Goal: Task Accomplishment & Management: Use online tool/utility

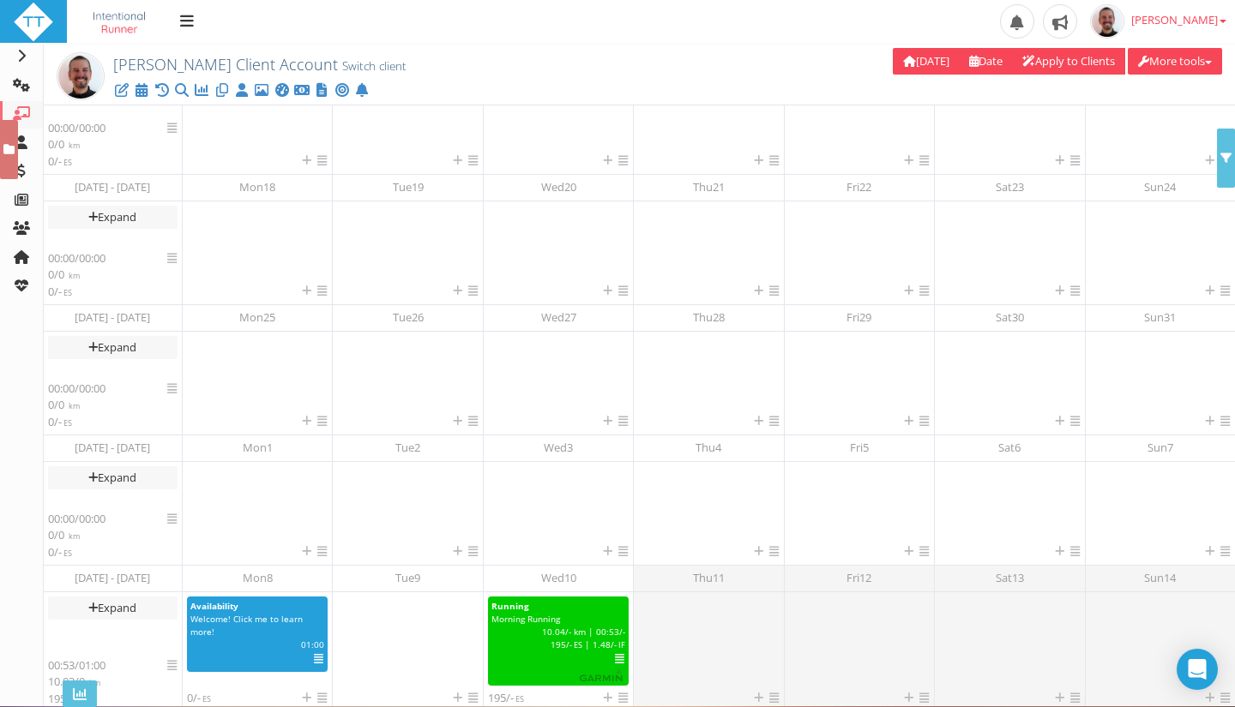
scroll to position [262, 0]
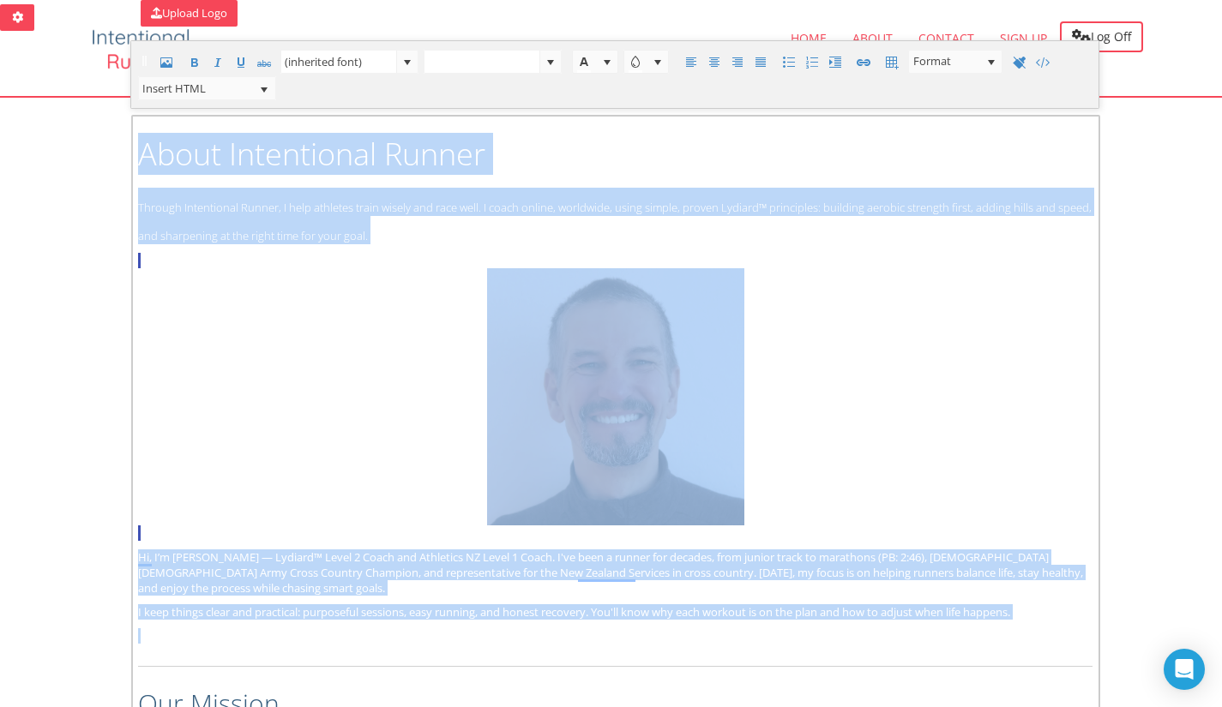
drag, startPoint x: 1080, startPoint y: 262, endPoint x: 1120, endPoint y: 250, distance: 41.0
click at [1081, 262] on p "To enrich screen reader interactions, please activate Accessibility in Grammarl…" at bounding box center [615, 397] width 954 height 288
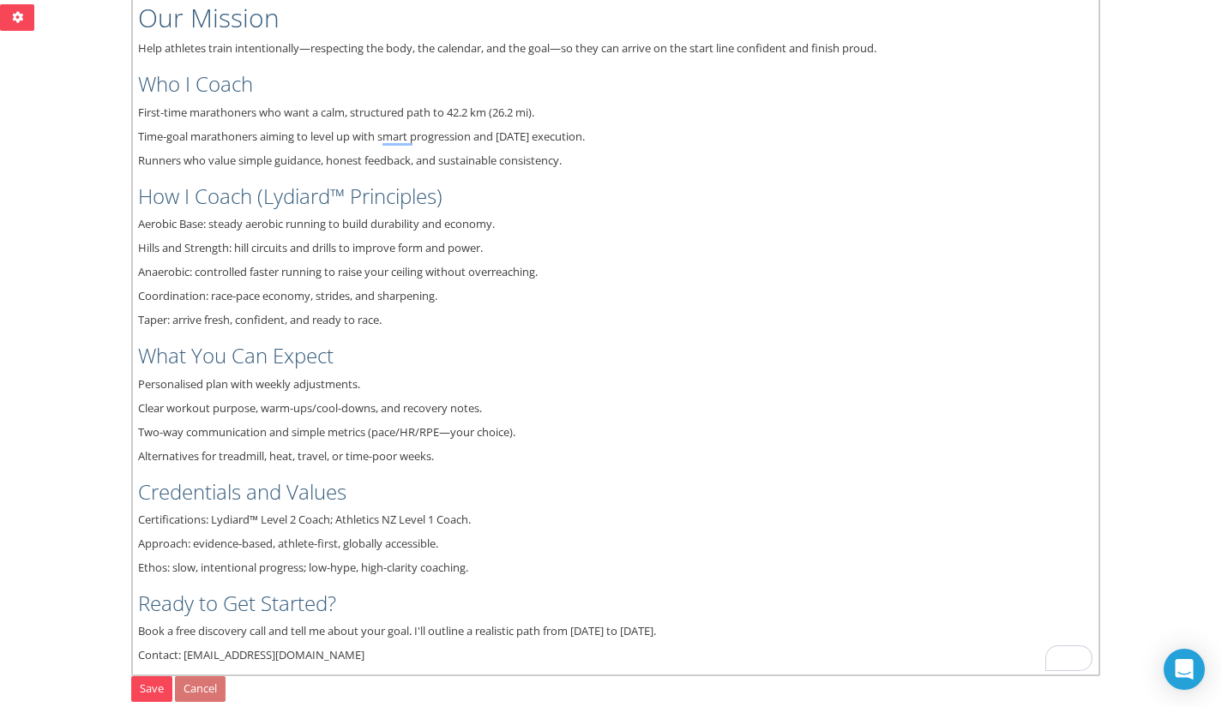
scroll to position [938, 0]
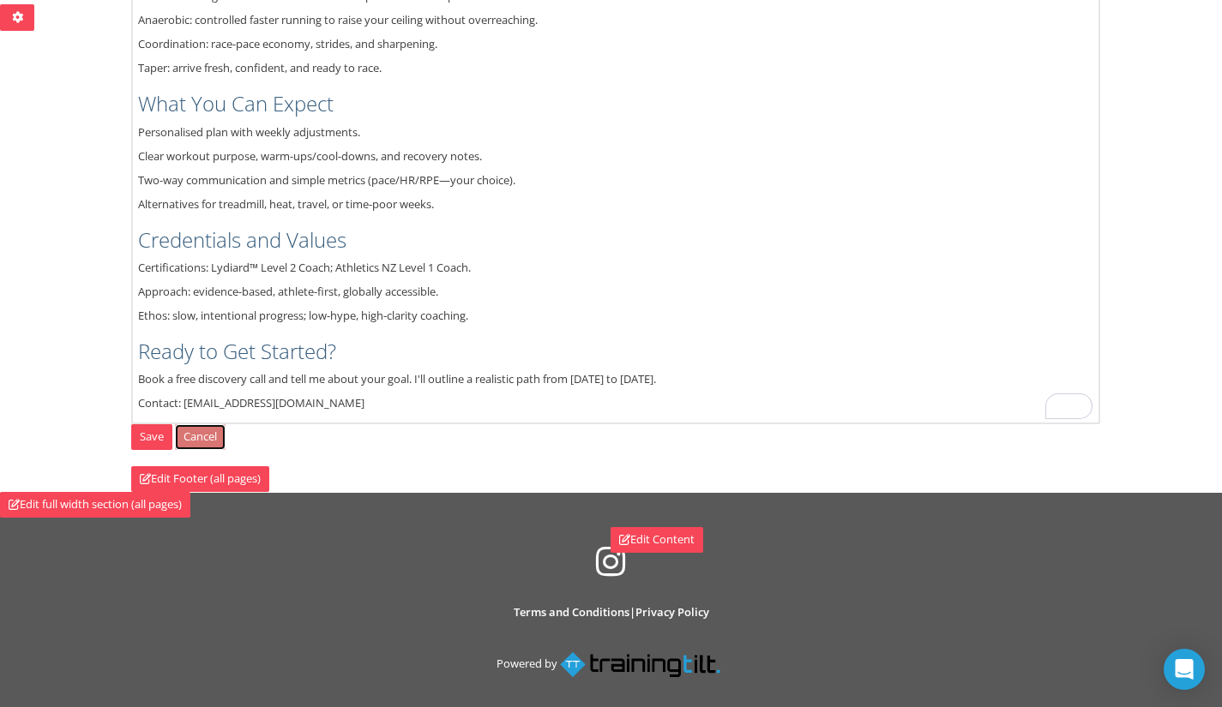
click at [202, 436] on link "Cancel" at bounding box center [200, 437] width 51 height 26
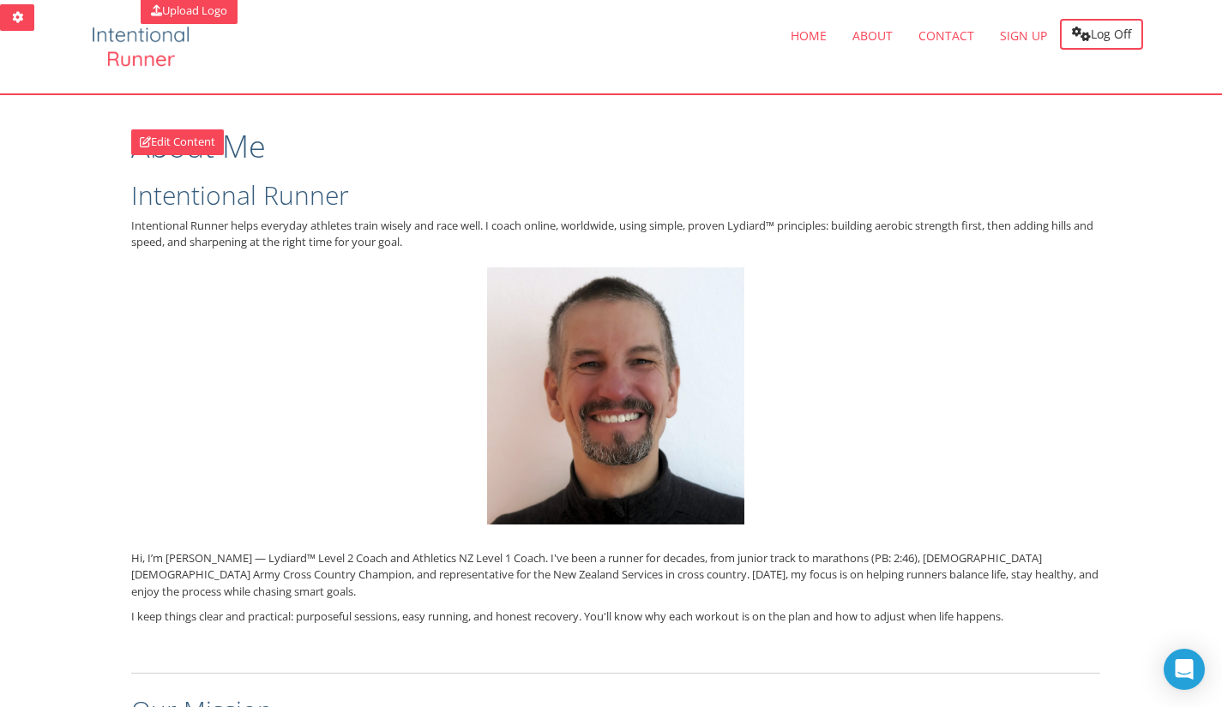
scroll to position [3, 0]
click at [153, 140] on link "Edit Content" at bounding box center [177, 142] width 93 height 26
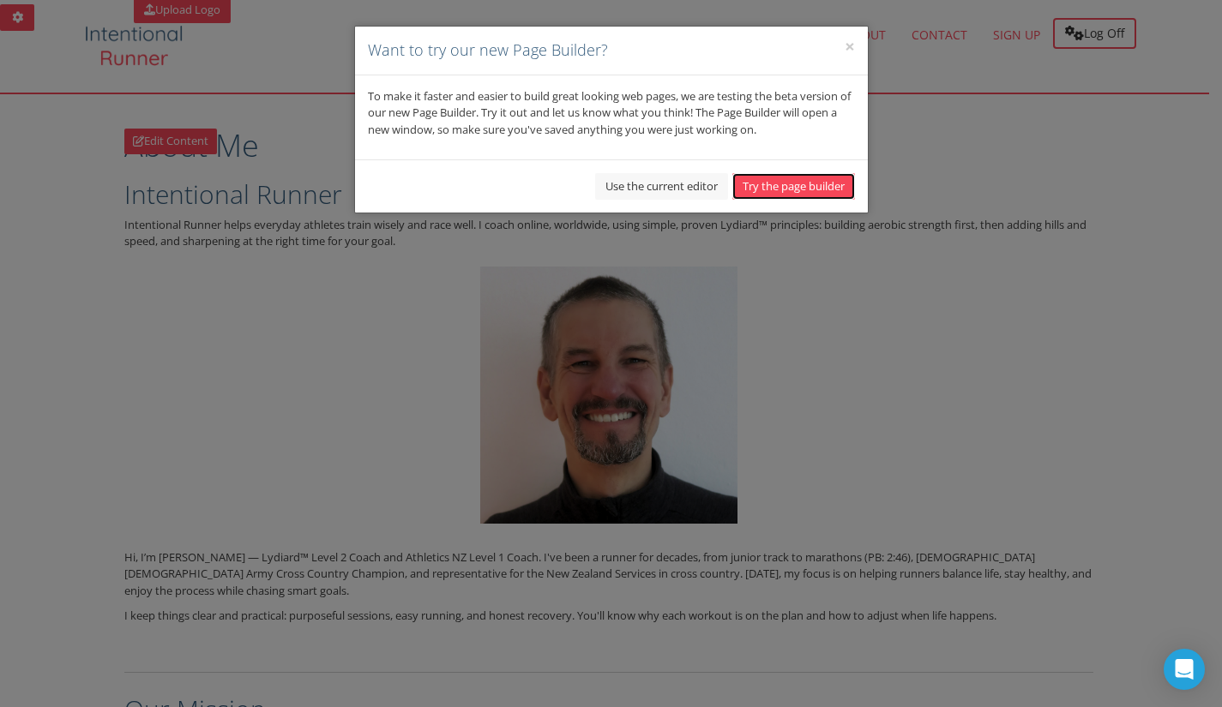
click at [773, 186] on button "Try the page builder" at bounding box center [793, 186] width 123 height 27
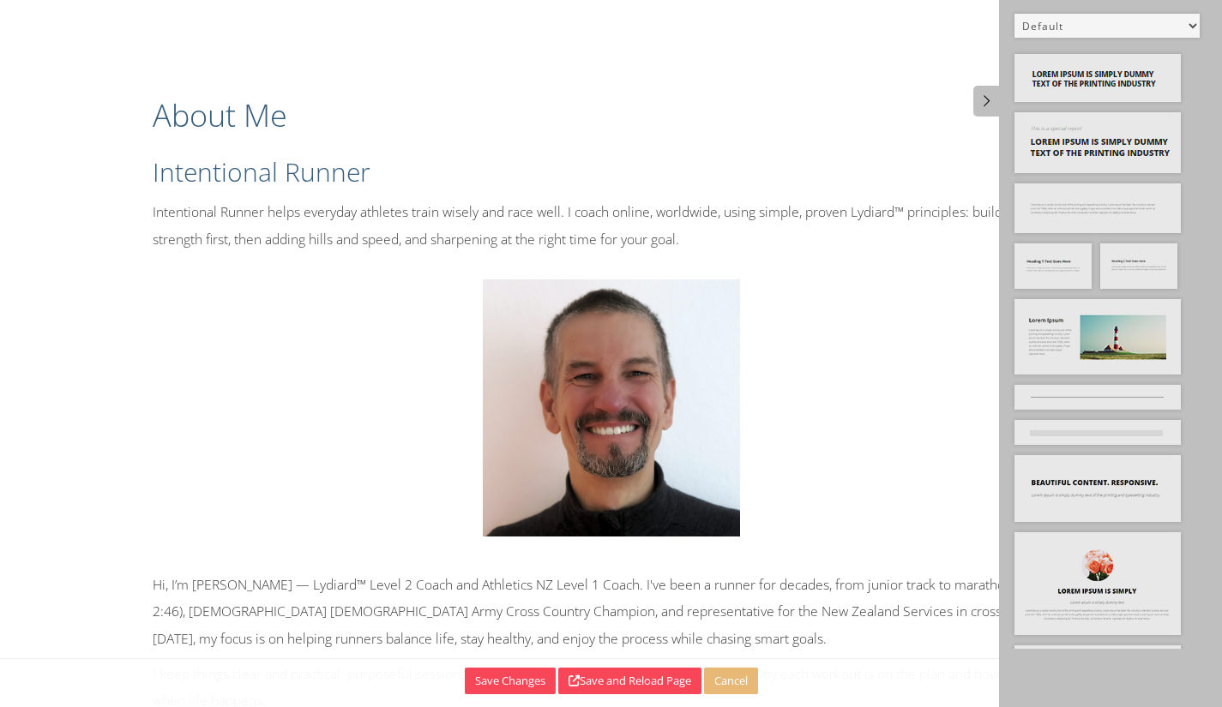
click at [1173, 18] on select "Default All Title Title, Subtitle Info, Title Heading, Paragraph Paragraph Butt…" at bounding box center [1106, 26] width 185 height 24
click at [1162, 8] on div "Default All Title Title, Subtitle Info, Title Heading, Paragraph Paragraph Butt…" at bounding box center [1110, 353] width 223 height 707
click at [74, 10] on icon at bounding box center [71, 11] width 15 height 15
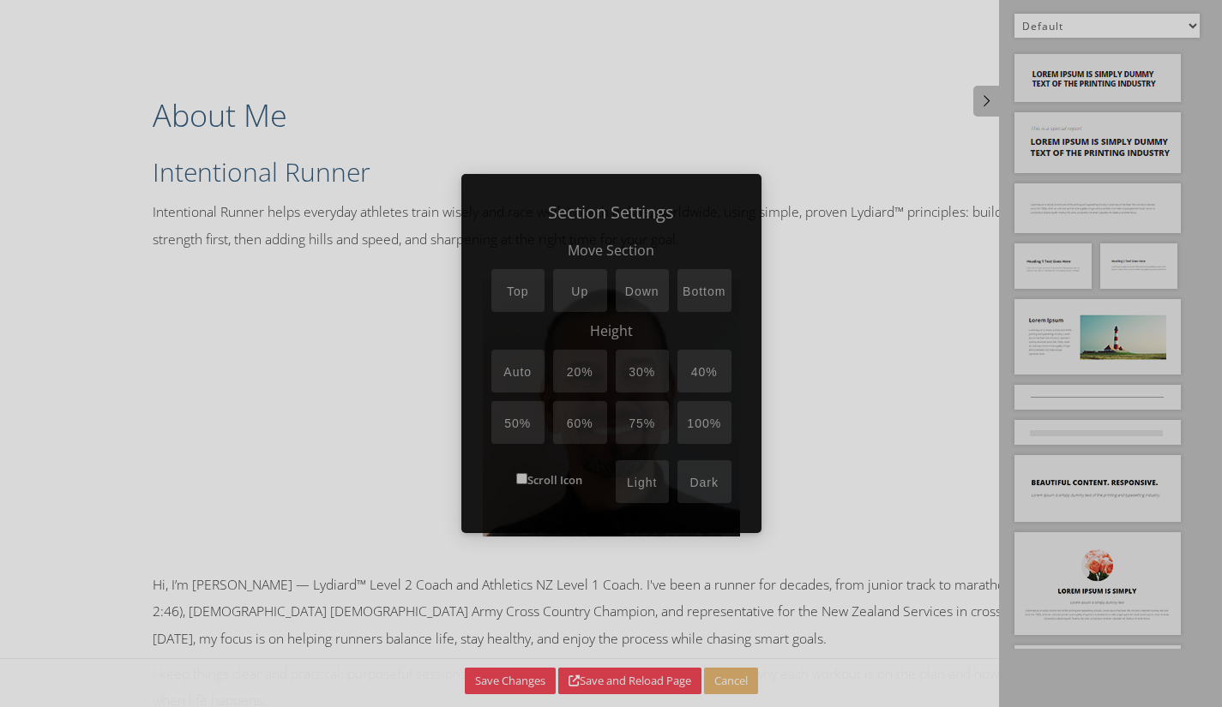
click at [641, 486] on button "Light" at bounding box center [643, 481] width 54 height 43
click at [635, 485] on button "Light" at bounding box center [643, 481] width 54 height 43
click at [635, 484] on button "Light" at bounding box center [643, 481] width 54 height 43
drag, startPoint x: 858, startPoint y: 274, endPoint x: 856, endPoint y: 260, distance: 14.0
click at [858, 274] on div at bounding box center [611, 353] width 1222 height 707
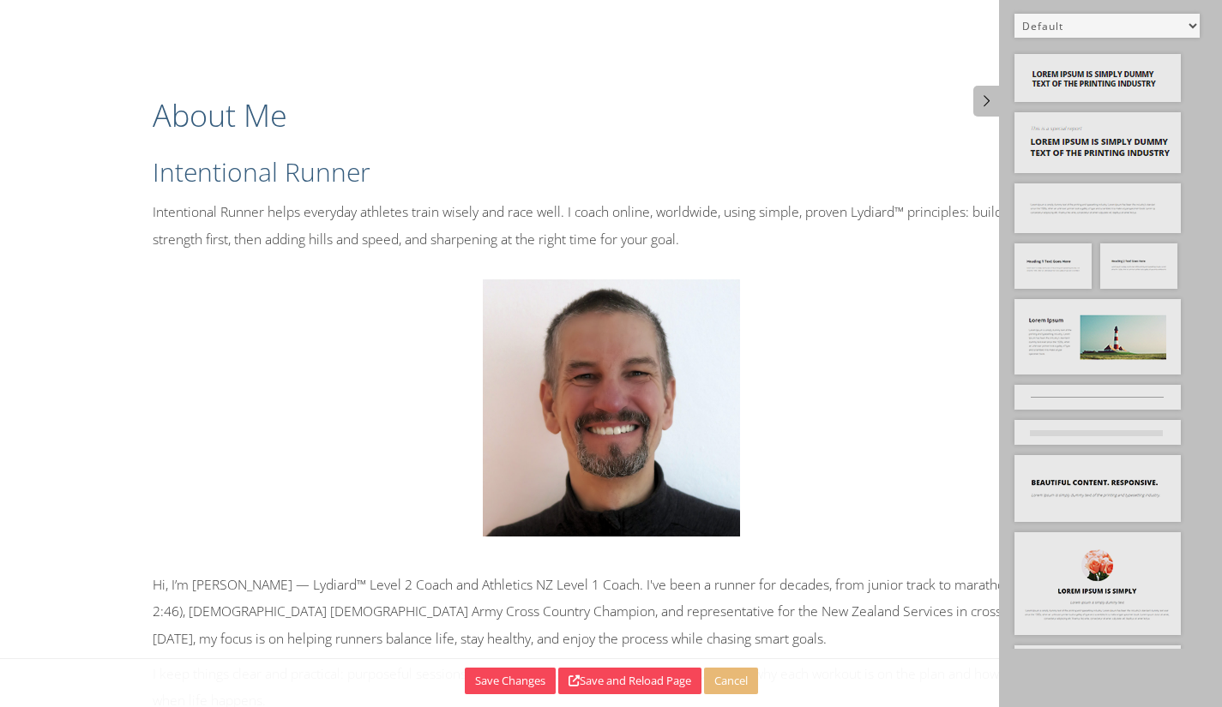
click at [1169, 22] on select "Default All Title Title, Subtitle Info, Title Heading, Paragraph Paragraph Butt…" at bounding box center [1106, 26] width 185 height 24
select select "1"
click at [1014, 14] on select "Default All Title Title, Subtitle Info, Title Heading, Paragraph Paragraph Butt…" at bounding box center [1106, 26] width 185 height 24
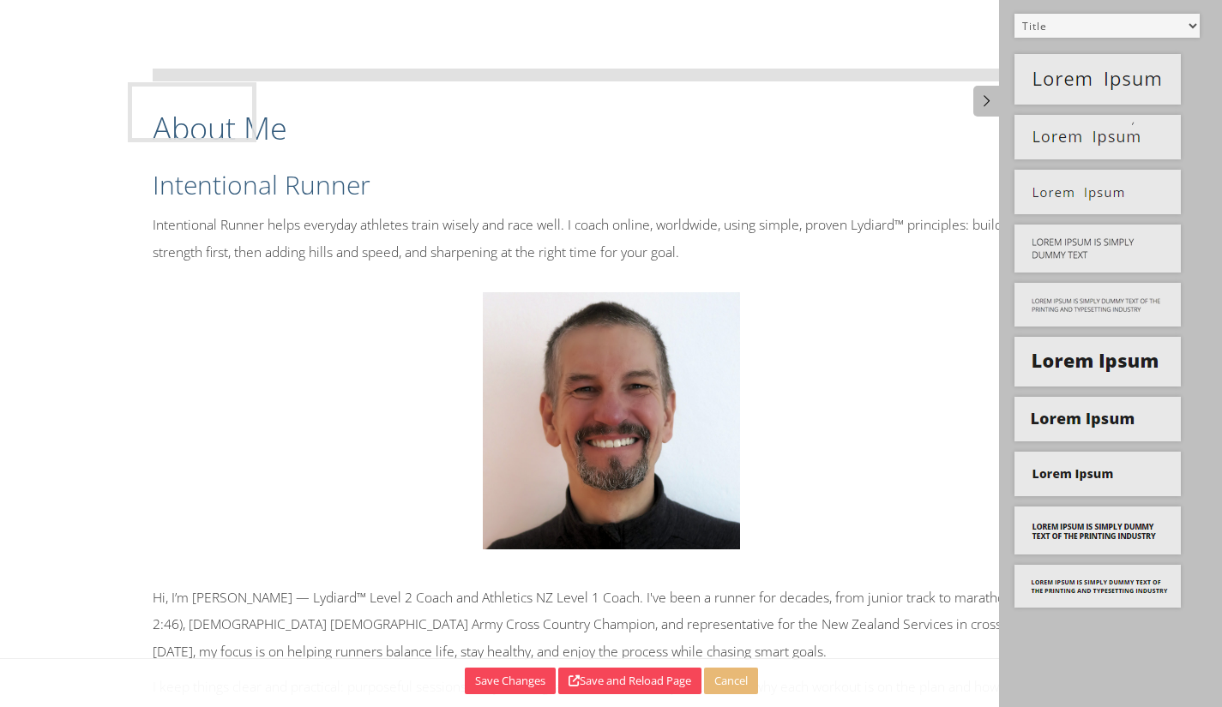
drag, startPoint x: 1129, startPoint y: 75, endPoint x: 244, endPoint y: 100, distance: 885.3
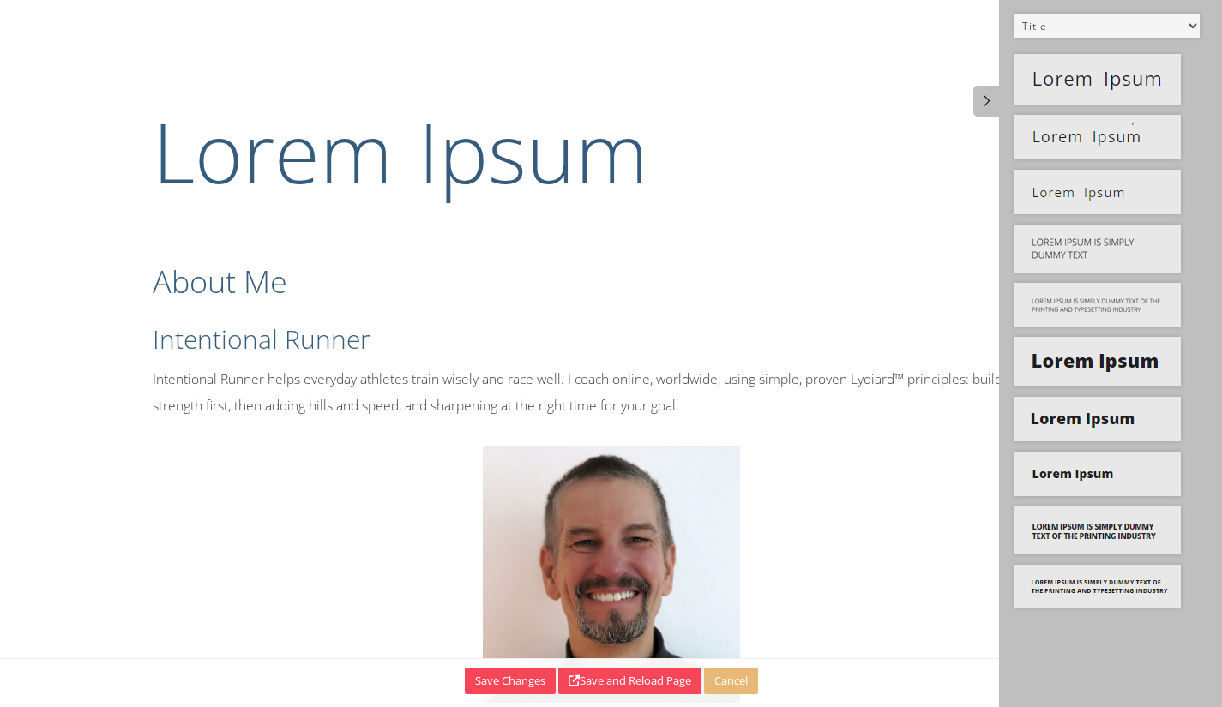
click at [307, 185] on h1 "Lorem Ipsum" at bounding box center [612, 151] width 918 height 115
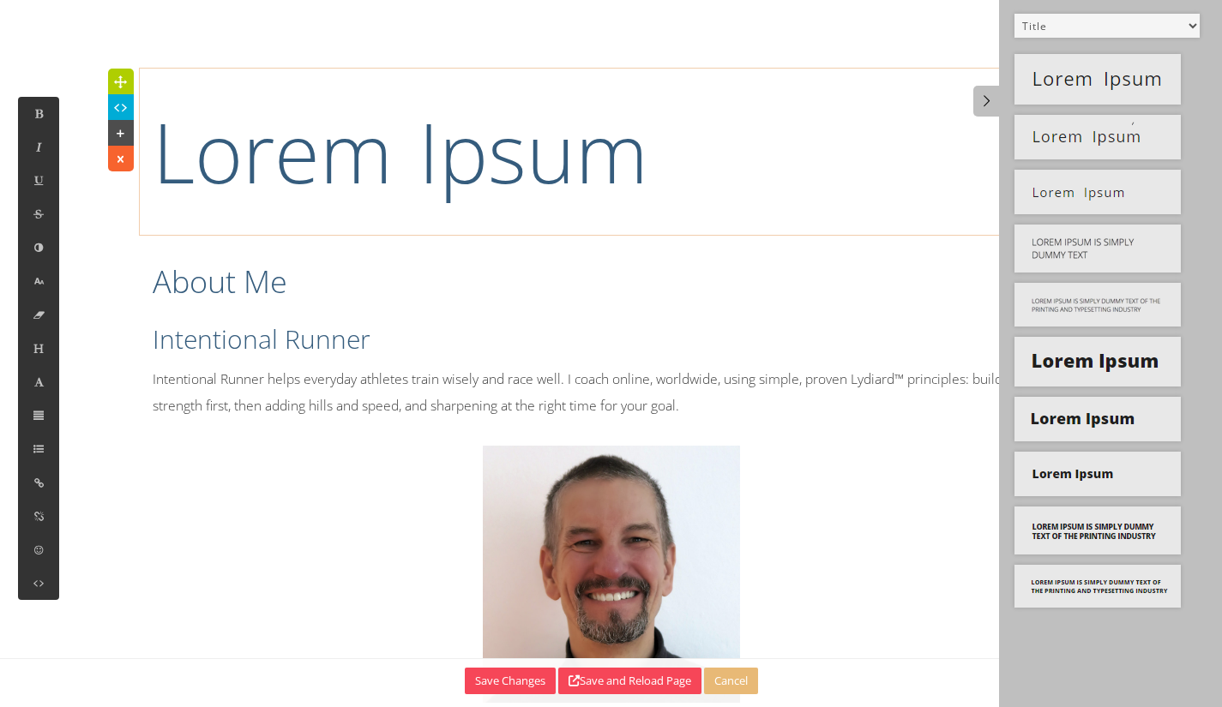
click at [599, 153] on h1 "Lorem Ipsum" at bounding box center [612, 151] width 918 height 115
click at [247, 154] on h1 "Lorem Ipsum" at bounding box center [612, 151] width 918 height 115
click at [247, 153] on h1 "Lorem Ipsum" at bounding box center [612, 151] width 918 height 115
click at [246, 151] on h1 "Lorem Ipsum" at bounding box center [612, 151] width 918 height 115
click at [245, 150] on h1 "Lorem Ipsum" at bounding box center [612, 151] width 918 height 115
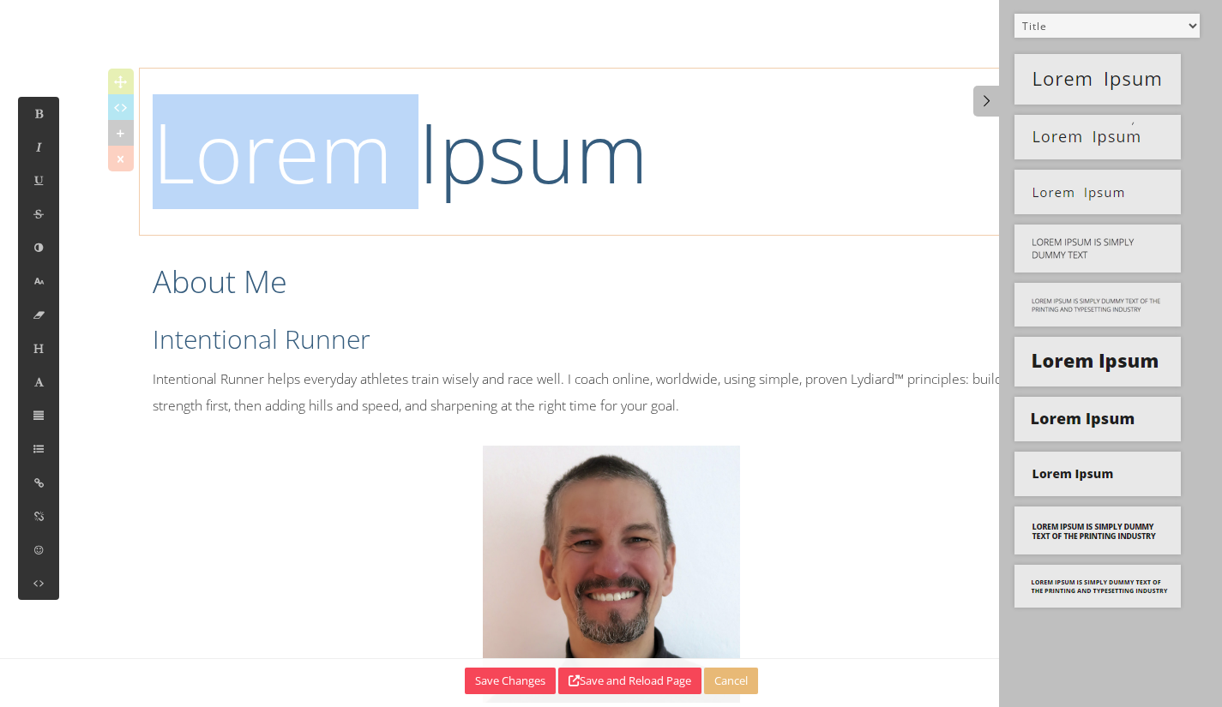
click at [245, 150] on h1 "Lorem Ipsum" at bounding box center [612, 151] width 918 height 115
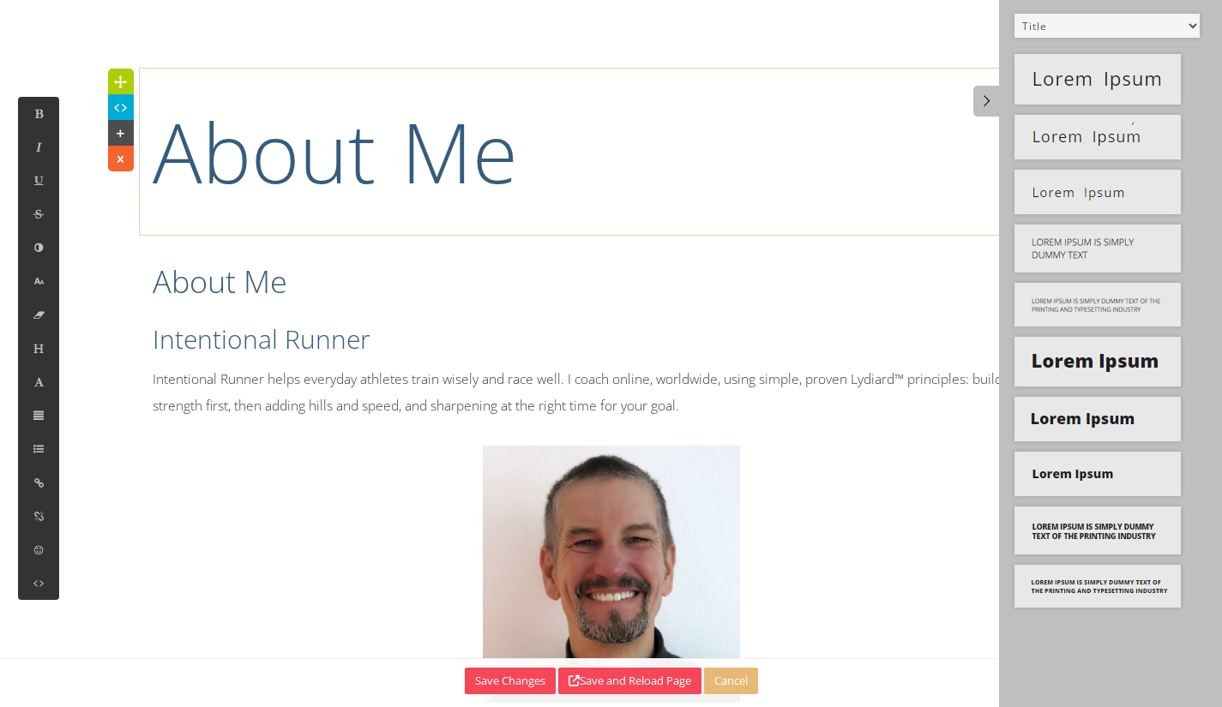
click at [30, 580] on button at bounding box center [38, 583] width 41 height 33
type textarea "<div class="row"> <div class="col-md-12" spellcheck="false" aria-label="To enri…"
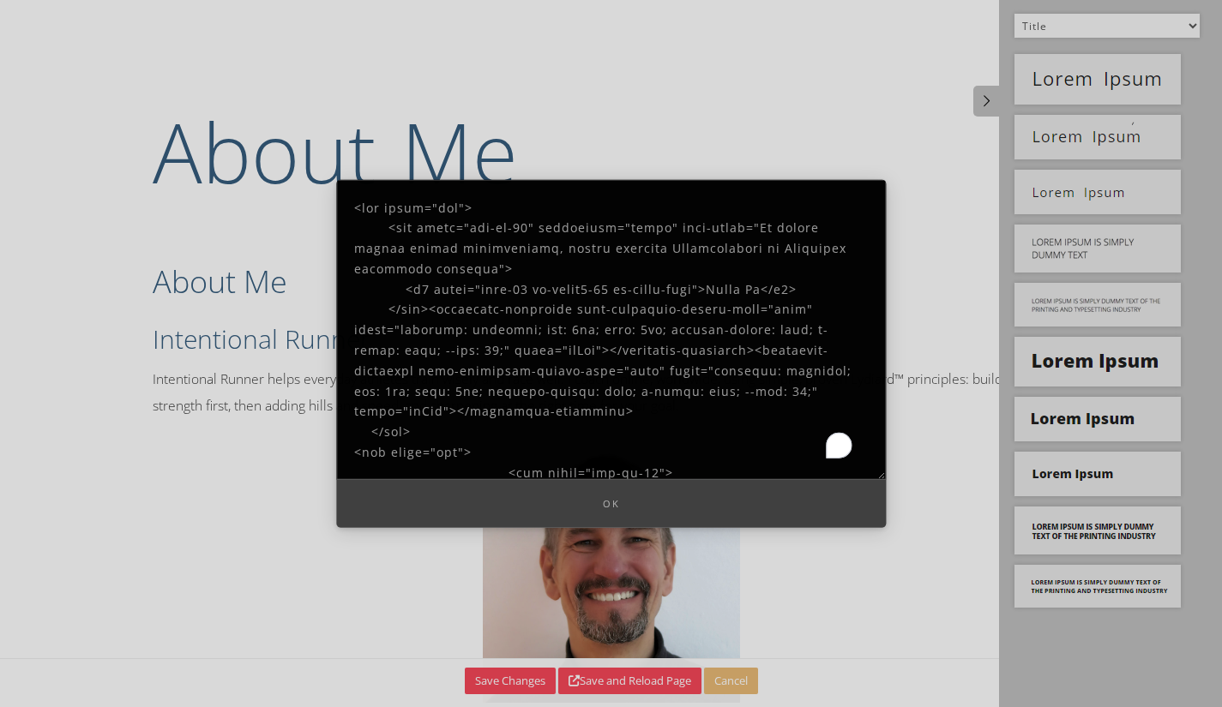
click at [448, 265] on textarea "To enrich screen reader interactions, please activate Accessibility in Grammarl…" at bounding box center [611, 329] width 550 height 300
click at [449, 265] on textarea "To enrich screen reader interactions, please activate Accessibility in Grammarl…" at bounding box center [611, 329] width 550 height 300
click at [640, 247] on textarea "To enrich screen reader interactions, please activate Accessibility in Grammarl…" at bounding box center [611, 329] width 550 height 300
click at [838, 444] on div "4" at bounding box center [838, 445] width 19 height 19
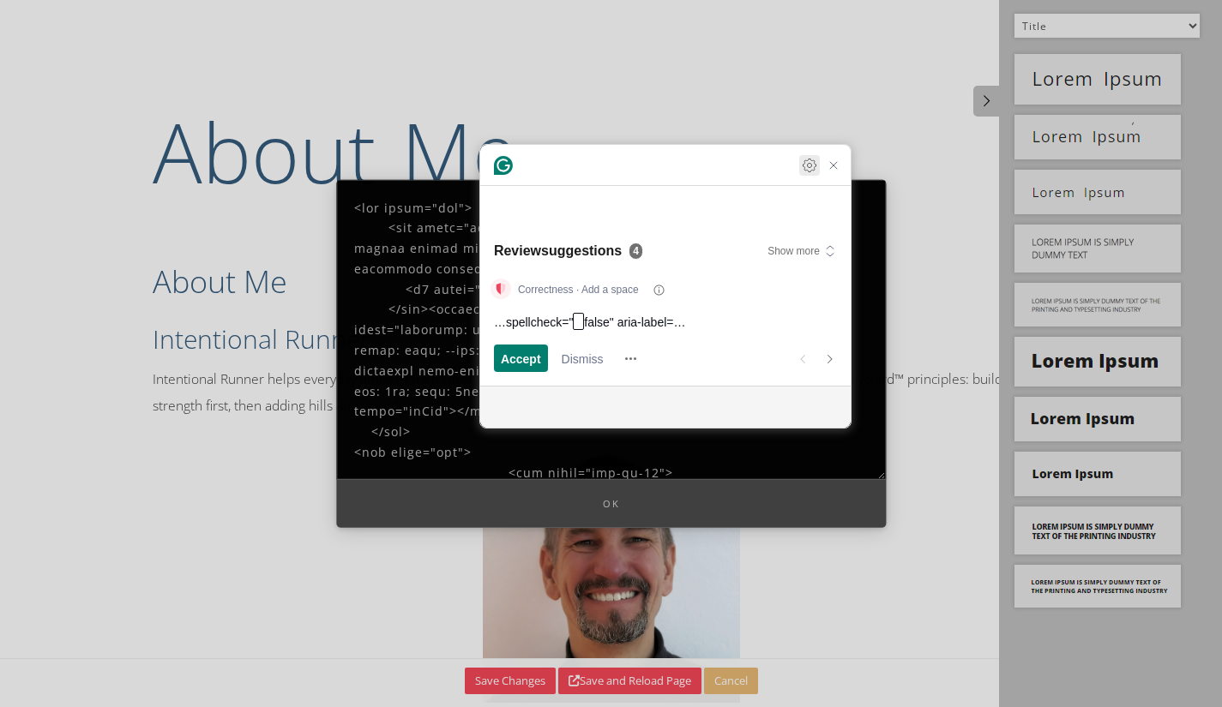
click at [803, 172] on icon "Open Settings" at bounding box center [809, 165] width 13 height 13
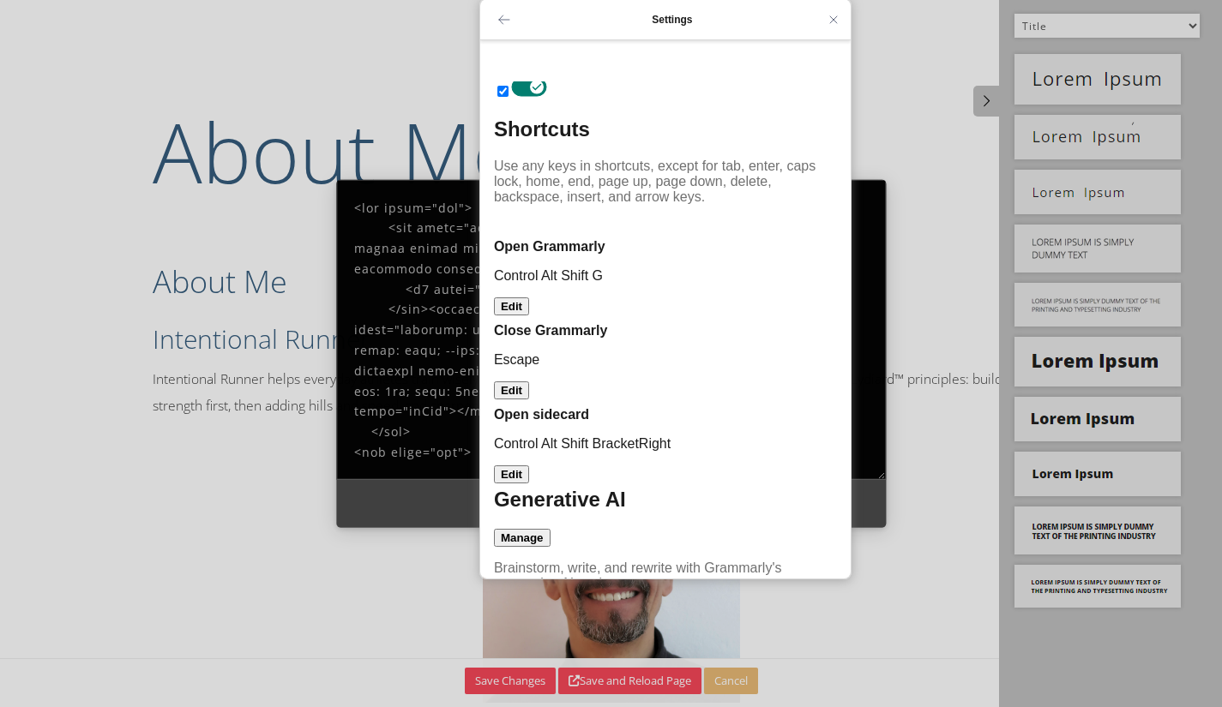
scroll to position [334, 0]
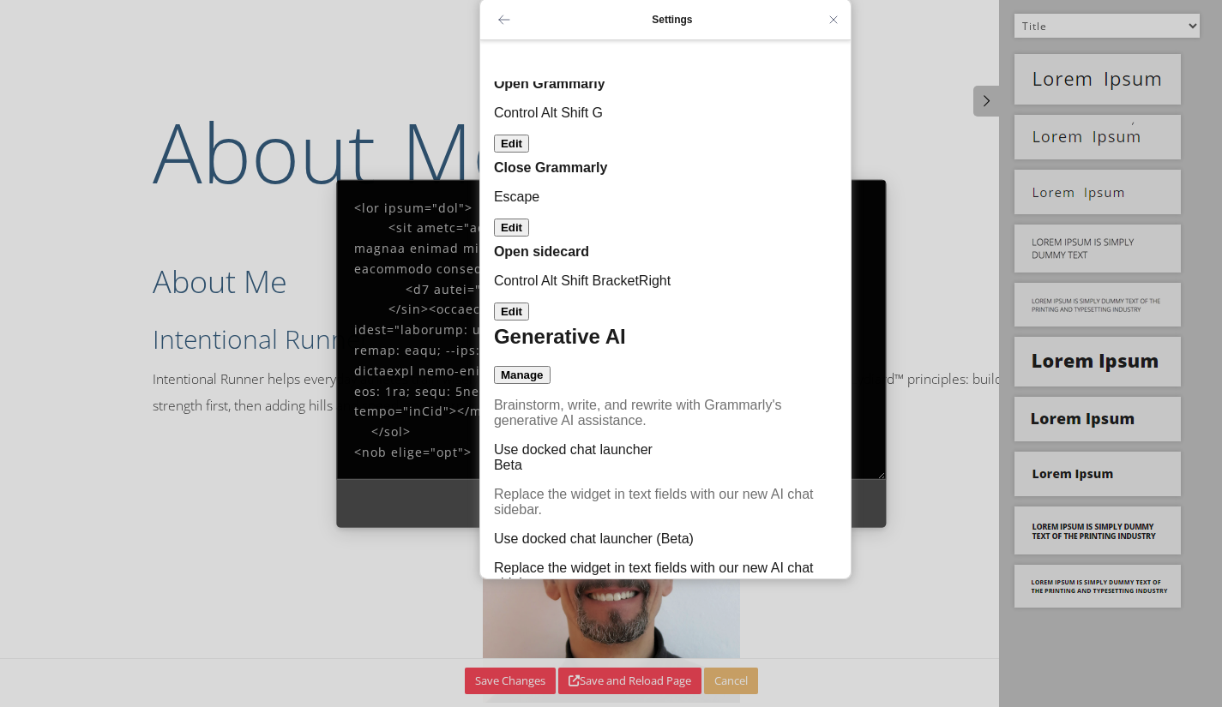
checkbox input "false"
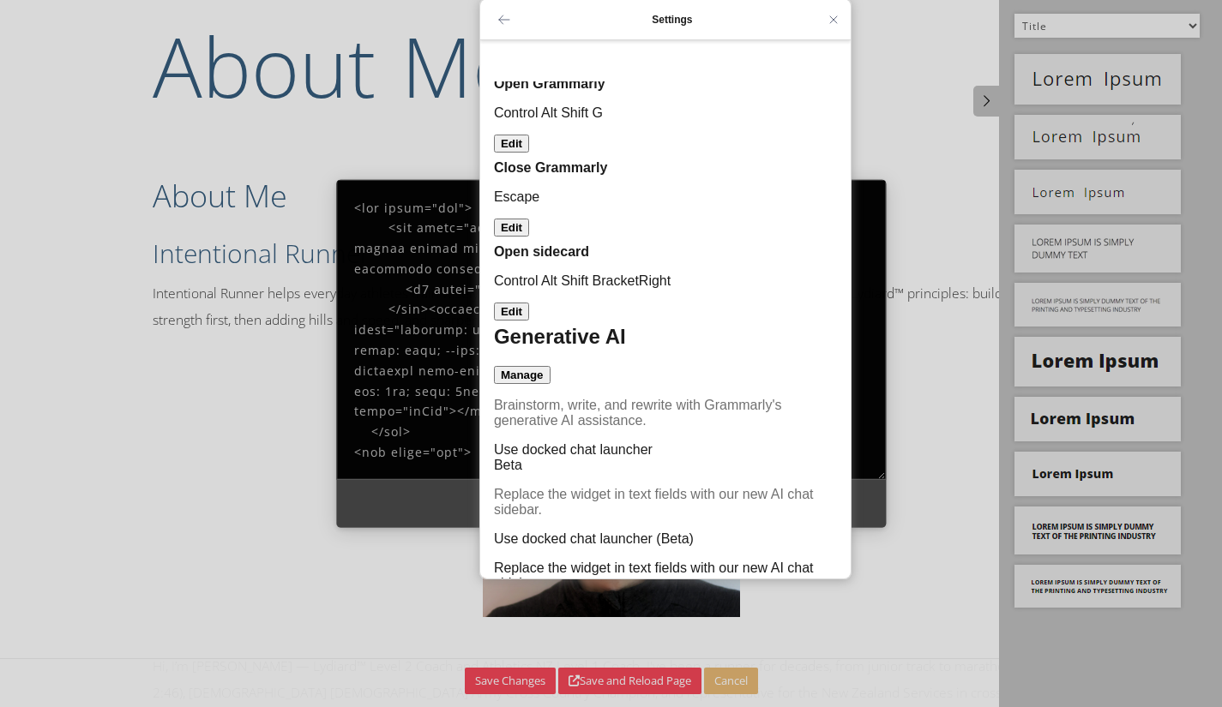
checkbox input "true"
click at [842, 18] on icon "Close Grammarly Assistant" at bounding box center [833, 19] width 21 height 21
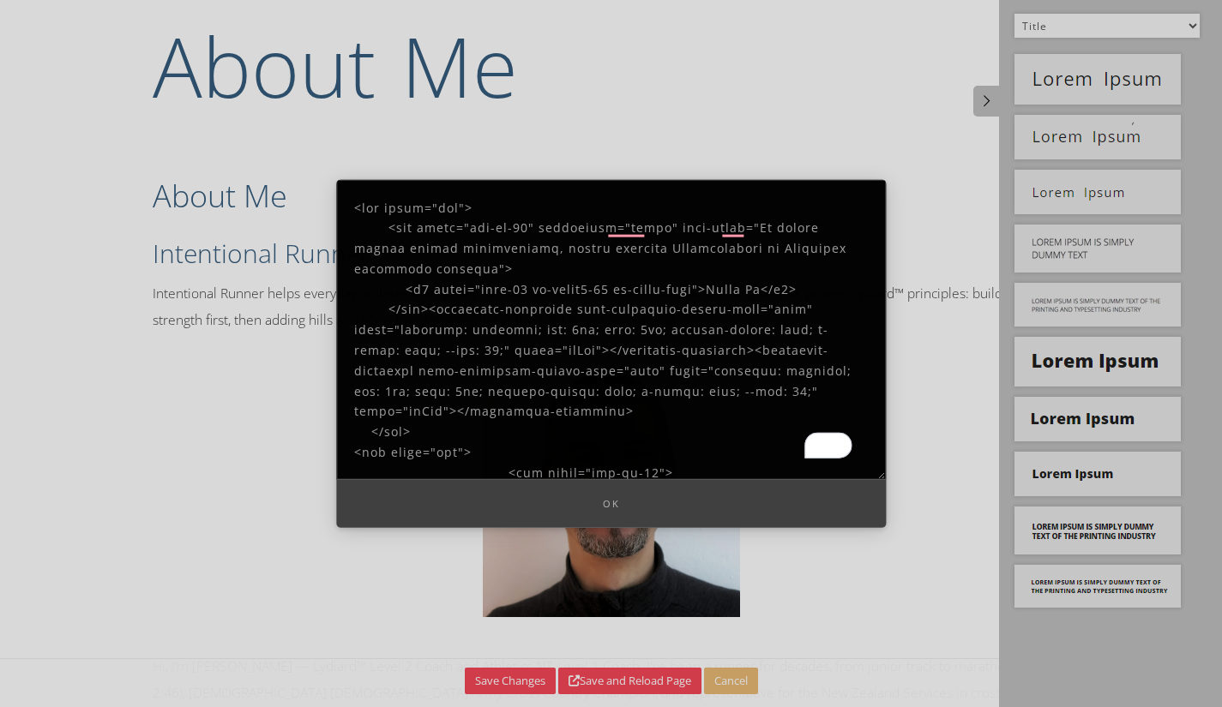
click at [563, 351] on textarea at bounding box center [611, 329] width 550 height 300
click at [958, 217] on div at bounding box center [611, 353] width 1222 height 707
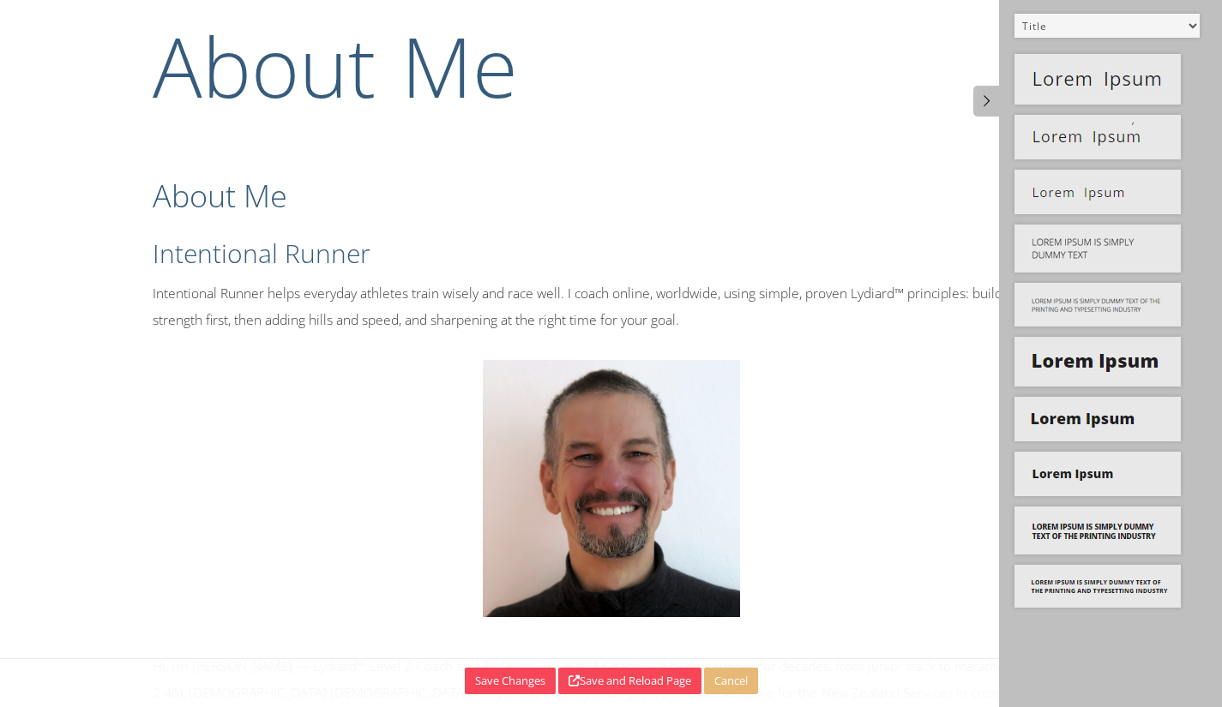
drag, startPoint x: 404, startPoint y: 76, endPoint x: 423, endPoint y: 72, distance: 19.3
click at [414, 76] on h1 "About Me" at bounding box center [612, 66] width 918 height 115
click at [124, 68] on icon at bounding box center [120, 72] width 18 height 17
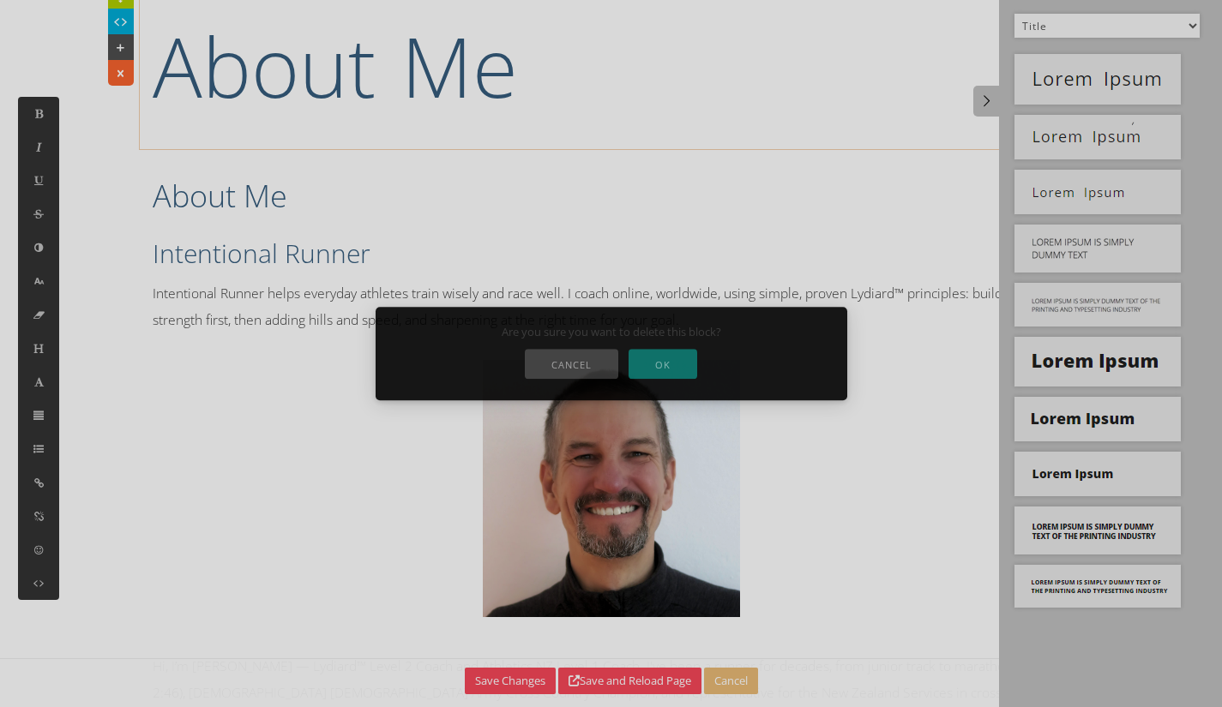
drag, startPoint x: 657, startPoint y: 361, endPoint x: 638, endPoint y: 274, distance: 88.6
click at [654, 358] on button "OK" at bounding box center [663, 364] width 69 height 30
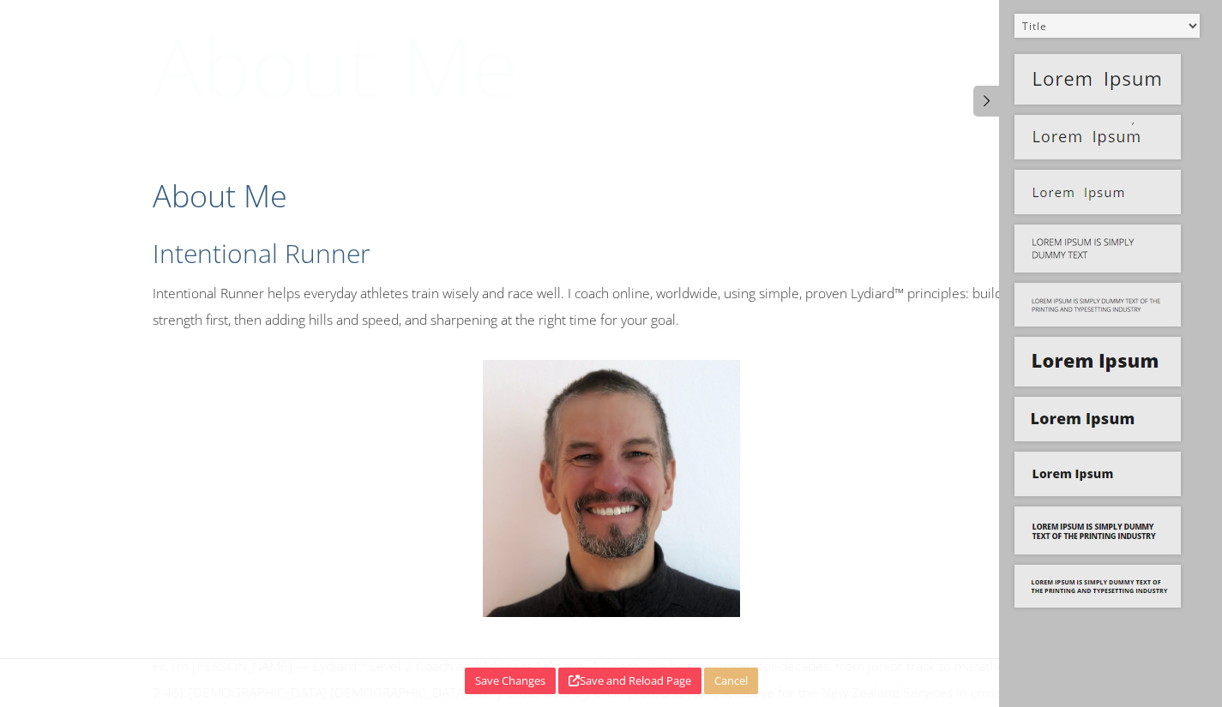
scroll to position [0, 0]
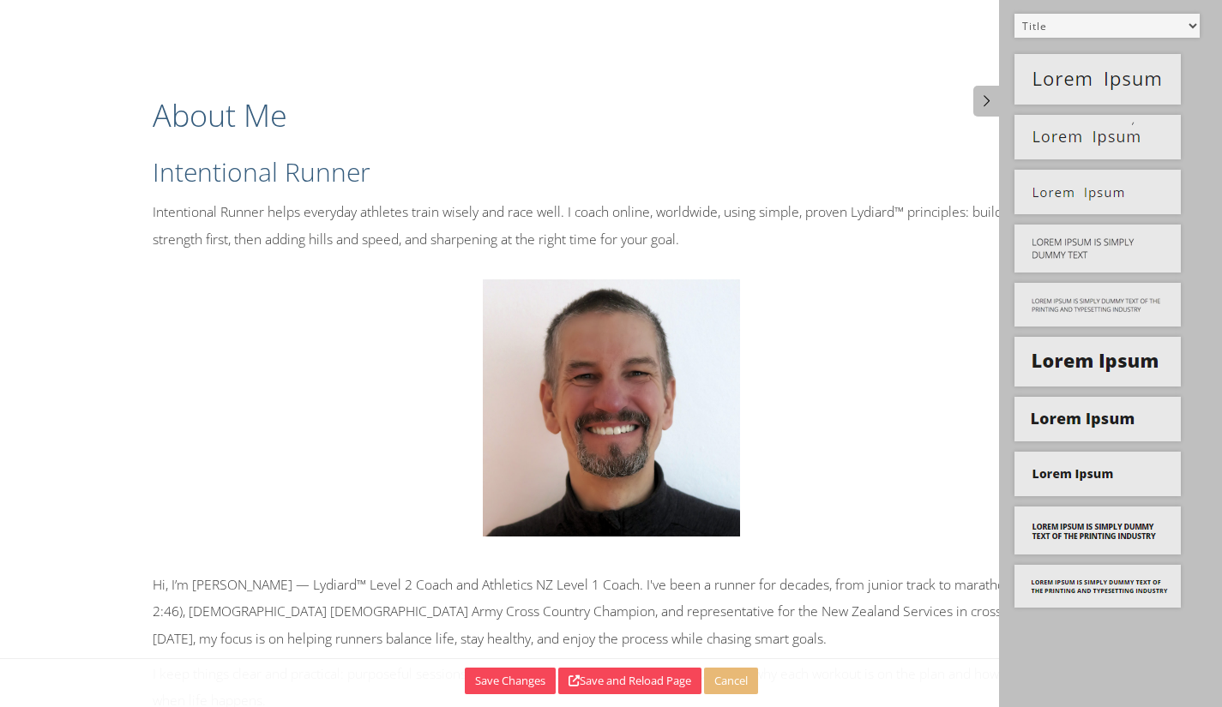
drag, startPoint x: 168, startPoint y: 93, endPoint x: 180, endPoint y: 93, distance: 12.0
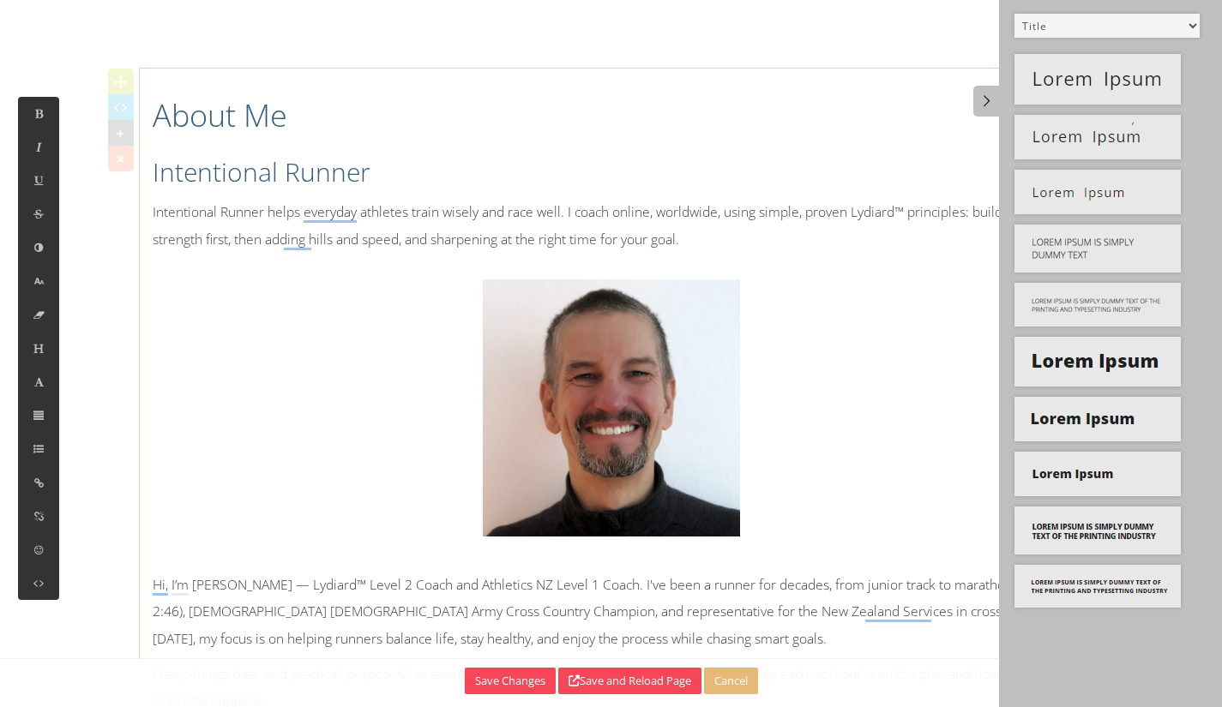
click at [156, 114] on h1 "About Me" at bounding box center [612, 115] width 918 height 43
click at [1153, 81] on img at bounding box center [1097, 79] width 166 height 51
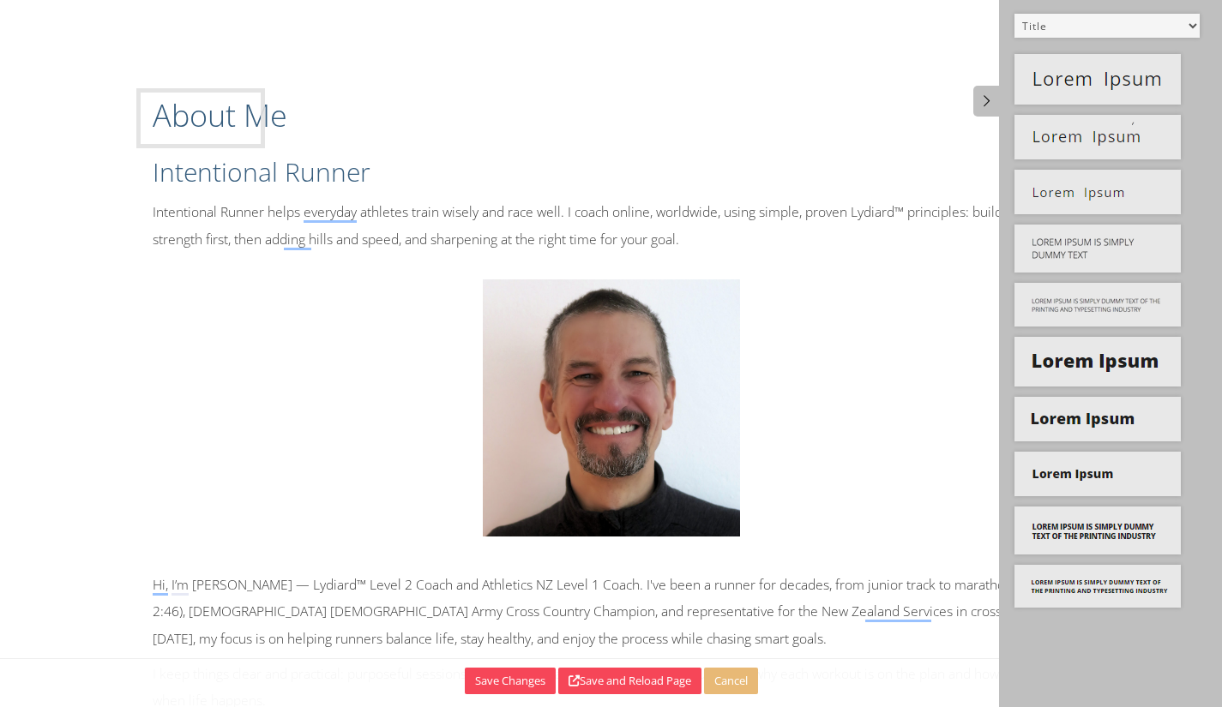
drag, startPoint x: 1129, startPoint y: 78, endPoint x: 250, endPoint y: 113, distance: 878.8
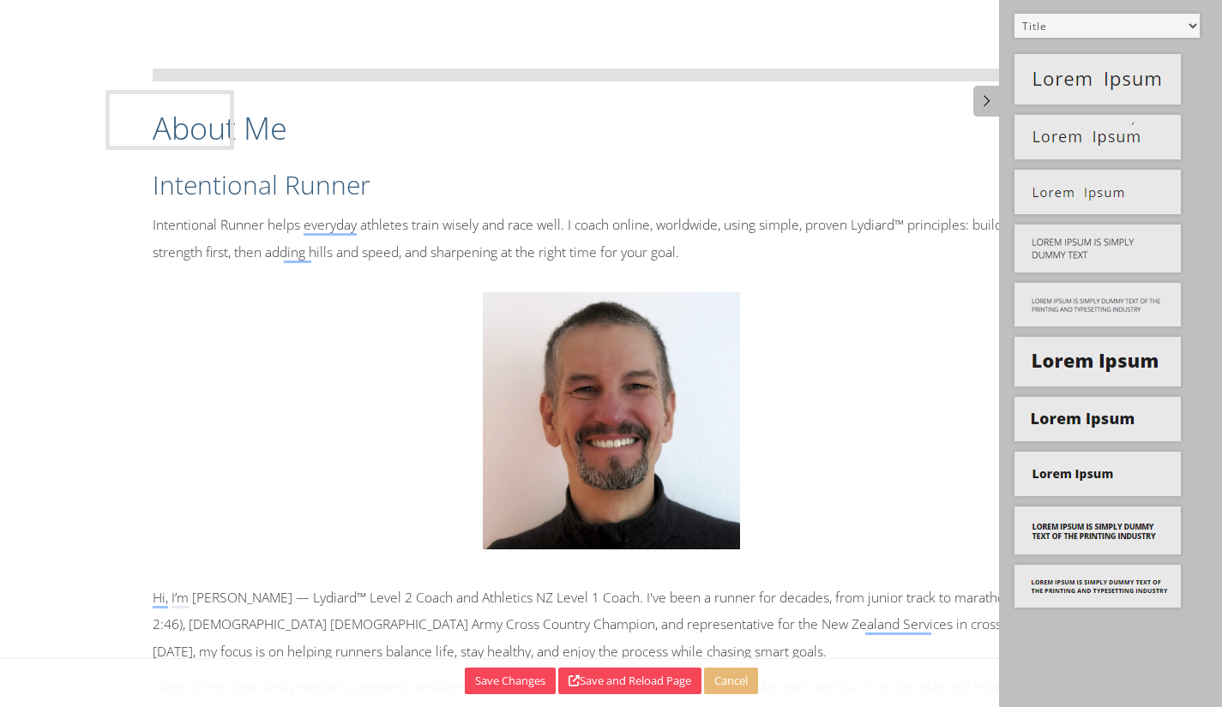
drag, startPoint x: 1140, startPoint y: 83, endPoint x: 231, endPoint y: 119, distance: 909.7
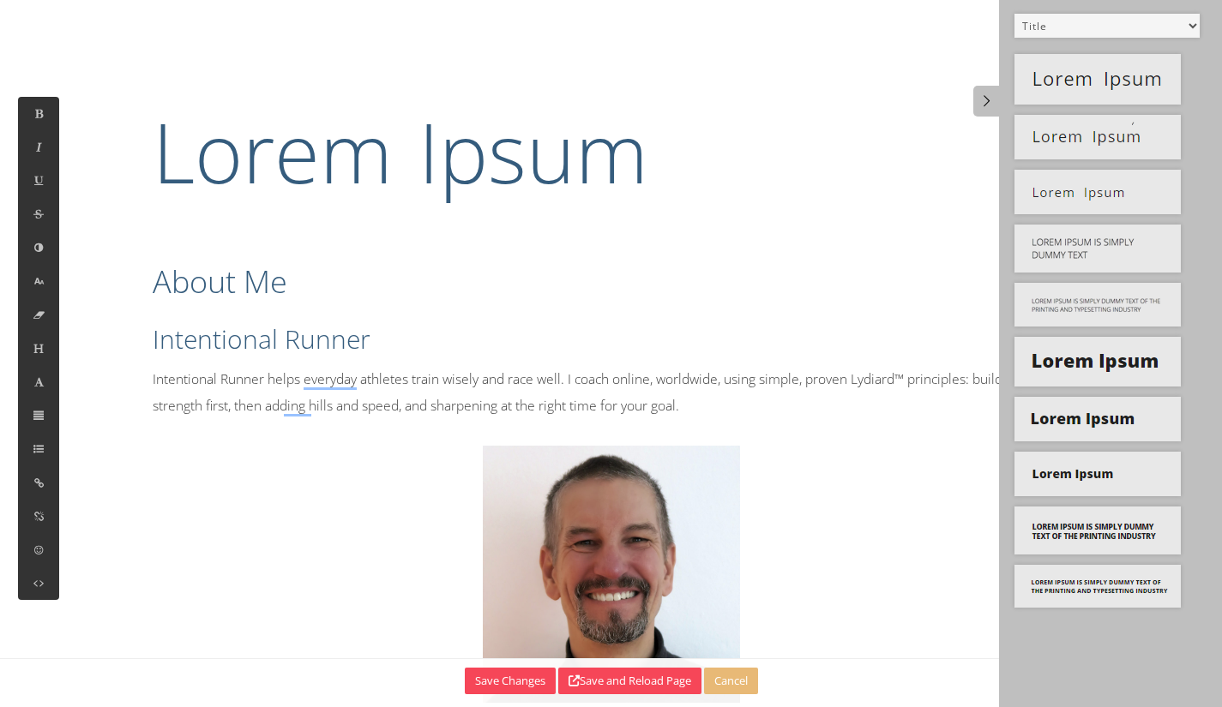
click at [225, 180] on h1 "Lorem Ipsum" at bounding box center [612, 151] width 918 height 115
click at [202, 172] on h1 "Lorem Ipsum" at bounding box center [612, 151] width 918 height 115
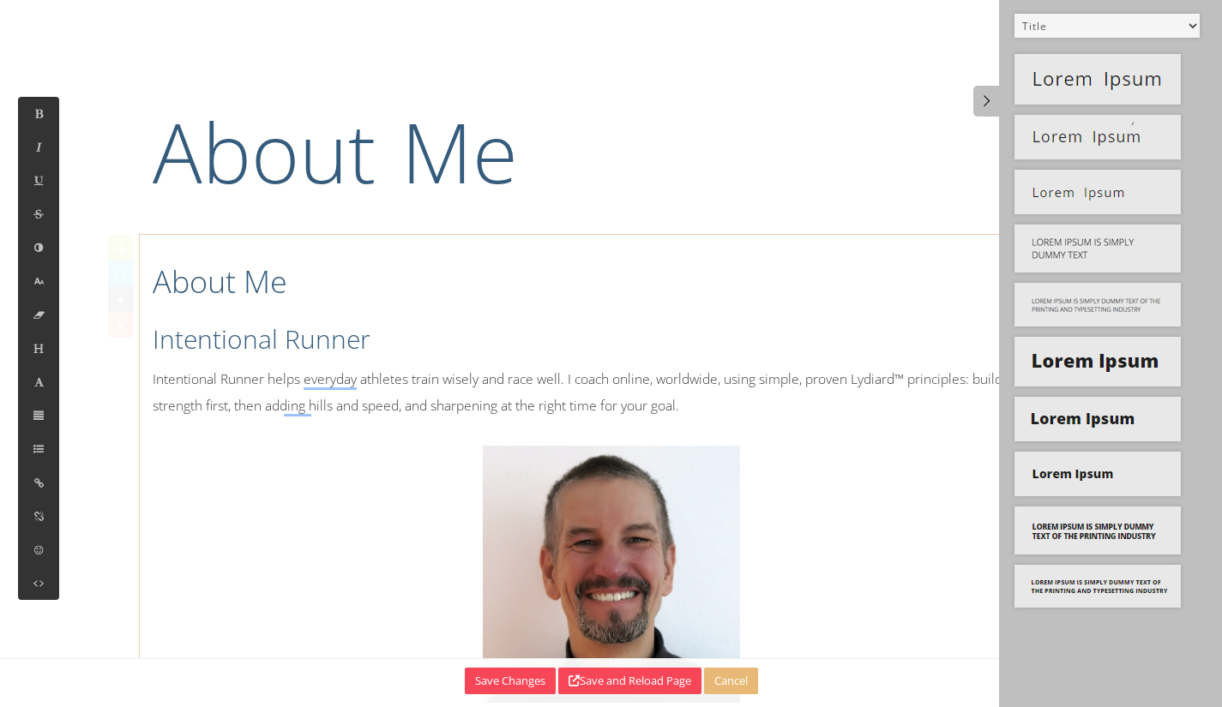
click at [186, 297] on h1 "About Me" at bounding box center [612, 282] width 918 height 43
click at [336, 286] on h1 "About Me" at bounding box center [612, 282] width 918 height 43
drag, startPoint x: 382, startPoint y: 287, endPoint x: 364, endPoint y: 283, distance: 19.3
click at [364, 283] on h1 "About Me" at bounding box center [612, 282] width 918 height 43
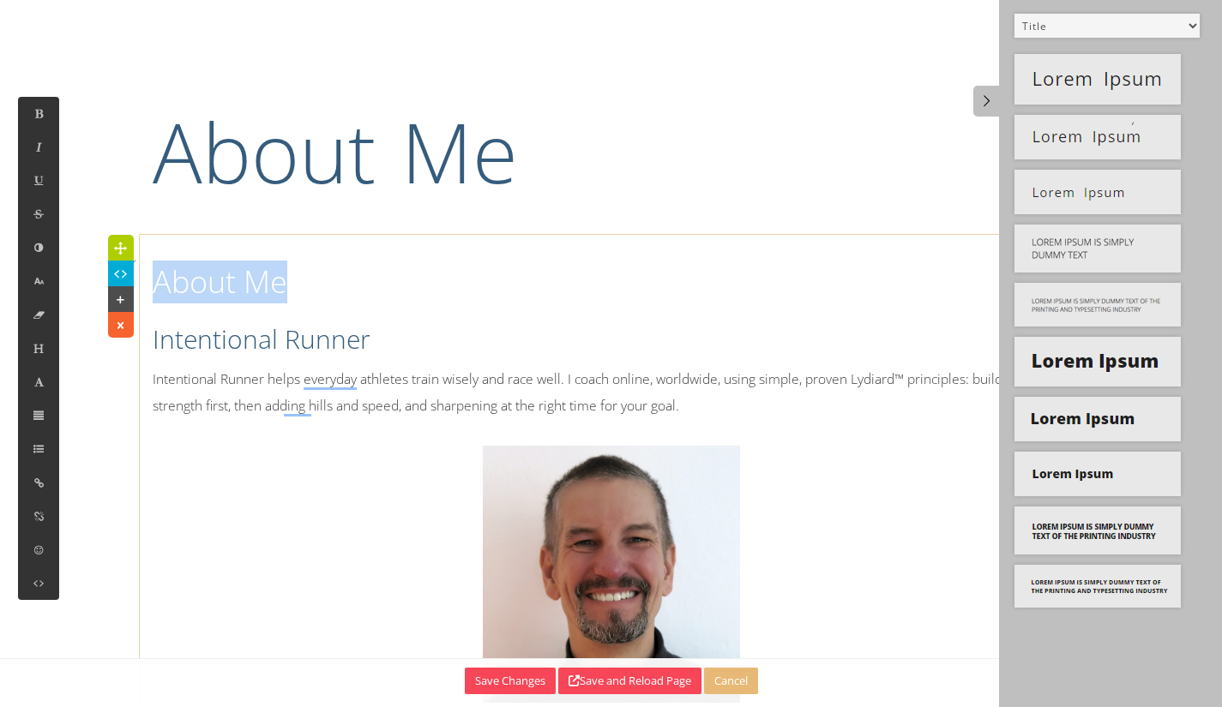
drag, startPoint x: 297, startPoint y: 279, endPoint x: 147, endPoint y: 285, distance: 150.2
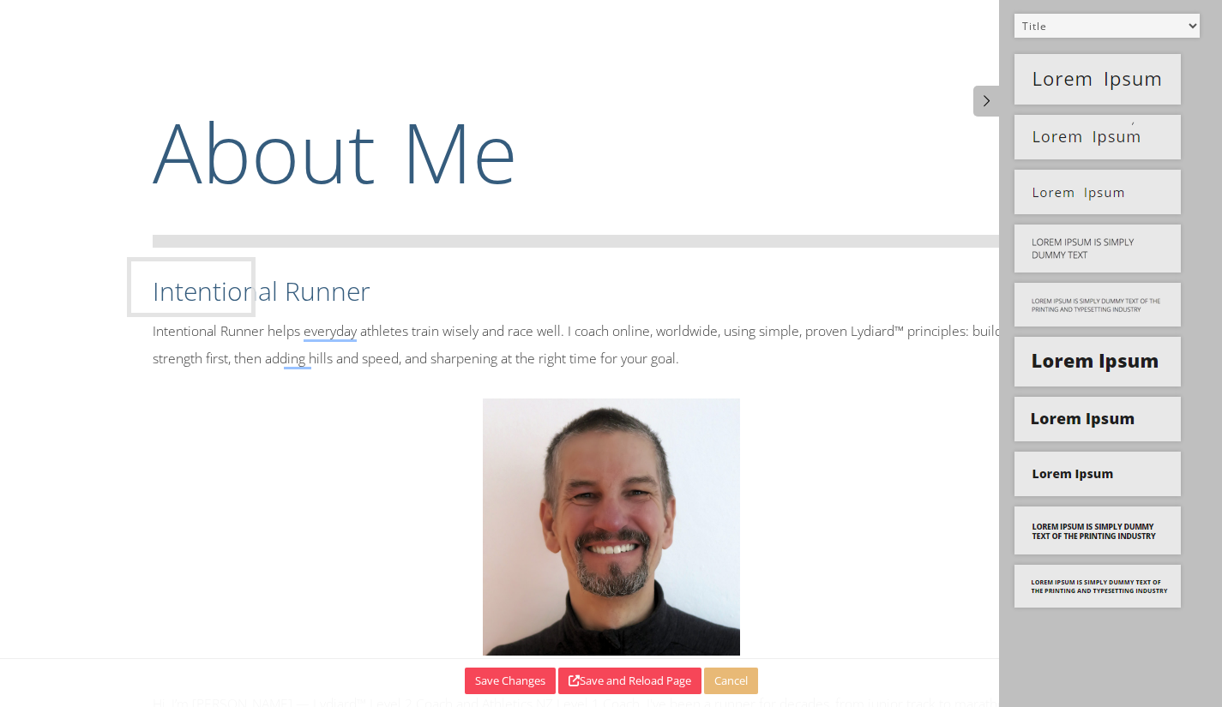
drag, startPoint x: 1136, startPoint y: 121, endPoint x: 249, endPoint y: 263, distance: 898.9
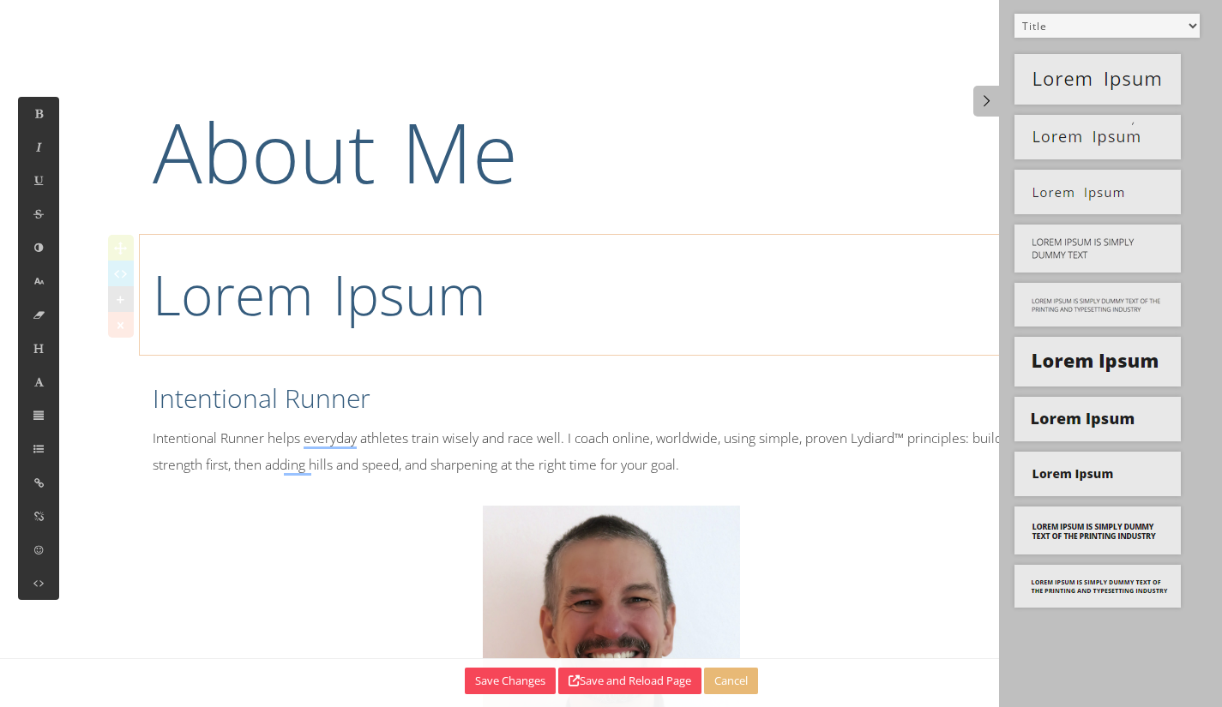
click at [352, 294] on h1 "Lorem Ipsum" at bounding box center [612, 294] width 918 height 77
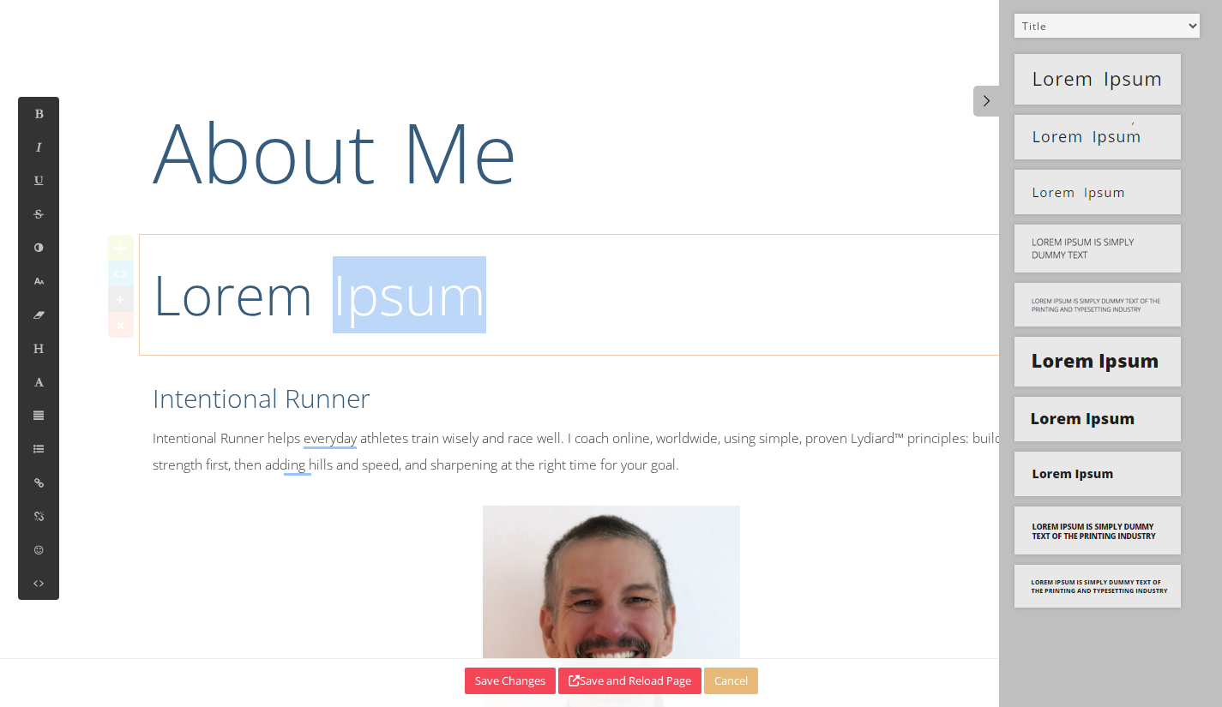
click at [352, 294] on h1 "Lorem Ipsum" at bounding box center [612, 294] width 918 height 77
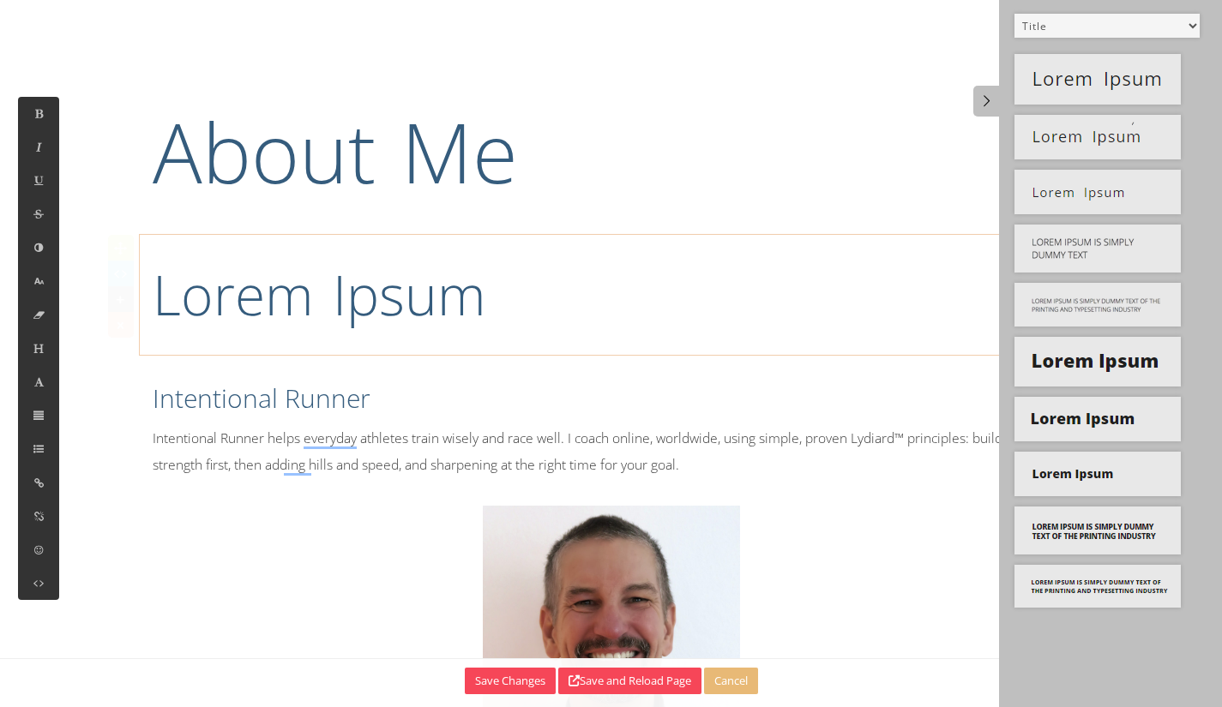
click at [256, 297] on h1 "Lorem Ipsum" at bounding box center [612, 294] width 918 height 77
click at [257, 296] on h1 "Lorem Ipsum" at bounding box center [612, 294] width 918 height 77
click at [264, 295] on h1 "Lorem Ipsum" at bounding box center [612, 294] width 918 height 77
click at [262, 288] on h1 "Lorem Ipsum" at bounding box center [612, 294] width 918 height 77
click at [262, 287] on h1 "Lorem Ipsum" at bounding box center [612, 294] width 918 height 77
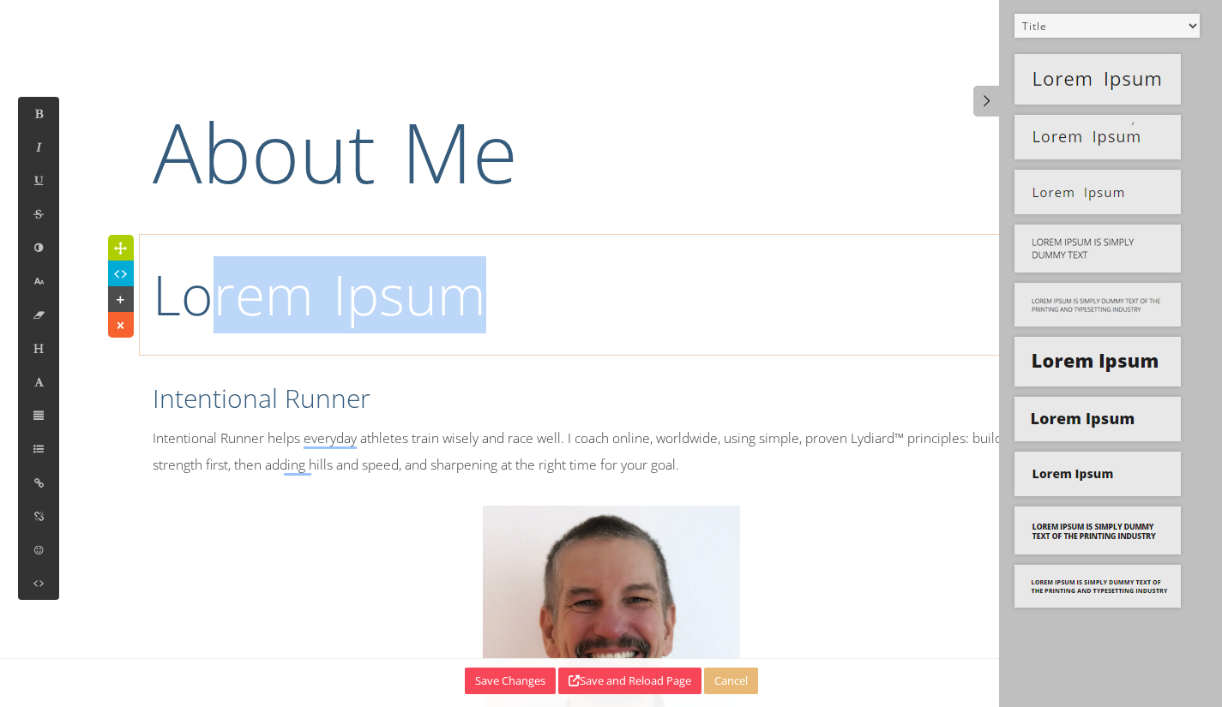
drag, startPoint x: 514, startPoint y: 285, endPoint x: 195, endPoint y: 322, distance: 321.1
click at [196, 322] on h1 "Lorem Ipsum" at bounding box center [612, 294] width 918 height 77
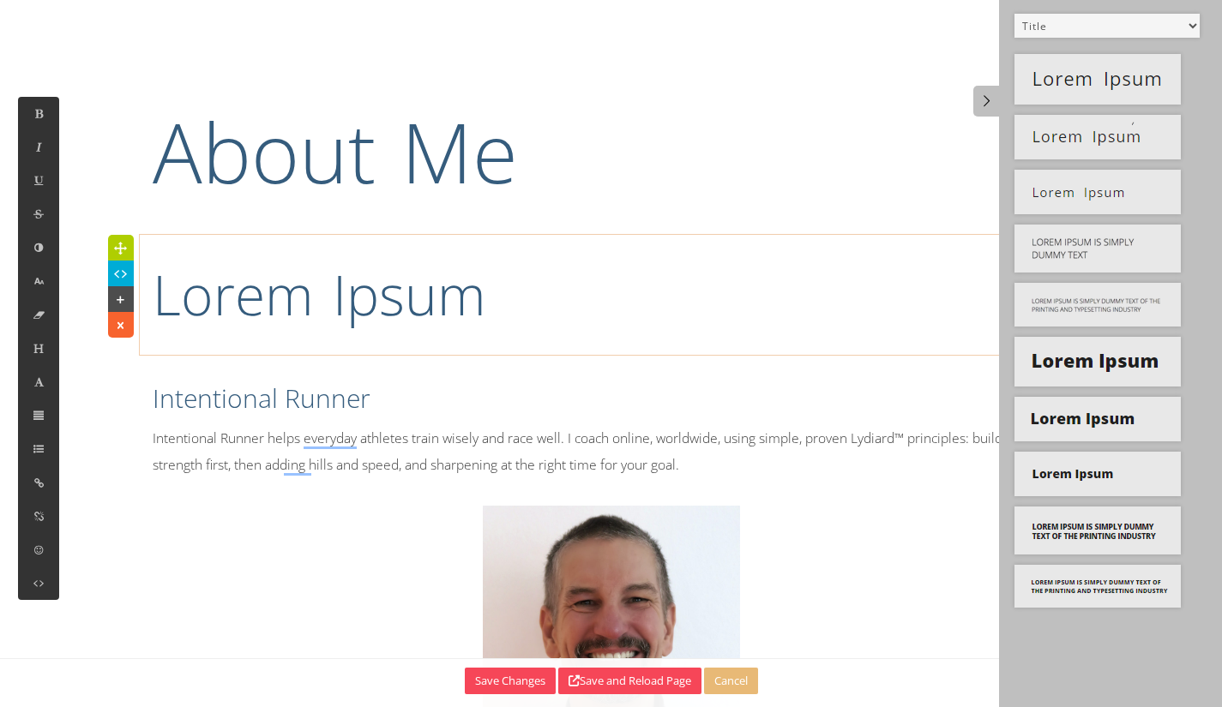
click at [127, 322] on icon at bounding box center [120, 324] width 18 height 17
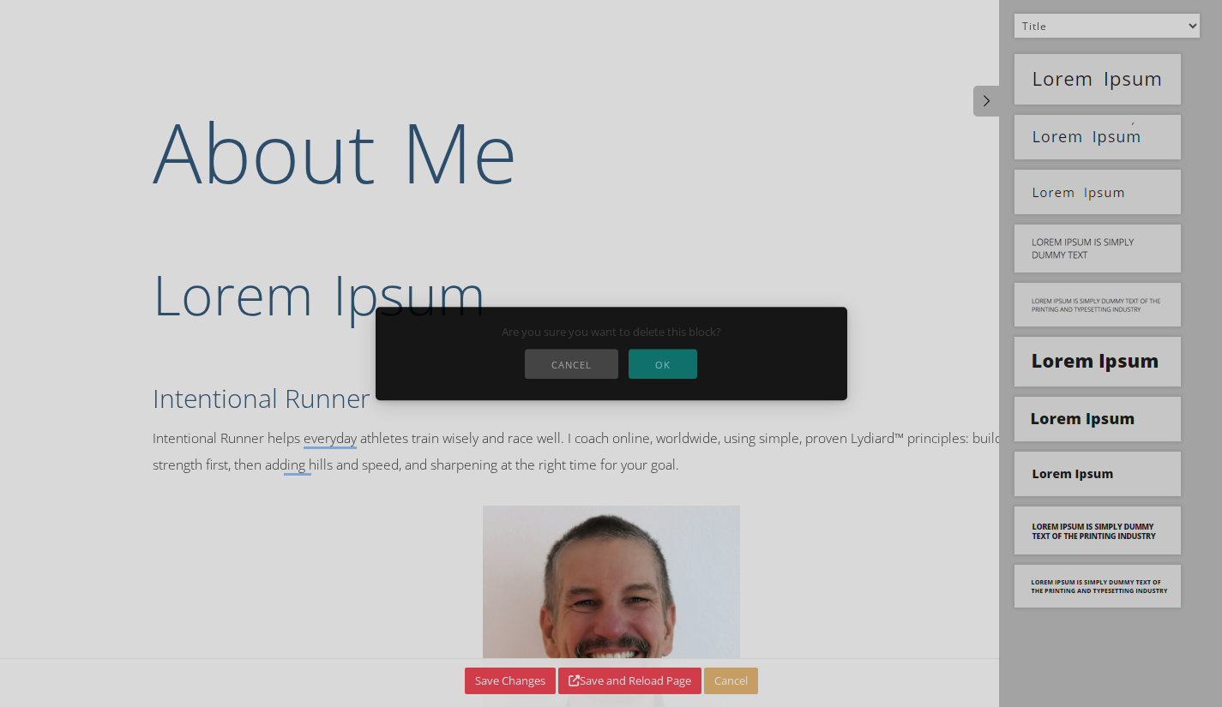
click at [683, 361] on button "OK" at bounding box center [663, 364] width 69 height 30
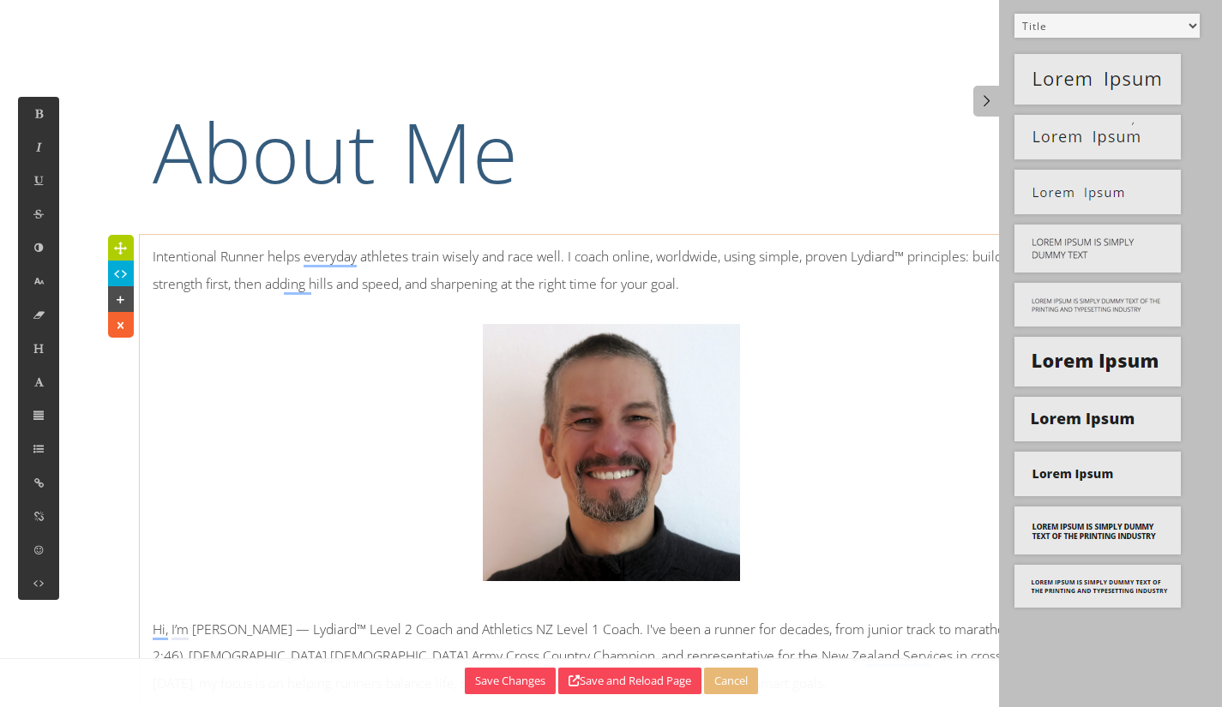
select select "1"
click at [190, 278] on p "Intentional Runner helps everyday athletes train wisely and race well. I coach …" at bounding box center [612, 426] width 918 height 364
click at [188, 269] on p "Intentional Runner helps everyday athletes train wisely and race well. I coach …" at bounding box center [612, 426] width 918 height 364
click at [121, 274] on icon at bounding box center [120, 273] width 18 height 17
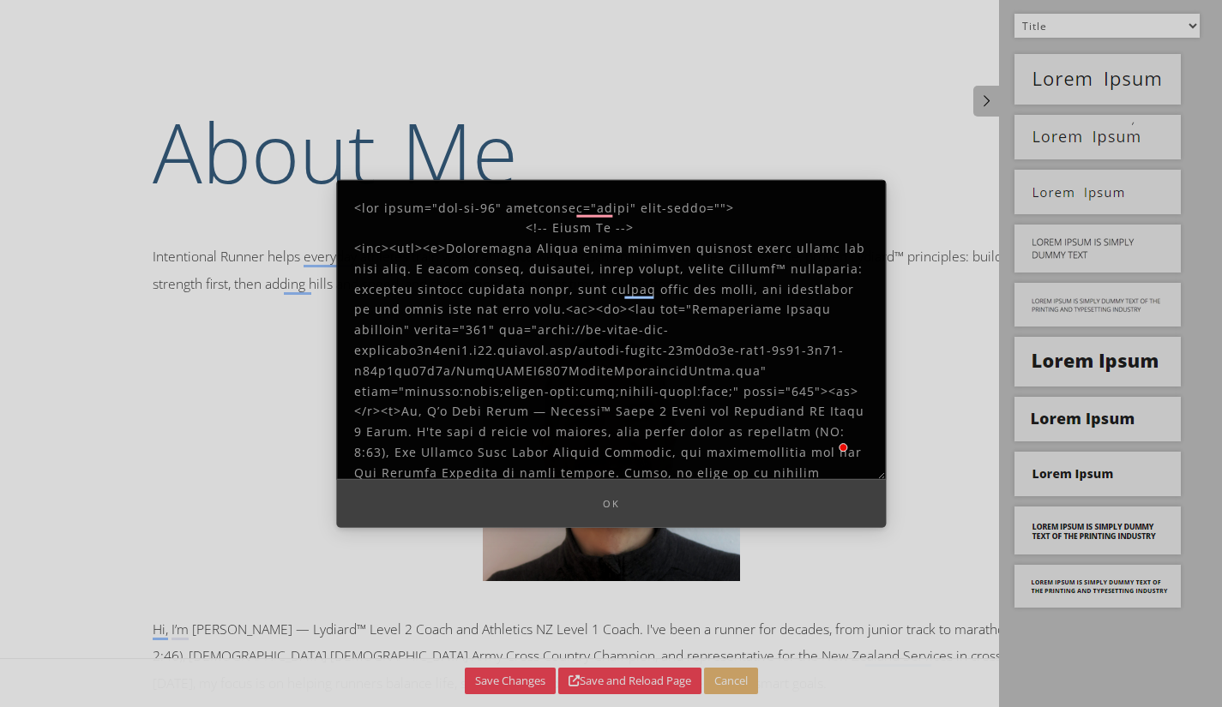
click at [621, 202] on textarea at bounding box center [611, 329] width 550 height 300
click at [778, 196] on textarea at bounding box center [611, 329] width 550 height 300
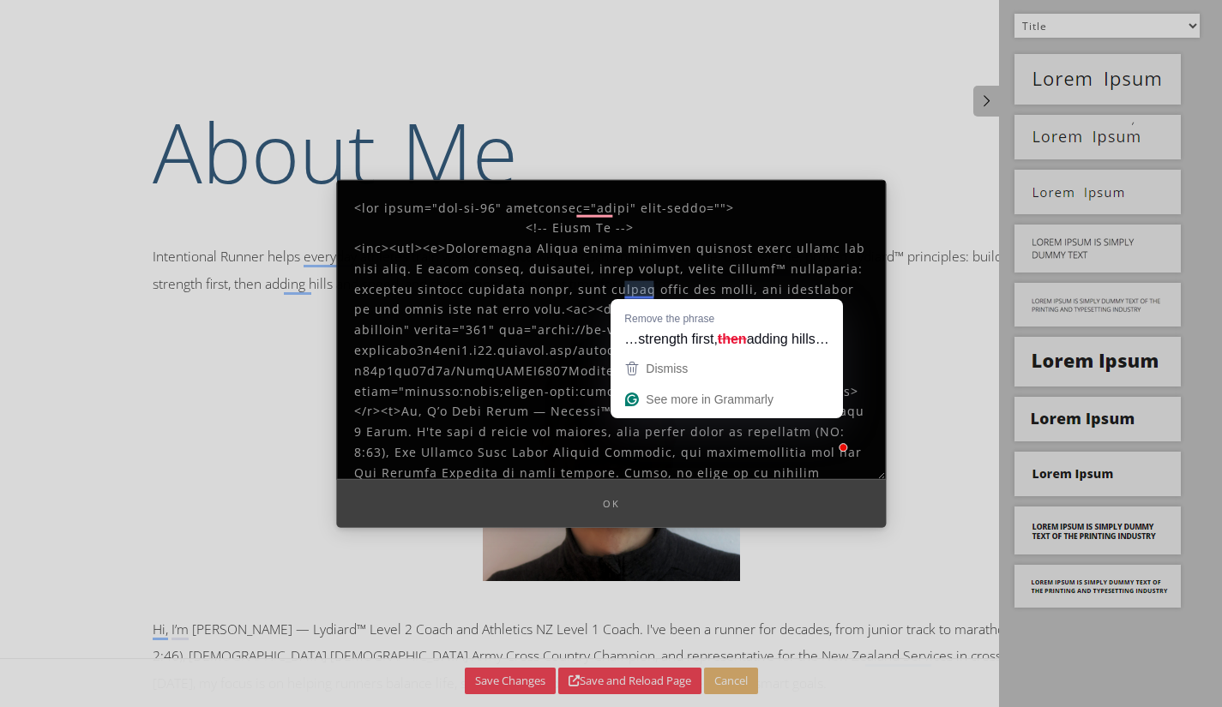
click at [789, 256] on textarea at bounding box center [611, 329] width 550 height 300
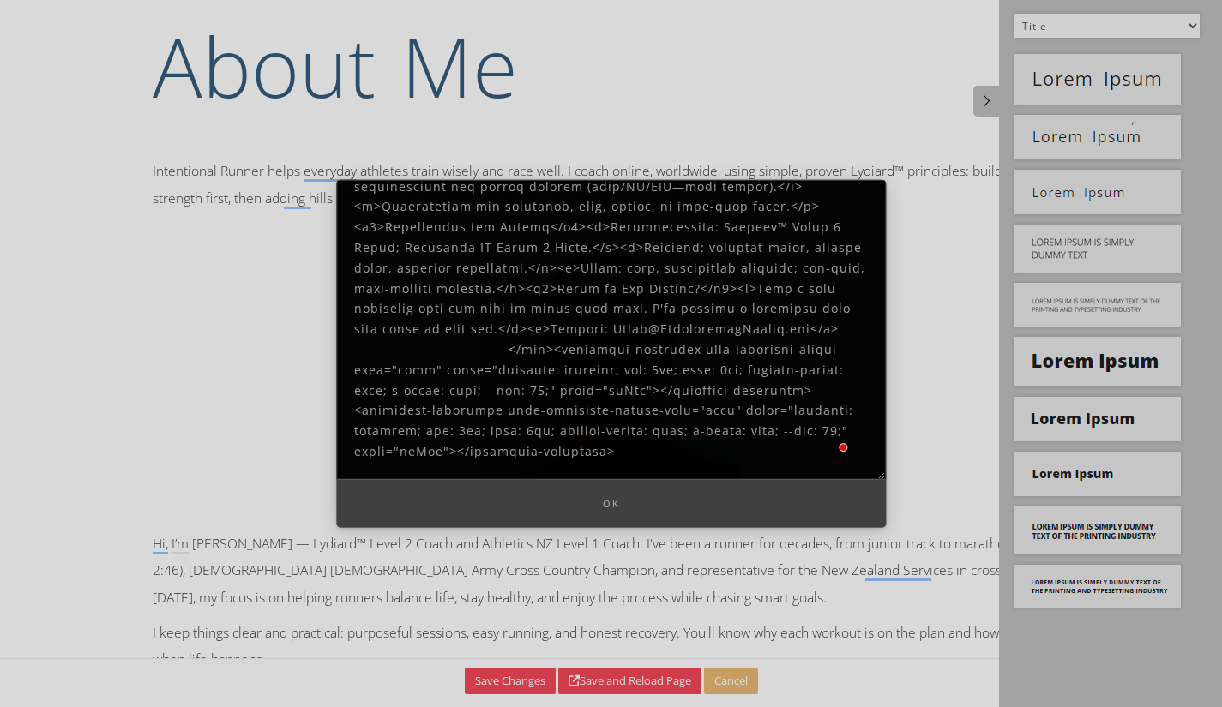
drag, startPoint x: 659, startPoint y: 451, endPoint x: 340, endPoint y: 350, distance: 333.8
click at [340, 350] on textarea at bounding box center [611, 329] width 550 height 300
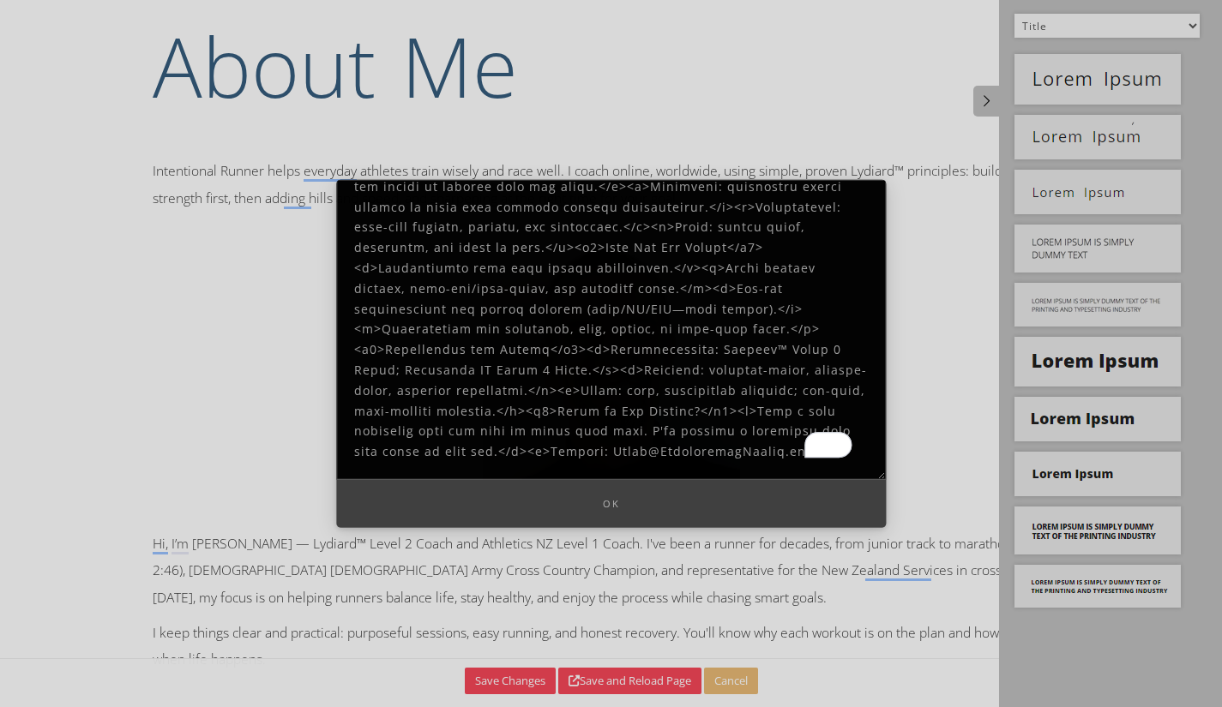
type textarea "<div class="col-md-12" spellcheck="false" aria-label=""> <!-- About Us --> <div…"
click at [586, 507] on button "Ok" at bounding box center [611, 503] width 550 height 49
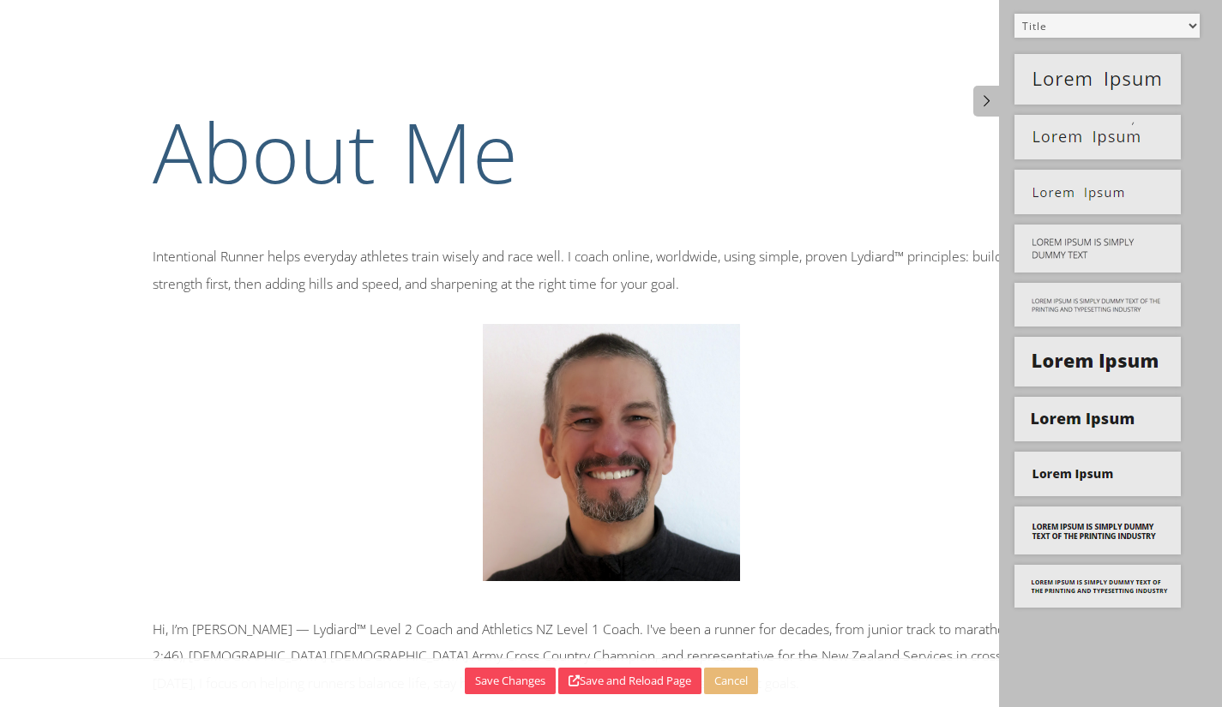
click at [1193, 22] on select "Default All Title Title, Subtitle Info, Title Heading, Paragraph Paragraph Butt…" at bounding box center [1106, 26] width 185 height 24
click at [1014, 14] on select "Default All Title Title, Subtitle Info, Title Heading, Paragraph Paragraph Butt…" at bounding box center [1106, 26] width 185 height 24
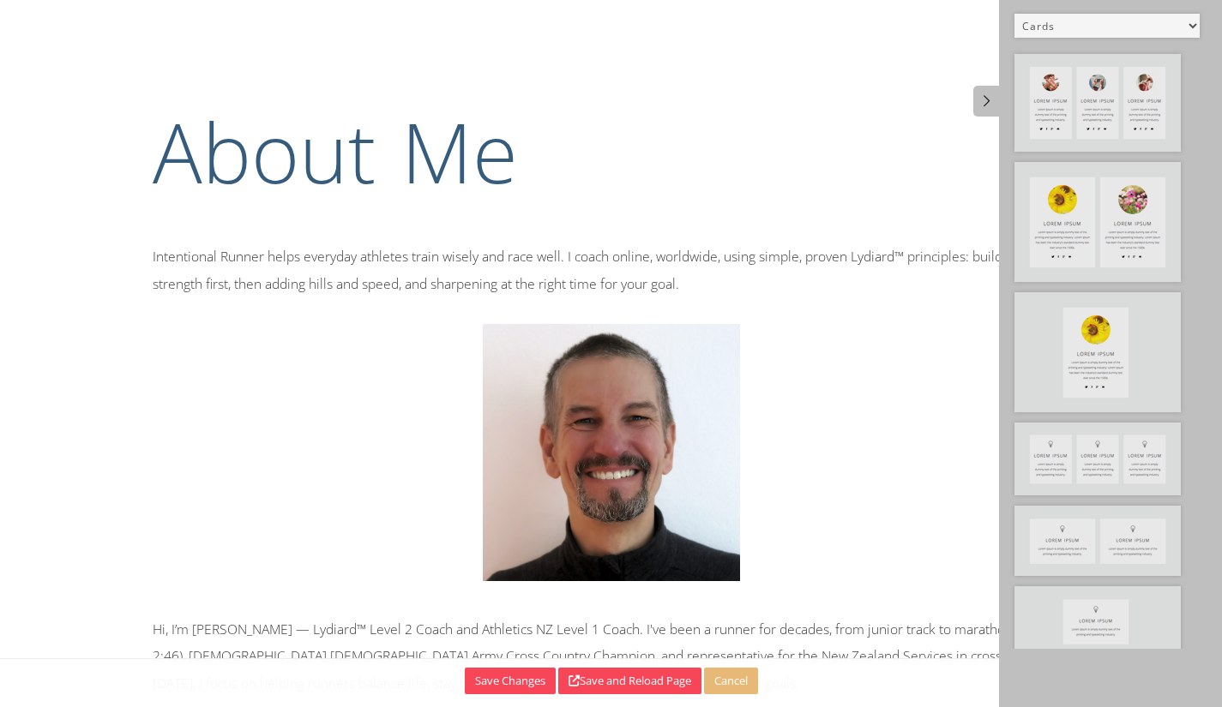
click at [1187, 21] on select "Default All Title Title, Subtitle Info, Title Heading, Paragraph Paragraph Butt…" at bounding box center [1106, 26] width 185 height 24
click at [1014, 14] on select "Default All Title Title, Subtitle Info, Title Heading, Paragraph Paragraph Butt…" at bounding box center [1106, 26] width 185 height 24
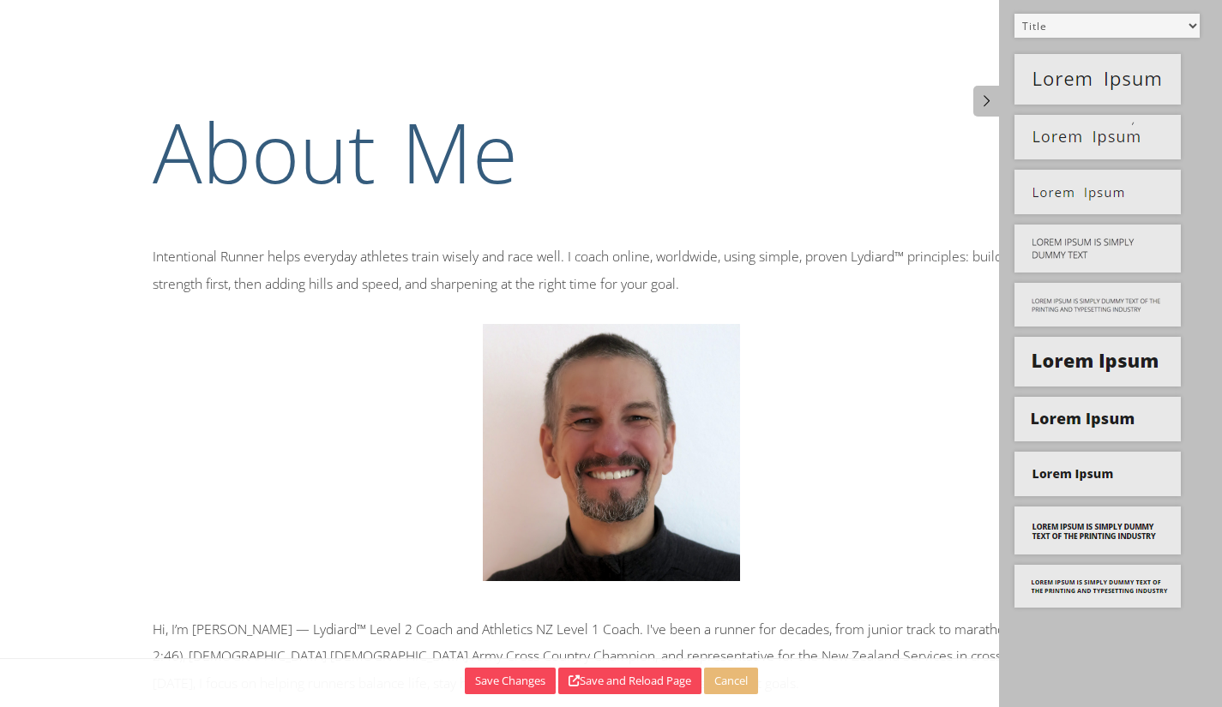
click at [1186, 31] on select "Default All Title Title, Subtitle Info, Title Heading, Paragraph Paragraph Butt…" at bounding box center [1106, 26] width 185 height 24
select select "2"
click at [1014, 14] on select "Default All Title Title, Subtitle Info, Title Heading, Paragraph Paragraph Butt…" at bounding box center [1106, 26] width 185 height 24
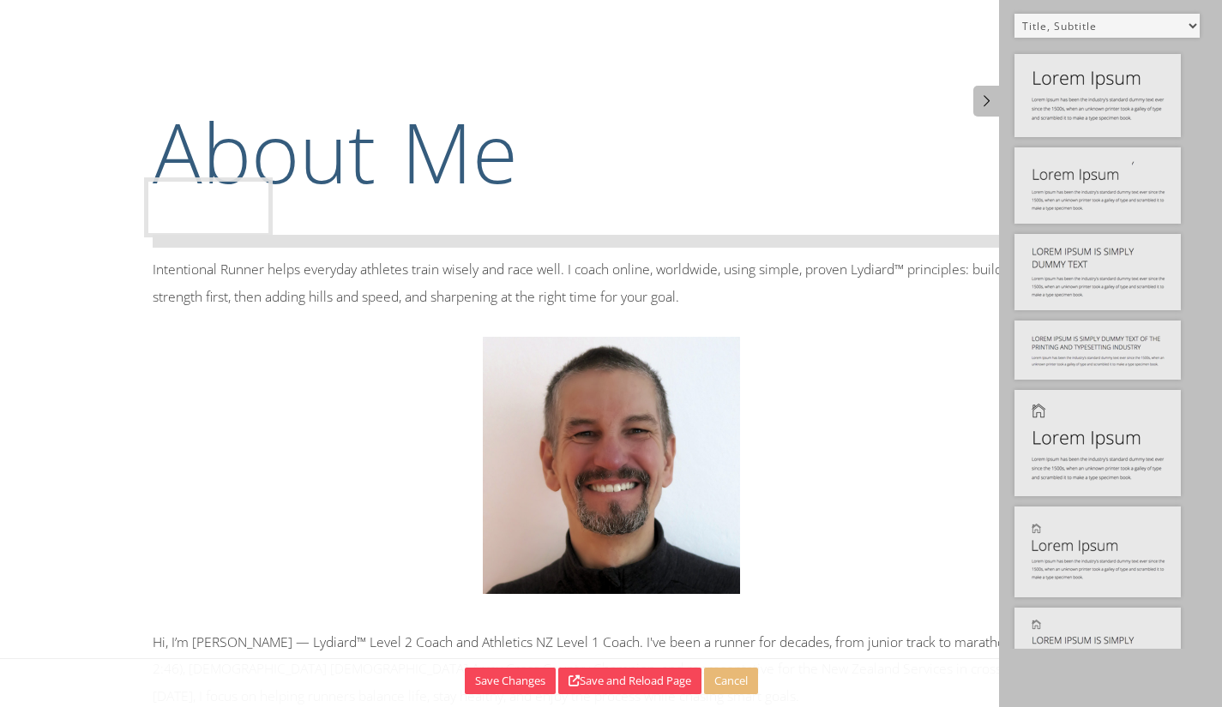
drag, startPoint x: 1105, startPoint y: 106, endPoint x: 236, endPoint y: 229, distance: 877.3
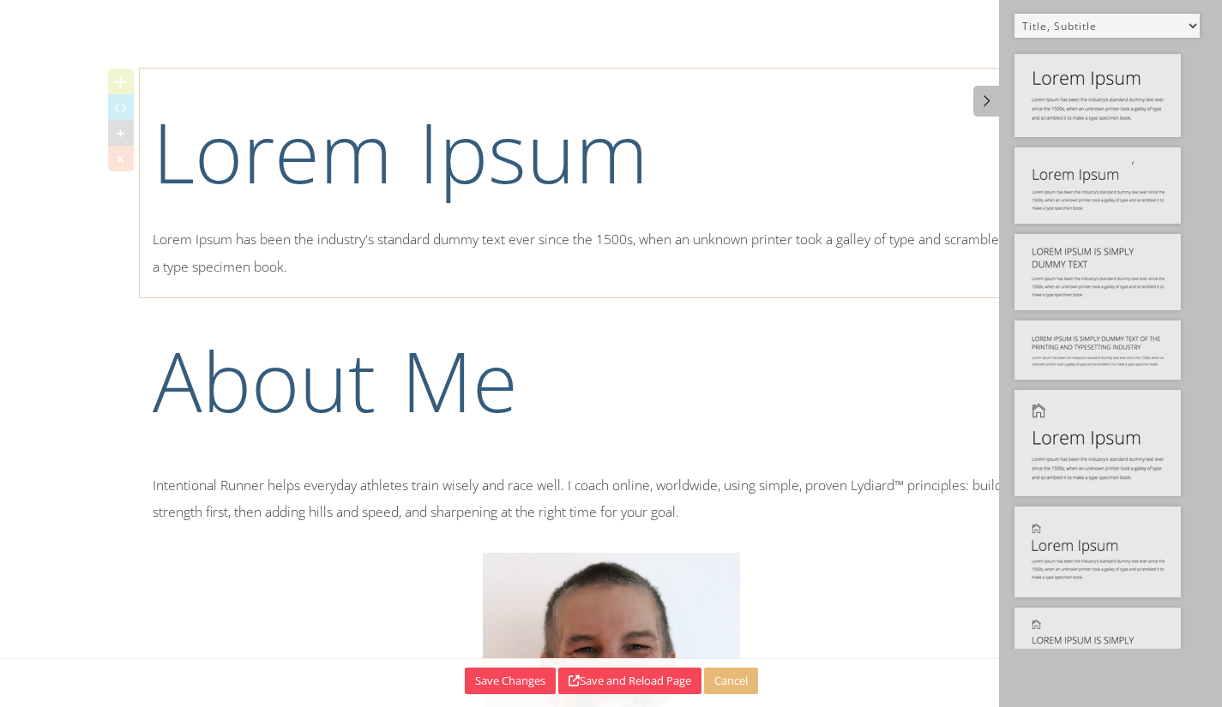
click at [435, 166] on h1 "Lorem Ipsum" at bounding box center [612, 151] width 918 height 115
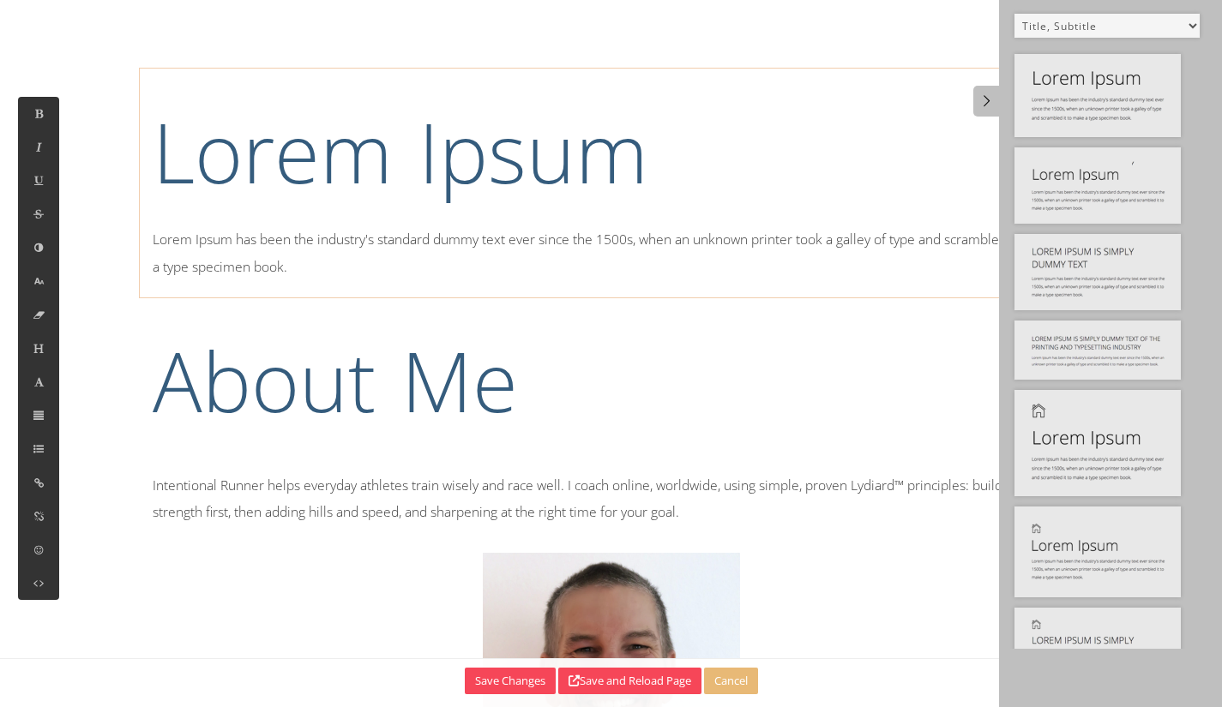
drag, startPoint x: 596, startPoint y: 260, endPoint x: 609, endPoint y: 262, distance: 13.1
click at [600, 261] on p "Lorem Ipsum has been the industry's standard dummy text ever since the 1500s, w…" at bounding box center [612, 252] width 918 height 53
drag, startPoint x: 552, startPoint y: 169, endPoint x: 497, endPoint y: 342, distance: 181.7
click at [550, 173] on h1 "Lorem Ipsum" at bounding box center [612, 151] width 918 height 115
click at [507, 358] on h1 "About Me" at bounding box center [612, 380] width 918 height 115
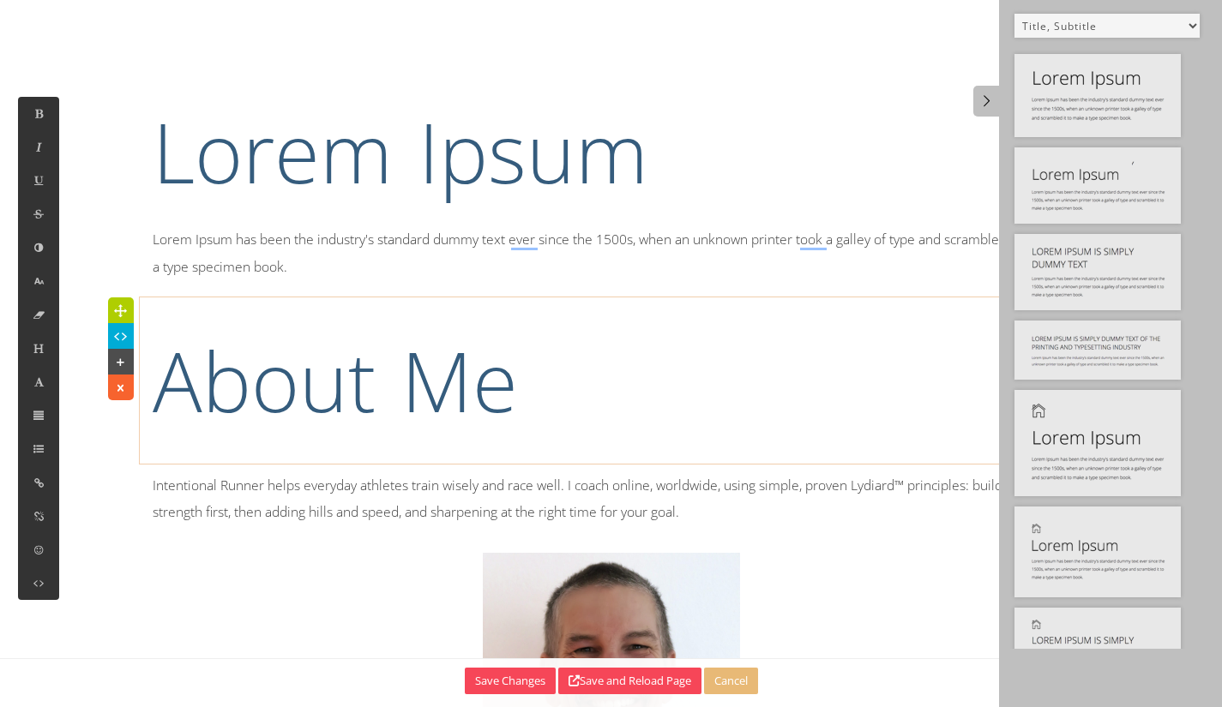
click at [679, 94] on h1 "Lorem Ipsum" at bounding box center [612, 151] width 918 height 115
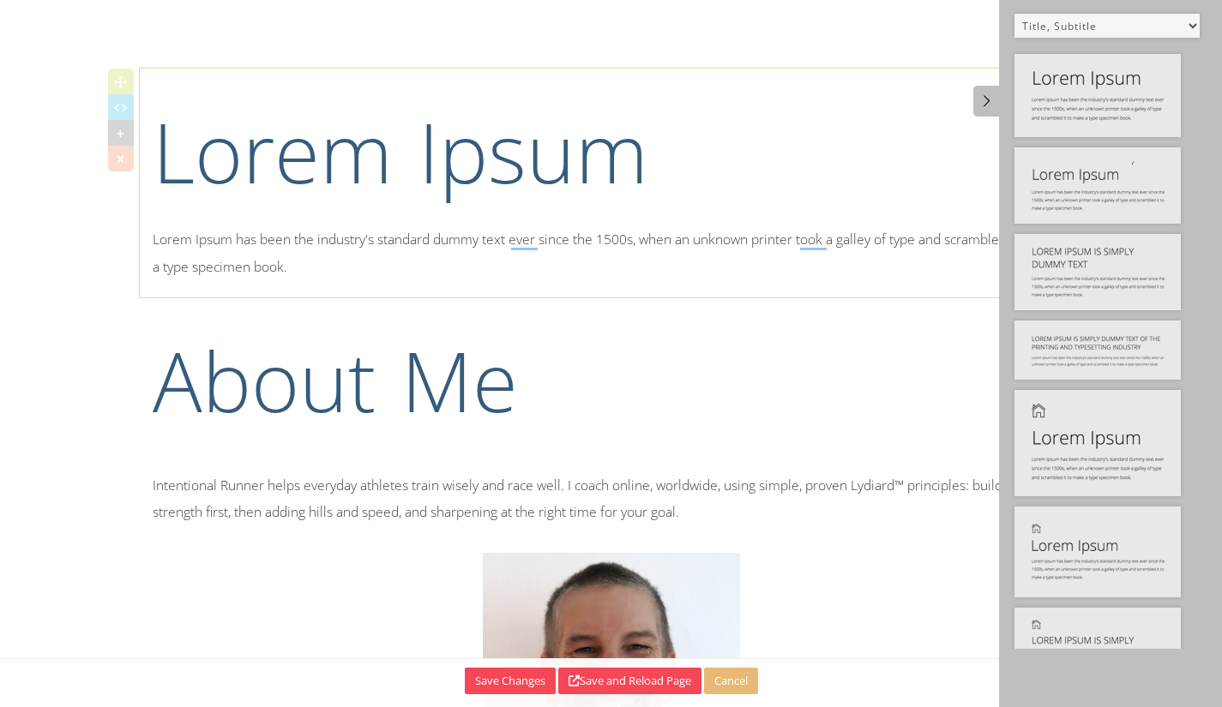
click at [111, 160] on div at bounding box center [121, 159] width 26 height 26
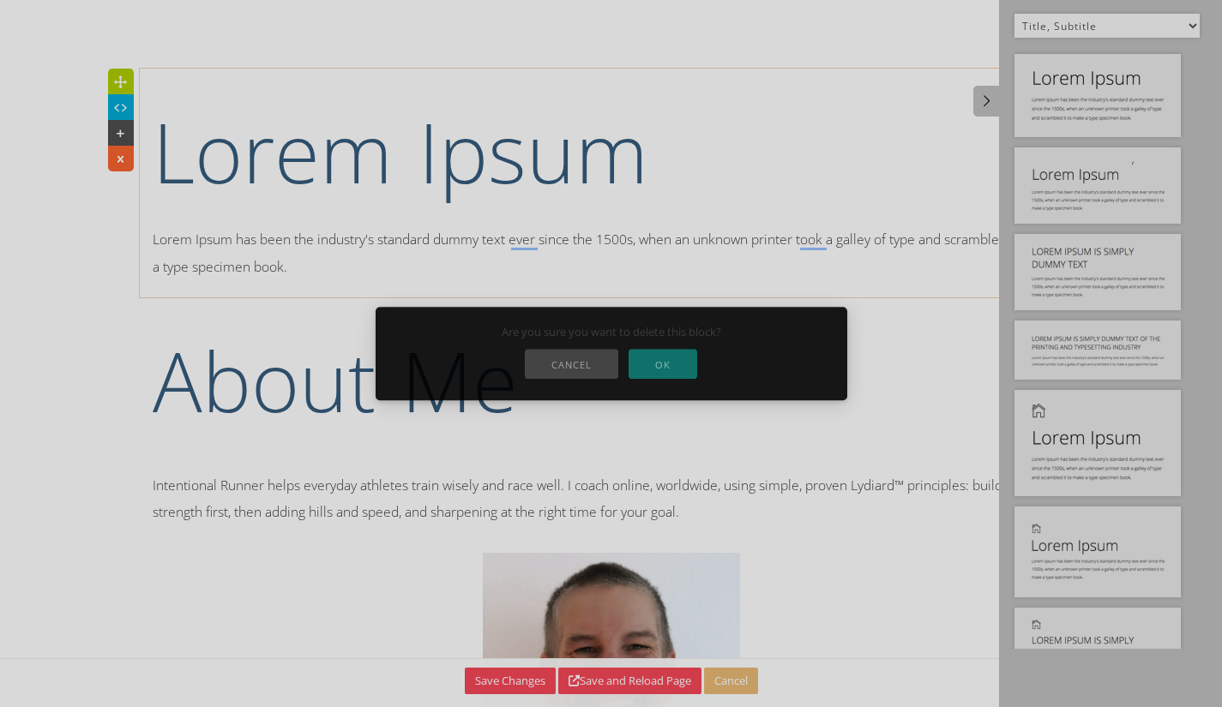
drag, startPoint x: 648, startPoint y: 358, endPoint x: 692, endPoint y: 337, distance: 48.3
click at [669, 353] on button "OK" at bounding box center [663, 364] width 69 height 30
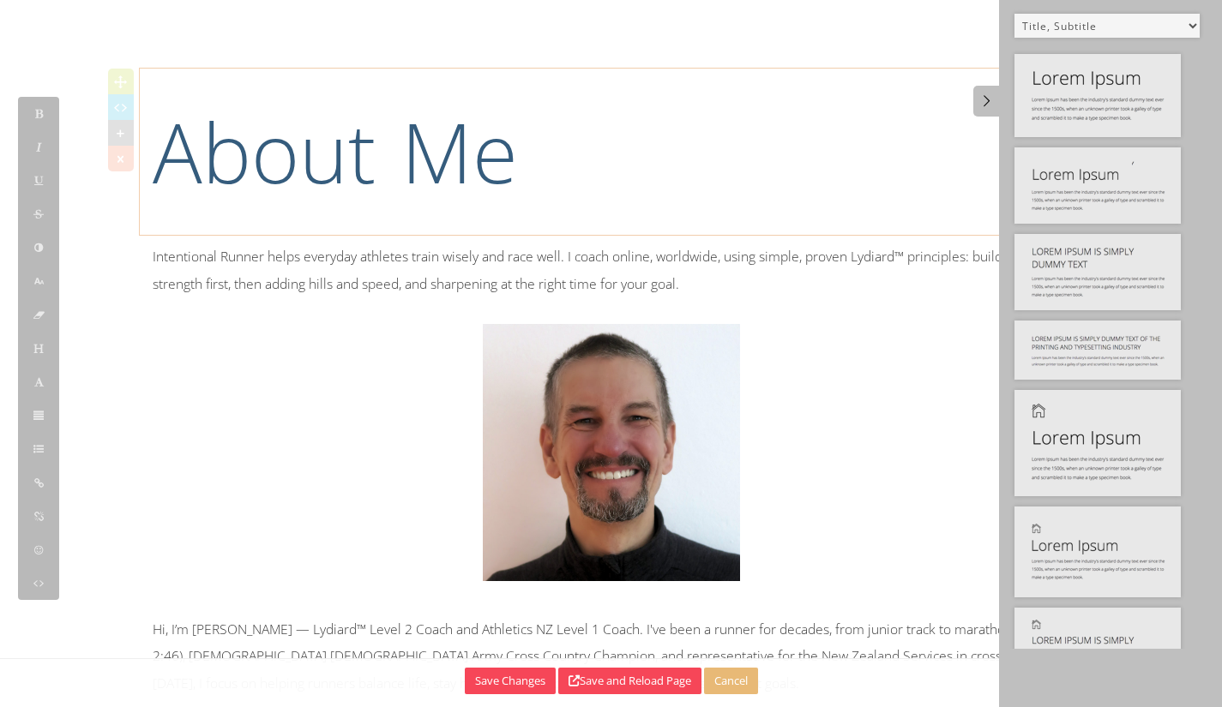
drag, startPoint x: 649, startPoint y: 141, endPoint x: 461, endPoint y: 136, distance: 187.9
click at [638, 141] on h1 "About Me" at bounding box center [612, 151] width 918 height 115
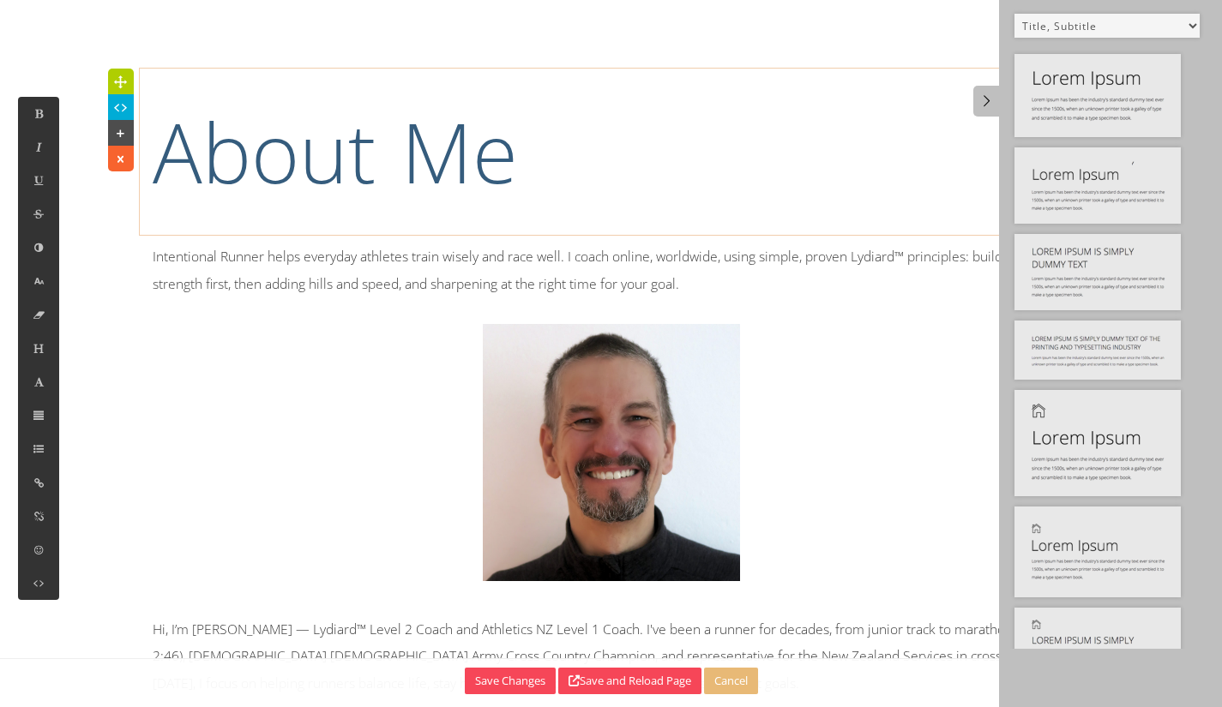
click at [124, 110] on icon at bounding box center [120, 107] width 18 height 17
type textarea "<div class="col-md-12" spellcheck="false" aria-label=""> <h1 class="size-96 is-…"
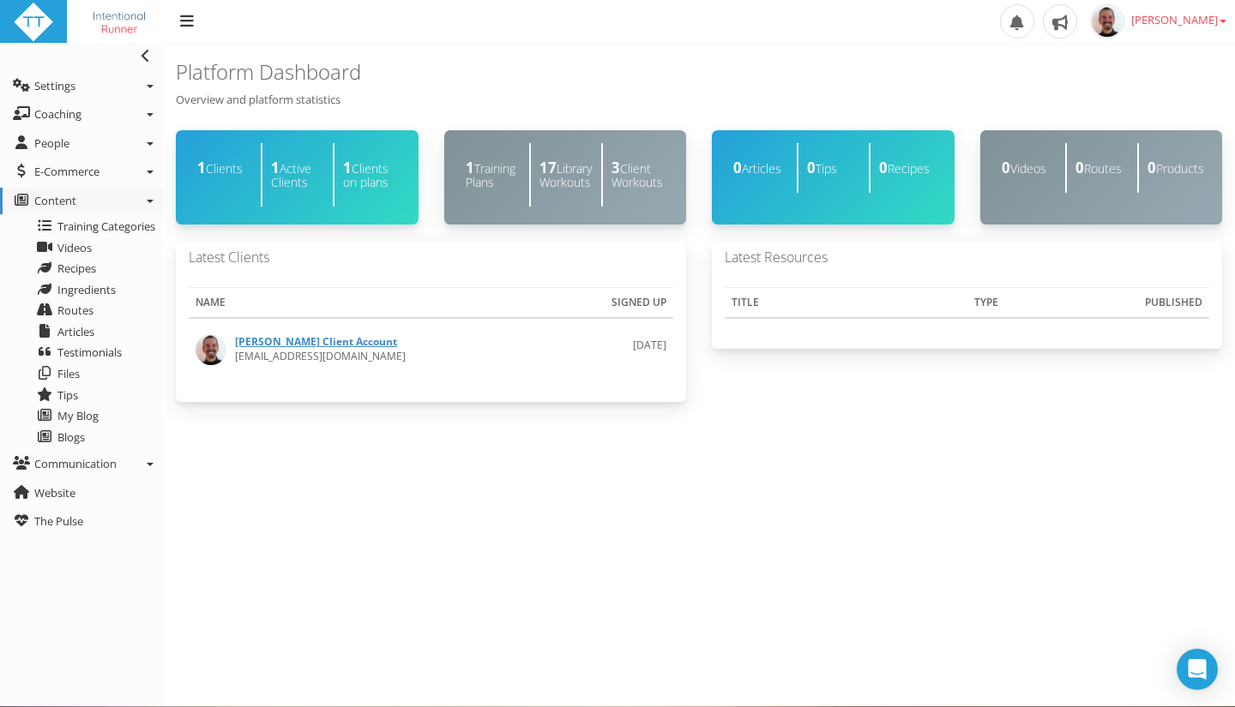
drag, startPoint x: 296, startPoint y: 19, endPoint x: 261, endPoint y: 19, distance: 35.2
click at [294, 18] on div "Upload Logo Toggle navigation Toggle navigation Paul RYKEN Profile Billing User…" at bounding box center [617, 22] width 1235 height 45
click at [186, 26] on icon at bounding box center [187, 20] width 14 height 15
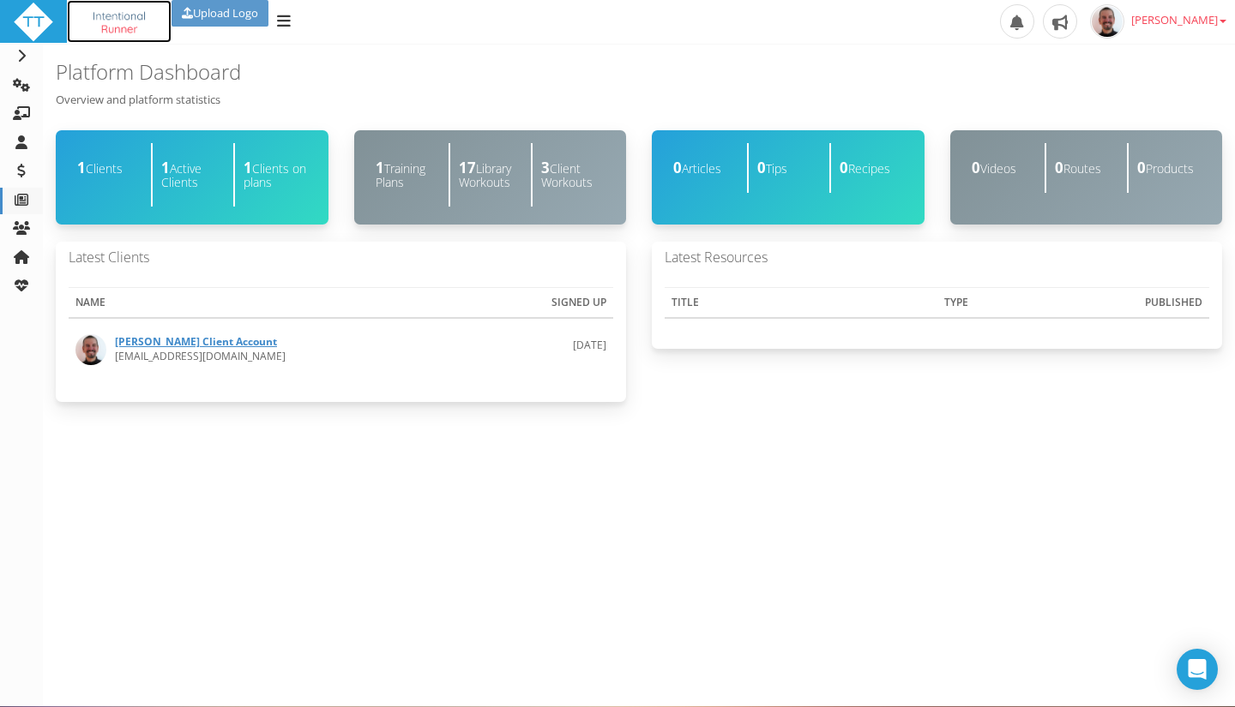
click at [111, 15] on img at bounding box center [119, 22] width 79 height 41
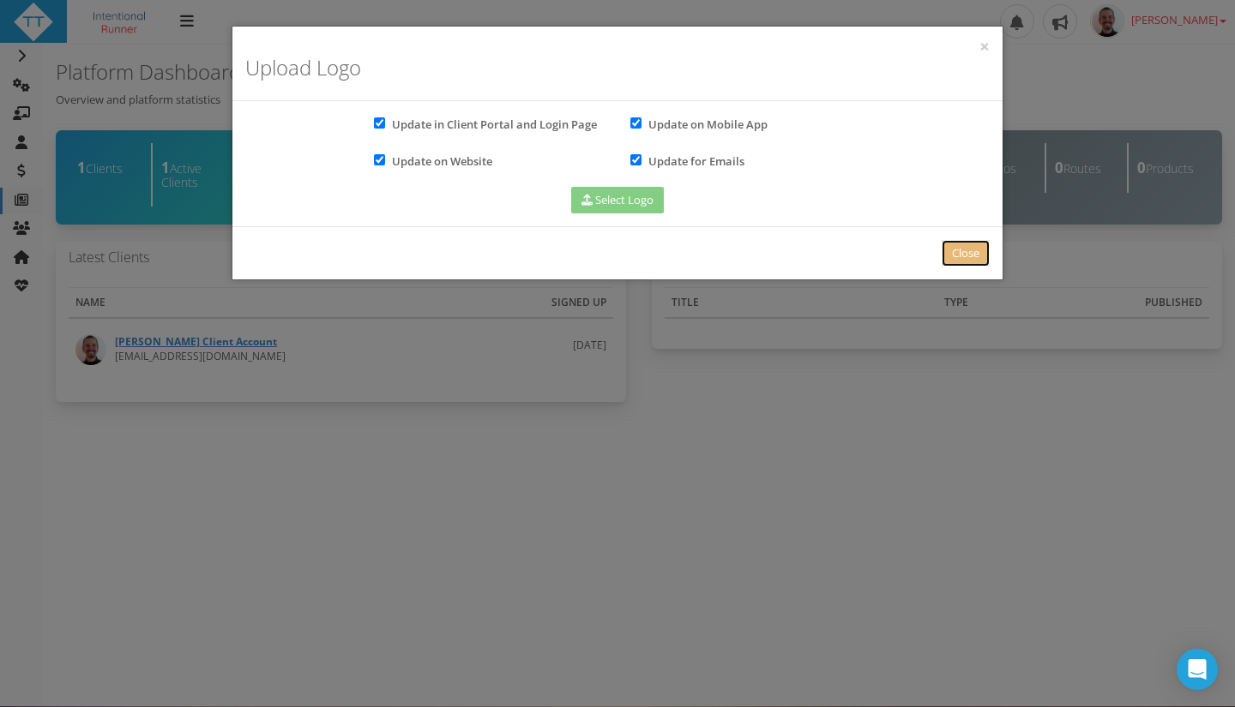
click at [954, 247] on link "Close" at bounding box center [966, 253] width 48 height 27
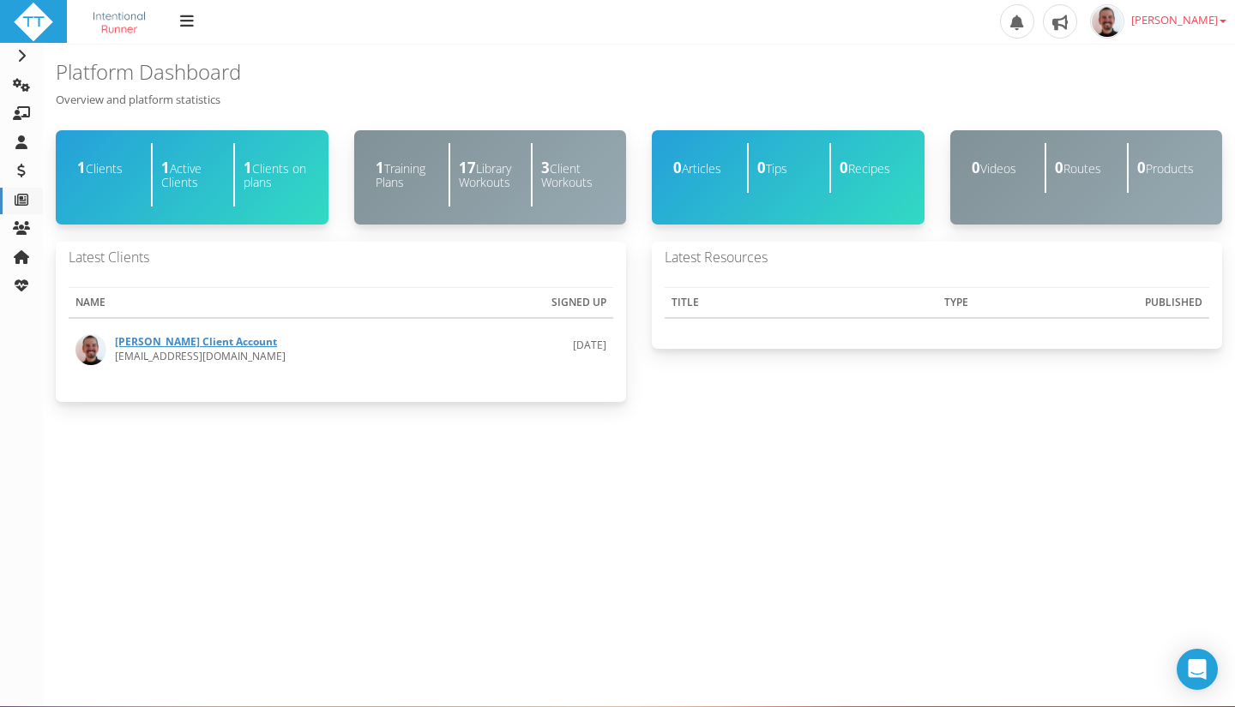
click at [1166, 21] on span "[PERSON_NAME]" at bounding box center [1178, 19] width 95 height 15
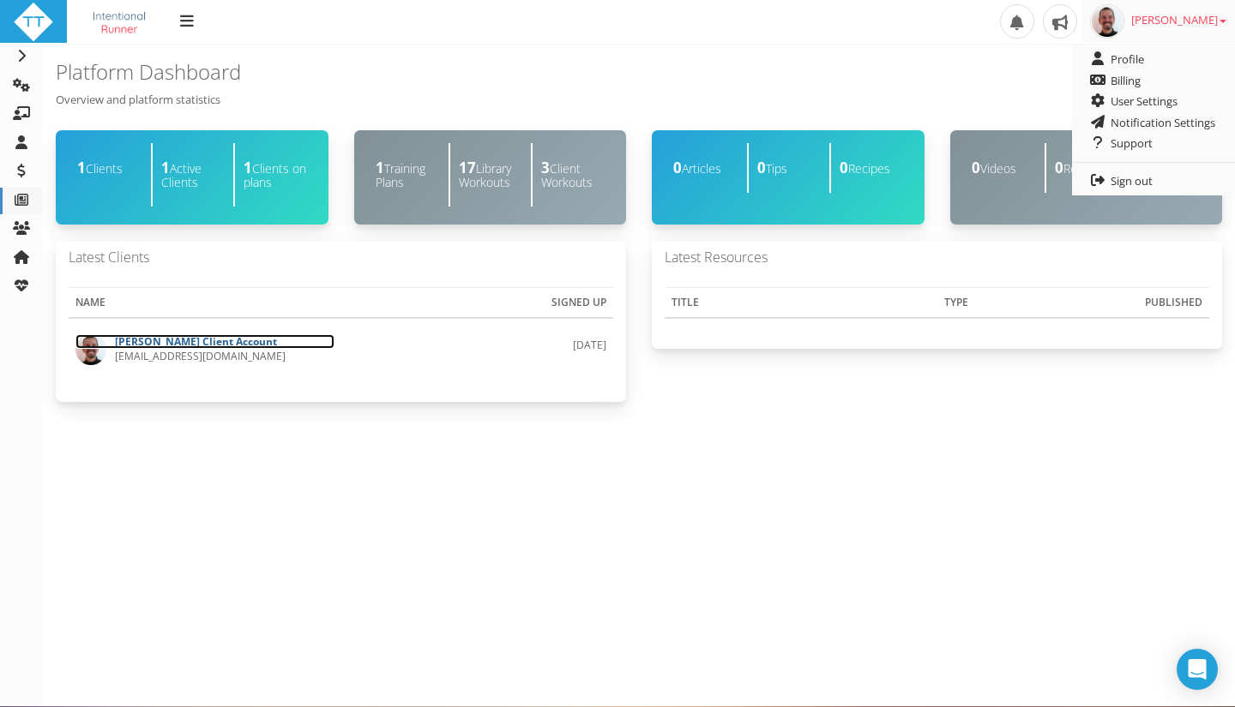
click at [184, 341] on link "[PERSON_NAME] Client Account" at bounding box center [204, 341] width 259 height 15
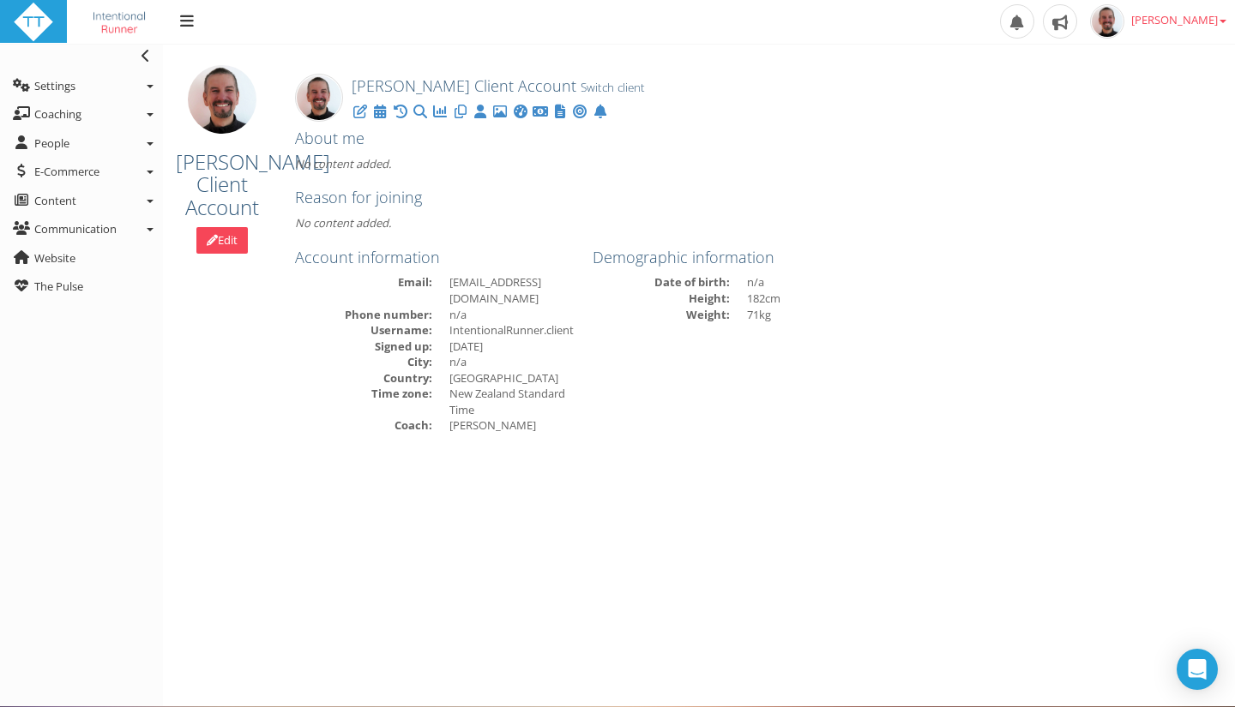
click at [1224, 22] on b at bounding box center [1222, 21] width 7 height 3
click at [324, 99] on img at bounding box center [319, 98] width 48 height 48
drag, startPoint x: 361, startPoint y: 81, endPoint x: 297, endPoint y: 96, distance: 65.9
click at [357, 83] on span "[PERSON_NAME] Client Account" at bounding box center [464, 85] width 225 height 21
click at [223, 103] on img at bounding box center [222, 99] width 69 height 69
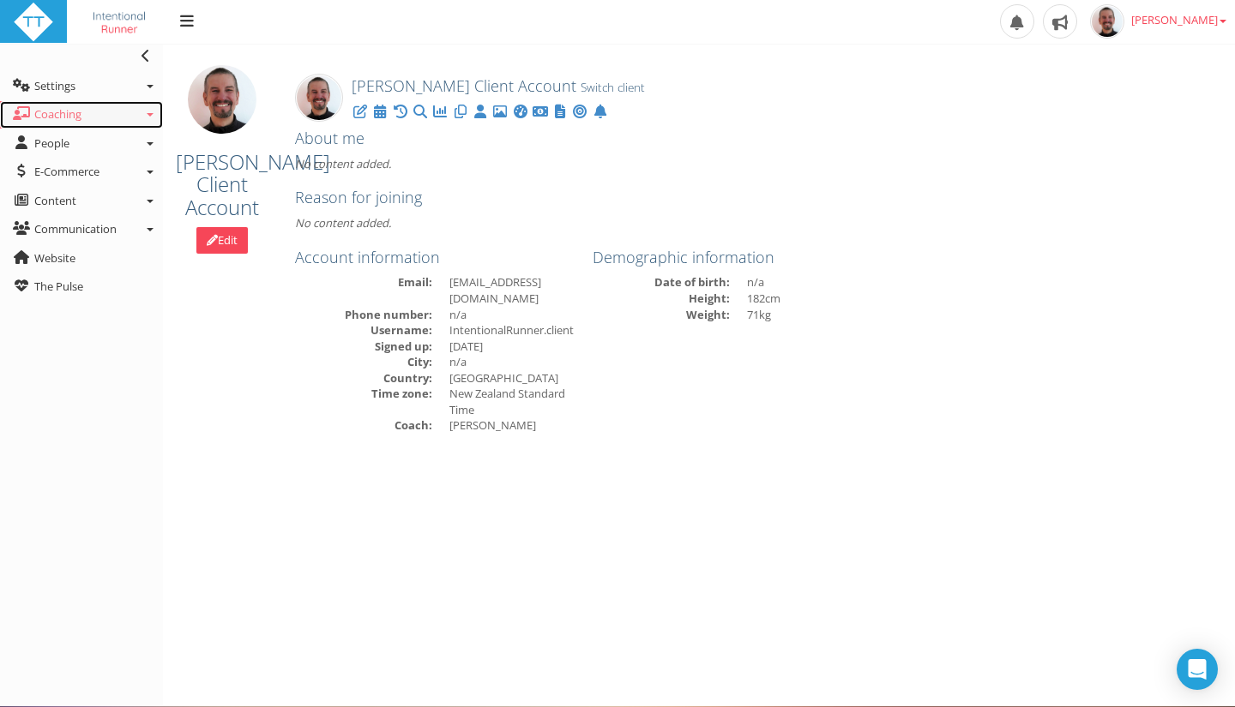
click at [95, 119] on link "Coaching" at bounding box center [81, 114] width 163 height 27
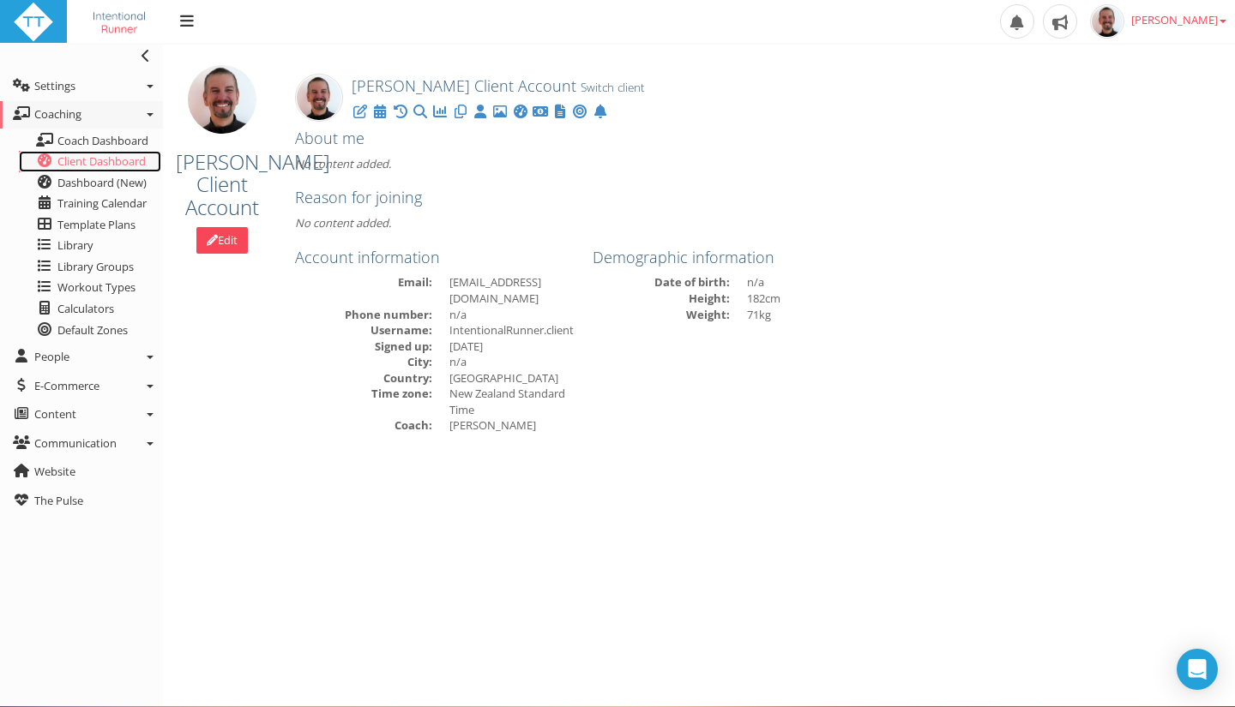
click at [111, 158] on span "Client Dashboard" at bounding box center [101, 160] width 88 height 15
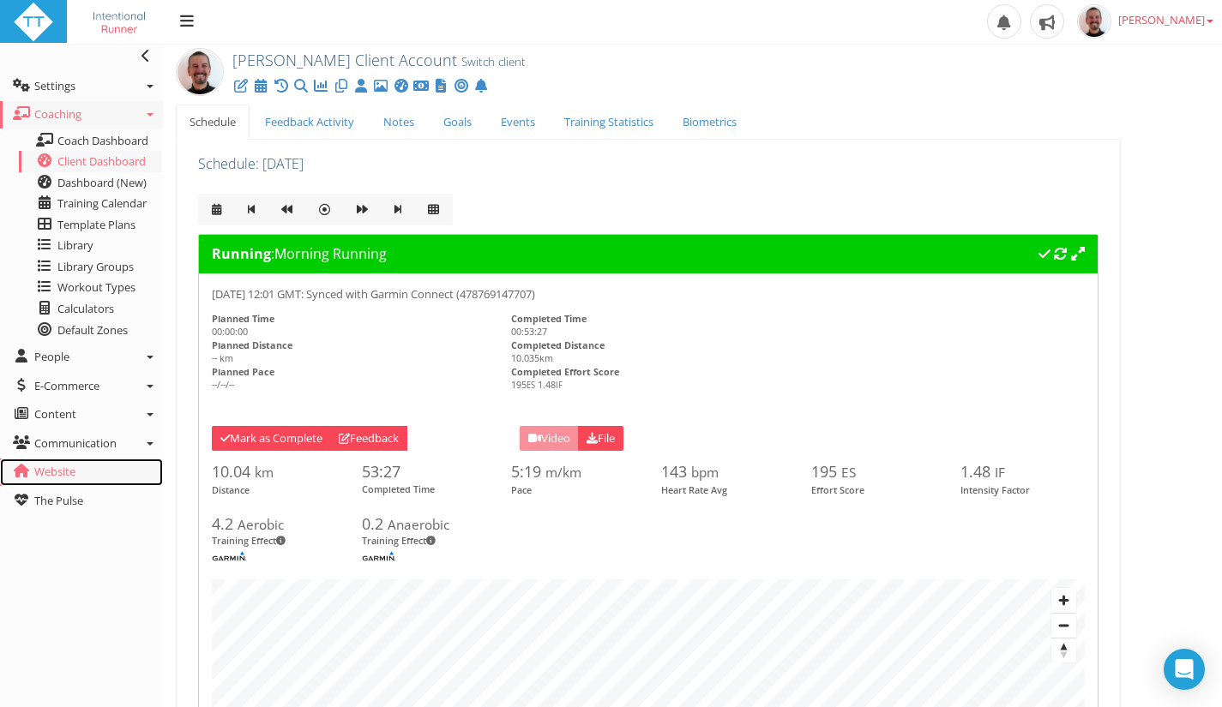
click at [79, 470] on link "Website" at bounding box center [81, 472] width 163 height 27
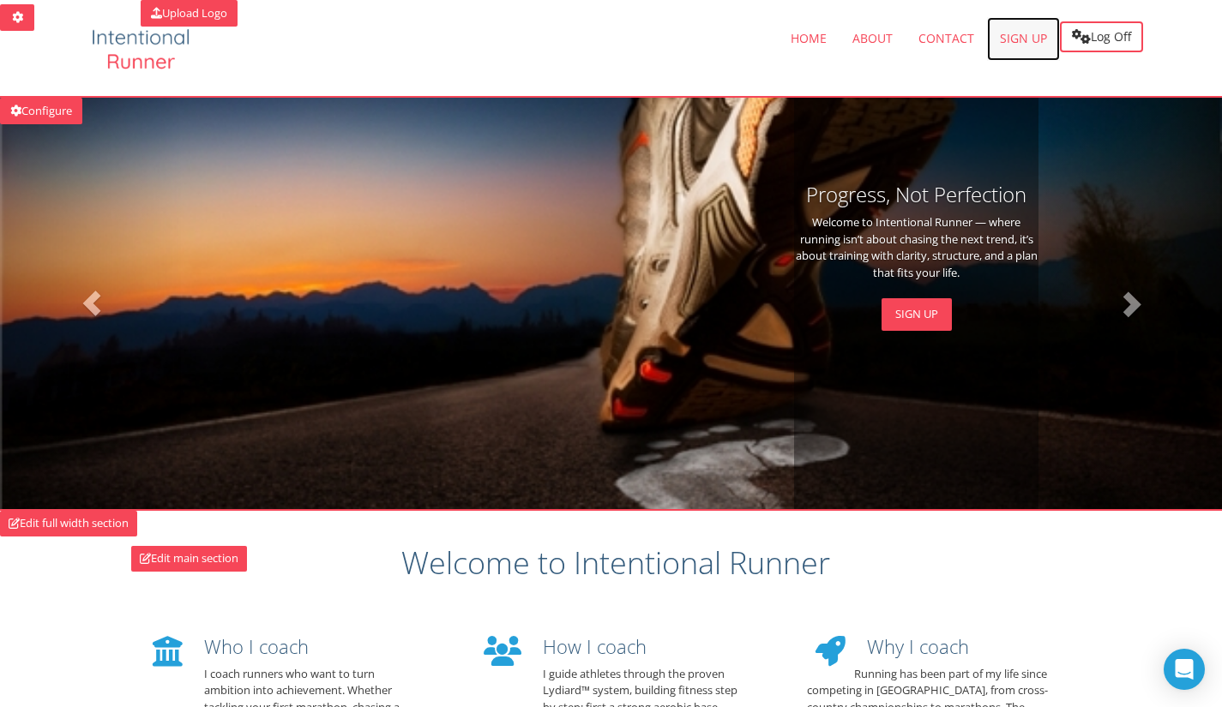
click at [1017, 39] on span "Sign up" at bounding box center [1023, 38] width 47 height 16
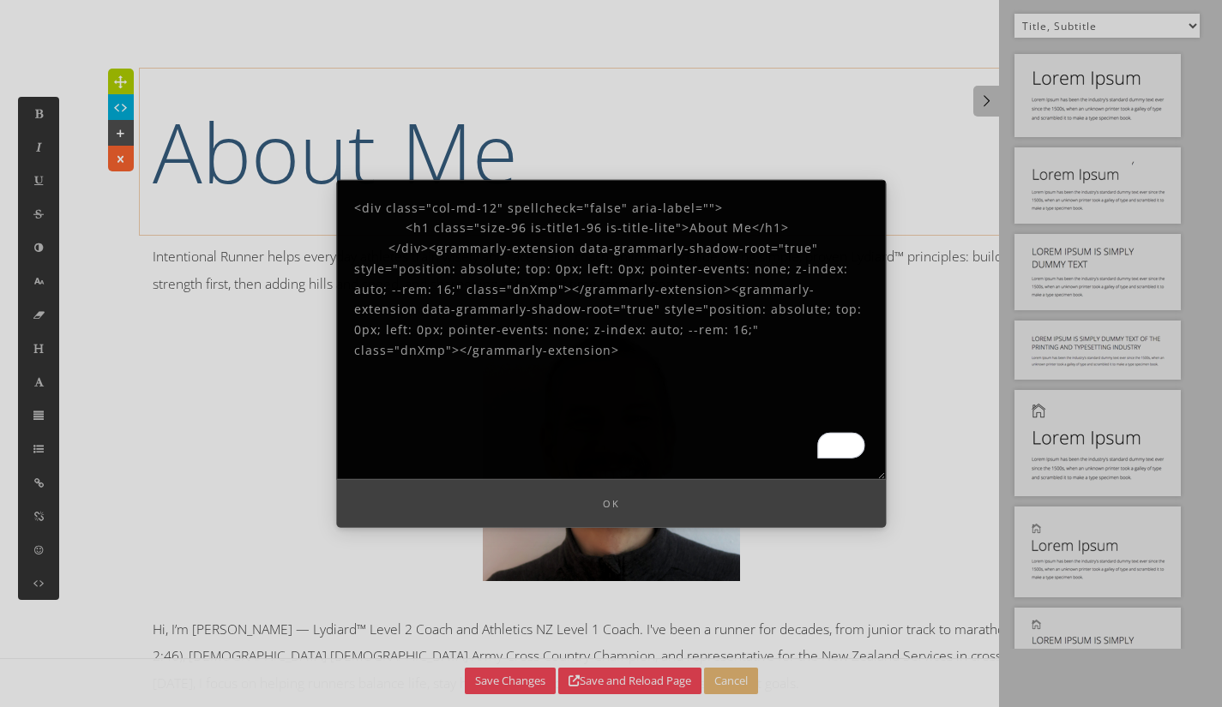
select select "2"
click at [604, 506] on button "Ok" at bounding box center [611, 503] width 550 height 49
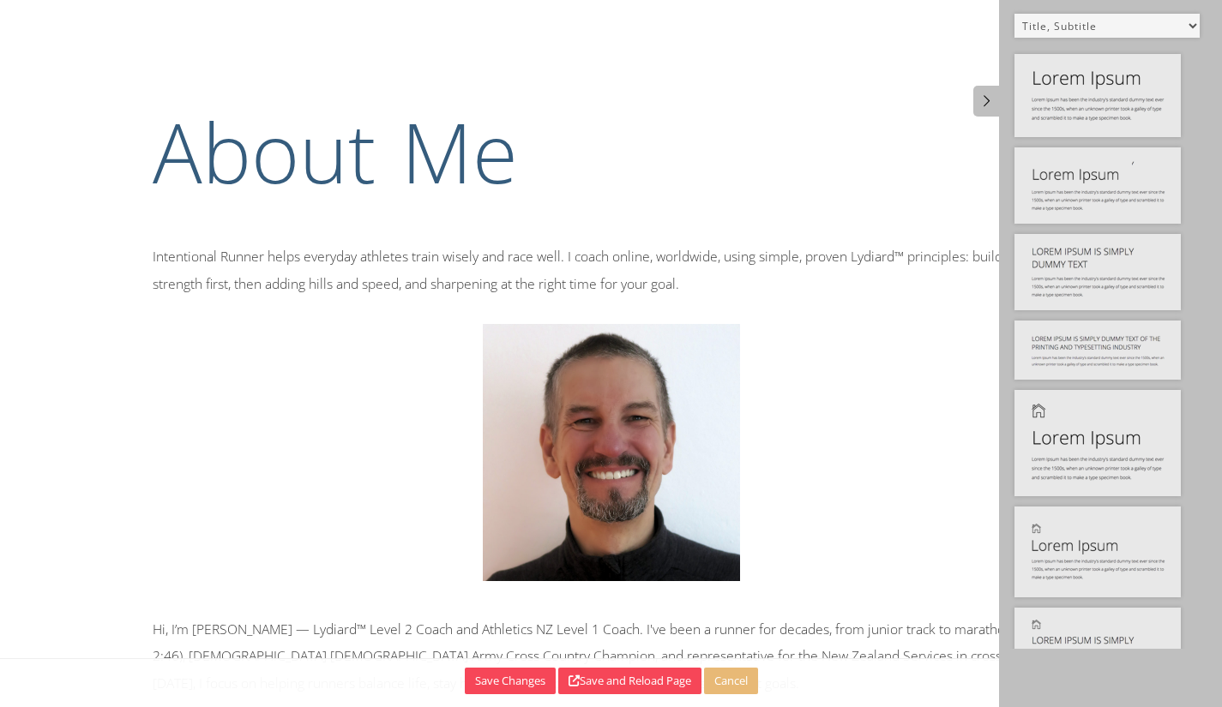
click at [682, 158] on h1 "About Me" at bounding box center [612, 151] width 918 height 115
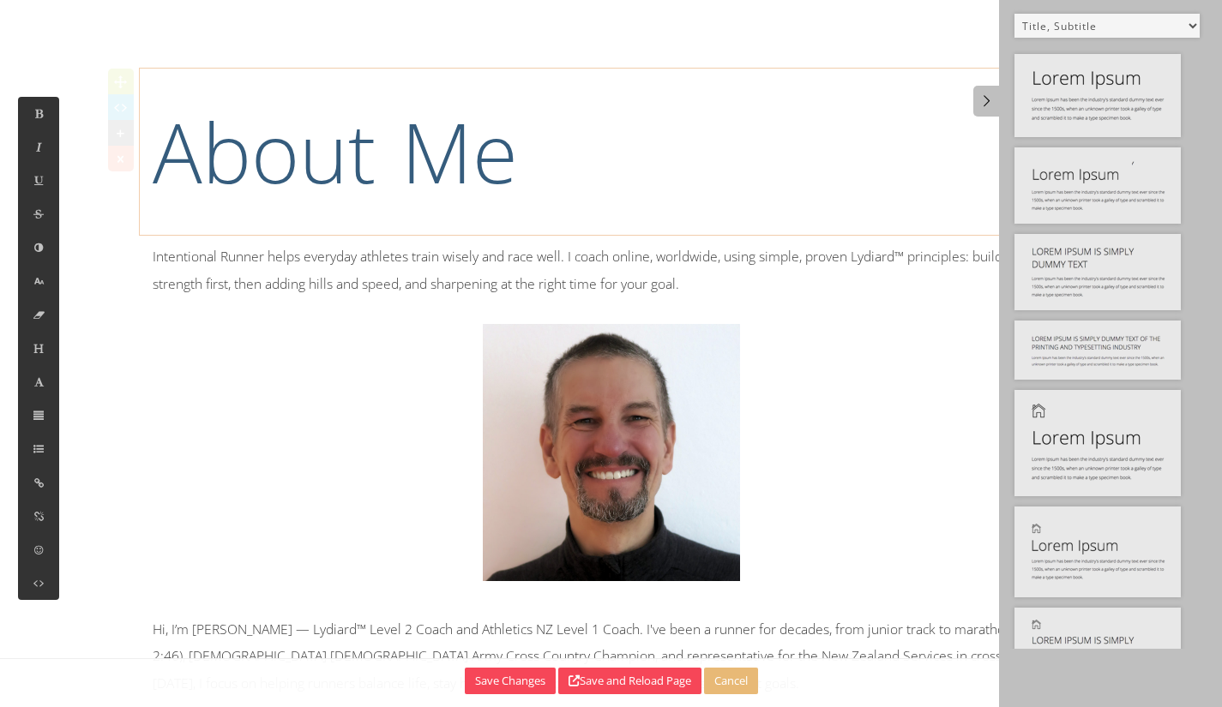
click at [411, 100] on h1 "About Me" at bounding box center [612, 151] width 918 height 115
click at [386, 271] on p "Intentional Runner helps everyday athletes train wisely and race well. I coach …" at bounding box center [612, 426] width 918 height 364
click at [380, 259] on p "Intentional Runner helps everyday athletes train wisely and race well. I coach …" at bounding box center [612, 426] width 918 height 364
click at [374, 252] on p "Intentional Runner helps everyday athletes train wisely and race well. I coach …" at bounding box center [612, 426] width 918 height 364
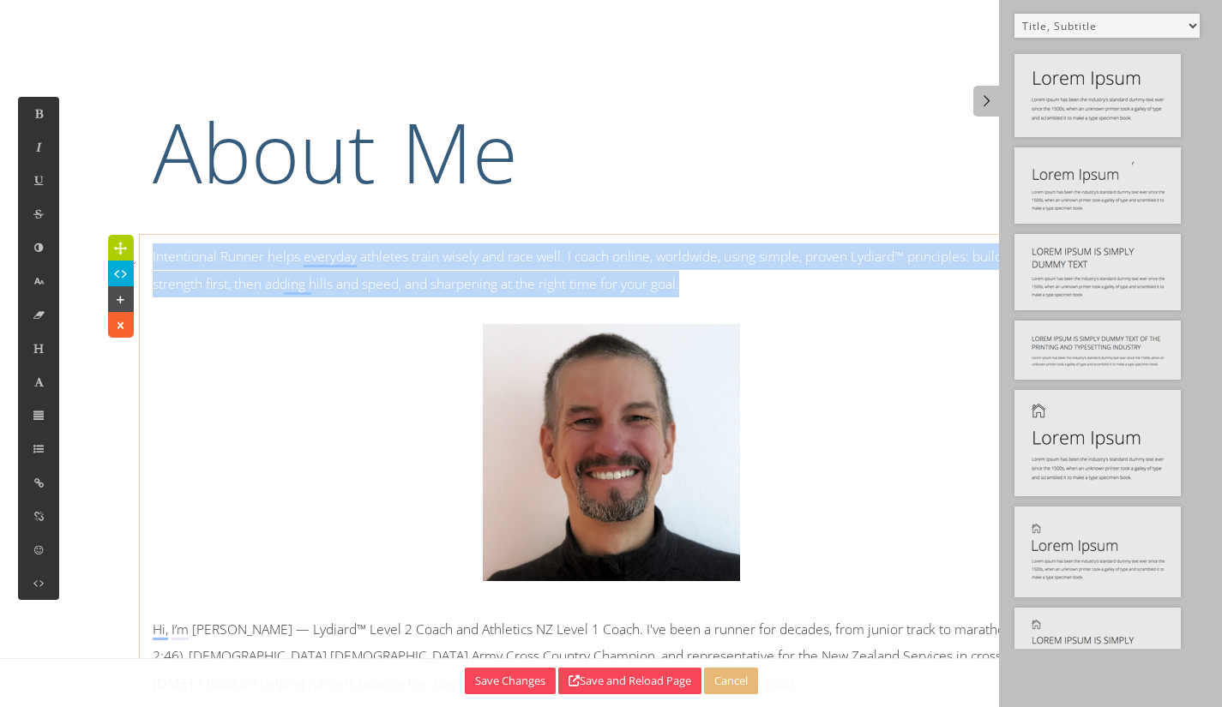
drag, startPoint x: 818, startPoint y: 276, endPoint x: 141, endPoint y: 256, distance: 677.7
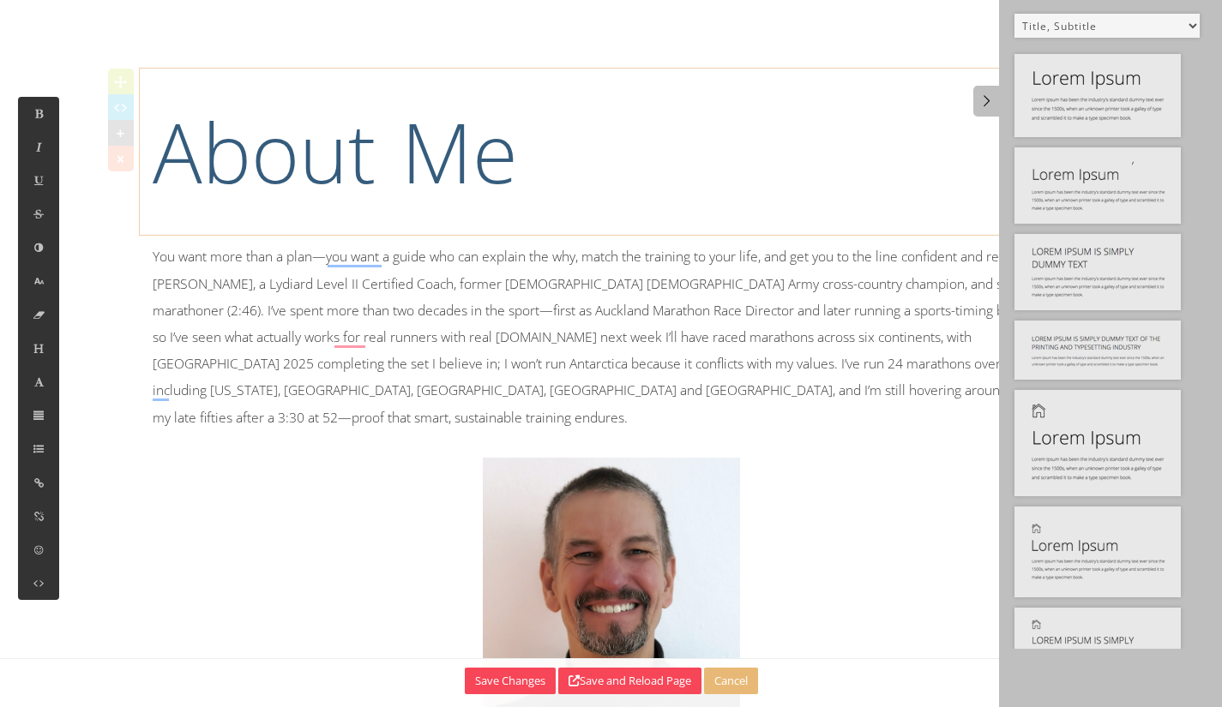
click at [340, 157] on h1 "About Me" at bounding box center [612, 151] width 918 height 115
drag, startPoint x: 383, startPoint y: 146, endPoint x: 406, endPoint y: 149, distance: 22.6
click at [393, 148] on h1 "About Me" at bounding box center [612, 151] width 918 height 115
click at [399, 156] on h1 "About Me" at bounding box center [612, 151] width 918 height 115
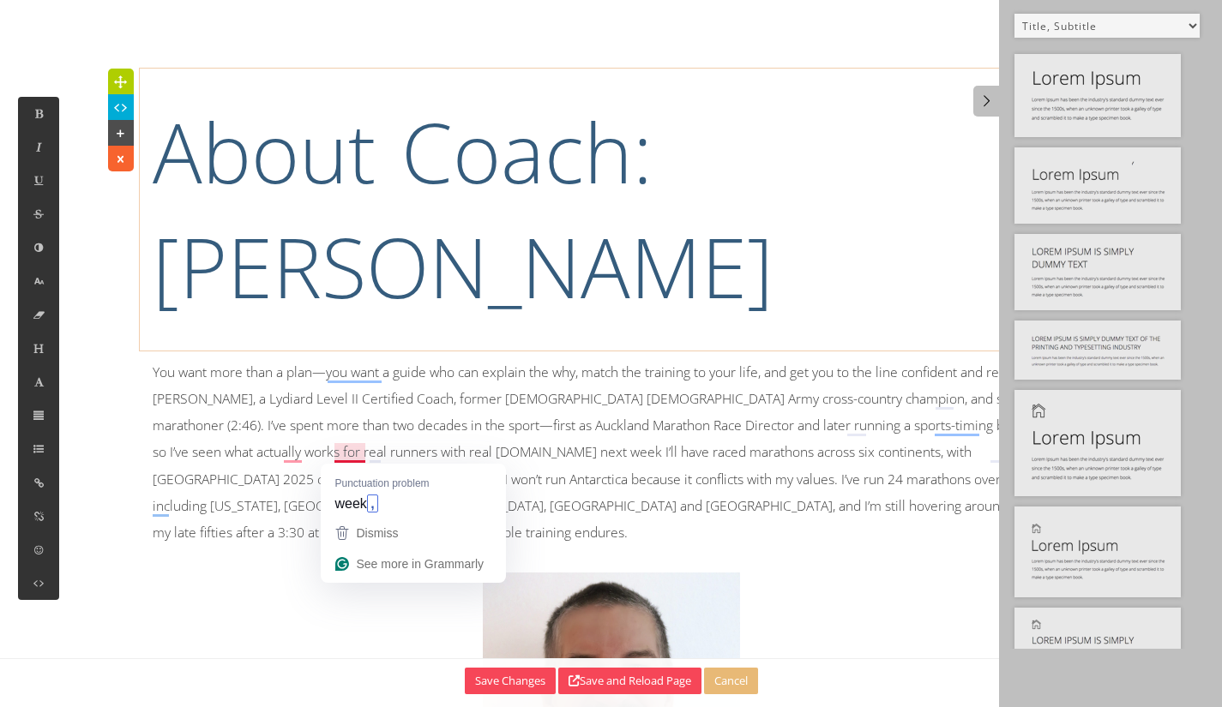
drag, startPoint x: 378, startPoint y: 421, endPoint x: 344, endPoint y: 382, distance: 51.6
click at [378, 421] on p "You want more than a plan—you want a guide who can explain the why, match the t…" at bounding box center [612, 608] width 918 height 498
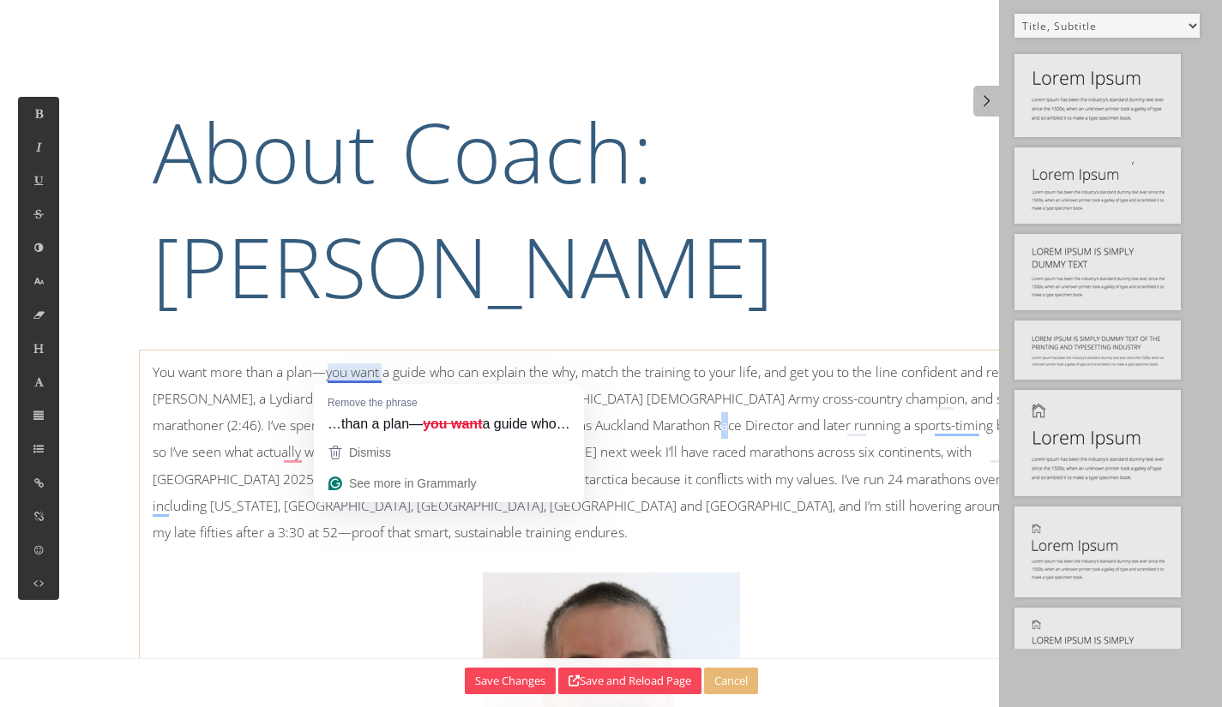
click at [663, 424] on p "You want more than a plan—you want a guide who can explain the why, match the t…" at bounding box center [612, 608] width 918 height 498
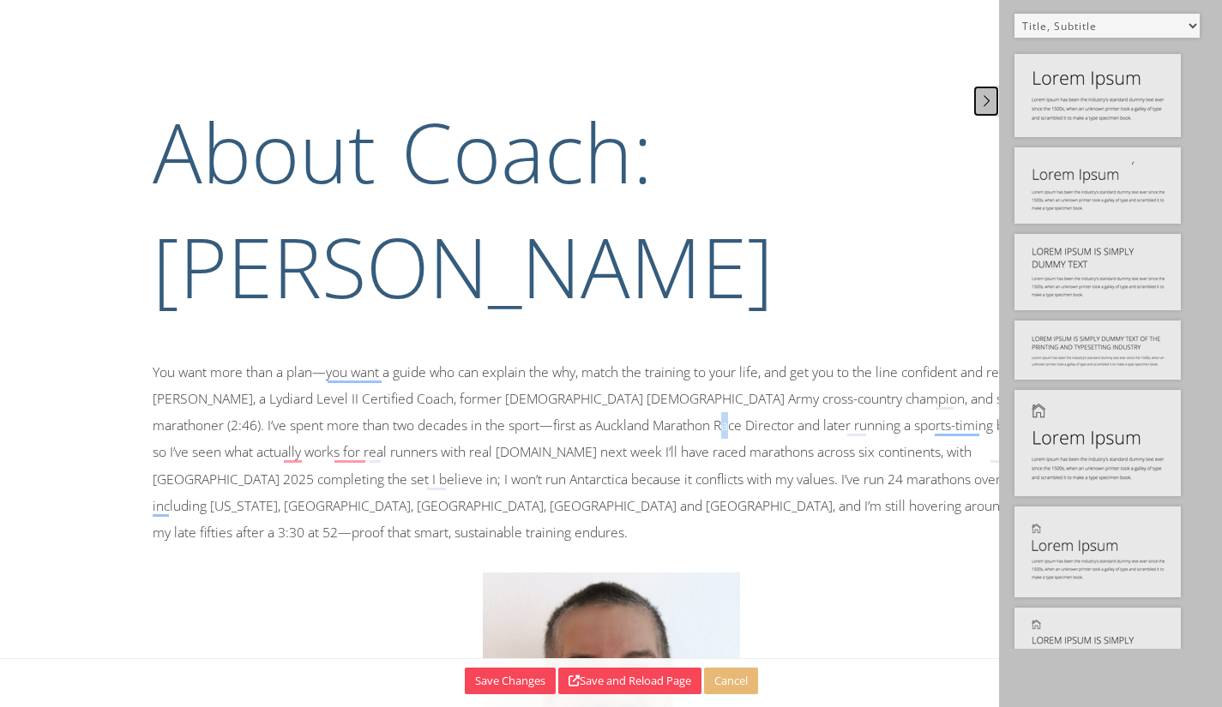
click at [980, 98] on icon at bounding box center [987, 100] width 18 height 15
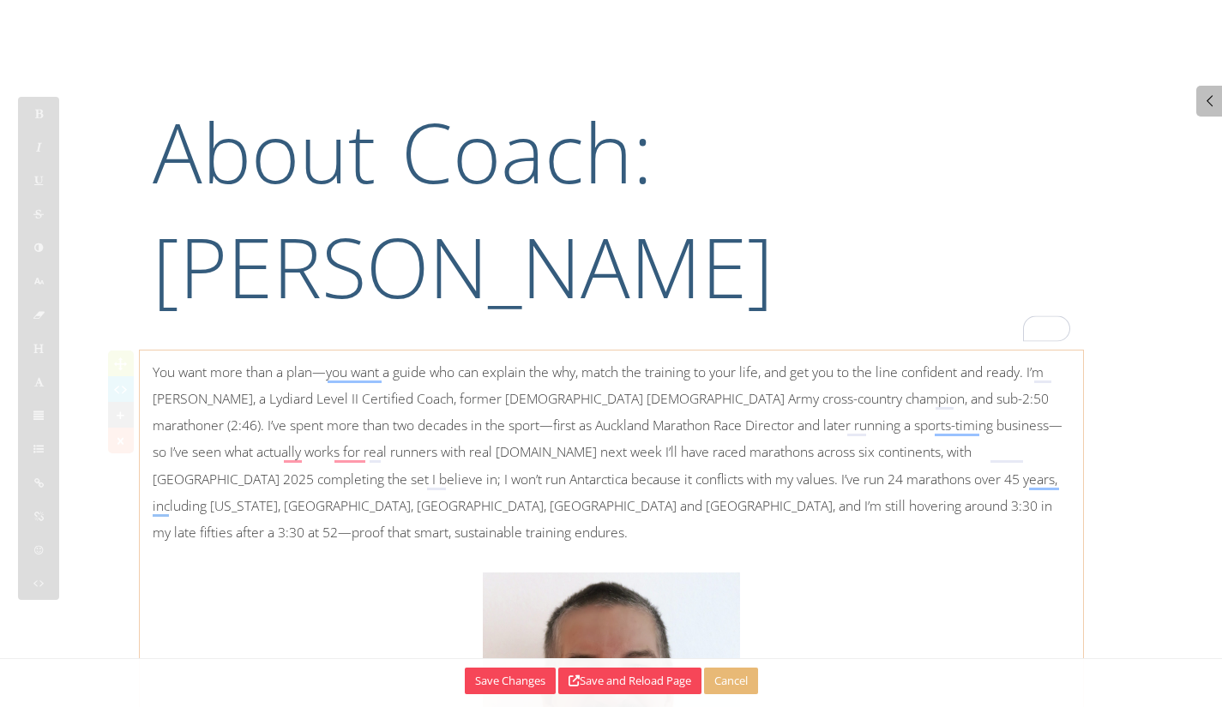
drag, startPoint x: 729, startPoint y: 399, endPoint x: 810, endPoint y: 382, distance: 82.2
click at [731, 399] on p "You want more than a plan—you want a guide who can explain the why, match the t…" at bounding box center [612, 608] width 918 height 498
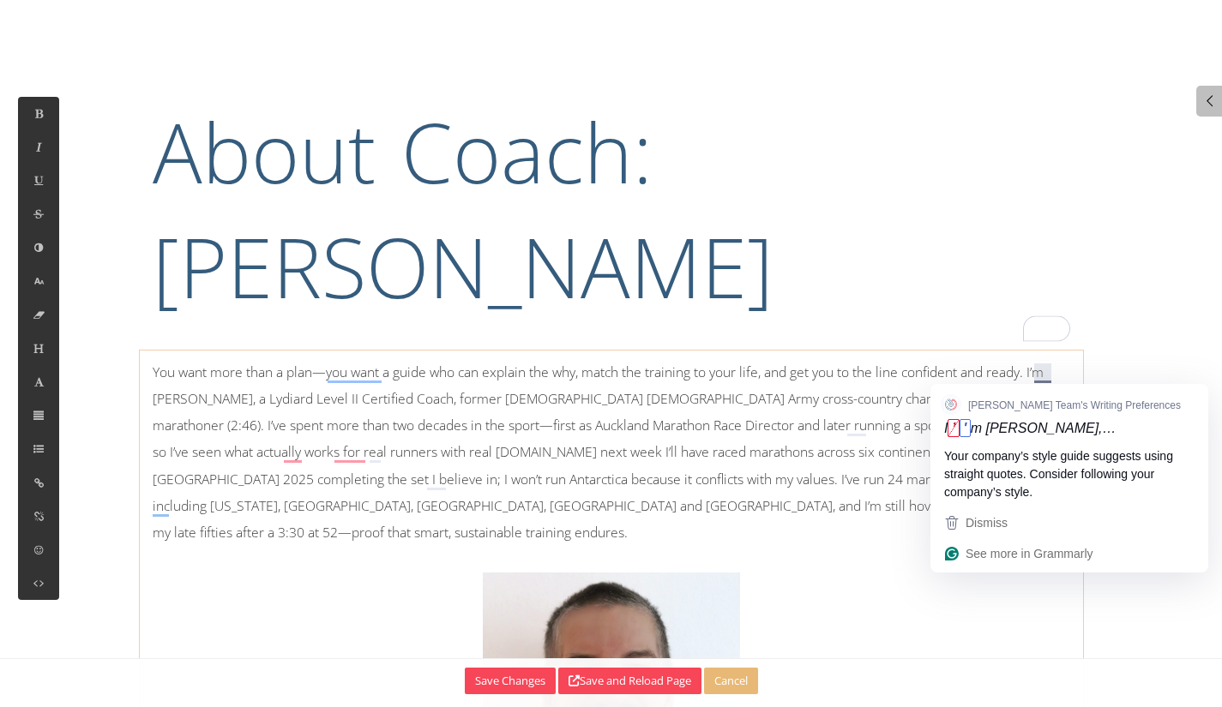
click at [1044, 377] on p "You want more than a plan—you want a guide who can explain the why, match the t…" at bounding box center [612, 608] width 918 height 498
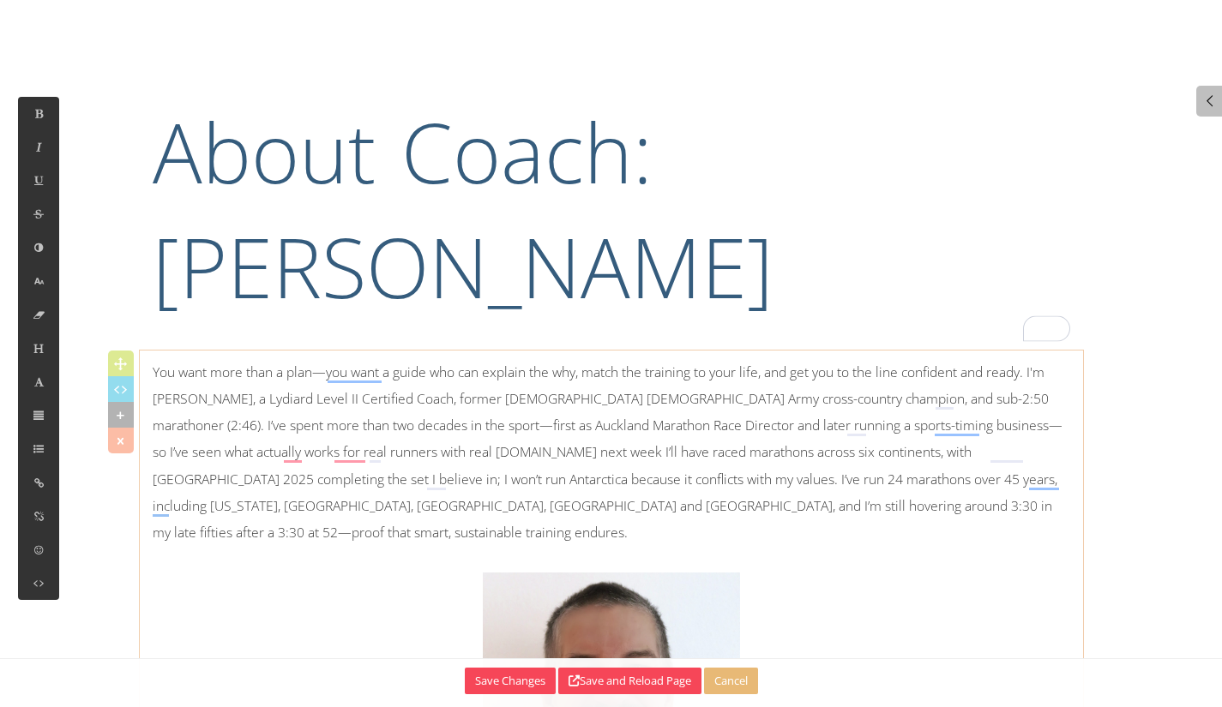
click at [243, 395] on p "You want more than a plan—you want a guide who can explain the why, match the t…" at bounding box center [612, 608] width 918 height 498
select select "2"
click at [251, 402] on p "You want more than a plan—you want a guide who can explain the why, match the t…" at bounding box center [612, 608] width 918 height 498
click at [1027, 391] on p "You want more than a plan—you want a guide who can explain the why, match the t…" at bounding box center [612, 608] width 918 height 498
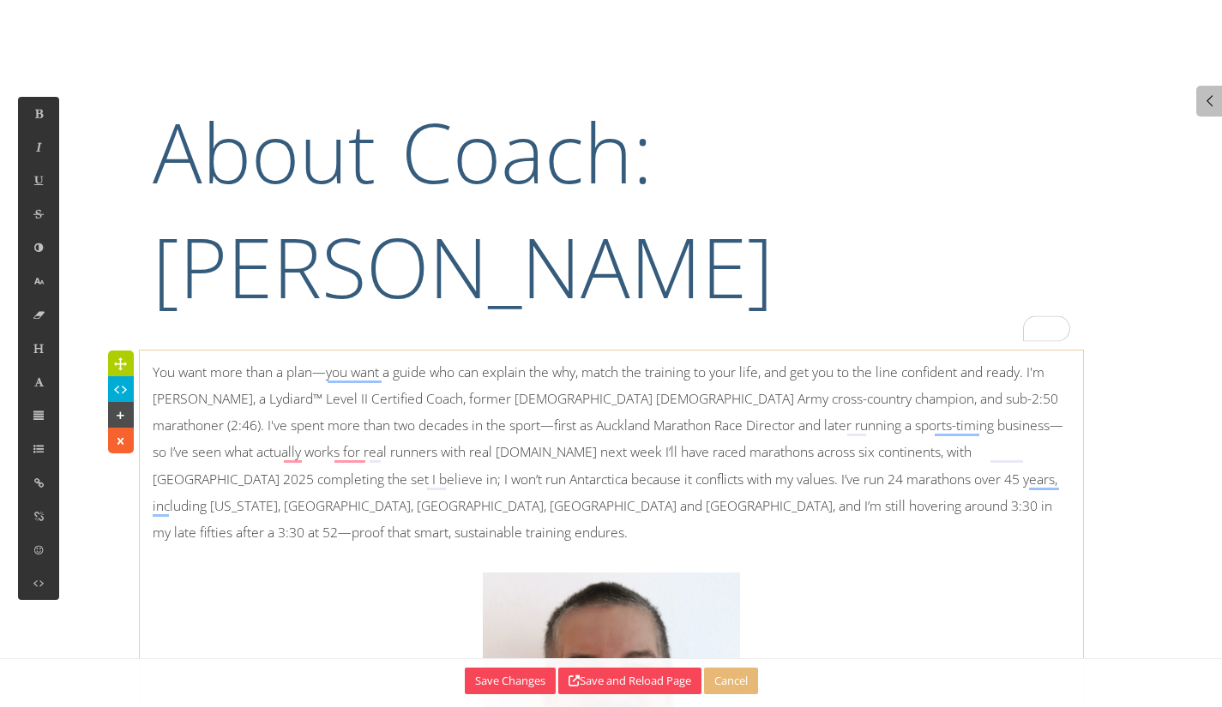
click at [356, 427] on p "You want more than a plan—you want a guide who can explain the why, match the t…" at bounding box center [612, 608] width 918 height 498
drag, startPoint x: 382, startPoint y: 427, endPoint x: 495, endPoint y: 424, distance: 113.2
click at [495, 424] on p "You want more than a plan—you want a guide who can explain the why, match the t…" at bounding box center [612, 608] width 918 height 498
drag, startPoint x: 442, startPoint y: 421, endPoint x: 39, endPoint y: 478, distance: 407.8
click at [39, 478] on icon at bounding box center [39, 483] width 15 height 15
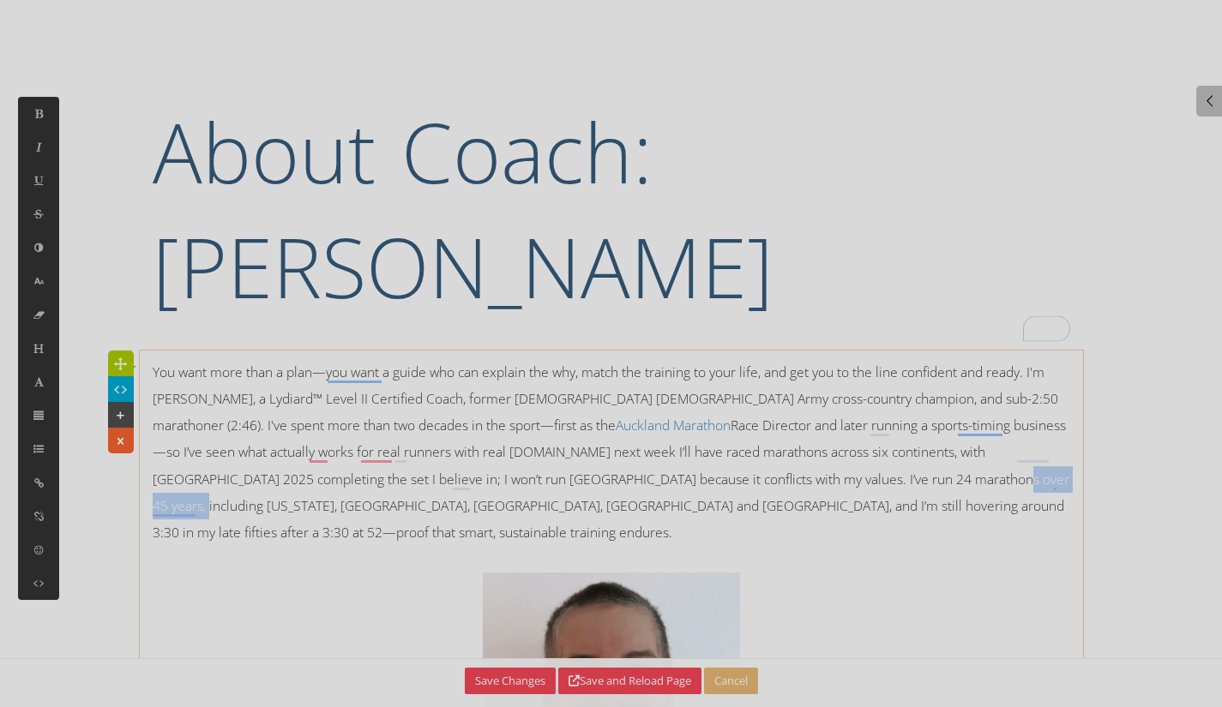
type input "Auckland Marathon"
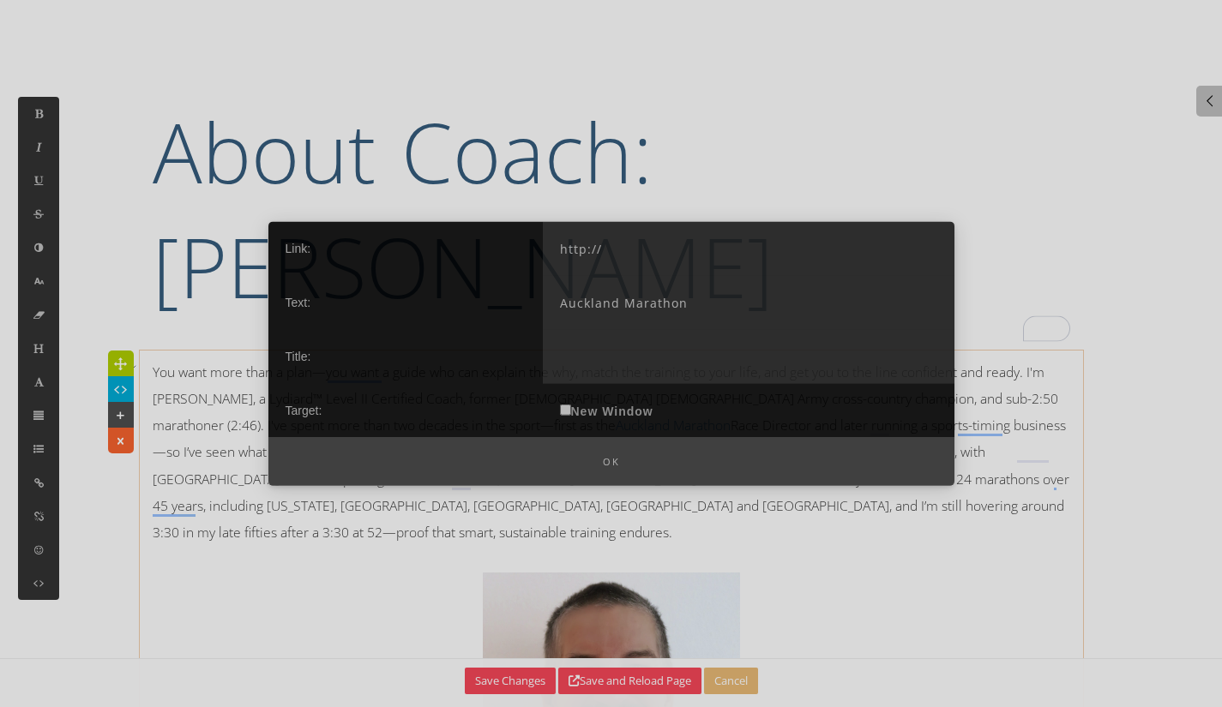
click at [640, 242] on input "http://" at bounding box center [749, 248] width 412 height 54
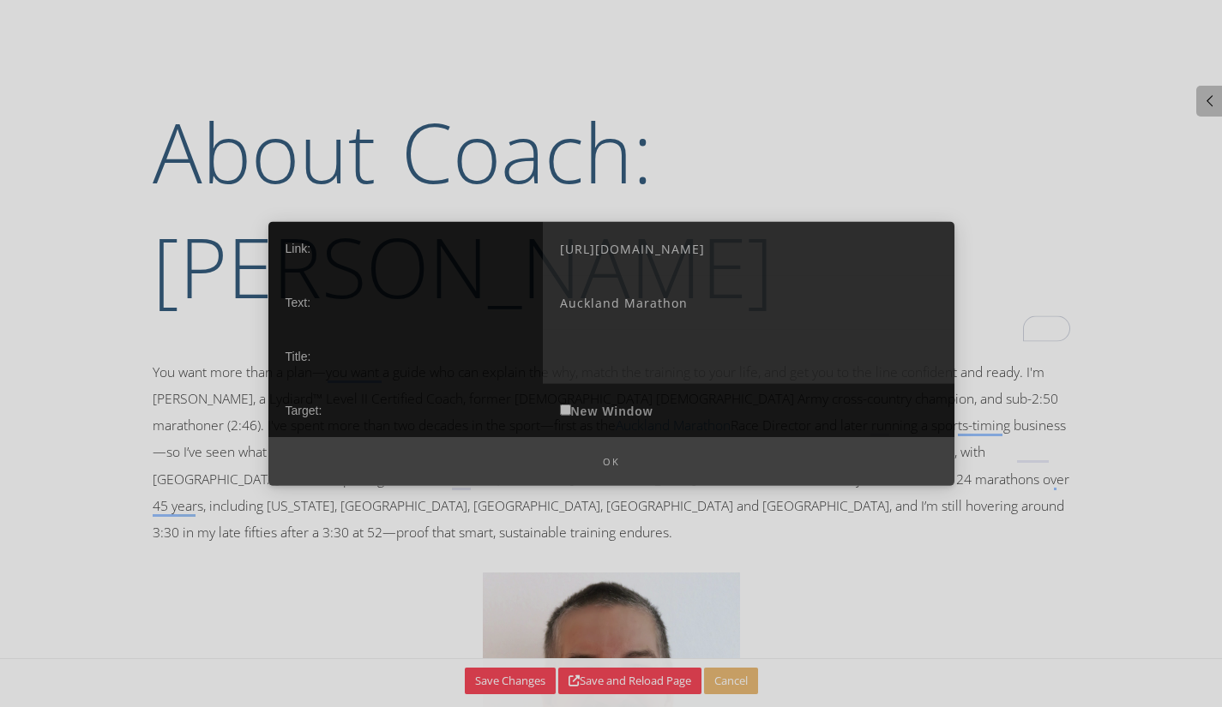
drag, startPoint x: 806, startPoint y: 256, endPoint x: 555, endPoint y: 243, distance: 251.6
click at [537, 243] on div "Link: https://www.AucklandMarathon.co.nz Text: Auckland Marathon Title: Target:…" at bounding box center [611, 329] width 686 height 216
paste input "aucklandmarathon.com/"
type input "https://aucklandmarathon.com/"
click at [727, 305] on input "Auckland Marathon" at bounding box center [749, 302] width 412 height 54
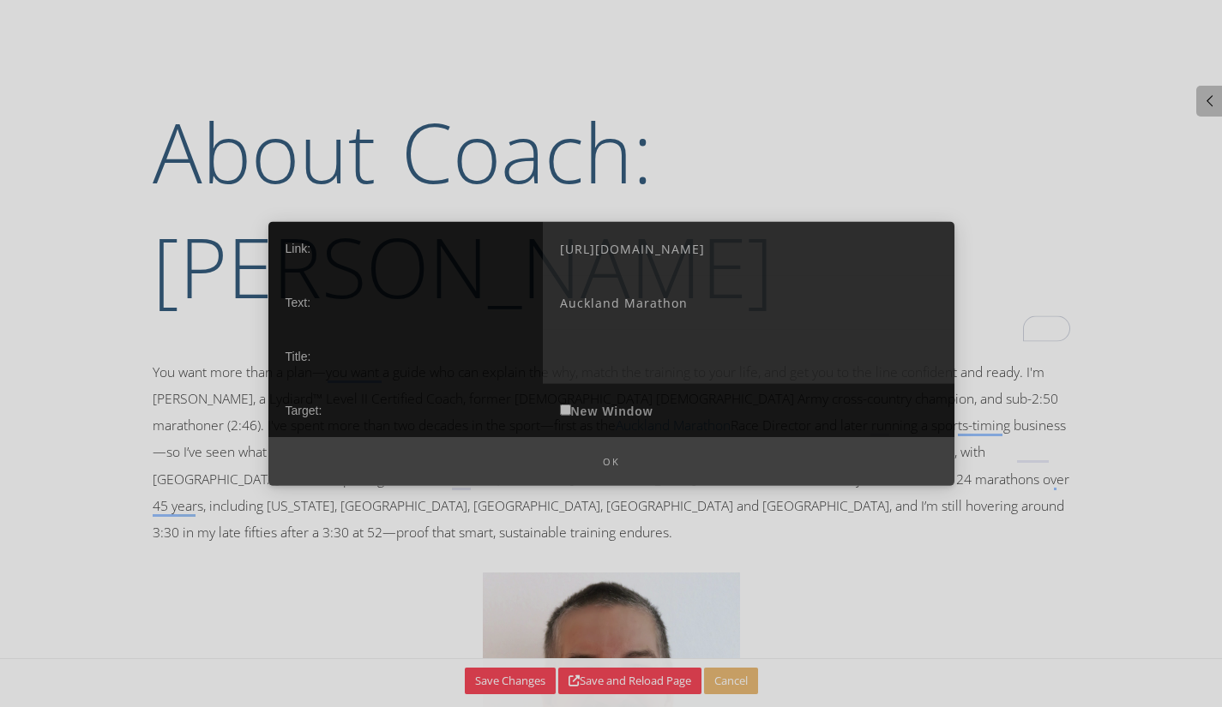
drag, startPoint x: 730, startPoint y: 305, endPoint x: 557, endPoint y: 303, distance: 172.4
click at [557, 303] on input "Auckland Marathon" at bounding box center [749, 302] width 412 height 54
click at [565, 414] on label "New Window" at bounding box center [607, 410] width 128 height 54
click at [566, 411] on input "New Window" at bounding box center [565, 409] width 11 height 11
checkbox input "true"
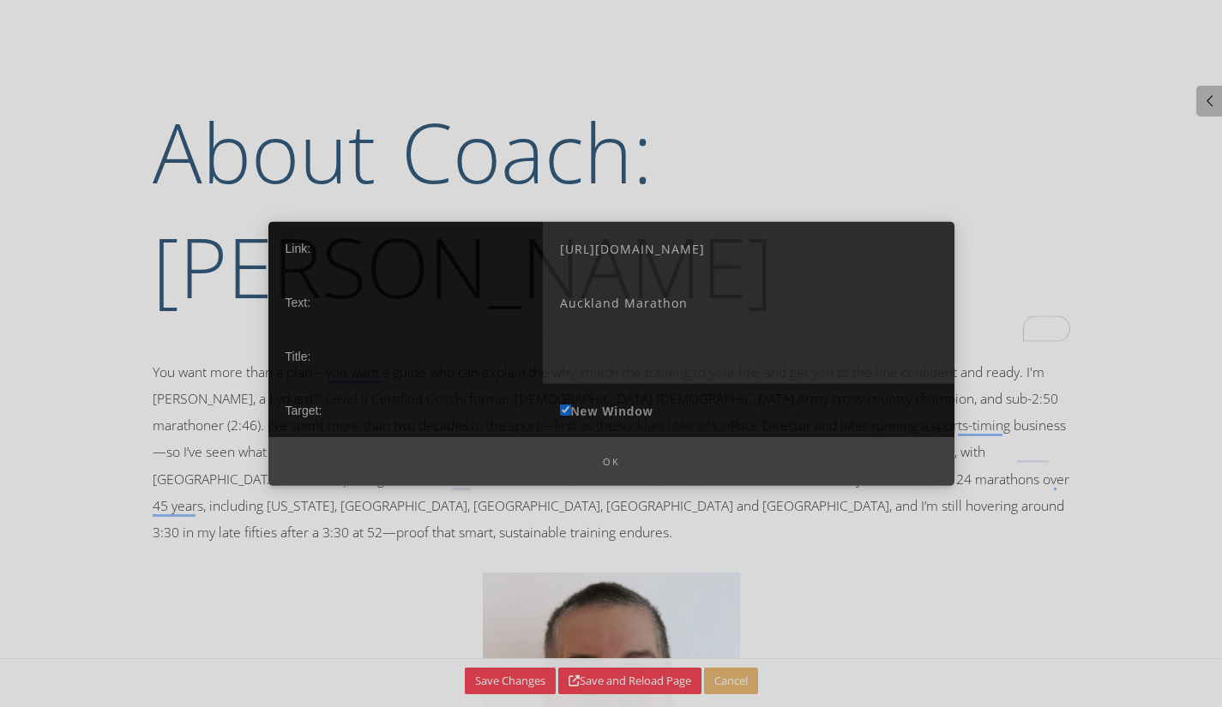
click at [595, 353] on input "text" at bounding box center [749, 356] width 412 height 54
click at [611, 465] on button "Ok" at bounding box center [611, 461] width 686 height 49
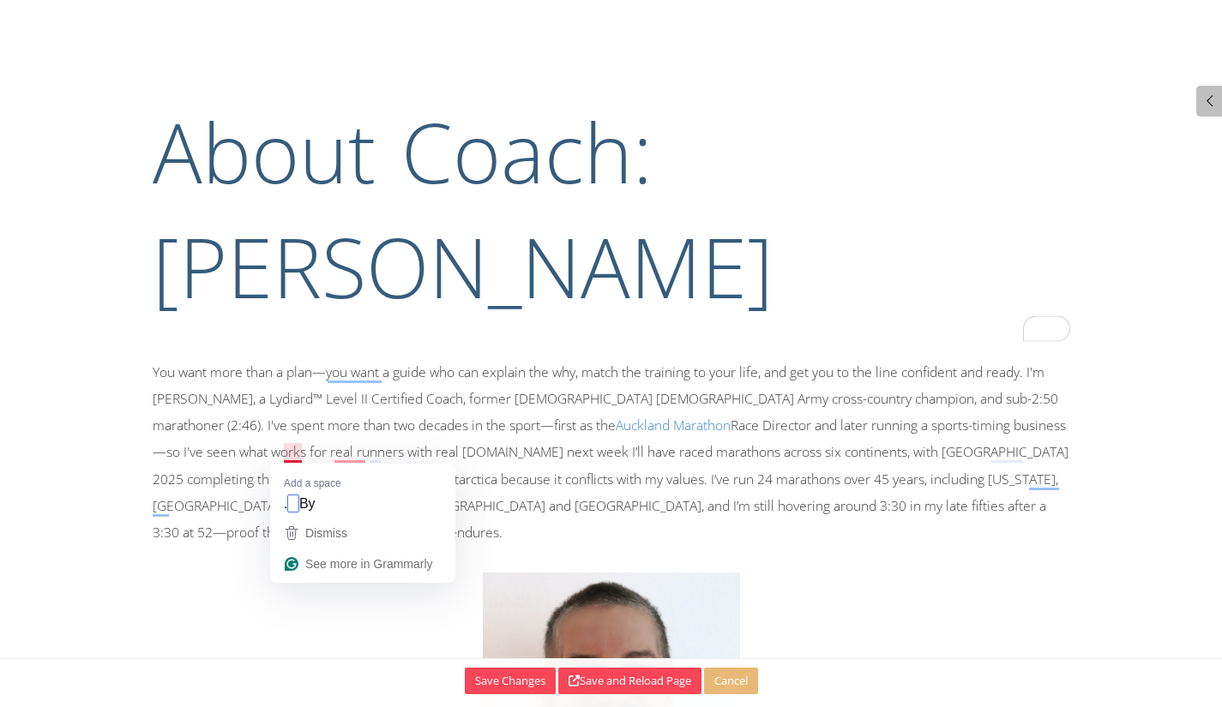
click at [290, 455] on p "You want more than a plan—you want a guide who can explain the why, match the t…" at bounding box center [612, 608] width 918 height 498
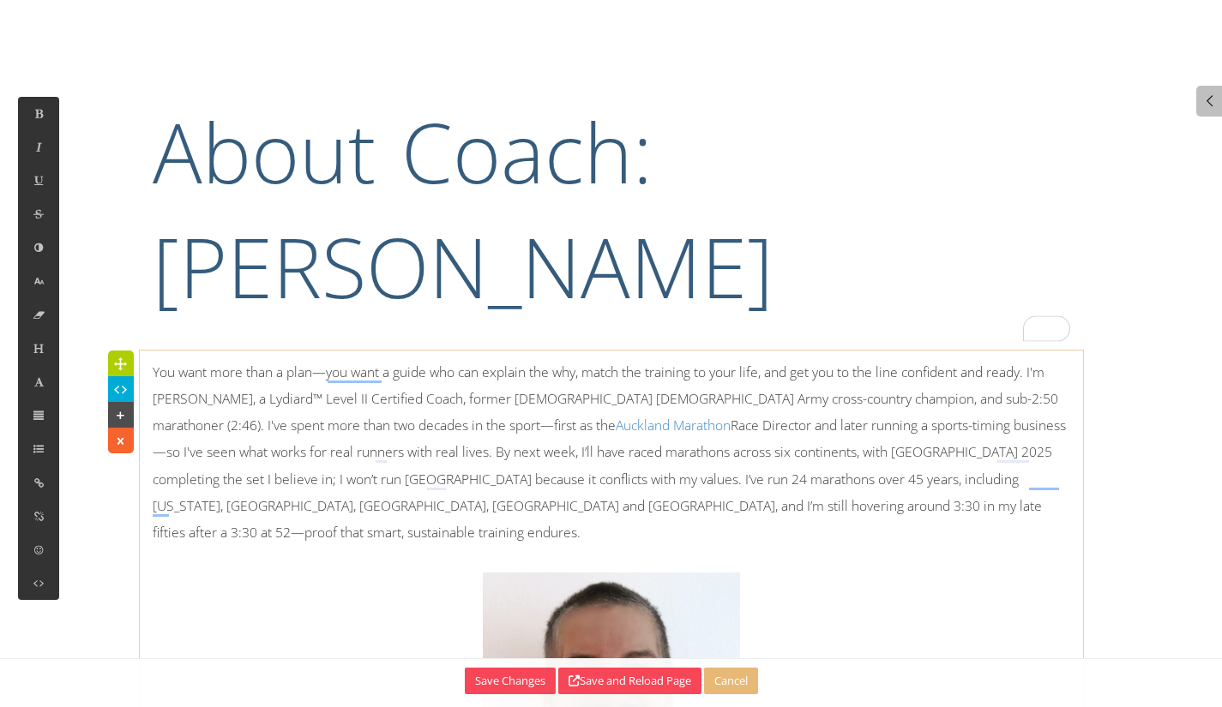
click at [390, 454] on p "You want more than a plan—you want a guide who can explain the why, match the t…" at bounding box center [612, 608] width 918 height 498
drag, startPoint x: 335, startPoint y: 398, endPoint x: 293, endPoint y: 402, distance: 42.2
click at [293, 402] on p "You want more than a plan—you want a guide who can explain the why, match the t…" at bounding box center [612, 608] width 918 height 498
drag, startPoint x: 711, startPoint y: 432, endPoint x: 837, endPoint y: 430, distance: 126.1
click at [837, 430] on p "You want more than a plan—you want a guide who can explain the why, match the t…" at bounding box center [612, 608] width 918 height 498
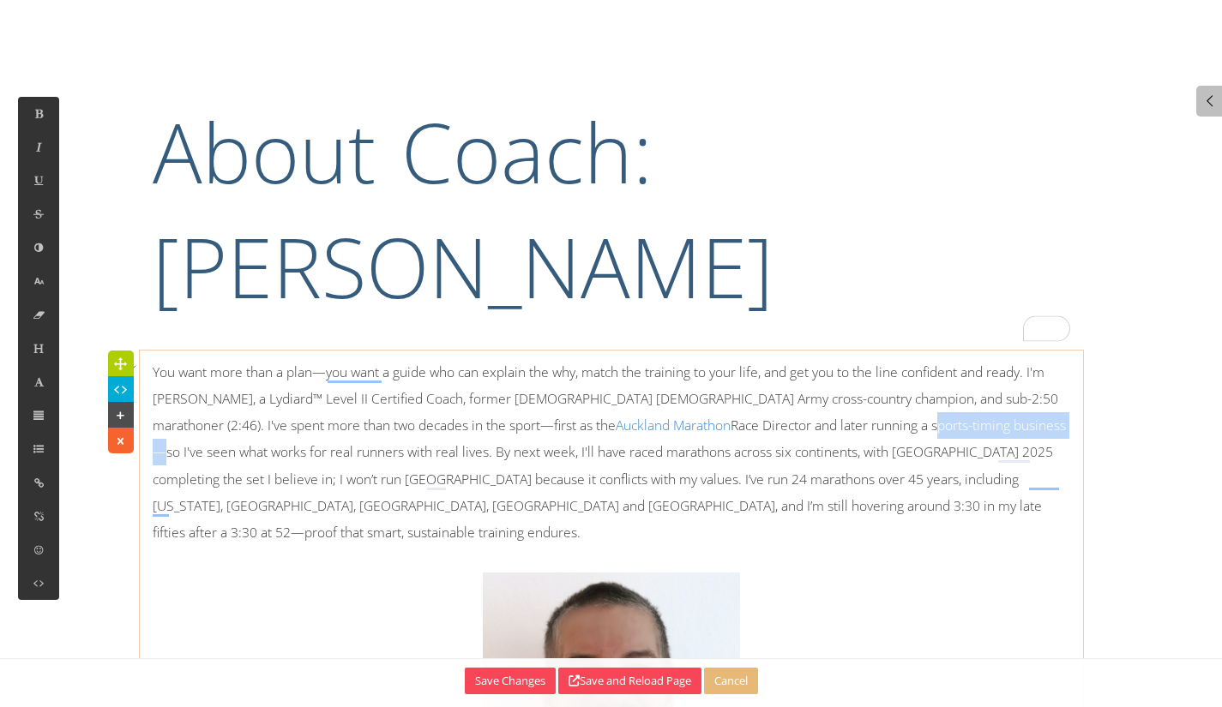
copy p "sports-timing business"
click at [39, 485] on icon at bounding box center [39, 483] width 15 height 15
type input "http://"
type input "sports-timing business"
checkbox input "false"
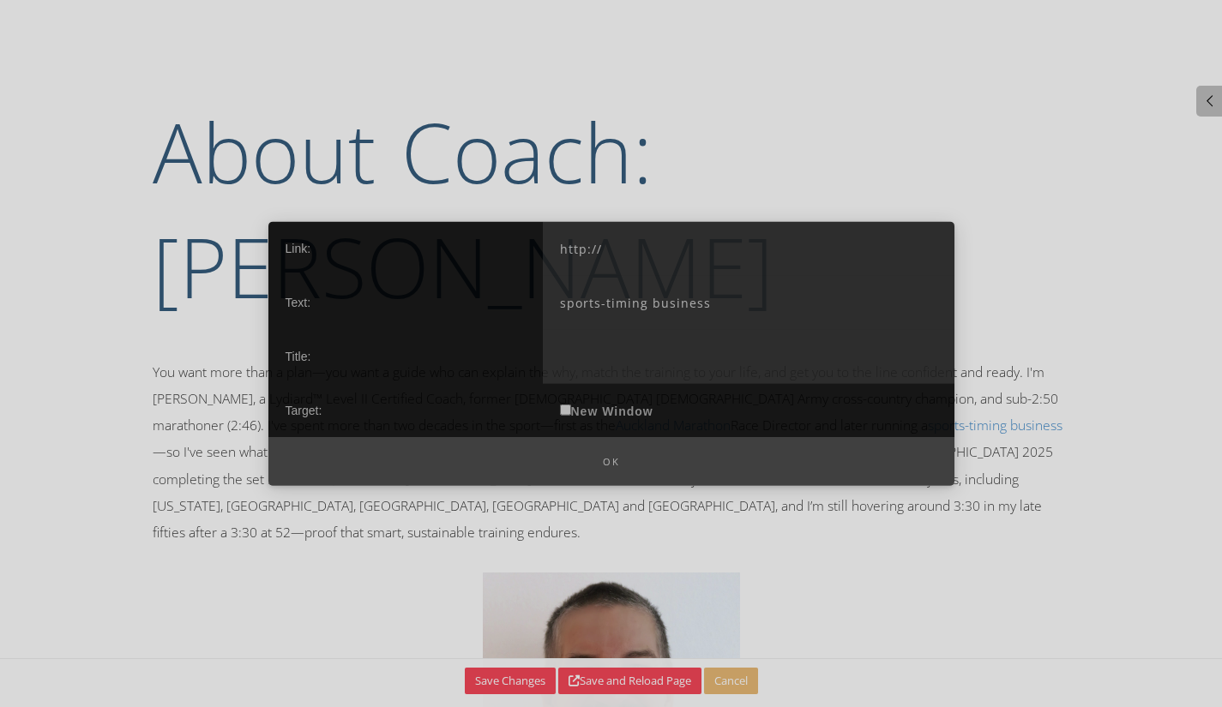
click at [703, 244] on input "http://" at bounding box center [749, 248] width 412 height 54
drag, startPoint x: 713, startPoint y: 250, endPoint x: 549, endPoint y: 245, distance: 164.7
click at [549, 245] on input "http://" at bounding box center [749, 248] width 412 height 54
paste input "s://www.nzherald.co.nz/business/small-business/all-the-time-in-world-to-grow"
click at [887, 251] on input "https://www.nzherald.co.nz/business/small-business/all-the-time-in-world-to-gro…" at bounding box center [749, 248] width 412 height 54
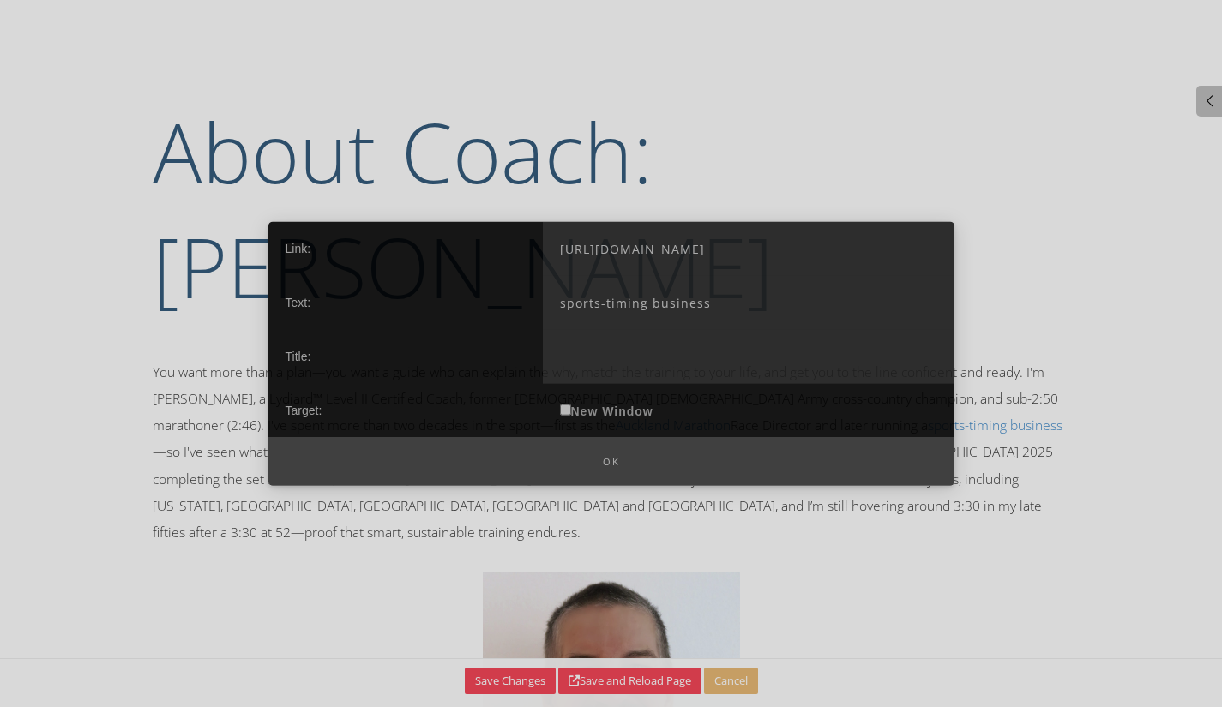
paste input "linkedin.com/in/paulryken"
type input "https://www.linkedin.com/in/paulryken/"
click at [611, 457] on button "Ok" at bounding box center [611, 461] width 686 height 49
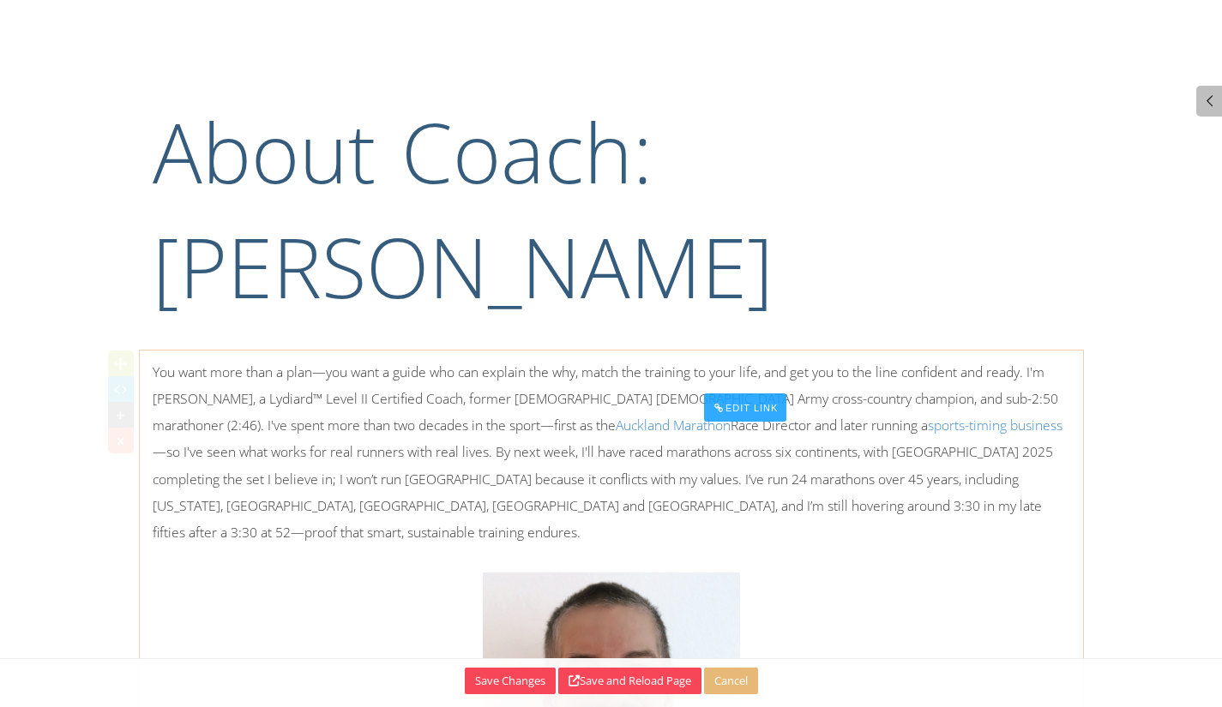
click at [928, 429] on link "sports-timing business" at bounding box center [995, 425] width 135 height 19
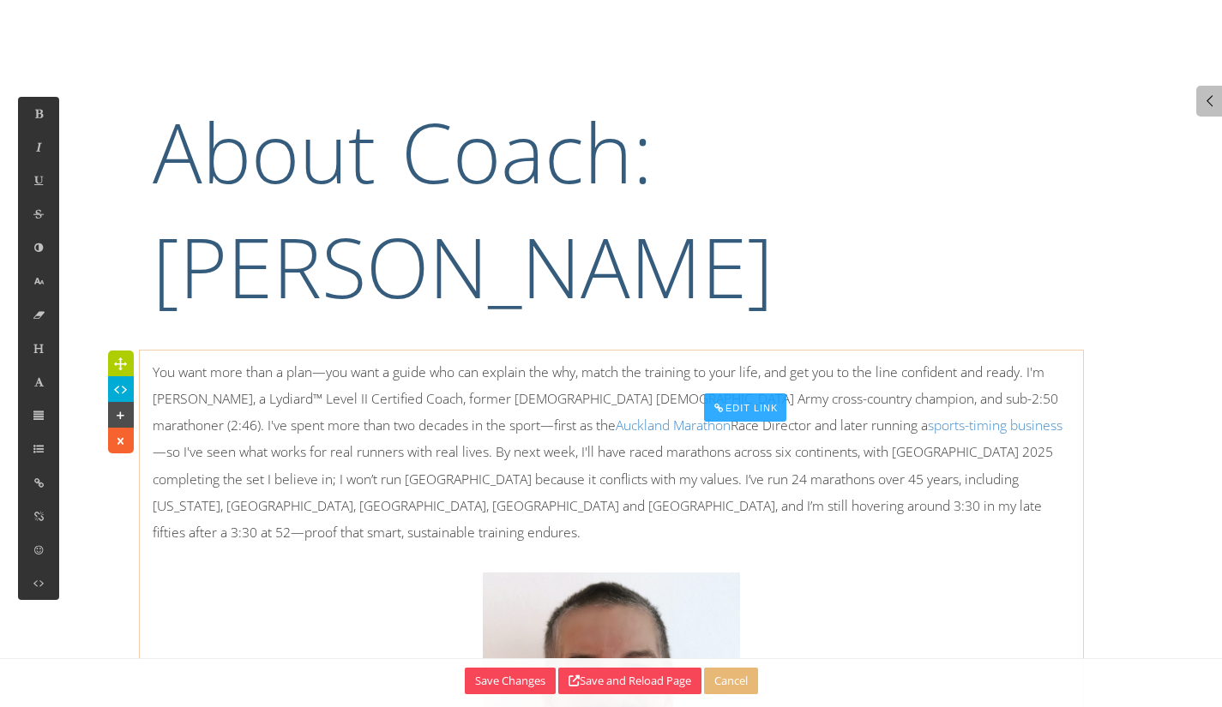
click at [723, 397] on div "Edit Link" at bounding box center [745, 408] width 83 height 28
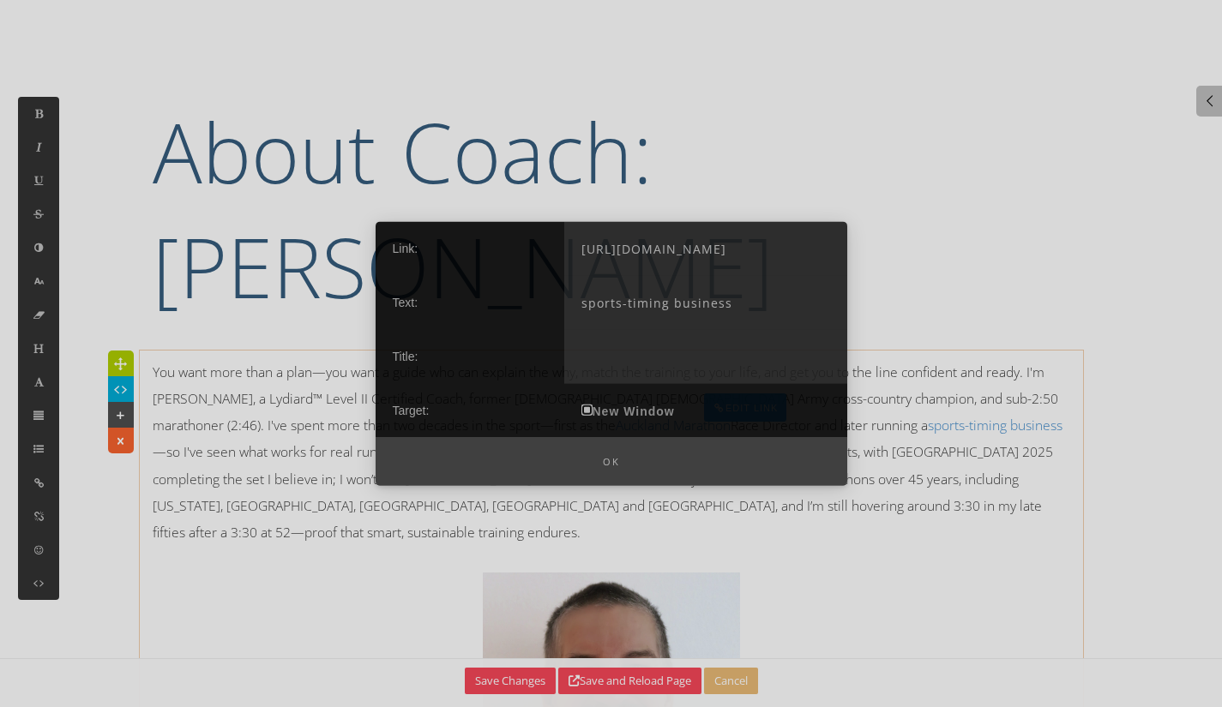
click at [585, 406] on input "New Window" at bounding box center [586, 409] width 11 height 11
checkbox input "true"
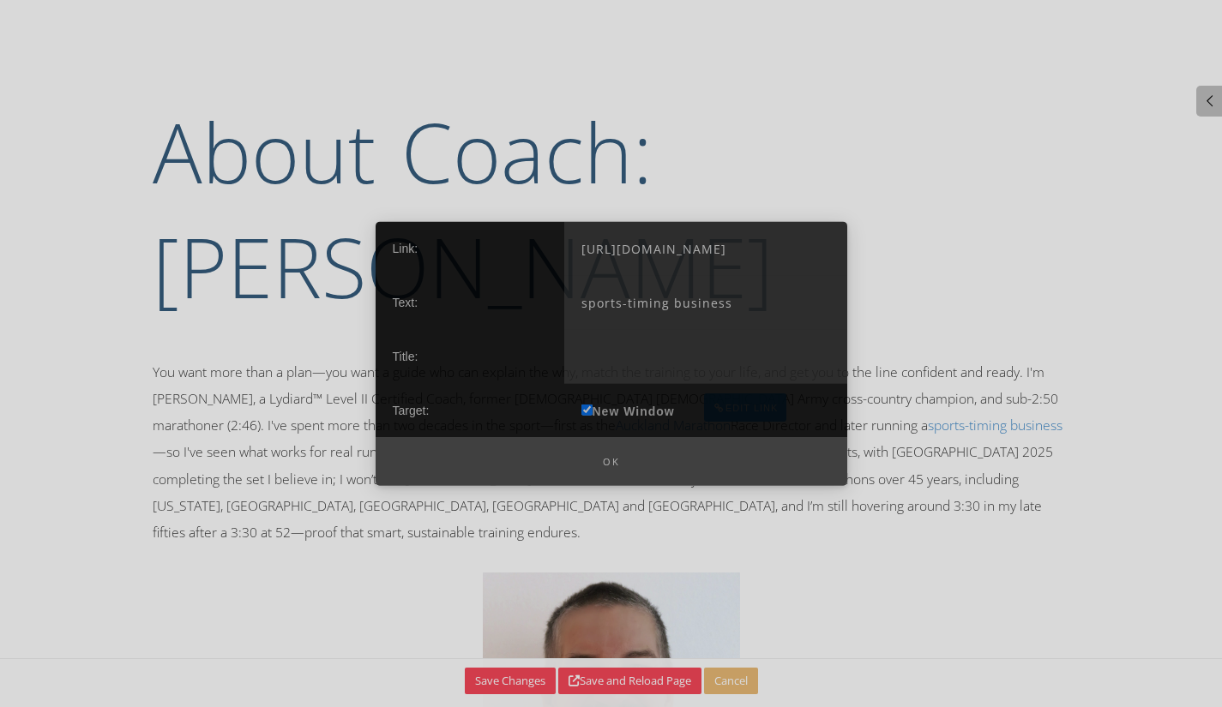
drag, startPoint x: 611, startPoint y: 456, endPoint x: 620, endPoint y: 454, distance: 9.0
click at [609, 455] on button "Ok" at bounding box center [612, 461] width 472 height 49
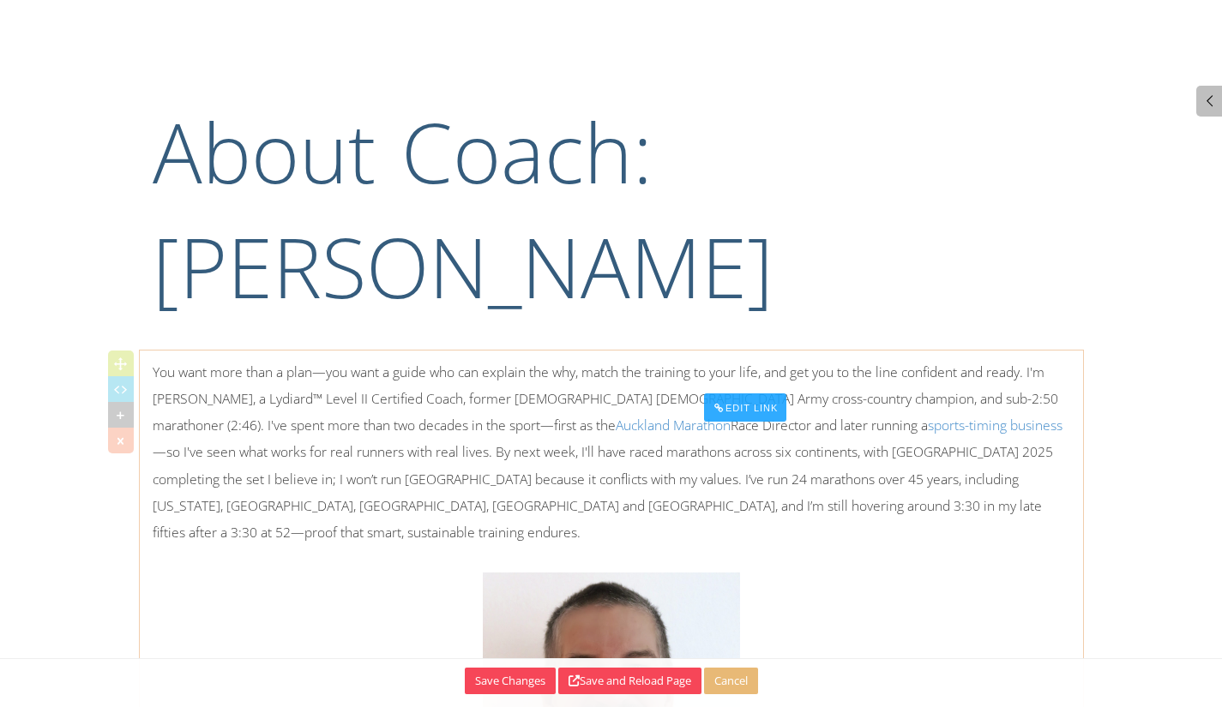
drag, startPoint x: 900, startPoint y: 447, endPoint x: 990, endPoint y: 432, distance: 90.4
click at [906, 447] on p "You want more than a plan—you want a guide who can explain the why, match the t…" at bounding box center [612, 608] width 918 height 498
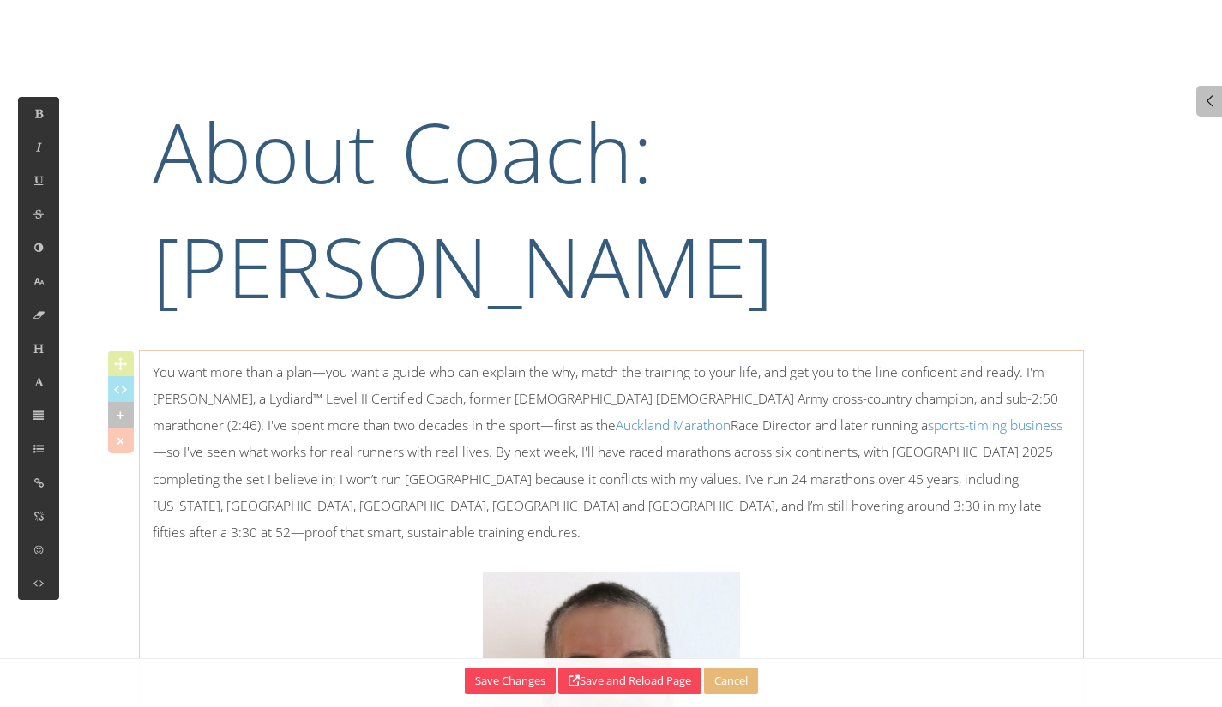
drag, startPoint x: 1017, startPoint y: 436, endPoint x: 875, endPoint y: 394, distance: 148.2
click at [1017, 436] on p "You want more than a plan—you want a guide who can explain the why, match the t…" at bounding box center [612, 608] width 918 height 498
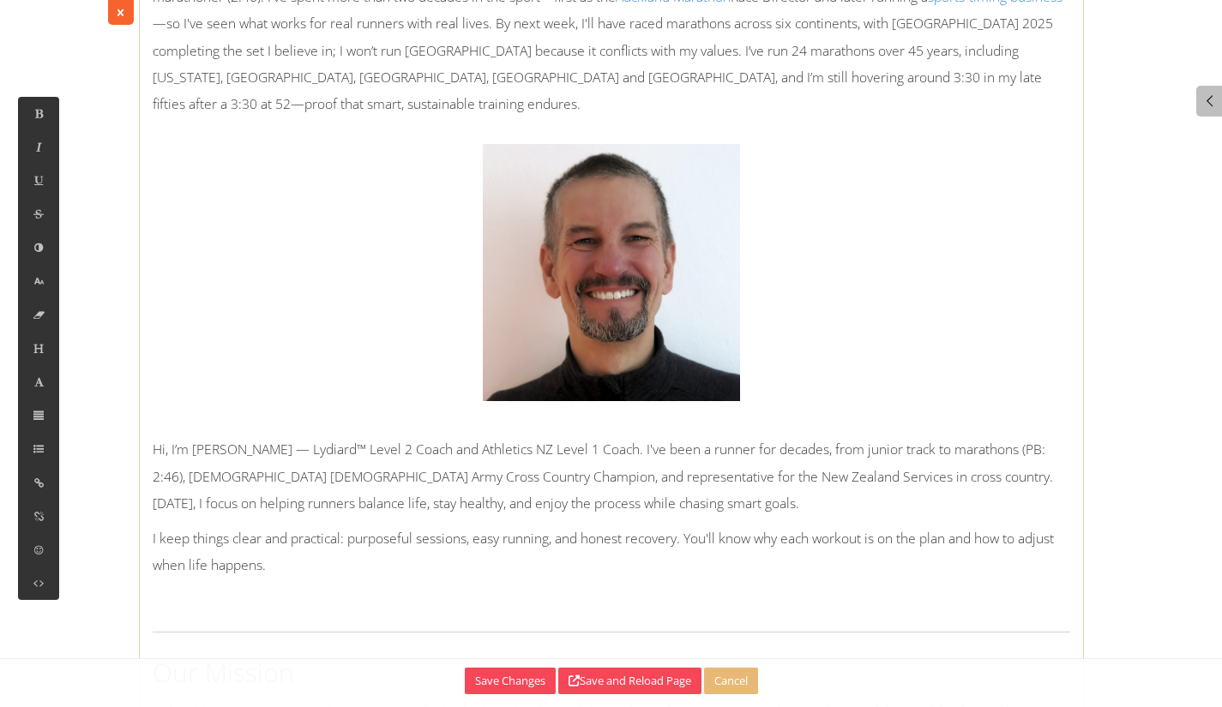
scroll to position [515, 0]
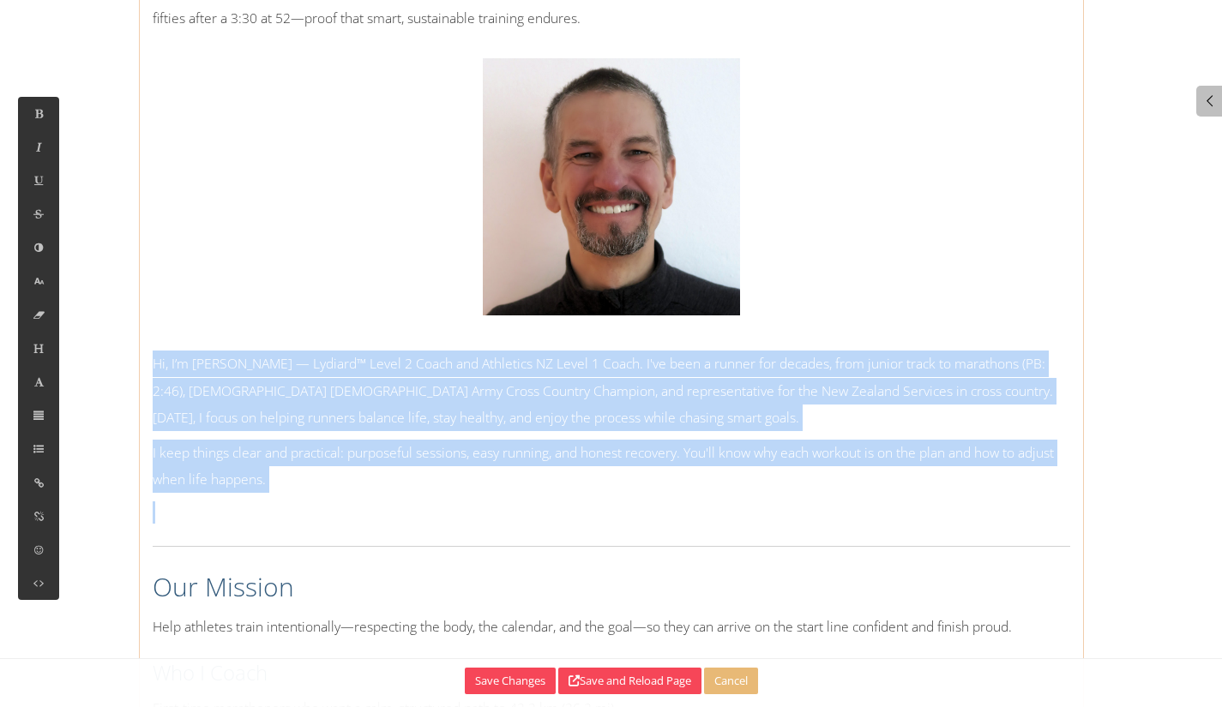
drag, startPoint x: 331, startPoint y: 471, endPoint x: 152, endPoint y: 335, distance: 224.7
click at [153, 335] on div "You want more than a plan—you want a guide who can explain the why, match the t…" at bounding box center [612, 185] width 918 height 680
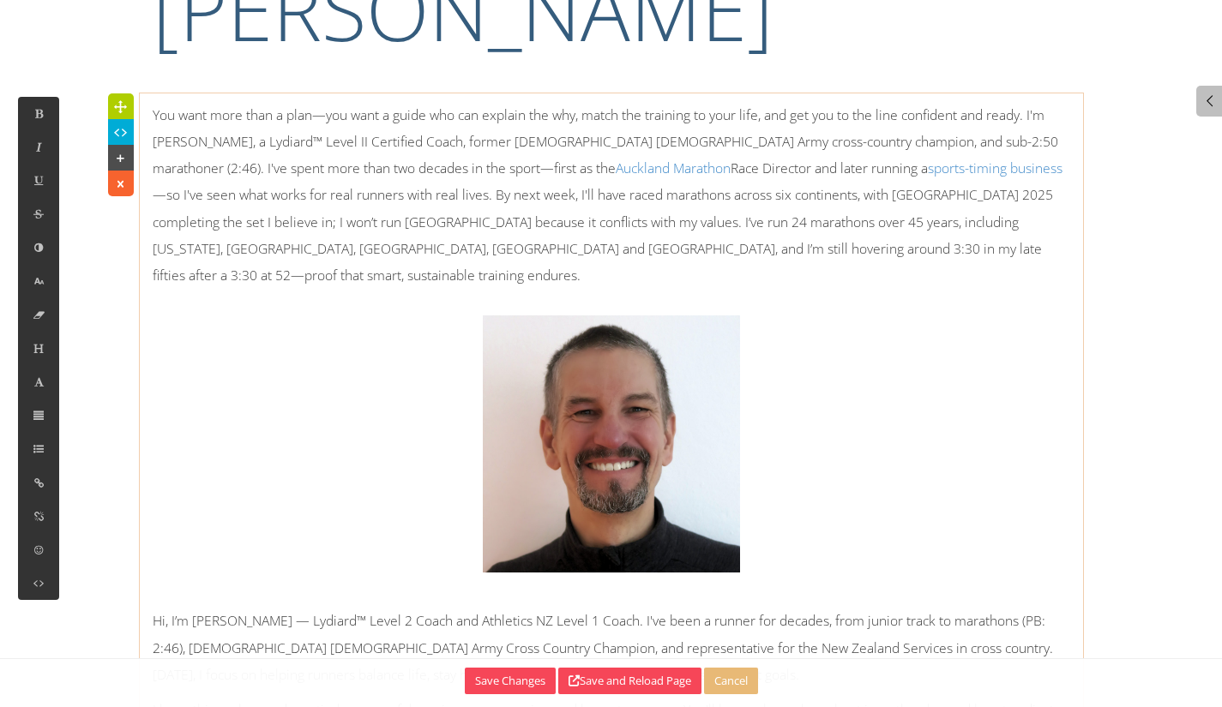
click at [1019, 140] on p "You want more than a plan—you want a guide who can explain the why, match the t…" at bounding box center [612, 351] width 918 height 498
click at [625, 346] on img at bounding box center [611, 444] width 257 height 257
click at [732, 413] on img at bounding box center [611, 444] width 257 height 257
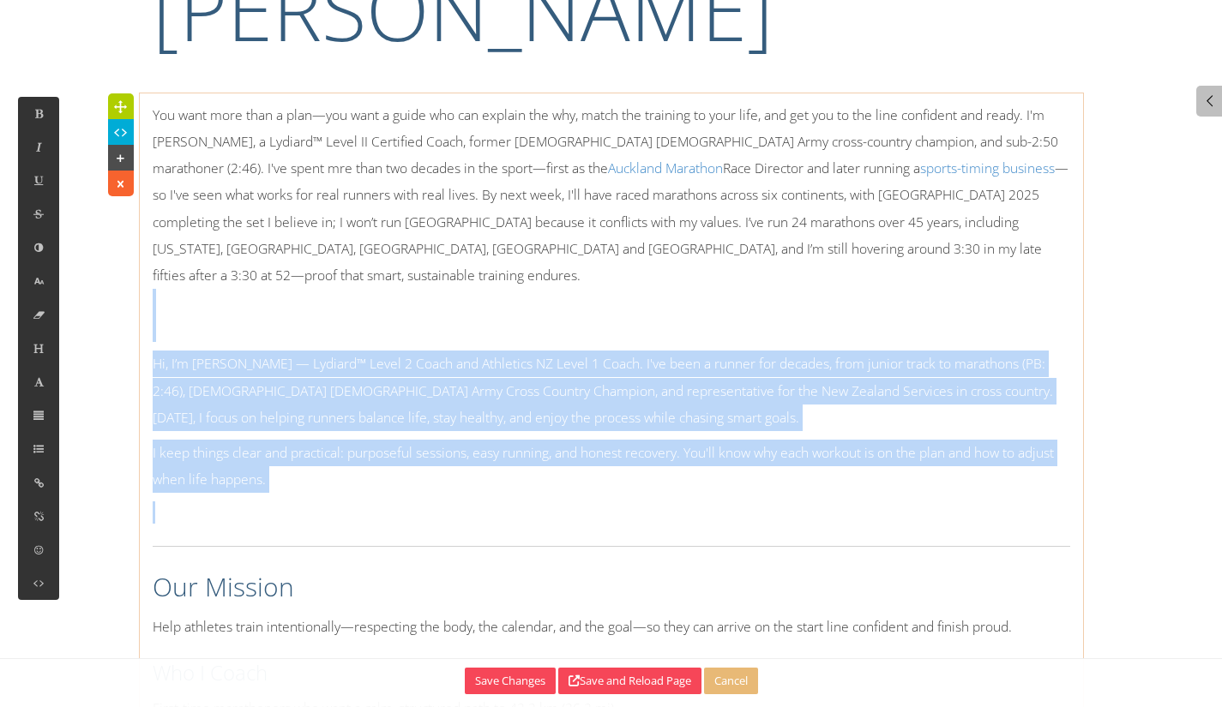
drag, startPoint x: 358, startPoint y: 482, endPoint x: 151, endPoint y: 308, distance: 270.9
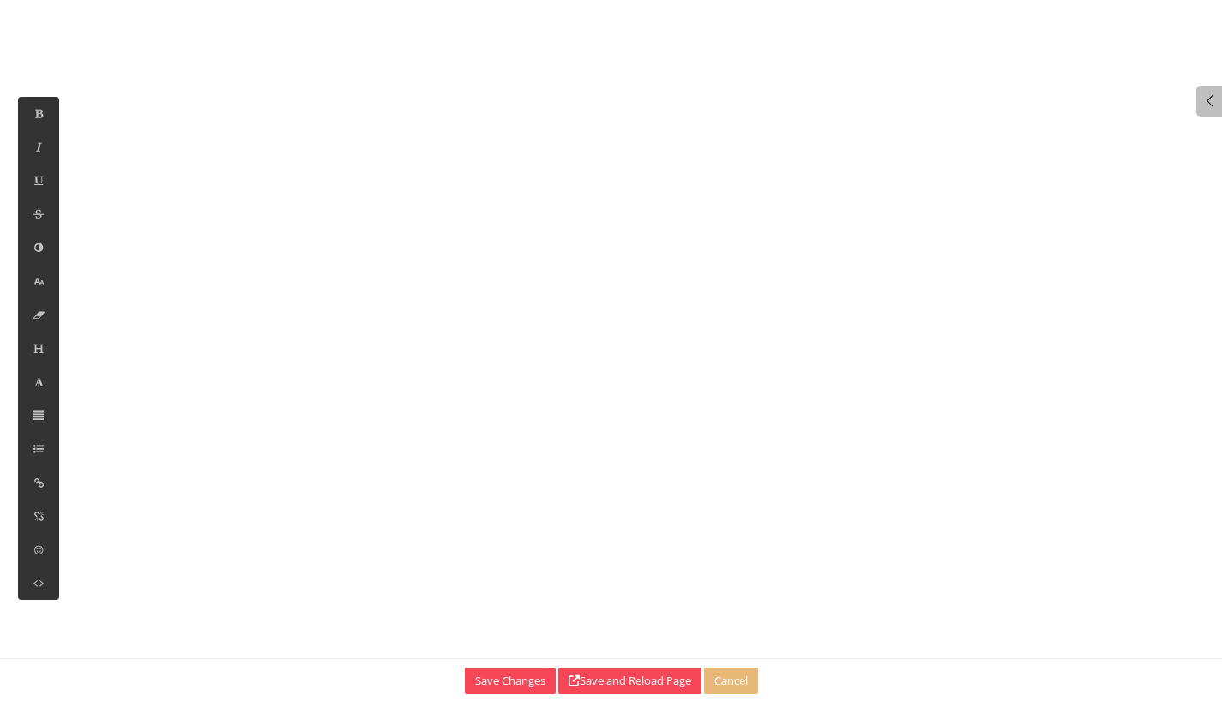
scroll to position [513, 0]
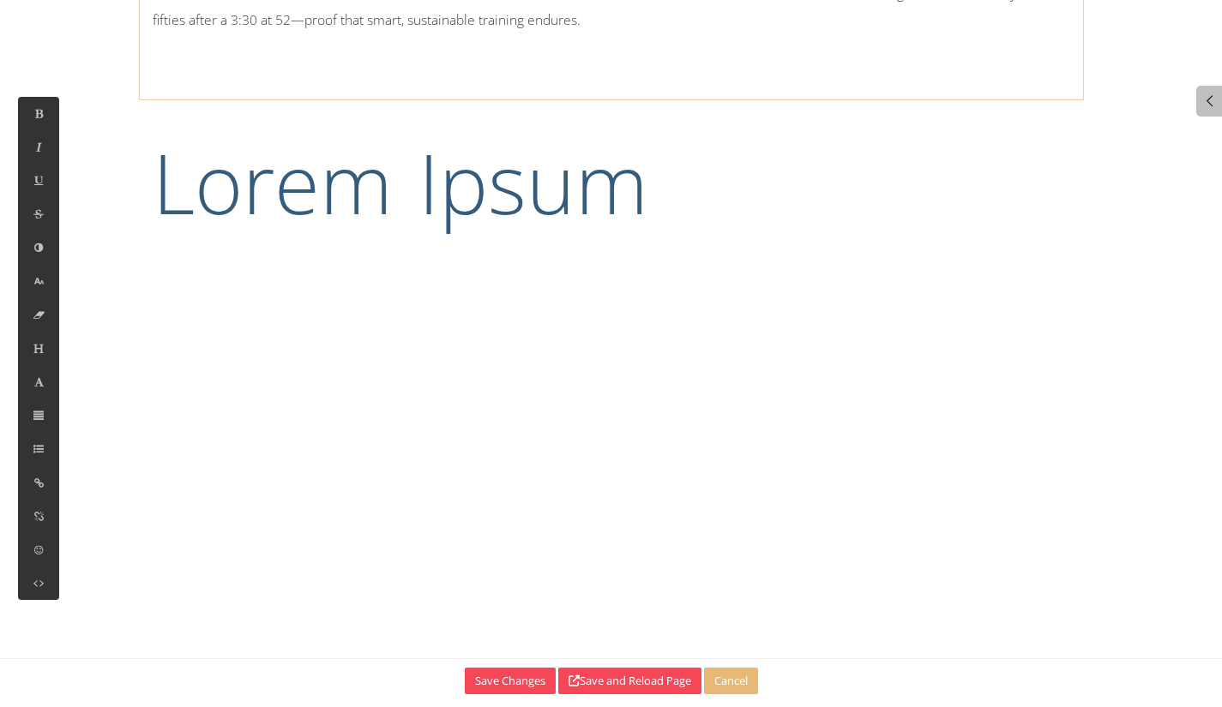
click at [402, 125] on h1 "Lorem Ipsum" at bounding box center [612, 182] width 918 height 115
click at [114, 181] on icon at bounding box center [120, 189] width 18 height 17
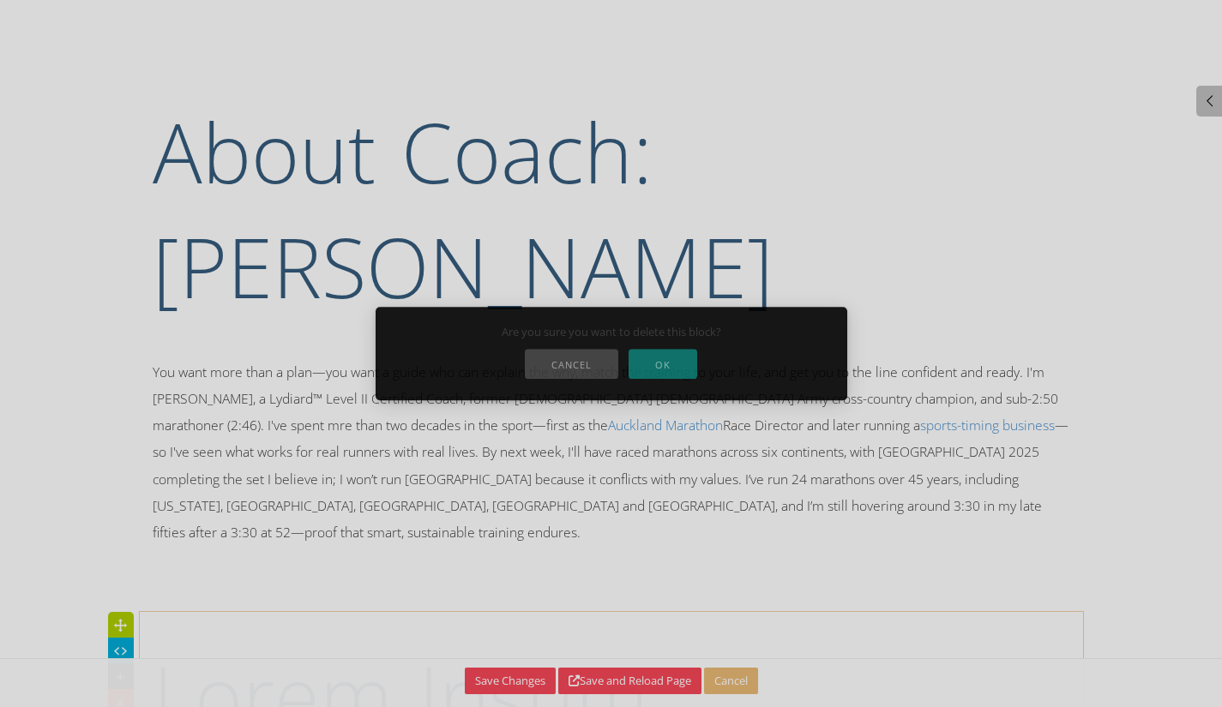
scroll to position [114, 0]
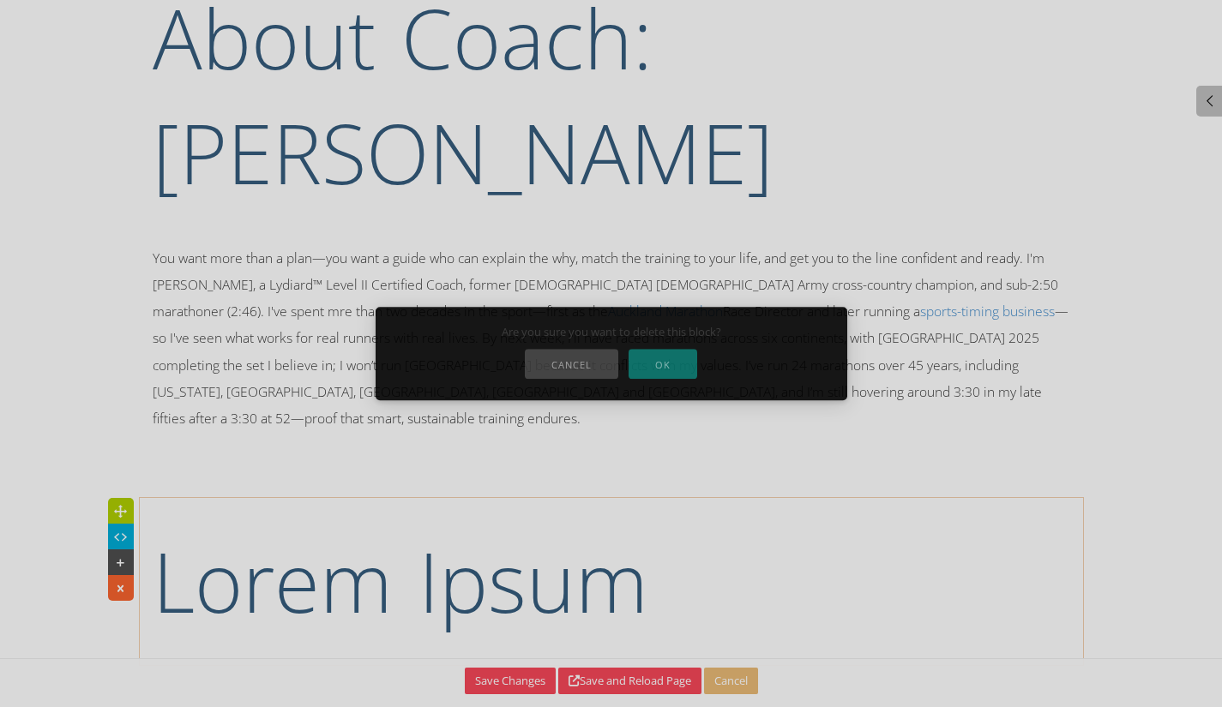
click at [115, 564] on div at bounding box center [611, 353] width 1222 height 707
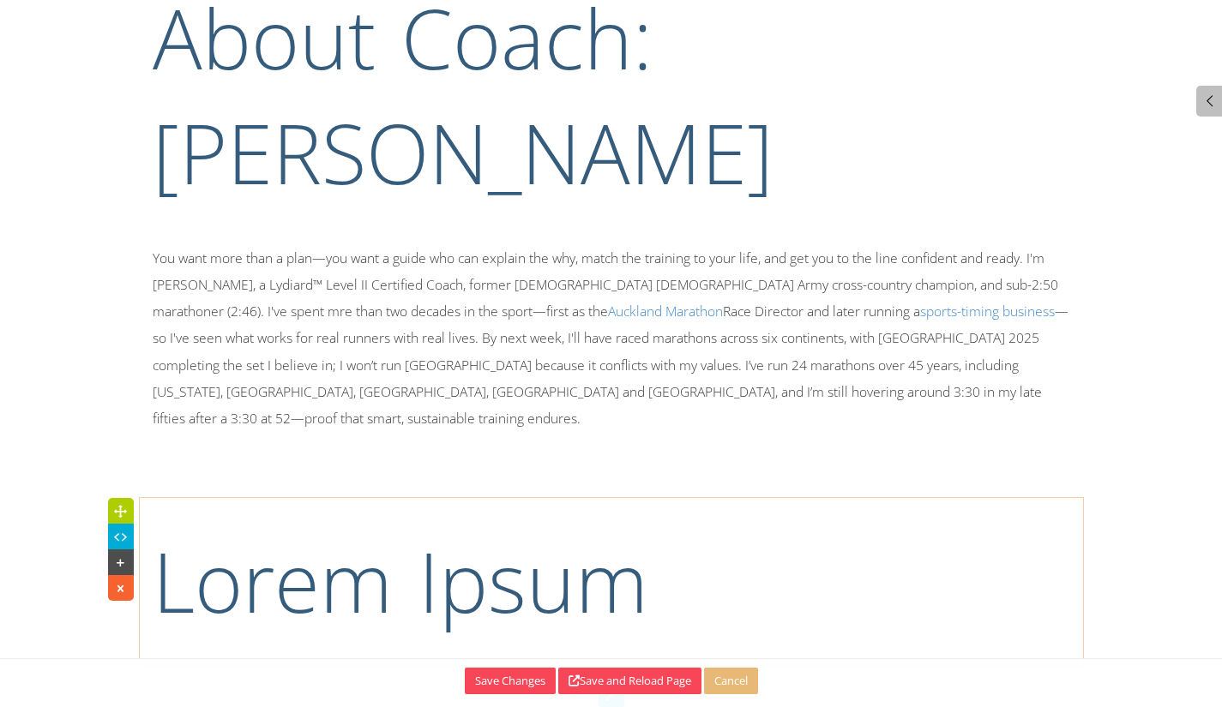
click at [115, 580] on icon at bounding box center [120, 588] width 18 height 17
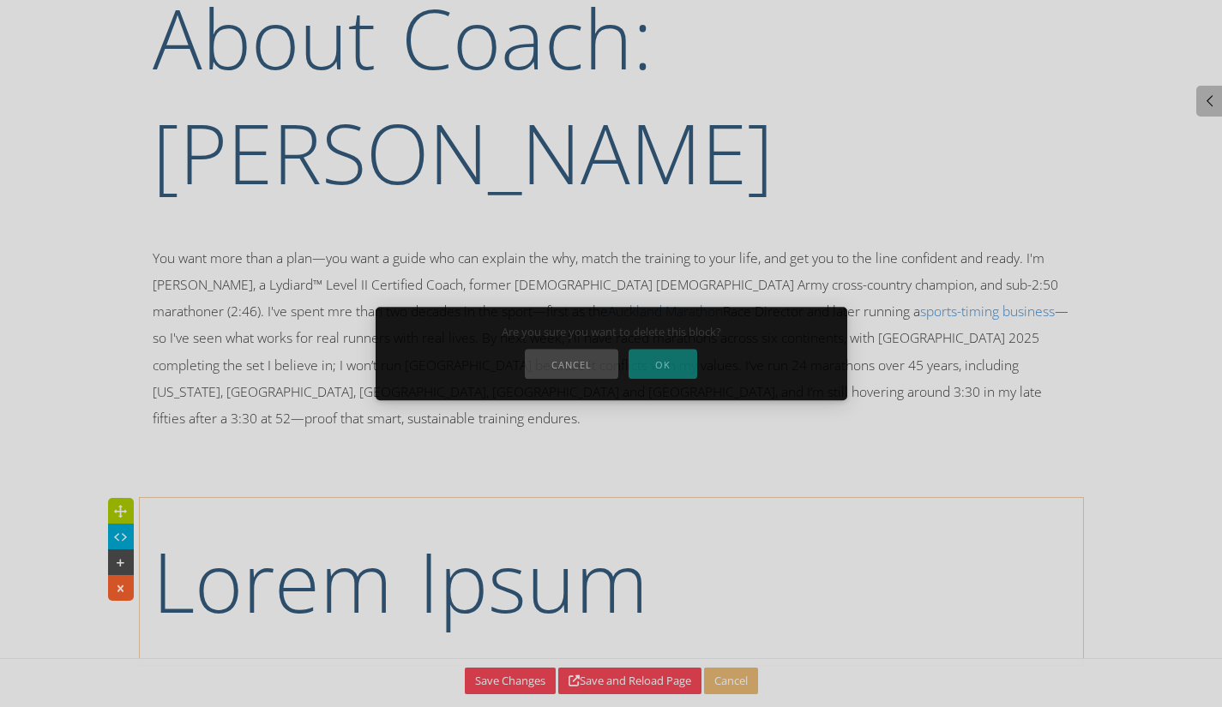
click at [665, 365] on button "OK" at bounding box center [663, 364] width 69 height 30
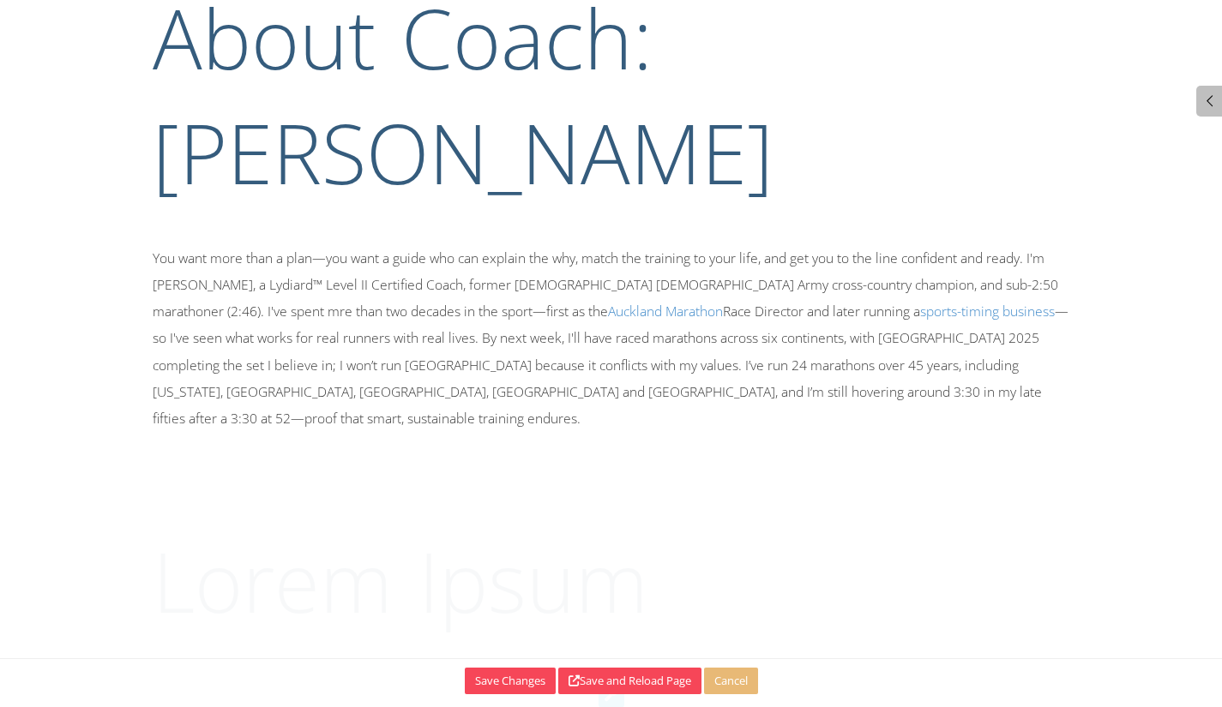
scroll to position [0, 0]
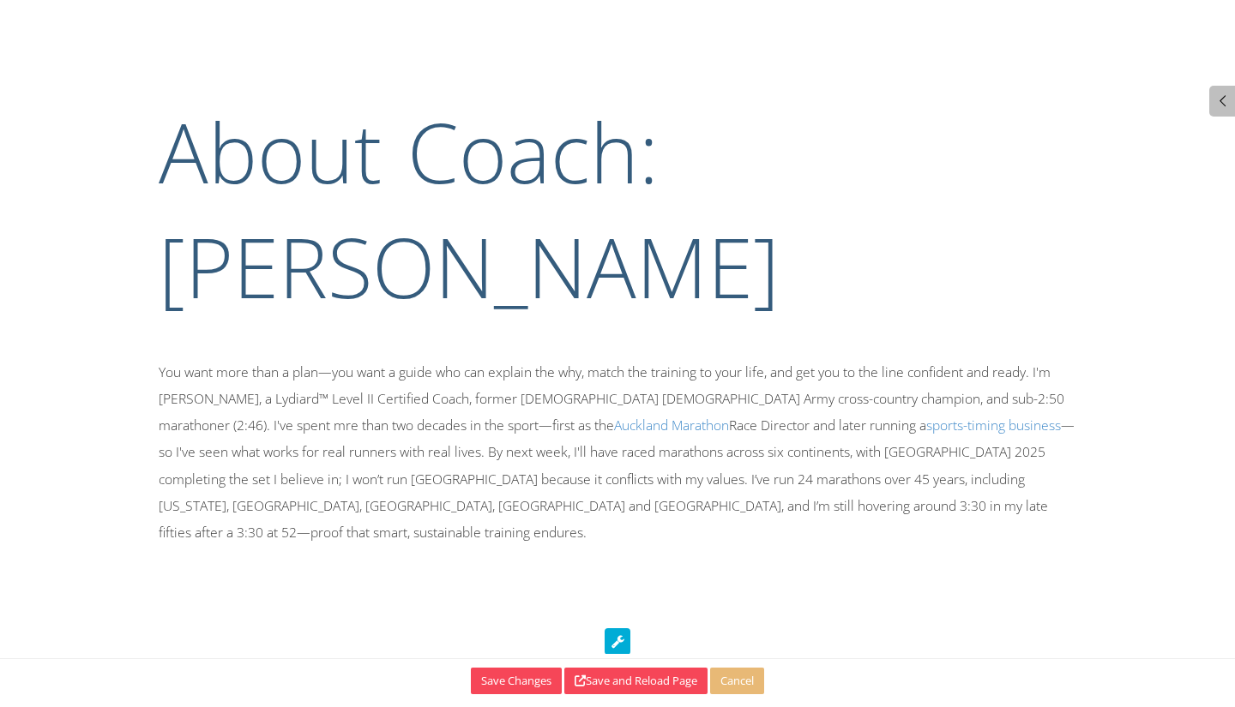
drag, startPoint x: 705, startPoint y: 553, endPoint x: 637, endPoint y: 506, distance: 82.5
click at [698, 548] on div "You want more than a plan—you want a guide who can explain the why, match the t…" at bounding box center [617, 481] width 943 height 245
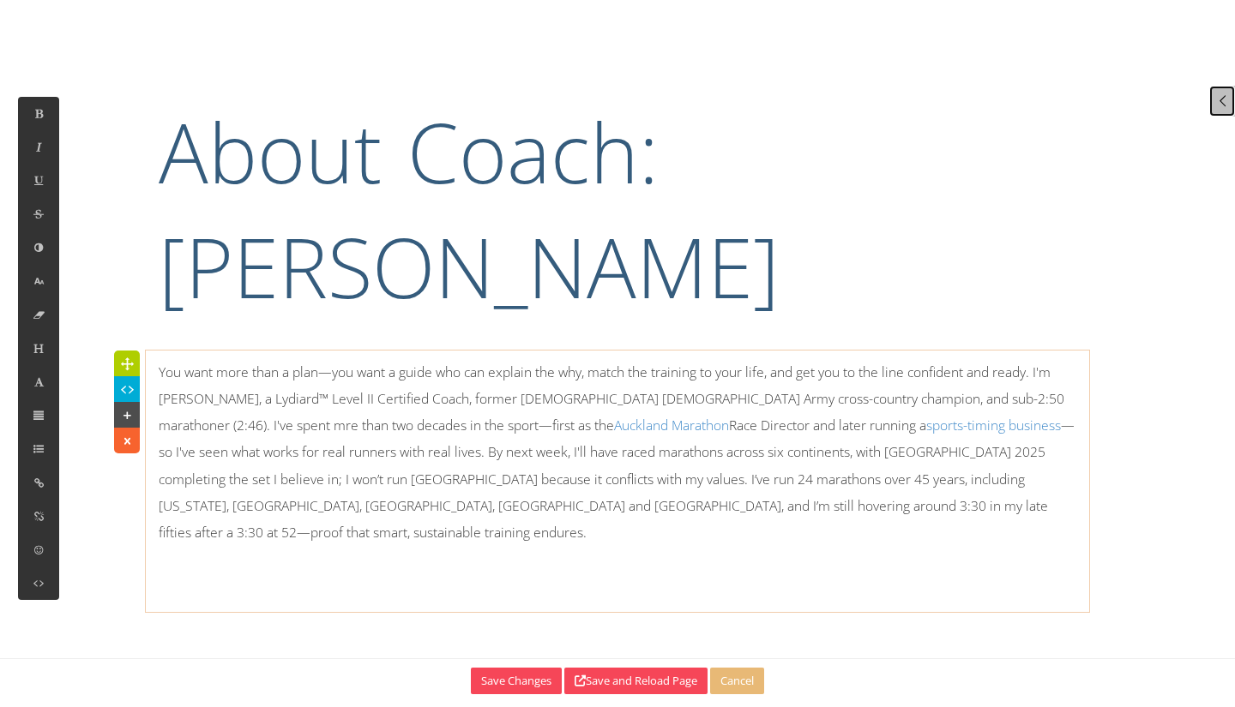
click at [1221, 110] on link at bounding box center [1222, 101] width 26 height 31
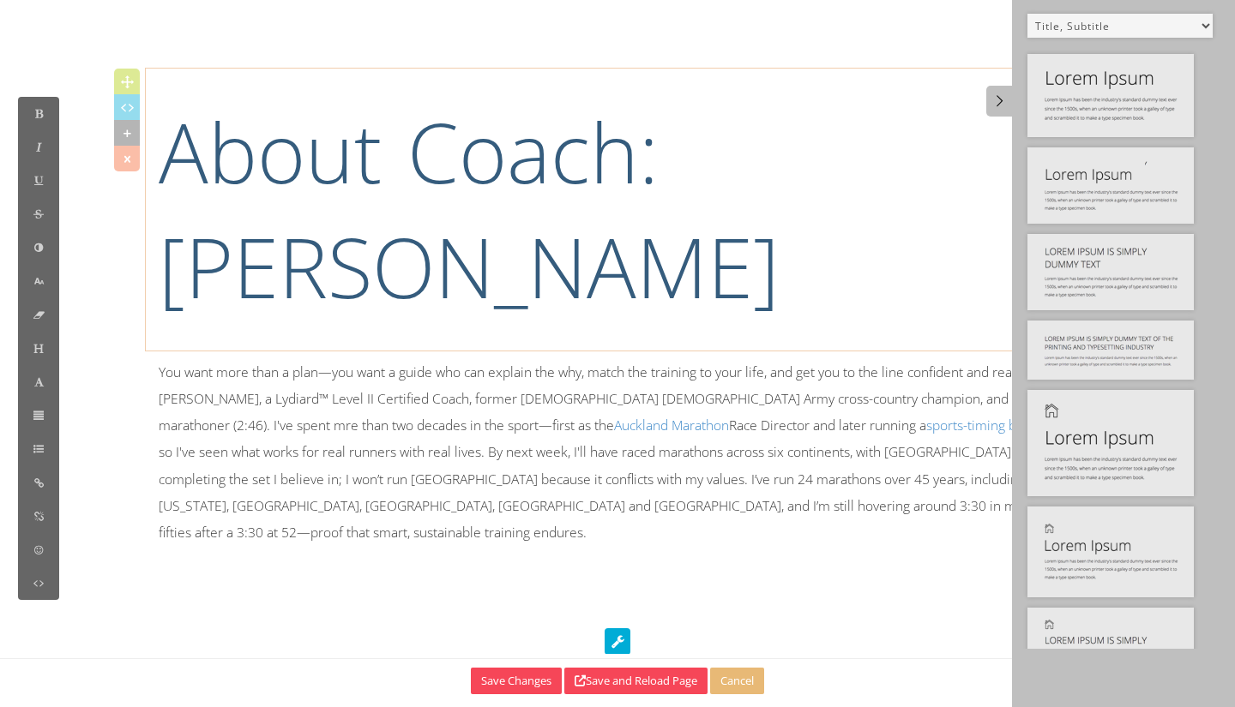
click at [730, 179] on h1 "About Coach: [PERSON_NAME]" at bounding box center [618, 209] width 918 height 231
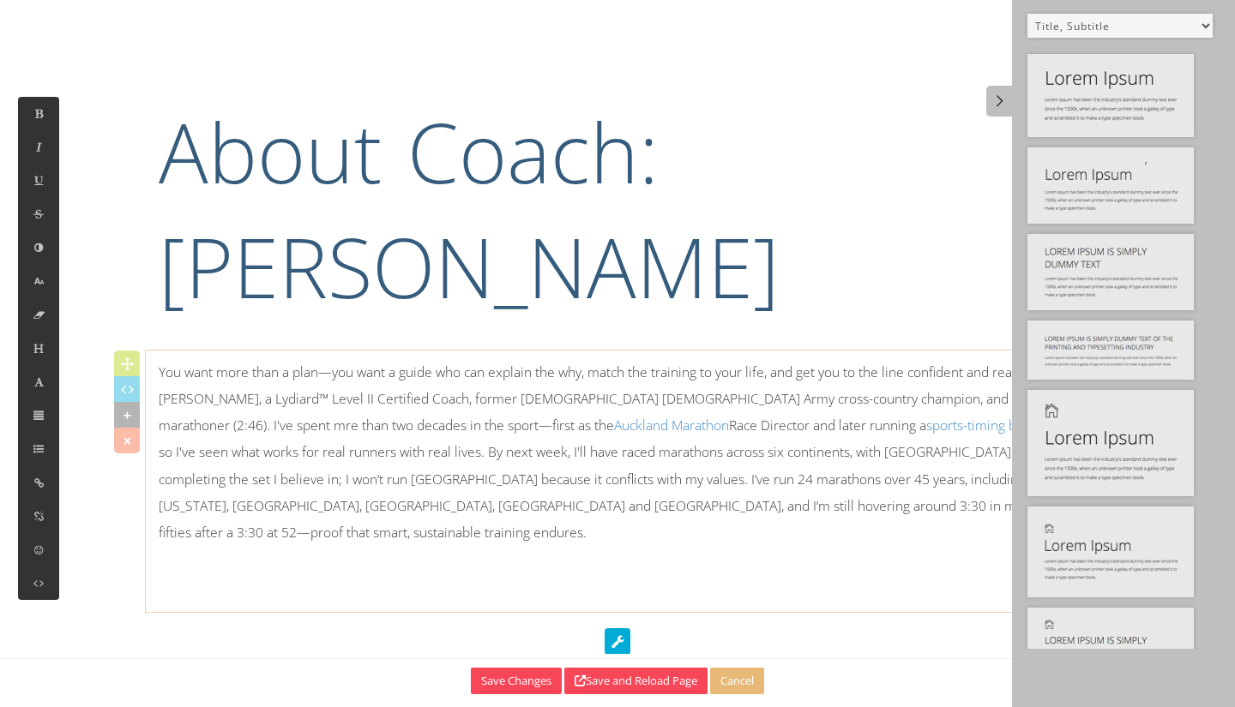
click at [906, 498] on p "You want more than a plan—you want a guide who can explain the why, match the t…" at bounding box center [618, 466] width 918 height 214
click at [539, 559] on div "You want more than a plan—you want a guide who can explain the why, match the t…" at bounding box center [617, 481] width 943 height 245
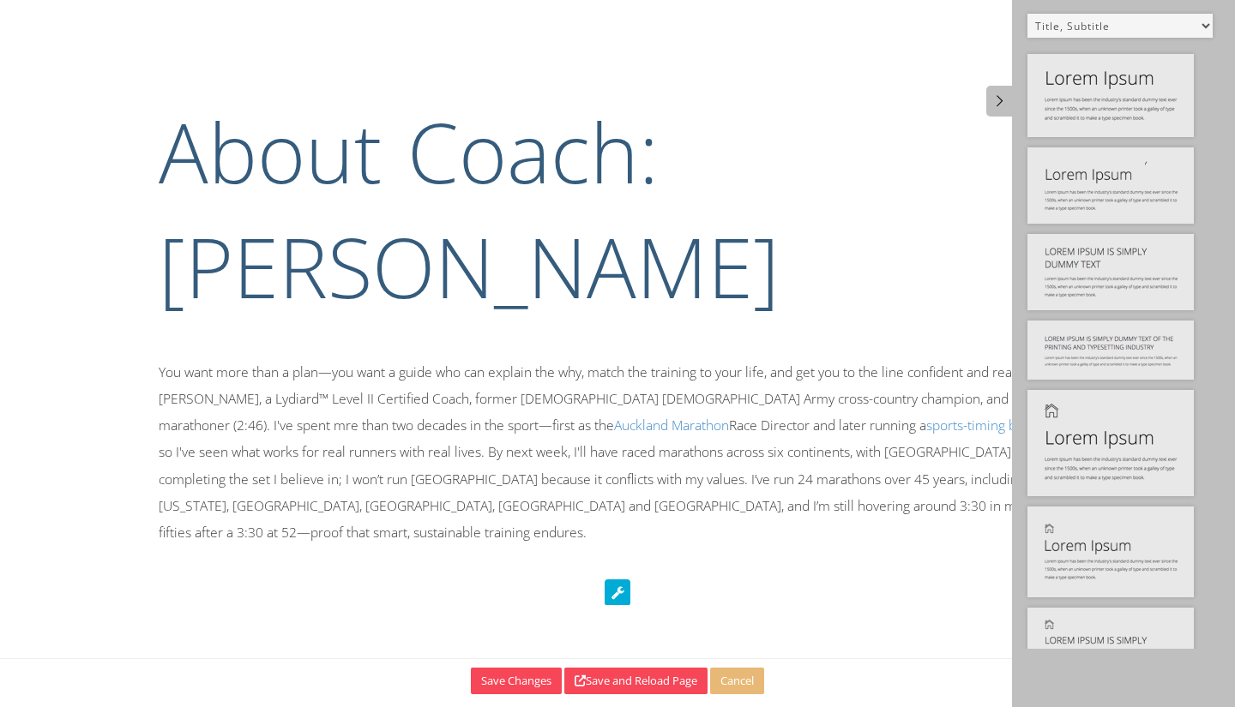
click at [618, 585] on icon at bounding box center [618, 593] width 26 height 26
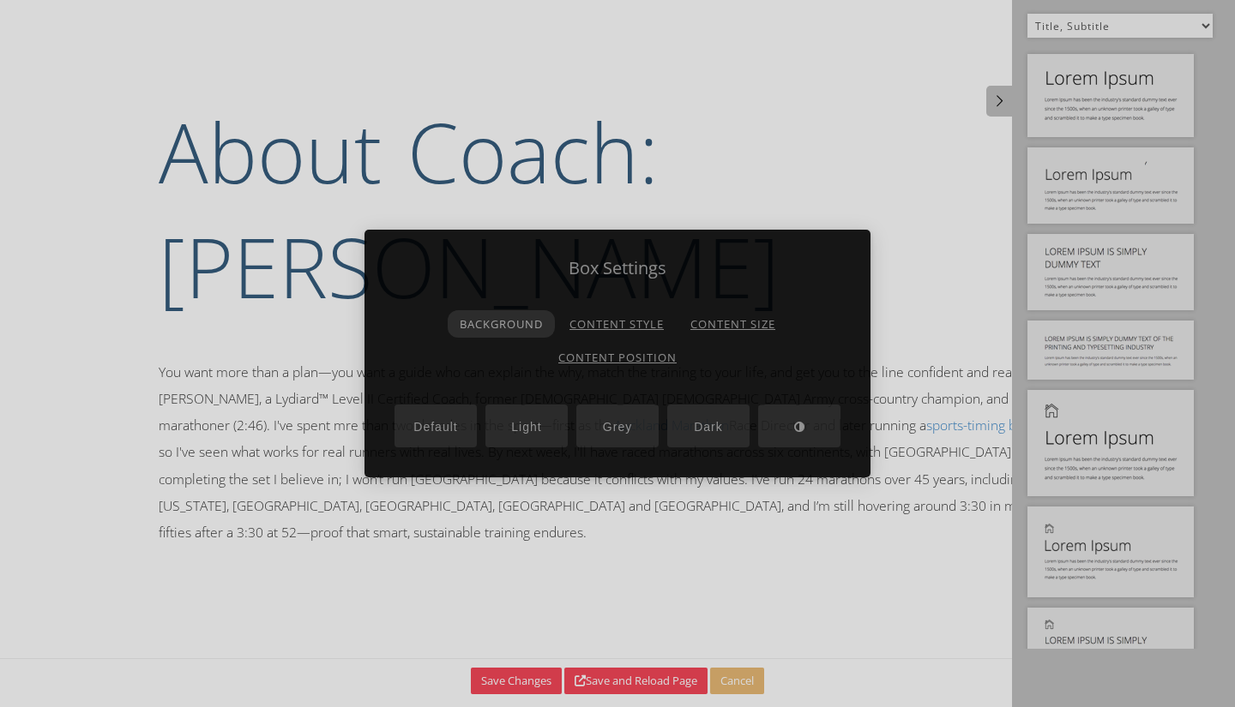
click at [403, 424] on button "Default" at bounding box center [435, 426] width 82 height 43
click at [959, 487] on div at bounding box center [617, 353] width 1235 height 707
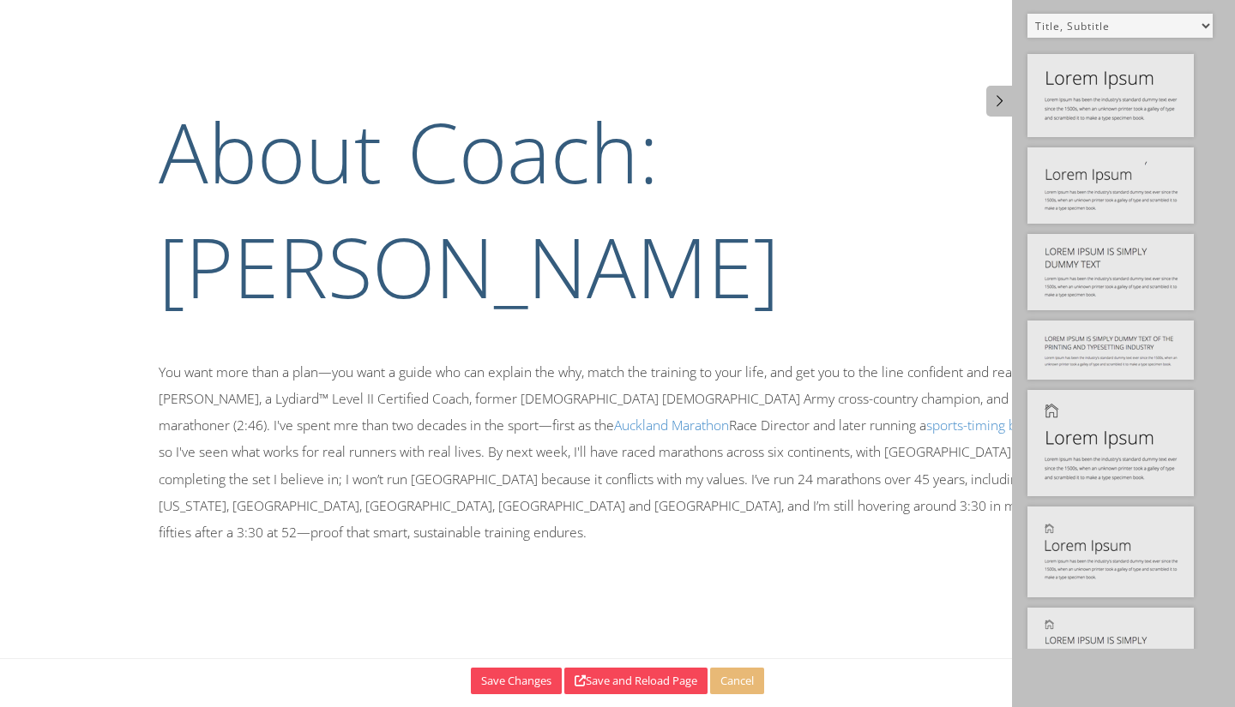
click at [1138, 20] on select "Default All Title Title, Subtitle Info, Title Heading, Paragraph Paragraph Butt…" at bounding box center [1119, 26] width 185 height 24
click at [1027, 14] on select "Default All Title Title, Subtitle Info, Title Heading, Paragraph Paragraph Butt…" at bounding box center [1119, 26] width 185 height 24
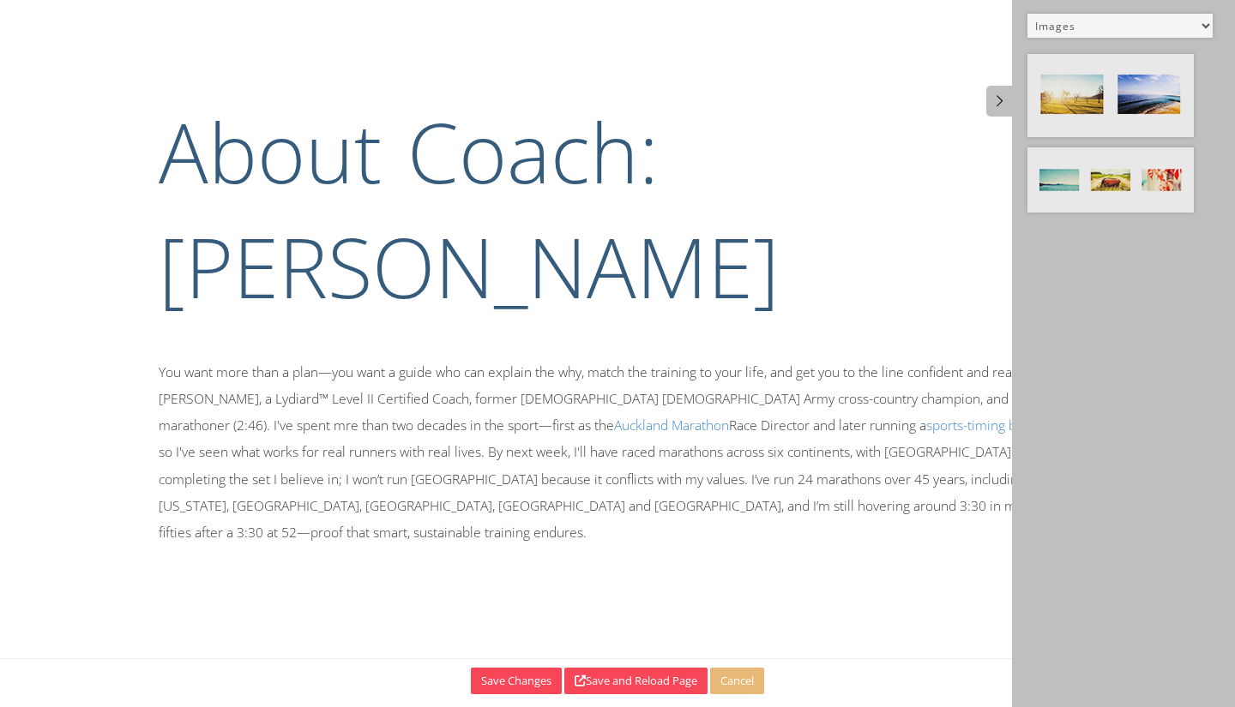
click at [1195, 14] on select "Default All Title Title, Subtitle Info, Title Heading, Paragraph Paragraph Butt…" at bounding box center [1119, 26] width 185 height 24
select select "12"
click at [1027, 14] on select "Default All Title Title, Subtitle Info, Title Heading, Paragraph Paragraph Butt…" at bounding box center [1119, 26] width 185 height 24
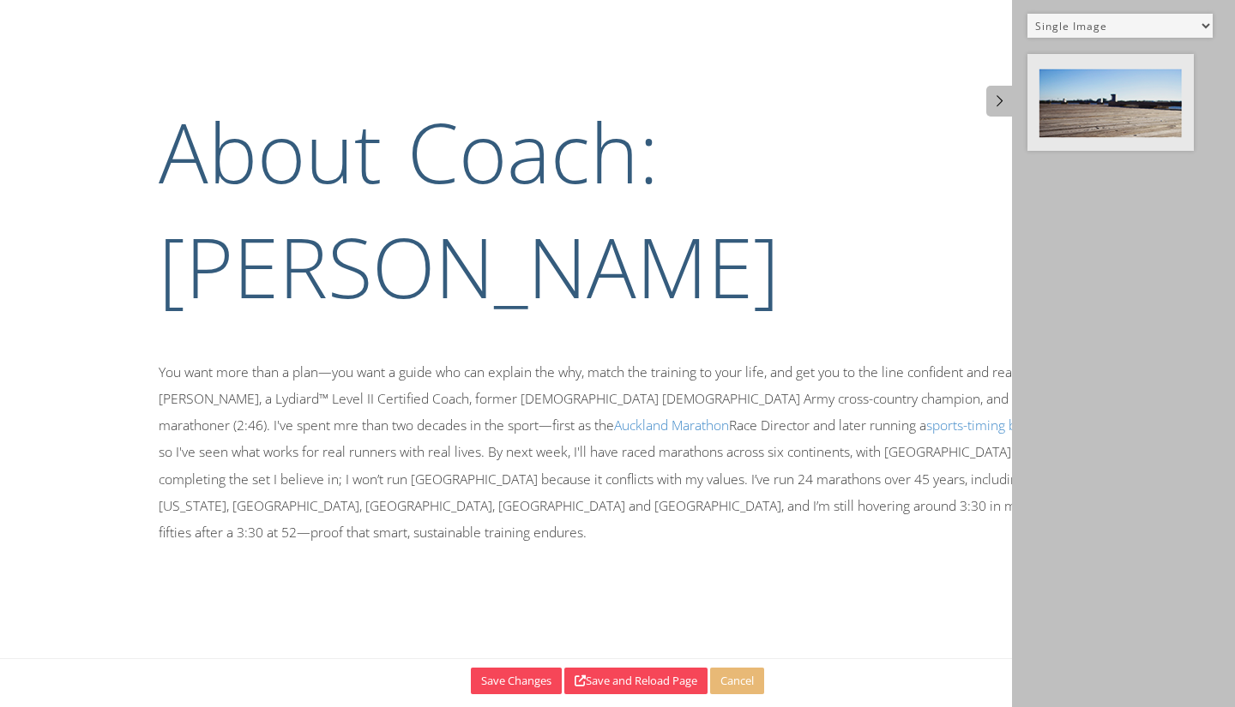
click at [1096, 111] on img at bounding box center [1110, 102] width 166 height 97
click at [1135, 115] on img at bounding box center [1110, 102] width 166 height 97
drag, startPoint x: 1065, startPoint y: 191, endPoint x: 658, endPoint y: 601, distance: 577.9
click at [656, 0] on body "About Coach: Paul Ryken You want more than a plan—you want a guide who can expl…" at bounding box center [617, 0] width 1235 height 0
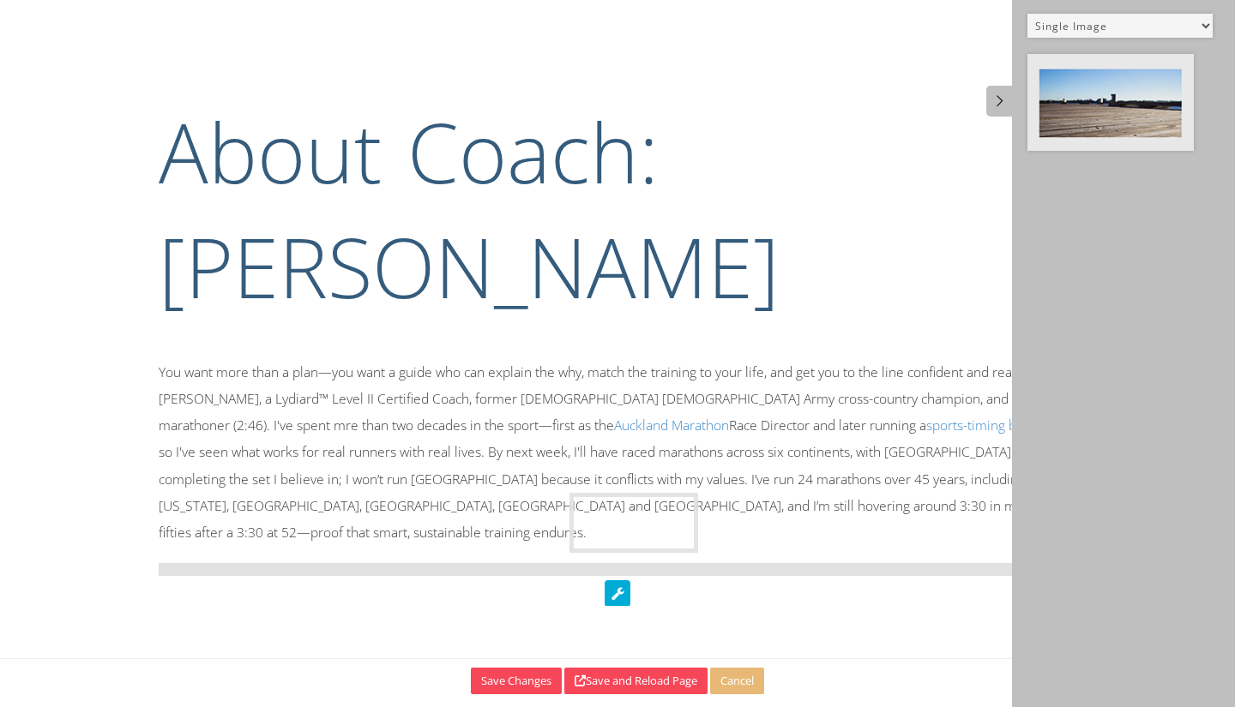
drag, startPoint x: 1137, startPoint y: 98, endPoint x: 679, endPoint y: 537, distance: 634.4
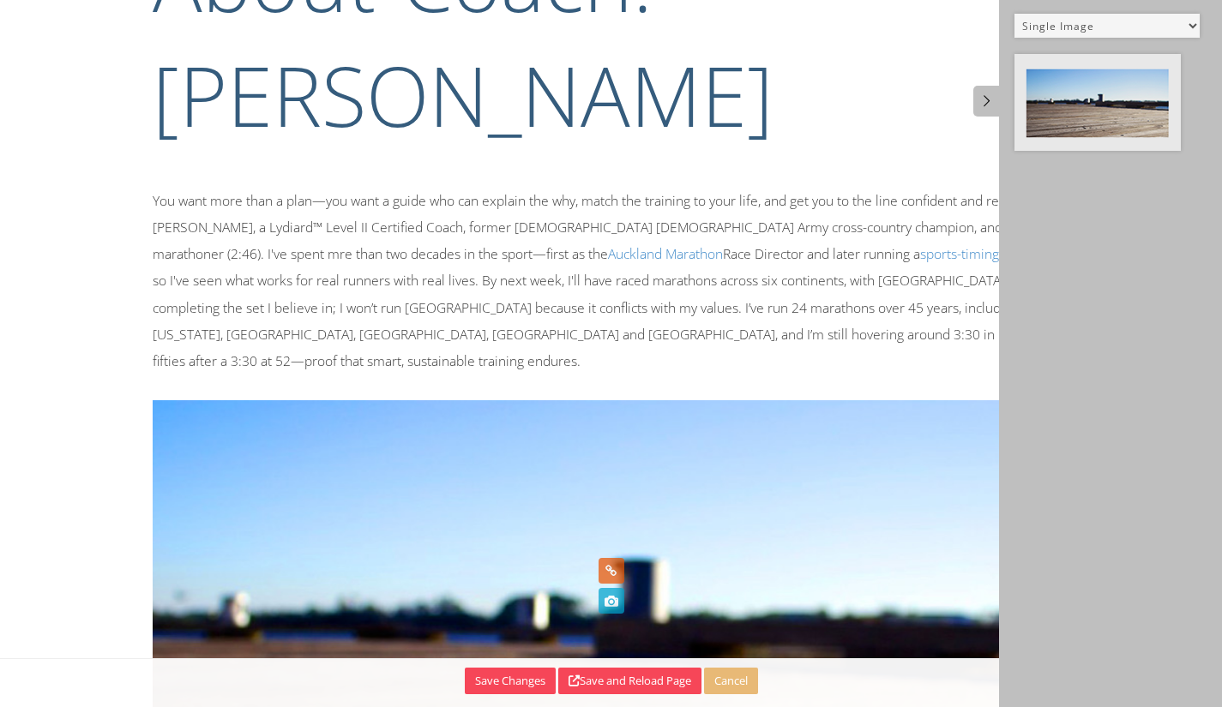
scroll to position [370, 0]
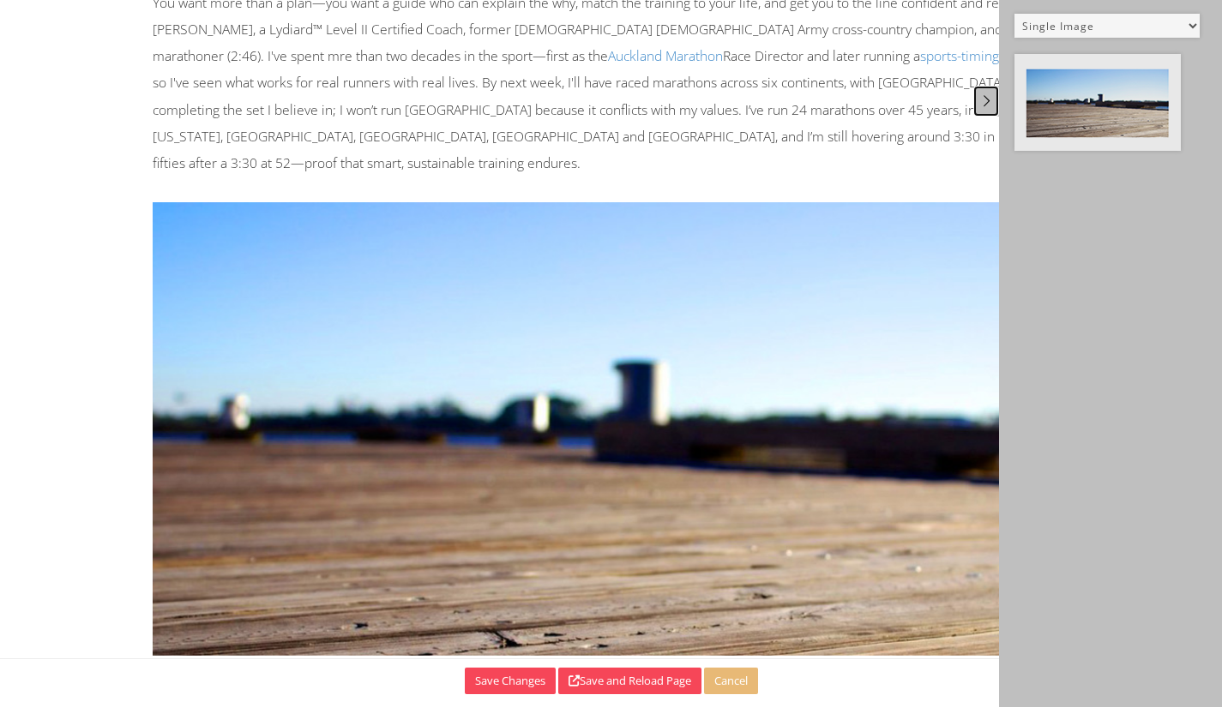
click at [984, 105] on icon at bounding box center [987, 100] width 18 height 15
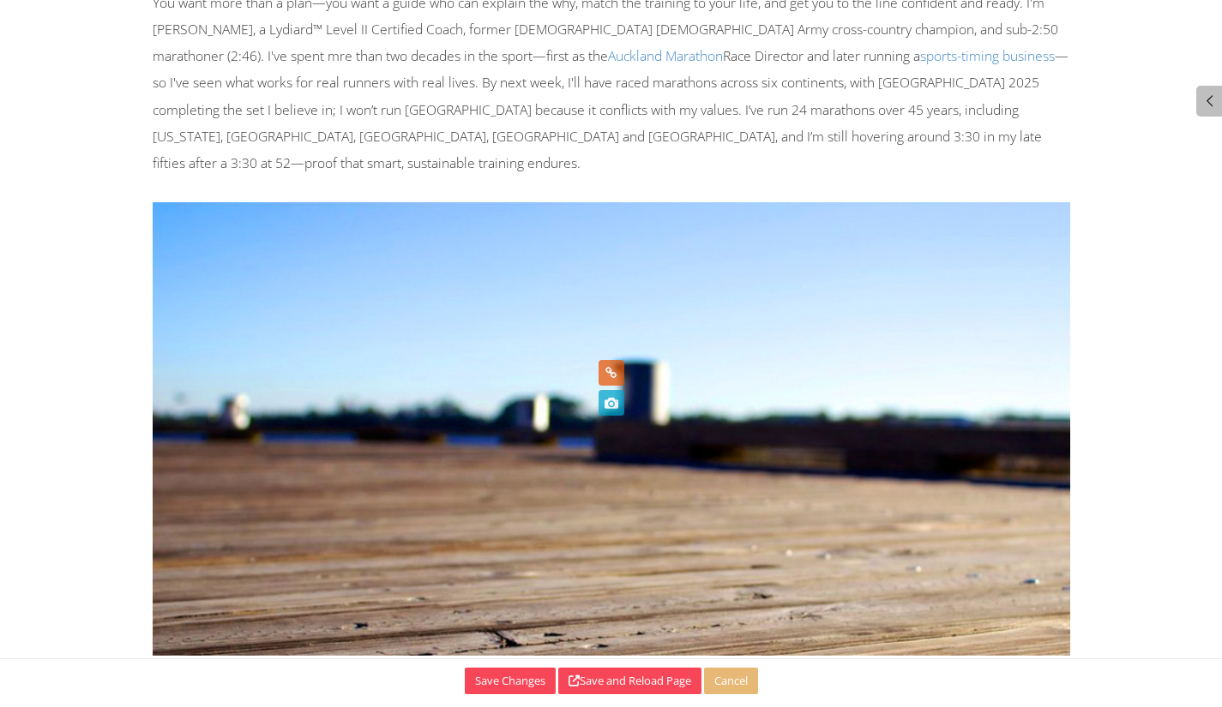
click at [615, 403] on icon at bounding box center [610, 403] width 19 height 26
click at [617, 402] on icon at bounding box center [610, 403] width 19 height 26
click at [611, 406] on icon at bounding box center [610, 403] width 19 height 26
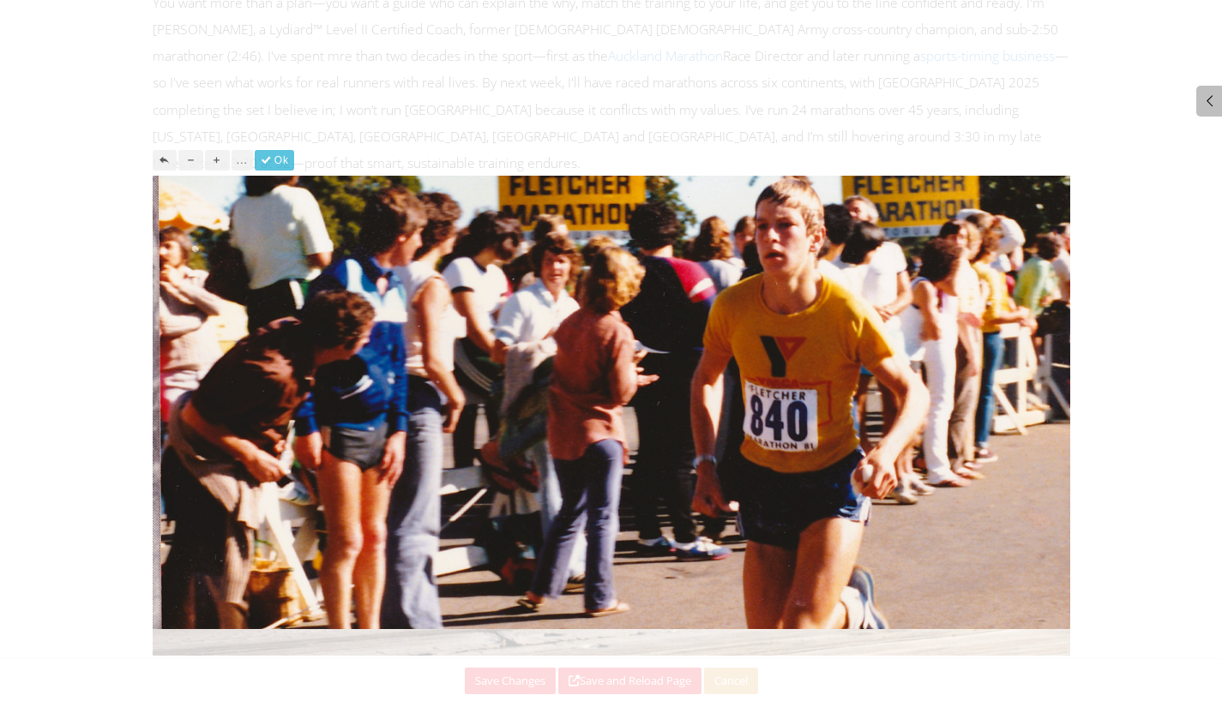
click at [239, 156] on button "..." at bounding box center [242, 160] width 21 height 21
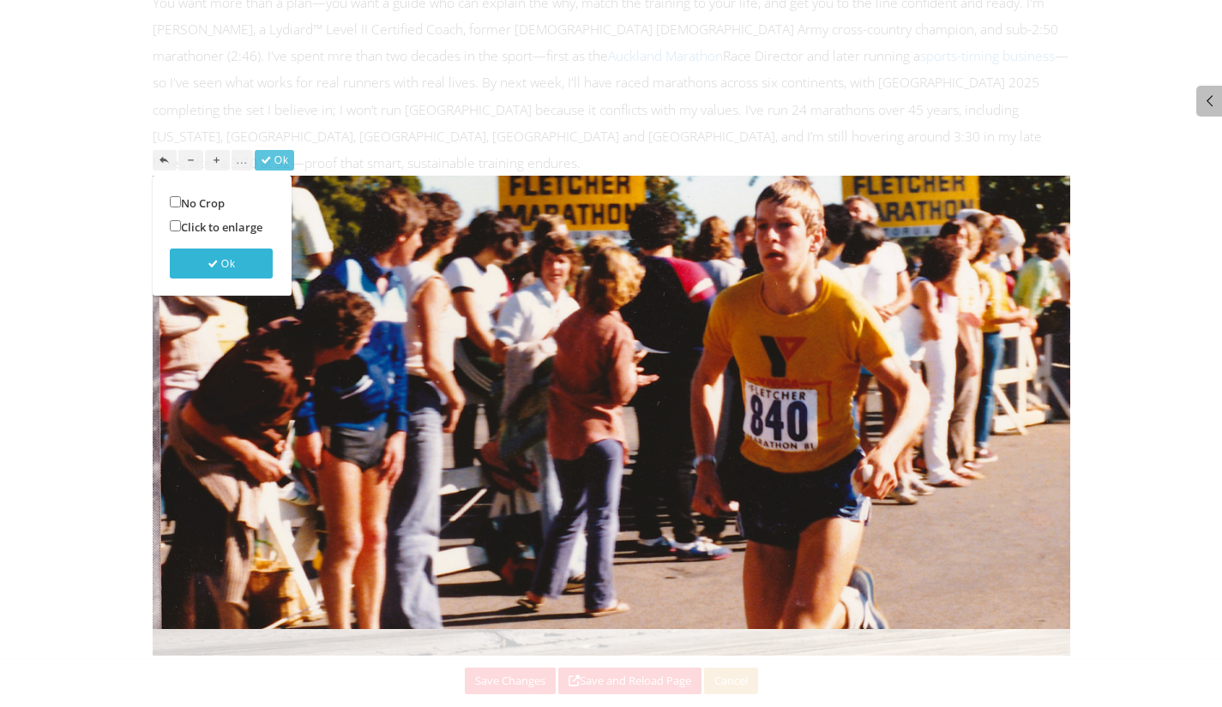
drag, startPoint x: 214, startPoint y: 269, endPoint x: 256, endPoint y: 224, distance: 61.3
click at [215, 268] on button "Ok" at bounding box center [221, 264] width 103 height 30
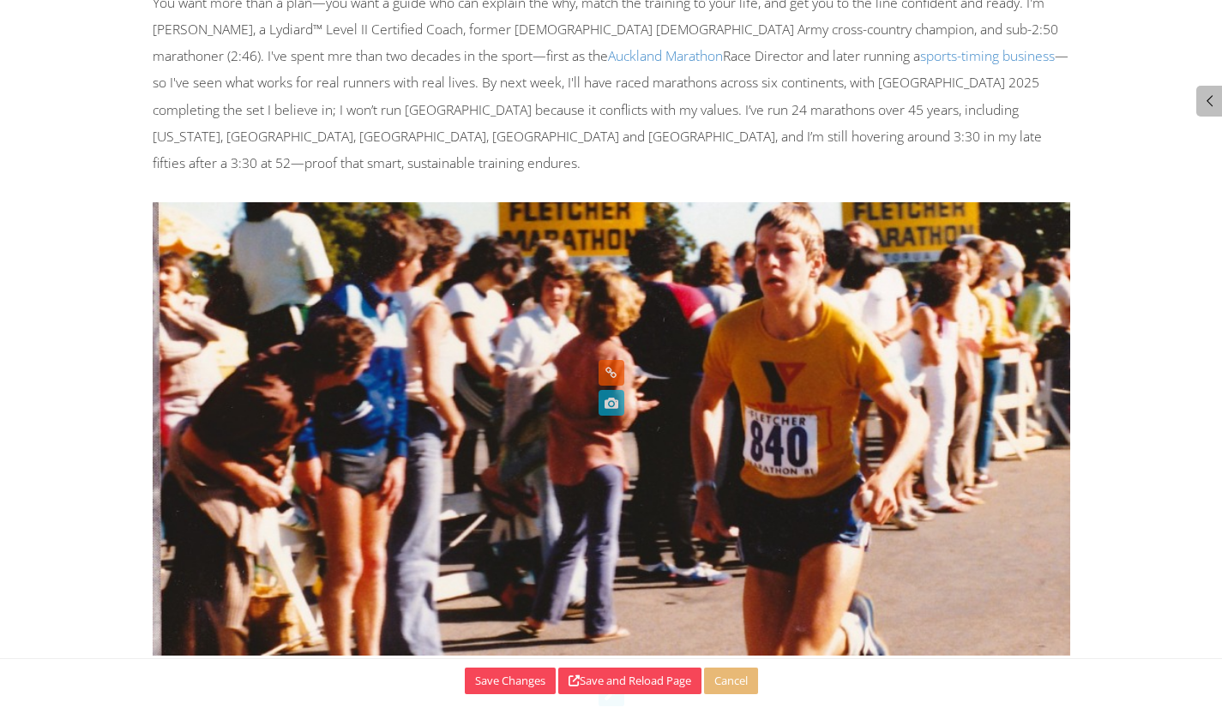
click at [979, 412] on img at bounding box center [612, 429] width 918 height 454
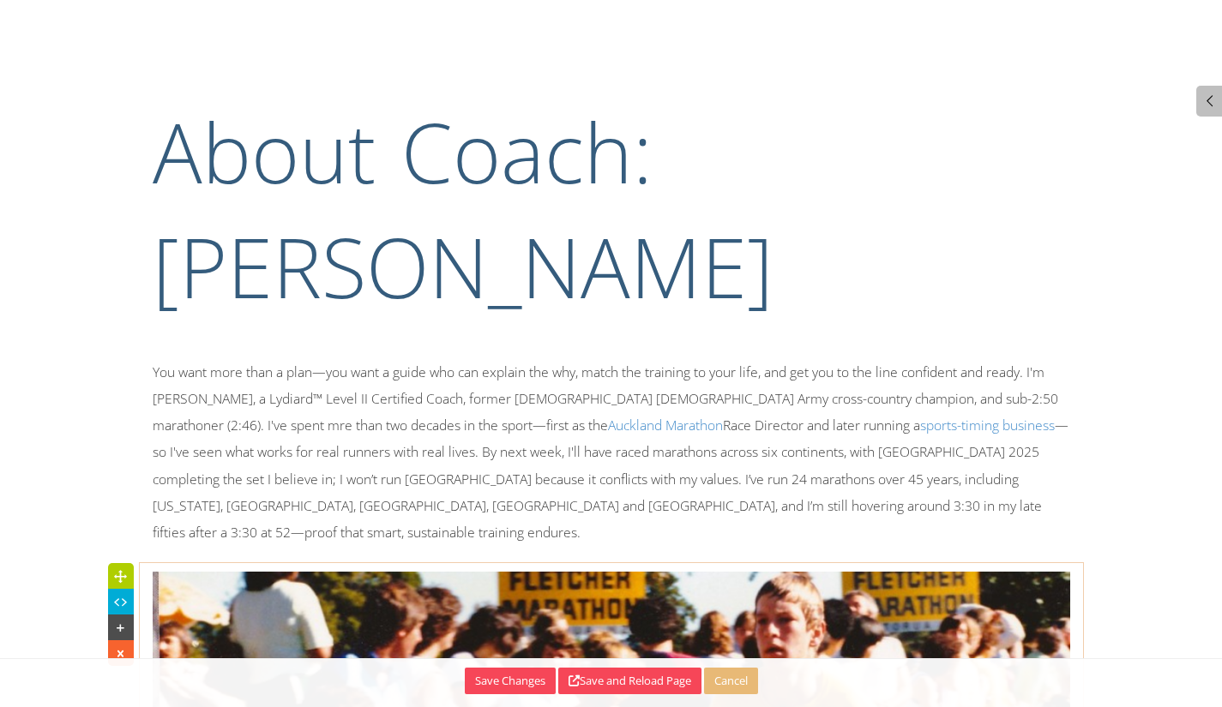
select select "12"
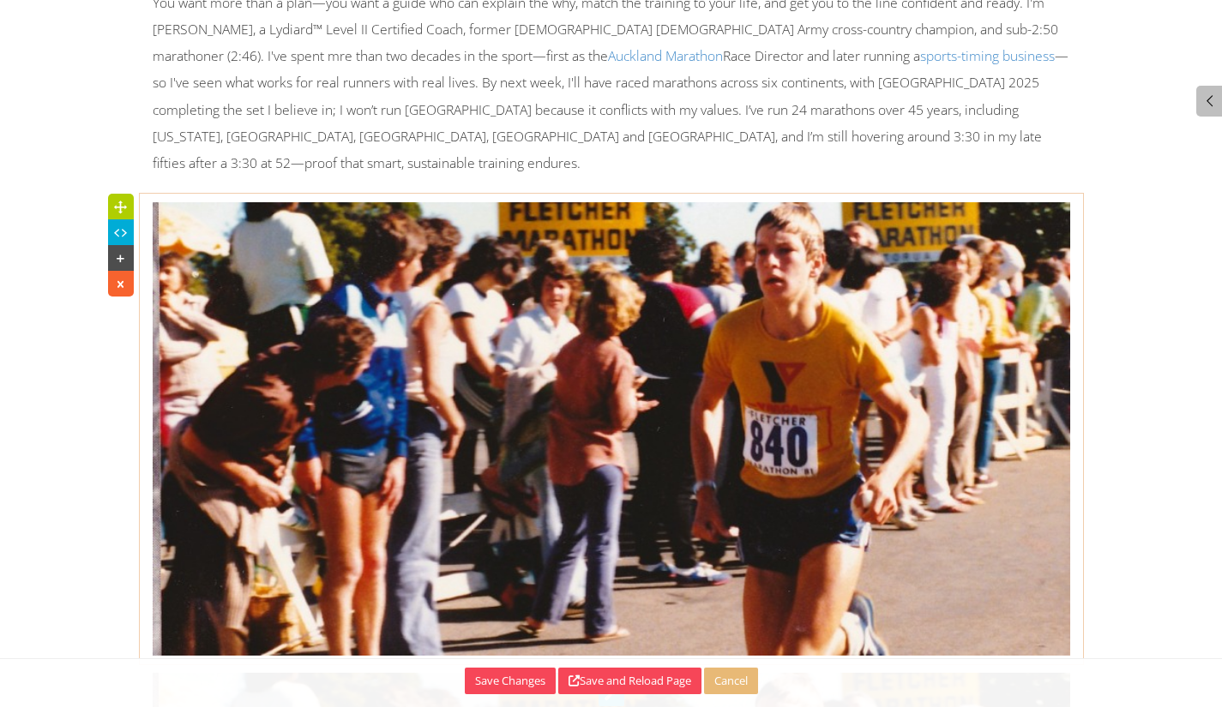
scroll to position [627, 0]
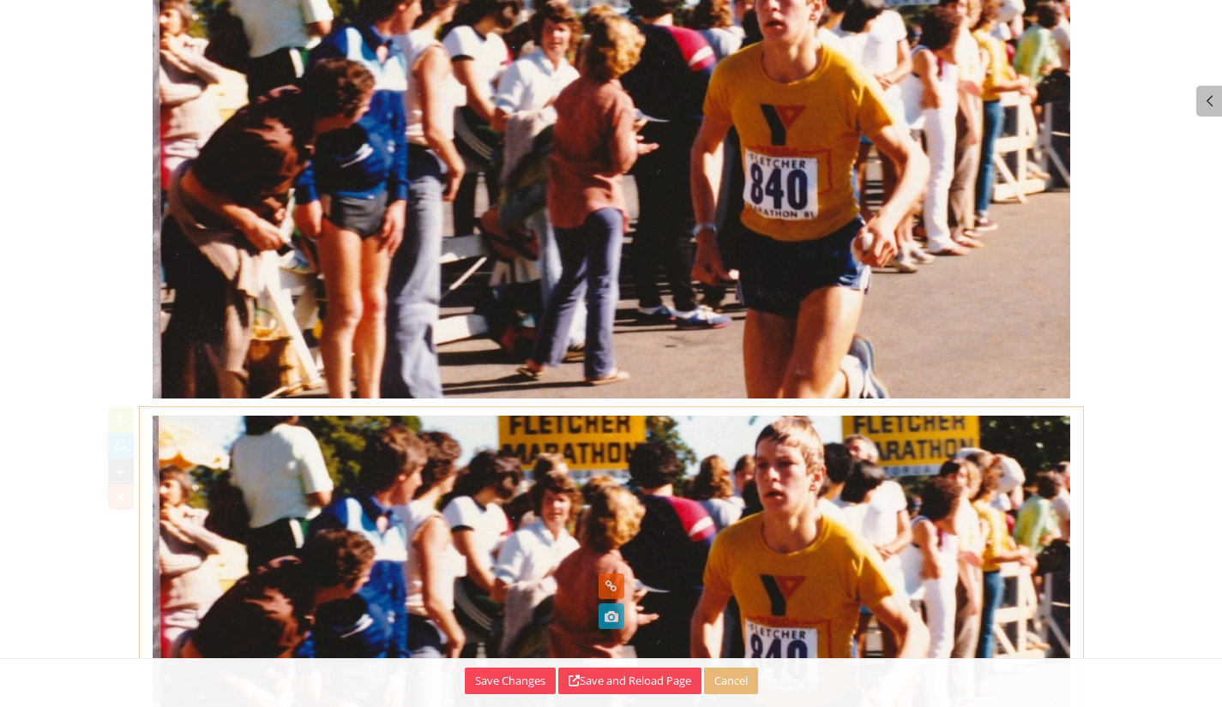
click at [978, 479] on img at bounding box center [612, 643] width 918 height 454
click at [121, 485] on div at bounding box center [121, 498] width 26 height 26
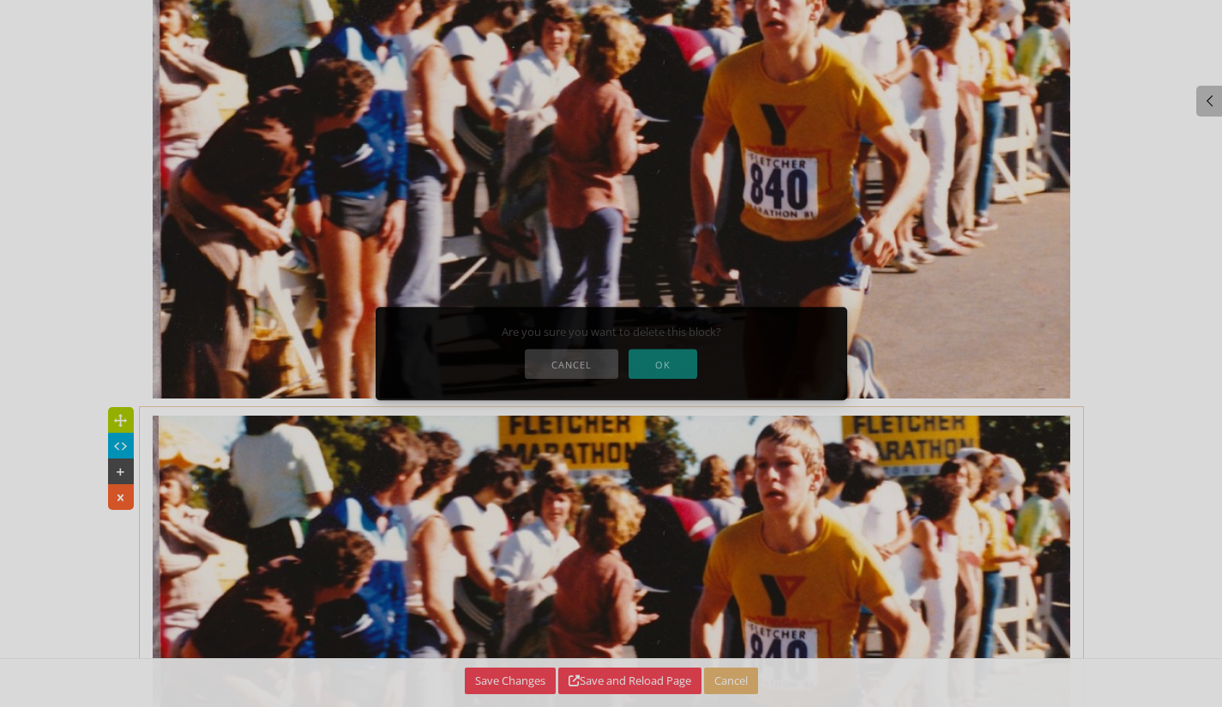
drag, startPoint x: 650, startPoint y: 364, endPoint x: 660, endPoint y: 363, distance: 10.4
click at [654, 364] on button "OK" at bounding box center [663, 364] width 69 height 30
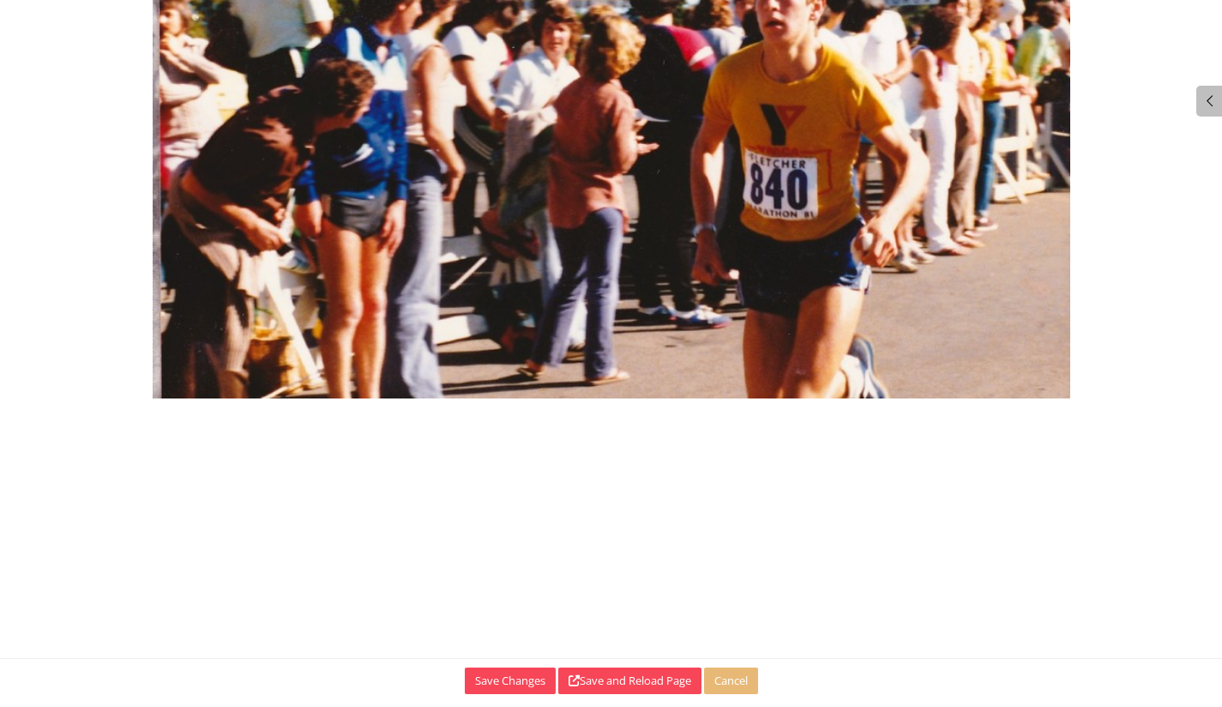
scroll to position [370, 0]
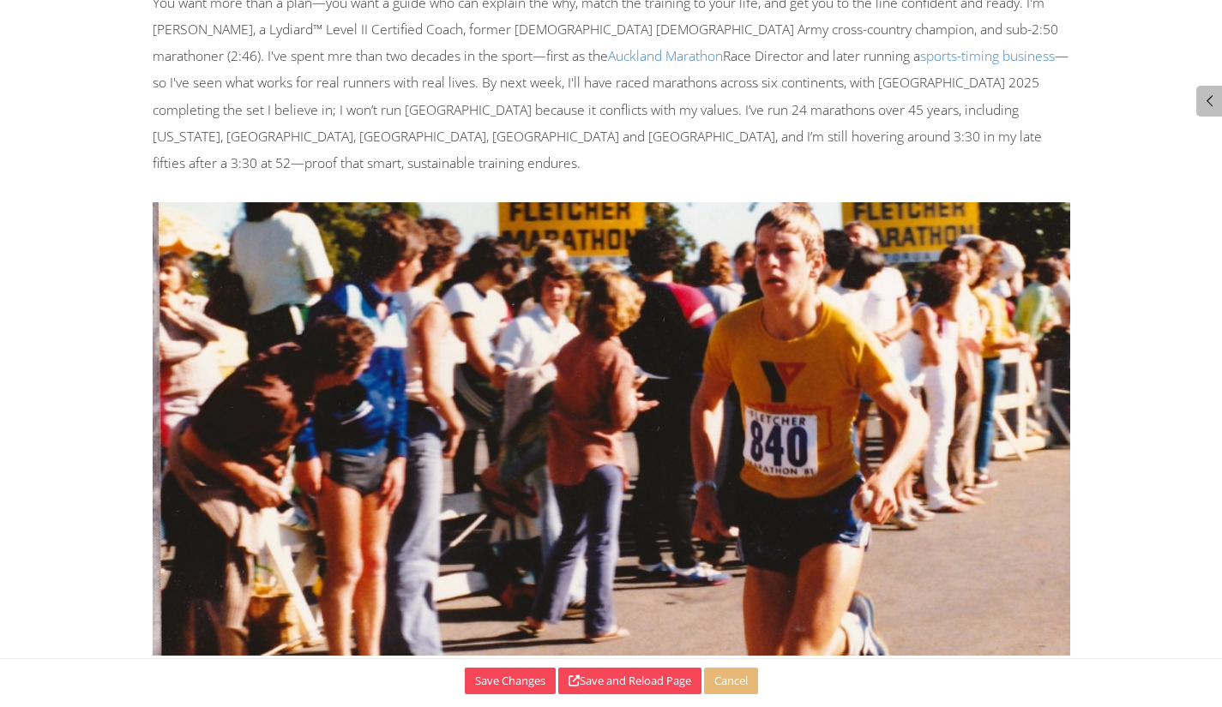
click at [863, 337] on img at bounding box center [612, 429] width 918 height 454
click at [521, 677] on button "Save Changes" at bounding box center [510, 681] width 91 height 27
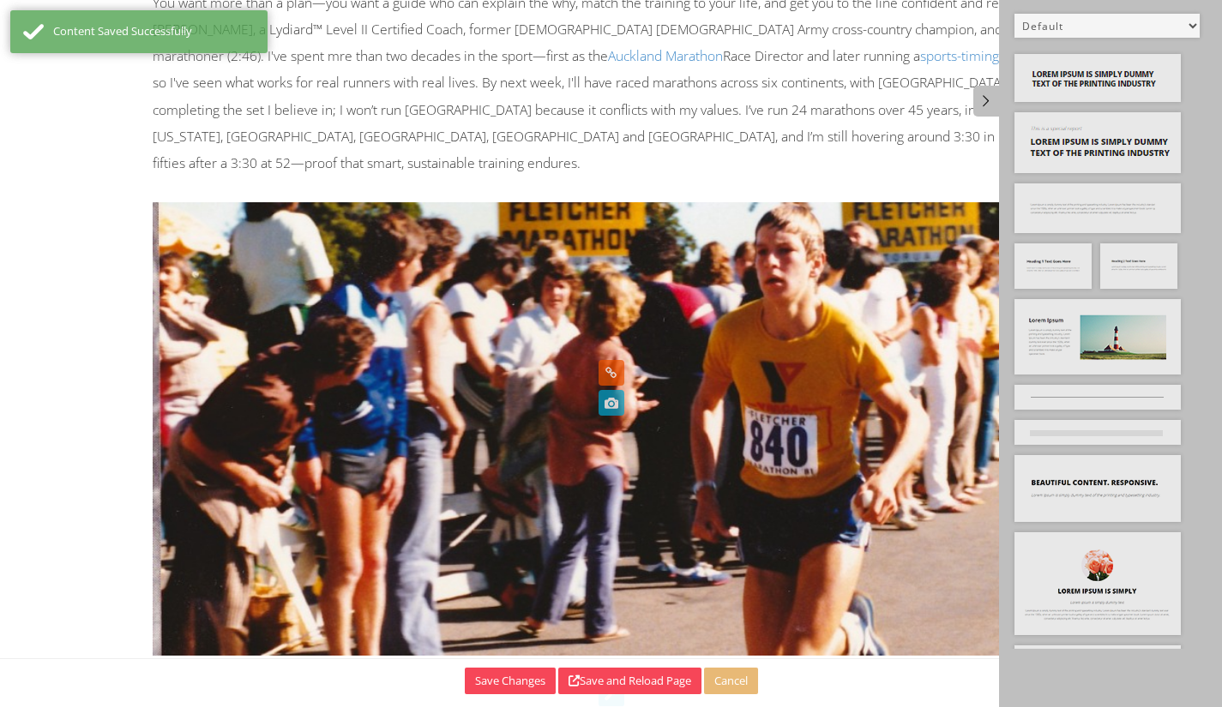
click at [755, 331] on img at bounding box center [612, 429] width 918 height 454
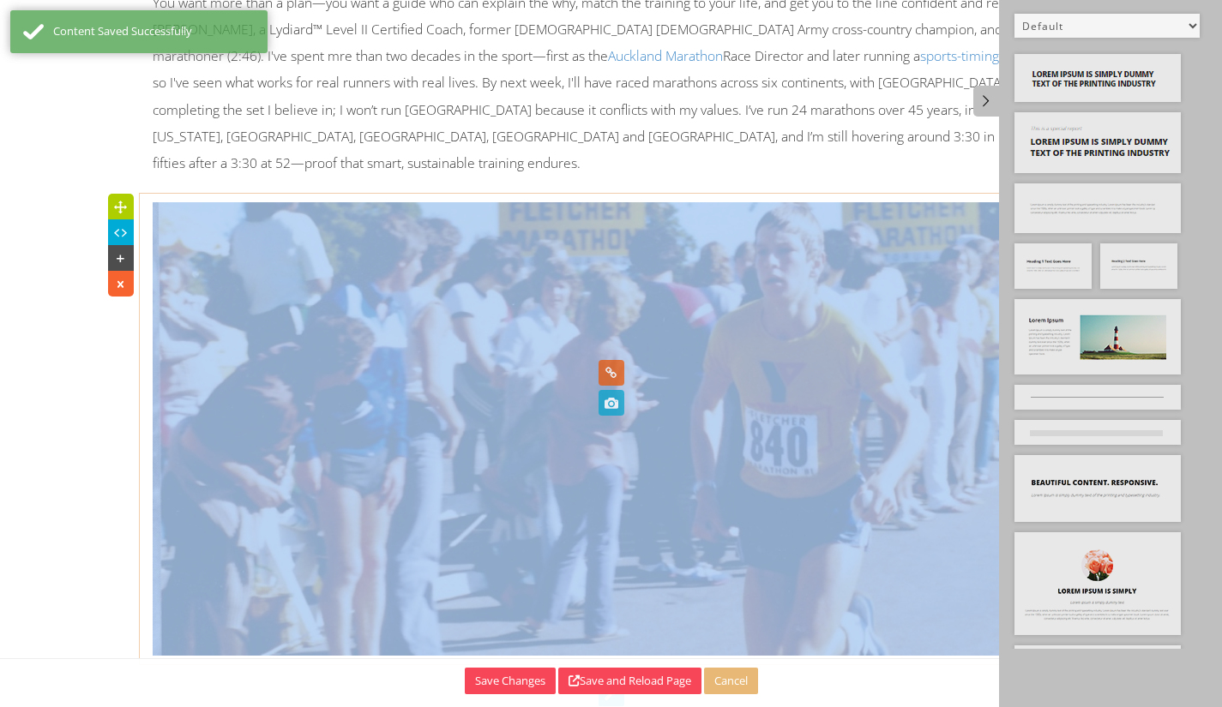
click at [421, 332] on img at bounding box center [612, 429] width 918 height 454
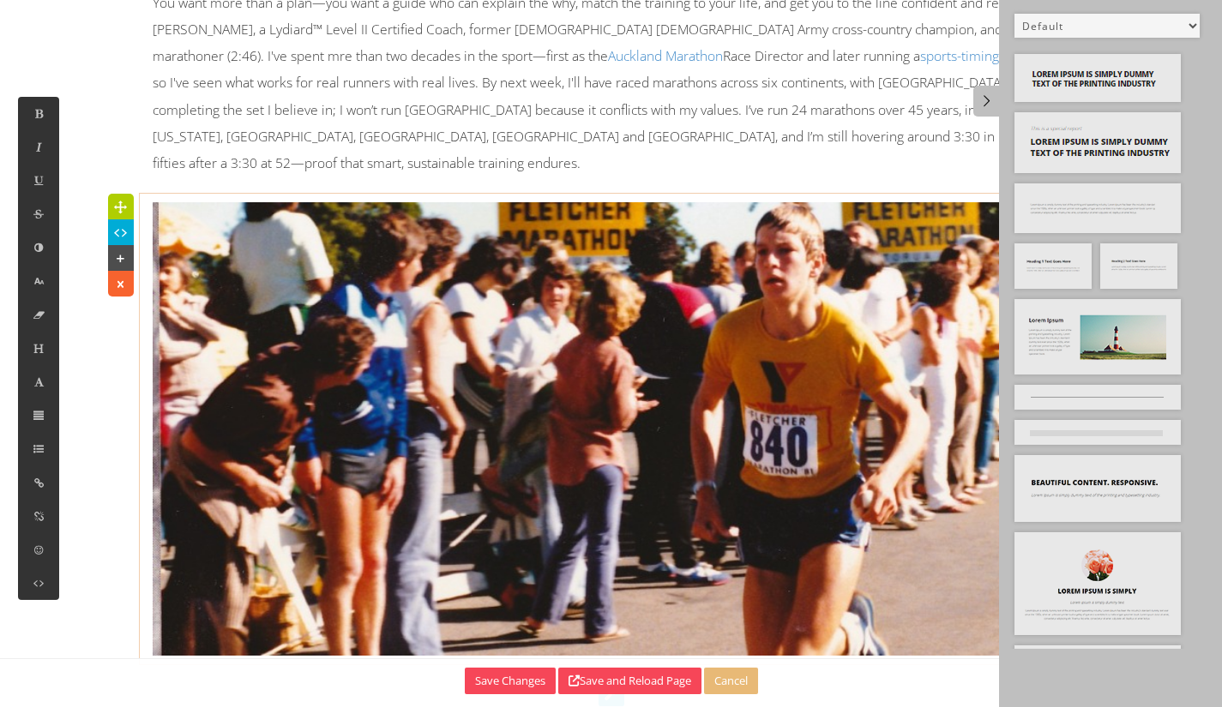
click at [527, 116] on p "You want more than a plan—you want a guide who can explain the why, match the t…" at bounding box center [612, 83] width 918 height 187
click at [905, 87] on p "You want more than a plan—you want a guide who can explain the why, match the t…" at bounding box center [612, 83] width 918 height 187
click at [1123, 332] on img at bounding box center [1097, 336] width 166 height 75
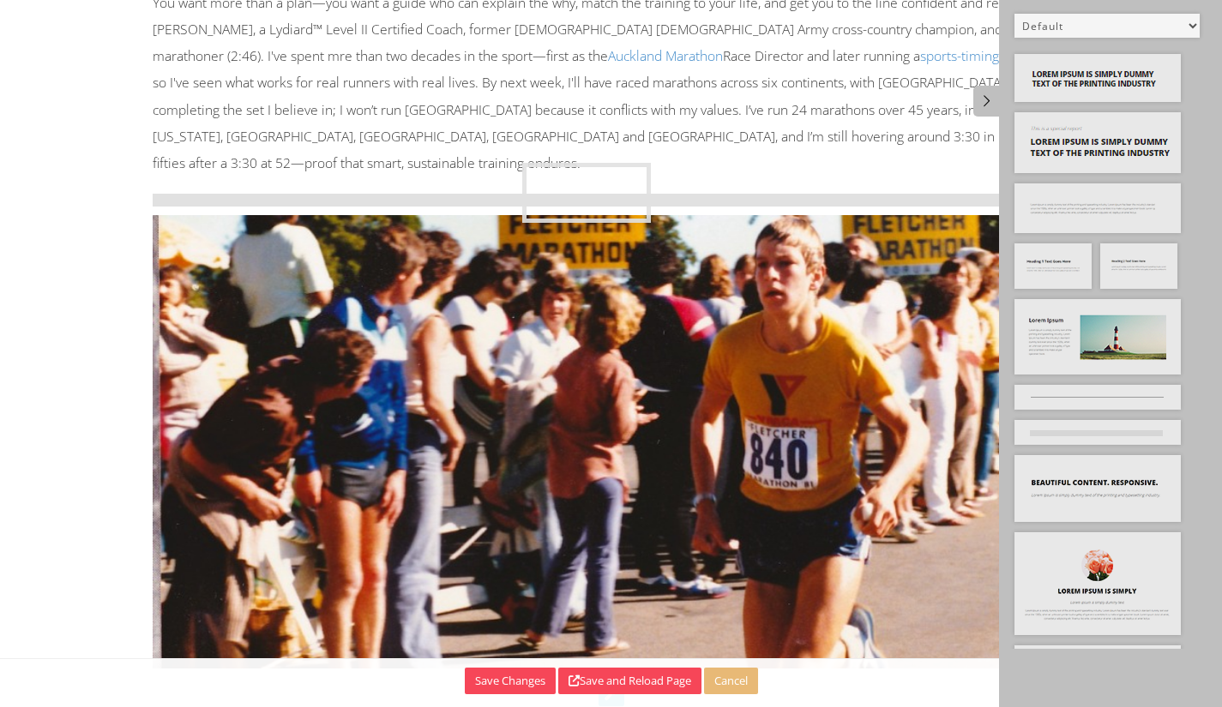
drag, startPoint x: 1124, startPoint y: 328, endPoint x: 630, endPoint y: 192, distance: 512.4
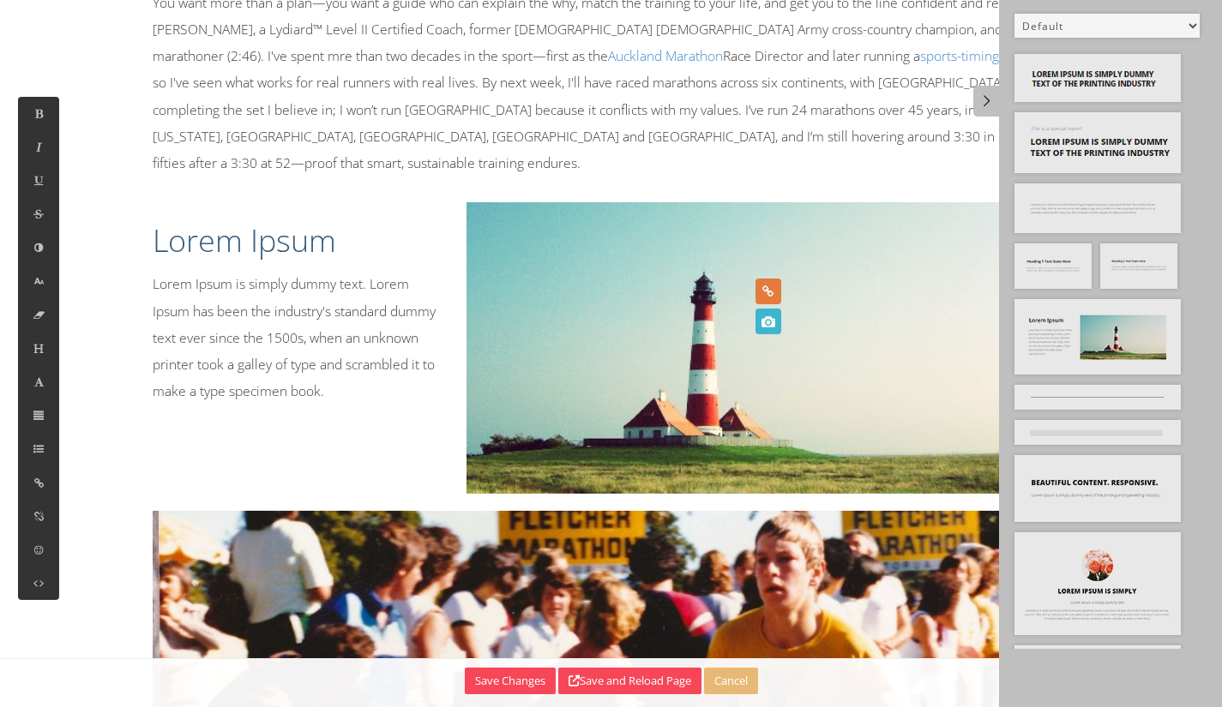
click at [774, 321] on icon at bounding box center [767, 322] width 19 height 26
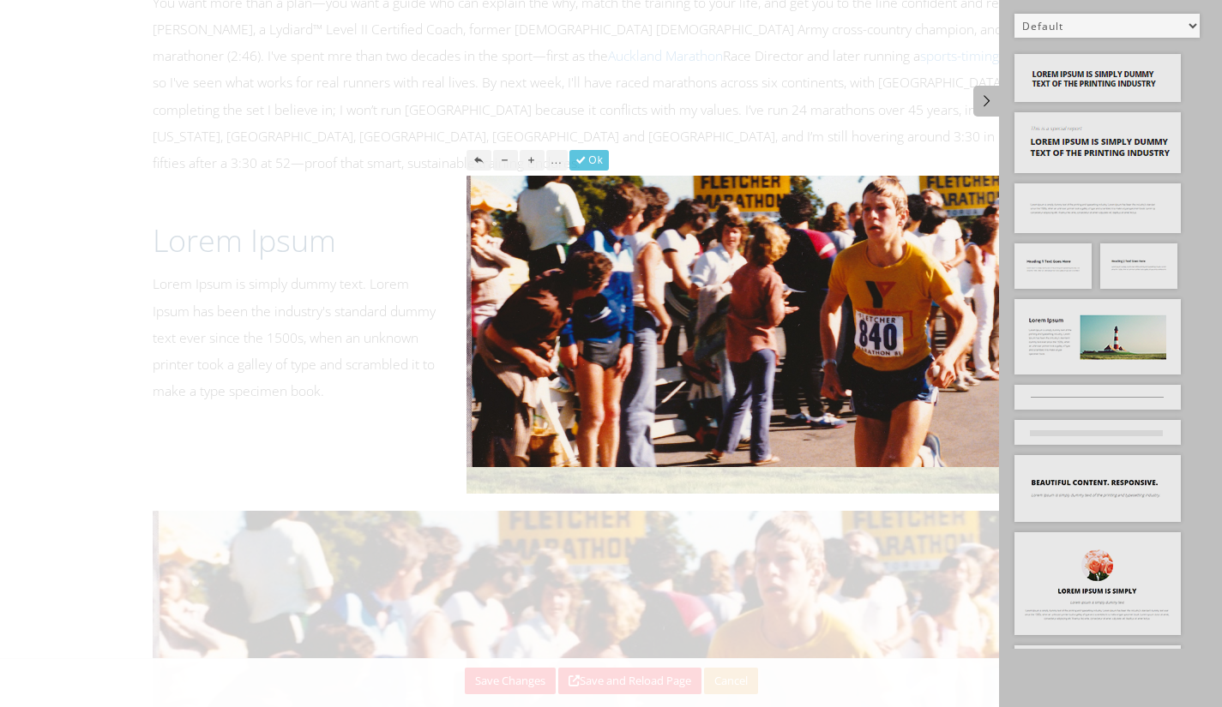
click at [717, 588] on div at bounding box center [611, 353] width 1222 height 707
click at [985, 94] on icon at bounding box center [987, 100] width 18 height 15
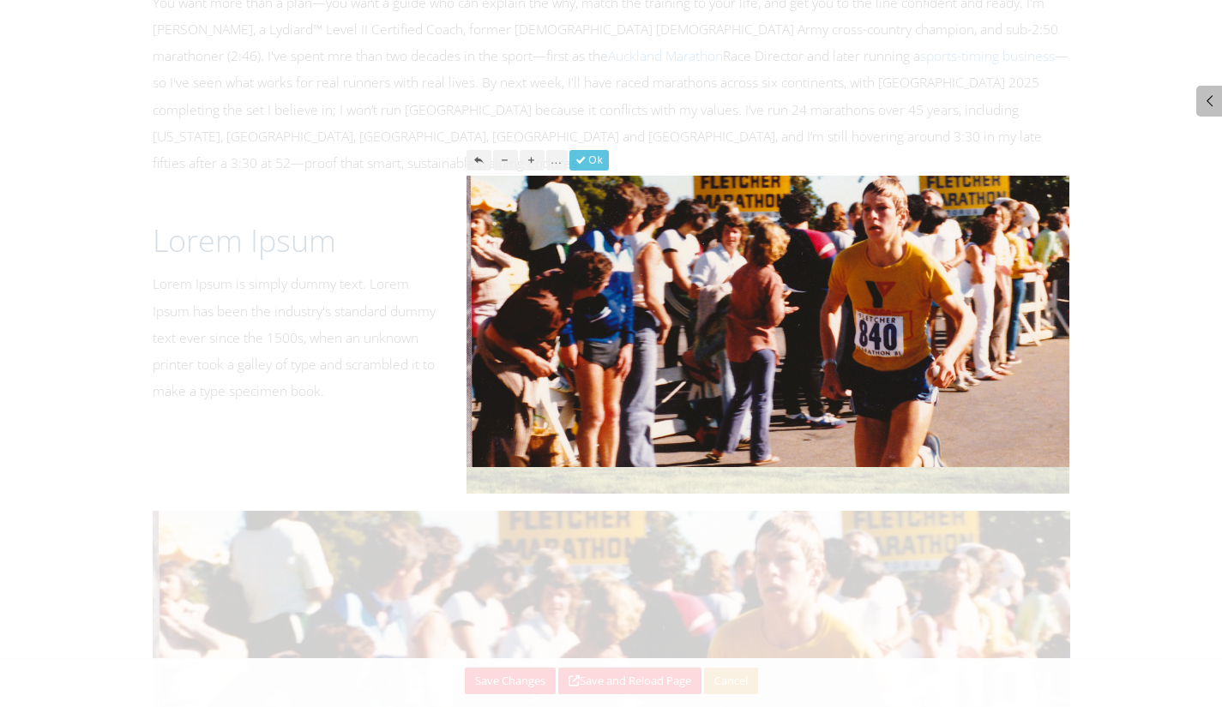
click at [587, 155] on icon "button" at bounding box center [582, 160] width 15 height 12
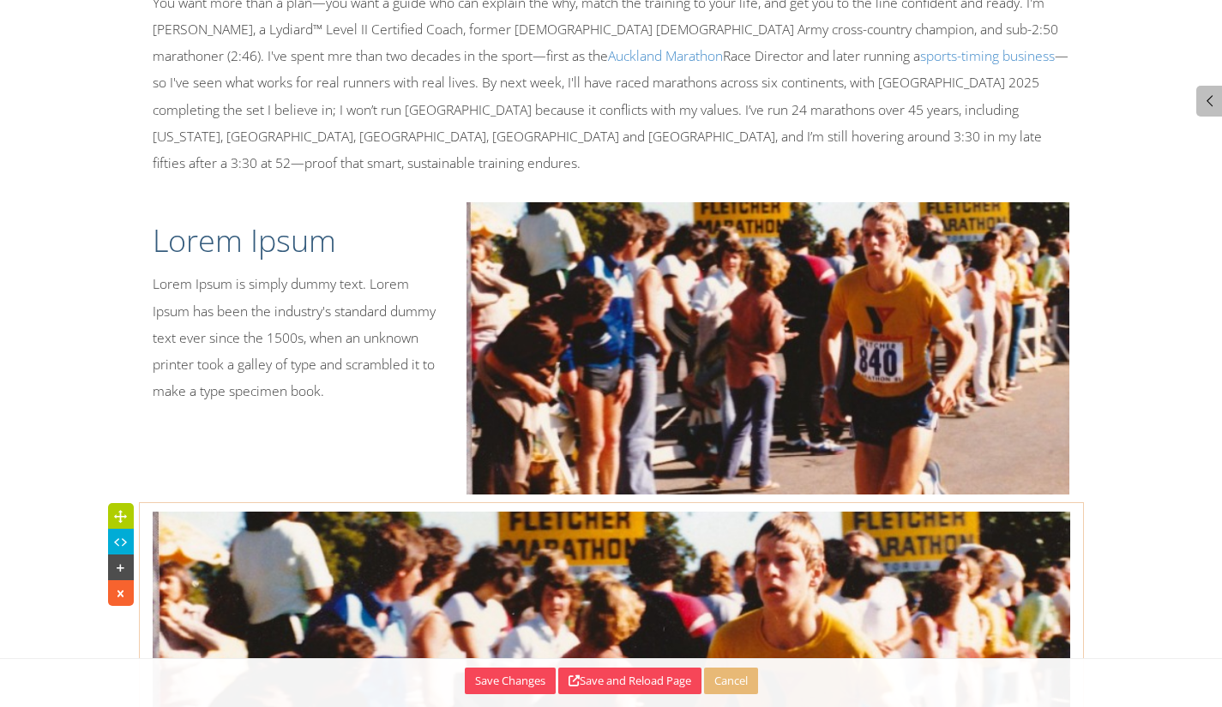
click at [112, 585] on icon at bounding box center [120, 593] width 18 height 17
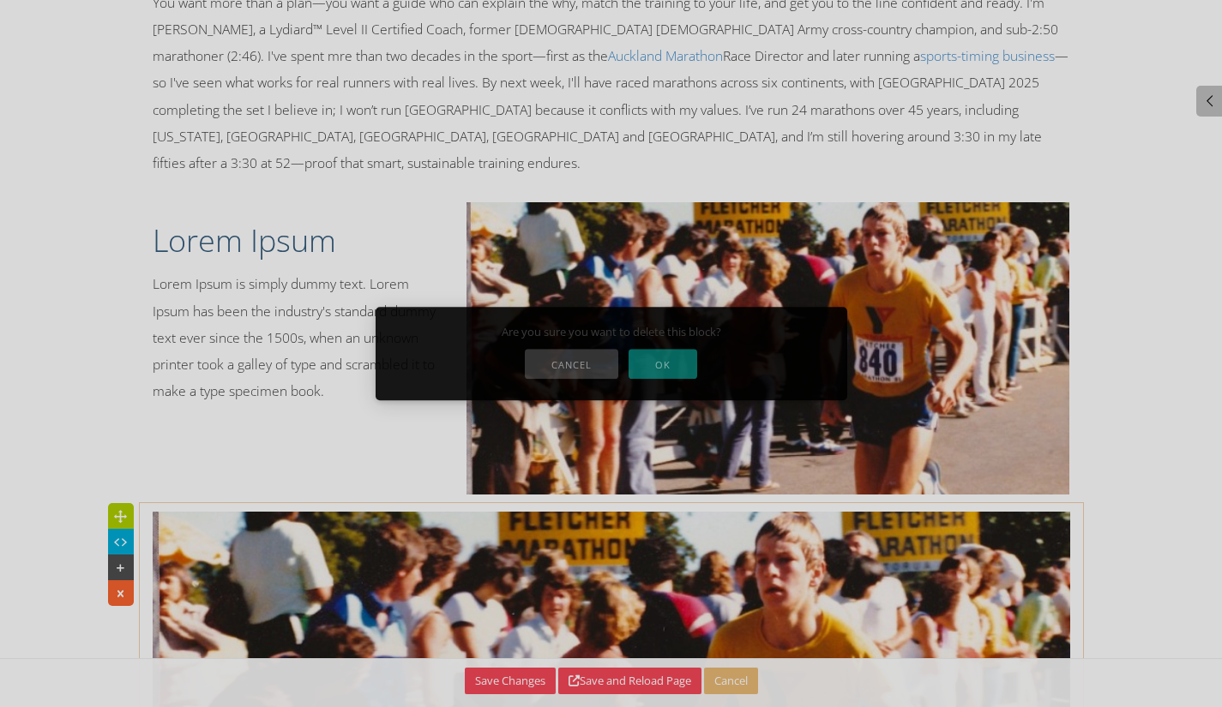
drag, startPoint x: 645, startPoint y: 361, endPoint x: 671, endPoint y: 359, distance: 26.6
click at [647, 361] on button "OK" at bounding box center [663, 364] width 69 height 30
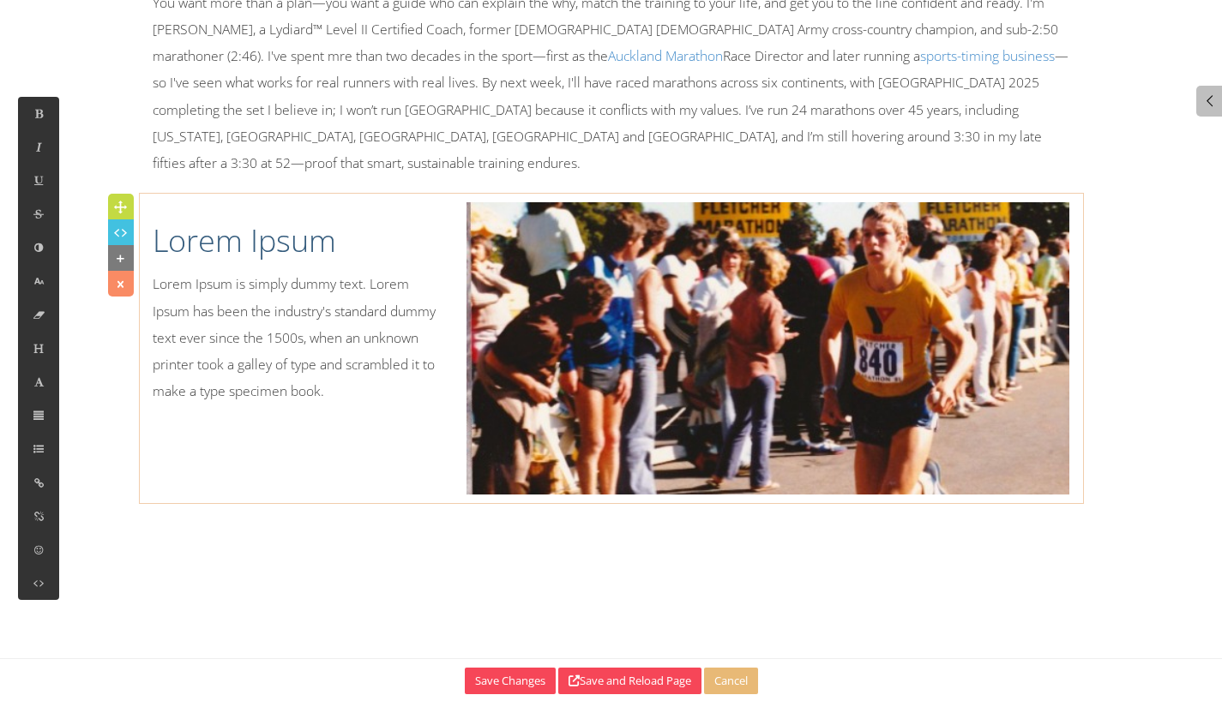
click at [181, 220] on h1 "Lorem Ipsum" at bounding box center [297, 241] width 289 height 43
click at [180, 220] on h1 "Lorem Ipsum" at bounding box center [297, 241] width 289 height 43
click at [241, 273] on p "Lorem Ipsum is simply dummy text. Lorem Ipsum has been the industry's standard …" at bounding box center [297, 338] width 289 height 134
click at [822, 117] on p "You want more than a plan—you want a guide who can explain the why, match the t…" at bounding box center [612, 83] width 918 height 187
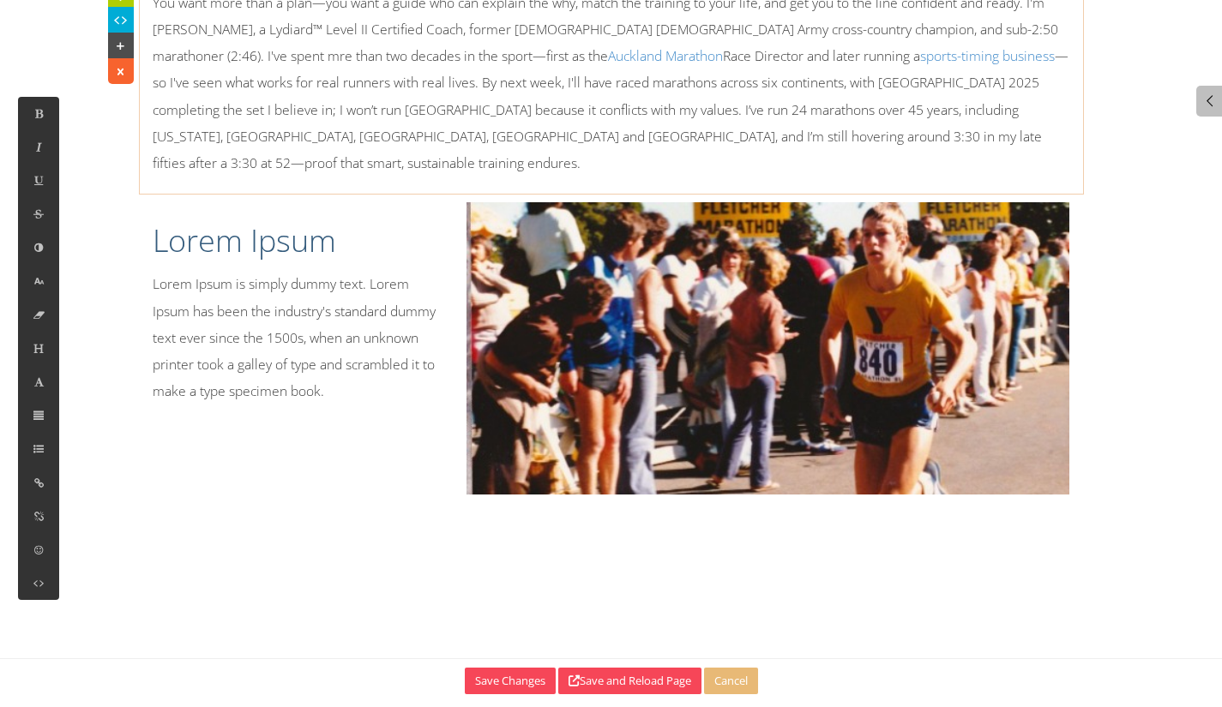
drag, startPoint x: 858, startPoint y: 149, endPoint x: 856, endPoint y: 137, distance: 12.3
click at [858, 147] on p "You want more than a plan—you want a guide who can explain the why, match the t…" at bounding box center [612, 83] width 918 height 187
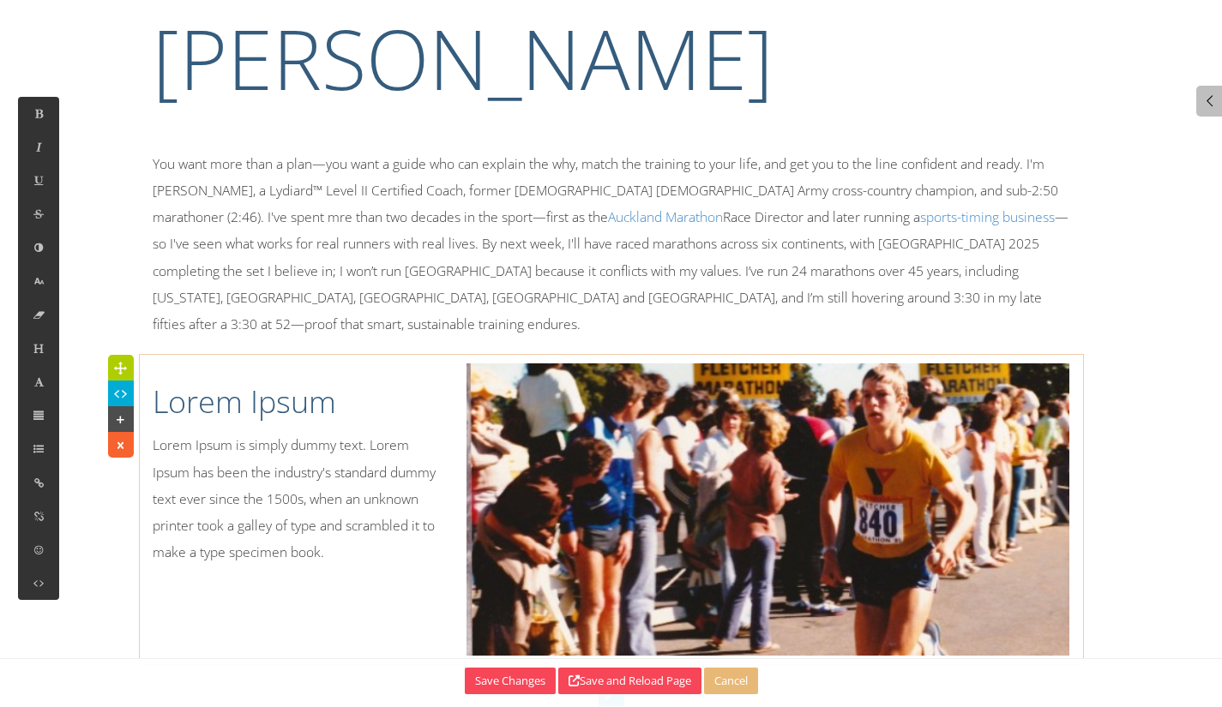
drag, startPoint x: 876, startPoint y: 226, endPoint x: 897, endPoint y: 216, distance: 22.6
click at [877, 223] on p "You want more than a plan—you want a guide who can explain the why, match the t…" at bounding box center [612, 244] width 918 height 187
click at [289, 384] on h1 "Lorem Ipsum" at bounding box center [297, 402] width 289 height 43
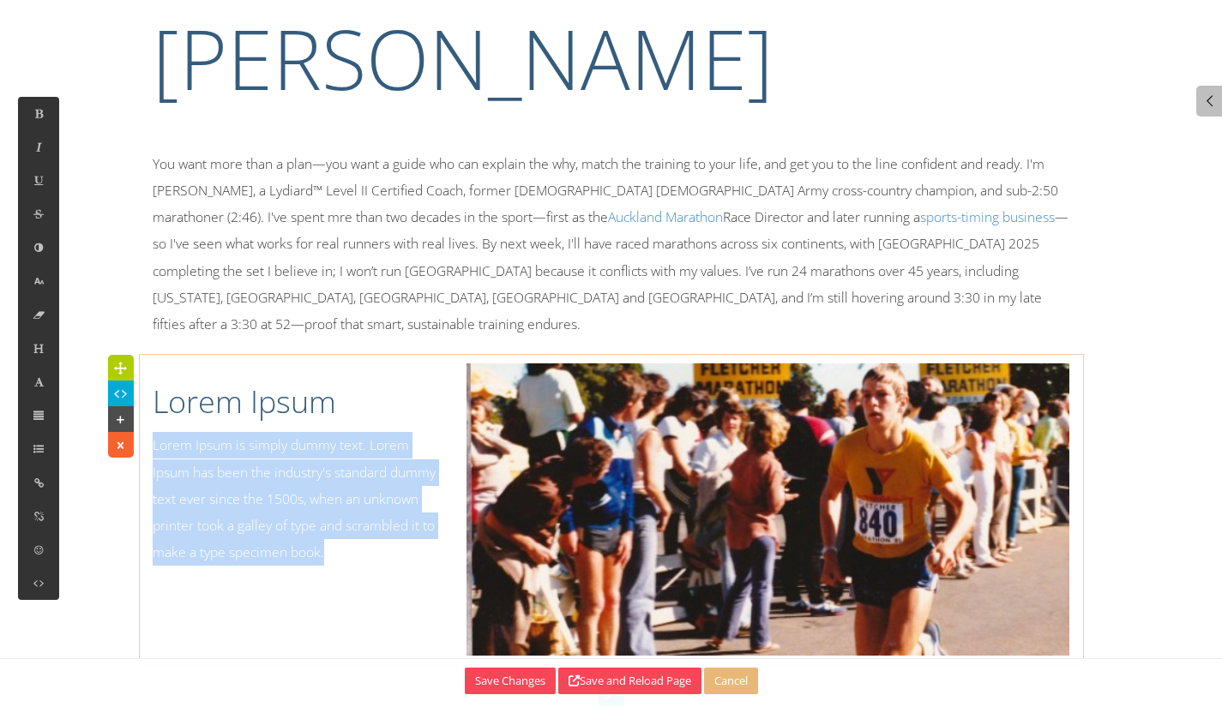
drag, startPoint x: 346, startPoint y: 526, endPoint x: 149, endPoint y: 426, distance: 220.1
click at [149, 426] on div "Lorem Ipsum Lorem Ipsum is simply dummy text. Lorem Ipsum has been the industry…" at bounding box center [297, 469] width 315 height 211
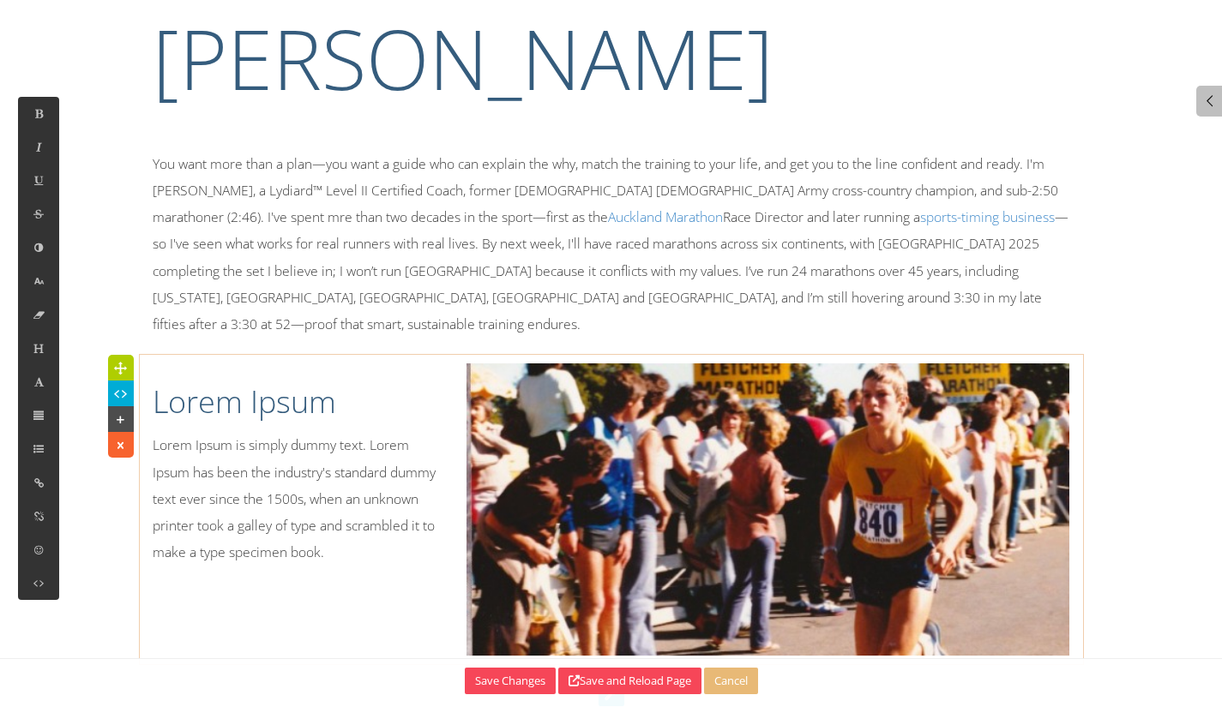
scroll to position [0, 0]
click at [204, 383] on h1 "Lorem Ipsum" at bounding box center [297, 402] width 289 height 43
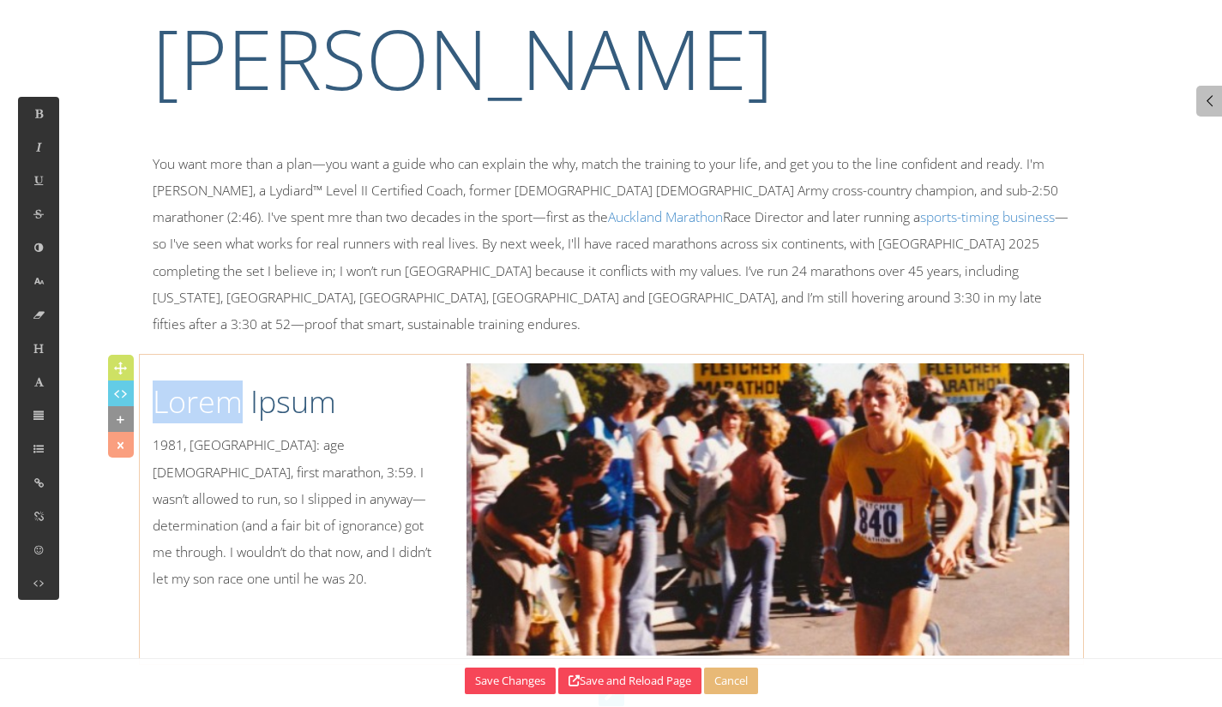
click at [204, 382] on h1 "Lorem Ipsum" at bounding box center [297, 402] width 289 height 43
click at [391, 432] on p "1981, Rotorua: age 15, first marathon, 3:59. I wasn’t allowed to run, so I slip…" at bounding box center [297, 512] width 289 height 160
click at [404, 516] on p "1981, Rotorua: age 15, first marathon, 3h59m. I wasn’t allowed to run, so I sli…" at bounding box center [297, 512] width 289 height 160
click at [200, 530] on p "1981, Rotorua: age 15, first marathon, 3h59m. I wasn’t allowed to run, so I sli…" at bounding box center [297, 512] width 289 height 160
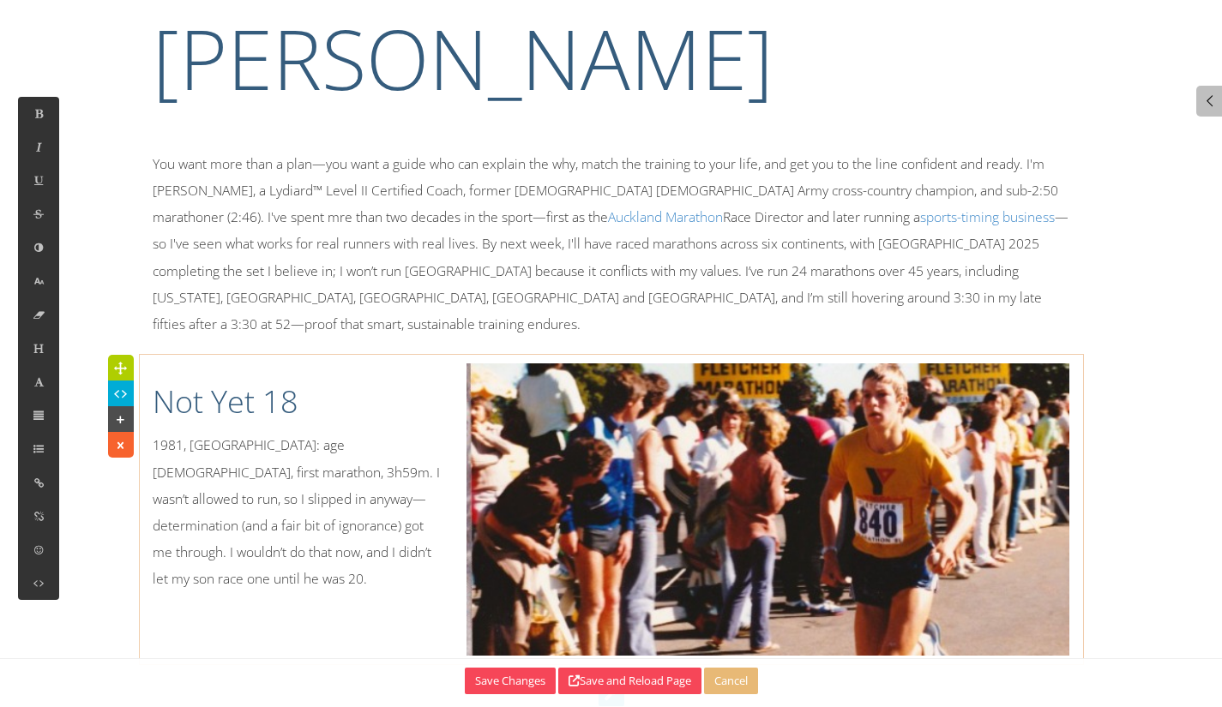
click at [214, 527] on p "1981, Rotorua: age 15, first marathon, 3h59m. I wasn’t allowed to run, so I sli…" at bounding box center [297, 512] width 289 height 160
click at [238, 521] on p "1981, Rotorua: age 15, first marathon, 3h59m. I wasn’t allowed to run, so I sli…" at bounding box center [297, 525] width 289 height 187
click at [236, 521] on p "1981, Rotorua: age 15, first marathon, 3h59m. I wasn’t allowed to run, so I sli…" at bounding box center [297, 525] width 289 height 187
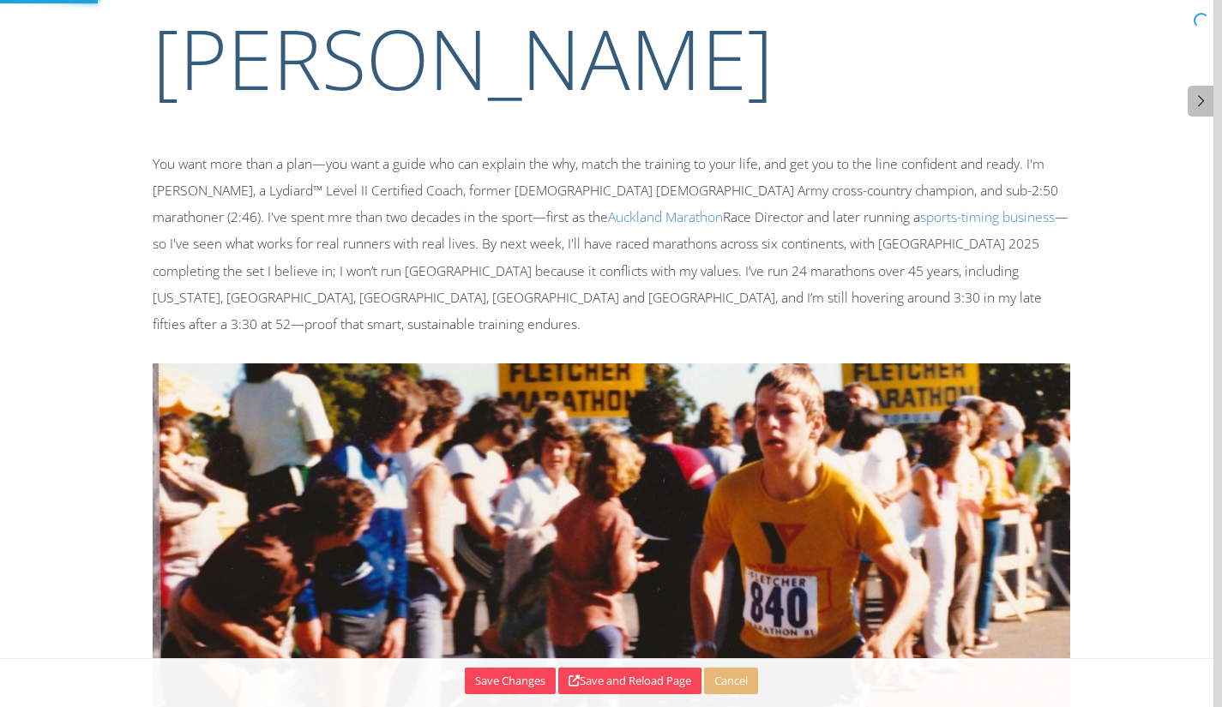
scroll to position [208, 0]
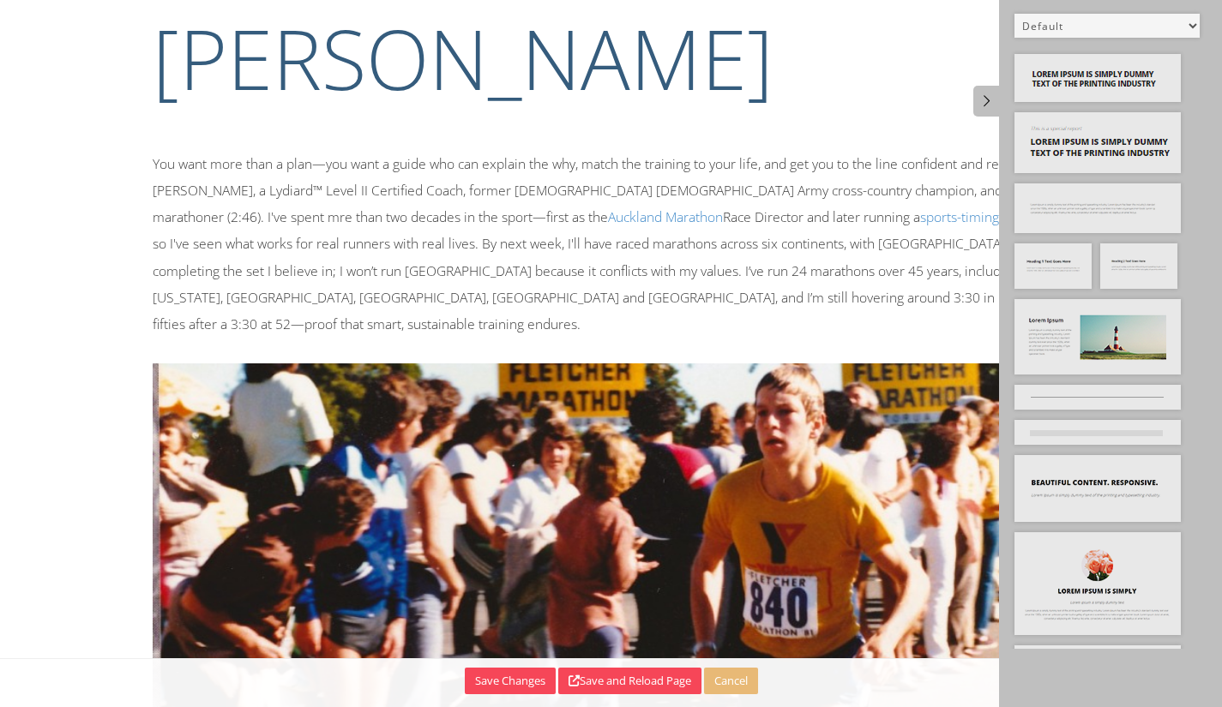
click at [289, 246] on p "You want more than a plan—you want a guide who can explain the why, match the t…" at bounding box center [612, 244] width 918 height 187
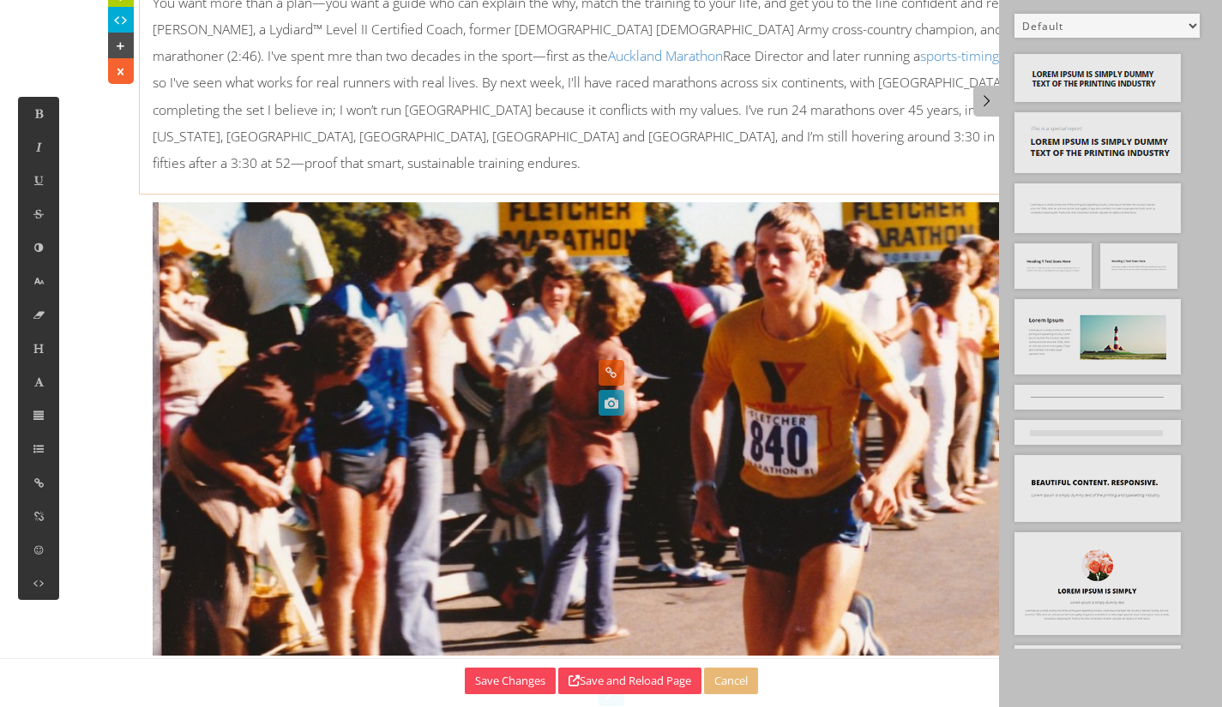
scroll to position [0, 0]
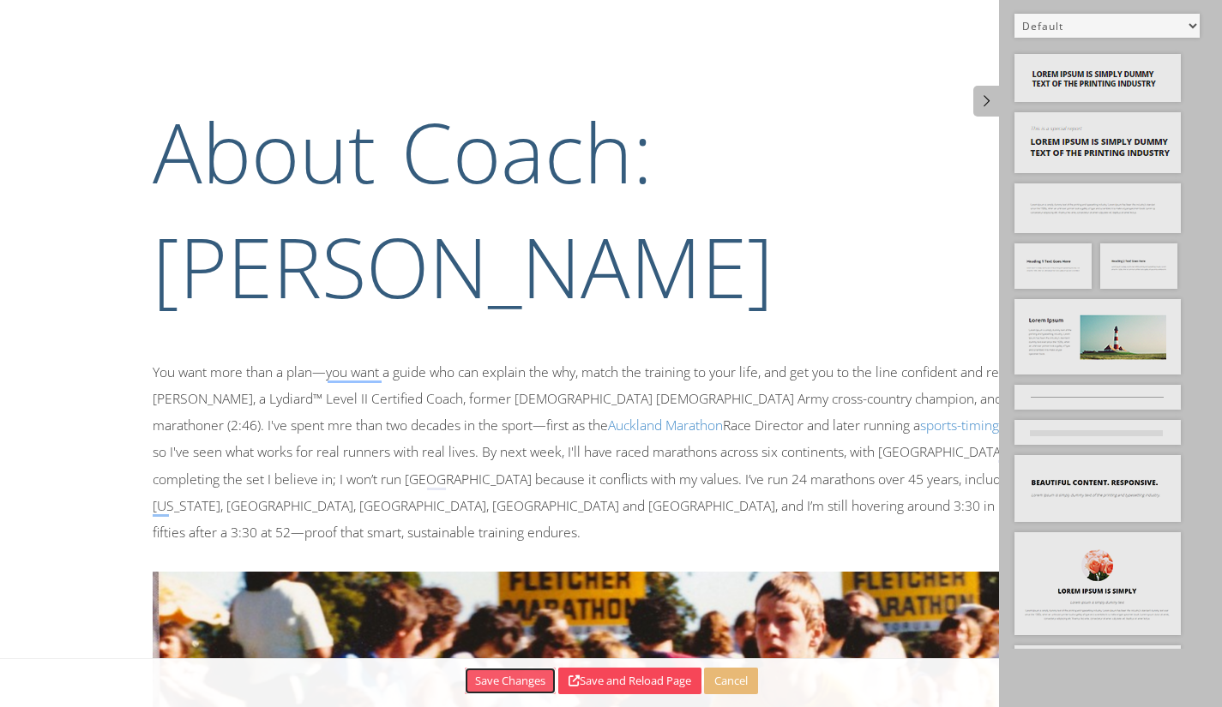
click at [509, 682] on button "Save Changes" at bounding box center [510, 681] width 91 height 27
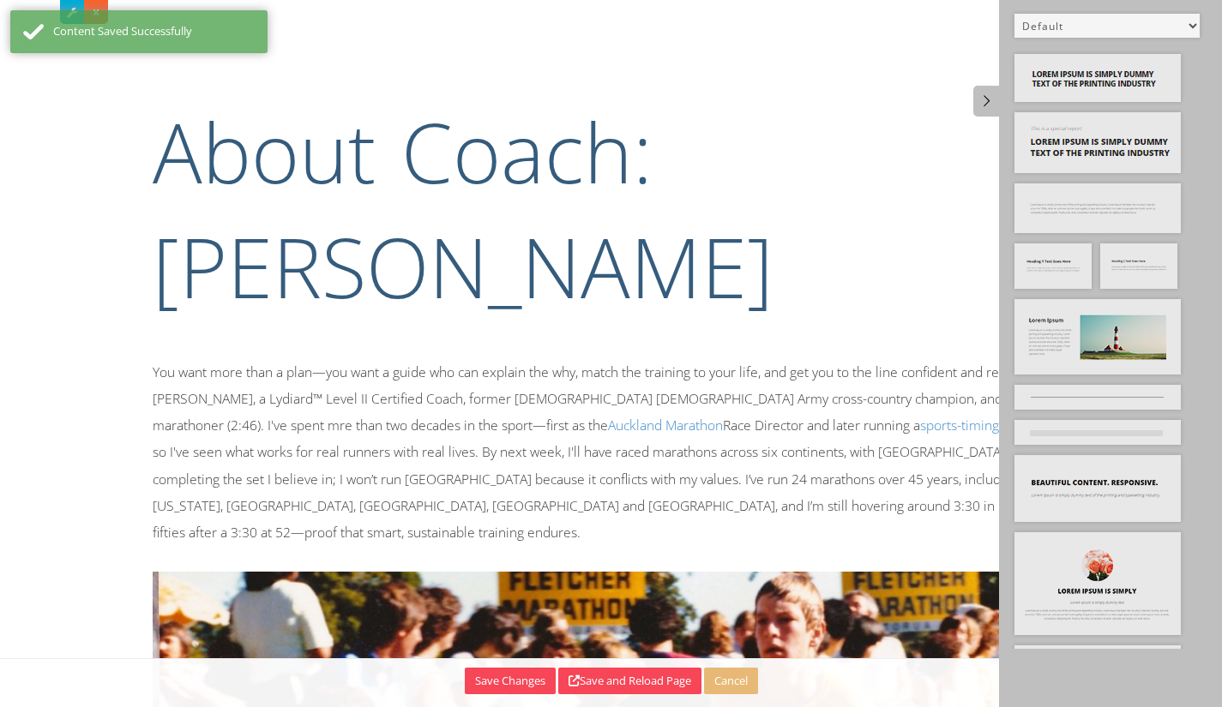
drag, startPoint x: 1110, startPoint y: 346, endPoint x: 960, endPoint y: 339, distance: 149.4
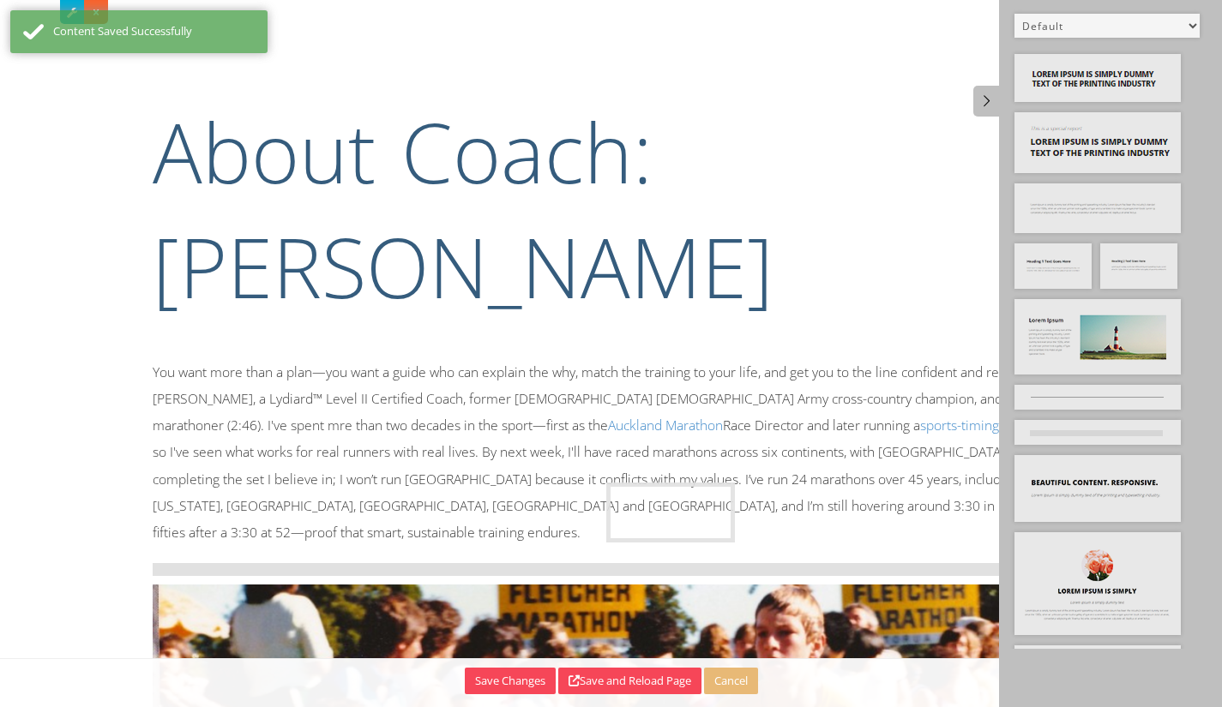
drag, startPoint x: 1066, startPoint y: 326, endPoint x: 658, endPoint y: 509, distance: 447.5
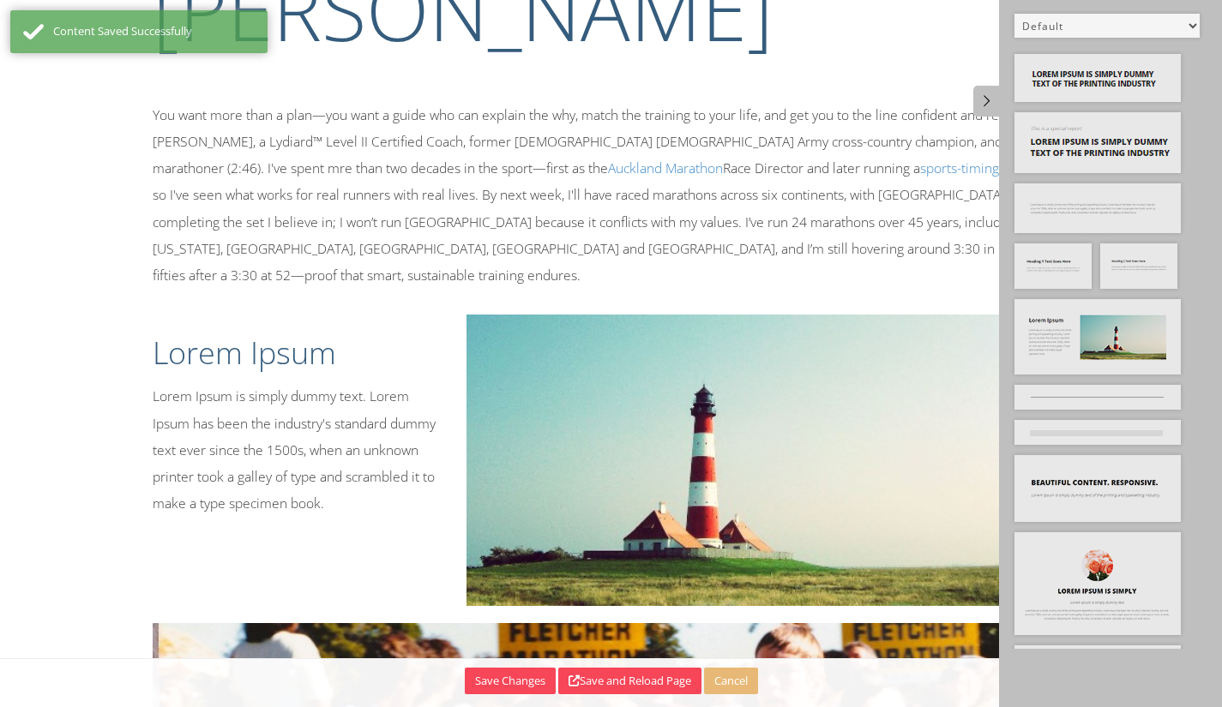
scroll to position [600, 0]
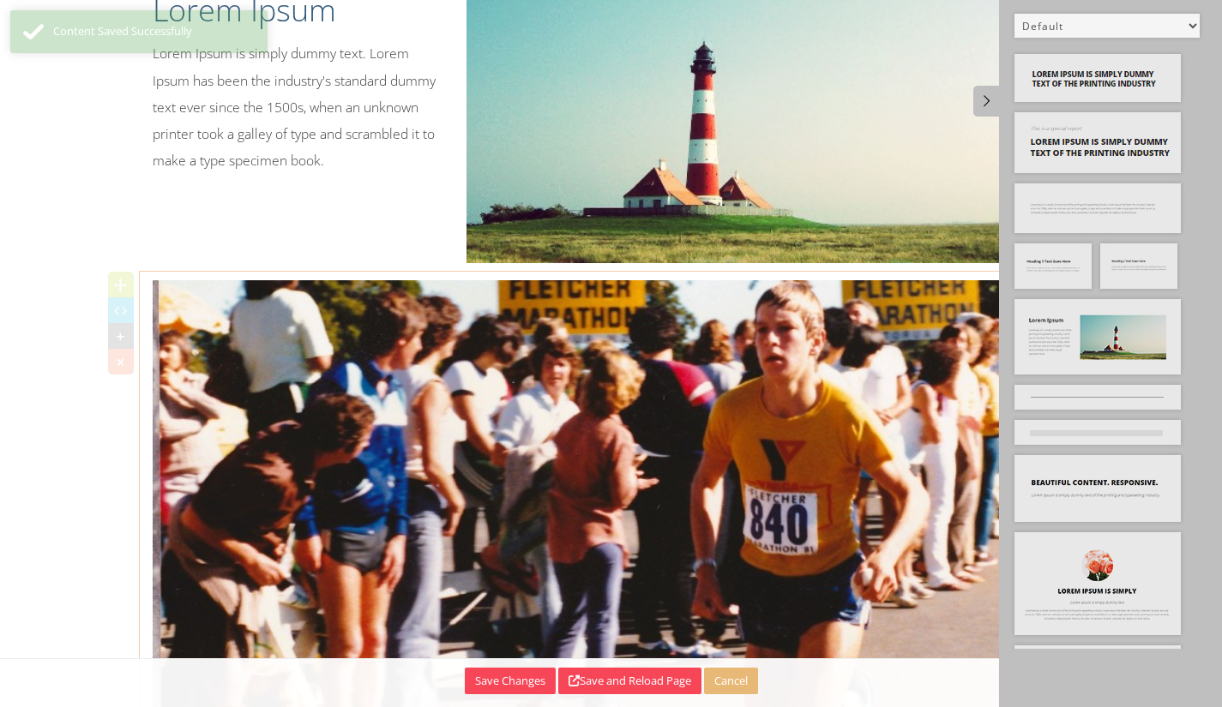
click at [118, 353] on icon at bounding box center [120, 361] width 18 height 17
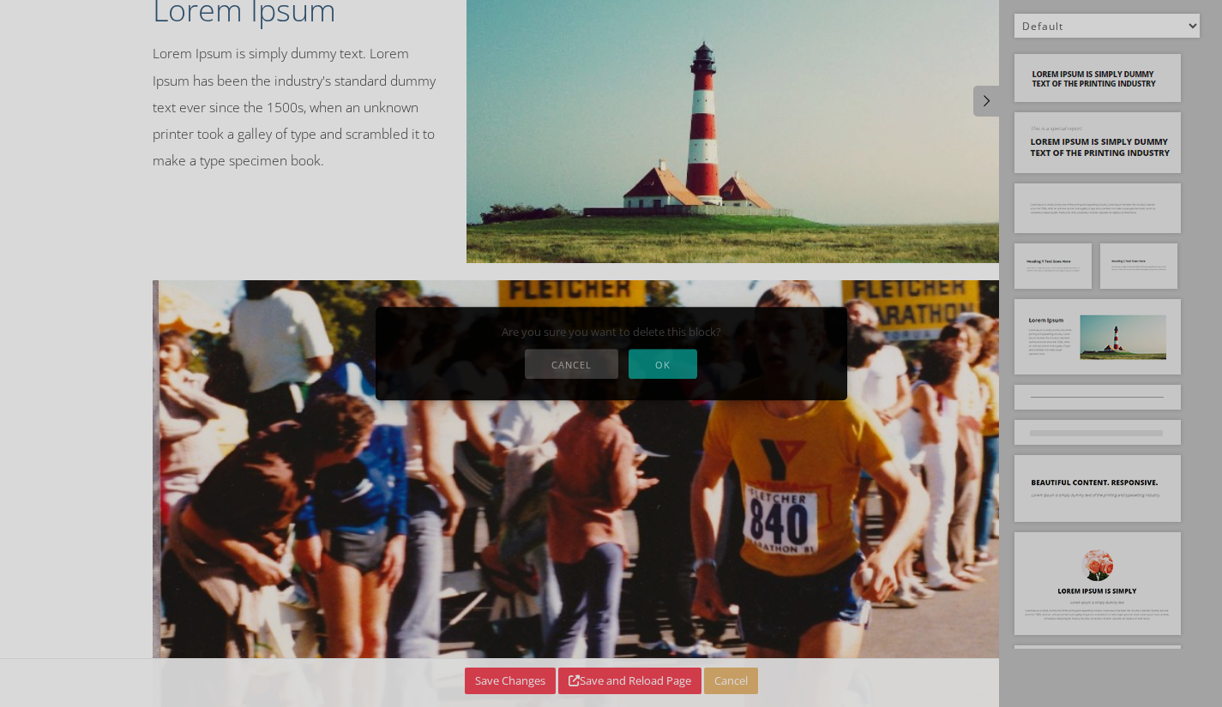
click at [693, 358] on button "OK" at bounding box center [663, 364] width 69 height 30
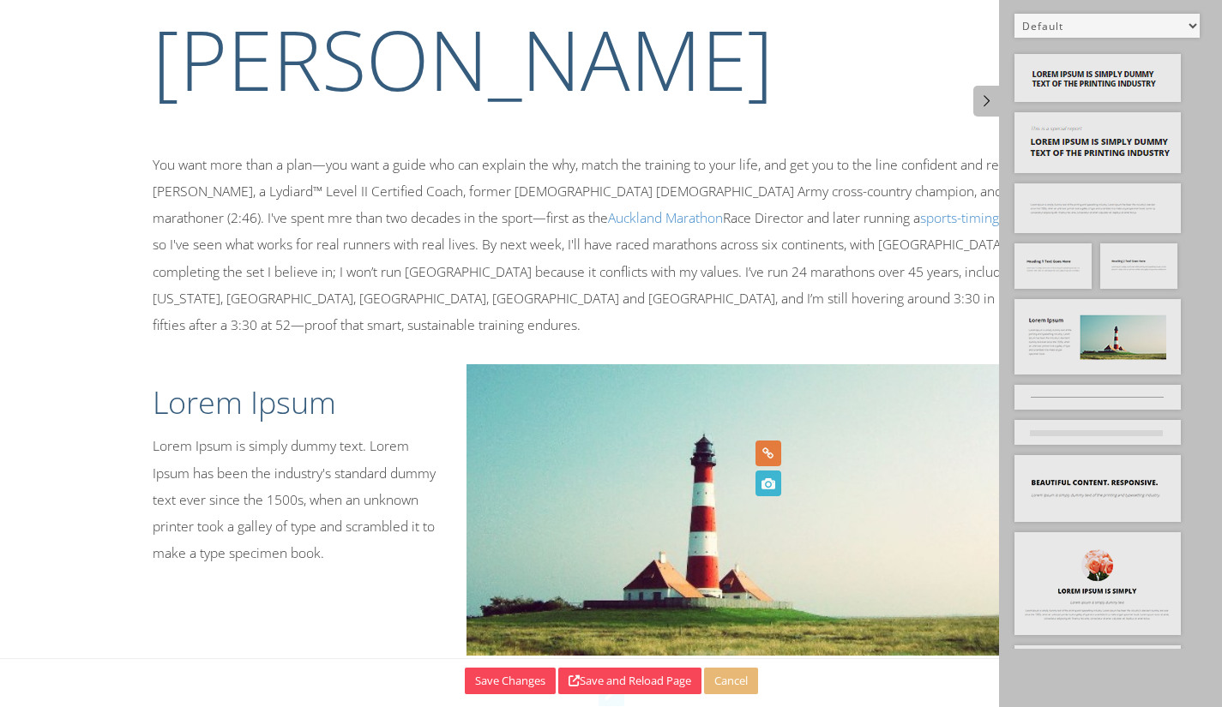
scroll to position [207, 0]
click at [769, 485] on icon at bounding box center [767, 485] width 19 height 26
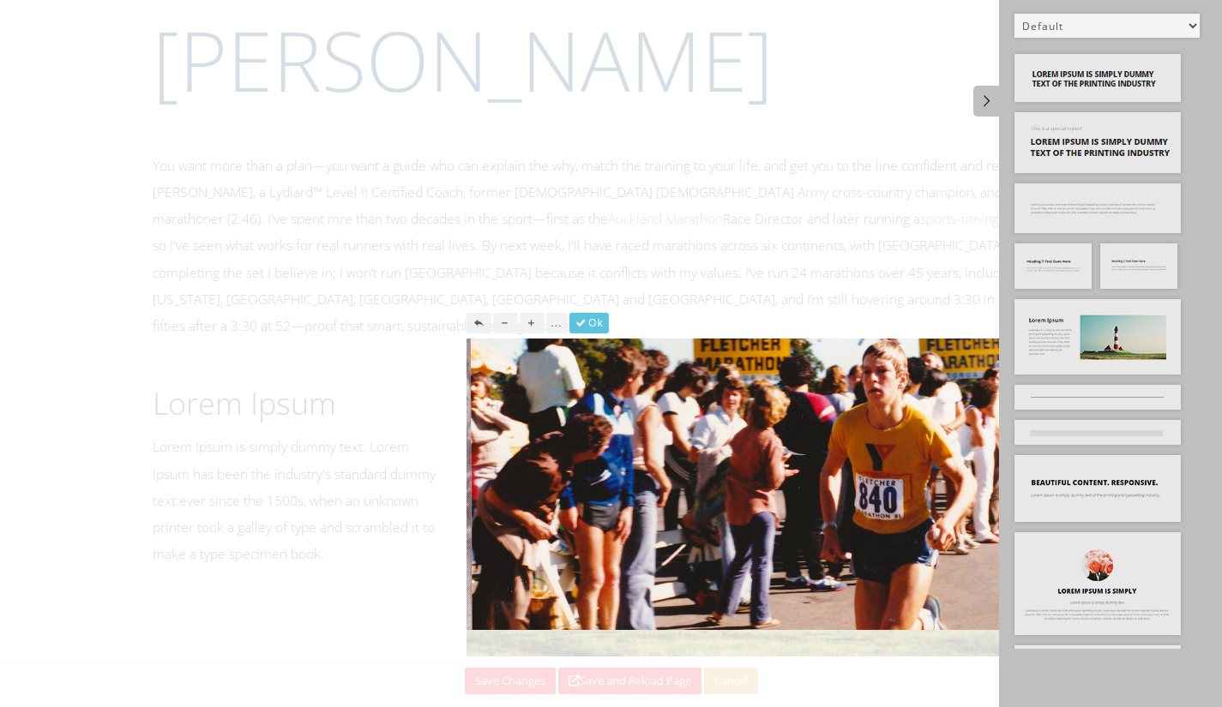
drag, startPoint x: 803, startPoint y: 488, endPoint x: 810, endPoint y: 531, distance: 43.6
click at [810, 531] on img at bounding box center [767, 565] width 603 height 452
click at [749, 292] on div at bounding box center [611, 353] width 1222 height 707
click at [552, 315] on button "..." at bounding box center [556, 323] width 21 height 21
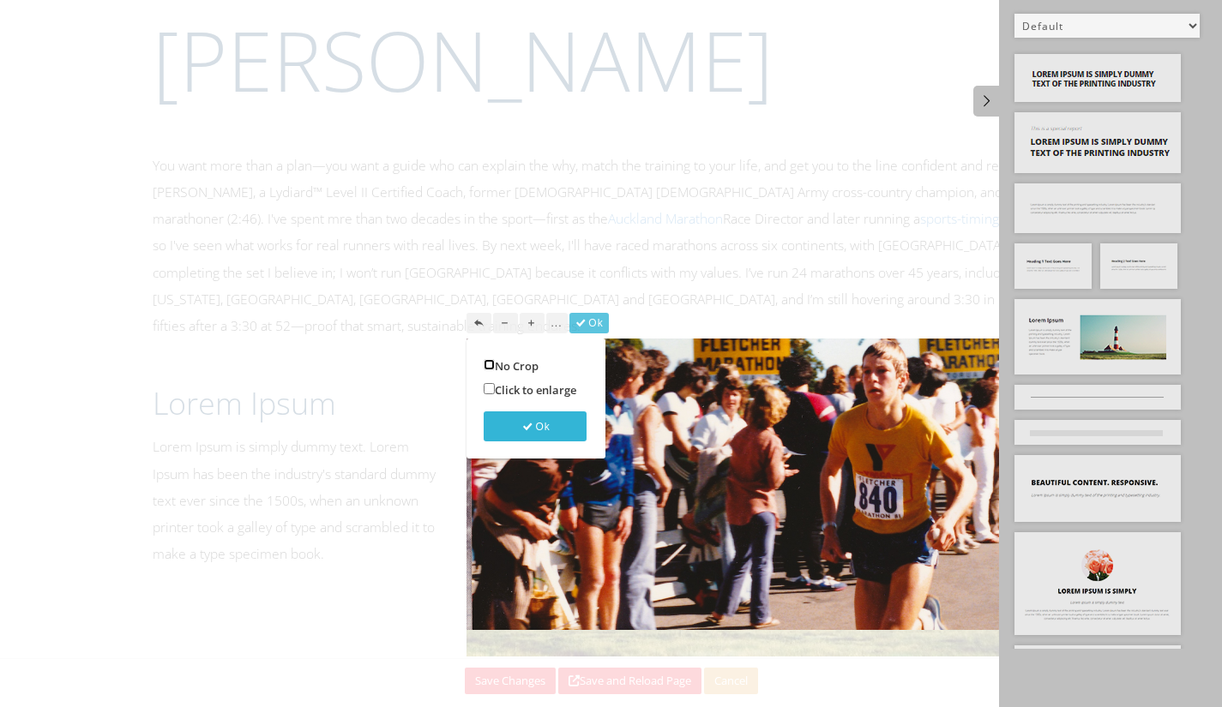
click at [490, 366] on input "No Crop" at bounding box center [489, 364] width 11 height 11
checkbox input "true"
click at [533, 421] on icon "button" at bounding box center [528, 427] width 15 height 12
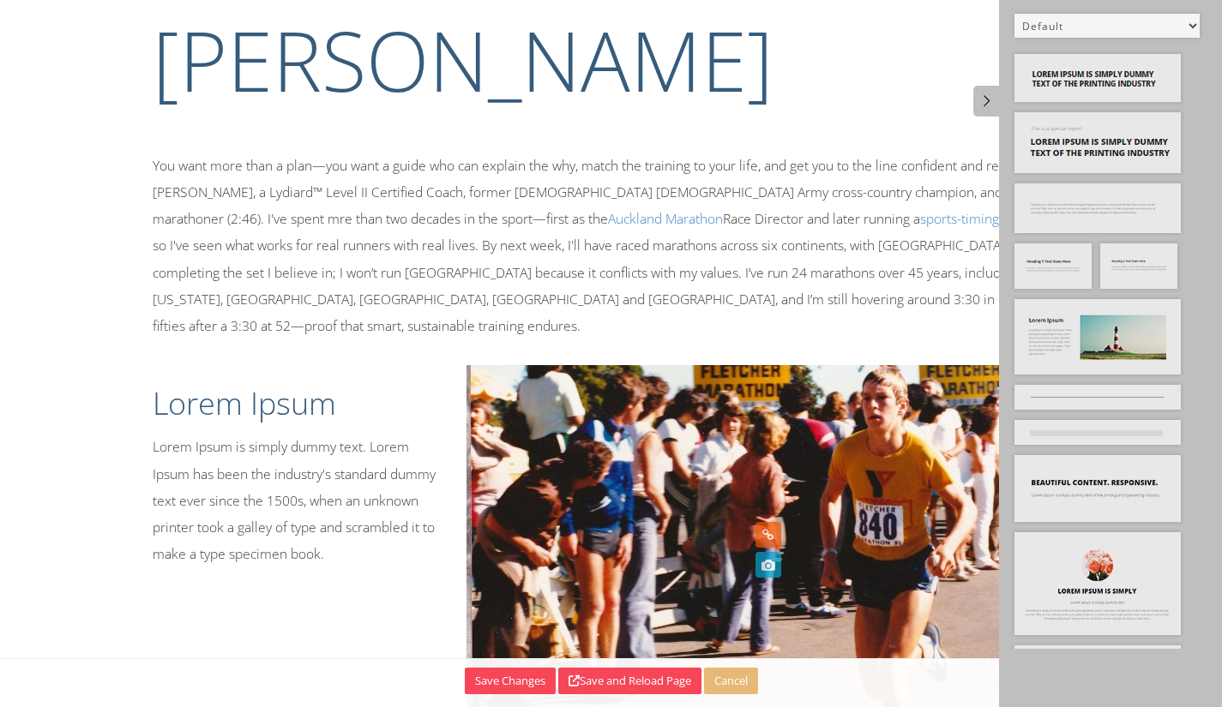
scroll to position [368, 0]
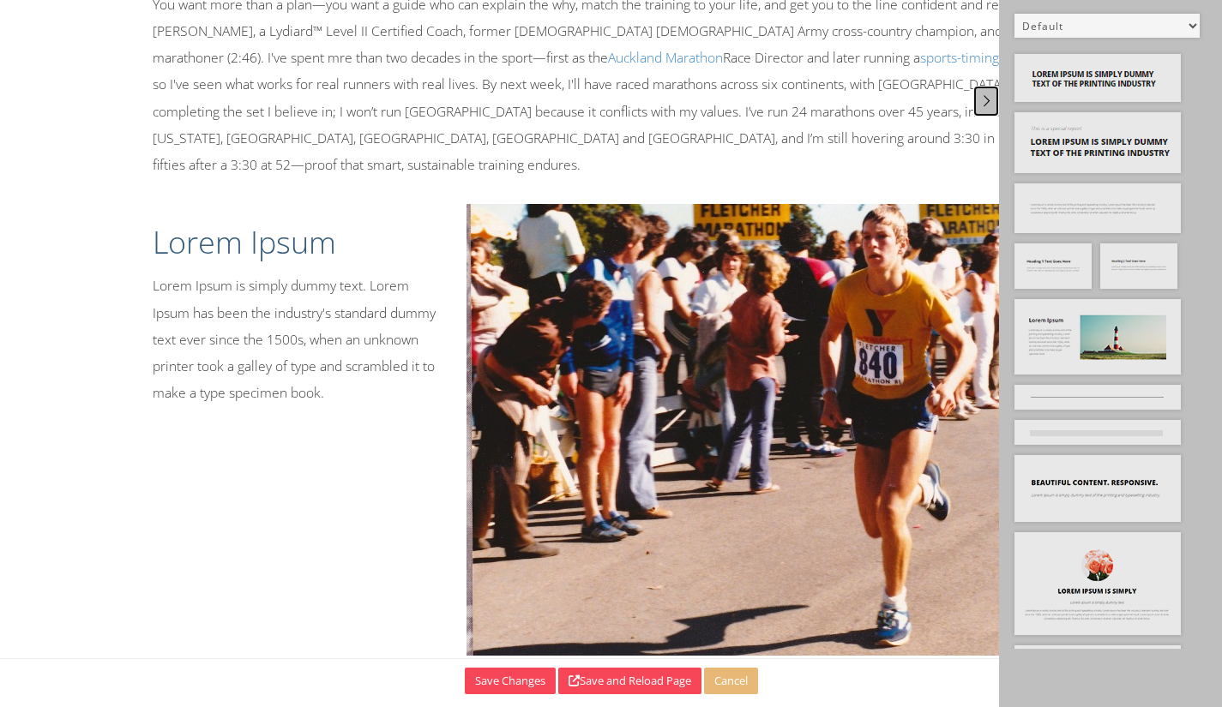
click at [983, 105] on icon at bounding box center [987, 100] width 18 height 15
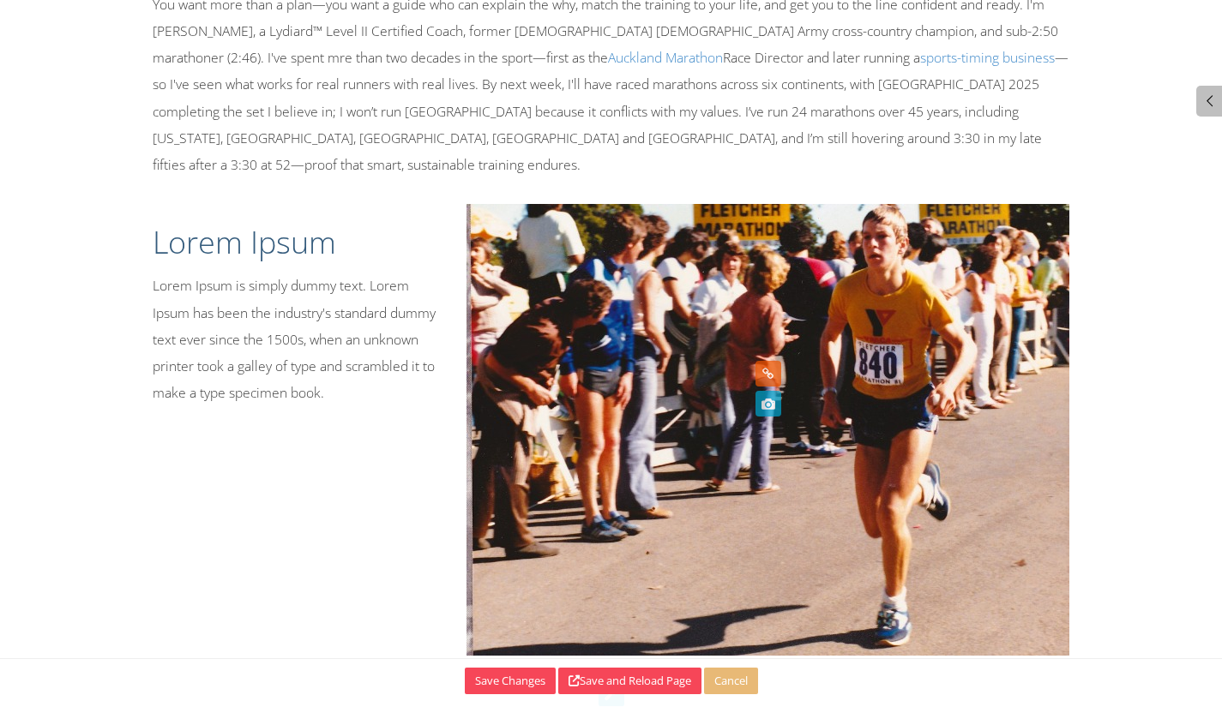
click at [621, 436] on img at bounding box center [767, 430] width 603 height 452
click at [455, 204] on div at bounding box center [768, 430] width 629 height 452
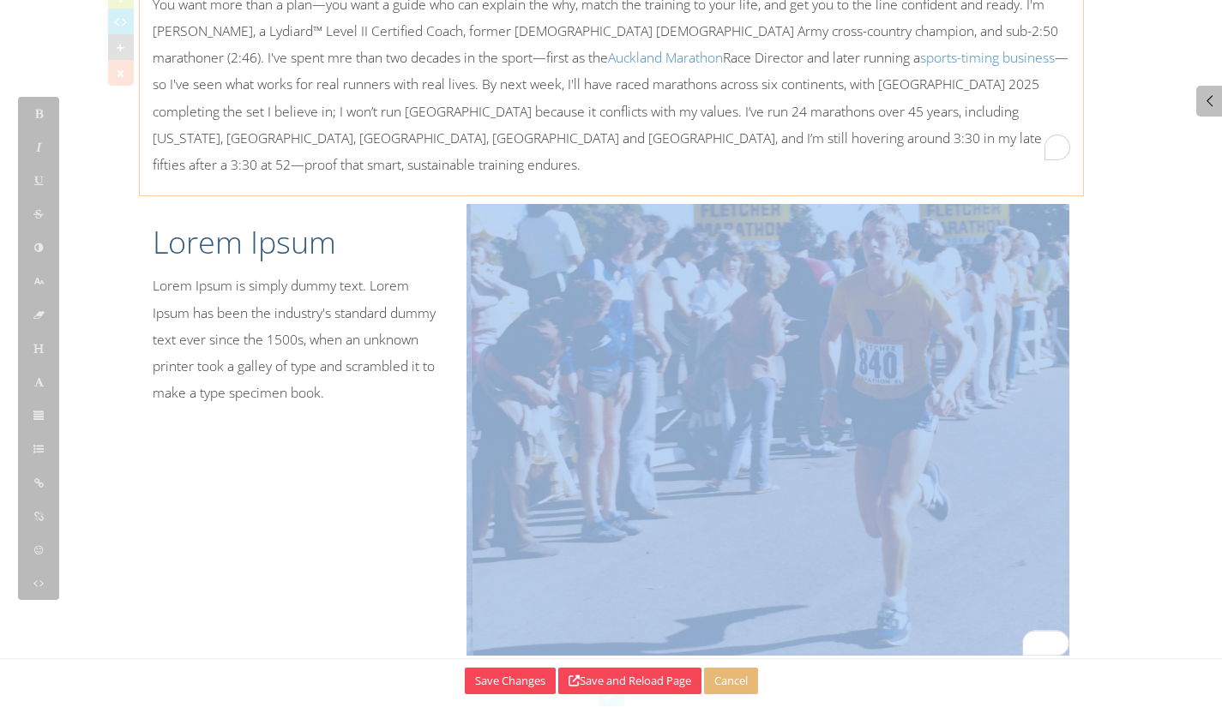
drag, startPoint x: 873, startPoint y: 117, endPoint x: 876, endPoint y: 105, distance: 11.4
click at [873, 111] on p "You want more than a plan—you want a guide who can explain the why, match the t…" at bounding box center [612, 84] width 918 height 187
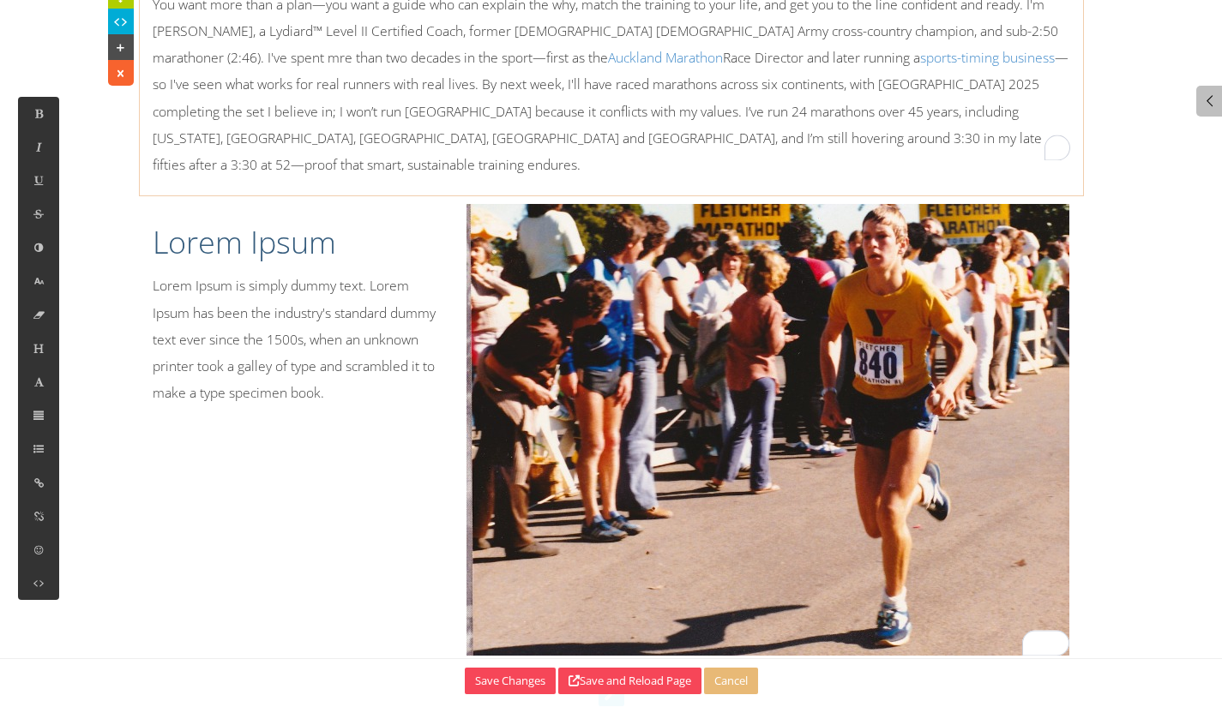
click at [871, 84] on p "You want more than a plan—you want a guide who can explain the why, match the t…" at bounding box center [612, 84] width 918 height 187
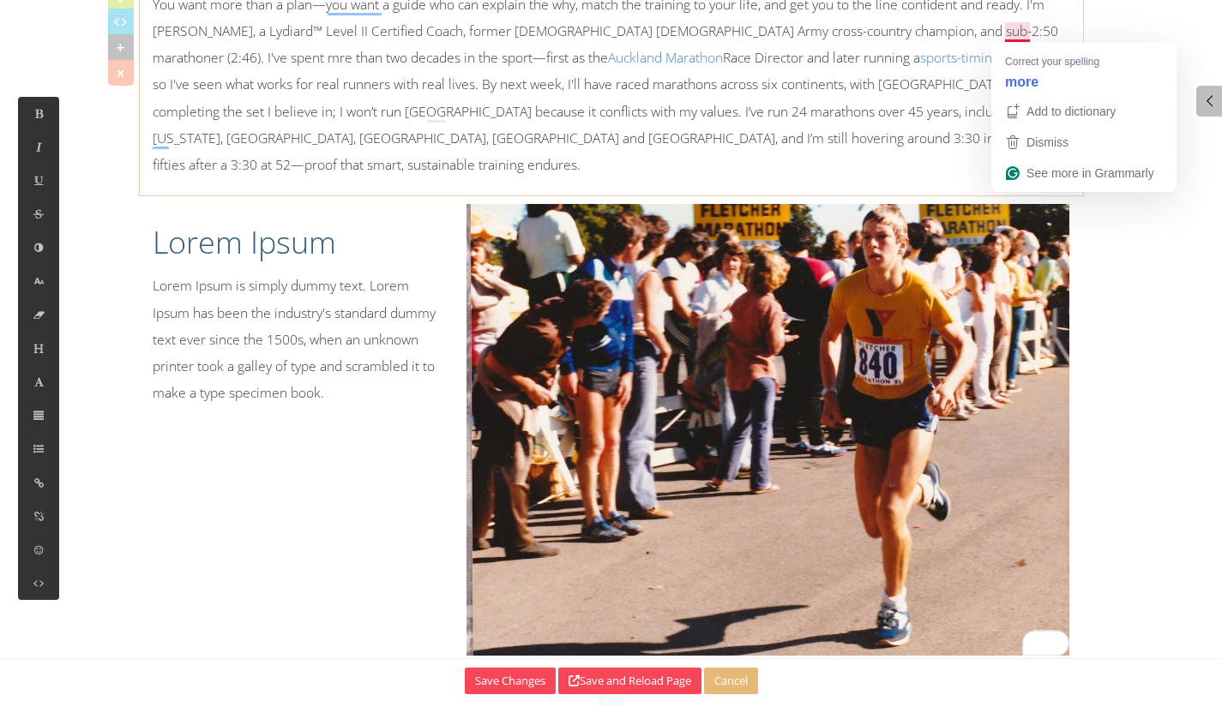
click at [1020, 31] on p "You want more than a plan—you want a guide who can explain the why, match the t…" at bounding box center [612, 84] width 918 height 187
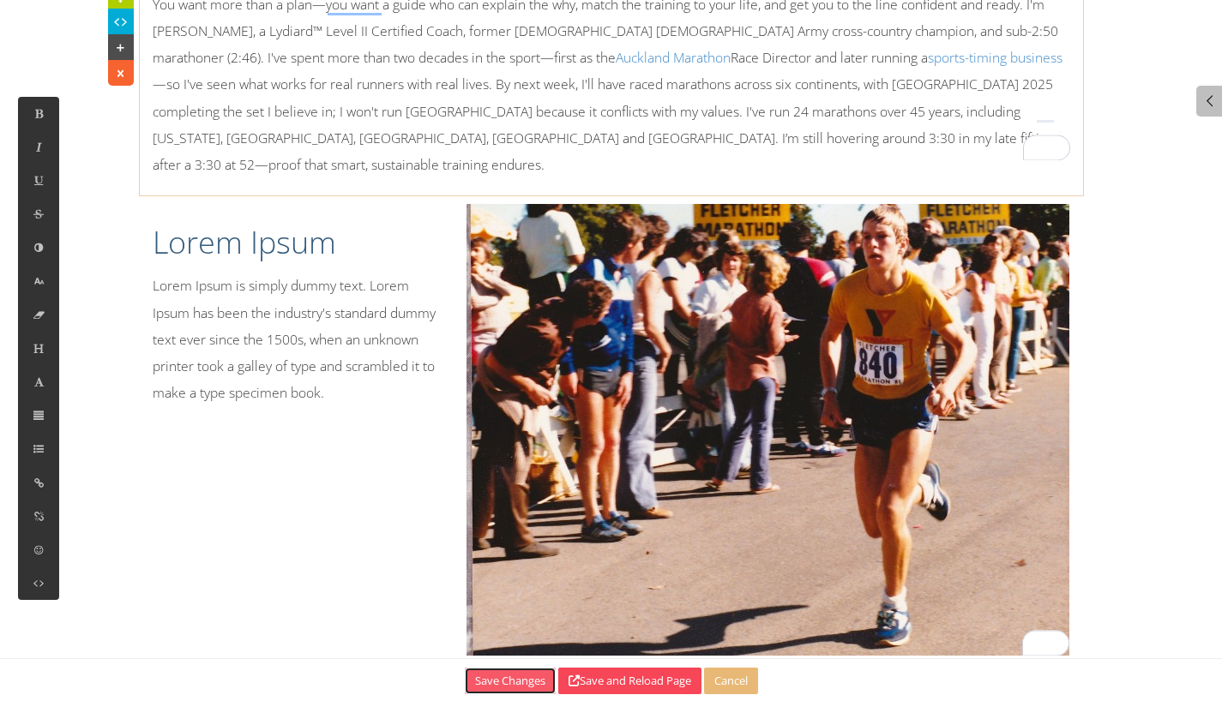
click at [509, 689] on button "Save Changes" at bounding box center [510, 681] width 91 height 27
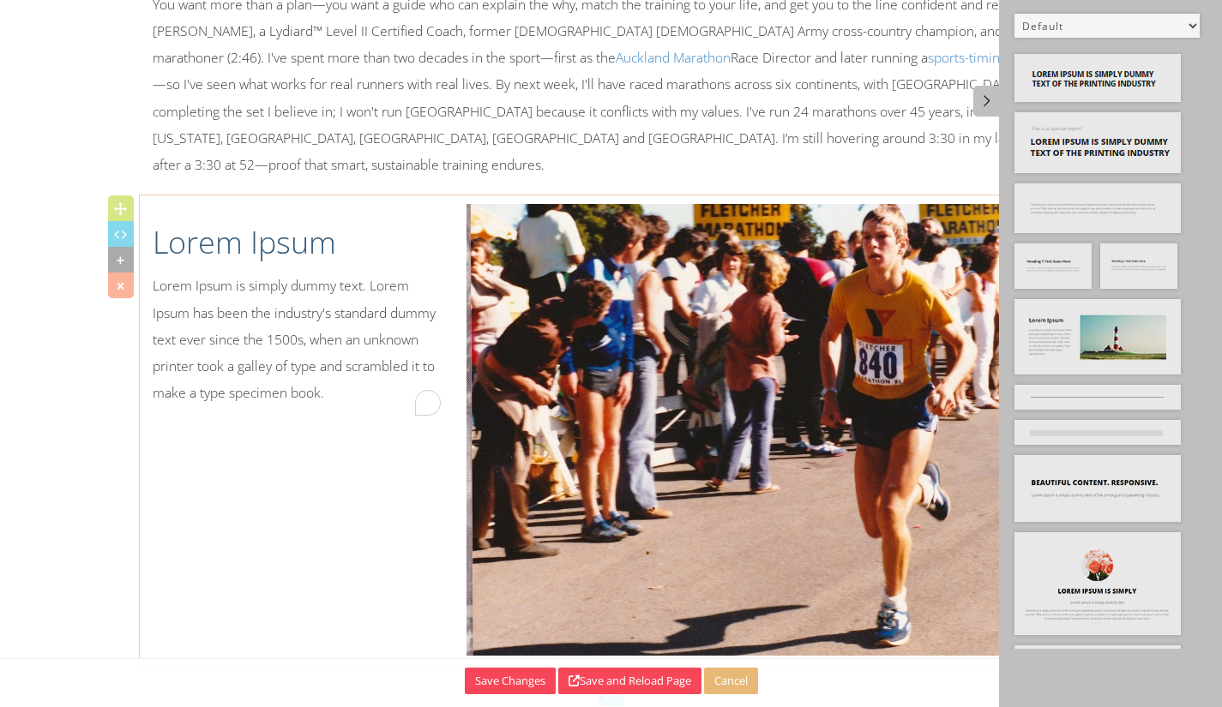
click at [215, 221] on h1 "Lorem Ipsum" at bounding box center [297, 242] width 289 height 43
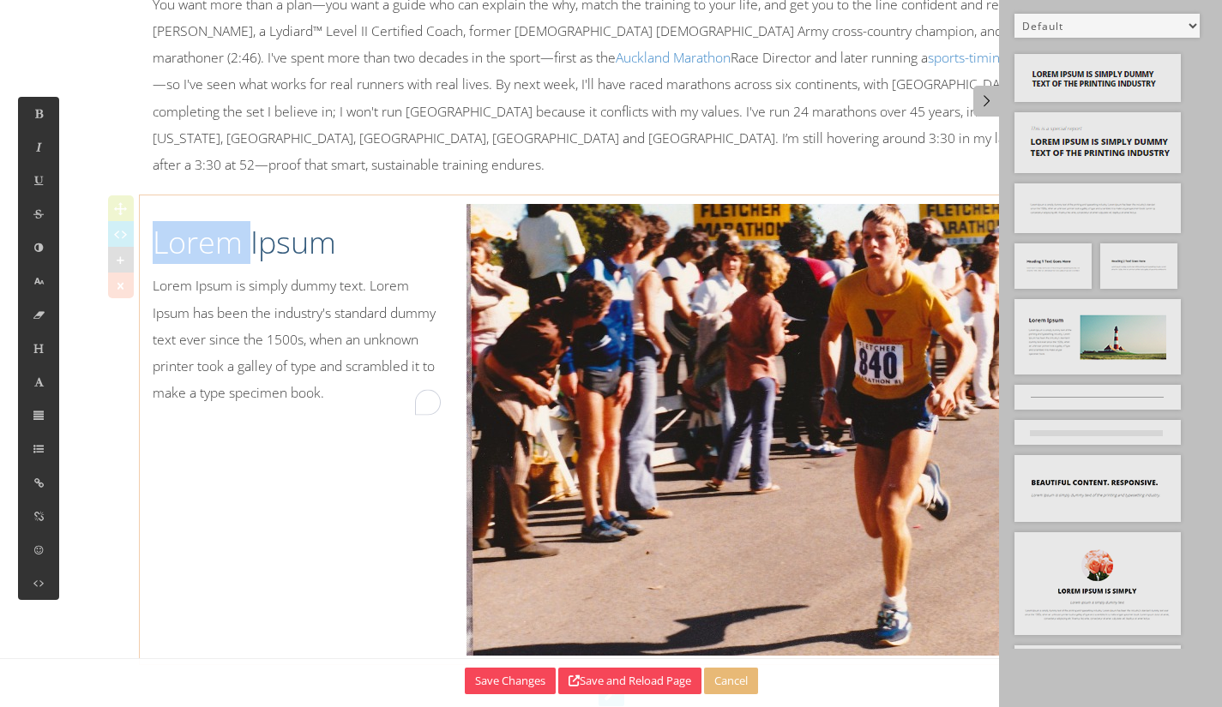
click at [215, 221] on h1 "Lorem Ipsum" at bounding box center [297, 242] width 289 height 43
click at [208, 221] on h1 "Lorem Ipsum" at bounding box center [297, 242] width 289 height 43
click at [346, 376] on div "Not Yet 18 Lorem Ipsum is simply dummy text. Lorem Ipsum has been the industry'…" at bounding box center [297, 309] width 315 height 211
click at [328, 361] on p "Lorem Ipsum is simply dummy text. Lorem Ipsum has been the industry's standard …" at bounding box center [297, 340] width 289 height 134
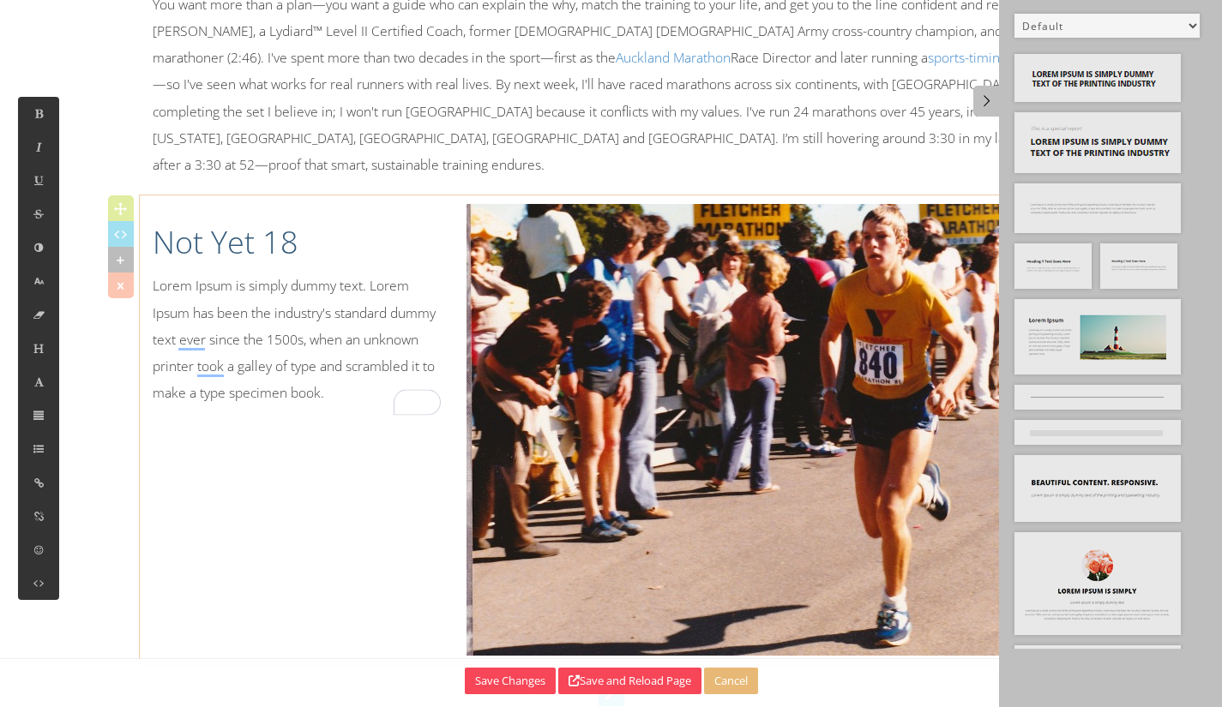
click at [329, 361] on p "Lorem Ipsum is simply dummy text. Lorem Ipsum has been the industry's standard …" at bounding box center [297, 340] width 289 height 134
click at [166, 292] on p "Lorem Ipsum is simply dummy text. Lorem Ipsum has been the industry's standard …" at bounding box center [297, 340] width 289 height 134
click at [157, 273] on p "Lorem Ipsum is simply dummy text. Lorem Ipsum has been the industry's standard …" at bounding box center [297, 340] width 289 height 134
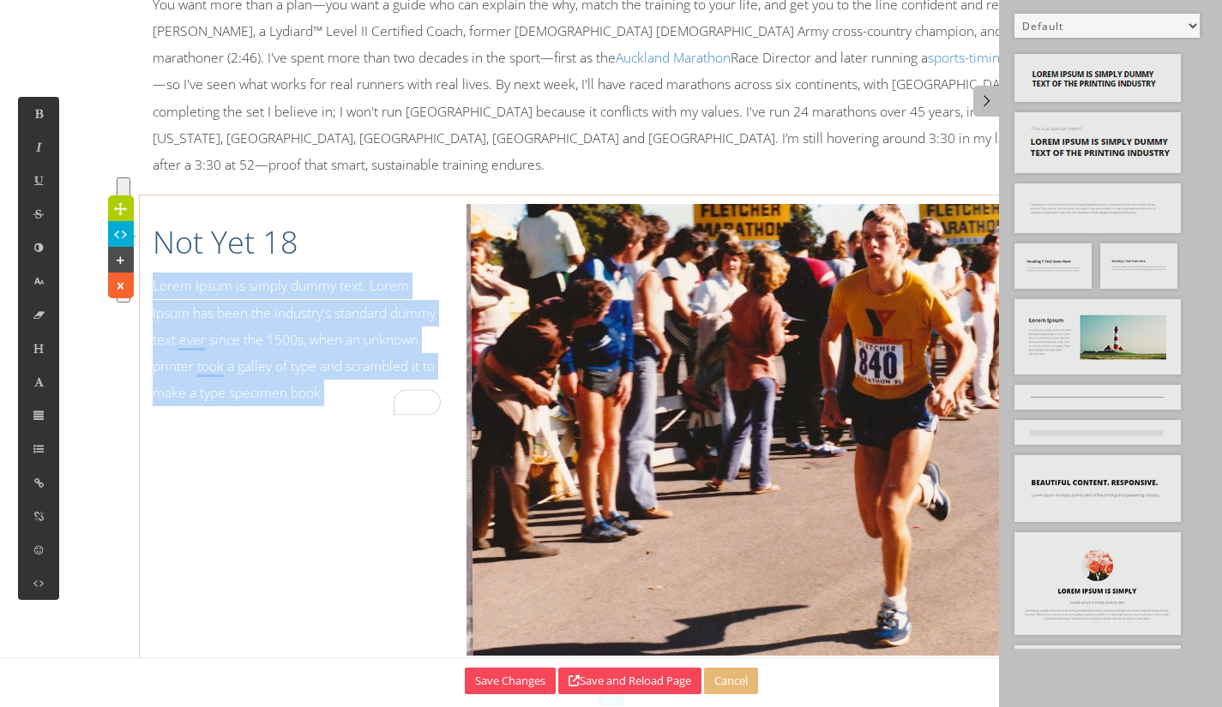
drag, startPoint x: 329, startPoint y: 366, endPoint x: 153, endPoint y: 257, distance: 207.5
click at [153, 273] on p "Lorem Ipsum is simply dummy text. Lorem Ipsum has been the industry's standard …" at bounding box center [297, 340] width 289 height 134
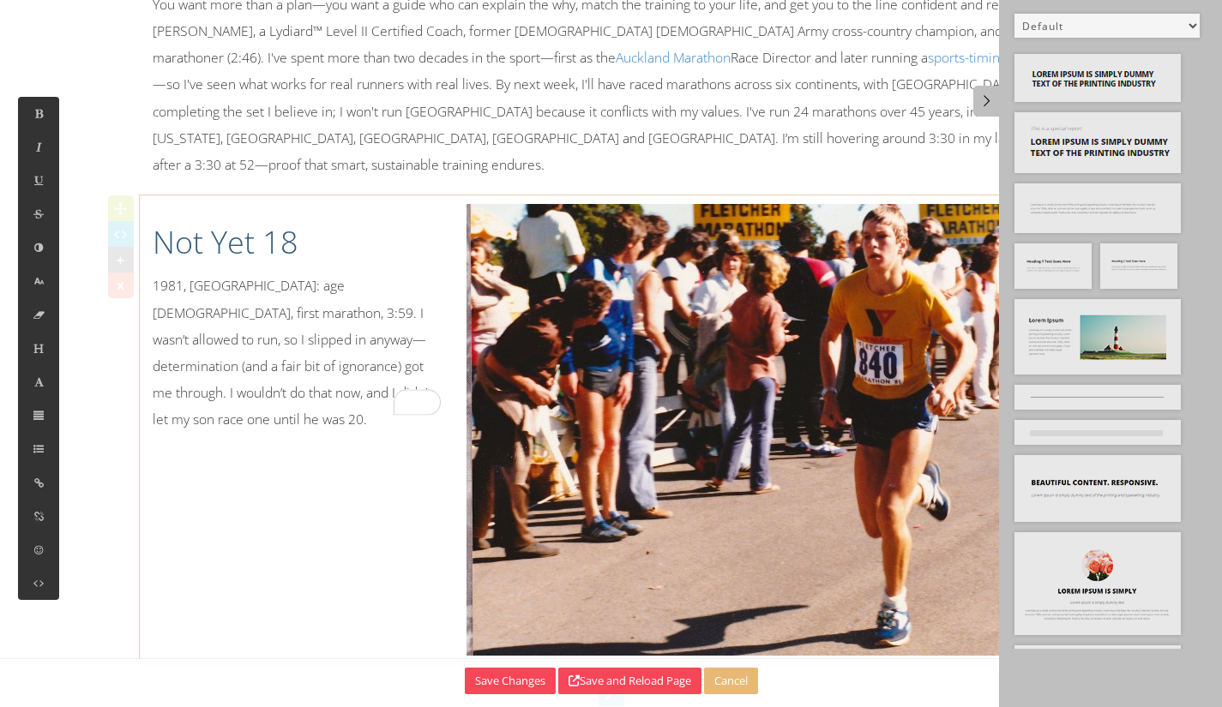
click at [191, 273] on p "1981, Rotorua: age 15, first marathon, 3:59. I wasn’t allowed to run, so I slip…" at bounding box center [297, 353] width 289 height 160
click at [301, 364] on p "1981, Rotorua, New Zealand: age 15, first marathon, 3:59. I wasn't allowed to r…" at bounding box center [297, 366] width 289 height 187
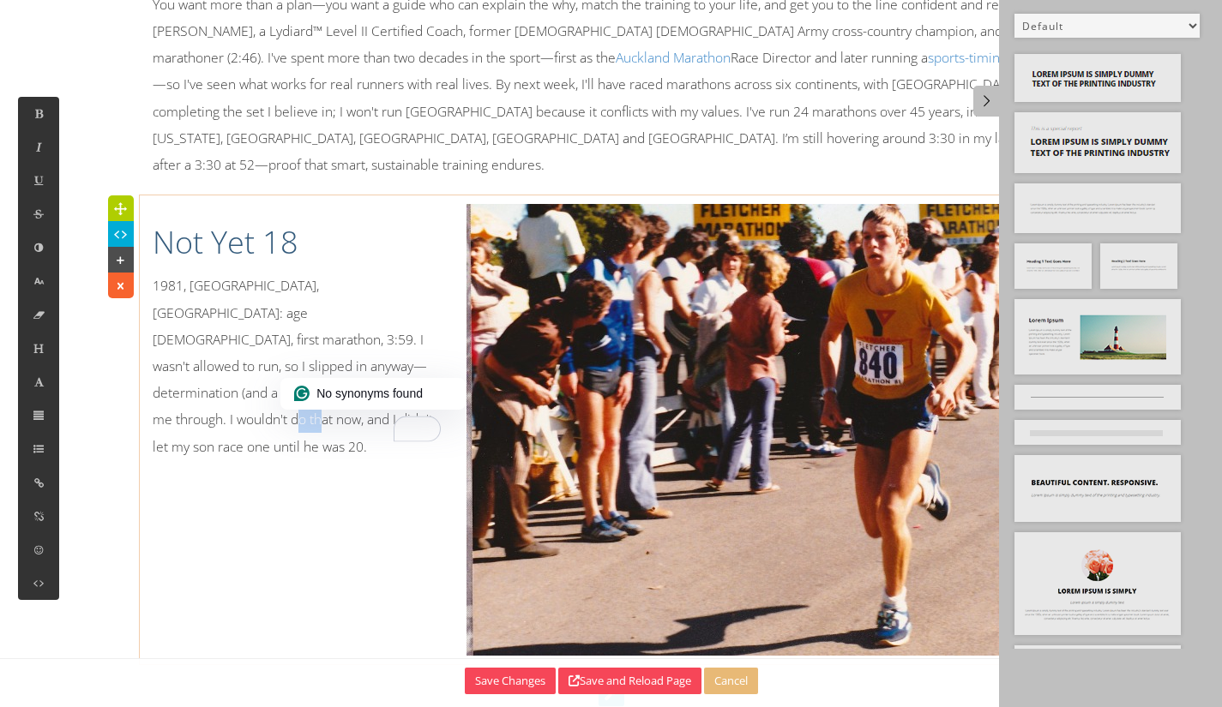
click at [310, 366] on p "1981, Rotorua, New Zealand: age 15, first marathon, 3:59. I wasn't allowed to r…" at bounding box center [297, 366] width 289 height 187
click at [990, 110] on link at bounding box center [986, 101] width 26 height 31
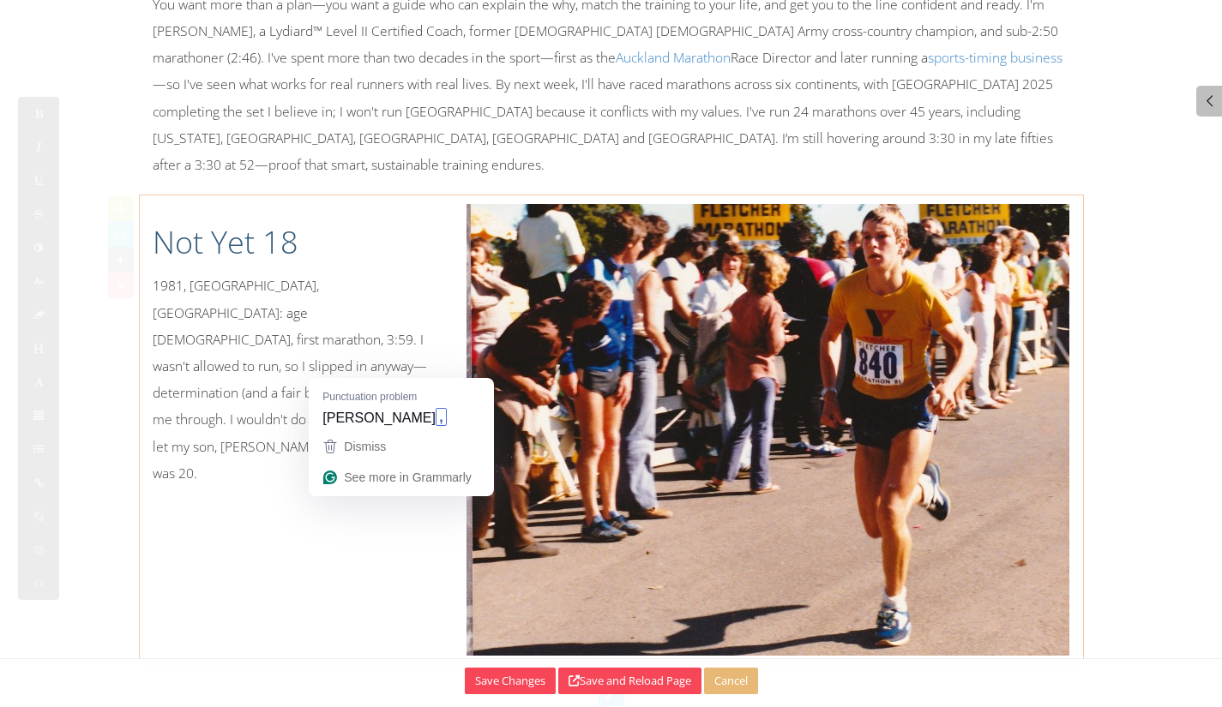
click at [350, 364] on p "1981, Rotorua, New Zealand: age 15, first marathon, 3:59. I wasn't allowed to r…" at bounding box center [297, 380] width 289 height 214
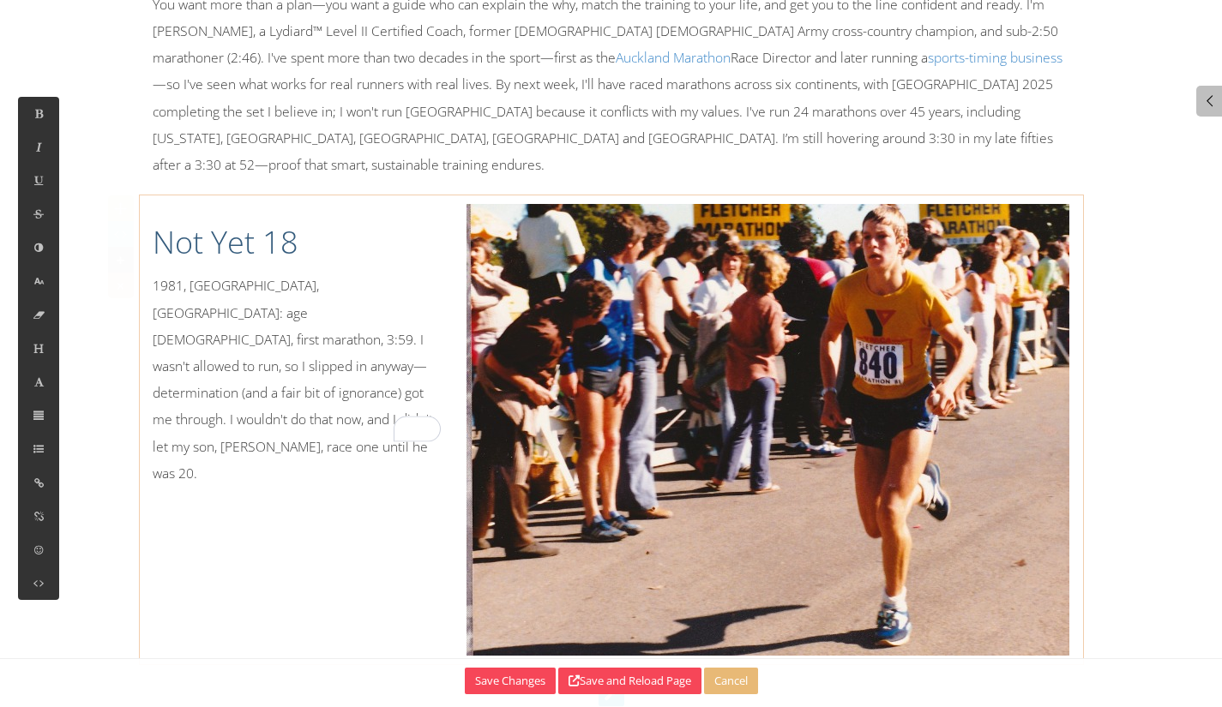
click at [348, 373] on p "1981, Rotorua, New Zealand: age 15, first marathon, 3:59. I wasn't allowed to r…" at bounding box center [297, 380] width 289 height 214
click at [122, 226] on icon at bounding box center [120, 234] width 18 height 17
type textarea "<div class="col-md-4" spellcheck="false" aria-label=""> <h1>Not Yet 18</h1> <p>…"
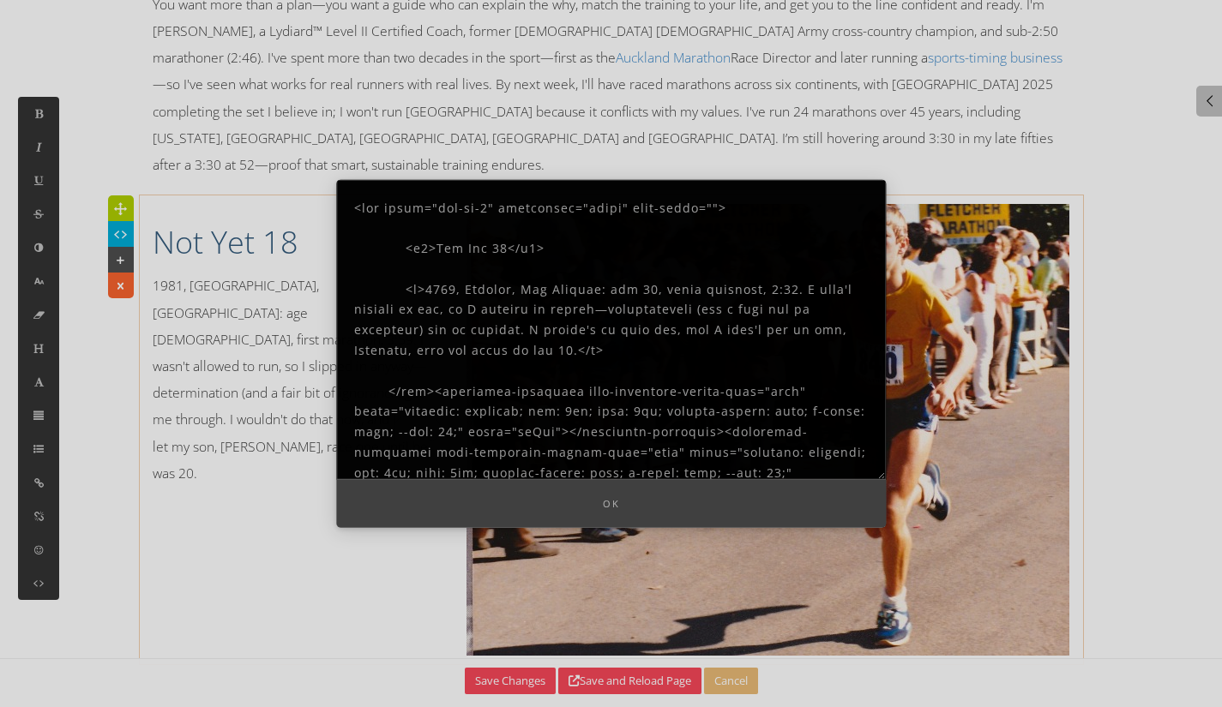
click at [200, 267] on div at bounding box center [611, 353] width 1222 height 707
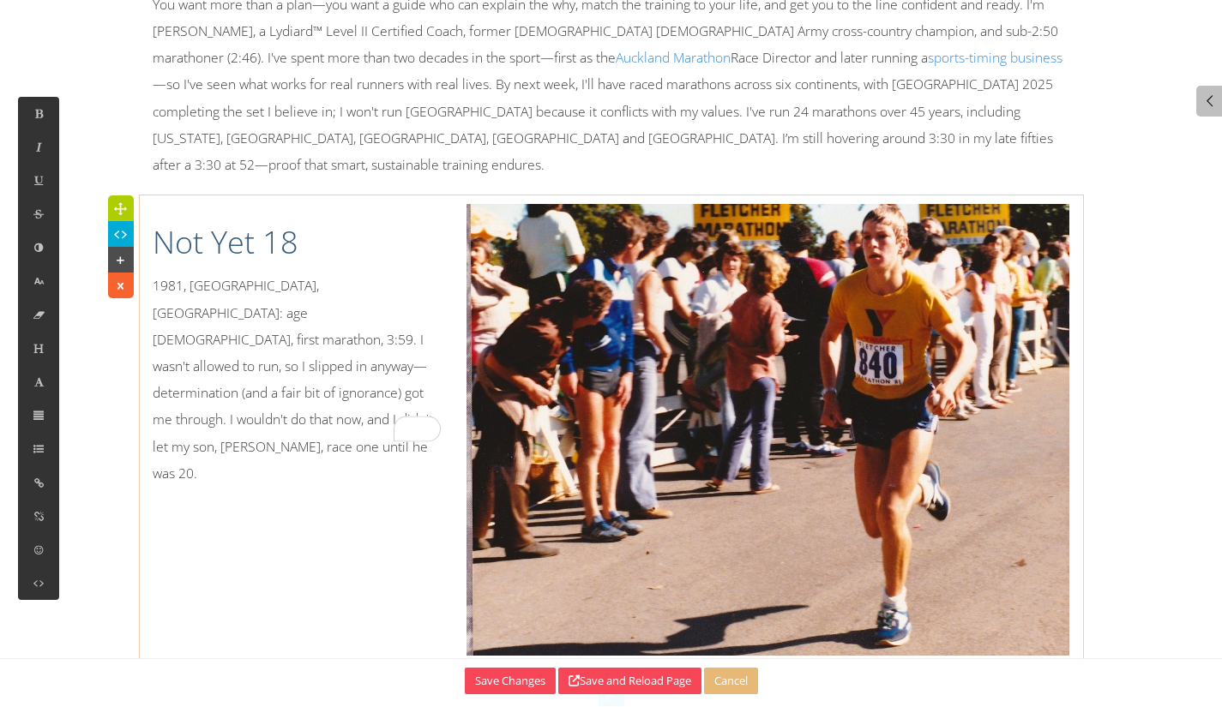
click at [365, 366] on p "1981, Rotorua, New Zealand: age 15, first marathon, 3:59. I wasn't allowed to r…" at bounding box center [297, 380] width 289 height 214
click at [364, 365] on p "1981, Rotorua, New Zealand: age 15, first marathon, 3:59. I wasn't allowed to r…" at bounding box center [297, 380] width 289 height 214
click at [346, 368] on p "1981, Rotorua, New Zealand: age 15, first marathon, 3:59. I wasn't allowed to r…" at bounding box center [297, 380] width 289 height 214
click at [349, 368] on p "1981, Rotorua, New Zealand: age 15, first marathon, 3:59. I wasn't allowed to r…" at bounding box center [297, 380] width 289 height 214
click at [33, 486] on icon at bounding box center [39, 483] width 15 height 15
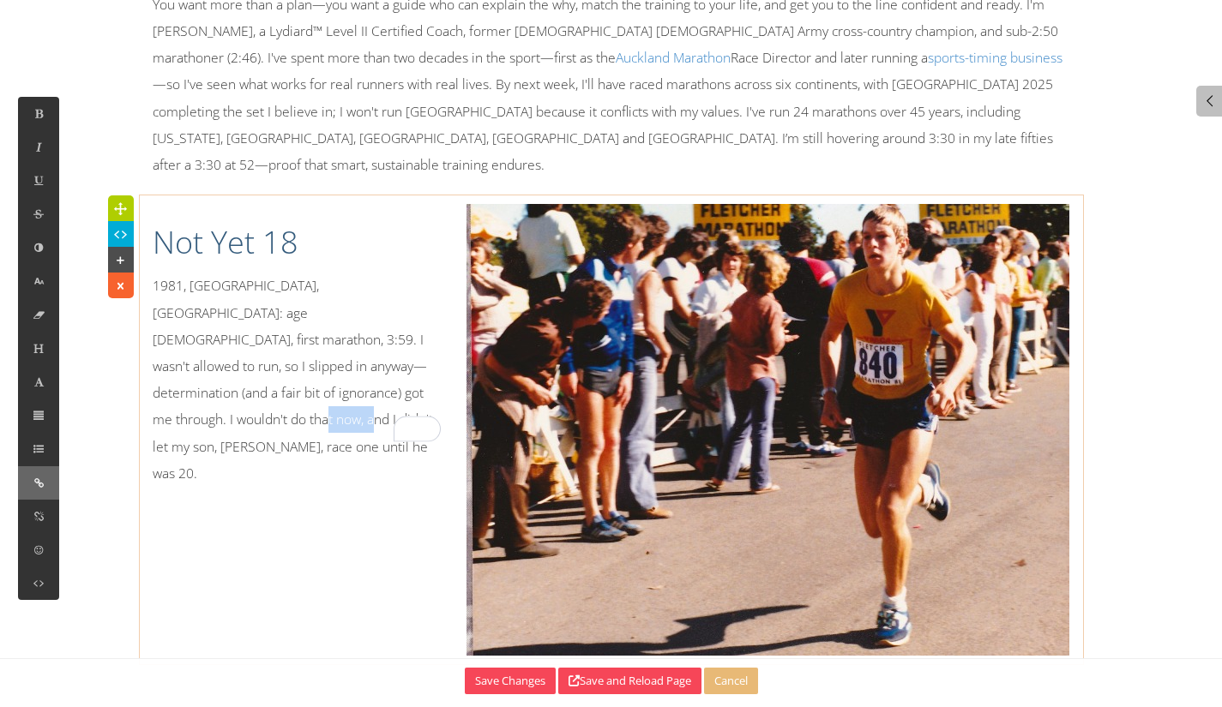
type input "[PERSON_NAME]"
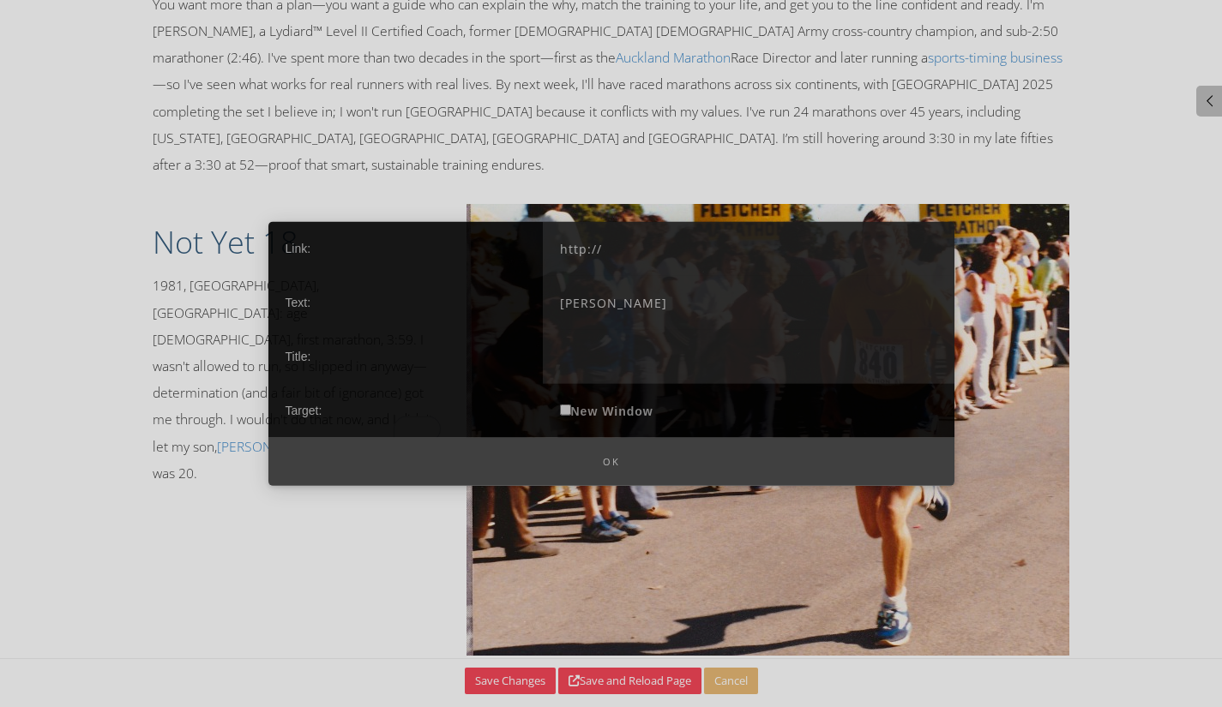
click at [658, 244] on input "http://" at bounding box center [749, 248] width 412 height 54
drag, startPoint x: 553, startPoint y: 233, endPoint x: 524, endPoint y: 231, distance: 29.3
click at [524, 231] on div "Link: http:// Text: Benjamin Title: Target: New Window" at bounding box center [611, 329] width 686 height 216
paste input "s://results.nyrr.org/event/M2016/result/24644"
type input "https://results.nyrr.org/event/M2016/result/24644"
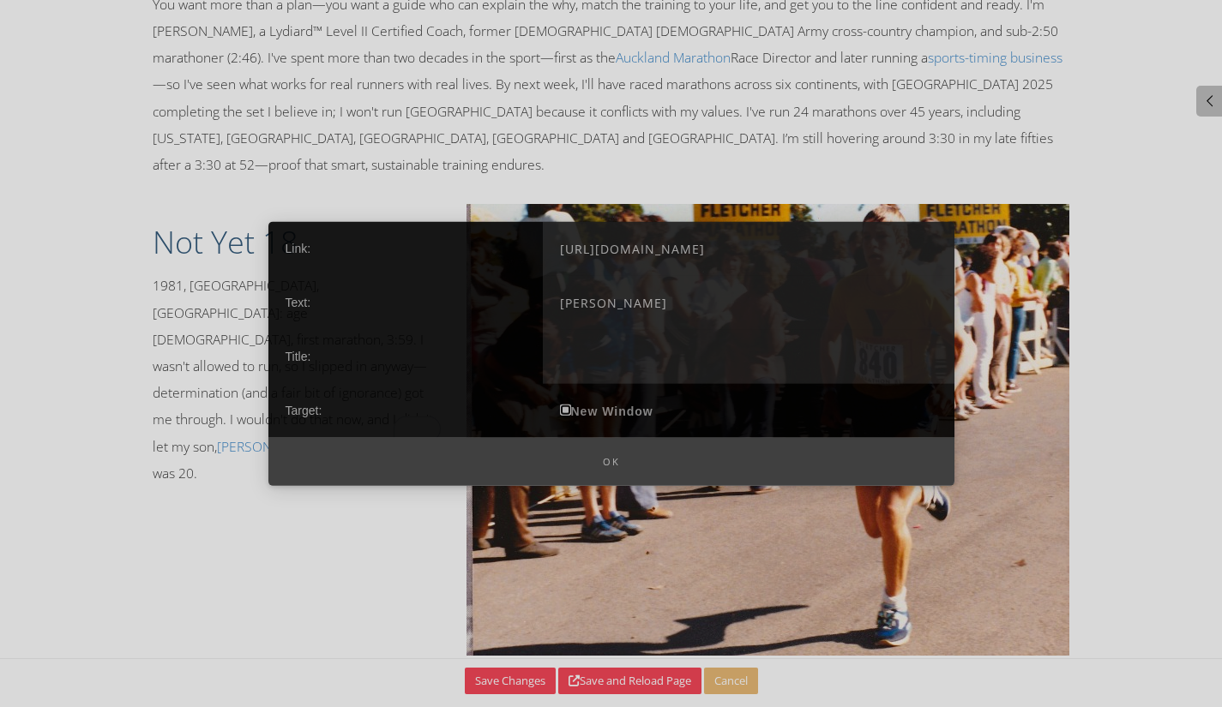
click at [570, 411] on input "New Window" at bounding box center [565, 409] width 11 height 11
checkbox input "true"
click at [611, 457] on button "Ok" at bounding box center [611, 461] width 686 height 49
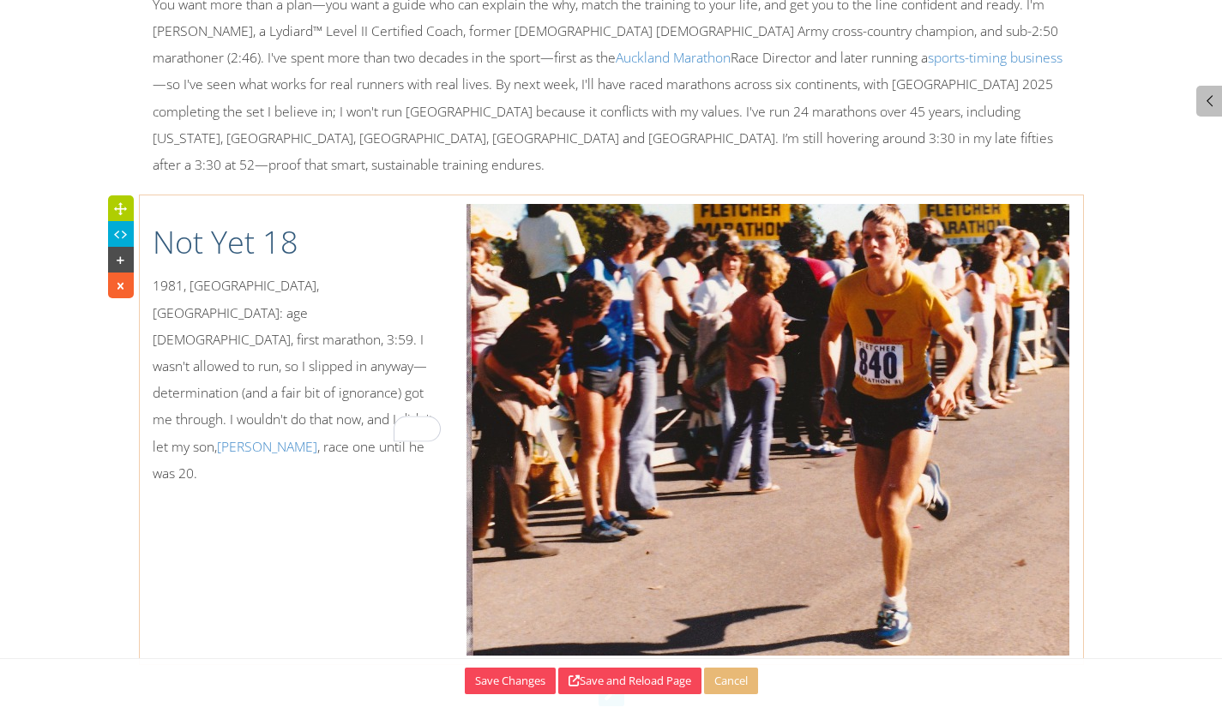
click at [356, 273] on p "1981, Rotorua, New Zealand: age 15, first marathon, 3:59. I wasn't allowed to r…" at bounding box center [297, 380] width 289 height 214
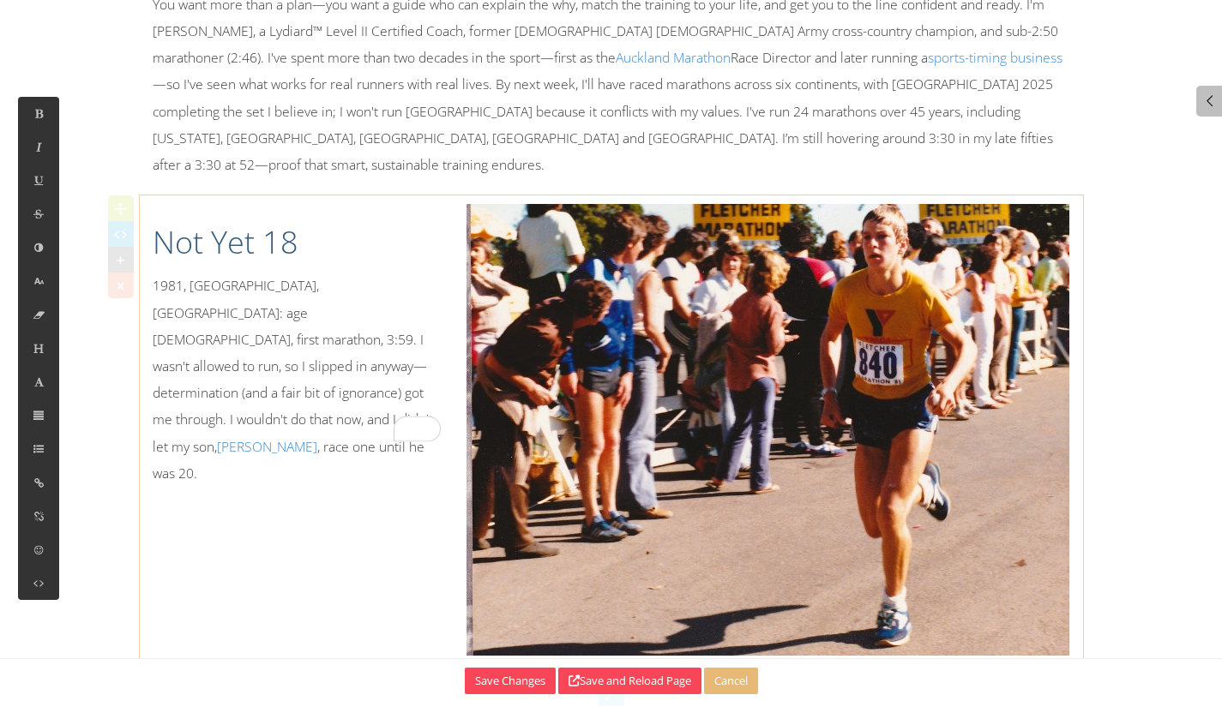
click at [356, 273] on p "1981, Rotorua, New Zealand: age 15, first marathon, 3:59. I wasn't allowed to r…" at bounding box center [297, 380] width 289 height 214
click at [373, 273] on p "1981, Rotorua, New Zealand: age 15, first marathon, 3:59. I wasn't allowed to r…" at bounding box center [297, 380] width 289 height 214
click at [379, 273] on p "1981, Rotorua, New Zealand: age 15, first marathon, 3:59. I wasn't allowed to r…" at bounding box center [297, 380] width 289 height 214
click at [225, 282] on p "1981, Rotorua, New Zealand: age 15, my first marathon, 3:59. I wasn't allowed t…" at bounding box center [297, 380] width 289 height 214
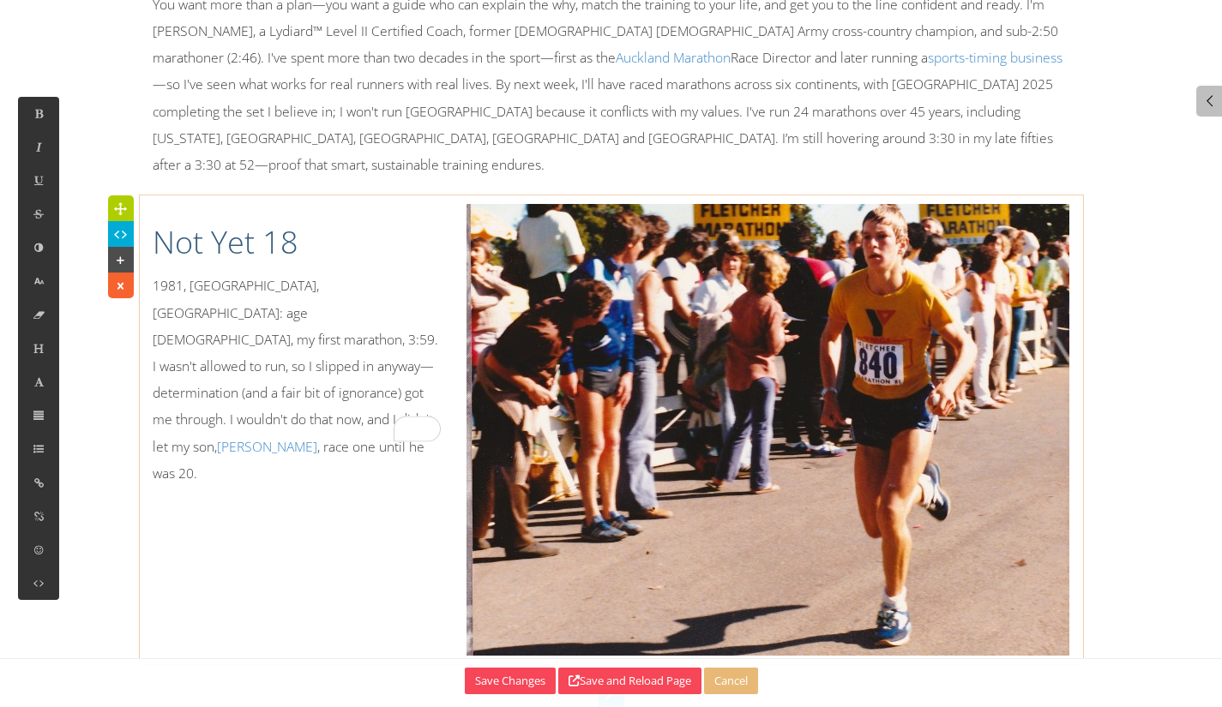
click at [220, 287] on p "1981, Rotorua, New Zealand: age 15, my first marathon, 3:59. I wasn't allowed t…" at bounding box center [297, 380] width 289 height 214
click at [256, 312] on p "1981, Rotorua, New Zealand: age 15, my first marathon, 3h59m. I wasn't allowed …" at bounding box center [297, 380] width 289 height 214
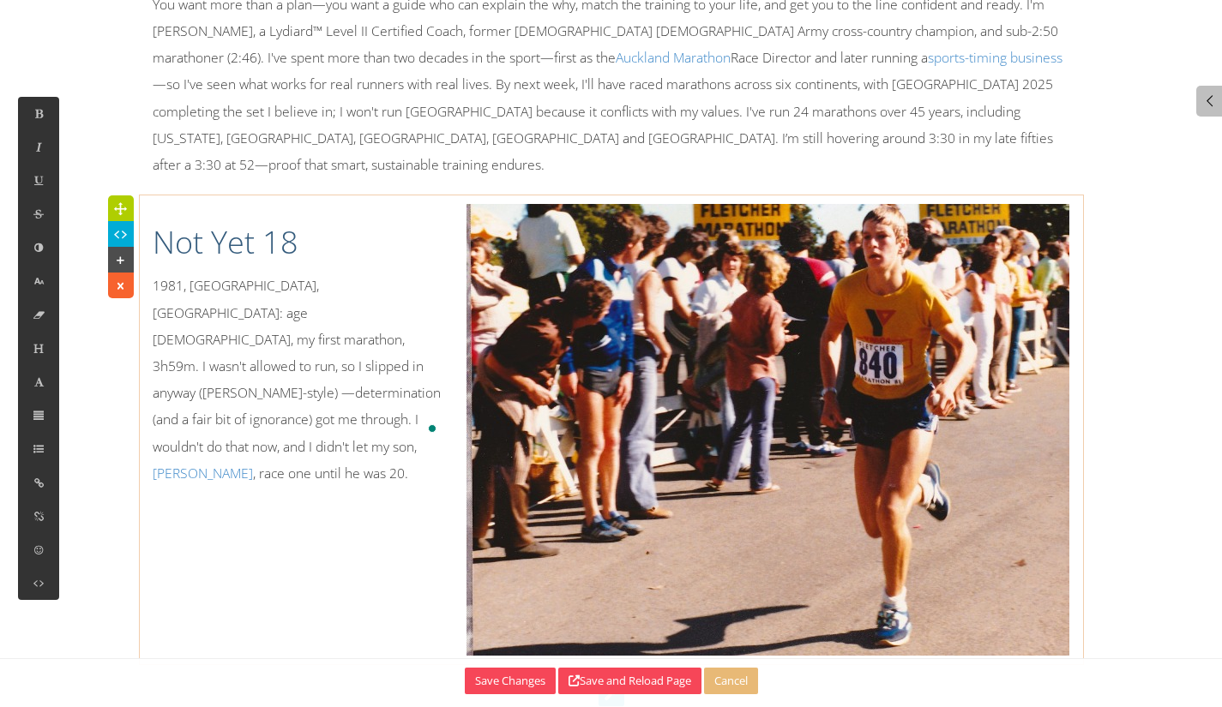
click at [286, 320] on p "1981, Rotorua, New Zealand: age 15, my first marathon, 3h59m. I wasn't allowed …" at bounding box center [297, 380] width 289 height 214
click at [286, 319] on p "1981, Rotorua, New Zealand: age 15, my first marathon, 3h59m. I wasn't allowed …" at bounding box center [297, 380] width 289 height 214
click at [285, 319] on p "1981, Rotorua, New Zealand: age 15, my first marathon, 3h59m. I wasn't allowed …" at bounding box center [297, 380] width 289 height 214
click at [30, 481] on button at bounding box center [38, 482] width 41 height 33
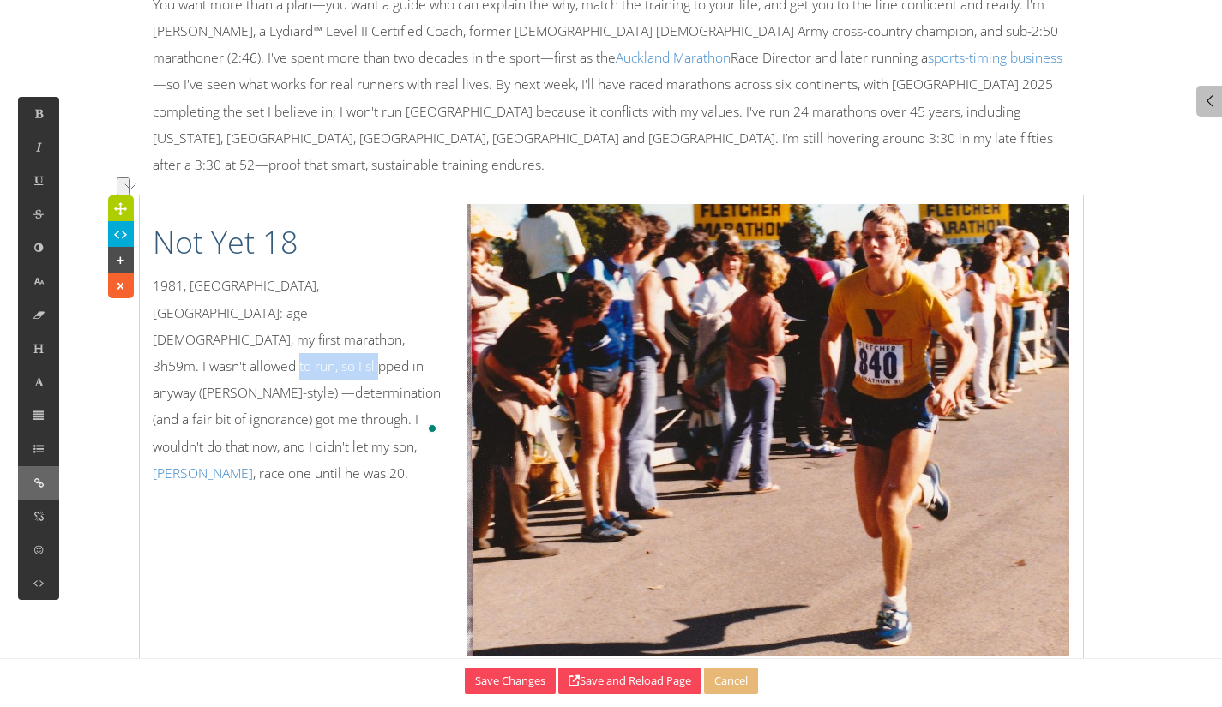
type input "http://"
type input "[PERSON_NAME]"
checkbox input "false"
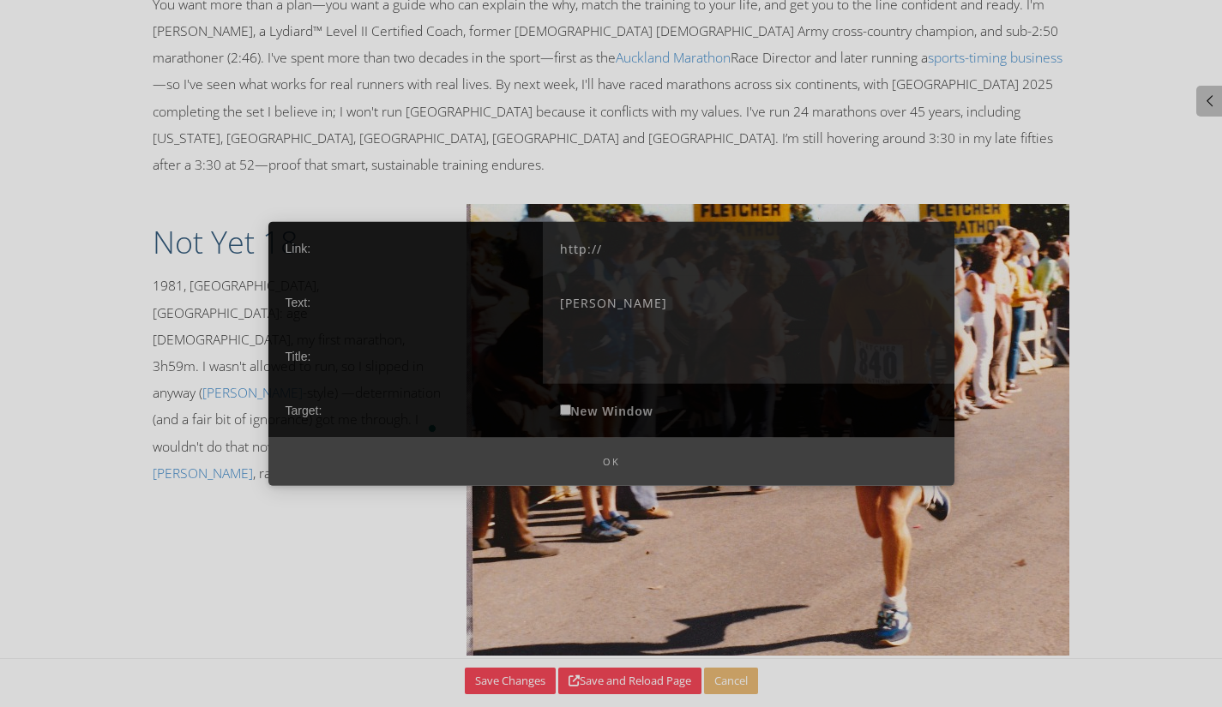
drag, startPoint x: 655, startPoint y: 255, endPoint x: 547, endPoint y: 243, distance: 108.7
click at [543, 244] on input "http://" at bounding box center [749, 248] width 412 height 54
paste input "s://kathrineswitzer.com/1967-boston-marathon-the-real-story"
type input "https://kathrineswitzer.com/1967-boston-marathon-the-real-story/"
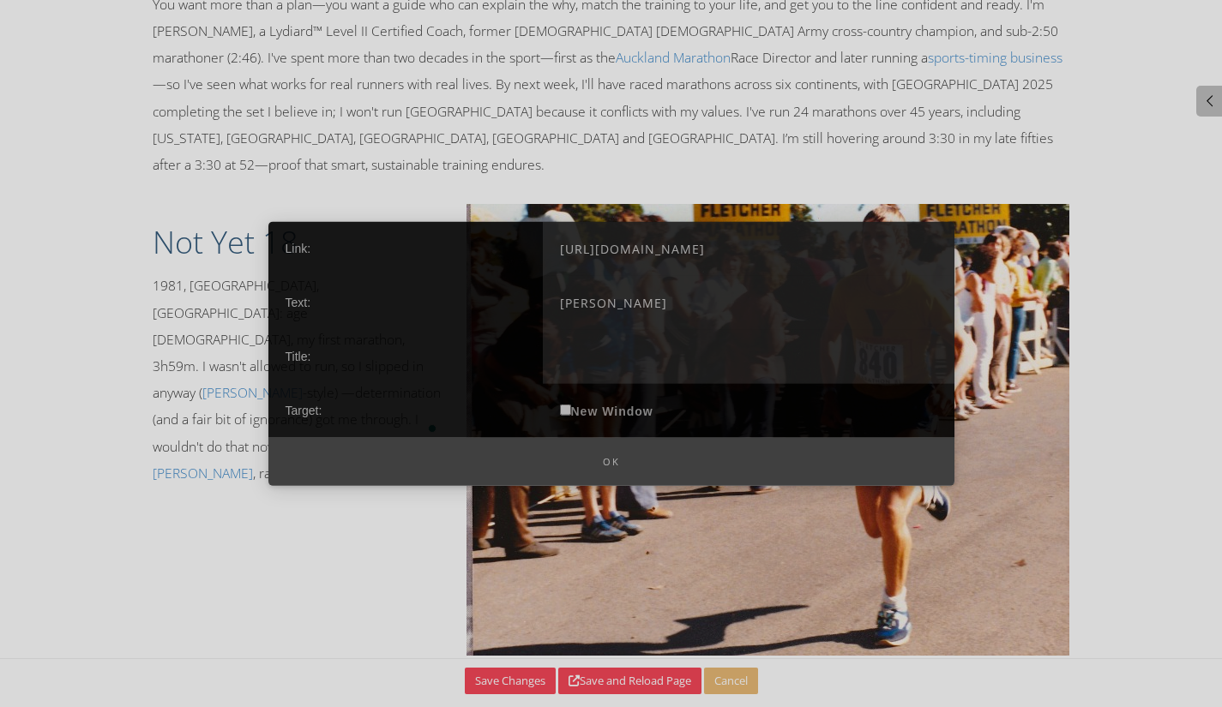
scroll to position [0, 0]
click at [647, 408] on label "New Window" at bounding box center [607, 410] width 128 height 54
click at [571, 408] on input "New Window" at bounding box center [565, 409] width 11 height 11
checkbox input "true"
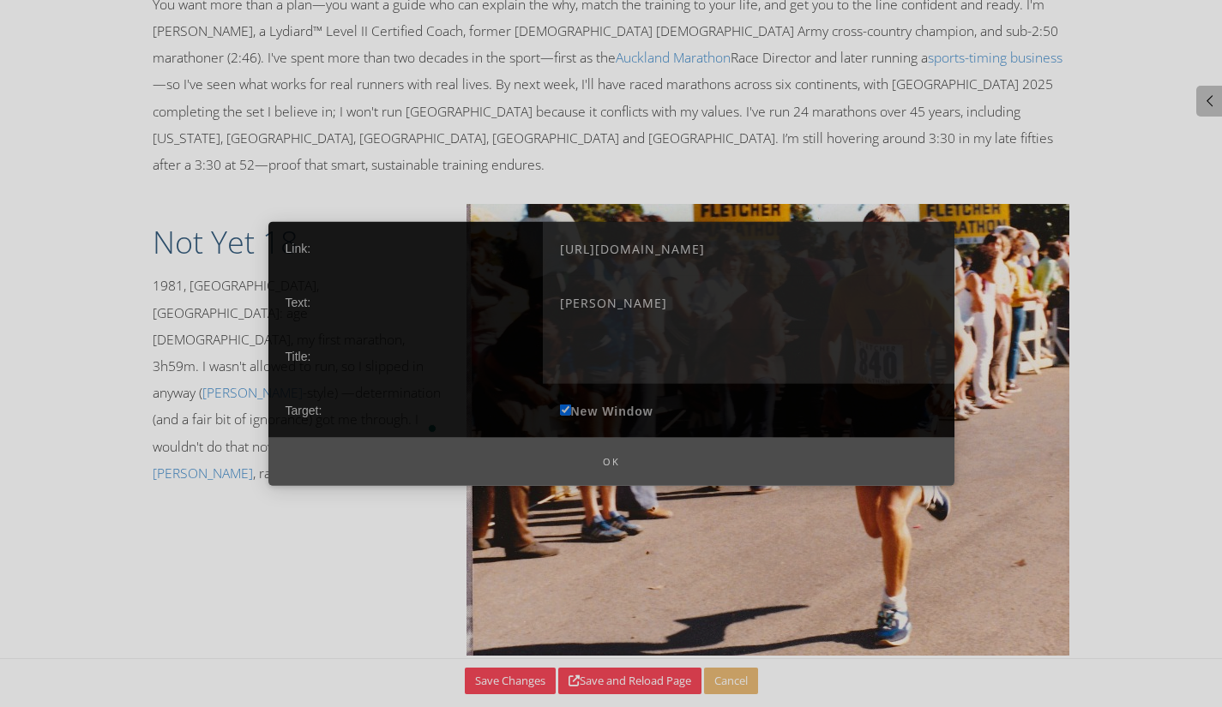
click at [613, 460] on button "Ok" at bounding box center [611, 461] width 686 height 49
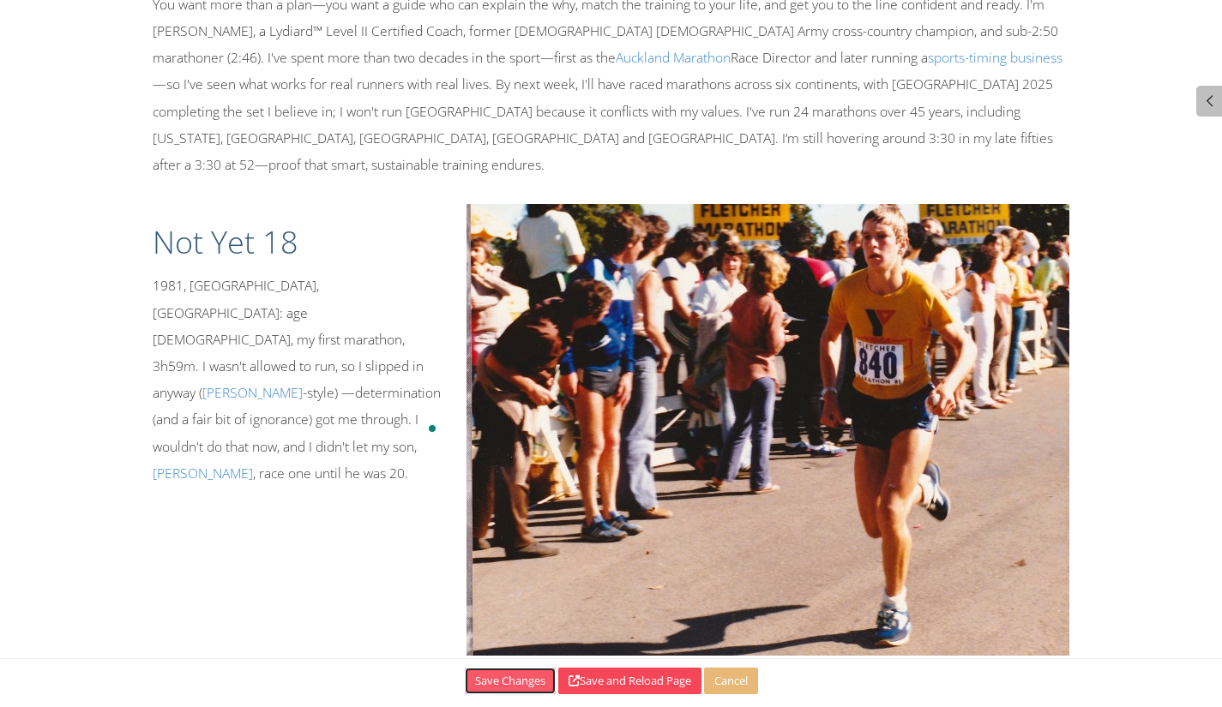
click at [507, 677] on button "Save Changes" at bounding box center [510, 681] width 91 height 27
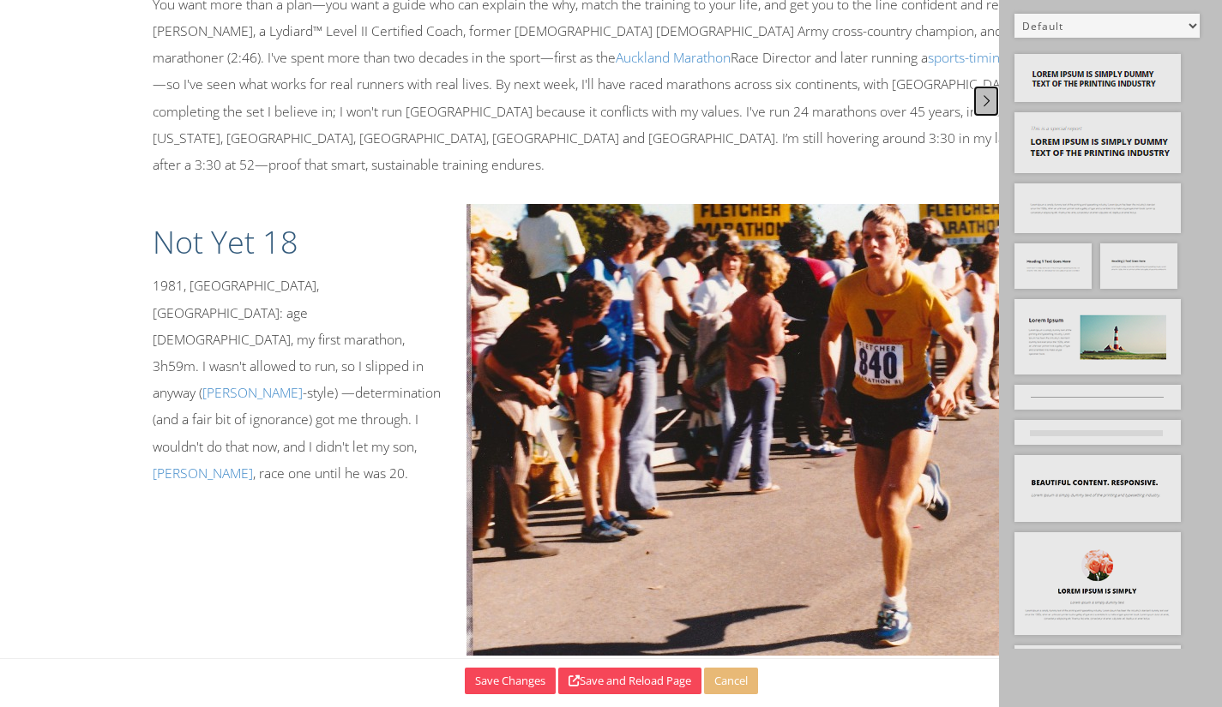
click at [987, 100] on icon at bounding box center [987, 100] width 18 height 15
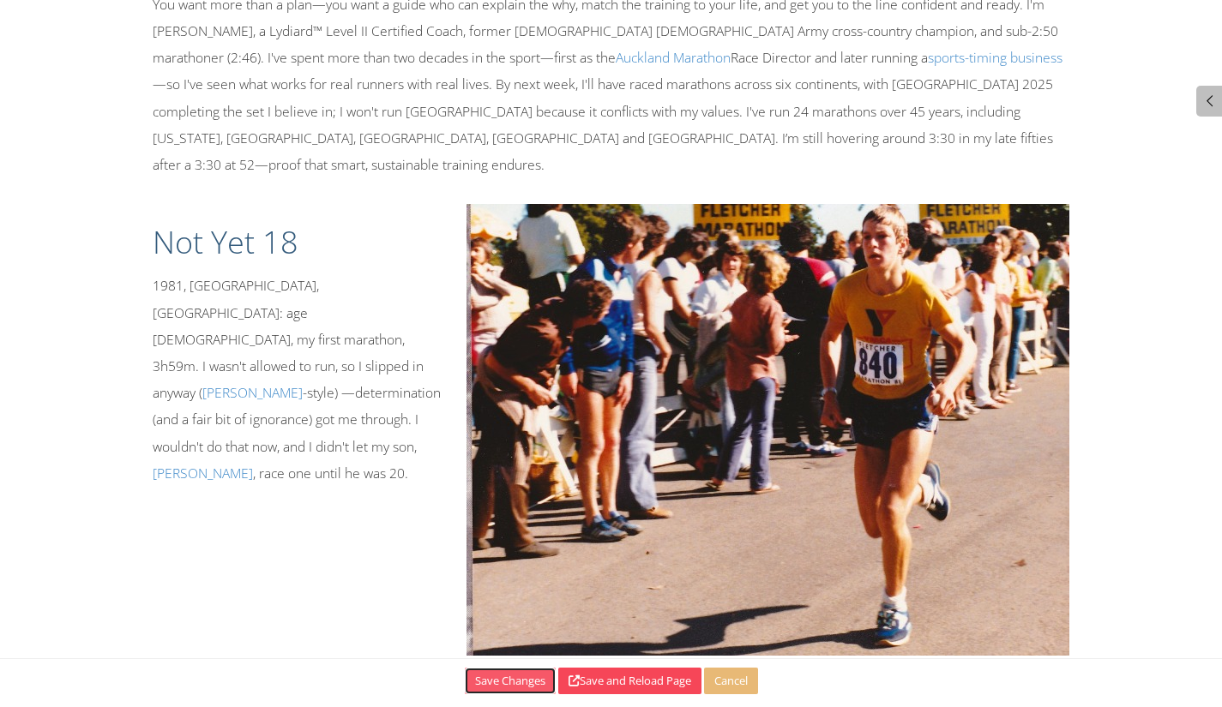
click at [526, 687] on button "Save Changes" at bounding box center [510, 681] width 91 height 27
click at [650, 686] on button "Save and Reload Page" at bounding box center [629, 681] width 143 height 27
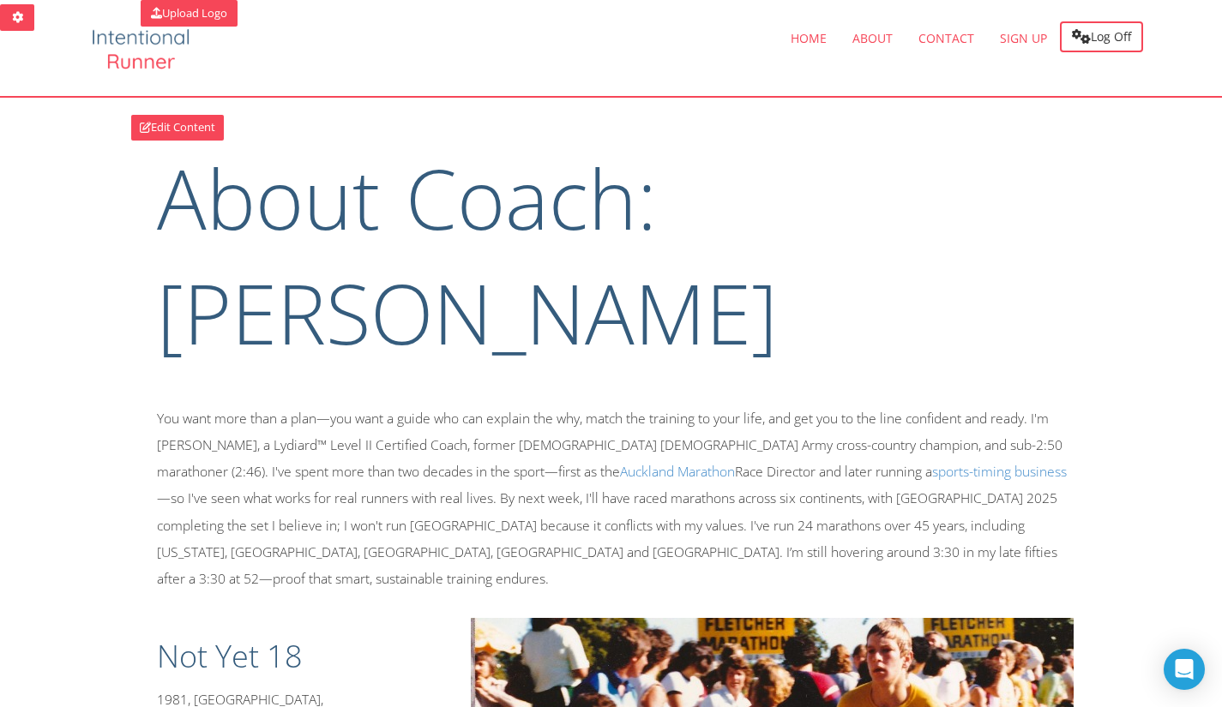
click at [641, 249] on h1 "About Coach: [PERSON_NAME]" at bounding box center [616, 256] width 918 height 231
drag, startPoint x: 605, startPoint y: 220, endPoint x: 644, endPoint y: 208, distance: 41.2
click at [611, 216] on h1 "About Coach: [PERSON_NAME]" at bounding box center [616, 256] width 918 height 231
drag, startPoint x: 644, startPoint y: 208, endPoint x: 675, endPoint y: 205, distance: 31.0
click at [647, 208] on h1 "About Coach: [PERSON_NAME]" at bounding box center [616, 256] width 918 height 231
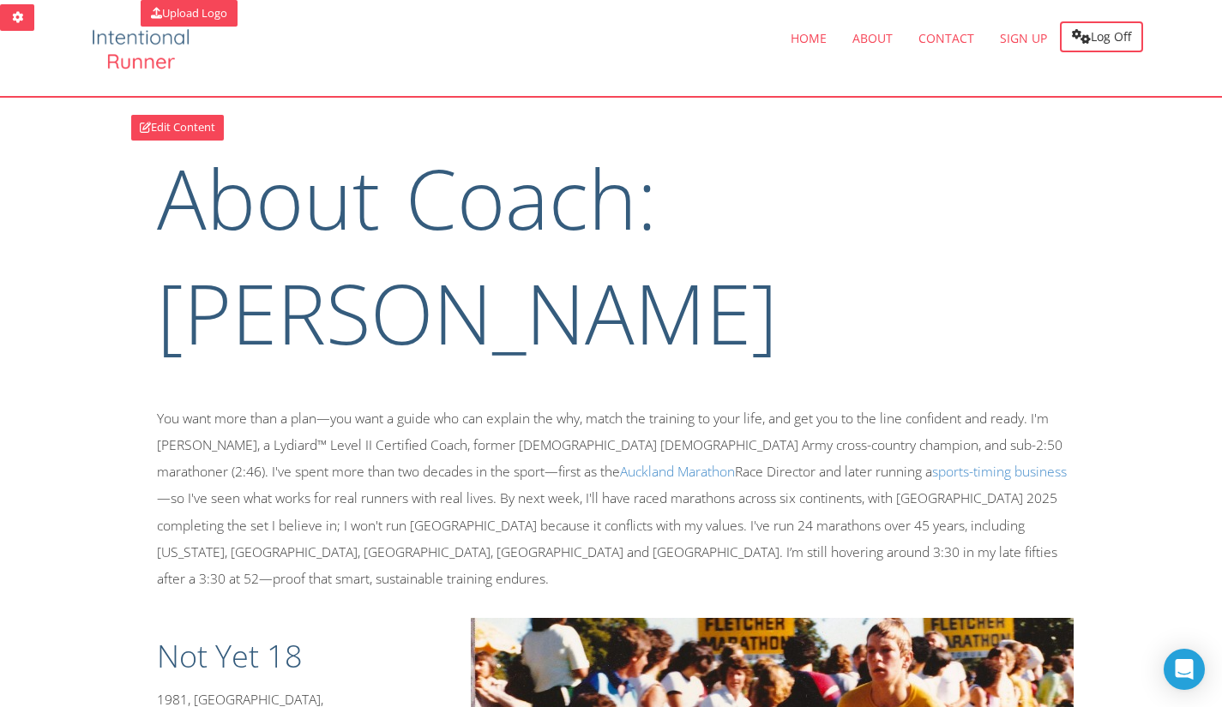
click at [676, 204] on h1 "About Coach: [PERSON_NAME]" at bounding box center [616, 256] width 918 height 231
drag, startPoint x: 369, startPoint y: 220, endPoint x: 311, endPoint y: 253, distance: 66.1
click at [363, 224] on h1 "About Coach: [PERSON_NAME]" at bounding box center [616, 256] width 918 height 231
click at [406, 298] on h1 "About Coach: [PERSON_NAME]" at bounding box center [616, 256] width 918 height 231
click at [200, 138] on link "Edit Content" at bounding box center [177, 128] width 93 height 26
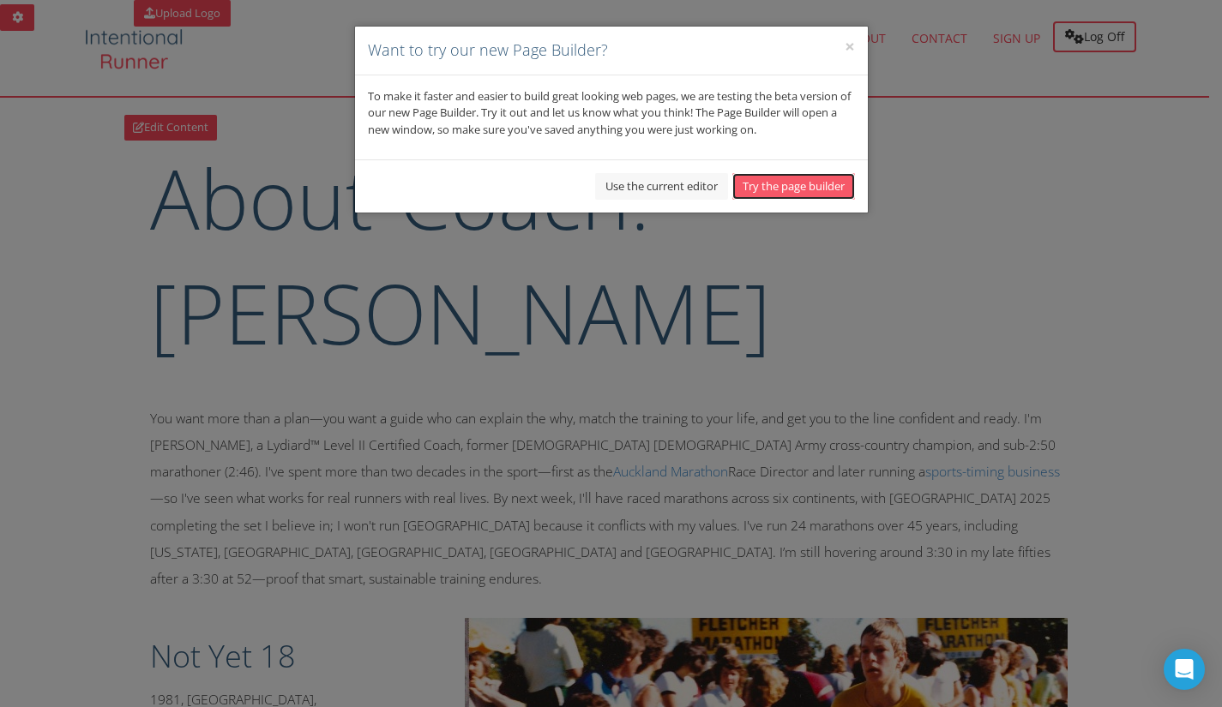
click at [798, 199] on button "Try the page builder" at bounding box center [793, 186] width 123 height 27
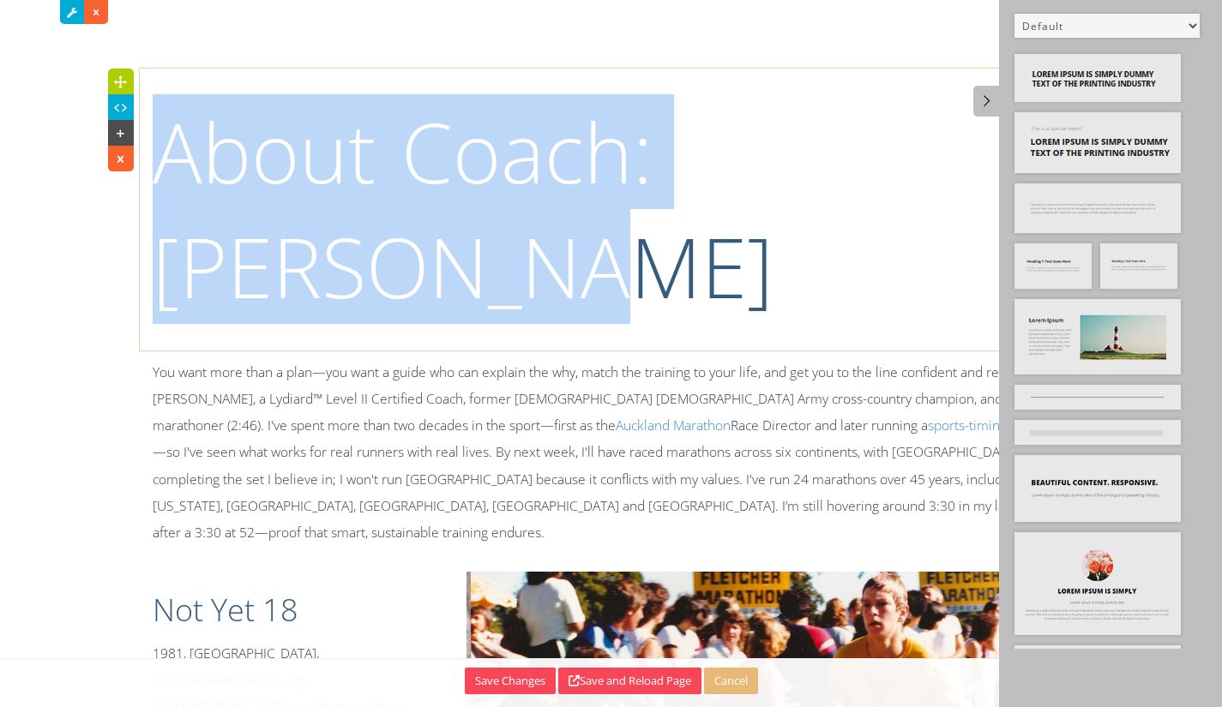
drag, startPoint x: 124, startPoint y: 151, endPoint x: 107, endPoint y: 141, distance: 19.6
click at [153, 141] on div "About Coach: [PERSON_NAME]" at bounding box center [612, 210] width 918 height 282
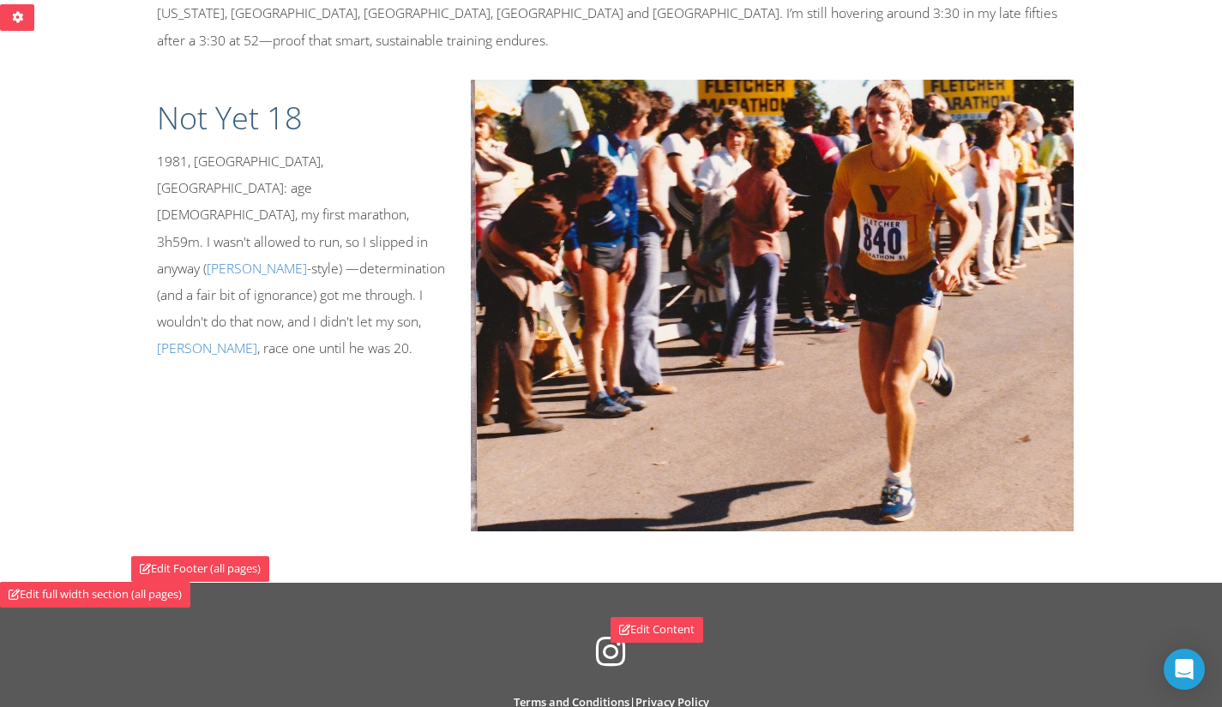
scroll to position [86, 0]
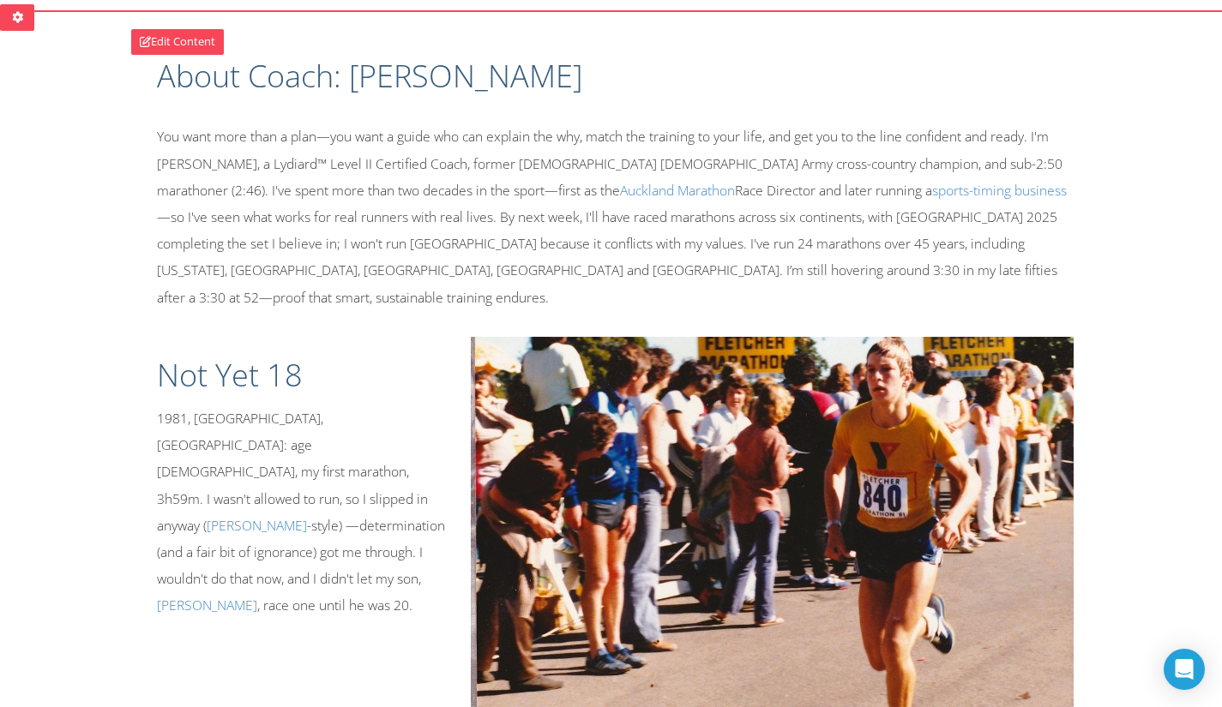
click at [299, 112] on div "About Coach: [PERSON_NAME]" at bounding box center [615, 72] width 943 height 86
drag, startPoint x: 359, startPoint y: 60, endPoint x: 370, endPoint y: 57, distance: 11.7
click at [364, 59] on h1 "About Coach: [PERSON_NAME]" at bounding box center [616, 76] width 918 height 43
click at [153, 39] on link "Edit Content" at bounding box center [177, 42] width 93 height 26
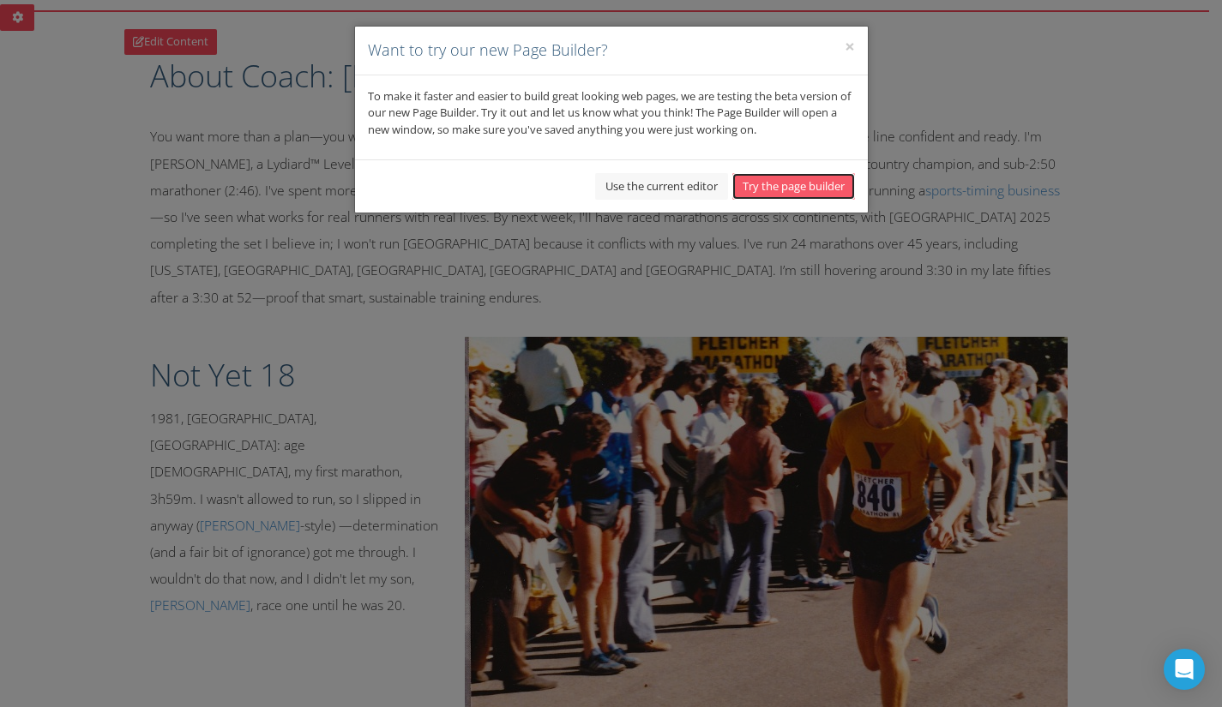
click at [794, 176] on button "Try the page builder" at bounding box center [793, 186] width 123 height 27
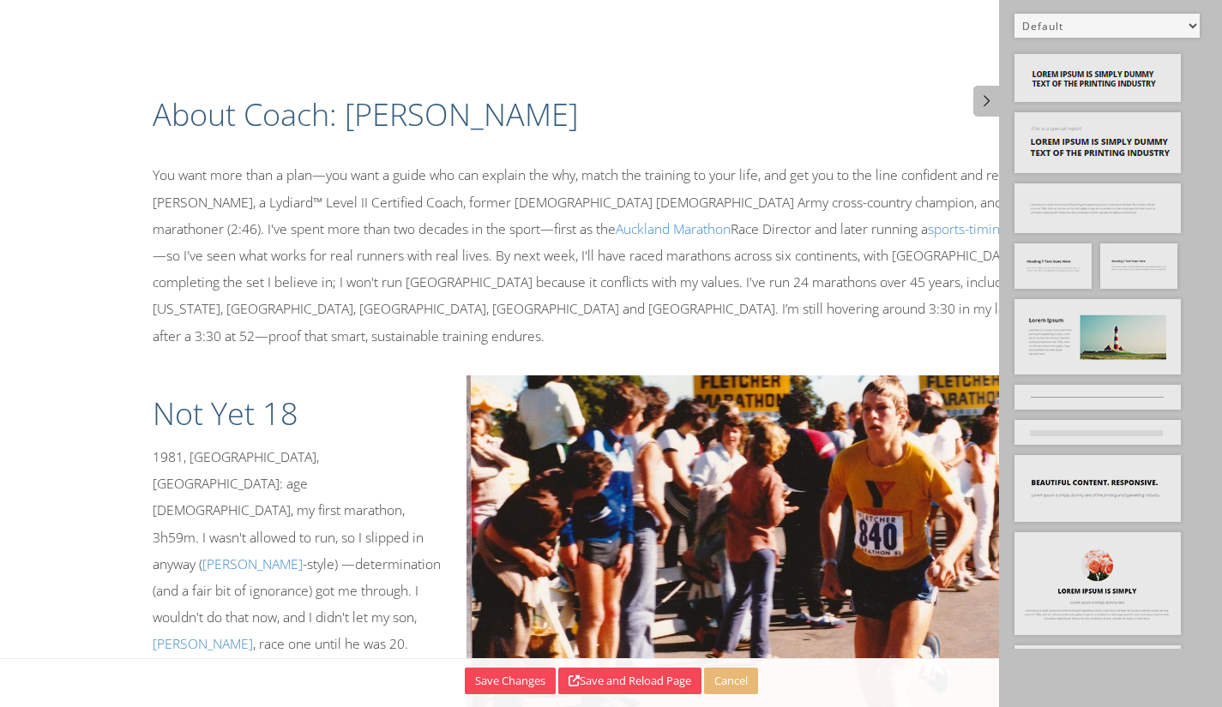
click at [1154, 27] on select "Default All Title Title, Subtitle Info, Title Heading, Paragraph Paragraph Butt…" at bounding box center [1106, 26] width 185 height 24
select select "5"
click at [1014, 14] on select "Default All Title Title, Subtitle Info, Title Heading, Paragraph Paragraph Butt…" at bounding box center [1106, 26] width 185 height 24
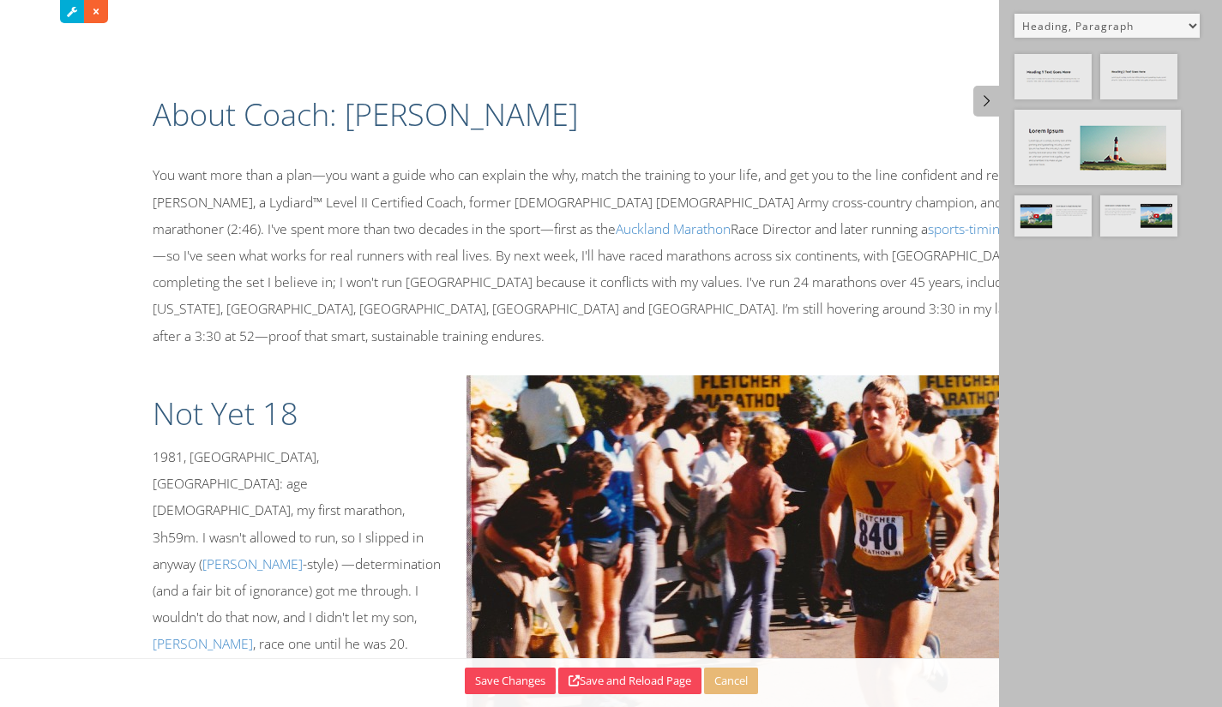
scroll to position [172, 0]
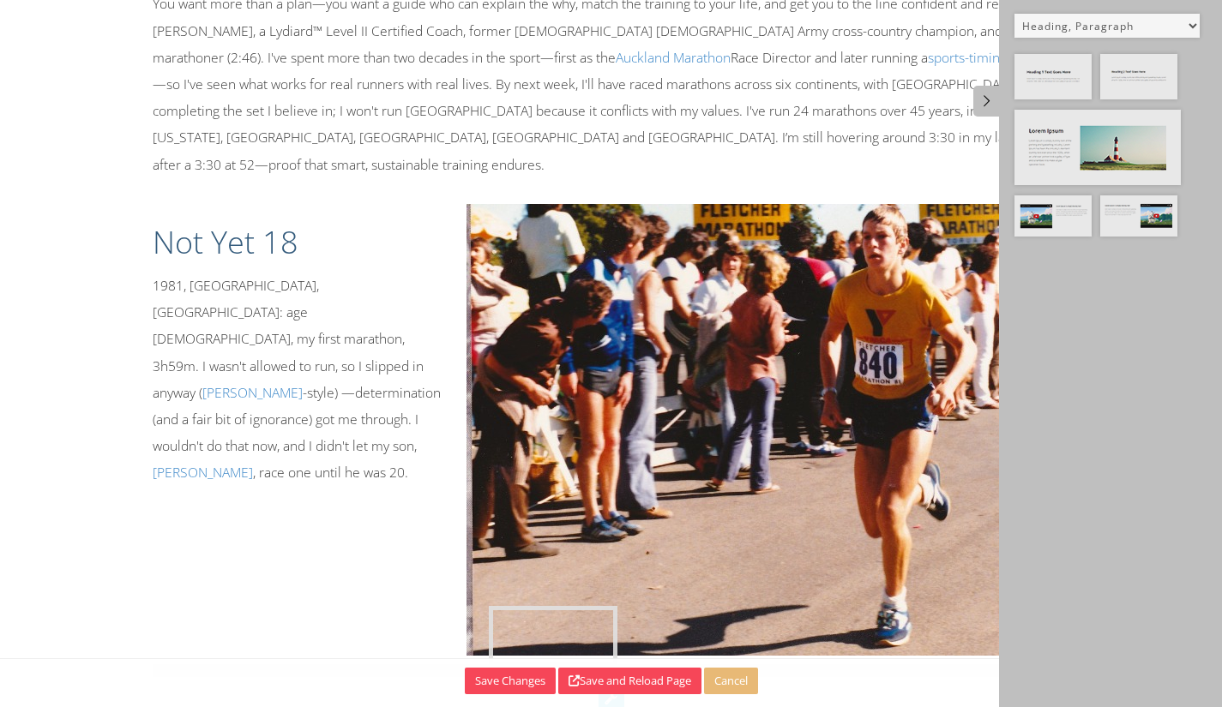
drag, startPoint x: 1050, startPoint y: 83, endPoint x: 525, endPoint y: 635, distance: 762.4
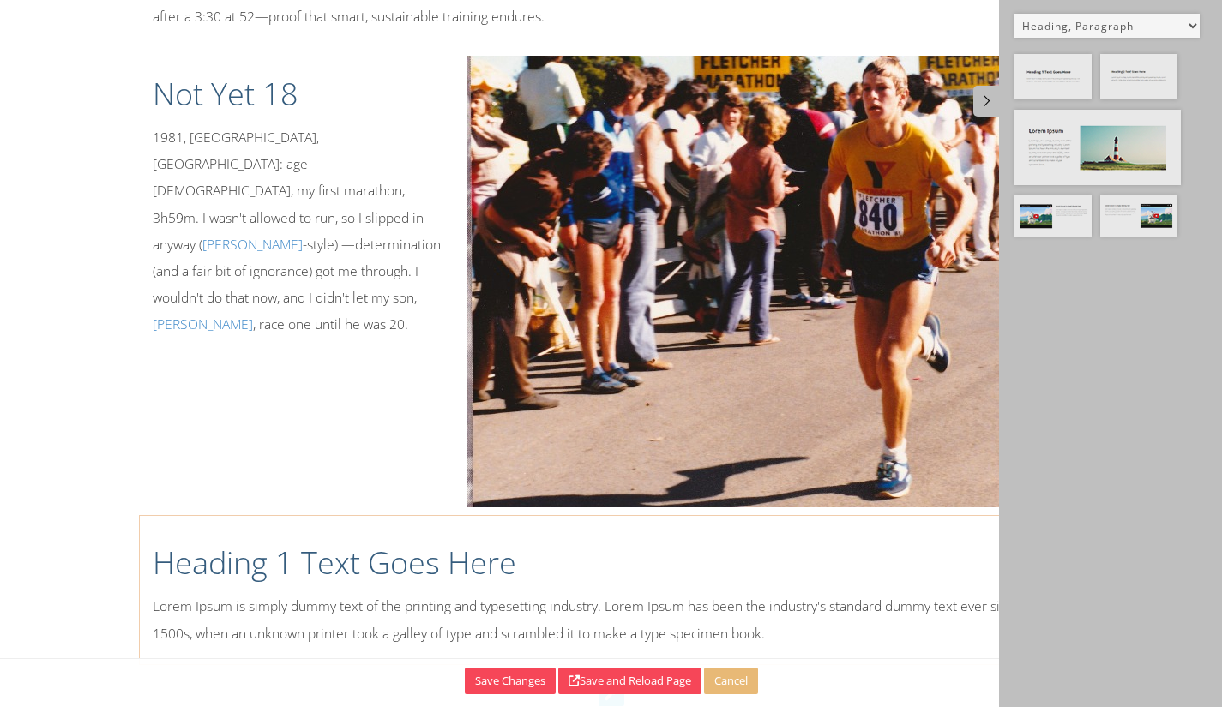
drag, startPoint x: 373, startPoint y: 549, endPoint x: 401, endPoint y: 531, distance: 33.5
click at [374, 544] on h1 "Heading 1 Text Goes Here" at bounding box center [612, 563] width 918 height 43
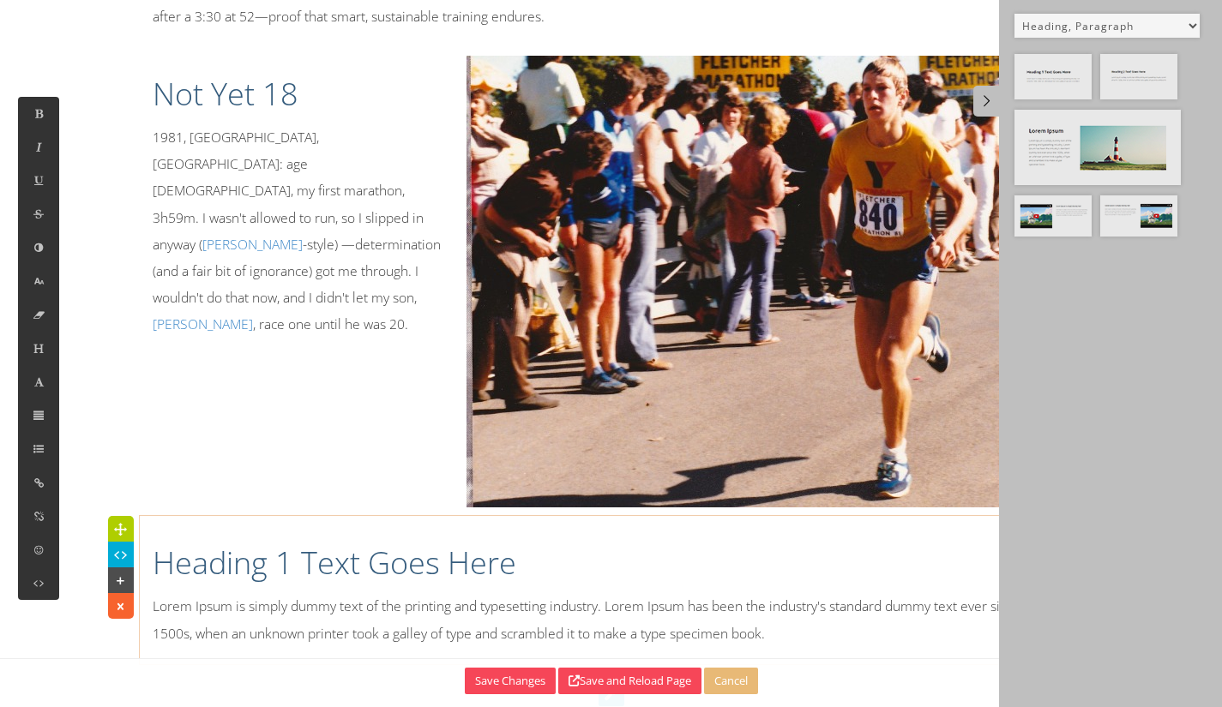
click at [619, 542] on h1 "Heading 1 Text Goes Here" at bounding box center [612, 563] width 918 height 43
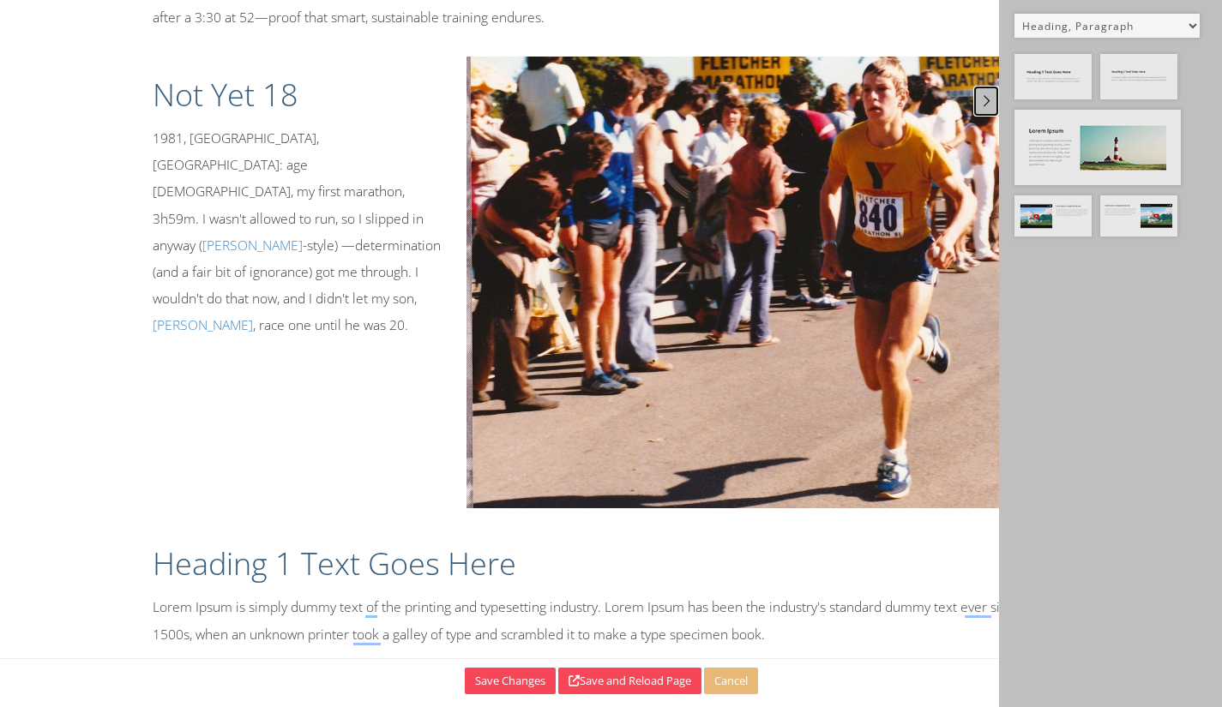
click at [986, 101] on icon at bounding box center [987, 100] width 18 height 15
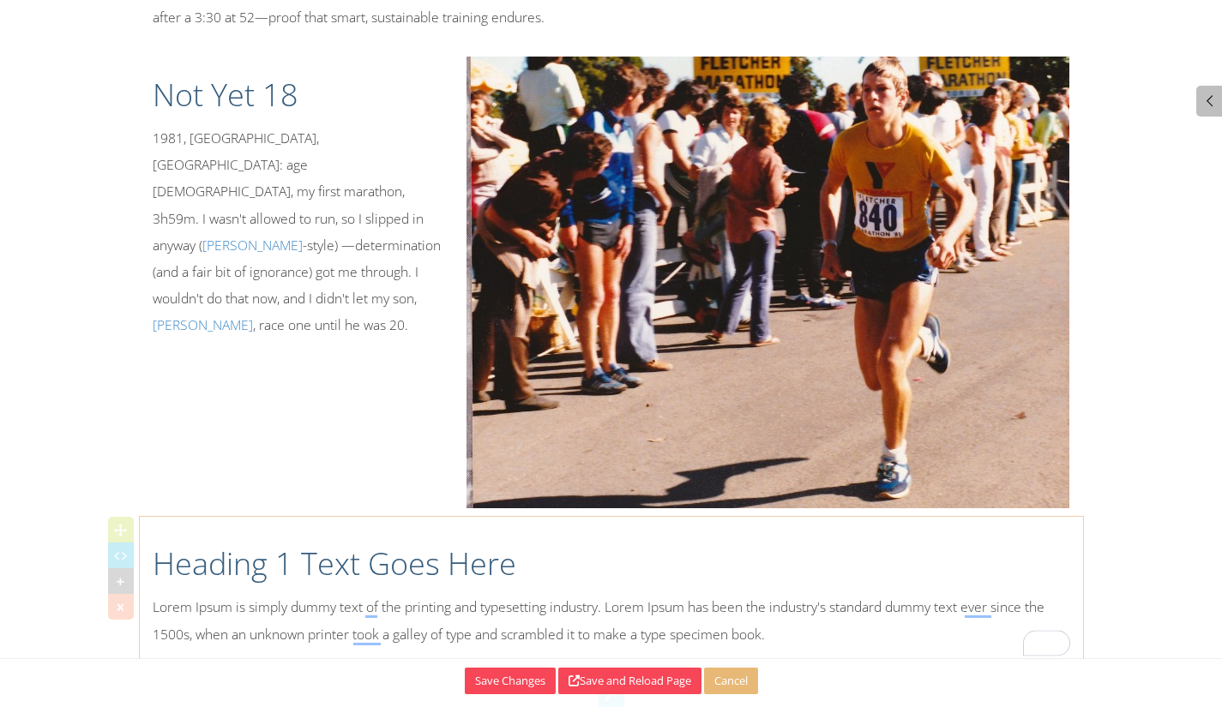
drag, startPoint x: 339, startPoint y: 509, endPoint x: 301, endPoint y: 533, distance: 44.7
click at [339, 526] on div "Heading 1 Text Goes Here Lorem Ipsum is simply dummy text of the printing and t…" at bounding box center [611, 591] width 943 height 131
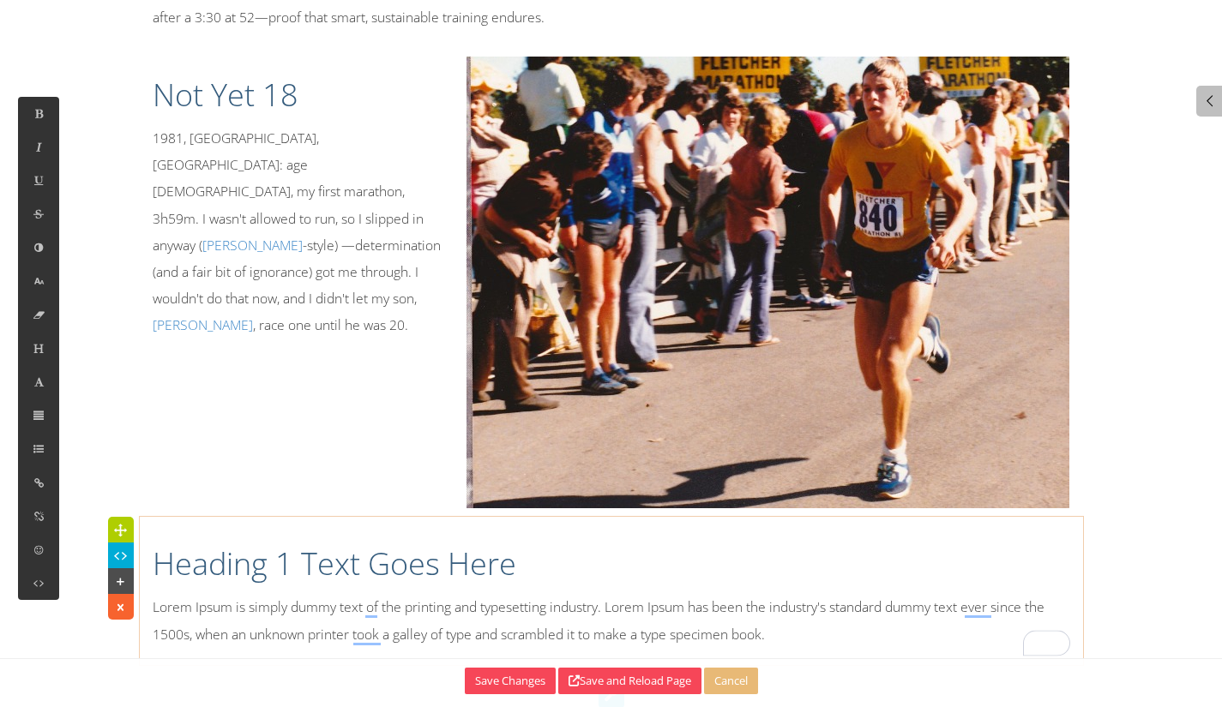
click at [231, 594] on p "Lorem Ipsum is simply dummy text of the printing and typesetting industry. Lore…" at bounding box center [612, 620] width 918 height 53
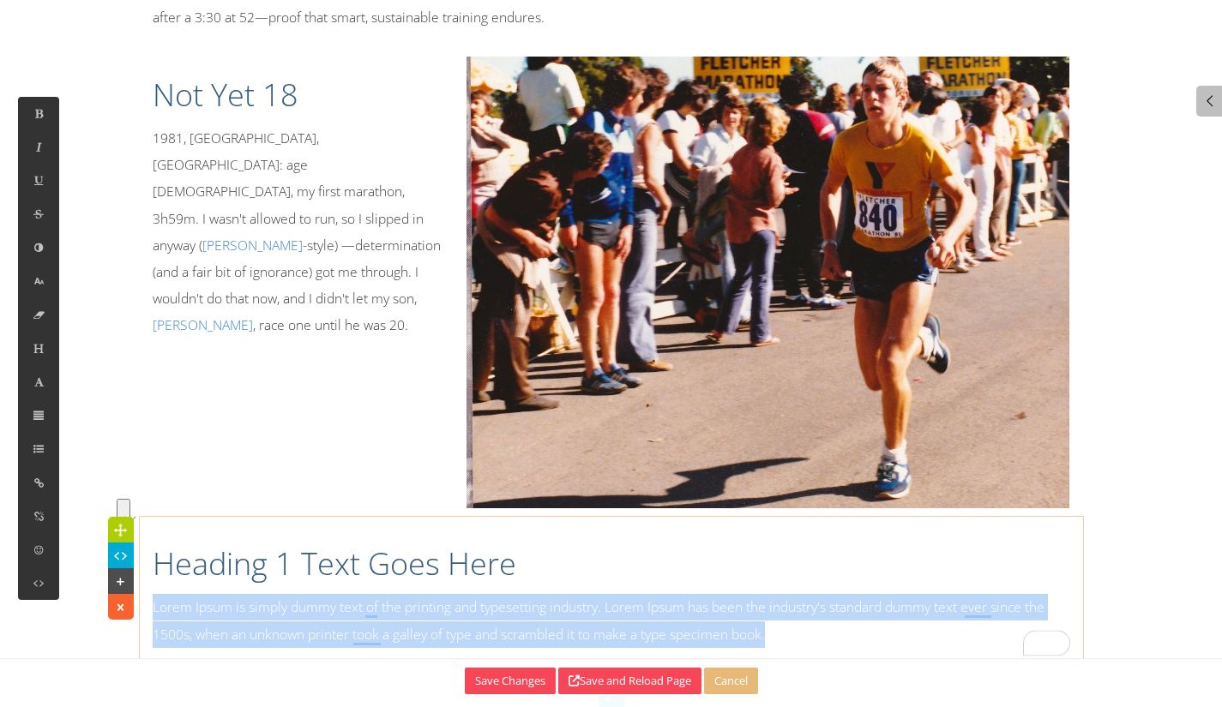
drag, startPoint x: 823, startPoint y: 615, endPoint x: 155, endPoint y: 580, distance: 668.9
click at [155, 594] on p "Lorem Ipsum is simply dummy text of the printing and typesetting industry. Lore…" at bounding box center [612, 620] width 918 height 53
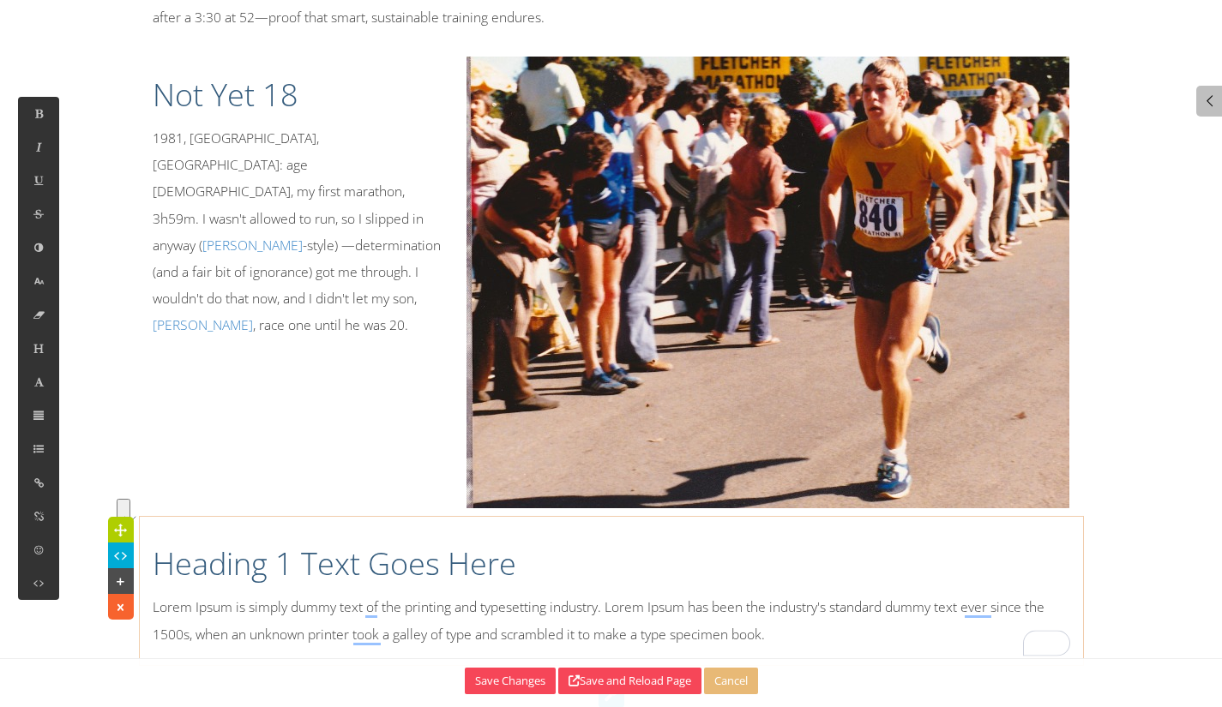
scroll to position [10150, 2]
click at [360, 594] on p "Why runners work with meI coach people who want to train with purpose and learn…" at bounding box center [612, 674] width 918 height 160
click at [309, 594] on p "Why runners work with meI coach people who want to train with purpose and learn…" at bounding box center [612, 674] width 918 height 160
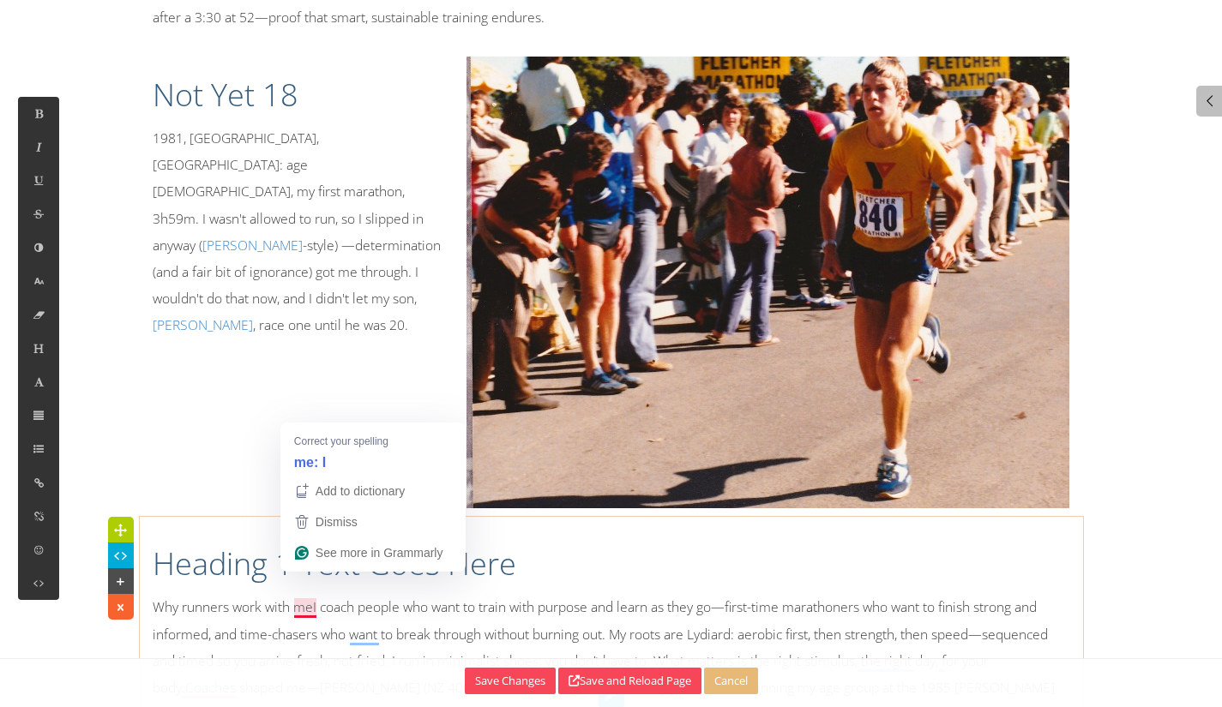
click at [312, 594] on p "Why runners work with meI coach people who want to train with purpose and learn…" at bounding box center [612, 674] width 918 height 160
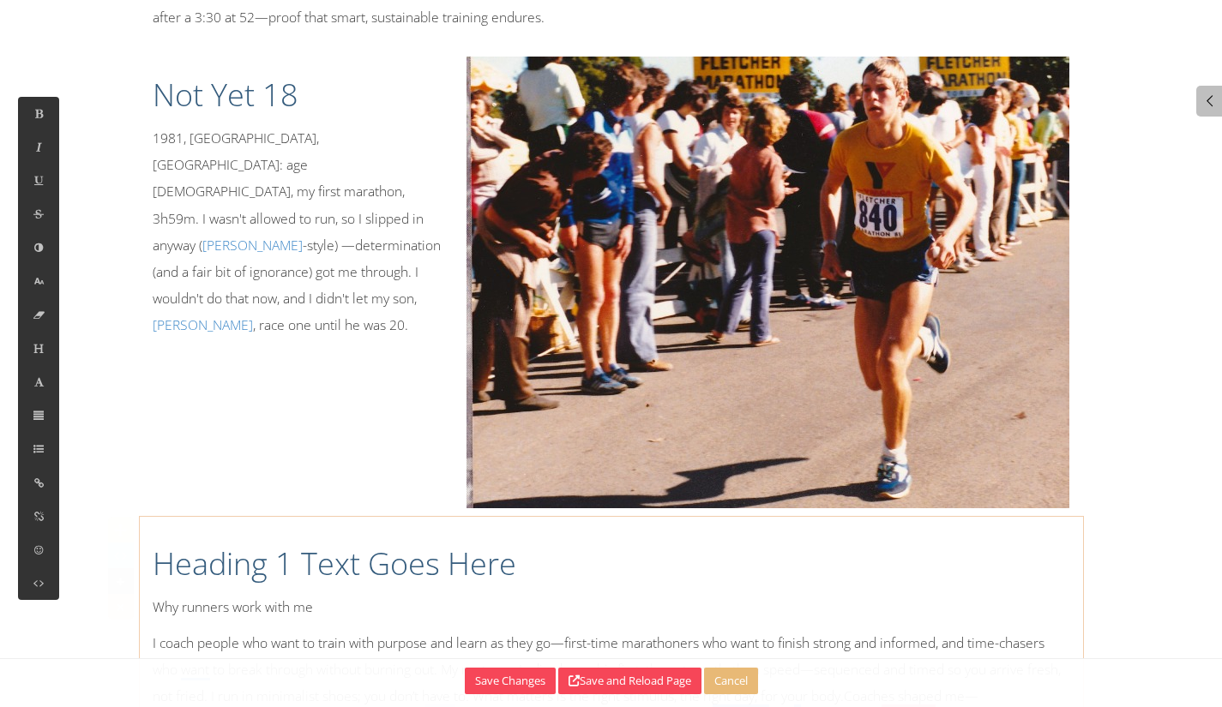
click at [165, 543] on h1 "Heading 1 Text Goes Here" at bounding box center [612, 564] width 918 height 43
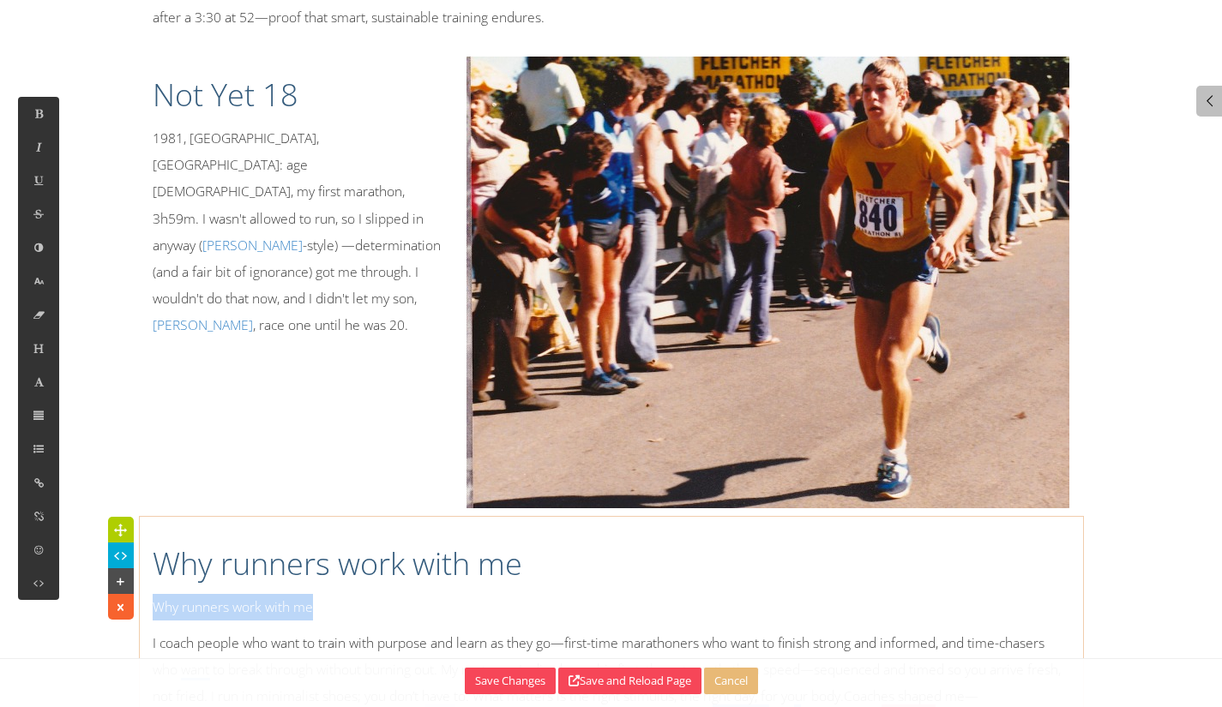
drag, startPoint x: 289, startPoint y: 579, endPoint x: 119, endPoint y: 568, distance: 170.2
click at [153, 571] on div "Why runners work with me Why runners work with me I coach people who want to tr…" at bounding box center [612, 649] width 918 height 264
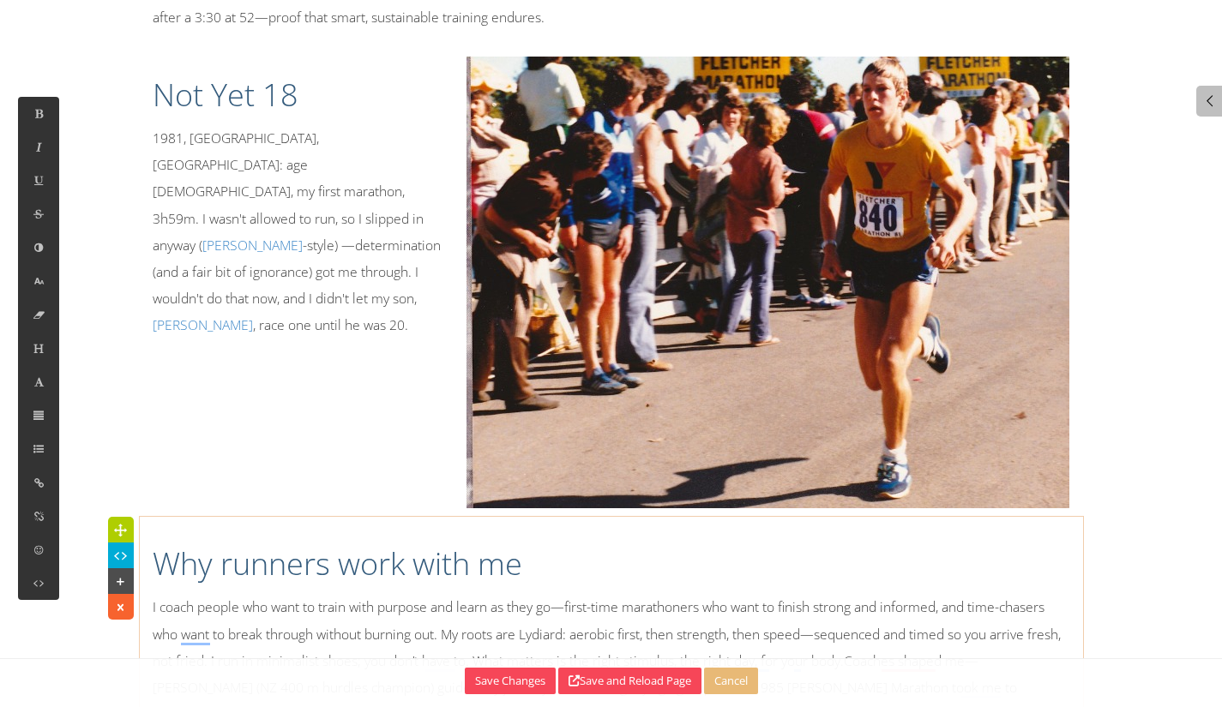
click at [621, 554] on h1 "Why runners work with me" at bounding box center [612, 564] width 918 height 43
click at [540, 608] on p "I coach people who want to train with purpose and learn as they go—first-time m…" at bounding box center [612, 661] width 918 height 134
drag, startPoint x: 521, startPoint y: 607, endPoint x: 570, endPoint y: 602, distance: 49.1
click at [571, 602] on p "I coach people who want to train with purpose and learn as they go—first-time m…" at bounding box center [612, 661] width 918 height 134
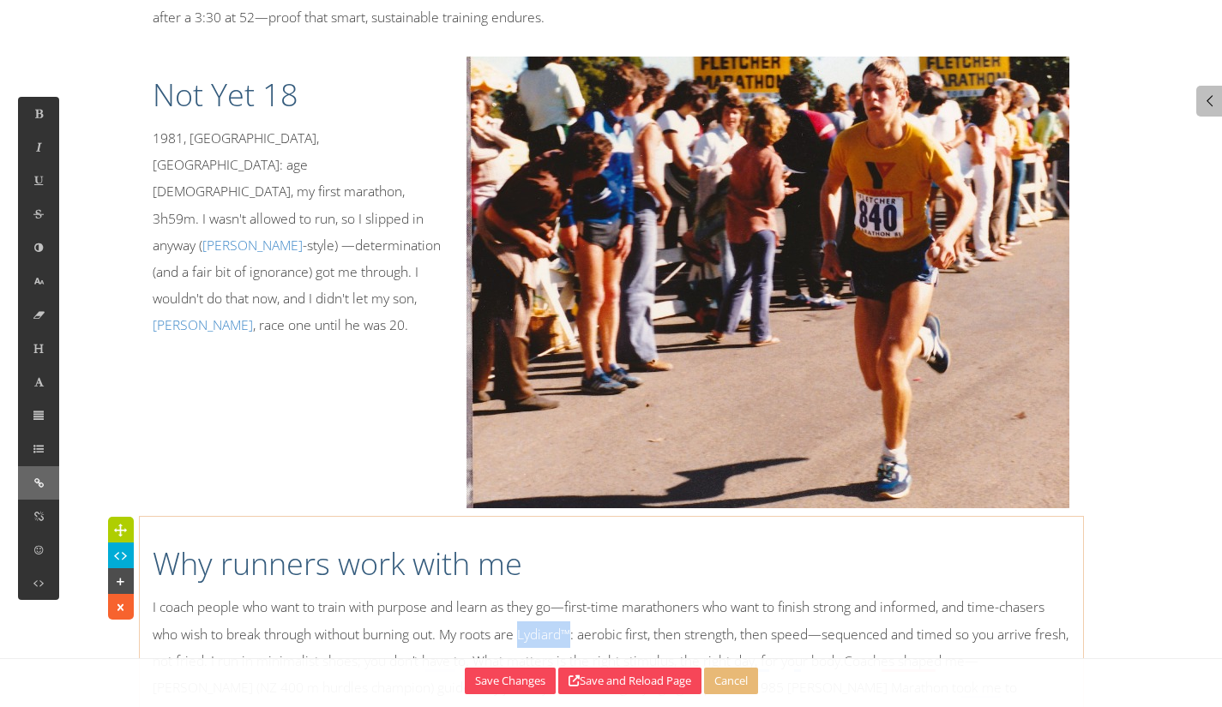
click at [35, 481] on icon at bounding box center [39, 483] width 15 height 15
type input "Lydiard™"
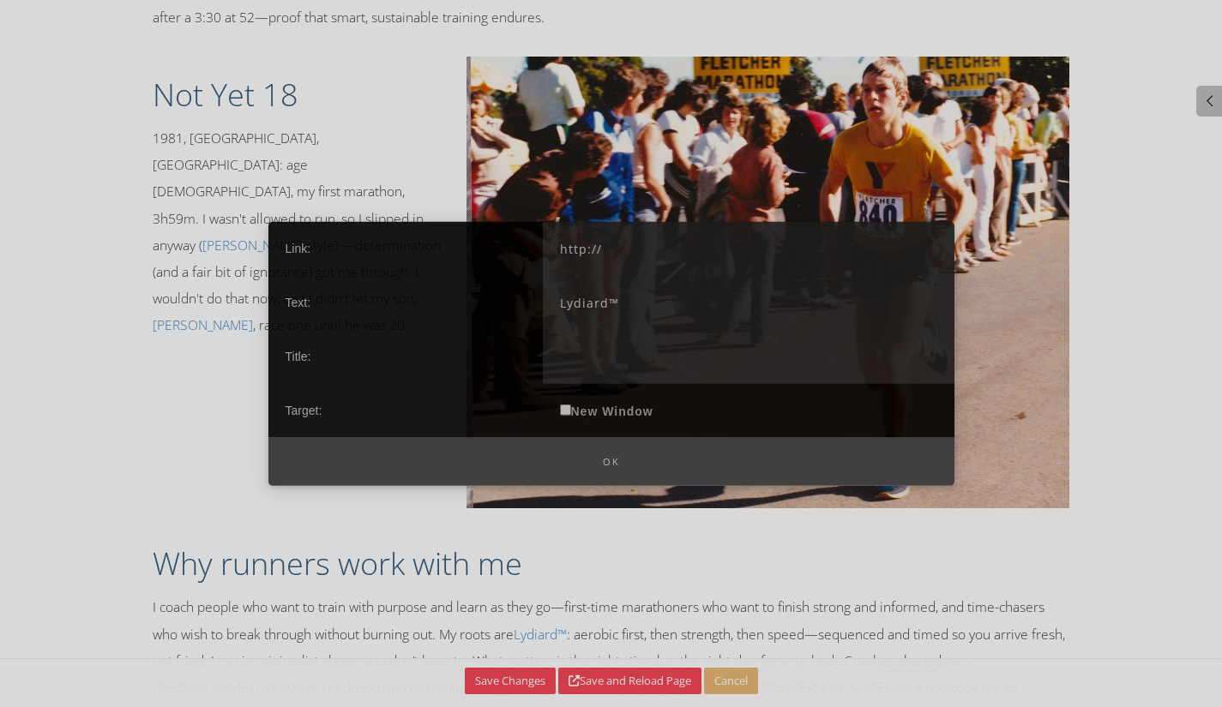
click at [669, 243] on input "http://" at bounding box center [749, 248] width 412 height 54
drag, startPoint x: 696, startPoint y: 246, endPoint x: 533, endPoint y: 251, distance: 163.0
click at [533, 251] on div "Link: http:// Text: Lydiard™ Title: Target: New Window" at bounding box center [611, 329] width 686 height 216
paste input "s://www.lydiardfoundation.org"
type input "https://www.lydiardfoundation.org/"
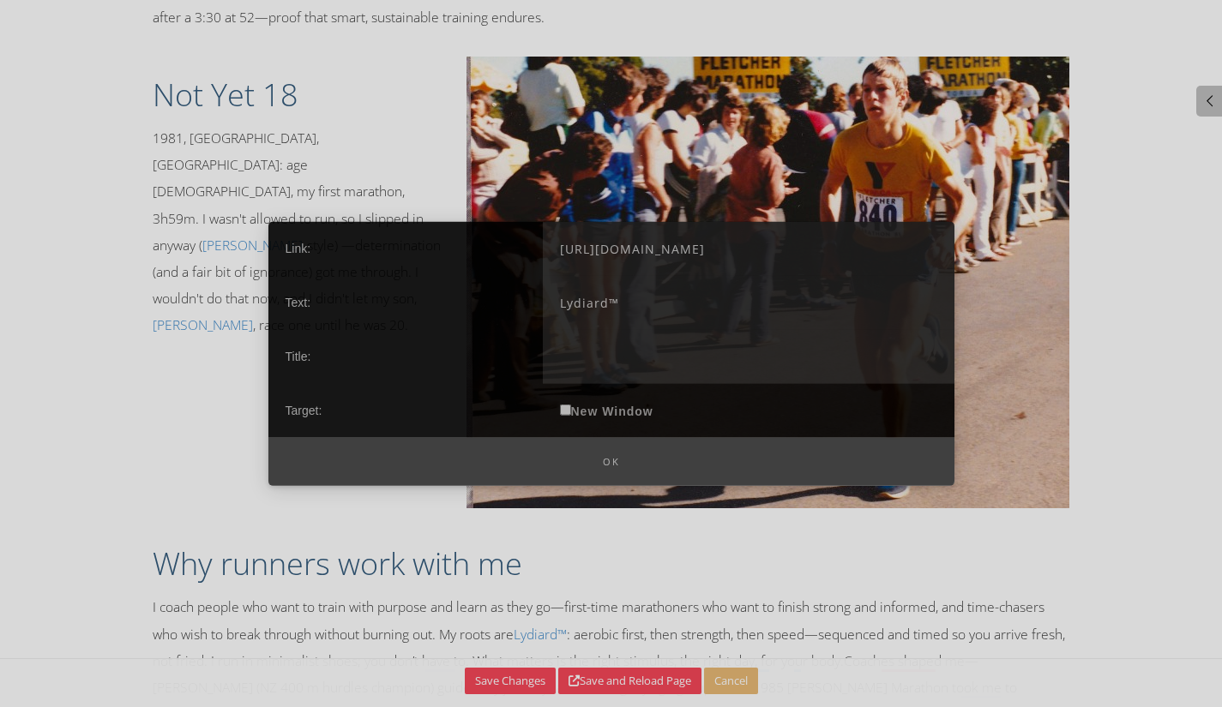
click at [611, 411] on label "New Window" at bounding box center [607, 410] width 128 height 54
click at [571, 411] on input "New Window" at bounding box center [565, 409] width 11 height 11
checkbox input "true"
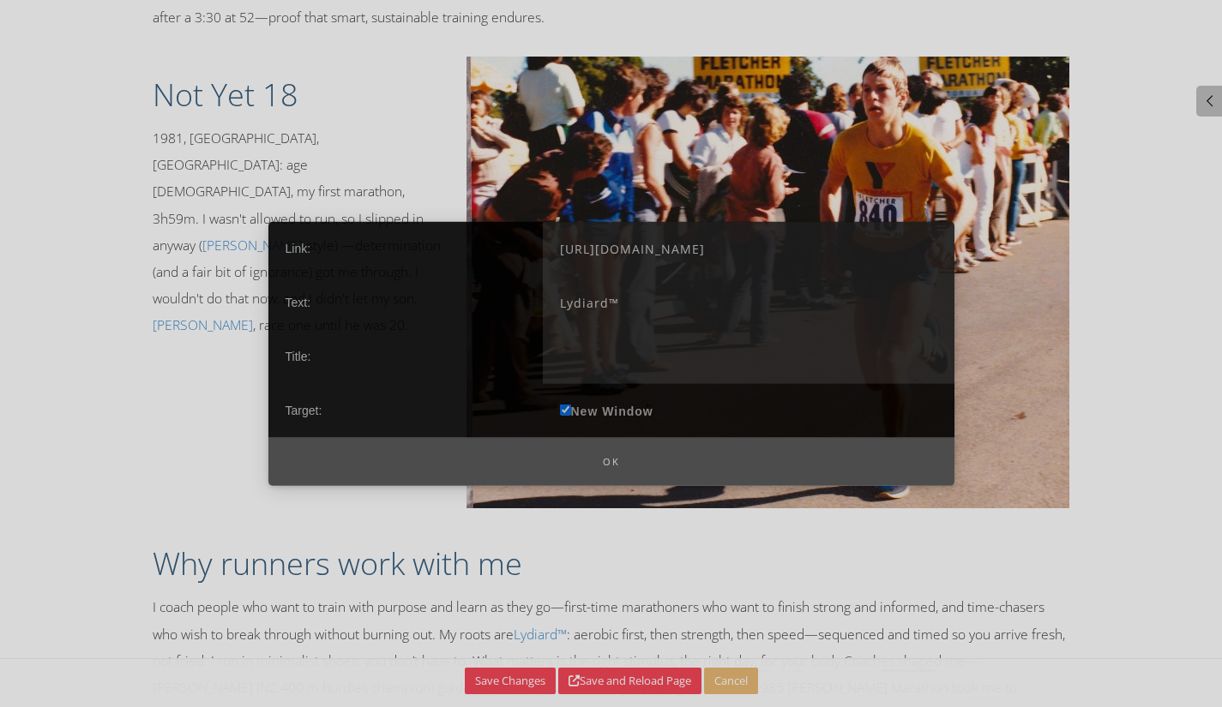
click at [611, 460] on button "Ok" at bounding box center [611, 461] width 686 height 49
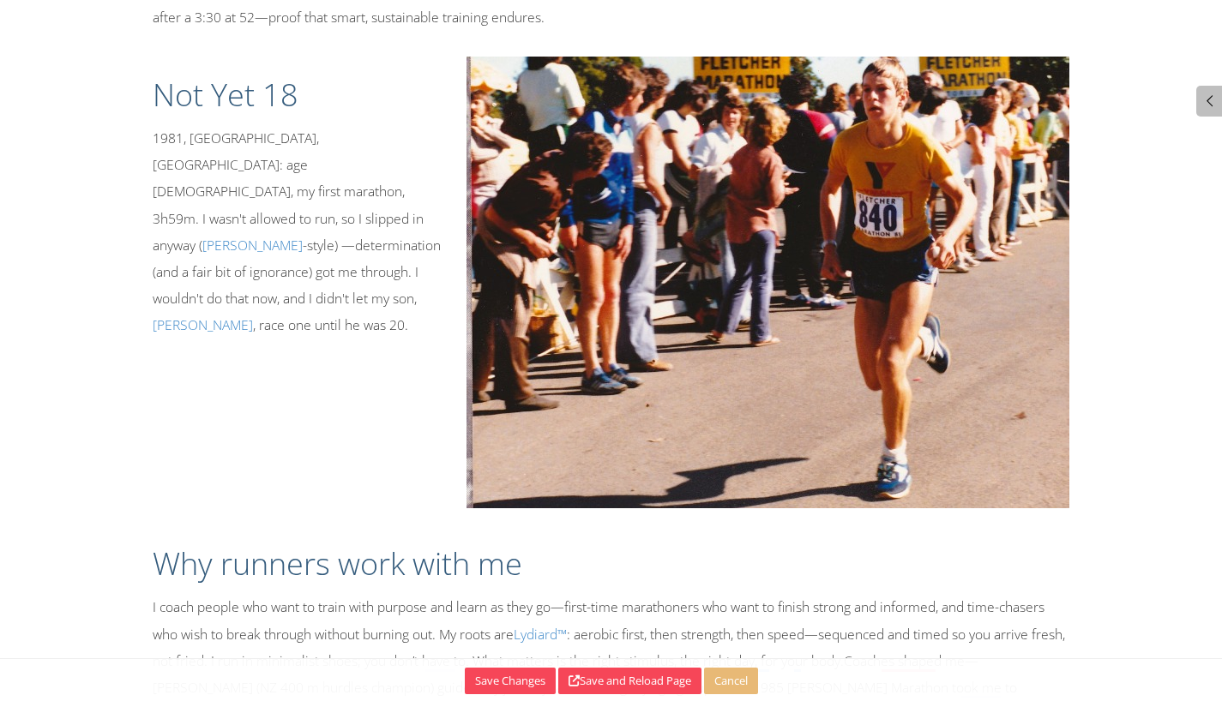
click at [636, 612] on p "I coach people who want to train with purpose and learn as they go—first-time m…" at bounding box center [612, 661] width 918 height 134
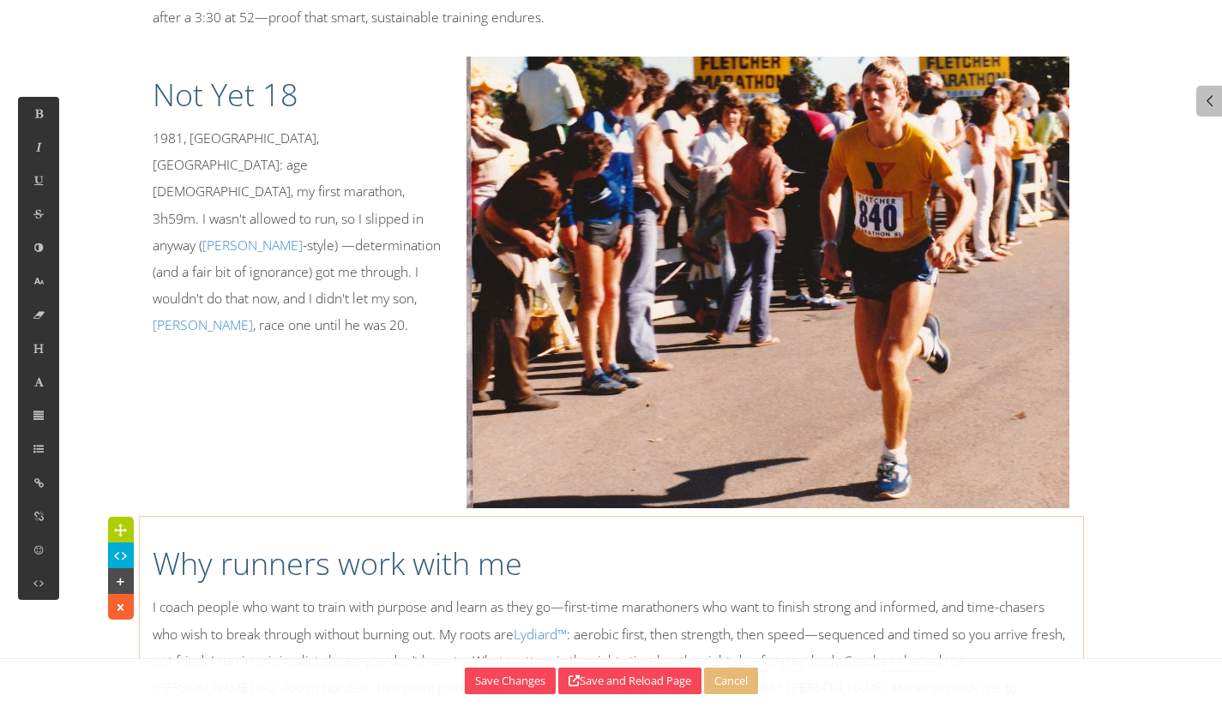
click at [742, 614] on p "I coach people who want to train with purpose and learn as they go—first-time m…" at bounding box center [612, 661] width 918 height 134
click at [874, 620] on p "I coach people who want to train with purpose and learn as they go—first-time m…" at bounding box center [612, 661] width 918 height 134
click at [971, 599] on p "I coach people who want to train with purpose and learn as they go—first-time m…" at bounding box center [612, 661] width 918 height 134
click at [1039, 597] on p "I coach people who want to train with purpose and learn as they go—first-time m…" at bounding box center [612, 661] width 918 height 134
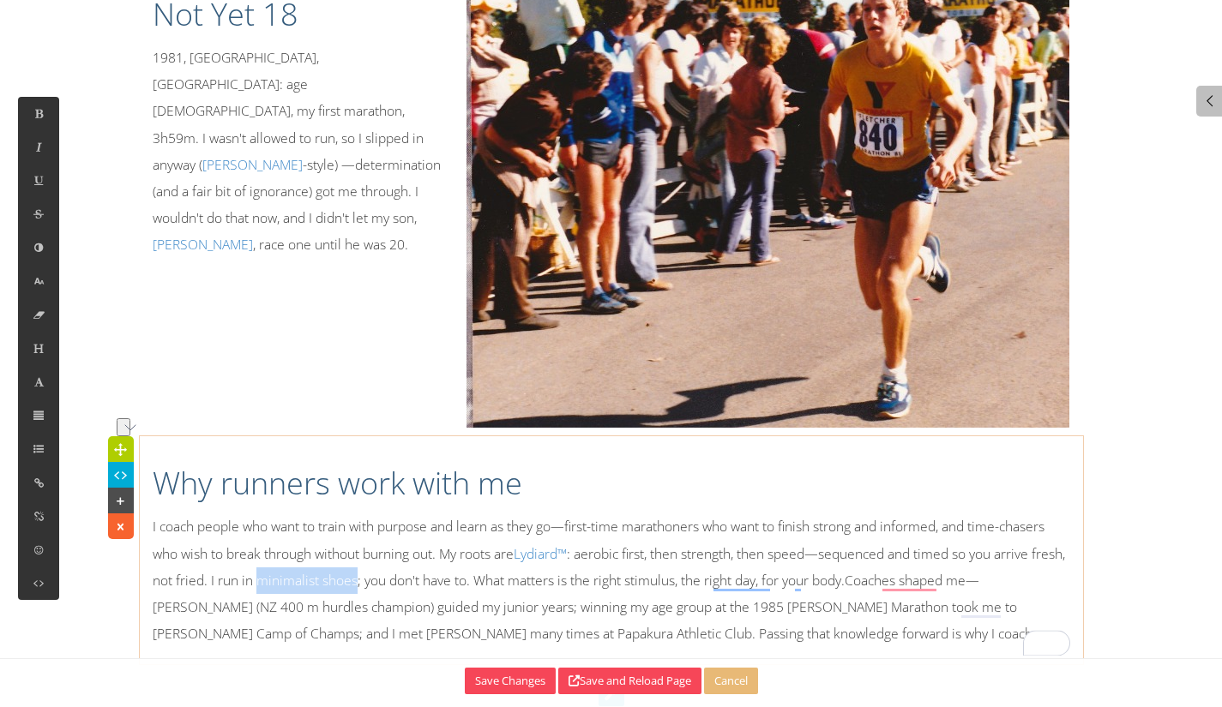
drag, startPoint x: 292, startPoint y: 553, endPoint x: 393, endPoint y: 557, distance: 100.4
click at [394, 551] on p "I coach people who want to train with purpose and learn as they go—first-time m…" at bounding box center [612, 581] width 918 height 134
click at [553, 537] on p "I coach people who want to train with purpose and learn as they go—first-time m…" at bounding box center [612, 581] width 918 height 134
drag, startPoint x: 391, startPoint y: 556, endPoint x: 327, endPoint y: 555, distance: 64.3
click at [386, 557] on p "I coach people who want to train with purpose and learn as they go—first-time m…" at bounding box center [612, 581] width 918 height 134
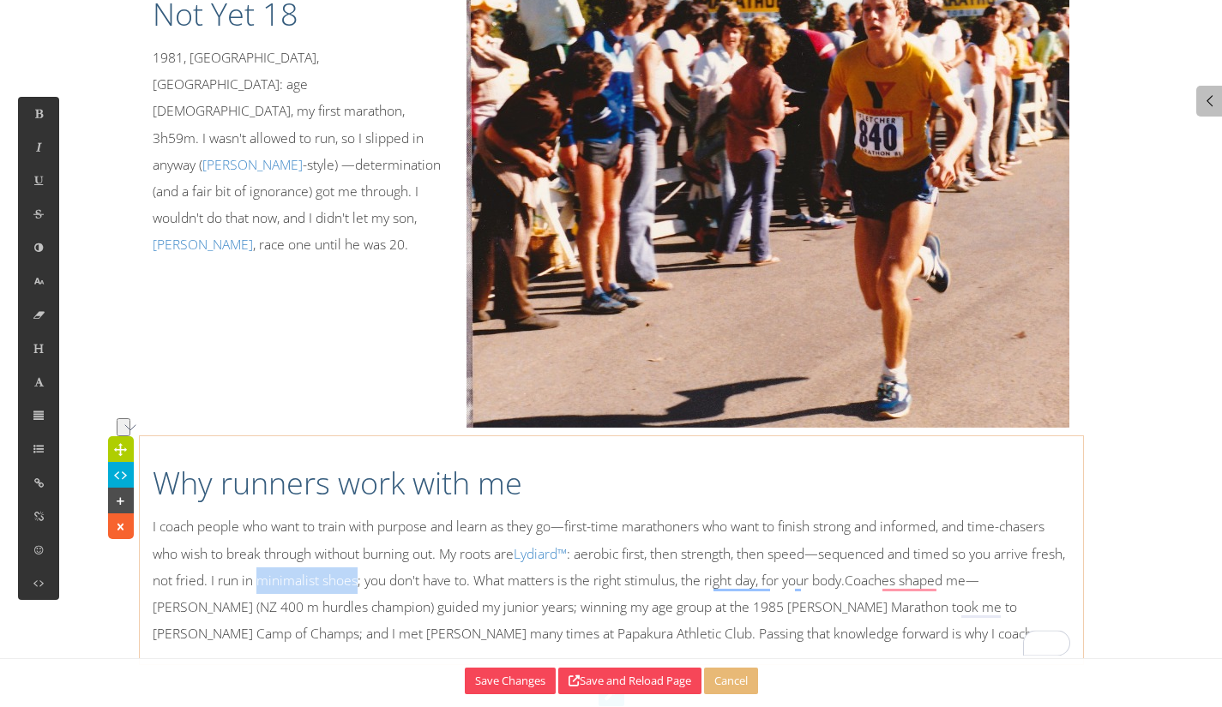
drag, startPoint x: 297, startPoint y: 551, endPoint x: 393, endPoint y: 551, distance: 96.0
click at [393, 551] on p "I coach people who want to train with purpose and learn as they go—first-time m…" at bounding box center [612, 581] width 918 height 134
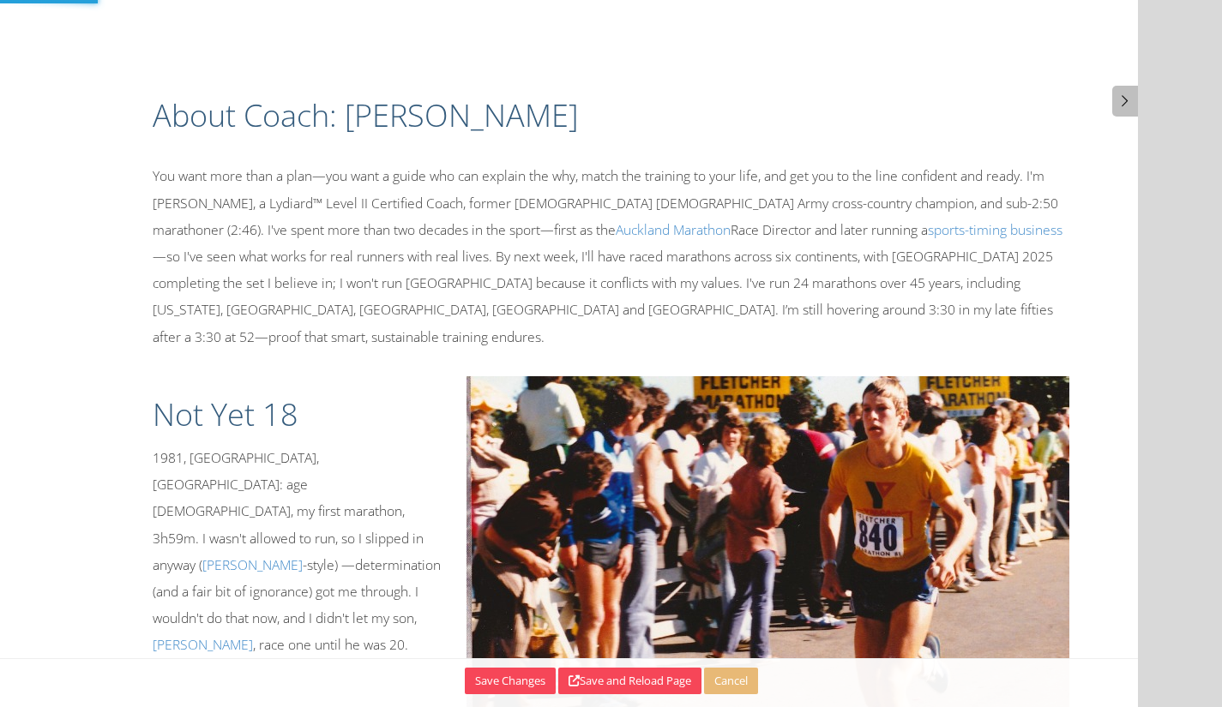
select select "5"
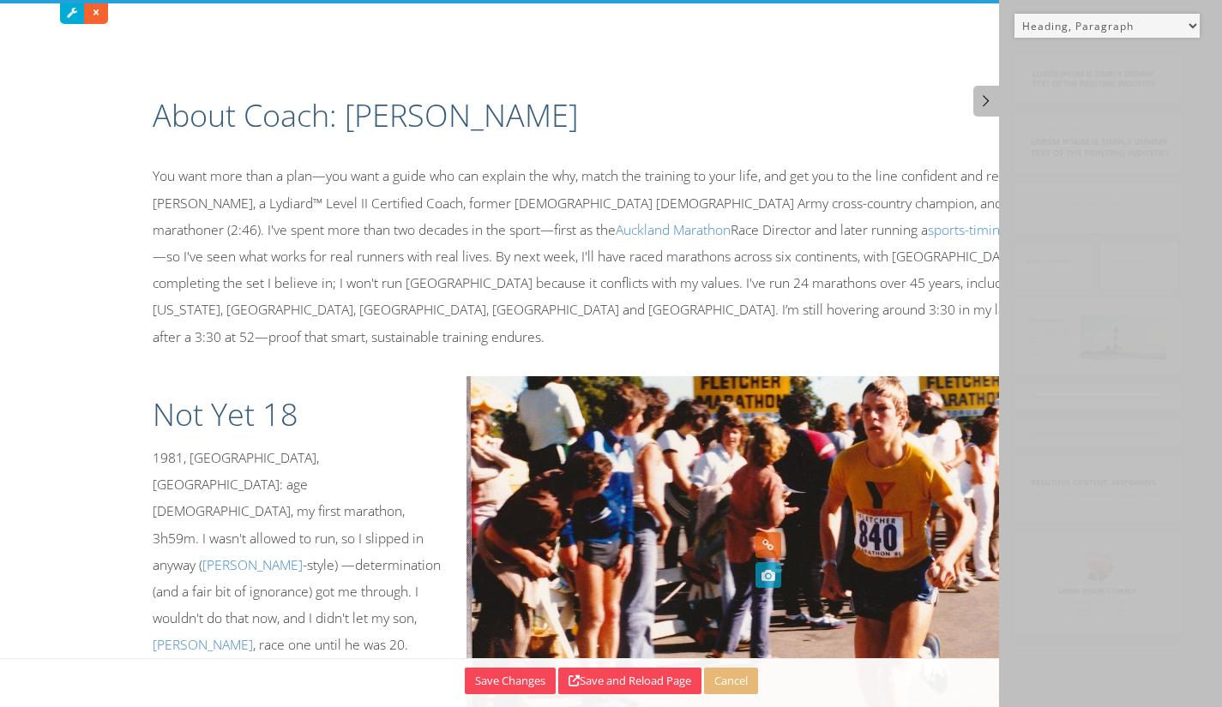
scroll to position [172, 0]
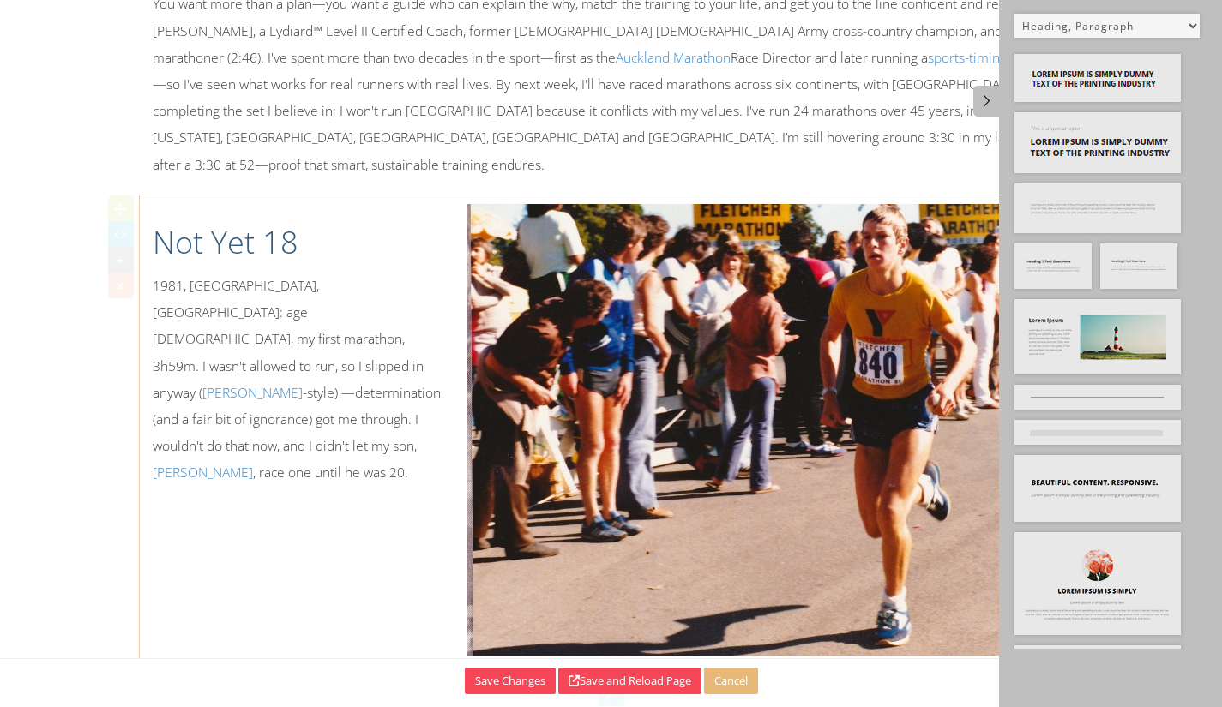
click at [384, 402] on p "1981, Rotorua, New Zealand: age 15, my first marathon, 3h59m. I wasn't allowed …" at bounding box center [297, 380] width 289 height 214
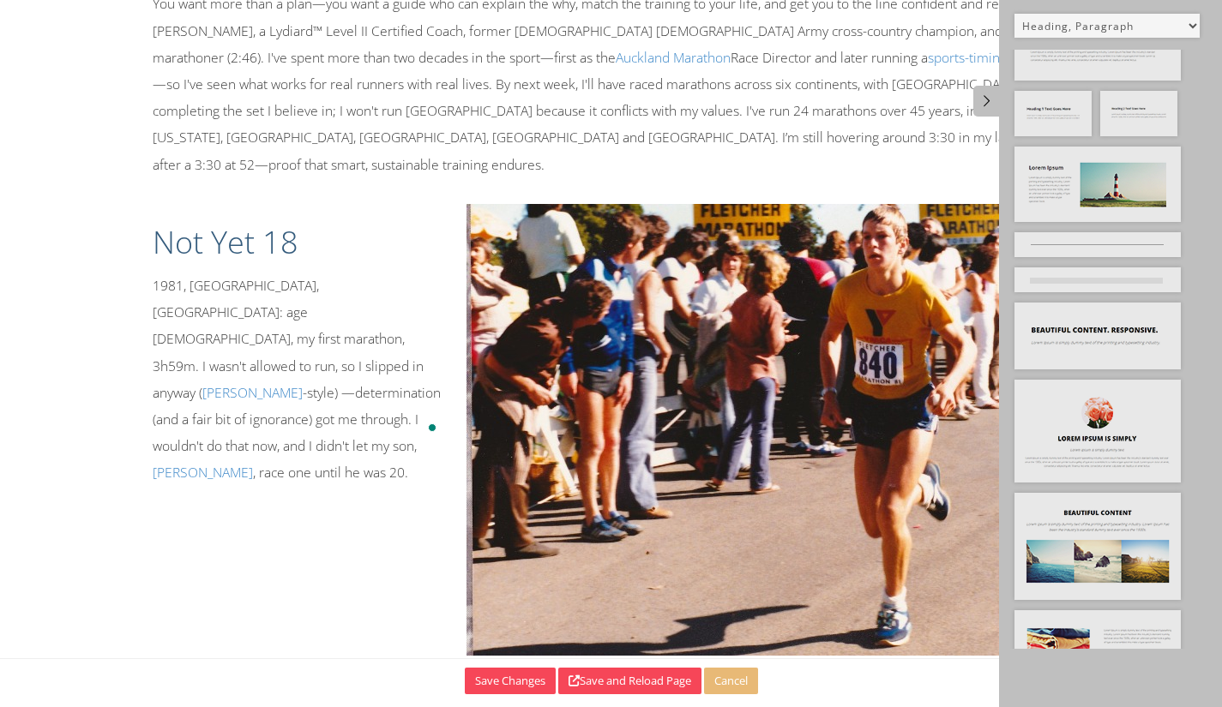
scroll to position [0, 0]
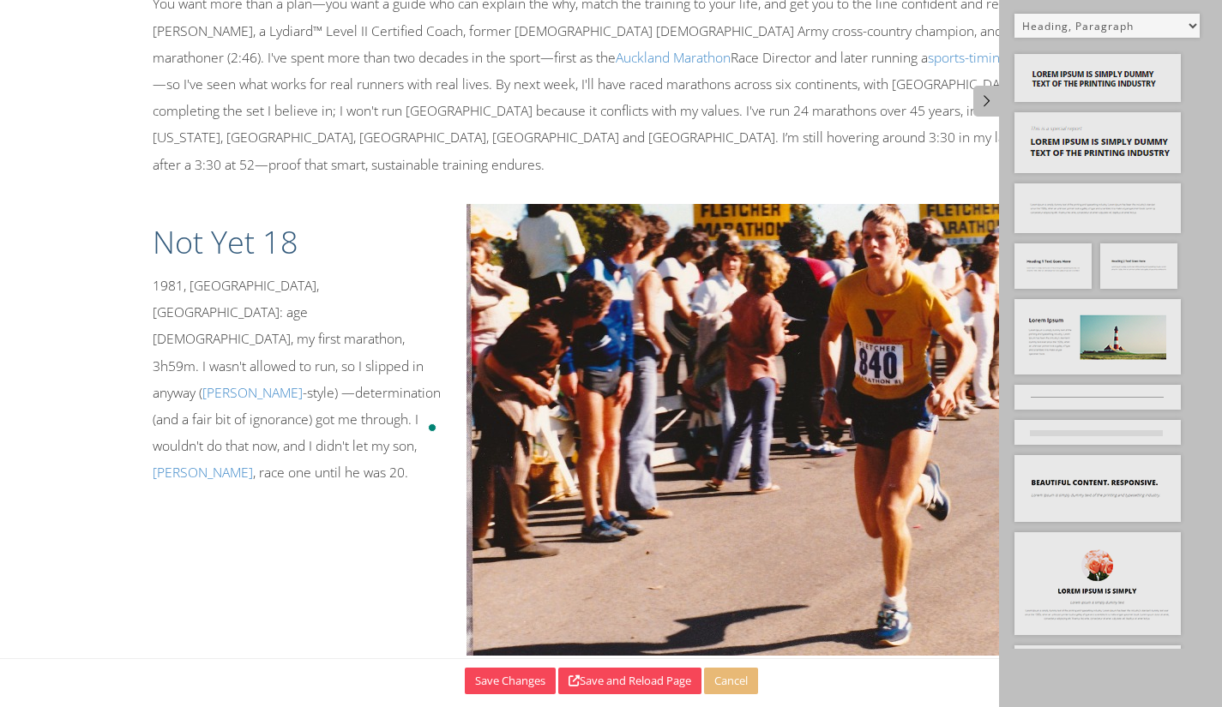
click at [1187, 27] on select "Default All Title Title, Subtitle Info, Title Heading, Paragraph Paragraph Butt…" at bounding box center [1106, 26] width 185 height 24
click at [1014, 14] on select "Default All Title Title, Subtitle Info, Title Heading, Paragraph Paragraph Butt…" at bounding box center [1106, 26] width 185 height 24
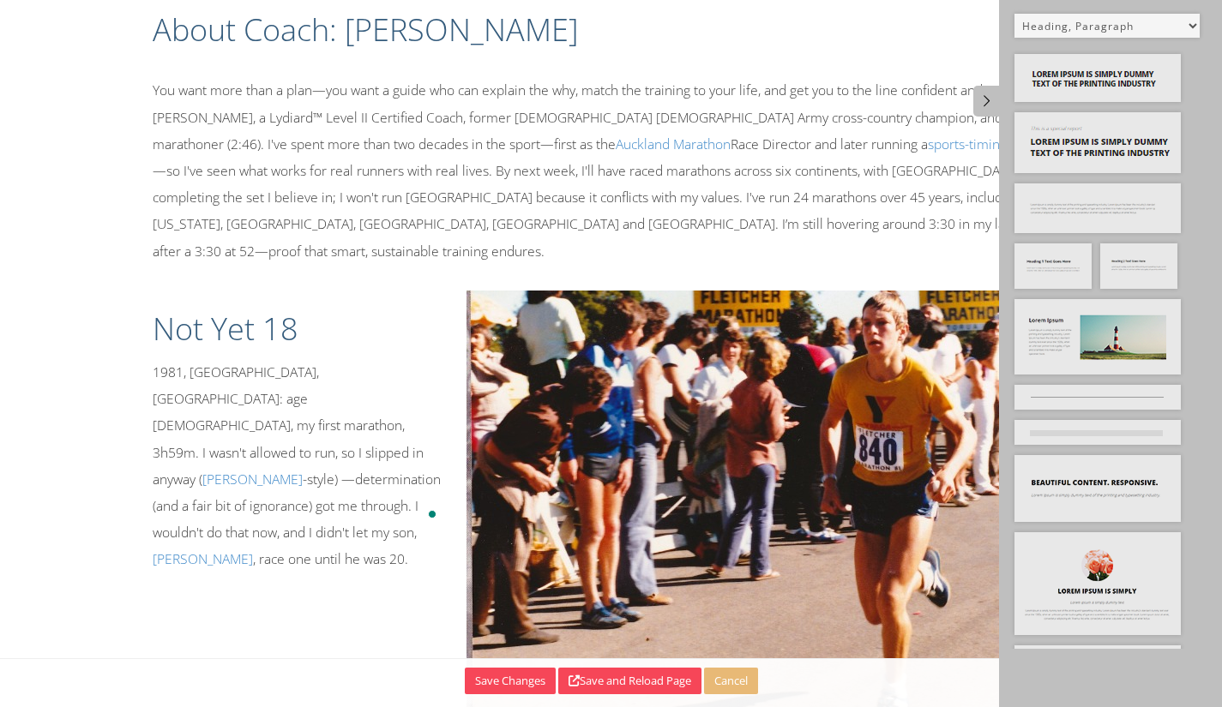
scroll to position [172, 0]
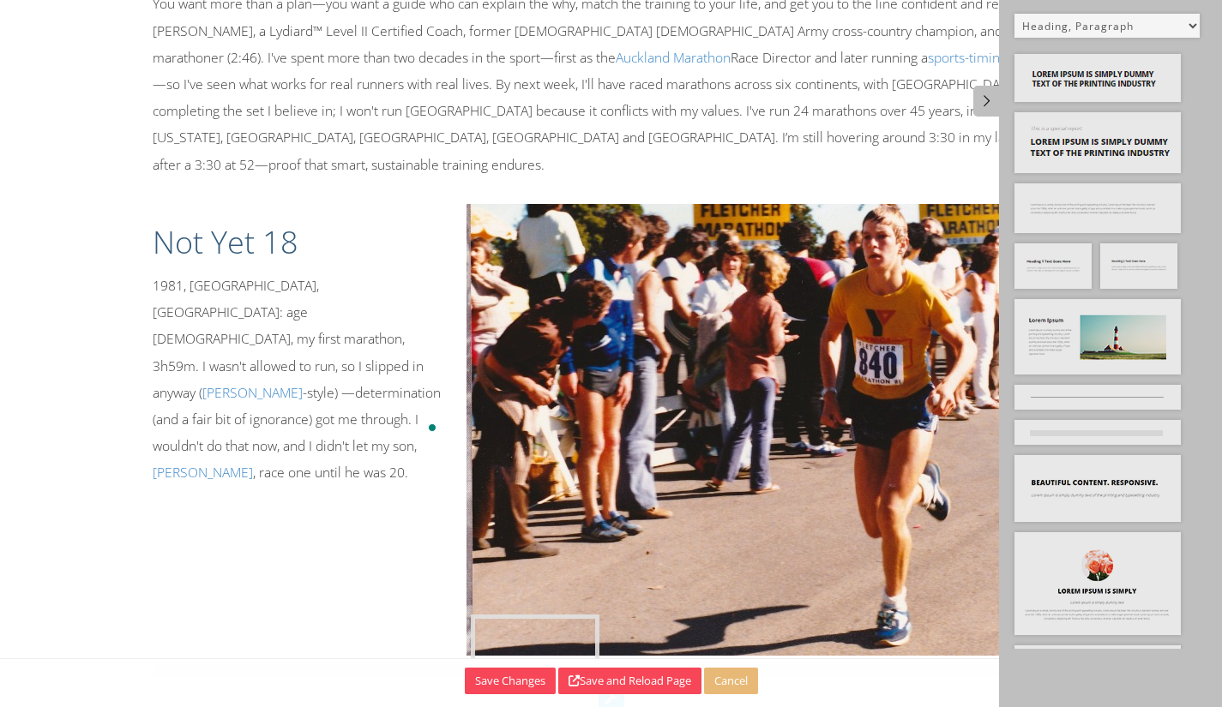
drag, startPoint x: 1074, startPoint y: 262, endPoint x: 531, endPoint y: 632, distance: 656.7
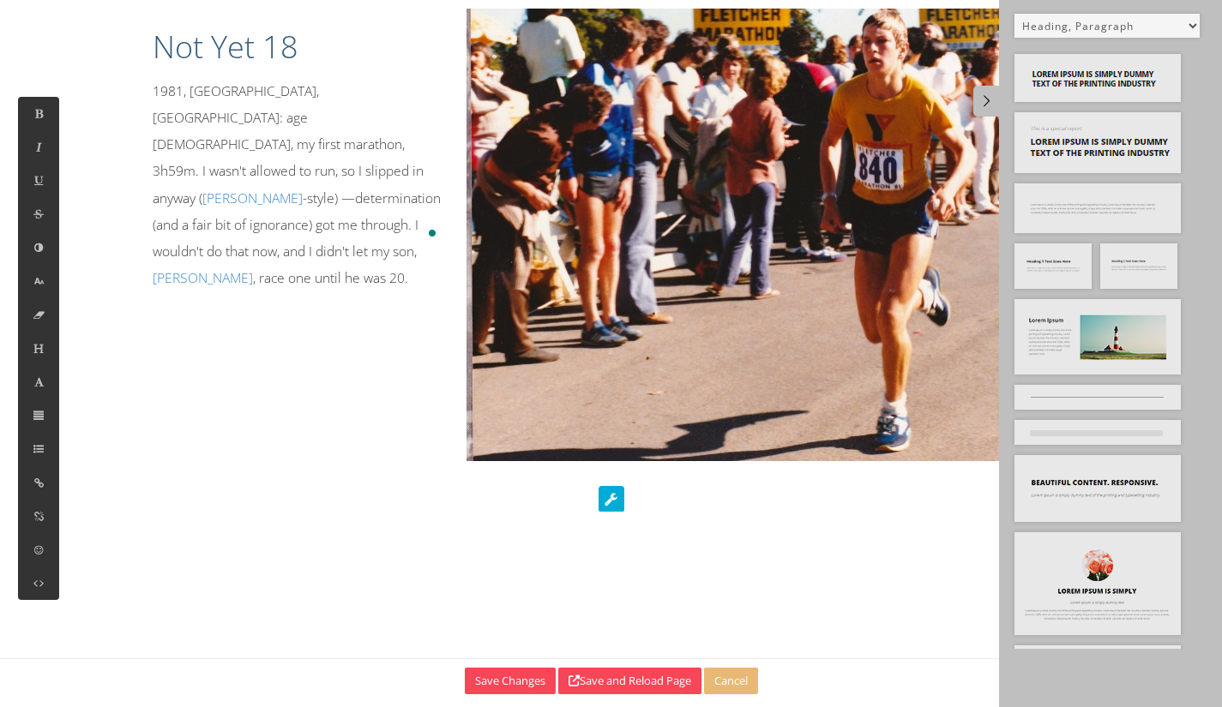
scroll to position [258, 0]
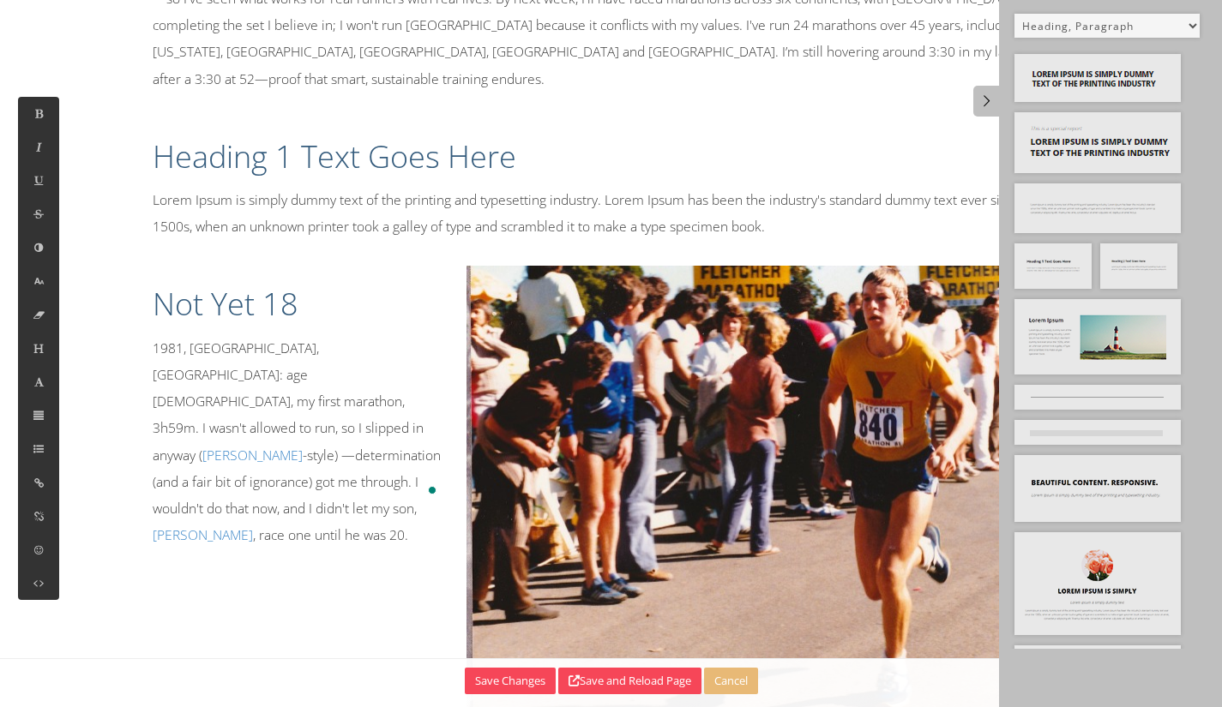
click at [822, 152] on h1 "Heading 1 Text Goes Here" at bounding box center [612, 156] width 918 height 43
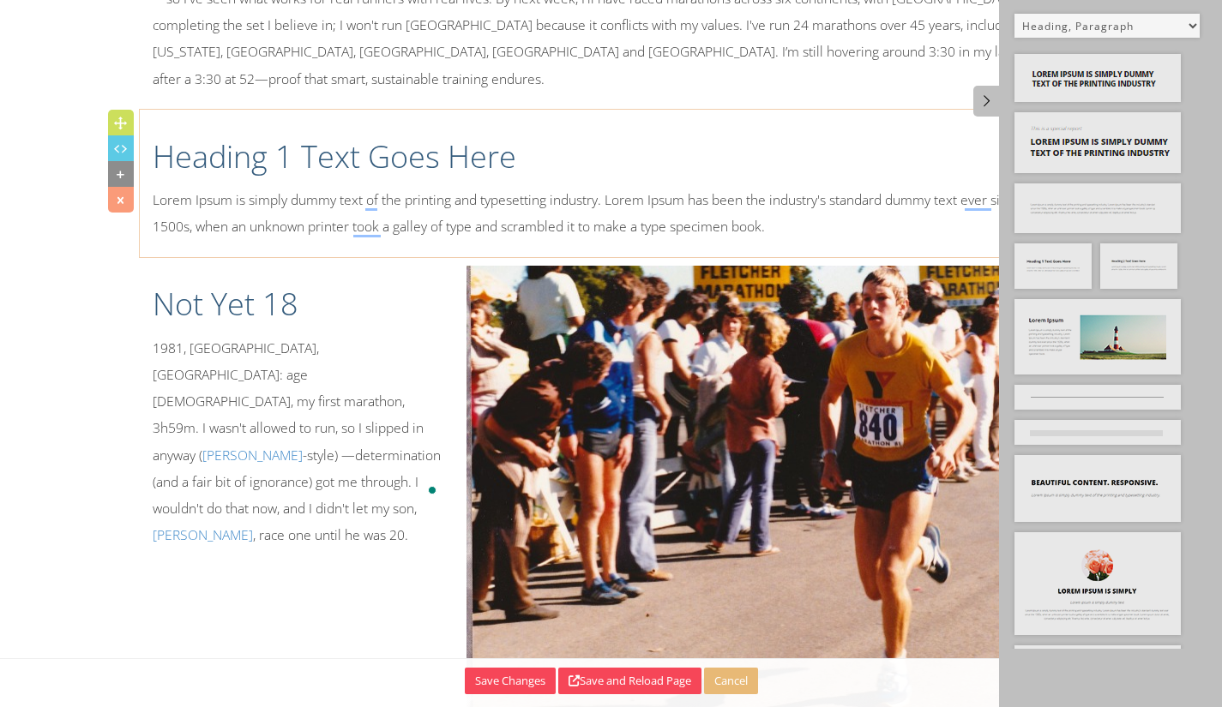
scroll to position [172, 0]
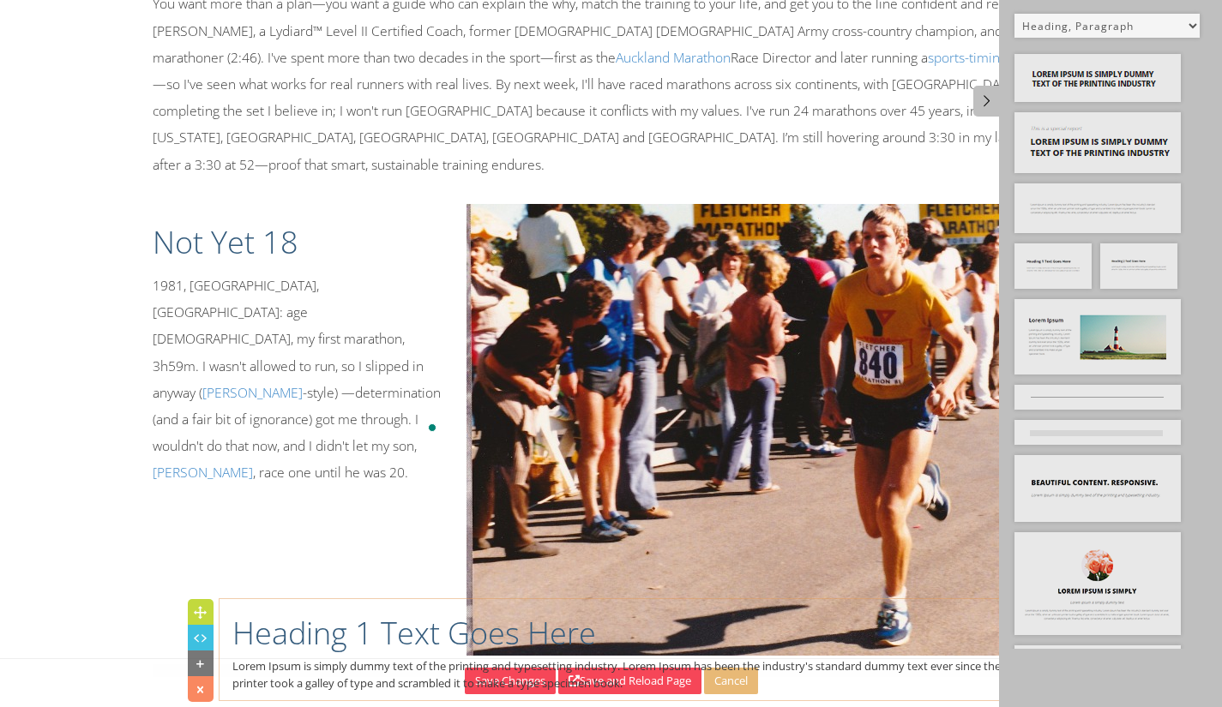
drag, startPoint x: 123, startPoint y: 95, endPoint x: 202, endPoint y: 611, distance: 522.1
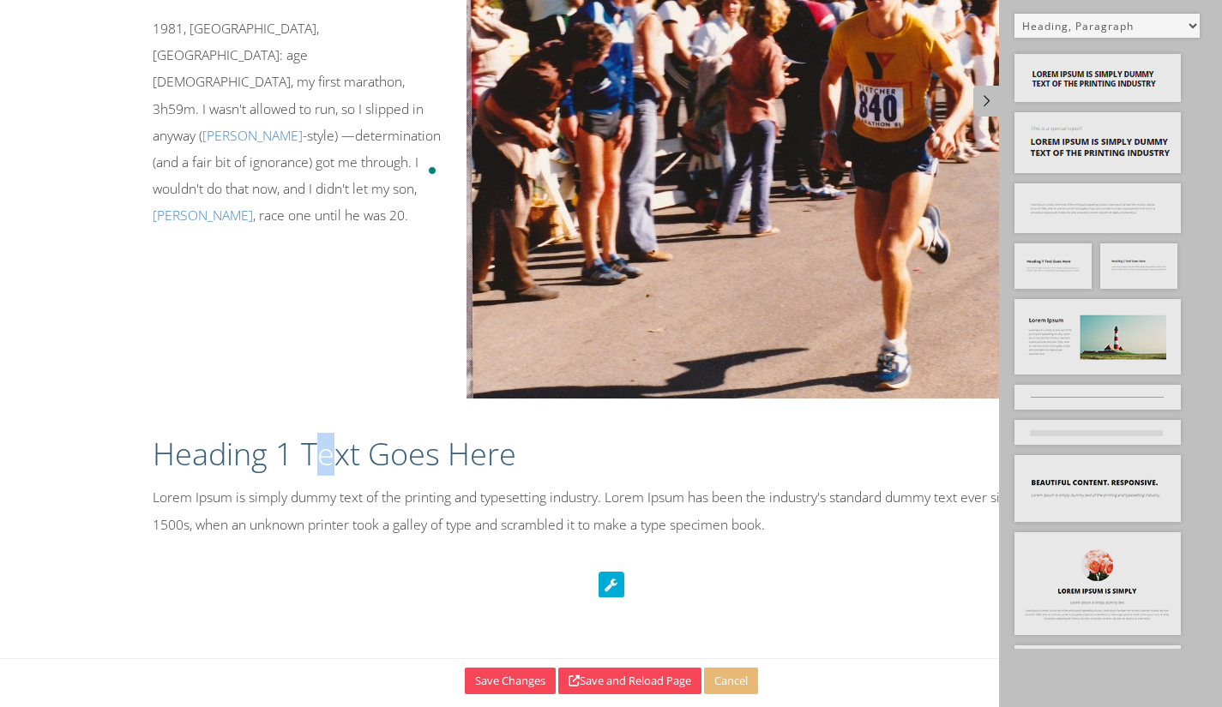
click at [323, 439] on div "About Coach: Paul Ryken You want more than a plan—you want a guide who can expl…" at bounding box center [611, 97] width 969 height 917
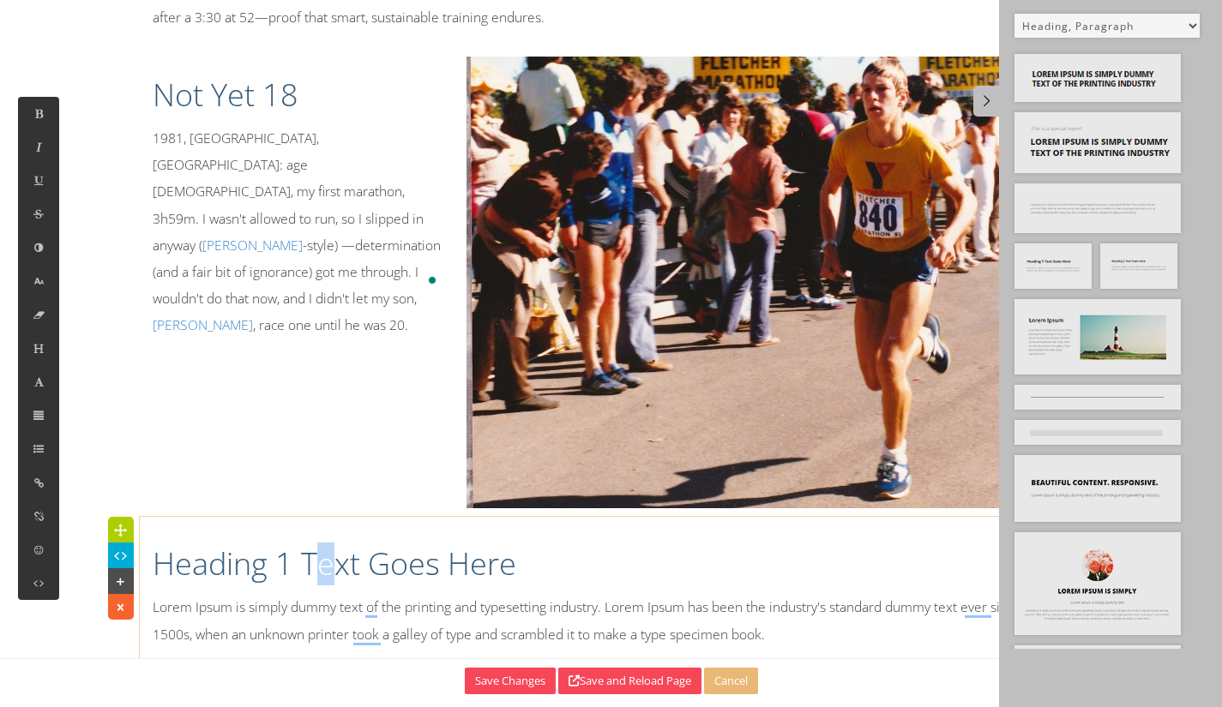
scroll to position [321, 0]
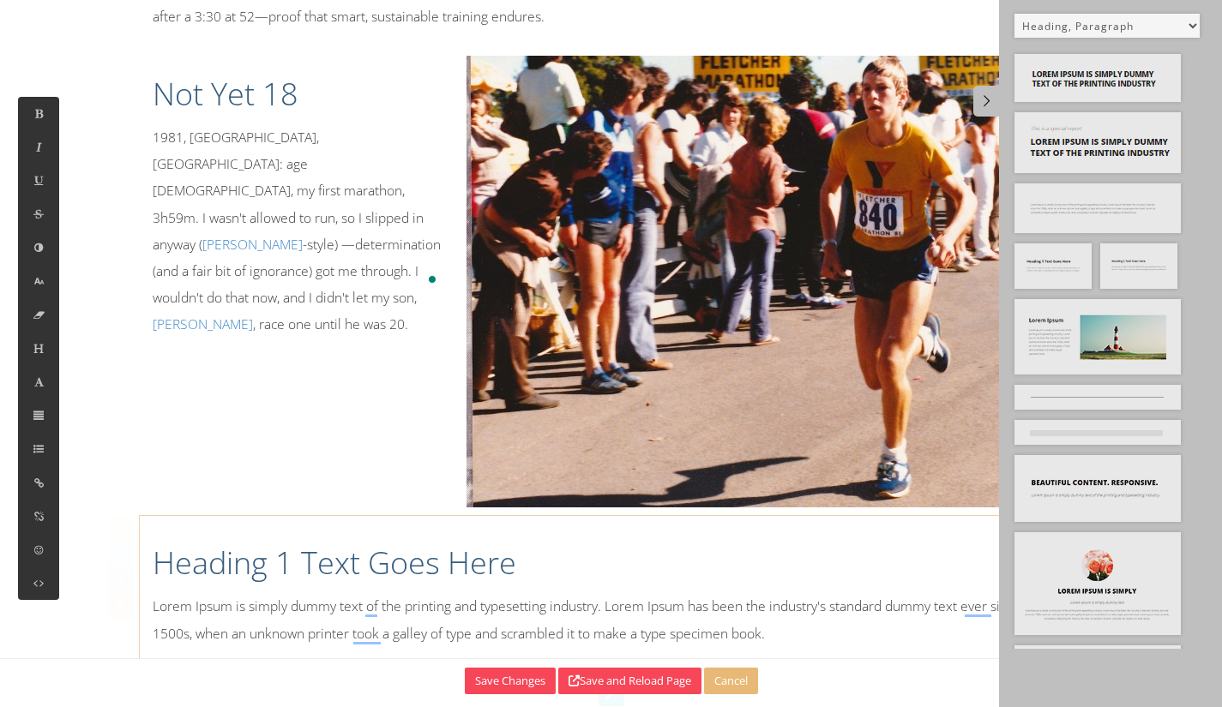
drag, startPoint x: 249, startPoint y: 574, endPoint x: 311, endPoint y: 586, distance: 63.7
click at [246, 593] on p "Lorem Ipsum is simply dummy text of the printing and typesetting industry. Lore…" at bounding box center [612, 619] width 918 height 53
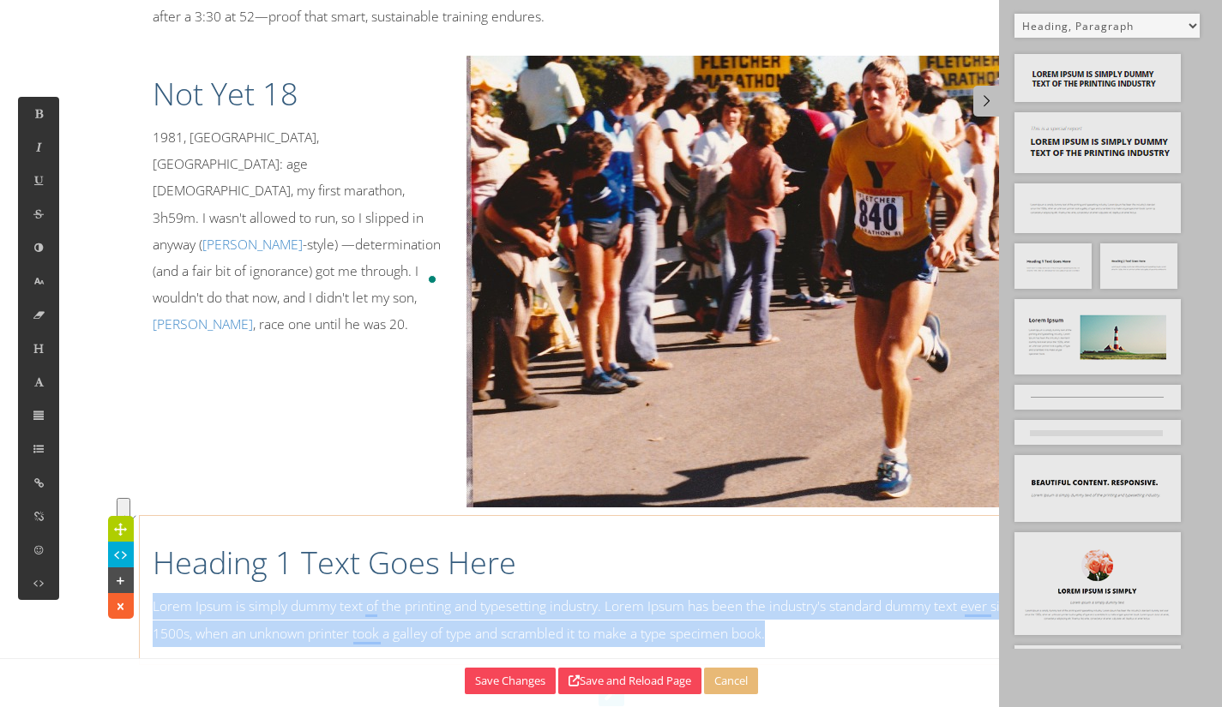
drag, startPoint x: 802, startPoint y: 605, endPoint x: 146, endPoint y: 572, distance: 656.9
click at [147, 571] on div "Heading 1 Text Goes Here Lorem Ipsum is simply dummy text of the printing and t…" at bounding box center [611, 590] width 943 height 131
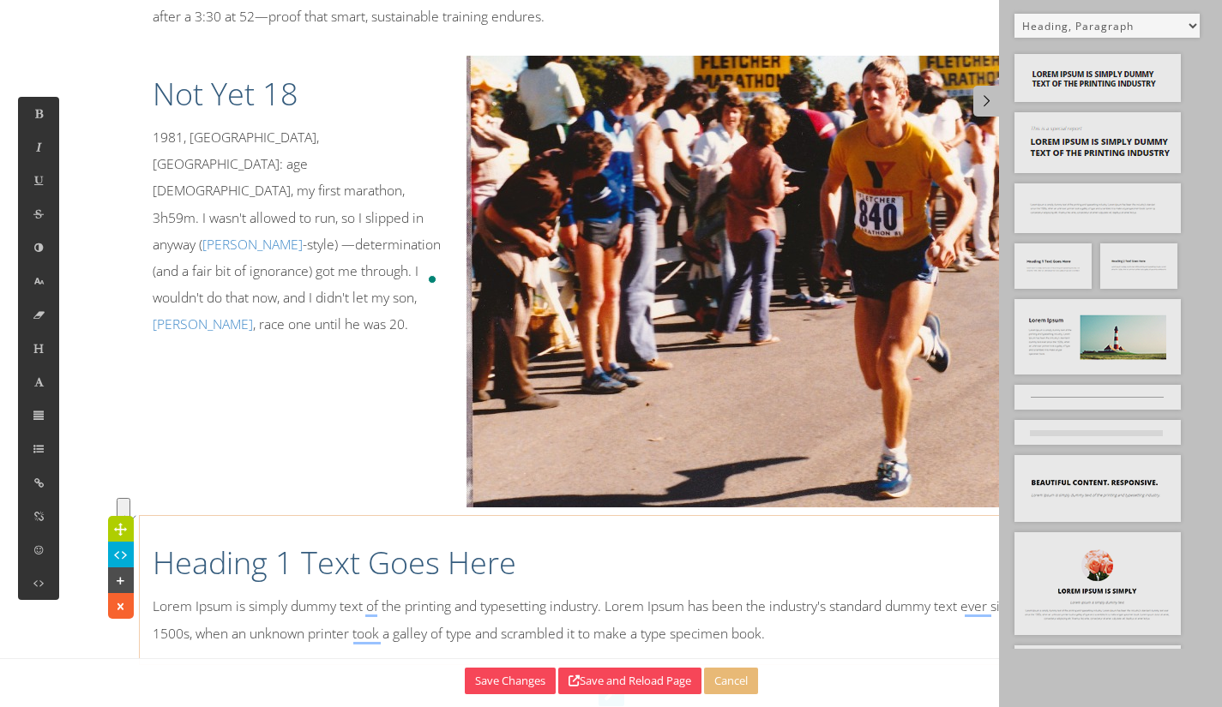
scroll to position [9799, 2]
click at [195, 542] on h1 "Heading 1 Text Goes Here" at bounding box center [612, 563] width 918 height 43
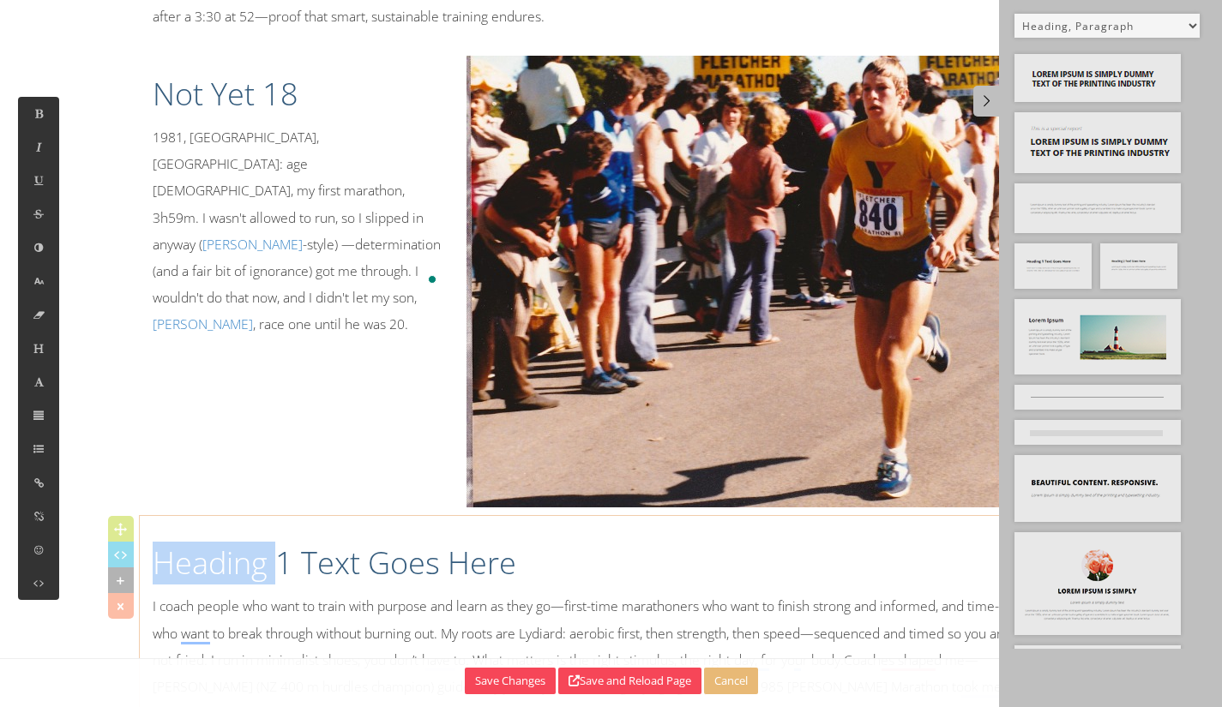
click at [195, 542] on h1 "Heading 1 Text Goes Here" at bounding box center [612, 563] width 918 height 43
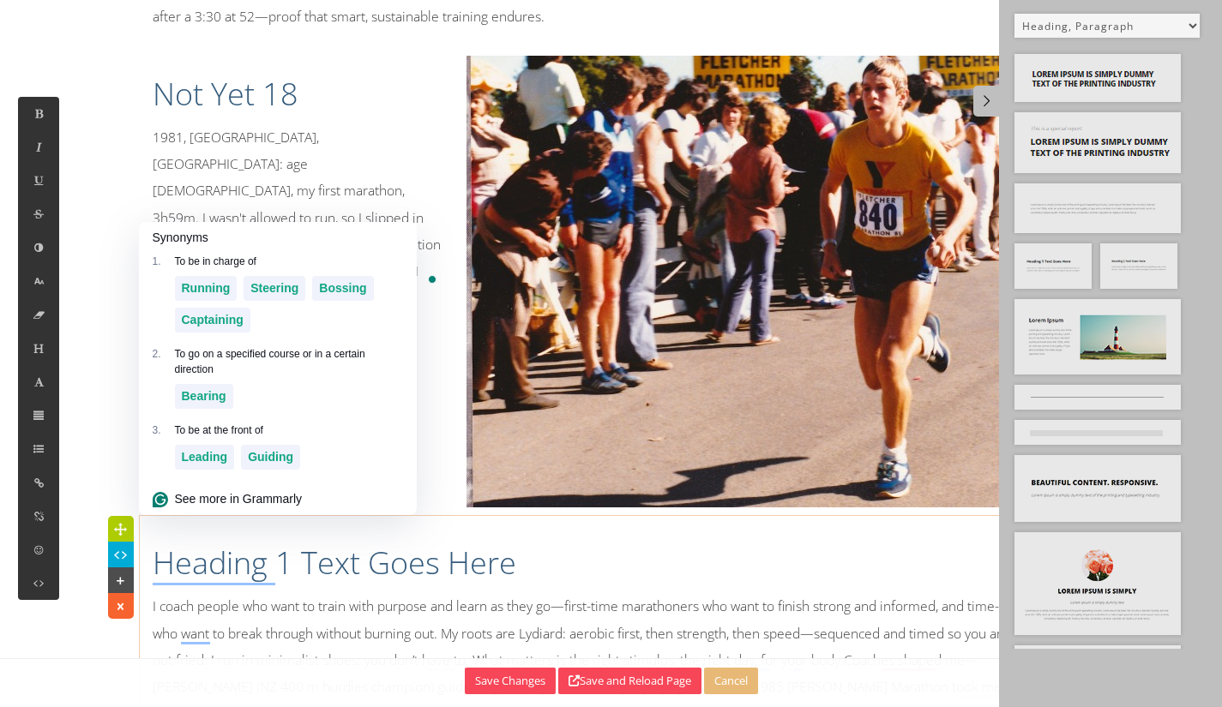
scroll to position [317, 5]
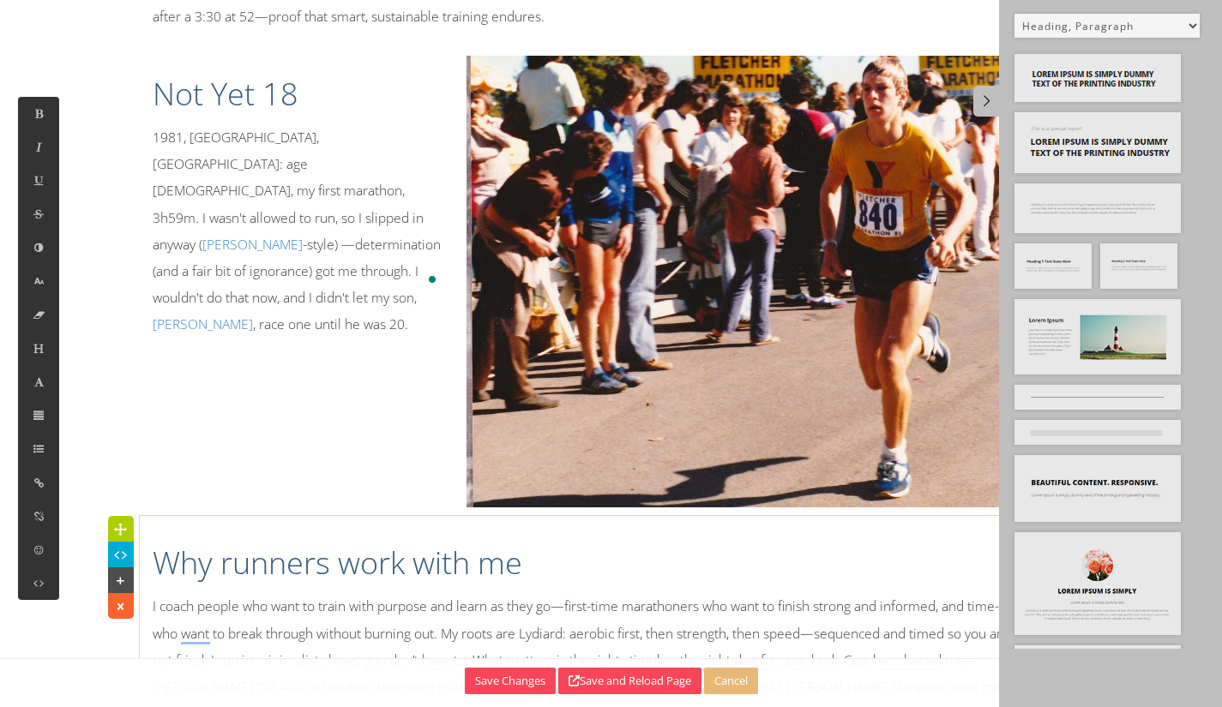
click at [266, 73] on h1 "Not Yet 18" at bounding box center [297, 94] width 289 height 43
click at [35, 347] on icon at bounding box center [39, 348] width 15 height 15
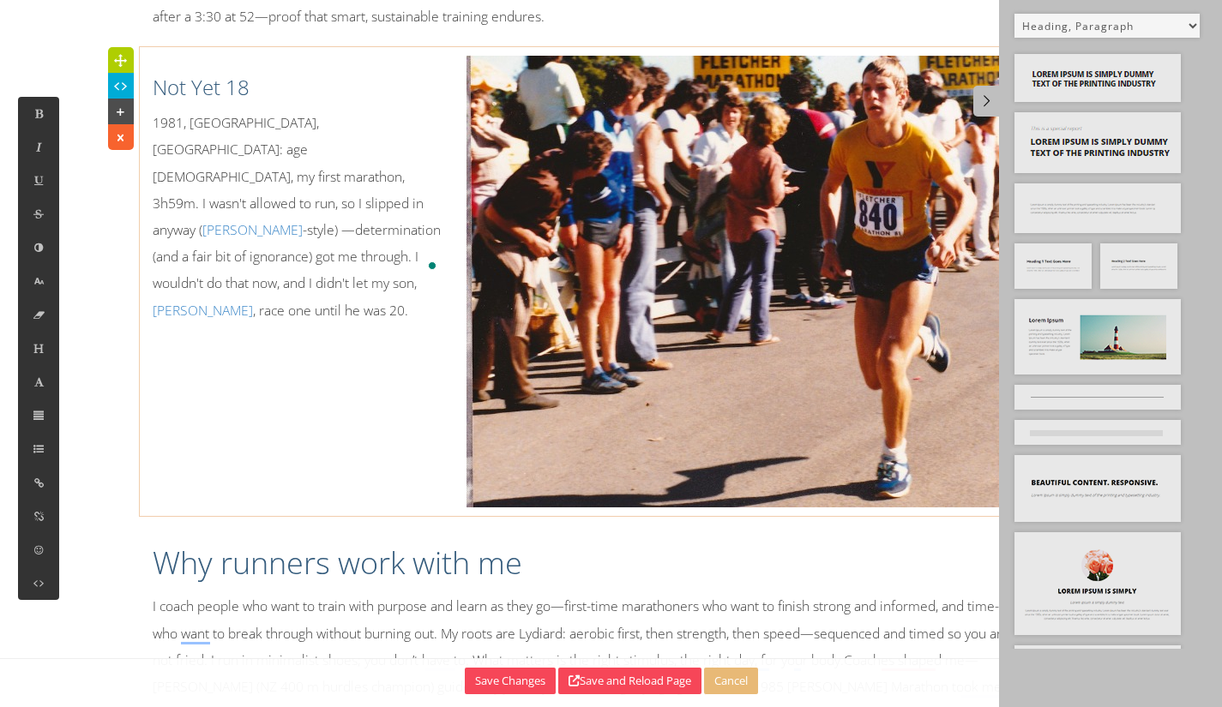
scroll to position [63, 0]
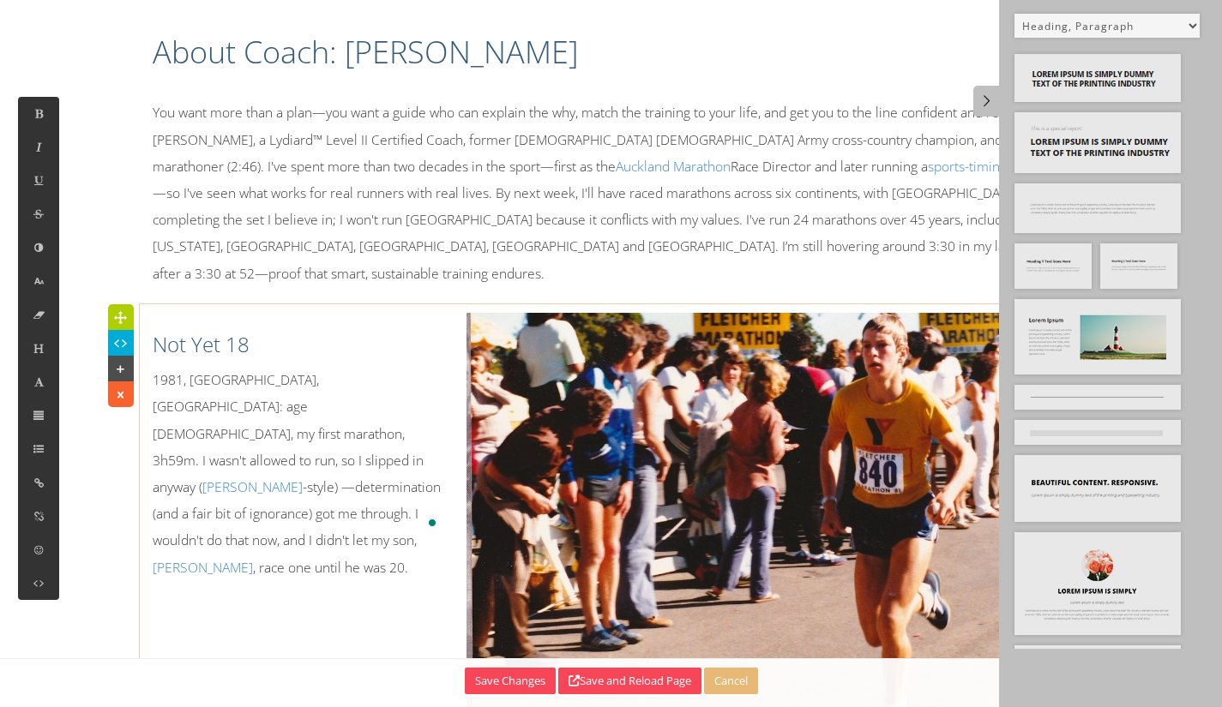
click at [404, 56] on h1 "About Coach: [PERSON_NAME]" at bounding box center [612, 52] width 918 height 43
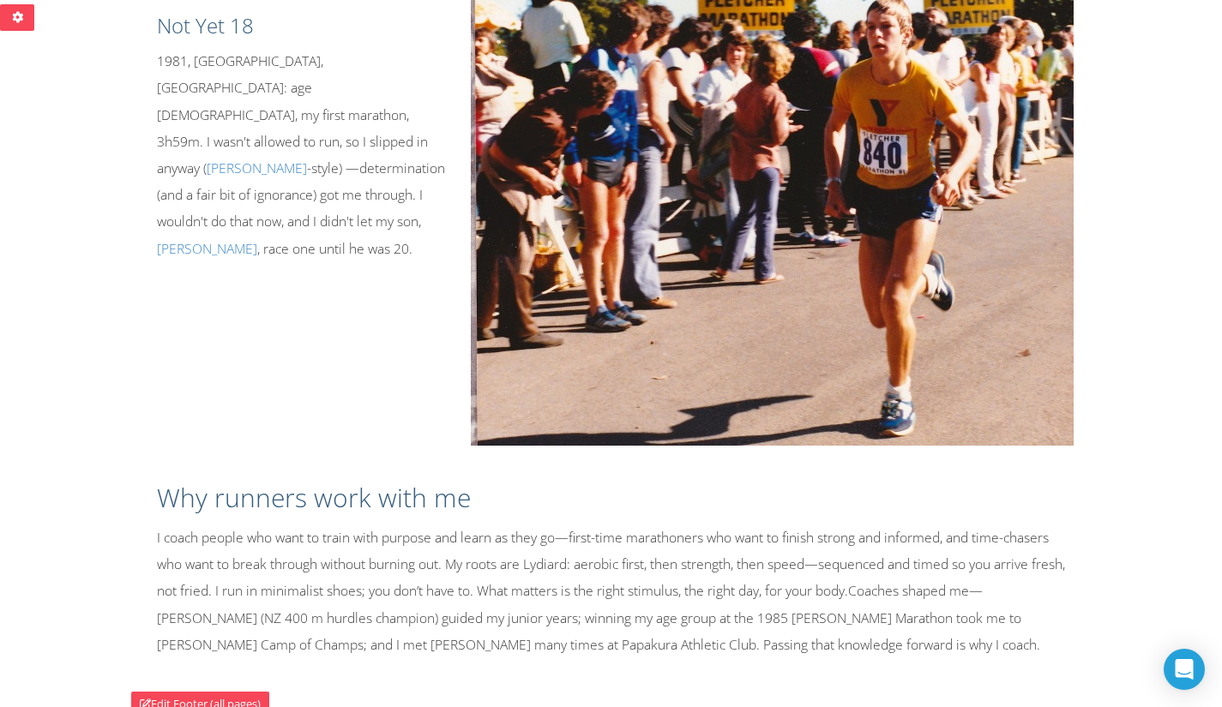
scroll to position [628, 0]
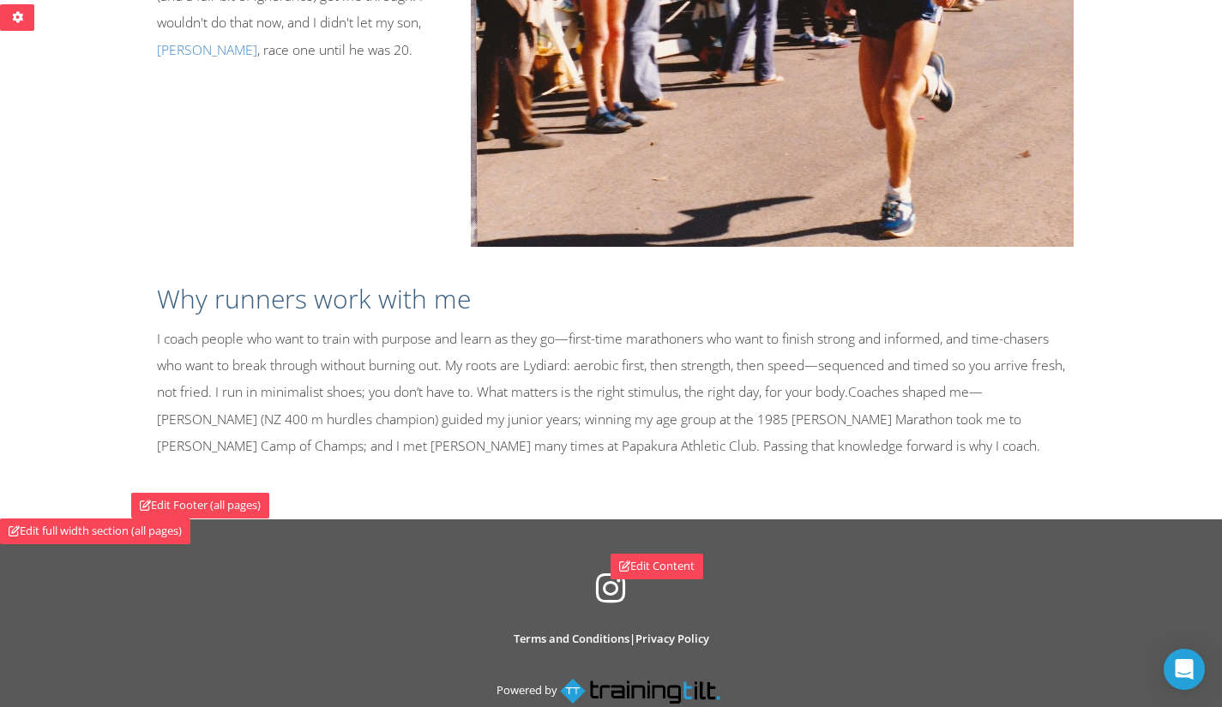
click at [285, 344] on p "I coach people who want to train with purpose and learn as they go—first-time m…" at bounding box center [616, 393] width 918 height 134
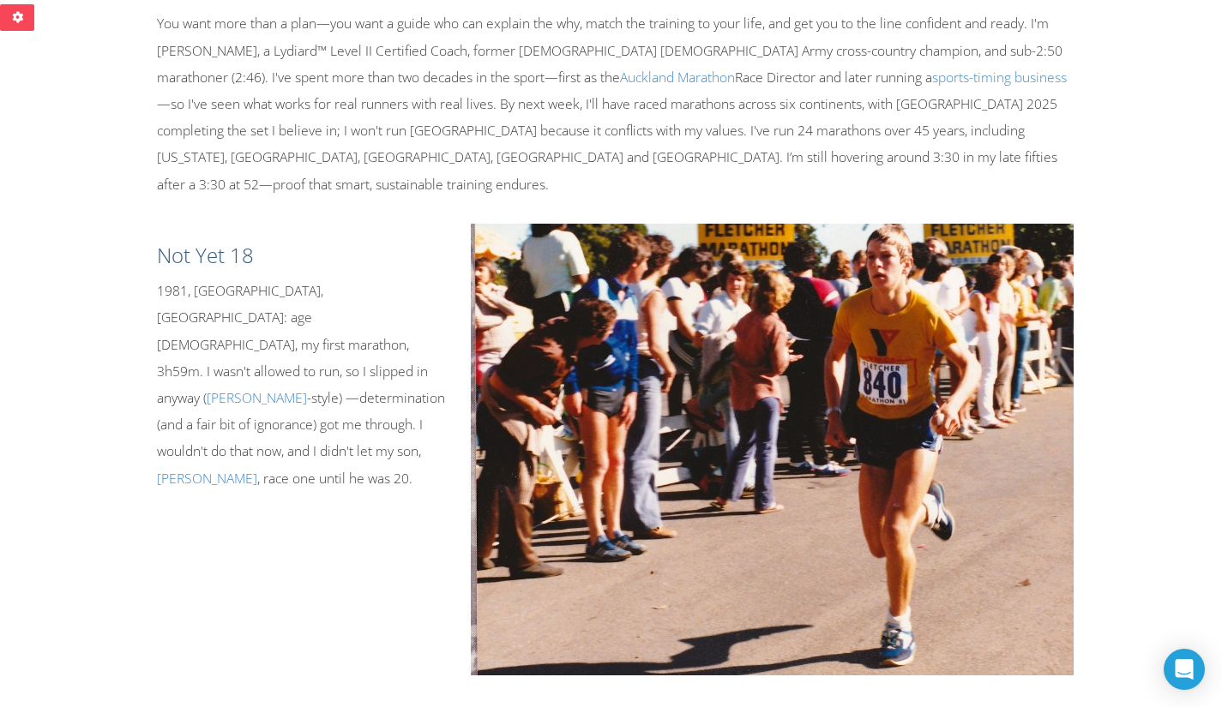
scroll to position [0, 0]
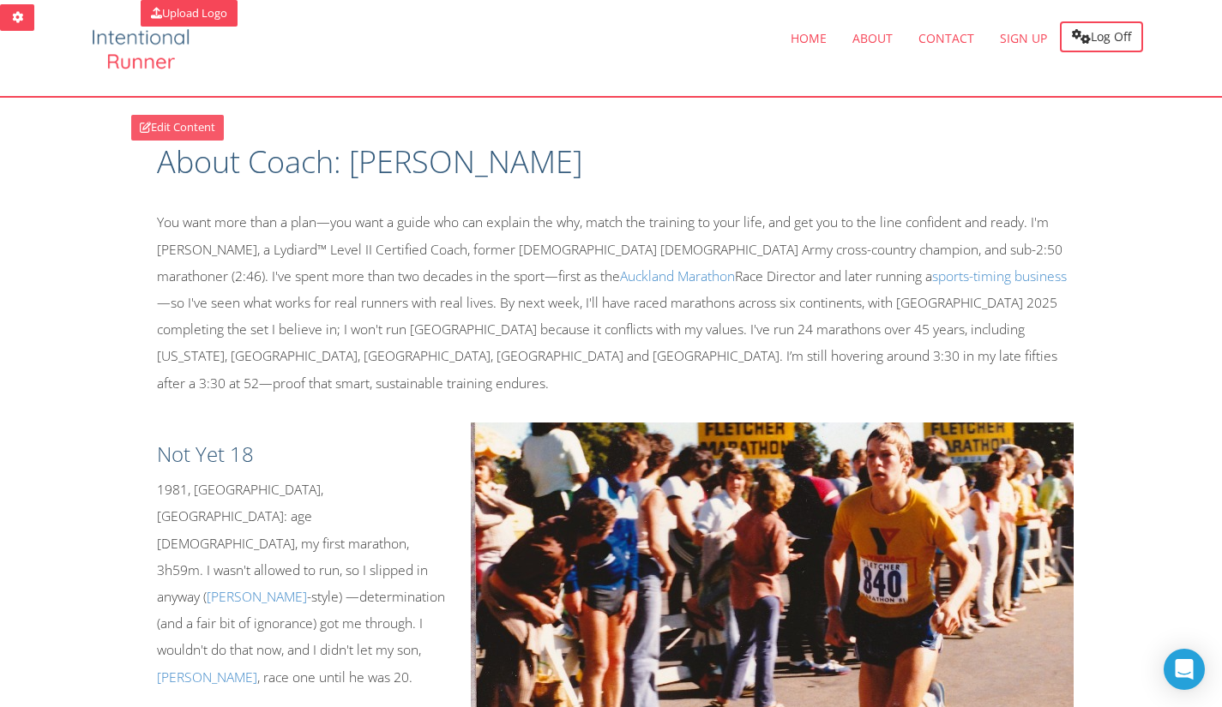
click at [181, 132] on link "Edit Content" at bounding box center [177, 128] width 93 height 26
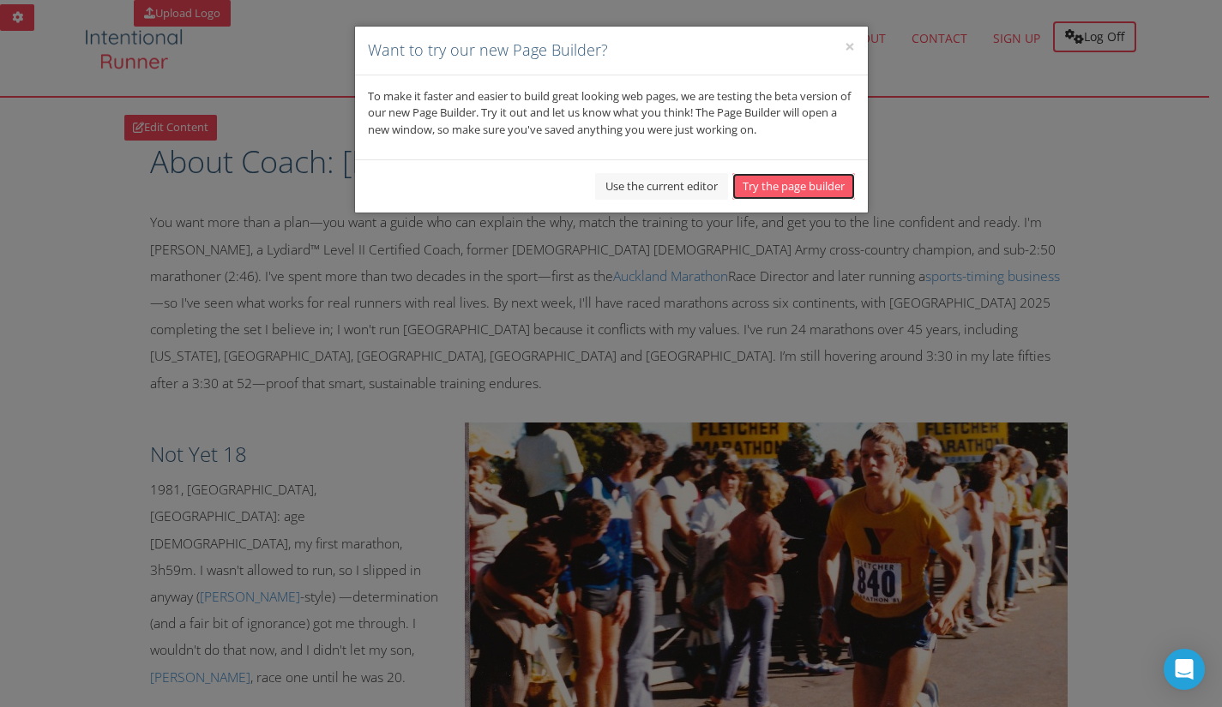
drag, startPoint x: 817, startPoint y: 183, endPoint x: 835, endPoint y: 186, distance: 18.3
click at [820, 183] on button "Try the page builder" at bounding box center [793, 186] width 123 height 27
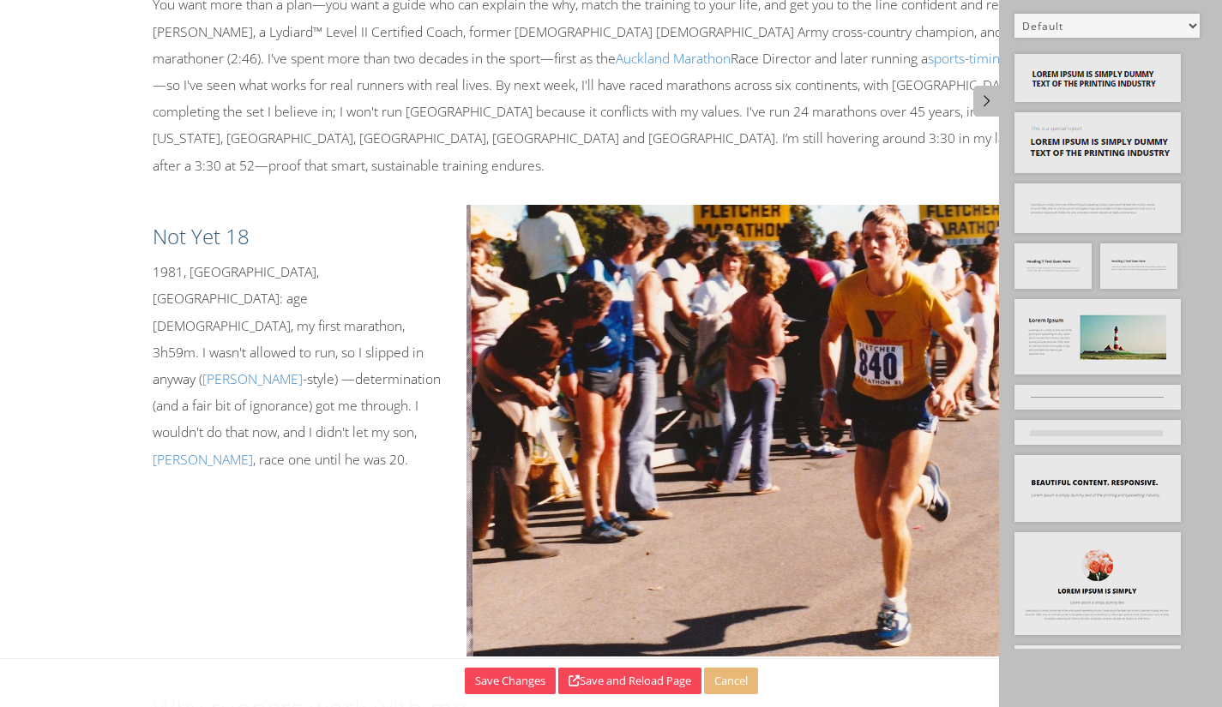
scroll to position [394, 0]
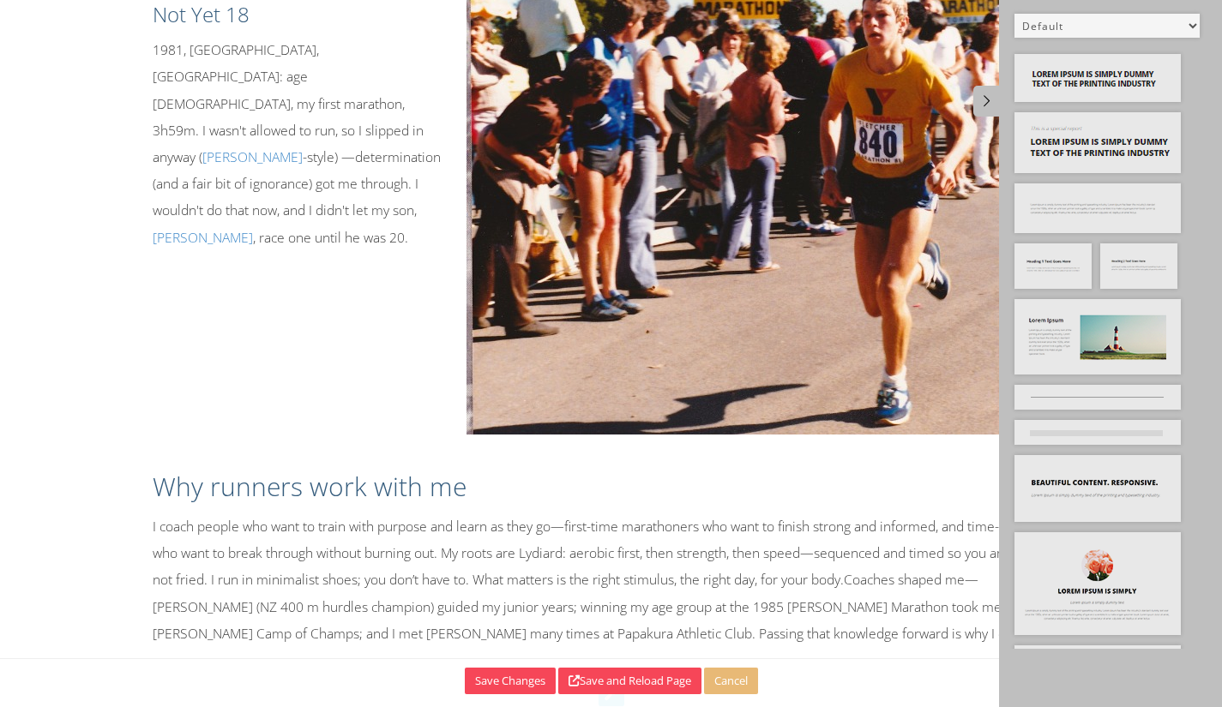
drag, startPoint x: 449, startPoint y: 456, endPoint x: 371, endPoint y: 479, distance: 81.2
click at [445, 469] on h2 "Why runners work with me" at bounding box center [612, 487] width 918 height 36
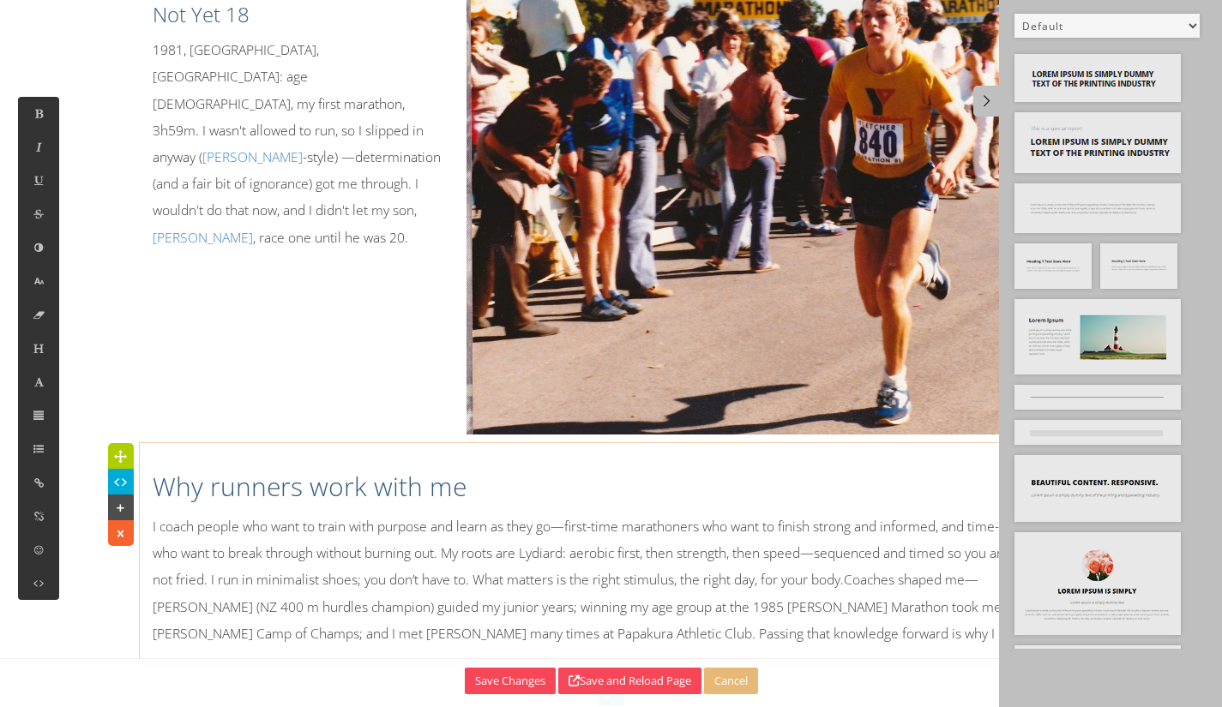
drag, startPoint x: 356, startPoint y: 494, endPoint x: 295, endPoint y: 515, distance: 64.3
click at [352, 514] on p "I coach people who want to train with purpose and learn as they go—first-time m…" at bounding box center [612, 581] width 918 height 134
drag, startPoint x: 256, startPoint y: 524, endPoint x: 307, endPoint y: 534, distance: 52.5
click at [252, 527] on p "I coach people who want to train with purpose and learn as they go—first-time m…" at bounding box center [612, 581] width 918 height 134
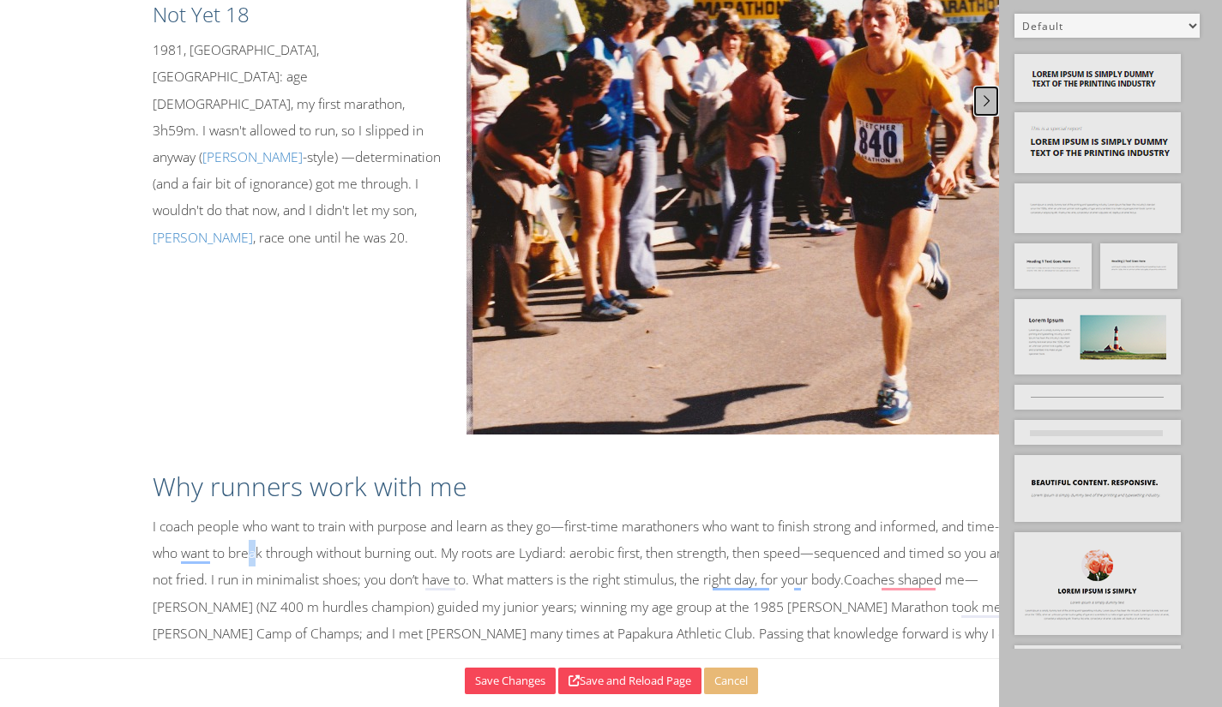
click at [990, 99] on icon at bounding box center [987, 100] width 18 height 15
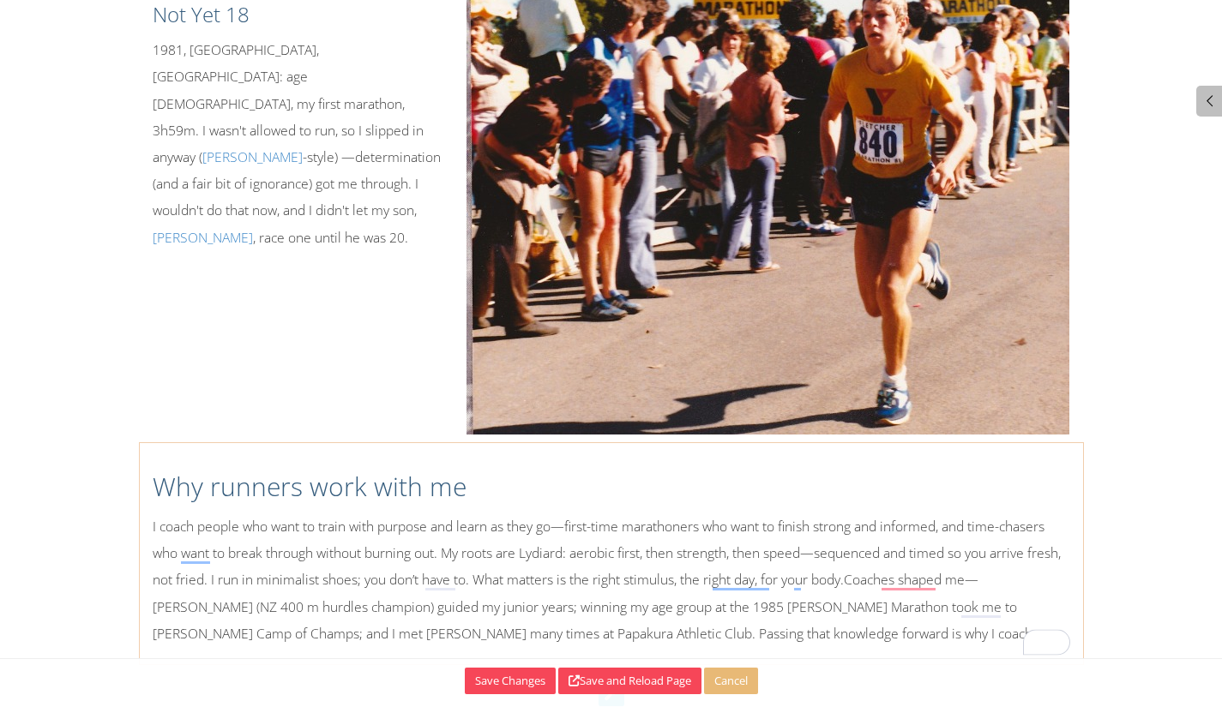
drag, startPoint x: 1053, startPoint y: 507, endPoint x: 754, endPoint y: 529, distance: 300.1
click at [1039, 514] on p "I coach people who want to train with purpose and learn as they go—first-time m…" at bounding box center [612, 581] width 918 height 134
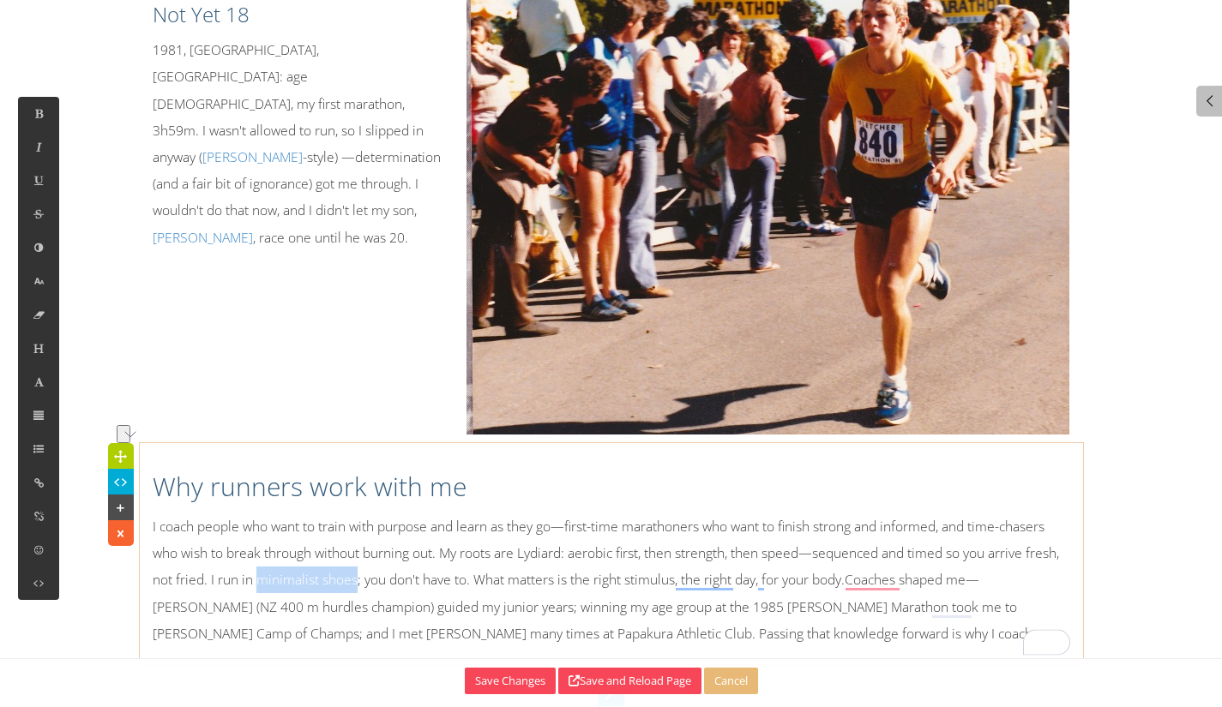
drag, startPoint x: 262, startPoint y: 554, endPoint x: 348, endPoint y: 547, distance: 86.0
click at [350, 547] on p "I coach people who want to train with purpose and learn as they go—first-time m…" at bounding box center [612, 581] width 918 height 134
click at [322, 514] on p "I coach people who want to train with purpose and learn as they go—first-time m…" at bounding box center [612, 581] width 918 height 134
click at [541, 528] on p "I coach people who want to train with purpose and learn as they go—first-time m…" at bounding box center [612, 581] width 918 height 134
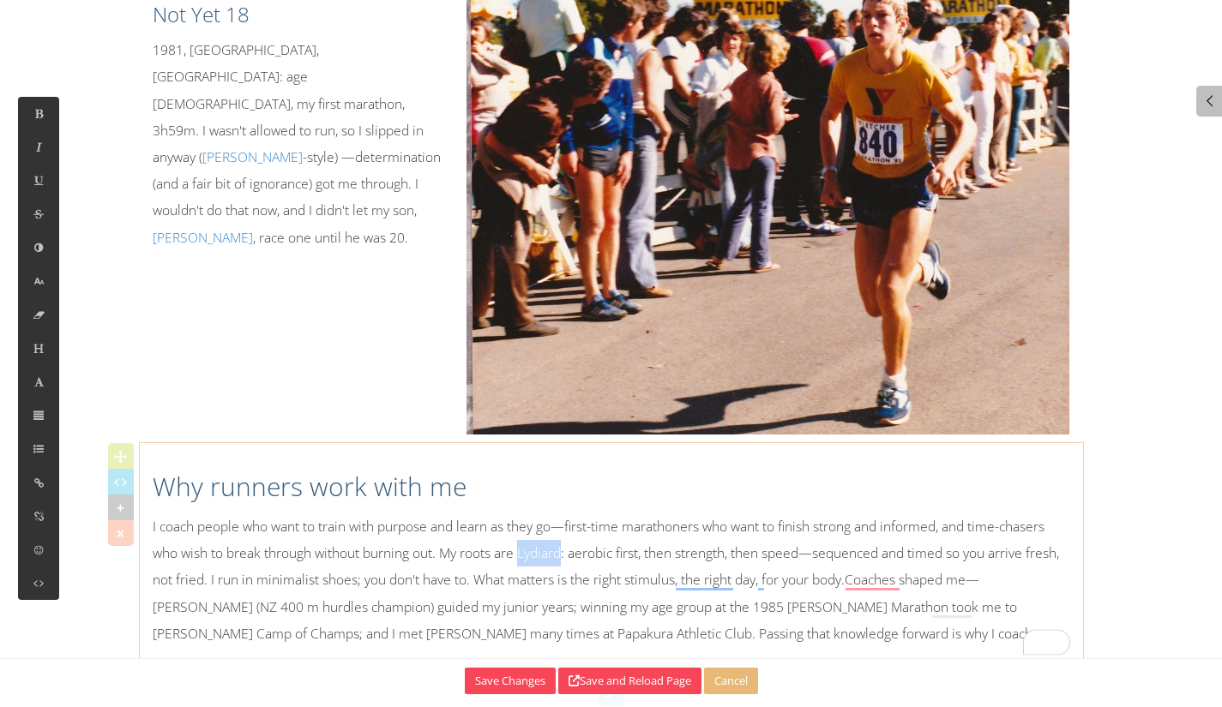
click at [540, 528] on p "I coach people who want to train with purpose and learn as they go—first-time m…" at bounding box center [612, 581] width 918 height 134
drag, startPoint x: 521, startPoint y: 532, endPoint x: 537, endPoint y: 485, distance: 49.6
click at [566, 521] on p "I coach people who want to train with purpose and learn as they go—first-time m…" at bounding box center [612, 581] width 918 height 134
click at [42, 480] on icon at bounding box center [39, 483] width 15 height 15
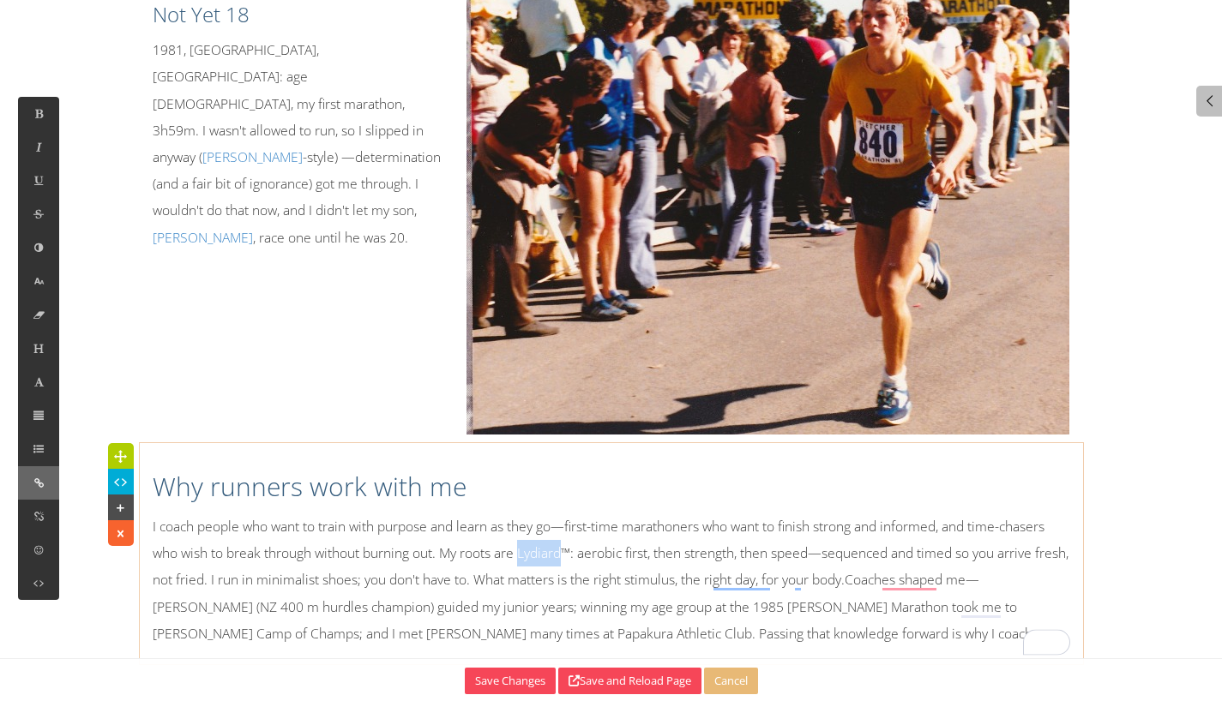
type input "Lydiard"
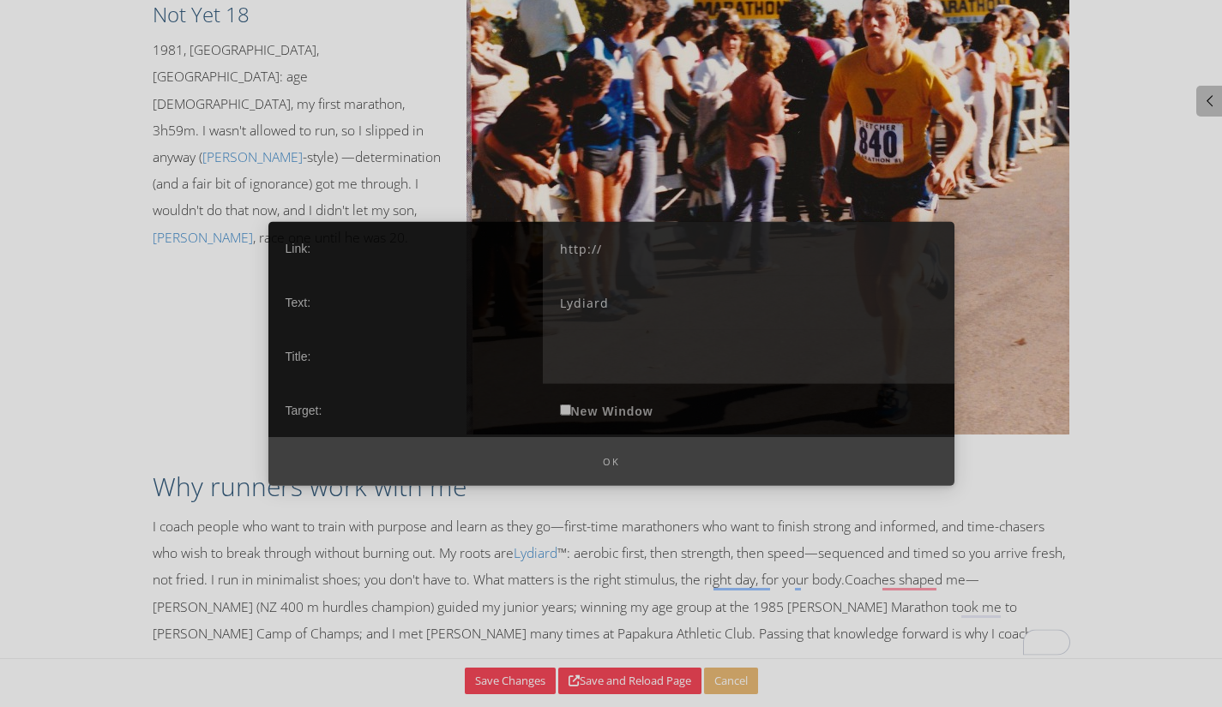
click at [658, 241] on input "http://" at bounding box center [749, 248] width 412 height 54
drag, startPoint x: 561, startPoint y: 258, endPoint x: 541, endPoint y: 260, distance: 19.8
click at [541, 260] on div "Link: http:// Text: Lydiard Title: Target: New Window" at bounding box center [611, 329] width 686 height 216
paste input "s://www.lydiardfoundation.org"
type input "https://www.lydiardfoundation.org/"
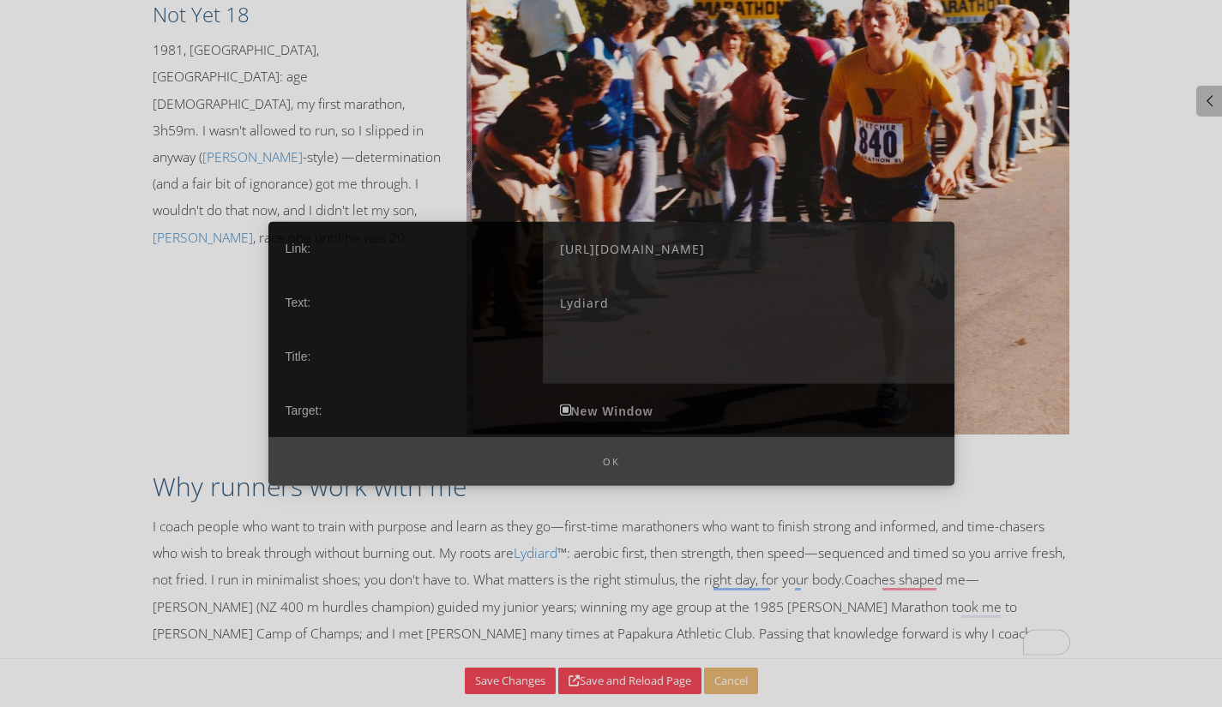
click at [563, 416] on label "New Window" at bounding box center [607, 410] width 128 height 54
click at [563, 415] on input "New Window" at bounding box center [565, 409] width 11 height 11
checkbox input "true"
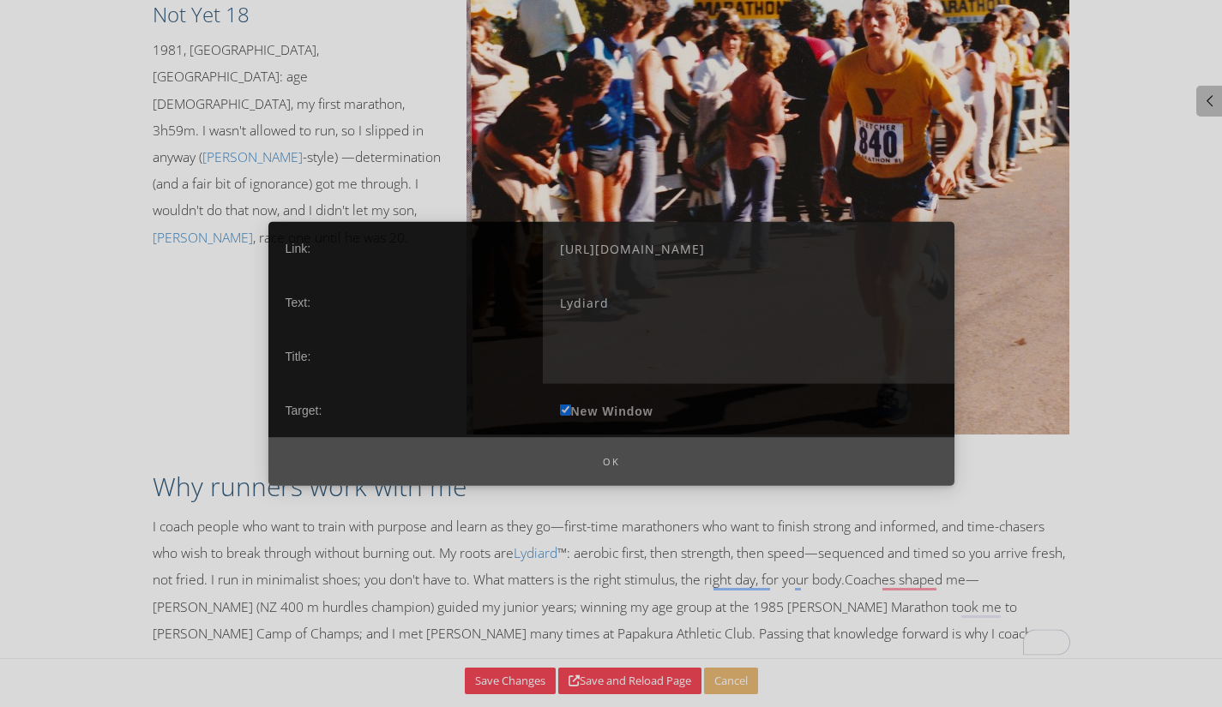
click at [609, 457] on button "Ok" at bounding box center [611, 461] width 686 height 49
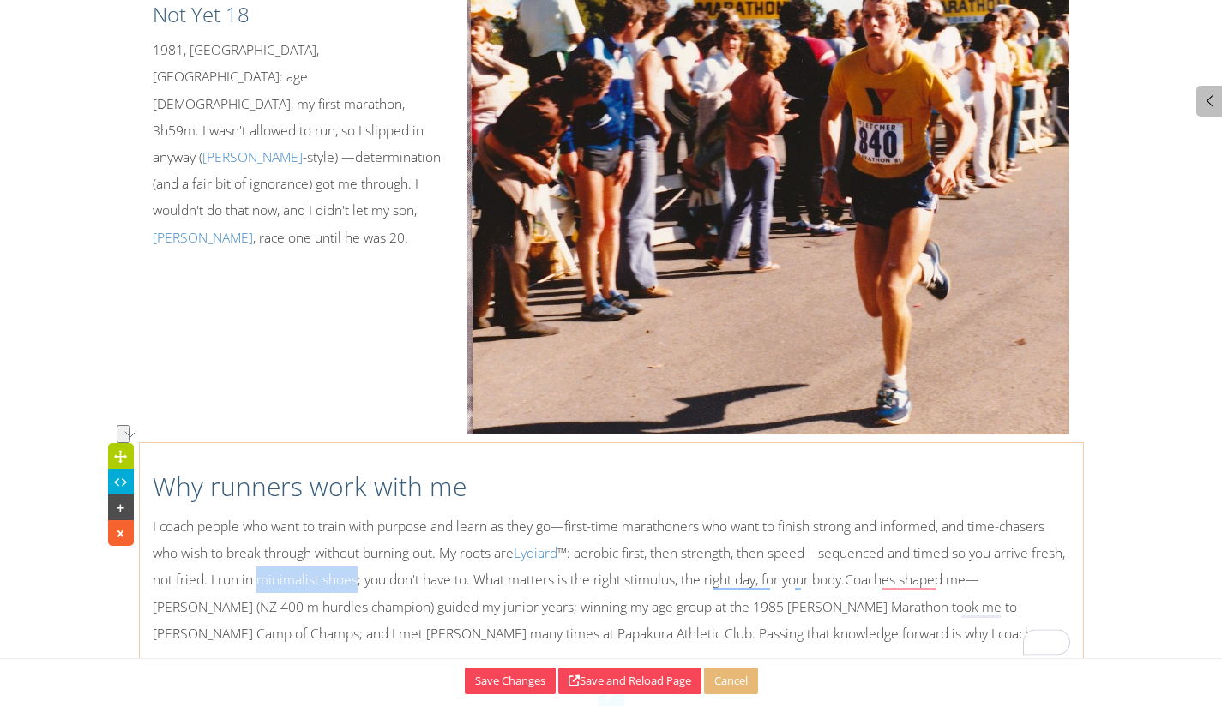
drag, startPoint x: 296, startPoint y: 559, endPoint x: 391, endPoint y: 546, distance: 96.1
click at [392, 546] on p "I coach people who want to train with purpose and learn as they go—first-time m…" at bounding box center [612, 581] width 918 height 134
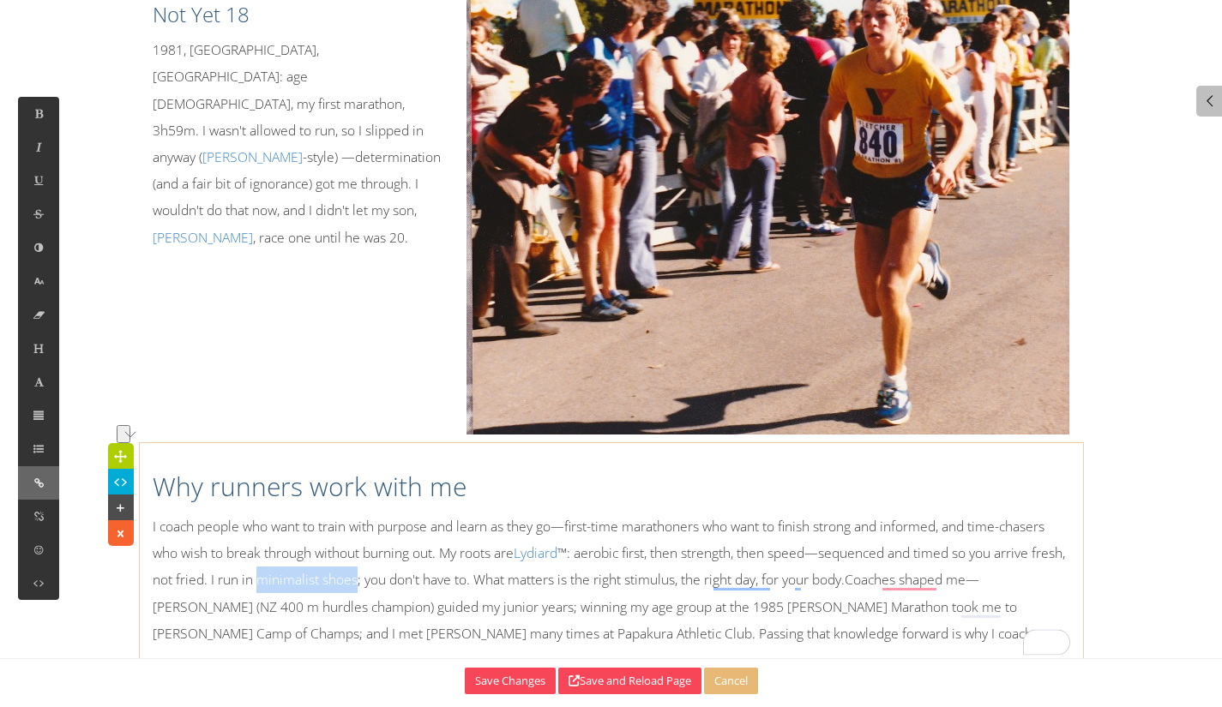
click at [29, 472] on button at bounding box center [38, 482] width 41 height 33
type input "http://"
type input "minimalist shoes"
checkbox input "false"
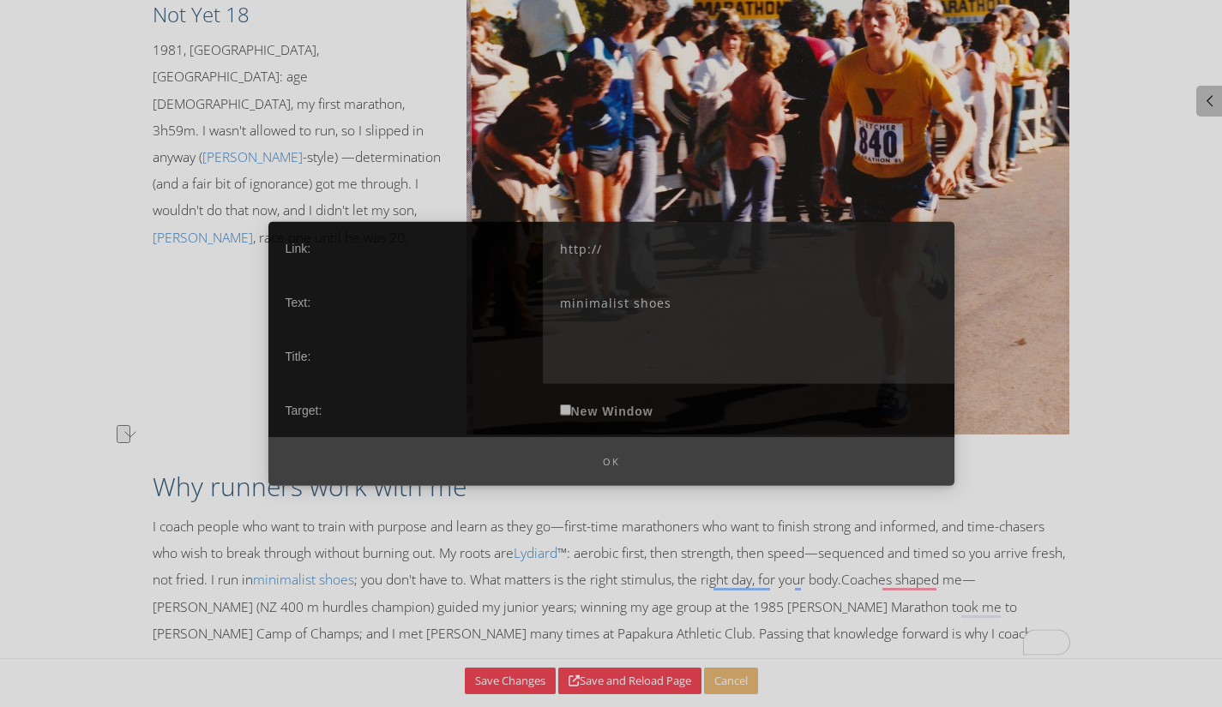
drag, startPoint x: 706, startPoint y: 233, endPoint x: 698, endPoint y: 243, distance: 12.2
click at [706, 235] on input "http://" at bounding box center [749, 248] width 412 height 54
drag, startPoint x: 590, startPoint y: 253, endPoint x: 503, endPoint y: 255, distance: 86.6
click at [555, 249] on input "http://" at bounding box center [749, 248] width 412 height 54
paste input "s://www.minimalistjourneys.com/go/xero-shoes"
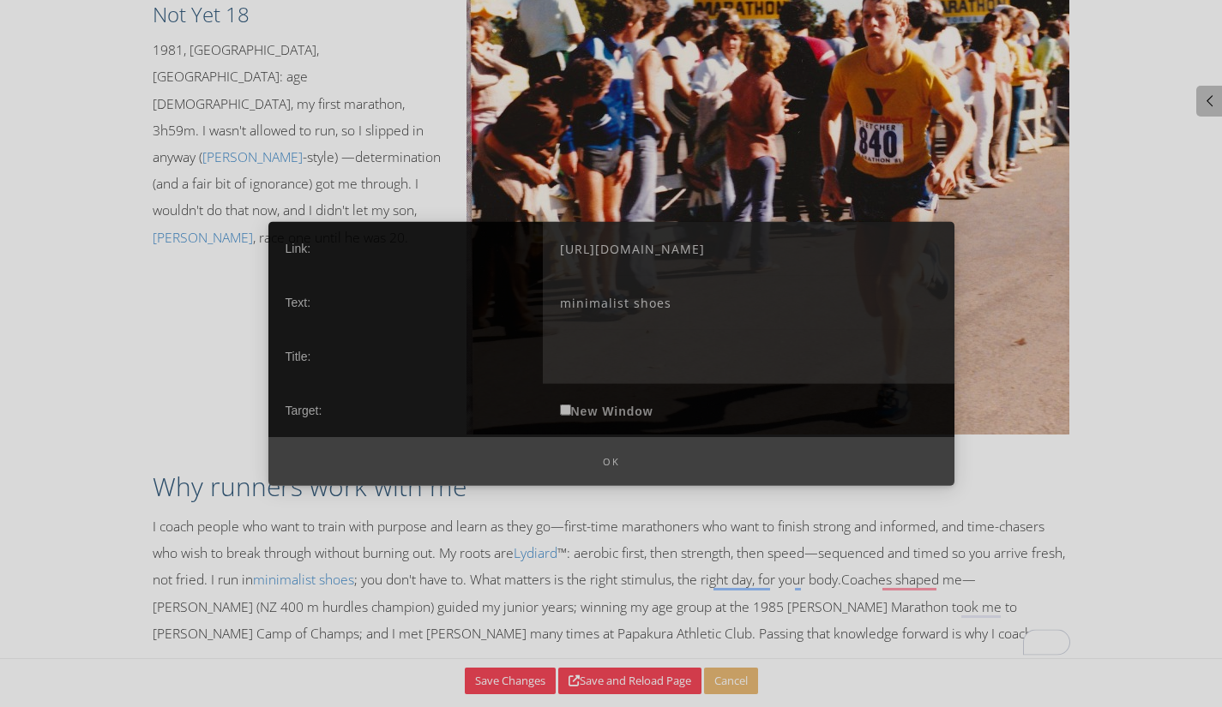
type input "https://www.minimalistjourneys.com/go/xero-shoes/"
click at [696, 306] on input "minimalist shoes" at bounding box center [749, 302] width 412 height 54
click at [615, 411] on label "New Window" at bounding box center [607, 410] width 128 height 54
click at [571, 411] on input "New Window" at bounding box center [565, 409] width 11 height 11
checkbox input "true"
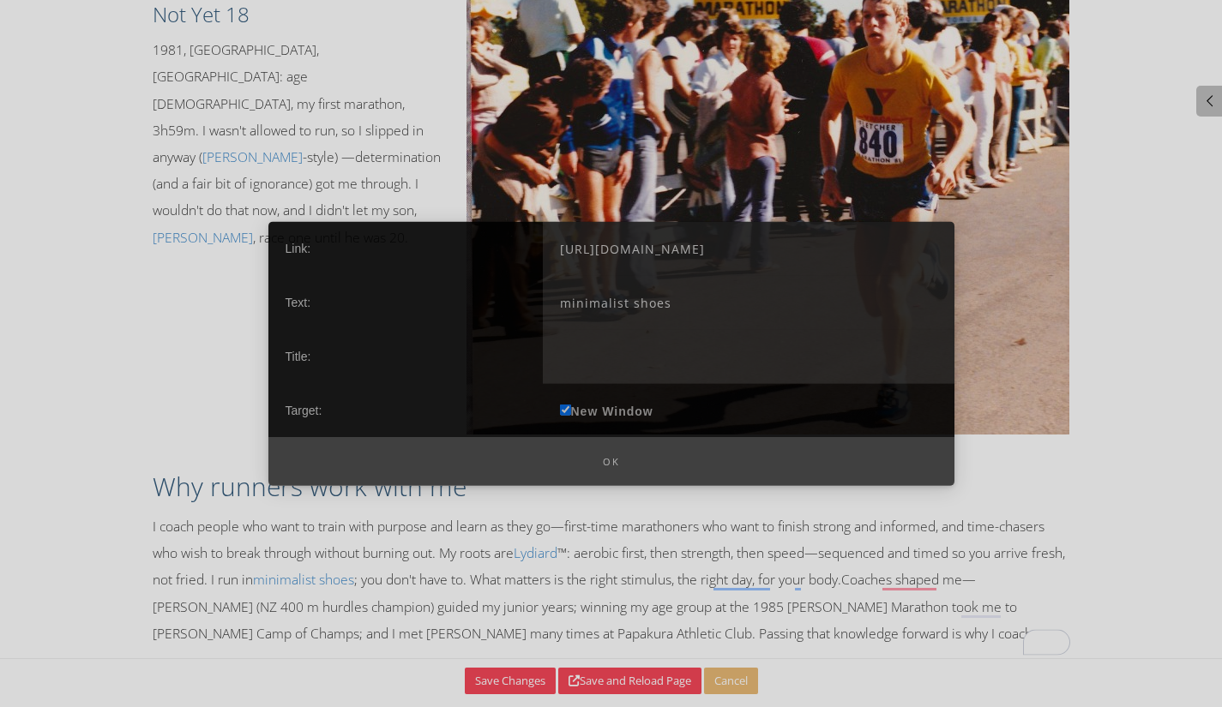
drag, startPoint x: 622, startPoint y: 462, endPoint x: 609, endPoint y: 454, distance: 15.5
click at [617, 460] on button "Ok" at bounding box center [611, 461] width 686 height 49
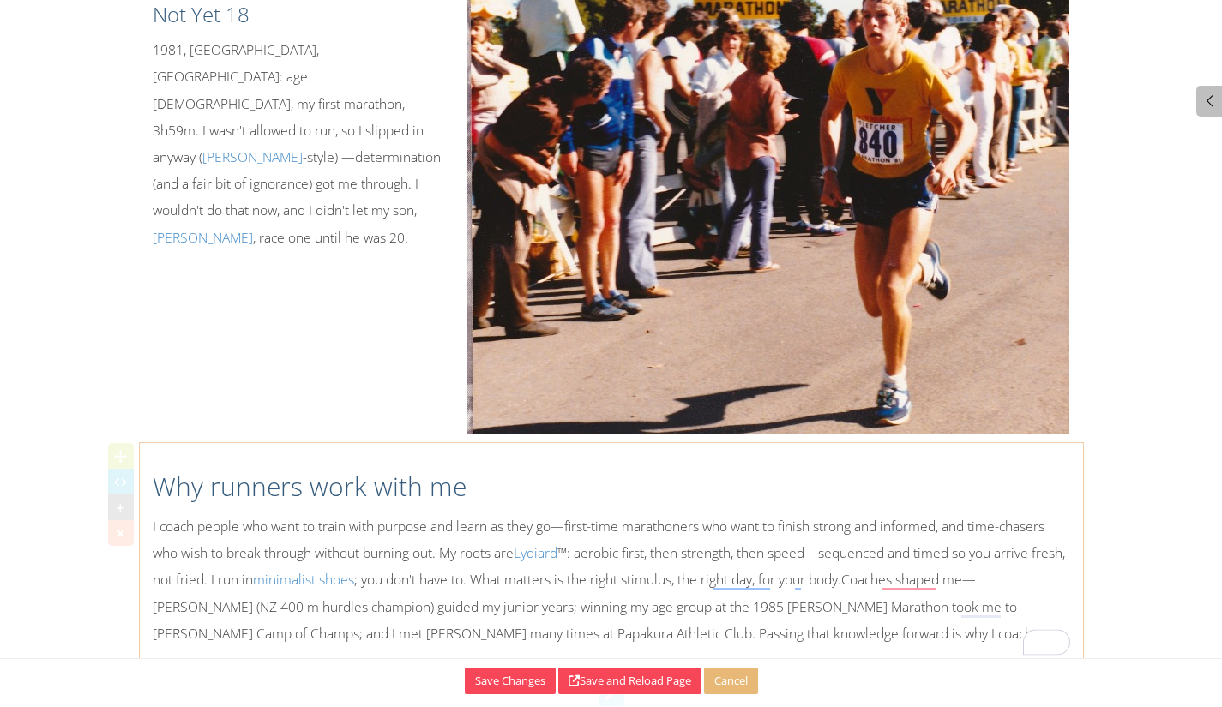
click at [581, 557] on p "I coach people who want to train with purpose and learn as they go—first-time m…" at bounding box center [612, 581] width 918 height 134
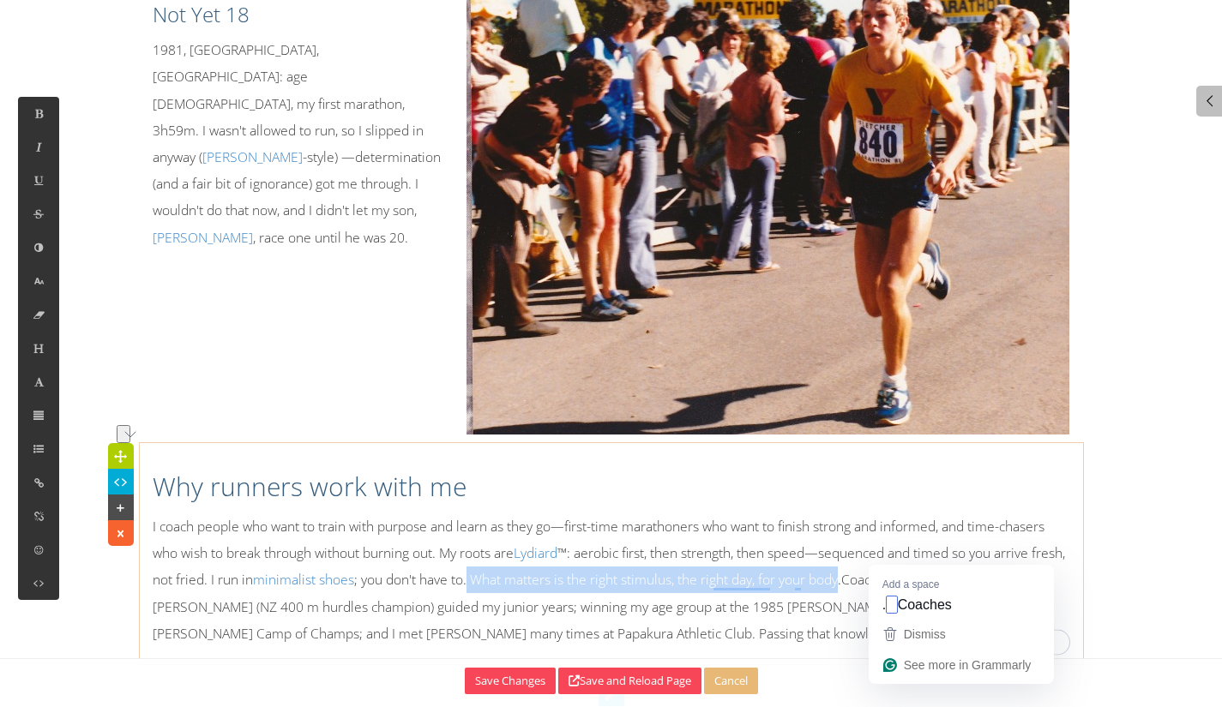
drag, startPoint x: 539, startPoint y: 551, endPoint x: 881, endPoint y: 556, distance: 341.3
click at [881, 556] on p "I coach people who want to train with purpose and learn as they go—first-time m…" at bounding box center [612, 581] width 918 height 134
copy p "What matters is the right stimulus, the right day, for your body"
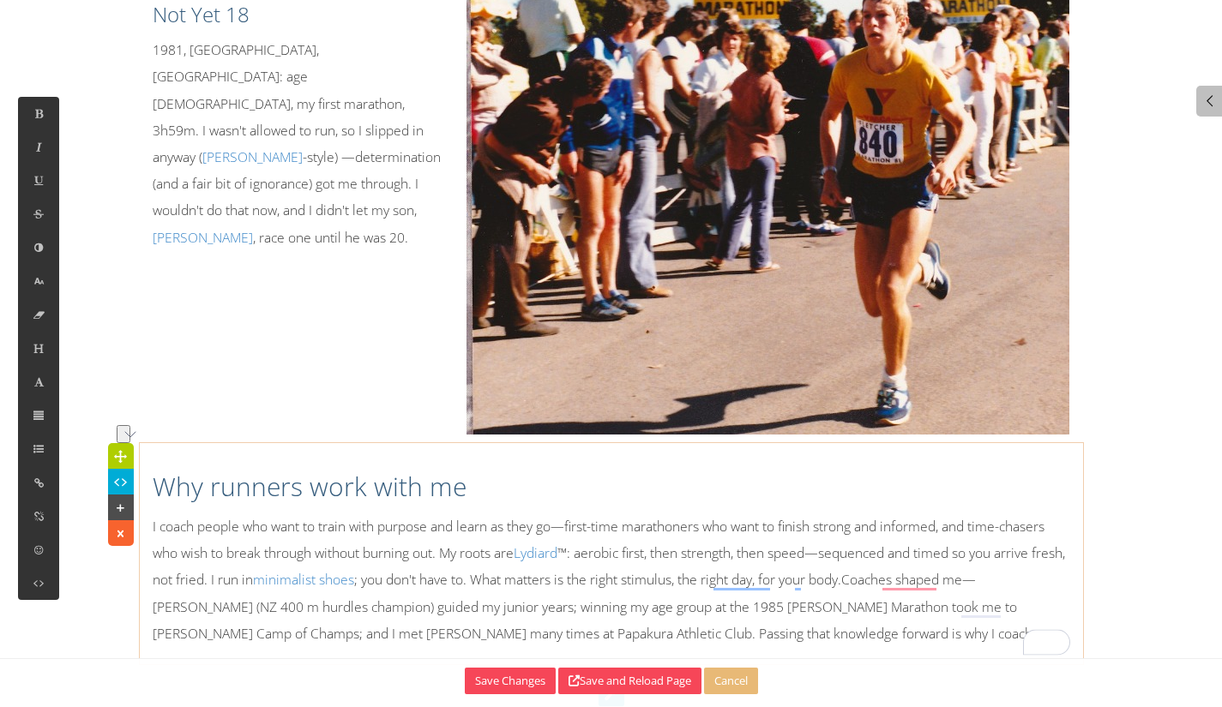
click at [923, 563] on p "I coach people who want to train with purpose and learn as they go—first-time m…" at bounding box center [612, 581] width 918 height 134
click at [904, 557] on p "I coach people who want to train with purpose and learn as they go—first-time m…" at bounding box center [612, 581] width 918 height 134
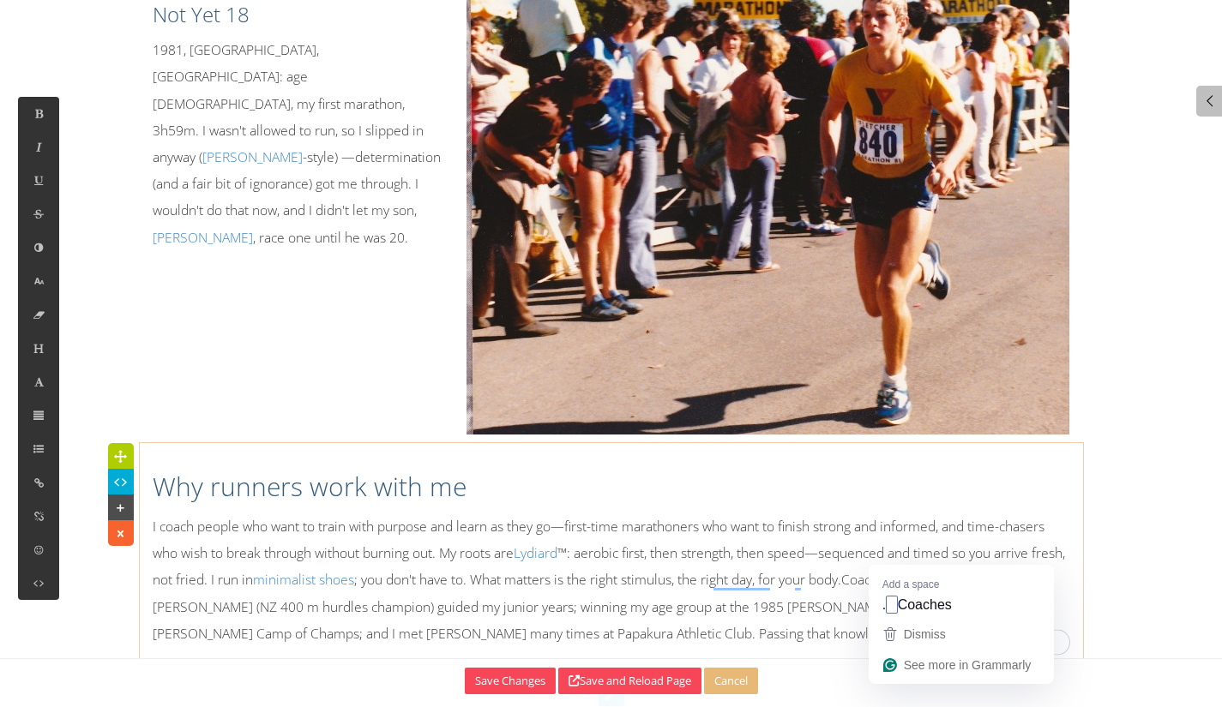
click at [885, 555] on p "I coach people who want to train with purpose and learn as they go—first-time m…" at bounding box center [612, 581] width 918 height 134
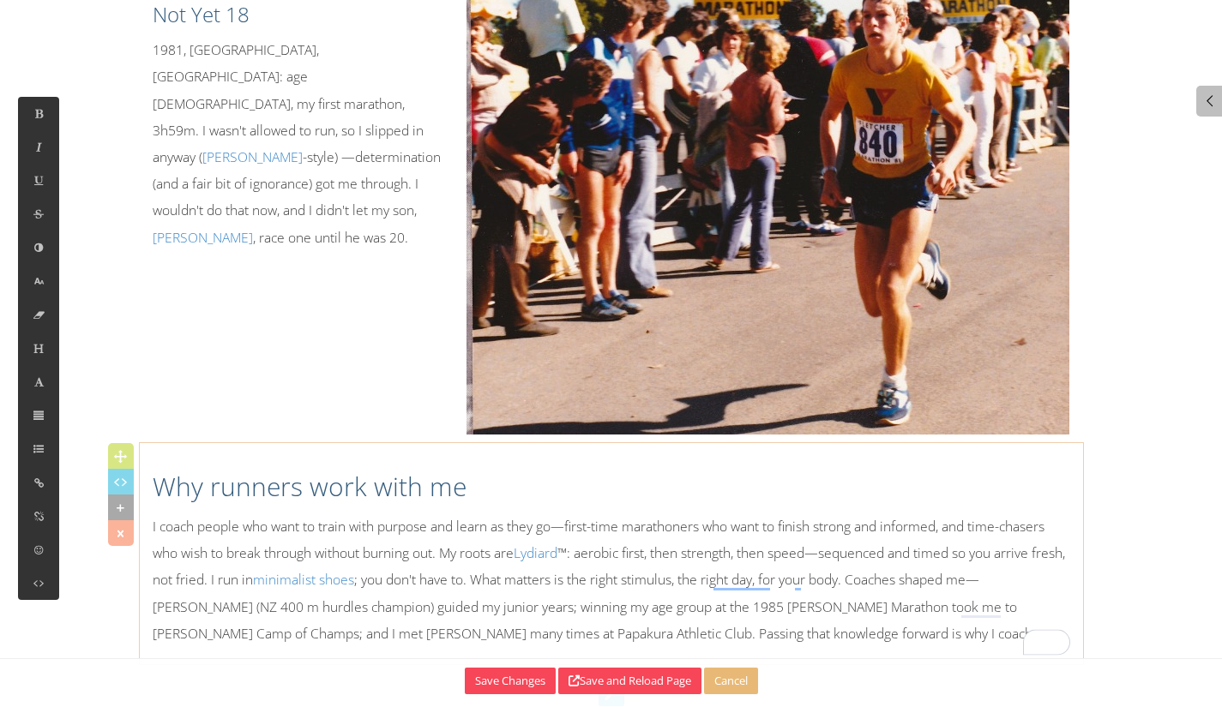
click at [617, 538] on p "I coach people who want to train with purpose and learn as they go—first-time m…" at bounding box center [612, 581] width 918 height 134
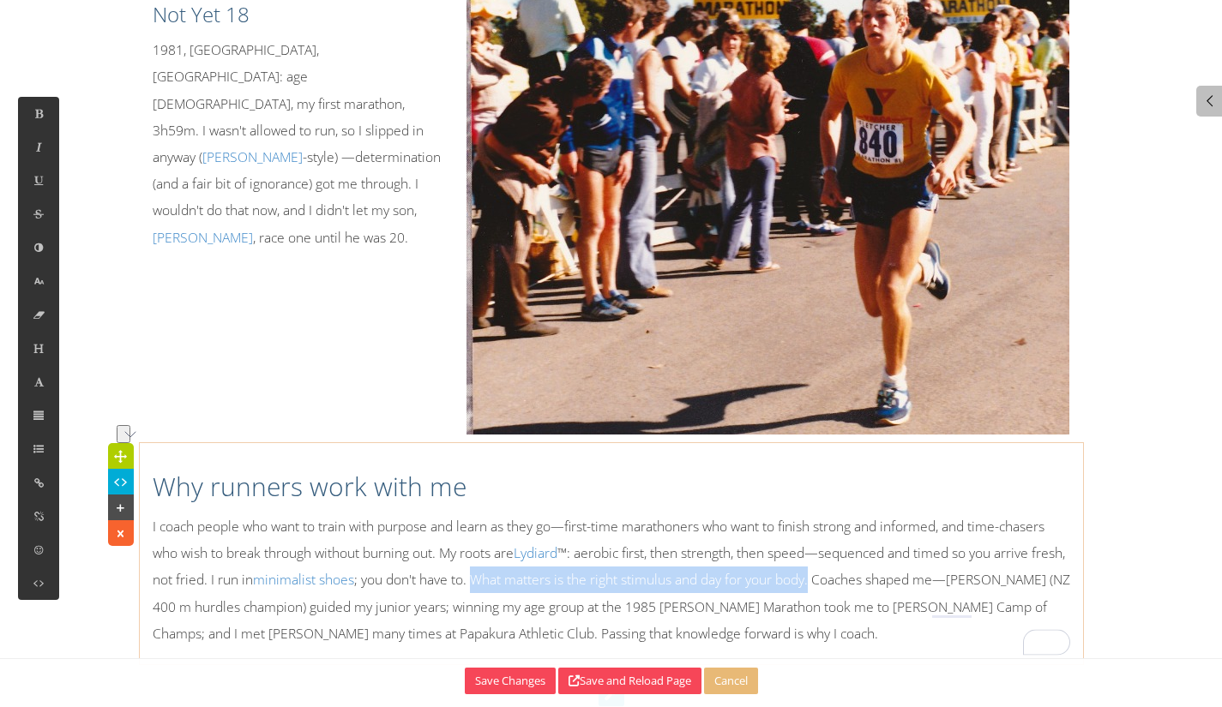
drag, startPoint x: 850, startPoint y: 548, endPoint x: 515, endPoint y: 551, distance: 334.4
click at [515, 551] on p "I coach people who want to train with purpose and learn as they go—first-time m…" at bounding box center [612, 581] width 918 height 134
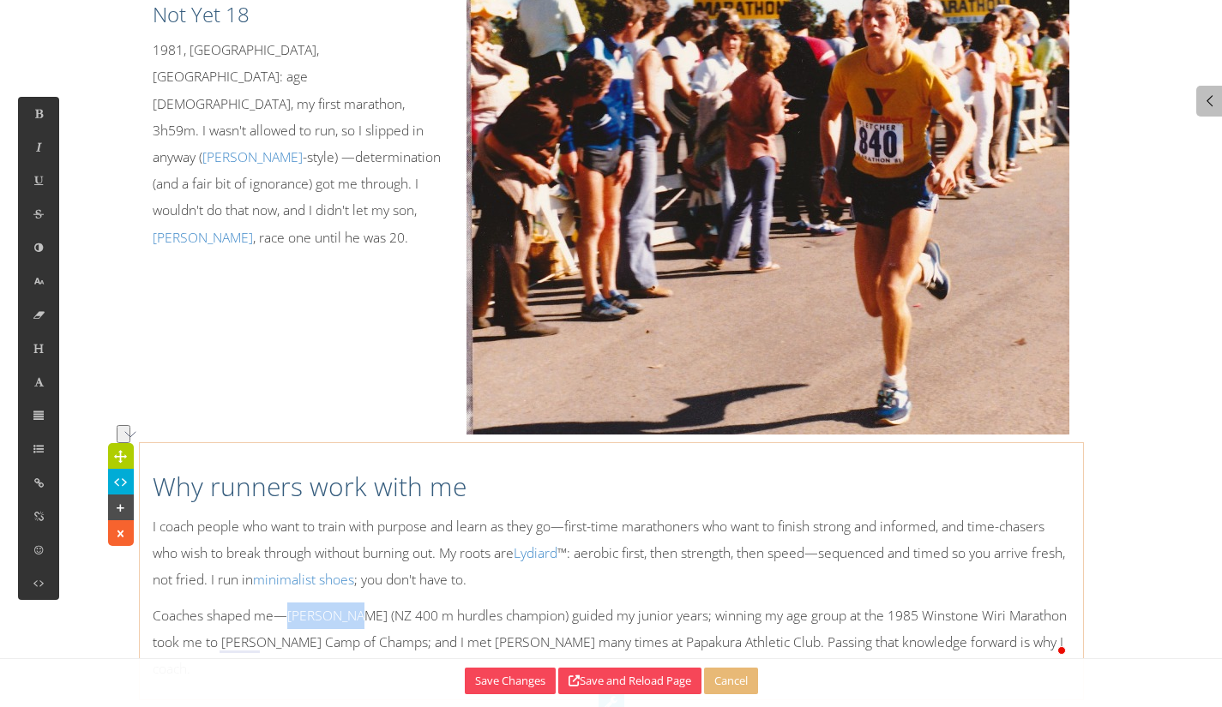
drag, startPoint x: 292, startPoint y: 589, endPoint x: 372, endPoint y: 575, distance: 81.9
click at [356, 603] on p "Coaches shaped me—Wayne Paul (NZ 400 m hurdles champion) guided my junior years…" at bounding box center [612, 643] width 918 height 81
copy p "[PERSON_NAME]"
click at [385, 603] on p "Coaches shaped me—Wayne Paul (NZ 400 m hurdles champion) guided my junior years…" at bounding box center [612, 643] width 918 height 81
click at [345, 603] on p "Coaches shaped me—Wayne Paul (NZ 400 m hurdles champion) guided my junior years…" at bounding box center [612, 643] width 918 height 81
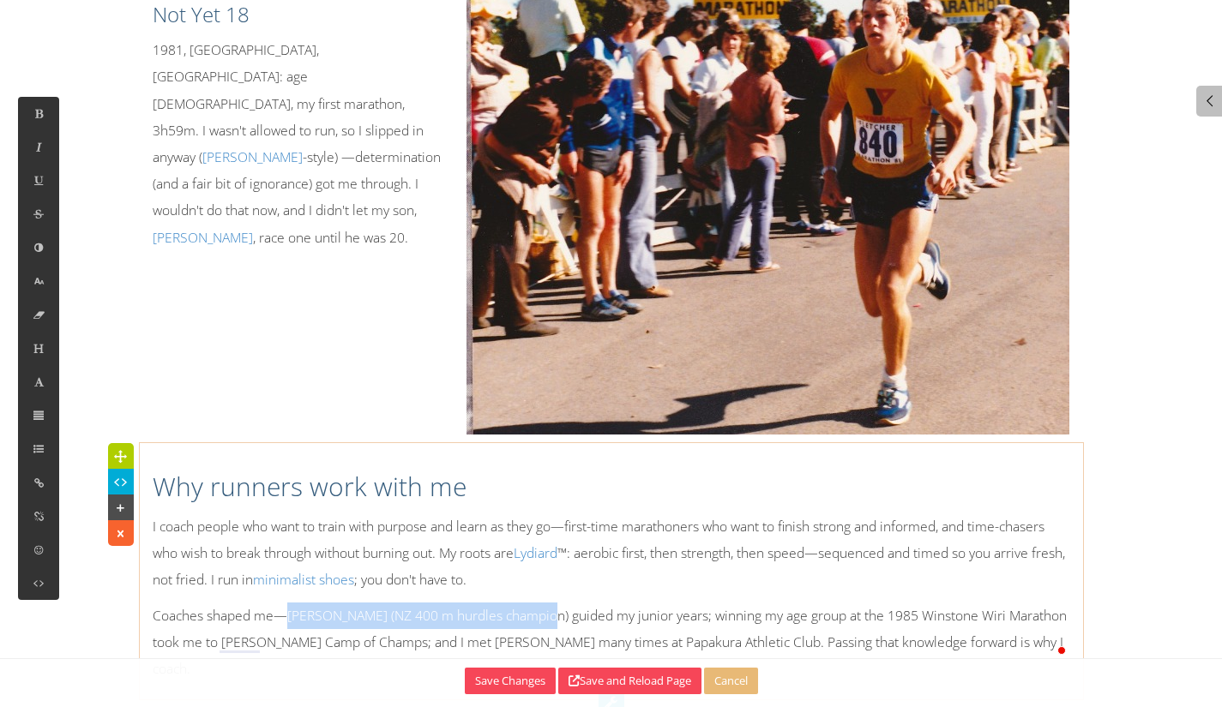
drag, startPoint x: 292, startPoint y: 590, endPoint x: 539, endPoint y: 583, distance: 247.1
click at [539, 603] on p "Coaches shaped me—Wayne Paul (NZ 400 m hurdles champion) guided my junior years…" at bounding box center [612, 643] width 918 height 81
copy p "Wayne Paul (NZ 400 m hurdles champion)"
click at [358, 603] on p "Coaches shaped me—Wayne Paul (NZ 400 m hurdles champion) guided my junior years…" at bounding box center [612, 643] width 918 height 81
click at [363, 603] on p "Coaches shaped me—Wayne Paul (NZ 400 m hurdles champion) guided my junior years…" at bounding box center [612, 643] width 918 height 81
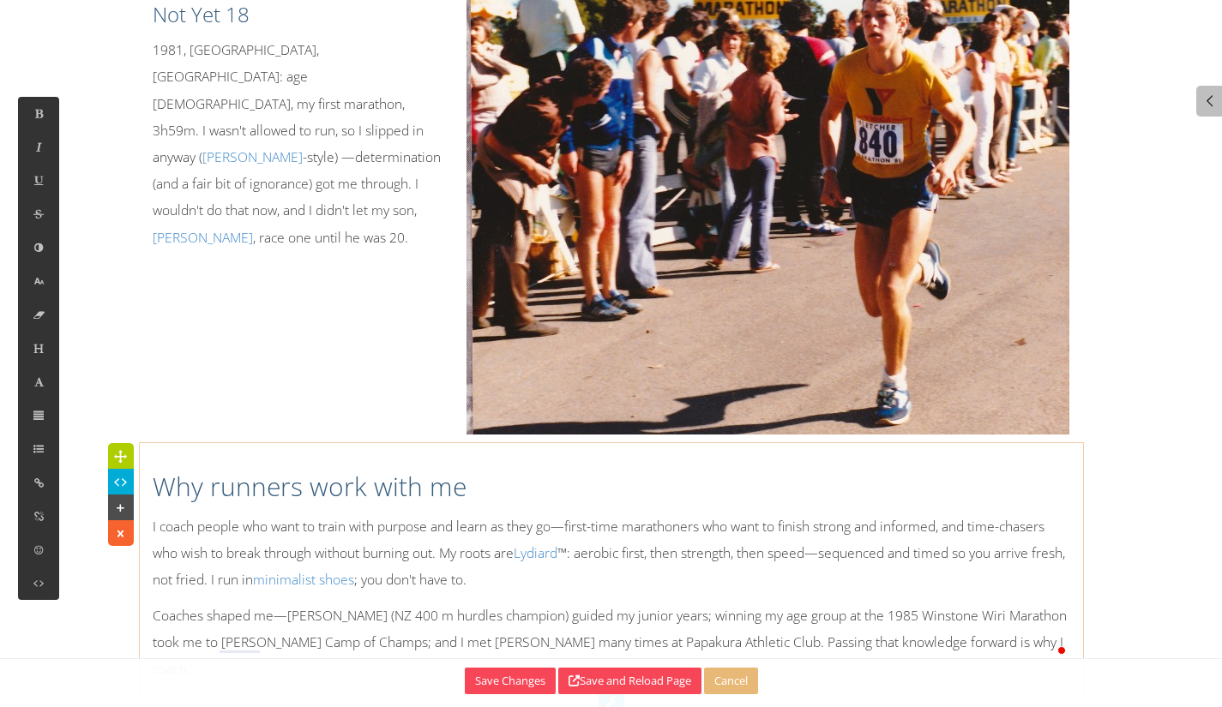
click at [419, 603] on p "Coaches shaped me—Wayne Paul (NZ 400 m hurdles champion) guided my junior years…" at bounding box center [612, 643] width 918 height 81
drag, startPoint x: 288, startPoint y: 582, endPoint x: 352, endPoint y: 572, distance: 64.3
click at [352, 572] on div "Why runners work with me I coach people who want to train with purpose and lear…" at bounding box center [611, 571] width 943 height 239
click at [37, 479] on icon at bounding box center [39, 483] width 15 height 15
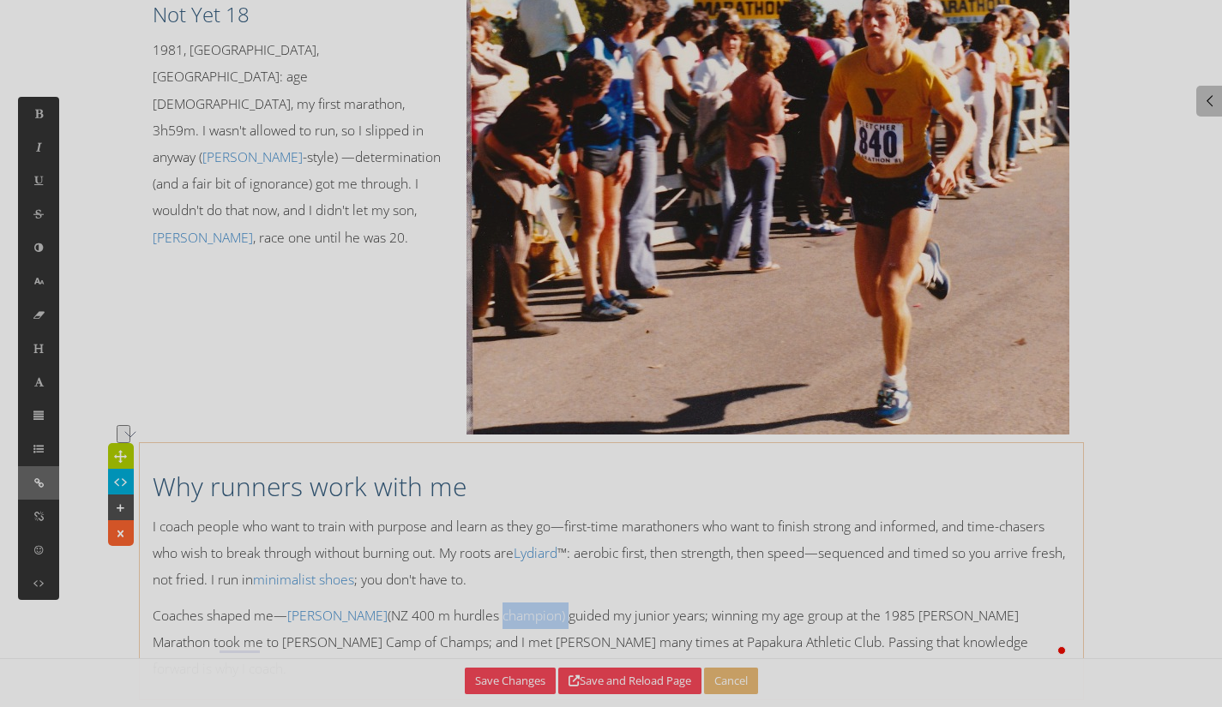
type input "http://"
type input "[PERSON_NAME]"
checkbox input "false"
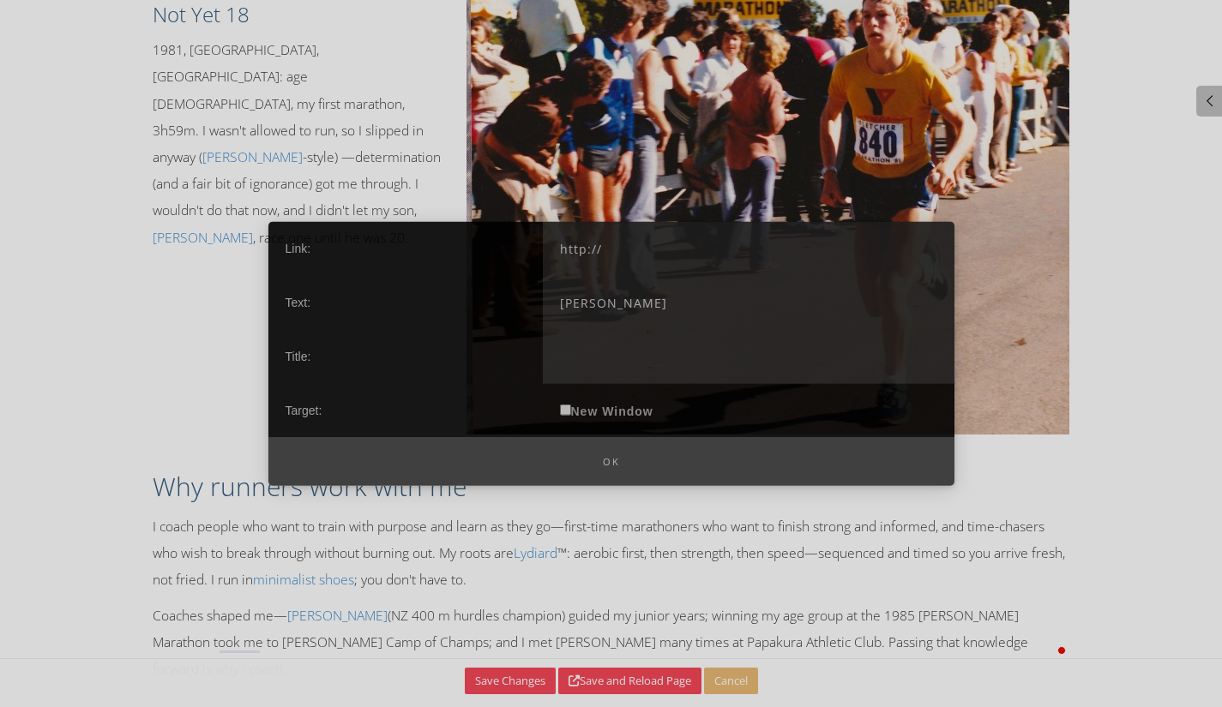
drag, startPoint x: 719, startPoint y: 254, endPoint x: 508, endPoint y: 243, distance: 211.2
click at [507, 243] on div "Link: http:// Text: Wayne Paul Title: Target: New Window" at bounding box center [611, 329] width 686 height 216
paste input "s://worldathletics.org/athletes/new-zealand/wayne-paul-14344874"
type input "https://worldathletics.org/athletes/new-zealand/wayne-paul-14344874"
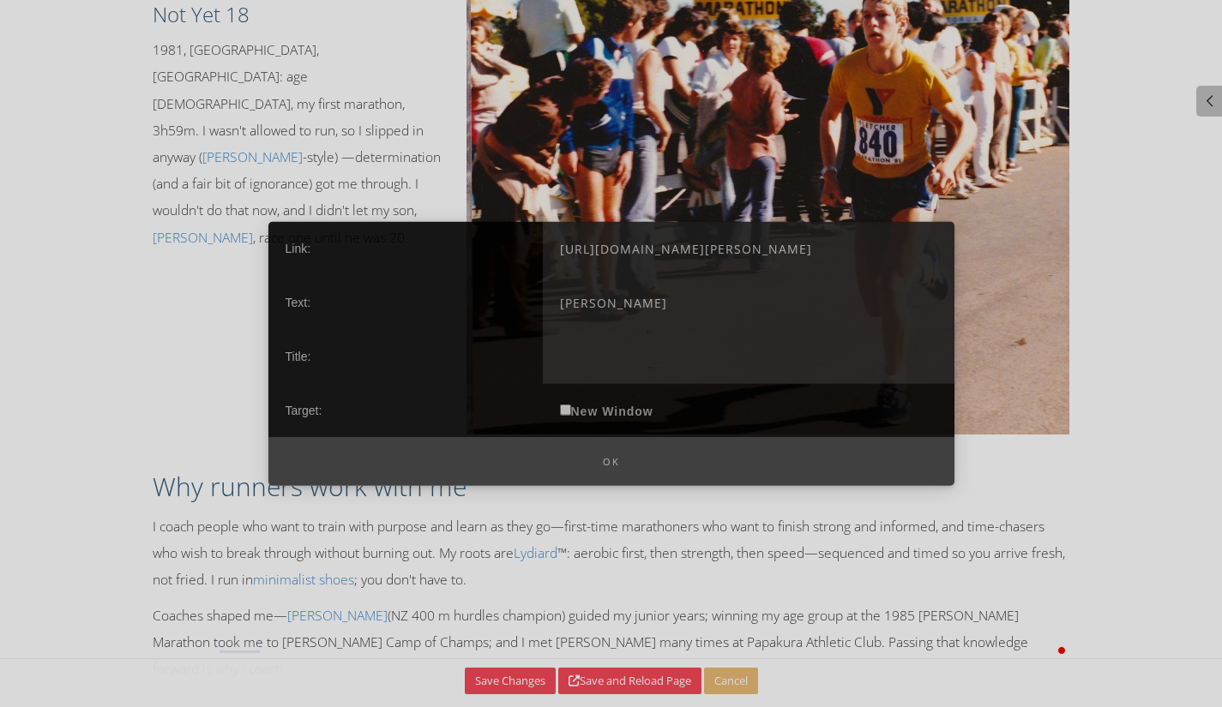
scroll to position [0, 0]
click at [611, 419] on label "New Window" at bounding box center [607, 410] width 128 height 54
click at [571, 411] on label "New Window" at bounding box center [607, 410] width 128 height 54
click at [571, 411] on input "New Window" at bounding box center [565, 409] width 11 height 11
checkbox input "true"
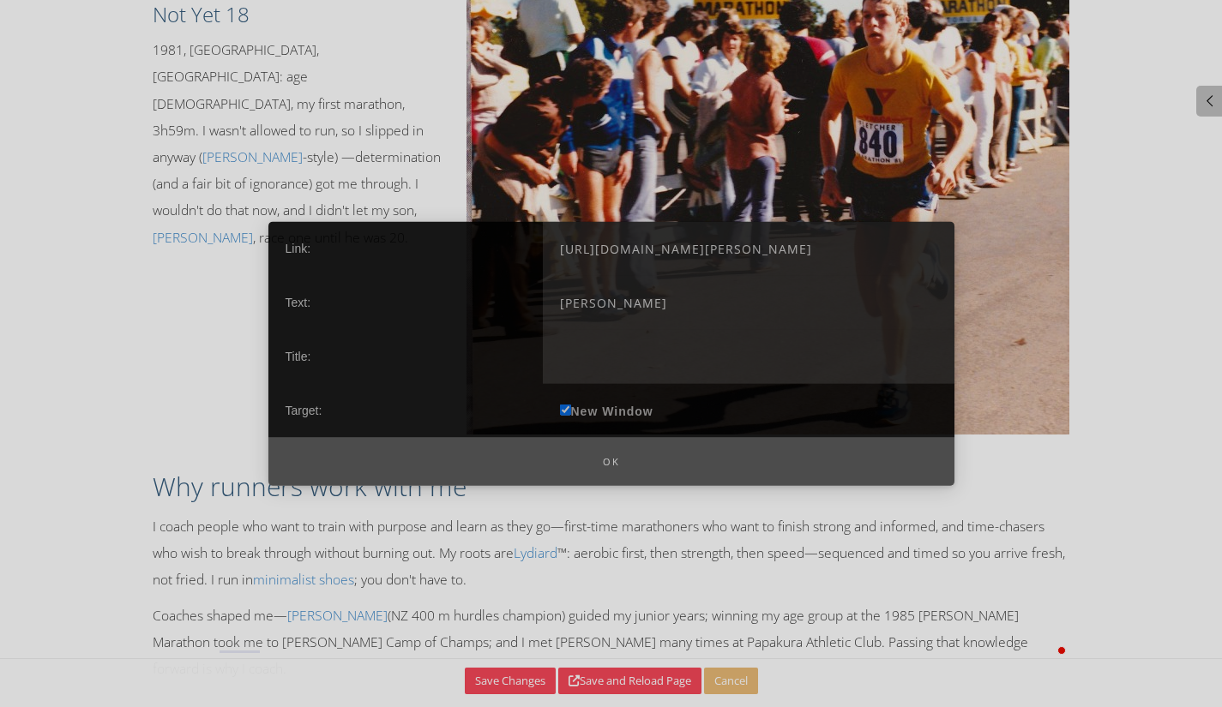
click at [611, 450] on button "Ok" at bounding box center [611, 461] width 686 height 49
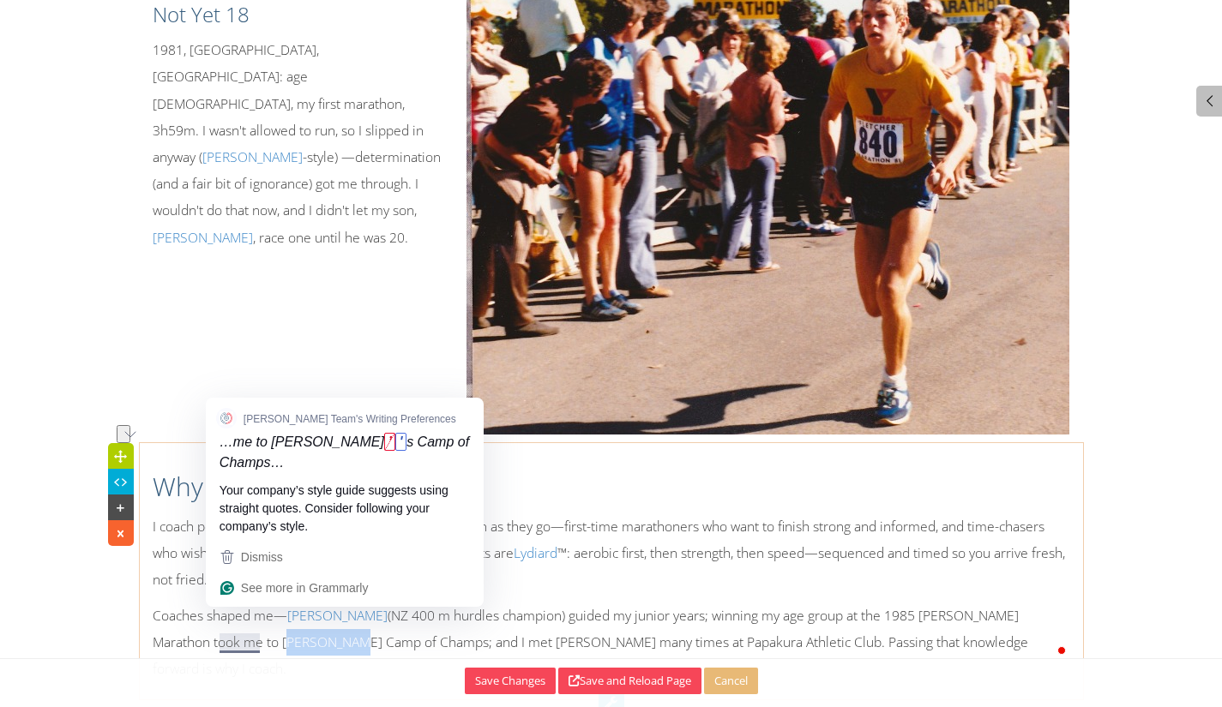
drag, startPoint x: 190, startPoint y: 615, endPoint x: 252, endPoint y: 611, distance: 62.7
click at [253, 611] on p "Coaches shaped me— Wayne Paul (NZ 400 m hurdles champion) guided my junior year…" at bounding box center [612, 643] width 918 height 81
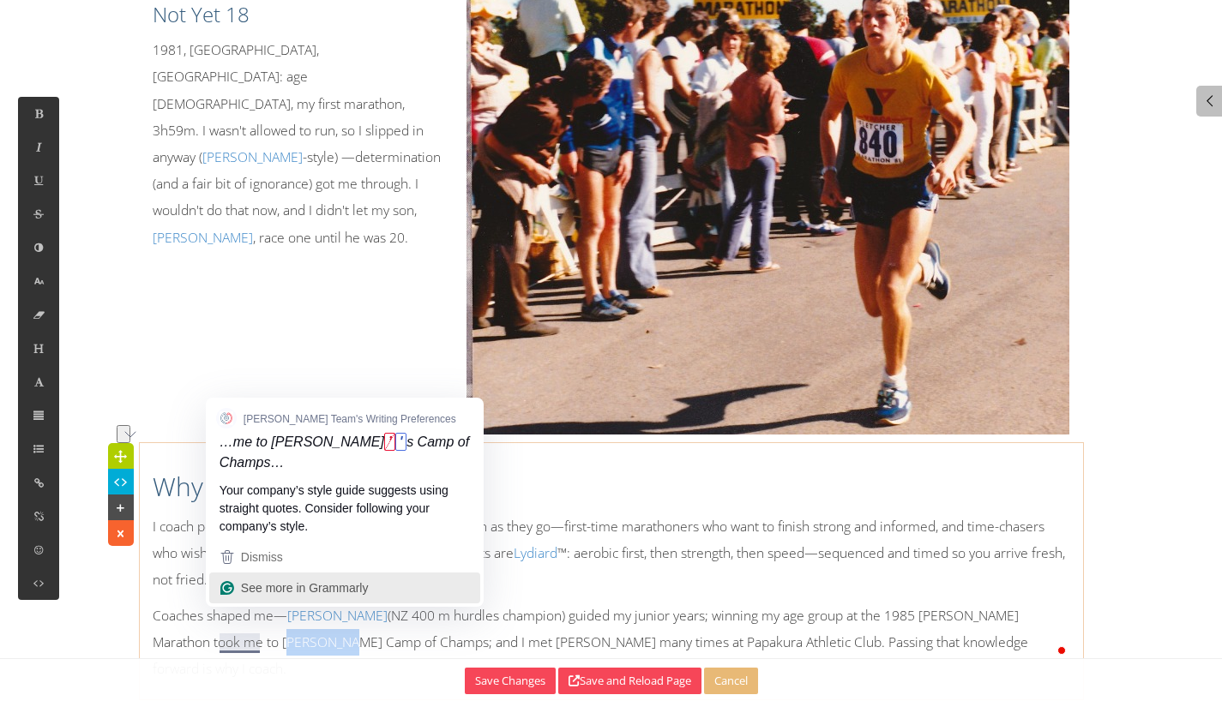
copy p "[PERSON_NAME]"
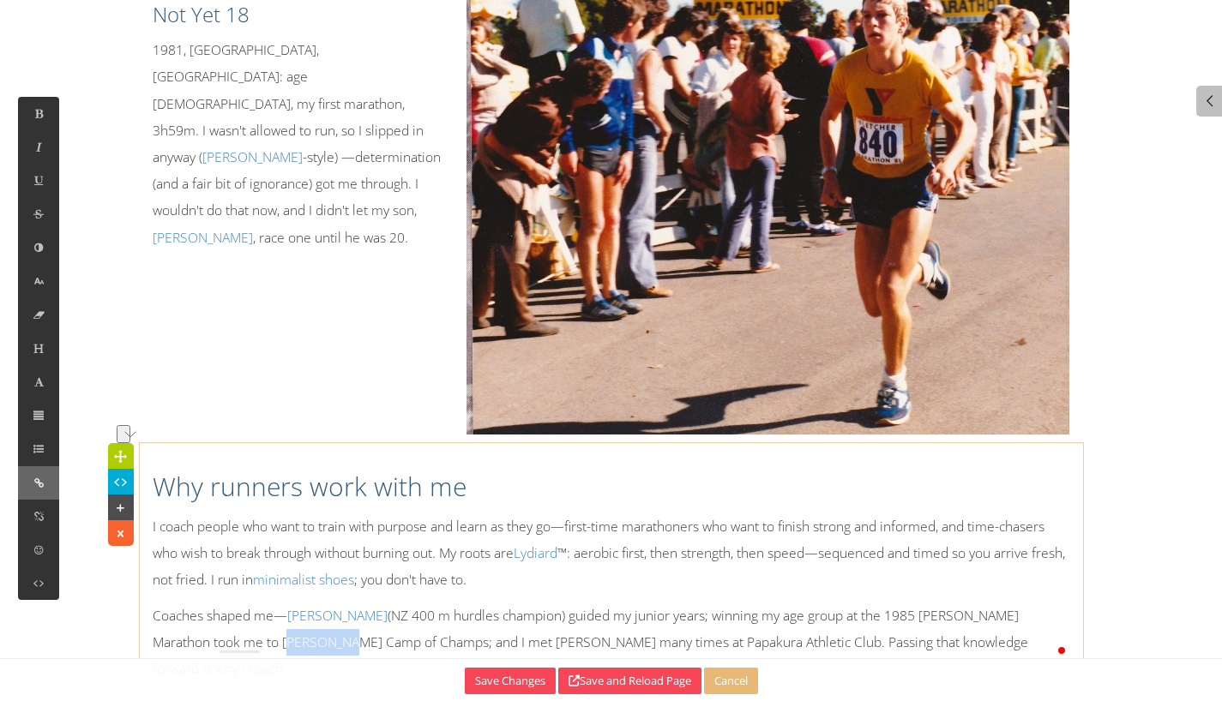
click at [33, 485] on icon at bounding box center [39, 483] width 15 height 15
type input "http://"
type input "[PERSON_NAME]"
checkbox input "false"
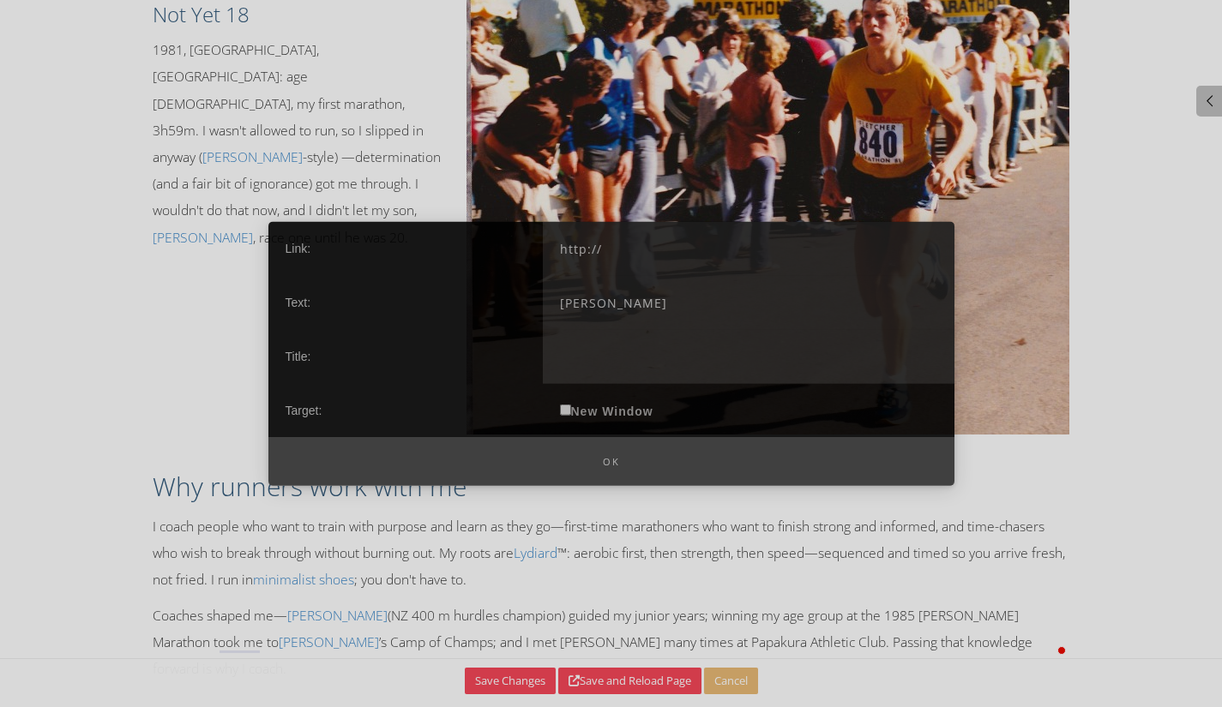
drag, startPoint x: 668, startPoint y: 256, endPoint x: 529, endPoint y: 250, distance: 139.1
click at [529, 250] on div "Link: http:// Text: Dick Quax Title: Target: New Window" at bounding box center [611, 329] width 686 height 216
paste input "s://athletics.org.nz/legends/dick-quax"
type input "https://athletics.org.nz/legends/dick-quax/"
click at [629, 417] on label "New Window" at bounding box center [607, 410] width 128 height 54
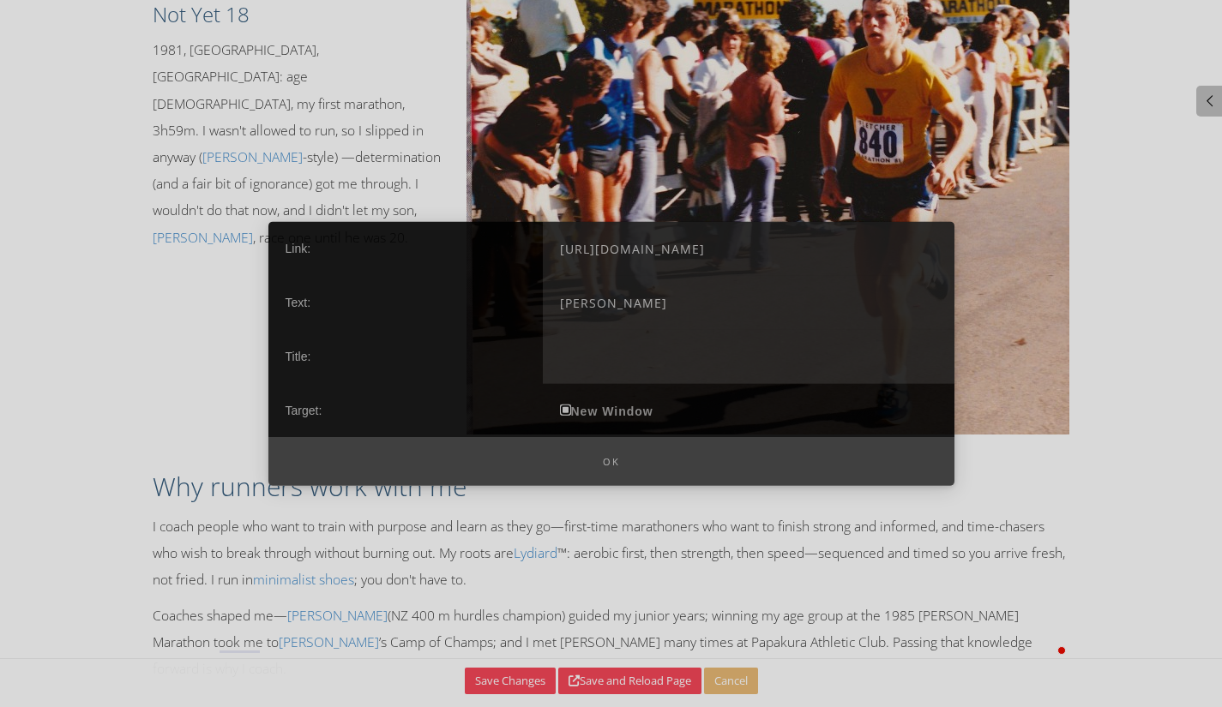
click at [571, 415] on input "New Window" at bounding box center [565, 409] width 11 height 11
checkbox input "true"
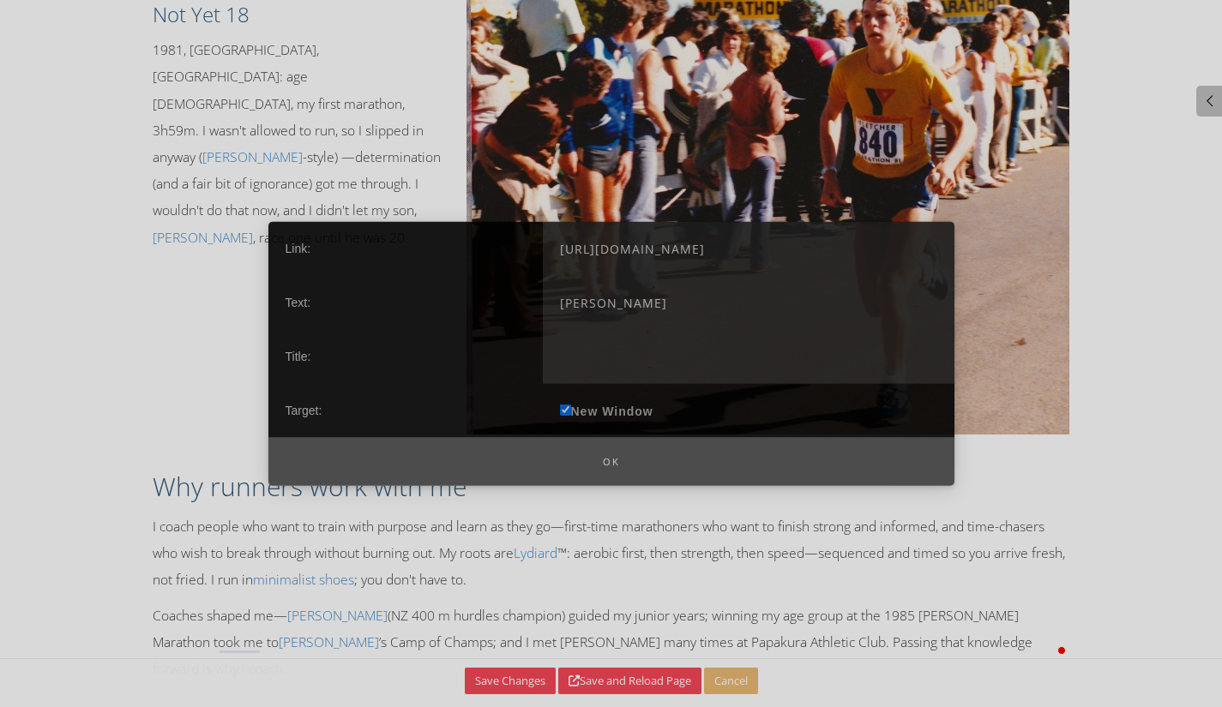
click at [612, 456] on button "Ok" at bounding box center [611, 461] width 686 height 49
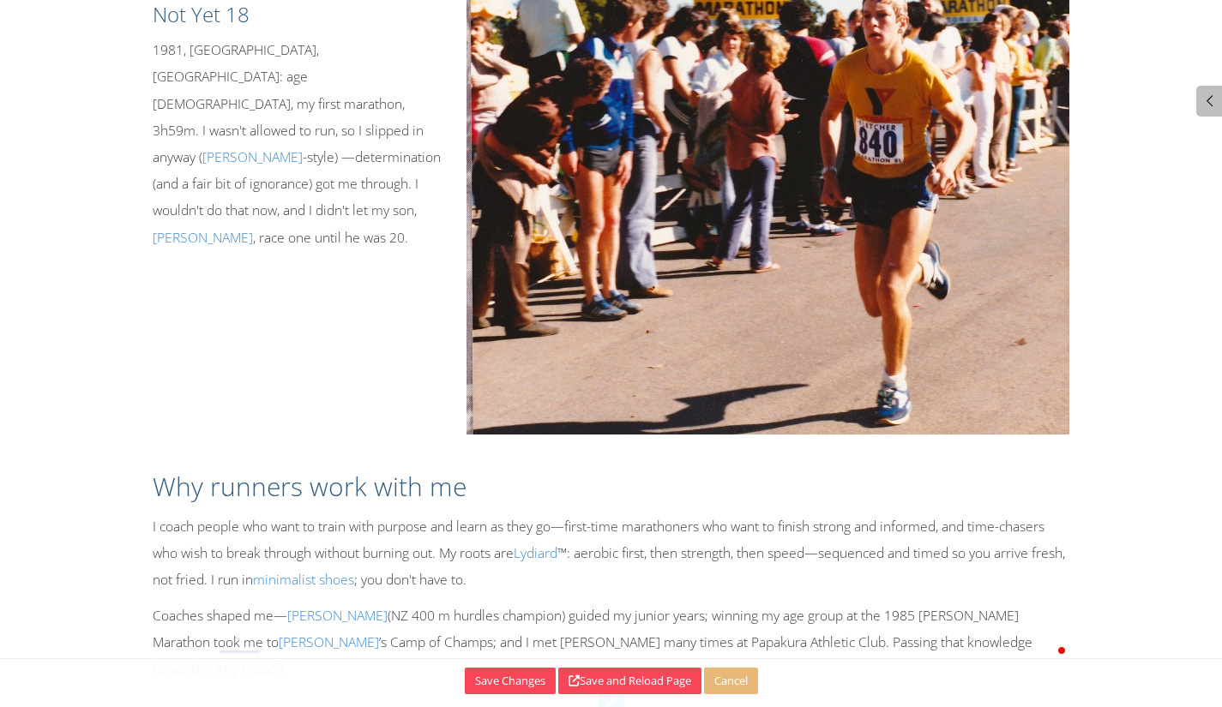
drag, startPoint x: 504, startPoint y: 627, endPoint x: 492, endPoint y: 629, distance: 12.1
click at [503, 627] on p "Coaches shaped me— Wayne Paul (NZ 400 m hurdles champion) guided my junior year…" at bounding box center [612, 643] width 918 height 81
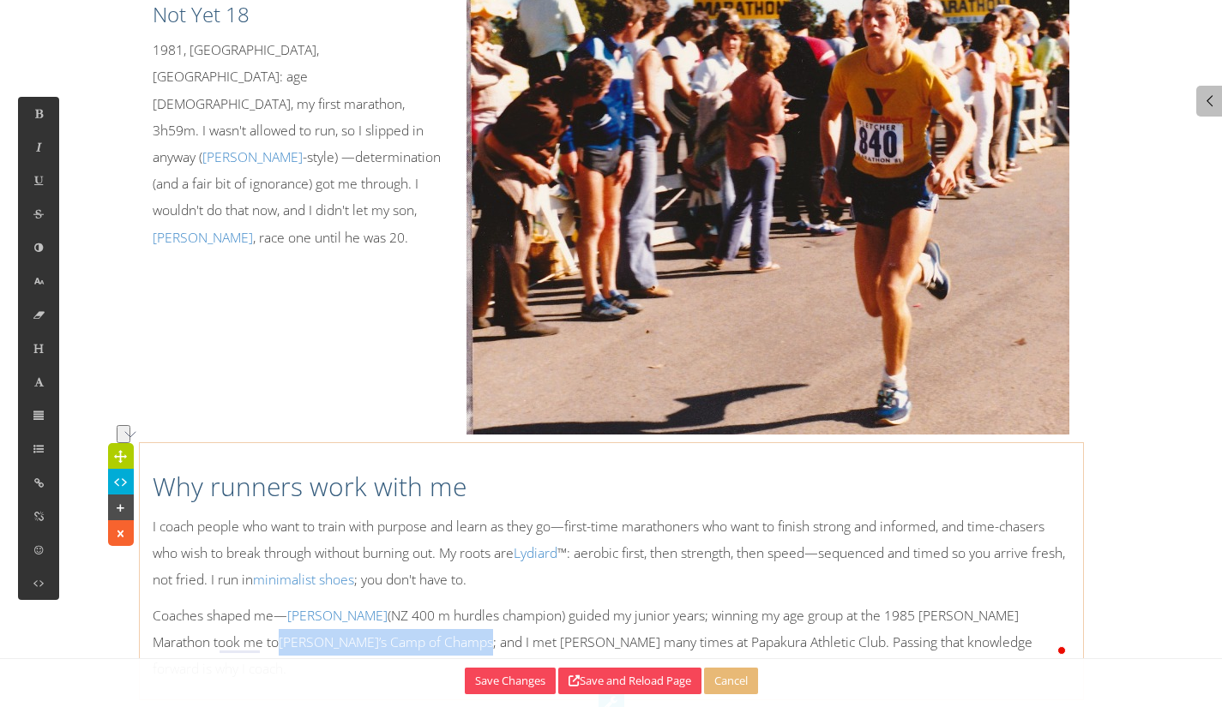
drag, startPoint x: 367, startPoint y: 611, endPoint x: 190, endPoint y: 615, distance: 177.5
click at [190, 615] on p "Coaches shaped me— Wayne Paul (NZ 400 m hurdles champion) guided my junior year…" at bounding box center [612, 643] width 918 height 81
copy p "Dick Quax ’s Camp of Champs"
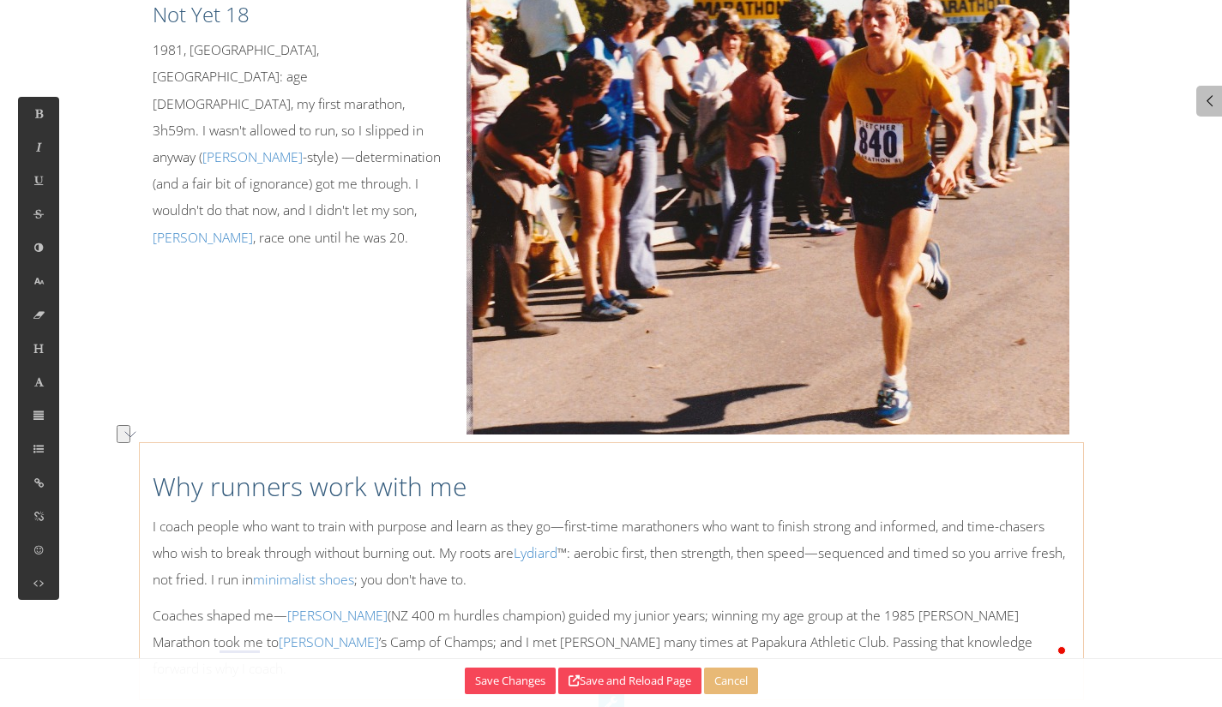
click at [448, 620] on p "Coaches shaped me— Wayne Paul (NZ 400 m hurdles champion) guided my junior year…" at bounding box center [612, 643] width 918 height 81
drag, startPoint x: 434, startPoint y: 611, endPoint x: 517, endPoint y: 606, distance: 83.3
click at [517, 606] on p "Coaches shaped me— Wayne Paul (NZ 400 m hurdles champion) guided my junior year…" at bounding box center [612, 643] width 918 height 81
copy p "Arthur Lydiard"
click at [25, 479] on button at bounding box center [38, 482] width 41 height 33
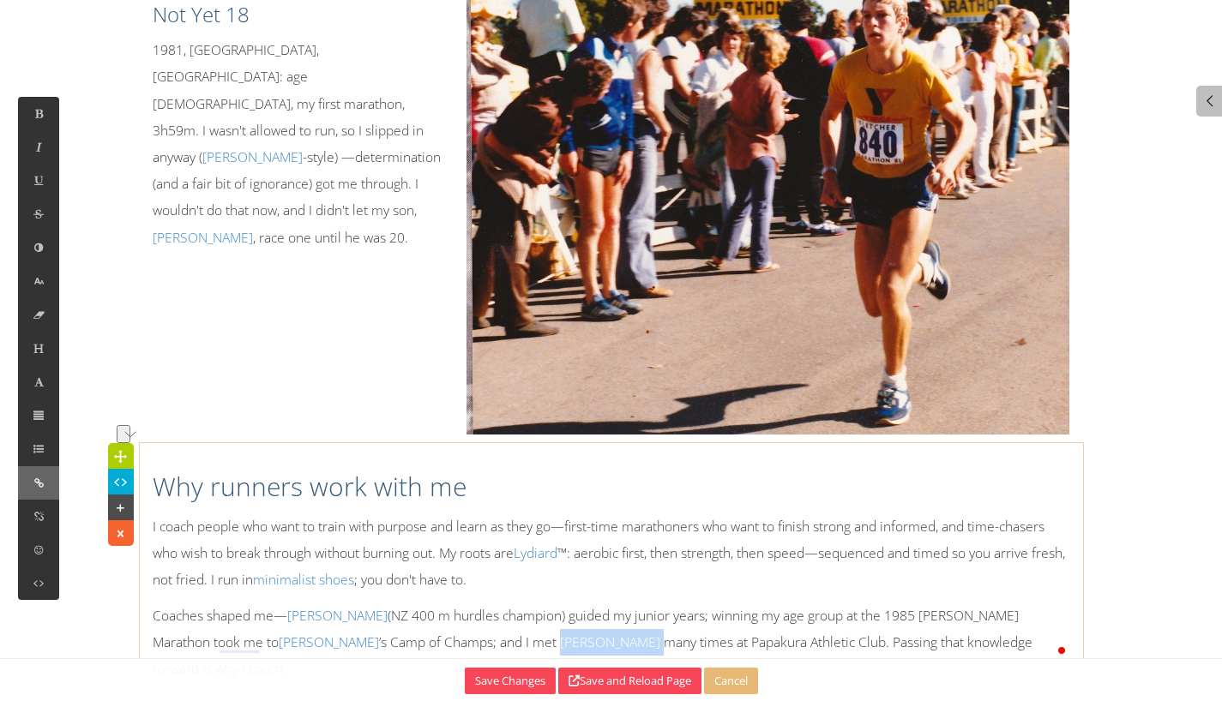
type input "http://"
type input "Arthur Lydiard"
checkbox input "false"
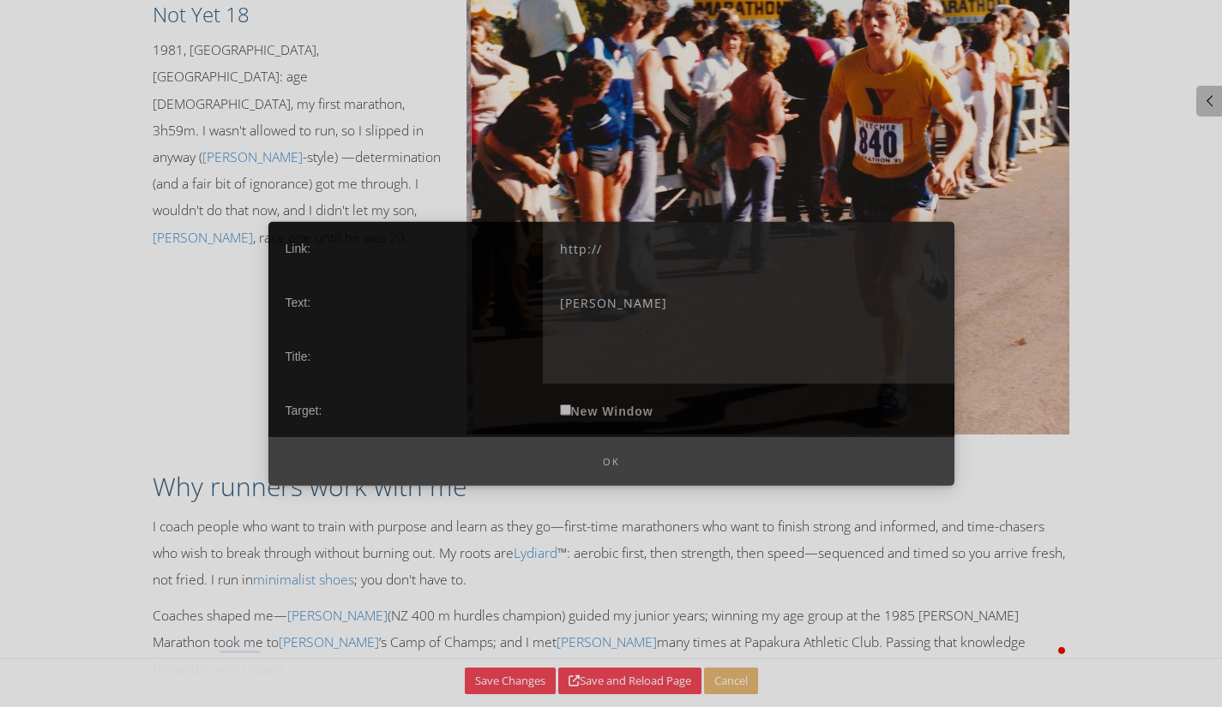
drag, startPoint x: 689, startPoint y: 256, endPoint x: 518, endPoint y: 238, distance: 172.5
click at [515, 238] on div "Link: http:// Text: Arthur Lydiard Title: Target: New Window" at bounding box center [611, 329] width 686 height 216
paste input "s://athletics.org.nz/legends/arthur-lydiard"
type input "https://athletics.org.nz/legends/arthur-lydiard/"
click at [635, 404] on label "New Window" at bounding box center [607, 410] width 128 height 54
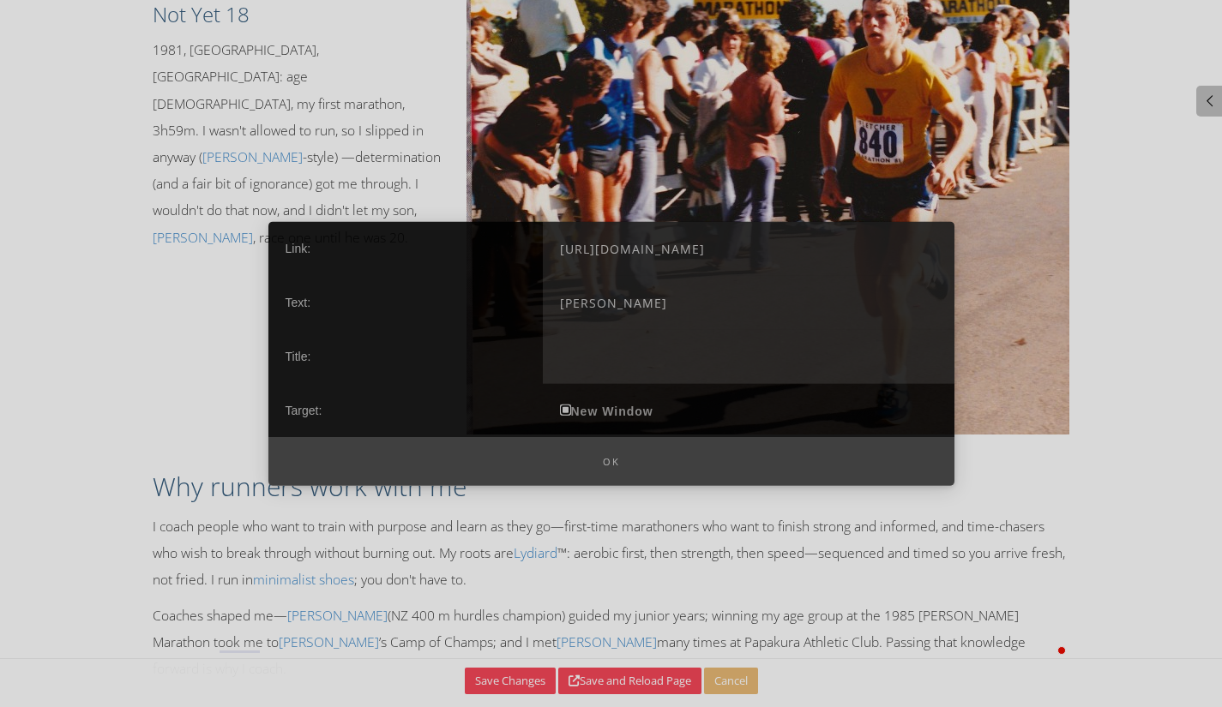
click at [571, 404] on input "New Window" at bounding box center [565, 409] width 11 height 11
checkbox input "true"
click at [593, 459] on button "Ok" at bounding box center [611, 461] width 686 height 49
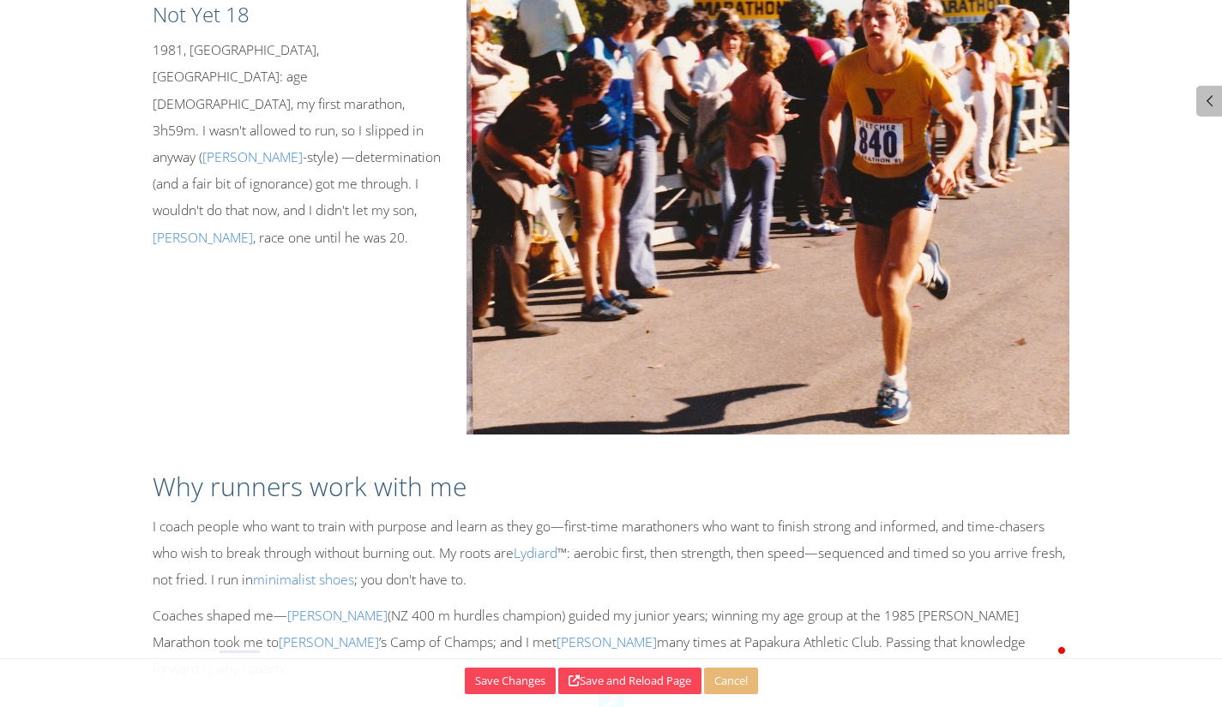
click at [596, 617] on p "Coaches shaped me— Wayne Paul (NZ 400 m hurdles champion) guided my junior year…" at bounding box center [612, 643] width 918 height 81
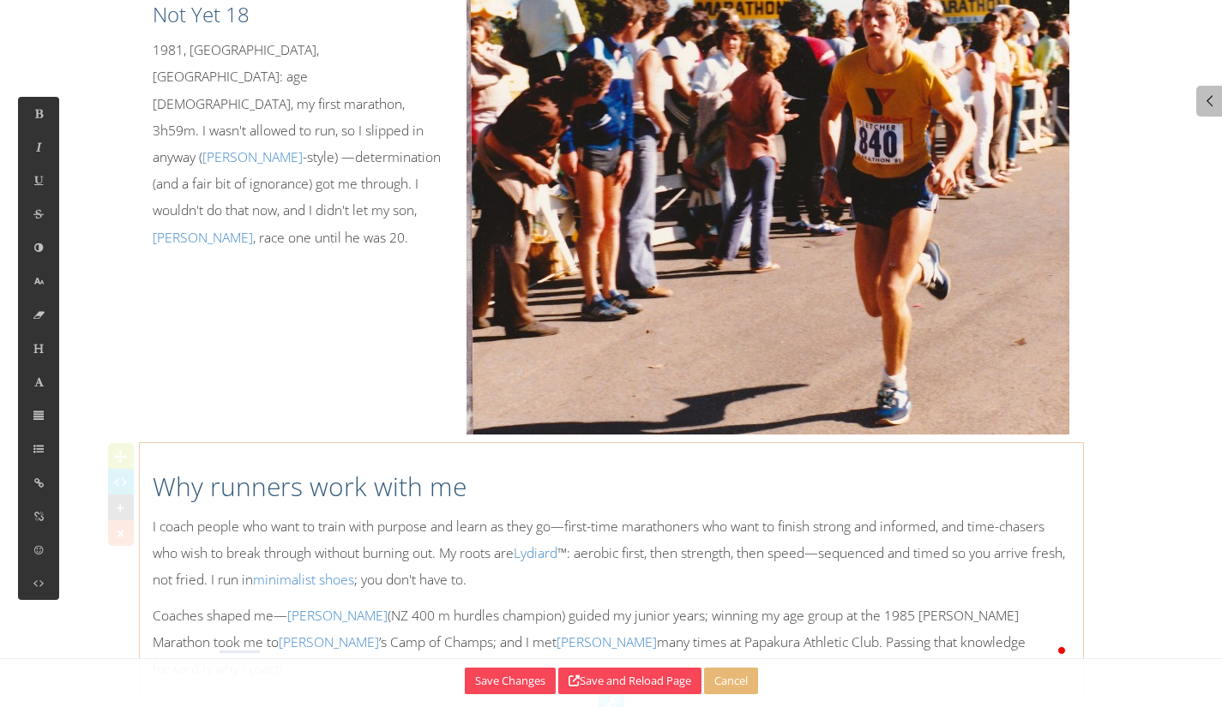
click at [676, 611] on p "Coaches shaped me— Wayne Paul (NZ 400 m hurdles champion) guided my junior year…" at bounding box center [612, 643] width 918 height 81
click at [894, 603] on p "Coaches shaped me— Wayne Paul (NZ 400 m hurdles champion) guided my junior year…" at bounding box center [612, 643] width 918 height 81
click at [963, 603] on p "Coaches shaped me— Wayne Paul (NZ 400 m hurdles champion) guided my junior year…" at bounding box center [612, 643] width 918 height 81
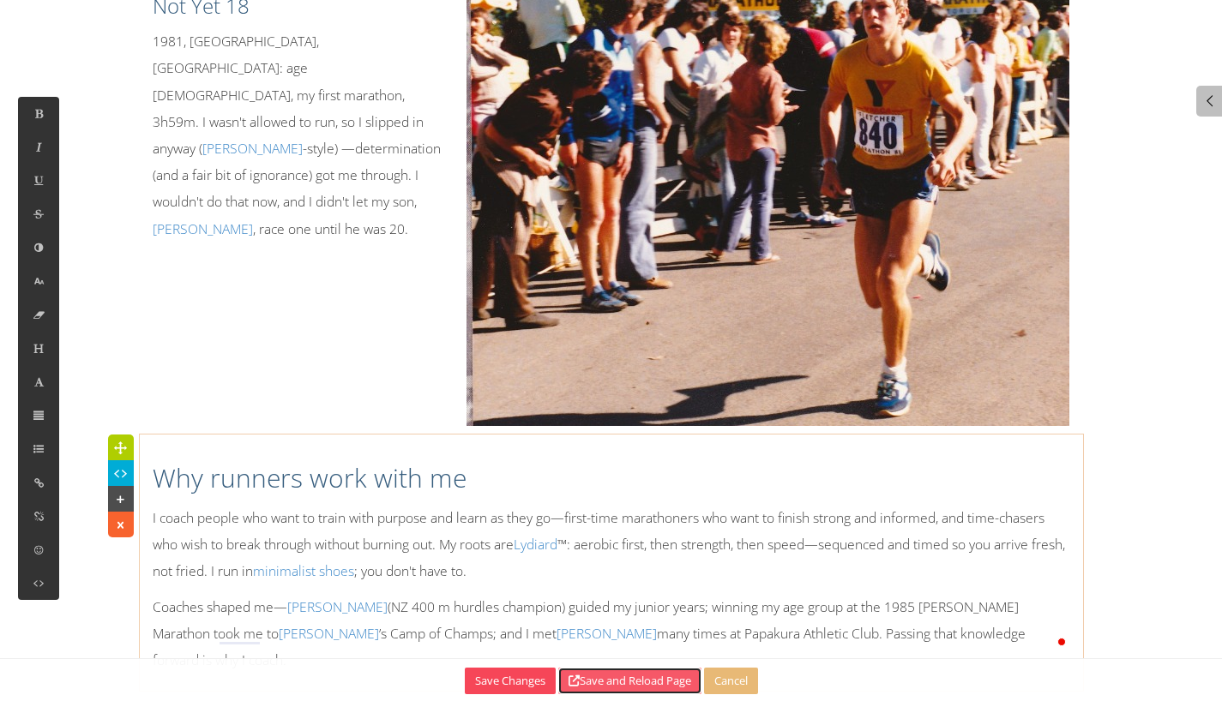
click at [618, 691] on button "Save and Reload Page" at bounding box center [629, 681] width 143 height 27
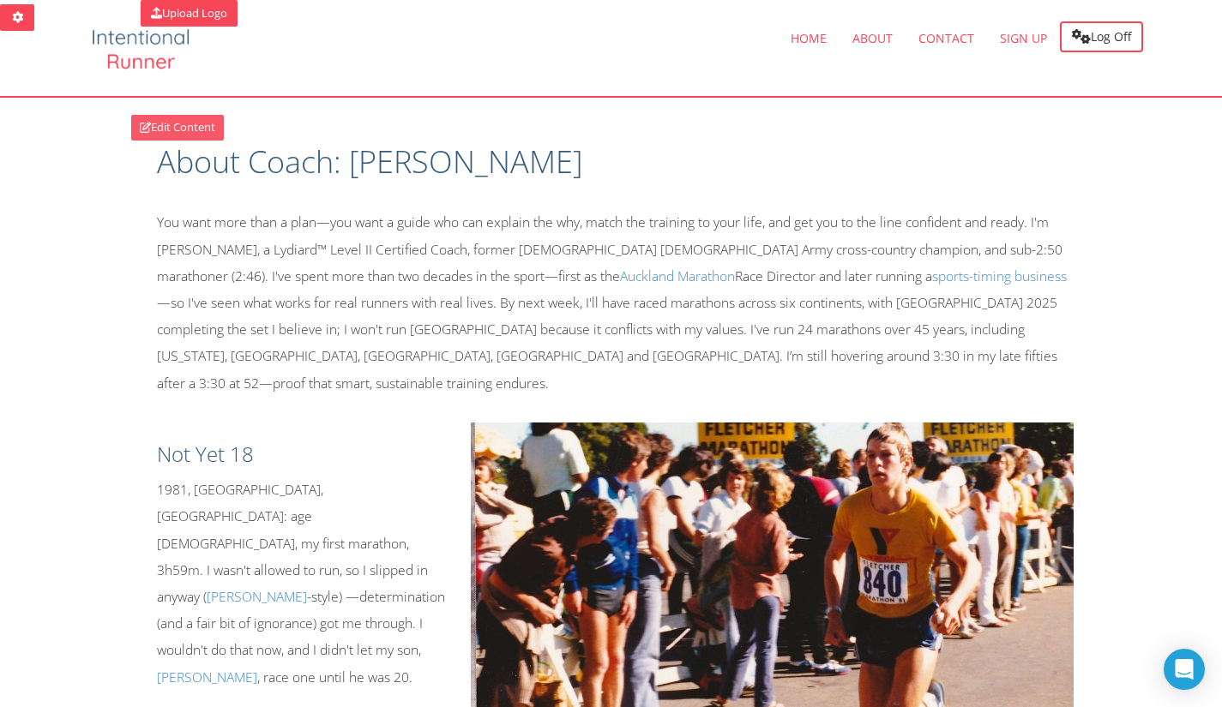
click at [150, 121] on link "Edit Content" at bounding box center [177, 128] width 93 height 26
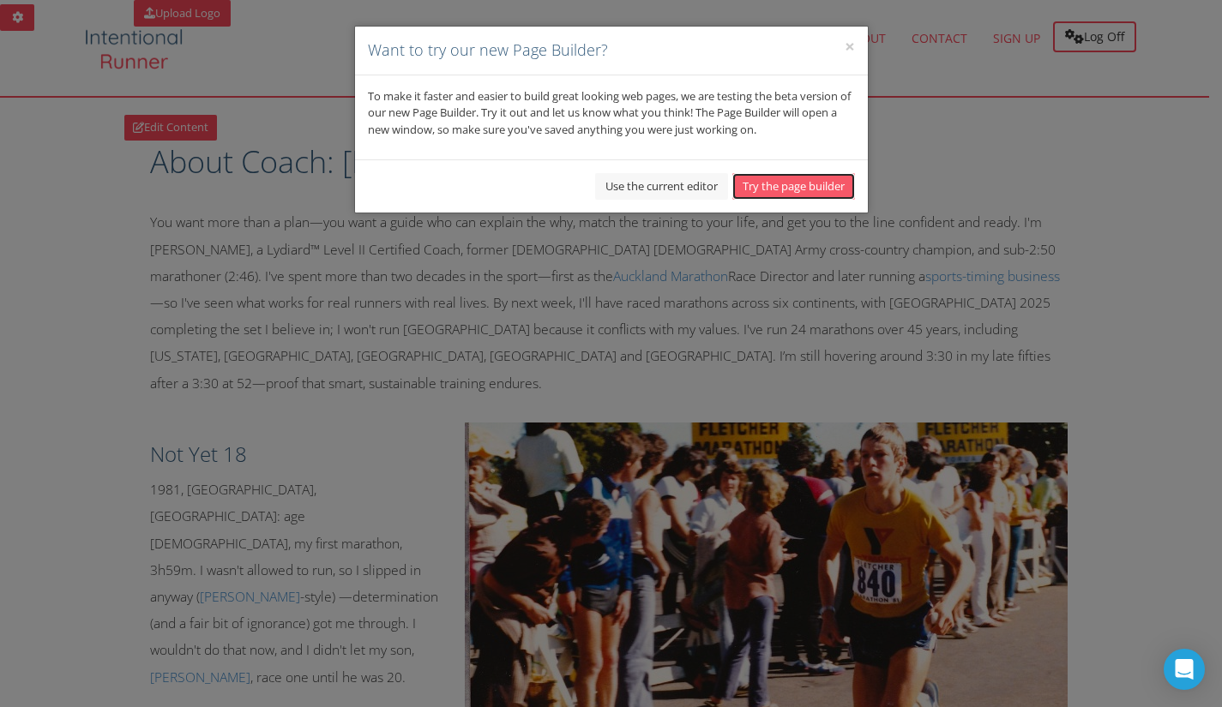
click at [805, 176] on button "Try the page builder" at bounding box center [793, 186] width 123 height 27
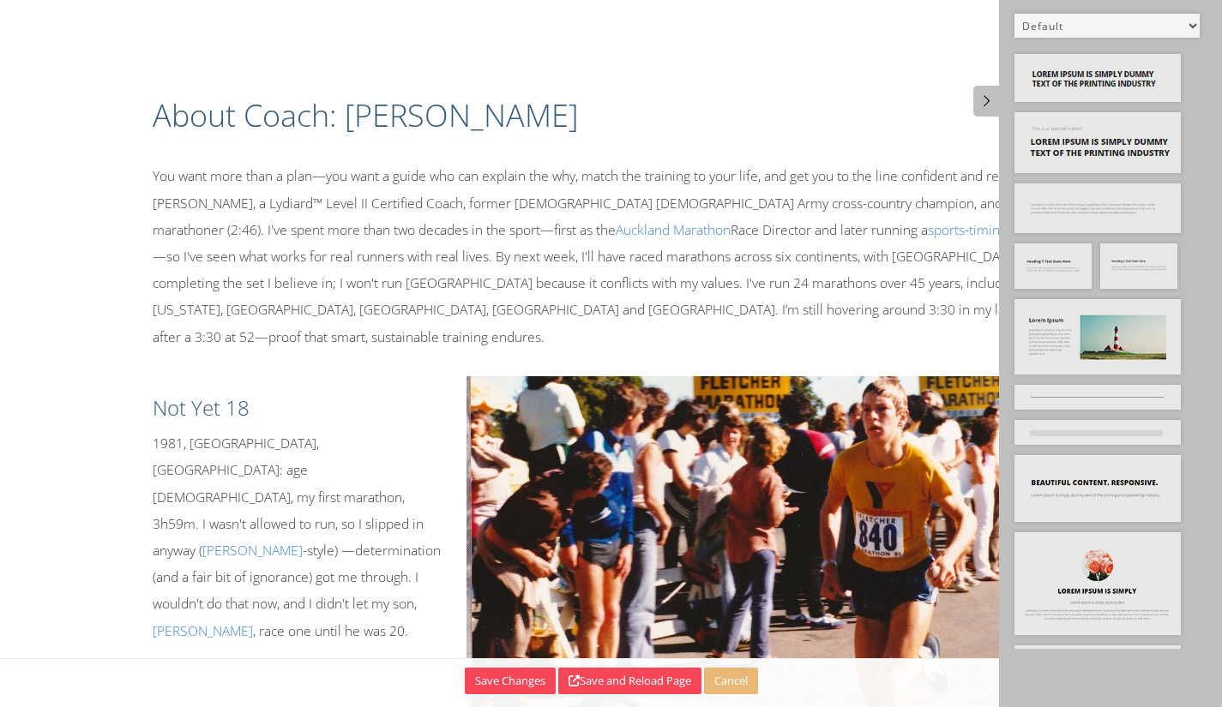
click at [1084, 22] on select "Default All Title Title, Subtitle Info, Title Heading, Paragraph Paragraph Butt…" at bounding box center [1106, 26] width 185 height 24
click at [1014, 14] on select "Default All Title Title, Subtitle Info, Title Heading, Paragraph Paragraph Butt…" at bounding box center [1106, 26] width 185 height 24
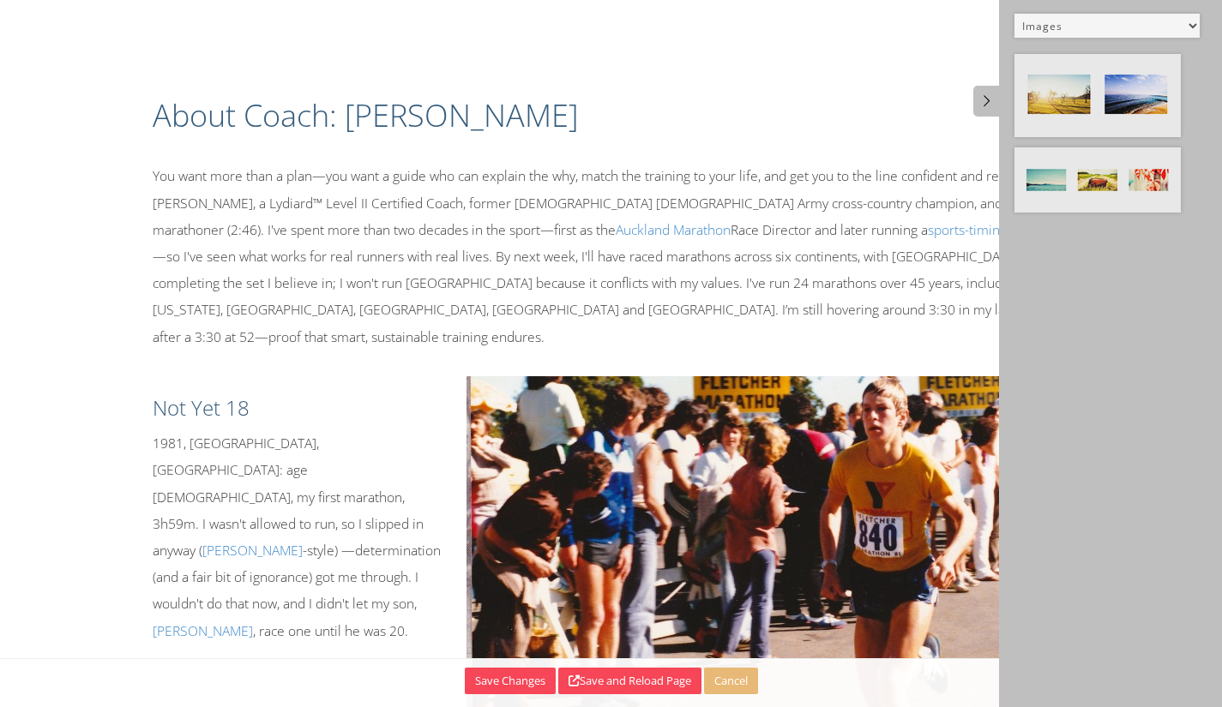
click at [1171, 27] on select "Default All Title Title, Subtitle Info, Title Heading, Paragraph Paragraph Butt…" at bounding box center [1106, 26] width 185 height 24
select select "9"
click at [1014, 14] on select "Default All Title Title, Subtitle Info, Title Heading, Paragraph Paragraph Butt…" at bounding box center [1106, 26] width 185 height 24
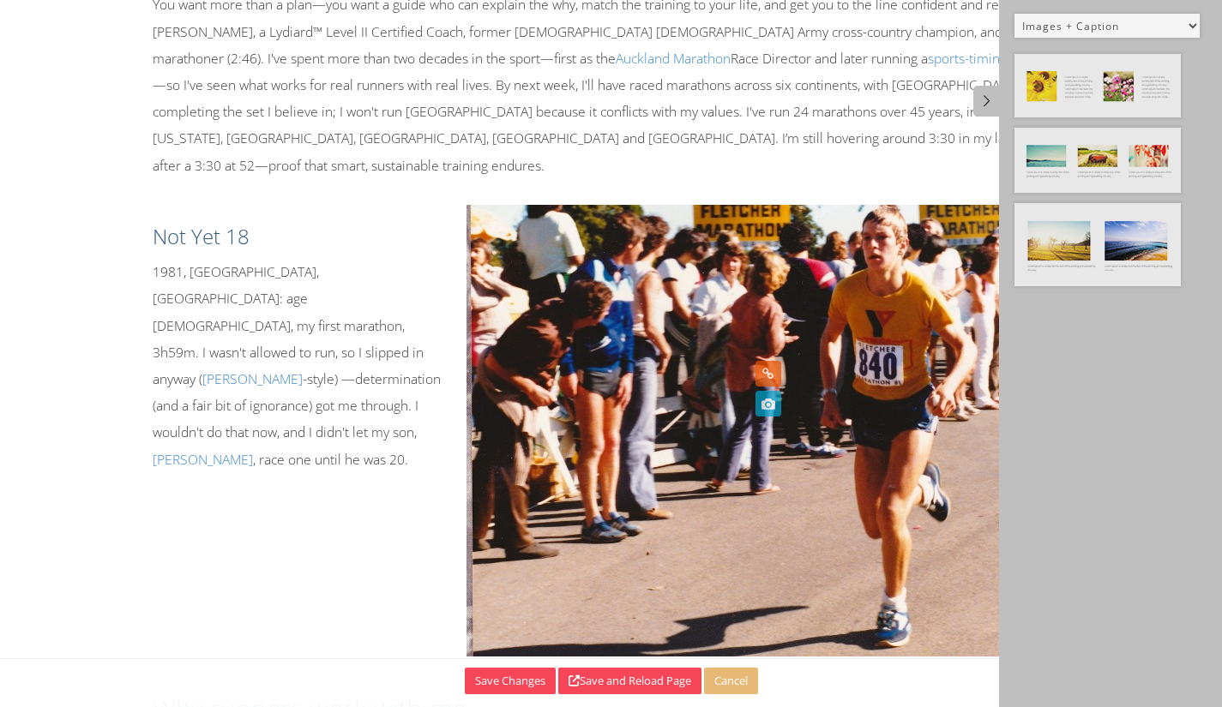
scroll to position [402, 0]
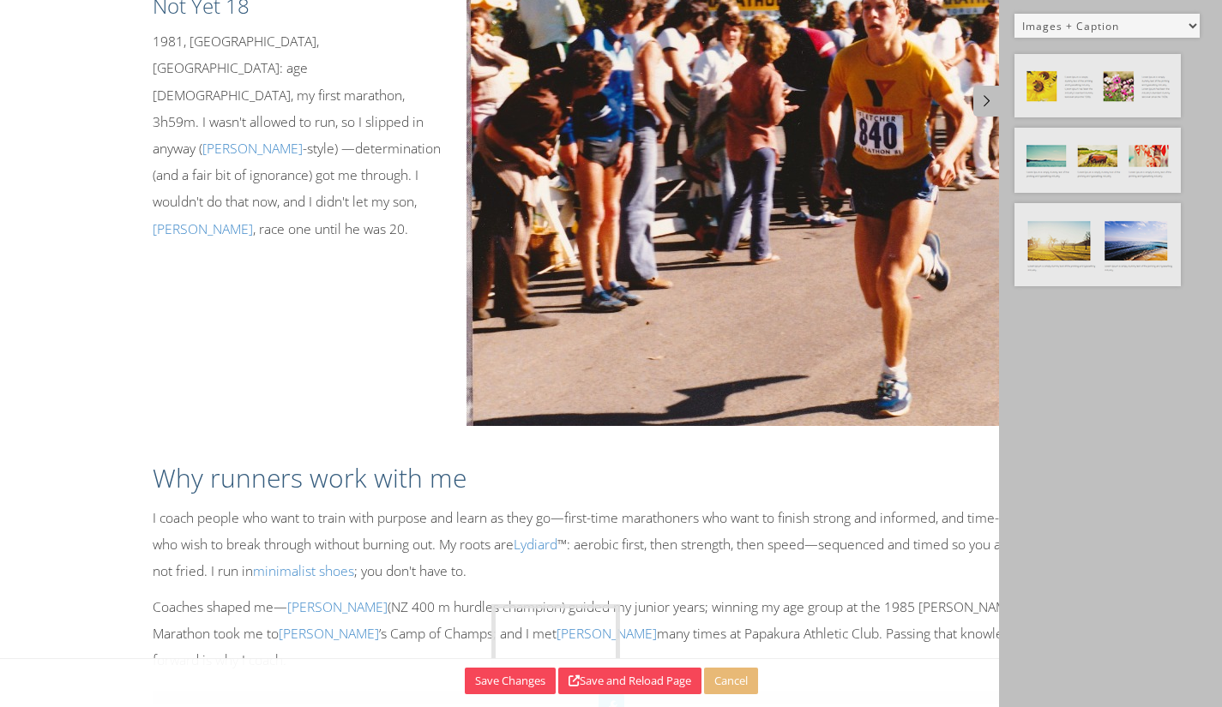
drag, startPoint x: 1088, startPoint y: 81, endPoint x: 565, endPoint y: 632, distance: 759.4
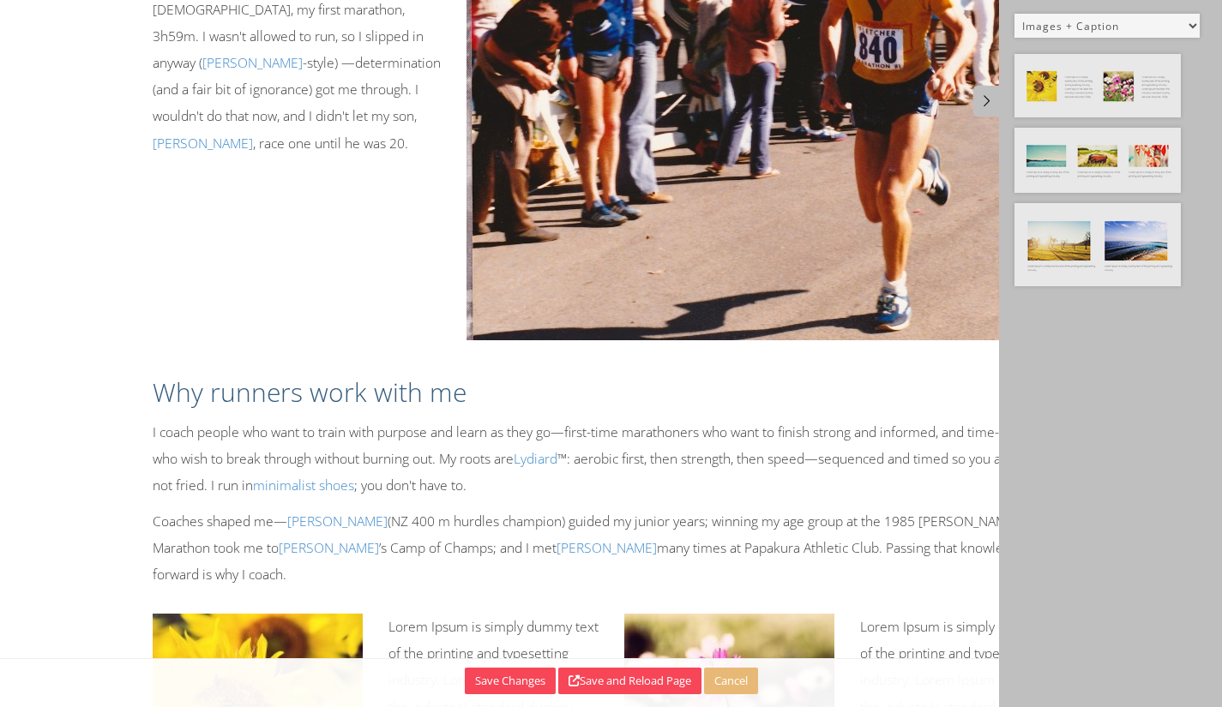
scroll to position [629, 0]
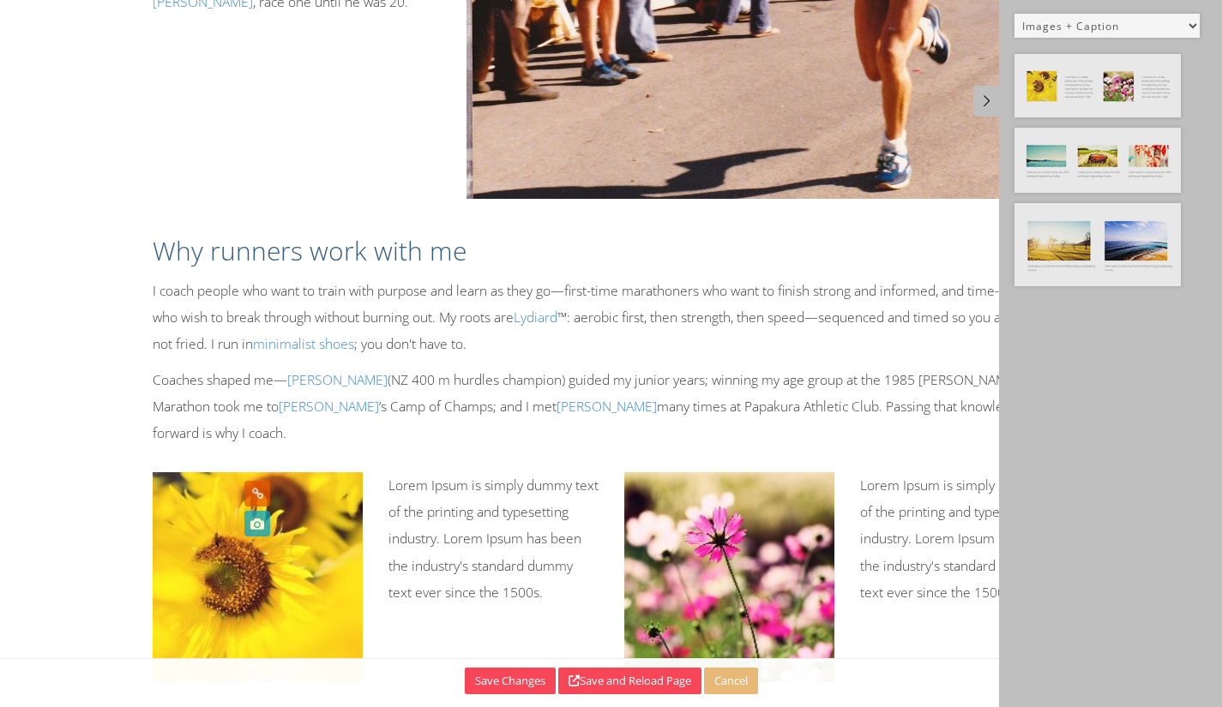
click at [263, 526] on icon at bounding box center [257, 524] width 19 height 26
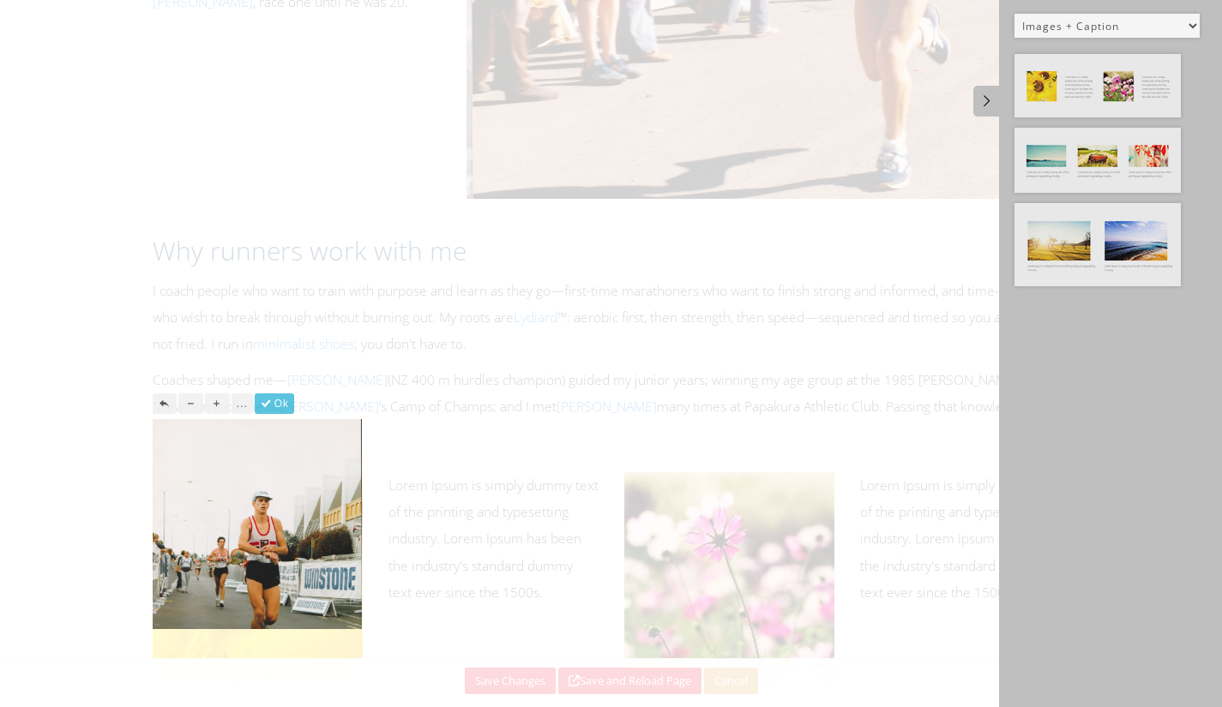
click at [678, 271] on div at bounding box center [611, 353] width 1222 height 707
click at [274, 406] on icon "button" at bounding box center [267, 404] width 15 height 12
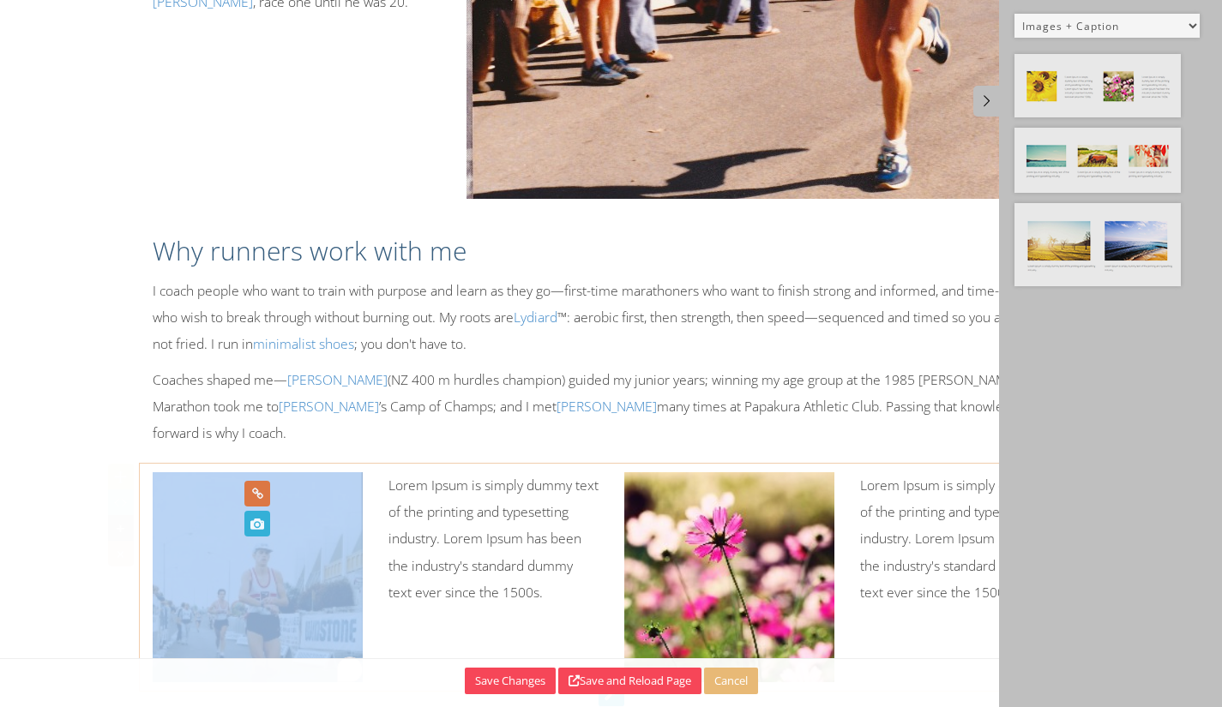
click at [301, 508] on img at bounding box center [258, 578] width 210 height 210
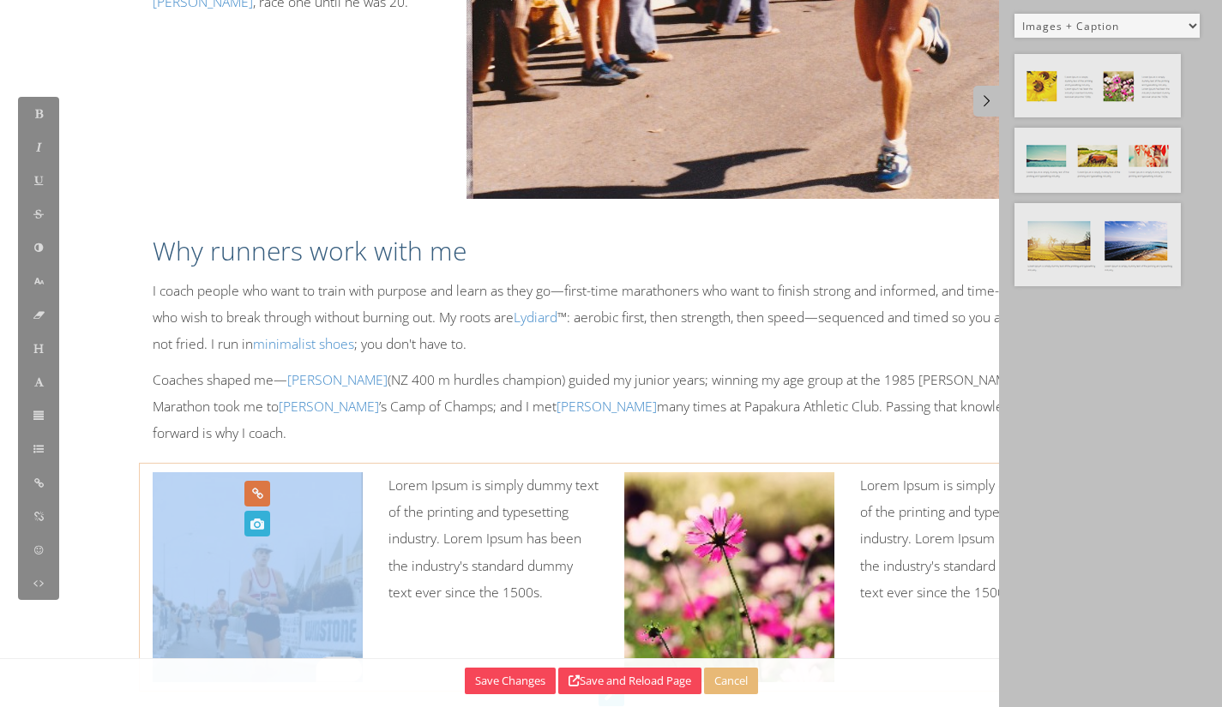
click at [301, 508] on img at bounding box center [258, 578] width 210 height 210
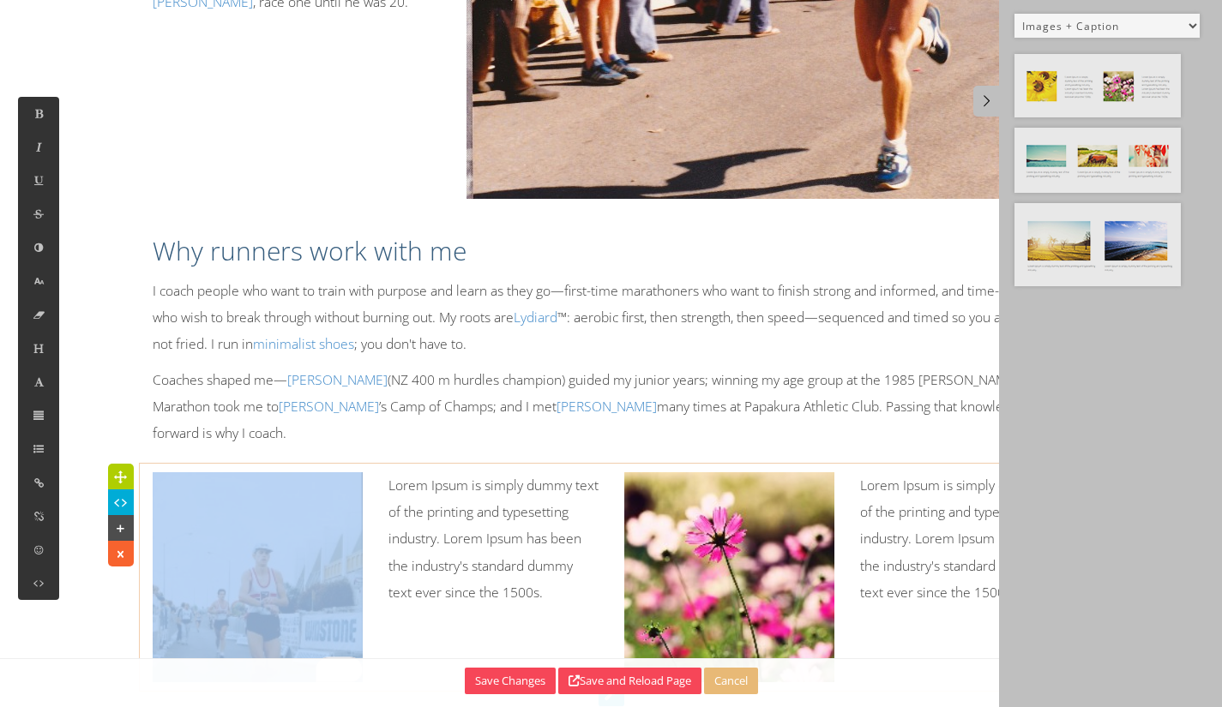
click at [449, 473] on p "Lorem Ipsum is simply dummy text of the printing and typesetting industry. Lore…" at bounding box center [493, 540] width 210 height 134
click at [194, 487] on img at bounding box center [258, 578] width 210 height 210
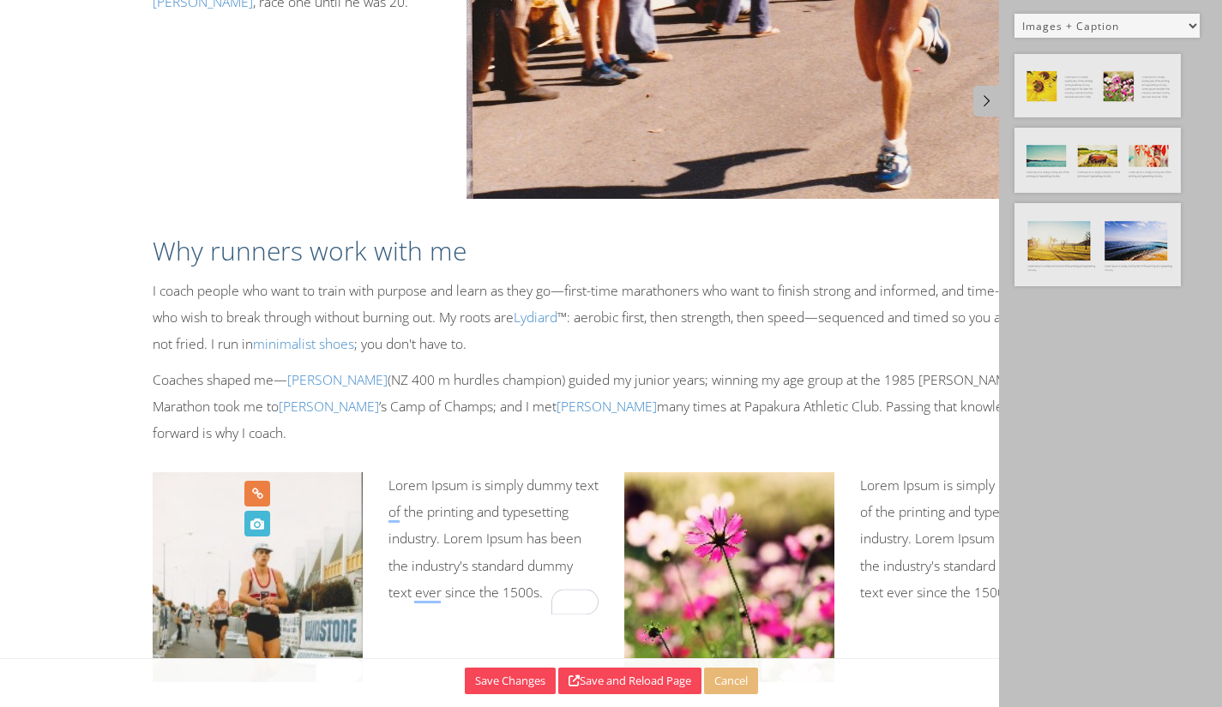
click at [249, 525] on icon at bounding box center [257, 524] width 19 height 26
click at [414, 481] on p "Lorem Ipsum is simply dummy text of the printing and typesetting industry. Lore…" at bounding box center [493, 540] width 210 height 134
click at [112, 468] on icon at bounding box center [120, 476] width 18 height 17
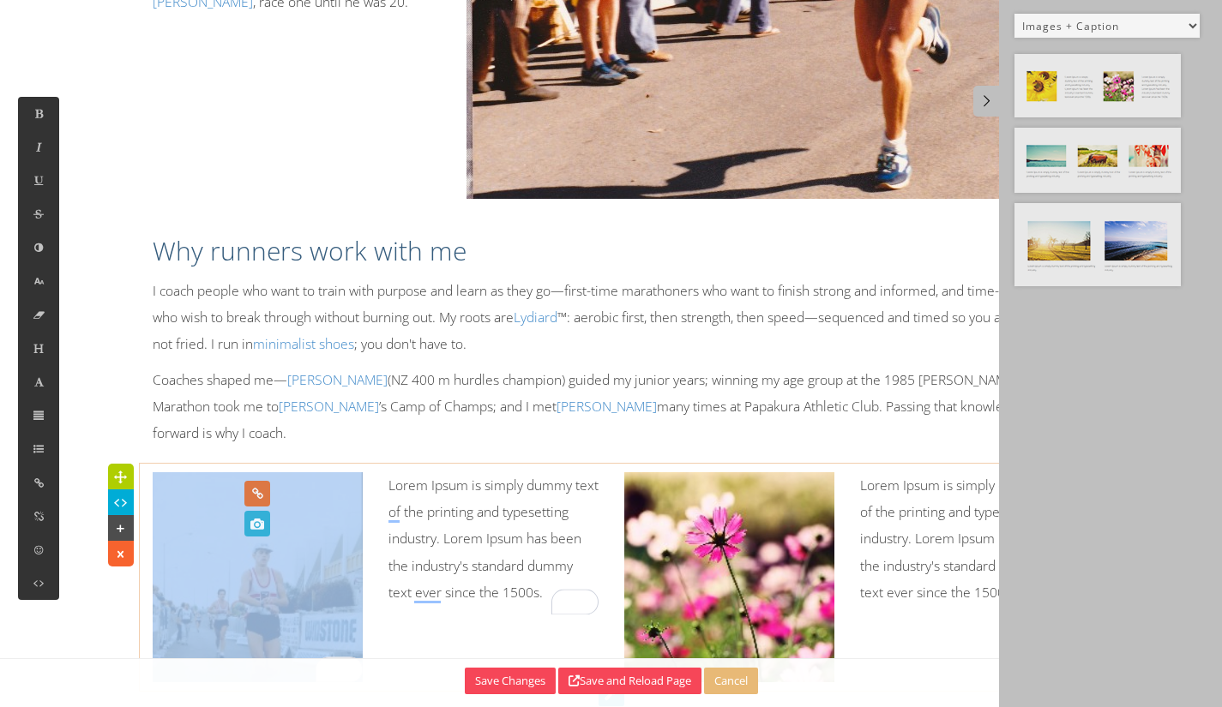
click at [318, 488] on img at bounding box center [258, 578] width 210 height 210
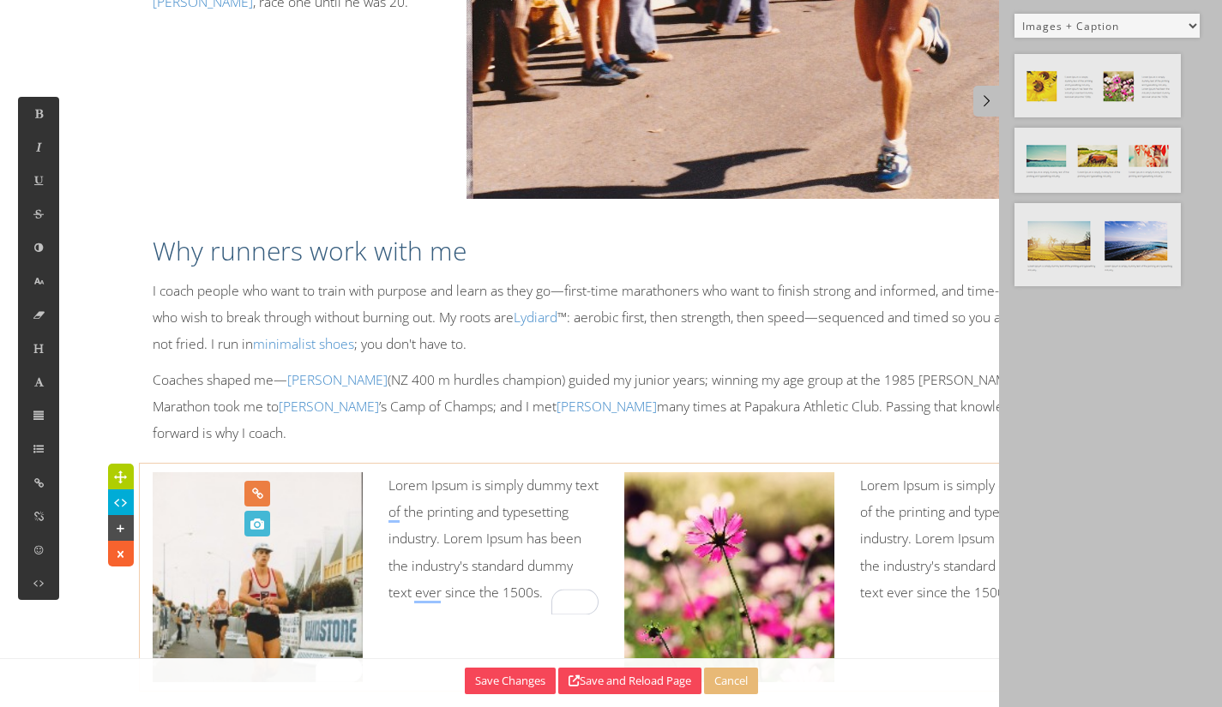
click at [252, 515] on icon at bounding box center [257, 524] width 19 height 26
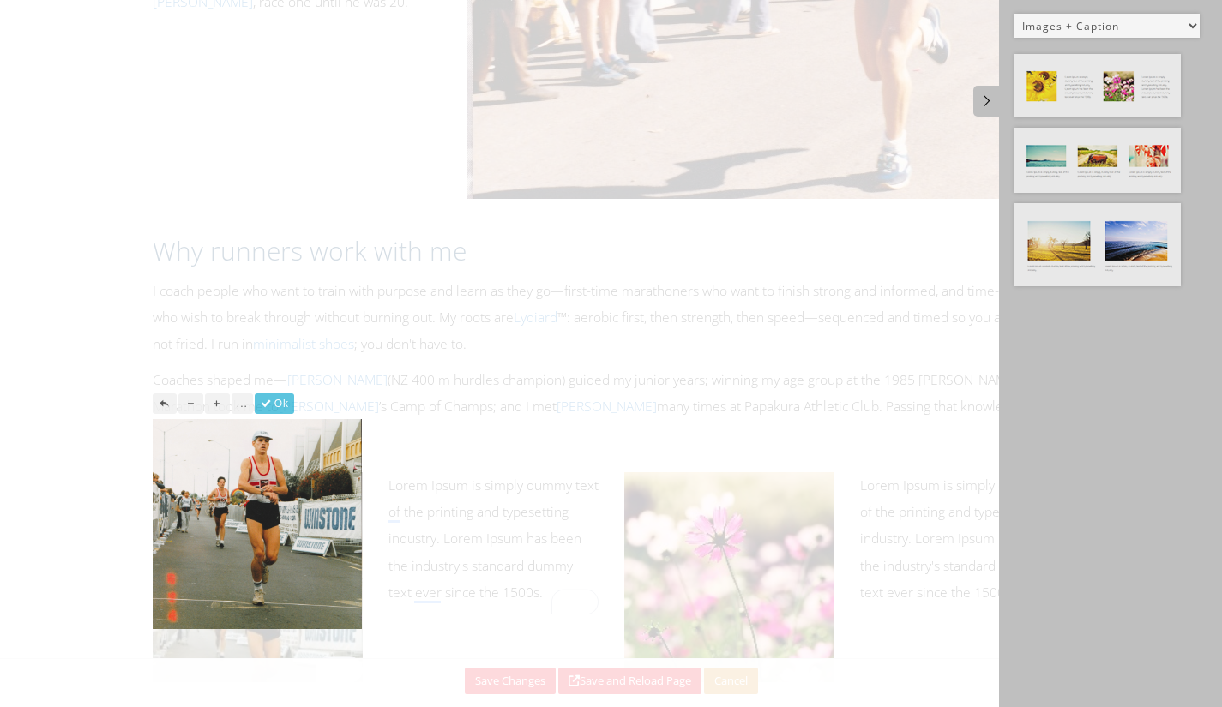
drag, startPoint x: 253, startPoint y: 480, endPoint x: 250, endPoint y: 441, distance: 39.6
click at [250, 441] on img at bounding box center [258, 502] width 210 height 287
drag, startPoint x: 394, startPoint y: 316, endPoint x: 369, endPoint y: 333, distance: 30.9
click at [389, 318] on div at bounding box center [611, 353] width 1222 height 707
drag, startPoint x: 271, startPoint y: 402, endPoint x: 341, endPoint y: 360, distance: 81.9
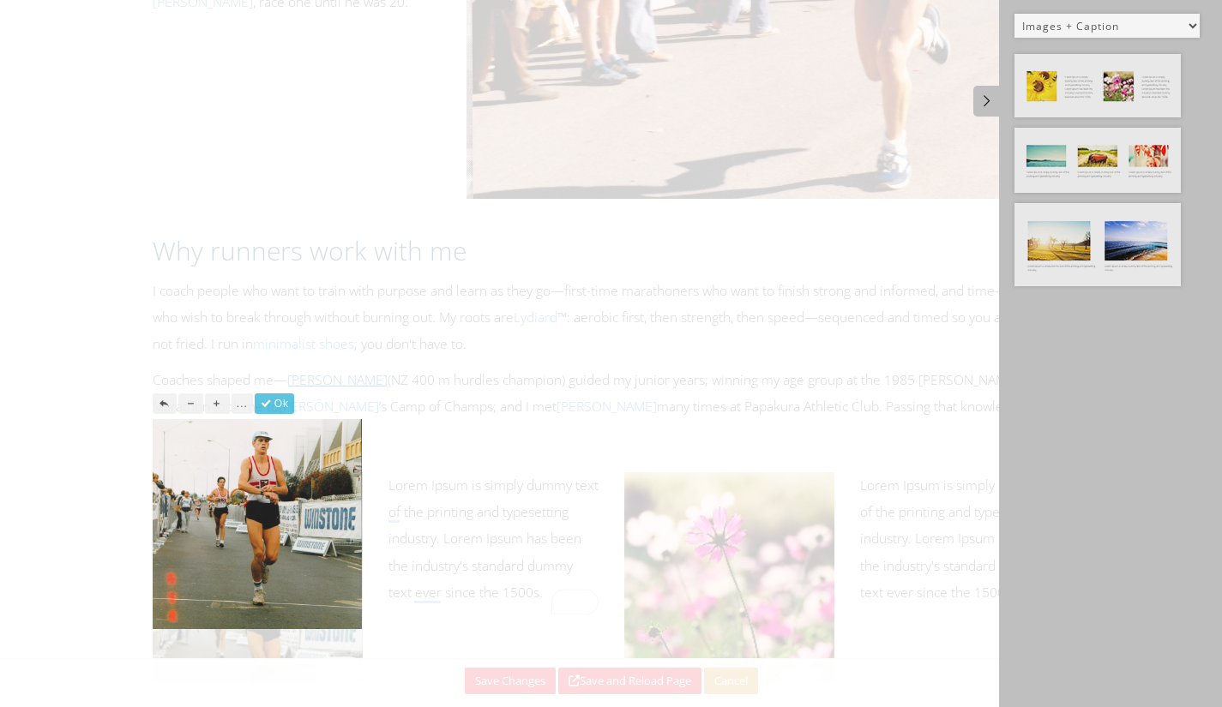
click at [274, 399] on button "Ok" at bounding box center [274, 404] width 39 height 21
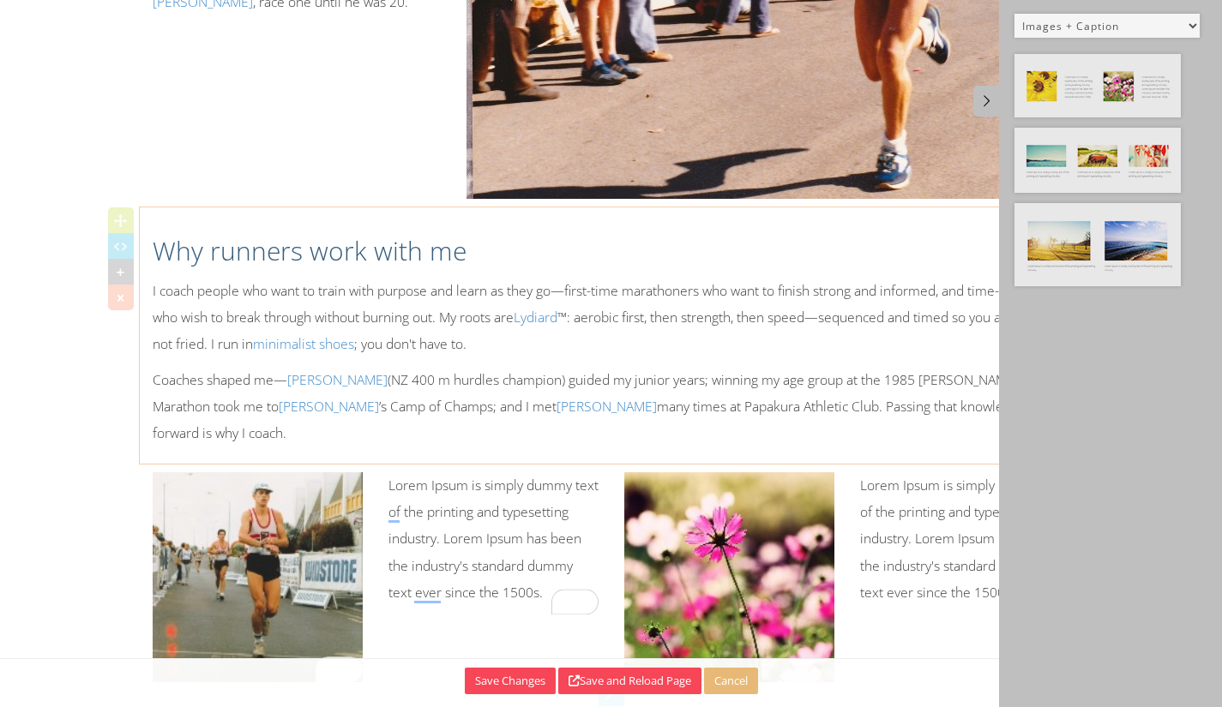
click at [381, 338] on div "Why runners work with me I coach people who want to train with purpose and lear…" at bounding box center [611, 335] width 943 height 239
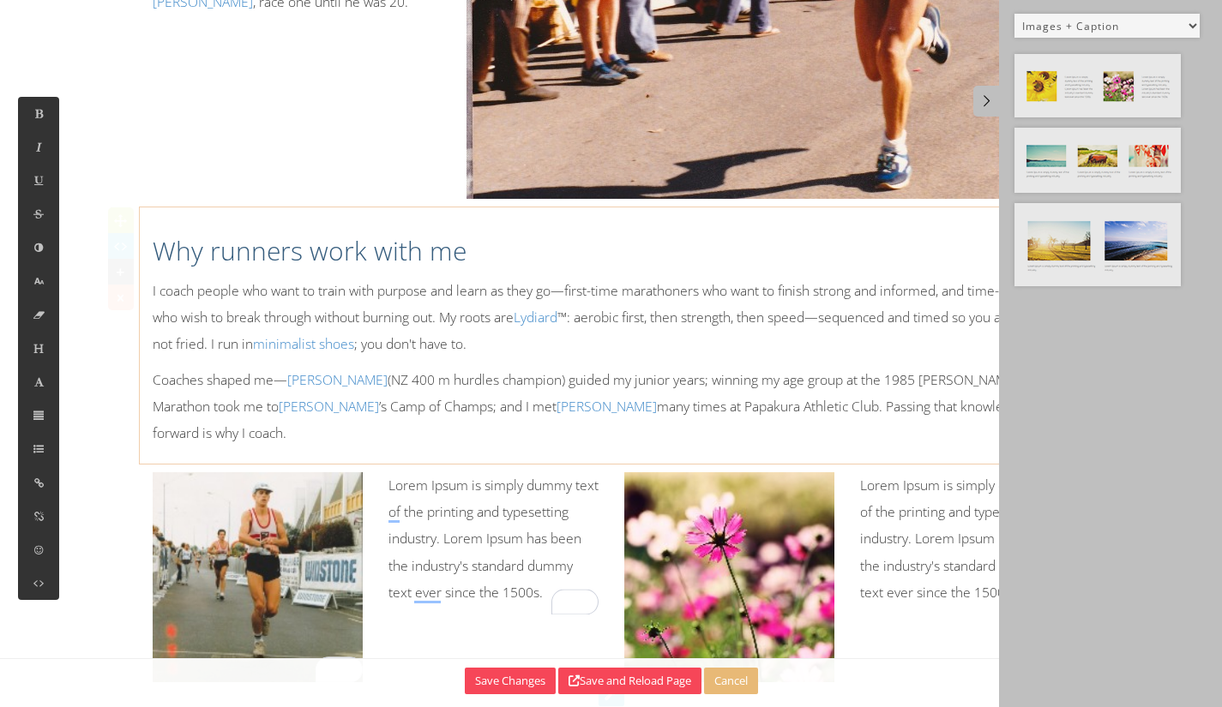
drag, startPoint x: 521, startPoint y: 335, endPoint x: 784, endPoint y: 378, distance: 265.9
click at [537, 335] on div "Why runners work with me I coach people who want to train with purpose and lear…" at bounding box center [611, 335] width 943 height 239
click at [217, 473] on img at bounding box center [258, 578] width 210 height 210
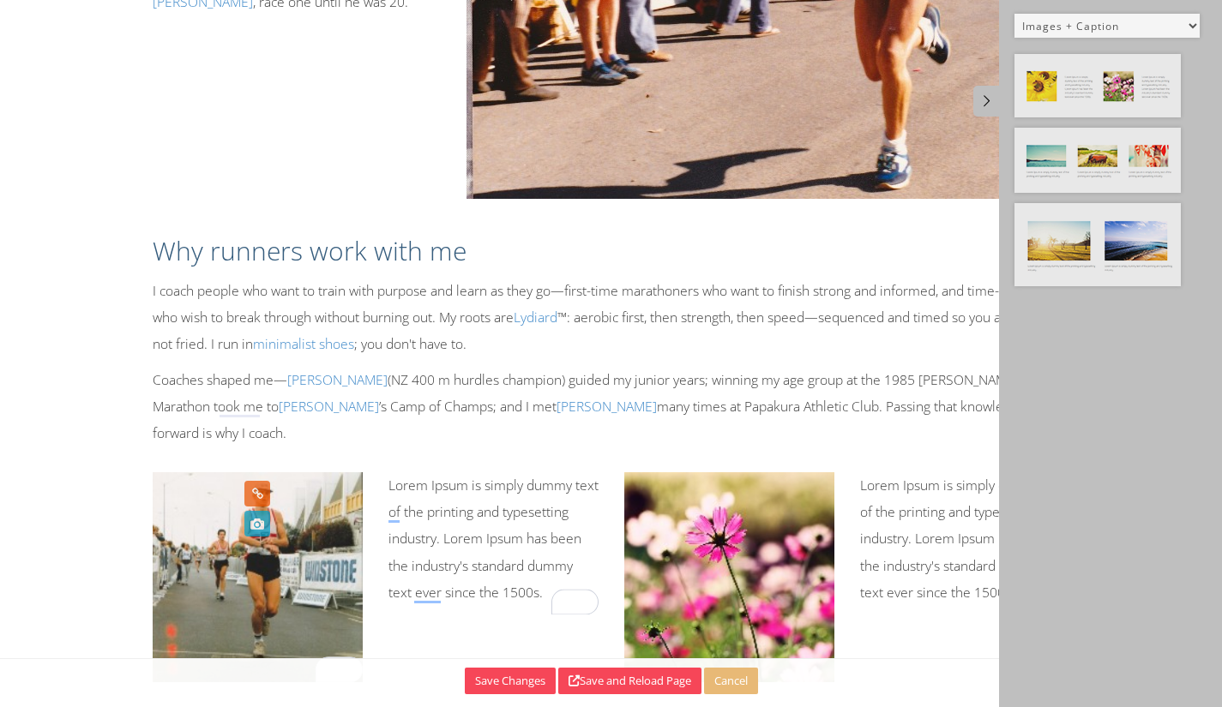
click at [256, 530] on icon at bounding box center [257, 524] width 19 height 26
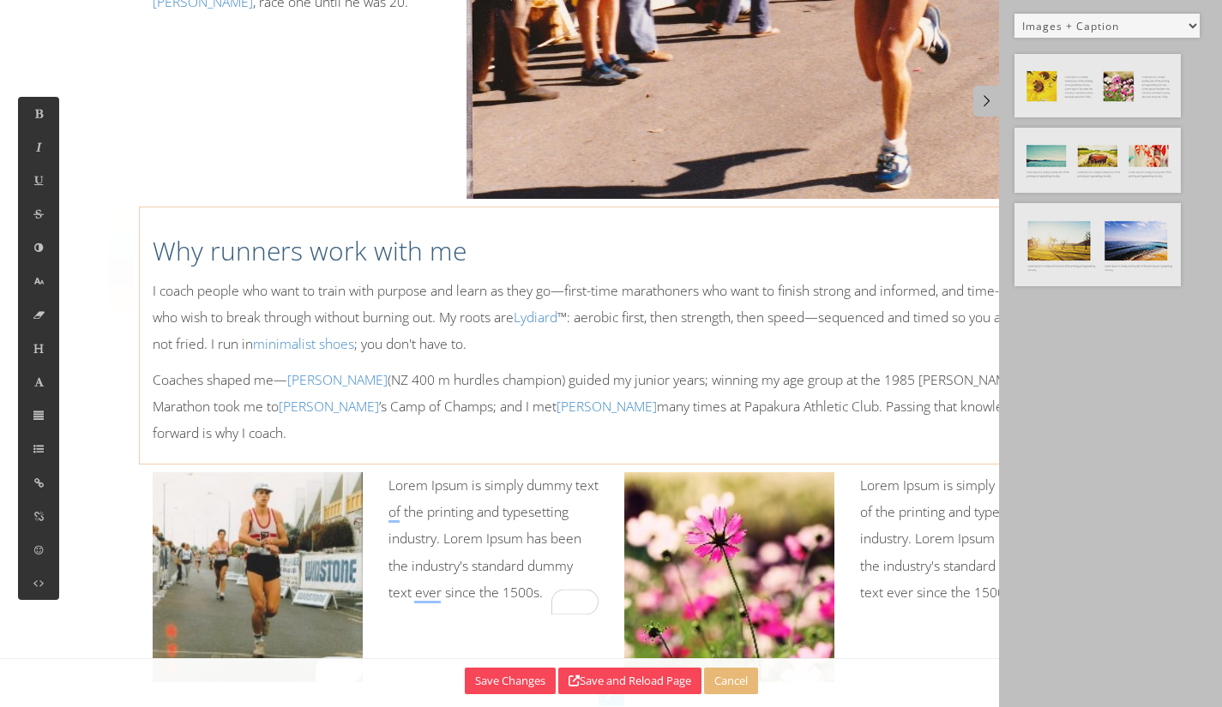
click at [277, 383] on p "Coaches shaped me— [PERSON_NAME] (NZ 400 m hurdles champion) guided my junior y…" at bounding box center [612, 407] width 918 height 81
click at [170, 473] on img at bounding box center [258, 578] width 210 height 210
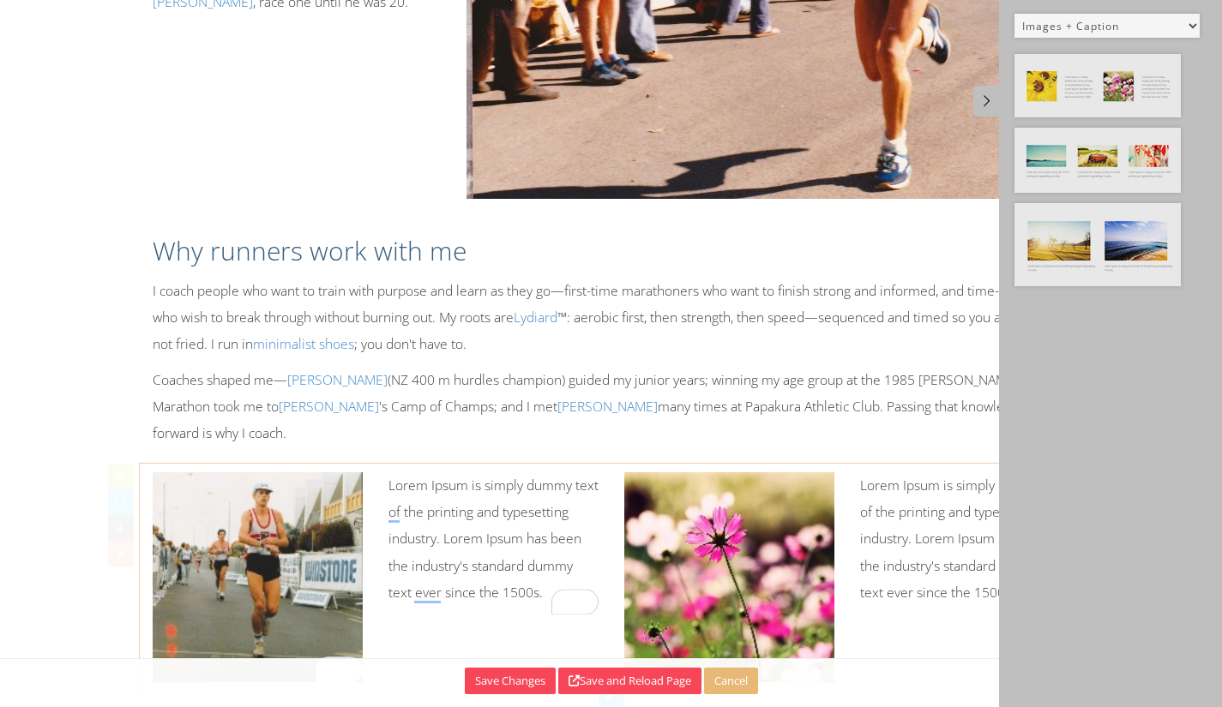
click at [120, 545] on icon at bounding box center [120, 553] width 18 height 17
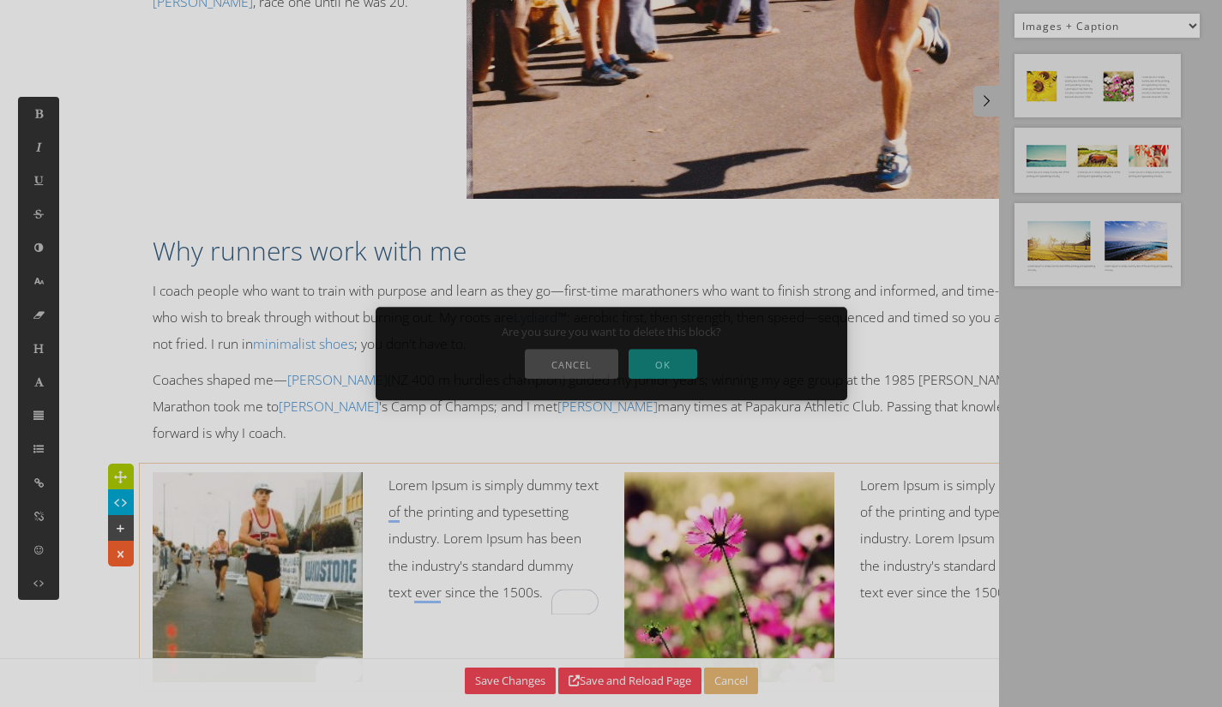
drag, startPoint x: 632, startPoint y: 358, endPoint x: 684, endPoint y: 349, distance: 53.2
click at [632, 358] on button "OK" at bounding box center [663, 364] width 69 height 30
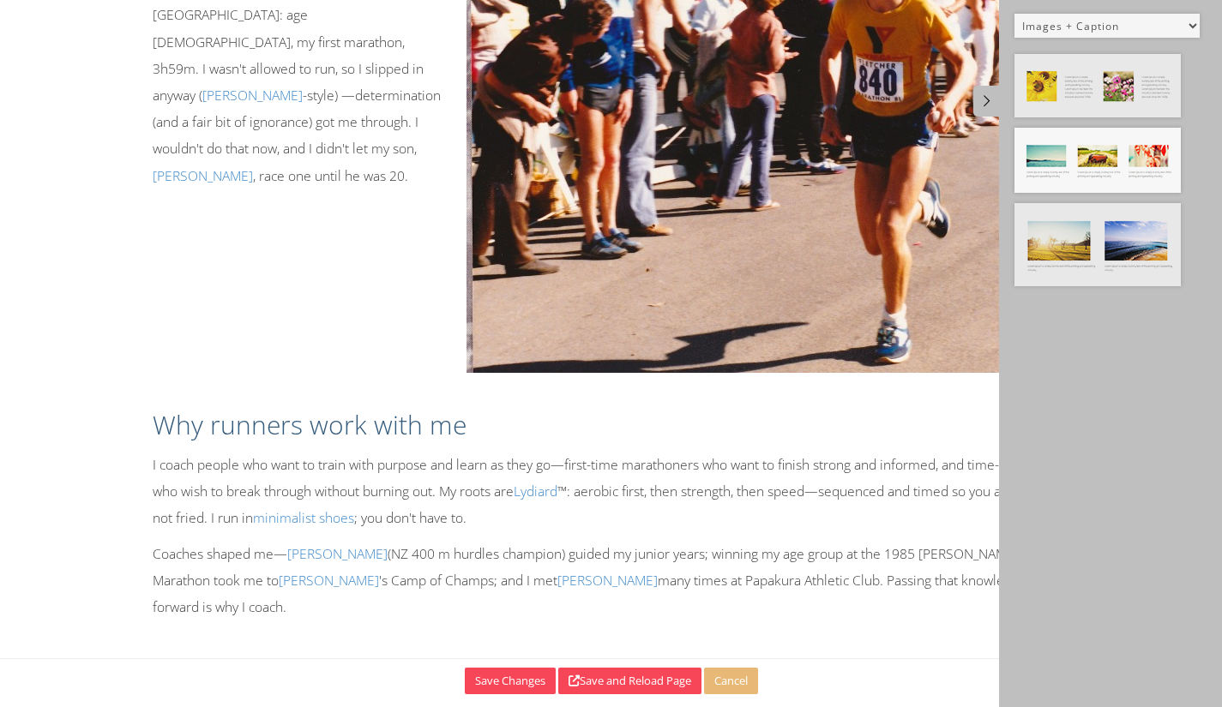
scroll to position [402, 0]
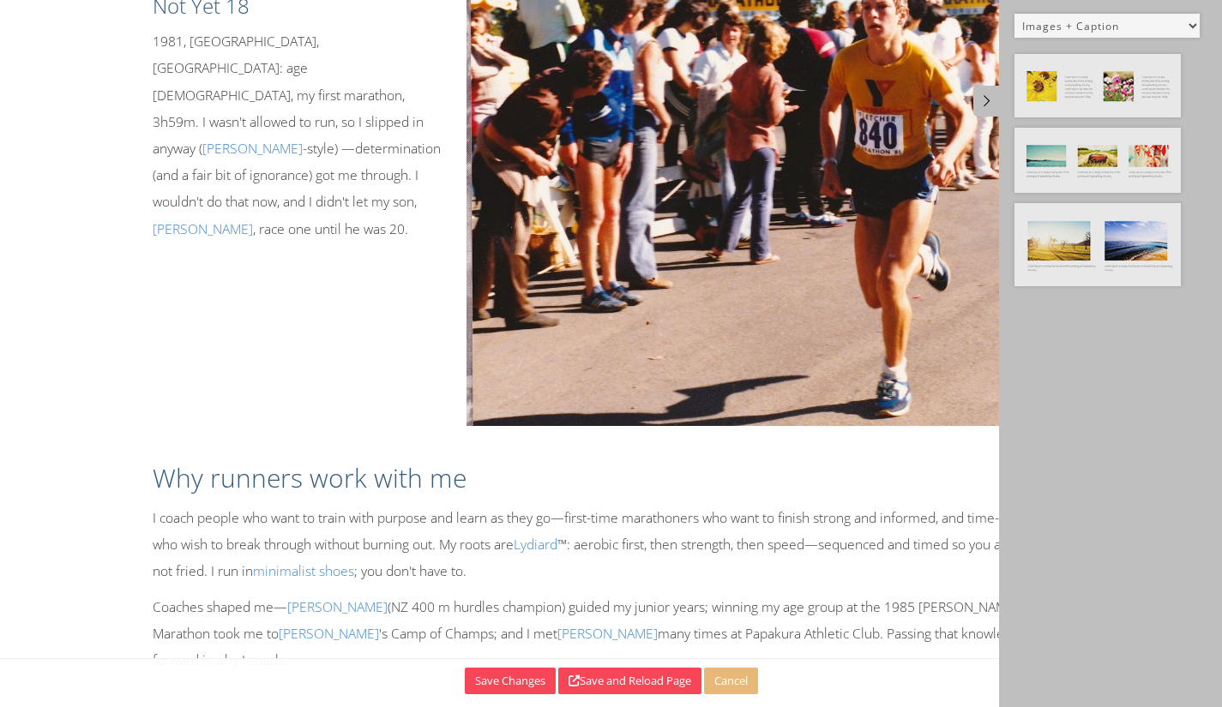
click at [1194, 26] on select "Default All Title Title, Subtitle Info, Title Heading, Paragraph Paragraph Butt…" at bounding box center [1106, 26] width 185 height 24
click at [1014, 14] on select "Default All Title Title, Subtitle Info, Title Heading, Paragraph Paragraph Butt…" at bounding box center [1106, 26] width 185 height 24
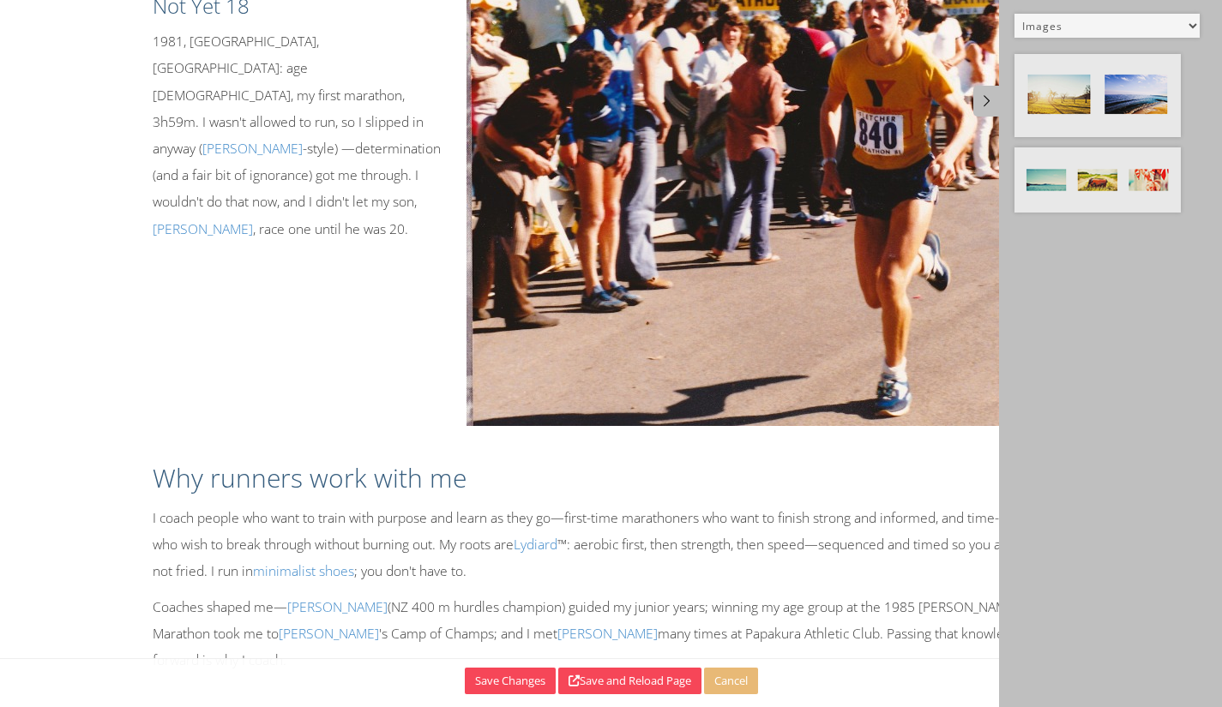
click at [1167, 33] on select "Default All Title Title, Subtitle Info, Title Heading, Paragraph Paragraph Butt…" at bounding box center [1106, 26] width 185 height 24
click at [1014, 14] on select "Default All Title Title, Subtitle Info, Title Heading, Paragraph Paragraph Butt…" at bounding box center [1106, 26] width 185 height 24
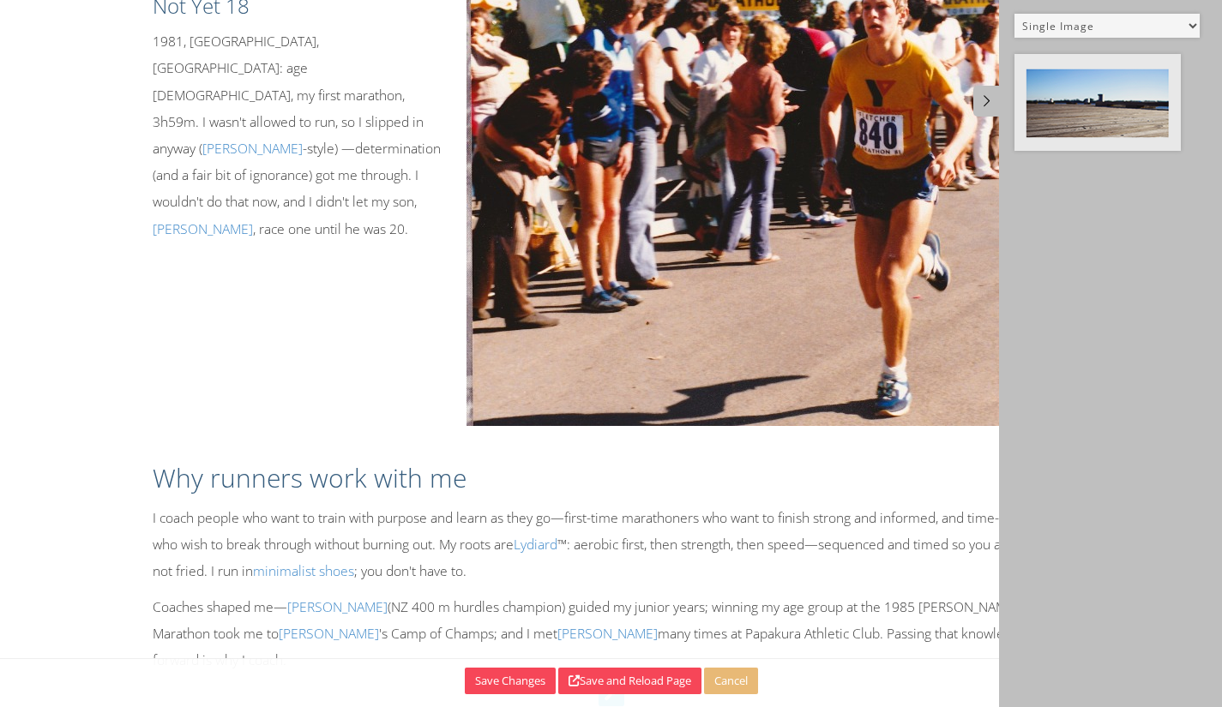
click at [355, 473] on div "Why runners work with me I coach people who want to train with purpose and lear…" at bounding box center [611, 562] width 943 height 239
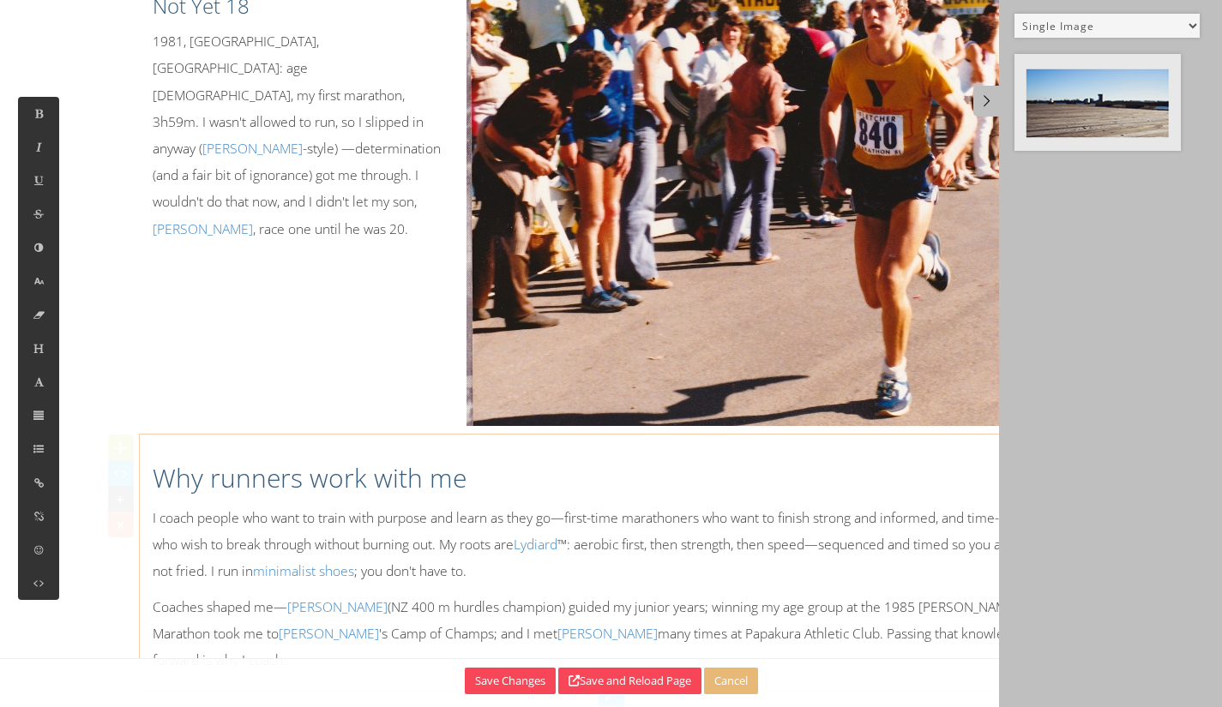
click at [249, 465] on h2 "Why runners work with me" at bounding box center [612, 478] width 918 height 36
click at [940, 552] on p "I coach people who want to train with purpose and learn as they go—first-time m…" at bounding box center [612, 545] width 918 height 81
click at [1178, 36] on select "Default All Title Title, Subtitle Info, Title Heading, Paragraph Paragraph Butt…" at bounding box center [1106, 26] width 185 height 24
select select "9"
click at [1014, 14] on select "Default All Title Title, Subtitle Info, Title Heading, Paragraph Paragraph Butt…" at bounding box center [1106, 26] width 185 height 24
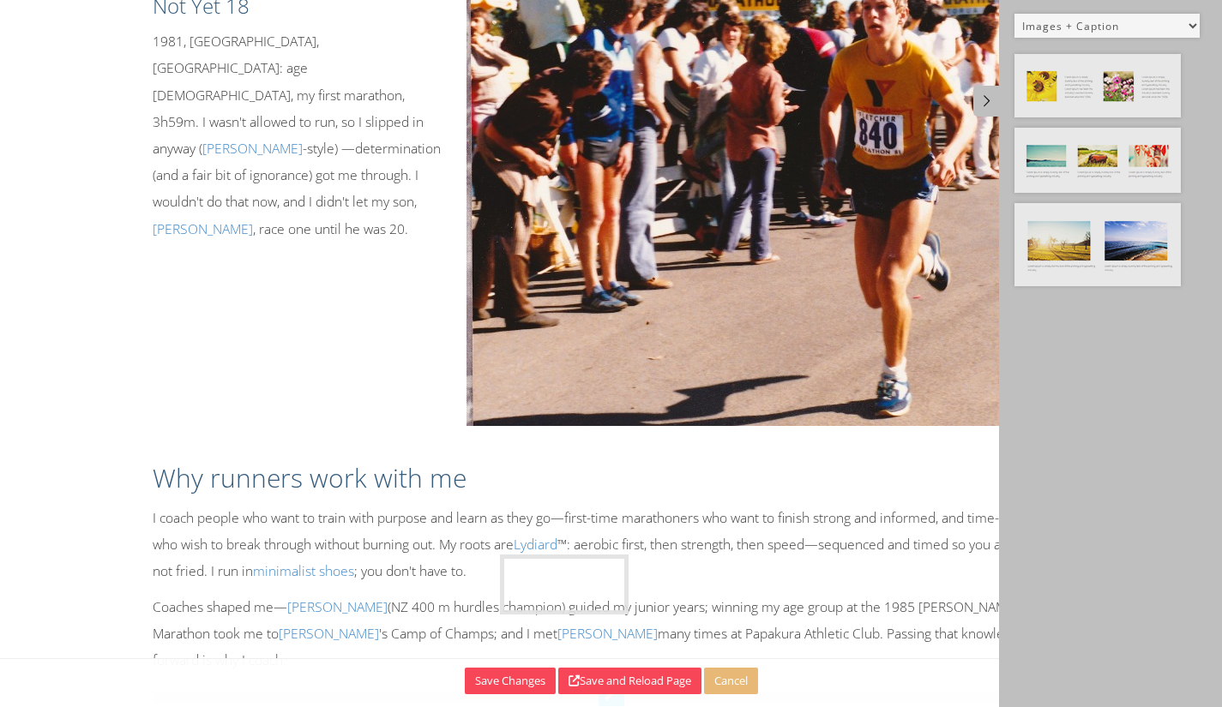
drag, startPoint x: 1131, startPoint y: 169, endPoint x: 617, endPoint y: 596, distance: 668.7
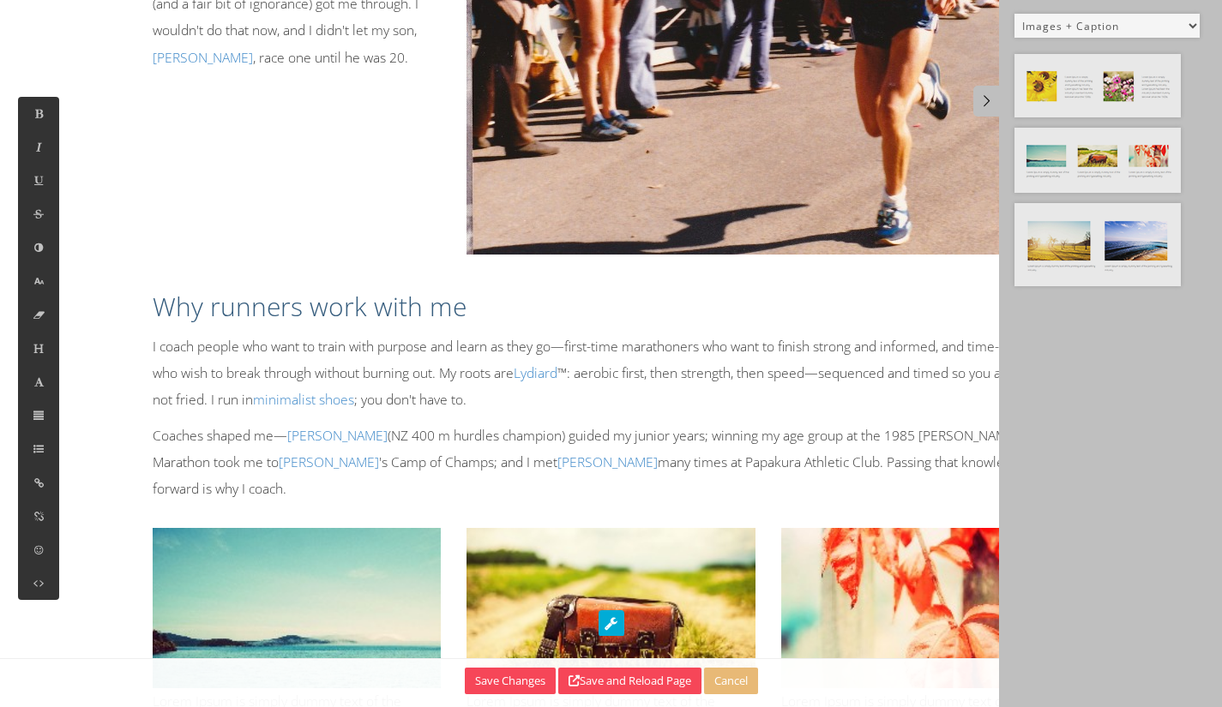
scroll to position [745, 0]
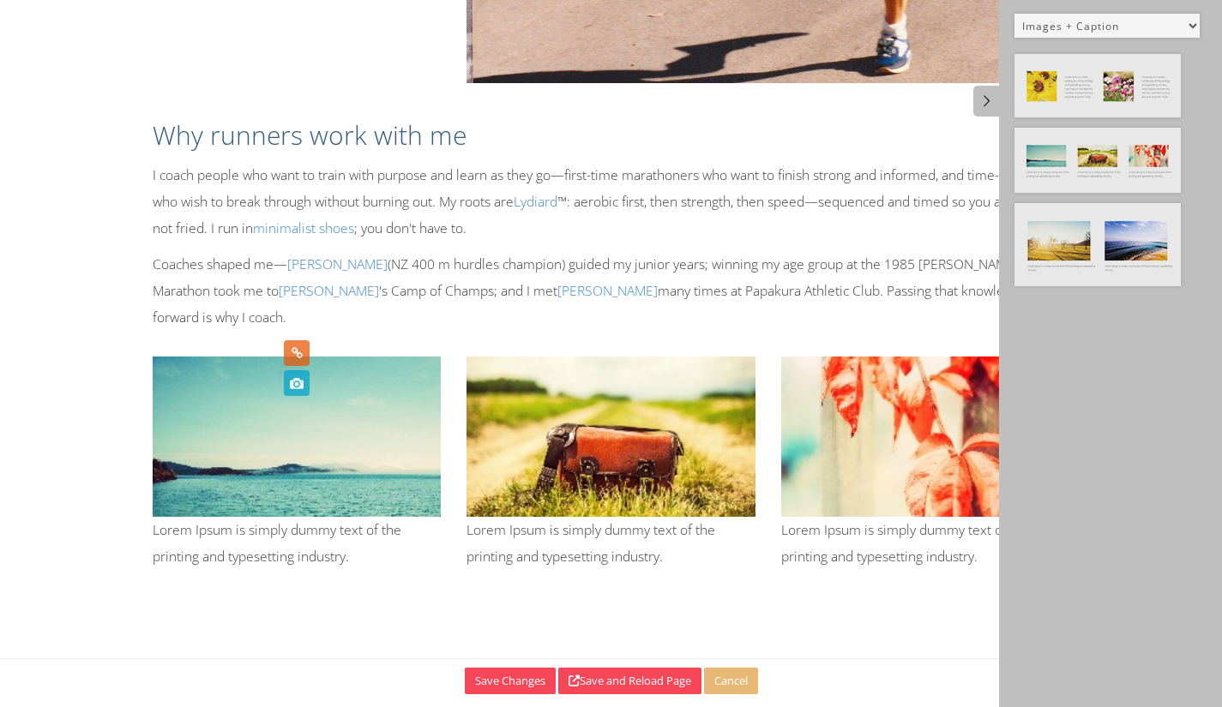
click at [304, 393] on icon at bounding box center [296, 383] width 19 height 26
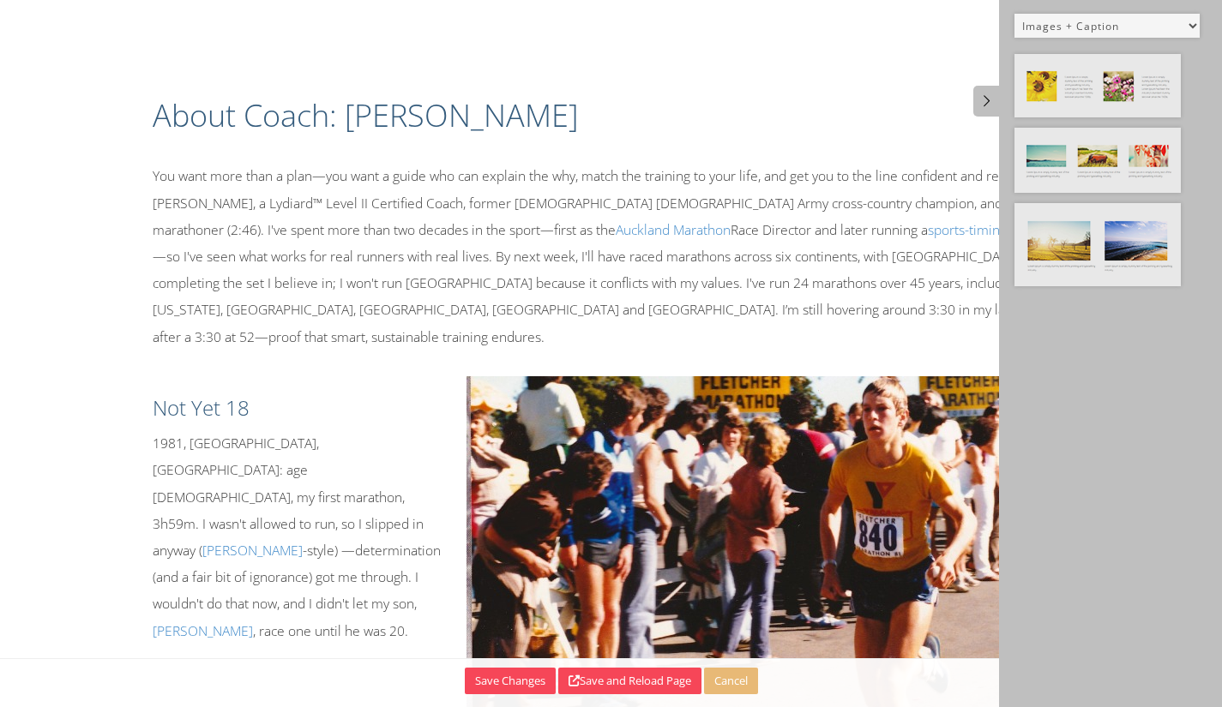
select select "9"
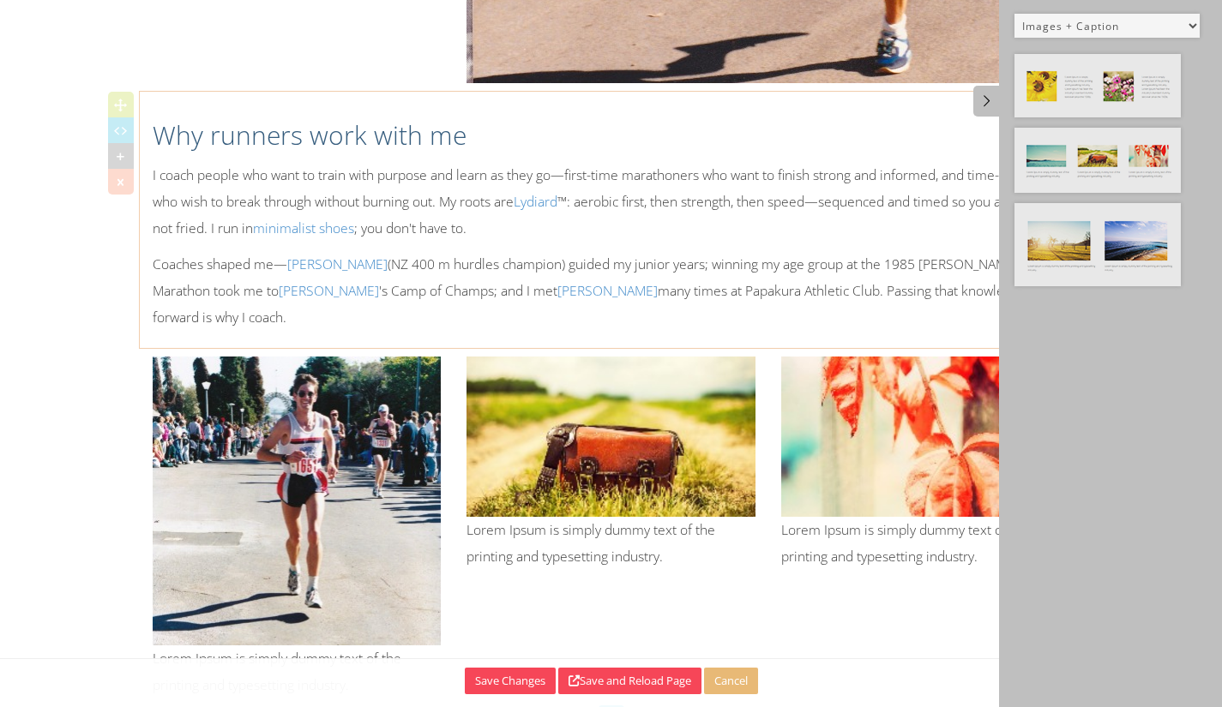
drag, startPoint x: 910, startPoint y: 207, endPoint x: 879, endPoint y: 231, distance: 39.1
click at [908, 208] on p "I coach people who want to train with purpose and learn as they go—first-time m…" at bounding box center [612, 202] width 918 height 81
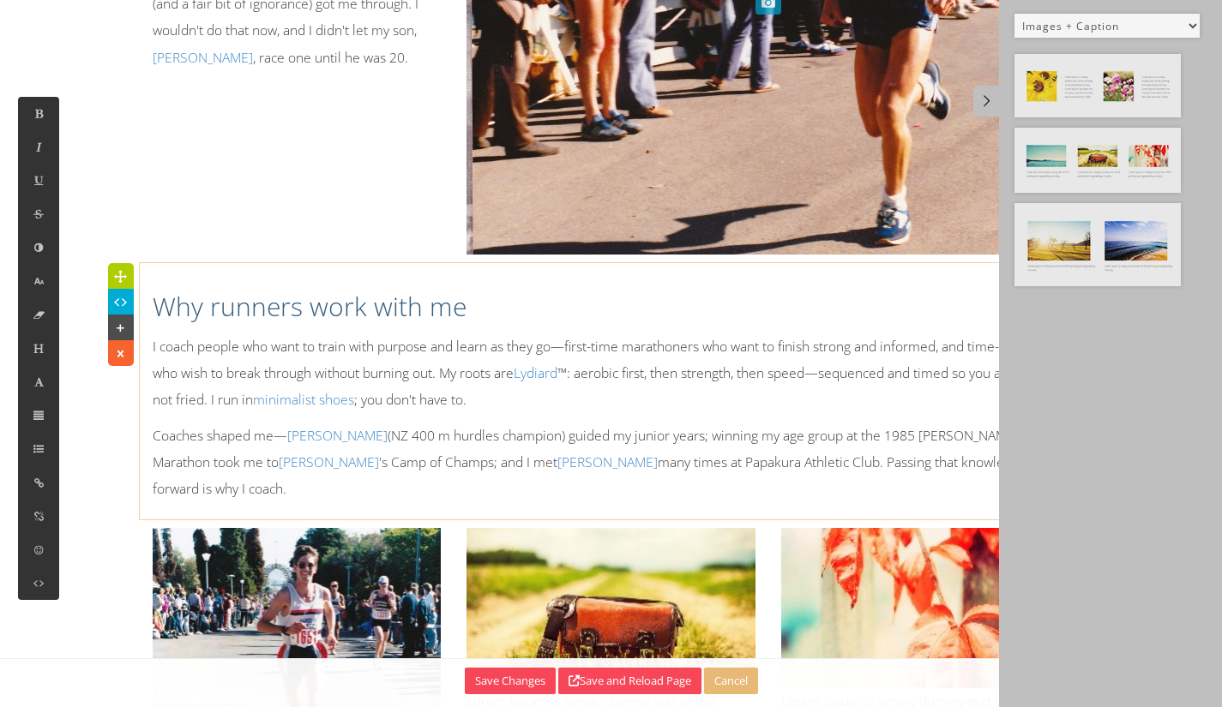
scroll to position [745, 0]
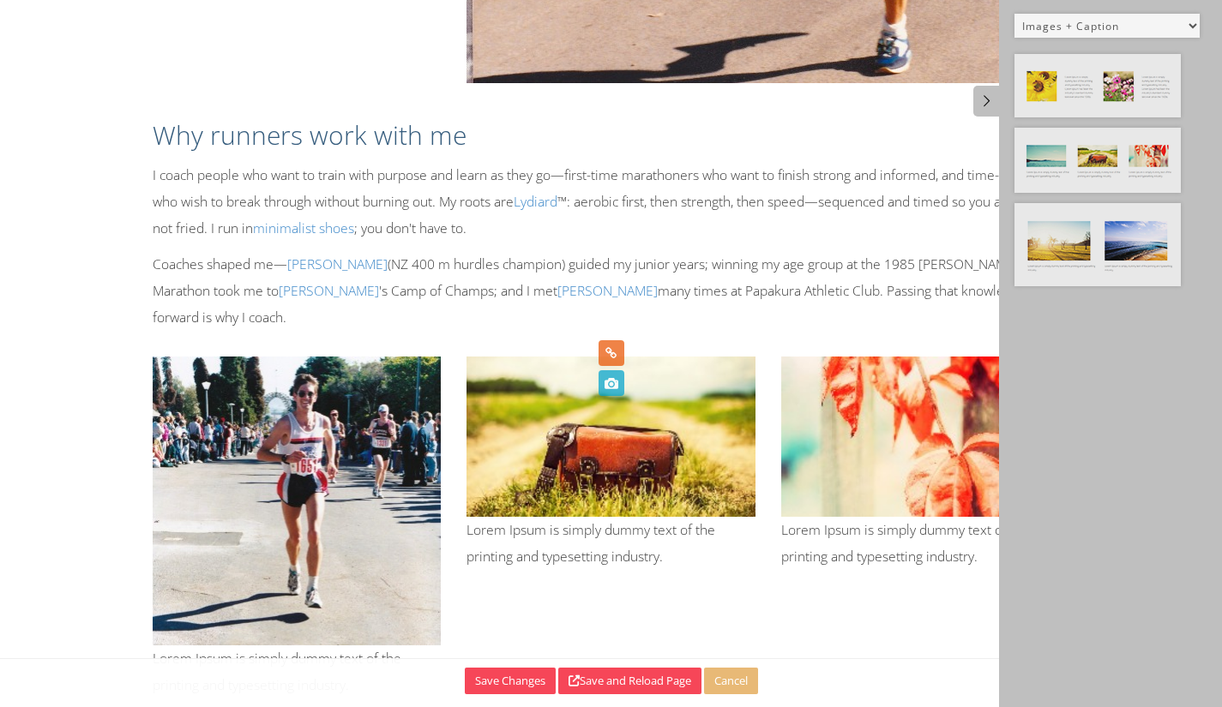
click at [607, 379] on icon at bounding box center [610, 383] width 19 height 26
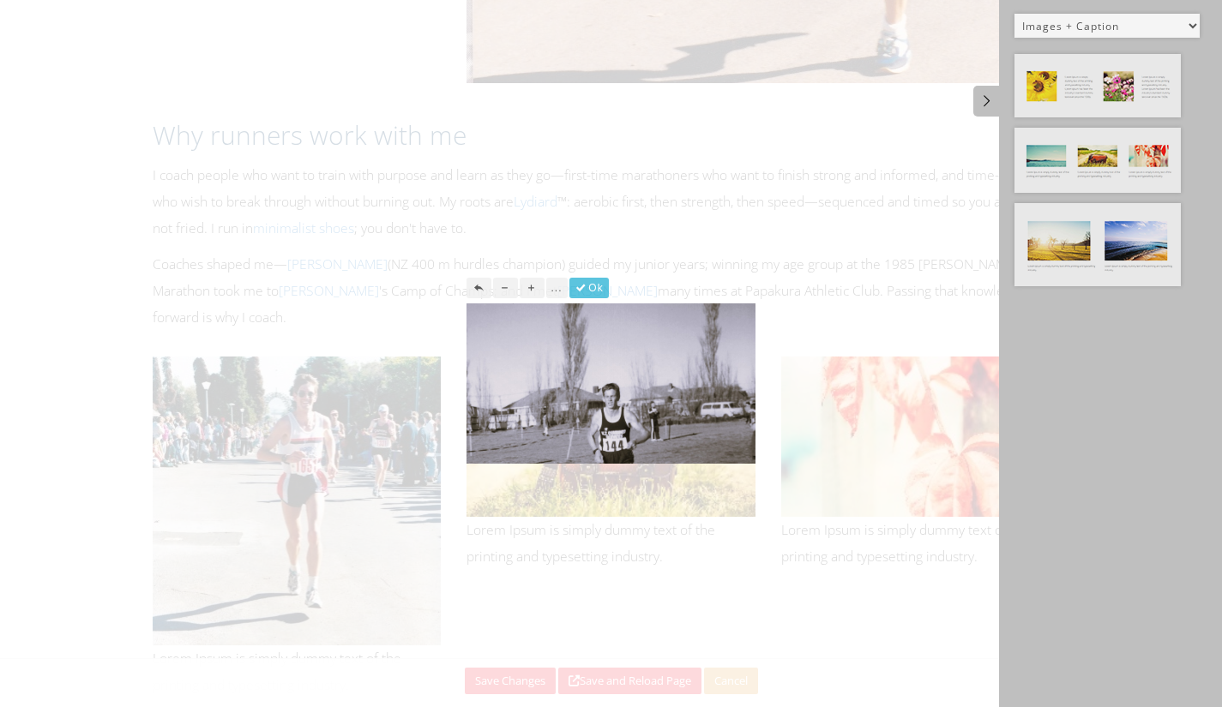
click at [551, 288] on button "..." at bounding box center [556, 288] width 21 height 21
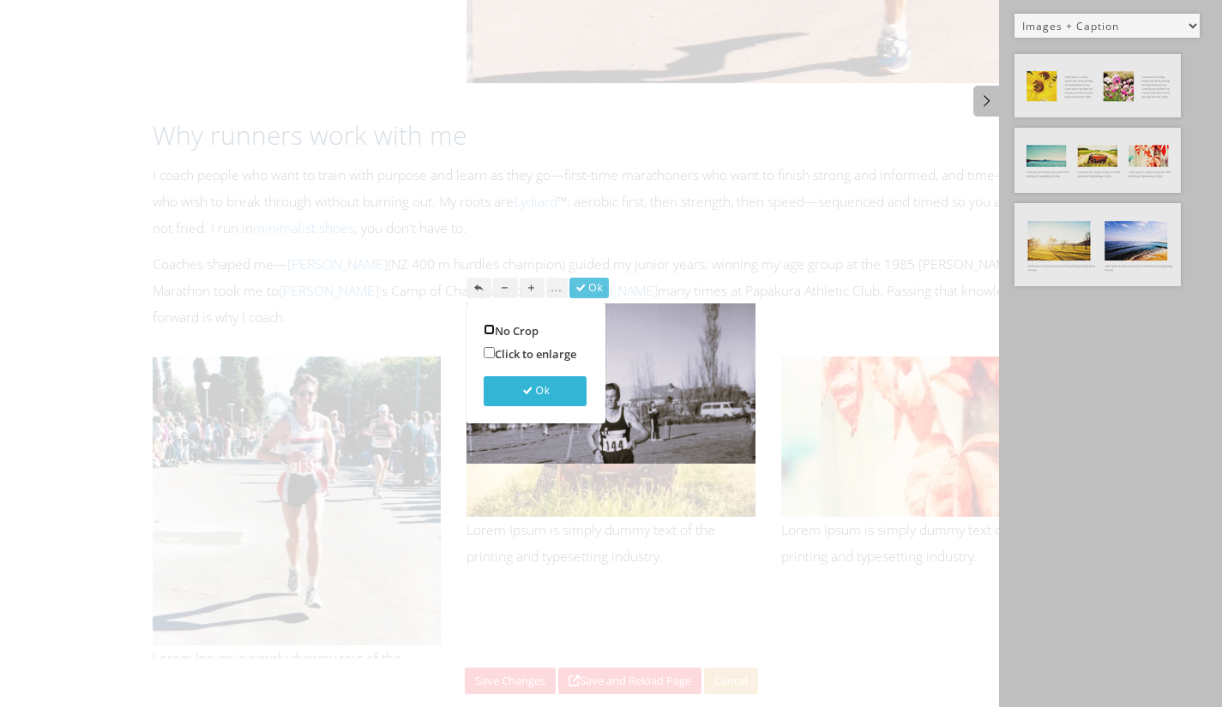
click at [486, 326] on input "No Crop" at bounding box center [489, 329] width 11 height 11
checkbox input "true"
click at [539, 378] on button "Ok" at bounding box center [535, 391] width 103 height 30
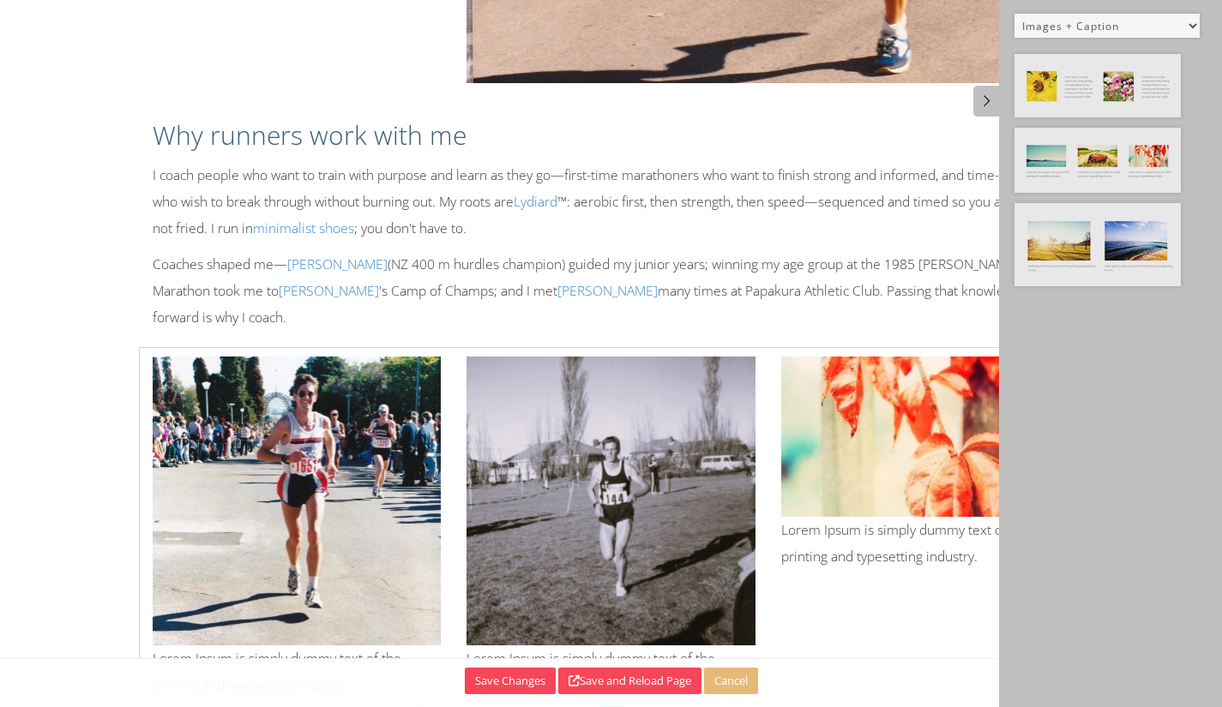
click at [216, 646] on p "Lorem Ipsum is simply dummy text of the printing and typesetting industry." at bounding box center [297, 672] width 289 height 53
click at [617, 454] on icon at bounding box center [610, 448] width 19 height 26
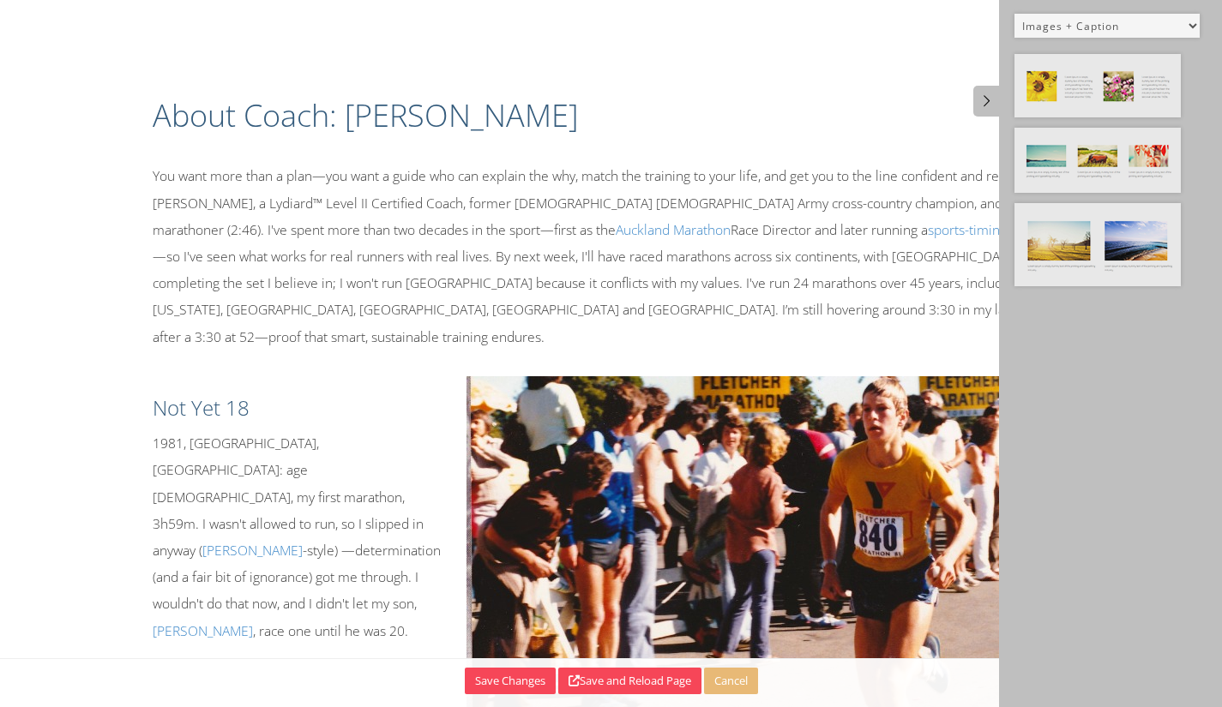
select select "9"
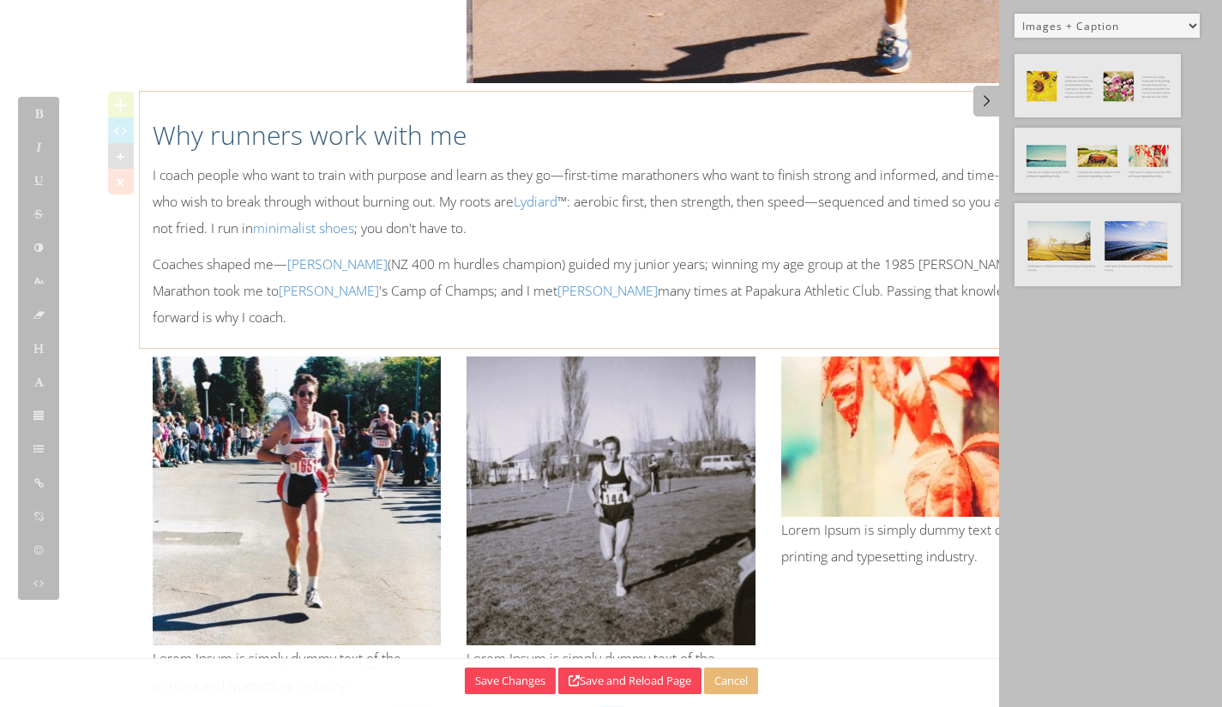
drag, startPoint x: 846, startPoint y: 236, endPoint x: 808, endPoint y: 240, distance: 38.8
click at [846, 251] on p "Coaches shaped me— [PERSON_NAME] (NZ 400 m hurdles champion) guided my junior y…" at bounding box center [612, 291] width 918 height 81
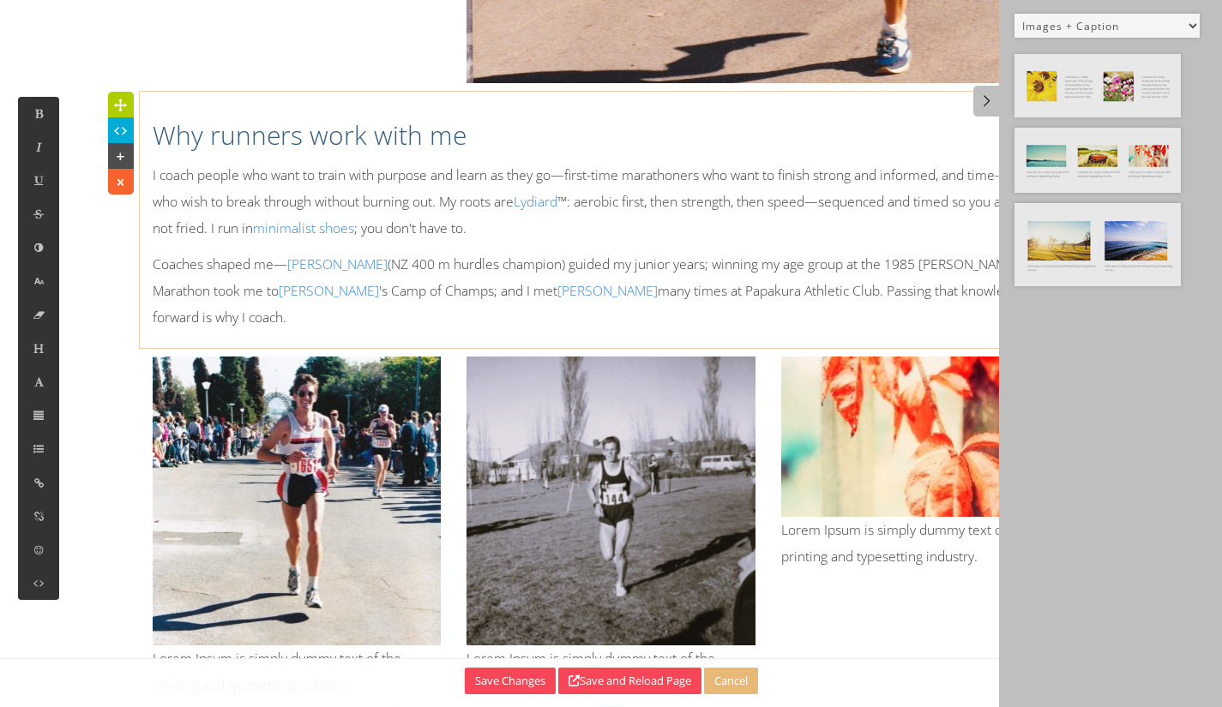
click at [798, 251] on p "Coaches shaped me— [PERSON_NAME] (NZ 400 m hurdles champion) guided my junior y…" at bounding box center [612, 291] width 918 height 81
click at [605, 444] on icon at bounding box center [610, 448] width 19 height 26
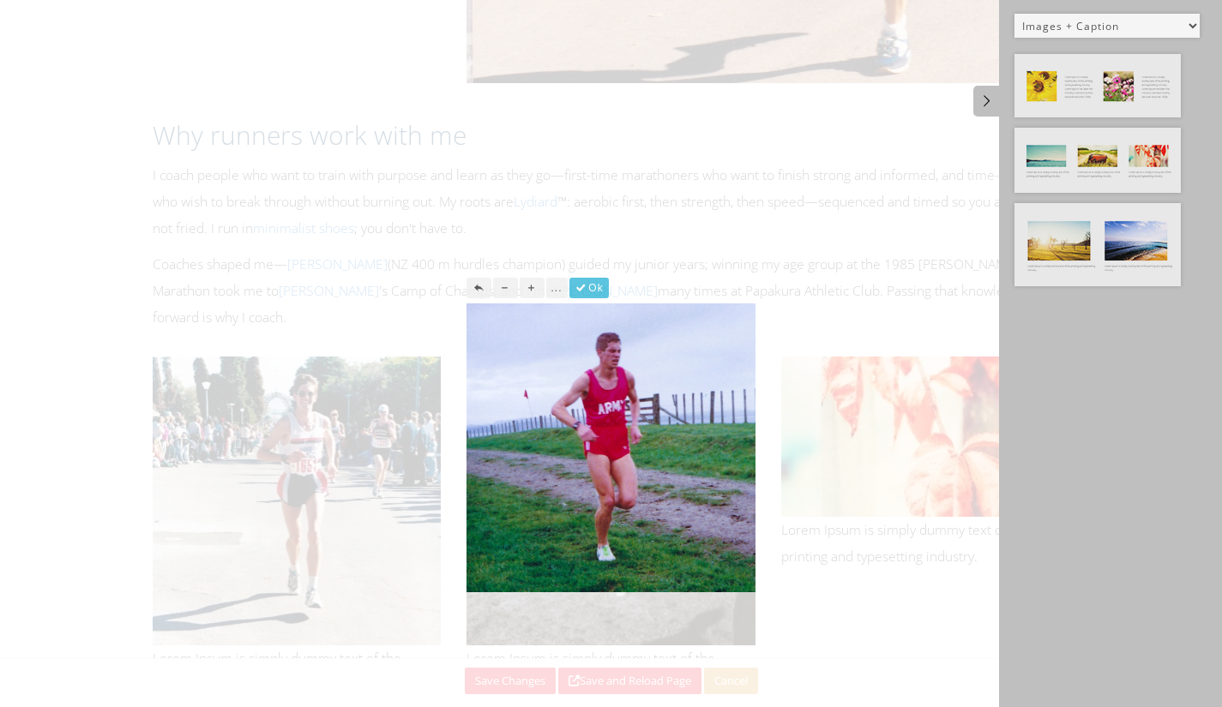
click at [563, 296] on button "..." at bounding box center [556, 288] width 21 height 21
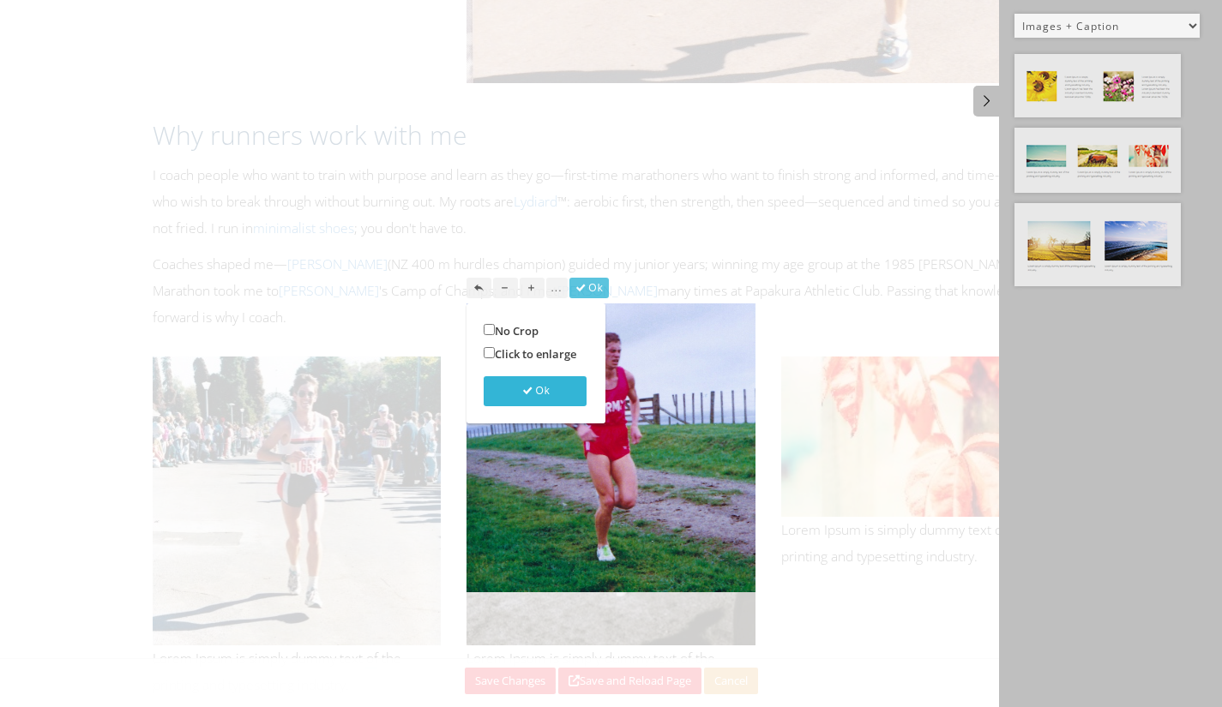
click at [521, 327] on label "No Crop" at bounding box center [511, 331] width 55 height 20
click at [495, 327] on input "No Crop" at bounding box center [489, 329] width 11 height 11
checkbox input "true"
drag, startPoint x: 553, startPoint y: 400, endPoint x: 563, endPoint y: 392, distance: 12.7
click at [552, 400] on button "Ok" at bounding box center [535, 391] width 103 height 30
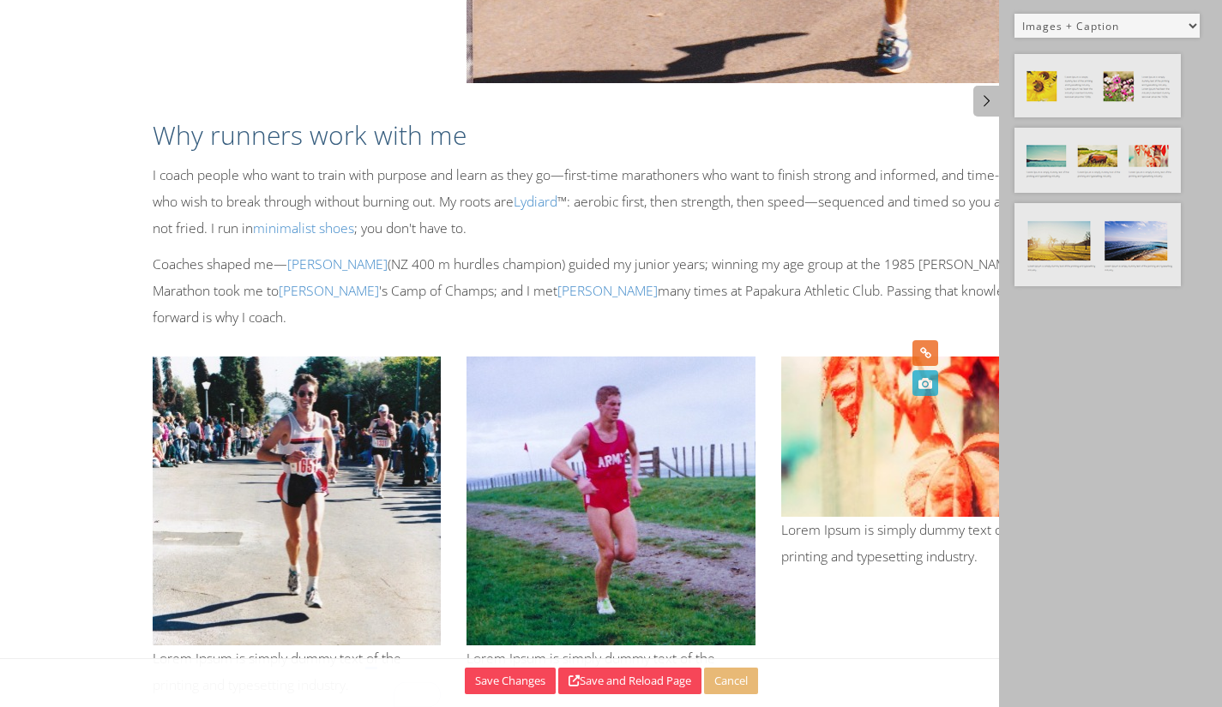
click at [923, 385] on icon at bounding box center [925, 383] width 19 height 26
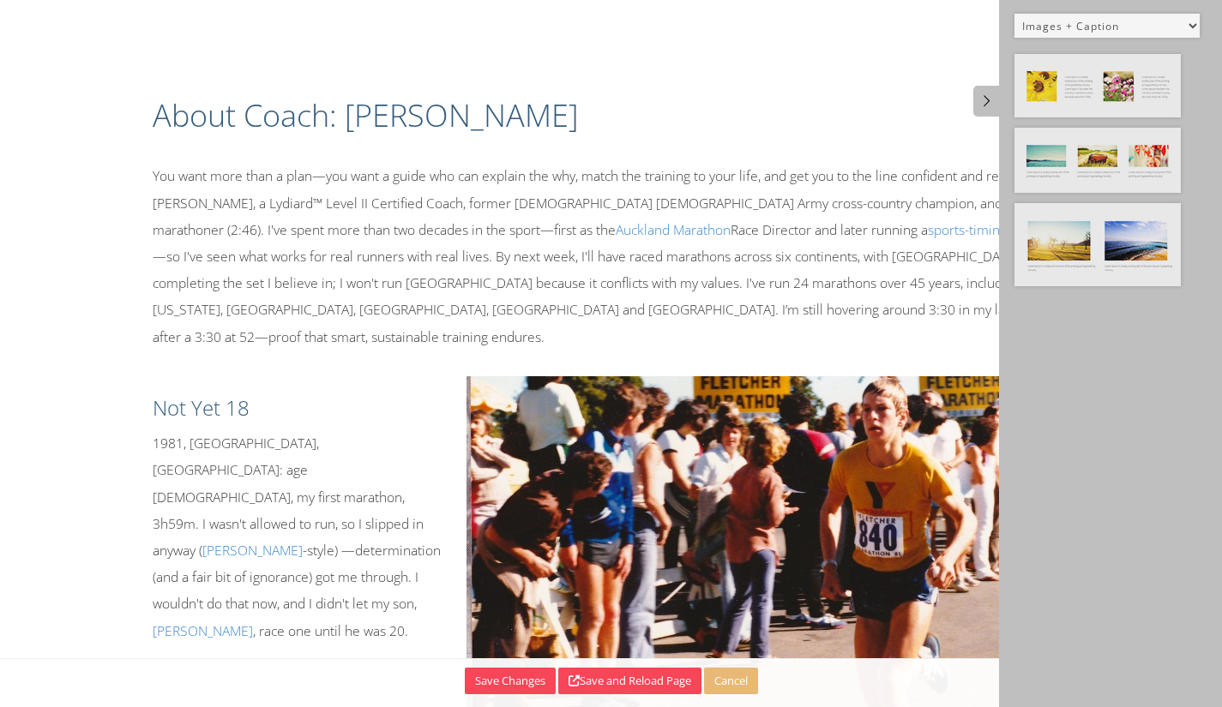
select select "9"
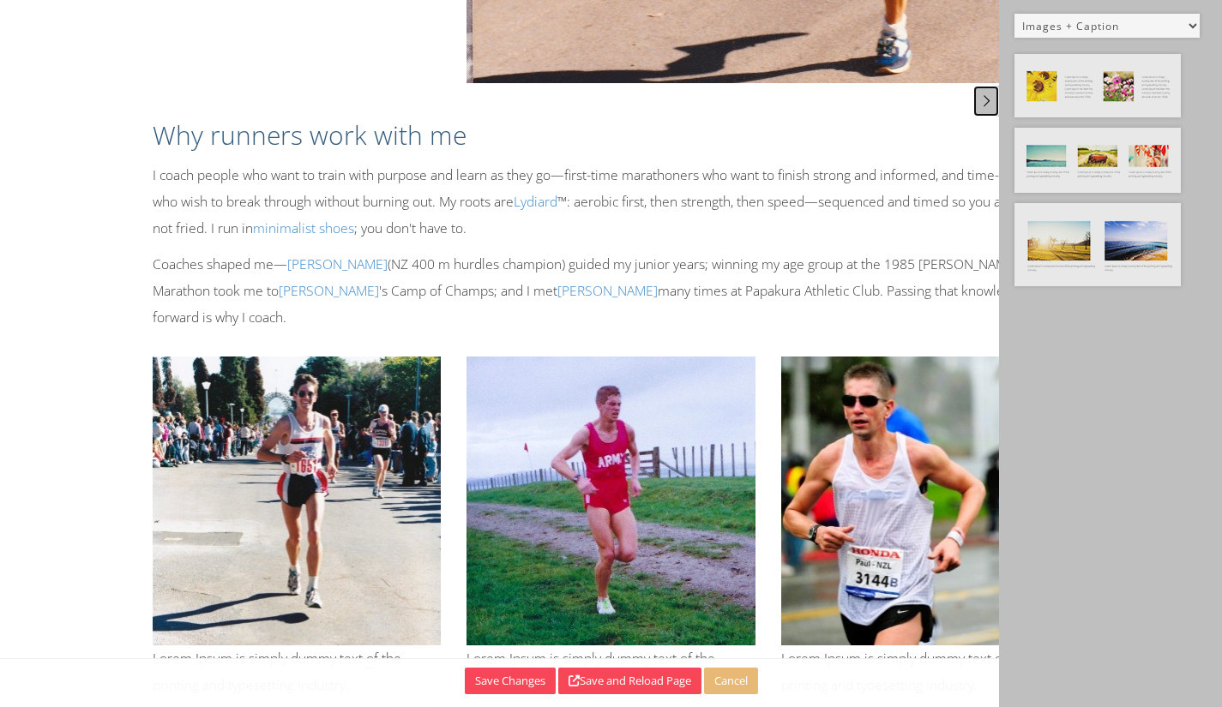
click at [976, 98] on link at bounding box center [986, 101] width 26 height 31
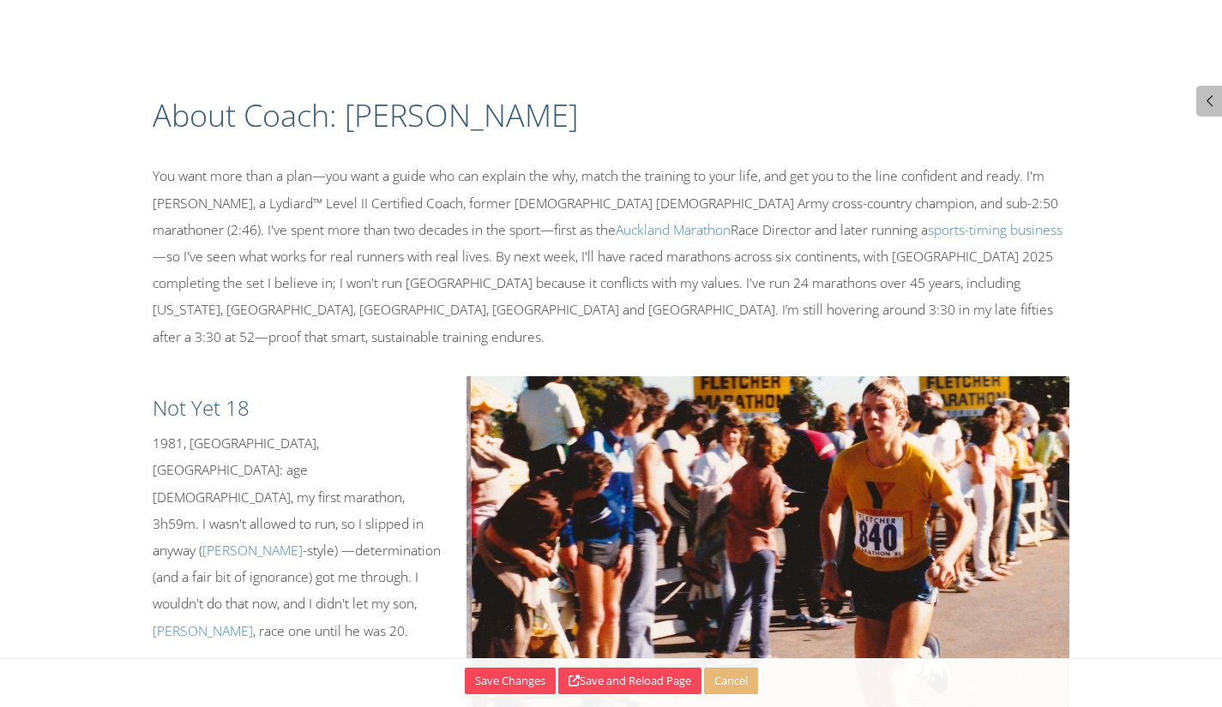
select select "9"
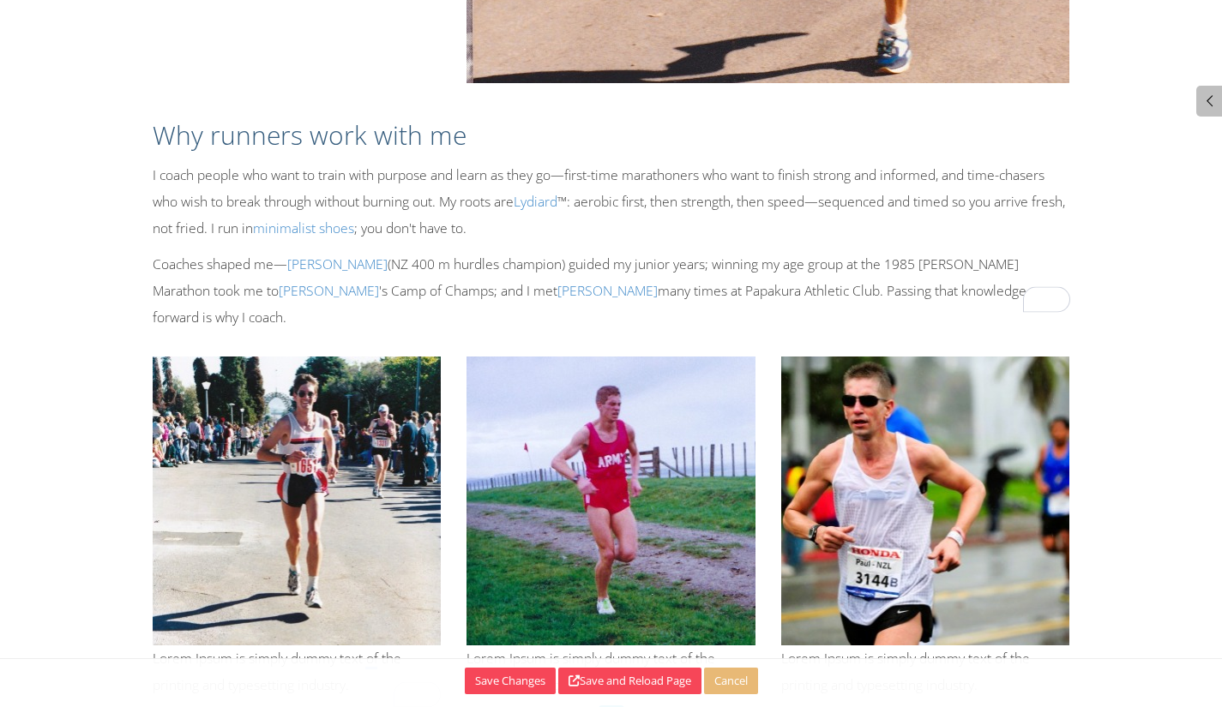
click at [257, 646] on p "Lorem Ipsum is simply dummy text of the printing and typesetting industry." at bounding box center [297, 672] width 289 height 53
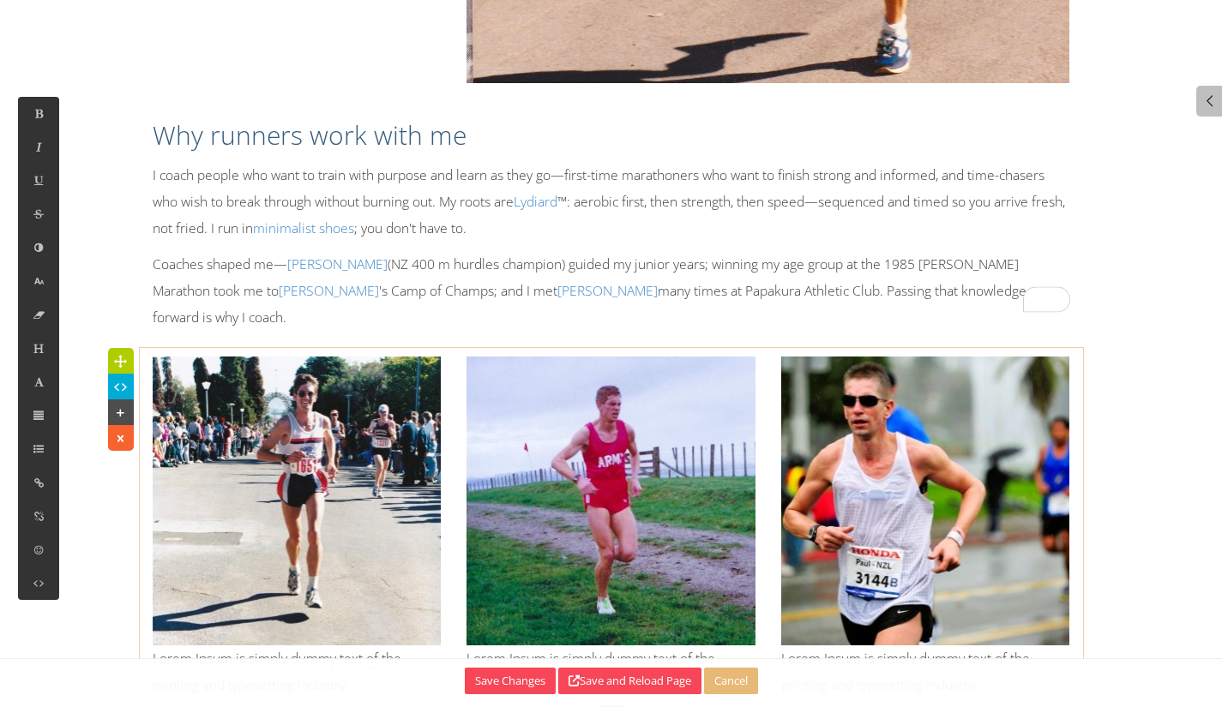
click at [230, 646] on p "Lorem Ipsum is simply dummy text of the printing and typesetting industry." at bounding box center [297, 672] width 289 height 53
drag, startPoint x: 356, startPoint y: 632, endPoint x: 155, endPoint y: 613, distance: 201.5
click at [154, 646] on p "Lorem Ipsum is simply dummy text of the printing and typesetting industry." at bounding box center [297, 672] width 289 height 53
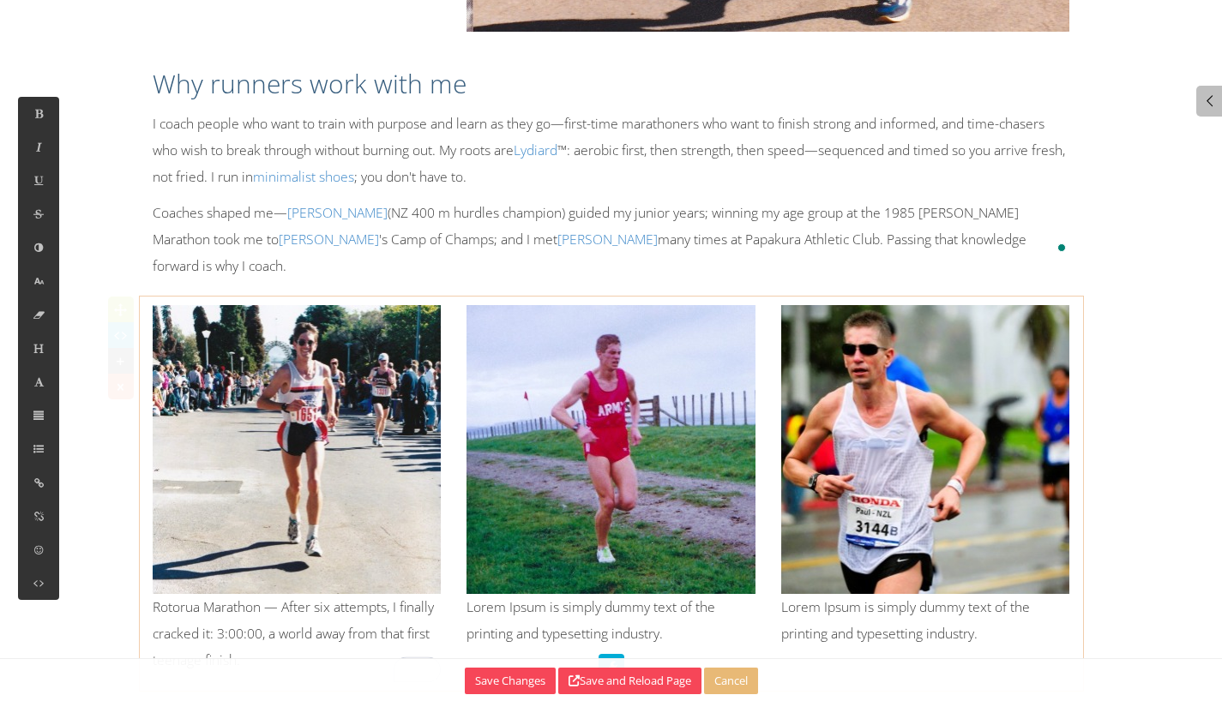
click at [250, 594] on p "Rotorua Marathon — After six attempts, I finally cracked it: 3:00:00, a world a…" at bounding box center [297, 634] width 289 height 81
click at [229, 594] on p "Rotorua Marathon — After six attempts, I finally cracked it: 3:00:07, a world a…" at bounding box center [297, 634] width 289 height 81
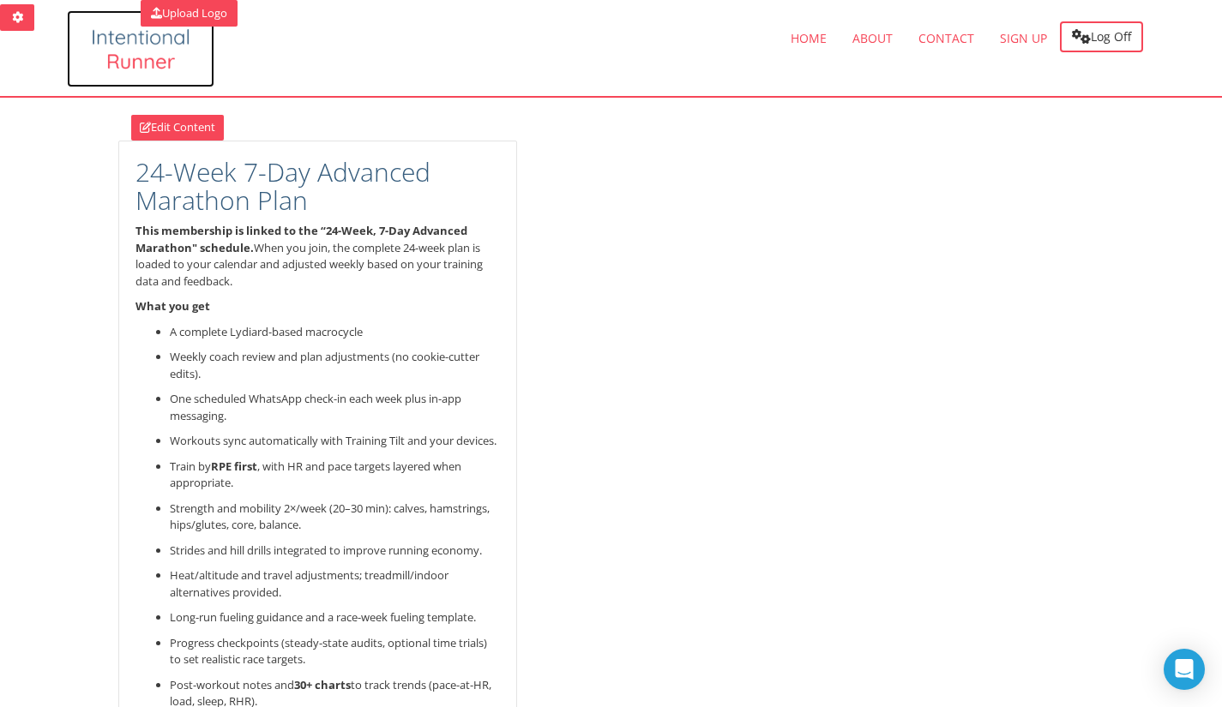
click at [146, 56] on img at bounding box center [140, 48] width 147 height 77
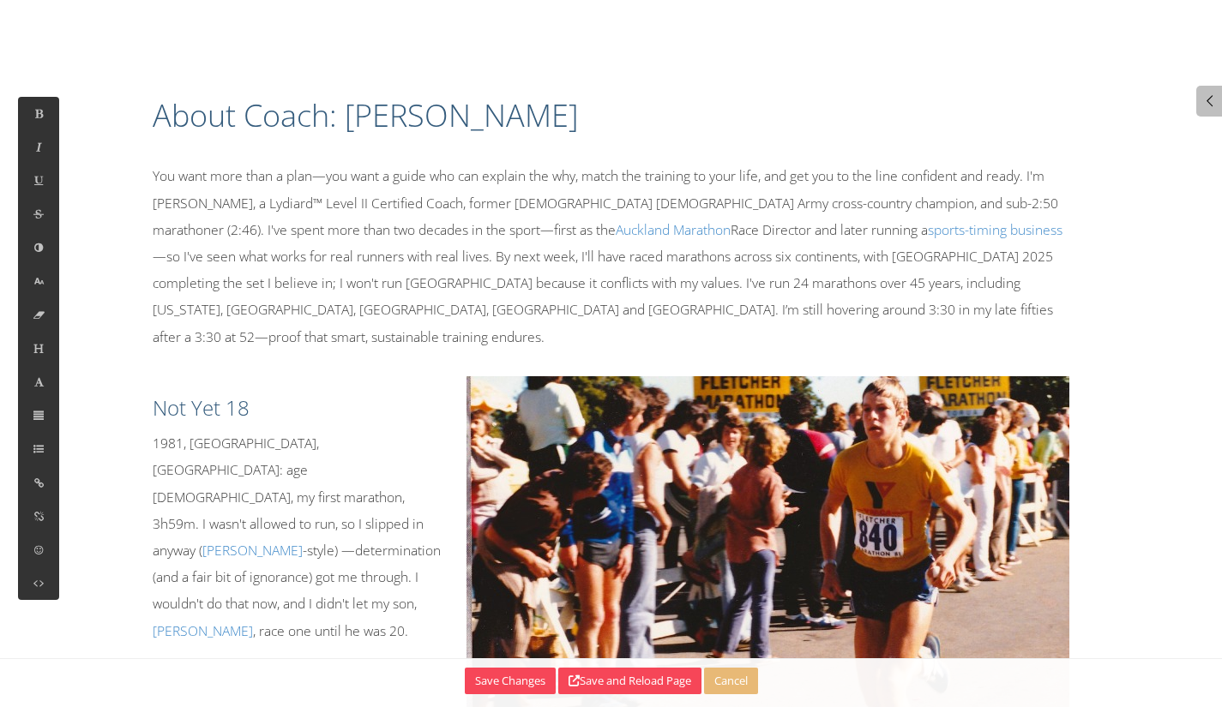
select select "9"
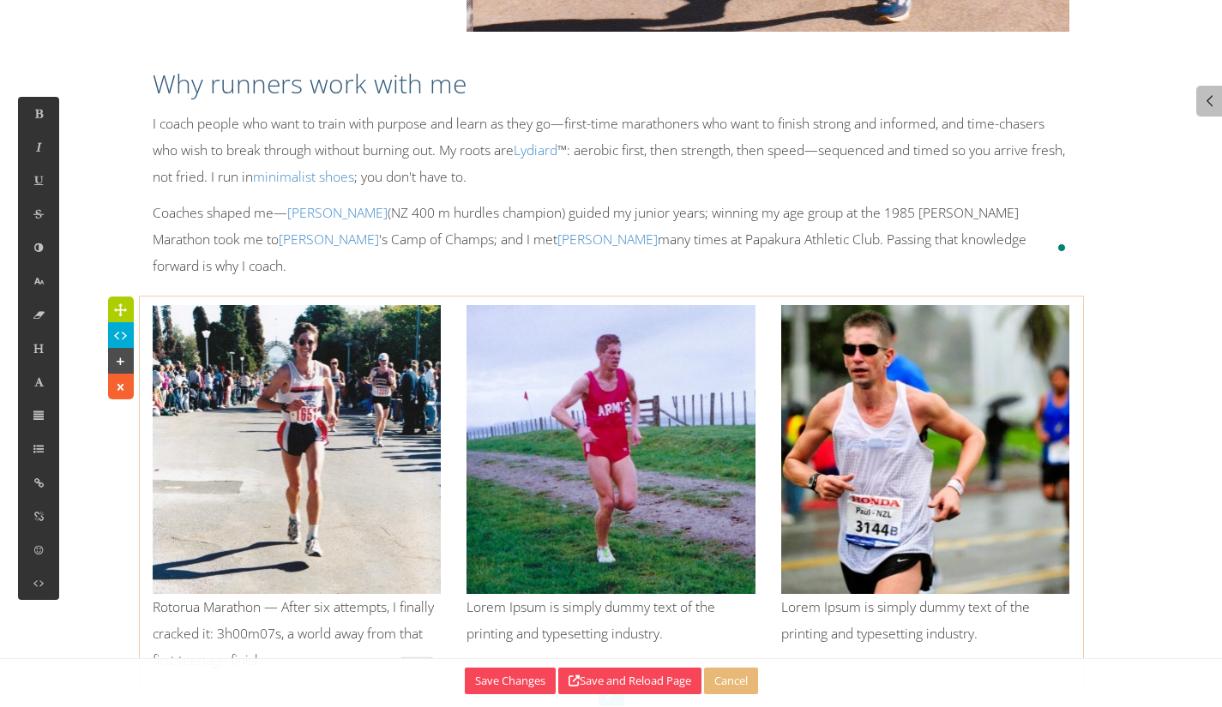
click at [611, 594] on p "Lorem Ipsum is simply dummy text of the printing and typesetting industry." at bounding box center [610, 620] width 289 height 53
click at [634, 594] on p "NZ Army Cross Country — Won the Army title, then placed high at the All Service…" at bounding box center [610, 647] width 289 height 107
drag, startPoint x: 569, startPoint y: 571, endPoint x: 537, endPoint y: 587, distance: 36.1
click at [569, 594] on p "NZ Army Cross Country — Won the Army title, then placed high at the All Service…" at bounding box center [610, 647] width 289 height 107
click at [534, 594] on p "NZ Army Cross Country — Won the Army title, then placed high at the All Service…" at bounding box center [610, 647] width 289 height 107
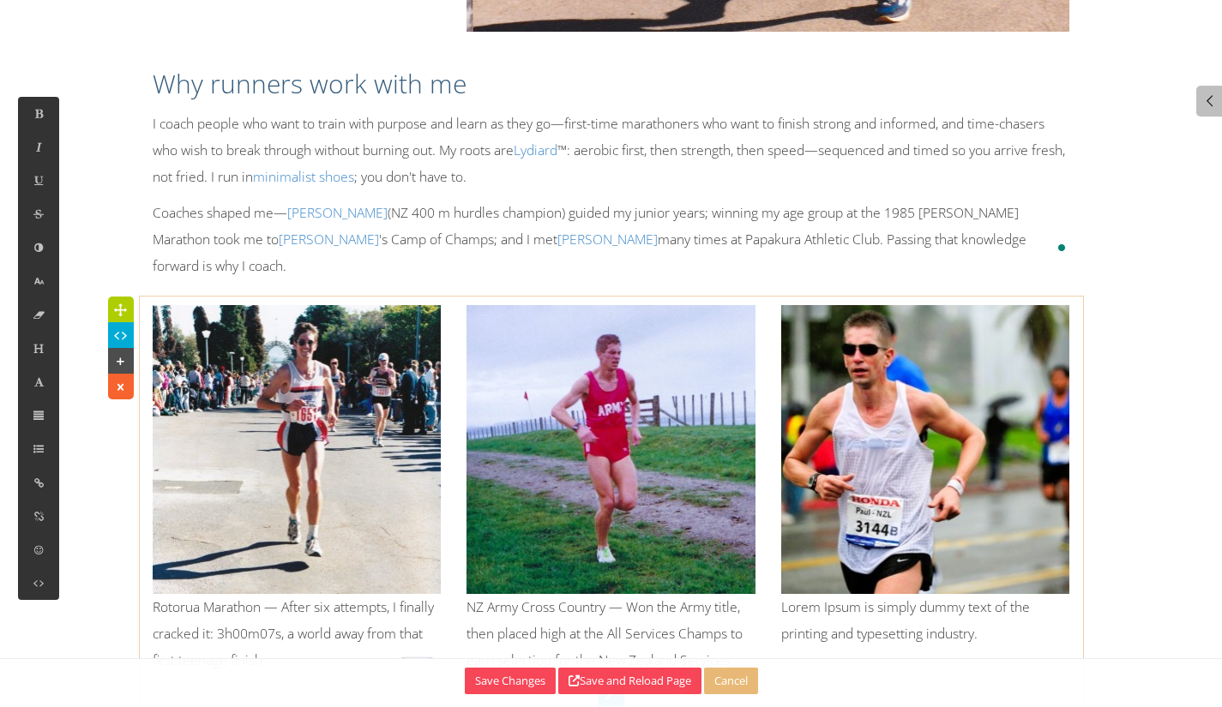
click at [599, 594] on p "NZ Army Cross Country — Won the Army title, then placed high at the All Service…" at bounding box center [610, 647] width 289 height 107
drag, startPoint x: 671, startPoint y: 581, endPoint x: 605, endPoint y: 605, distance: 70.0
click at [672, 594] on p "NZ Army Cross Country — Won the Army title, then placed high at the All Service…" at bounding box center [610, 647] width 289 height 107
click at [605, 605] on p "NZ Army Cross Country — Won the Army title, then placed high at the All Service…" at bounding box center [610, 647] width 289 height 107
drag, startPoint x: 639, startPoint y: 606, endPoint x: 580, endPoint y: 629, distance: 63.2
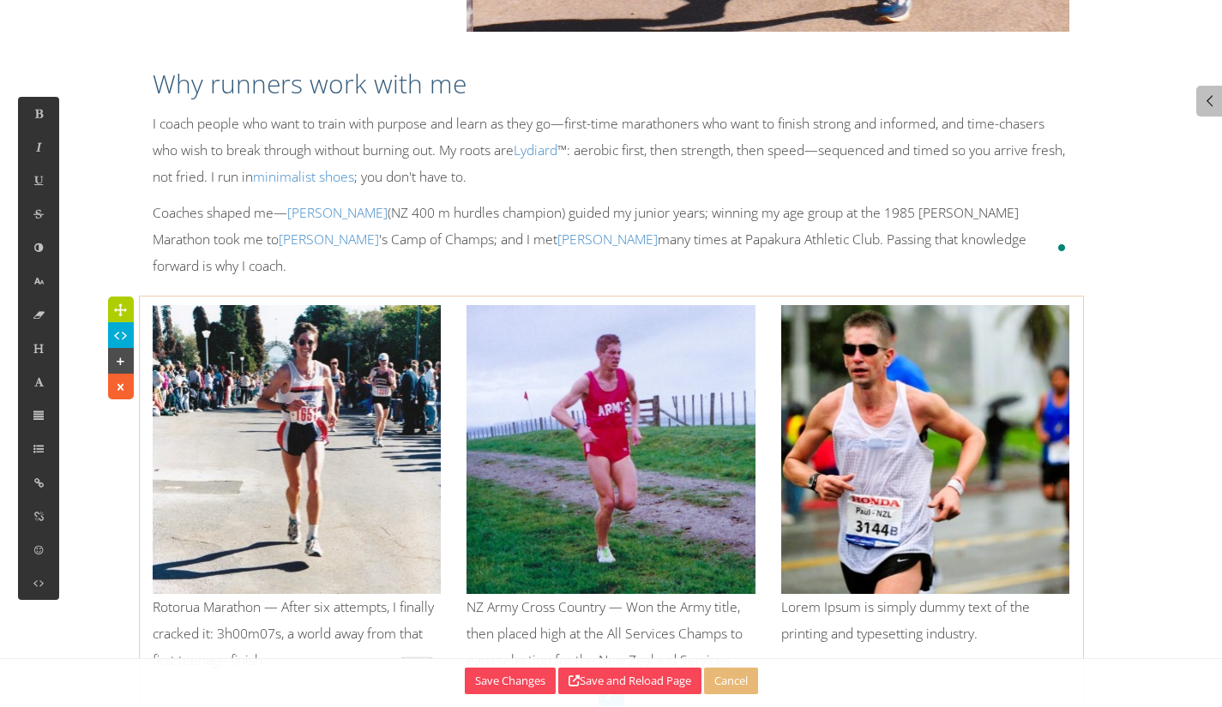
click at [622, 617] on p "NZ Army Cross Country — Won the Army title, then placed high at the All Service…" at bounding box center [610, 647] width 289 height 107
click at [545, 635] on p "NZ Army Cross Country — Won the Army title, then placed high at the All Service…" at bounding box center [610, 647] width 289 height 107
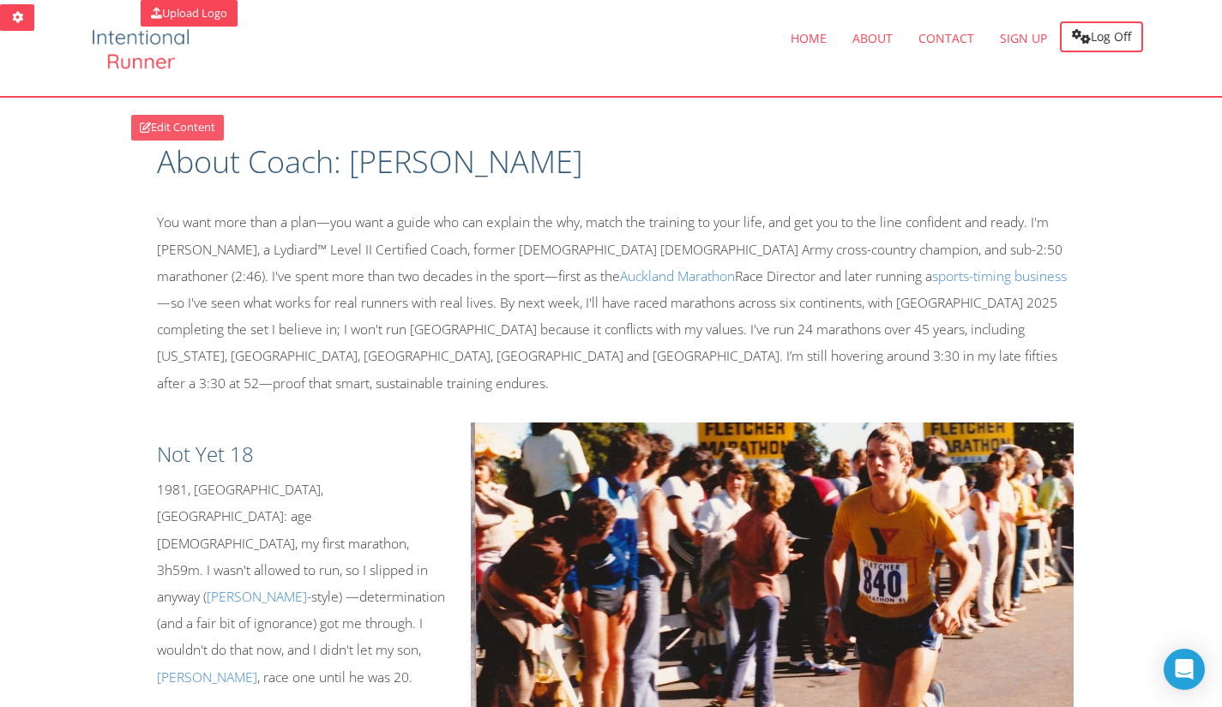
click at [173, 122] on link "Edit Content" at bounding box center [177, 128] width 93 height 26
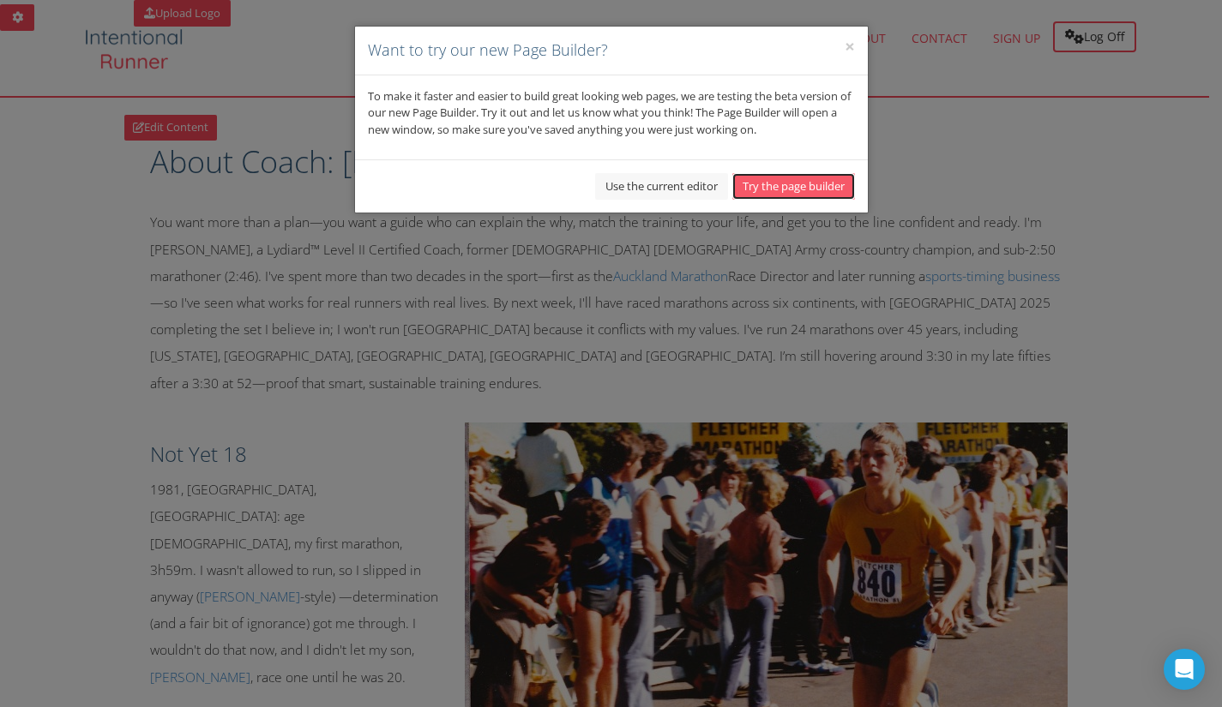
click at [834, 182] on button "Try the page builder" at bounding box center [793, 186] width 123 height 27
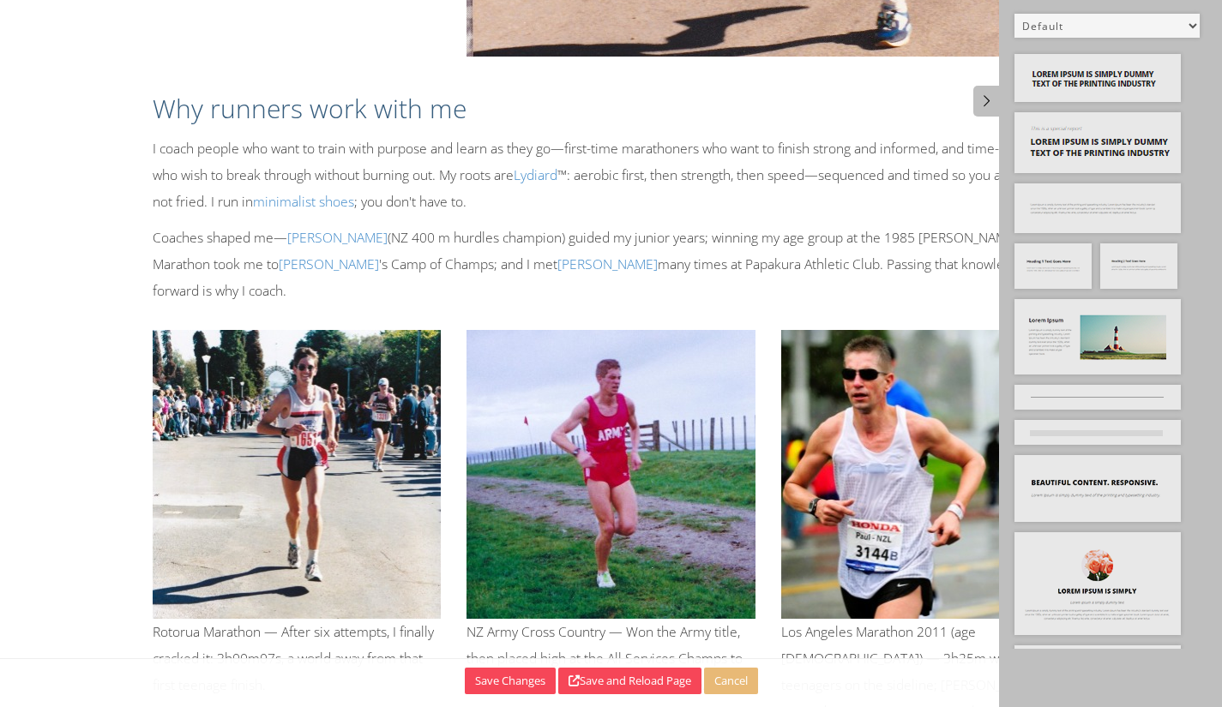
scroll to position [823, 0]
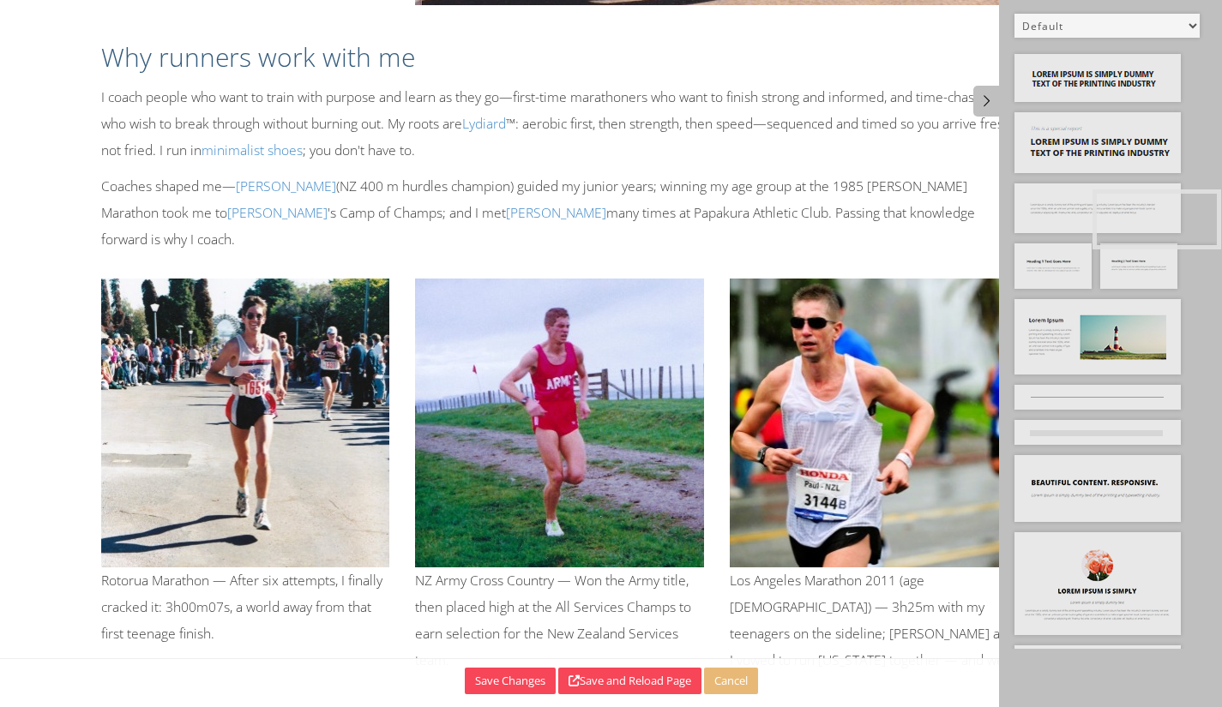
drag, startPoint x: 1145, startPoint y: 204, endPoint x: 1206, endPoint y: 197, distance: 61.3
click at [1216, 205] on div "Default All Title Title, Subtitle Info, Title Heading, Paragraph Paragraph Butt…" at bounding box center [1110, 353] width 223 height 707
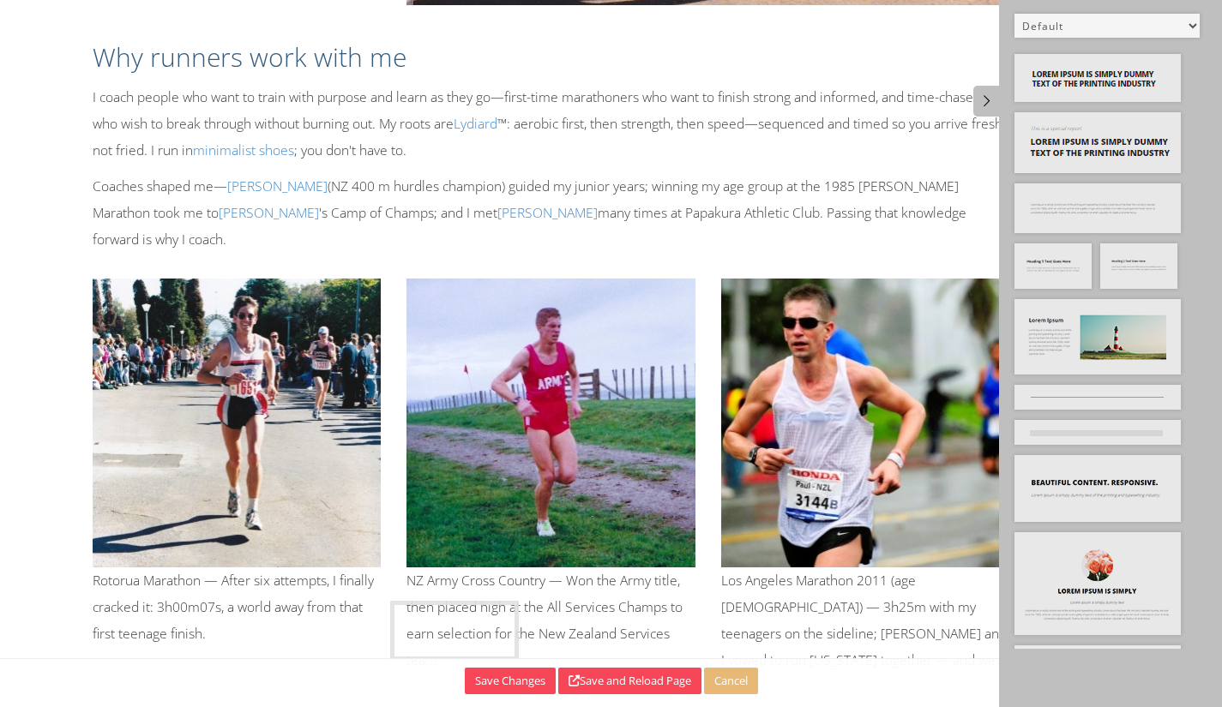
drag, startPoint x: 1068, startPoint y: 270, endPoint x: 444, endPoint y: 626, distance: 718.6
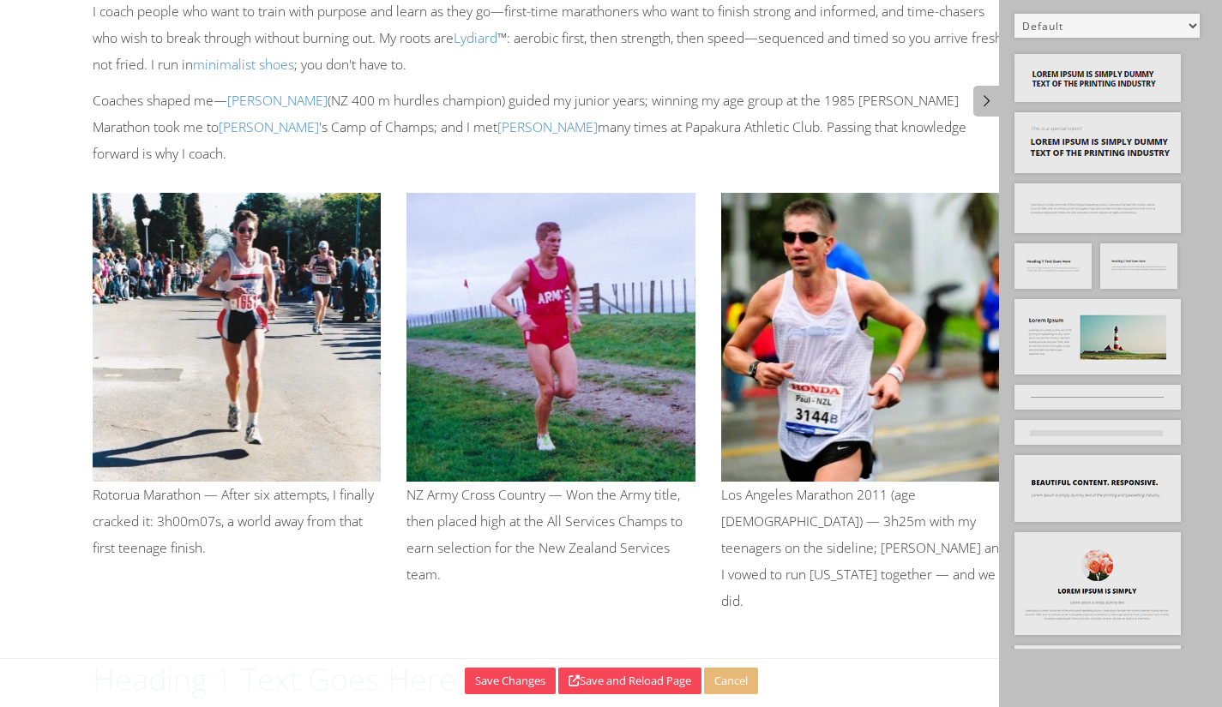
click at [395, 659] on h1 "Heading 1 Text Goes Here" at bounding box center [552, 680] width 918 height 43
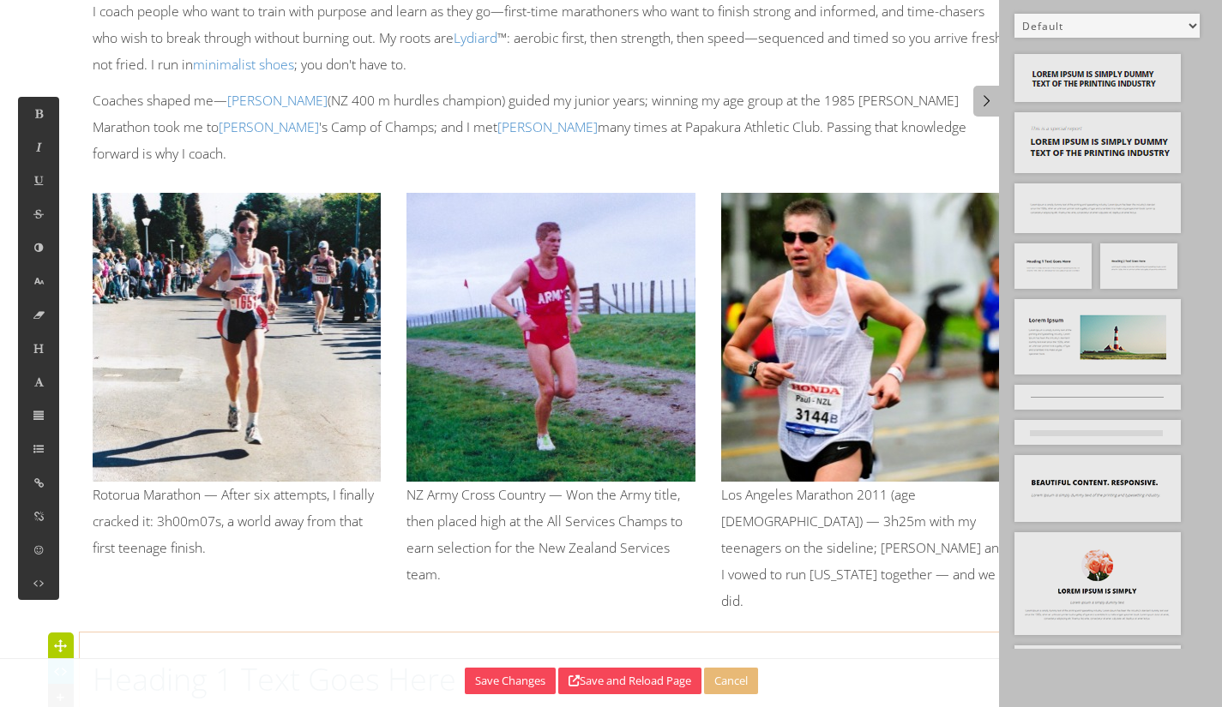
click at [256, 659] on h1 "Heading 1 Text Goes Here" at bounding box center [552, 680] width 918 height 43
drag, startPoint x: 537, startPoint y: 596, endPoint x: 100, endPoint y: 605, distance: 436.6
click at [99, 659] on h1 "Heading 1 Text Goes Here" at bounding box center [552, 680] width 918 height 43
click at [34, 342] on icon at bounding box center [39, 348] width 15 height 15
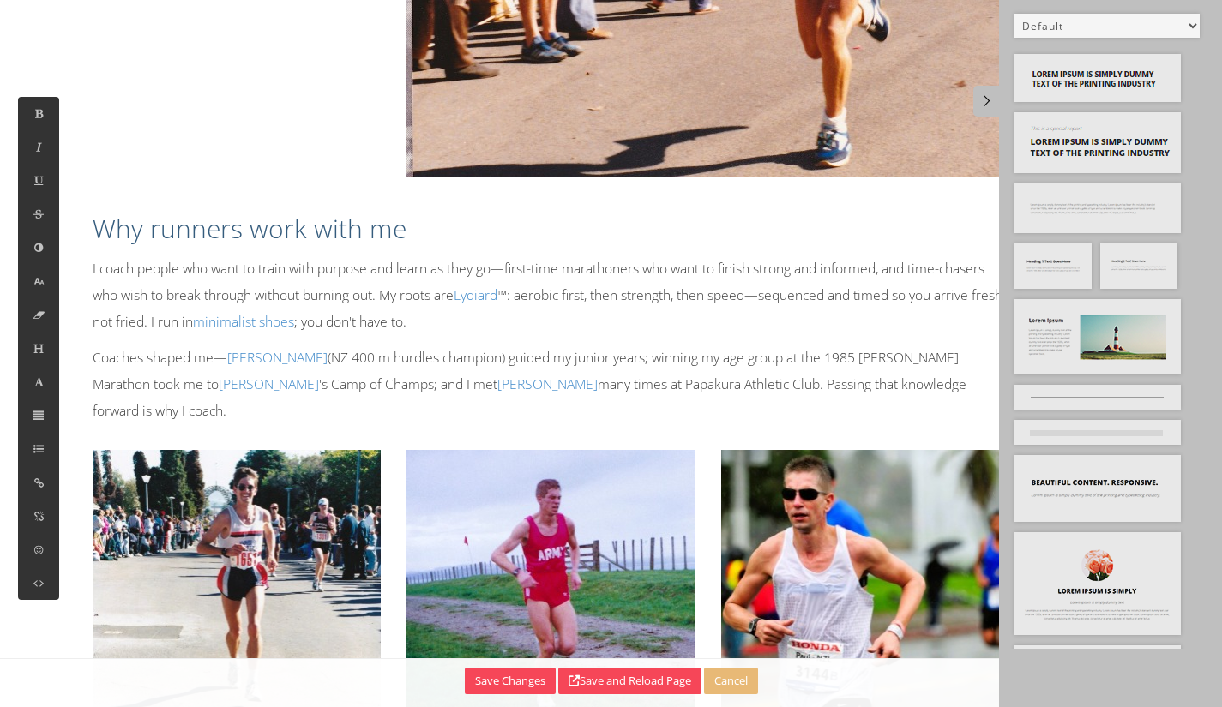
click at [337, 211] on h2 "Why runners work with me" at bounding box center [552, 229] width 918 height 36
click at [32, 341] on icon at bounding box center [39, 348] width 15 height 15
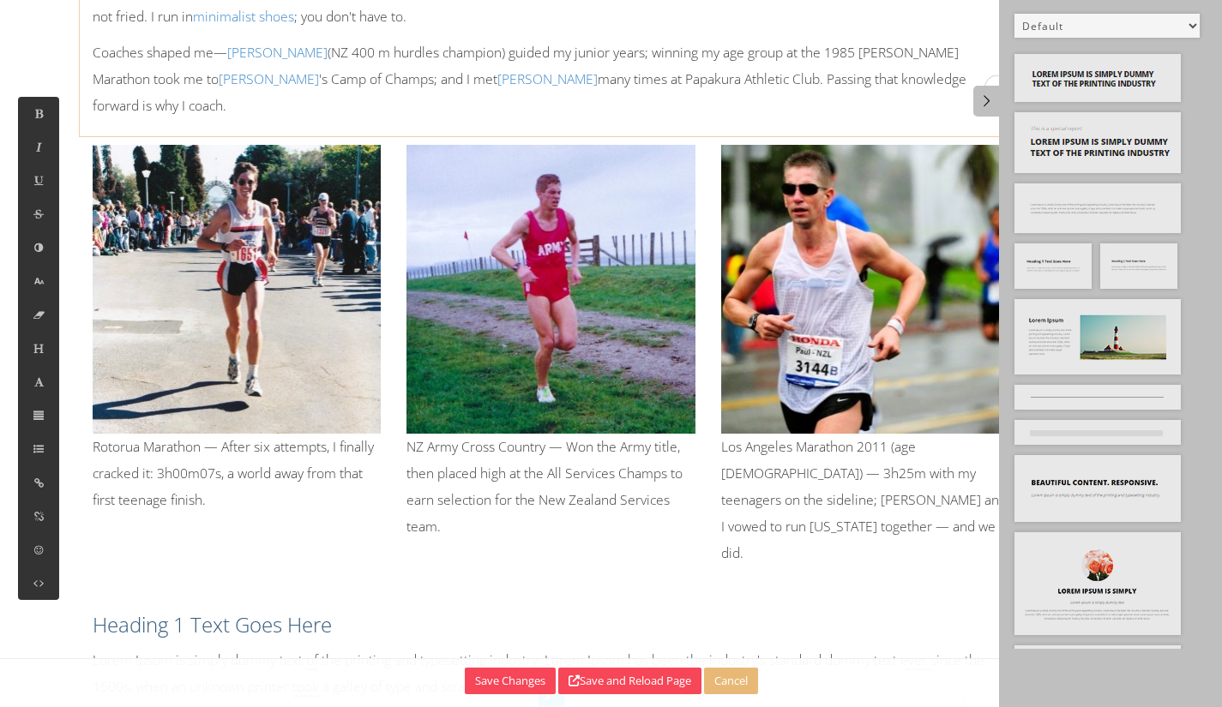
click at [339, 611] on h3 "Heading 1 Text Goes Here" at bounding box center [552, 625] width 918 height 29
click at [49, 339] on button at bounding box center [38, 348] width 41 height 33
drag, startPoint x: 412, startPoint y: 561, endPoint x: 473, endPoint y: 564, distance: 61.8
click at [411, 611] on h2 "Heading 1 Text Goes Here" at bounding box center [552, 629] width 918 height 36
click at [747, 655] on p "Lorem Ipsum is simply dummy text of the printing and typesetting industry. Lore…" at bounding box center [552, 681] width 918 height 53
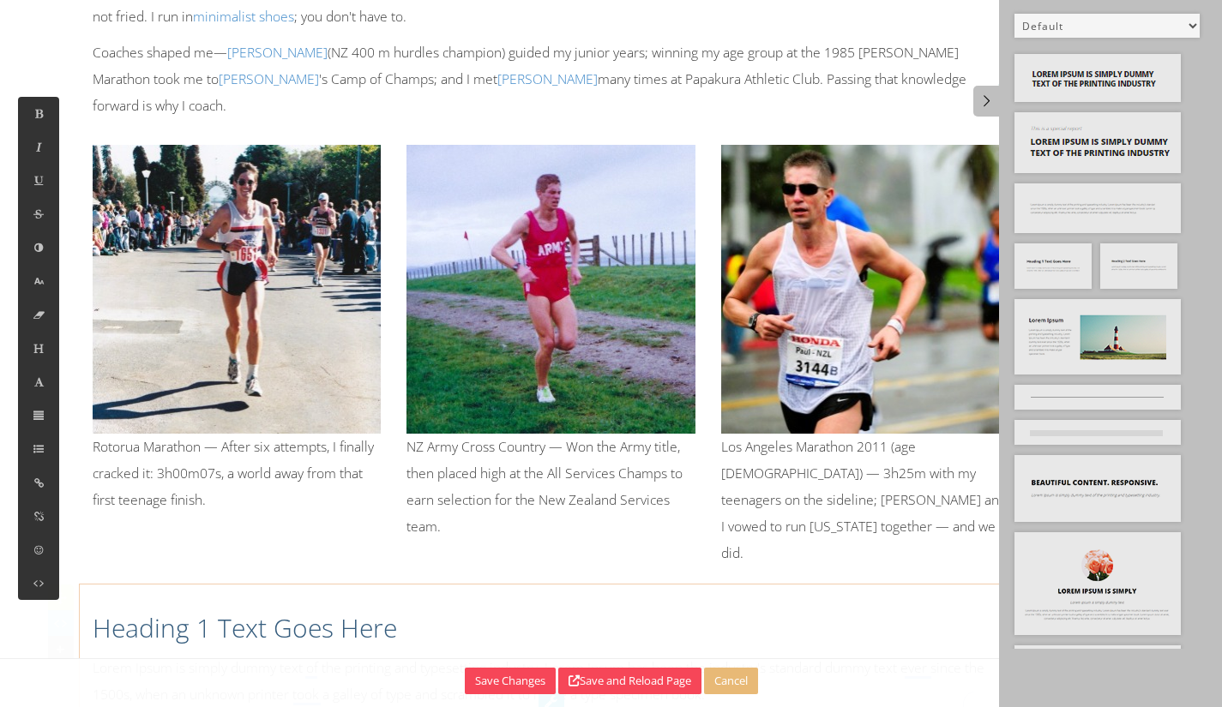
click at [105, 611] on h2 "Heading 1 Text Goes Here" at bounding box center [552, 629] width 918 height 36
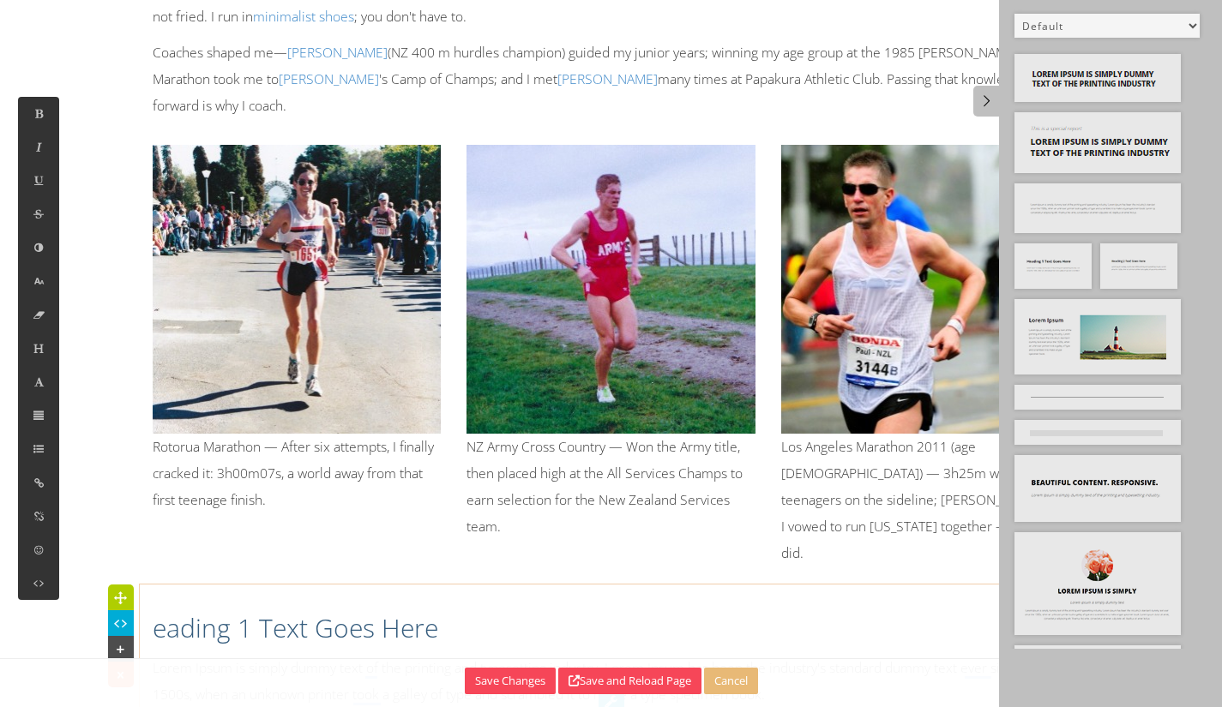
scroll to position [0, 0]
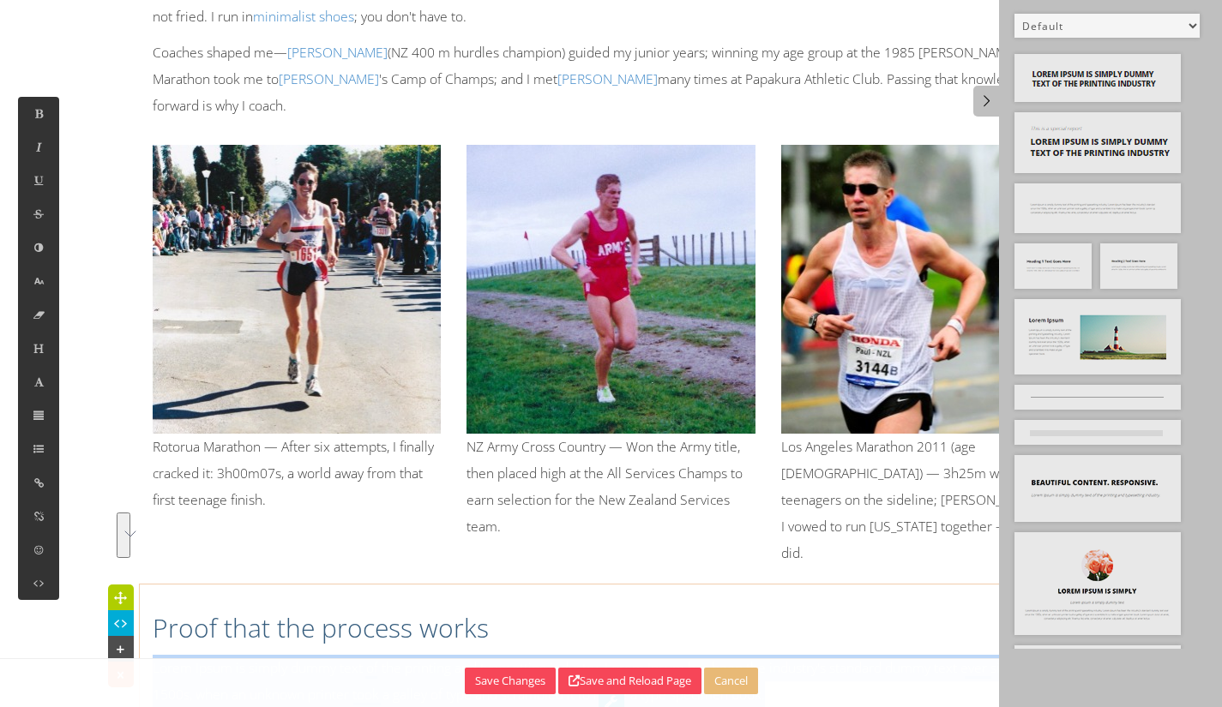
drag, startPoint x: 773, startPoint y: 614, endPoint x: 151, endPoint y: 592, distance: 623.0
click at [151, 593] on div "Proof that the process works Lorem Ipsum is simply dummy text of the printing a…" at bounding box center [611, 654] width 943 height 123
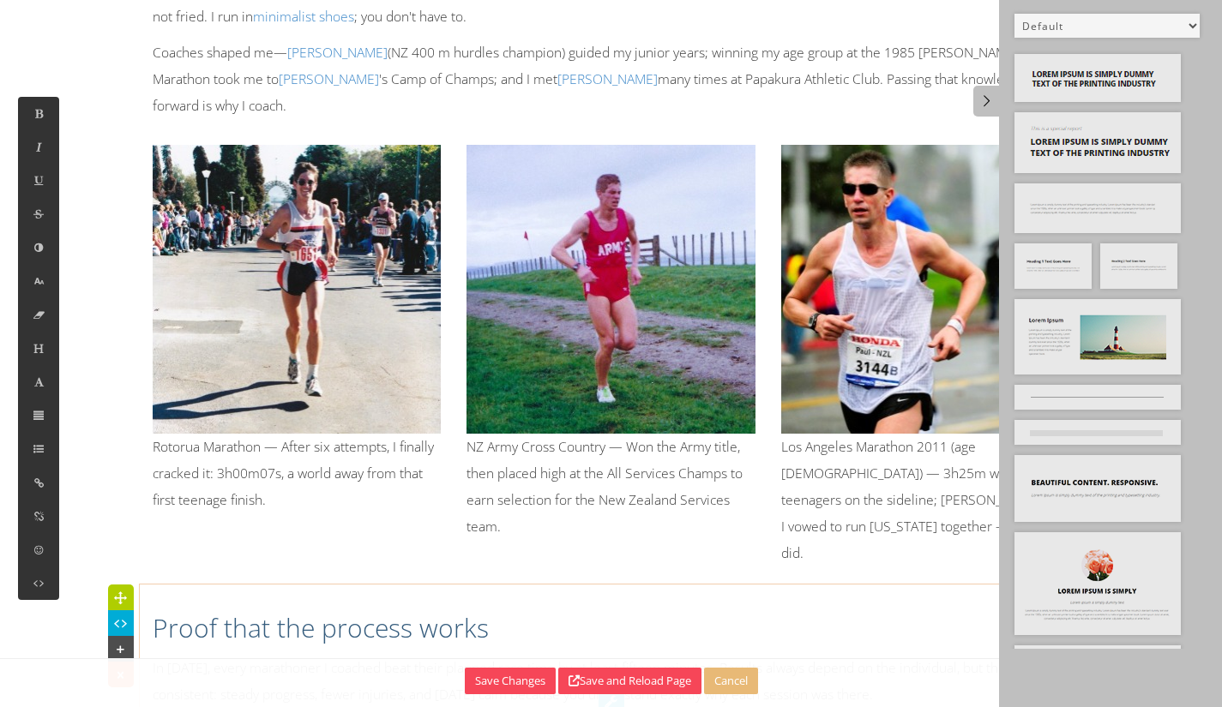
click at [624, 655] on p "In [DATE], every marathoner I coached beat their planned race time by at least …" at bounding box center [612, 681] width 918 height 53
click at [711, 655] on p "In [DATE], every marathoner I coached beat their planned race time by at least …" at bounding box center [612, 681] width 918 height 53
click at [989, 89] on link at bounding box center [986, 101] width 26 height 31
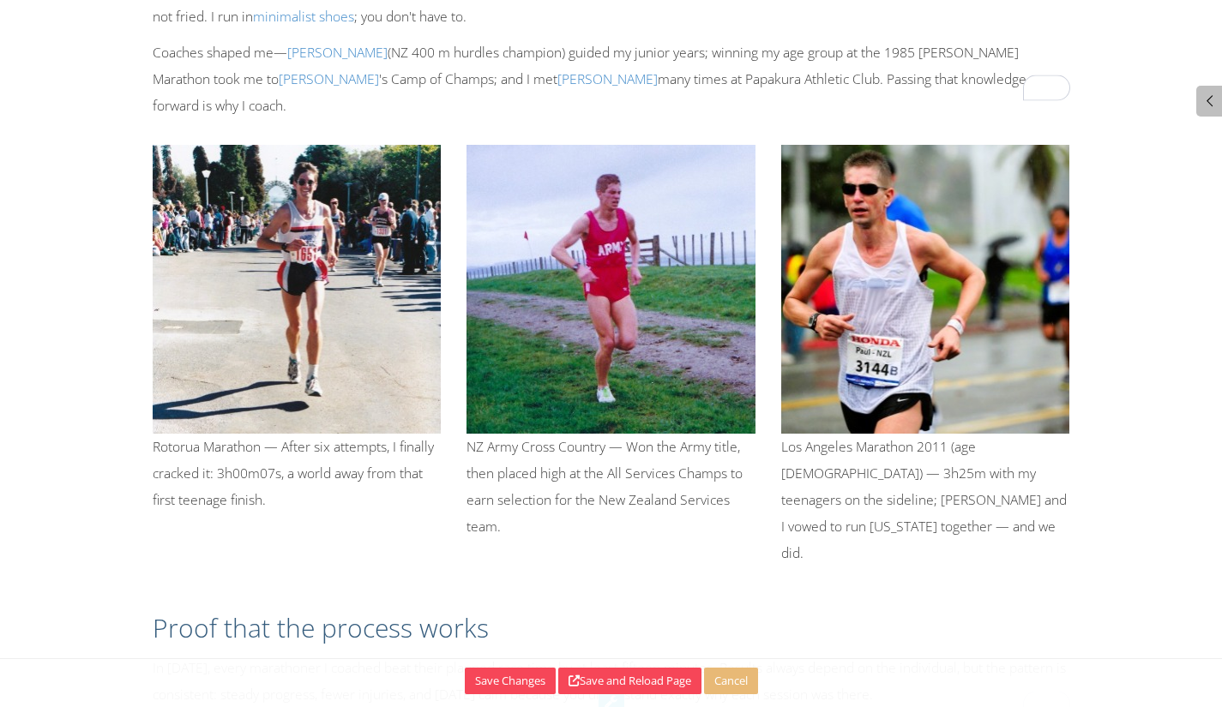
drag, startPoint x: 954, startPoint y: 607, endPoint x: 936, endPoint y: 596, distance: 21.9
click at [954, 655] on p "In [DATE], every marathoner I coached beat their planned race time by at least …" at bounding box center [612, 681] width 918 height 53
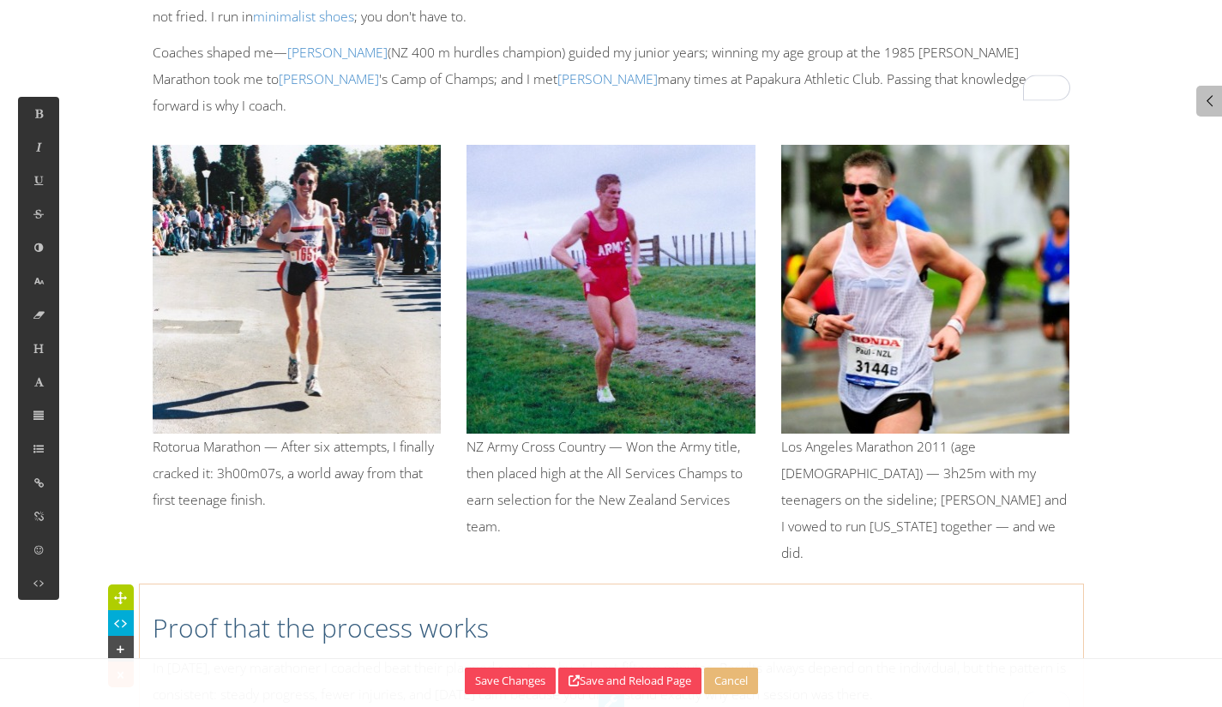
scroll to position [965, 0]
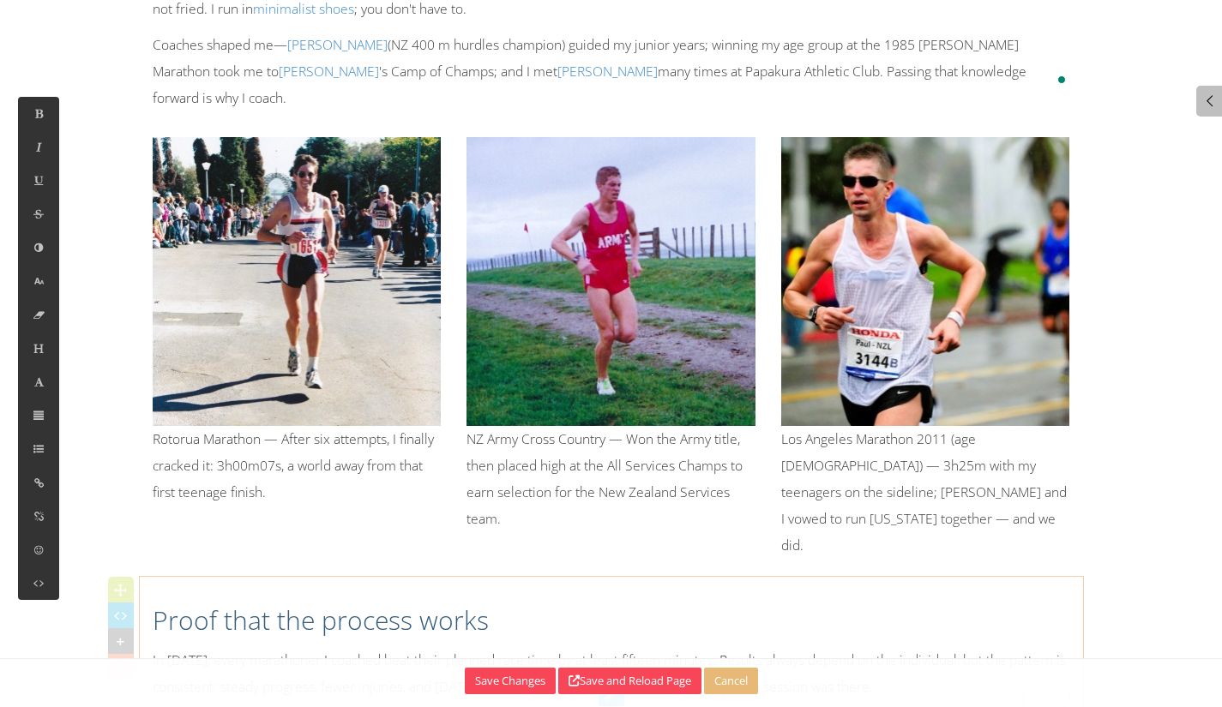
click at [462, 586] on div "Proof that the process works In 2025, every marathoner I coached beat their pla…" at bounding box center [611, 647] width 943 height 123
click at [550, 603] on h2 "Proof that the process works" at bounding box center [612, 621] width 918 height 36
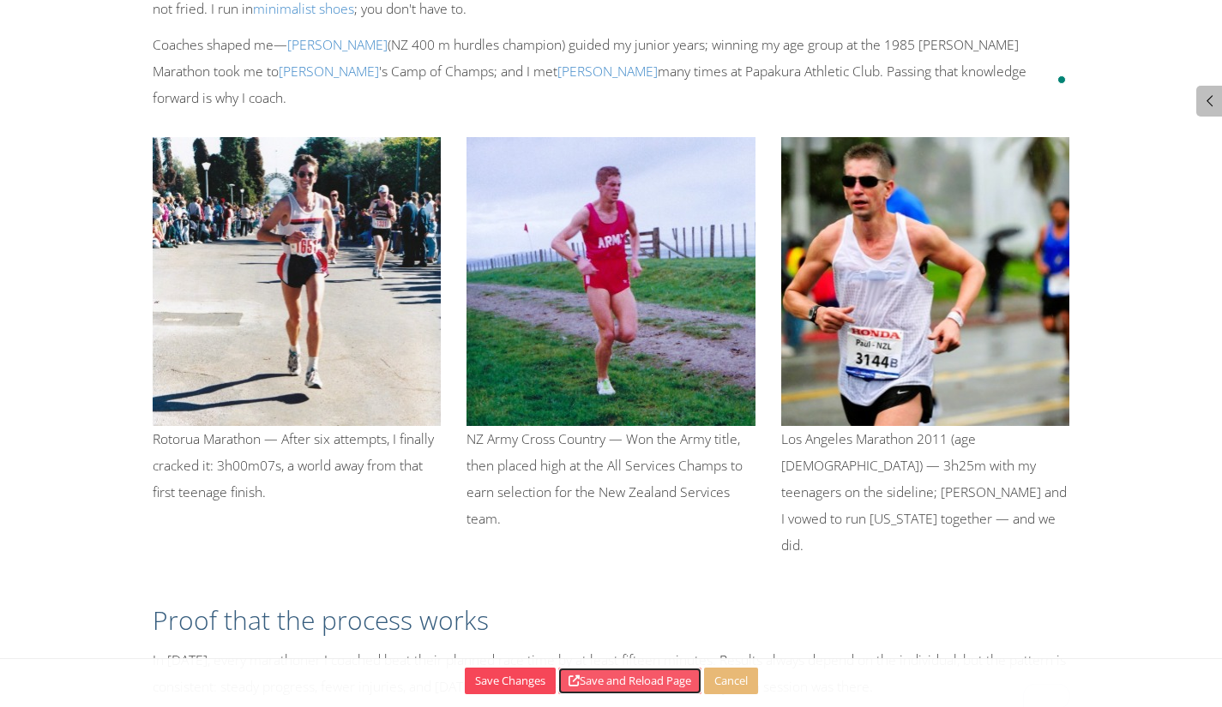
click at [615, 682] on button "Save and Reload Page" at bounding box center [629, 681] width 143 height 27
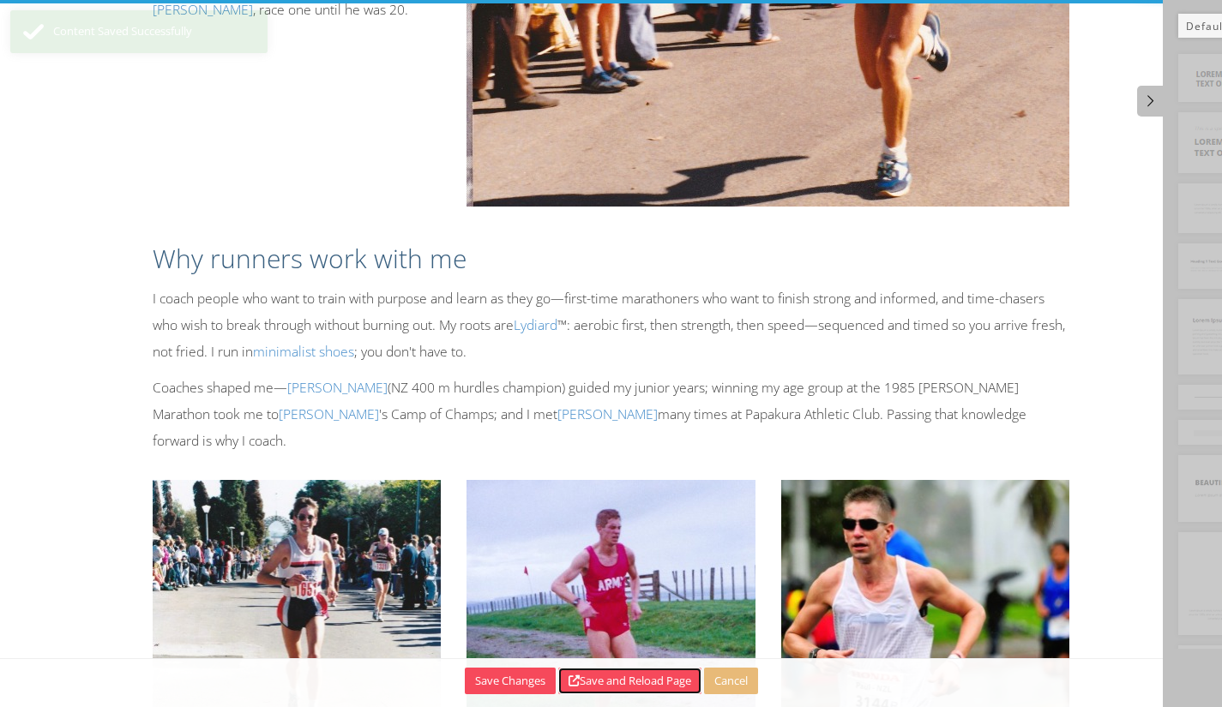
scroll to position [793, 0]
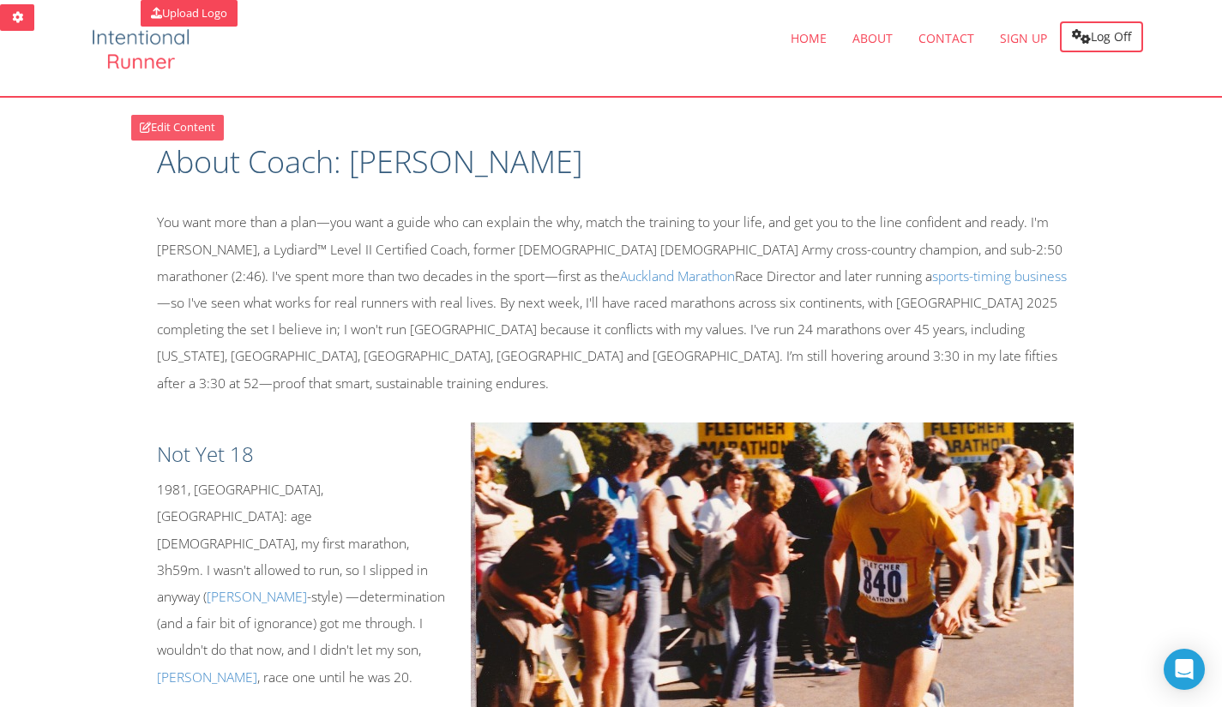
click at [160, 123] on link "Edit Content" at bounding box center [177, 128] width 93 height 26
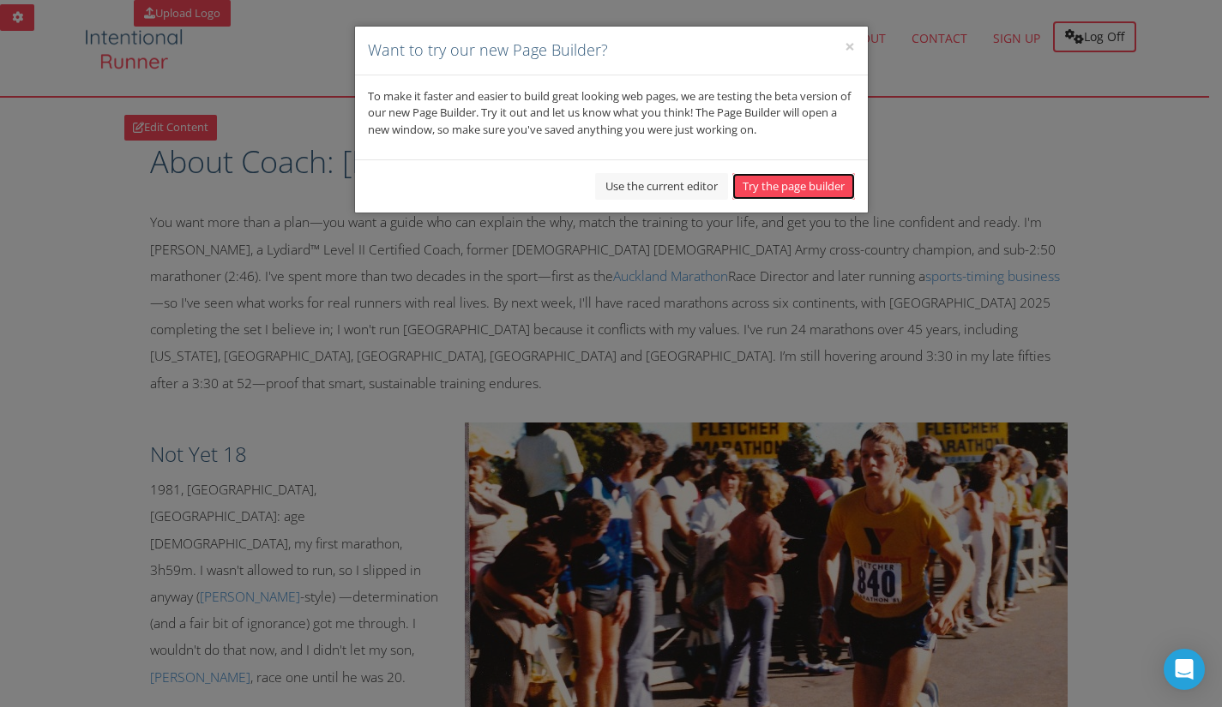
click at [772, 182] on button "Try the page builder" at bounding box center [793, 186] width 123 height 27
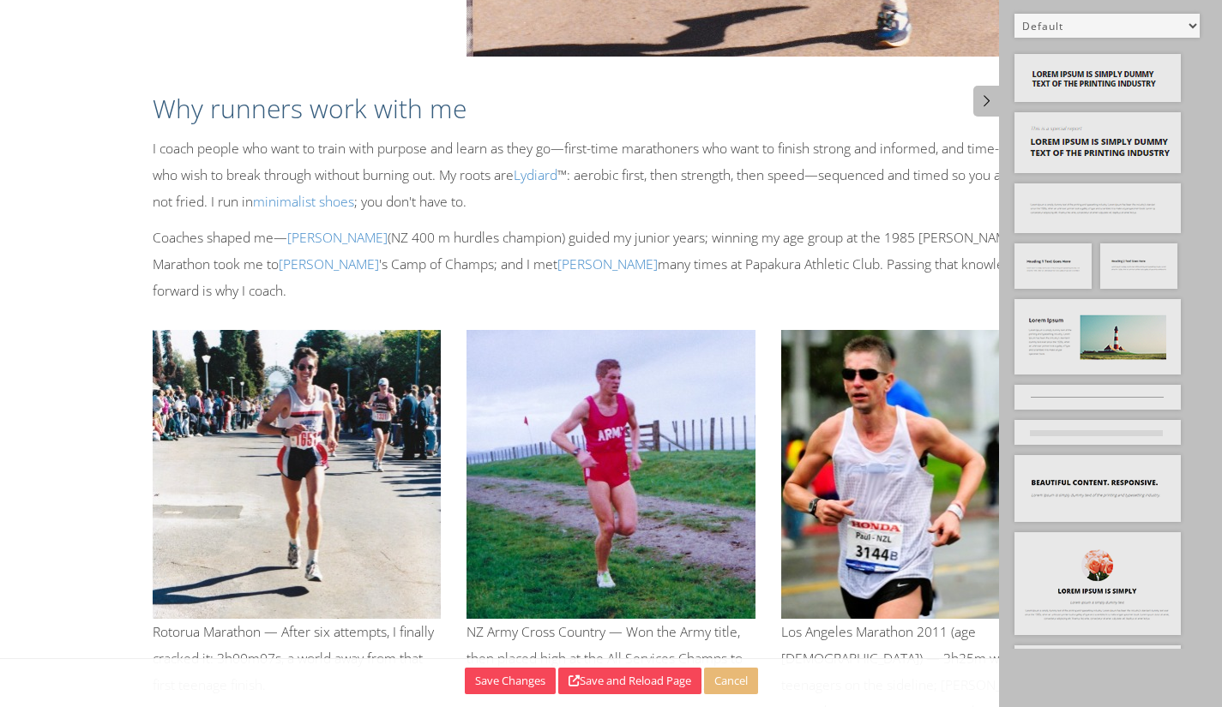
scroll to position [965, 0]
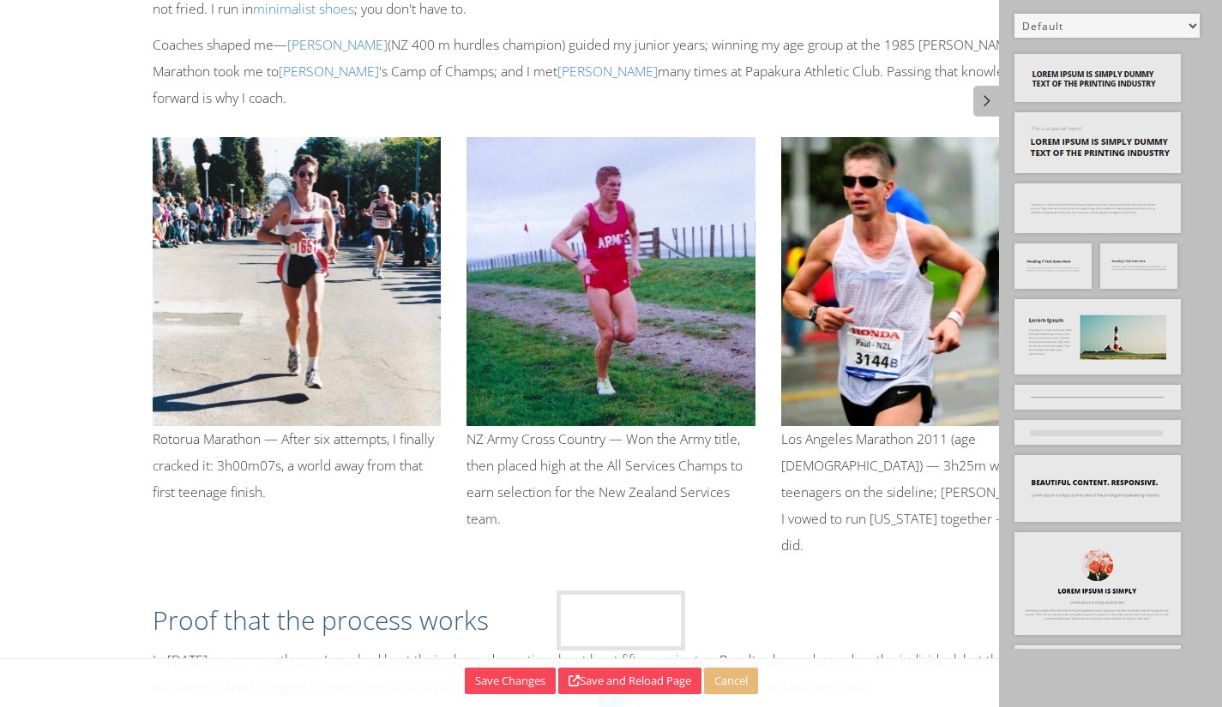
drag, startPoint x: 1119, startPoint y: 323, endPoint x: 658, endPoint y: 611, distance: 543.9
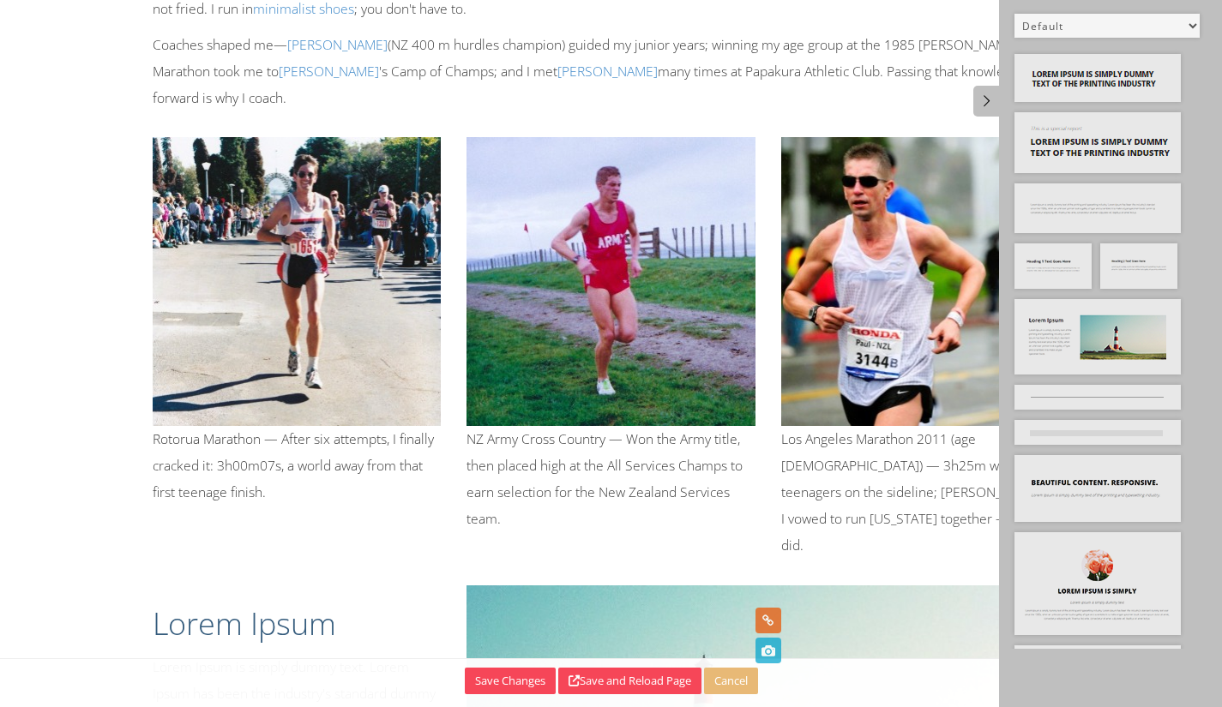
scroll to position [1273, 0]
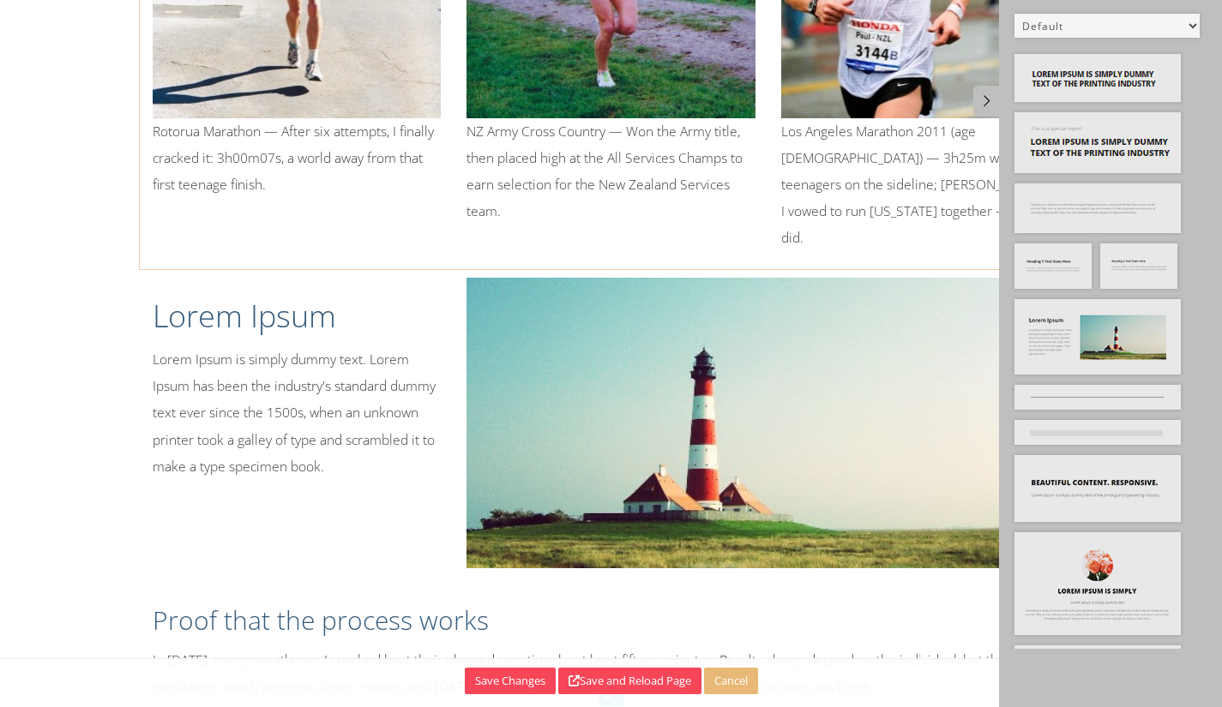
click at [687, 118] on p "NZ Army Cross Country — Won the Army title, then placed high at the All Service…" at bounding box center [610, 171] width 289 height 107
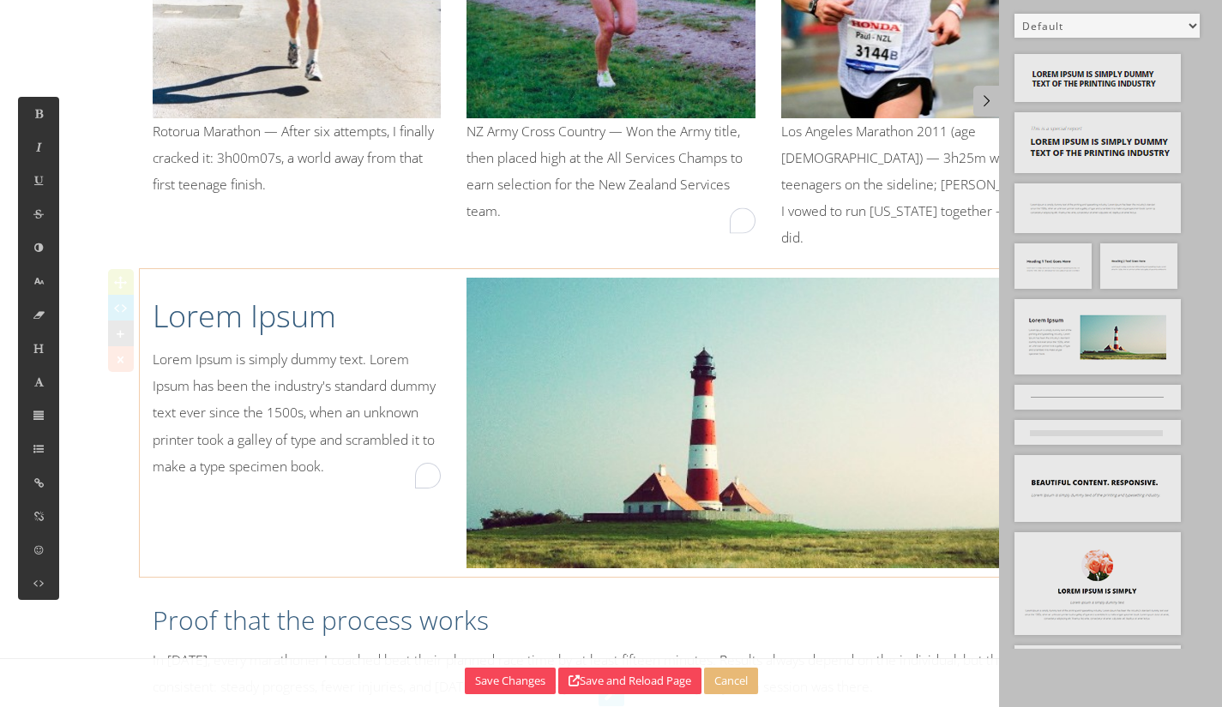
click at [222, 295] on h1 "Lorem Ipsum" at bounding box center [297, 316] width 289 height 43
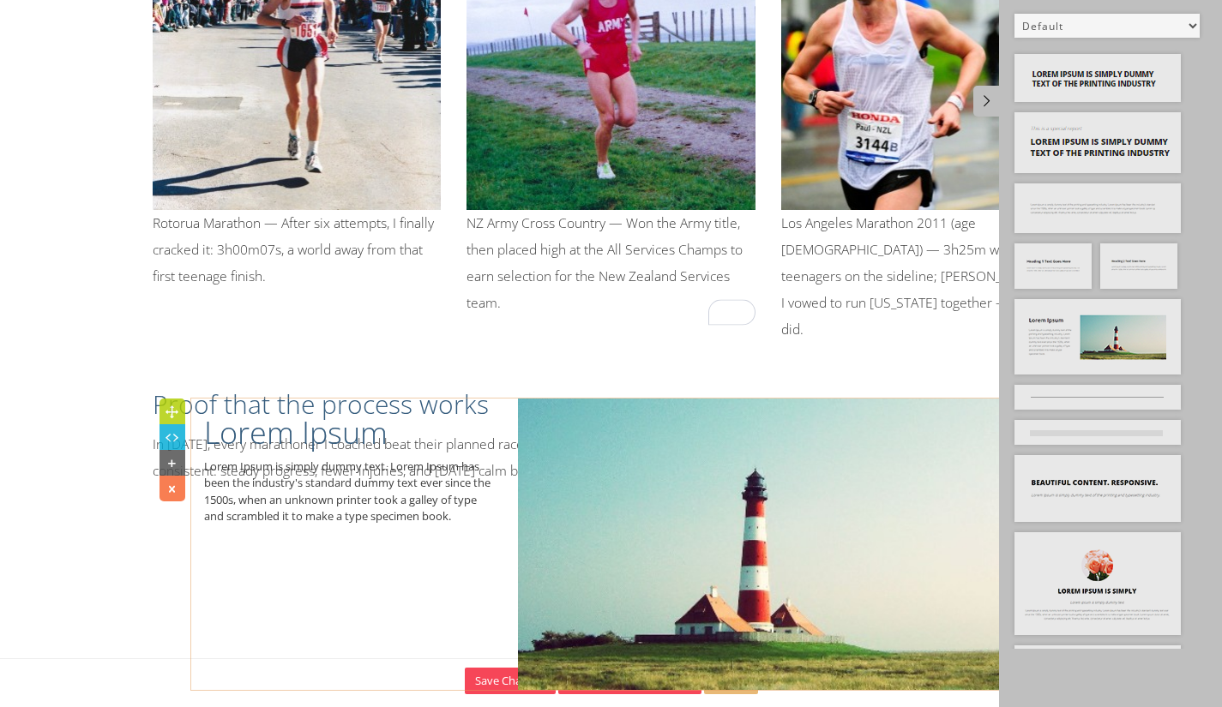
scroll to position [1194, 0]
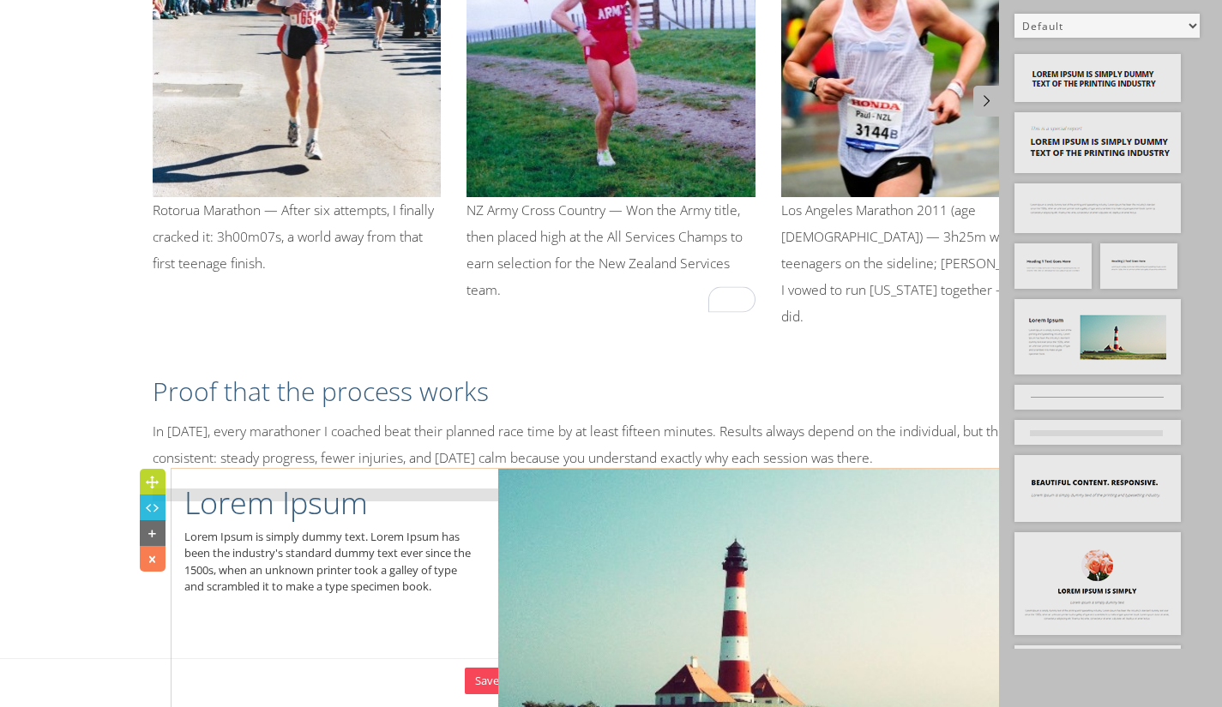
drag, startPoint x: 117, startPoint y: 206, endPoint x: 147, endPoint y: 483, distance: 278.5
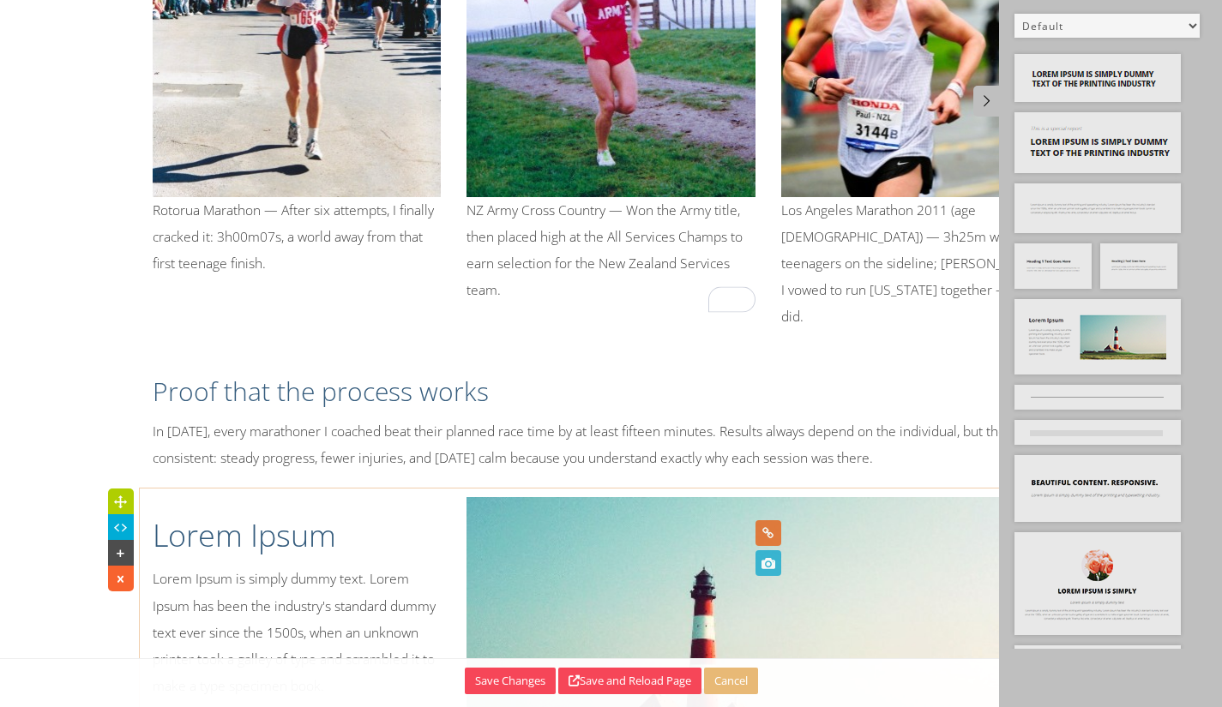
click at [771, 560] on icon at bounding box center [767, 564] width 19 height 26
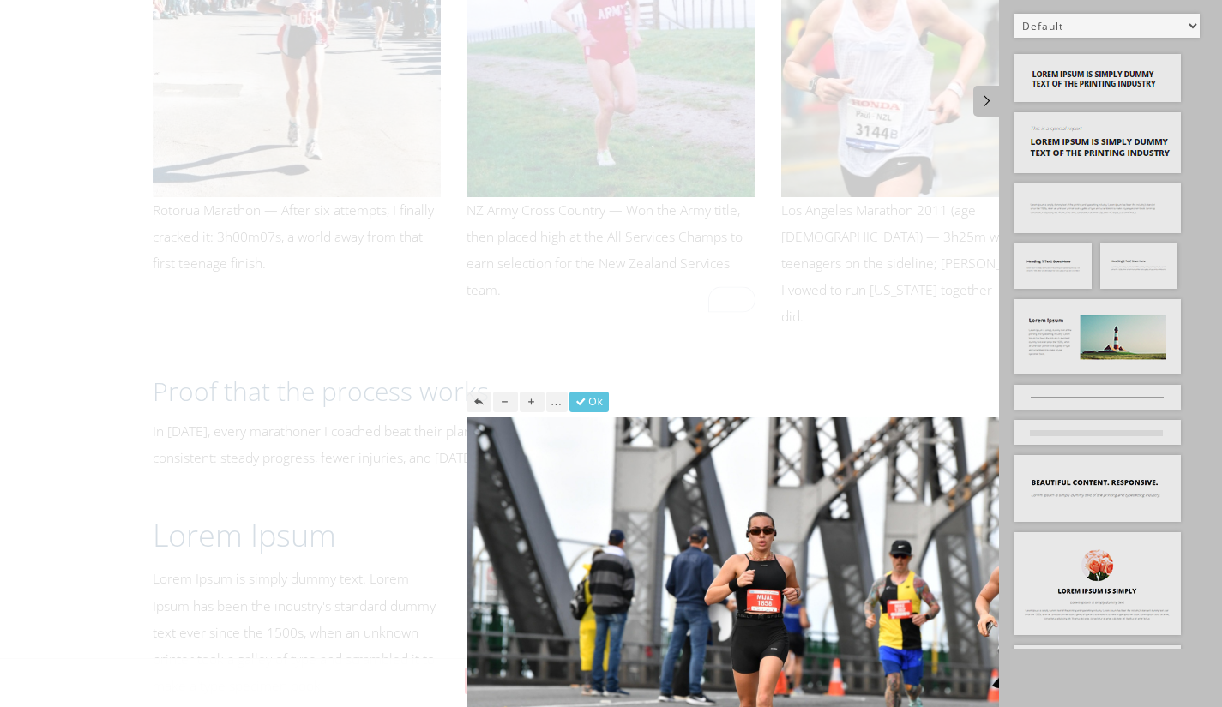
scroll to position [1273, 0]
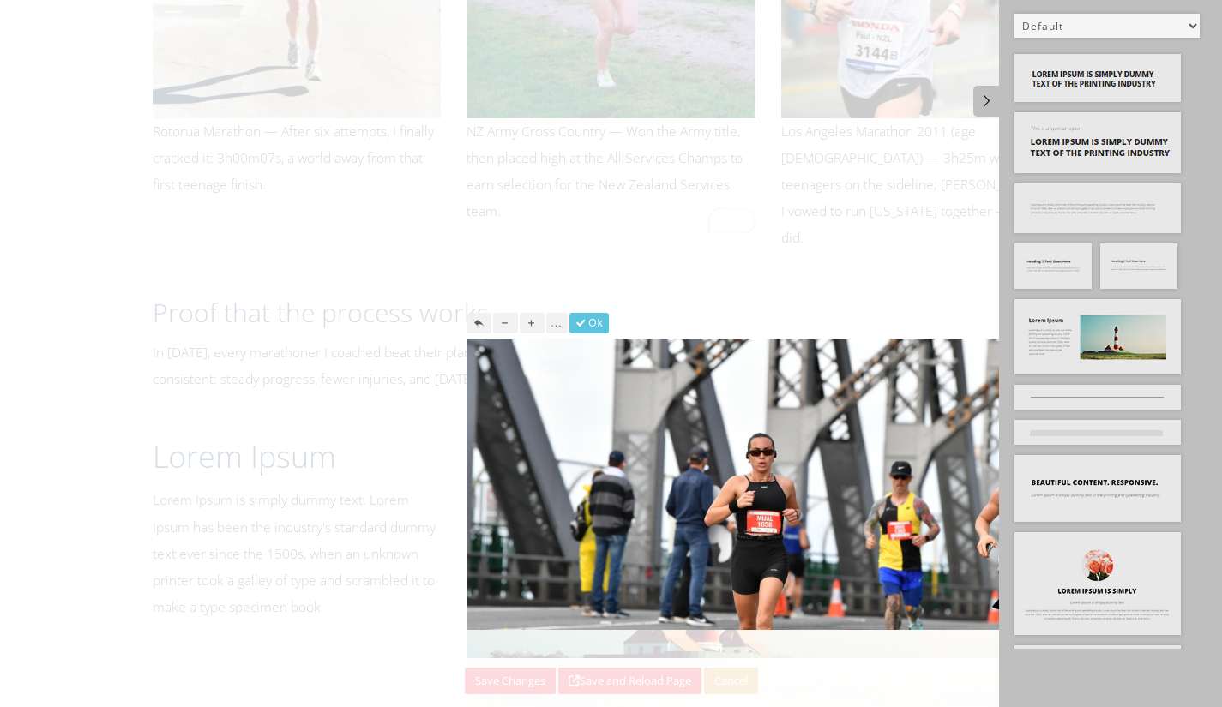
click at [192, 381] on div at bounding box center [611, 353] width 1222 height 707
drag, startPoint x: 605, startPoint y: 313, endPoint x: 649, endPoint y: 303, distance: 45.8
click at [606, 322] on button "Ok" at bounding box center [588, 323] width 39 height 21
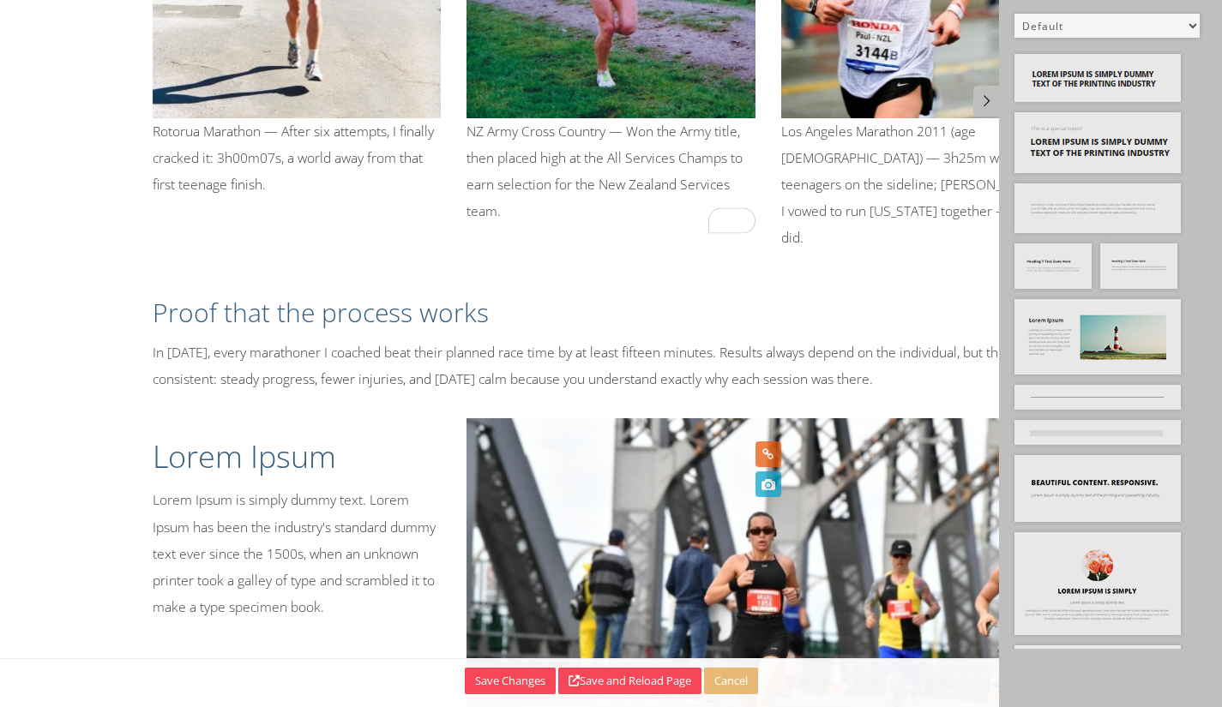
click at [779, 470] on div at bounding box center [768, 457] width 26 height 30
click at [298, 487] on p "Lorem Ipsum is simply dummy text. Lorem Ipsum has been the industry's standard …" at bounding box center [297, 554] width 289 height 134
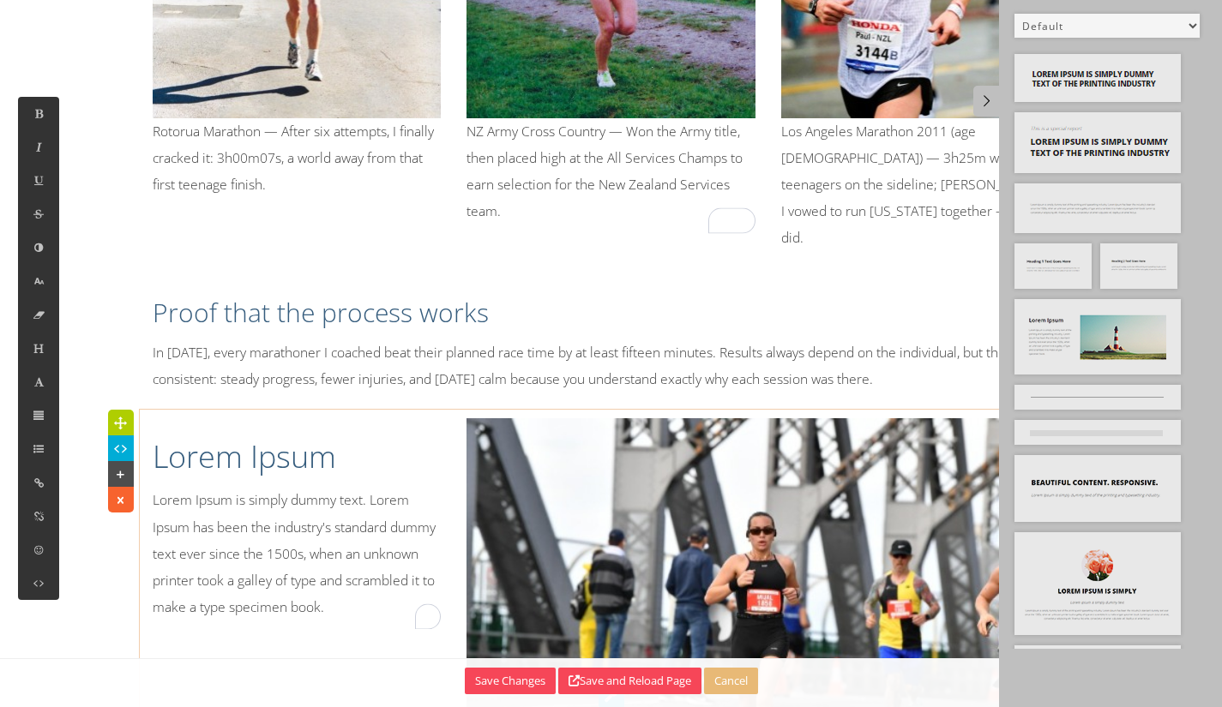
click at [299, 418] on div "Lorem Ipsum Lorem Ipsum is simply dummy text. Lorem Ipsum has been the industry…" at bounding box center [297, 523] width 315 height 211
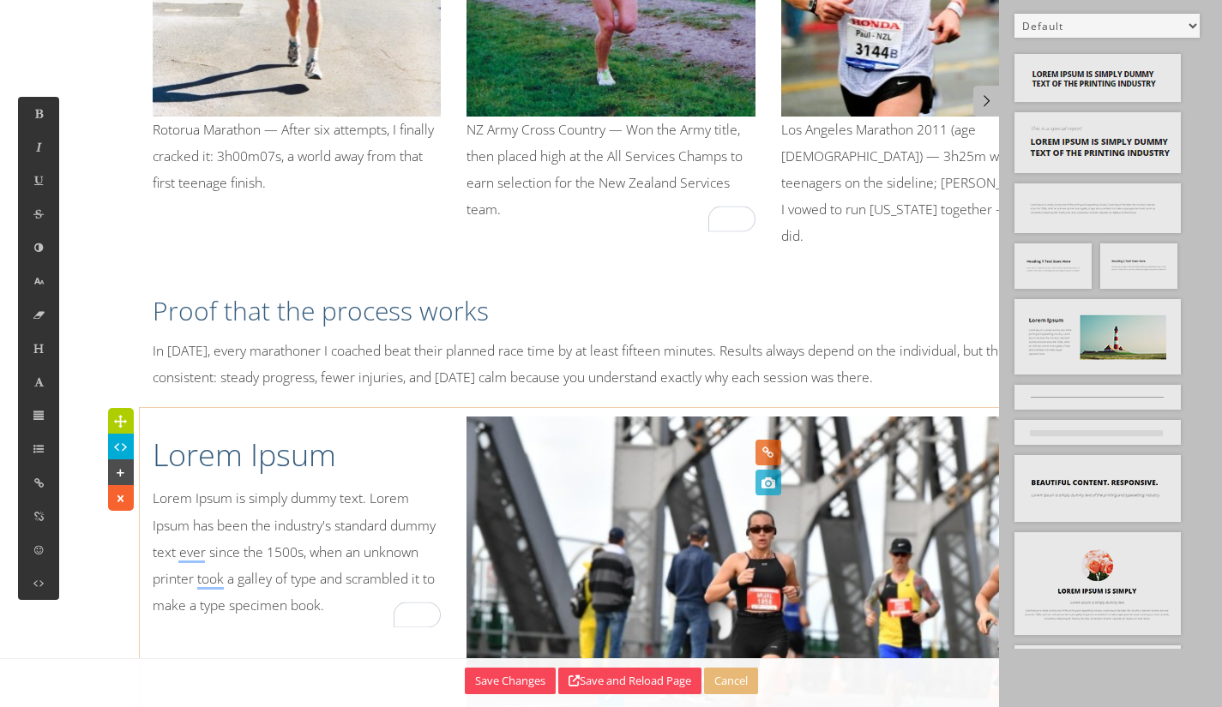
click at [885, 459] on img at bounding box center [767, 563] width 603 height 292
click at [860, 480] on img at bounding box center [767, 563] width 603 height 292
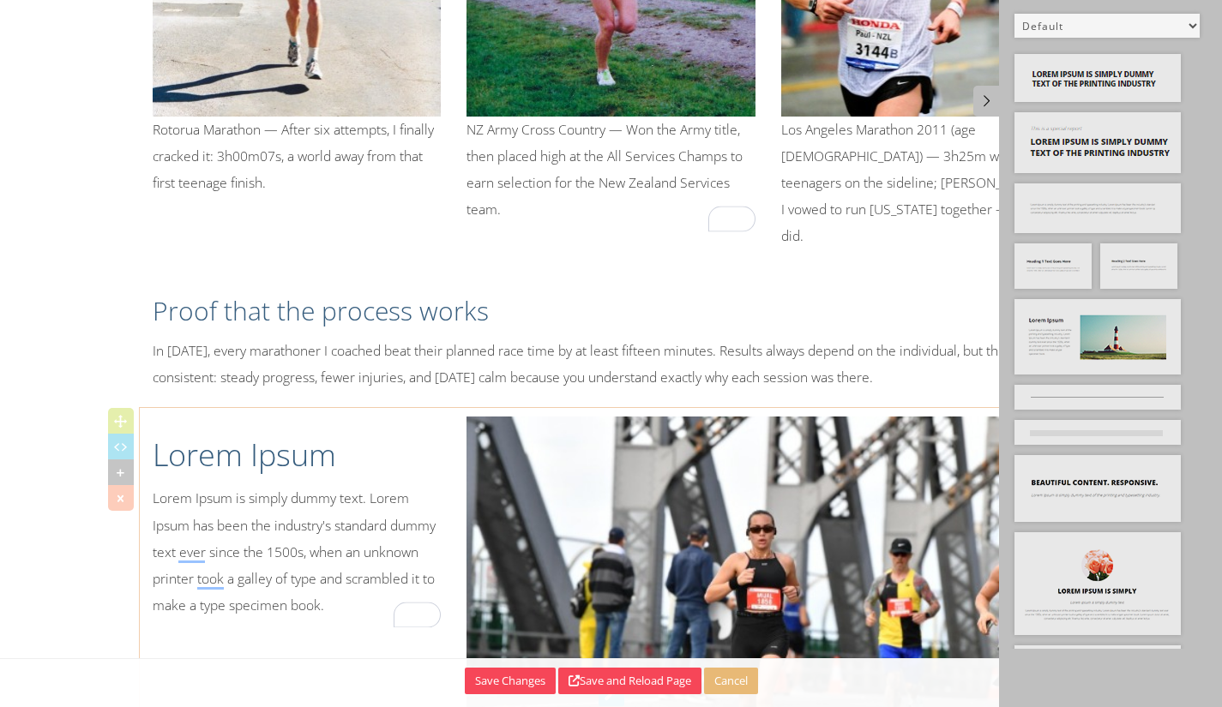
click at [123, 490] on icon at bounding box center [120, 498] width 18 height 17
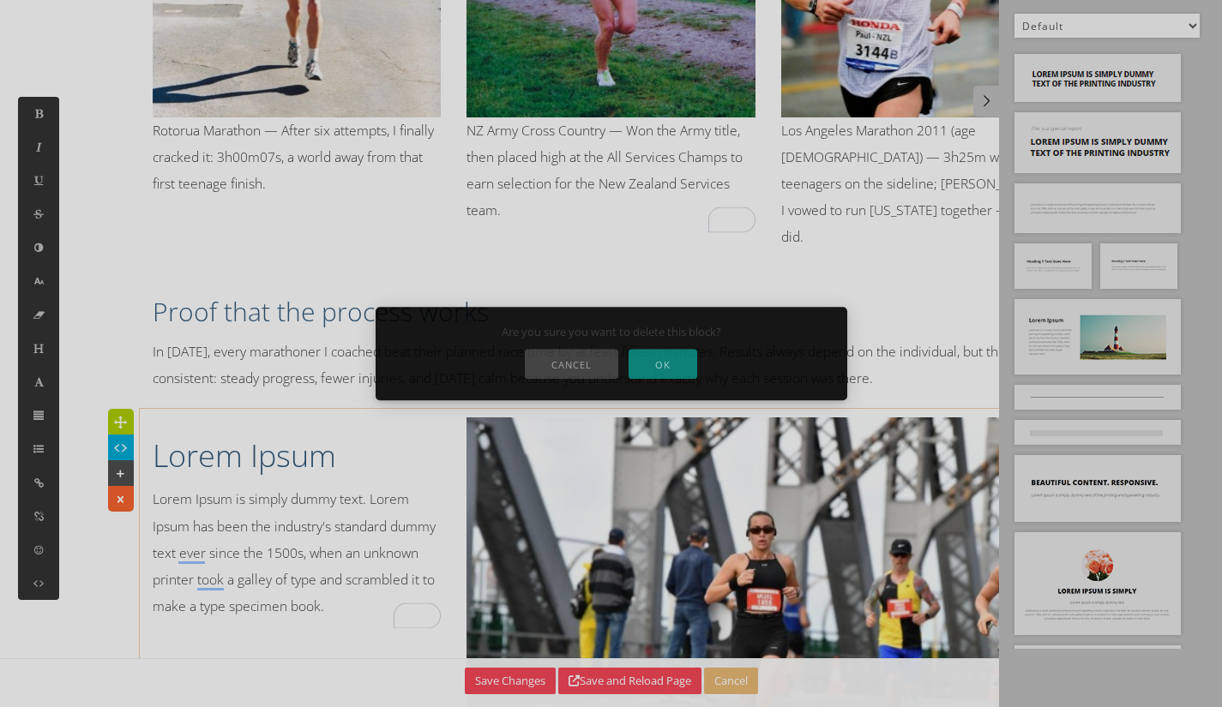
click at [655, 378] on button "OK" at bounding box center [663, 364] width 69 height 30
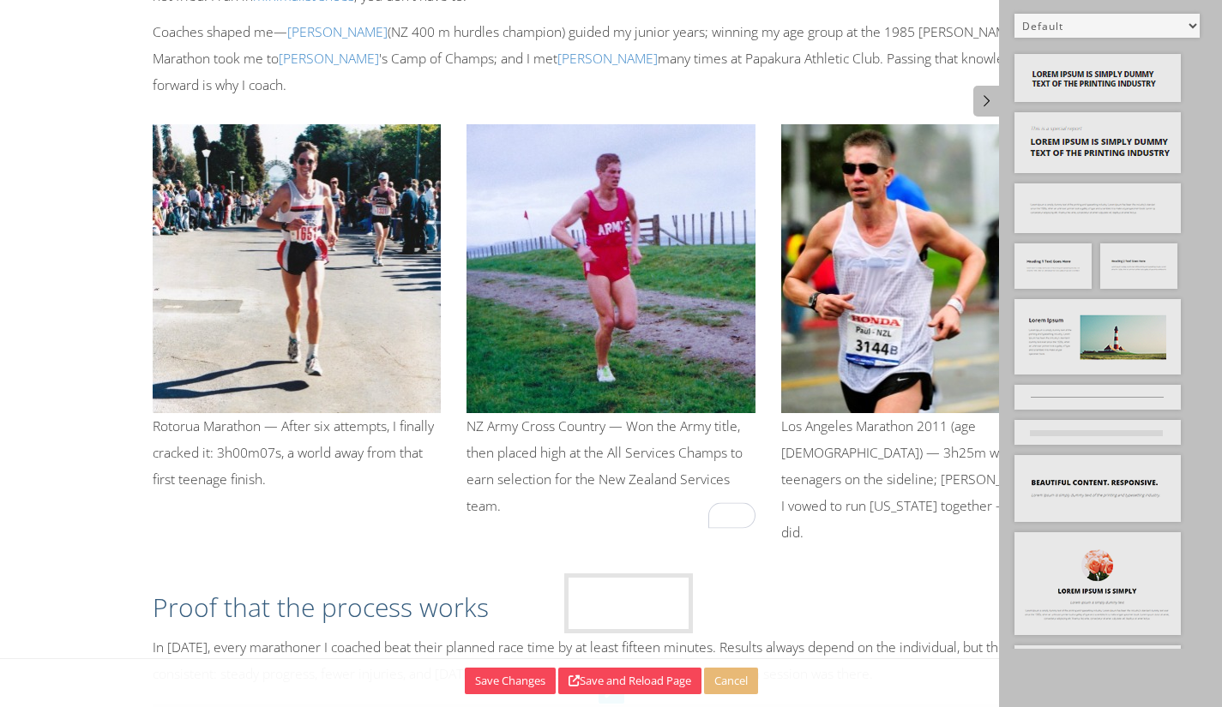
drag, startPoint x: 1086, startPoint y: 340, endPoint x: 636, endPoint y: 615, distance: 527.2
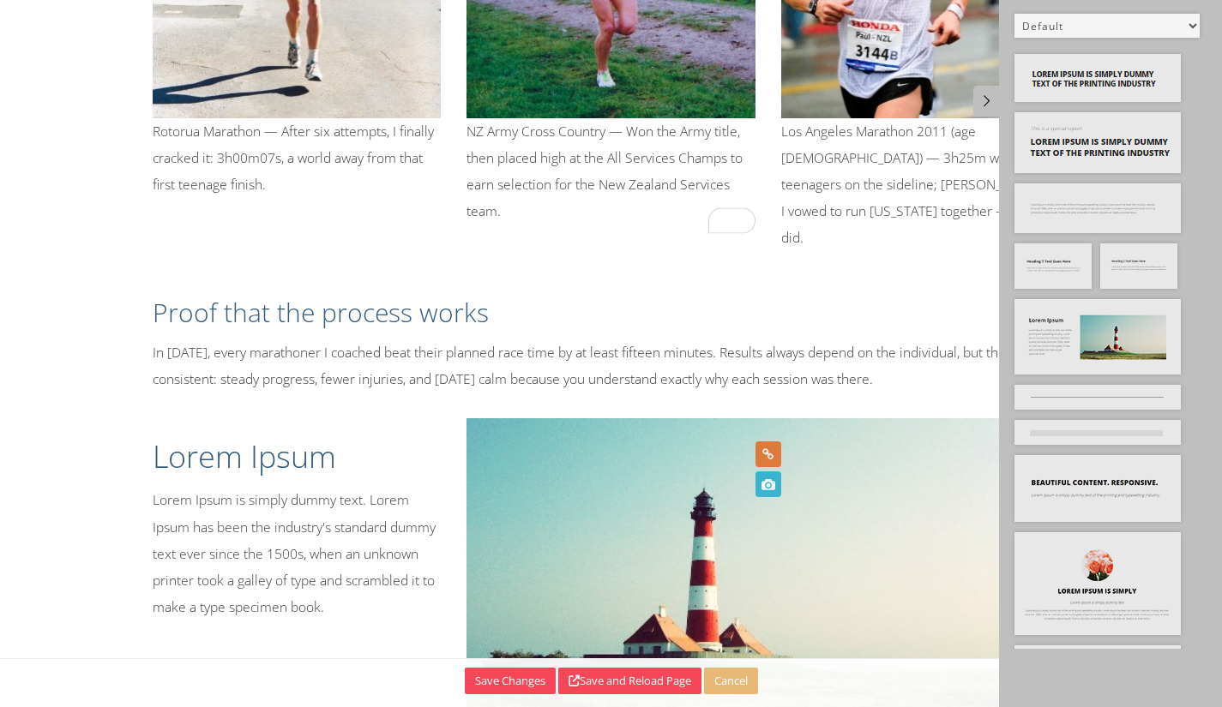
click at [766, 490] on icon at bounding box center [767, 485] width 19 height 26
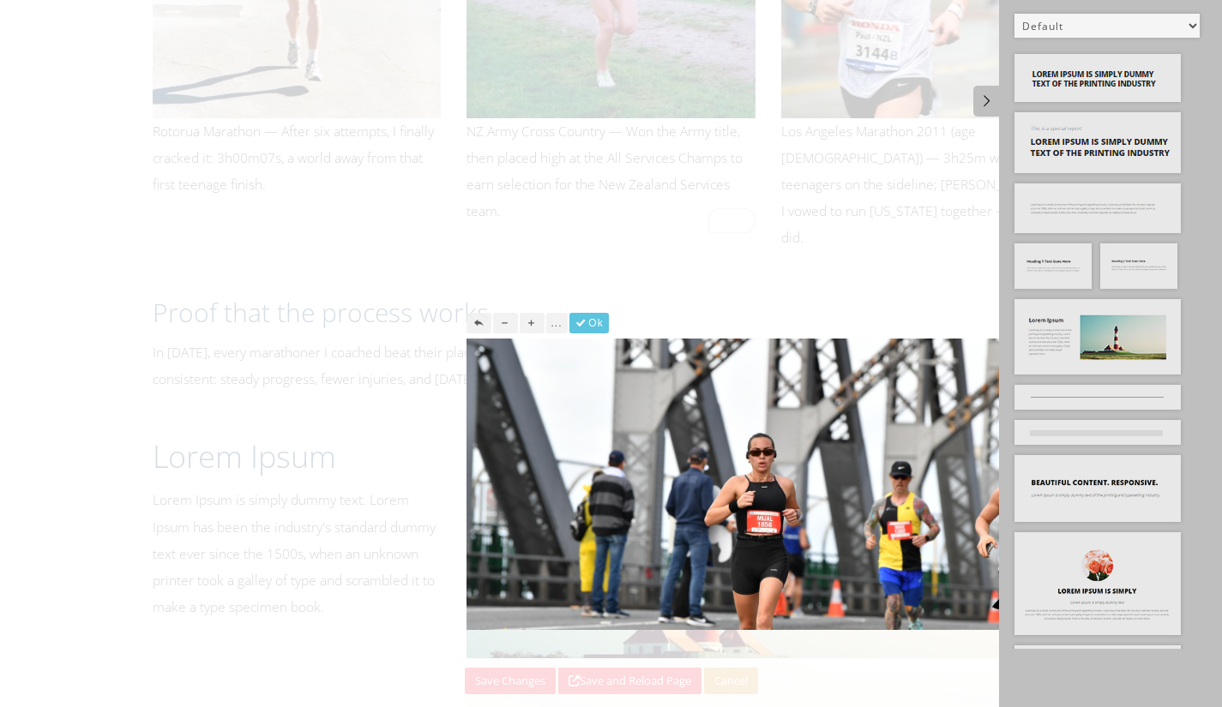
click at [556, 324] on button "..." at bounding box center [556, 323] width 21 height 21
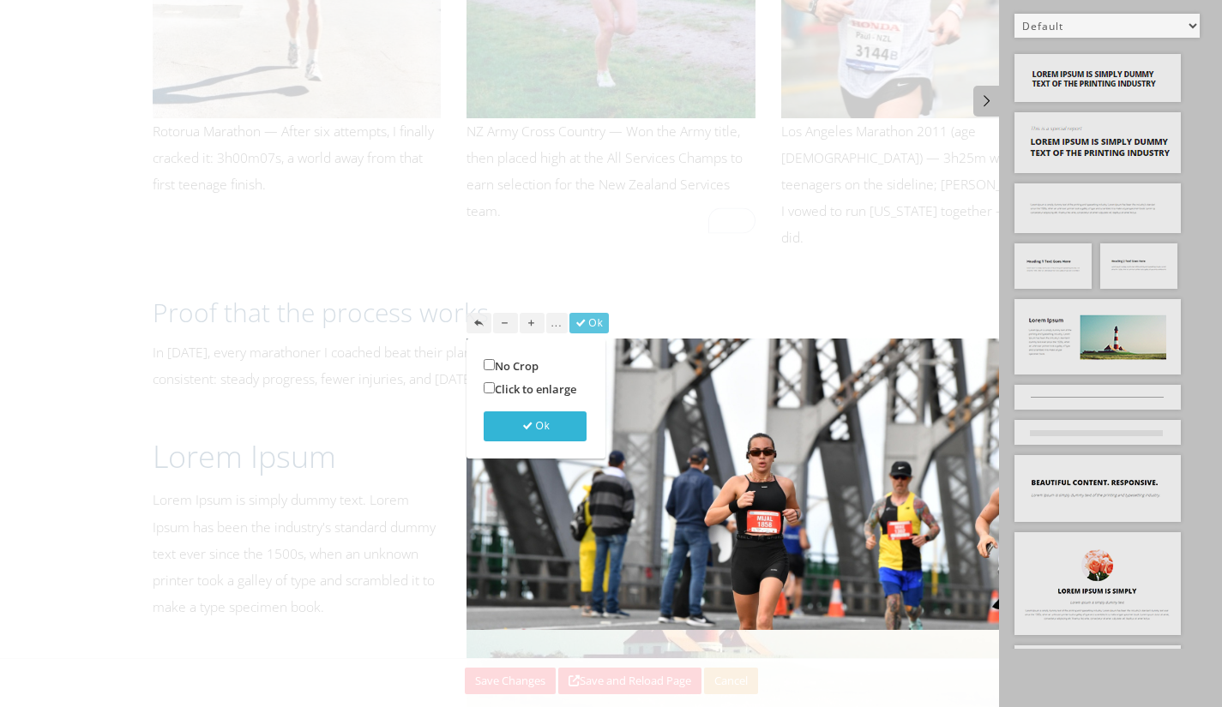
click at [525, 363] on label "No Crop" at bounding box center [511, 366] width 55 height 20
click at [495, 363] on input "No Crop" at bounding box center [489, 364] width 11 height 11
checkbox input "true"
click at [543, 421] on button "Ok" at bounding box center [535, 427] width 103 height 30
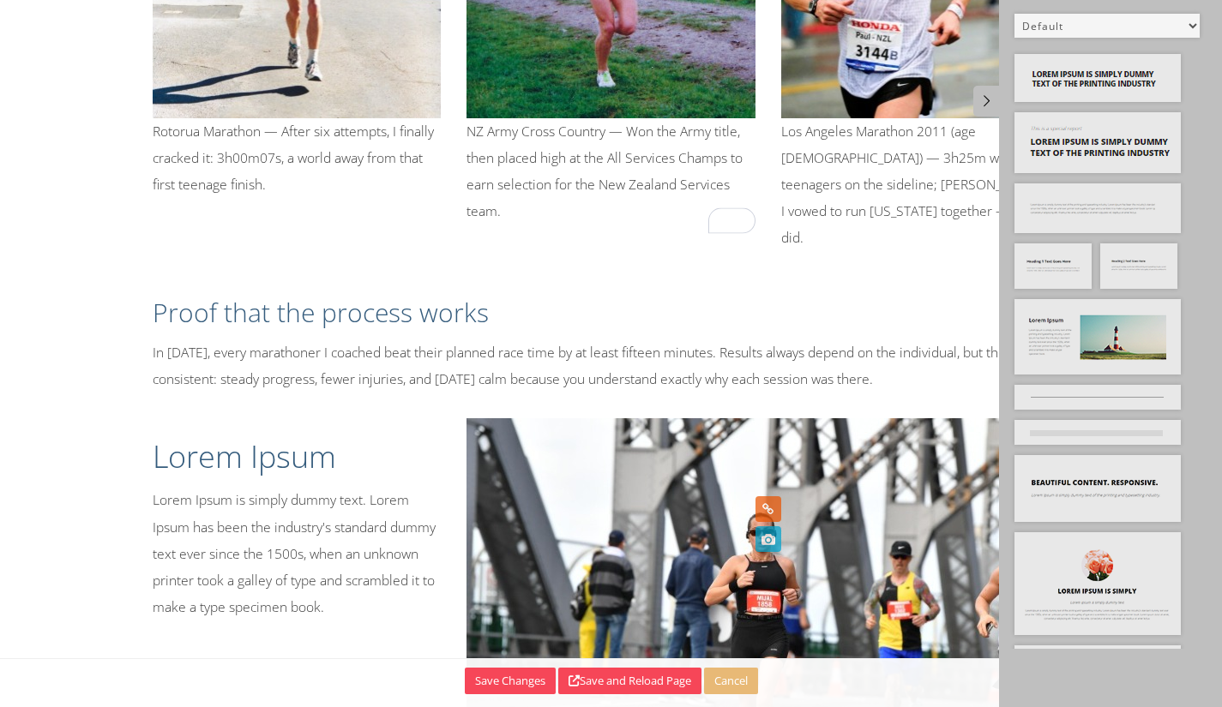
scroll to position [1383, 0]
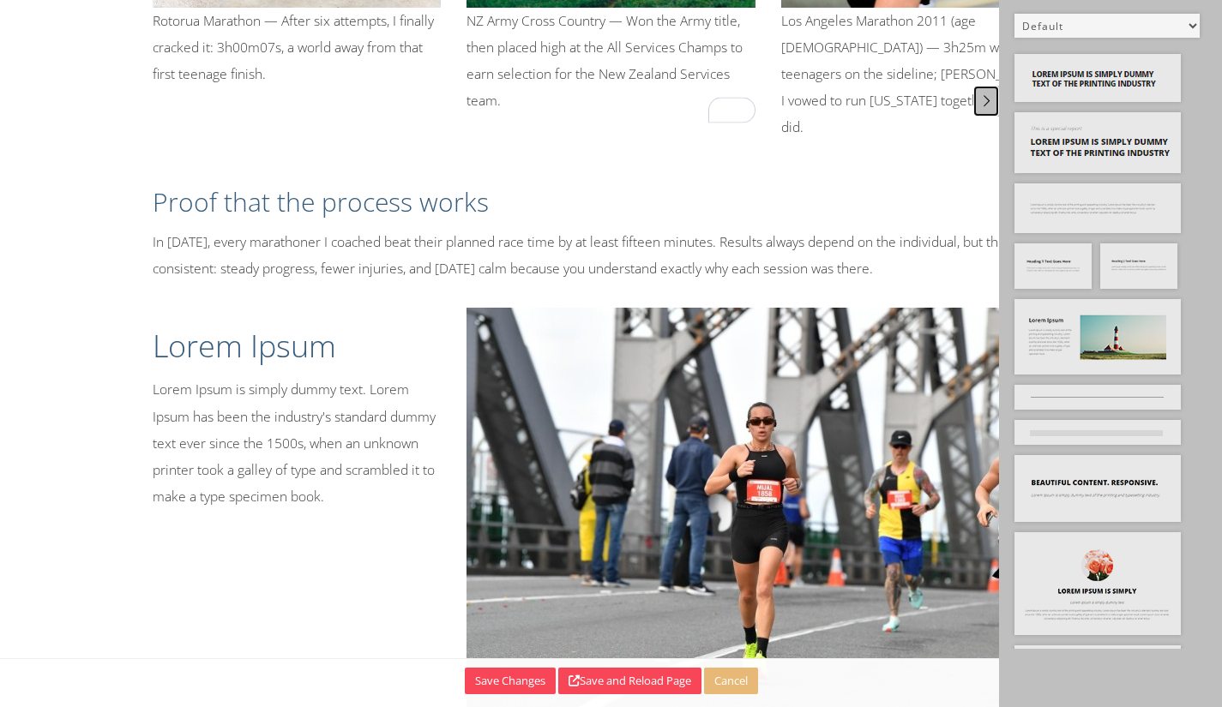
click at [980, 98] on icon at bounding box center [987, 100] width 18 height 15
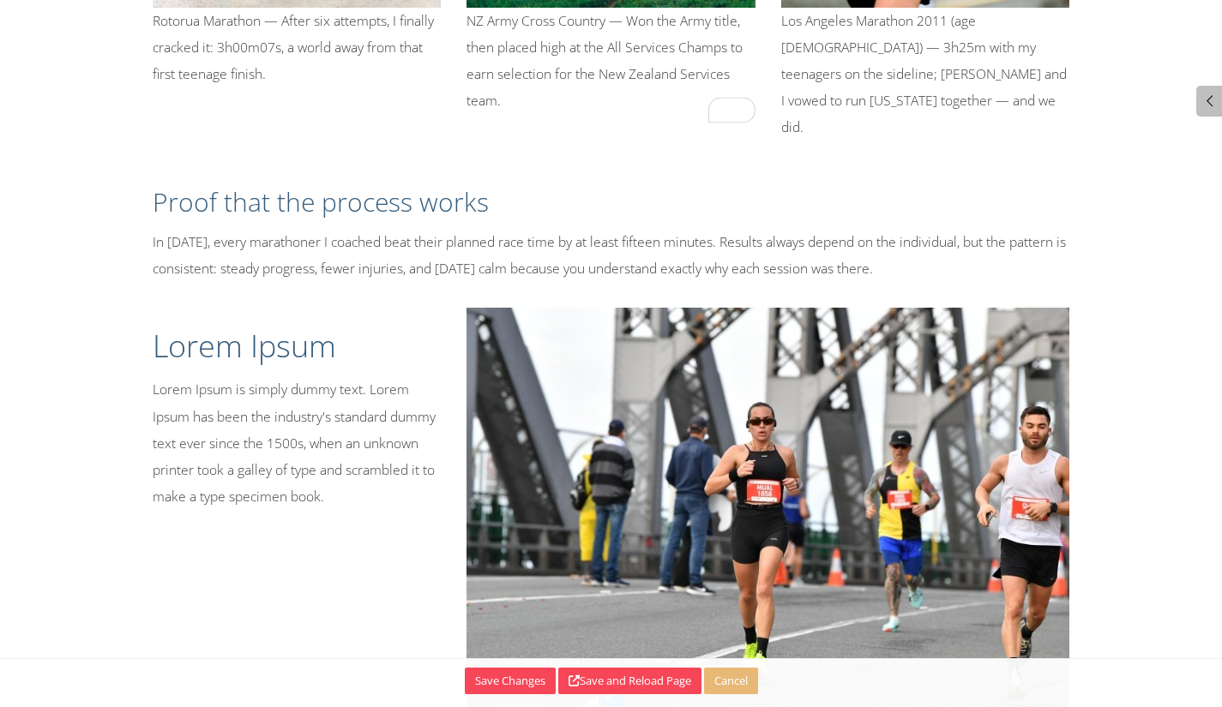
drag, startPoint x: 265, startPoint y: 295, endPoint x: 280, endPoint y: 286, distance: 16.9
click at [264, 308] on div "Lorem Ipsum Lorem Ipsum is simply dummy text. Lorem Ipsum has been the industry…" at bounding box center [297, 413] width 315 height 211
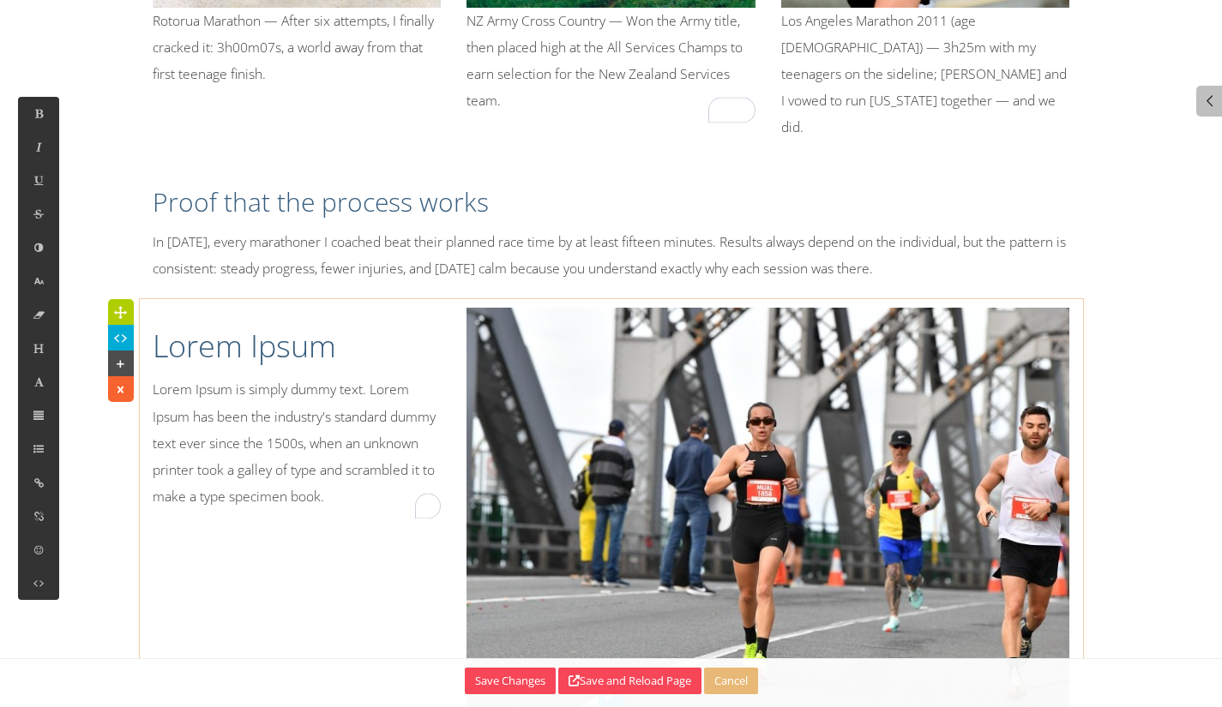
click at [320, 308] on div "Lorem Ipsum Lorem Ipsum is simply dummy text. Lorem Ipsum has been the industry…" at bounding box center [297, 413] width 315 height 211
click at [493, 229] on p "In [DATE], every marathoner I coached beat their planned race time by at least …" at bounding box center [612, 255] width 918 height 53
click at [298, 325] on h1 "Lorem Ipsum" at bounding box center [297, 346] width 289 height 43
click at [184, 325] on h1 "Lorem Ipsum" at bounding box center [297, 346] width 289 height 43
click at [336, 325] on h1 "Lorem Ipsum" at bounding box center [297, 346] width 289 height 43
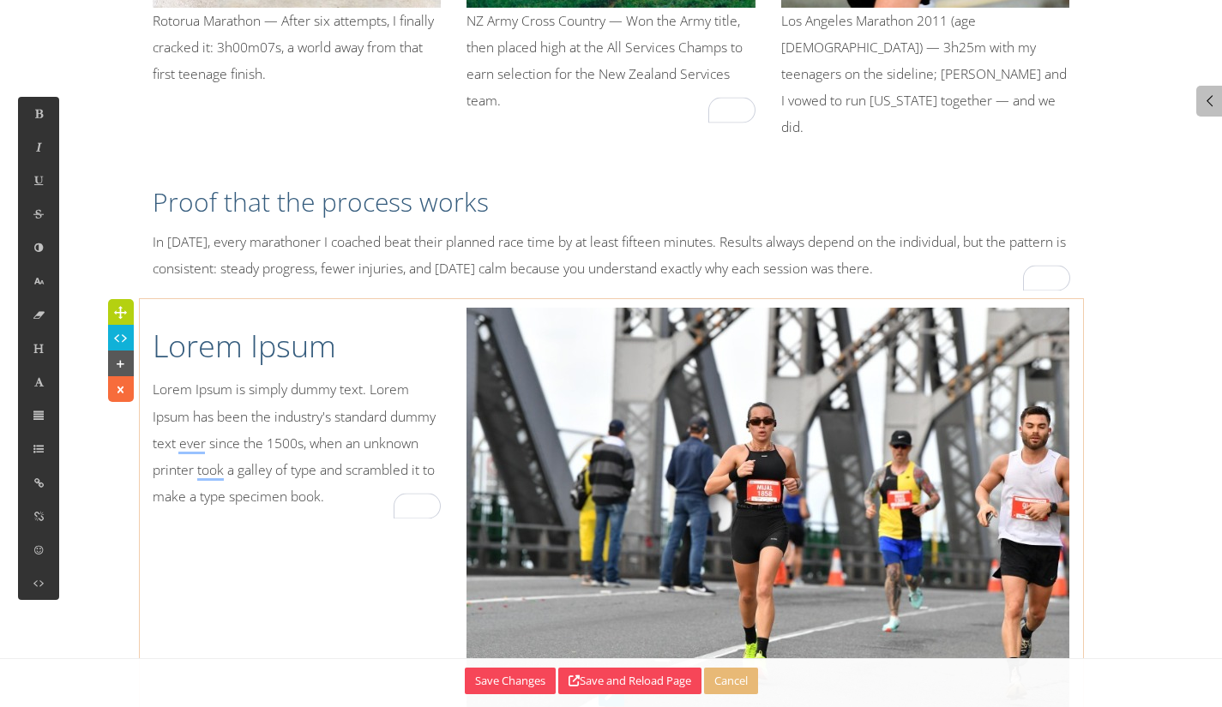
click at [182, 325] on h1 "Lorem Ipsum" at bounding box center [297, 346] width 289 height 43
click at [183, 325] on h1 "Lorem Ipsum" at bounding box center [297, 346] width 289 height 43
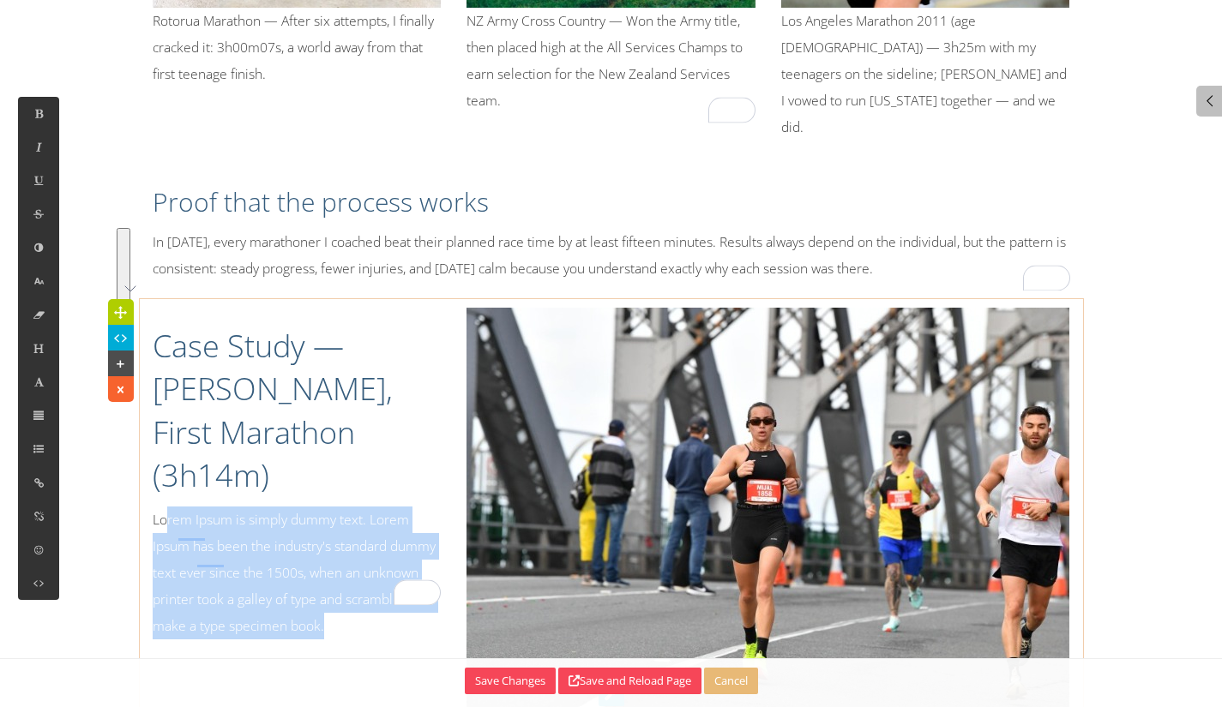
drag, startPoint x: 175, startPoint y: 415, endPoint x: 263, endPoint y: 473, distance: 105.4
click at [327, 509] on p "Lorem Ipsum is simply dummy text. Lorem Ipsum has been the industry's standard …" at bounding box center [297, 574] width 289 height 134
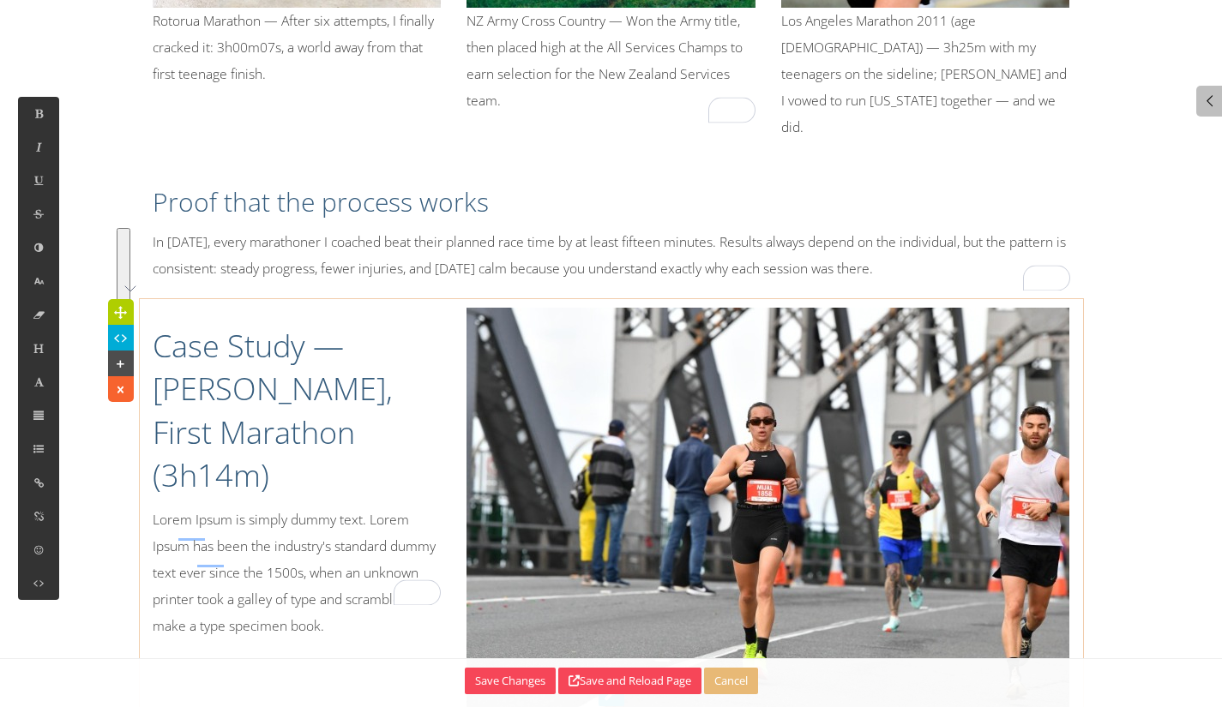
scroll to position [3595, 2]
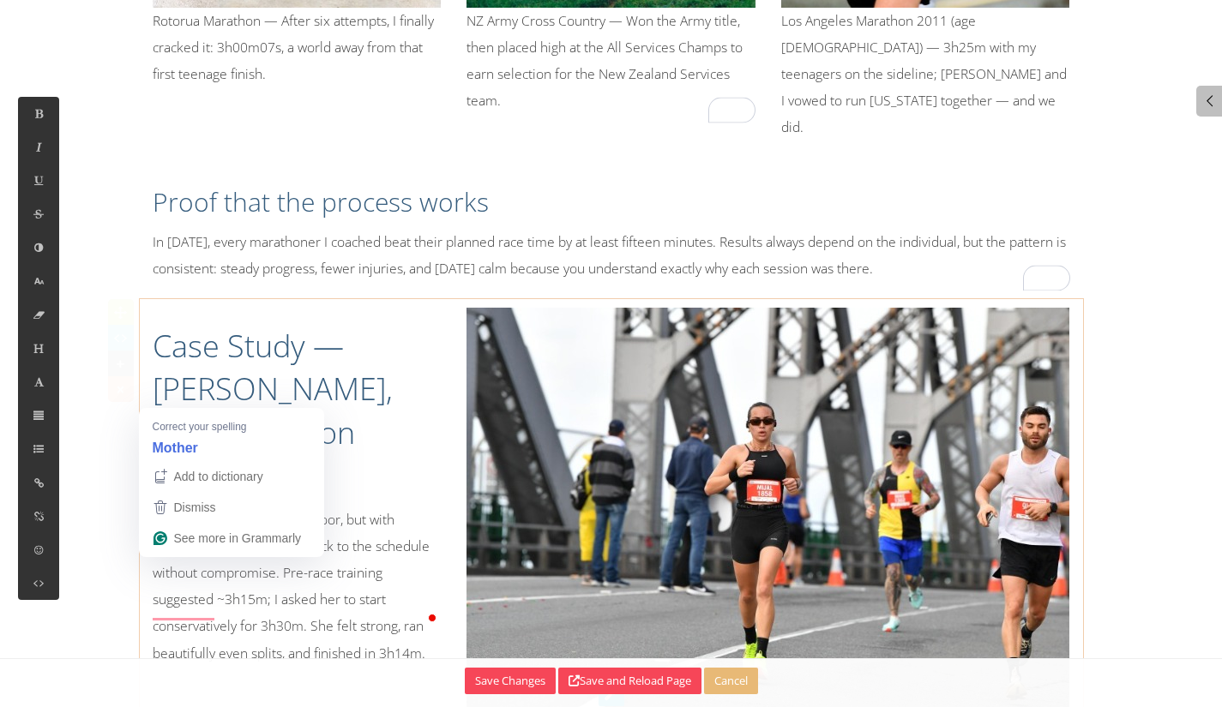
click at [160, 507] on p "LoMother of two and time-poor, but with something to prove. She stuck to the sc…" at bounding box center [297, 587] width 289 height 160
click at [166, 507] on p "LoMother of two and time-poor, but with something to prove. She stuck to the sc…" at bounding box center [297, 587] width 289 height 160
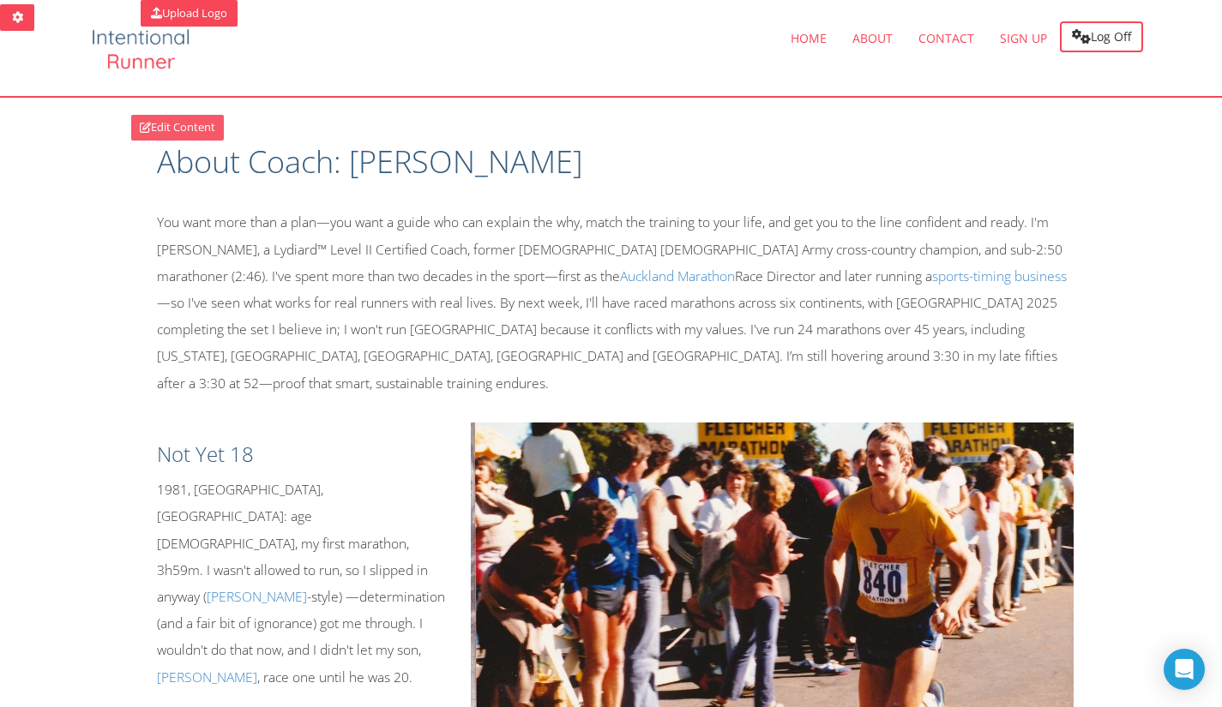
click at [154, 122] on link "Edit Content" at bounding box center [177, 128] width 93 height 26
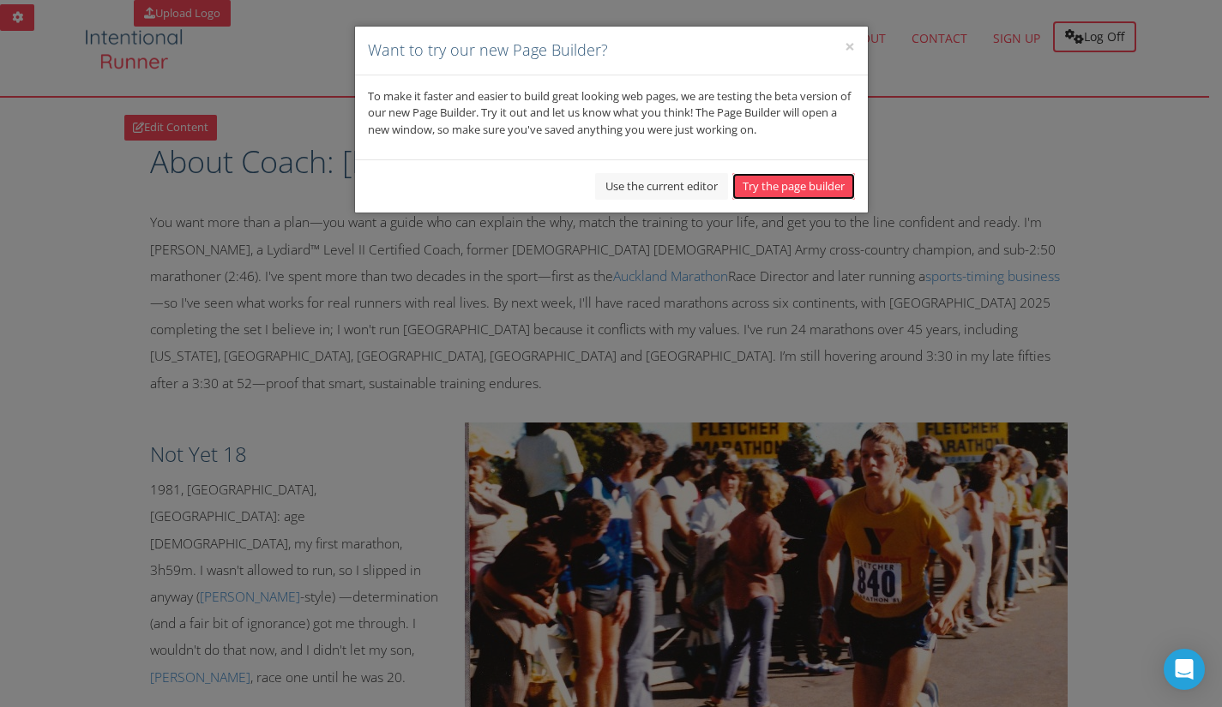
drag, startPoint x: 759, startPoint y: 183, endPoint x: 1053, endPoint y: 182, distance: 294.1
click at [761, 183] on button "Try the page builder" at bounding box center [793, 186] width 123 height 27
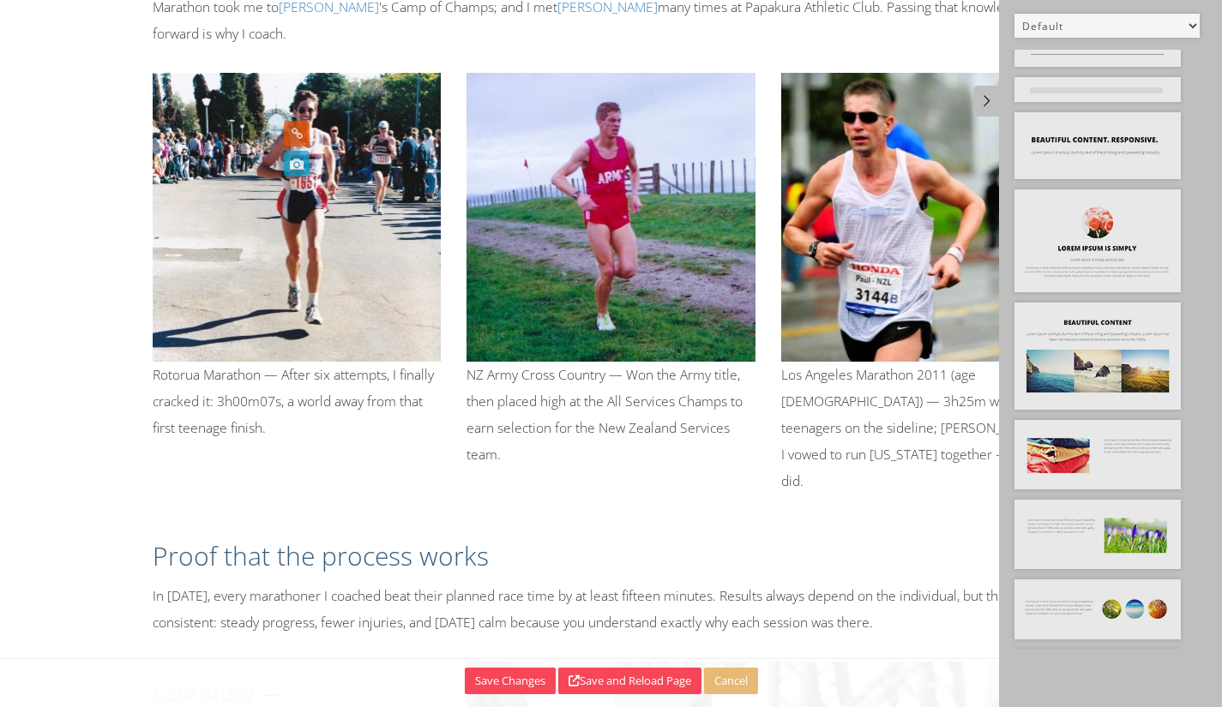
scroll to position [1383, 0]
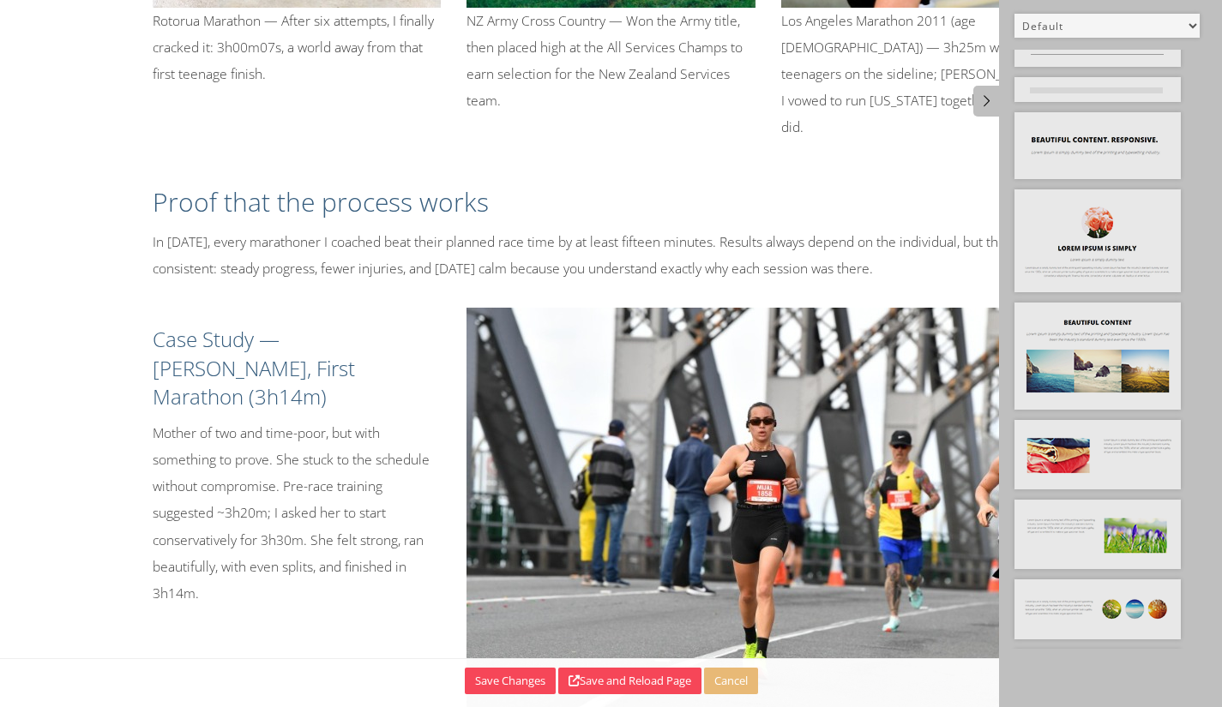
click at [1097, 25] on select "Default All Title Title, Subtitle Info, Title Heading, Paragraph Paragraph Butt…" at bounding box center [1106, 26] width 185 height 24
select select "33"
click at [1014, 14] on select "Default All Title Title, Subtitle Info, Title Heading, Paragraph Paragraph Butt…" at bounding box center [1106, 26] width 185 height 24
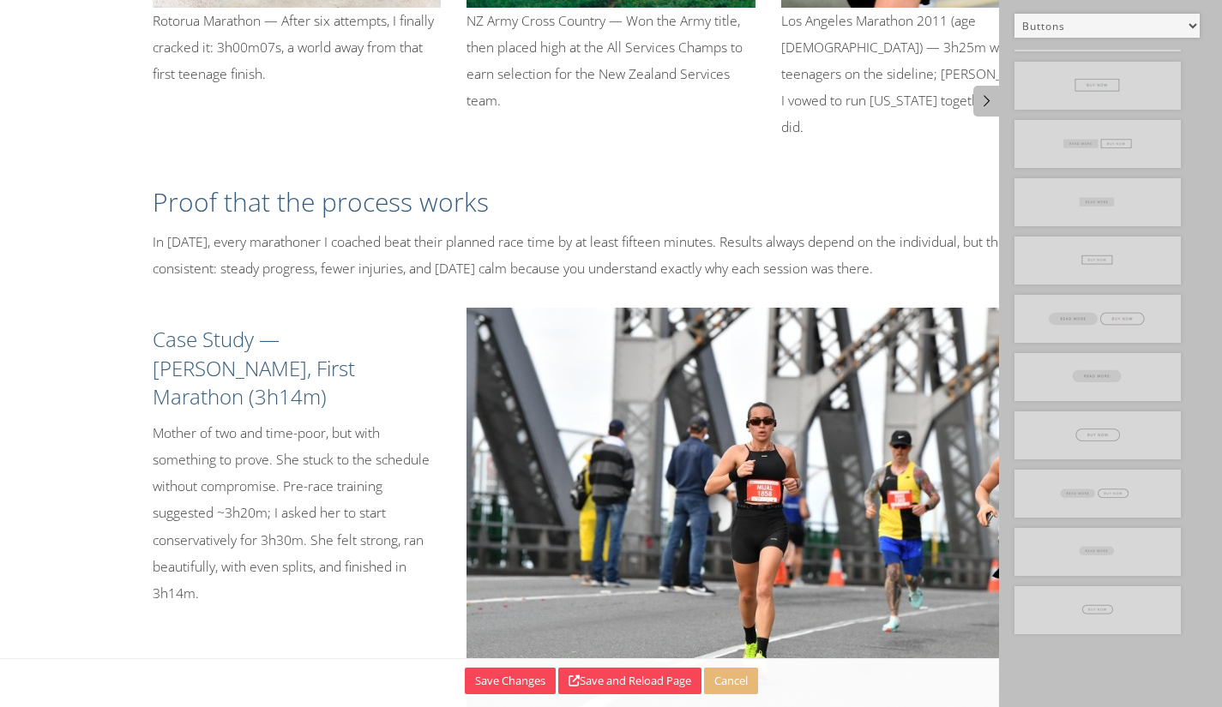
scroll to position [109, 0]
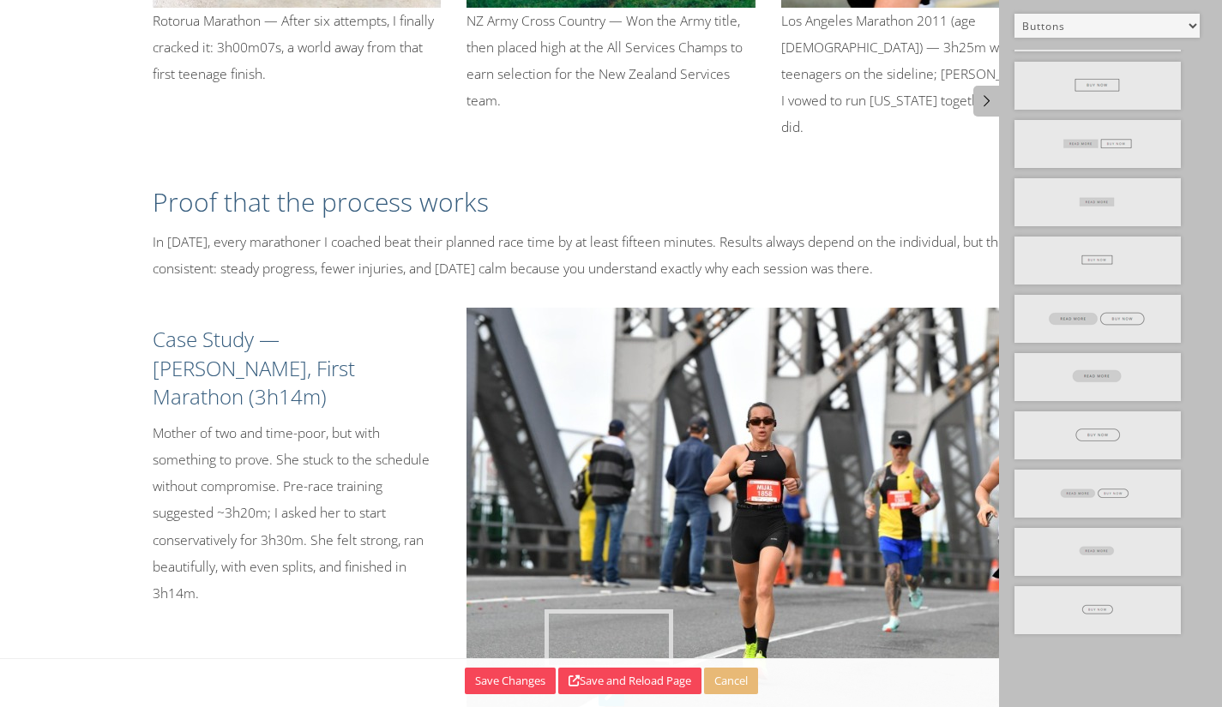
drag, startPoint x: 1125, startPoint y: 382, endPoint x: 654, endPoint y: 639, distance: 536.5
click at [385, 420] on p "Mother of two and time-poor, but with something to prove. She stuck to the sche…" at bounding box center [297, 513] width 289 height 187
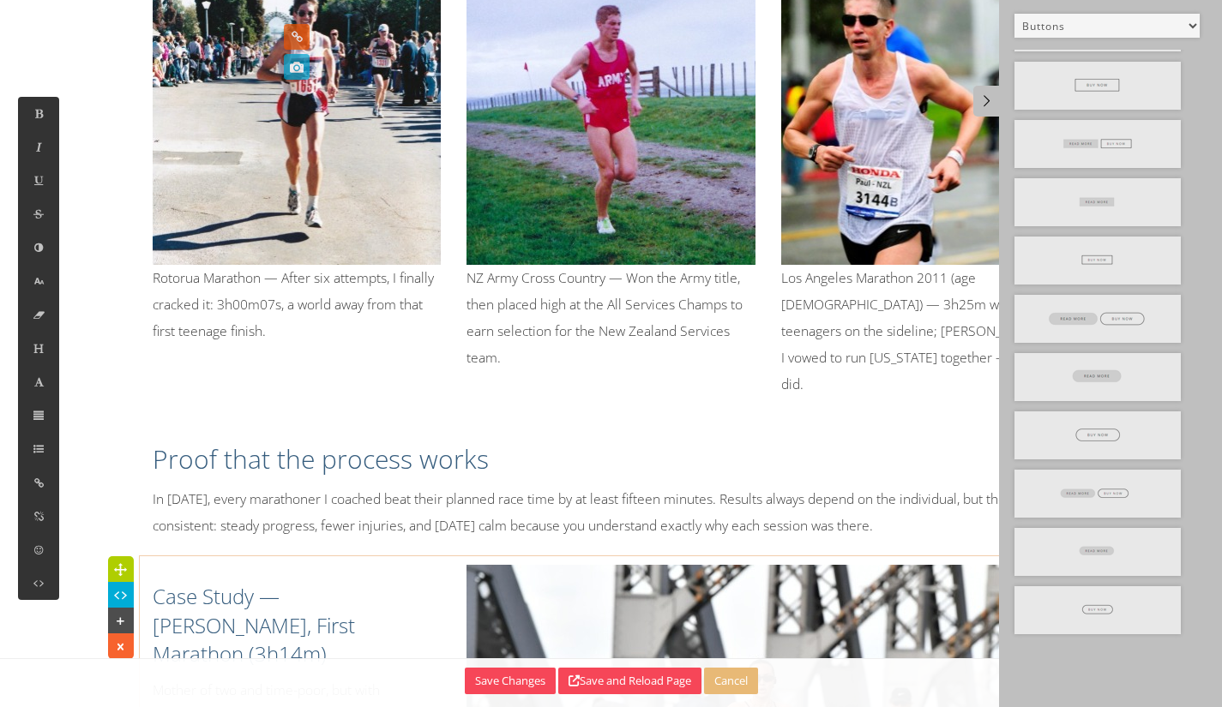
scroll to position [1383, 0]
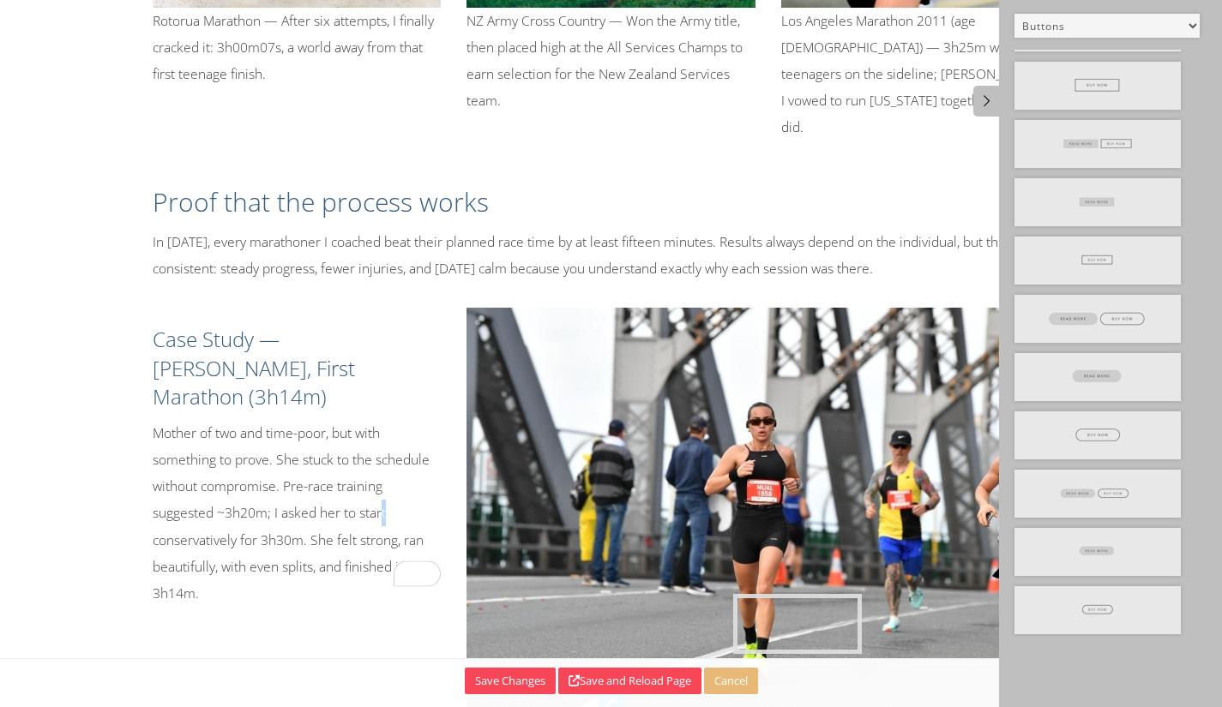
drag, startPoint x: 1078, startPoint y: 406, endPoint x: 816, endPoint y: 622, distance: 338.7
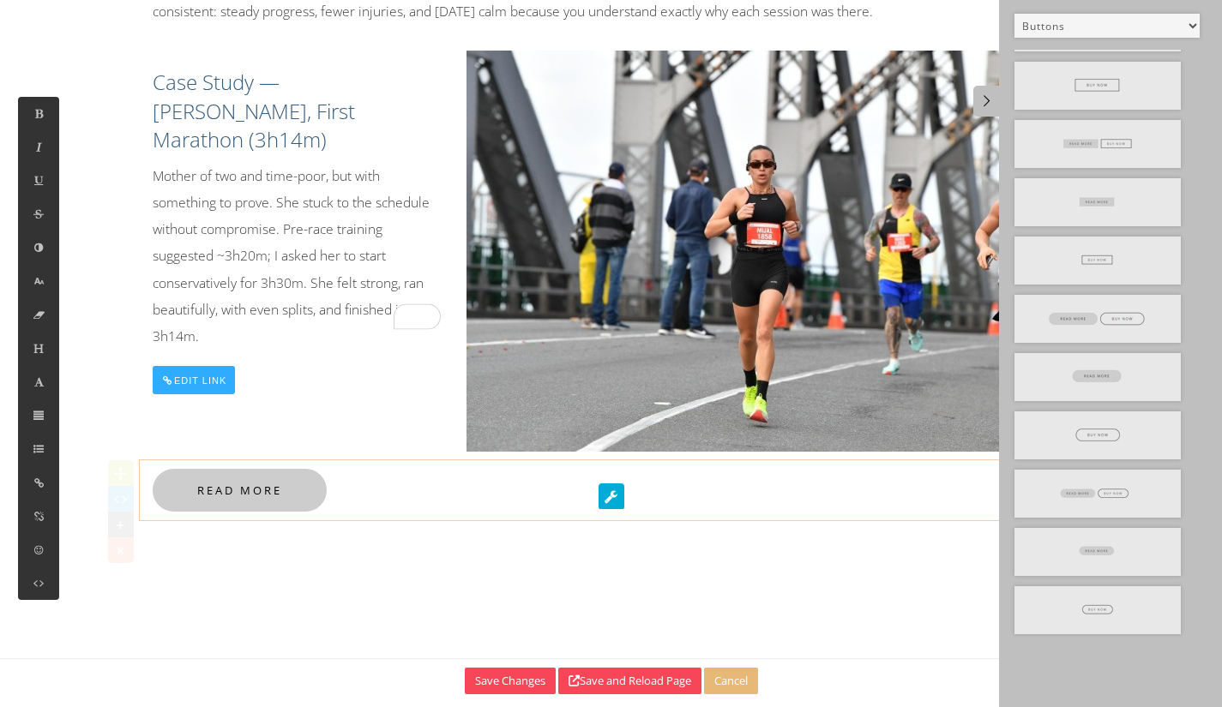
scroll to position [1443, 0]
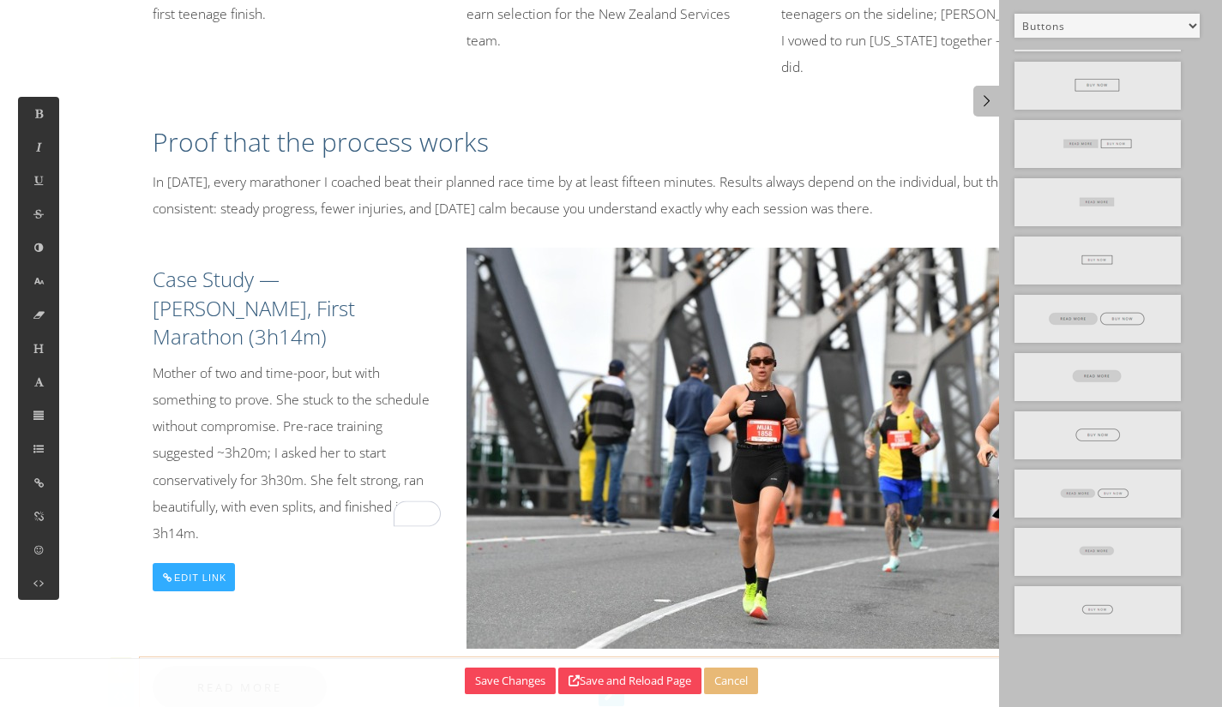
click at [38, 417] on icon at bounding box center [39, 415] width 15 height 15
click at [89, 342] on icon at bounding box center [89, 336] width 17 height 16
click at [85, 335] on icon at bounding box center [89, 336] width 17 height 16
click at [198, 575] on div "Edit Link" at bounding box center [194, 577] width 83 height 28
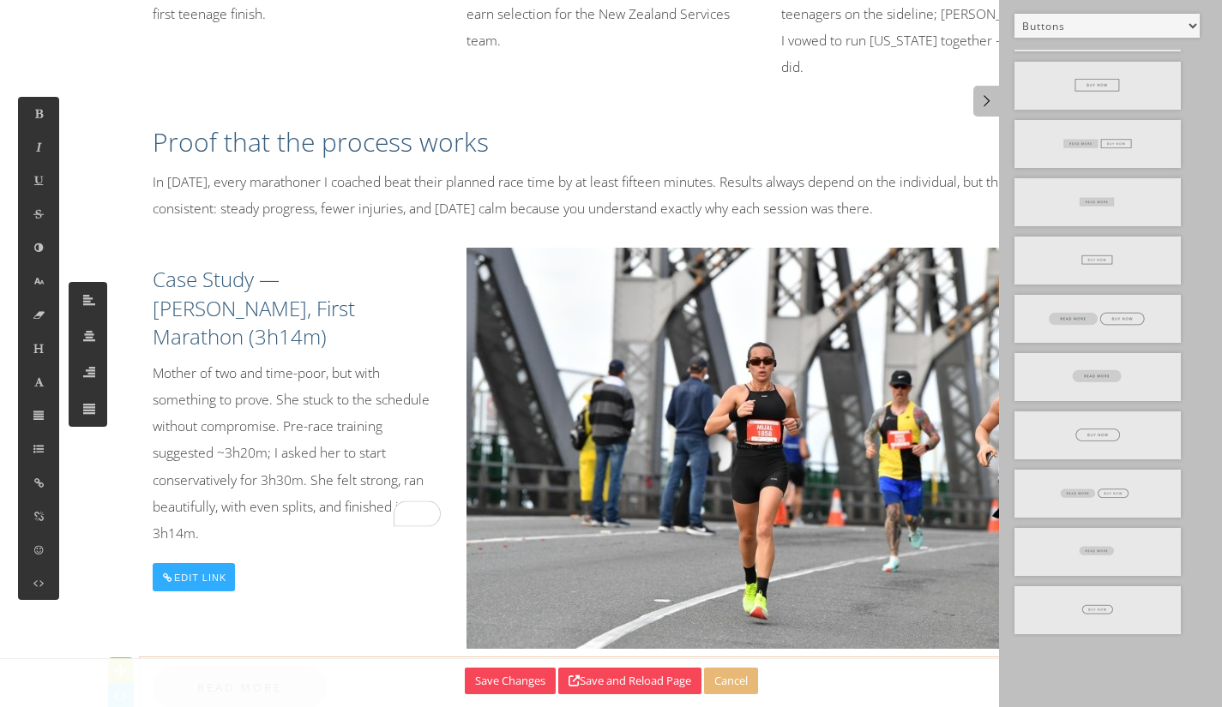
type input "#"
type input "Read More"
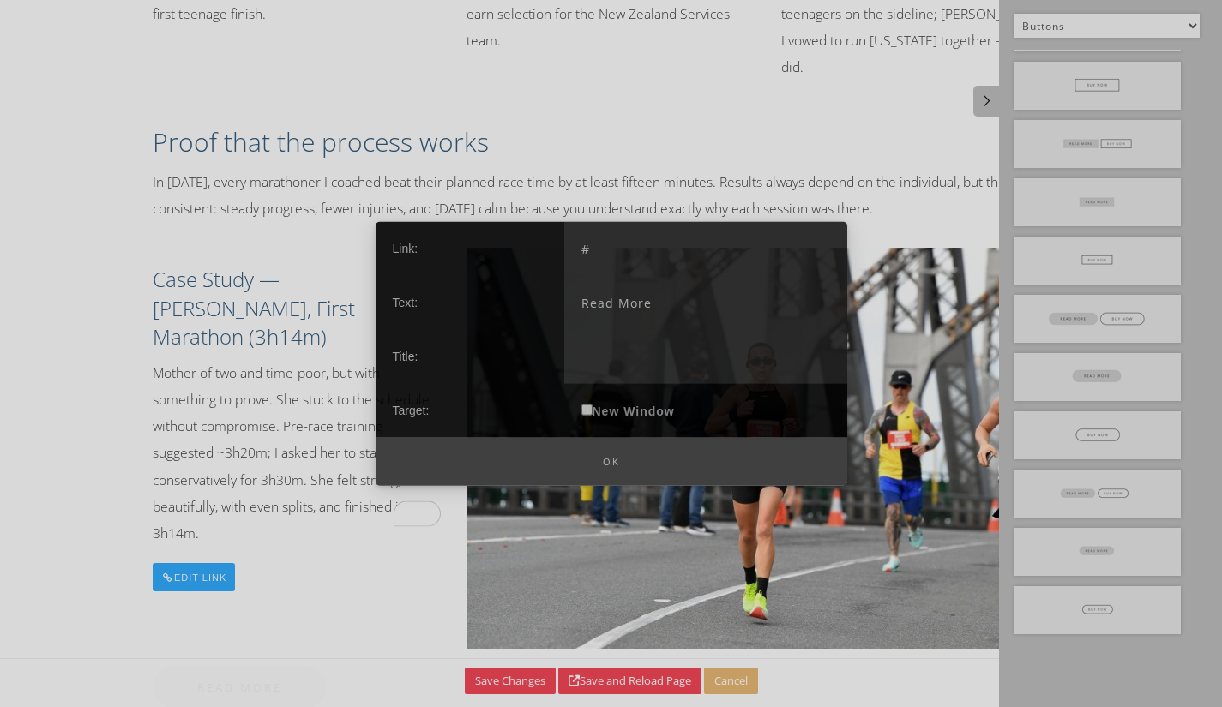
click at [597, 406] on label "New Window" at bounding box center [628, 410] width 128 height 54
click at [593, 406] on input "New Window" at bounding box center [586, 409] width 11 height 11
drag, startPoint x: 634, startPoint y: 400, endPoint x: 644, endPoint y: 403, distance: 10.8
click at [640, 401] on label "New Window" at bounding box center [628, 410] width 128 height 54
click at [582, 412] on label "New Window" at bounding box center [628, 410] width 128 height 54
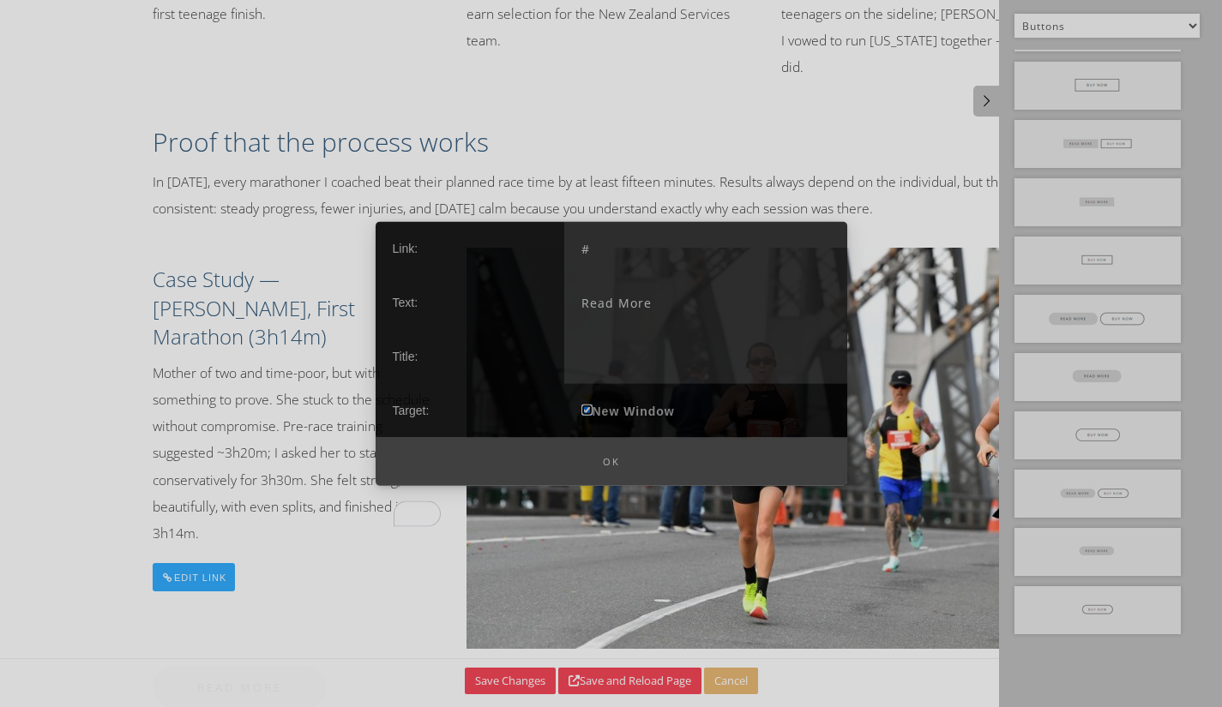
click at [582, 412] on input "New Window" at bounding box center [586, 409] width 11 height 11
checkbox input "false"
click at [600, 254] on input "#" at bounding box center [705, 248] width 283 height 54
drag, startPoint x: 611, startPoint y: 251, endPoint x: 557, endPoint y: 252, distance: 53.2
click at [557, 252] on div "Link: # Text: Read More Title: Target: New Window" at bounding box center [612, 329] width 472 height 216
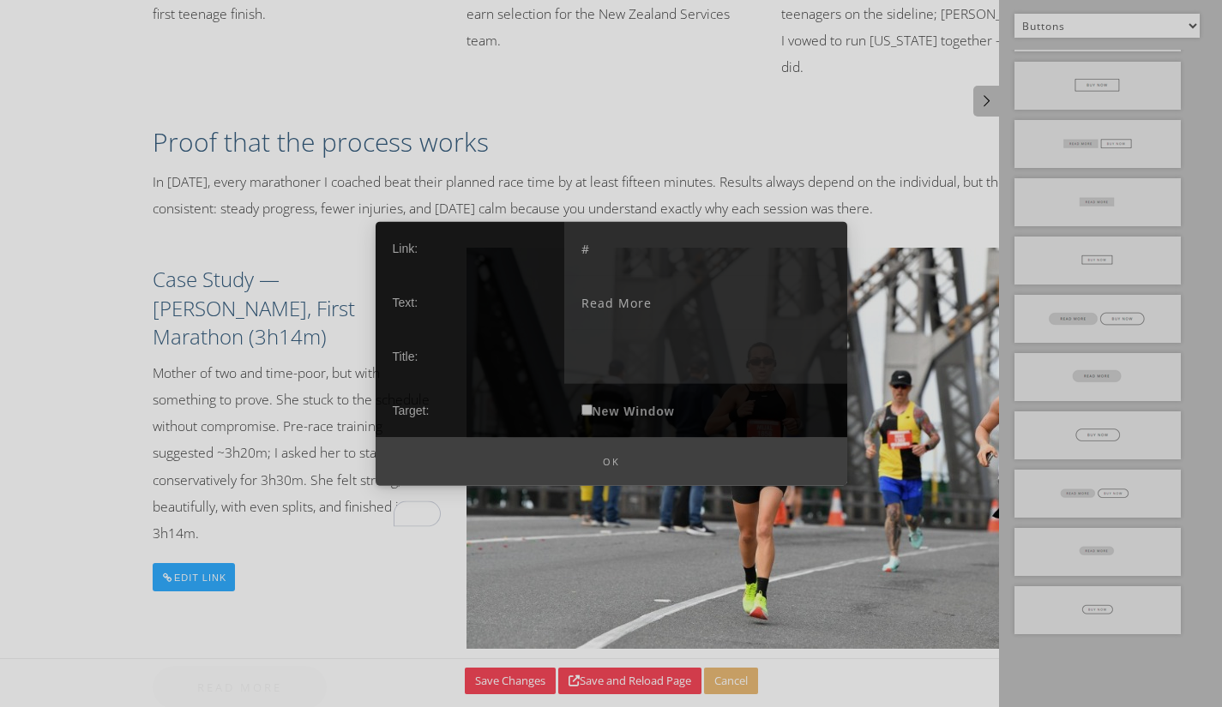
click at [690, 315] on input "Read More" at bounding box center [705, 302] width 283 height 54
click at [644, 343] on input "text" at bounding box center [705, 356] width 283 height 54
drag, startPoint x: 700, startPoint y: 307, endPoint x: 735, endPoint y: 310, distance: 35.3
click at [705, 307] on input "Read More" at bounding box center [705, 302] width 283 height 54
drag, startPoint x: 685, startPoint y: 293, endPoint x: 578, endPoint y: 295, distance: 107.2
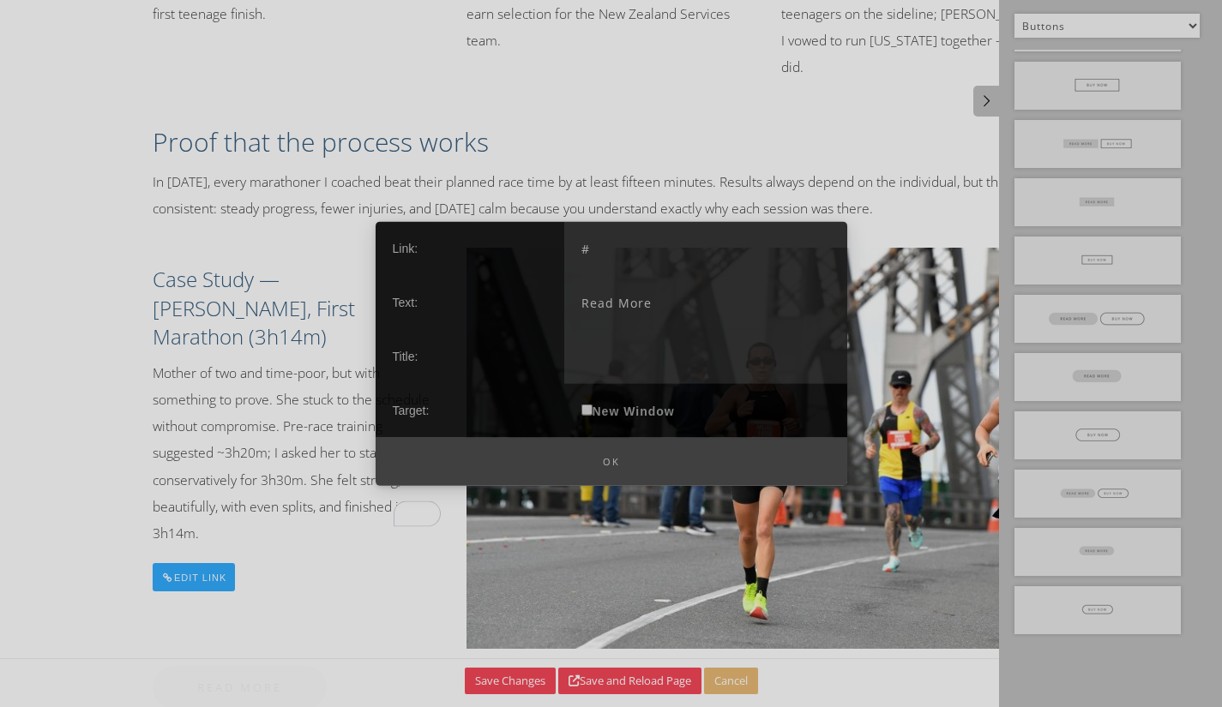
click at [578, 295] on input "Read More" at bounding box center [705, 302] width 283 height 54
paste input "Book a free discovery call"
type input "Book a free discovery call"
click at [593, 409] on label "New Window" at bounding box center [628, 410] width 128 height 54
click at [593, 409] on input "New Window" at bounding box center [586, 409] width 11 height 11
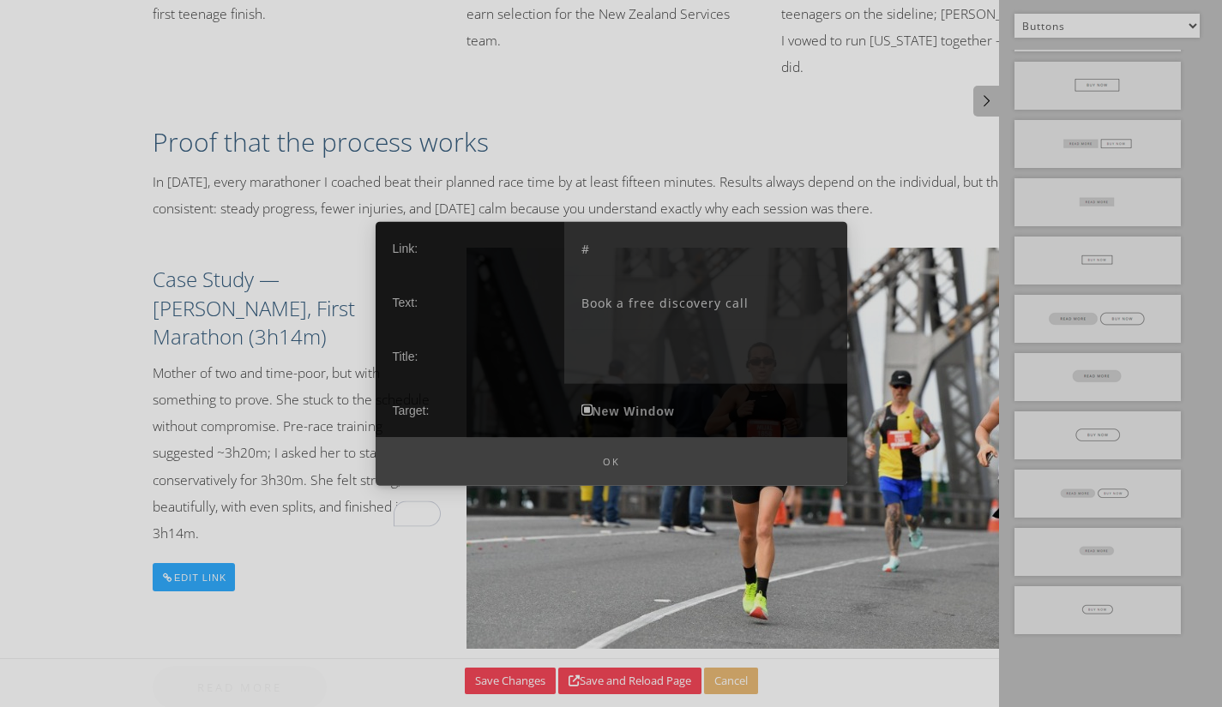
checkbox input "true"
click at [618, 258] on input "#" at bounding box center [705, 248] width 283 height 54
drag, startPoint x: 550, startPoint y: 254, endPoint x: 653, endPoint y: 310, distance: 117.4
click at [546, 253] on div "Link: # Text: Book a free discovery call Title: Target: New Window" at bounding box center [612, 329] width 472 height 216
paste input "https://wa.me/642041412785"
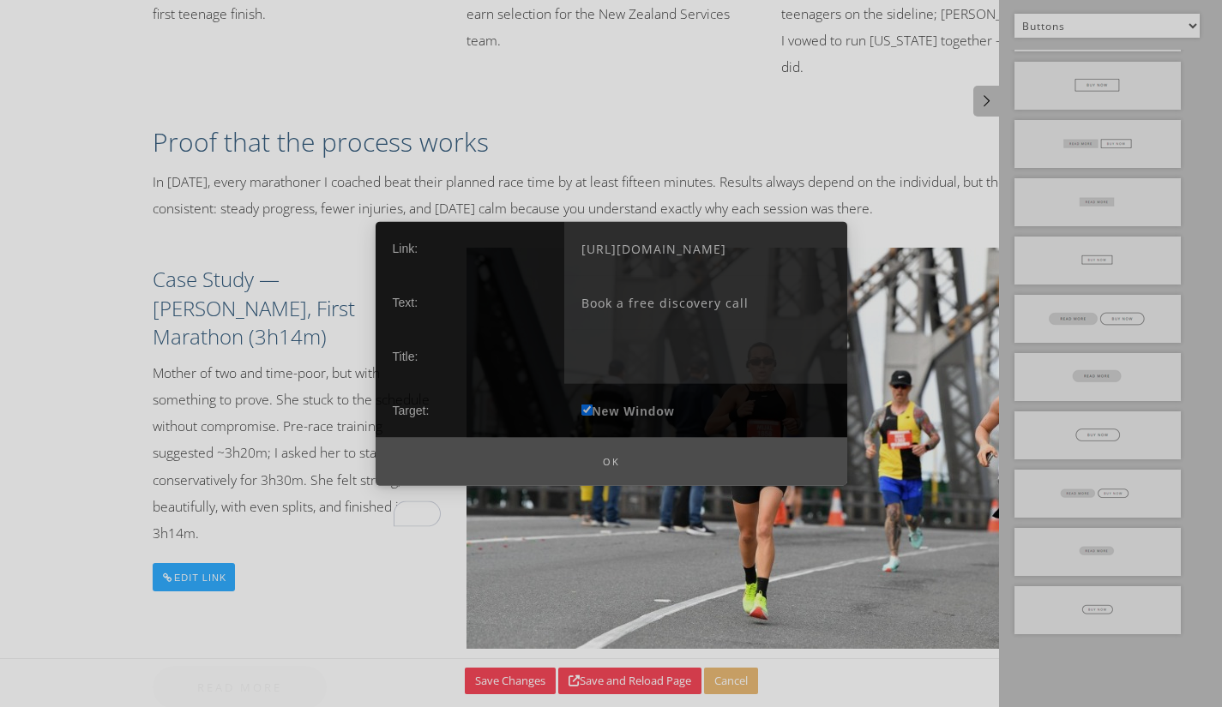
type input "https://wa.me/642041412785"
click at [608, 454] on button "Ok" at bounding box center [612, 461] width 472 height 49
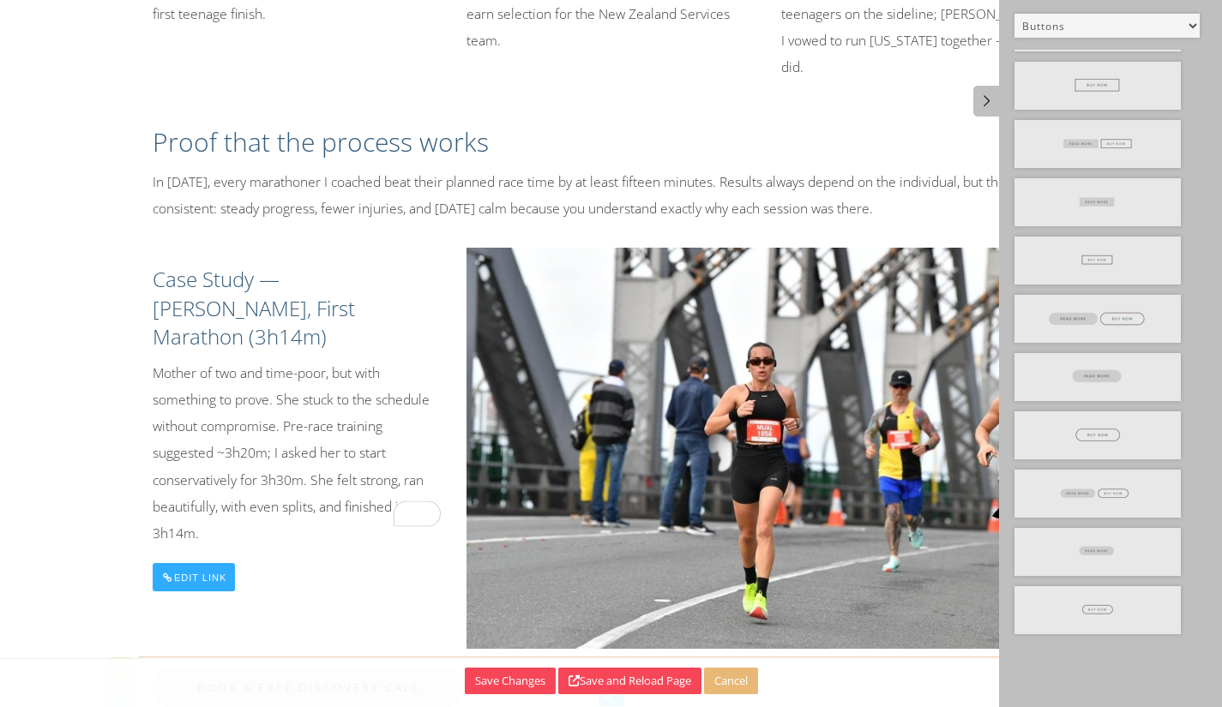
click at [346, 666] on link "Book a free discovery call" at bounding box center [309, 687] width 313 height 43
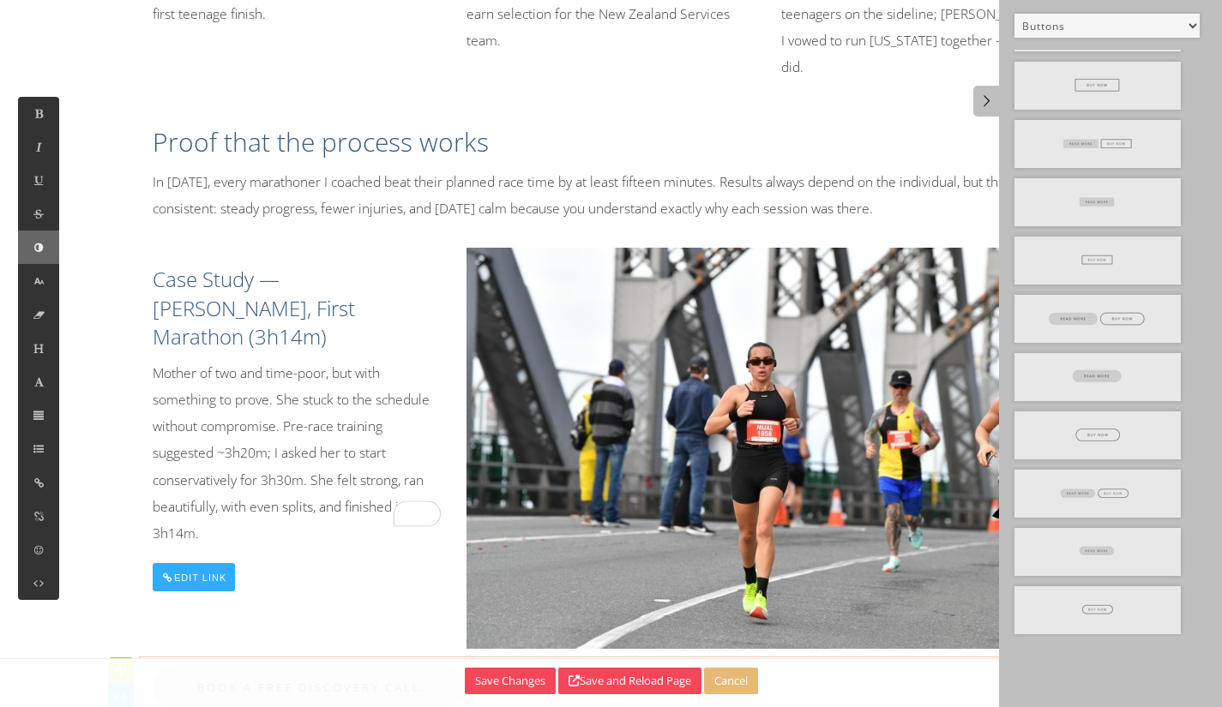
click at [35, 250] on icon at bounding box center [39, 247] width 15 height 15
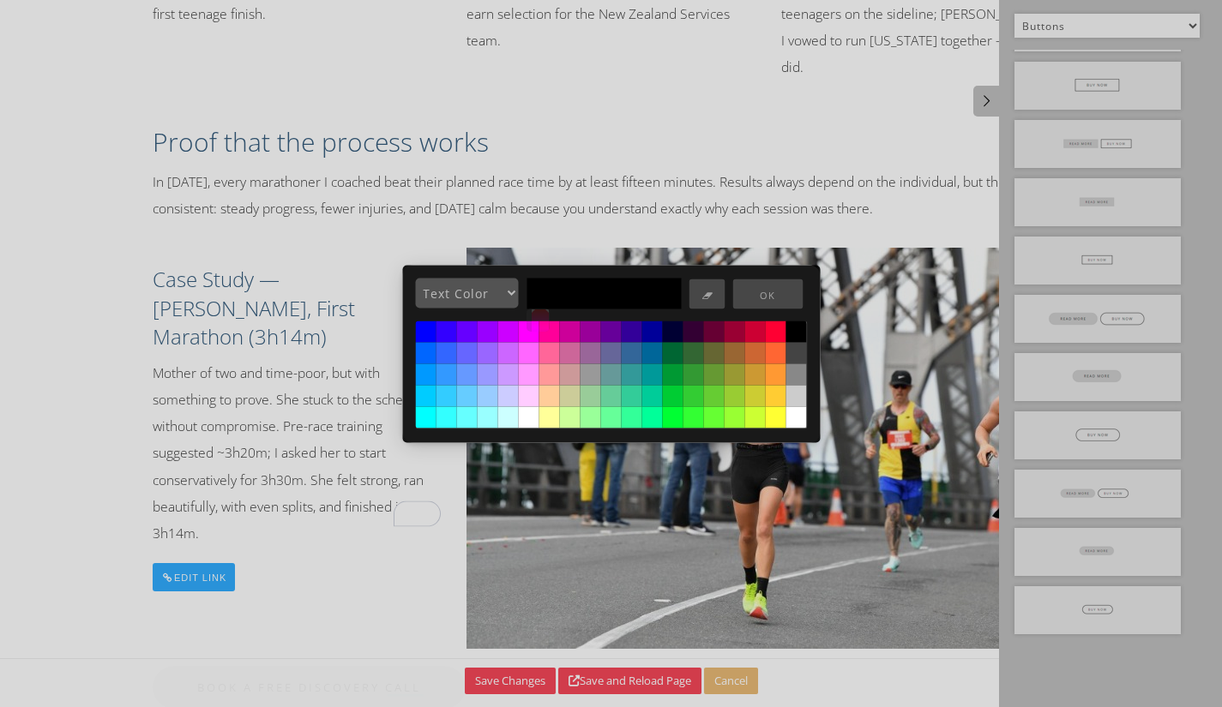
click at [561, 294] on input "text" at bounding box center [604, 293] width 154 height 31
type input "rgb(0, 0, 0)"
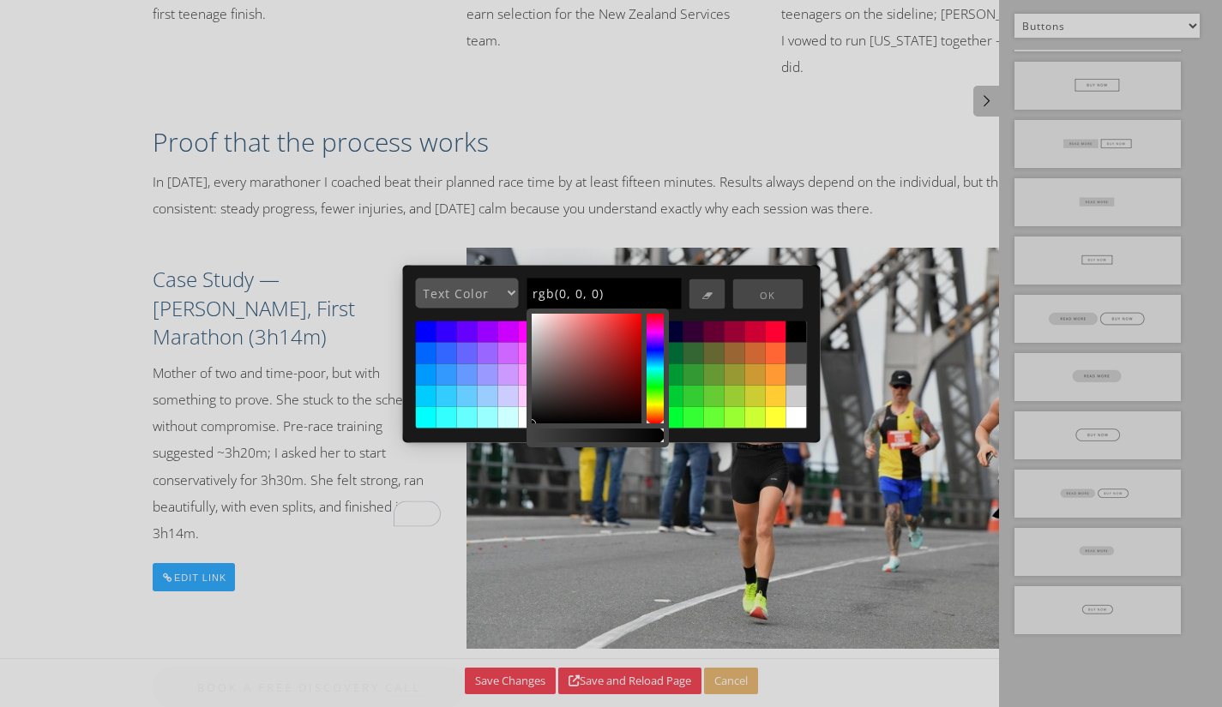
click at [504, 300] on select "Text Color Background Block Background" at bounding box center [466, 294] width 103 height 30
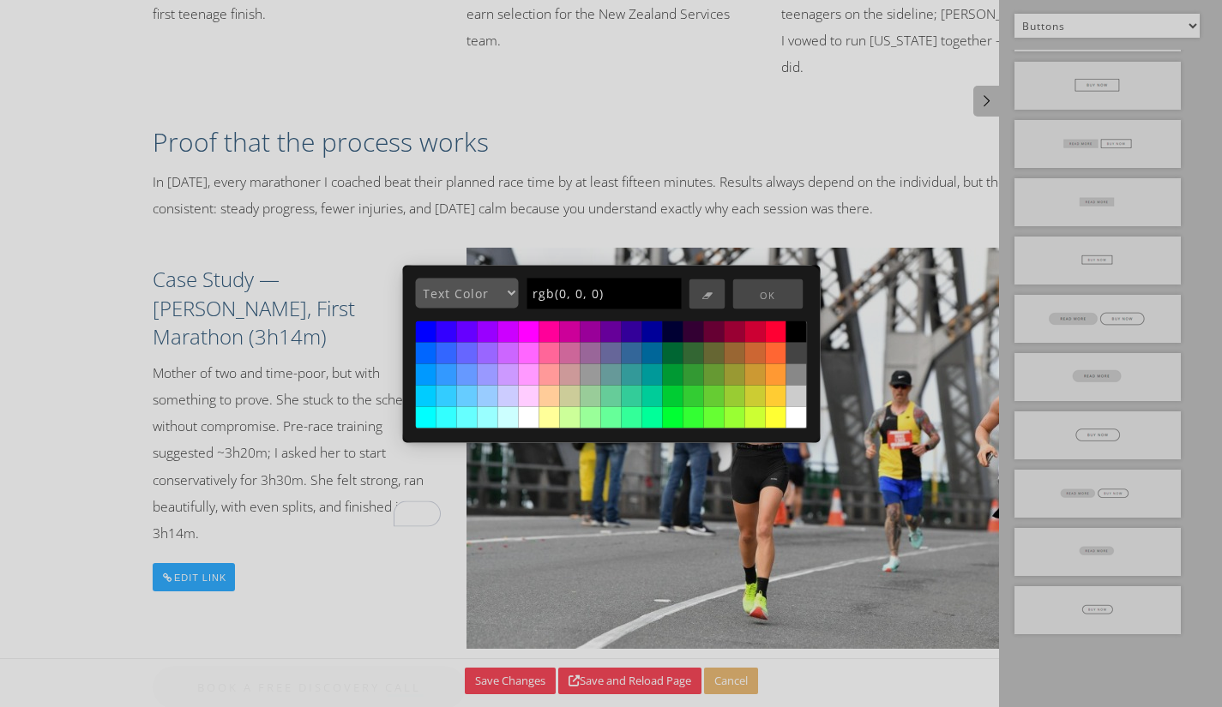
select select "2"
click at [415, 279] on select "Text Color Background Block Background" at bounding box center [466, 294] width 103 height 30
click at [614, 289] on input "rgb(0, 0, 0)" at bounding box center [604, 293] width 154 height 31
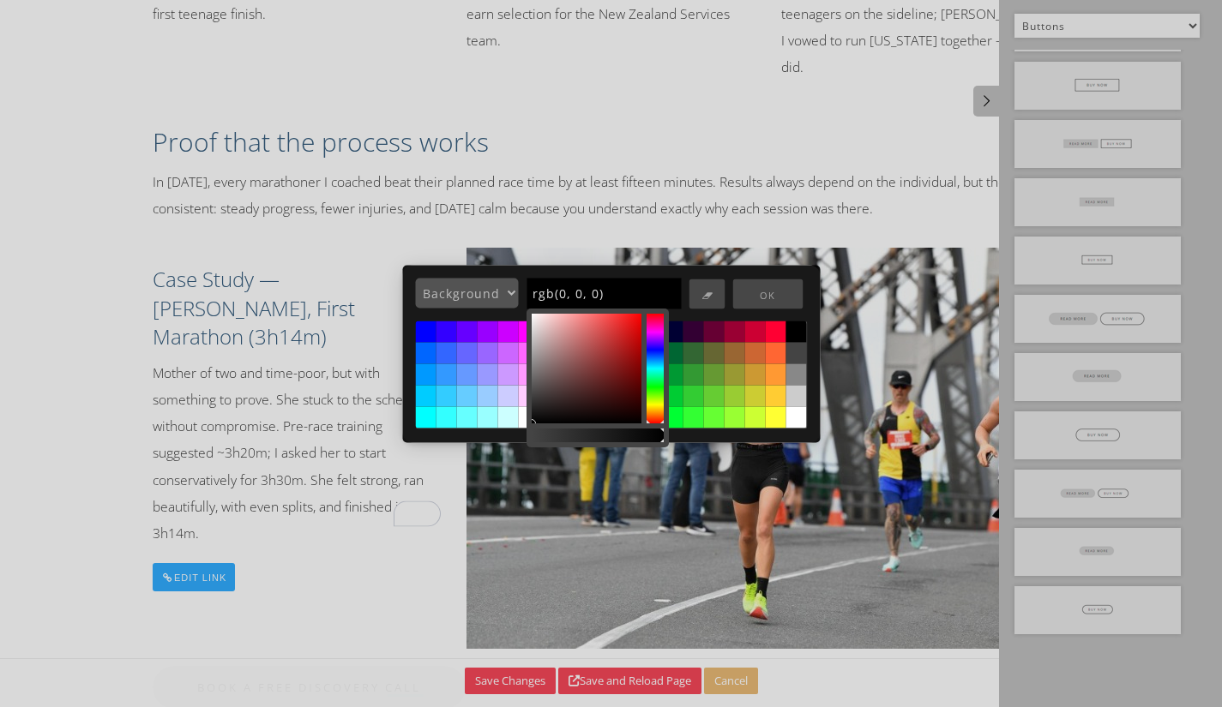
drag, startPoint x: 635, startPoint y: 297, endPoint x: 521, endPoint y: 279, distance: 115.5
click at [506, 274] on div "Text Color Background Block Background rgb(0, 0, 0) OK" at bounding box center [611, 354] width 418 height 178
paste input "F64658"
type input "rgb(246, 70, 88)"
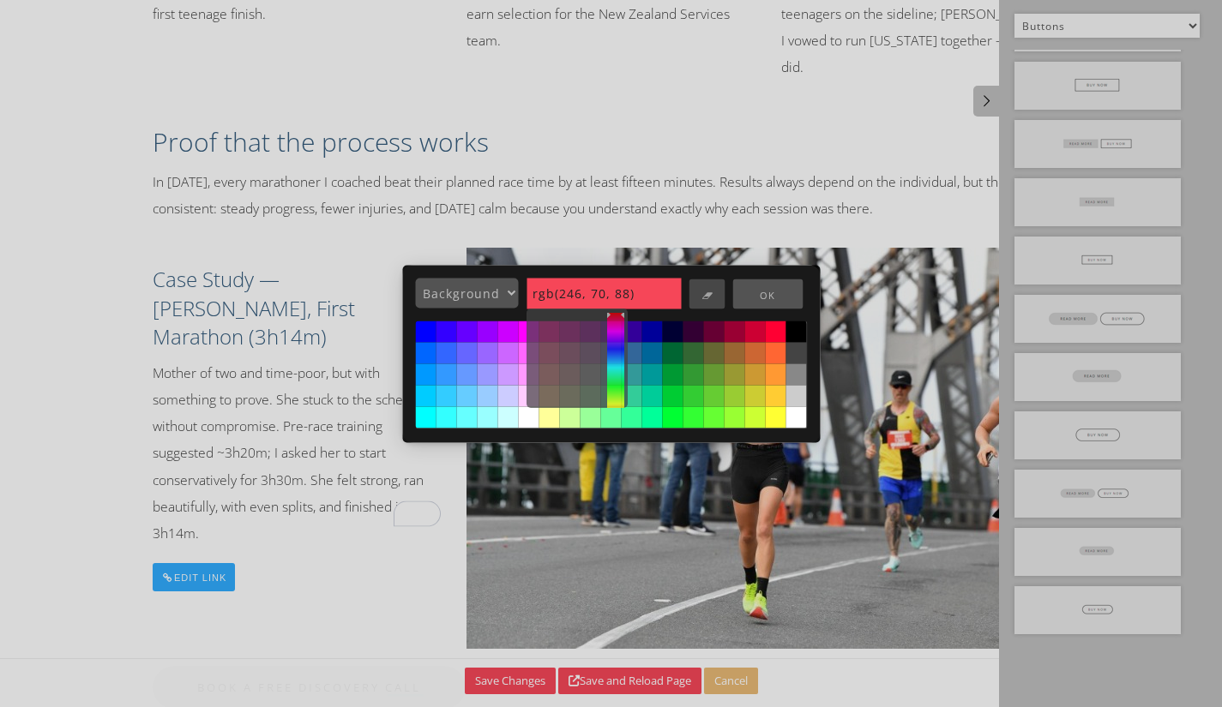
click at [755, 292] on button "OK" at bounding box center [767, 295] width 70 height 30
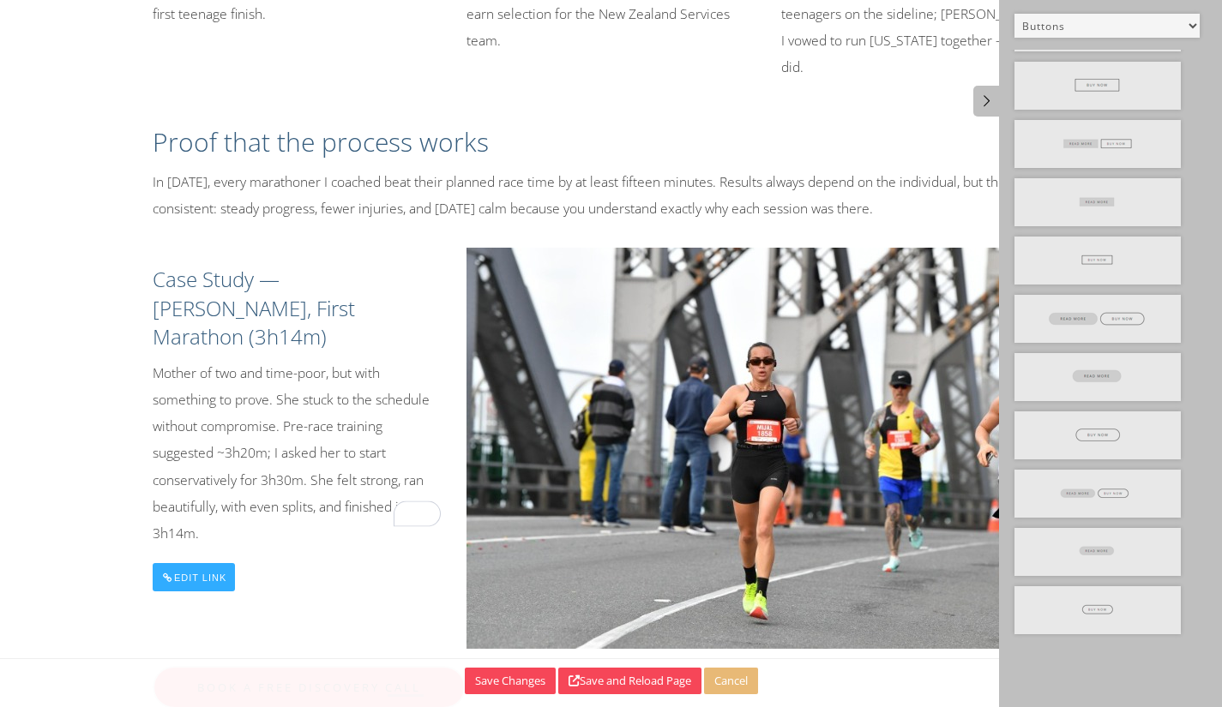
click at [185, 574] on div "Edit Link" at bounding box center [194, 577] width 83 height 28
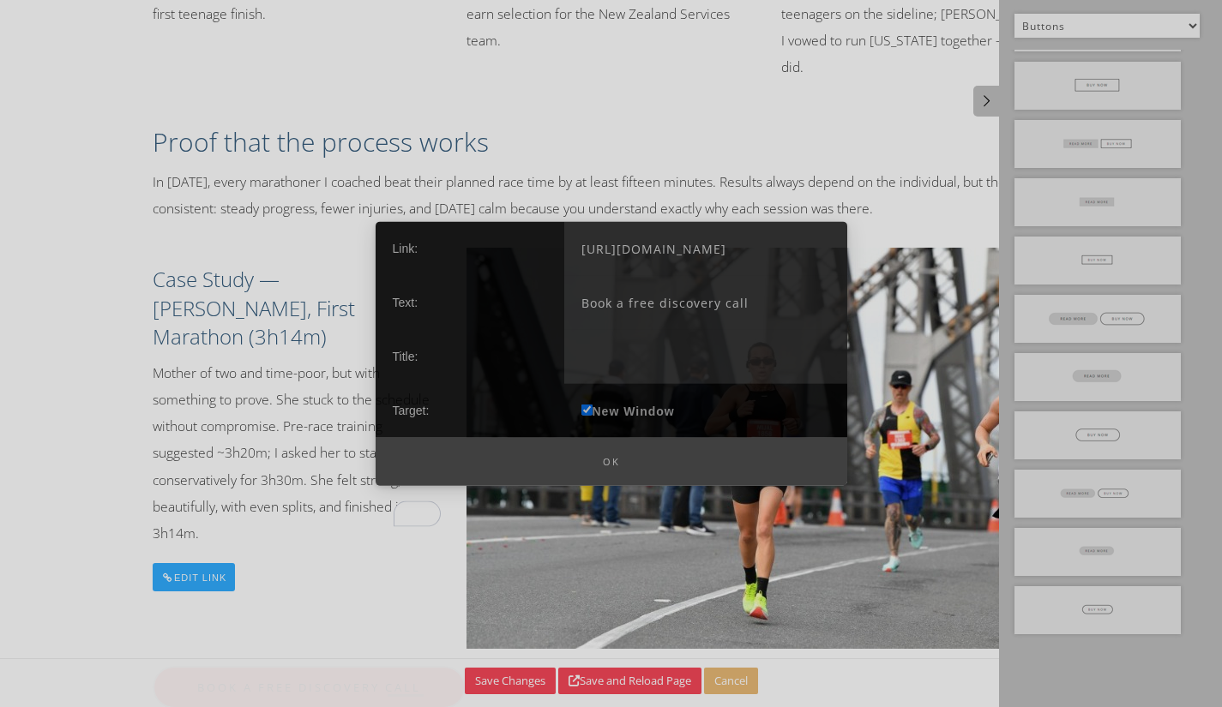
click at [241, 619] on div at bounding box center [611, 353] width 1222 height 707
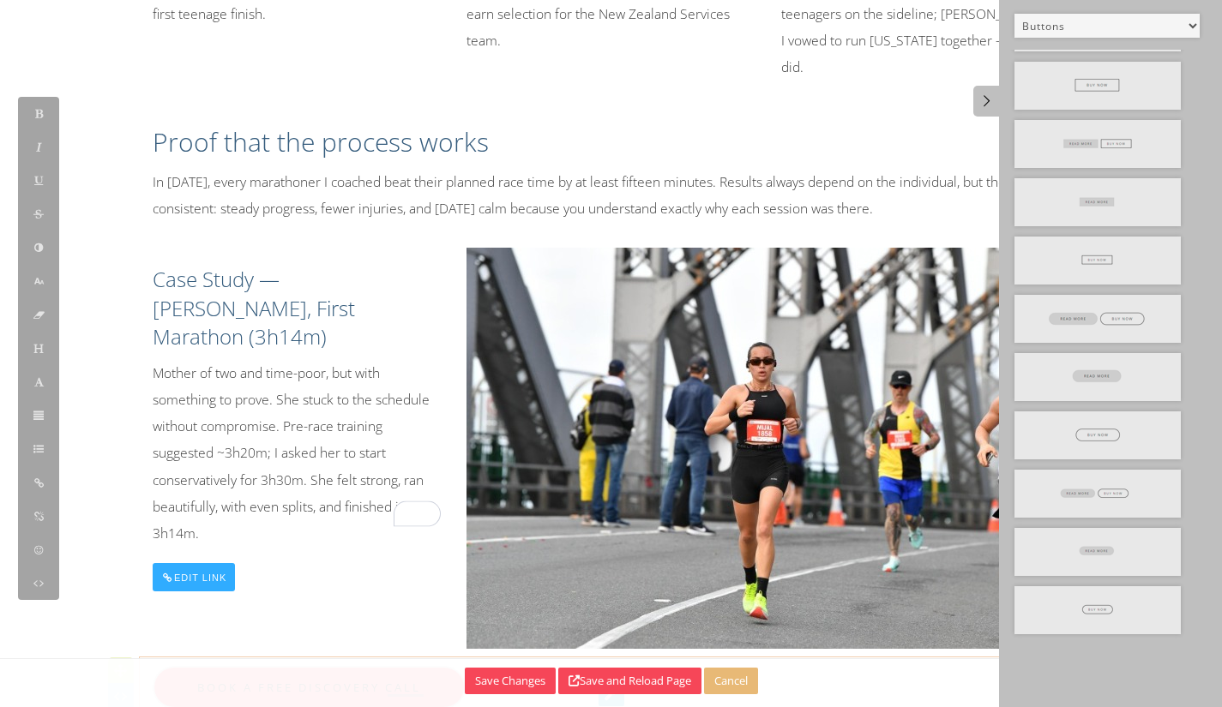
click at [240, 666] on link "Book a free discovery call" at bounding box center [309, 687] width 313 height 43
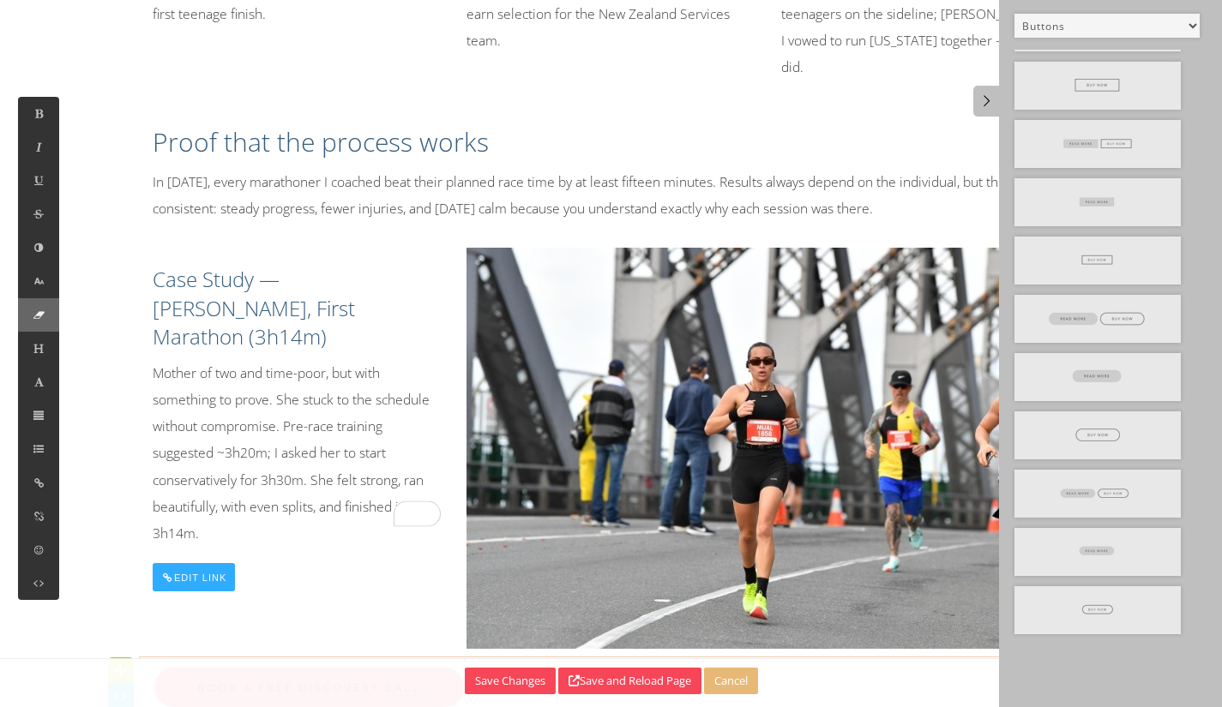
click at [39, 310] on icon at bounding box center [39, 315] width 15 height 15
click at [33, 283] on icon at bounding box center [39, 281] width 15 height 15
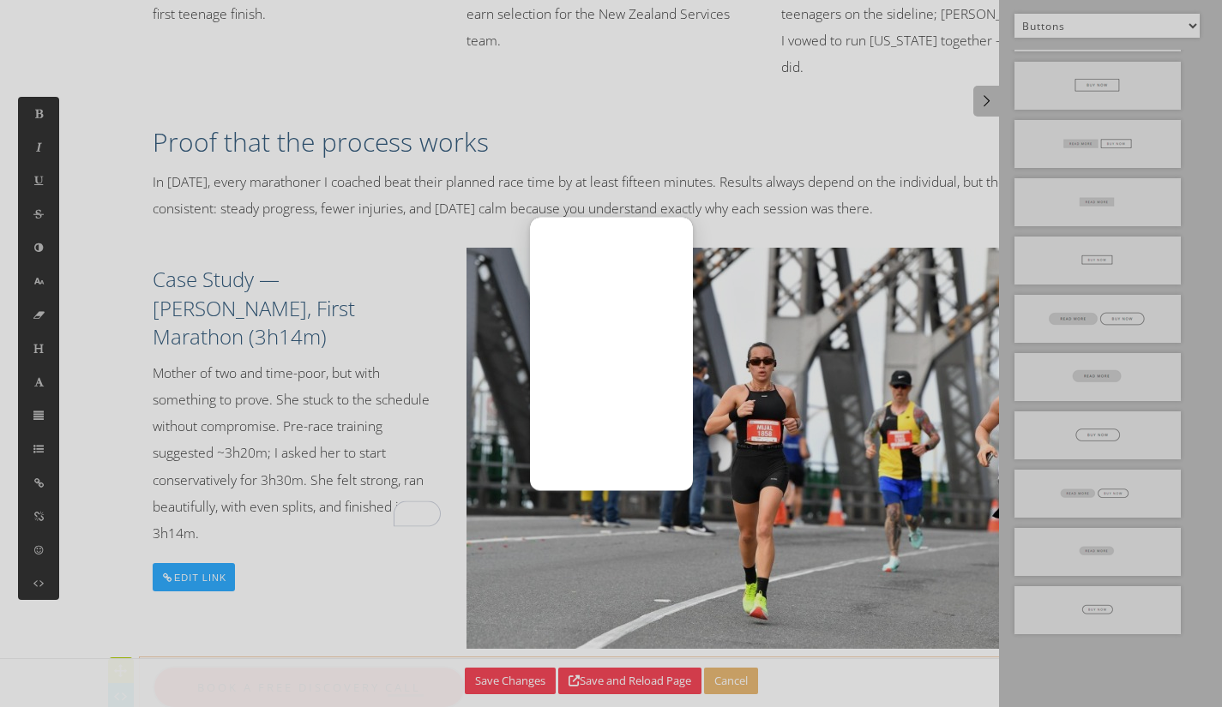
click at [344, 278] on div at bounding box center [611, 353] width 1222 height 707
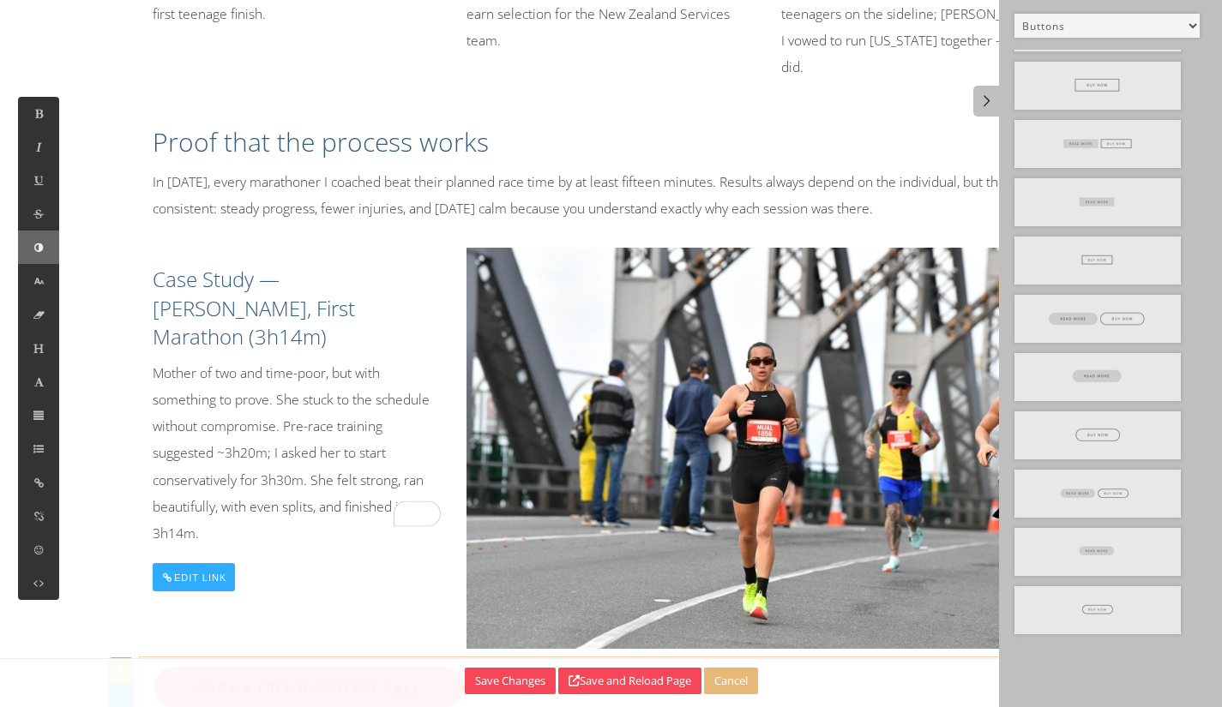
click at [37, 238] on button at bounding box center [38, 247] width 41 height 33
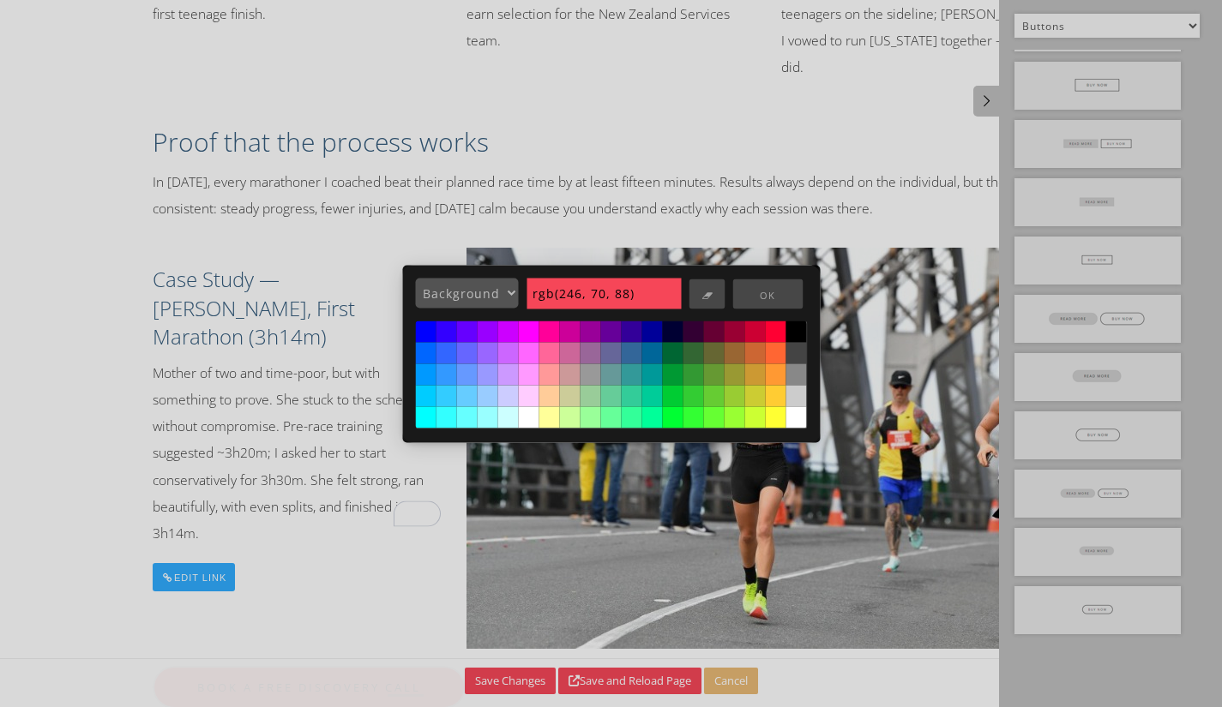
click at [501, 299] on select "Text Color Background Block Background" at bounding box center [466, 294] width 103 height 30
select select "1"
click at [415, 279] on select "Text Color Background Block Background" at bounding box center [466, 294] width 103 height 30
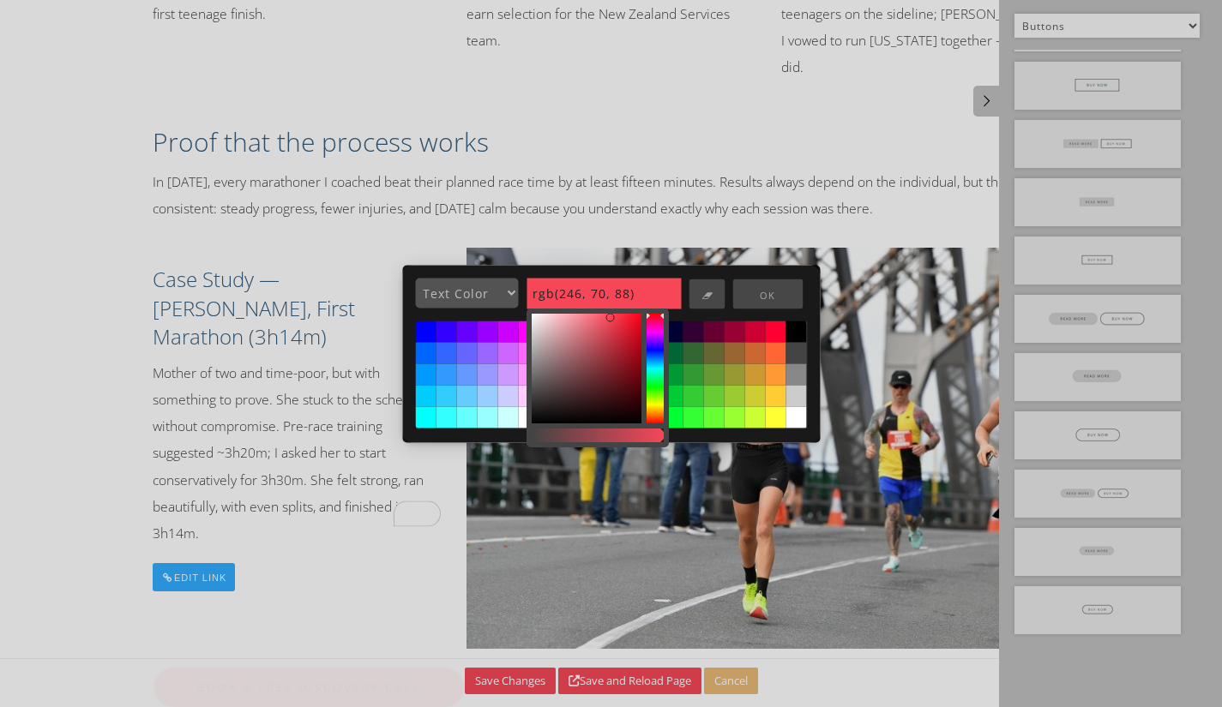
drag, startPoint x: 655, startPoint y: 292, endPoint x: 515, endPoint y: 288, distance: 139.8
click at [515, 288] on div "Text Color Background Block Background rgb(246, 70, 88) OK" at bounding box center [617, 297] width 405 height 39
type input "rgb(255, 255, 255)"
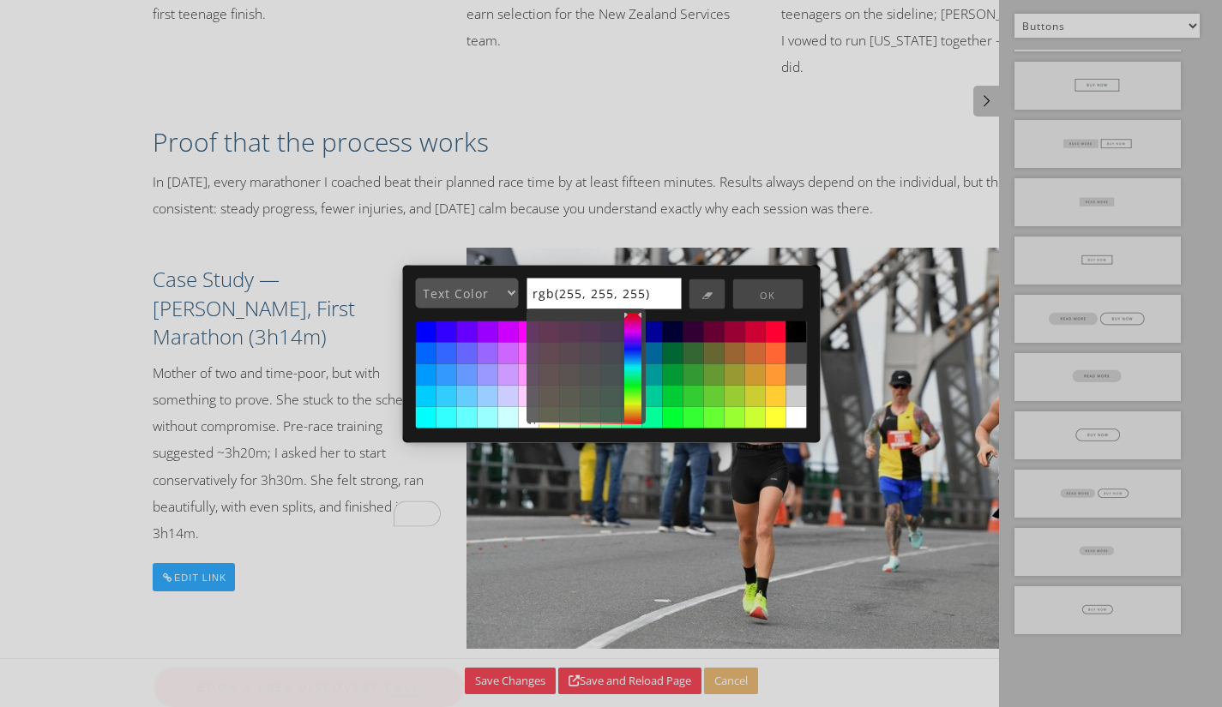
click at [770, 288] on button "OK" at bounding box center [767, 295] width 70 height 30
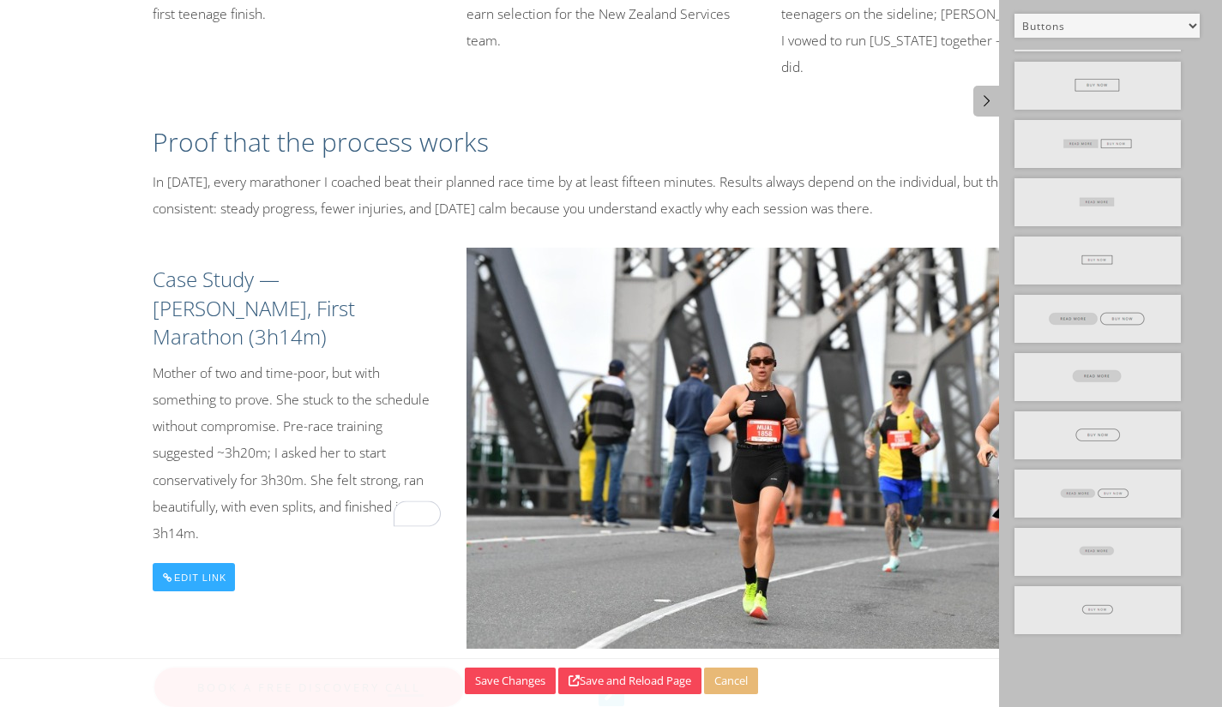
drag, startPoint x: 105, startPoint y: 316, endPoint x: 113, endPoint y: 310, distance: 9.3
drag, startPoint x: 250, startPoint y: 320, endPoint x: 326, endPoint y: 438, distance: 140.4
click at [261, 360] on p "Mother of two and time-poor, but with something to prove. She stuck to the sche…" at bounding box center [297, 453] width 289 height 187
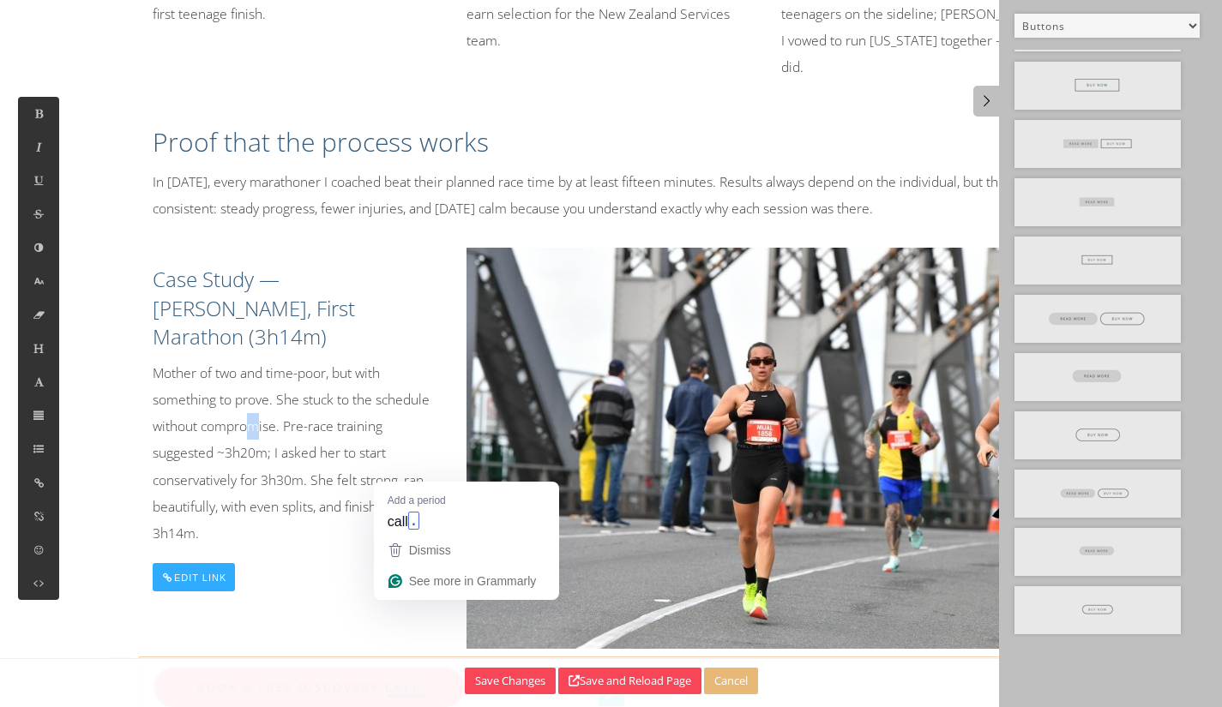
click at [418, 666] on link "Book a free discovery call" at bounding box center [309, 687] width 313 height 43
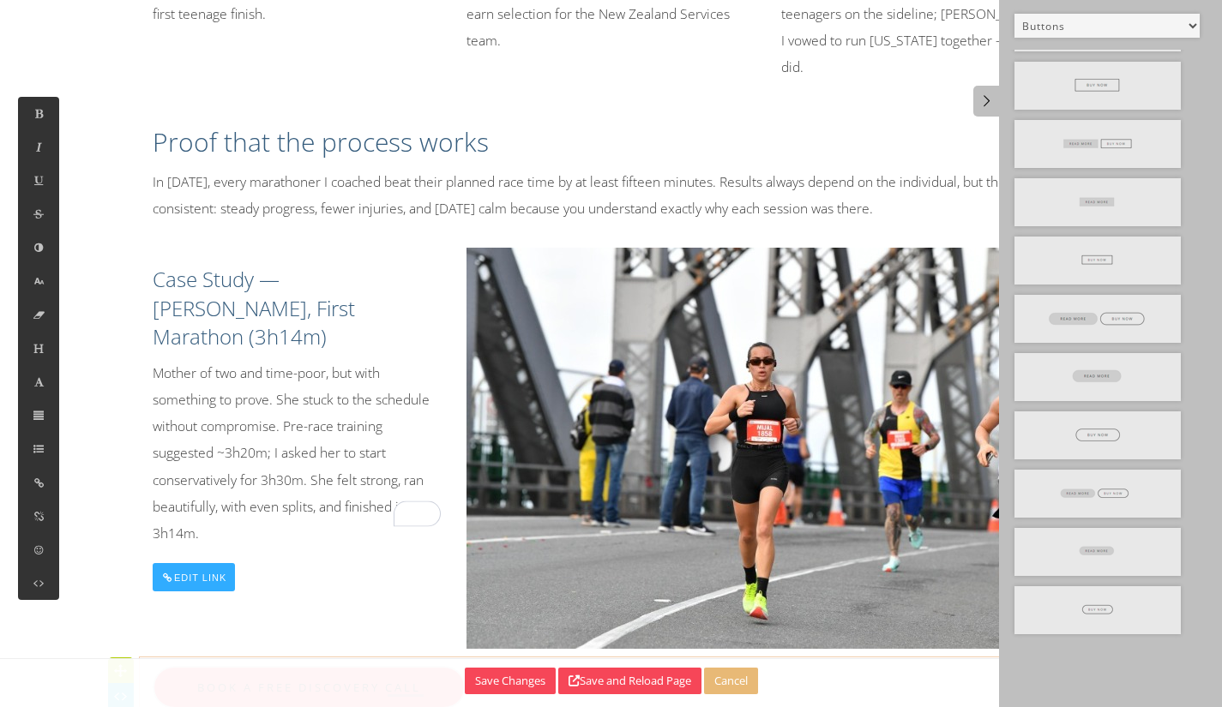
click at [204, 572] on div "Edit Link" at bounding box center [194, 577] width 83 height 28
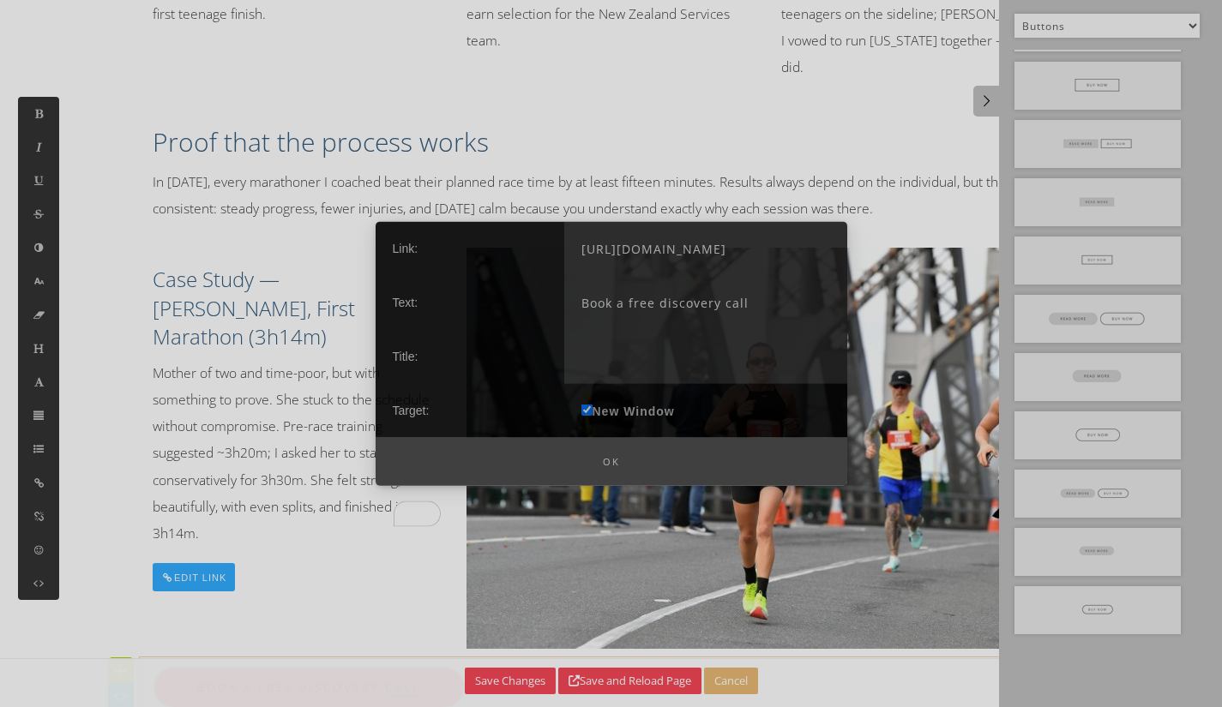
drag, startPoint x: 362, startPoint y: 322, endPoint x: 424, endPoint y: 375, distance: 82.1
click at [361, 322] on div at bounding box center [611, 353] width 1222 height 707
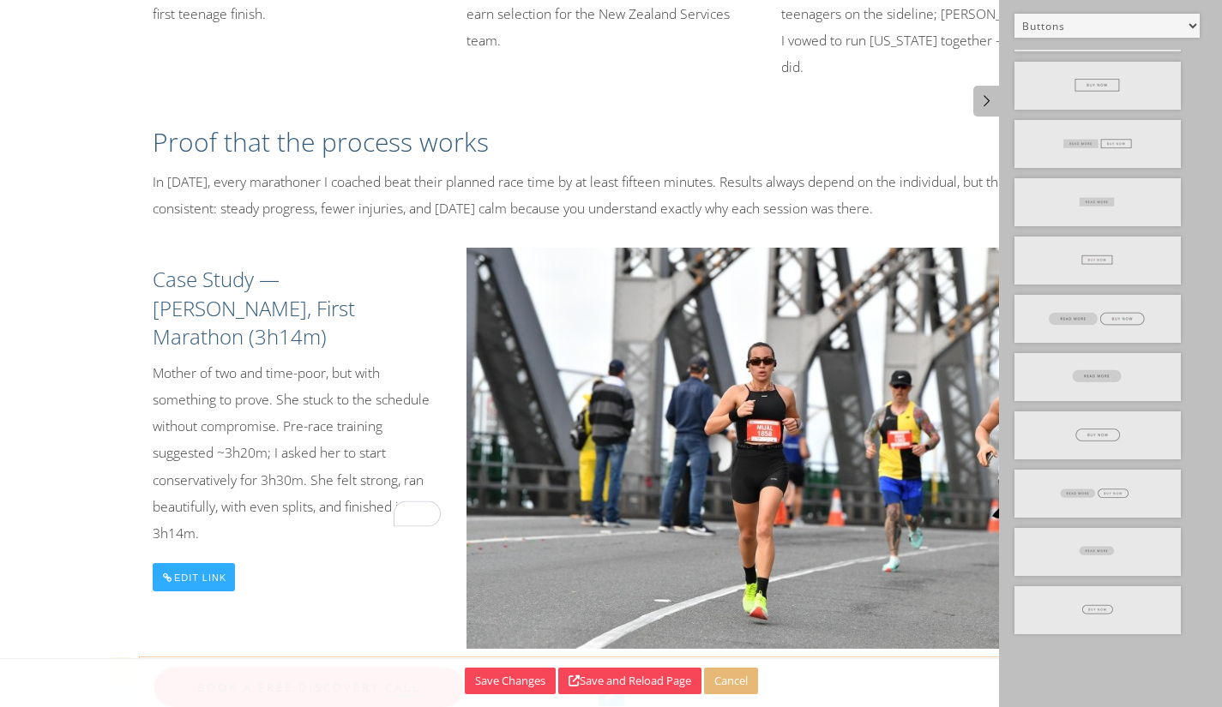
click at [114, 688] on icon at bounding box center [120, 696] width 18 height 17
type textarea "<div class="col-md-12" spellcheck="false" aria-label=""> <a href="https://wa.me…"
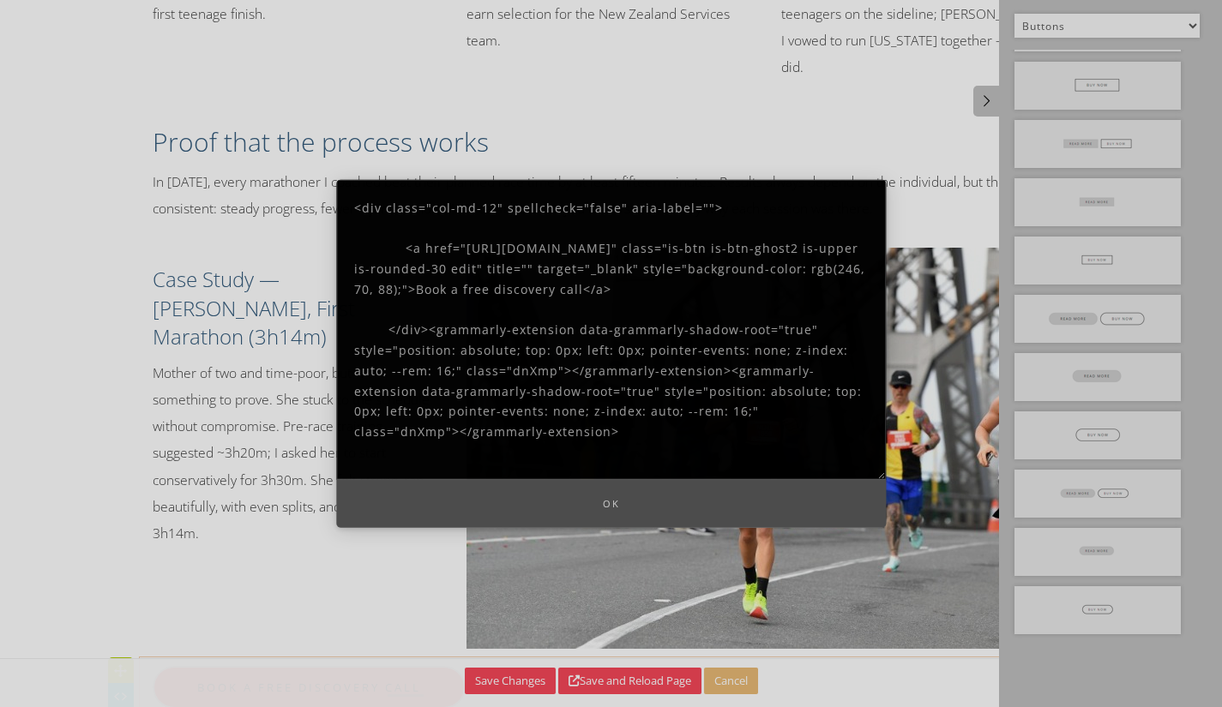
click at [634, 495] on button "Ok" at bounding box center [611, 503] width 550 height 49
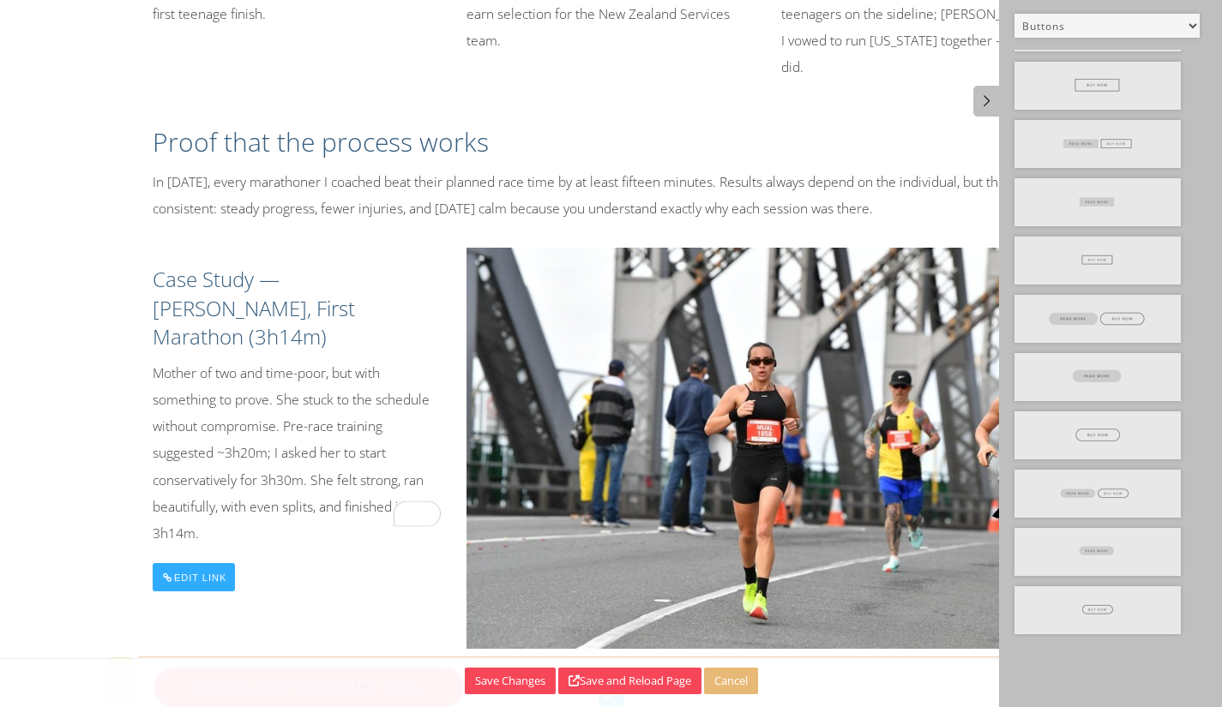
click at [247, 666] on link "Book a free discovery call" at bounding box center [309, 687] width 313 height 43
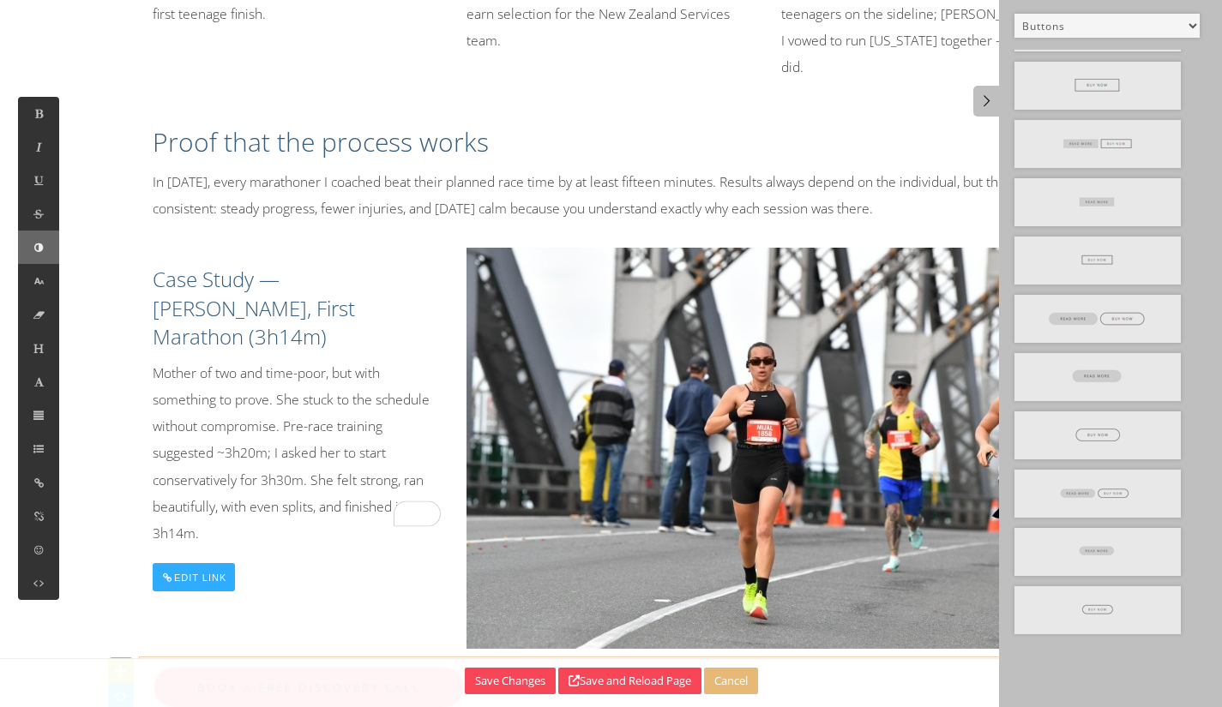
click at [45, 250] on button at bounding box center [38, 247] width 41 height 33
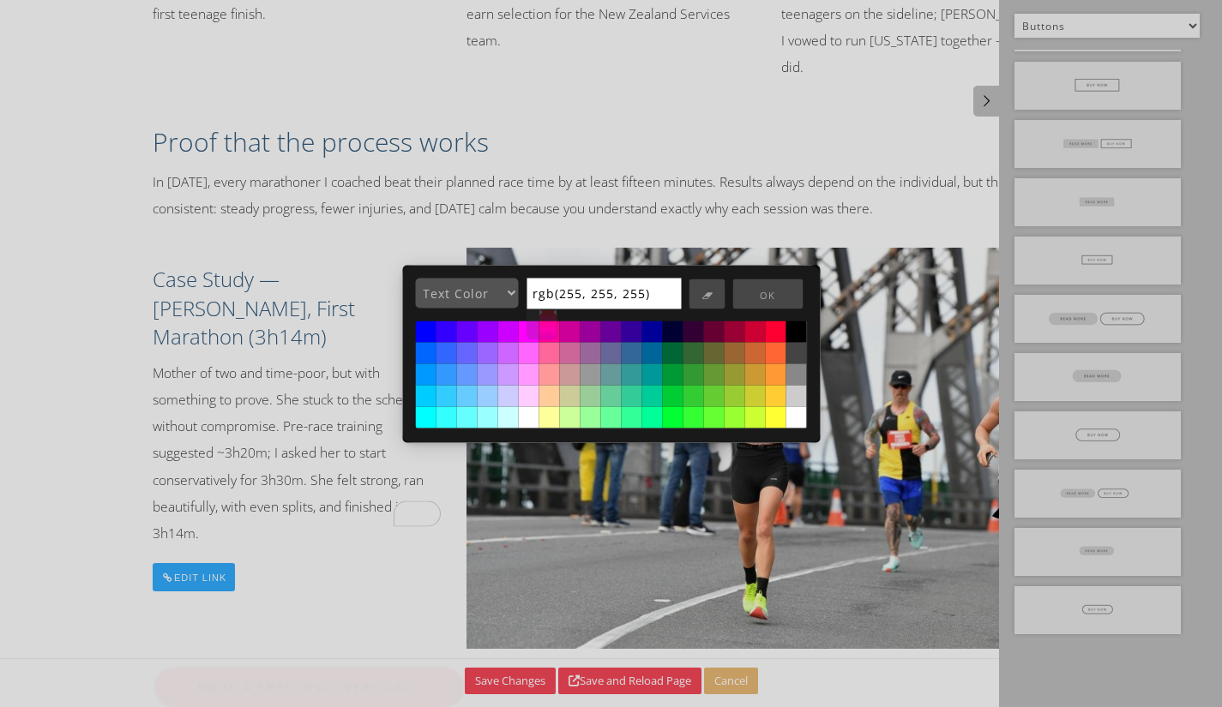
click at [554, 302] on input "rgb(255, 255, 255)" at bounding box center [604, 293] width 154 height 31
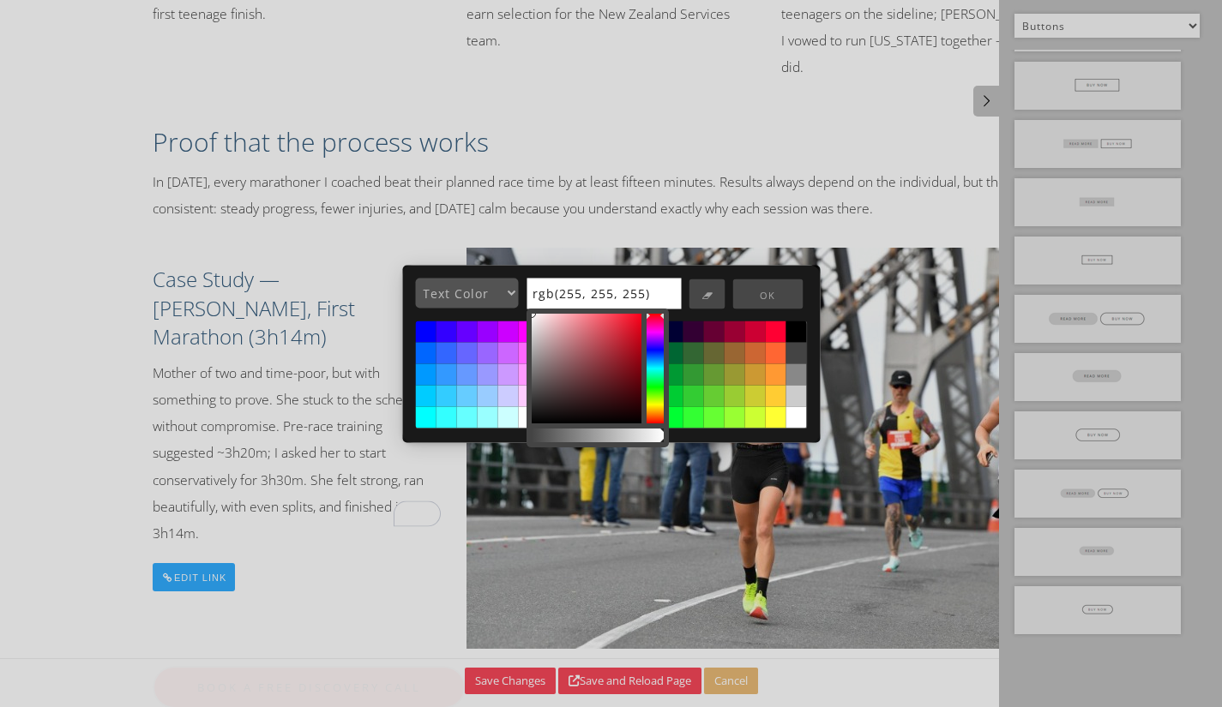
drag, startPoint x: 659, startPoint y: 294, endPoint x: 575, endPoint y: 289, distance: 83.3
click at [575, 289] on input "rgb(255, 255, 255)" at bounding box center [604, 293] width 154 height 31
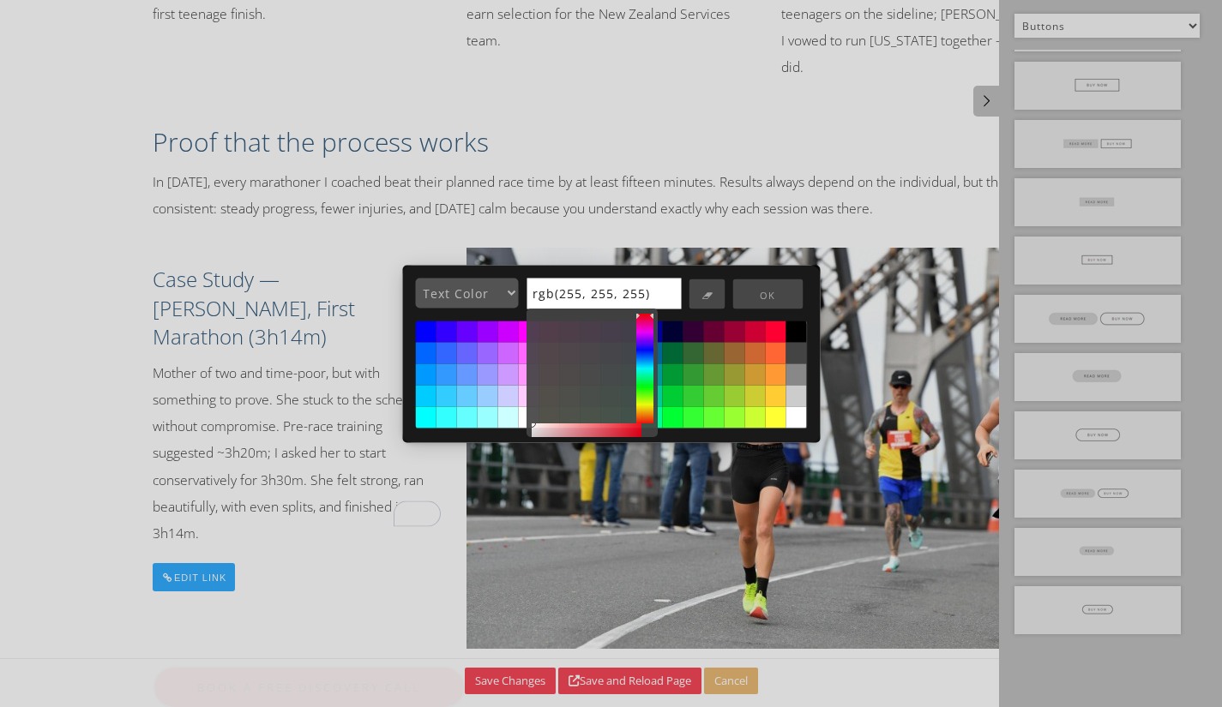
click at [795, 416] on button at bounding box center [796, 417] width 21 height 21
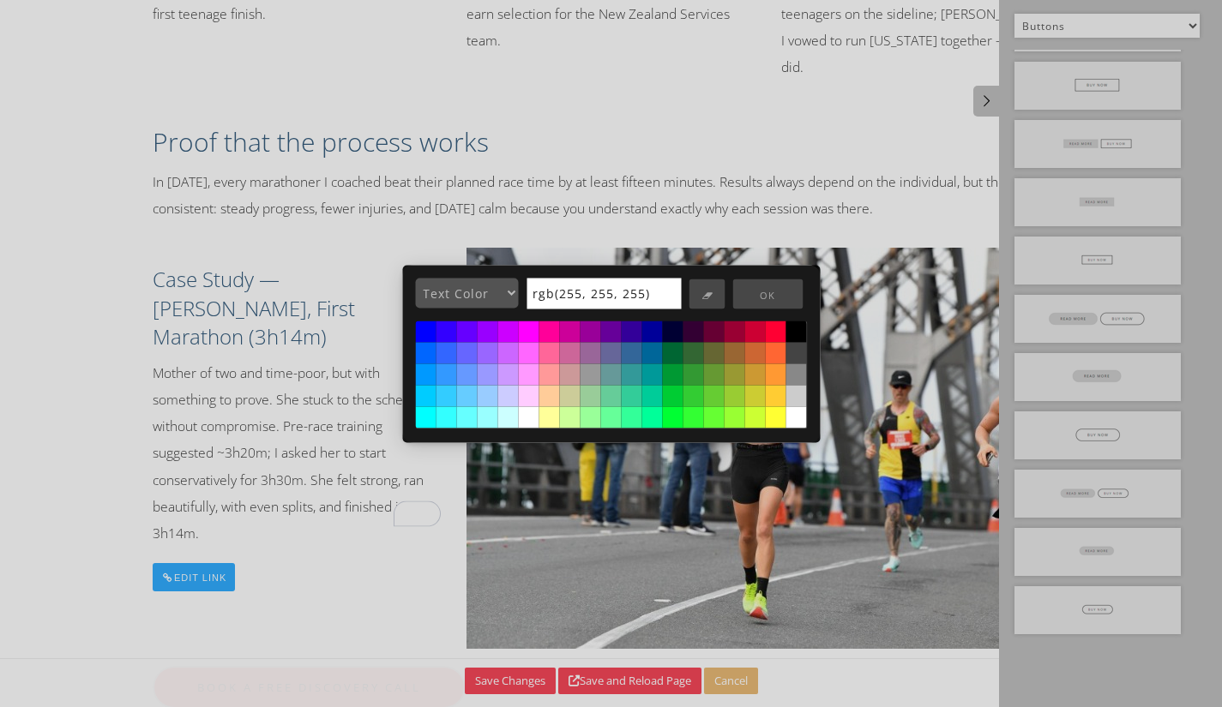
click at [794, 415] on button at bounding box center [796, 417] width 21 height 21
click at [796, 417] on button at bounding box center [796, 417] width 21 height 21
click at [779, 296] on button "OK" at bounding box center [767, 295] width 70 height 30
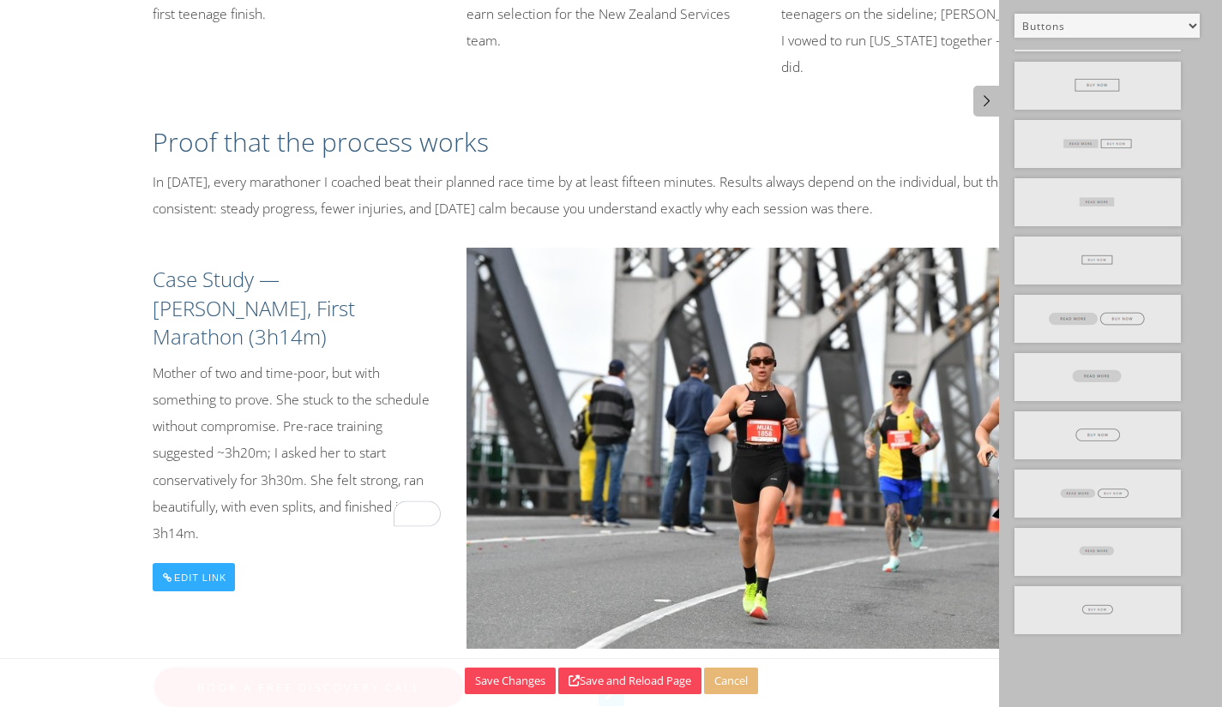
click at [177, 386] on p "Mother of two and time-poor, but with something to prove. She stuck to the sche…" at bounding box center [297, 453] width 289 height 187
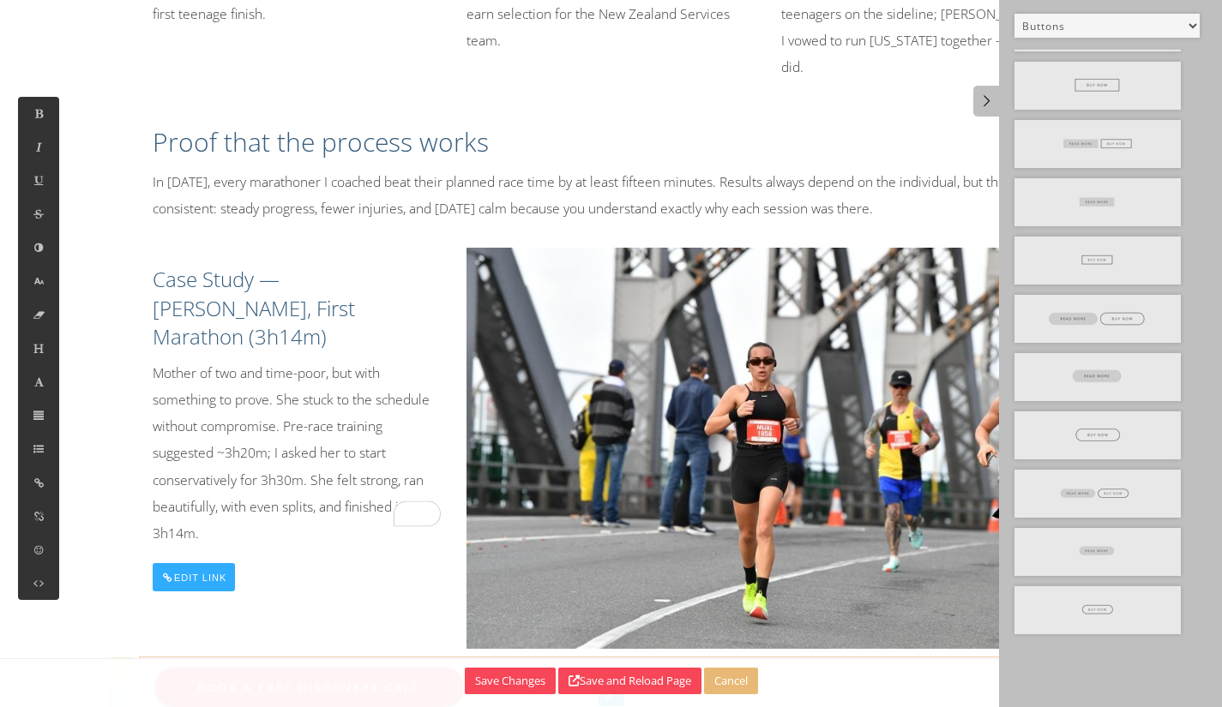
click at [274, 666] on link "Book a free discovery call" at bounding box center [309, 687] width 313 height 43
click at [38, 416] on icon at bounding box center [39, 415] width 15 height 15
click at [91, 340] on icon at bounding box center [89, 336] width 17 height 16
click at [94, 412] on icon at bounding box center [89, 408] width 17 height 16
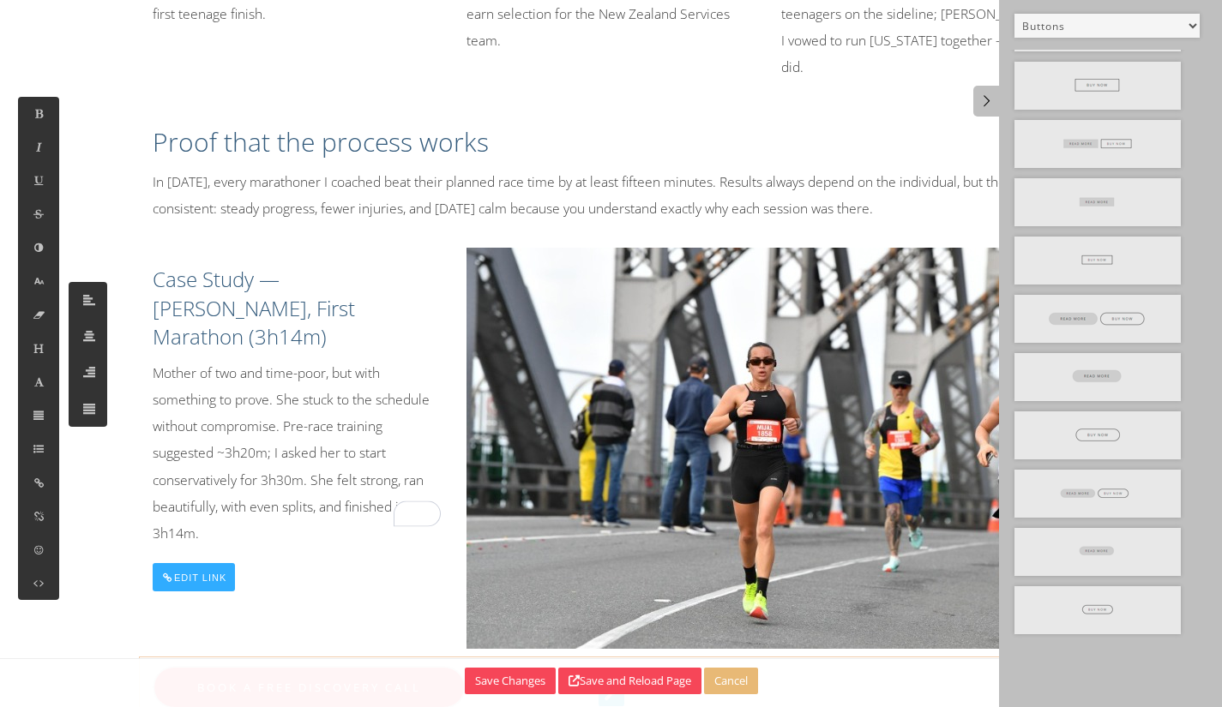
click at [824, 666] on div "Book a free discovery call" at bounding box center [612, 687] width 918 height 43
click at [726, 666] on div "Book a free discovery call" at bounding box center [612, 687] width 918 height 43
click at [43, 410] on icon at bounding box center [39, 415] width 15 height 15
click at [93, 336] on icon at bounding box center [89, 336] width 17 height 16
click at [92, 336] on icon at bounding box center [89, 336] width 17 height 16
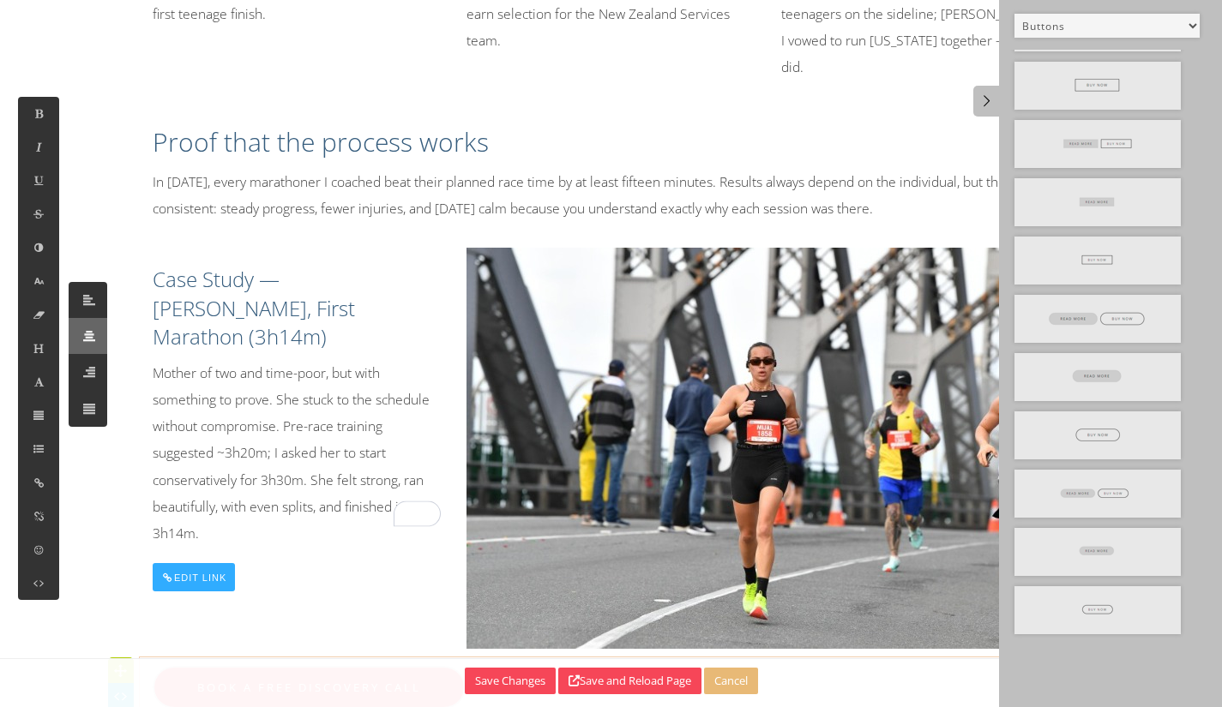
click at [91, 337] on icon at bounding box center [89, 336] width 17 height 16
click at [322, 360] on p "Mother of two and time-poor, but with something to prove. She stuck to the sche…" at bounding box center [297, 453] width 289 height 187
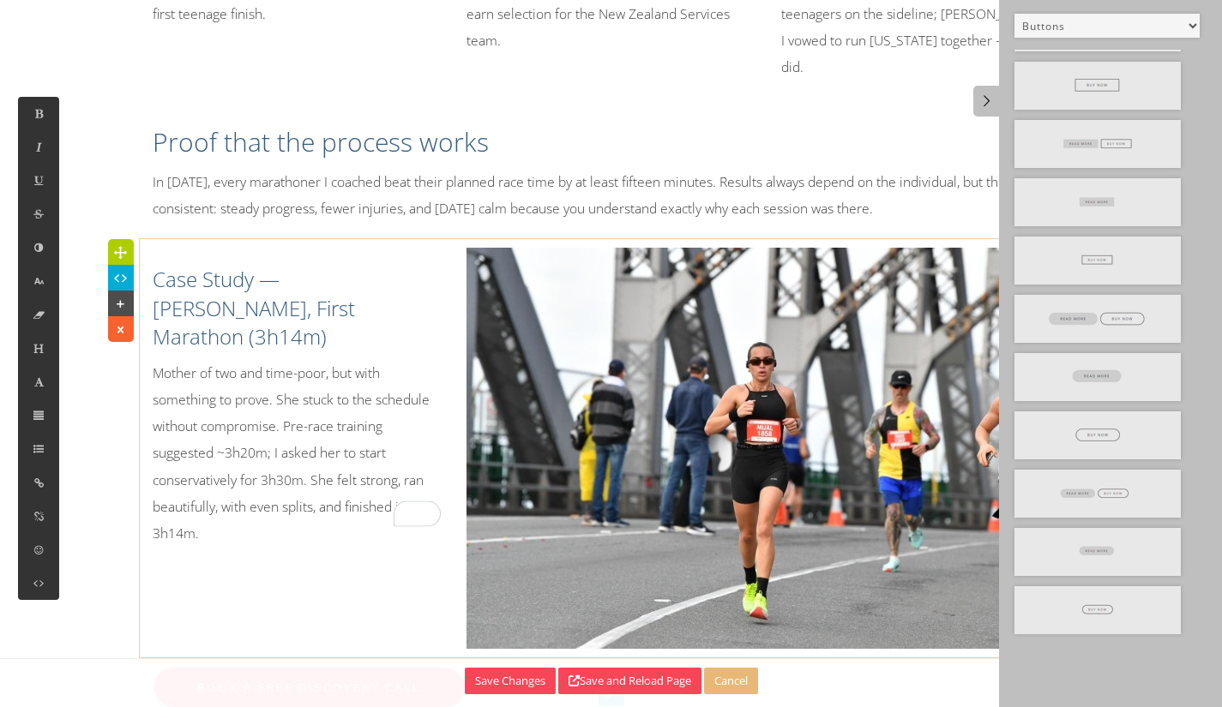
click at [312, 360] on p "Mother of two and time-poor, but with something to prove. She stuck to the sche…" at bounding box center [297, 453] width 289 height 187
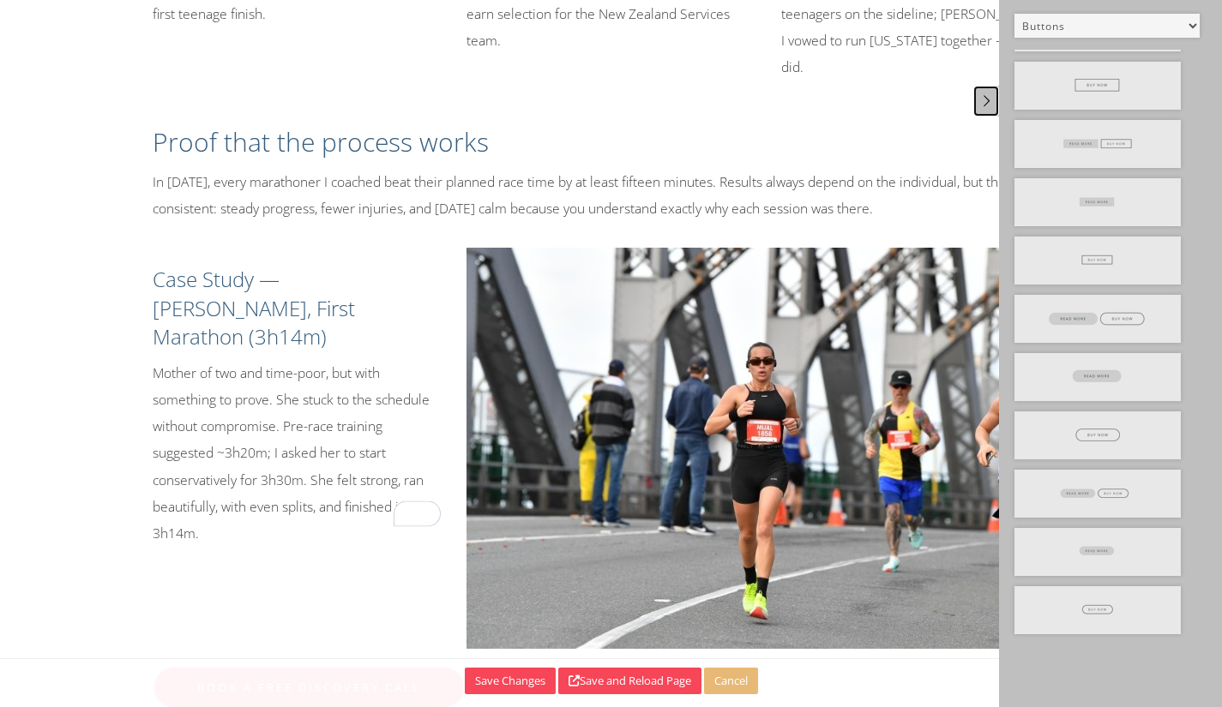
click at [985, 100] on icon at bounding box center [987, 100] width 18 height 15
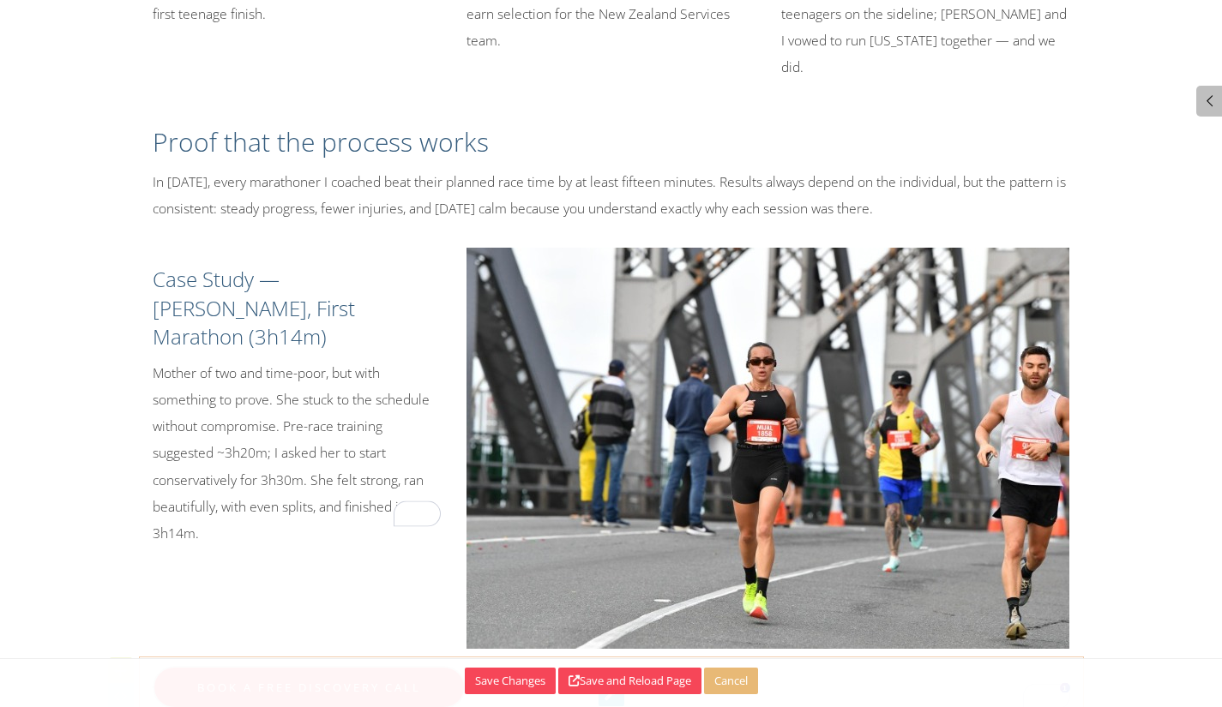
drag, startPoint x: 614, startPoint y: 610, endPoint x: 746, endPoint y: 611, distance: 132.1
click at [623, 666] on div "Book a free discovery call" at bounding box center [612, 687] width 918 height 43
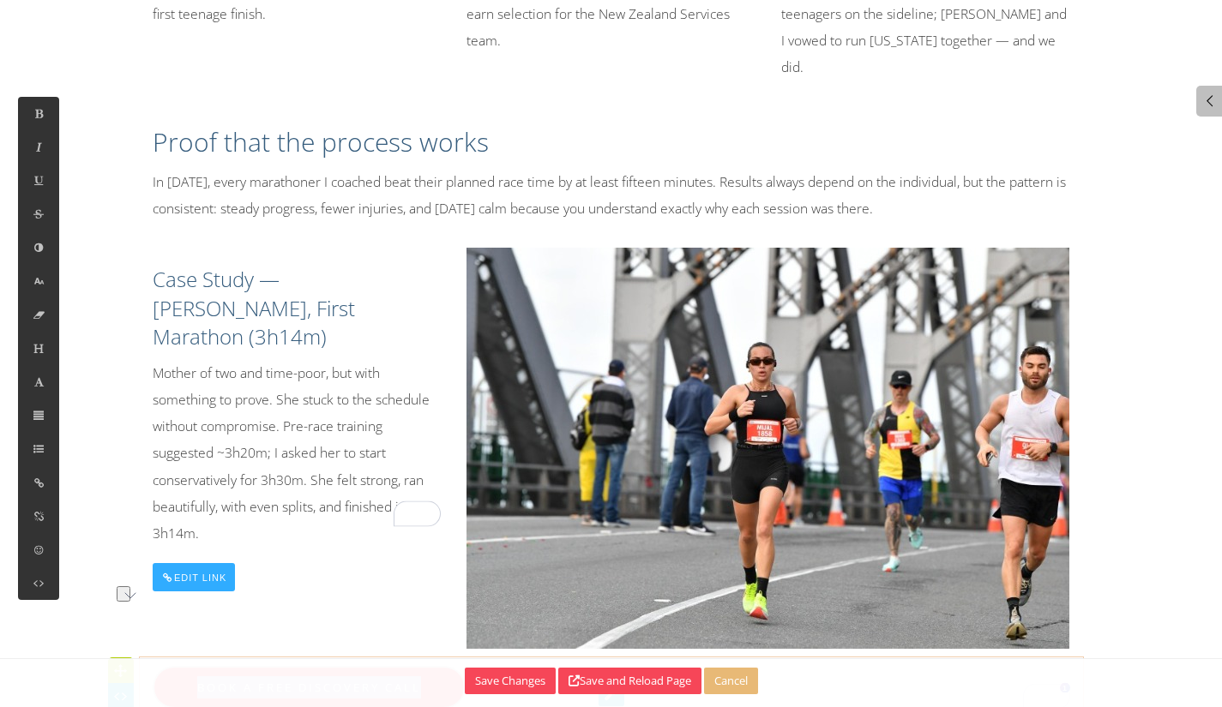
drag, startPoint x: 746, startPoint y: 612, endPoint x: 160, endPoint y: 602, distance: 586.6
click at [160, 666] on div "Book a free discovery call" at bounding box center [612, 687] width 918 height 43
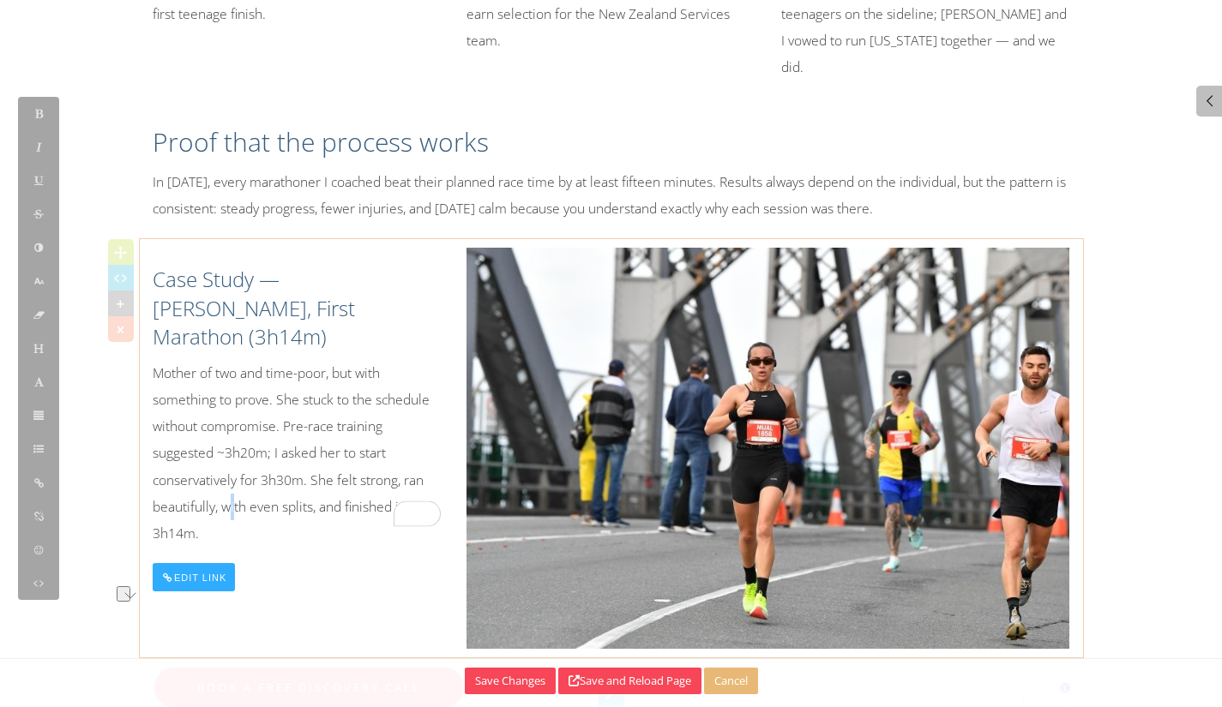
click at [233, 406] on p "Mother of two and time-poor, but with something to prove. She stuck to the sche…" at bounding box center [297, 453] width 289 height 187
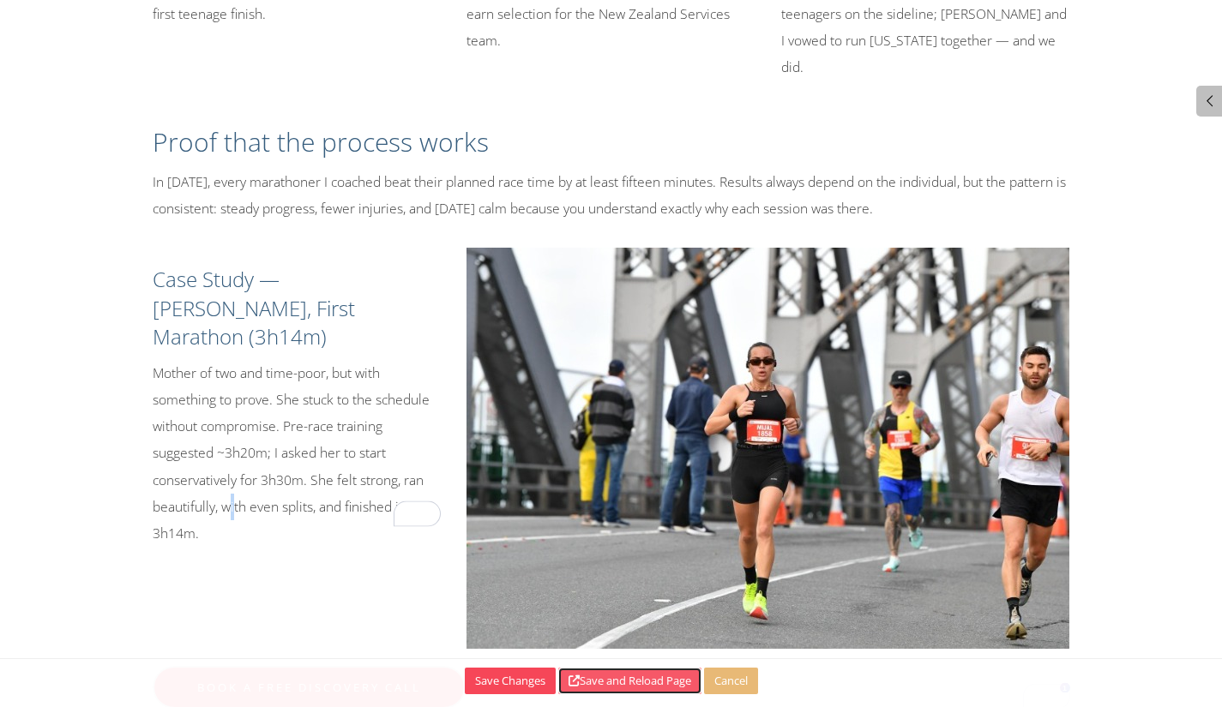
drag, startPoint x: 629, startPoint y: 683, endPoint x: 641, endPoint y: 683, distance: 12.9
click at [630, 681] on button "Save and Reload Page" at bounding box center [629, 681] width 143 height 27
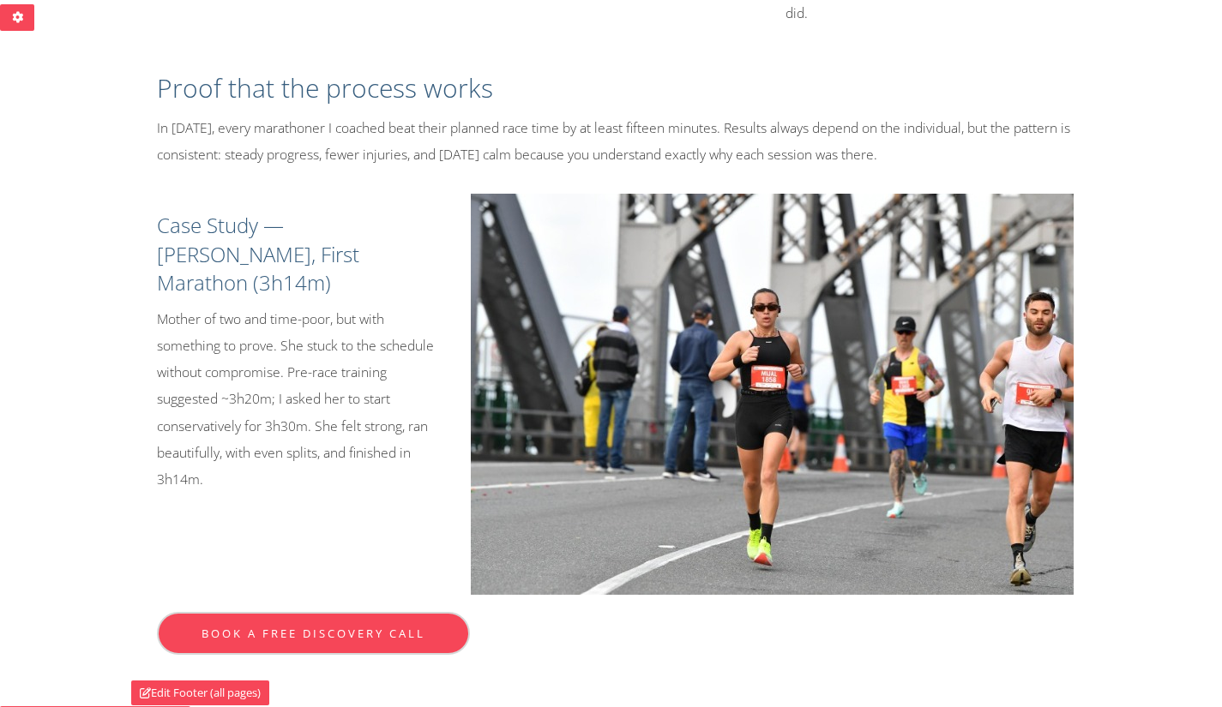
scroll to position [1677, 0]
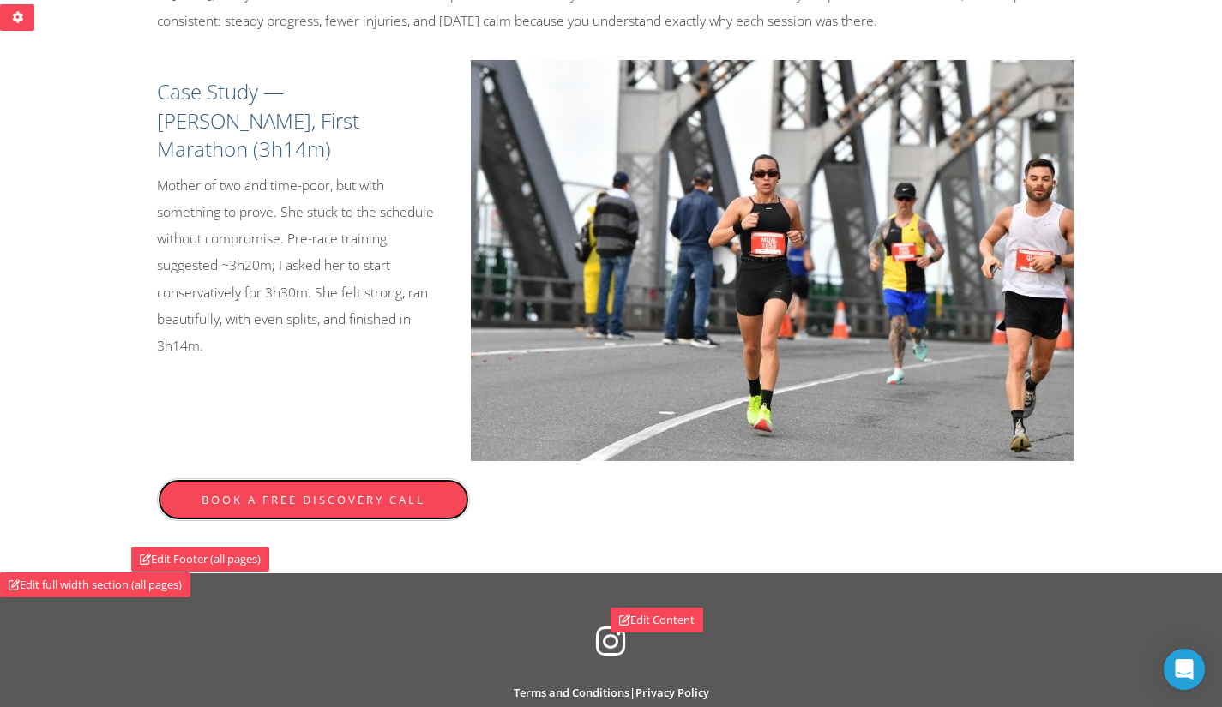
click at [380, 479] on link "Book a free discovery call" at bounding box center [313, 500] width 313 height 43
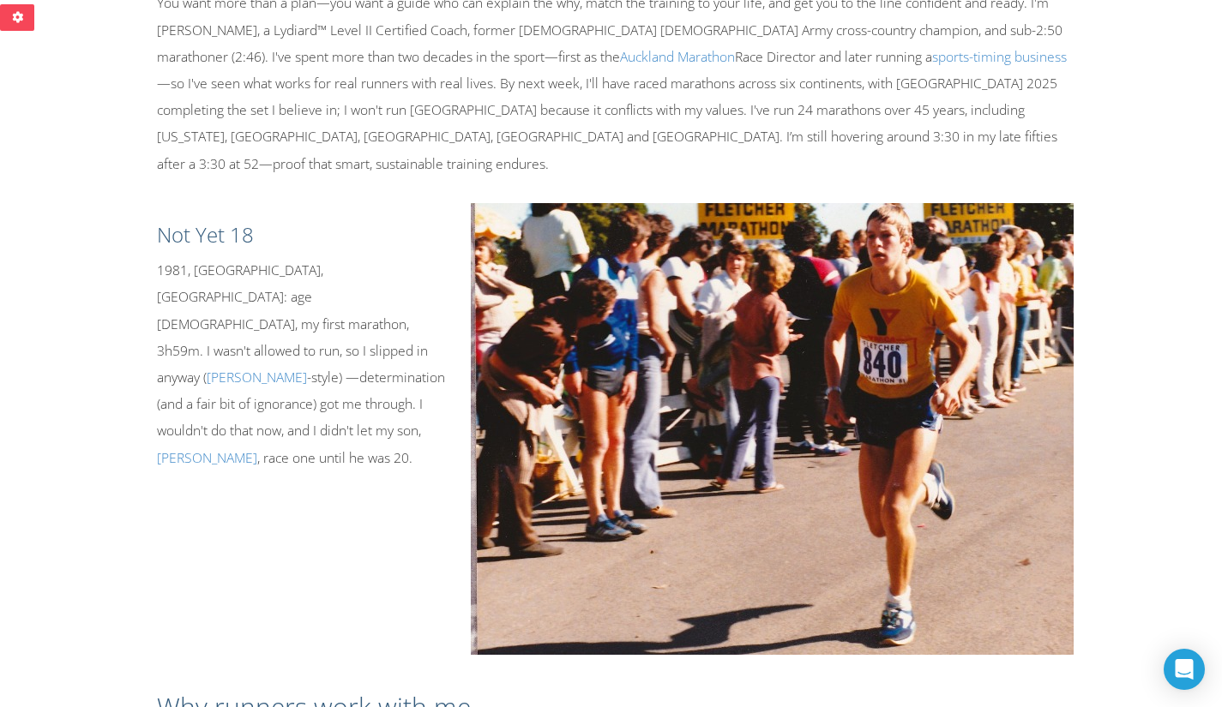
scroll to position [0, 0]
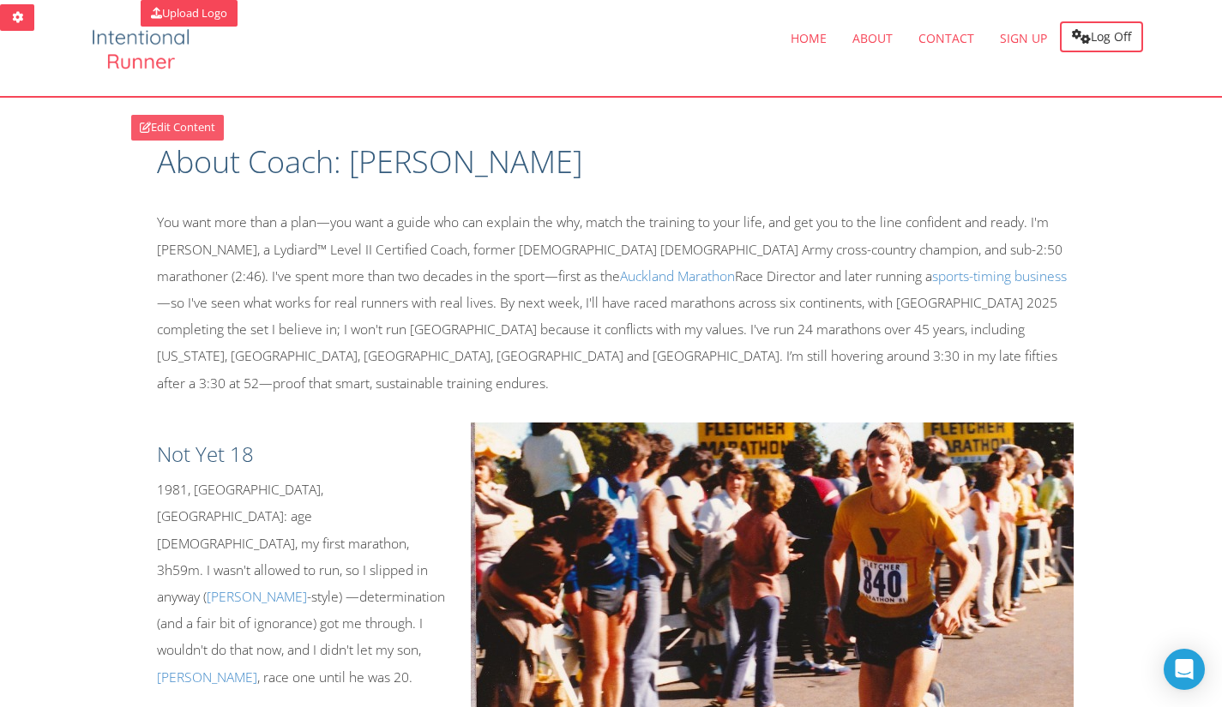
click at [180, 123] on link "Edit Content" at bounding box center [177, 128] width 93 height 26
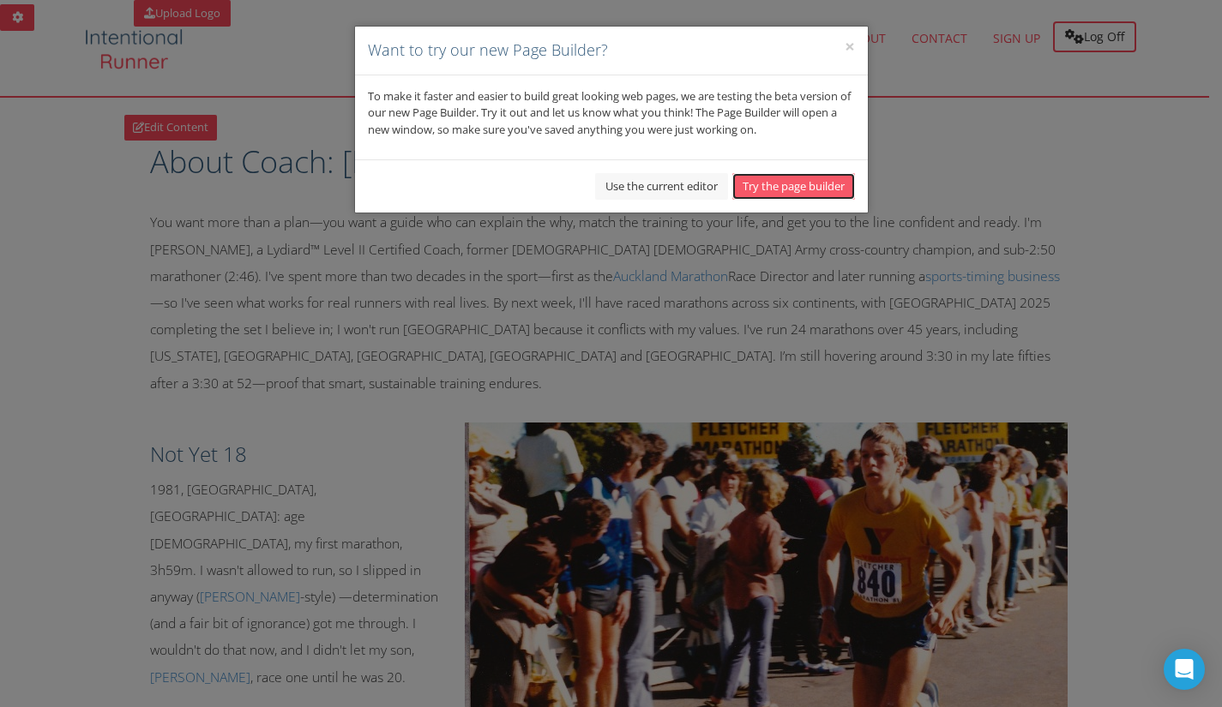
drag, startPoint x: 790, startPoint y: 188, endPoint x: 801, endPoint y: 183, distance: 12.3
click at [798, 184] on button "Try the page builder" at bounding box center [793, 186] width 123 height 27
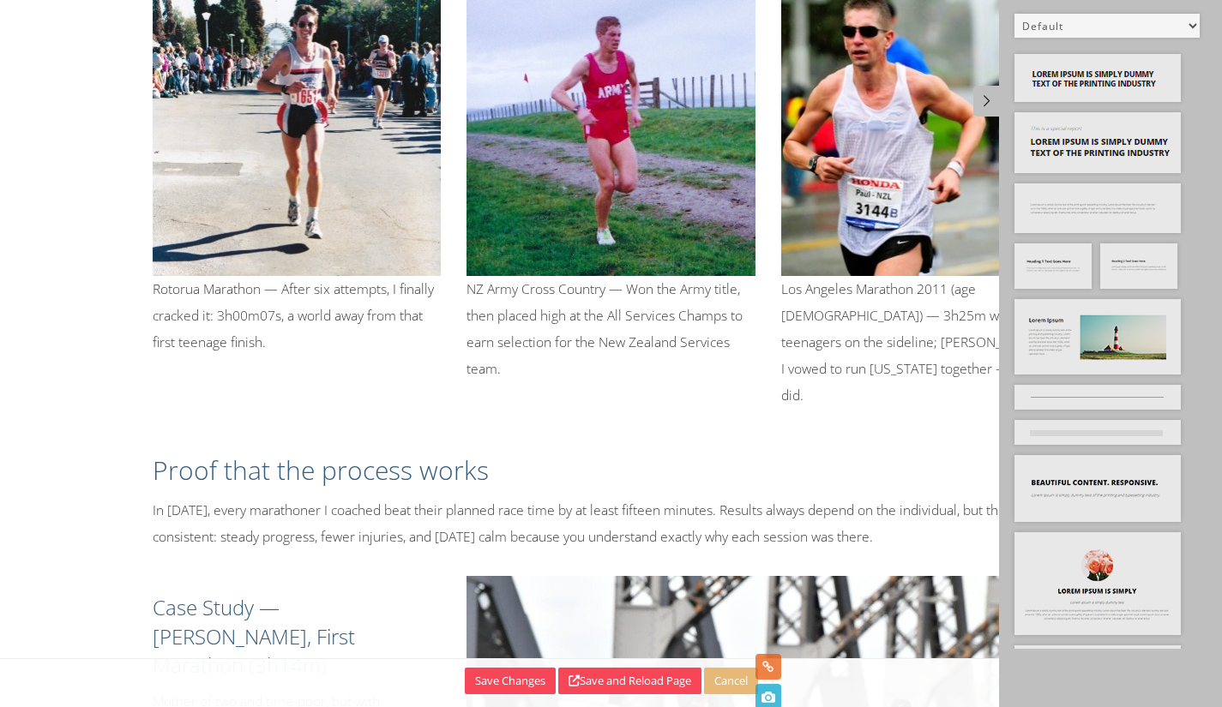
scroll to position [1443, 0]
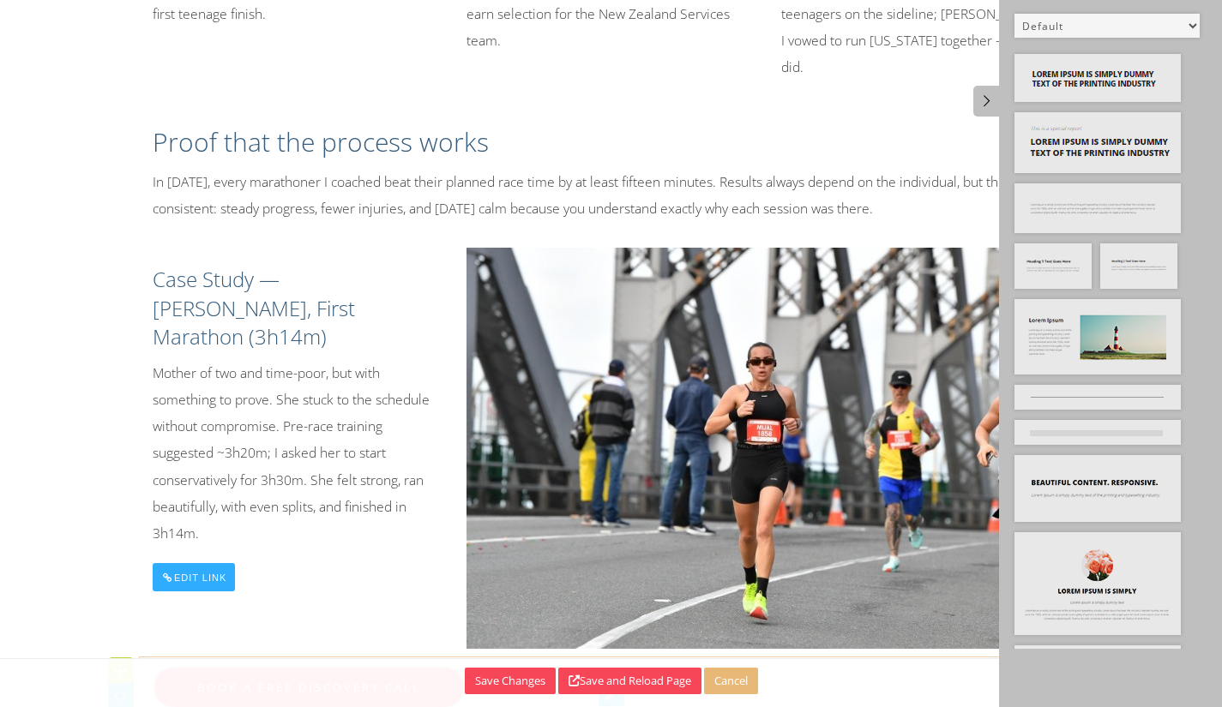
click at [446, 666] on link "Book a free discovery call" at bounding box center [309, 687] width 313 height 43
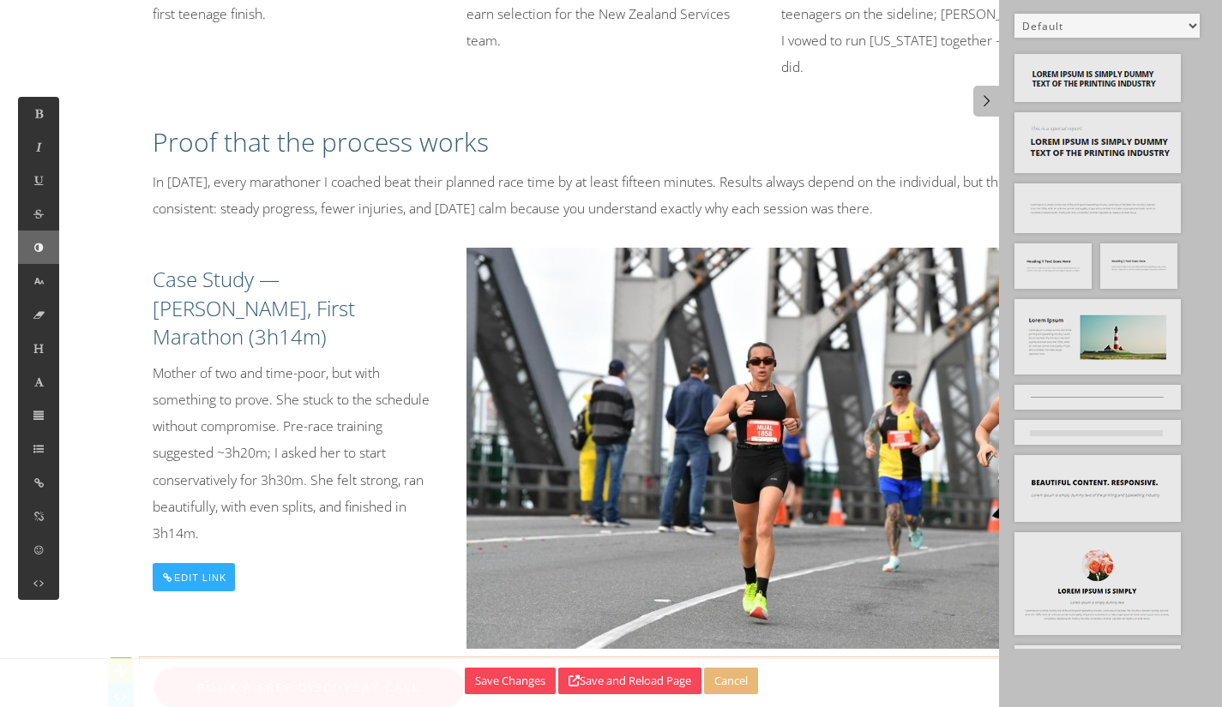
click at [34, 242] on icon at bounding box center [39, 247] width 15 height 15
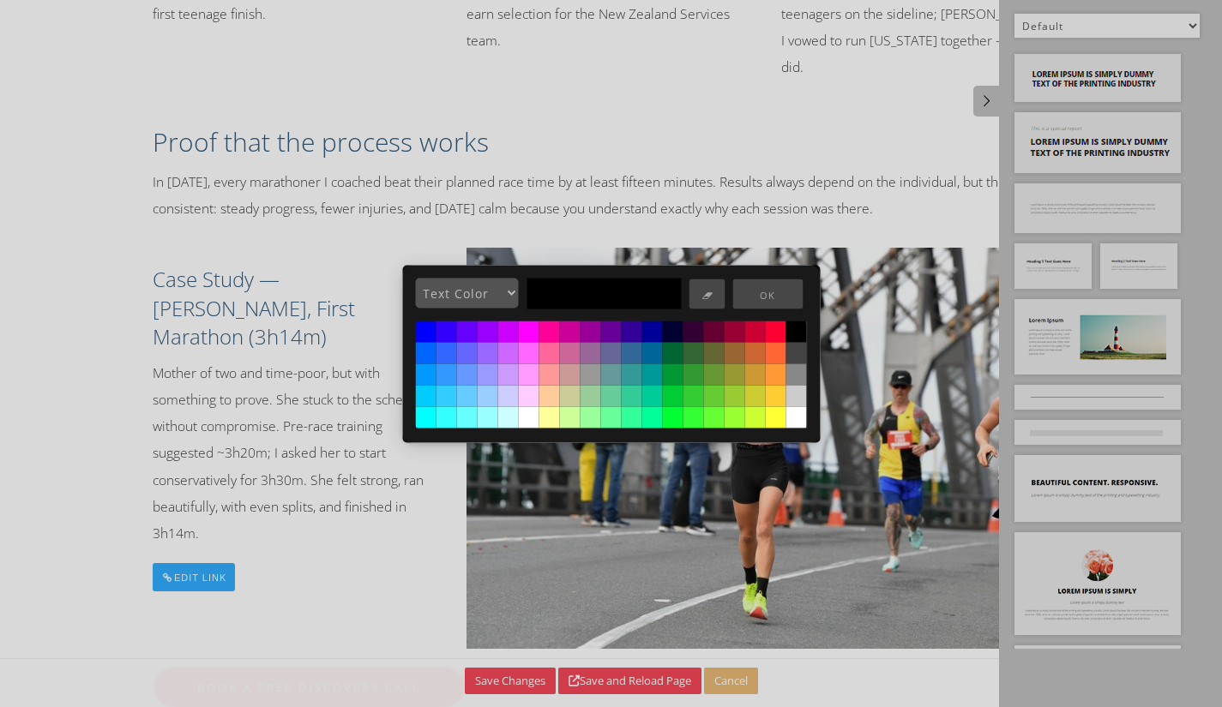
click at [466, 286] on select "Text Color Background Block Background" at bounding box center [466, 294] width 103 height 30
select select "3"
click at [415, 279] on select "Text Color Background Block Background" at bounding box center [466, 294] width 103 height 30
click at [588, 304] on input "text" at bounding box center [604, 293] width 154 height 31
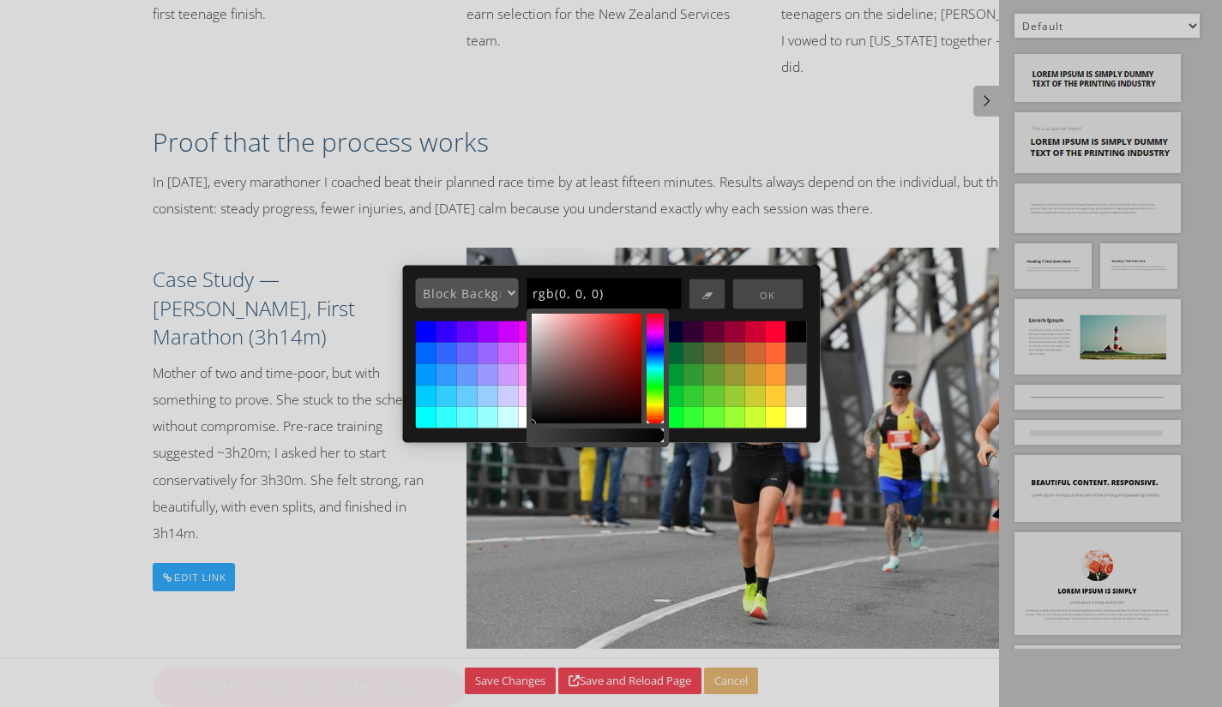
drag, startPoint x: 619, startPoint y: 294, endPoint x: 304, endPoint y: 233, distance: 320.6
click at [511, 284] on div "Text Color Background Block Background rgb(0, 0, 0) OK" at bounding box center [617, 297] width 405 height 39
paste input "F64658"
type input "rgb(246, 70, 88)"
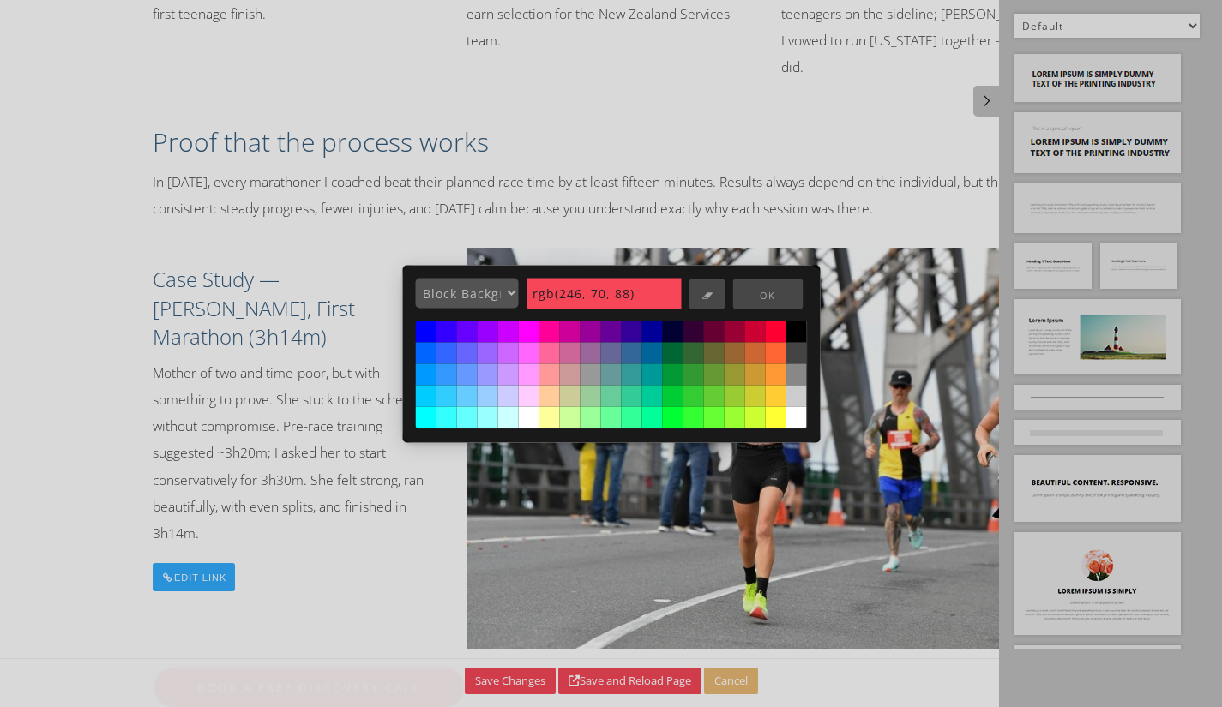
click at [785, 289] on button "OK" at bounding box center [767, 295] width 70 height 30
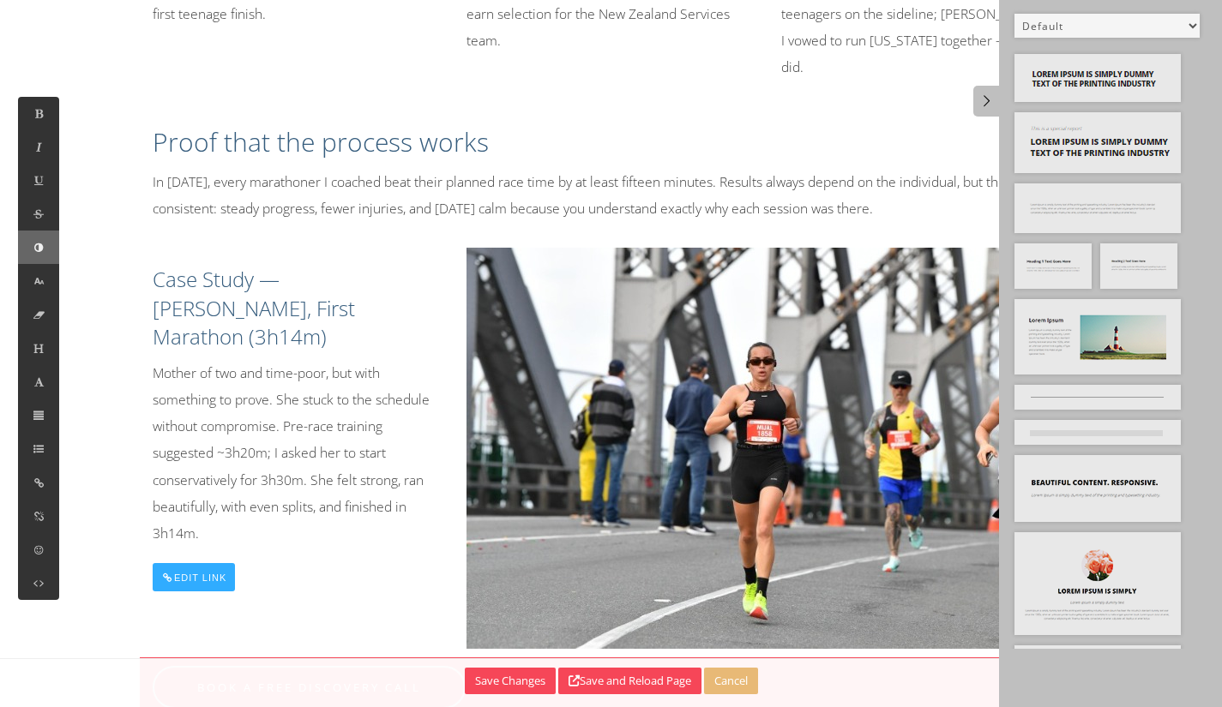
click at [37, 246] on icon at bounding box center [39, 247] width 15 height 15
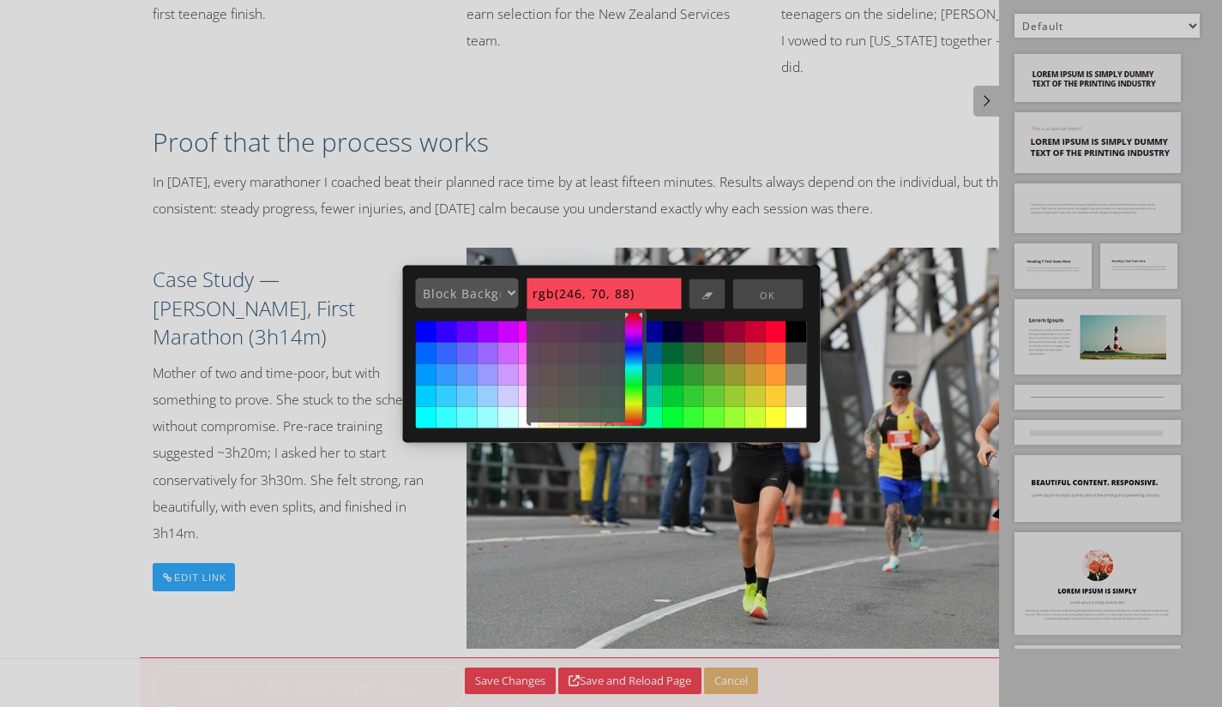
click at [646, 288] on input "rgb(246, 70, 88)" at bounding box center [604, 293] width 154 height 31
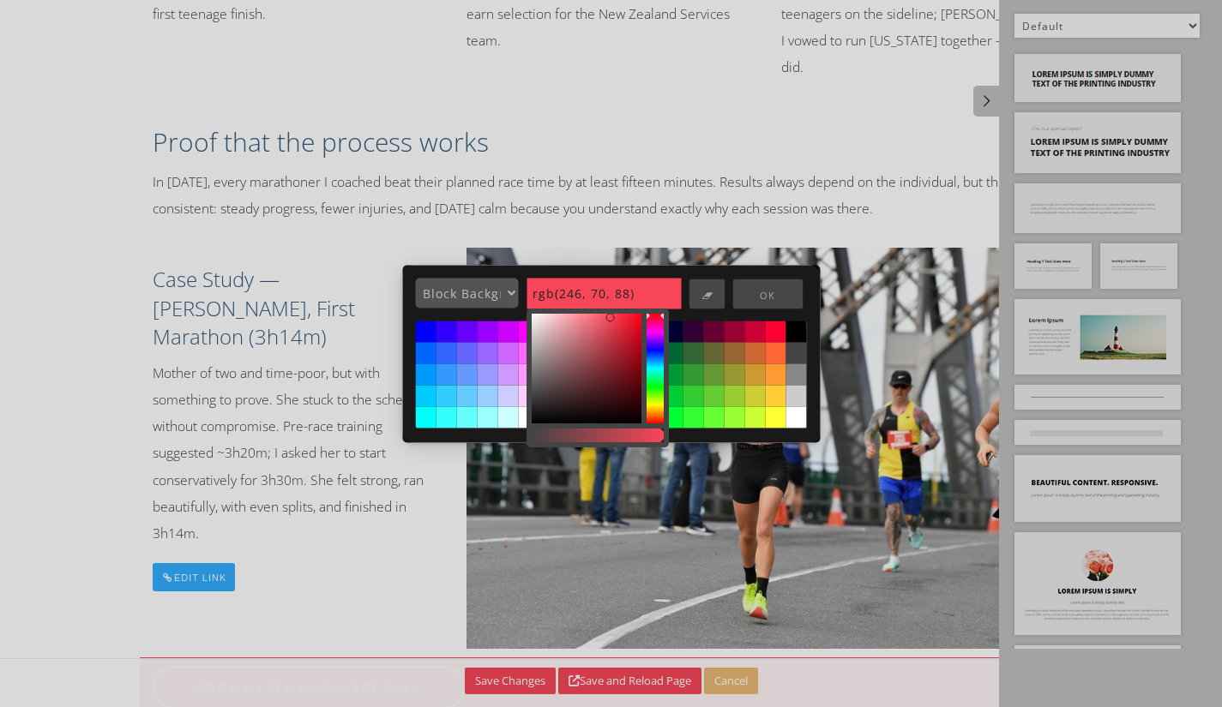
click at [792, 416] on button at bounding box center [796, 417] width 21 height 21
type input "rgb(255, 255, 255)"
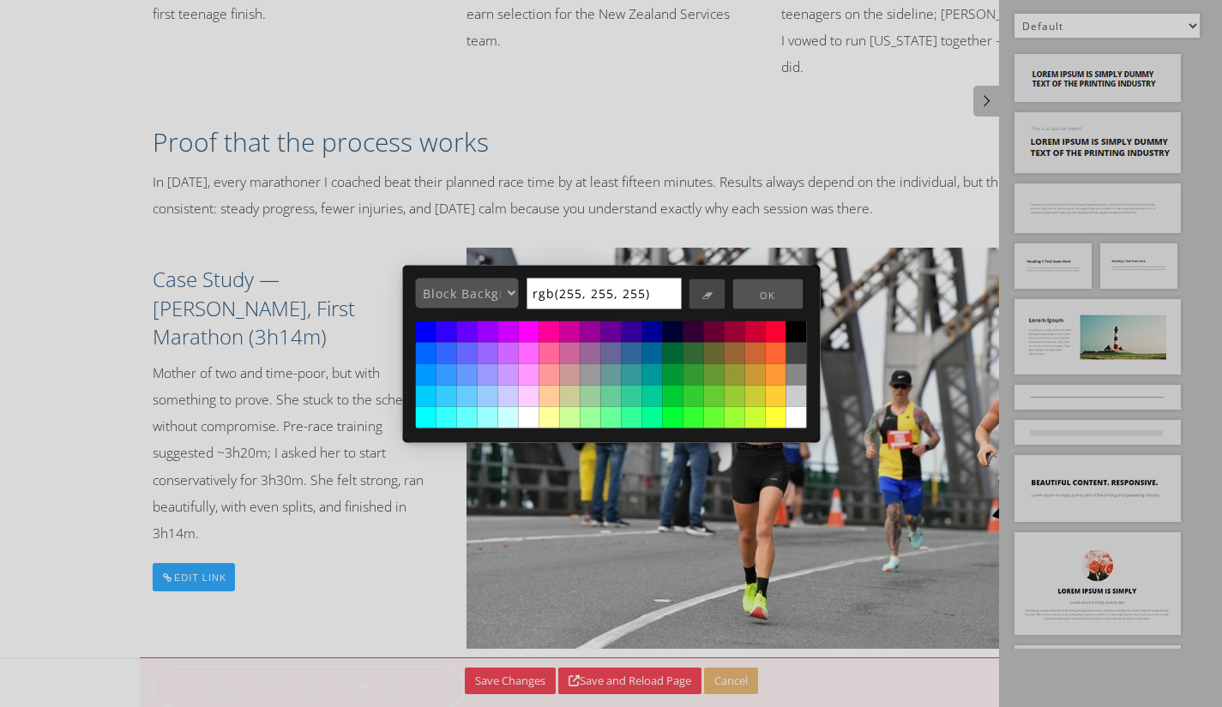
click at [754, 300] on button "OK" at bounding box center [767, 295] width 70 height 30
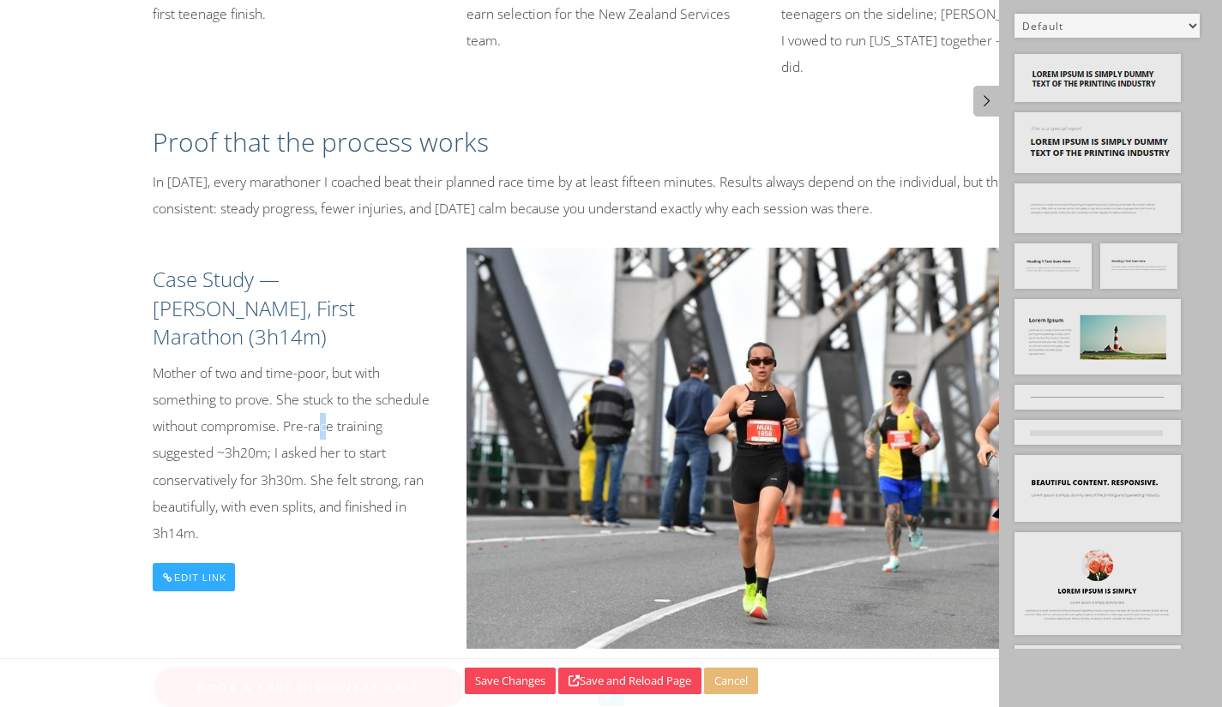
click at [323, 360] on p "Mother of two and time-poor, but with something to prove. She stuck to the sche…" at bounding box center [297, 453] width 289 height 187
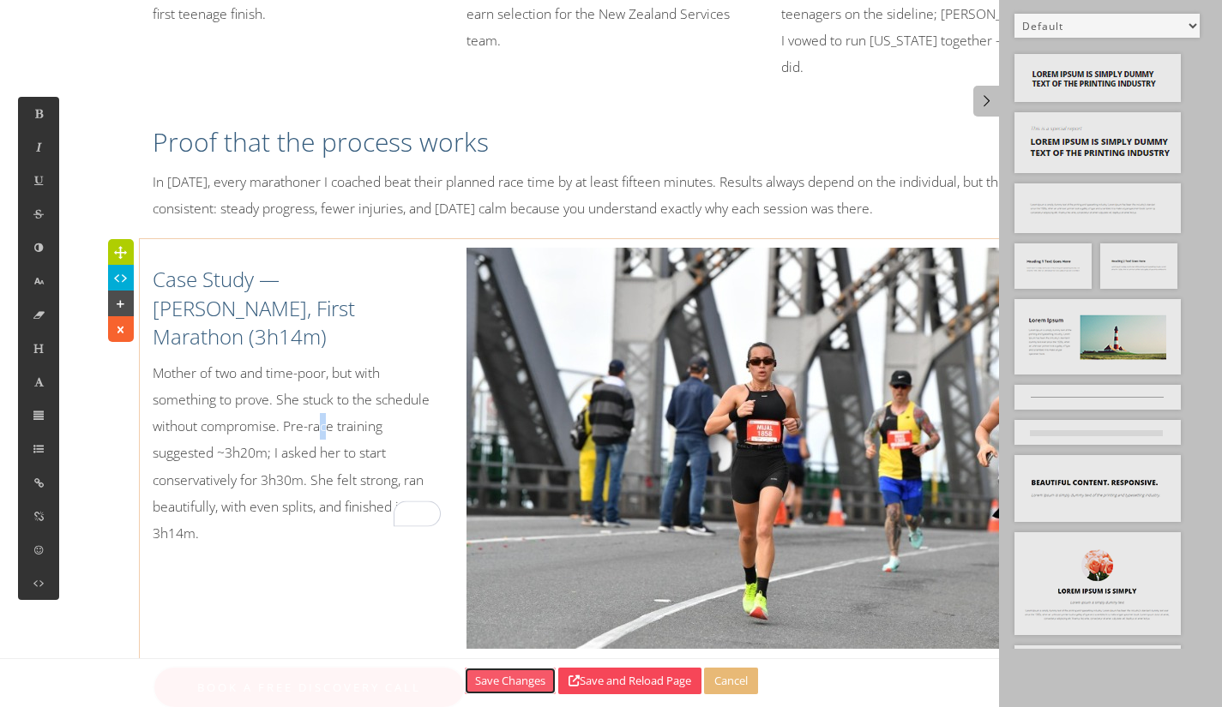
click at [514, 670] on button "Save Changes" at bounding box center [510, 681] width 91 height 27
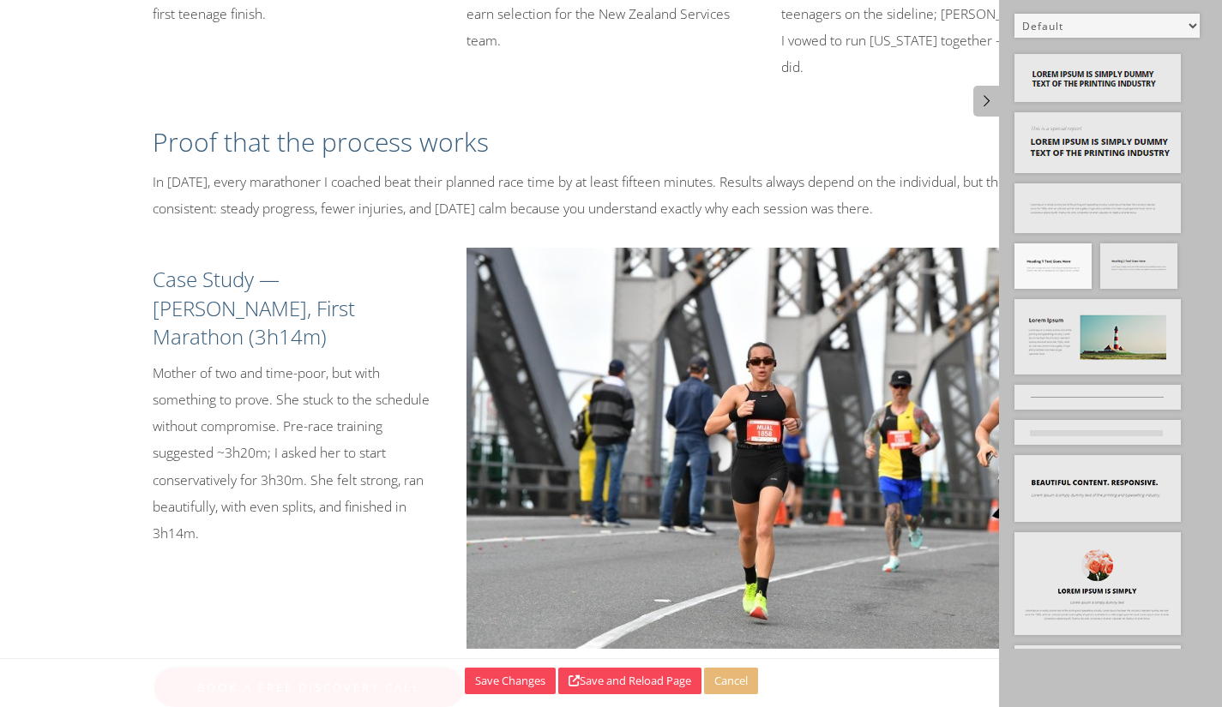
click at [1081, 266] on img at bounding box center [1052, 266] width 77 height 45
drag, startPoint x: 1072, startPoint y: 261, endPoint x: 445, endPoint y: 629, distance: 726.8
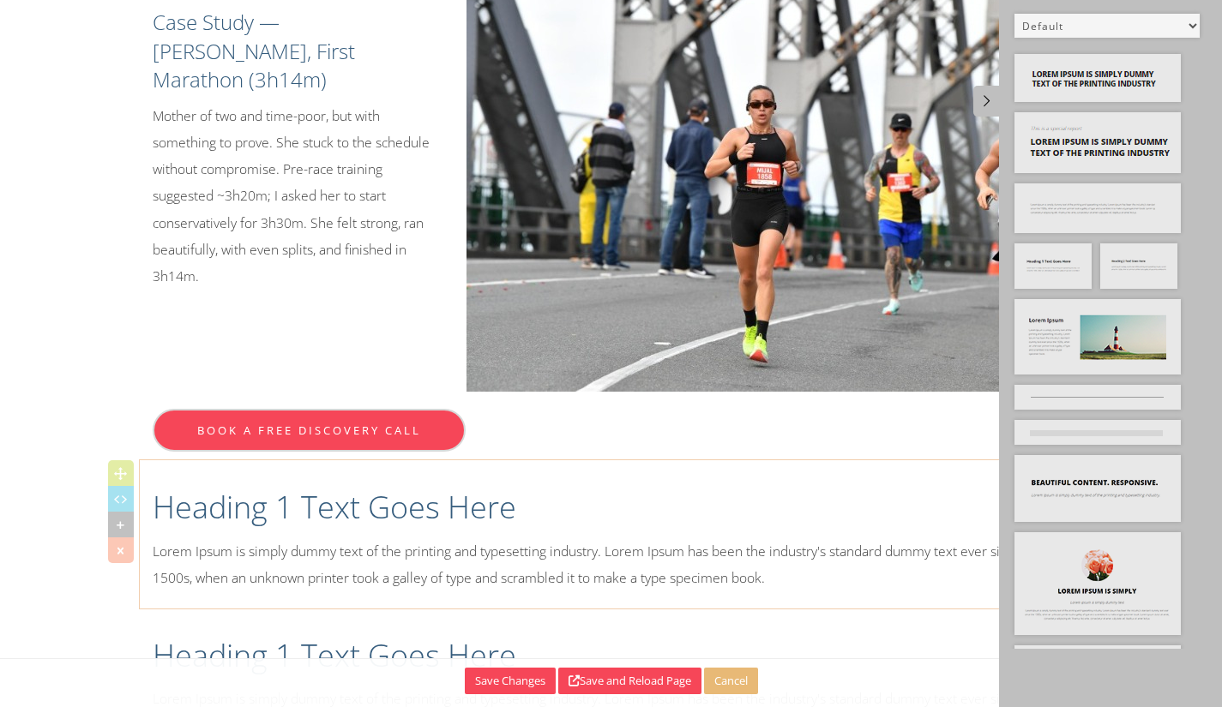
click at [539, 486] on h1 "Heading 1 Text Goes Here" at bounding box center [612, 507] width 918 height 43
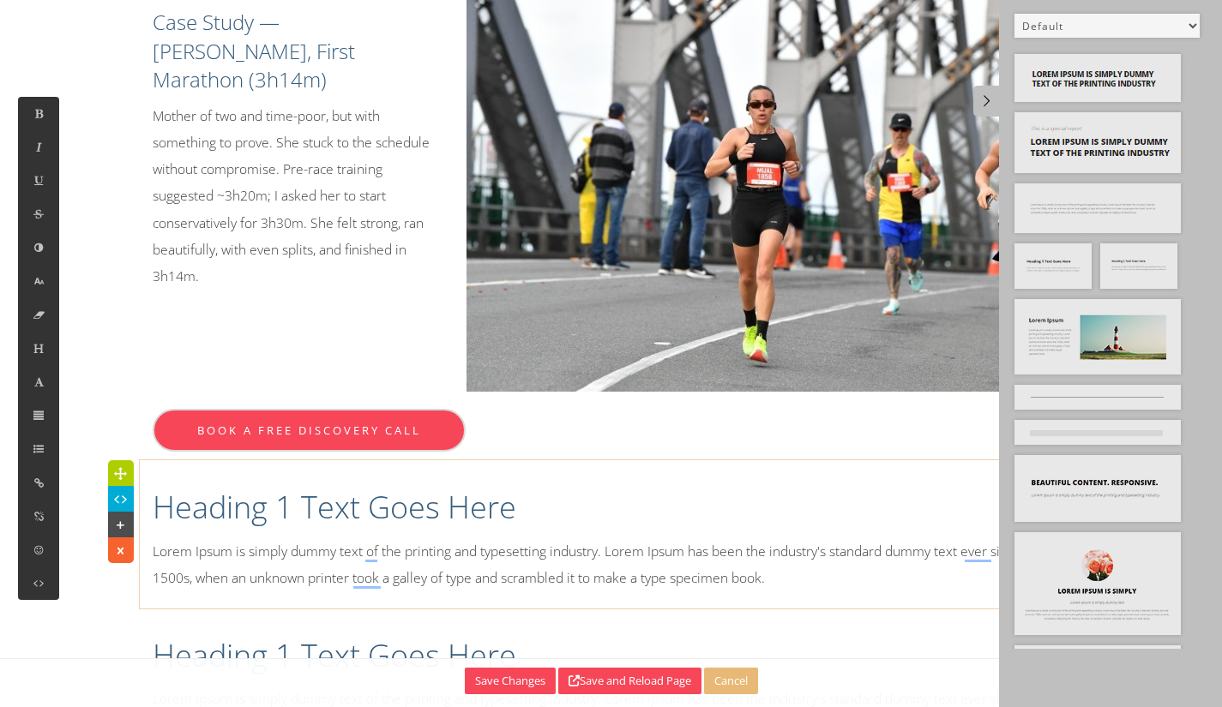
click at [115, 542] on icon at bounding box center [120, 550] width 18 height 17
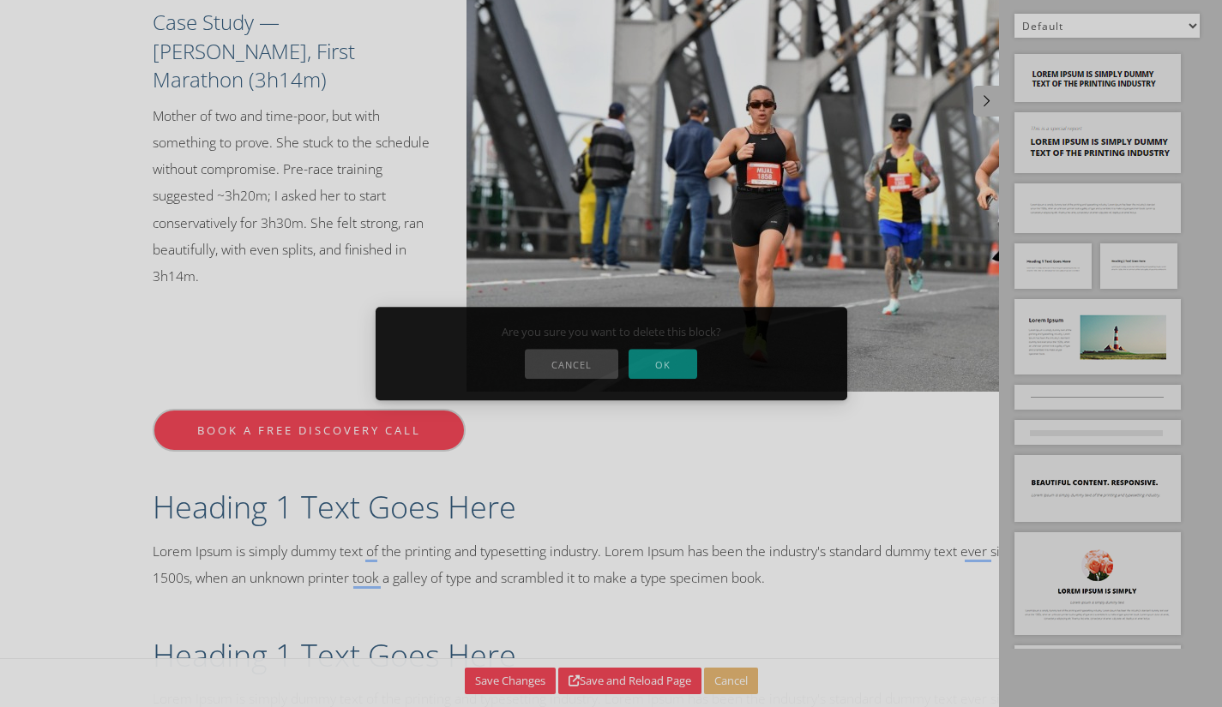
drag, startPoint x: 664, startPoint y: 376, endPoint x: 575, endPoint y: 449, distance: 115.2
click at [660, 382] on div "Are you sure you want to delete this block? CANCEL OK" at bounding box center [612, 354] width 472 height 94
click at [458, 448] on div at bounding box center [611, 353] width 1222 height 707
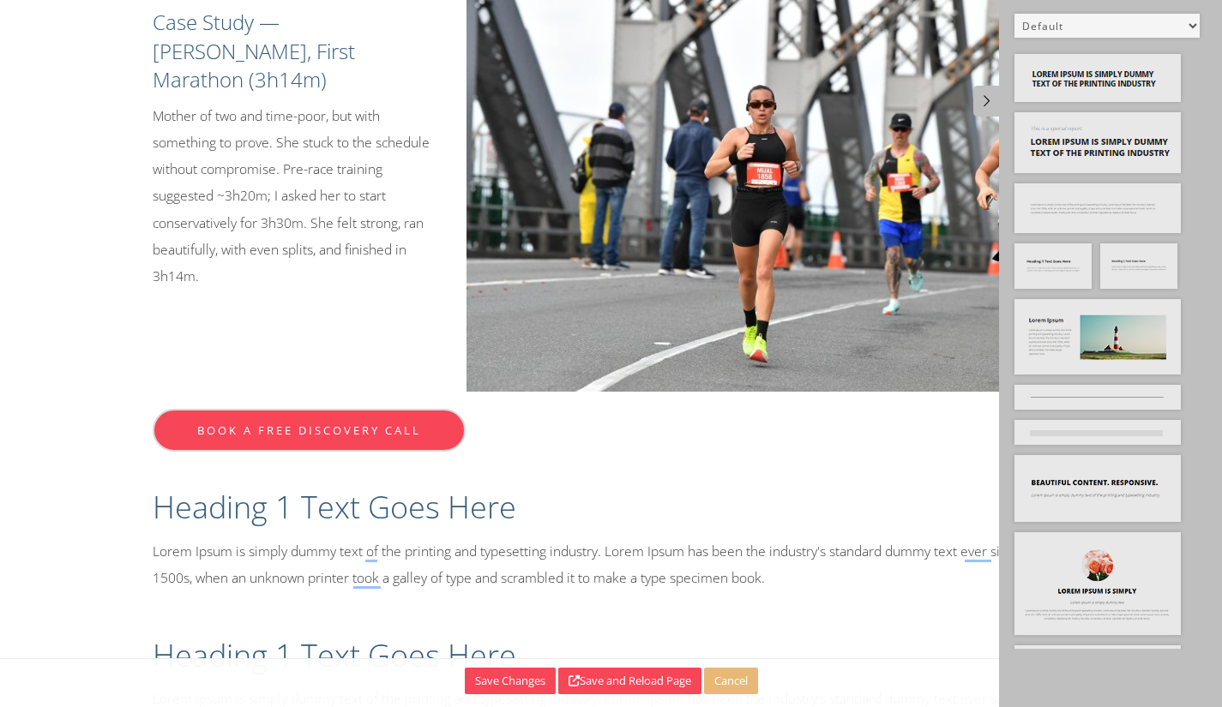
drag, startPoint x: 587, startPoint y: 424, endPoint x: 576, endPoint y: 430, distance: 13.1
click at [586, 486] on h1 "Heading 1 Text Goes Here" at bounding box center [612, 507] width 918 height 43
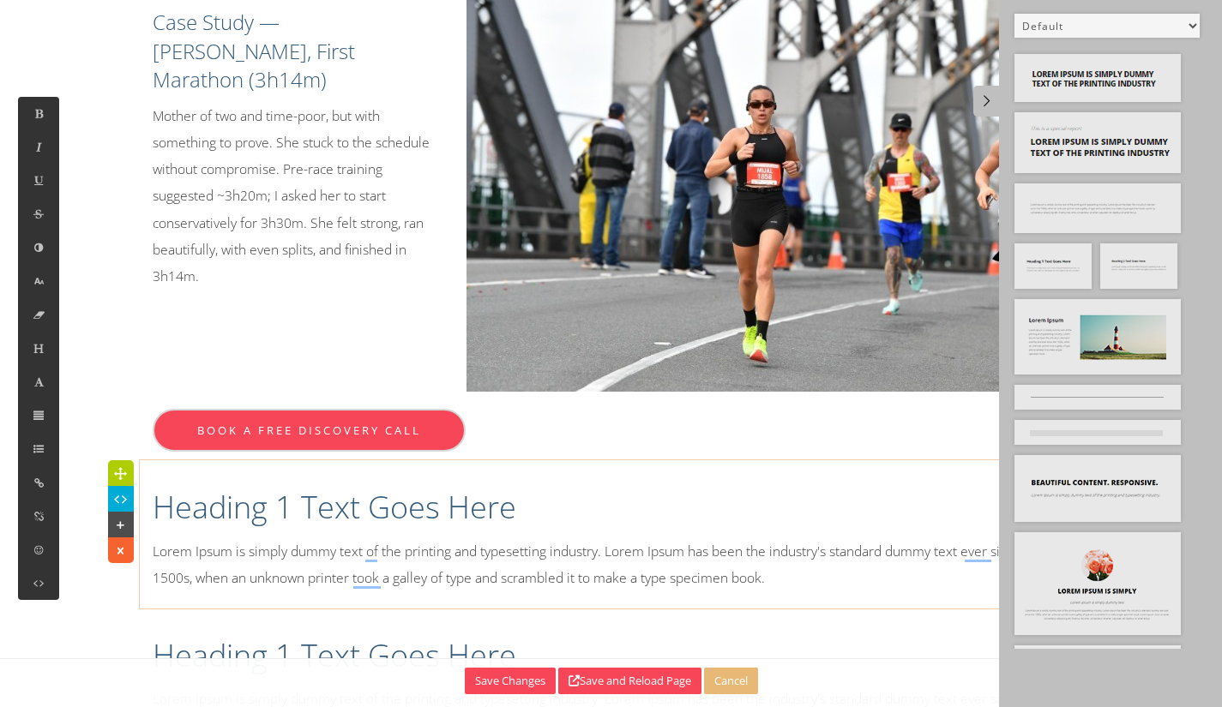
click at [118, 542] on icon at bounding box center [120, 550] width 18 height 17
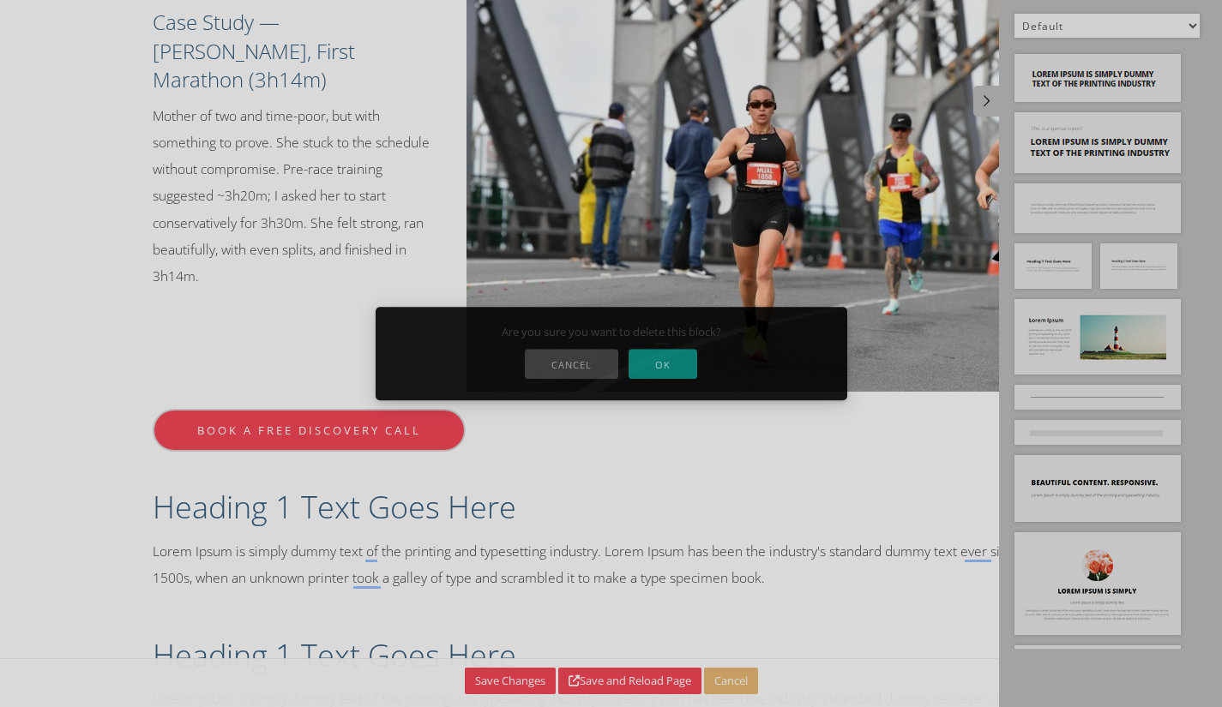
click at [665, 372] on button "OK" at bounding box center [663, 364] width 69 height 30
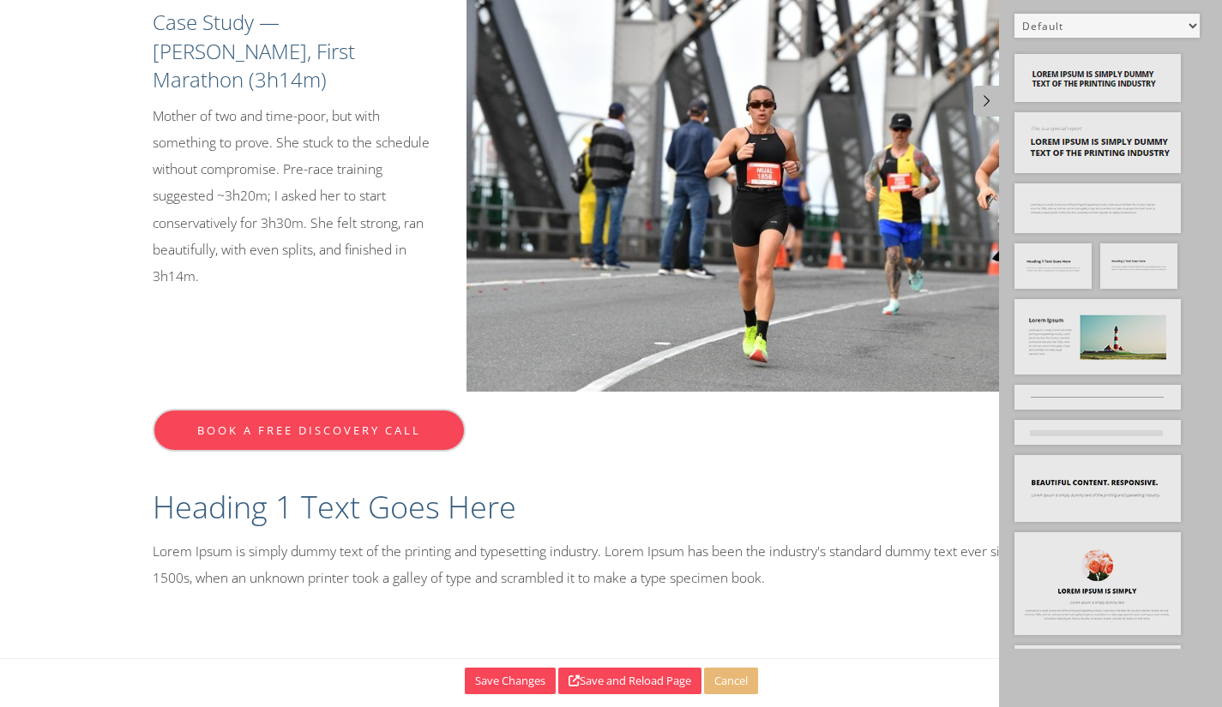
scroll to position [1592, 0]
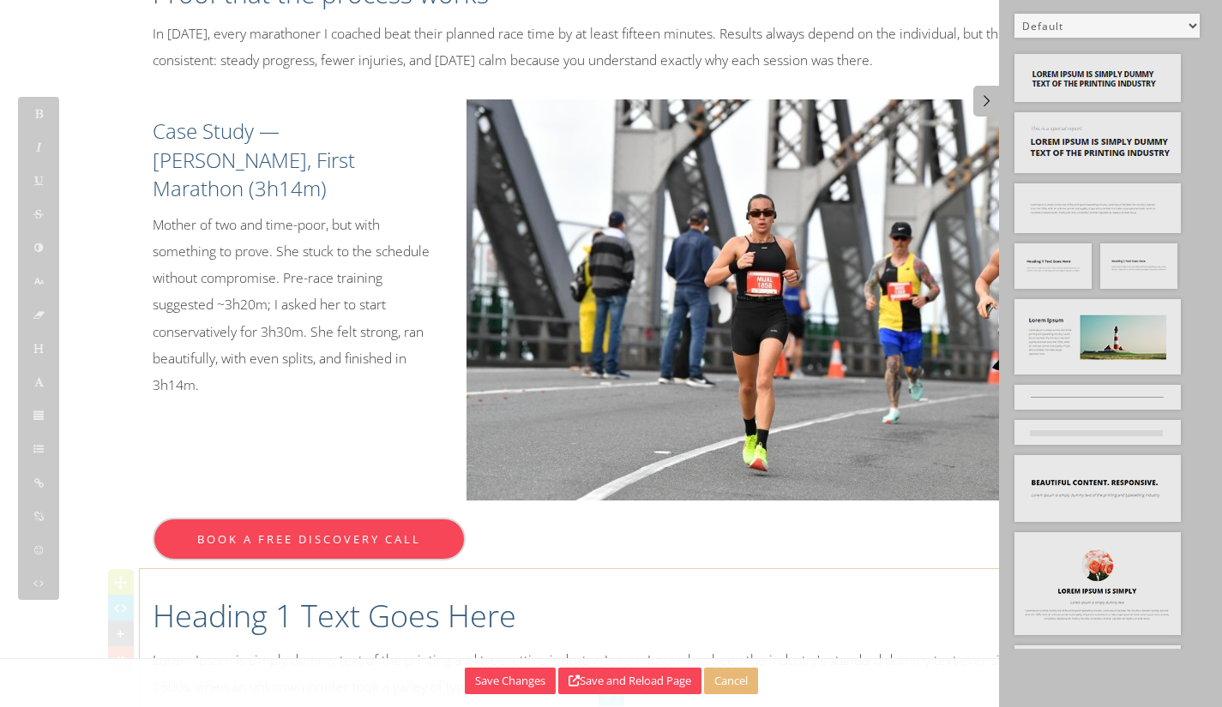
click at [482, 595] on h1 "Heading 1 Text Goes Here" at bounding box center [612, 616] width 918 height 43
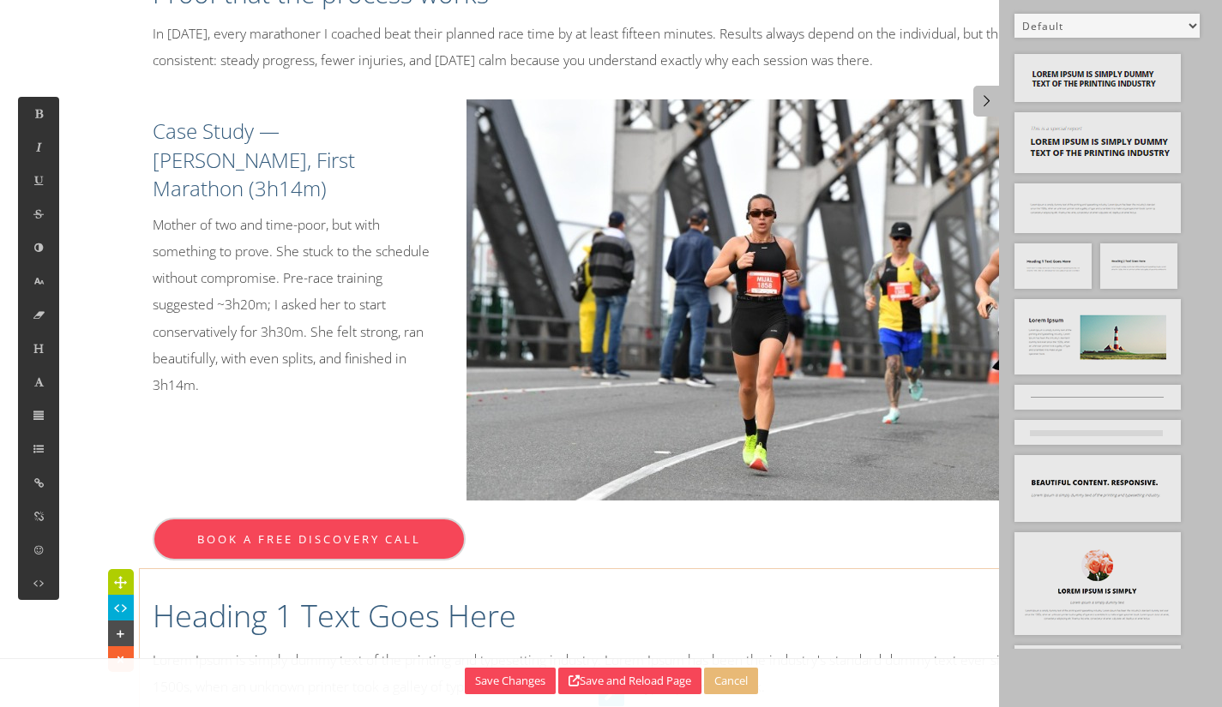
drag, startPoint x: 469, startPoint y: 577, endPoint x: 763, endPoint y: 637, distance: 300.2
click at [486, 647] on p "Lorem Ipsum is simply dummy text of the printing and typesetting industry. Lore…" at bounding box center [612, 673] width 918 height 53
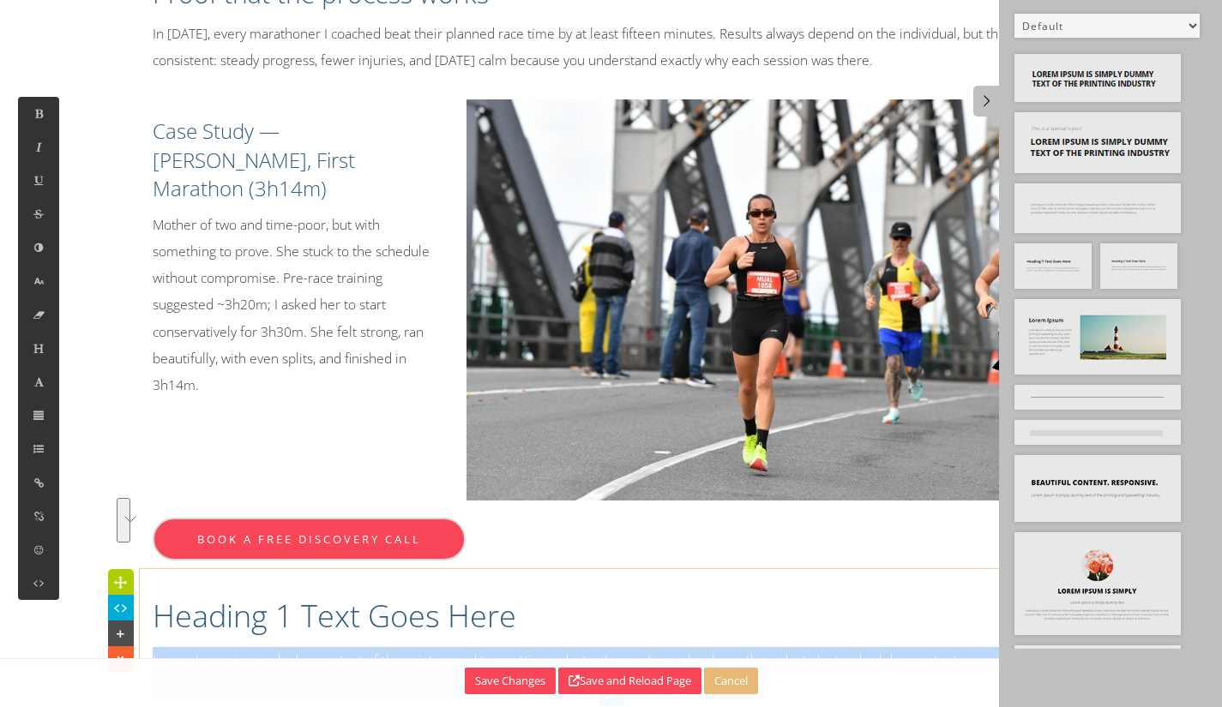
drag, startPoint x: 799, startPoint y: 599, endPoint x: 153, endPoint y: 572, distance: 647.1
click at [150, 578] on div "Heading 1 Text Goes Here Lorem Ipsum is simply dummy text of the printing and t…" at bounding box center [611, 643] width 943 height 131
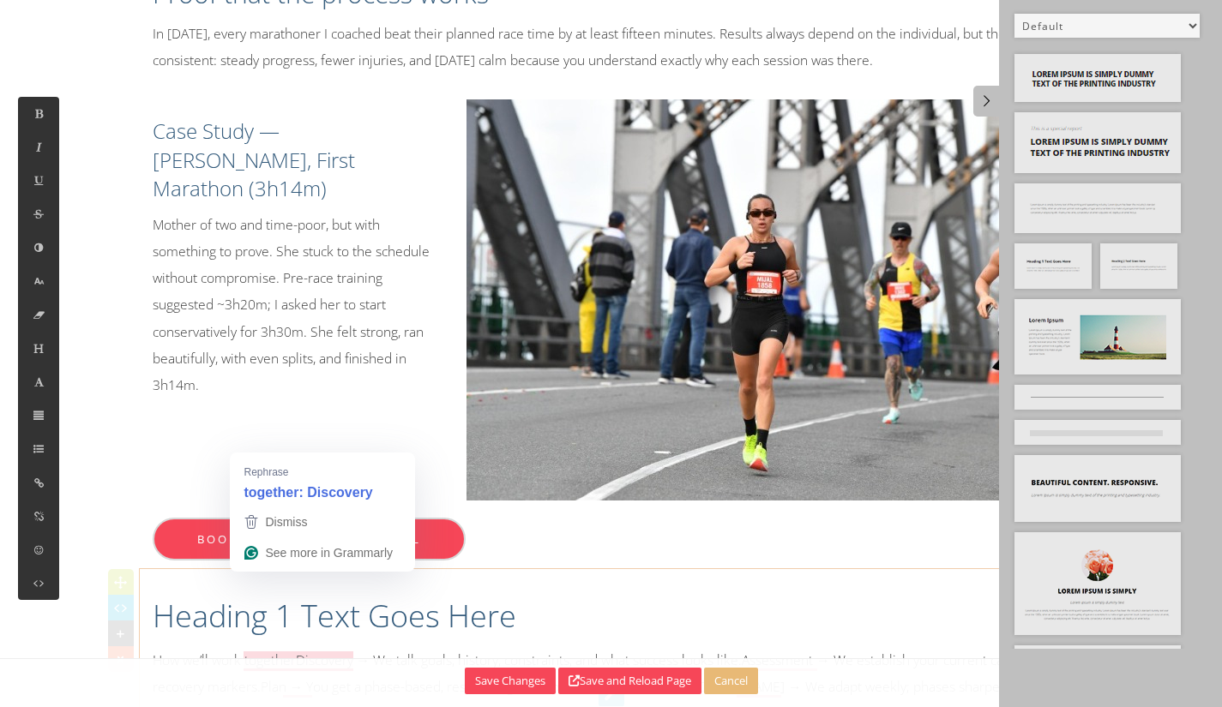
click at [296, 647] on p "How we’ll work togetherDiscovery → We talk goals, history, constraints, and wha…" at bounding box center [612, 700] width 918 height 107
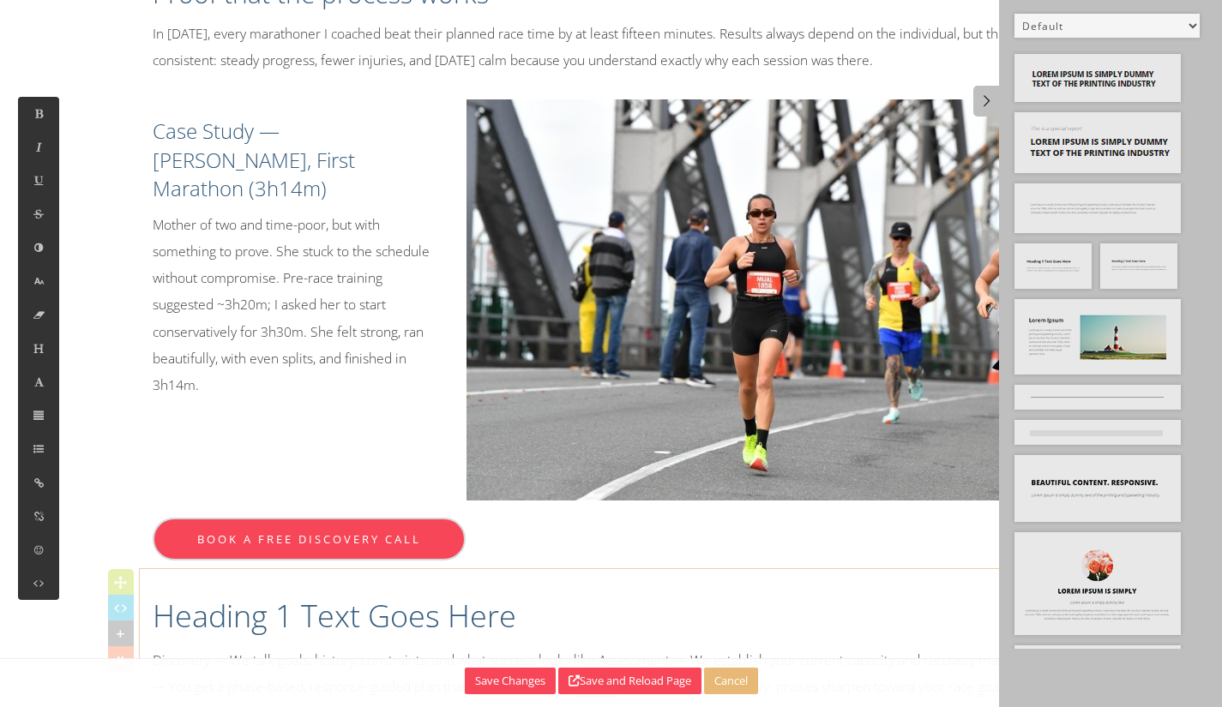
click at [178, 595] on h1 "Heading 1 Text Goes Here" at bounding box center [612, 616] width 918 height 43
click at [187, 595] on h1 "HHow we’ll work together" at bounding box center [612, 616] width 918 height 43
click at [231, 647] on p "Discovery → We talk goals, history, constraints, and what success looks like.As…" at bounding box center [612, 700] width 918 height 107
click at [610, 647] on p "Discovery → We talk goals, history, constraints, and what success looks like.As…" at bounding box center [612, 700] width 918 height 107
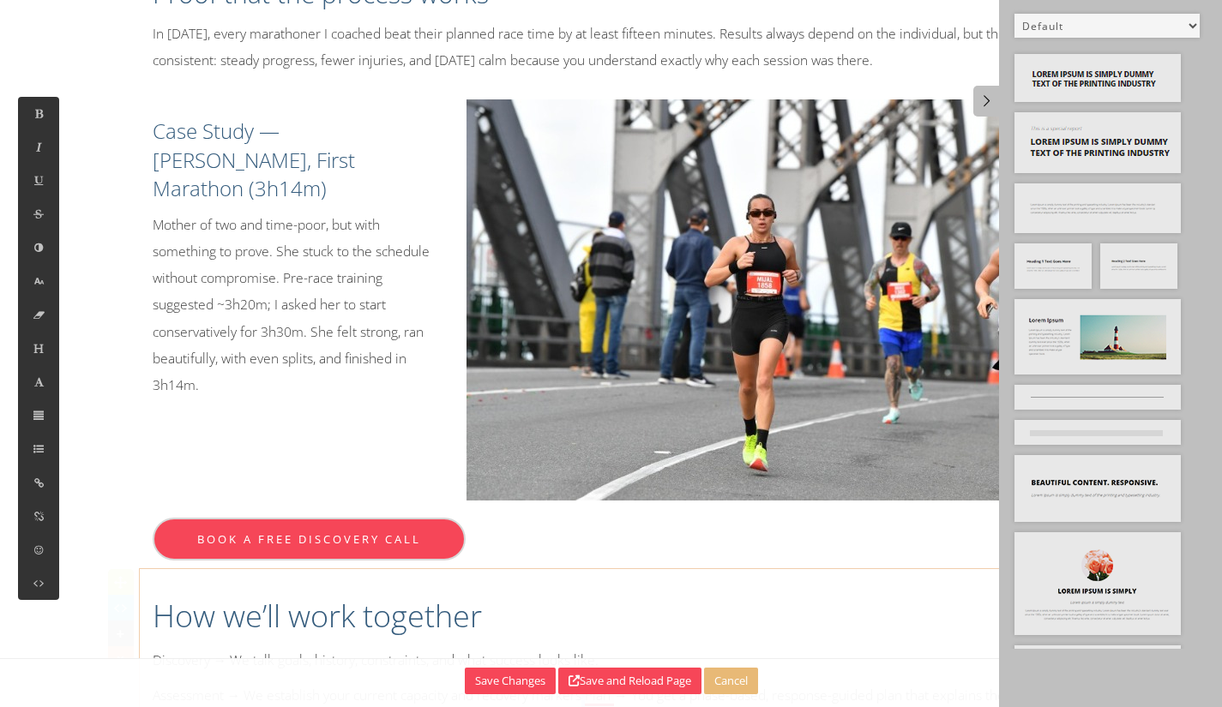
drag, startPoint x: 603, startPoint y: 652, endPoint x: 613, endPoint y: 647, distance: 11.5
drag, startPoint x: 545, startPoint y: 615, endPoint x: 574, endPoint y: 614, distance: 28.3
click at [549, 683] on p "Assessment → We establish your current capacity and recovery markers." at bounding box center [612, 696] width 918 height 27
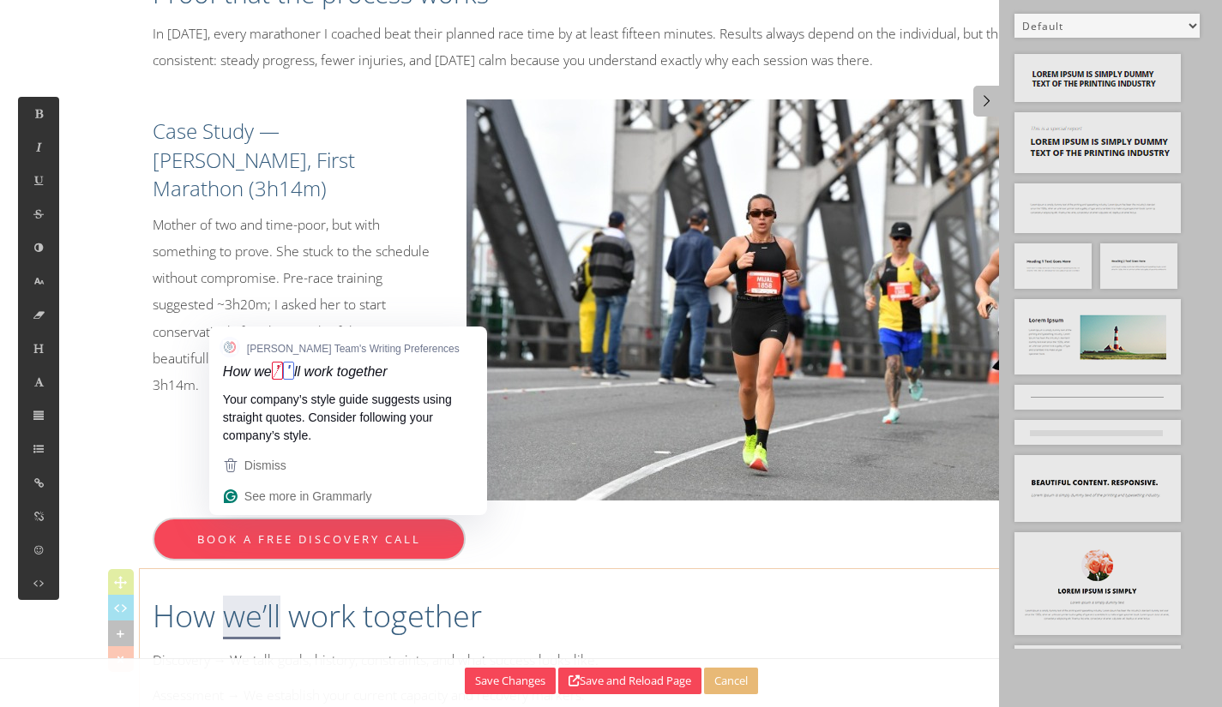
drag, startPoint x: 260, startPoint y: 544, endPoint x: 274, endPoint y: 521, distance: 26.6
click at [267, 595] on h1 "How we’ll work together" at bounding box center [612, 616] width 918 height 43
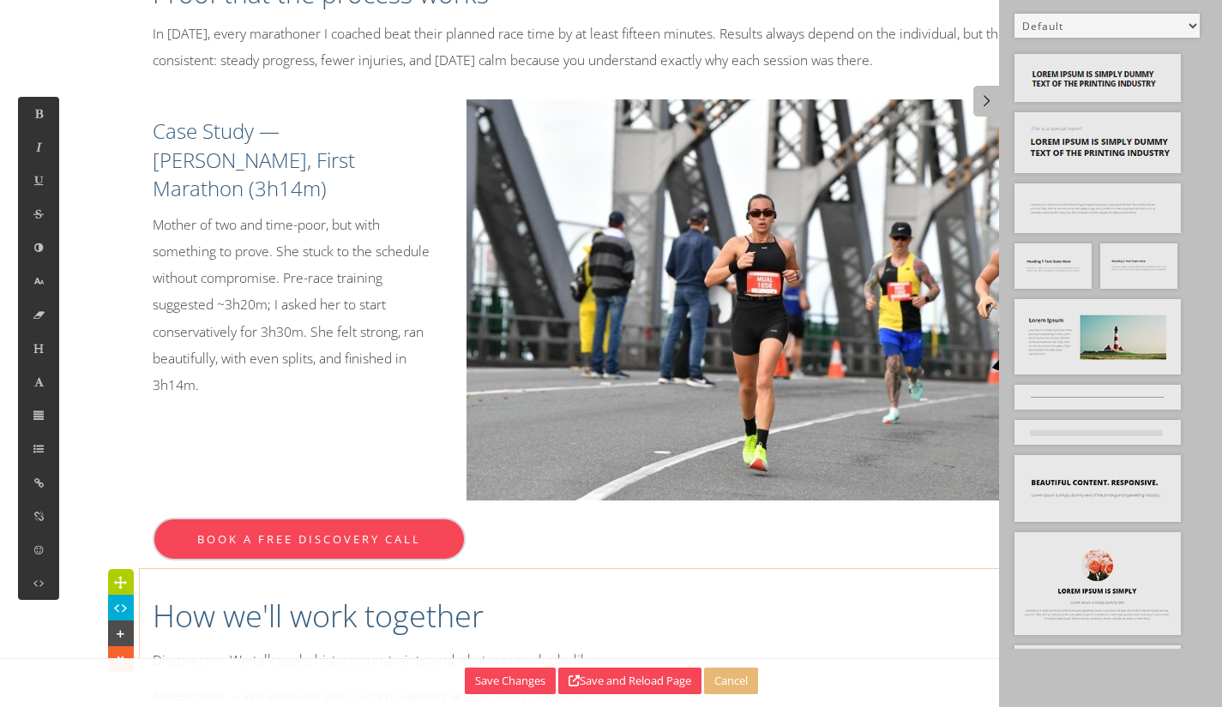
drag, startPoint x: 632, startPoint y: 564, endPoint x: 641, endPoint y: 563, distance: 9.5
click at [637, 578] on div "How we'll work together Discovery → We talk goals, history, constraints, and wh…" at bounding box center [611, 710] width 943 height 264
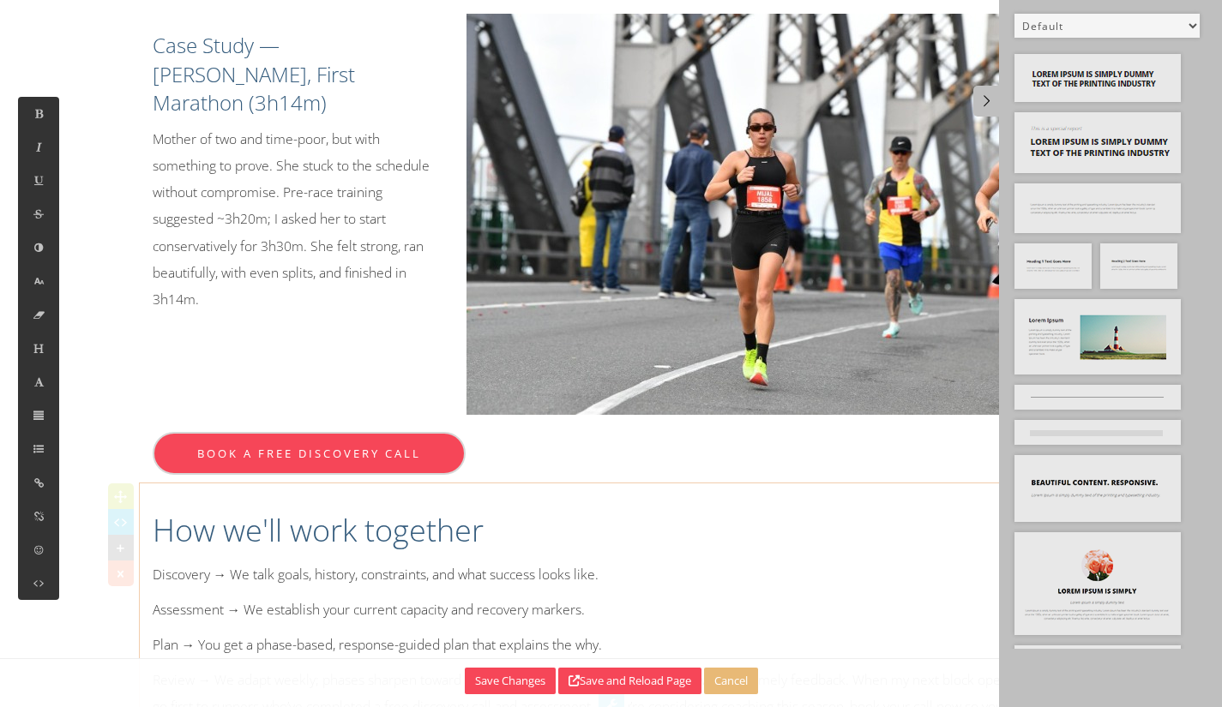
click at [686, 597] on p "Assessment → We establish your current capacity and recovery markers." at bounding box center [612, 610] width 918 height 27
drag, startPoint x: 553, startPoint y: 599, endPoint x: 609, endPoint y: 593, distance: 56.1
click at [569, 667] on p "Review → We adapt weekly; phases sharpen toward your race goal.I cap my roster …" at bounding box center [612, 707] width 918 height 81
click at [981, 110] on link at bounding box center [986, 101] width 26 height 31
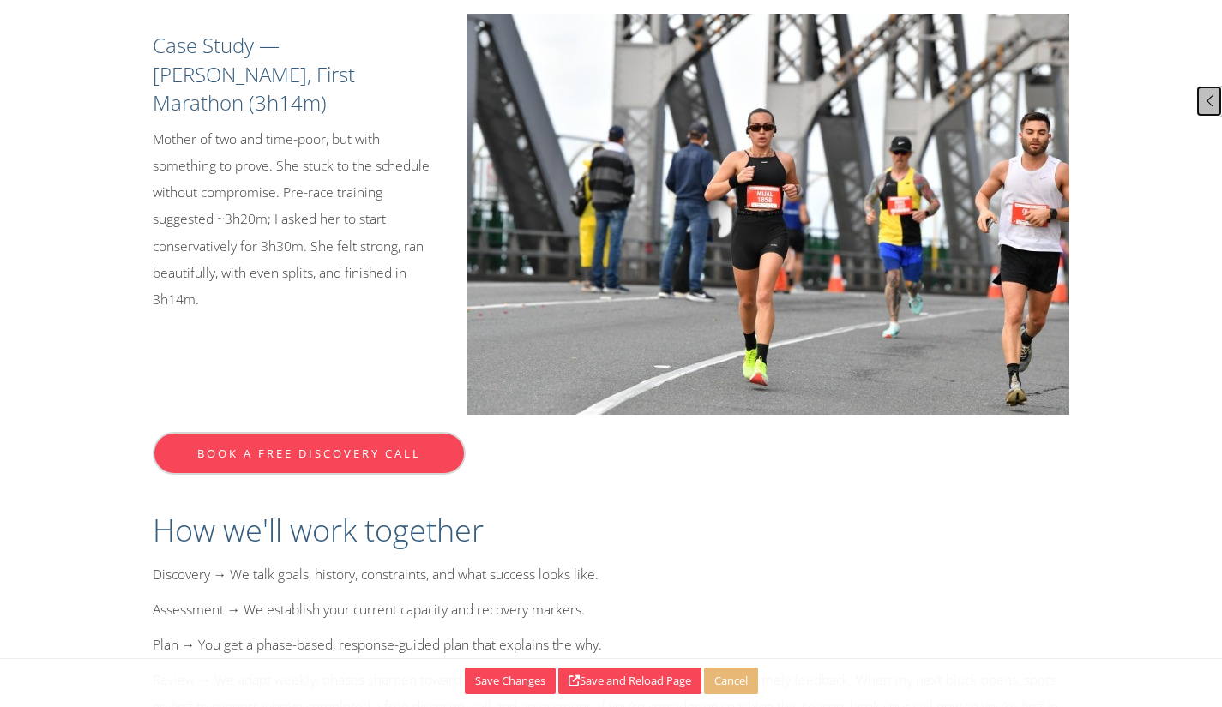
scroll to position [1724, 0]
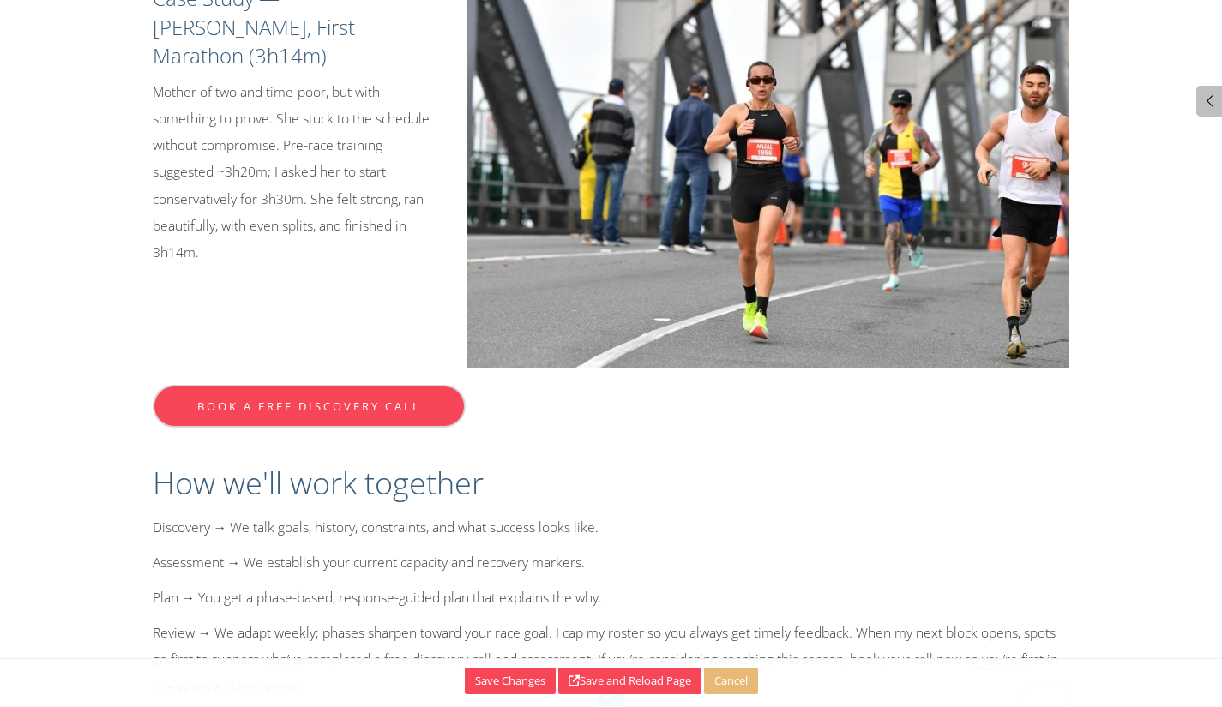
click at [513, 620] on p "Review → We adapt weekly; phases sharpen toward your race goal. I cap my roster…" at bounding box center [612, 660] width 918 height 81
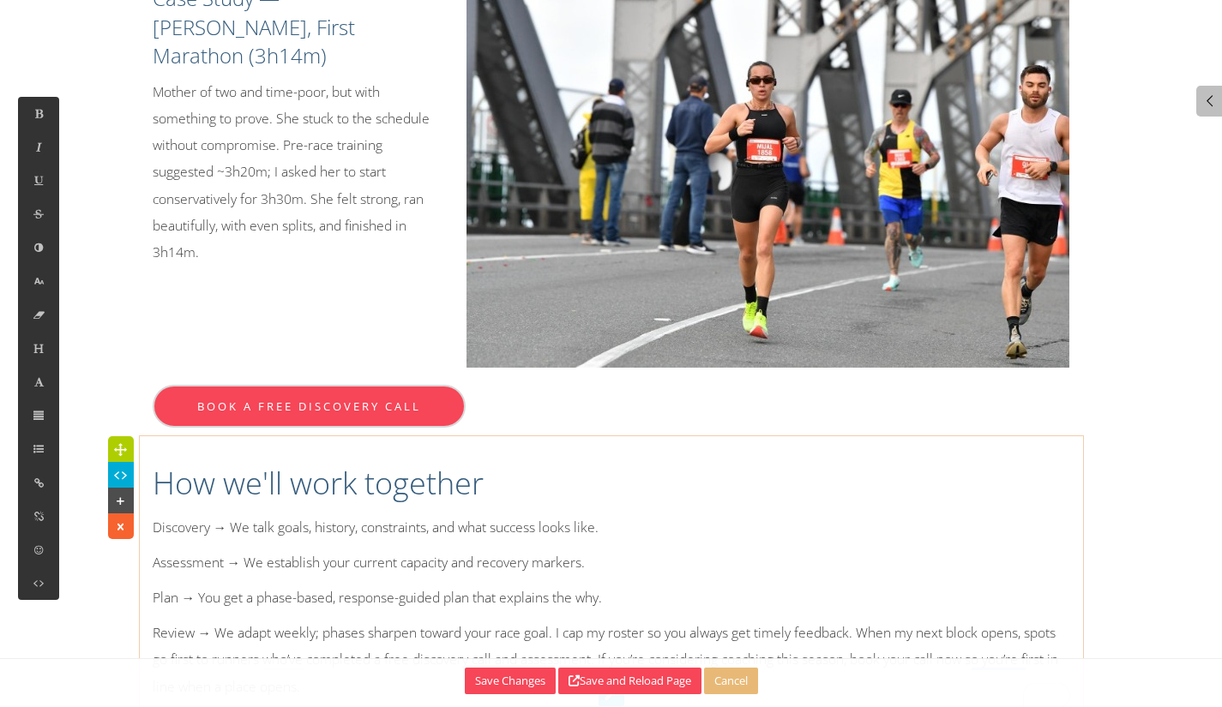
click at [744, 585] on p "Plan → You get a phase-based, response-guided plan that explains the why." at bounding box center [612, 598] width 918 height 27
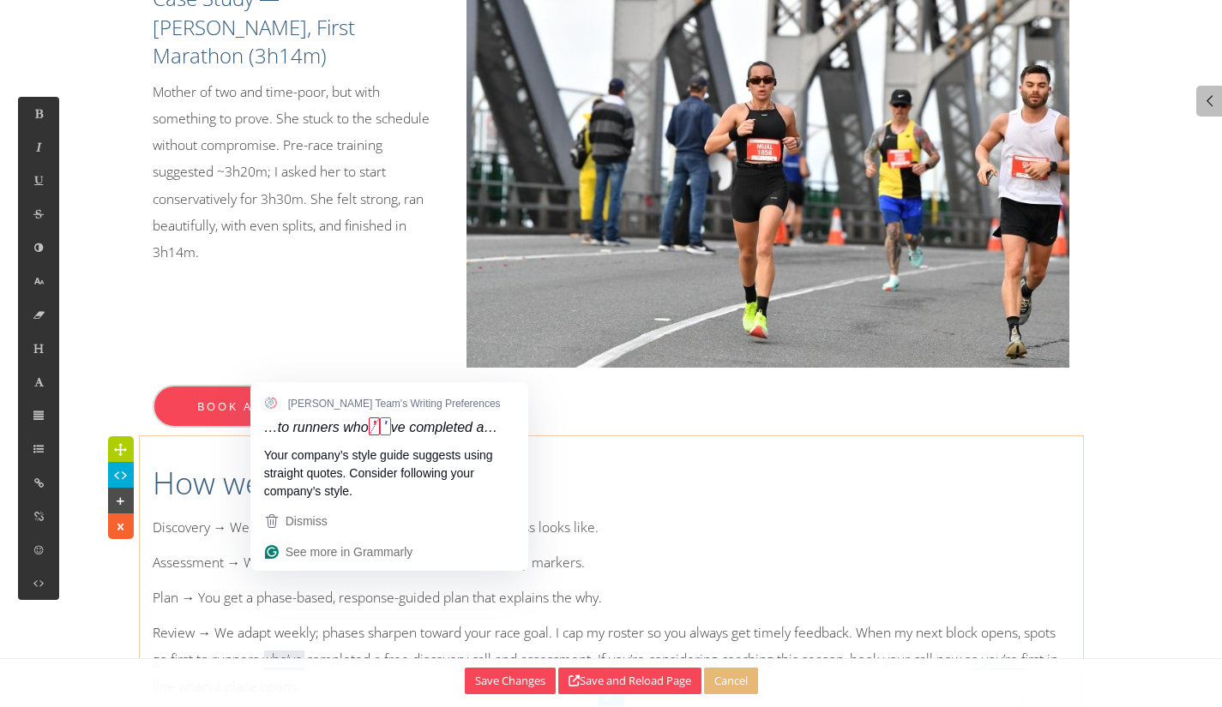
click at [291, 620] on p "Review → We adapt weekly; phases sharpen toward your race goal. I cap my roster…" at bounding box center [612, 660] width 918 height 81
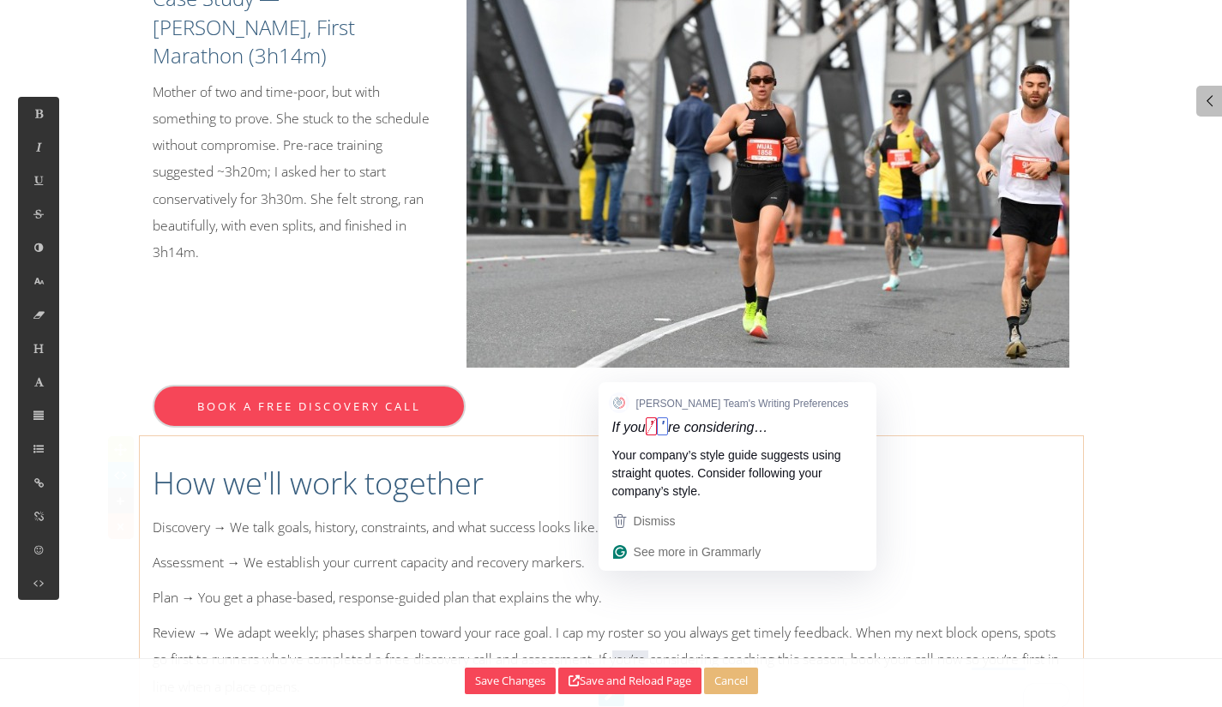
click at [632, 620] on p "Review → We adapt weekly; phases sharpen toward your race goal. I cap my roster…" at bounding box center [612, 660] width 918 height 81
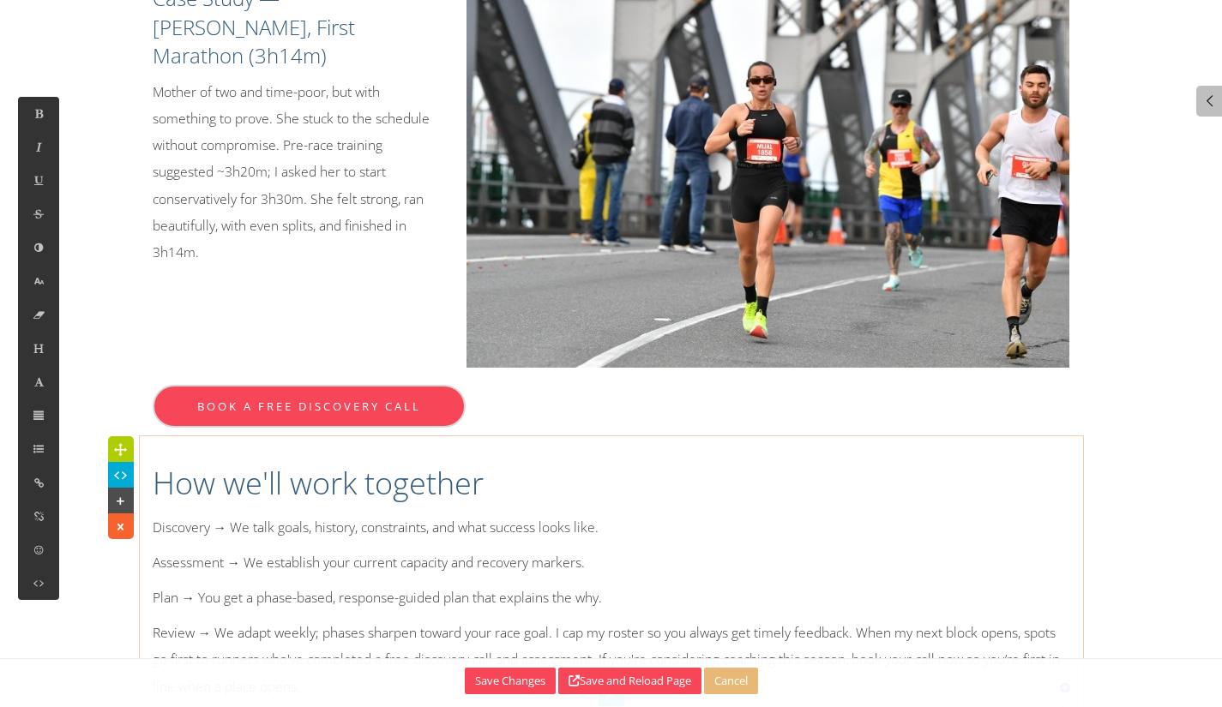
click at [971, 620] on p "Review → We adapt weekly; phases sharpen toward your race goal. I cap my roster…" at bounding box center [612, 660] width 918 height 81
click at [1015, 620] on p "Review → We adapt weekly; phases sharpen toward your race goal. I cap my roster…" at bounding box center [612, 660] width 918 height 81
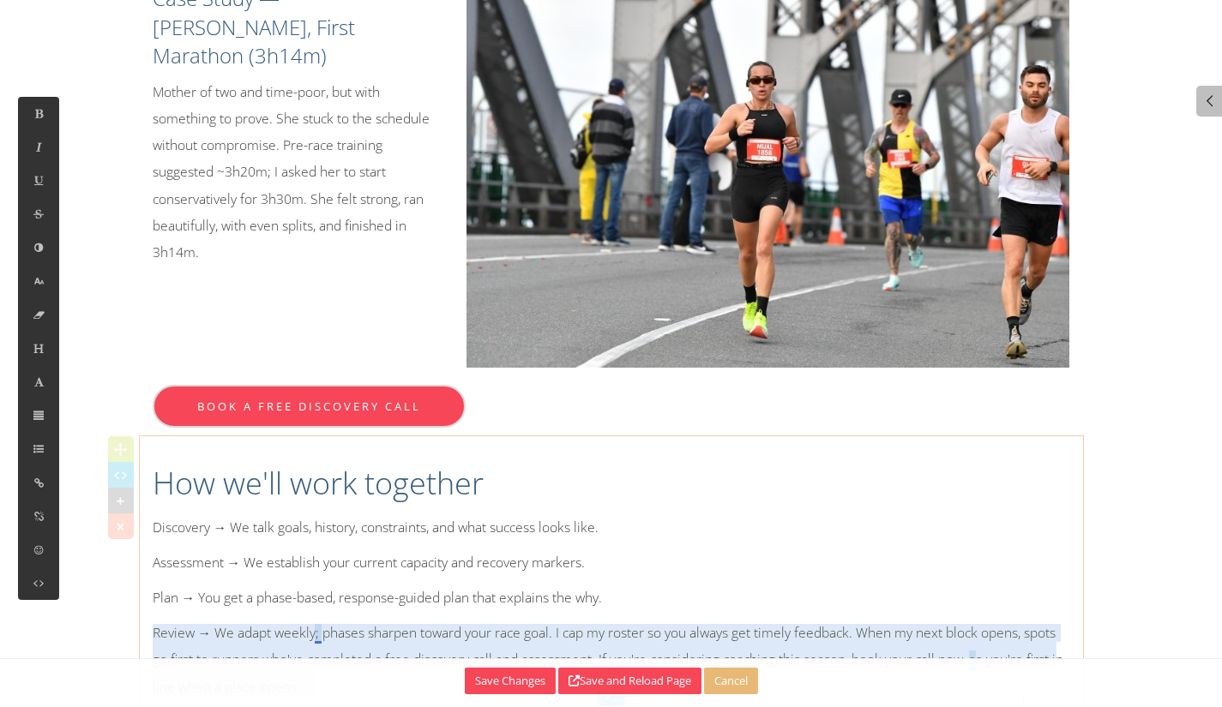
drag, startPoint x: 320, startPoint y: 557, endPoint x: 347, endPoint y: 560, distance: 27.6
click at [325, 620] on p "Review → We adapt weekly; phases sharpen toward your race goal. I cap my roster…" at bounding box center [612, 660] width 918 height 81
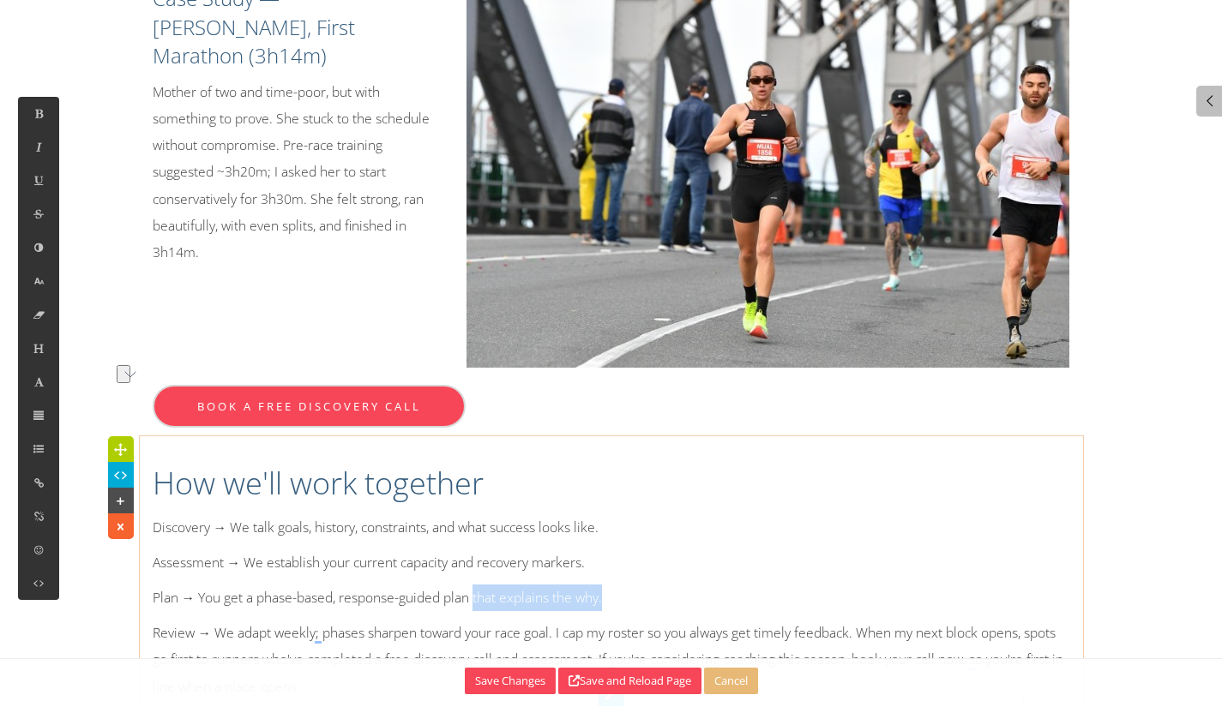
drag, startPoint x: 635, startPoint y: 518, endPoint x: 477, endPoint y: 514, distance: 157.8
click at [477, 585] on p "Plan → You get a phase-based, response-guided plan that explains the why." at bounding box center [612, 598] width 918 height 27
drag, startPoint x: 519, startPoint y: 553, endPoint x: 522, endPoint y: 521, distance: 32.8
click at [518, 620] on p "Review → We adapt weekly; phases sharpen toward your race goal. I cap my roster…" at bounding box center [612, 660] width 918 height 81
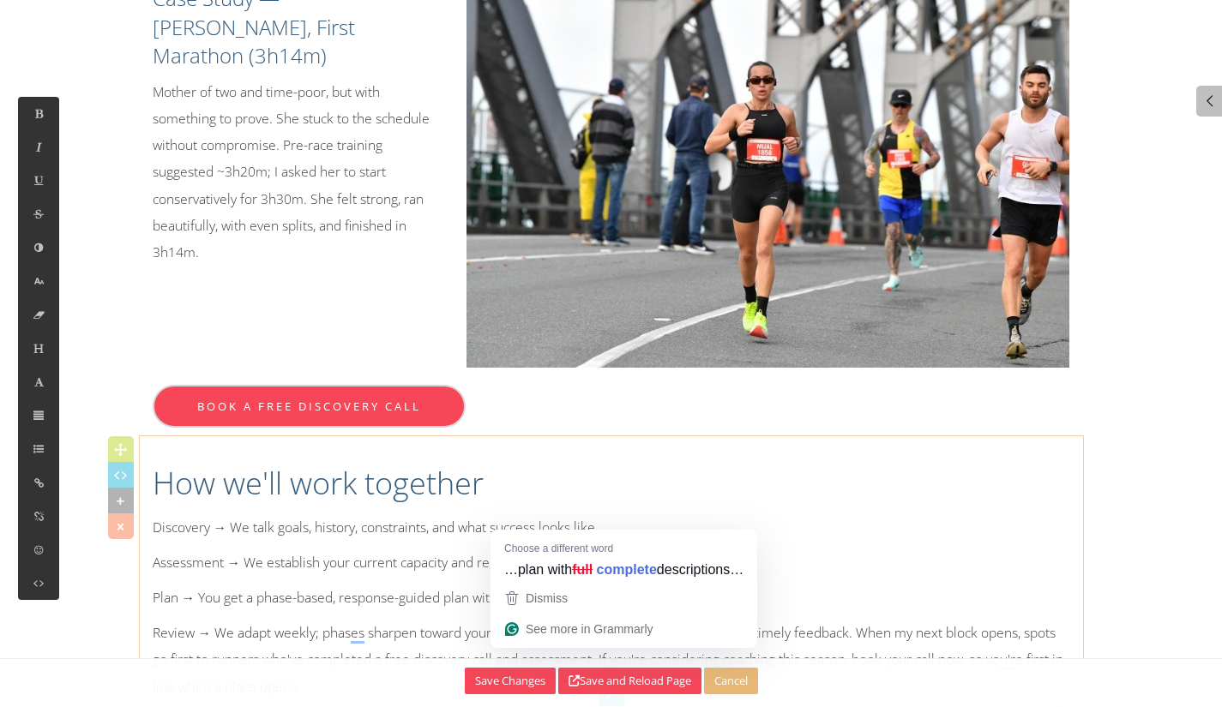
click at [511, 585] on p "Plan → You get a phase-based, response-guided plan with full descriptions of th…" at bounding box center [612, 598] width 918 height 27
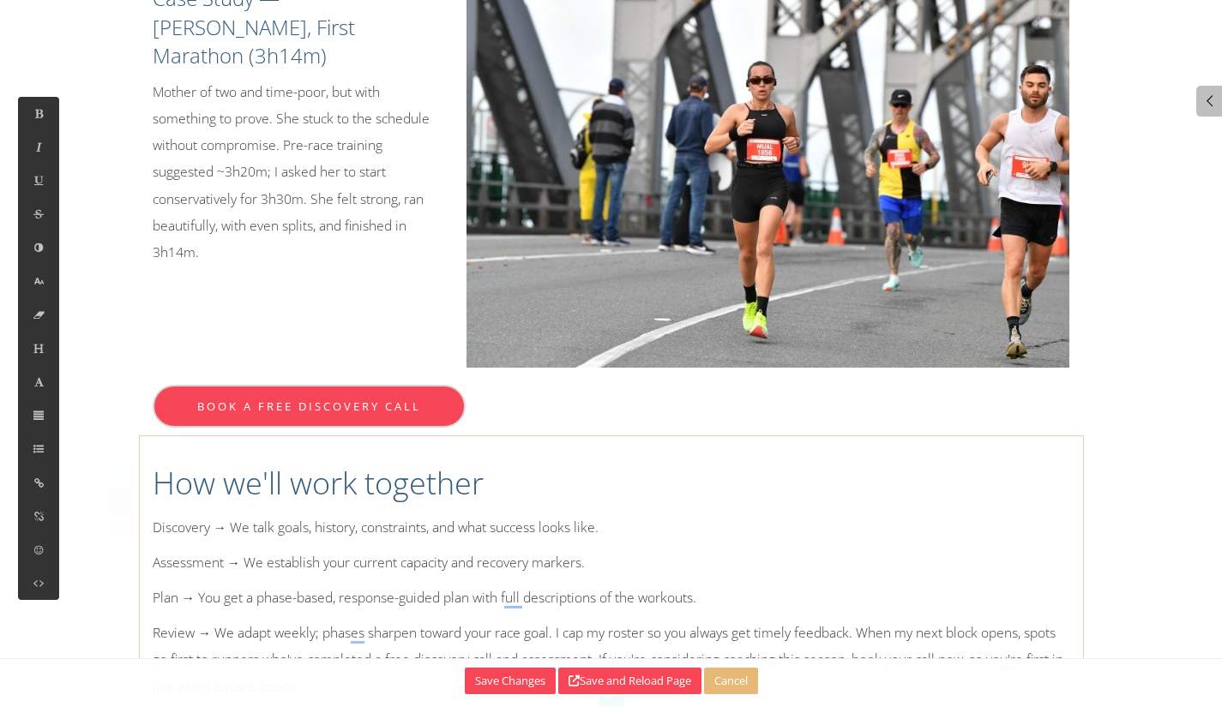
click at [526, 620] on p "Review → We adapt weekly; phases sharpen toward your race goal. I cap my roster…" at bounding box center [612, 660] width 918 height 81
click at [510, 585] on p "Plan → You get a phase-based, response-guided plan with full descriptions of th…" at bounding box center [612, 598] width 918 height 27
click at [512, 585] on p "Plan → You get a phase-based, response-guided plan with full descriptions of th…" at bounding box center [612, 598] width 918 height 27
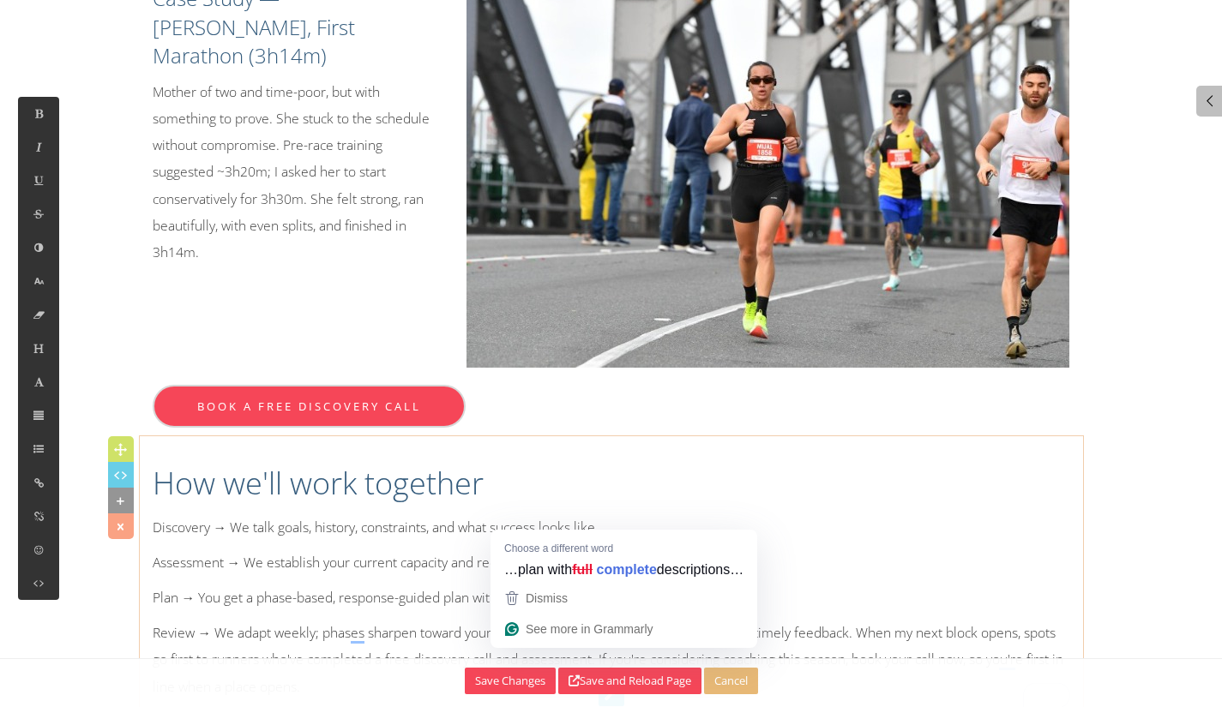
click at [512, 585] on p "Plan → You get a phase-based, response-guided plan with full descriptions of th…" at bounding box center [612, 598] width 918 height 27
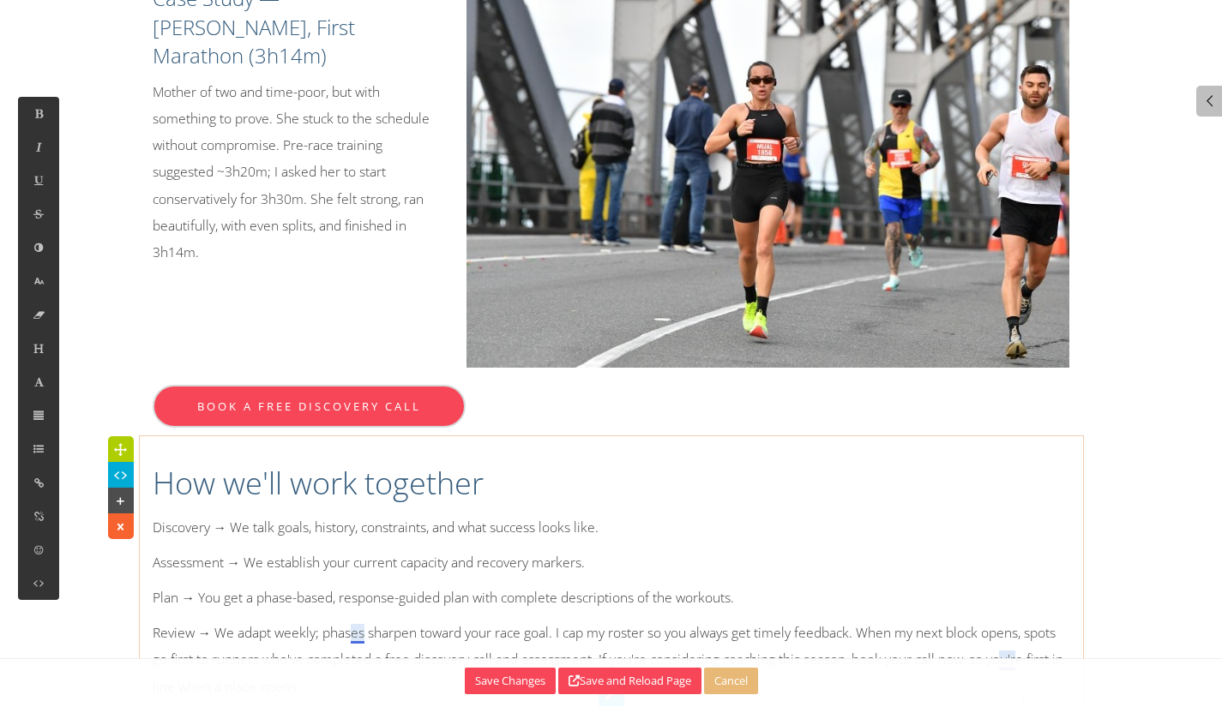
click at [358, 620] on p "Review → We adapt weekly; phases sharpen toward your race goal. I cap my roster…" at bounding box center [612, 660] width 918 height 81
click at [503, 676] on button "Save Changes" at bounding box center [510, 681] width 91 height 27
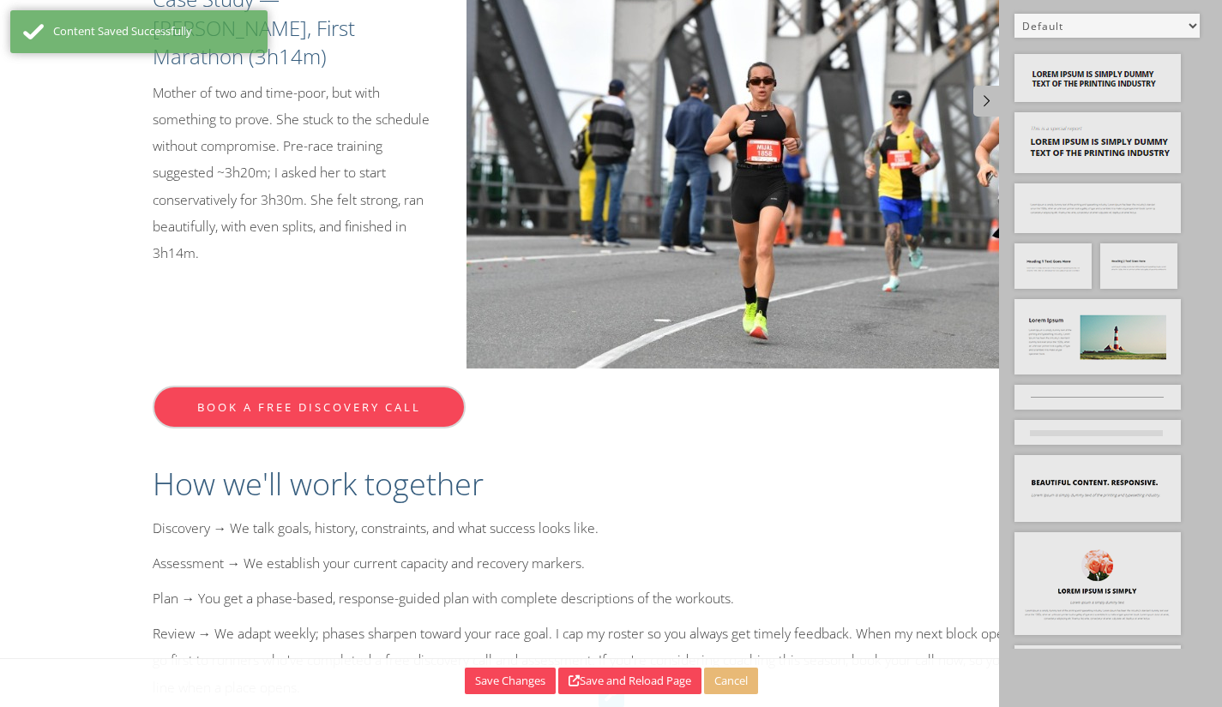
click at [533, 386] on div "Book a free discovery call" at bounding box center [612, 407] width 918 height 43
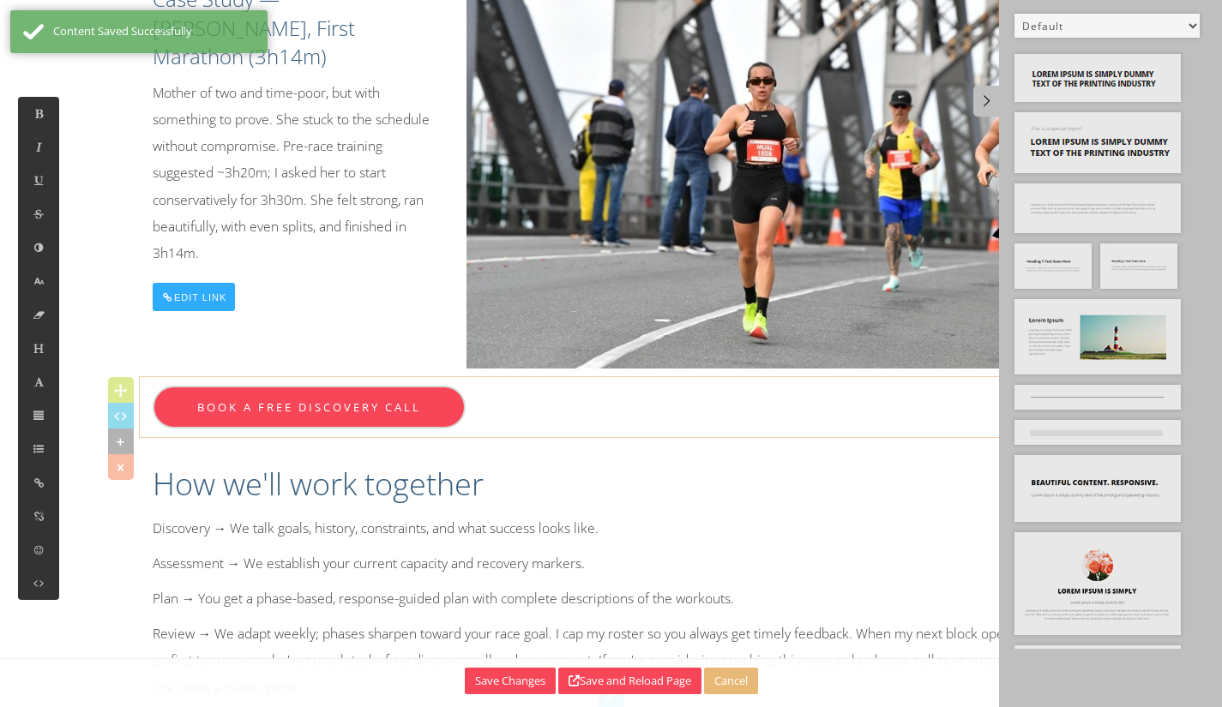
click at [581, 386] on div "Book a free discovery call" at bounding box center [612, 407] width 918 height 43
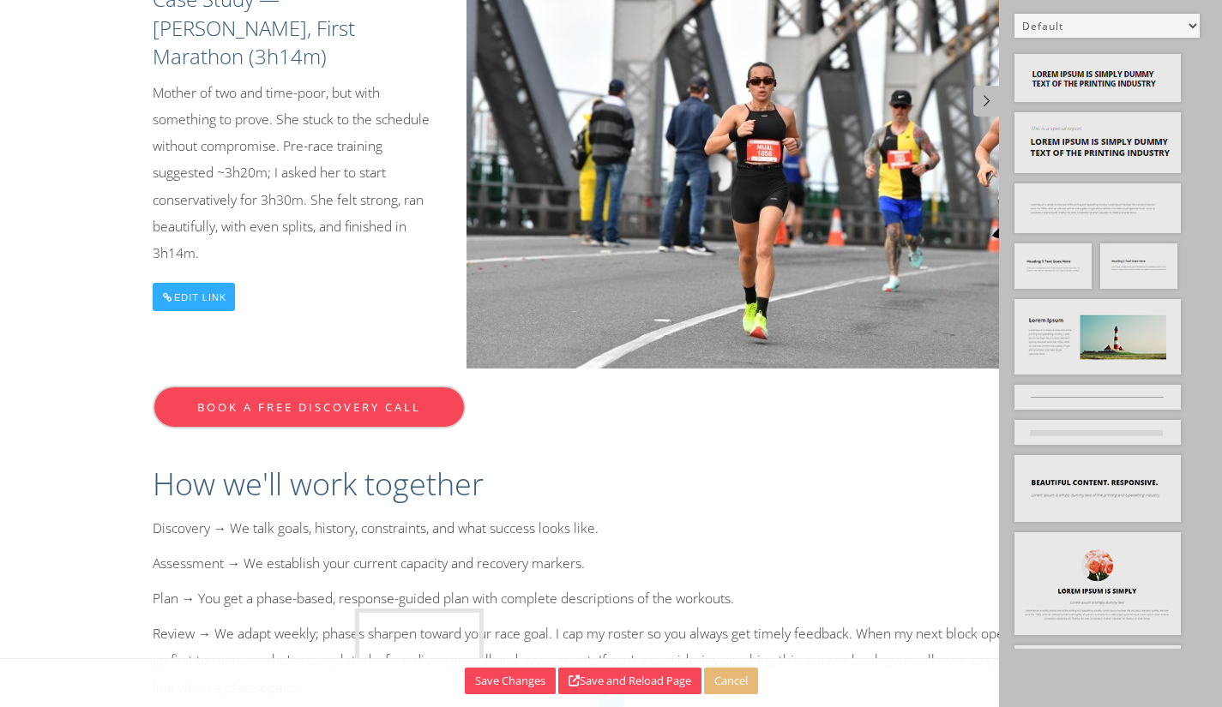
drag, startPoint x: 1072, startPoint y: 264, endPoint x: 412, endPoint y: 629, distance: 753.5
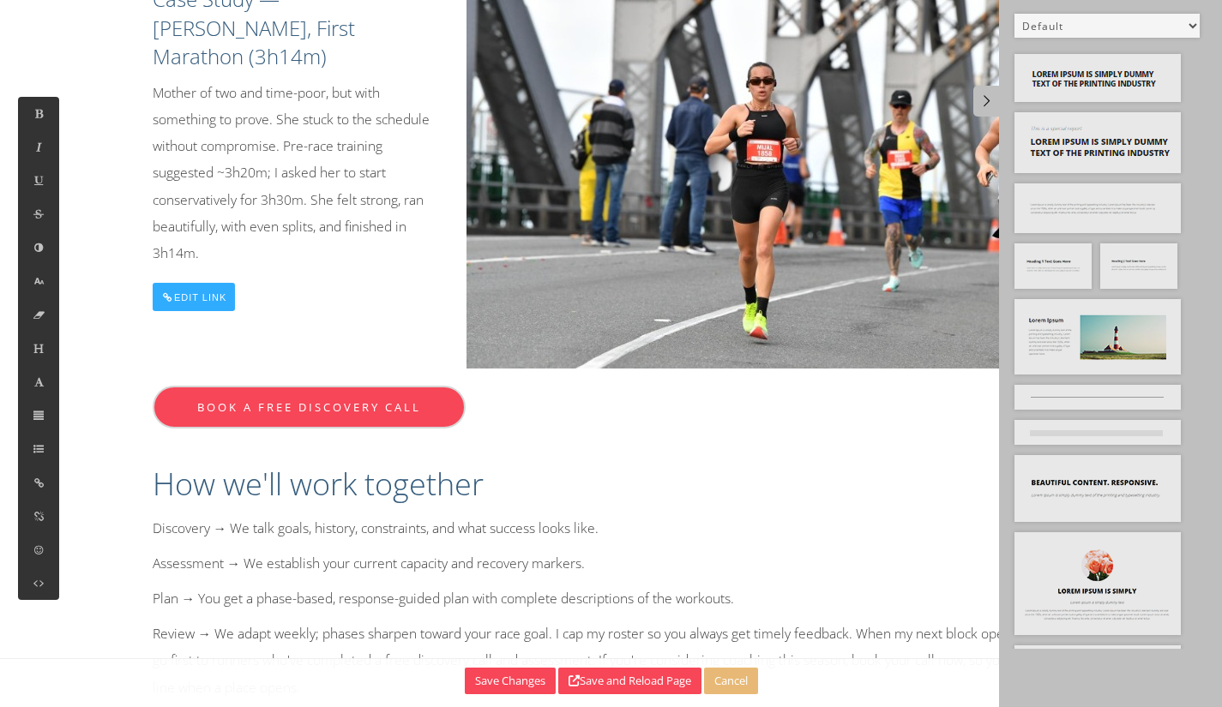
scroll to position [1895, 0]
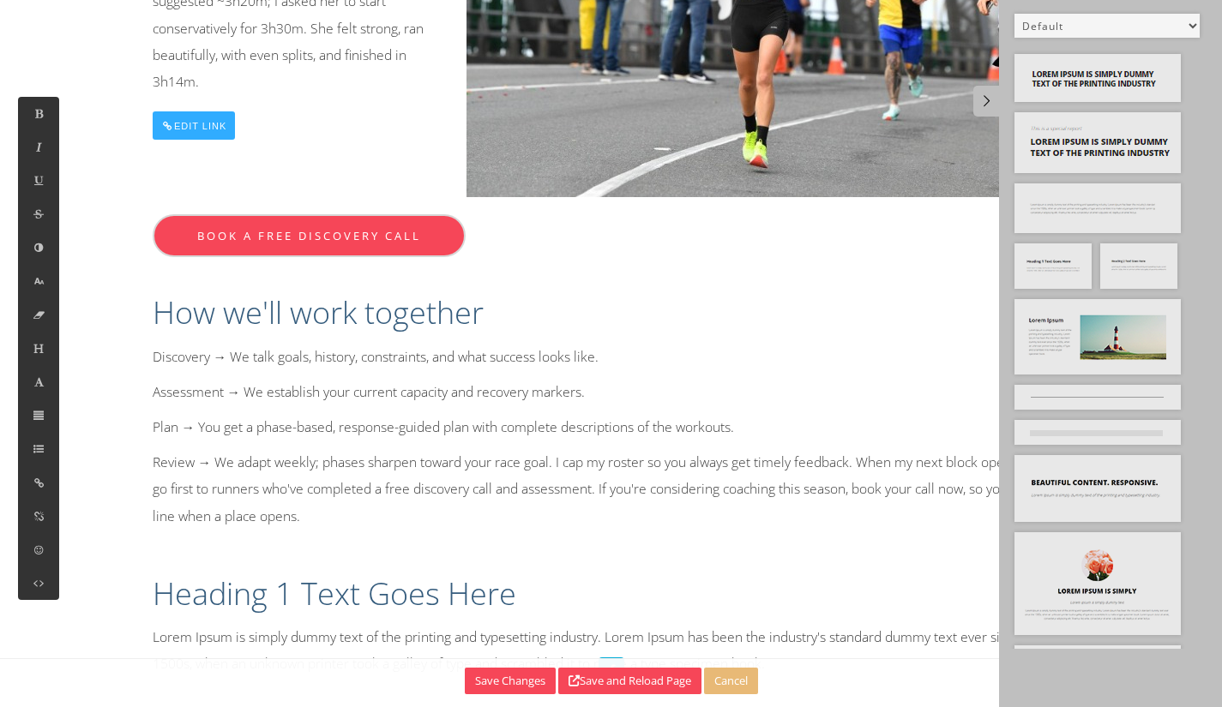
click at [264, 547] on div "Heading 1 Text Goes Here Lorem Ipsum is simply dummy text of the printing and t…" at bounding box center [611, 621] width 943 height 148
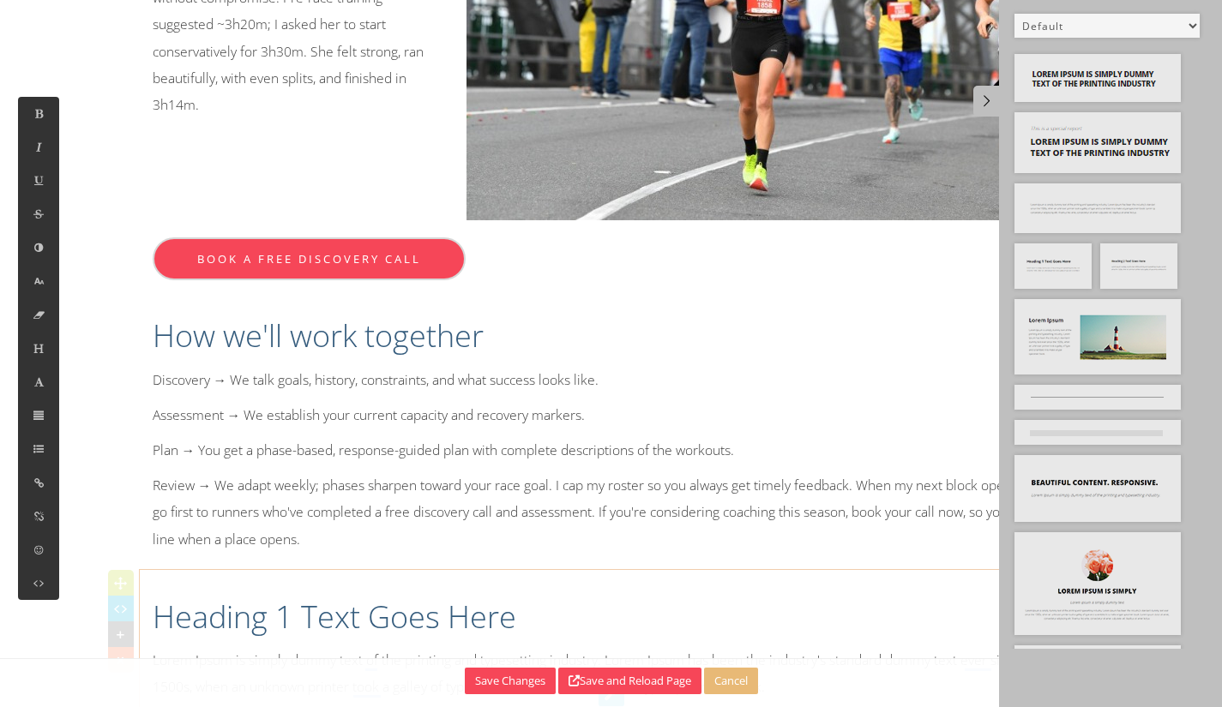
click at [535, 596] on h1 "Heading 1 Text Goes Here" at bounding box center [612, 617] width 918 height 43
click at [547, 596] on h1 "Heading 1 Text Goes Here" at bounding box center [612, 617] width 918 height 43
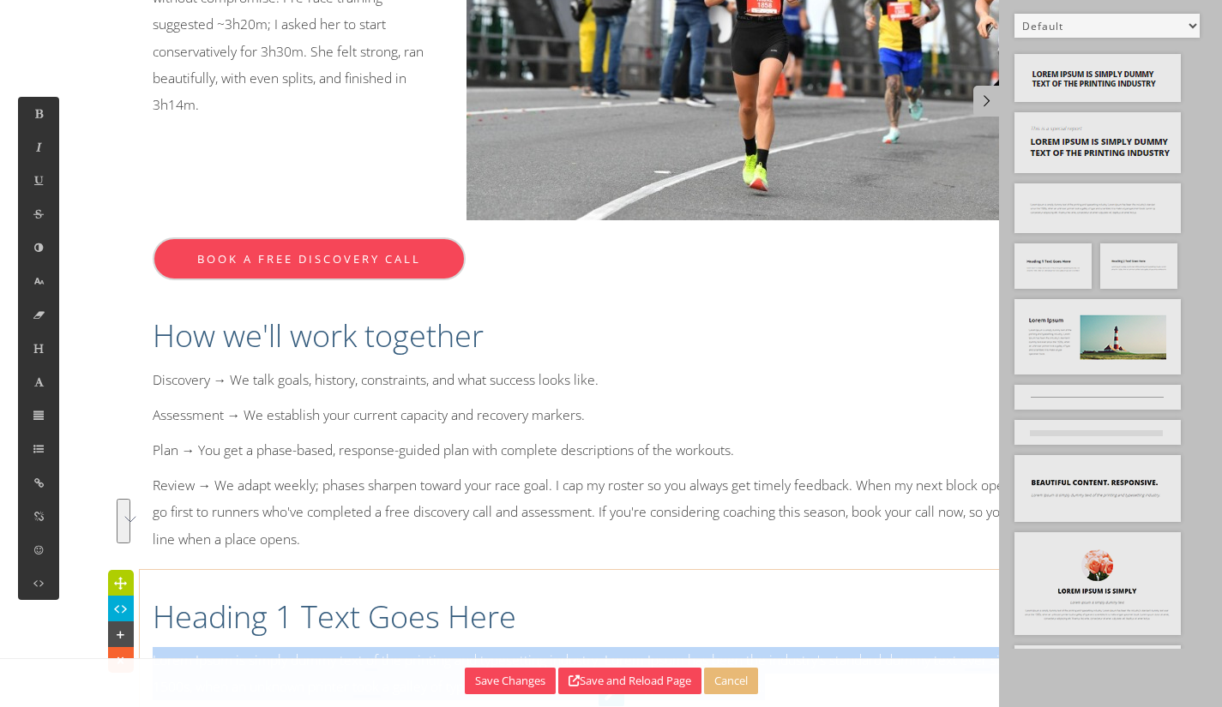
drag, startPoint x: 806, startPoint y: 611, endPoint x: 152, endPoint y: 585, distance: 654.8
click at [153, 647] on p "Lorem Ipsum is simply dummy text of the printing and typesetting industry. Lore…" at bounding box center [612, 673] width 918 height 53
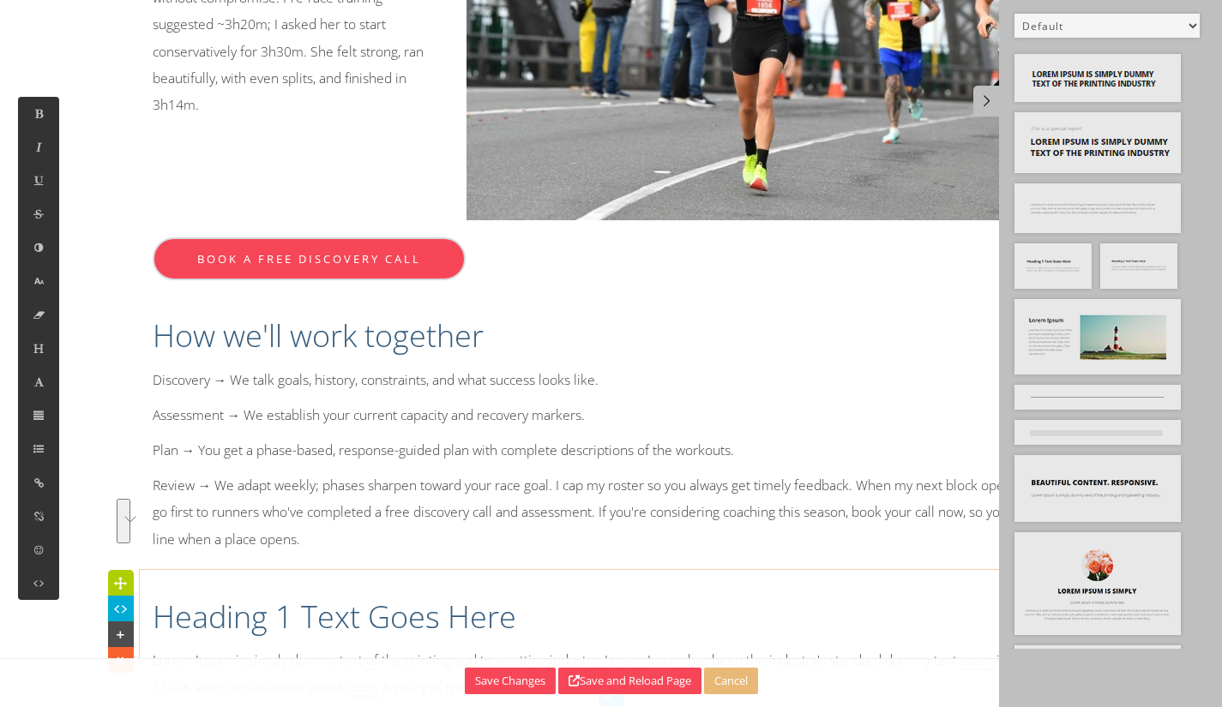
scroll to position [9331, 2]
drag, startPoint x: 352, startPoint y: 580, endPoint x: 151, endPoint y: 569, distance: 201.8
click at [148, 579] on div "Heading 1 Text Goes Here Training plans you can start todayPrefer a proven plan…" at bounding box center [611, 684] width 943 height 211
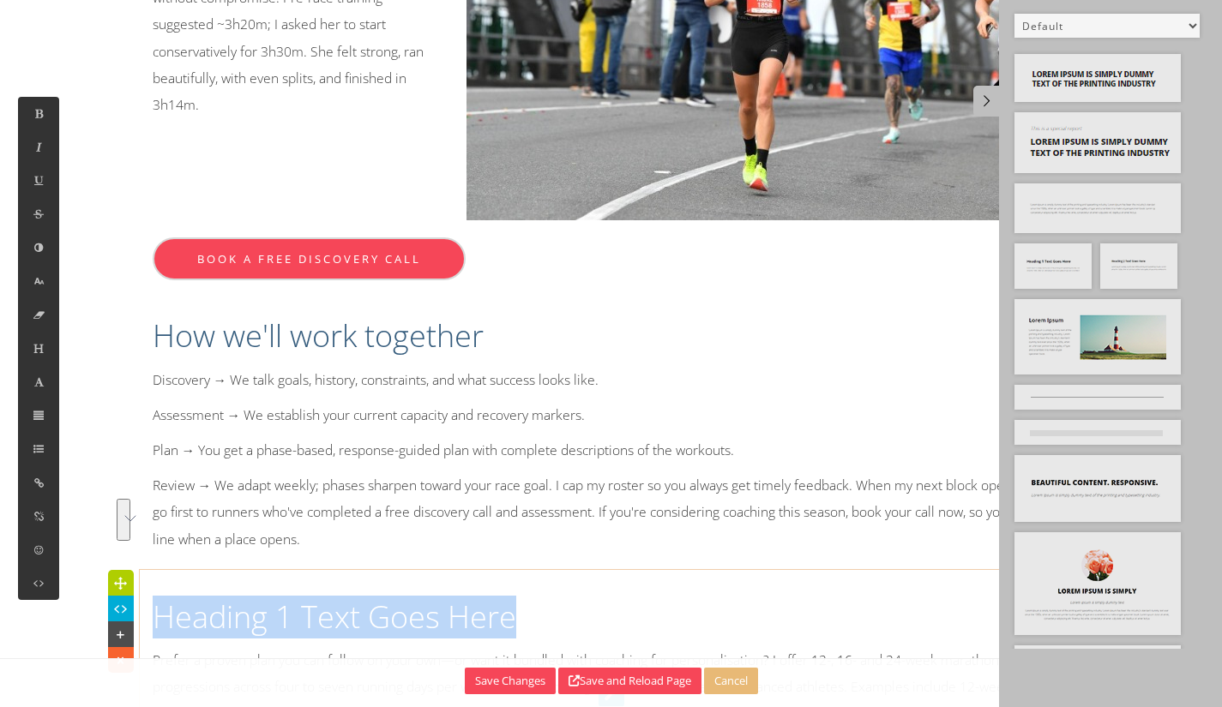
drag, startPoint x: 553, startPoint y: 533, endPoint x: 153, endPoint y: 523, distance: 399.7
click at [153, 596] on h1 "Heading 1 Text Goes Here" at bounding box center [612, 617] width 918 height 43
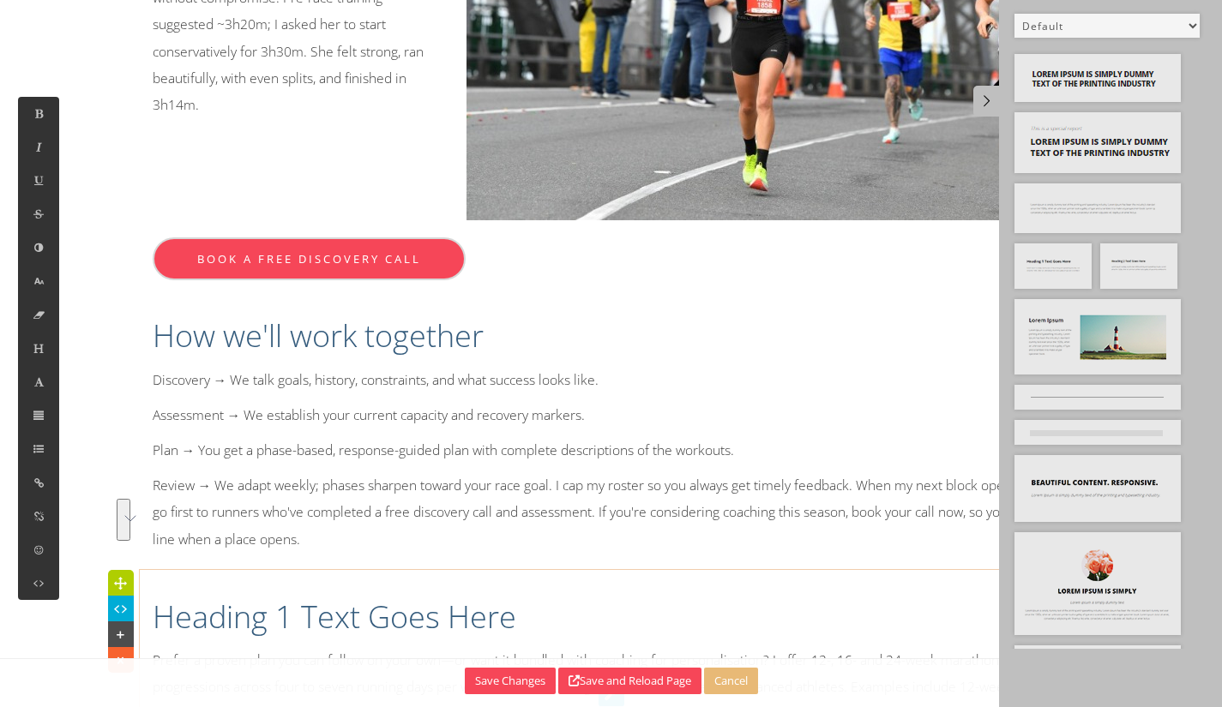
scroll to position [0, 0]
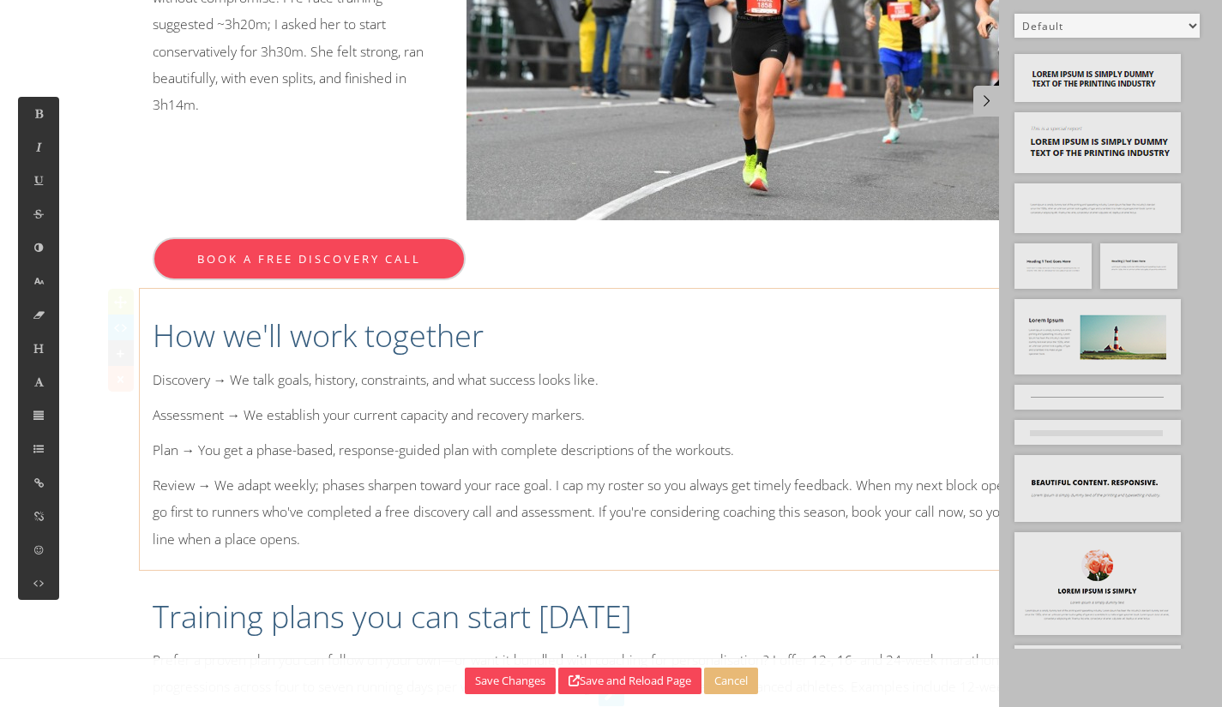
click at [323, 315] on h1 "How we'll work together" at bounding box center [612, 336] width 918 height 43
click at [45, 351] on button at bounding box center [38, 348] width 41 height 33
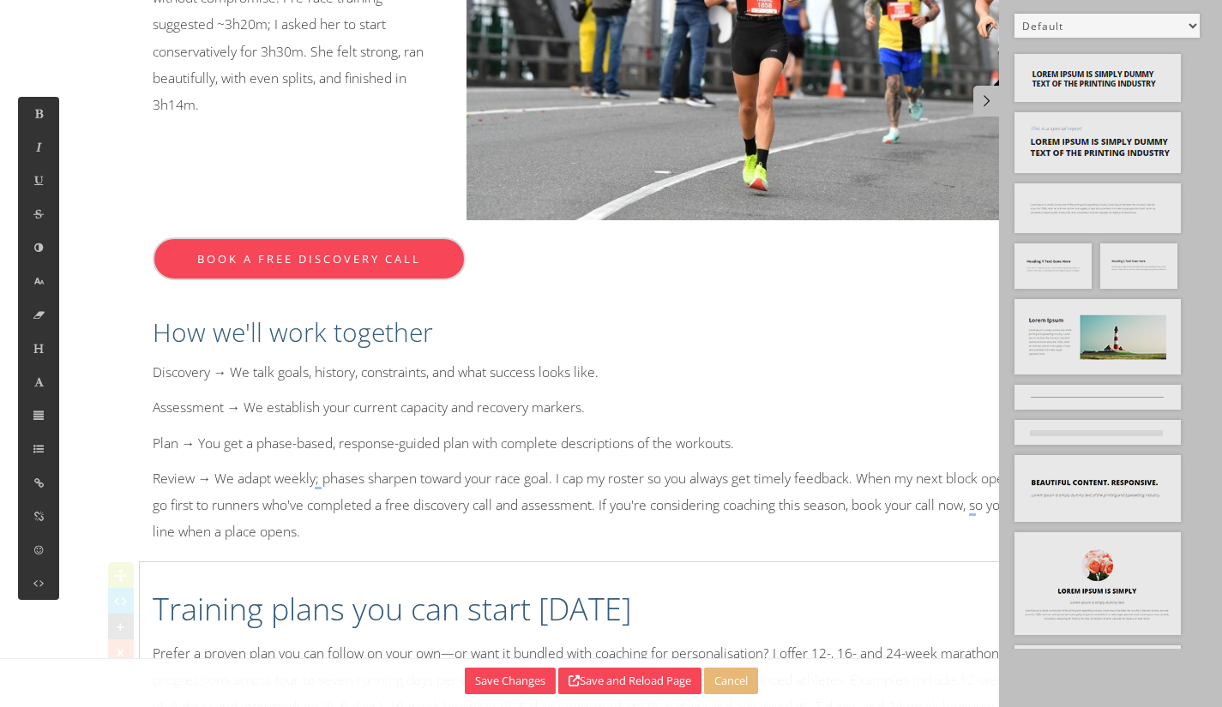
click at [436, 588] on h1 "Training plans you can start [DATE]" at bounding box center [612, 609] width 918 height 43
click at [41, 342] on icon at bounding box center [39, 348] width 15 height 15
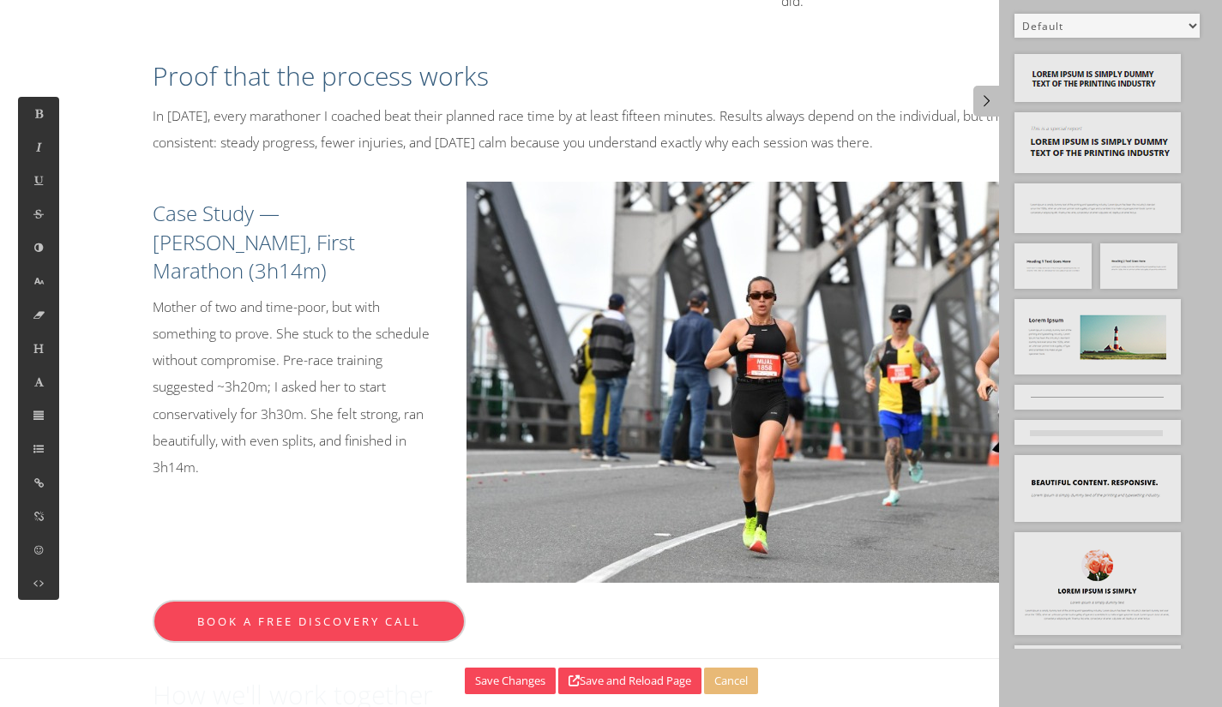
scroll to position [1424, 0]
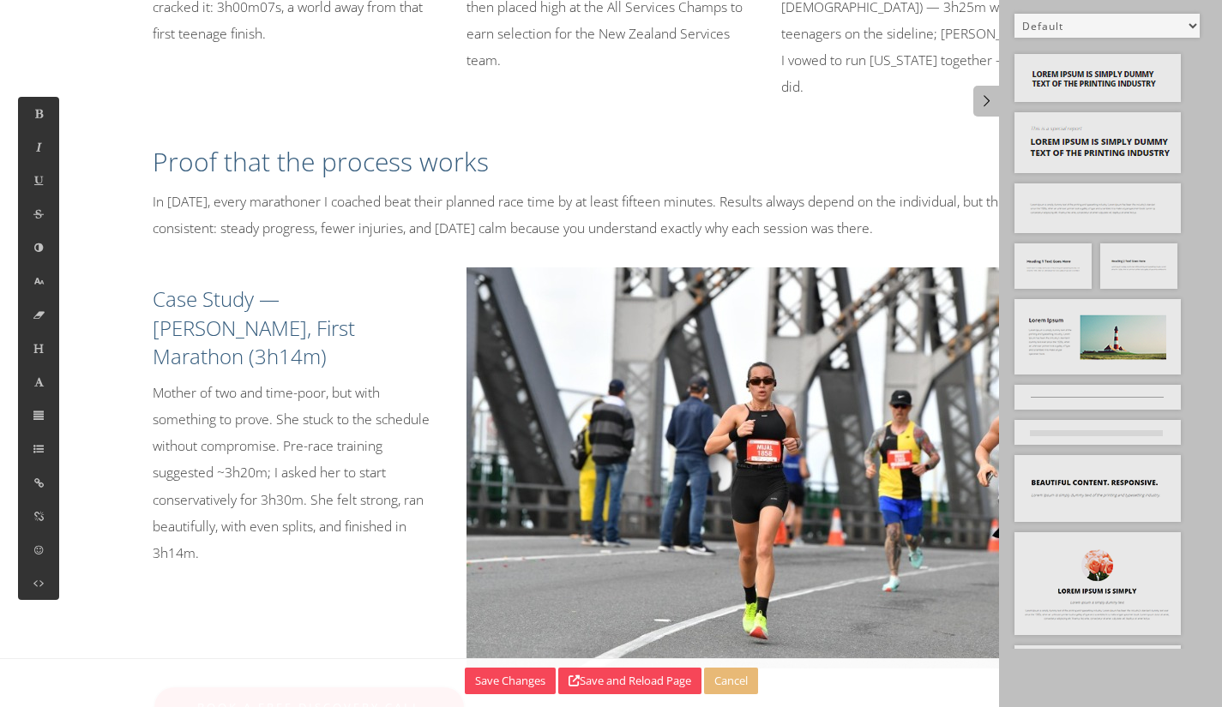
click at [382, 144] on h2 "Proof that the process works" at bounding box center [612, 162] width 918 height 36
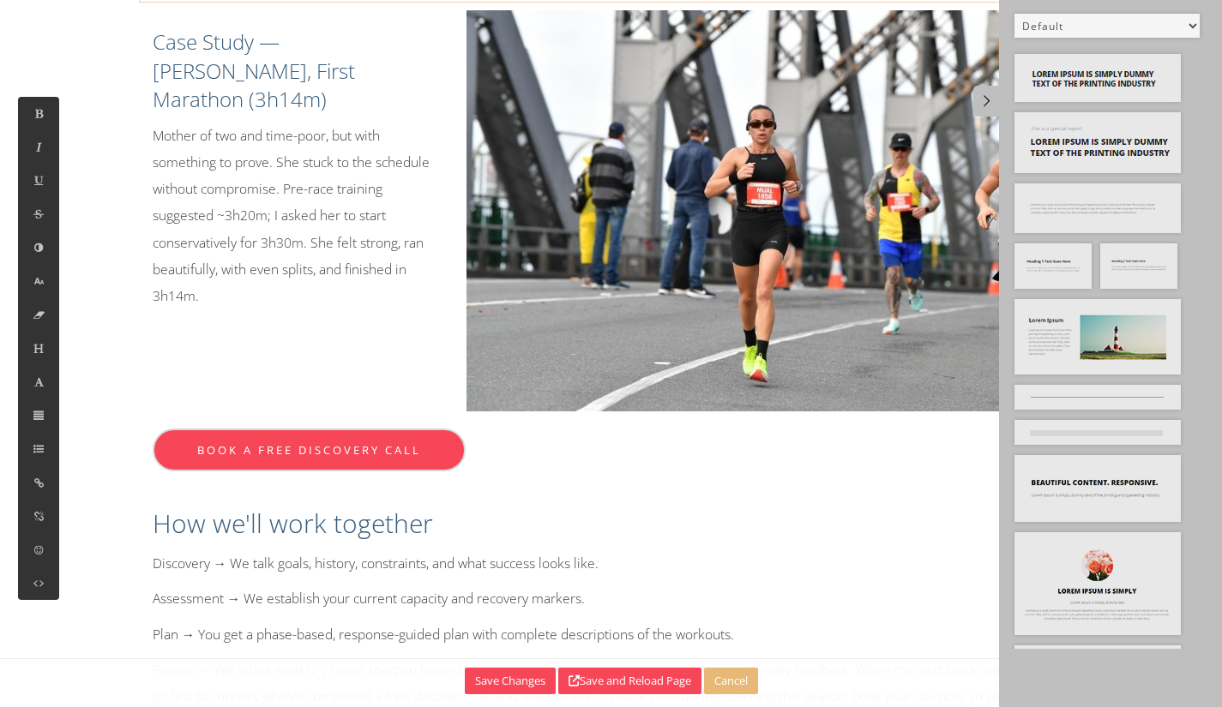
scroll to position [1938, 0]
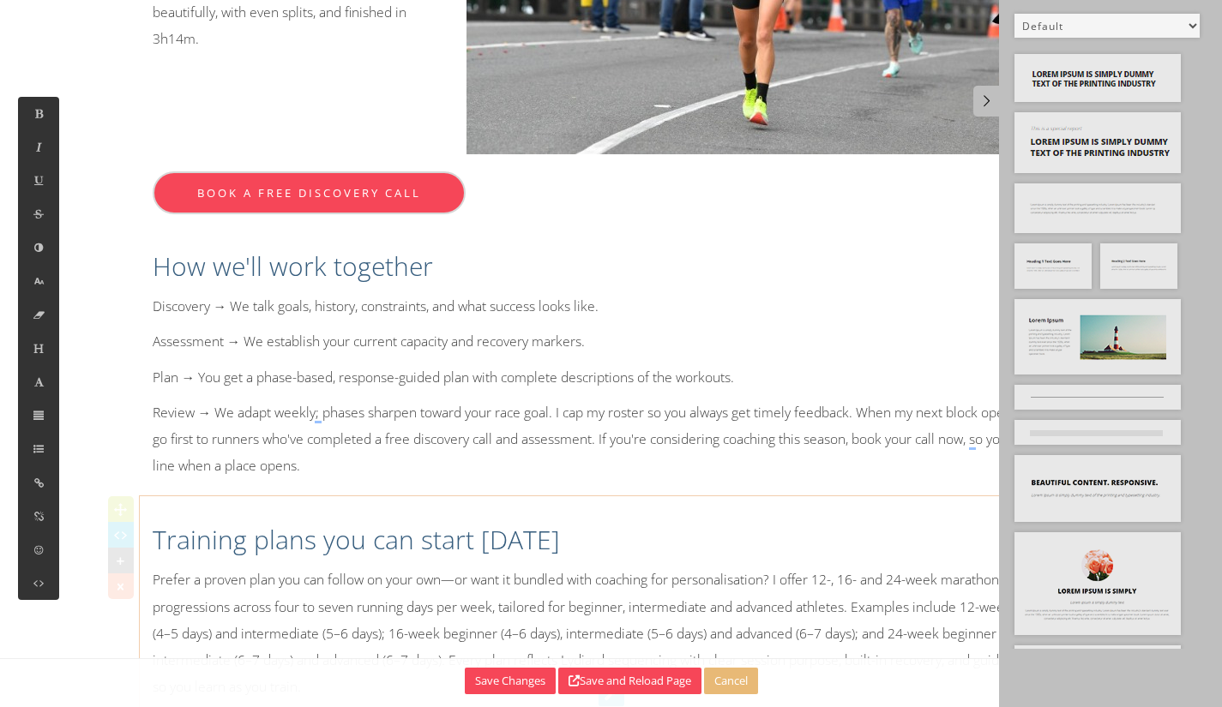
drag, startPoint x: 311, startPoint y: 436, endPoint x: 320, endPoint y: 429, distance: 11.5
click at [315, 505] on div "Training plans you can start [DATE] Prefer a proven plan you can follow on your…" at bounding box center [611, 607] width 943 height 204
click at [420, 400] on p "Review → We adapt weekly; phases sharpen toward your race goal. I cap my roster…" at bounding box center [612, 440] width 918 height 81
click at [382, 505] on div "Training plans you can start [DATE] Prefer a proven plan you can follow on your…" at bounding box center [611, 607] width 943 height 204
click at [727, 522] on h2 "Training plans you can start [DATE]" at bounding box center [612, 540] width 918 height 36
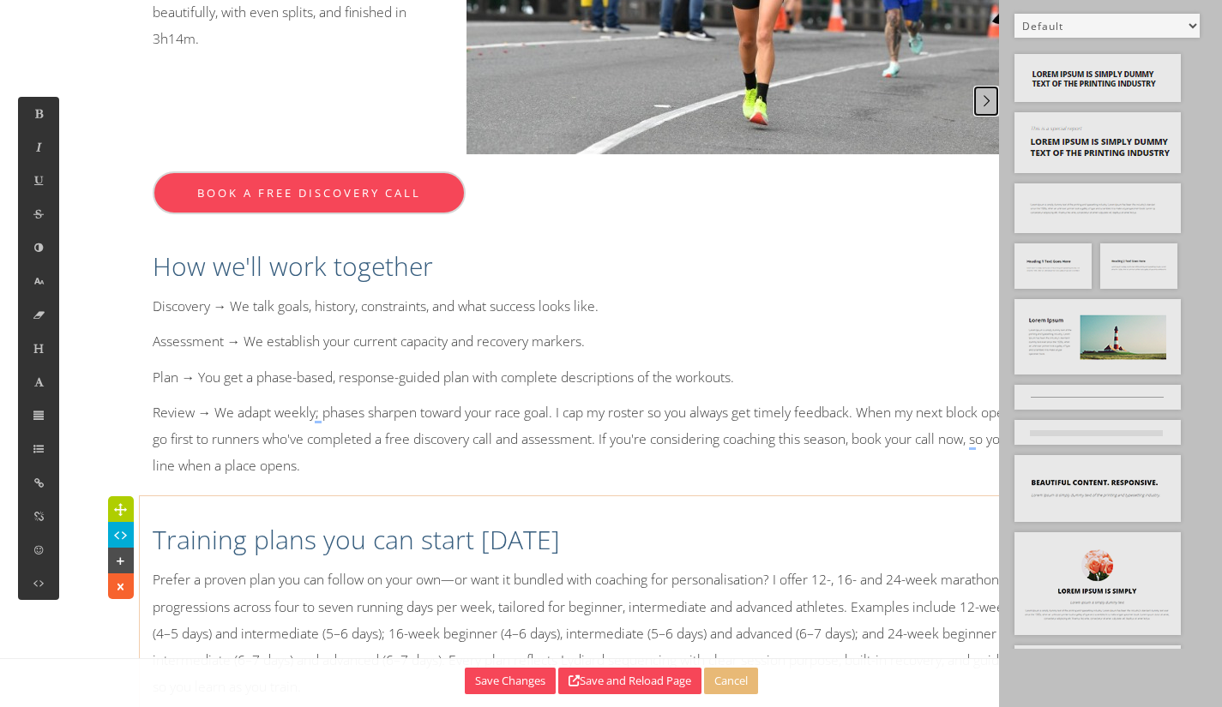
click at [982, 112] on link at bounding box center [986, 101] width 26 height 31
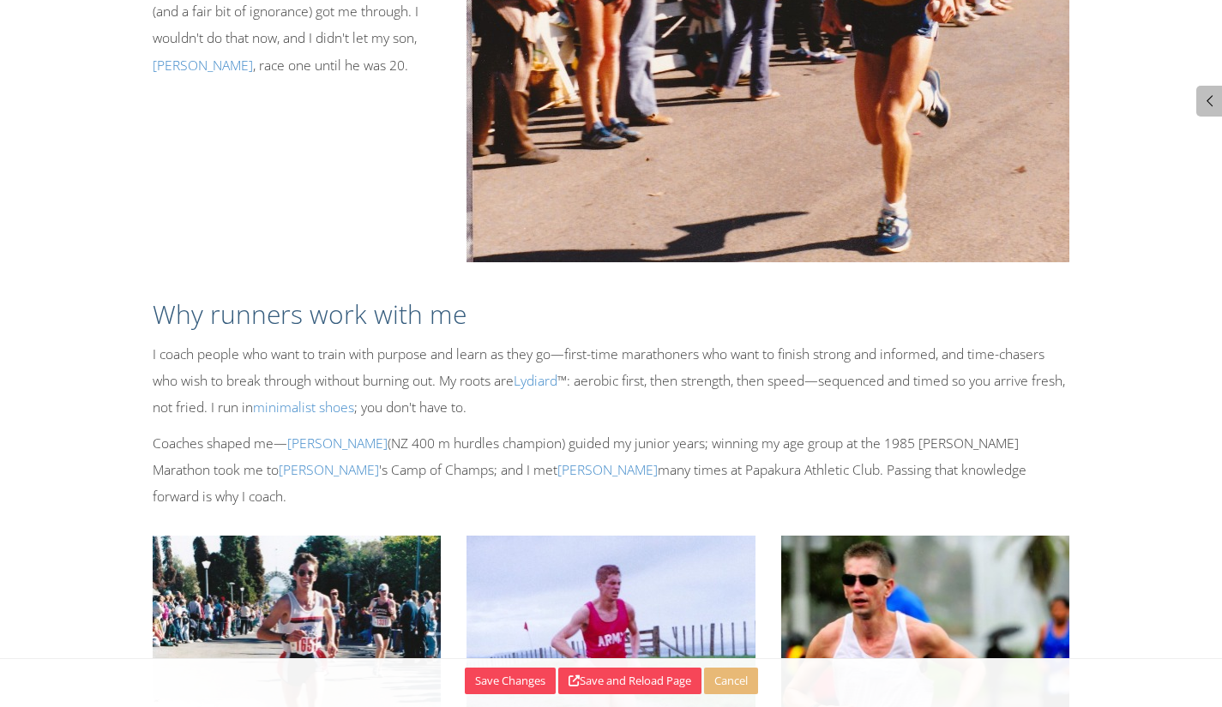
scroll to position [480, 0]
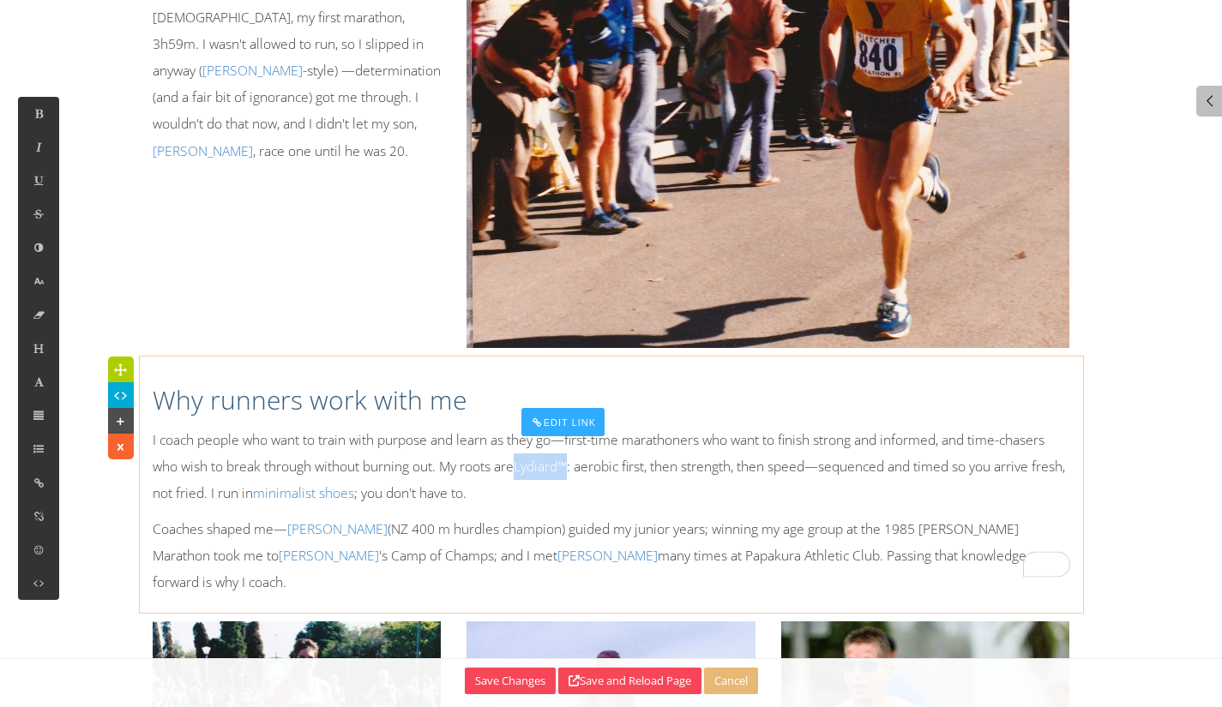
drag, startPoint x: 517, startPoint y: 437, endPoint x: 570, endPoint y: 430, distance: 53.7
copy p "Lydiard ™"
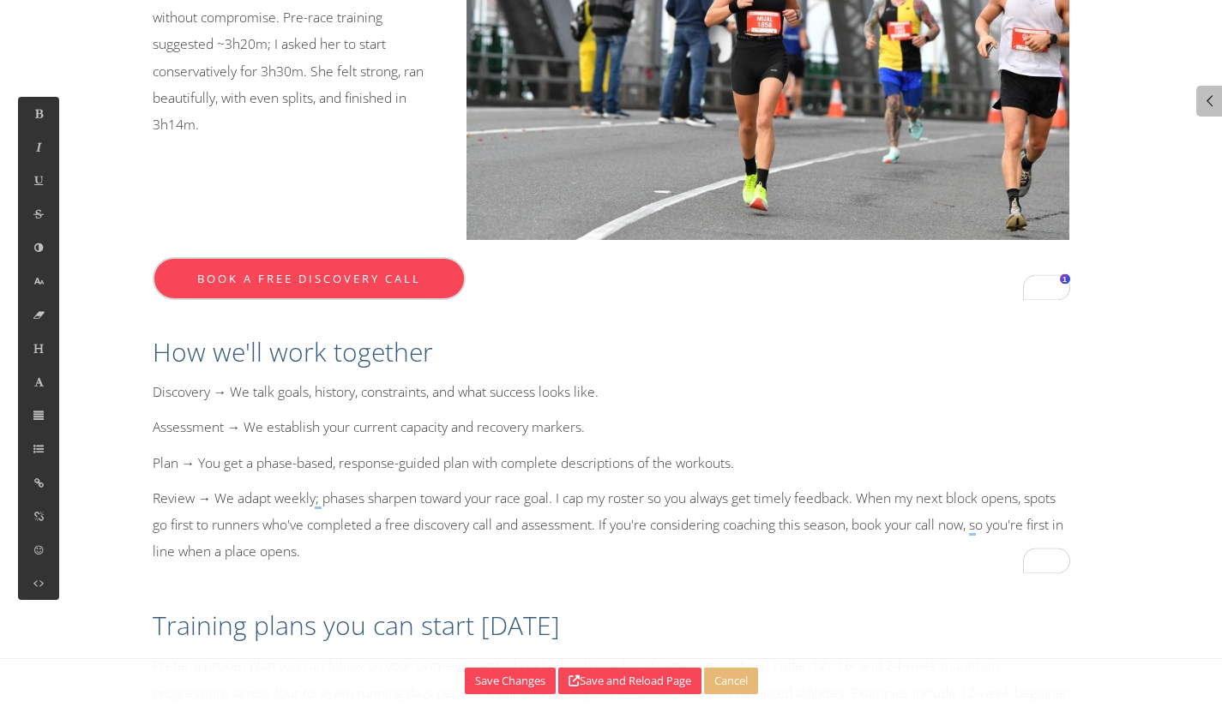
scroll to position [1938, 0]
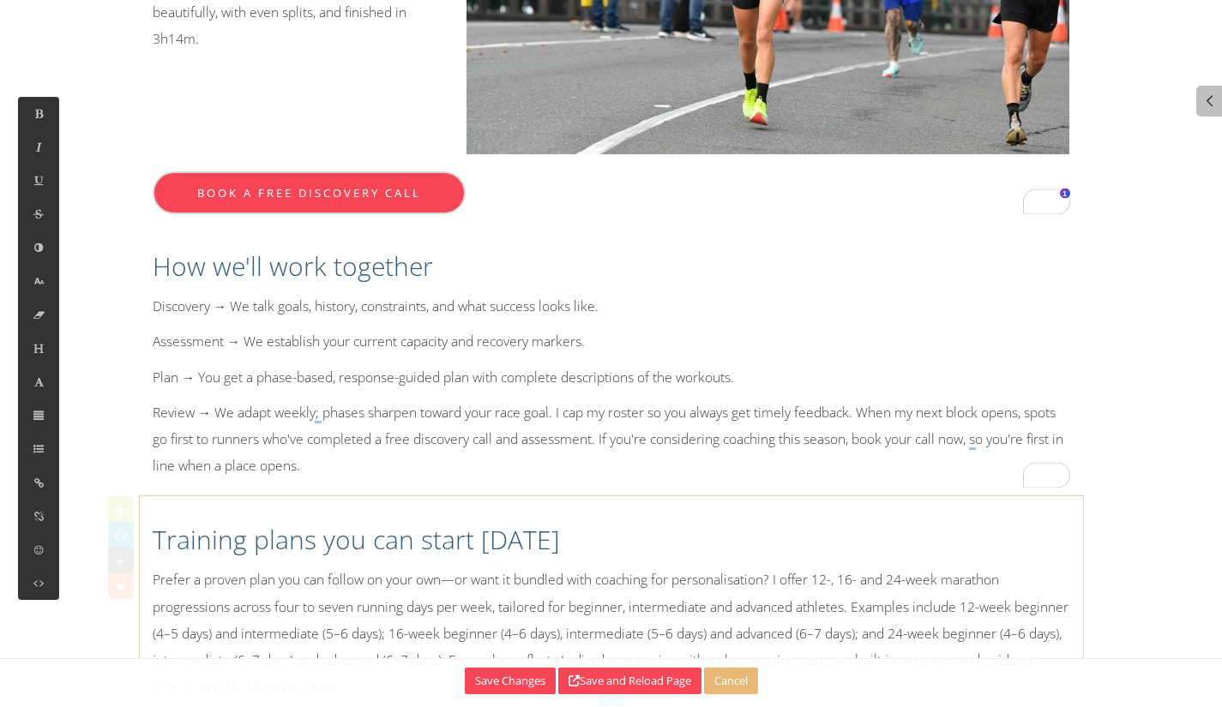
drag, startPoint x: 412, startPoint y: 516, endPoint x: 401, endPoint y: 511, distance: 12.3
click at [412, 567] on p "Prefer a proven plan you can follow on your own—or want it bundled with coachin…" at bounding box center [612, 634] width 918 height 134
click at [296, 505] on div "Training plans you can start [DATE] Prefer a proven plan you can follow on your…" at bounding box center [611, 607] width 943 height 204
click at [579, 577] on p "Prefer a proven plan you can follow on your own—or want it bundled with coachin…" at bounding box center [612, 634] width 918 height 134
click at [578, 577] on p "Prefer a proven plan you can follow on your own—or want it bundled with coachin…" at bounding box center [612, 634] width 918 height 134
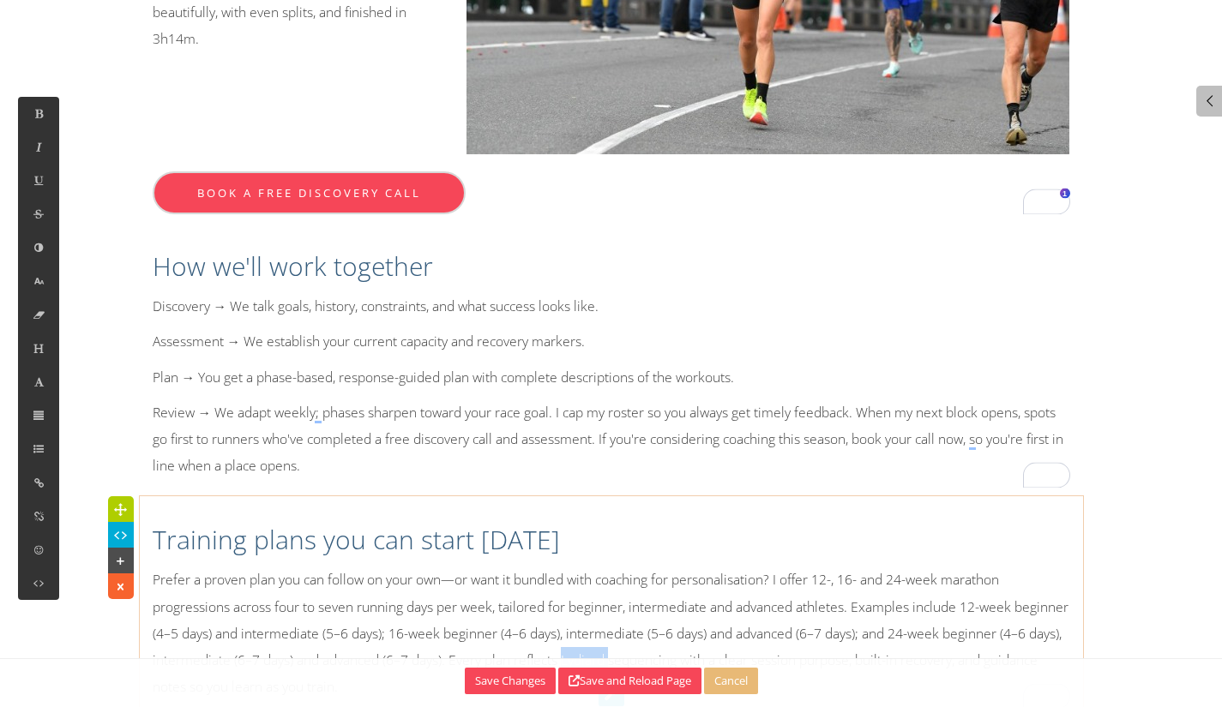
click at [577, 577] on p "Prefer a proven plan you can follow on your own—or want it bundled with coachin…" at bounding box center [612, 634] width 918 height 134
click at [576, 580] on p "Prefer a proven plan you can follow on your own—or want it bundled with coachin…" at bounding box center [612, 634] width 918 height 134
drag, startPoint x: 701, startPoint y: 589, endPoint x: 520, endPoint y: 587, distance: 181.8
click at [517, 590] on p "Prefer a proven plan you can follow on your own—or want it bundled with coachin…" at bounding box center [612, 636] width 918 height 139
copy p "reflects Lydiard ™ sequencing"
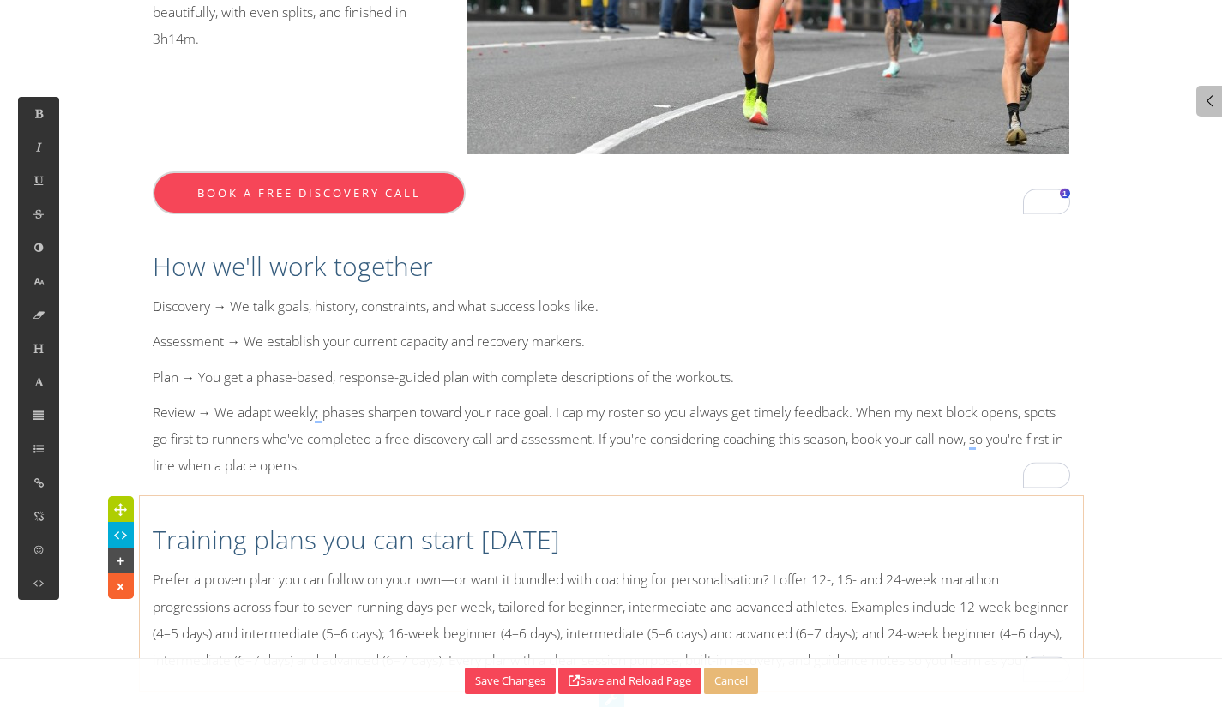
scroll to position [0, 0]
click at [970, 592] on p "Prefer a proven plan you can follow on your own—or want it bundled with coachin…" at bounding box center [612, 634] width 918 height 134
click at [376, 613] on p "Prefer a proven plan you can follow on your own—or want it bundled with coachin…" at bounding box center [612, 634] width 918 height 134
click at [376, 612] on p "Prefer a proven plan you can follow on your own—or want it bundled with coachin…" at bounding box center [612, 634] width 918 height 134
click at [371, 611] on p "Prefer a proven plan you can follow on your own—or want it bundled with coachin…" at bounding box center [612, 634] width 918 height 134
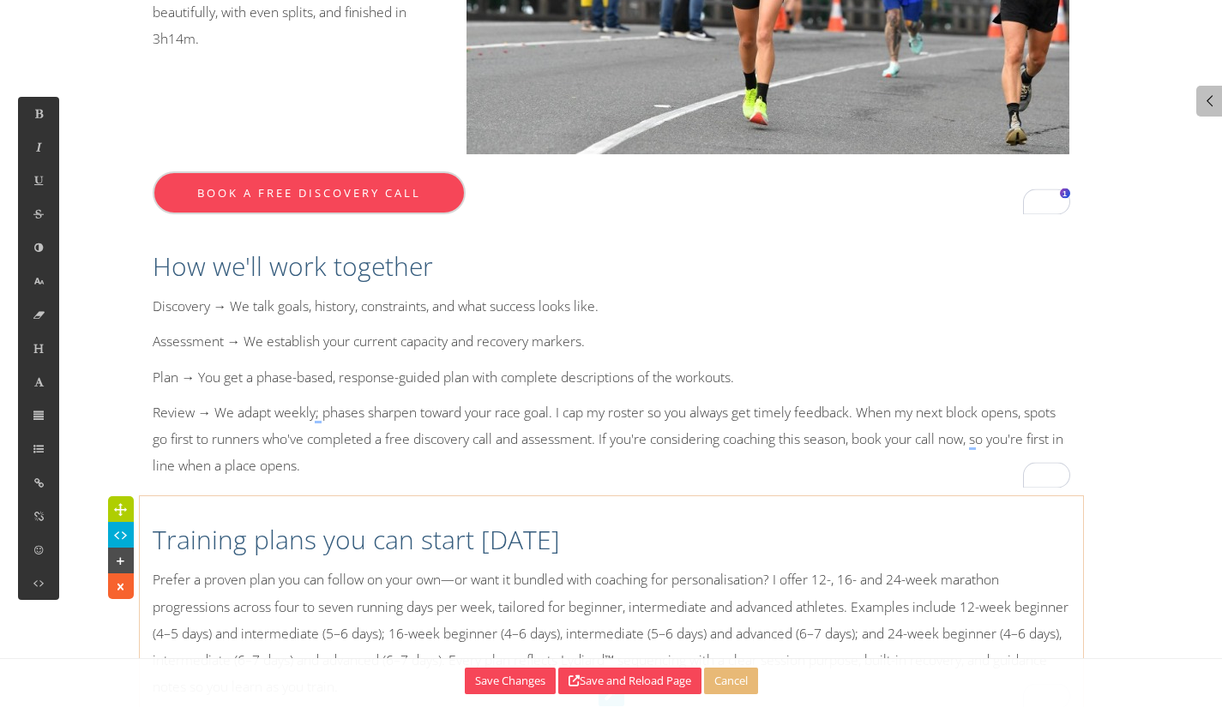
click at [505, 400] on p "Review → We adapt weekly; phases sharpen toward your race goal. I cap my roster…" at bounding box center [612, 440] width 918 height 81
click at [365, 567] on p "Prefer a proven plan you can follow on your own—or want it bundled with coachin…" at bounding box center [612, 634] width 918 height 134
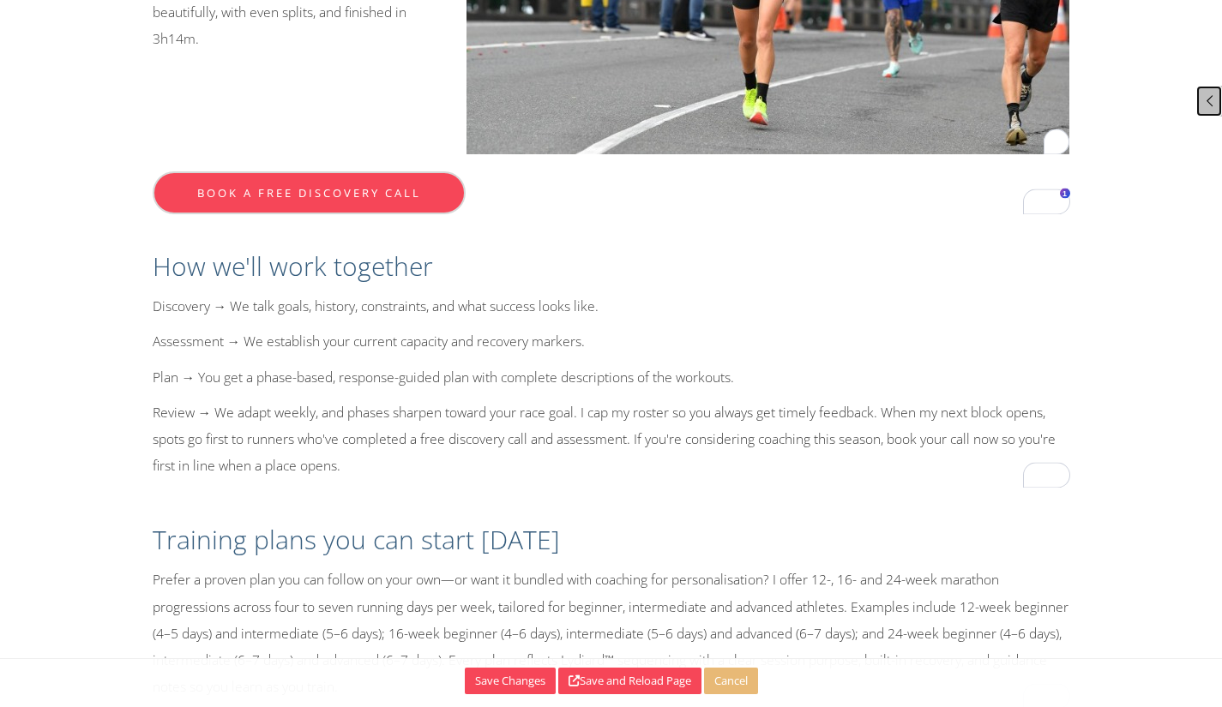
click at [1209, 98] on icon at bounding box center [1210, 100] width 18 height 15
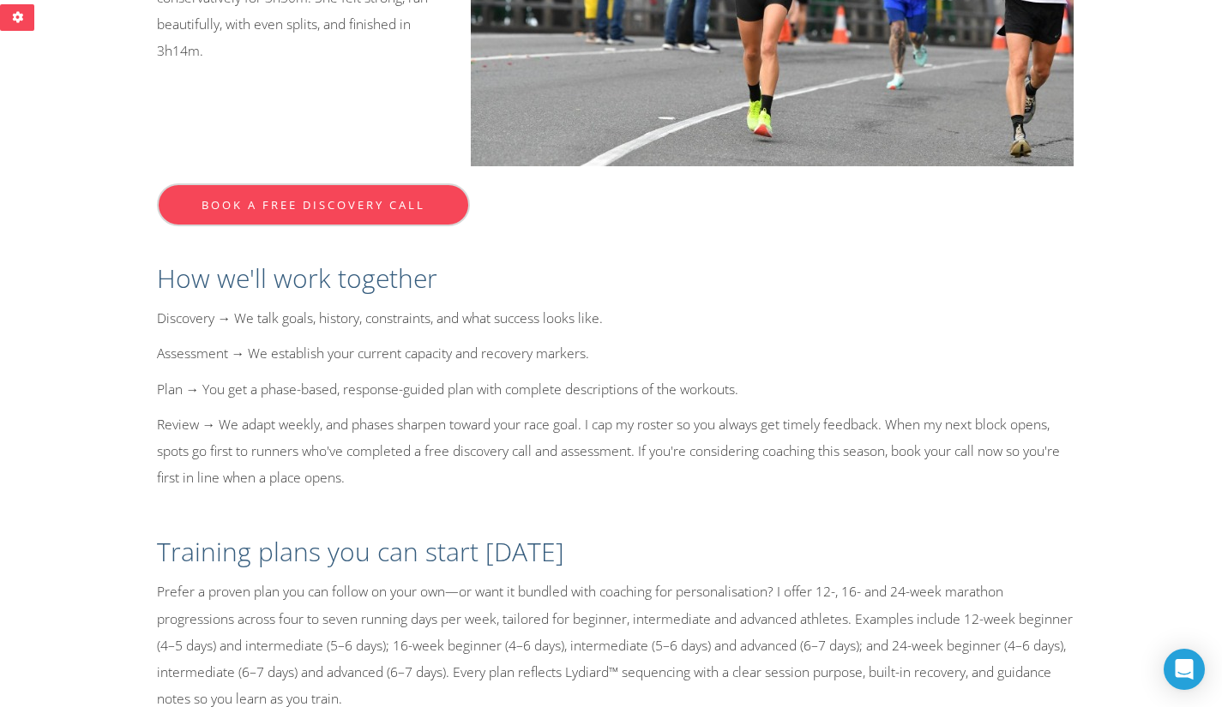
scroll to position [2347, 0]
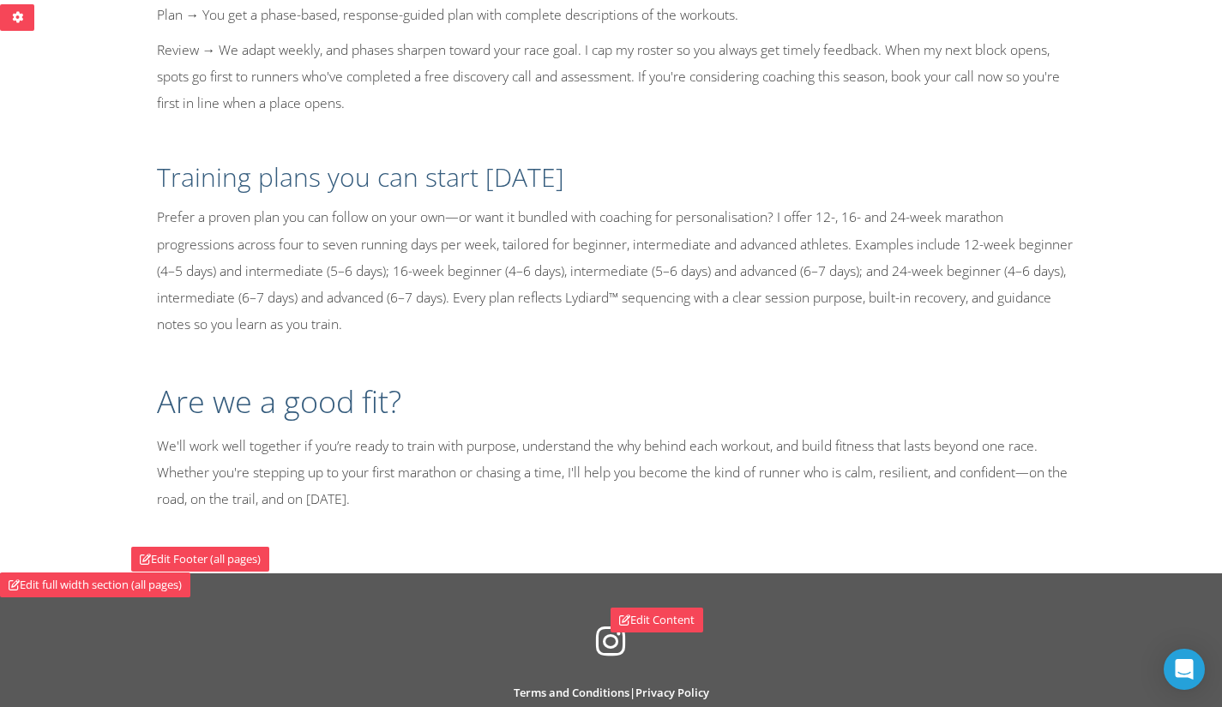
drag, startPoint x: 811, startPoint y: 243, endPoint x: 763, endPoint y: 287, distance: 65.5
click at [812, 243] on p "Prefer a proven plan you can follow on your own—or want it bundled with coachin…" at bounding box center [616, 271] width 918 height 134
click at [331, 433] on p "We'll work well together if you’re ready to train with purpose, understand the …" at bounding box center [616, 473] width 918 height 81
click at [358, 433] on p "We'll work well together if you’re ready to train with purpose, understand the …" at bounding box center [616, 473] width 918 height 81
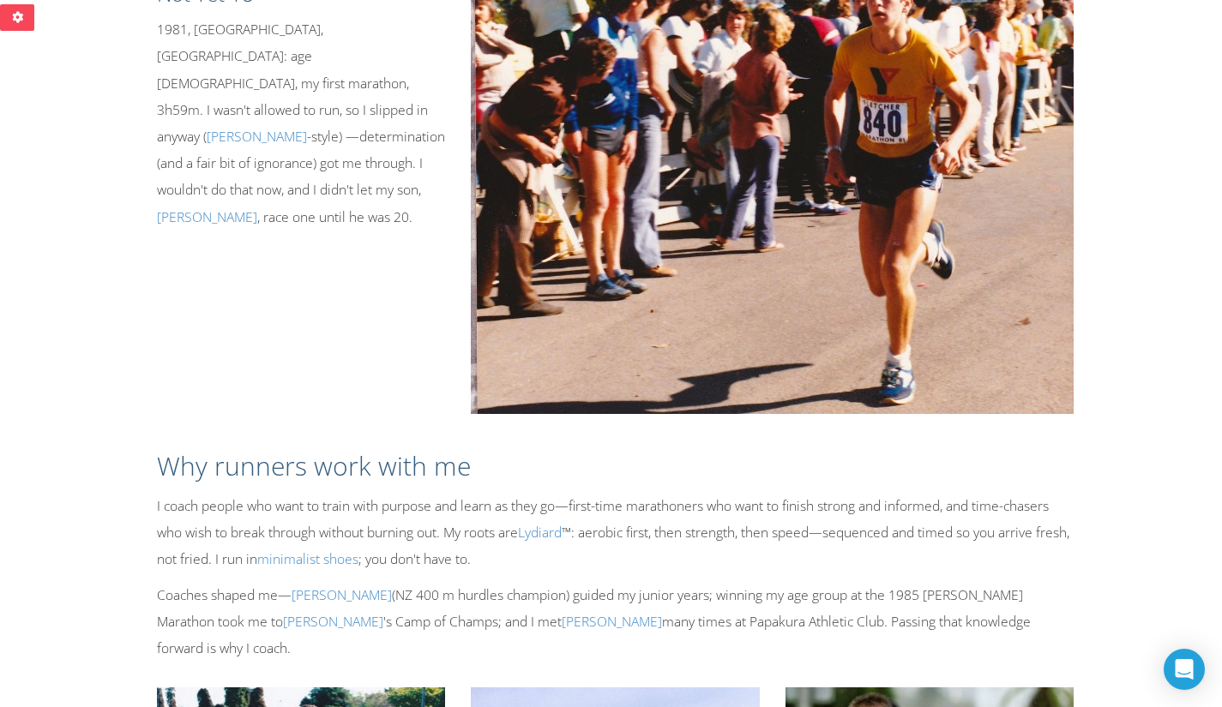
scroll to position [0, 0]
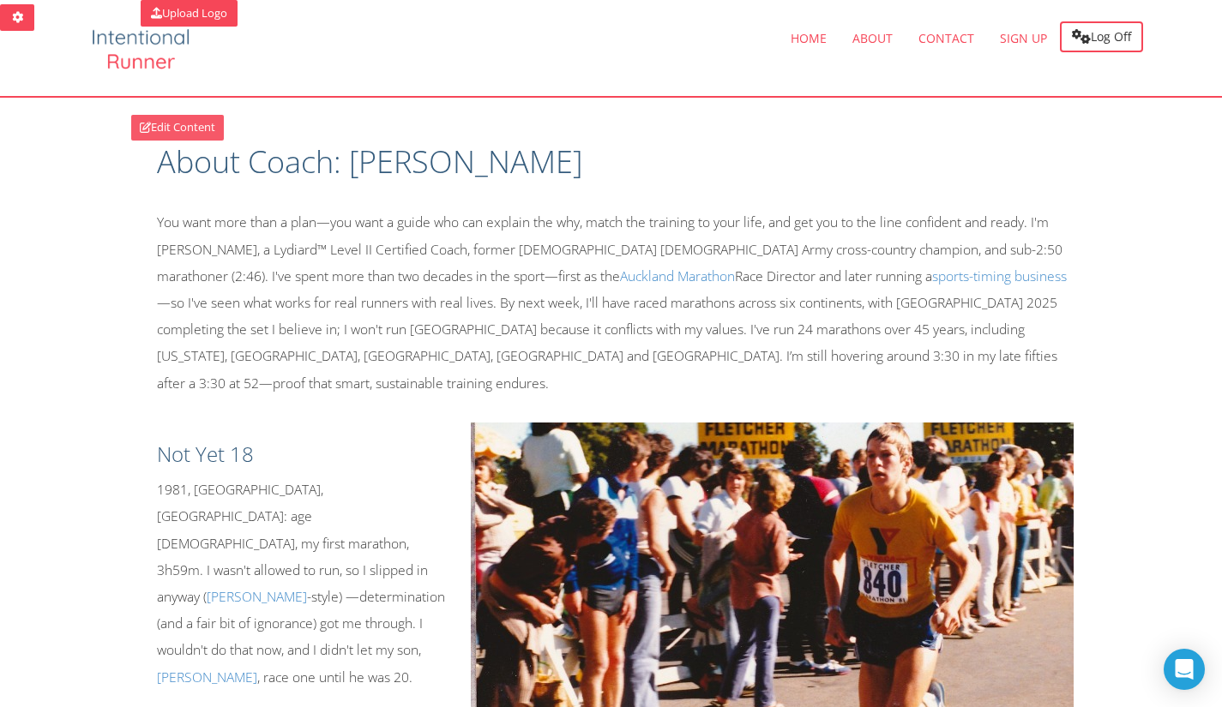
click at [188, 129] on link "Edit Content" at bounding box center [177, 128] width 93 height 26
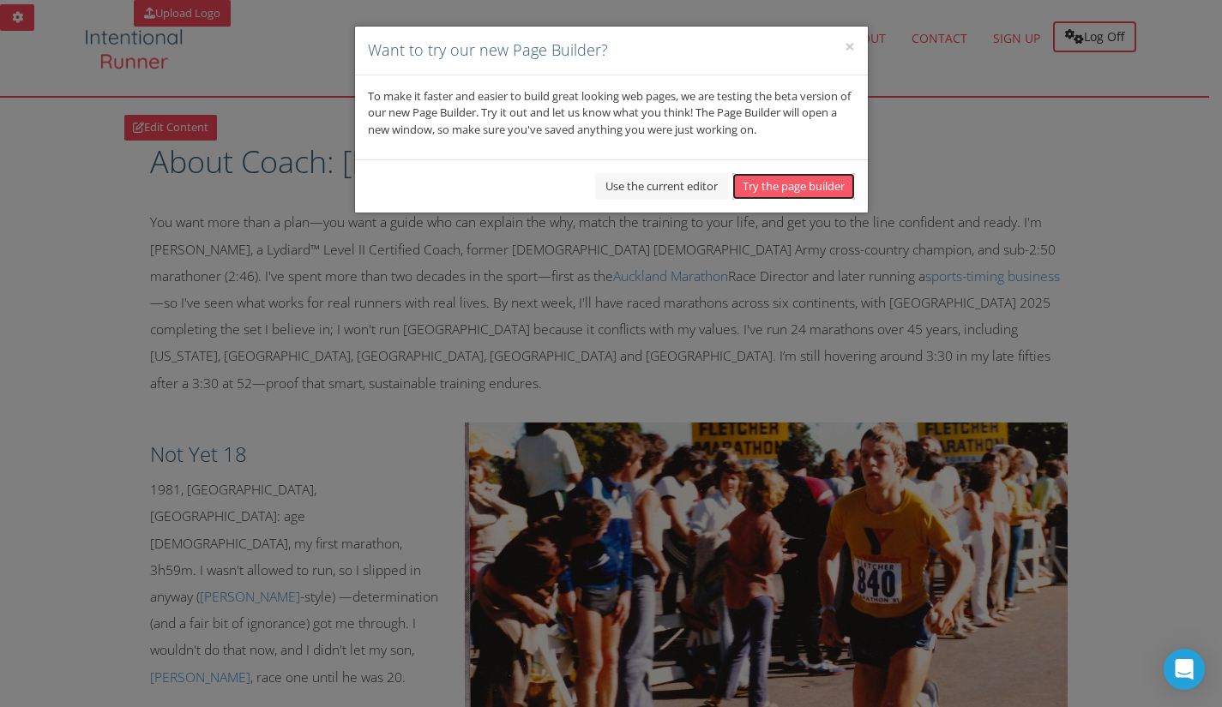
click at [755, 184] on button "Try the page builder" at bounding box center [793, 186] width 123 height 27
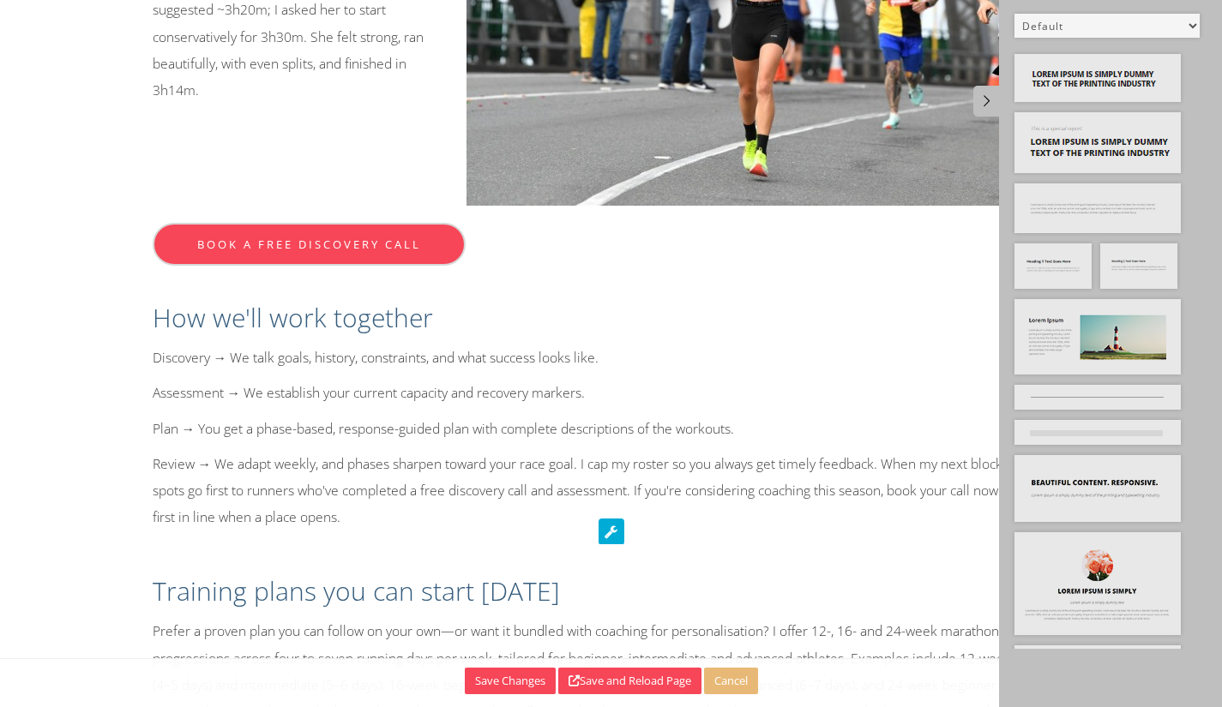
scroll to position [2113, 0]
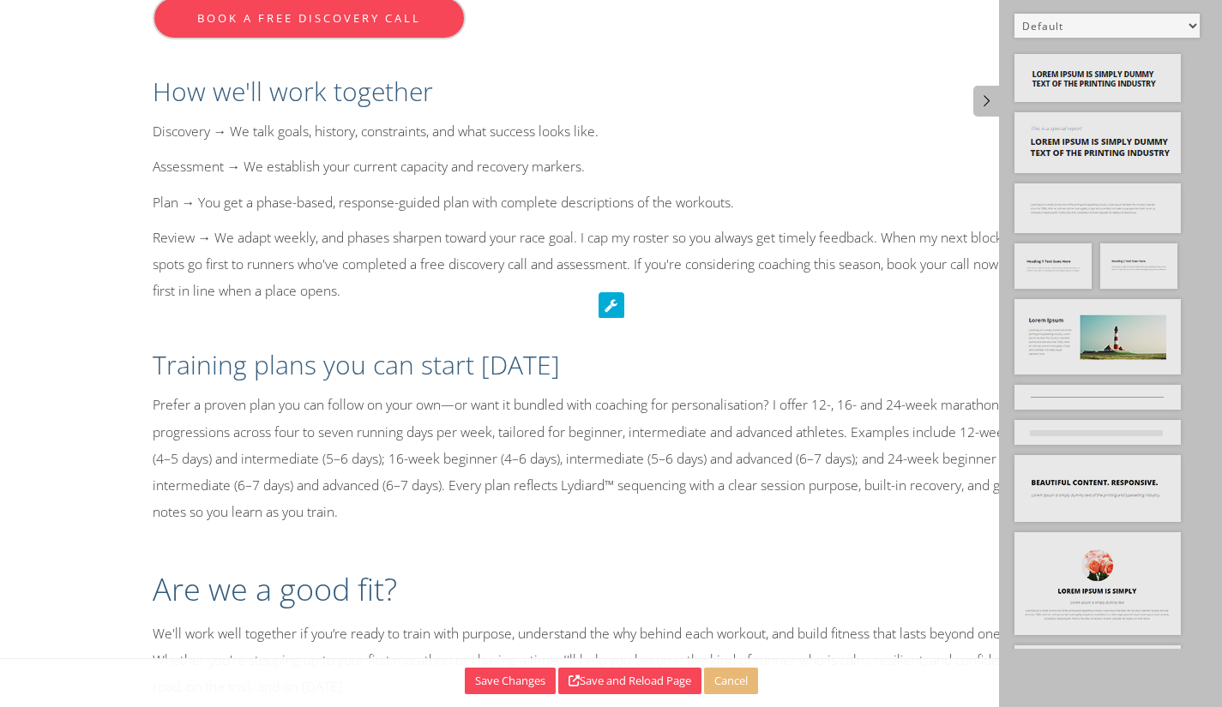
drag, startPoint x: 358, startPoint y: 569, endPoint x: 379, endPoint y: 569, distance: 20.6
click at [359, 621] on p "We'll work well together if you’re ready to train with purpose, understand the …" at bounding box center [612, 661] width 918 height 81
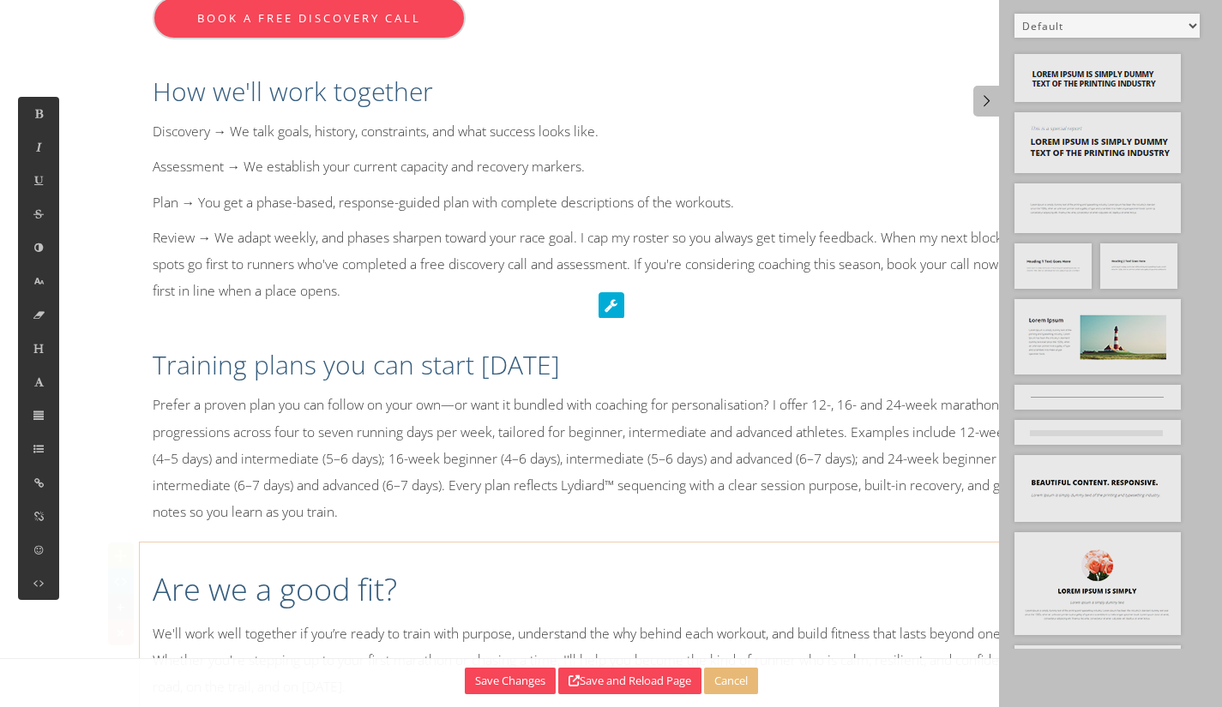
click at [405, 621] on p "We'll work well together if you’re ready to train with purpose, understand the …" at bounding box center [612, 661] width 918 height 81
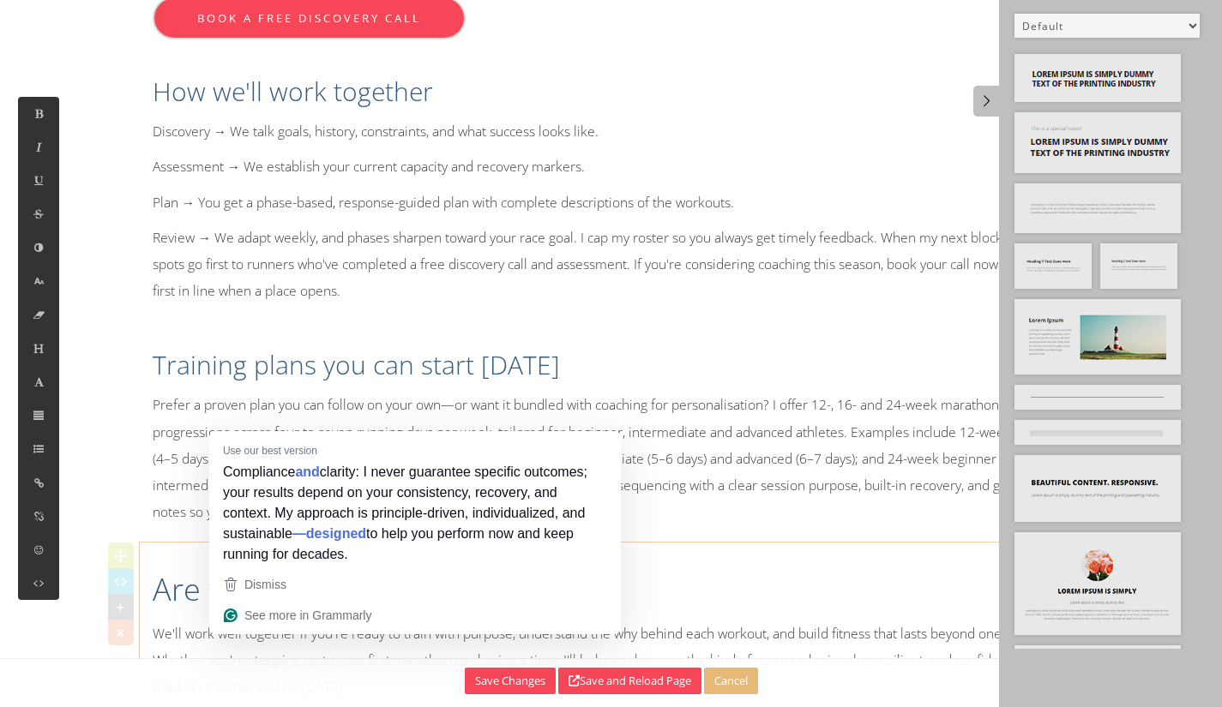
drag, startPoint x: 235, startPoint y: 645, endPoint x: 189, endPoint y: 610, distance: 58.1
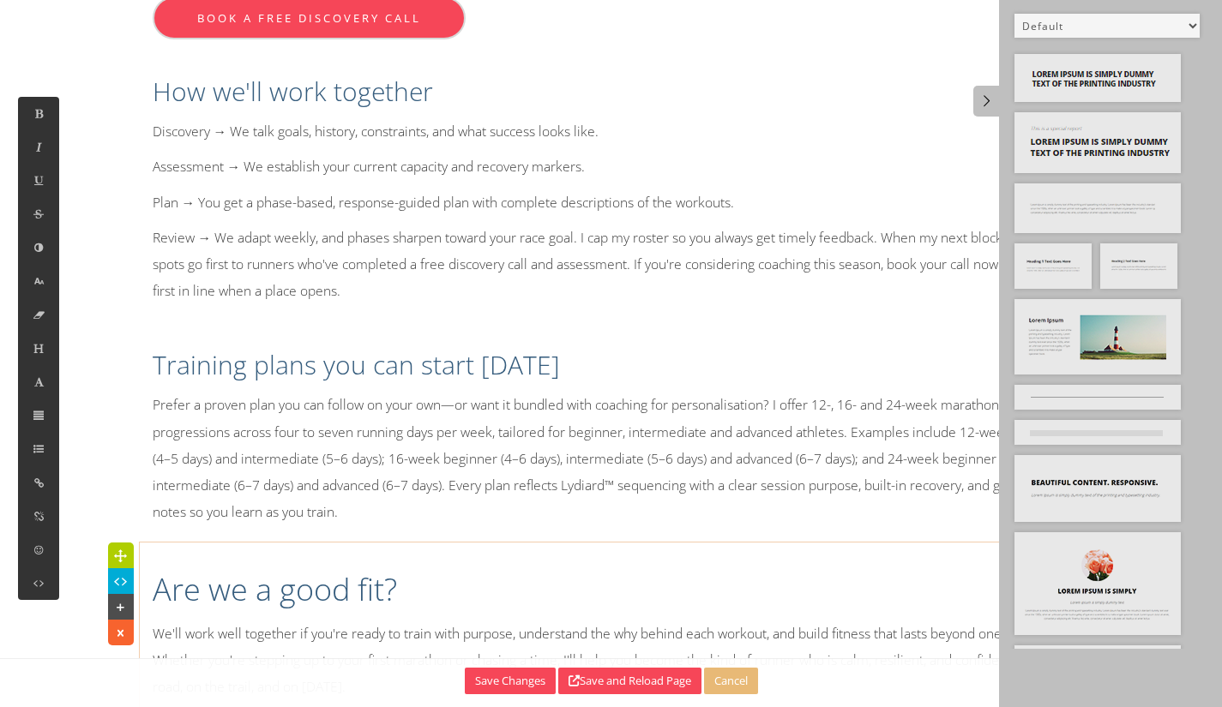
scroll to position [2176, 0]
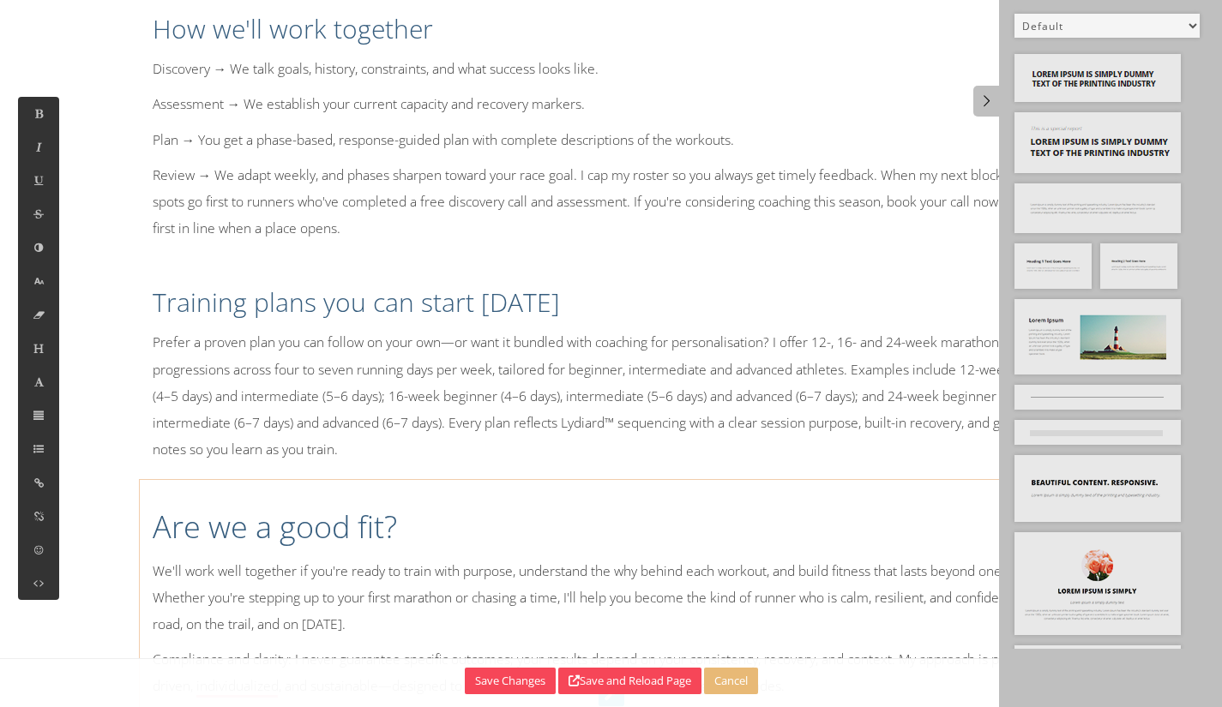
click at [426, 558] on p "We'll work well together if you're ready to train with purpose, understand the …" at bounding box center [612, 598] width 918 height 81
click at [248, 647] on p "Compliance and clarity: I never guarantee specific outcomes; your results depen…" at bounding box center [612, 673] width 918 height 53
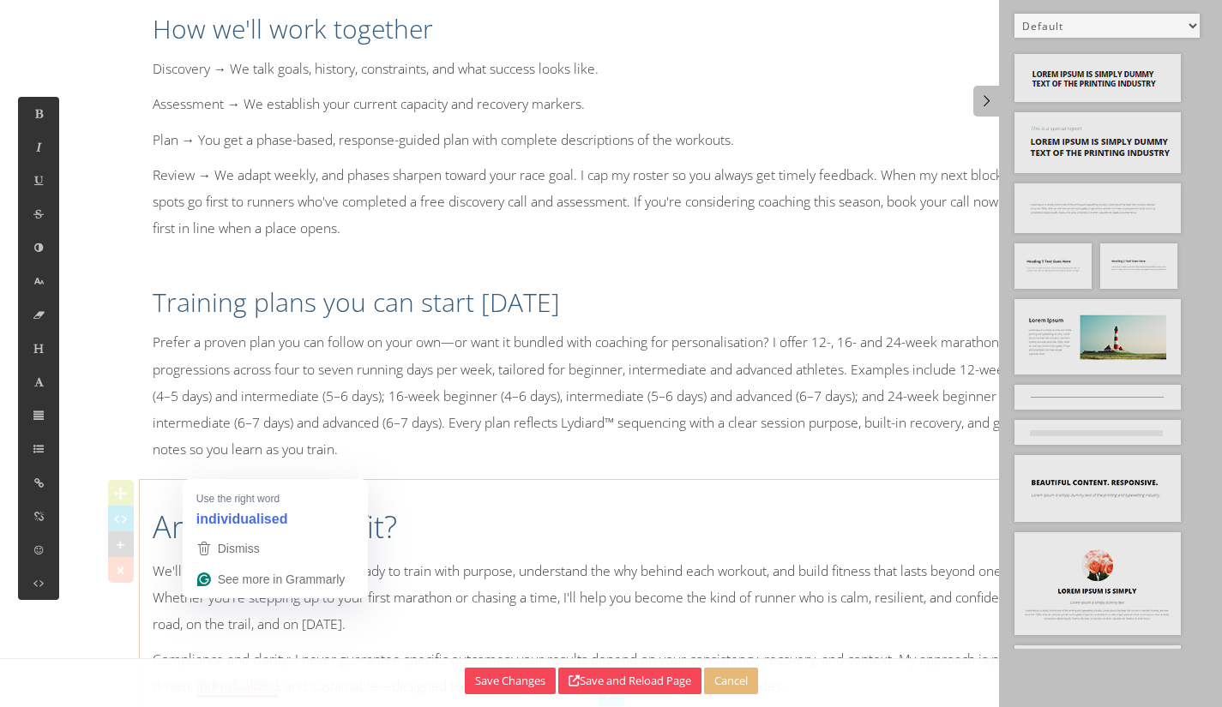
click at [222, 647] on p "Compliance and clarity: I never guarantee specific outcomes; your results depen…" at bounding box center [612, 673] width 918 height 53
click at [260, 647] on p "Compliance and clarity: I never guarantee specific outcomes; your results depen…" at bounding box center [612, 673] width 918 height 53
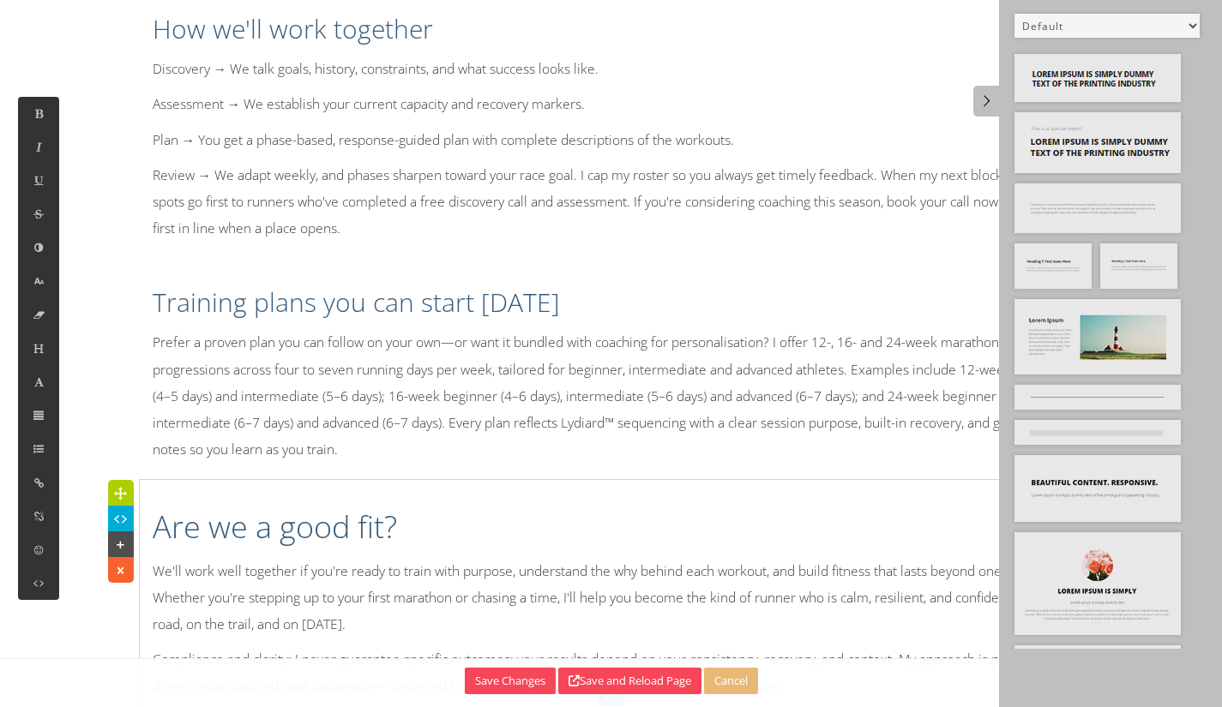
scroll to position [2175, 0]
drag, startPoint x: 984, startPoint y: 99, endPoint x: 996, endPoint y: 100, distance: 12.1
click at [984, 98] on icon at bounding box center [987, 100] width 18 height 15
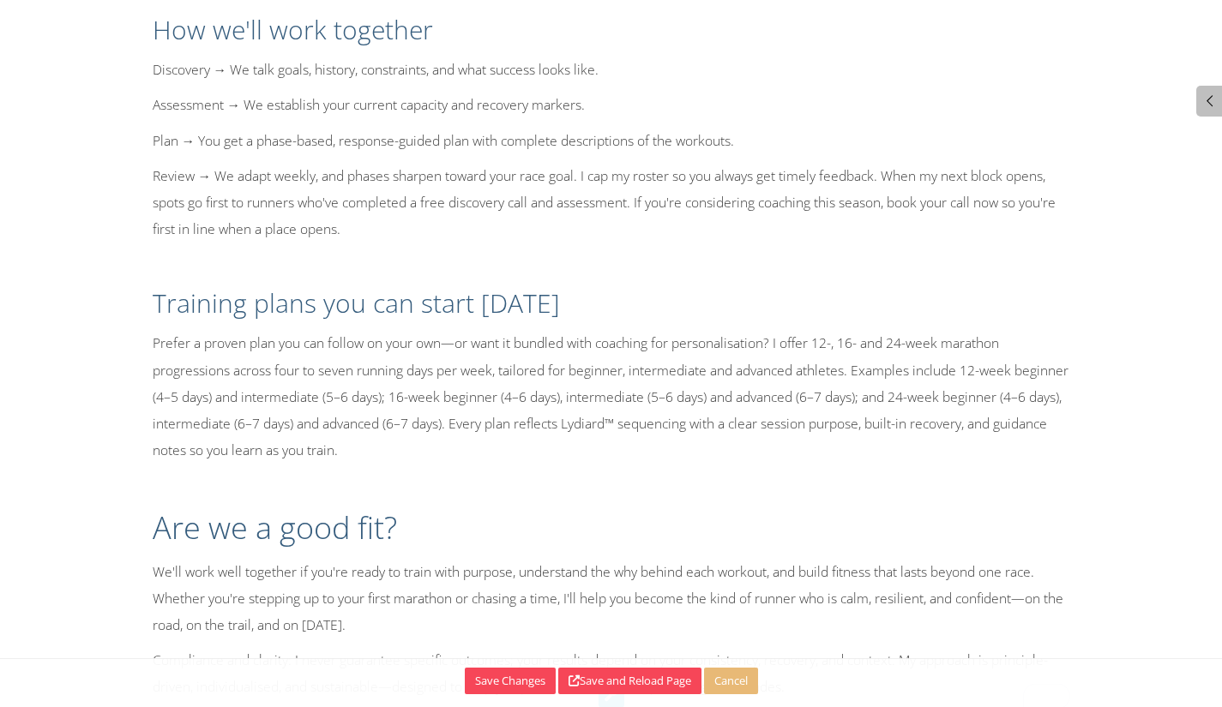
click at [900, 647] on p "Compliance and clarity: I never guarantee specific outcomes; your results depen…" at bounding box center [612, 673] width 918 height 53
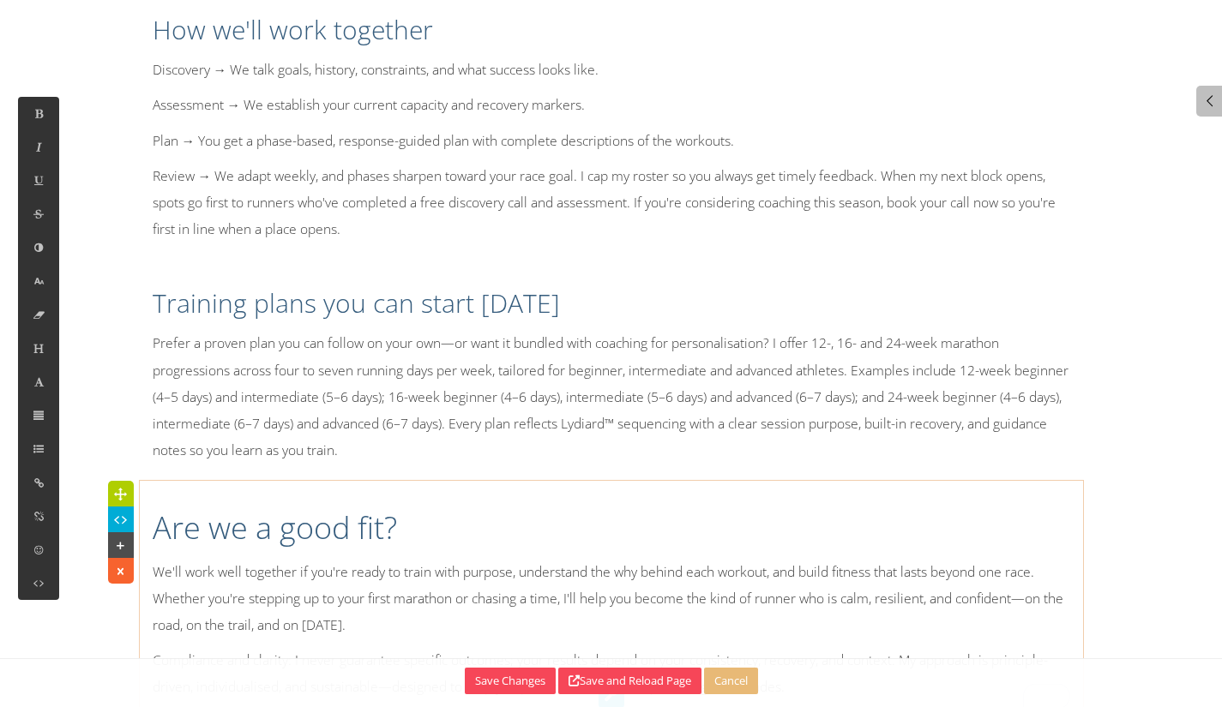
click at [550, 647] on p "Compliance and clarity: I never guarantee specific outcomes; your results depen…" at bounding box center [612, 673] width 918 height 53
click at [672, 647] on p "Compliance and clarity: I never guarantee specific outcomes; your results depen…" at bounding box center [612, 673] width 918 height 53
drag, startPoint x: 813, startPoint y: 617, endPoint x: 784, endPoint y: 609, distance: 30.4
click at [811, 647] on p "Compliance and clarity: I never guarantee specific outcomes; your results depen…" at bounding box center [612, 673] width 918 height 53
click at [338, 490] on div "Are we a good fit? We'll work well together if you're ready to train with purpo…" at bounding box center [611, 600] width 943 height 220
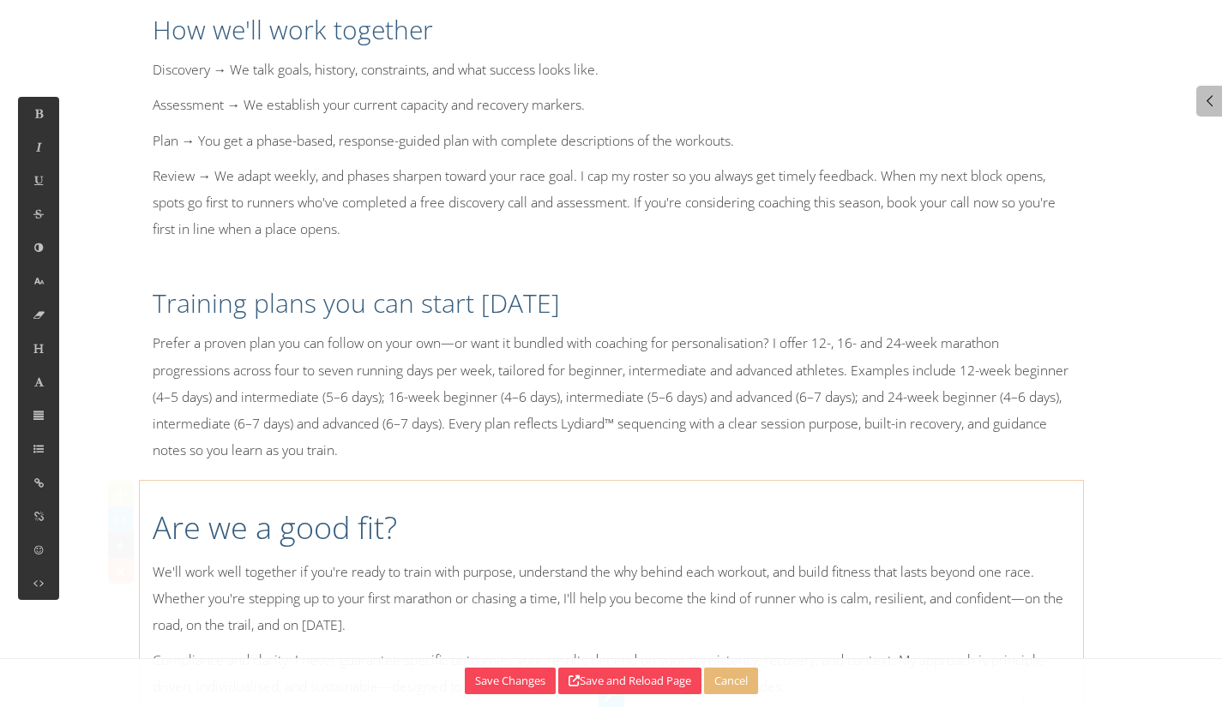
drag, startPoint x: 406, startPoint y: 464, endPoint x: 369, endPoint y: 526, distance: 72.4
click at [347, 525] on div "Are we a good fit? We'll work well together if you're ready to train with purpo…" at bounding box center [611, 600] width 943 height 220
drag, startPoint x: 767, startPoint y: 637, endPoint x: 776, endPoint y: 605, distance: 33.1
click at [767, 633] on div "Are we a good fit? We'll work well together if you're ready to train with purpo…" at bounding box center [611, 599] width 943 height 237
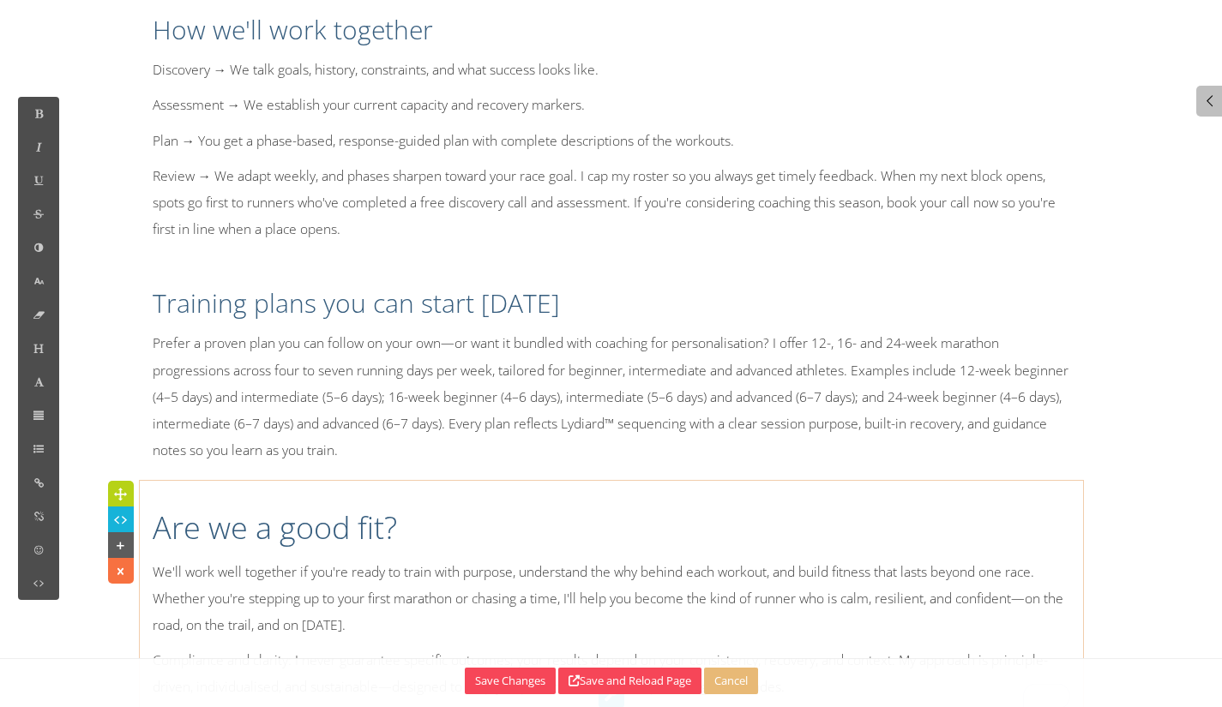
click at [784, 647] on p "Compliance and clarity: I never guarantee specific outcomes; your results depen…" at bounding box center [612, 673] width 918 height 53
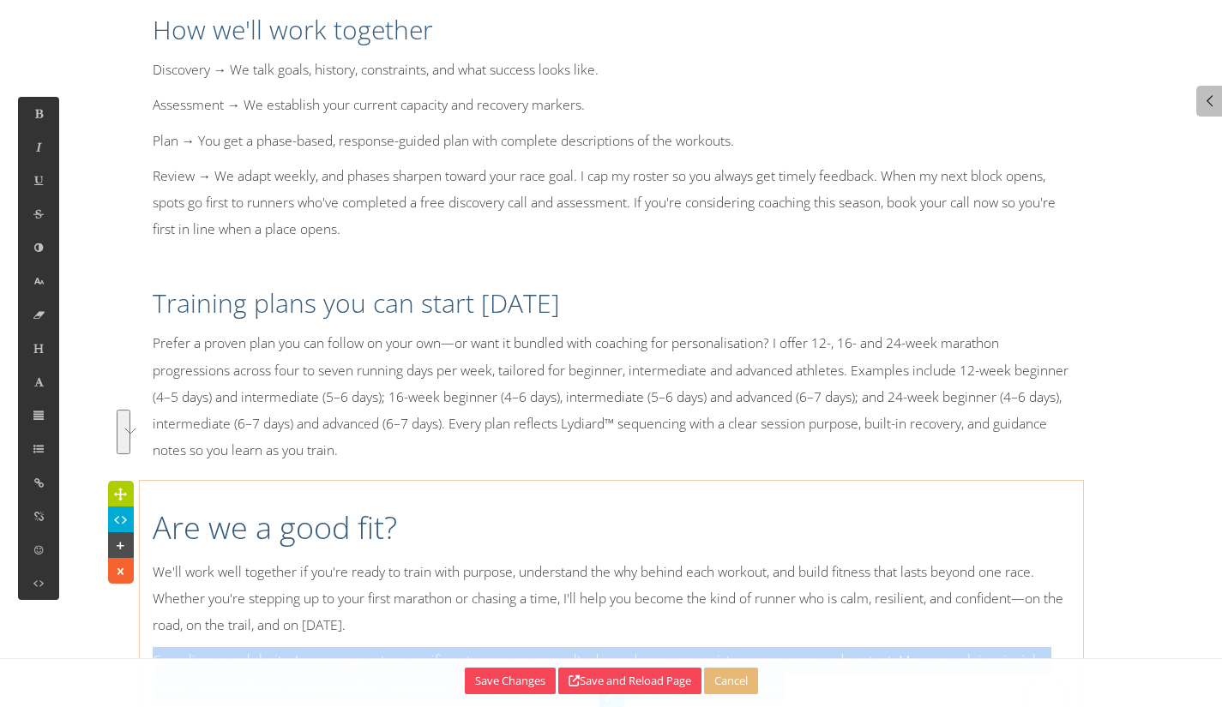
drag, startPoint x: 804, startPoint y: 598, endPoint x: 152, endPoint y: 566, distance: 653.4
click at [152, 566] on div "Are we a good fit? We'll work well together if you're ready to train with purpo…" at bounding box center [611, 600] width 943 height 220
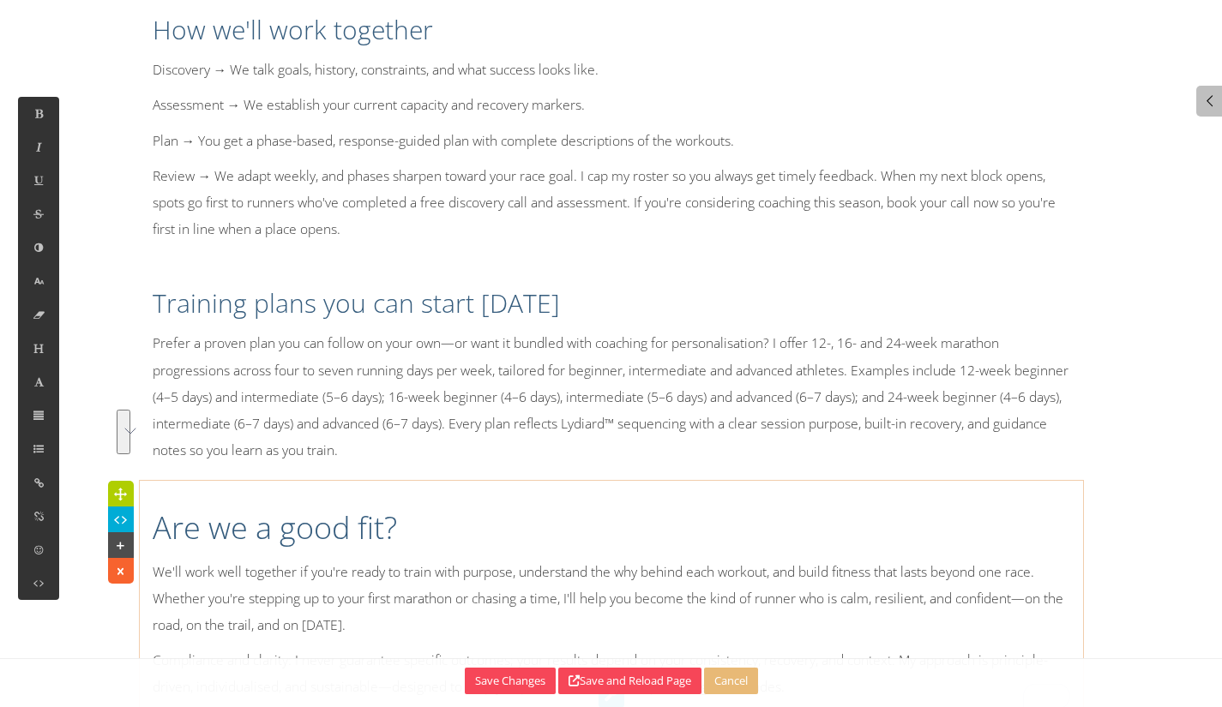
scroll to position [9766, 2]
click at [451, 559] on p "We'll work well together if you're ready to train with purpose, understand the …" at bounding box center [612, 599] width 918 height 81
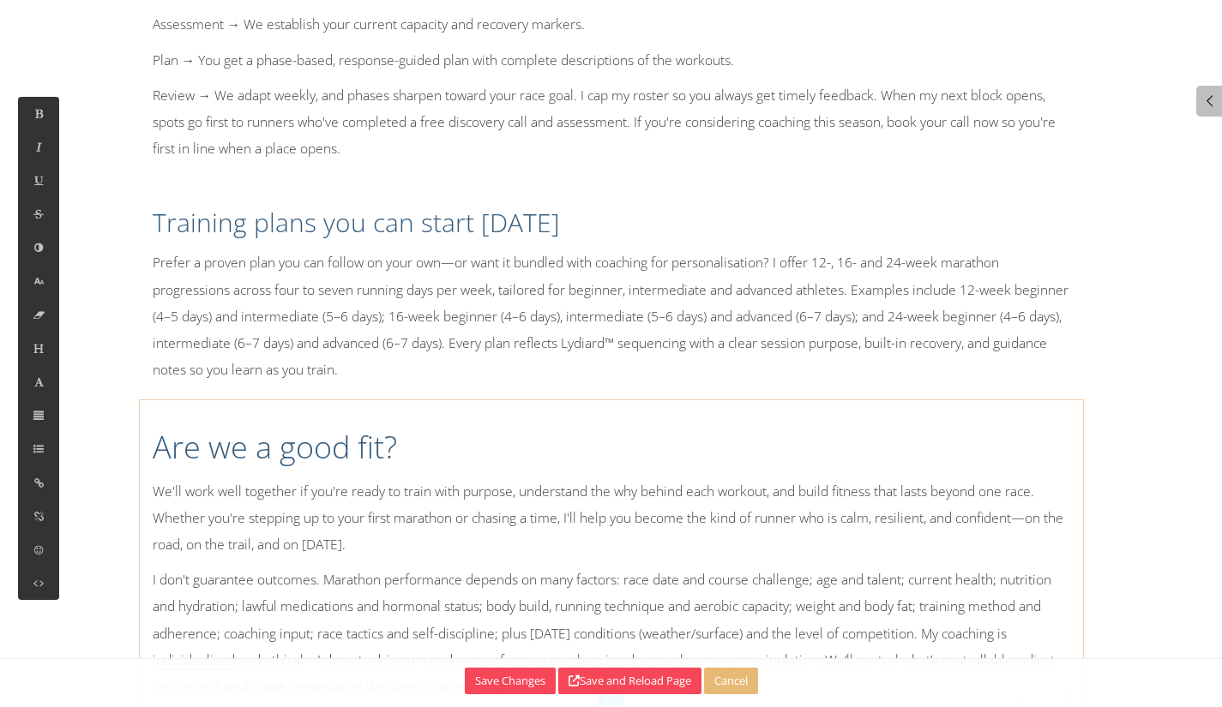
click at [1046, 567] on p "I don't guarantee outcomes. Marathon performance depends on many factors: race …" at bounding box center [612, 634] width 918 height 134
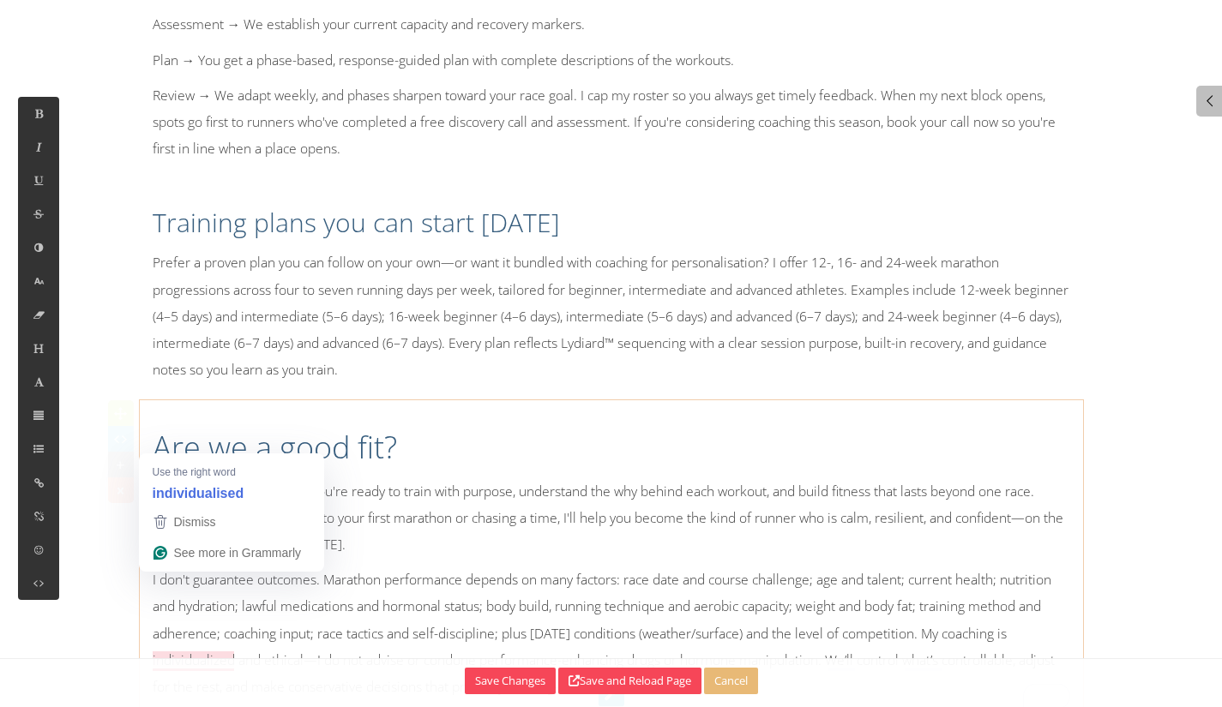
click at [216, 576] on p "I don't guarantee outcomes. Marathon performance depends on many factors: race …" at bounding box center [612, 634] width 918 height 134
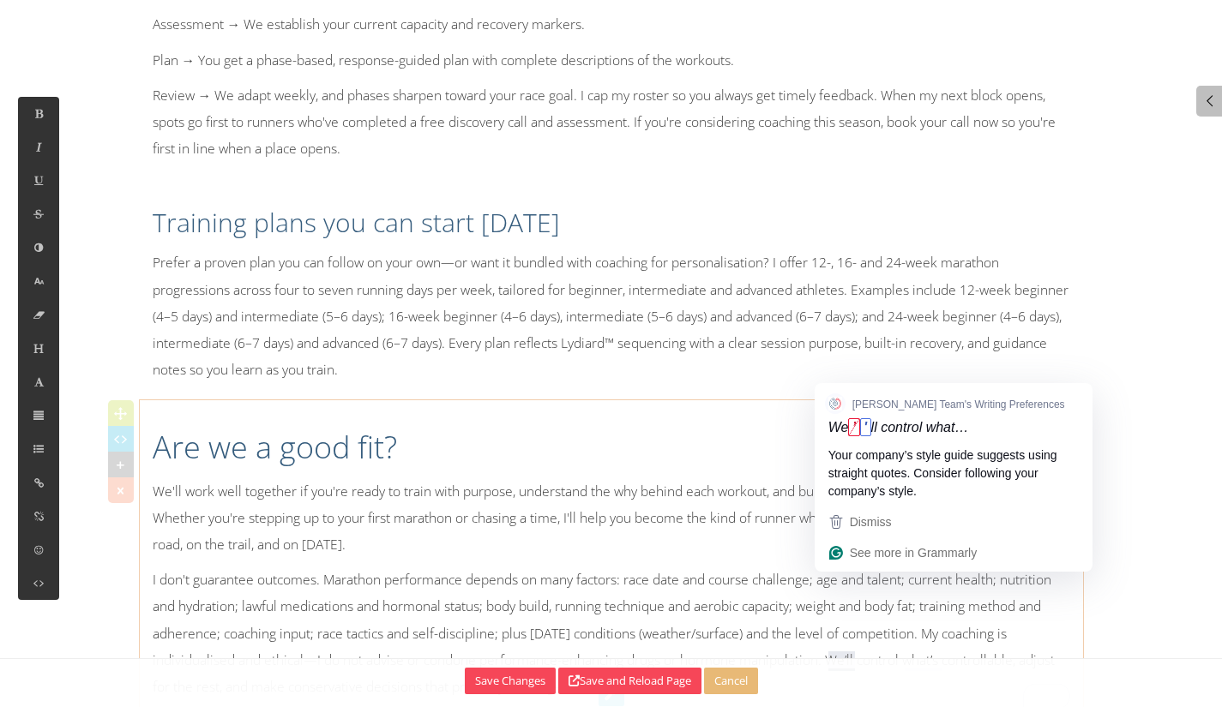
click at [851, 580] on p "I don't guarantee outcomes. Marathon performance depends on many factors: race …" at bounding box center [612, 634] width 918 height 134
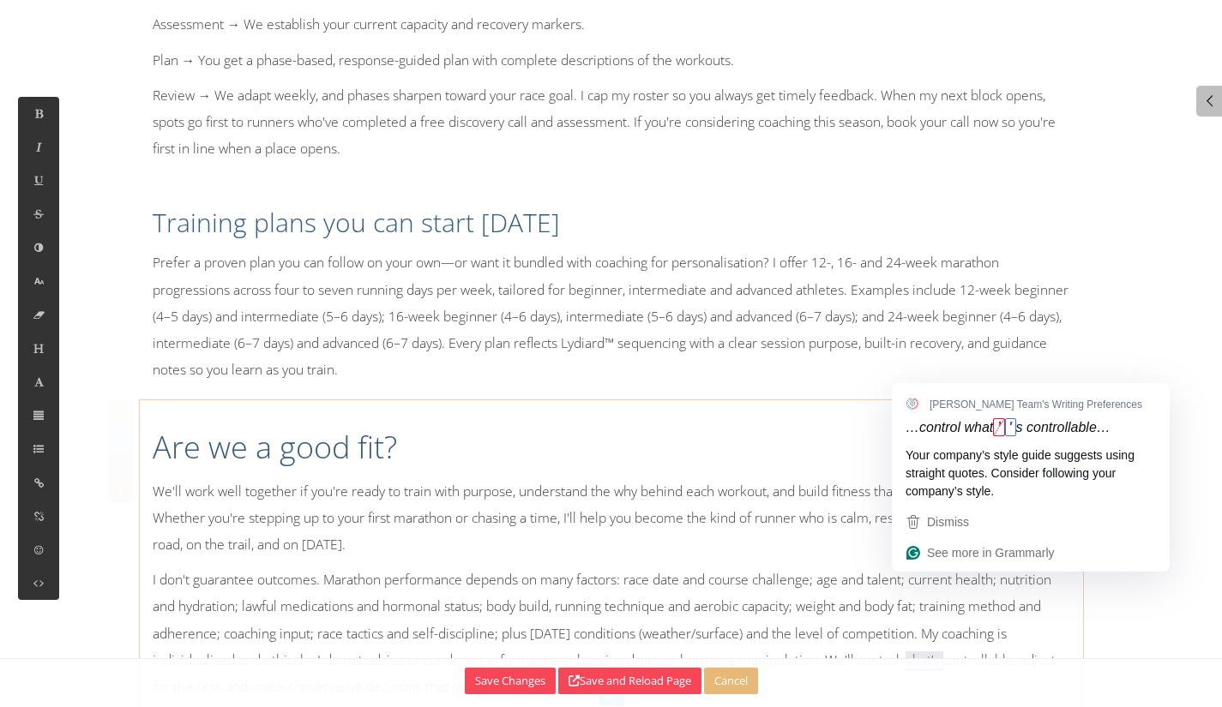
click at [930, 582] on p "I don't guarantee outcomes. Marathon performance depends on many factors: race …" at bounding box center [612, 634] width 918 height 134
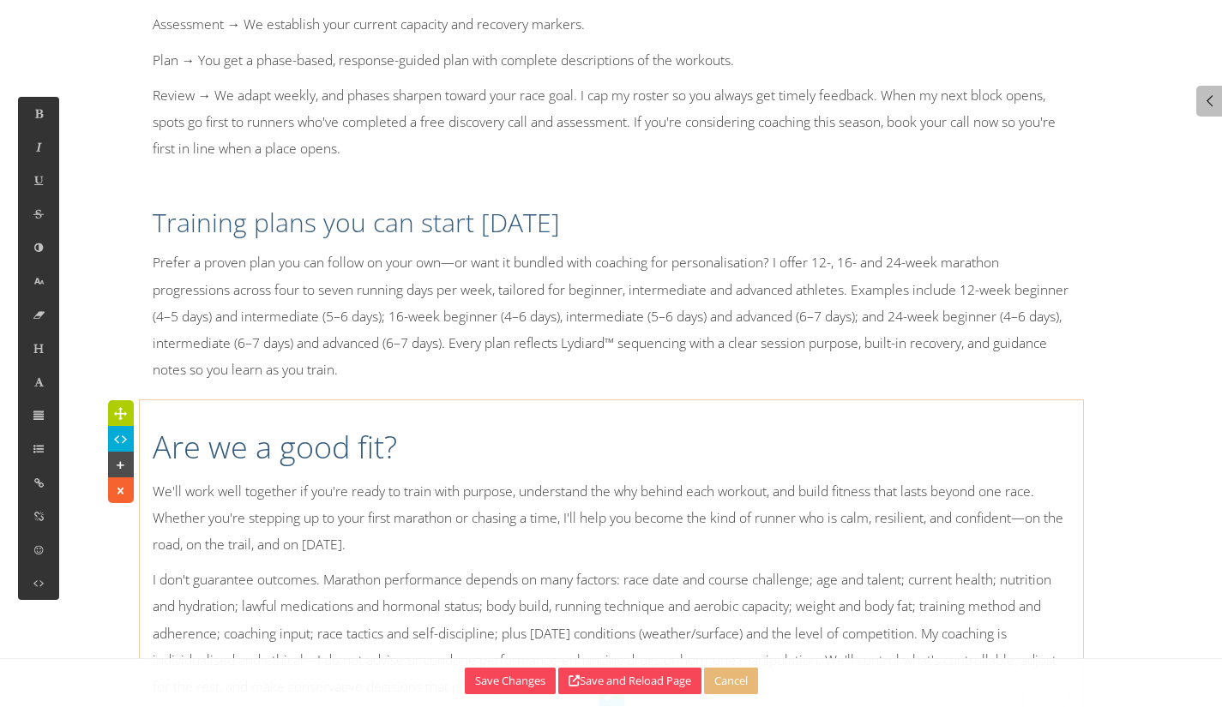
click at [695, 594] on p "I don't guarantee outcomes. Marathon performance depends on many factors: race …" at bounding box center [612, 634] width 918 height 134
click at [697, 596] on p "I don't guarantee outcomes. Marathon performance depends on many factors: race …" at bounding box center [612, 634] width 918 height 134
click at [453, 685] on div "Add Section View Code Save Changes Save and Reload Page Cancel" at bounding box center [611, 683] width 1222 height 49
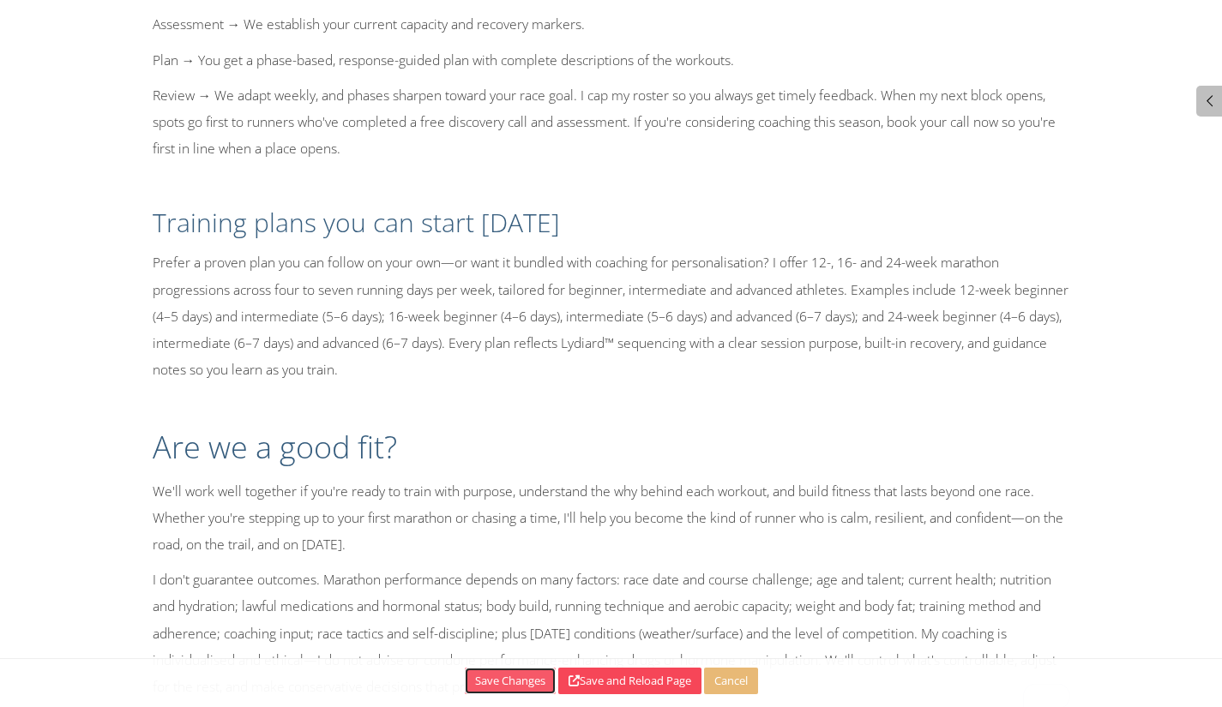
click at [466, 685] on button "Save Changes" at bounding box center [510, 681] width 91 height 27
click at [604, 686] on button "Save and Reload Page" at bounding box center [629, 681] width 143 height 27
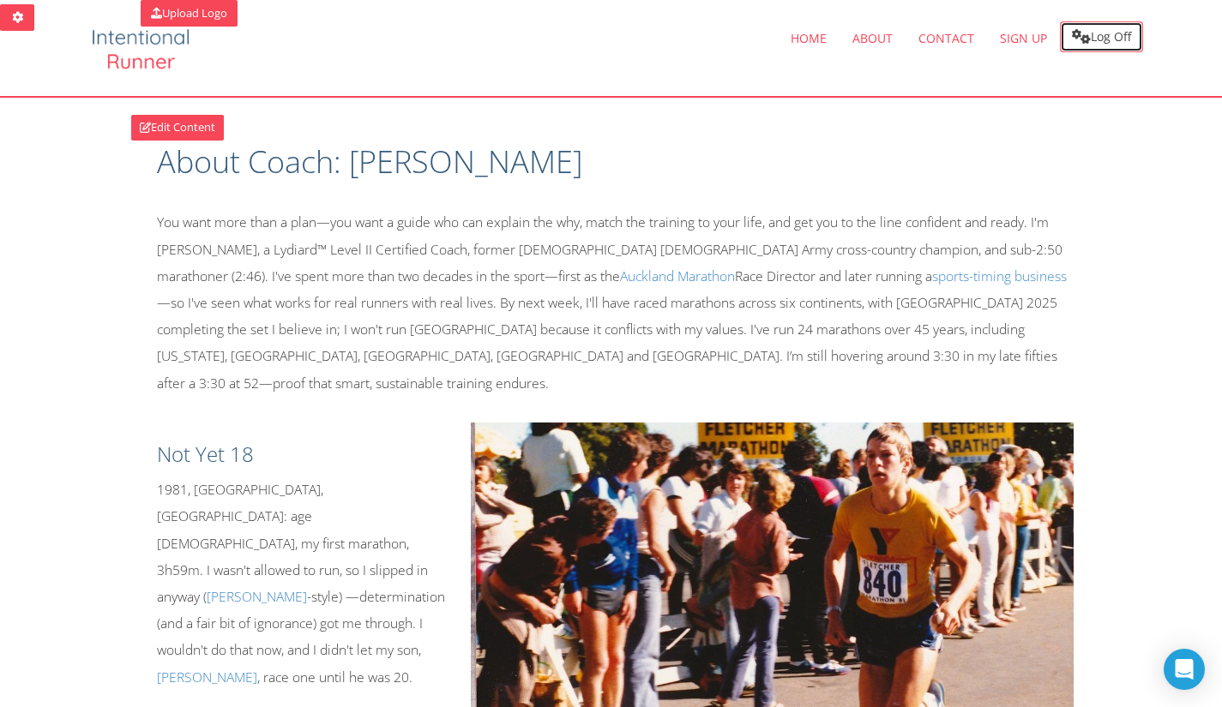
click at [1108, 33] on link "Log Off" at bounding box center [1101, 36] width 83 height 31
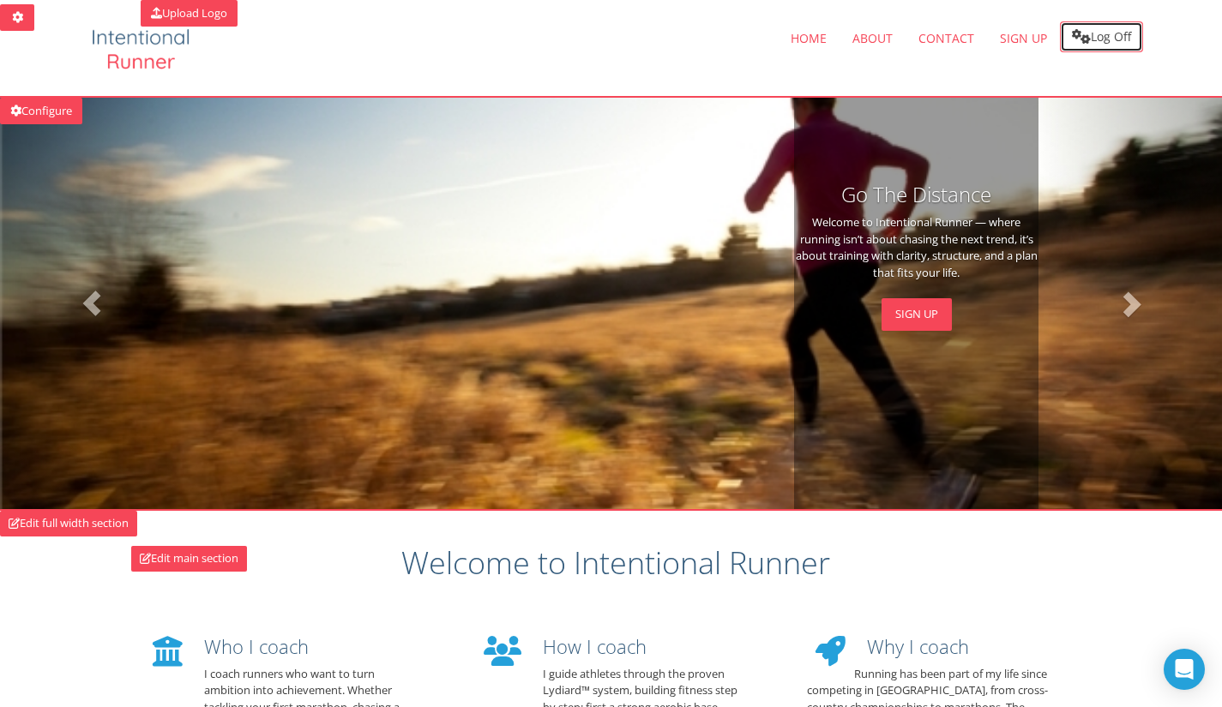
click at [1104, 33] on link "Log Off" at bounding box center [1101, 36] width 83 height 31
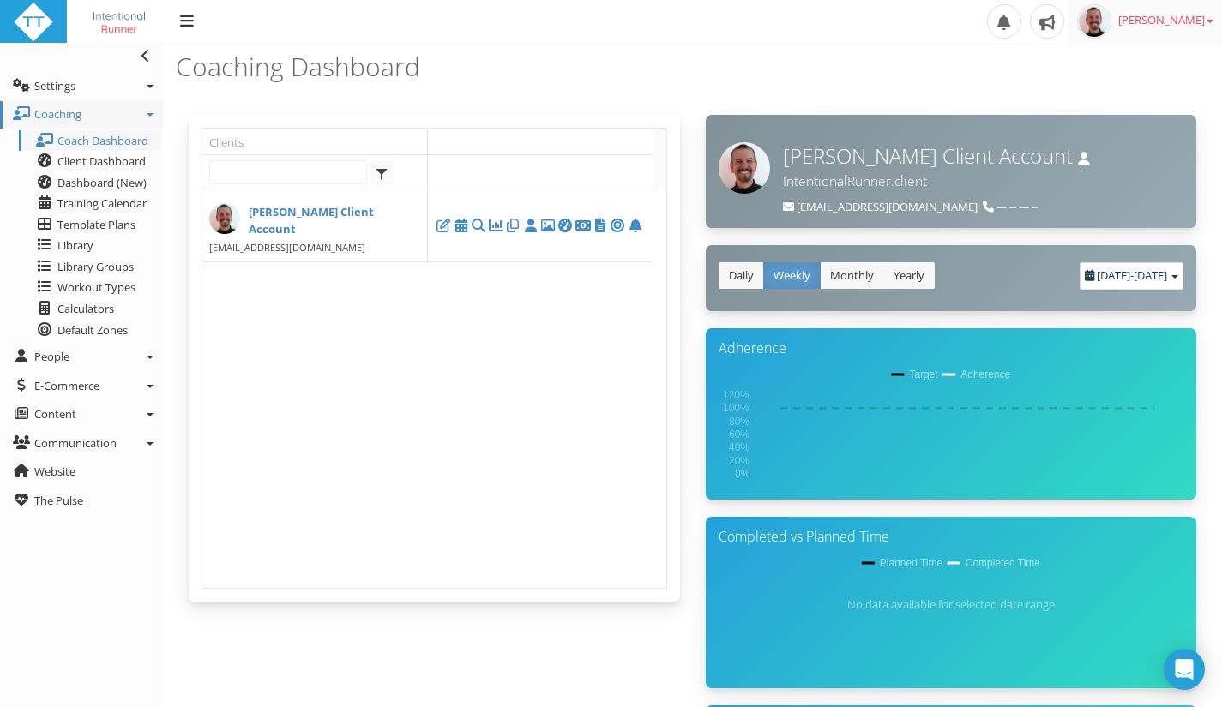
click at [1217, 32] on link "[PERSON_NAME]" at bounding box center [1144, 21] width 153 height 43
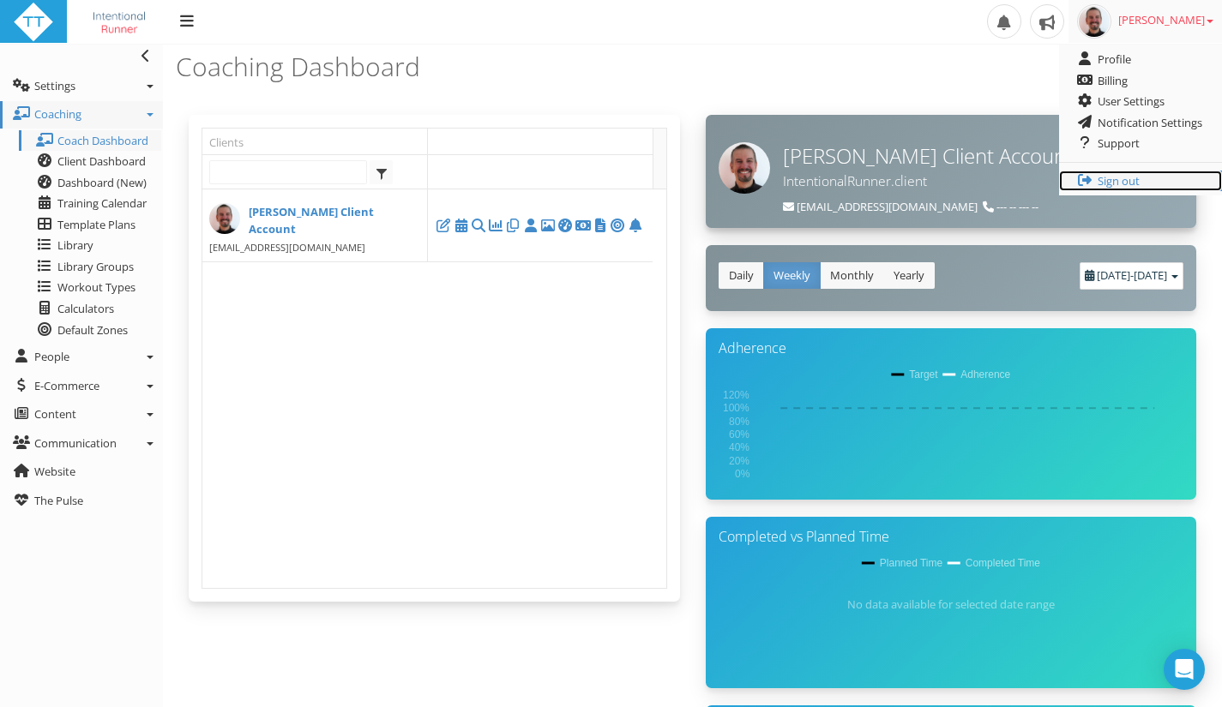
click at [1122, 184] on link "Sign out" at bounding box center [1140, 181] width 163 height 21
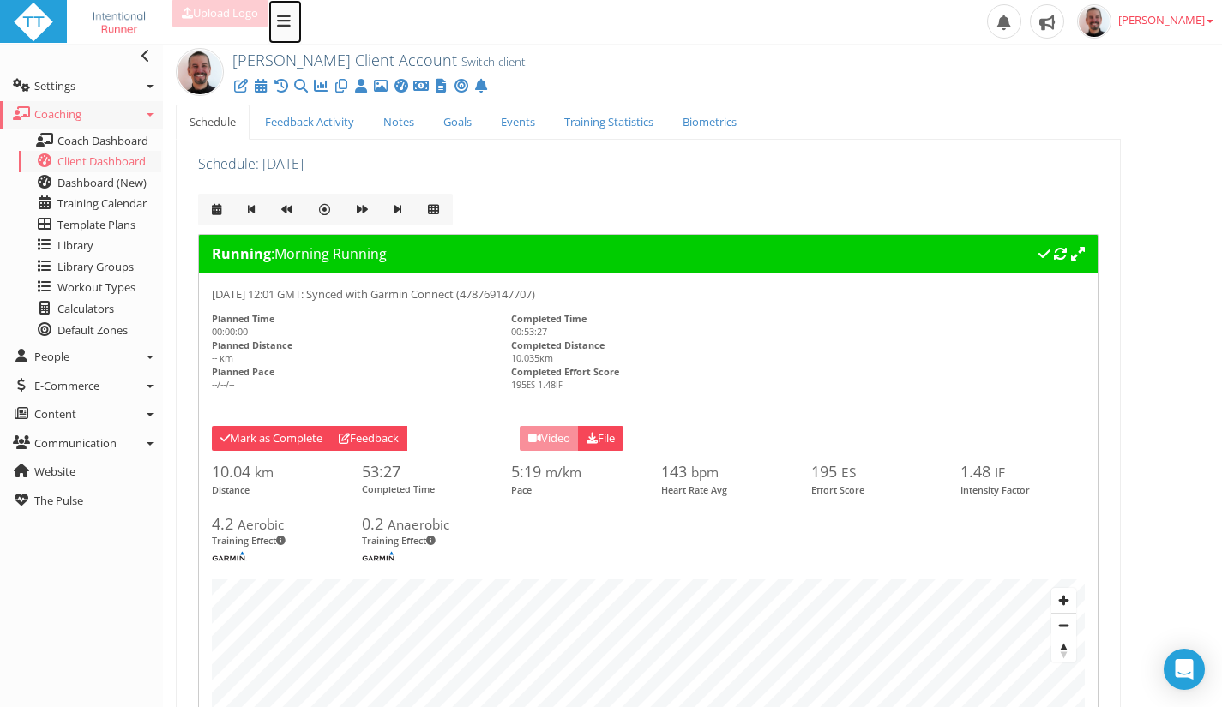
click at [280, 10] on div "Upload Logo Toggle navigation Toggle navigation [PERSON_NAME] Profile Billing U…" at bounding box center [611, 22] width 1222 height 45
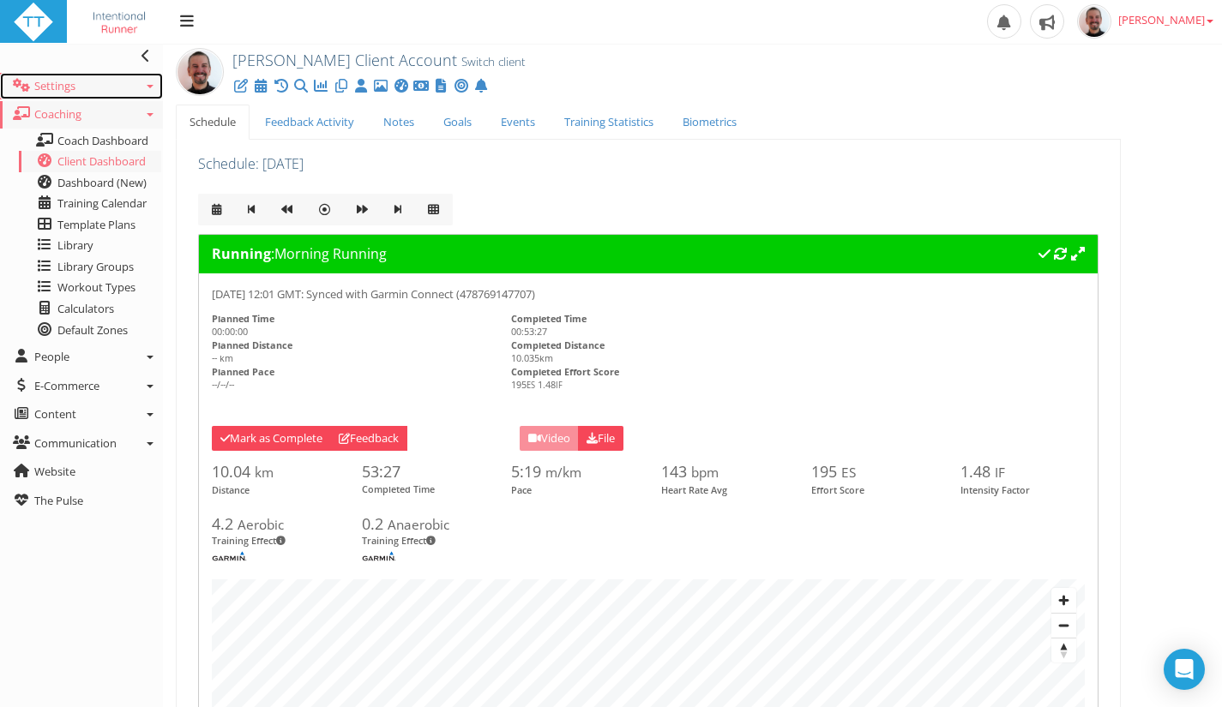
click at [141, 84] on link "Settings" at bounding box center [81, 86] width 163 height 27
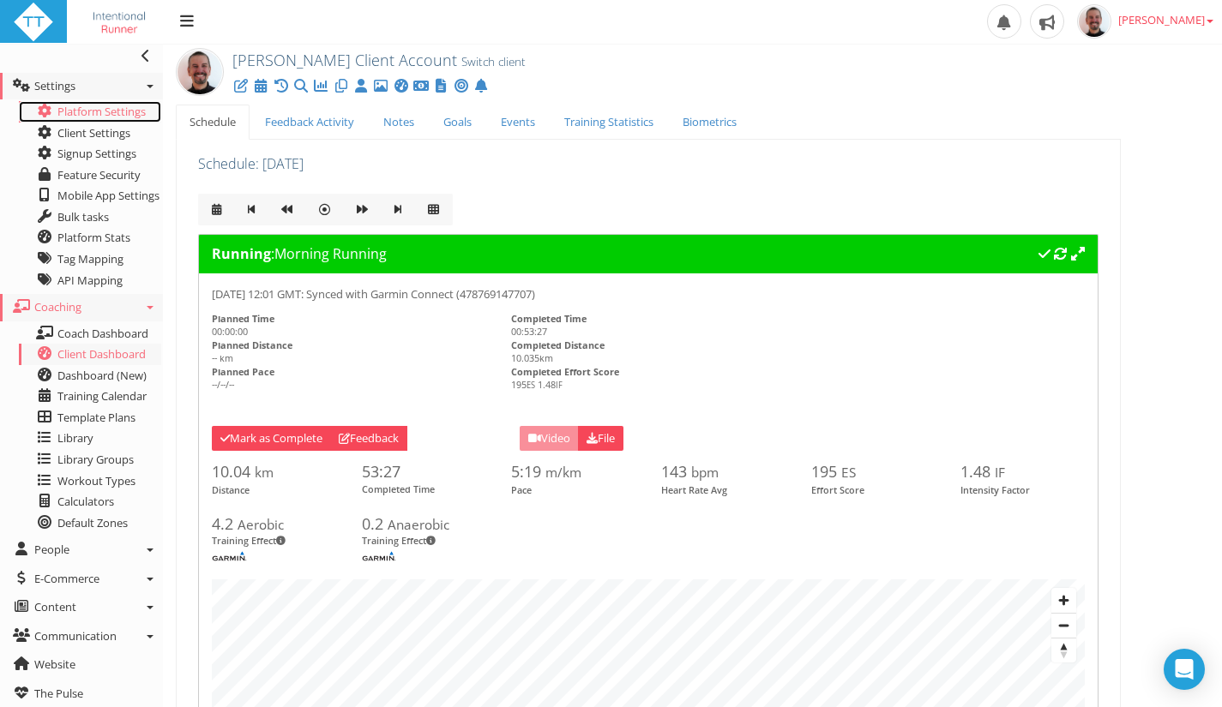
click at [105, 107] on link "Platform Settings" at bounding box center [90, 111] width 142 height 21
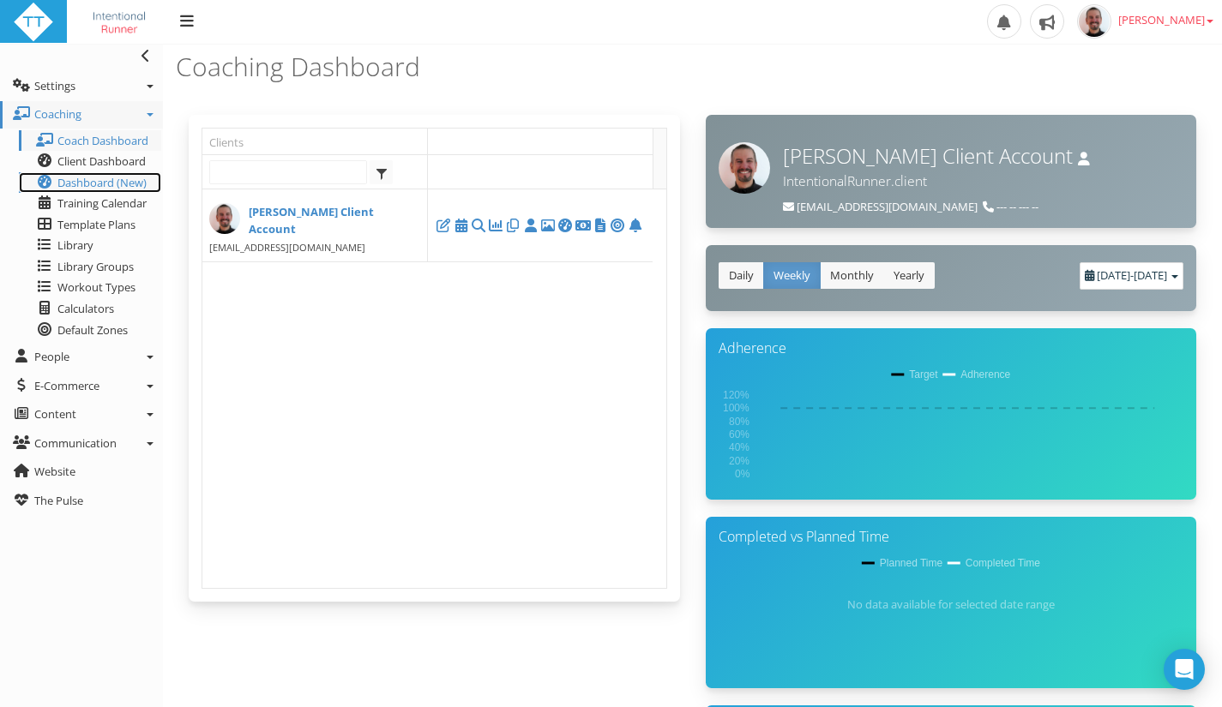
click at [97, 184] on span "Dashboard (New)" at bounding box center [101, 182] width 89 height 15
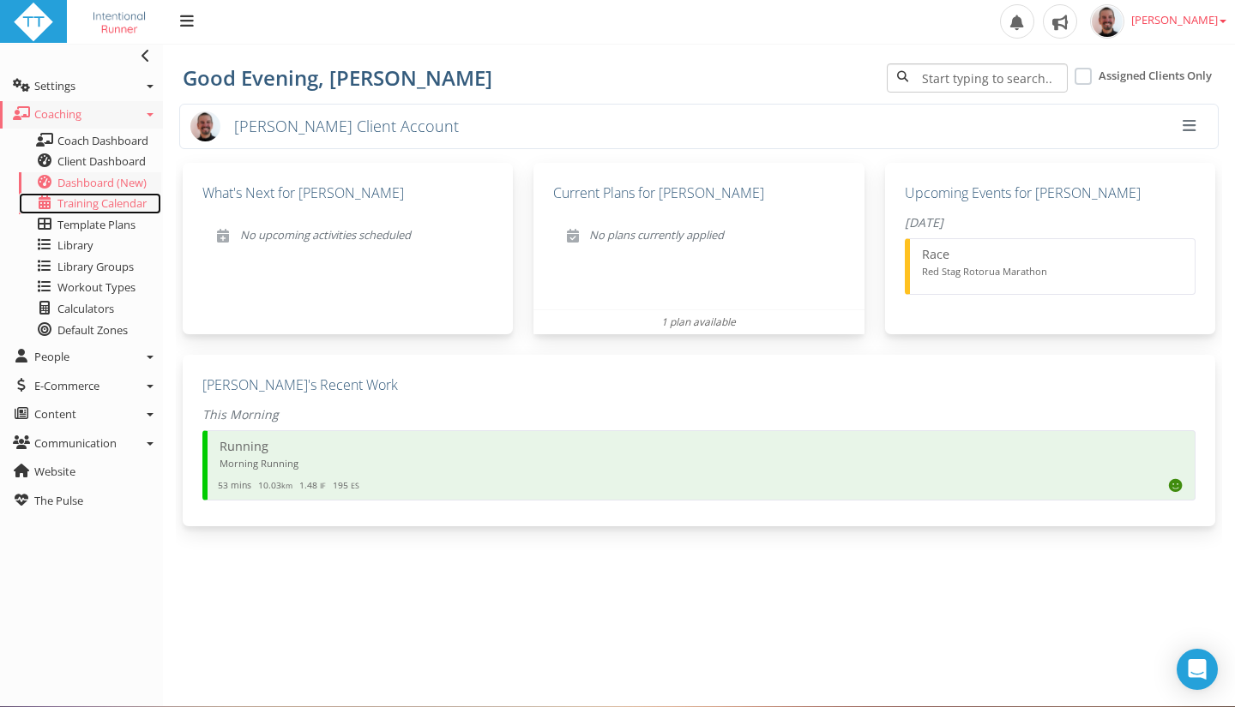
click at [110, 204] on span "Training Calendar" at bounding box center [101, 203] width 89 height 15
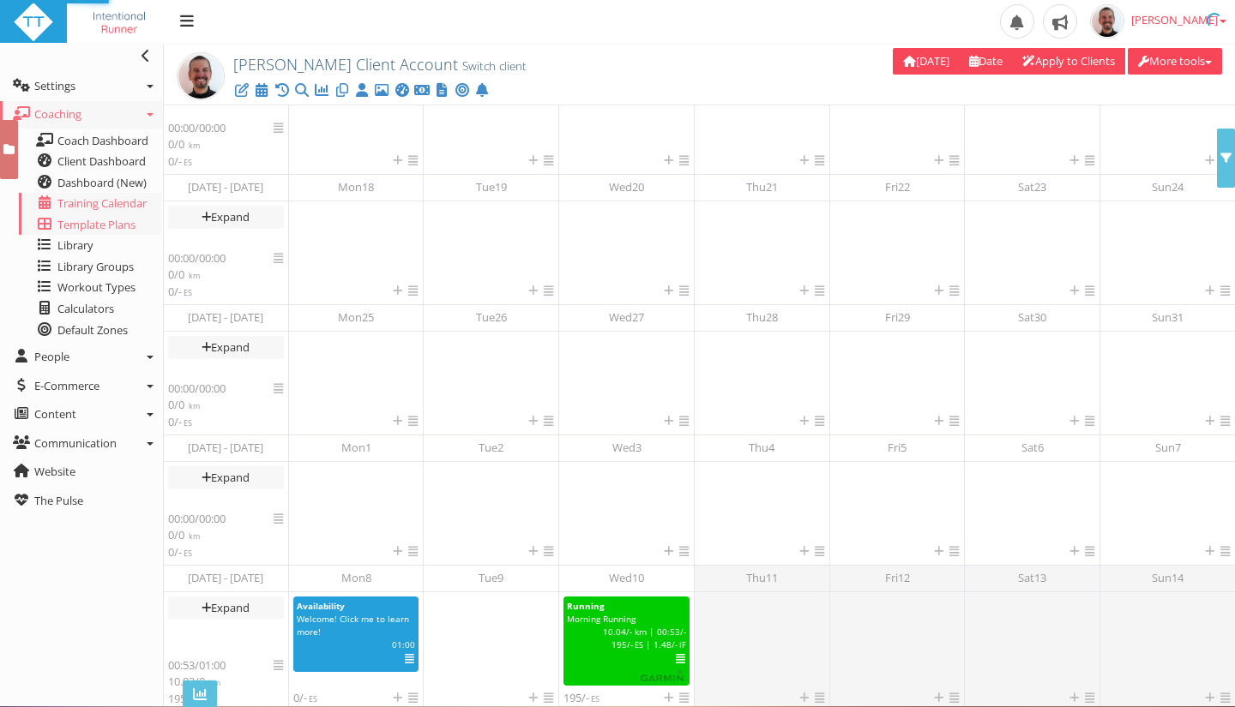
scroll to position [262, 0]
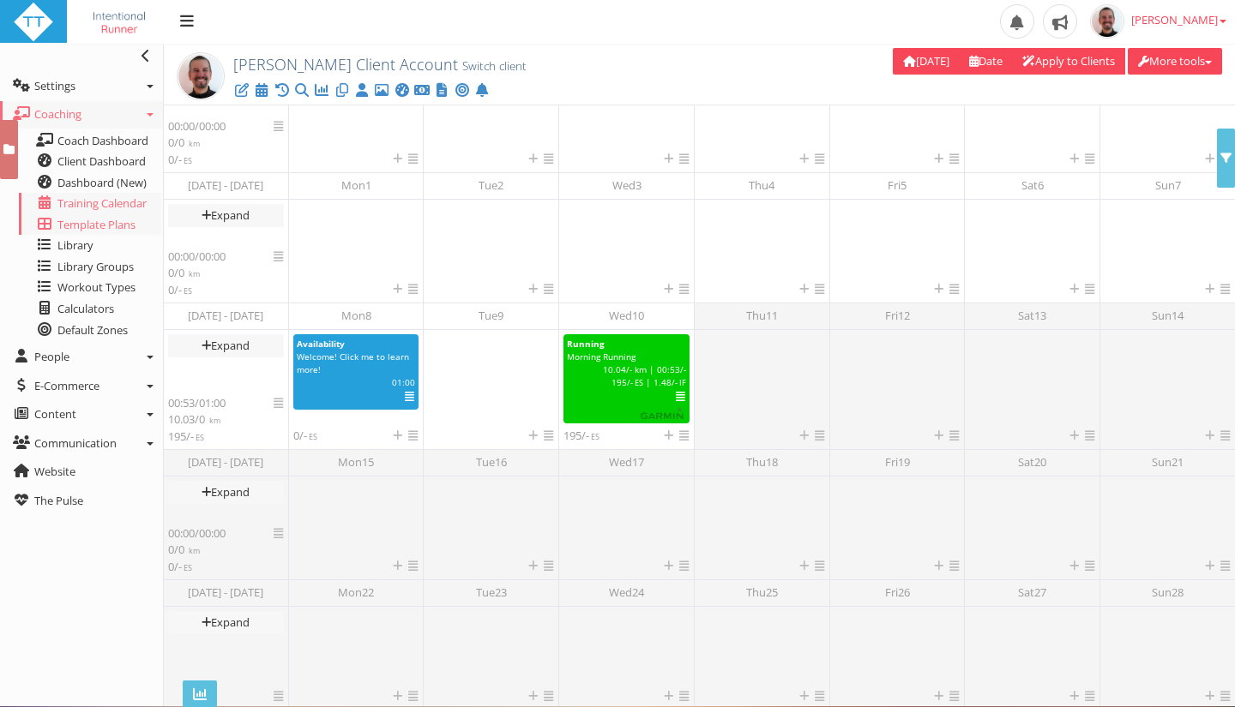
click at [68, 226] on span "Template Plans" at bounding box center [96, 224] width 78 height 15
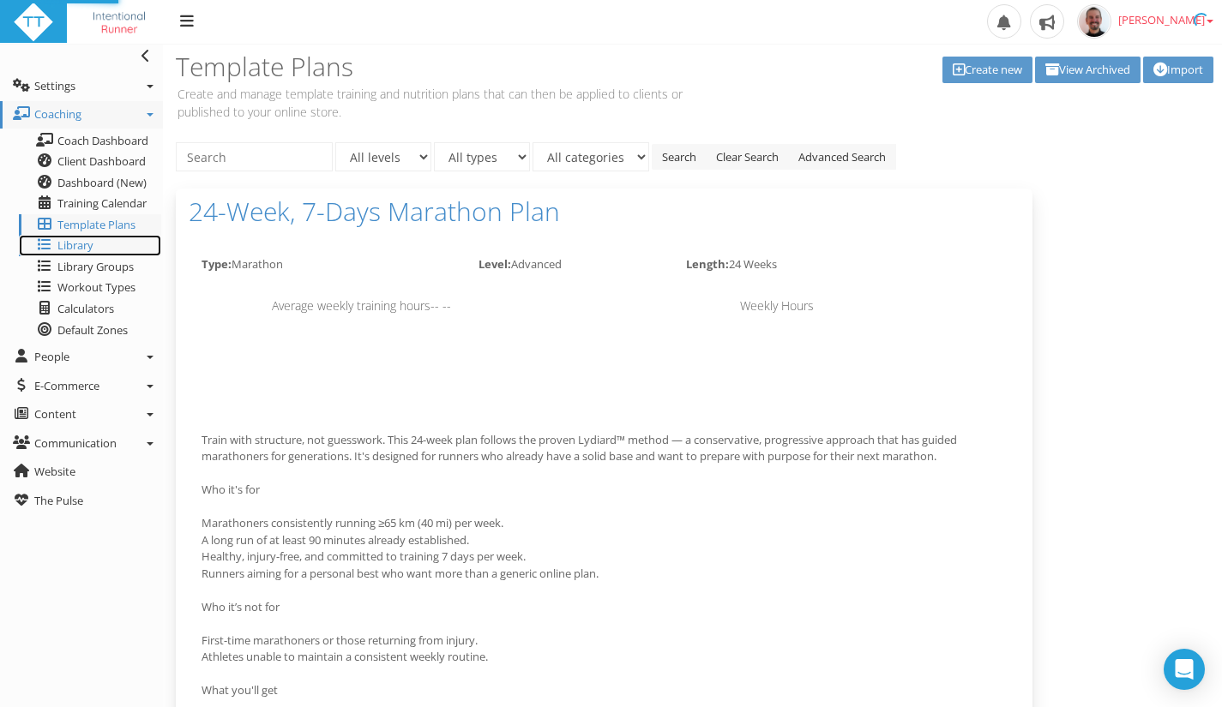
click at [59, 243] on span "Library" at bounding box center [75, 245] width 36 height 15
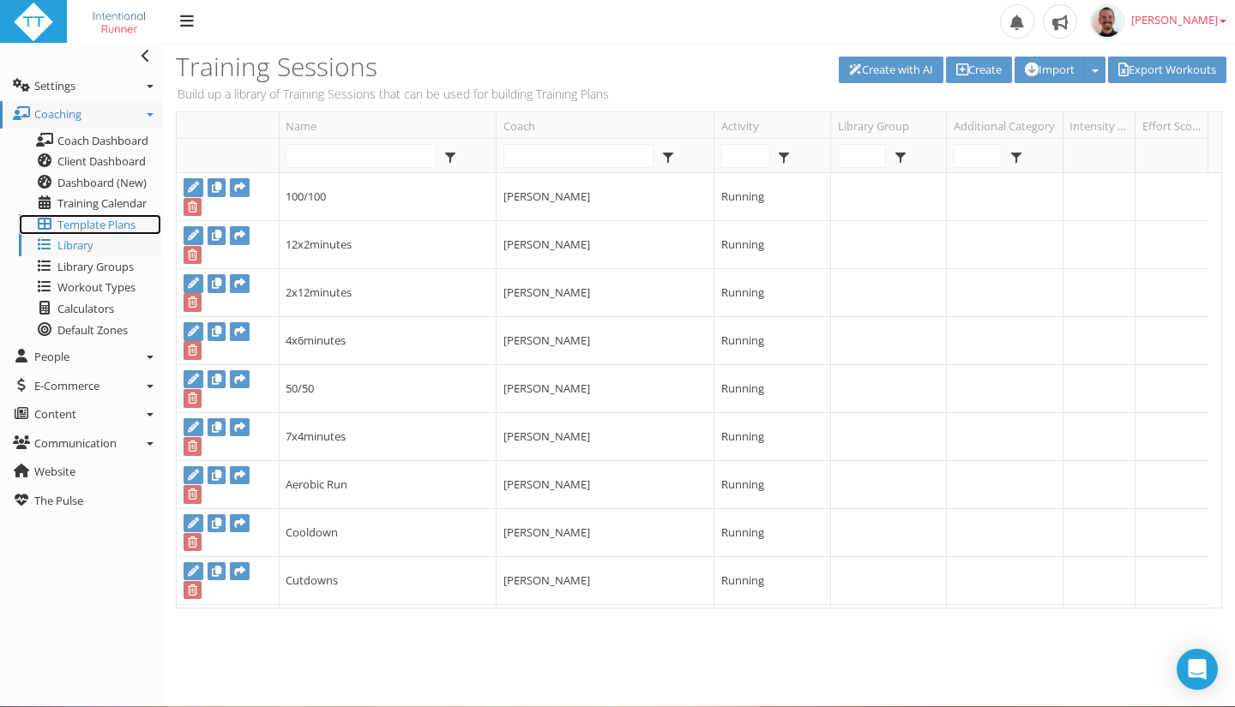
click at [96, 222] on span "Template Plans" at bounding box center [96, 224] width 78 height 15
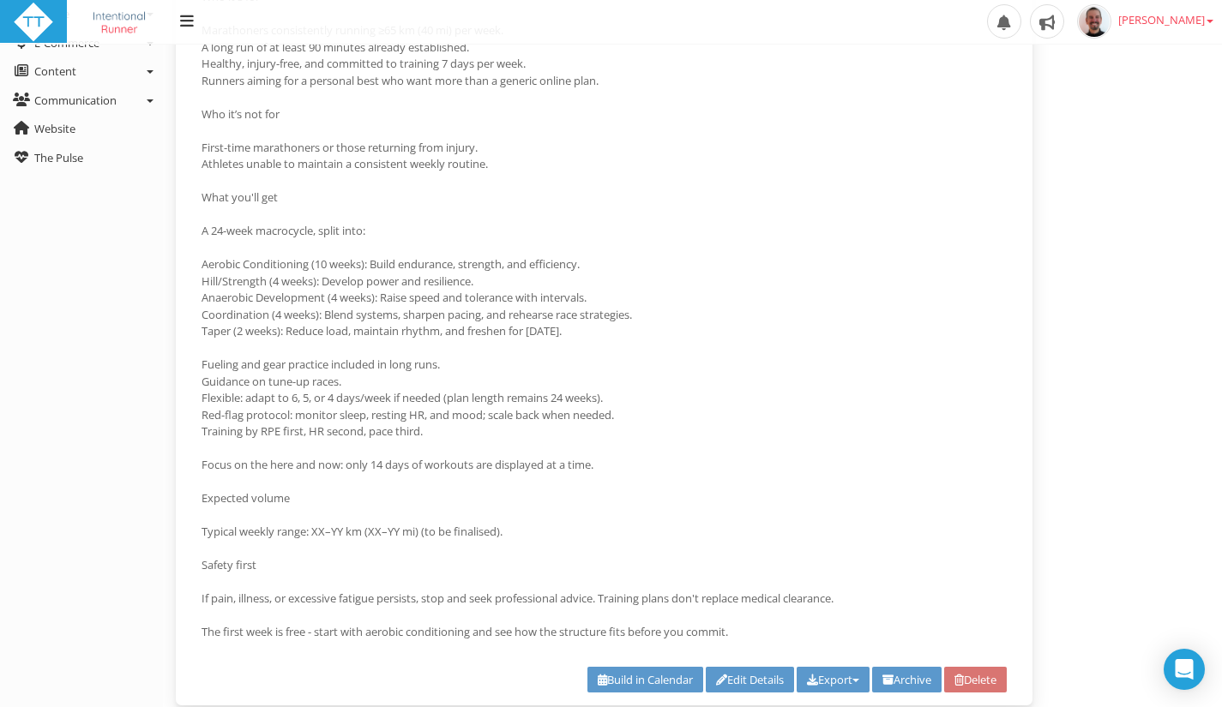
scroll to position [516, 0]
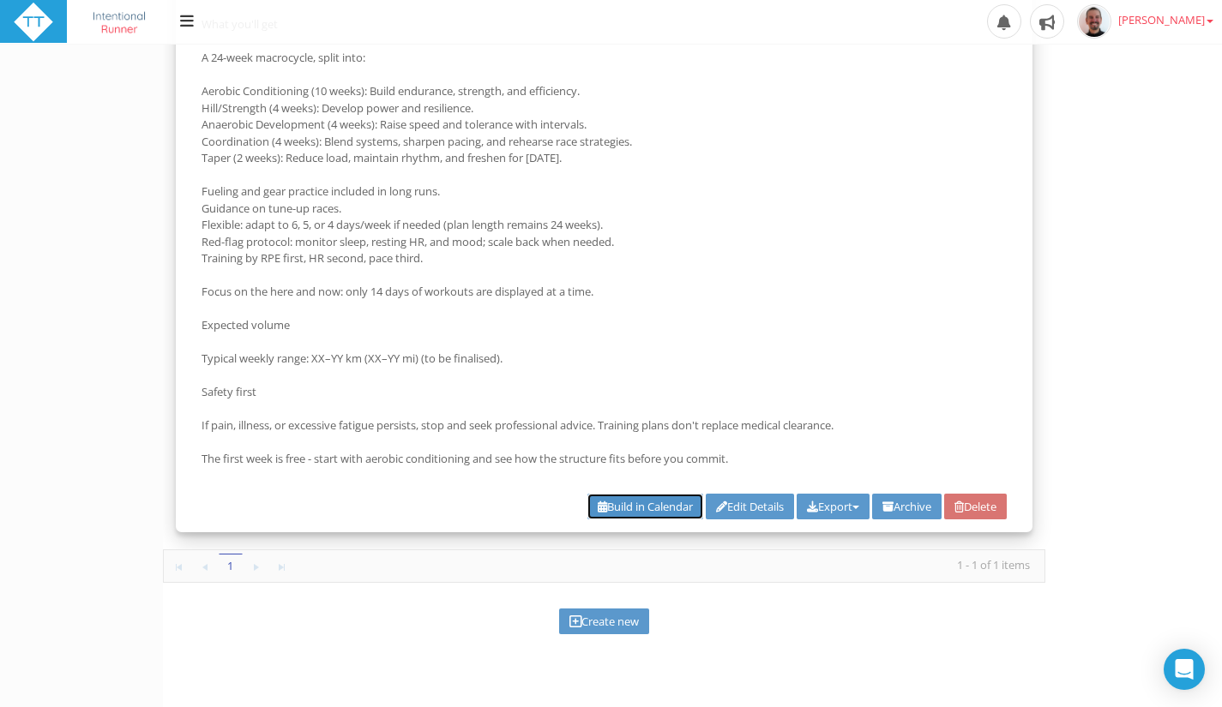
click at [605, 501] on link "Build in Calendar" at bounding box center [645, 507] width 116 height 27
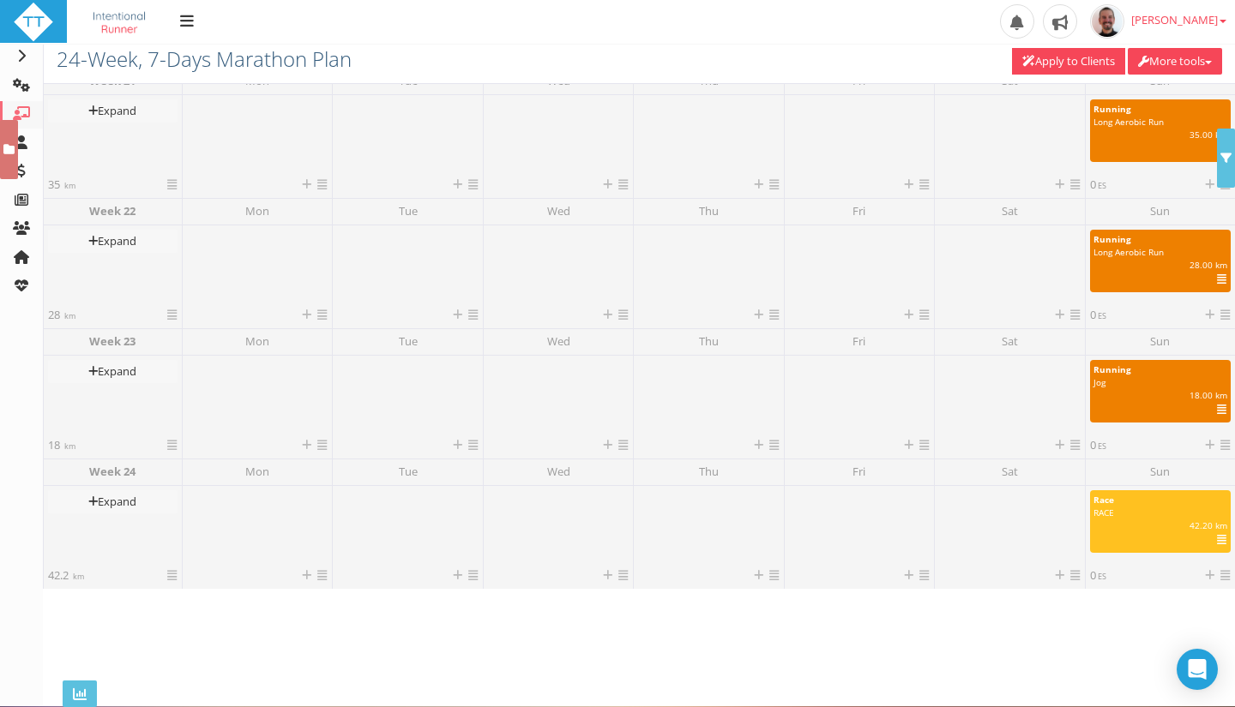
scroll to position [2659, 0]
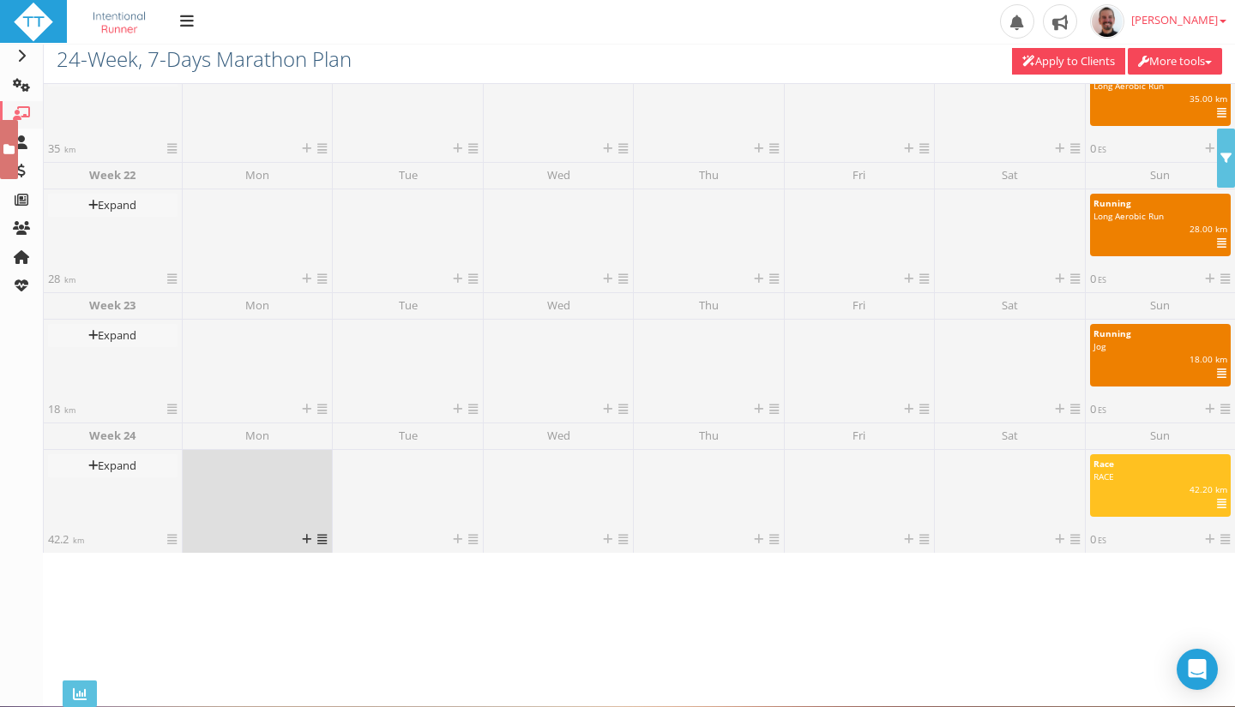
click at [251, 473] on div at bounding box center [257, 492] width 141 height 77
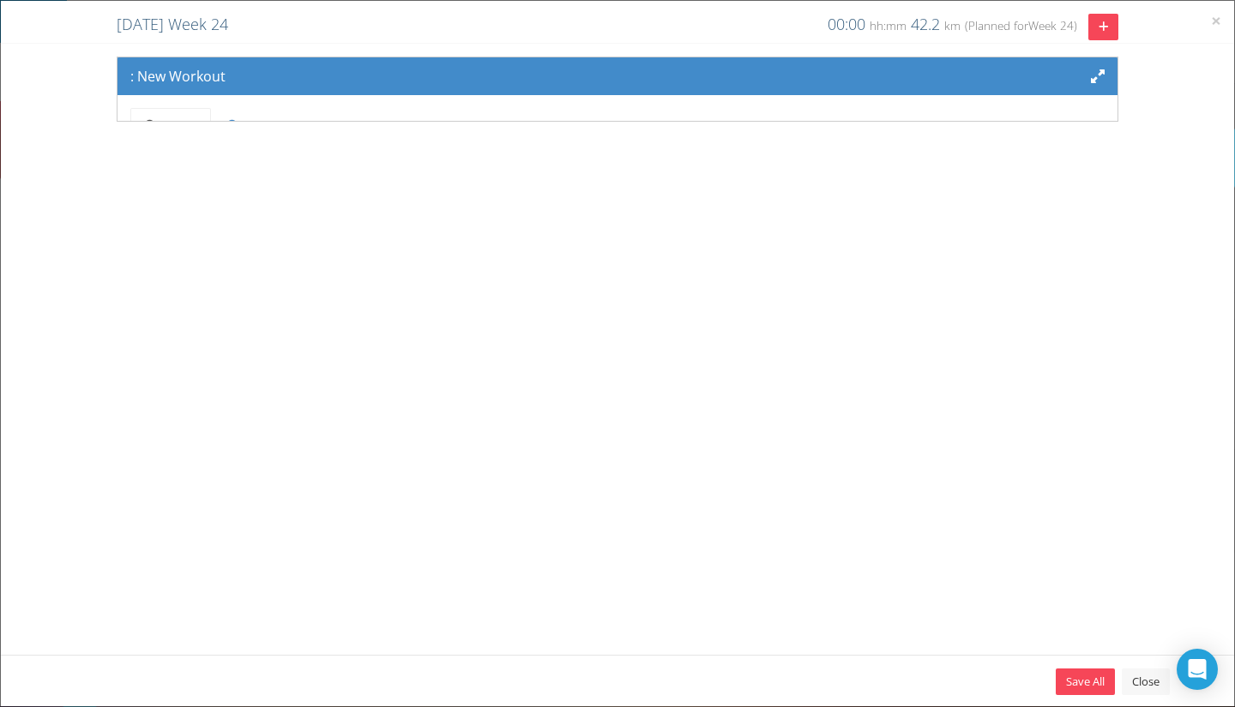
scroll to position [0, 0]
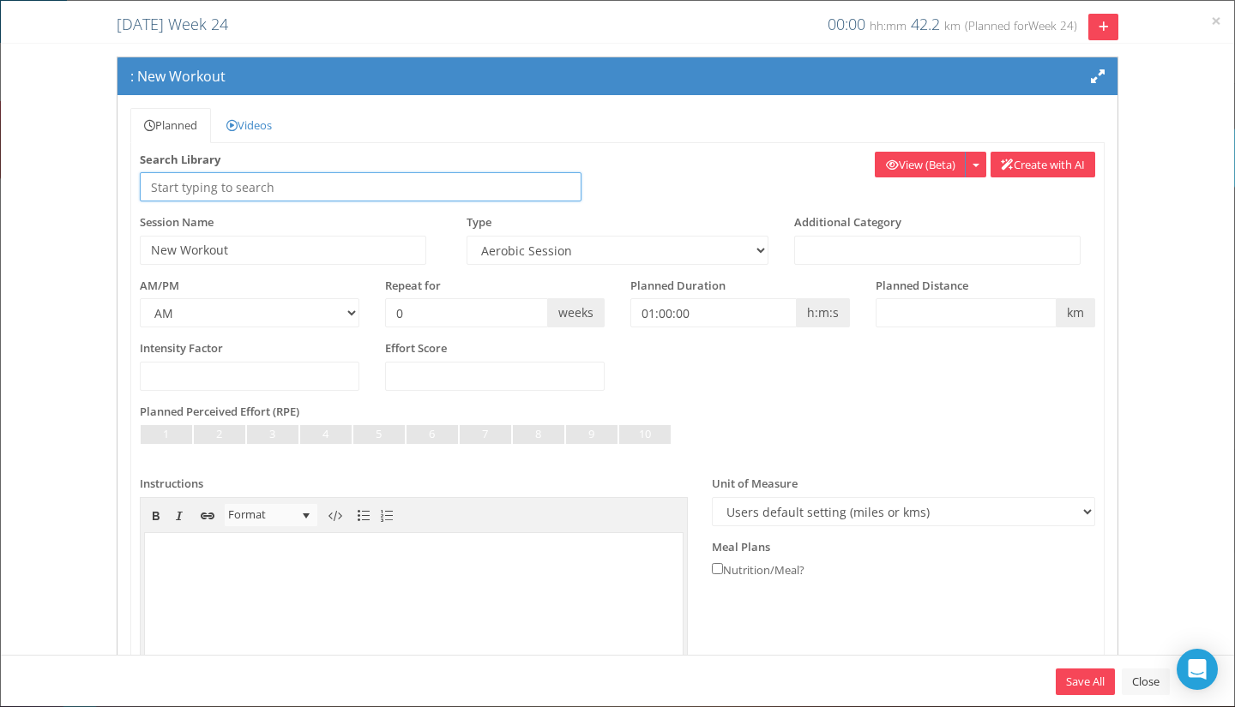
click at [315, 184] on input "text" at bounding box center [361, 186] width 442 height 29
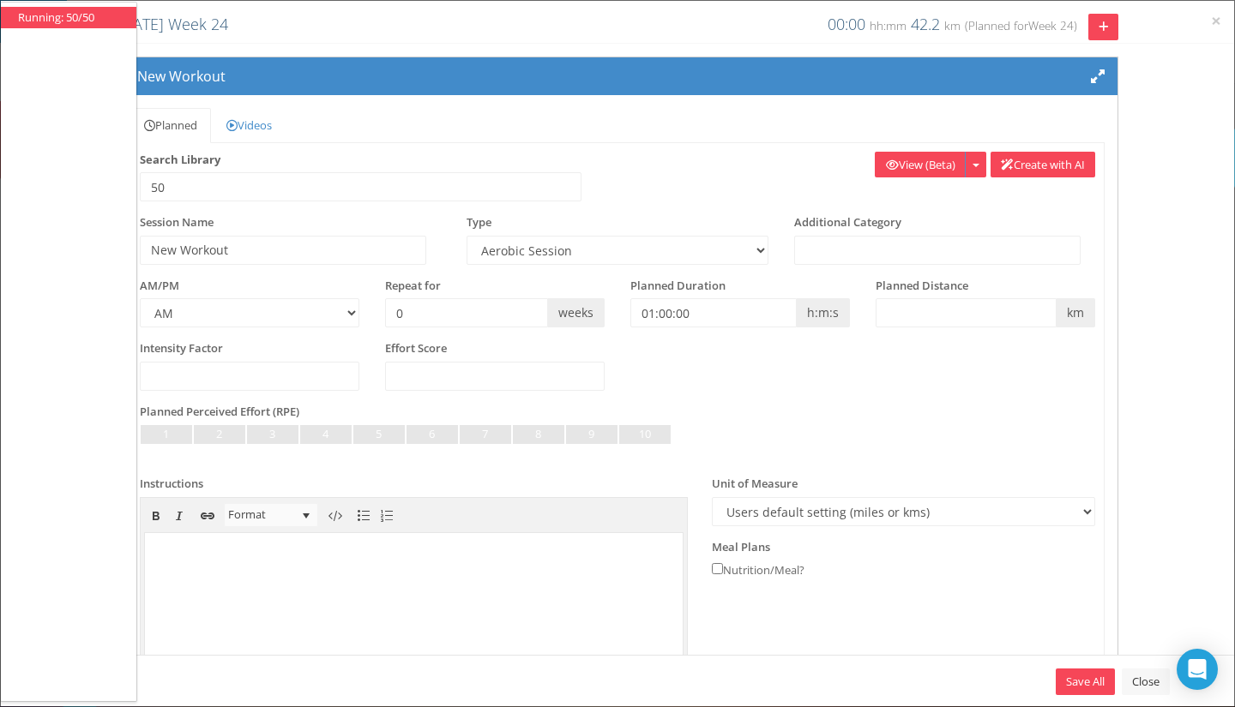
click at [88, 11] on li "Running: 50/50" at bounding box center [68, 17] width 101 height 16
type input "Running: 50/50"
type input "50/50"
select select "91939a62-6b13-49b7-8155-451fdc1cad9e"
type input "00:00:00"
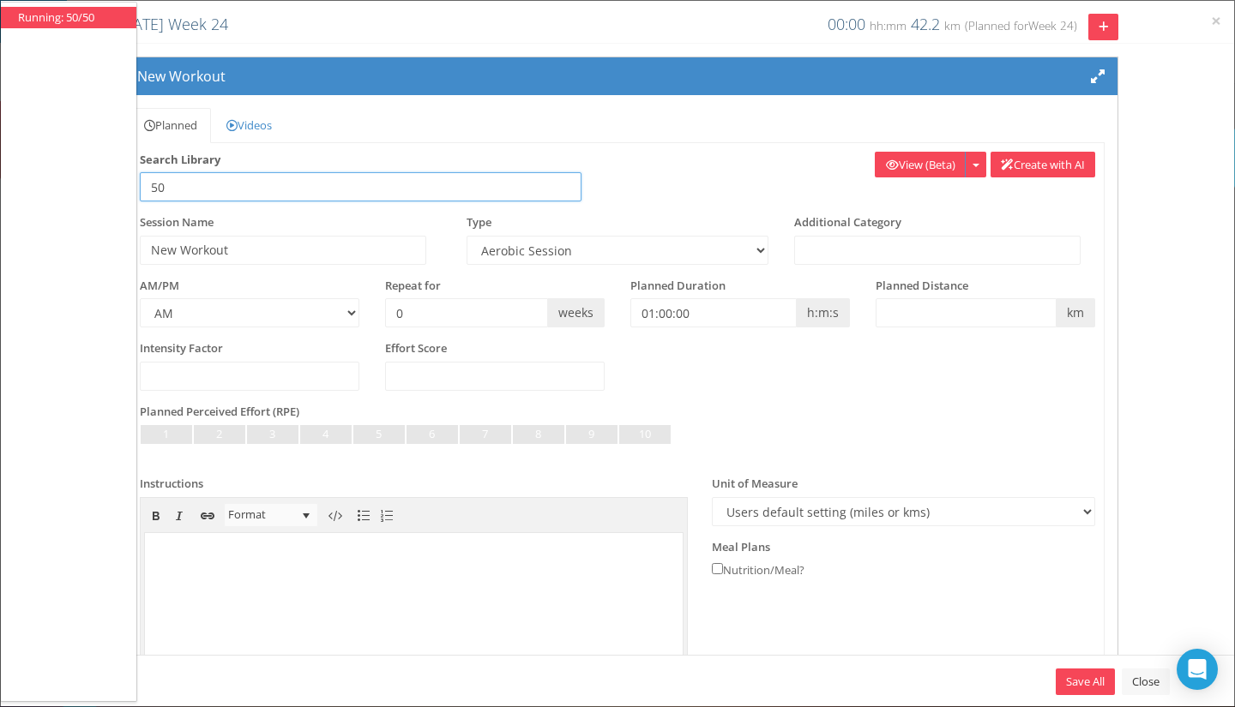
select select
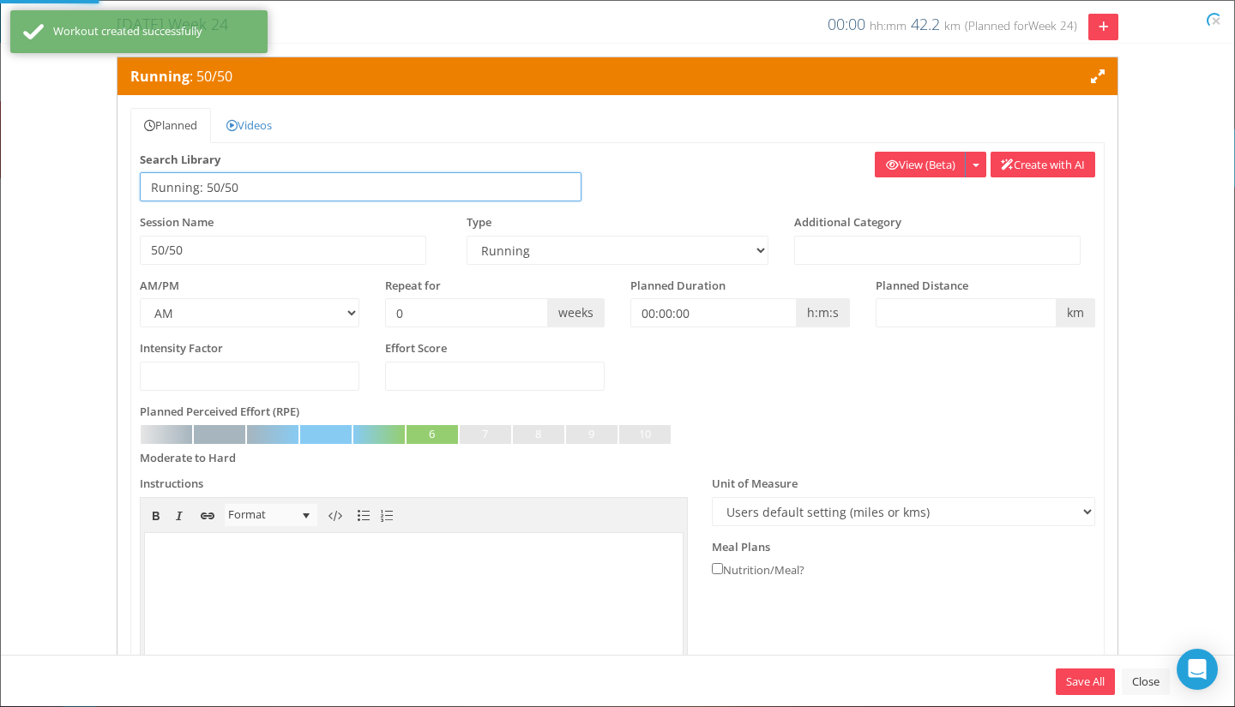
select select "91939a62-6b13-49b7-8155-451fdc1cad9e"
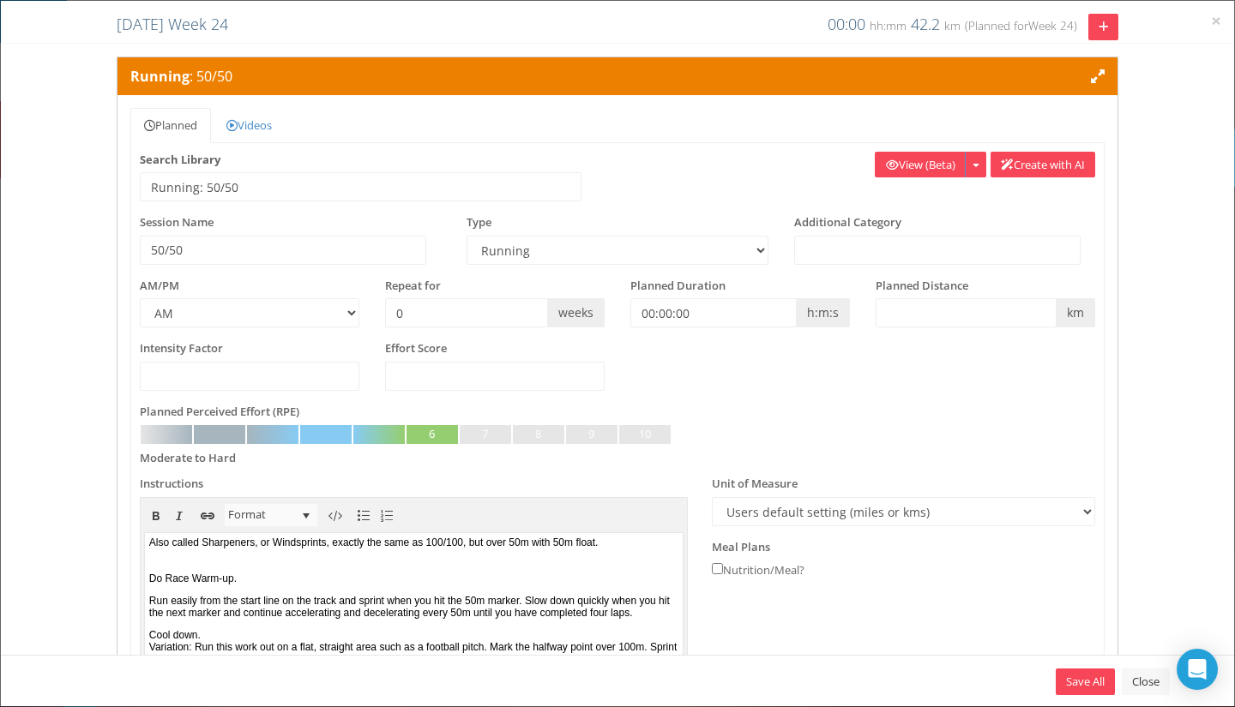
click at [447, 613] on p "Run easily from the start line on the track and sprint when you hit the 50m mar…" at bounding box center [413, 607] width 530 height 24
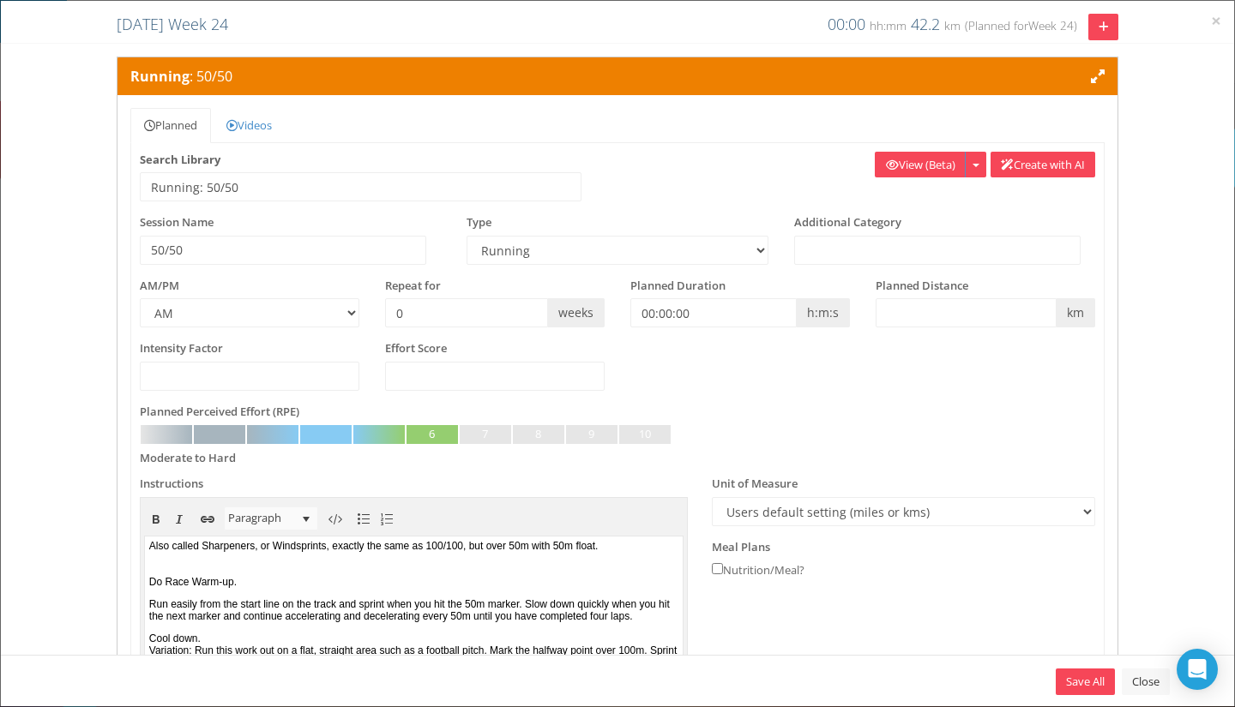
click at [504, 588] on p "Also called Sharpeners, or Windsprints, exactly the same as 100/100, but over 5…" at bounding box center [413, 564] width 530 height 48
click at [437, 588] on p "Also called Sharpeners, or Windsprints, exactly the same as 100/100, but over 5…" at bounding box center [413, 564] width 530 height 48
click at [241, 570] on p "Also called Sharpeners, or Windsprints, exactly the same as 100/100, but over 5…" at bounding box center [413, 564] width 530 height 48
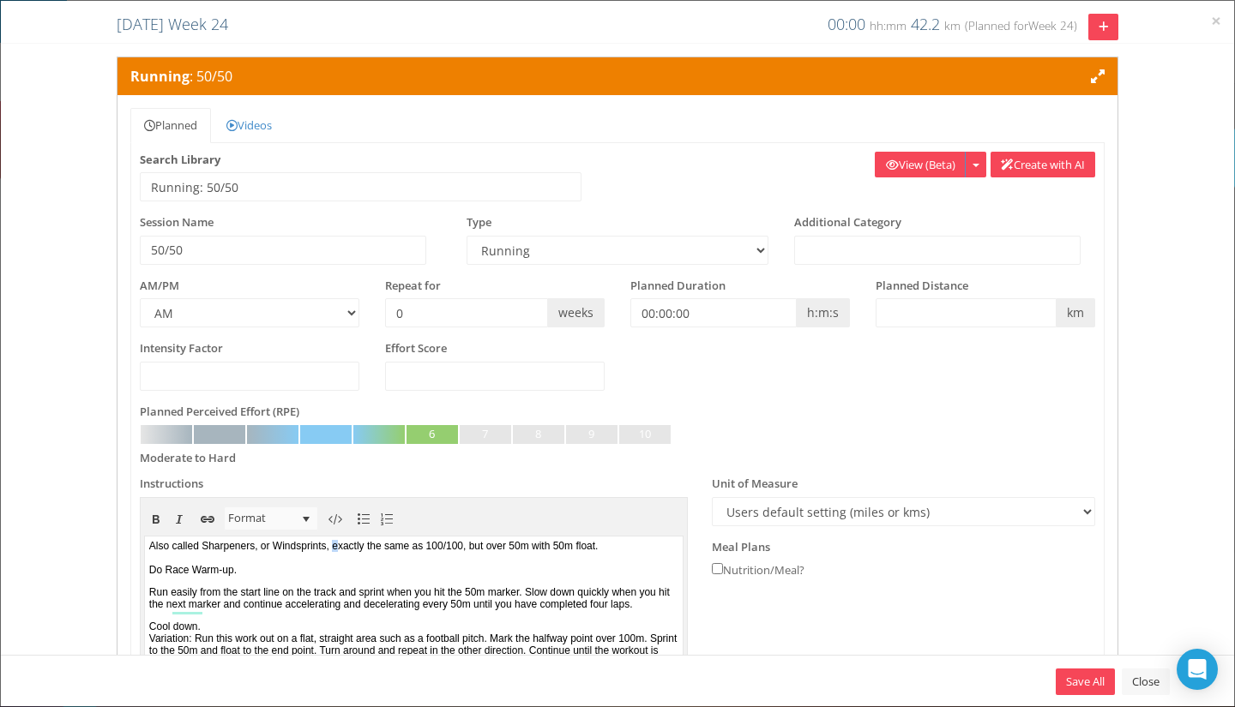
click at [359, 540] on p "Also called Sharpeners, or Windsprints, exactly the same as 100/100, but over 5…" at bounding box center [413, 558] width 530 height 36
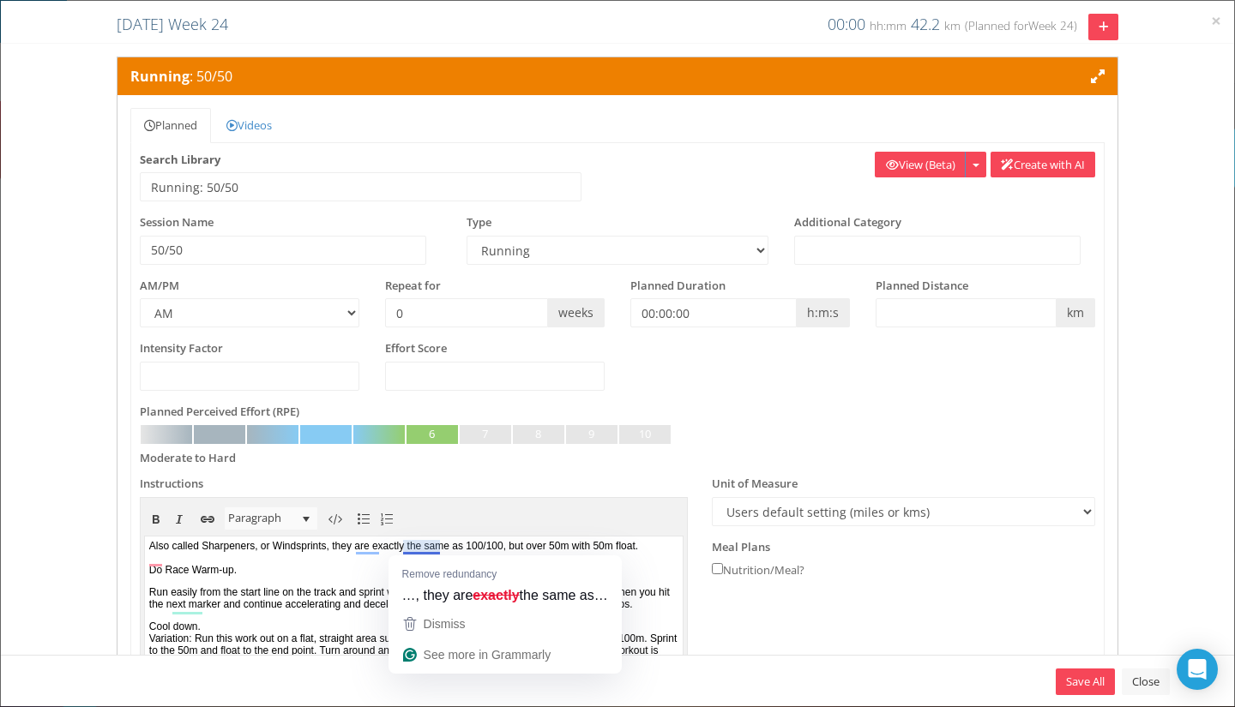
click at [417, 547] on p "Also called Sharpeners, or Windsprints, they are exactly the same as 100/100, b…" at bounding box center [413, 558] width 530 height 36
click at [419, 549] on p "Also called Sharpeners, or Windsprints, they are exactly the same as 100/100, b…" at bounding box center [413, 558] width 530 height 36
click at [418, 549] on p "Also called Sharpeners, or Windsprints, they are exactly the same as 100/100, b…" at bounding box center [413, 558] width 530 height 36
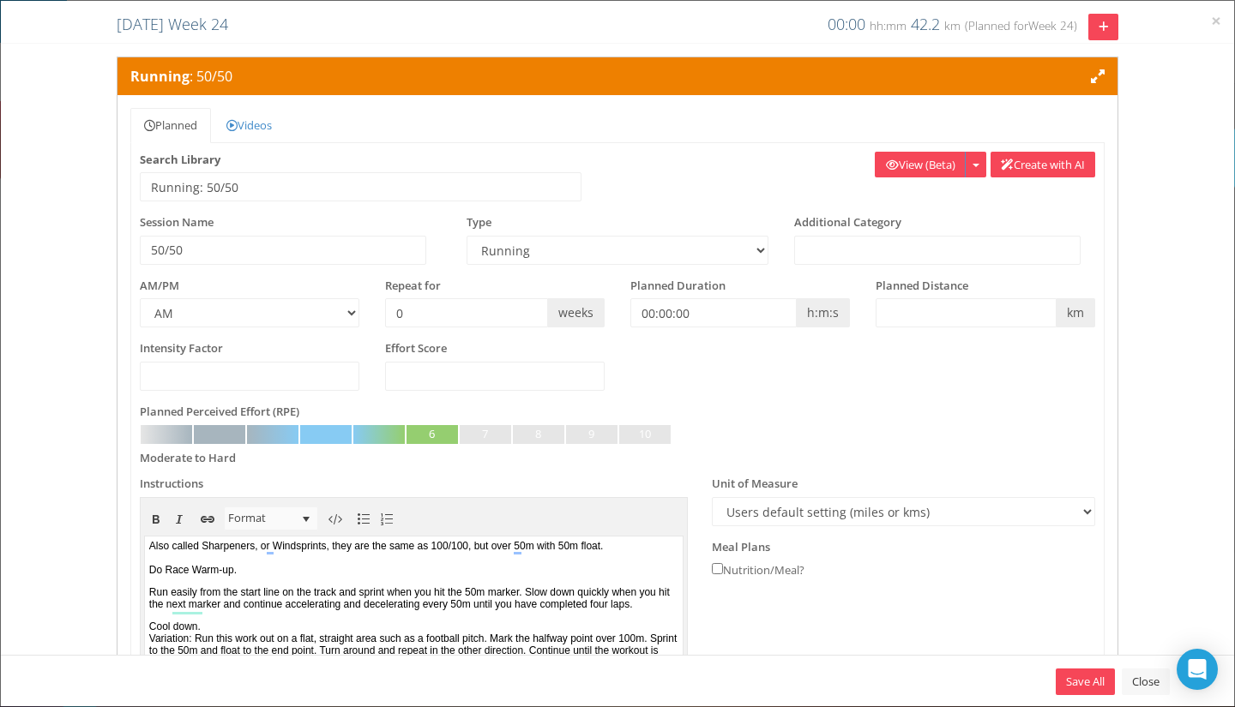
drag, startPoint x: 644, startPoint y: 545, endPoint x: 629, endPoint y: 544, distance: 15.5
click at [644, 544] on p "Also called Sharpeners, or Windsprints, they are the same as 100/100, but over …" at bounding box center [413, 558] width 530 height 36
click at [588, 540] on p "Also called Sharpeners, or Windsprints, they are the same as 100/100, but over …" at bounding box center [413, 558] width 530 height 36
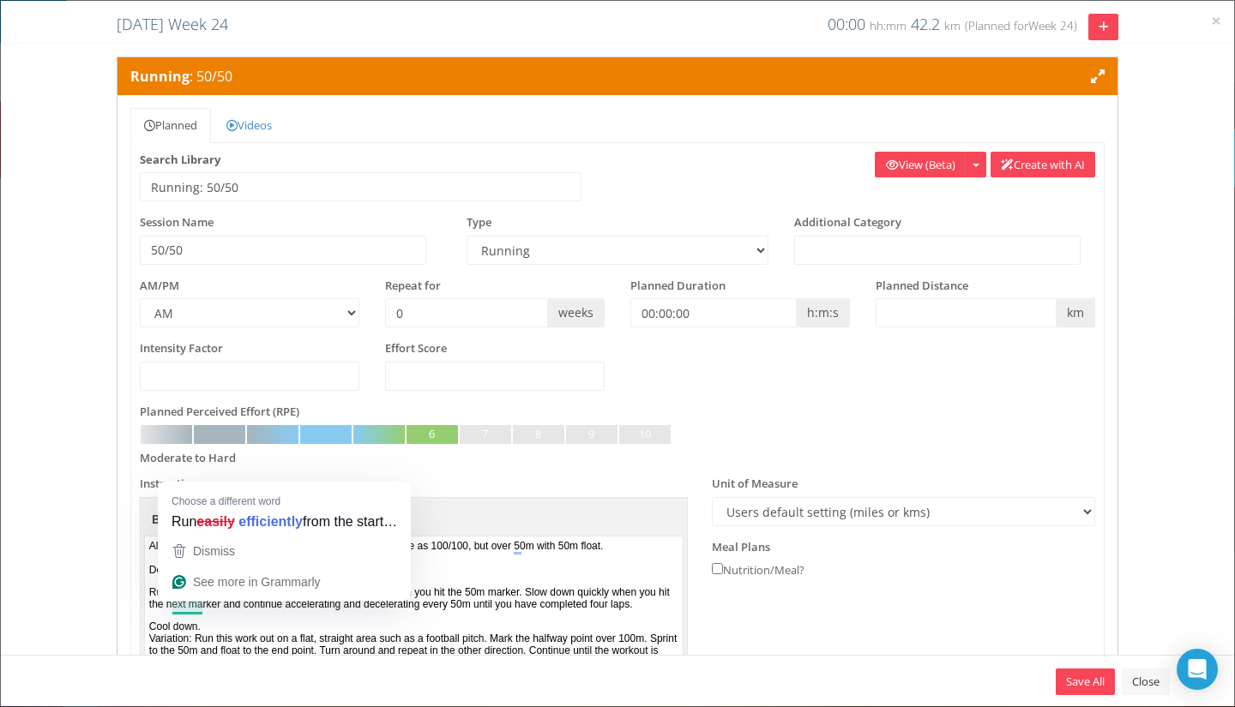
click at [194, 602] on p "Run easily from the start line on the track and sprint when you hit the 50m mar…" at bounding box center [413, 599] width 530 height 24
click at [191, 599] on div "Dismiss See more in Grammarly" at bounding box center [284, 568] width 253 height 65
click at [262, 611] on p "Run easily from the start line on the track and sprint when you hit the 50m mar…" at bounding box center [413, 599] width 530 height 24
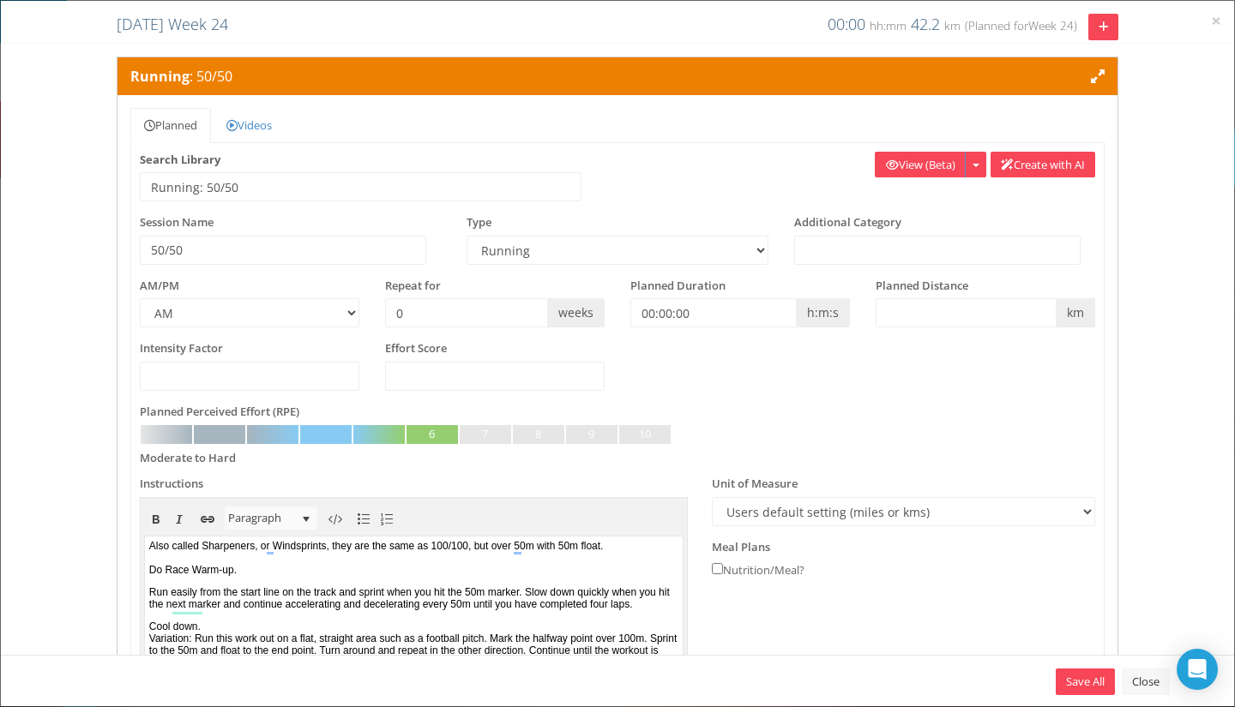
drag, startPoint x: 389, startPoint y: 615, endPoint x: 478, endPoint y: 592, distance: 91.3
click at [400, 611] on p "Run easily from the start line on the track and sprint when you hit the 50m mar…" at bounding box center [413, 599] width 530 height 24
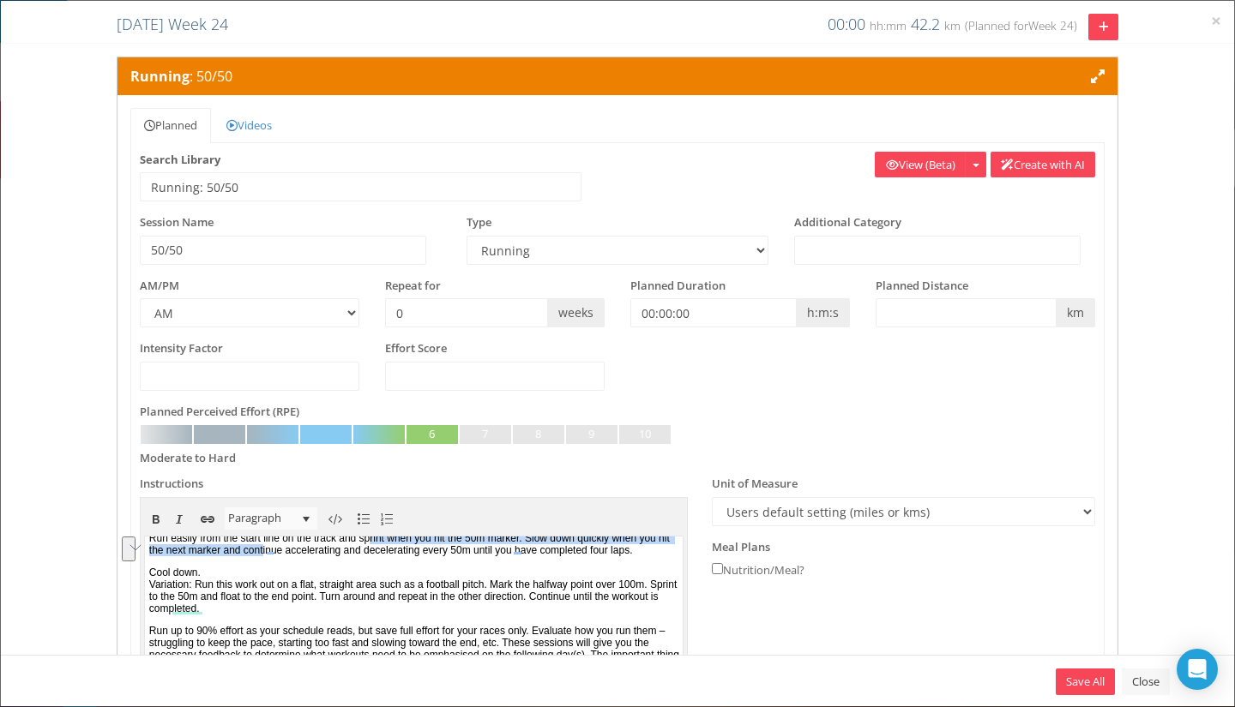
scroll to position [110, 0]
click at [538, 597] on p "Cool down. Variation: Run this work out on a flat, straight area such as a foot…" at bounding box center [413, 591] width 530 height 48
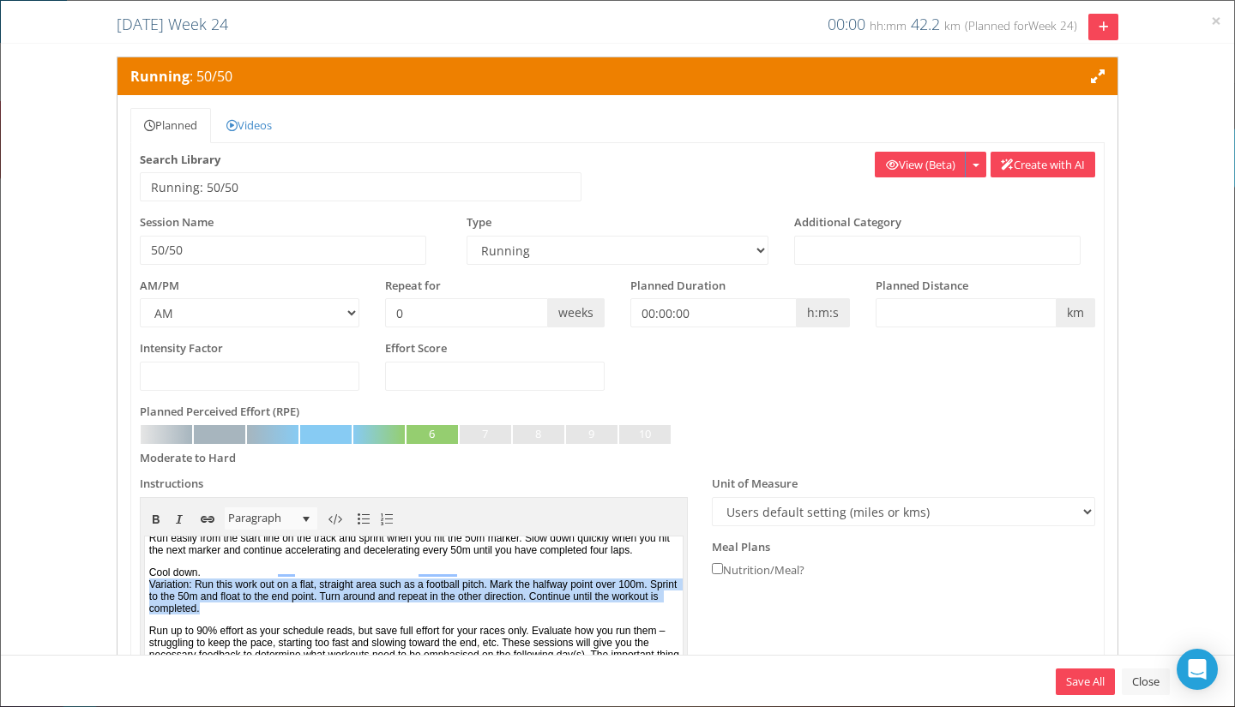
drag, startPoint x: 479, startPoint y: 593, endPoint x: 134, endPoint y: 567, distance: 346.5
click at [144, 567] on html "Also called Sharpeners, or Windsprints, they are the same as 100/100, but over …" at bounding box center [413, 568] width 539 height 171
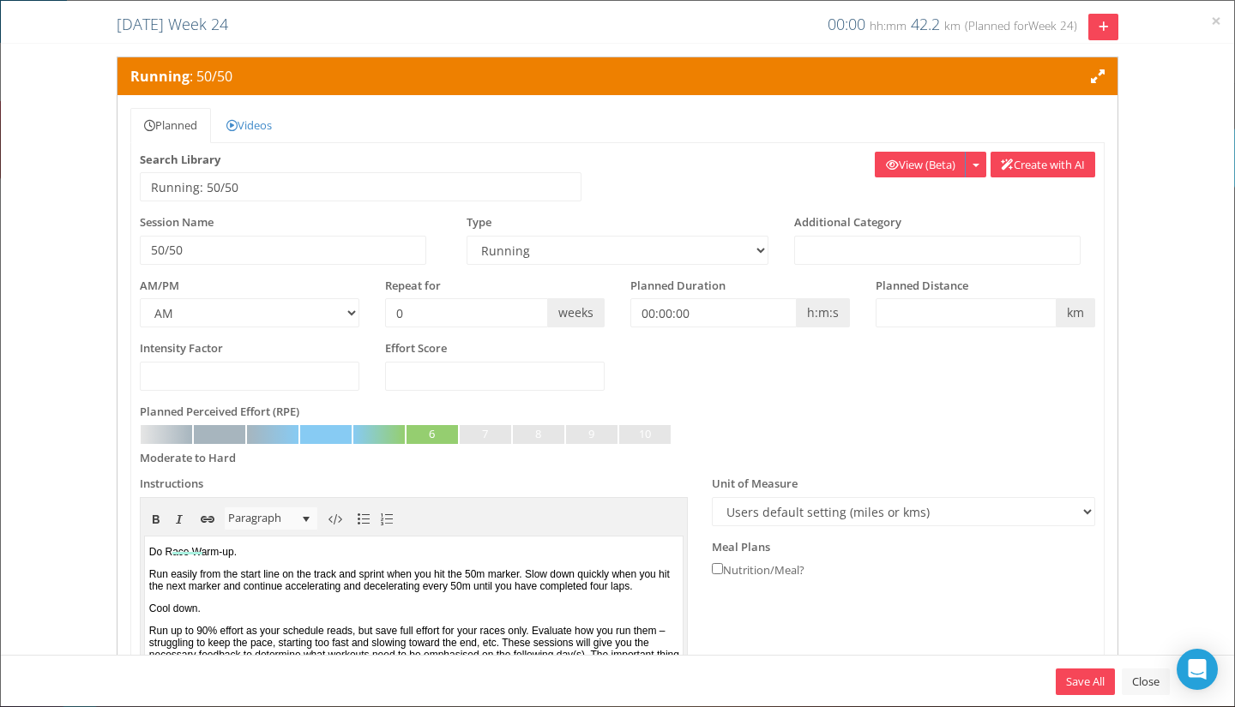
scroll to position [86, 0]
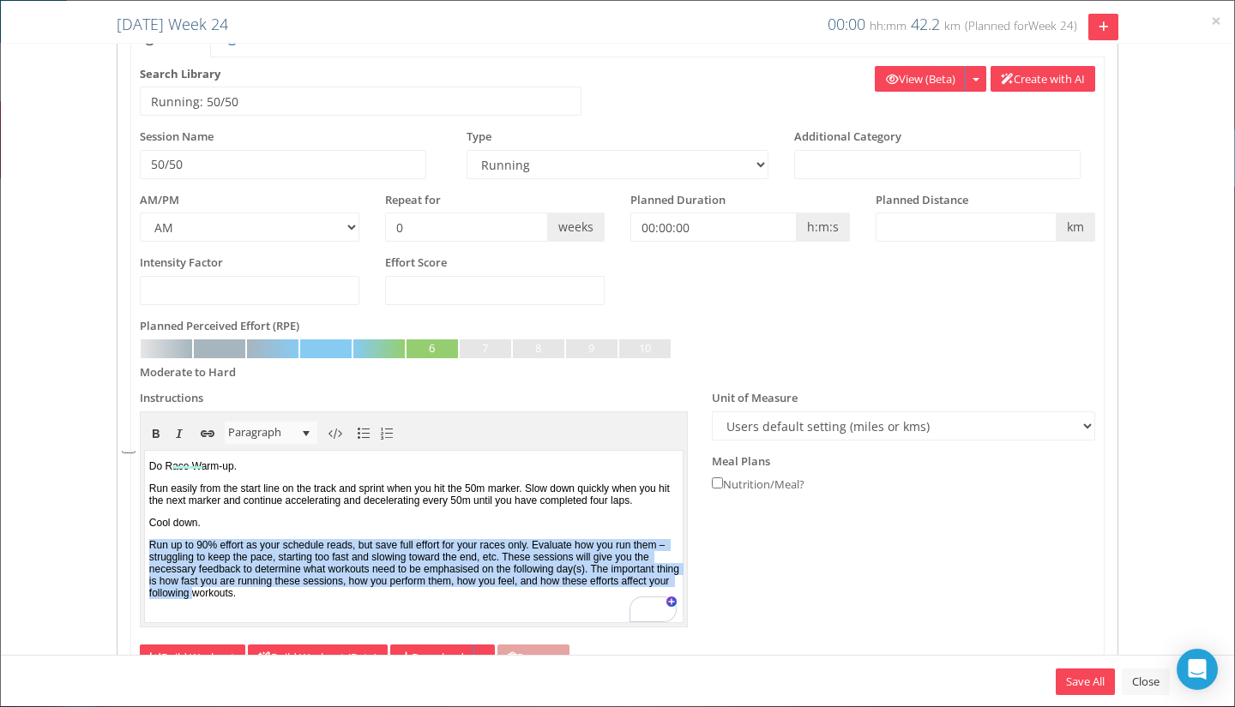
drag, startPoint x: 629, startPoint y: 576, endPoint x: 156, endPoint y: 527, distance: 475.9
click at [144, 519] on html "Also called Sharpeners, or Windsprints, they are the same as 100/100, but over …" at bounding box center [413, 518] width 539 height 171
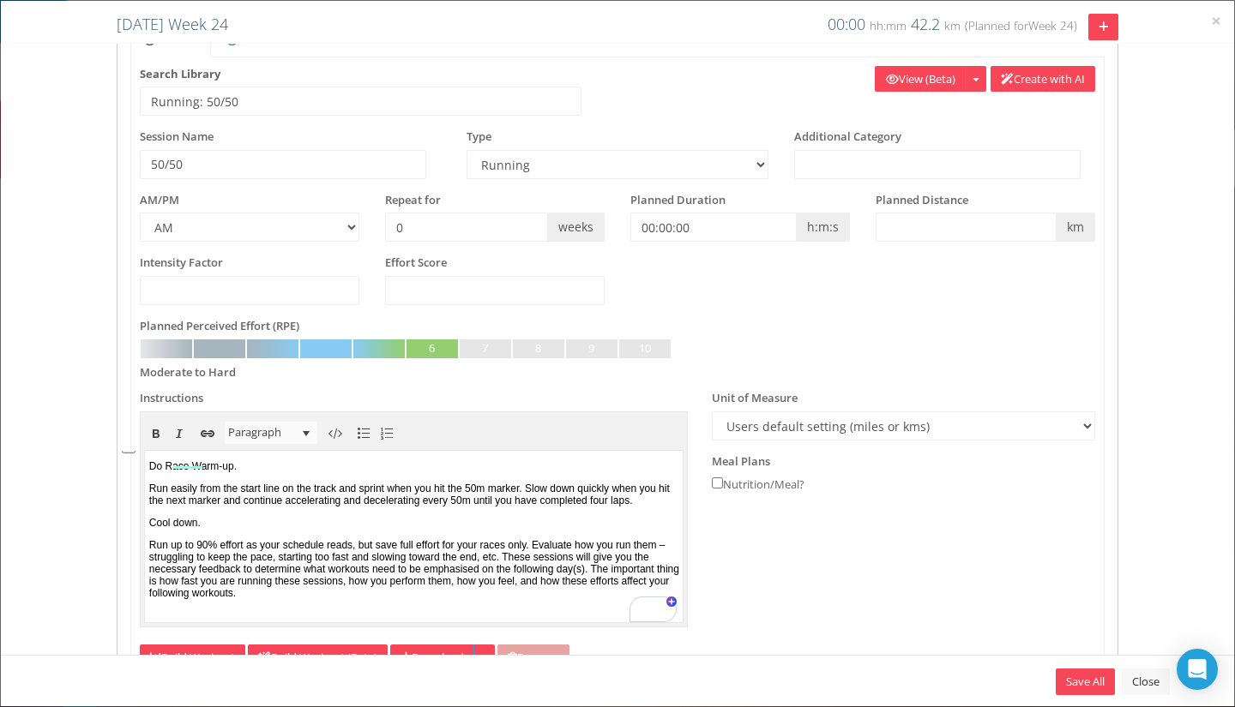
click at [232, 594] on p "Run up to 90% effort as your schedule reads, but save full effort for your race…" at bounding box center [413, 569] width 530 height 60
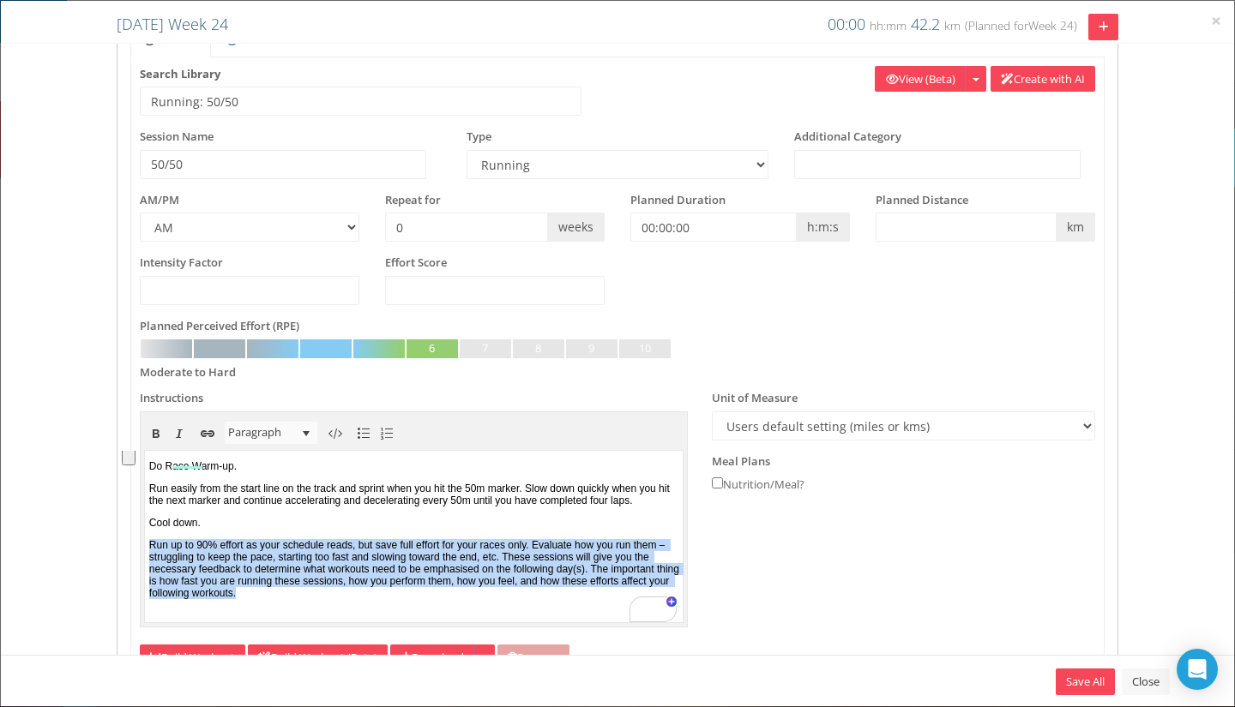
drag, startPoint x: 231, startPoint y: 593, endPoint x: 125, endPoint y: 535, distance: 120.5
click at [144, 535] on html "Also called Sharpeners, or Windsprints, they are the same as 100/100, but over …" at bounding box center [413, 518] width 539 height 171
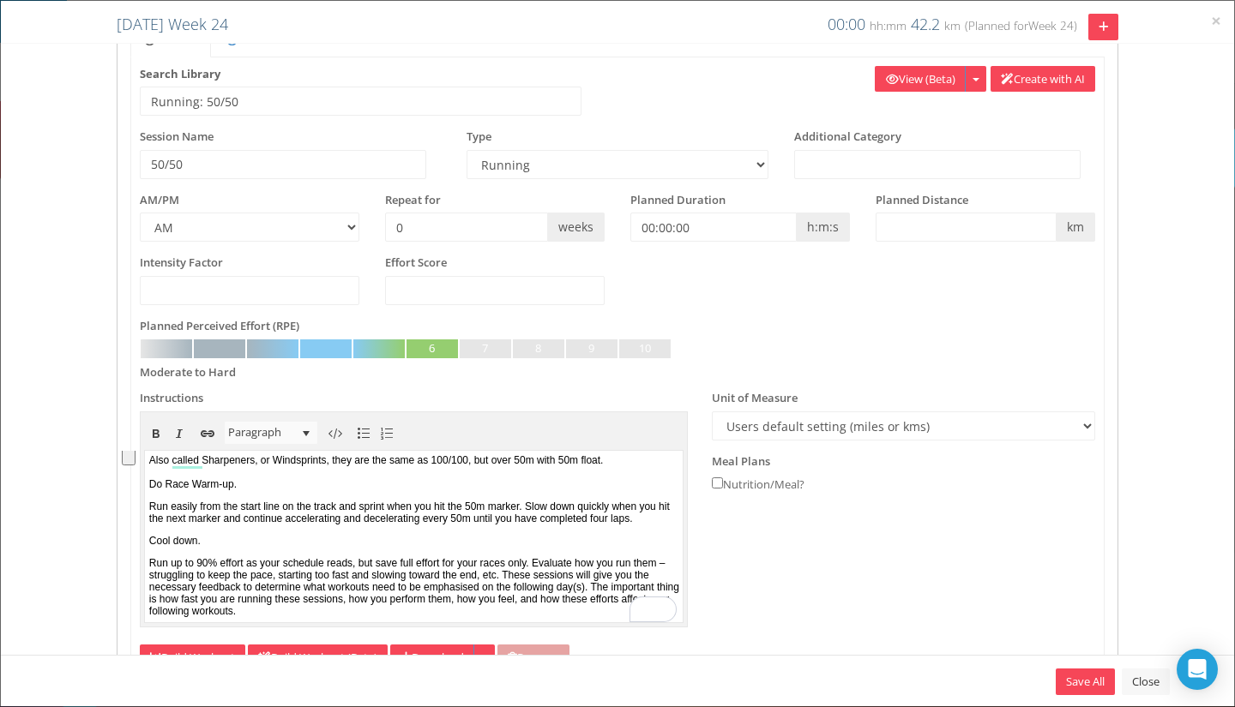
scroll to position [0, 0]
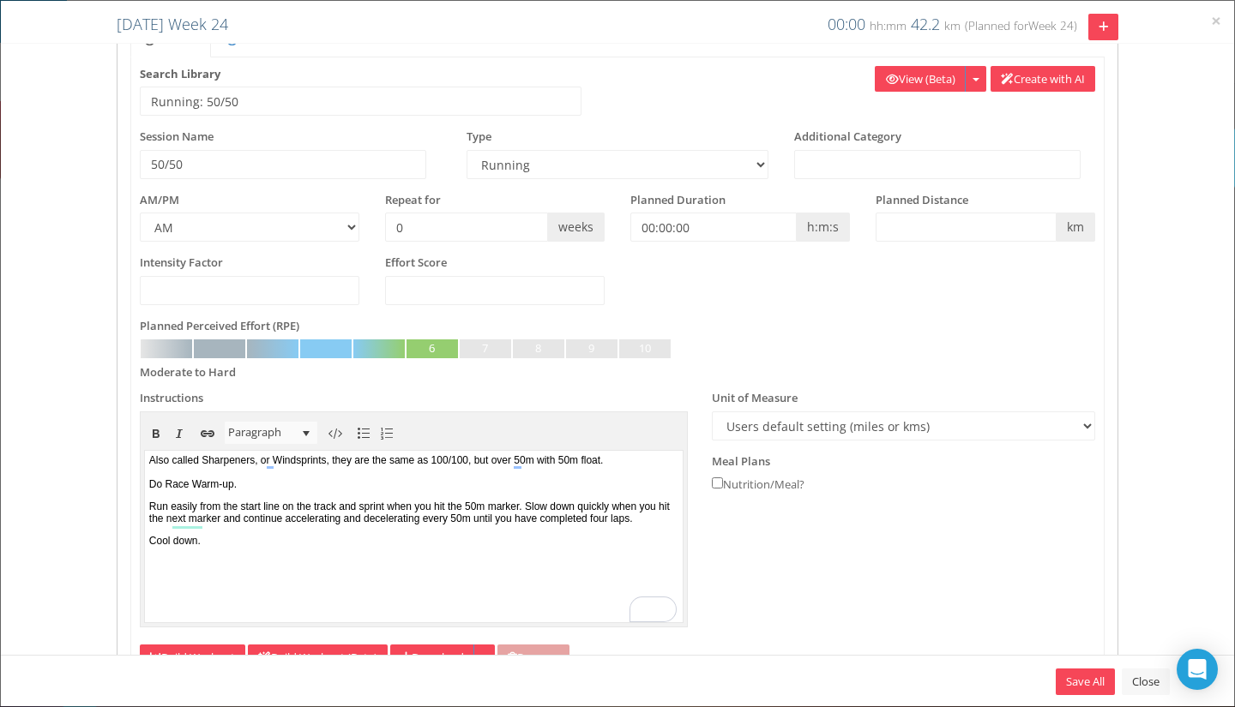
click at [327, 525] on p "Run easily from the start line on the track and sprint when you hit the 50m mar…" at bounding box center [413, 513] width 530 height 24
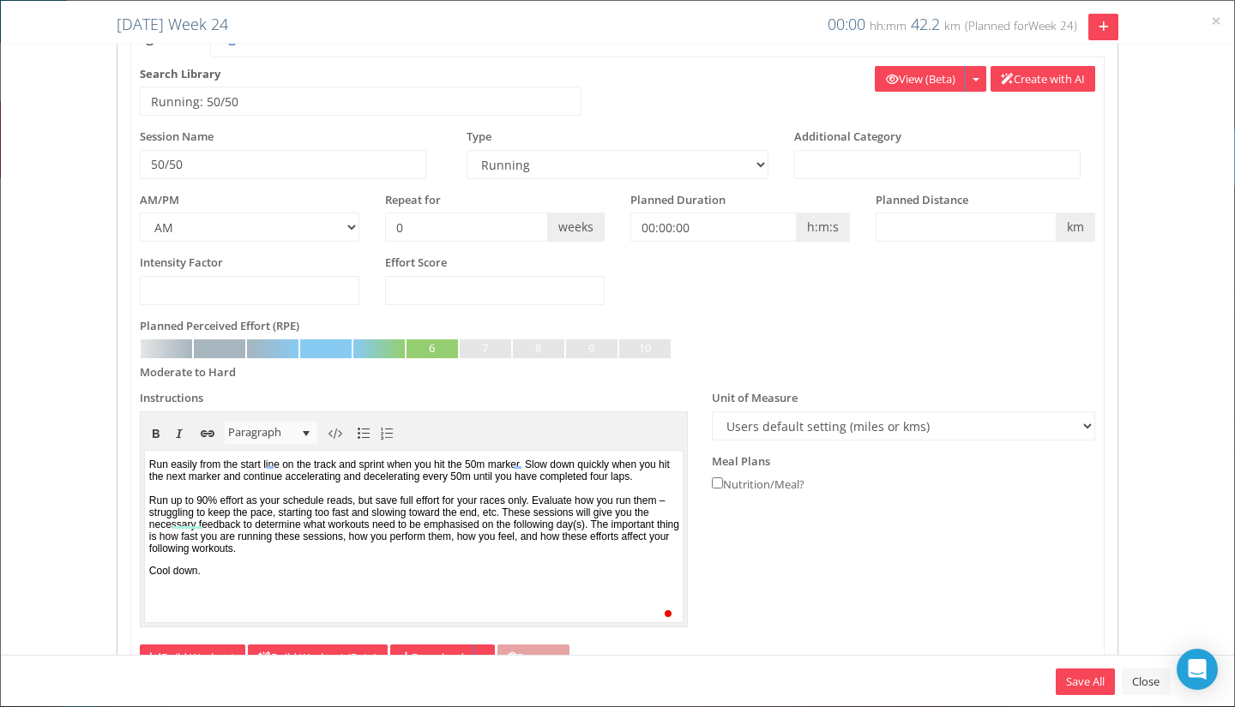
scroll to position [85, 0]
drag, startPoint x: 260, startPoint y: 488, endPoint x: 377, endPoint y: 487, distance: 117.5
click at [377, 487] on p "Run easily from the start line on the track and sprint when you hit the 50m mar…" at bounding box center [413, 507] width 530 height 96
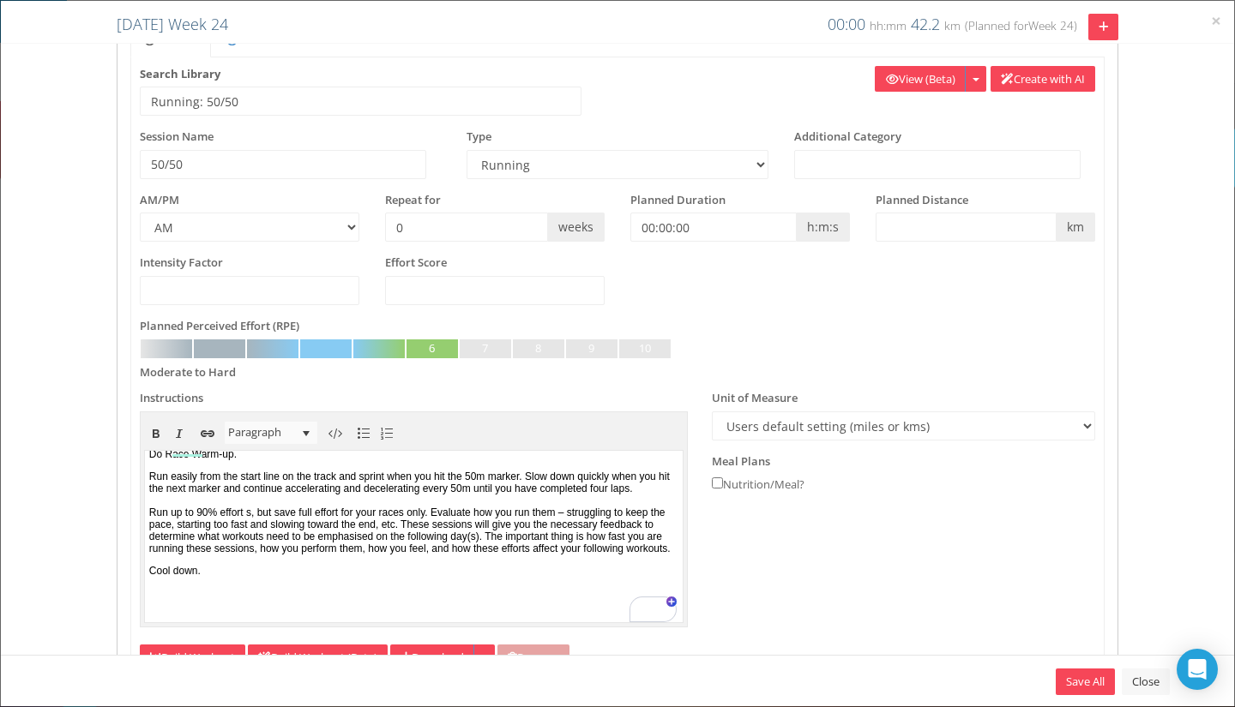
scroll to position [72, 0]
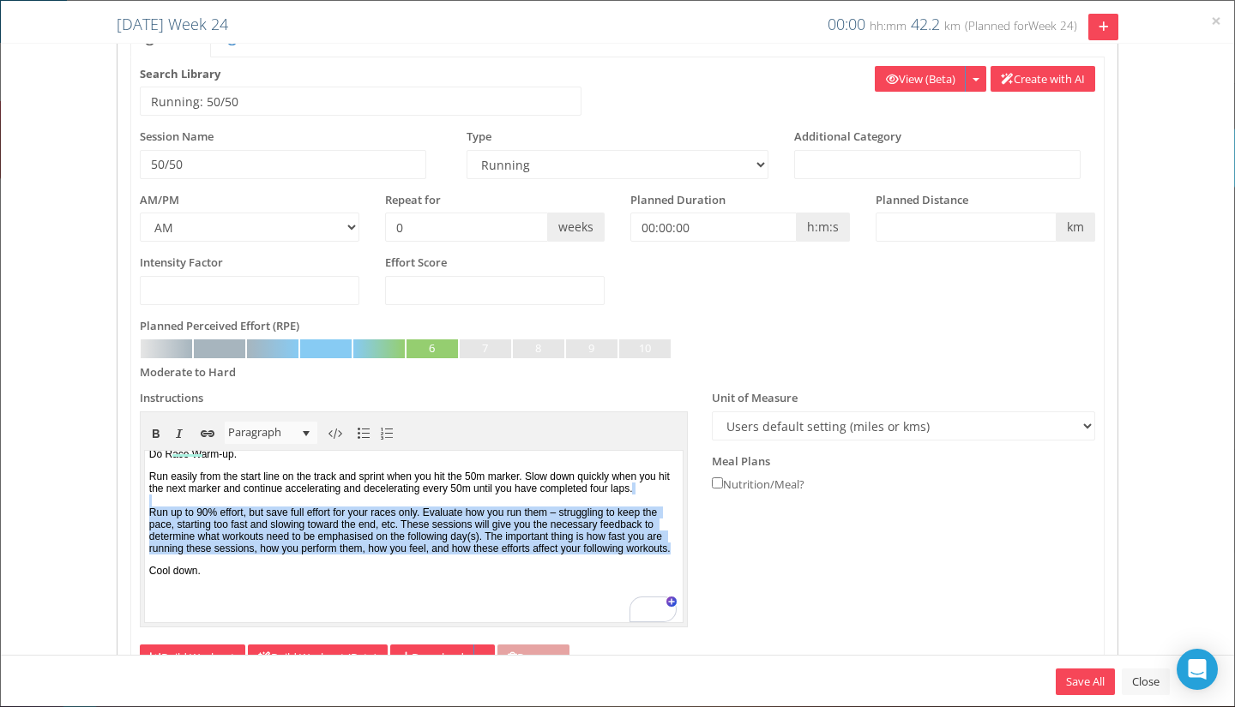
drag, startPoint x: 629, startPoint y: 554, endPoint x: 618, endPoint y: 542, distance: 15.8
click at [623, 544] on html "Also called Sharpeners, or Windsprints, they are the same as 100/100, but over …" at bounding box center [413, 506] width 539 height 171
click at [607, 538] on p "Run easily from the start line on the track and sprint when you hit the 50m mar…" at bounding box center [413, 513] width 530 height 84
drag, startPoint x: 602, startPoint y: 550, endPoint x: 141, endPoint y: 493, distance: 464.8
click at [144, 493] on html "Also called Sharpeners, or Windsprints, they are the same as 100/100, but over …" at bounding box center [413, 506] width 539 height 171
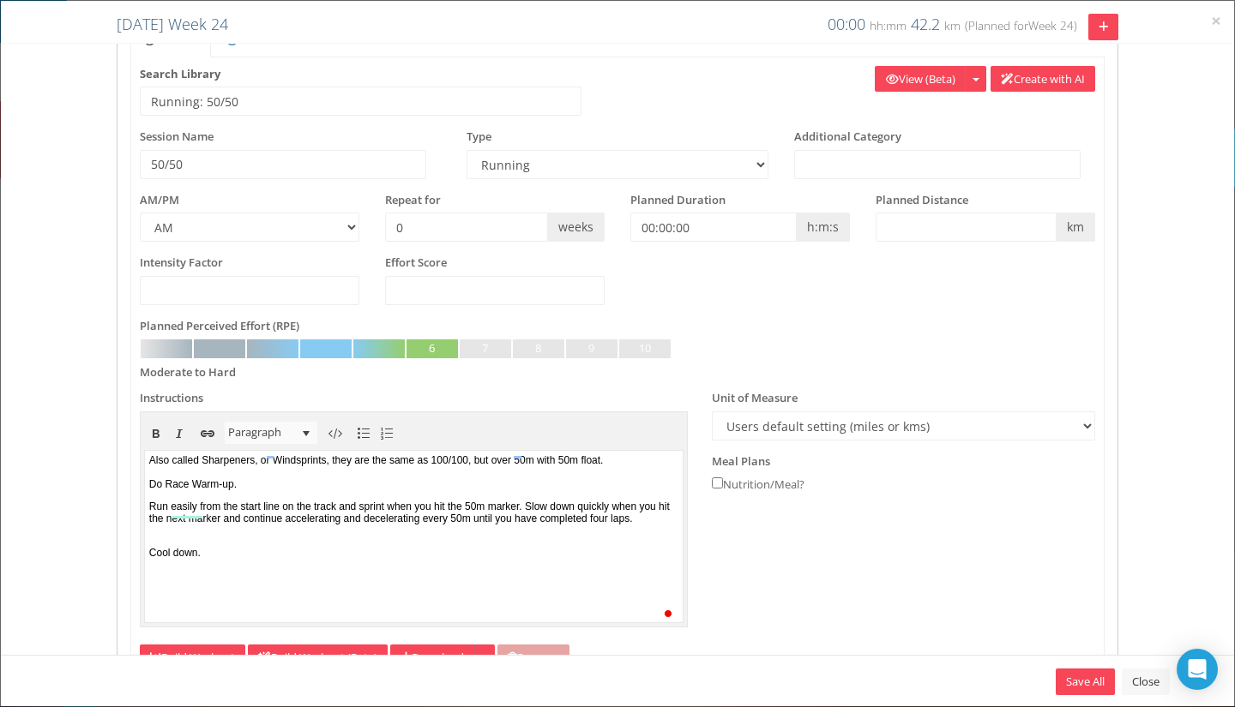
scroll to position [0, 0]
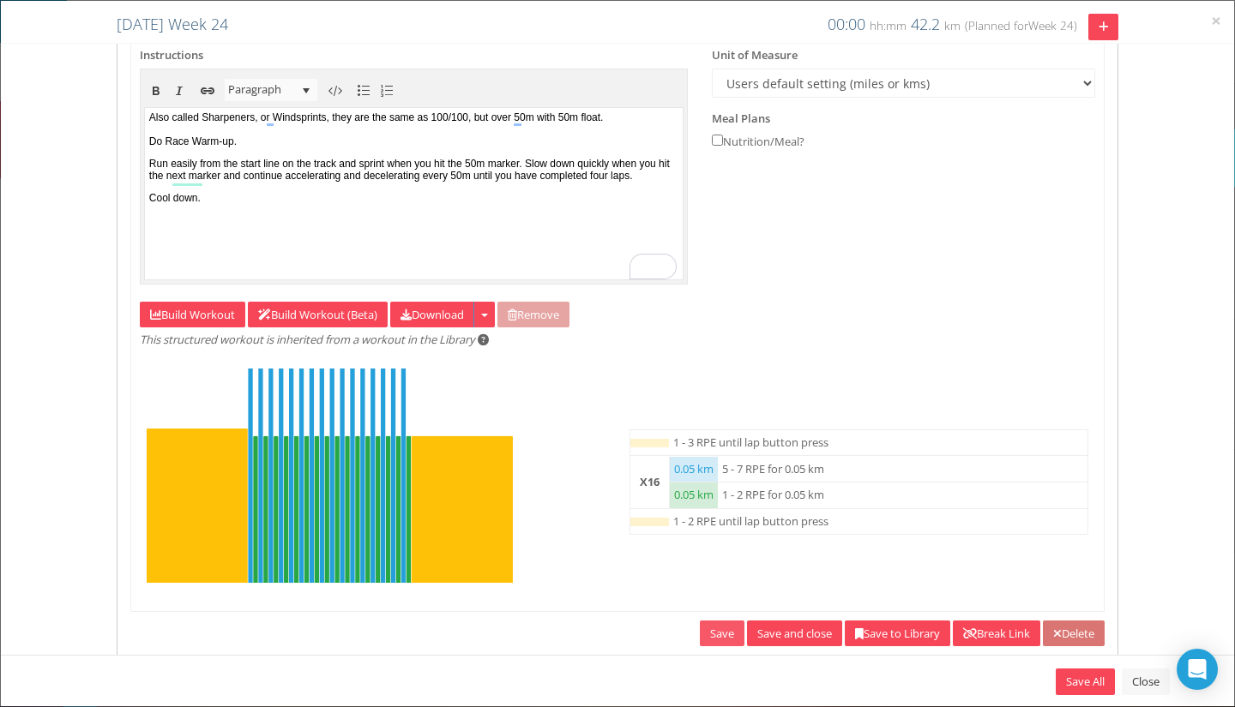
click at [700, 630] on link "Save" at bounding box center [722, 634] width 45 height 27
click at [529, 119] on p "Also called Sharpeners, or Windsprints, they are the same as 100/100, but over …" at bounding box center [413, 129] width 530 height 36
click at [555, 120] on p "Also called Sharpeners, or Windsprints, they are the same as 100/100, but over …" at bounding box center [413, 129] width 530 height 36
click at [863, 638] on link "Save to Library" at bounding box center [897, 634] width 105 height 27
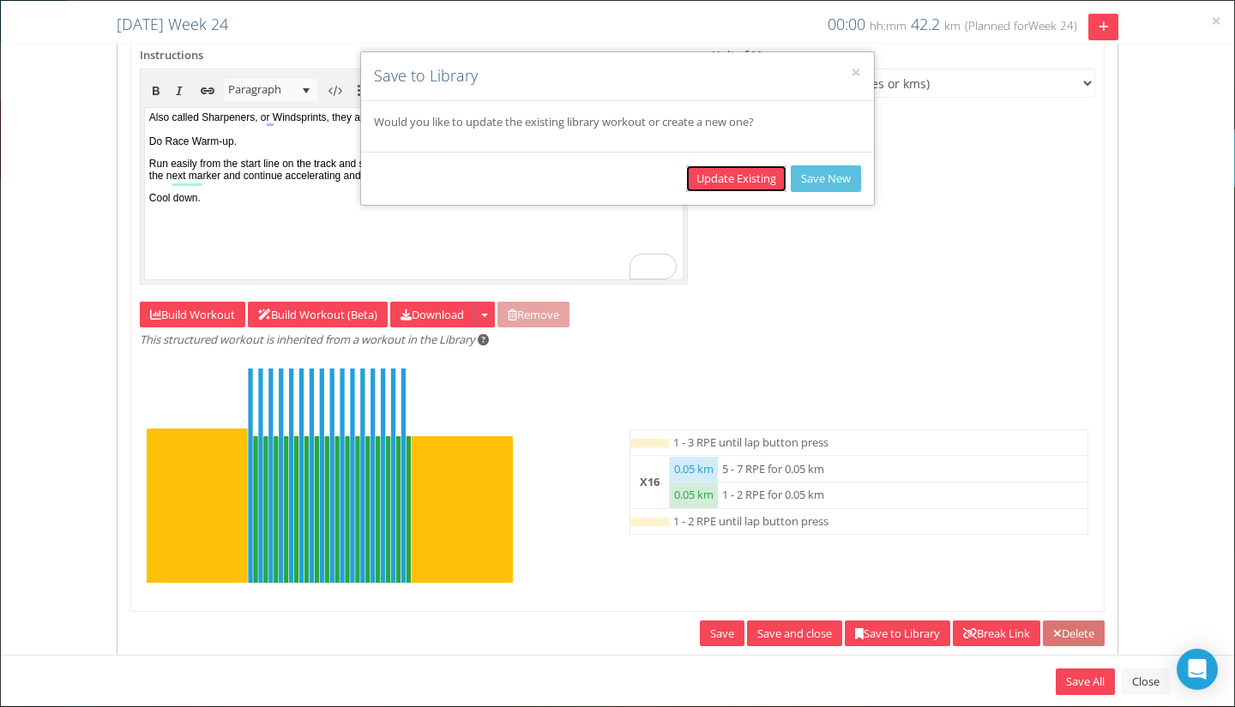
drag, startPoint x: 725, startPoint y: 180, endPoint x: 417, endPoint y: 182, distance: 307.9
click at [722, 182] on button "Update Existing" at bounding box center [736, 179] width 100 height 27
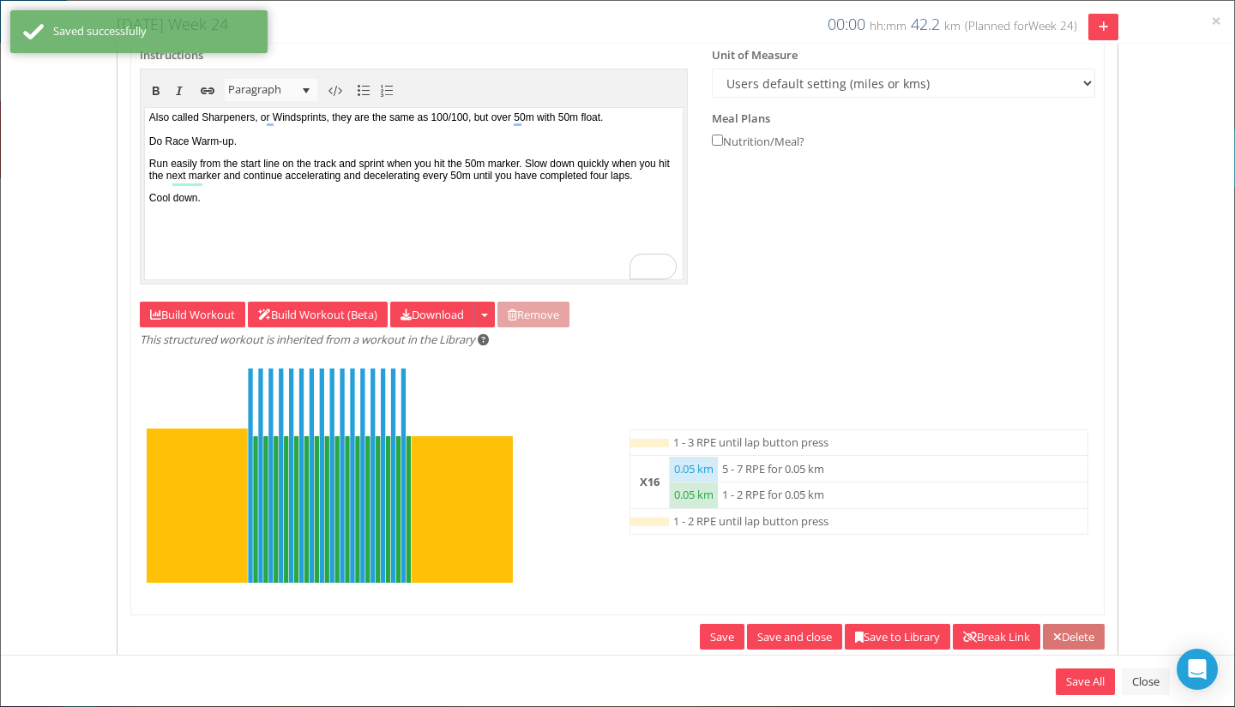
scroll to position [172, 0]
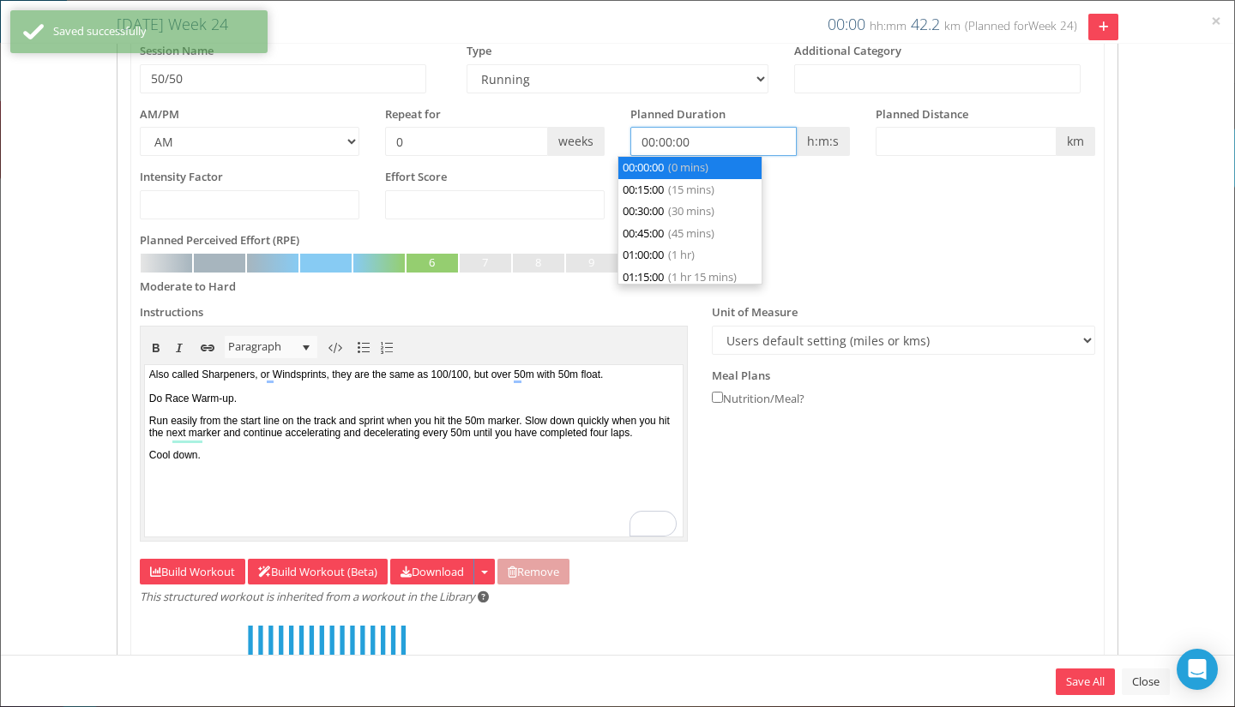
drag, startPoint x: 755, startPoint y: 135, endPoint x: 601, endPoint y: 152, distance: 155.3
click at [601, 152] on div "AM/PM AM PM Repeat for 0 weeks h:m:s m" at bounding box center [617, 137] width 981 height 63
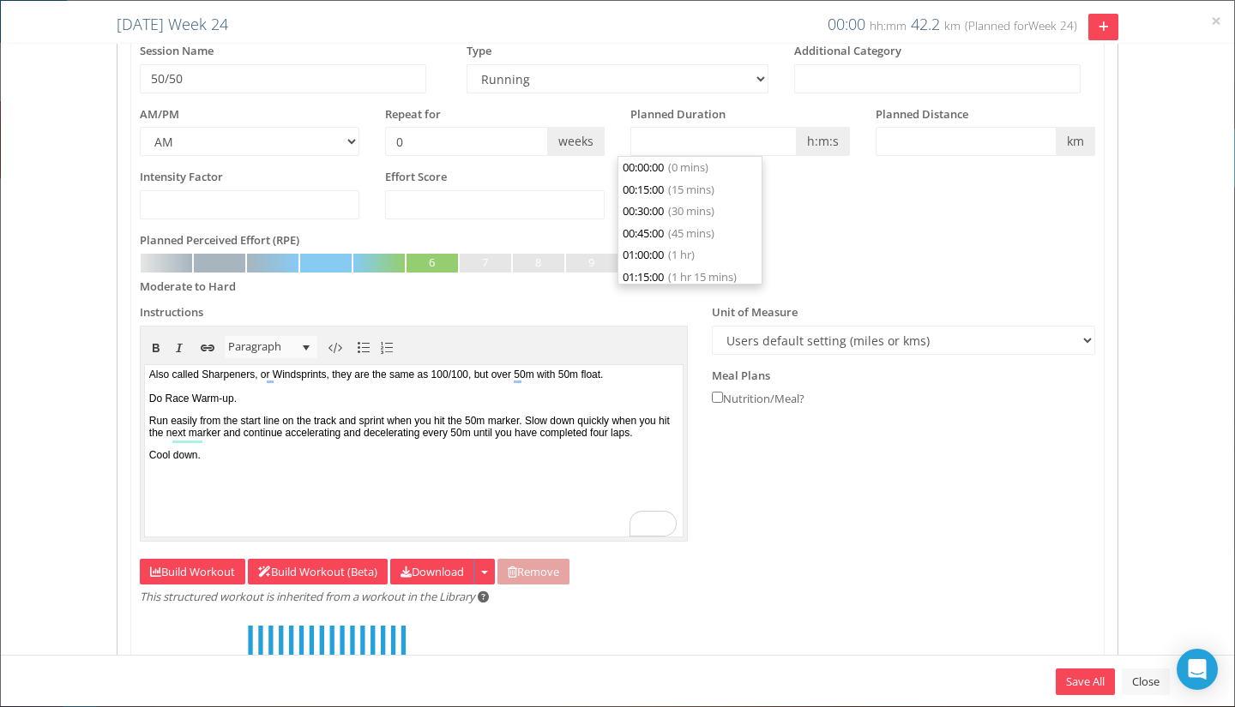
type input "00:00:00"
click at [1021, 244] on div "Planned Perceived Effort (RPE) Not Set Very Light Light Somewhat Light Light to…" at bounding box center [617, 262] width 955 height 60
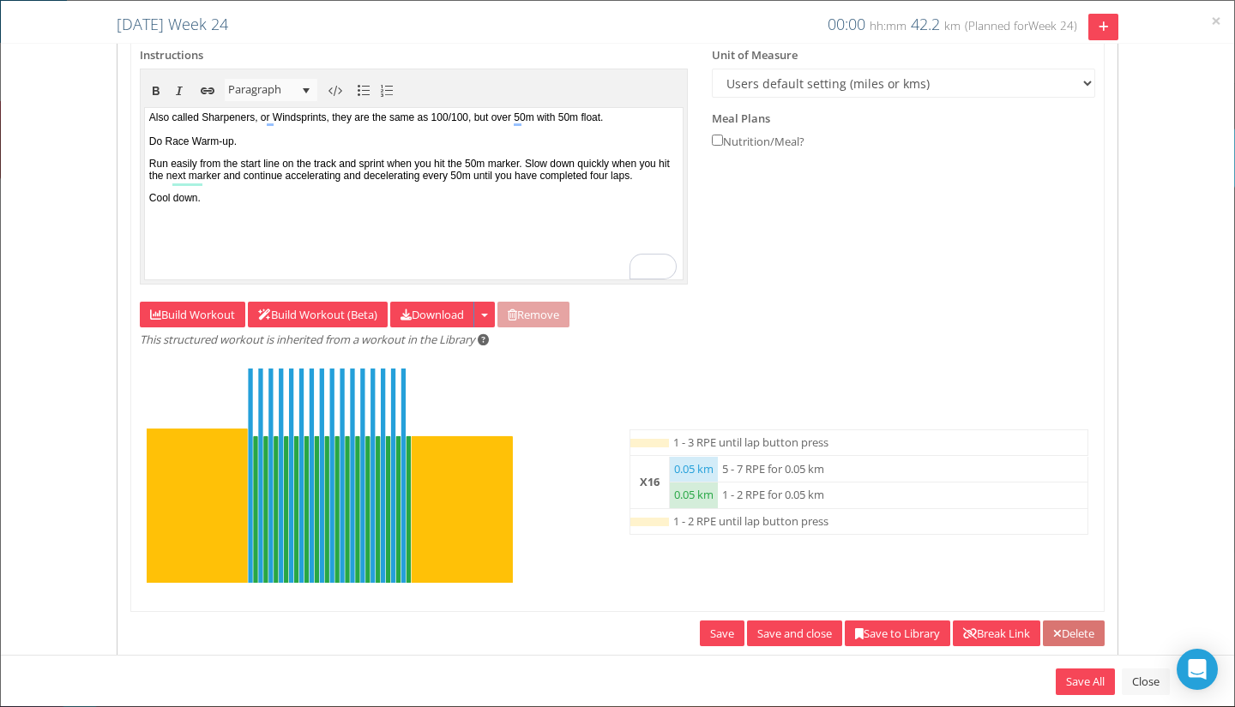
scroll to position [464, 0]
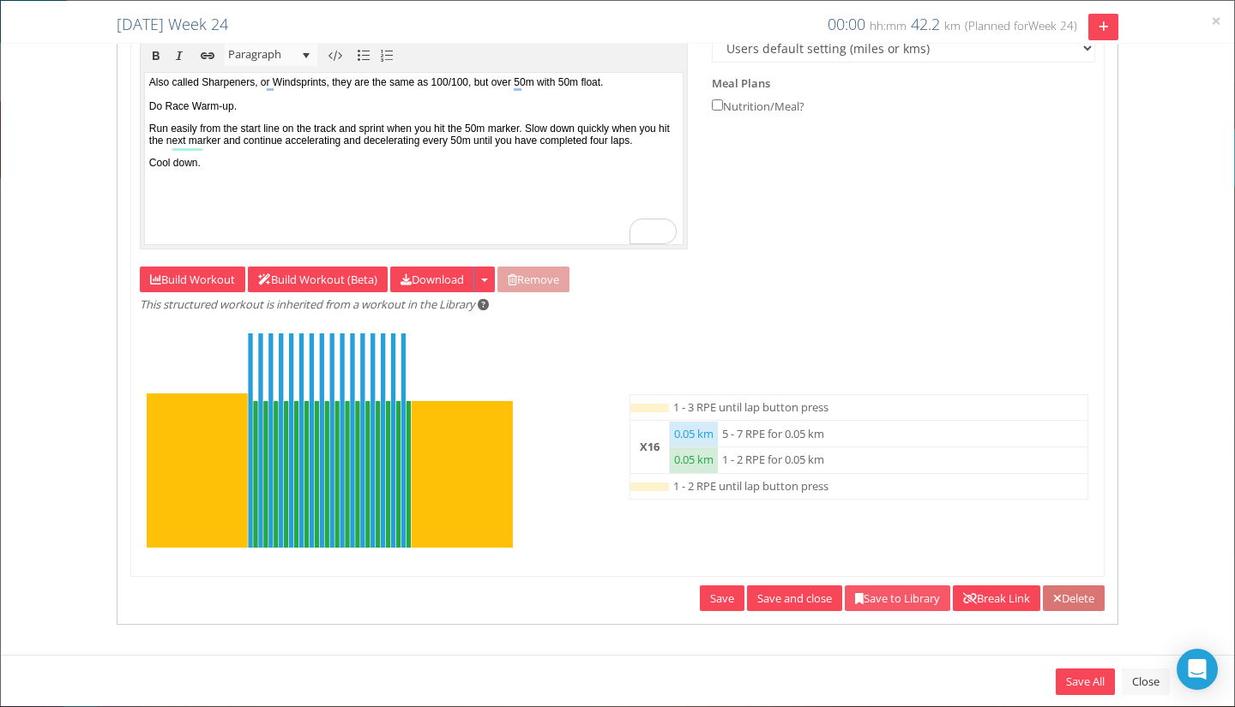
click at [872, 600] on link "Save to Library" at bounding box center [897, 599] width 105 height 27
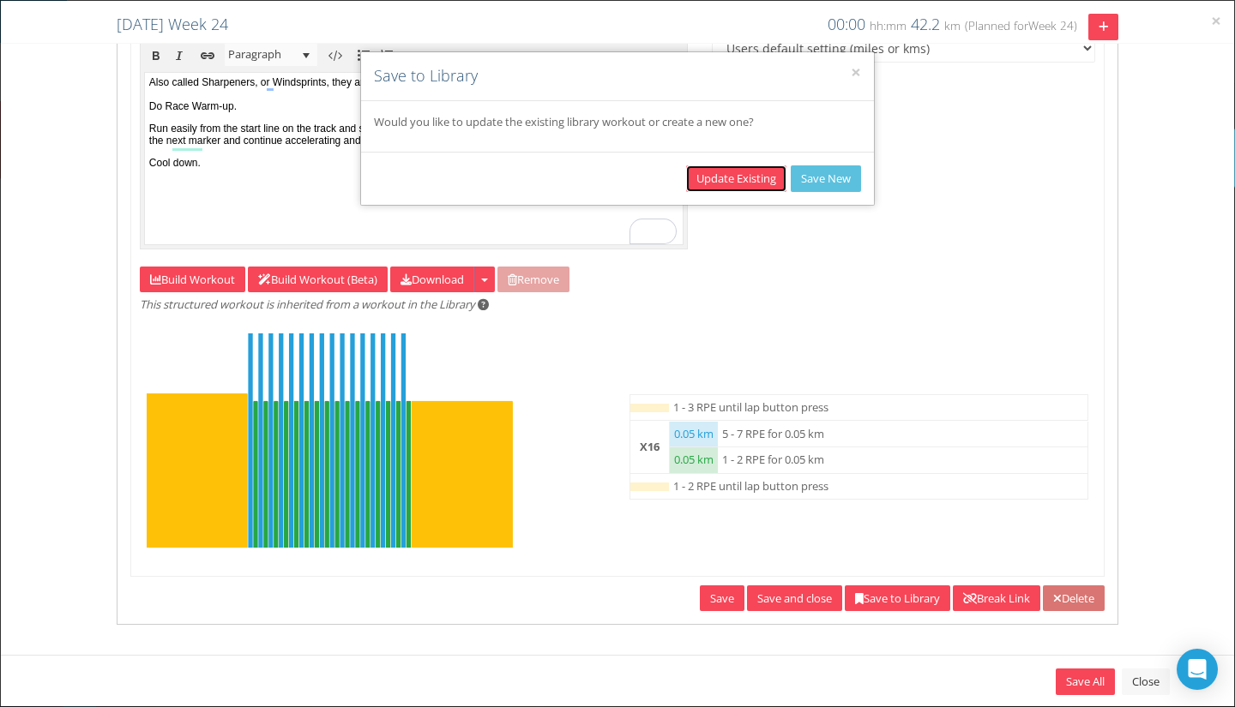
drag, startPoint x: 745, startPoint y: 179, endPoint x: 802, endPoint y: 396, distance: 224.2
click at [745, 179] on button "Update Existing" at bounding box center [736, 179] width 100 height 27
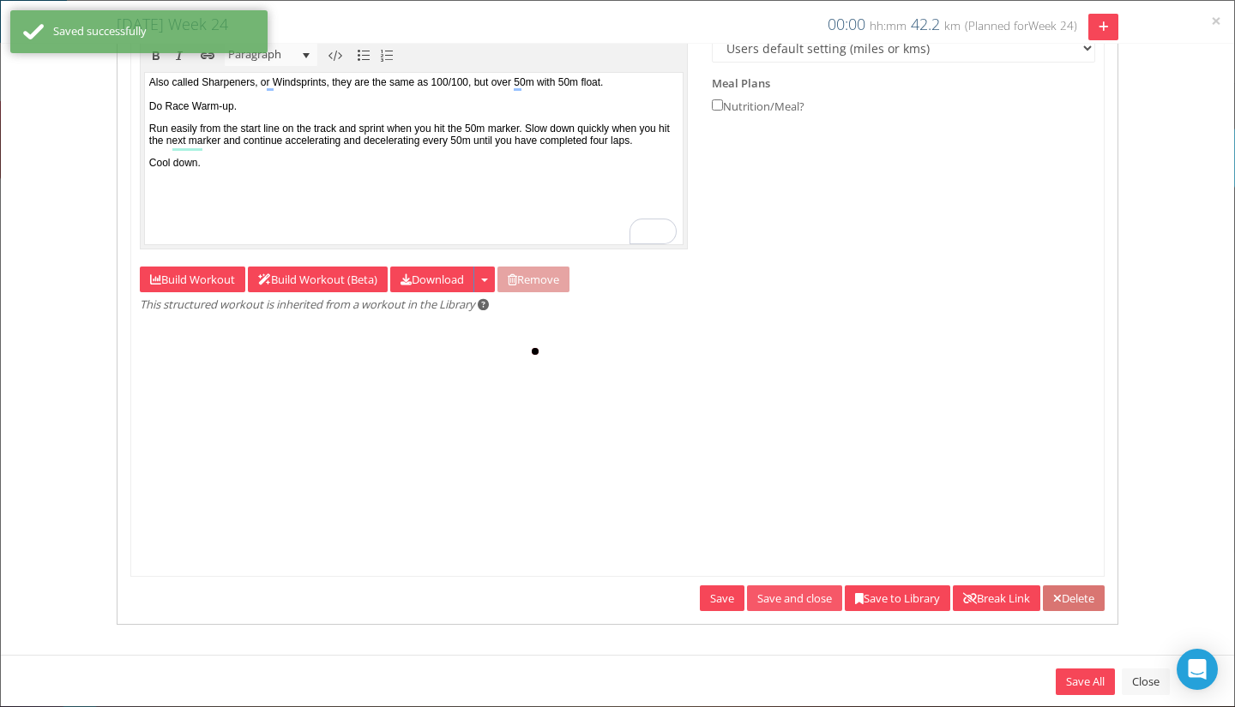
click at [787, 587] on link "Save and close" at bounding box center [794, 599] width 95 height 27
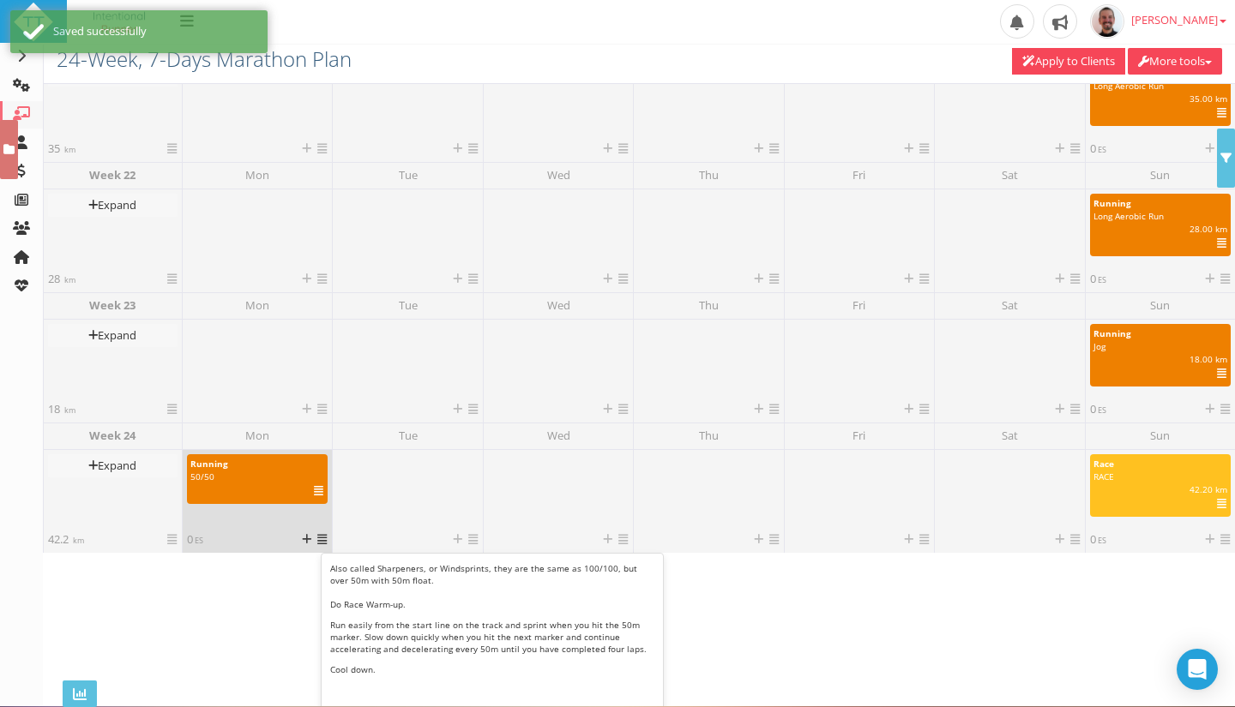
click at [317, 491] on icon at bounding box center [318, 491] width 9 height 1
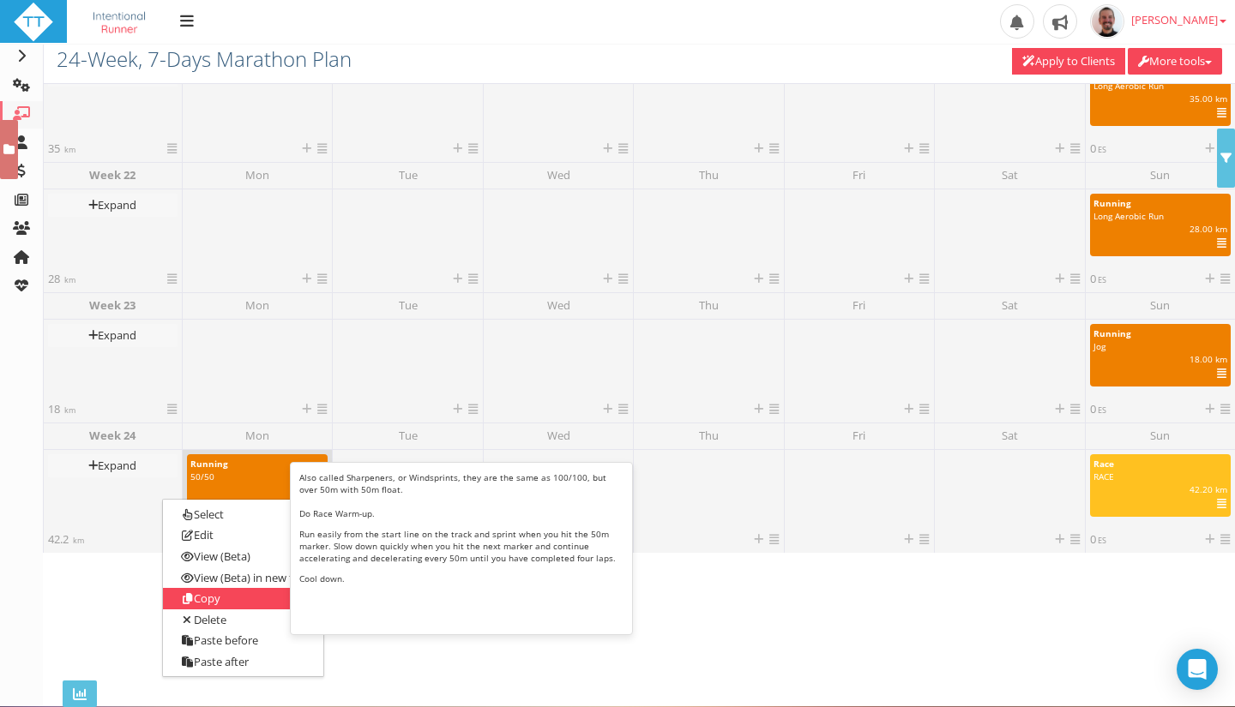
click at [261, 590] on link "Copy" at bounding box center [243, 598] width 160 height 21
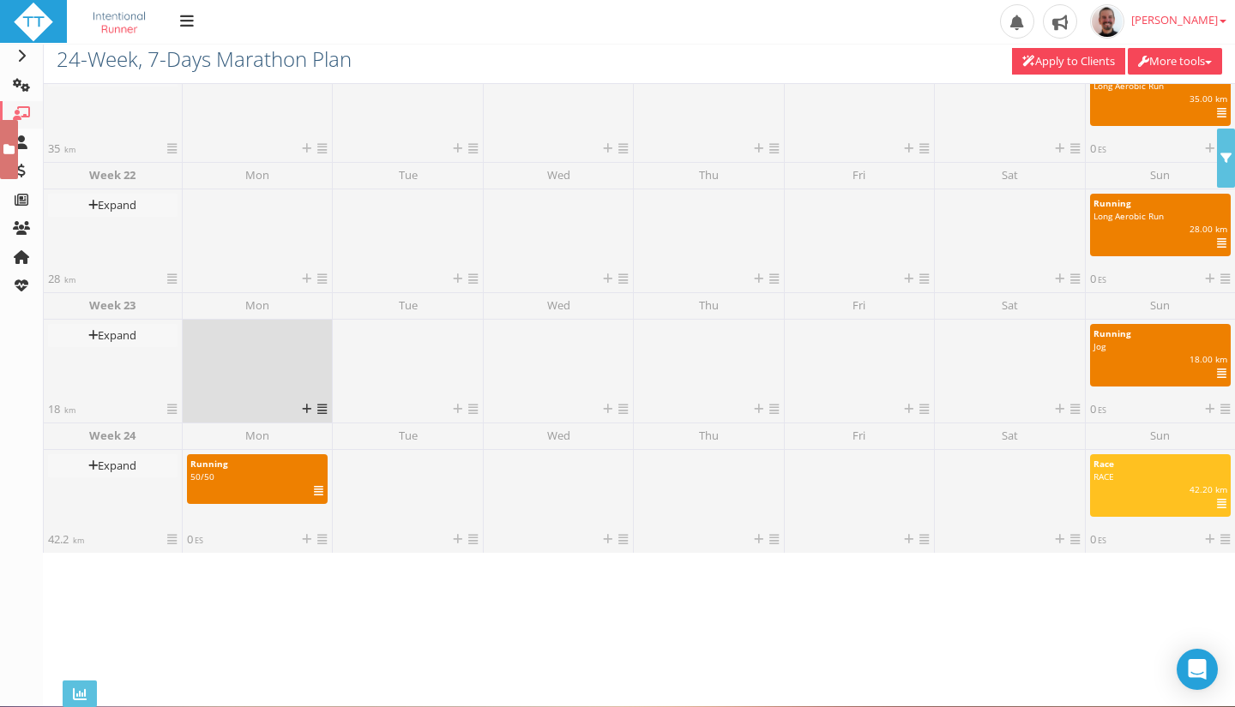
click at [322, 412] on icon at bounding box center [321, 409] width 9 height 11
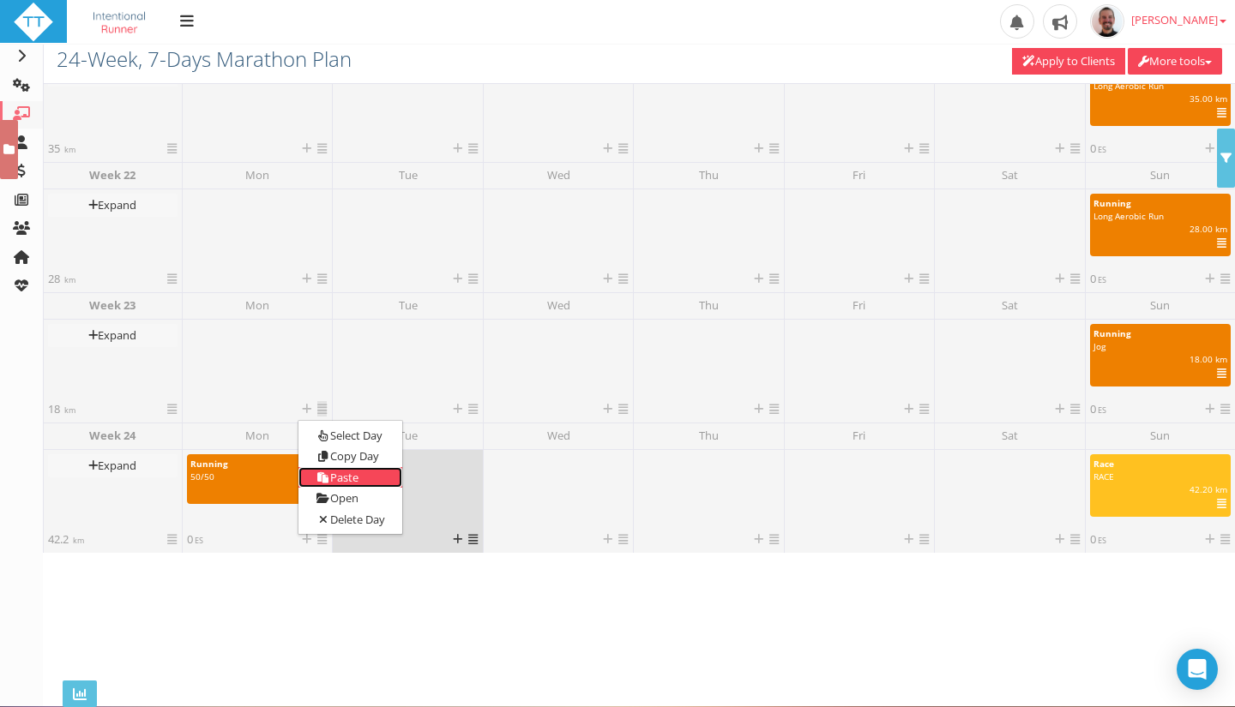
click at [342, 482] on link "Paste" at bounding box center [349, 477] width 103 height 21
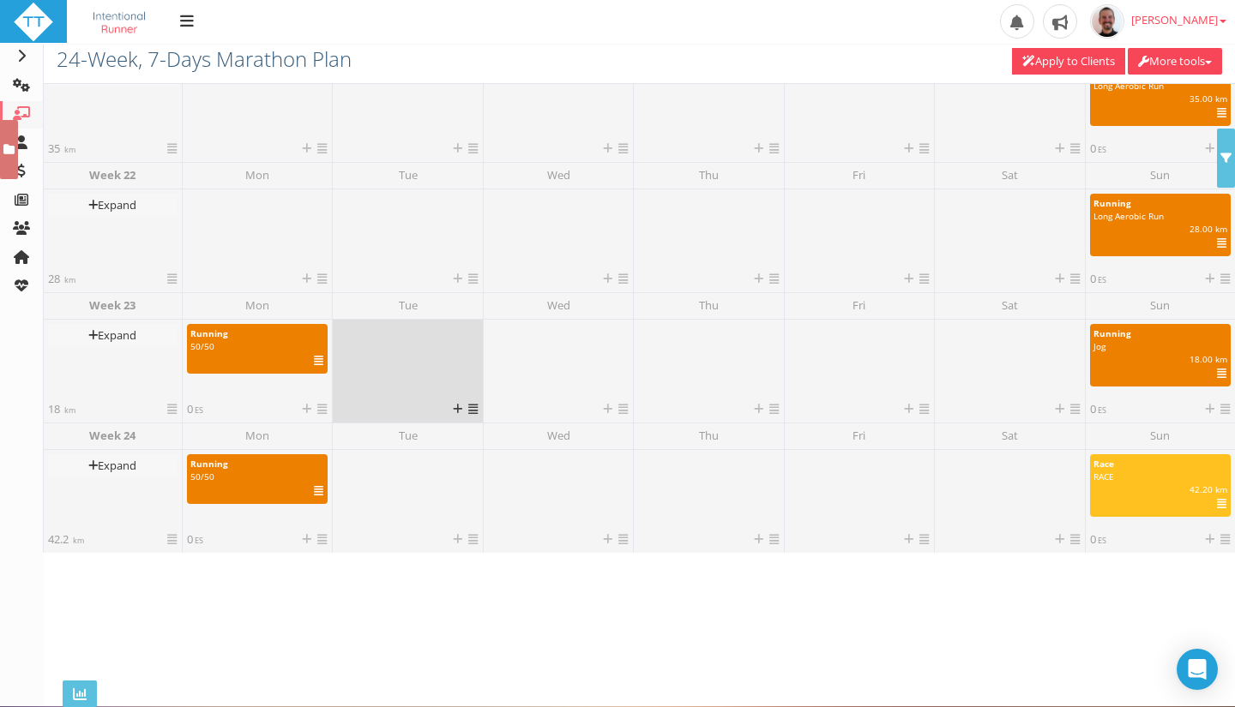
click at [468, 407] on icon at bounding box center [472, 409] width 9 height 11
click at [391, 396] on div at bounding box center [407, 362] width 141 height 77
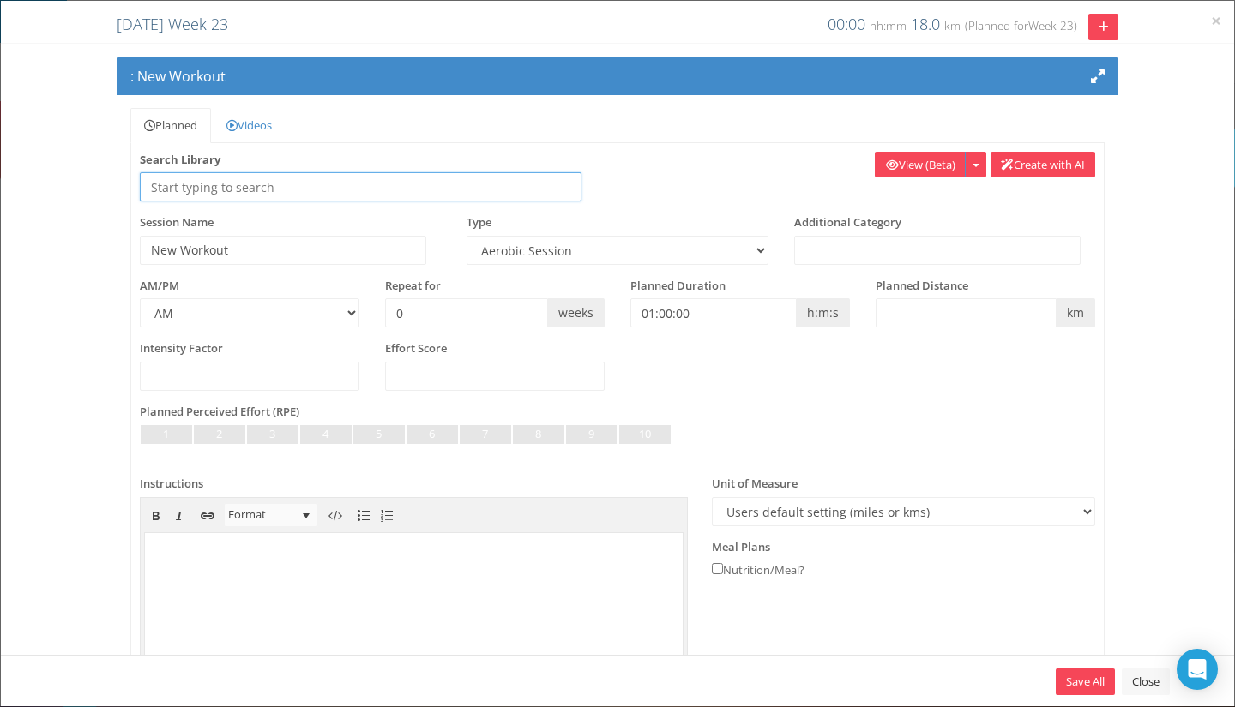
click at [427, 178] on input "text" at bounding box center [361, 186] width 442 height 29
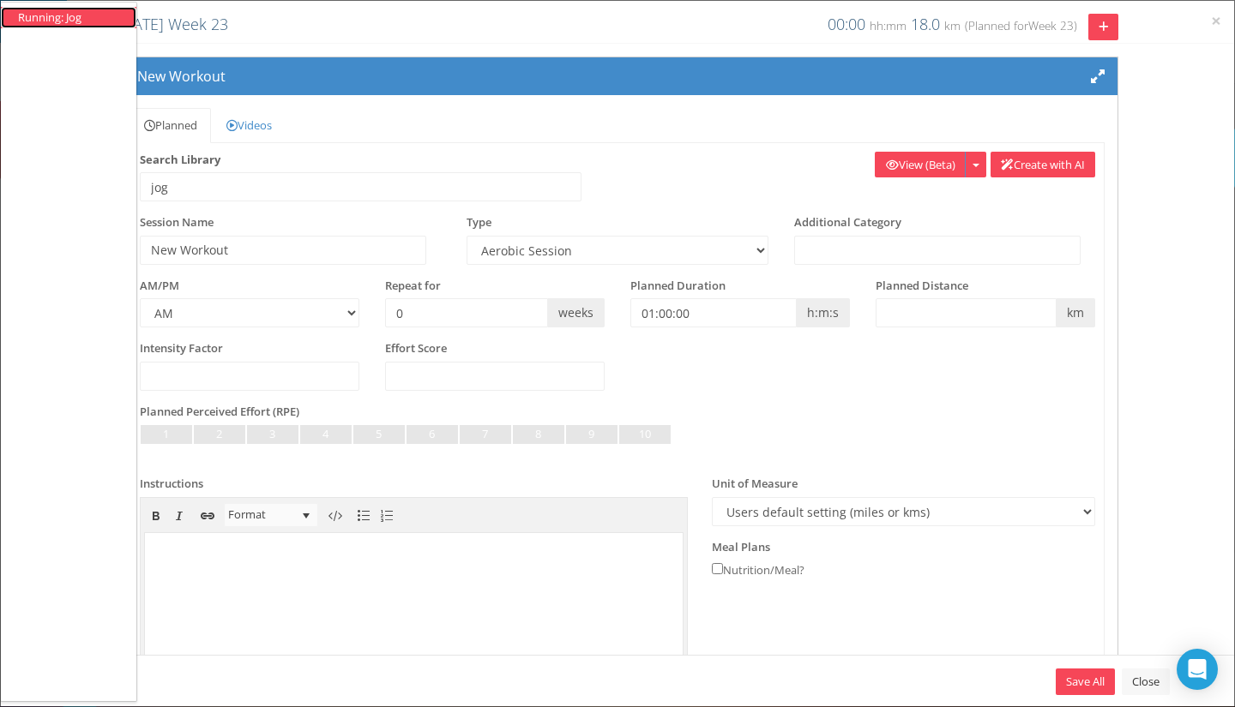
click at [93, 25] on li "Running: Jog" at bounding box center [68, 17] width 101 height 16
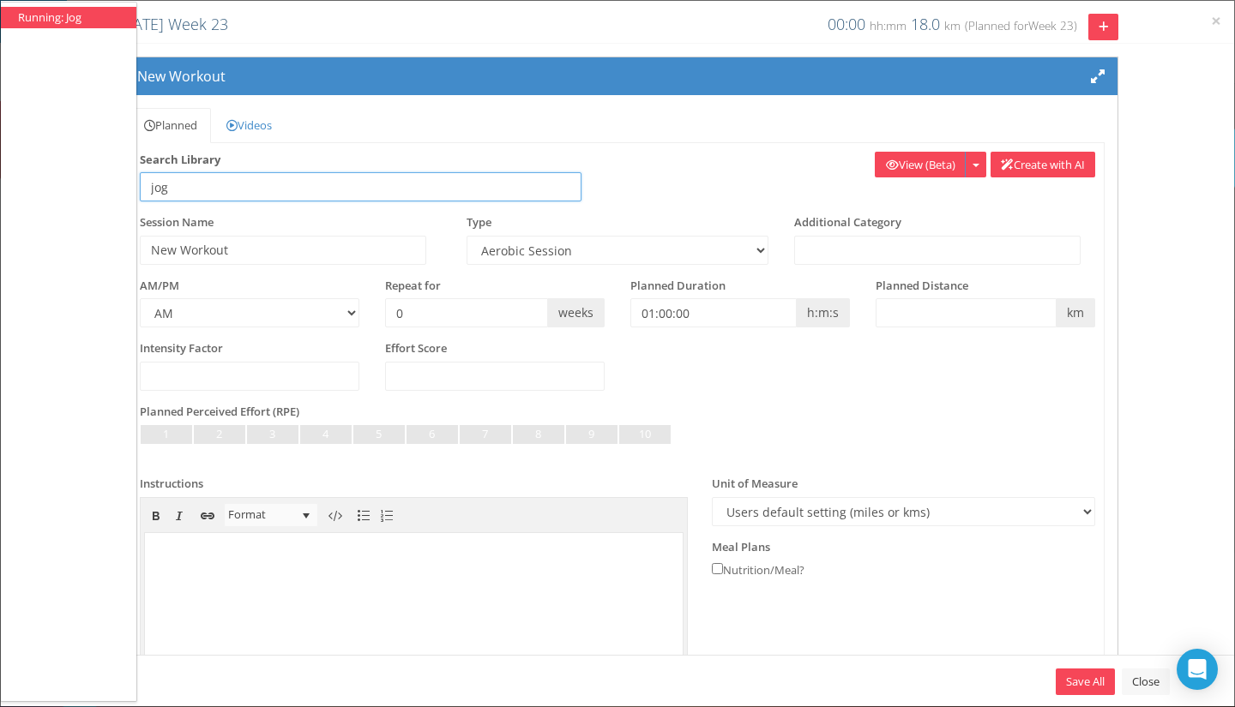
type input "Running: Jog"
type input "Jog"
select select "91939a62-6b13-49b7-8155-451fdc1cad9e"
type input "00:30:00"
select select
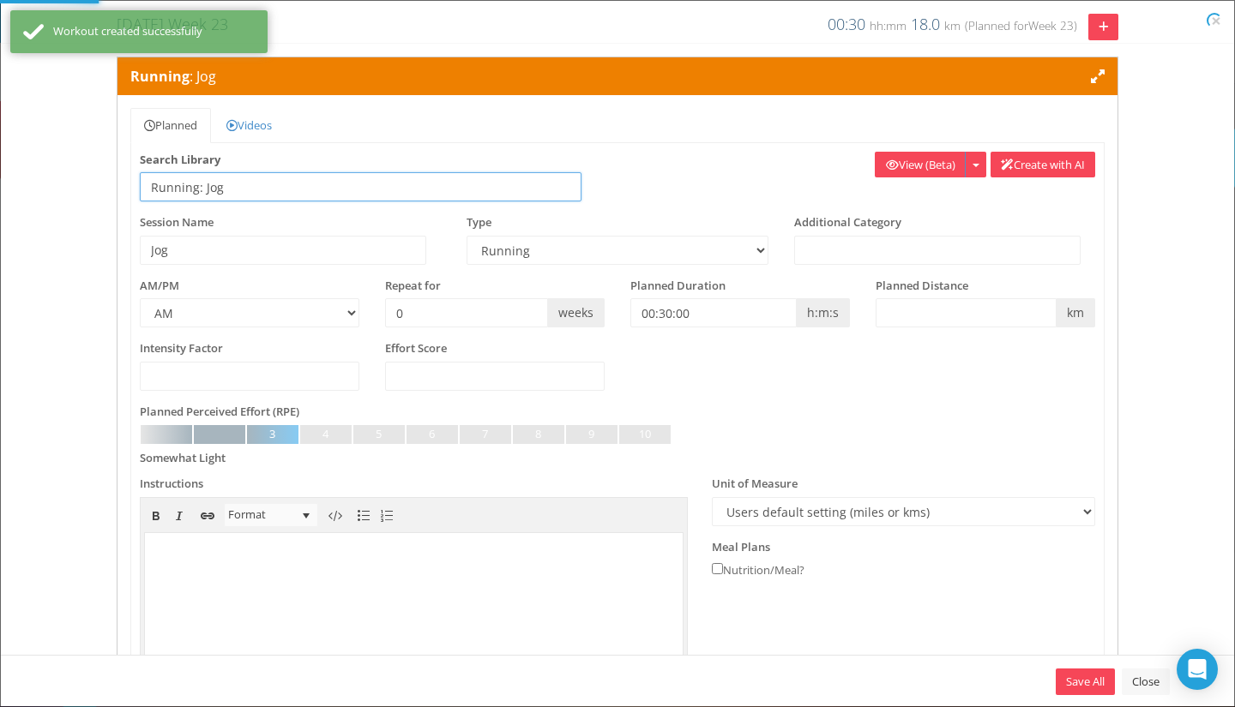
select select "91939a62-6b13-49b7-8155-451fdc1cad9e"
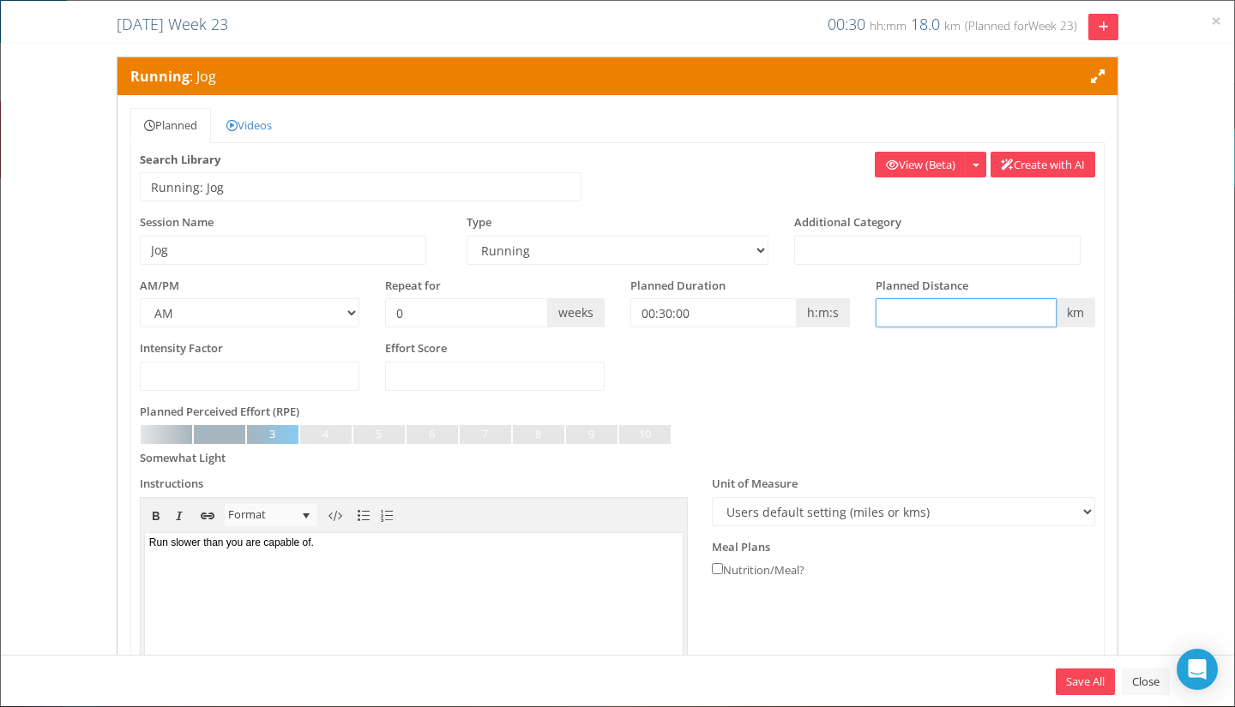
drag, startPoint x: 960, startPoint y: 309, endPoint x: 950, endPoint y: 308, distance: 9.5
click at [950, 308] on input "text" at bounding box center [966, 312] width 181 height 29
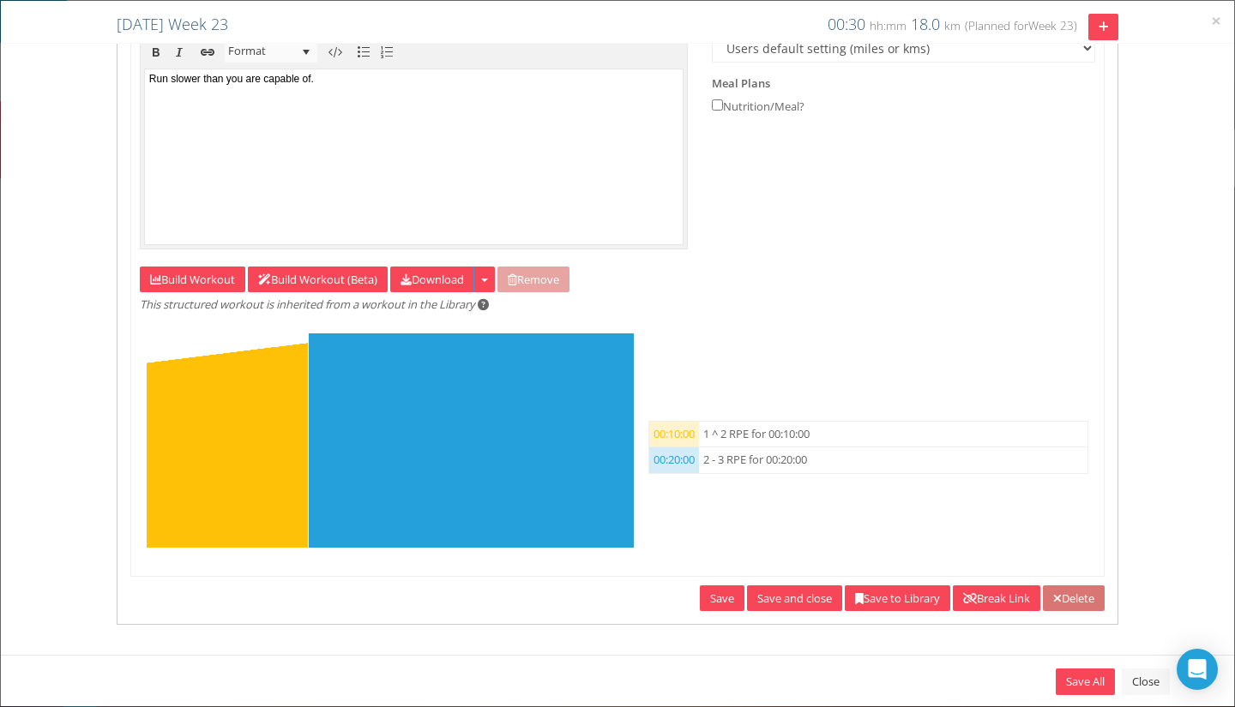
scroll to position [207, 0]
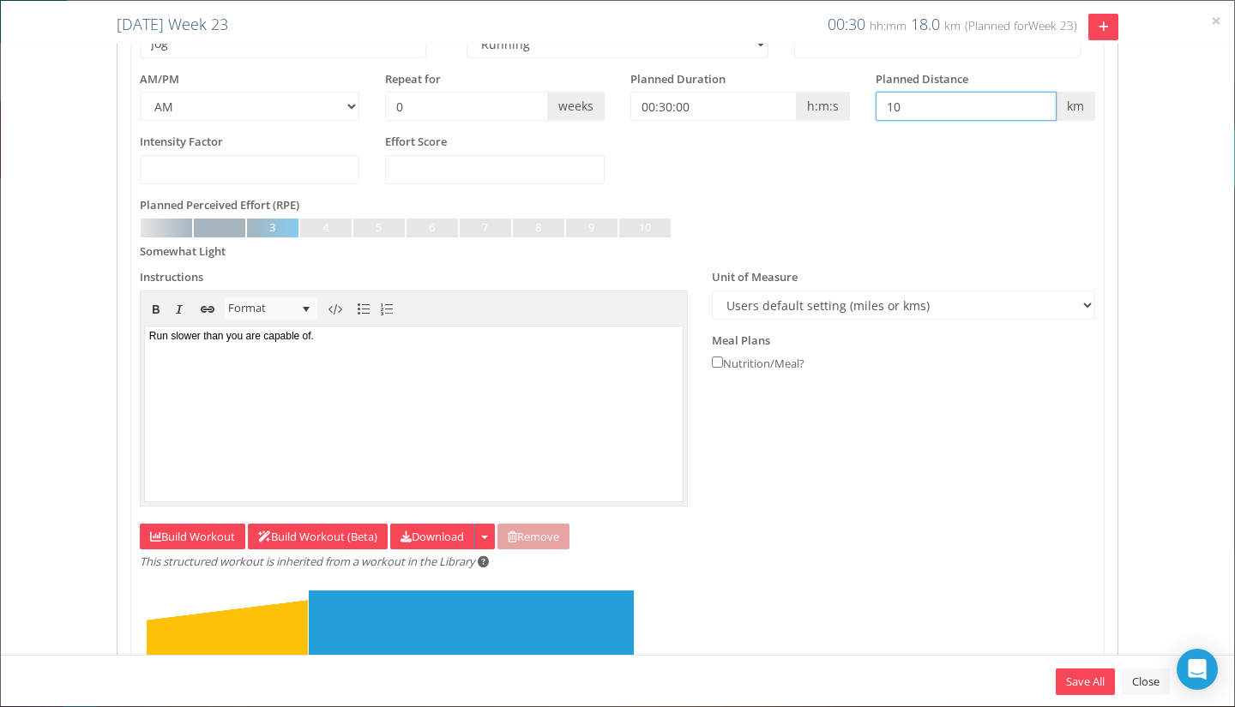
type input "10"
click at [414, 328] on body "Run slower than you are capable of." at bounding box center [413, 413] width 539 height 174
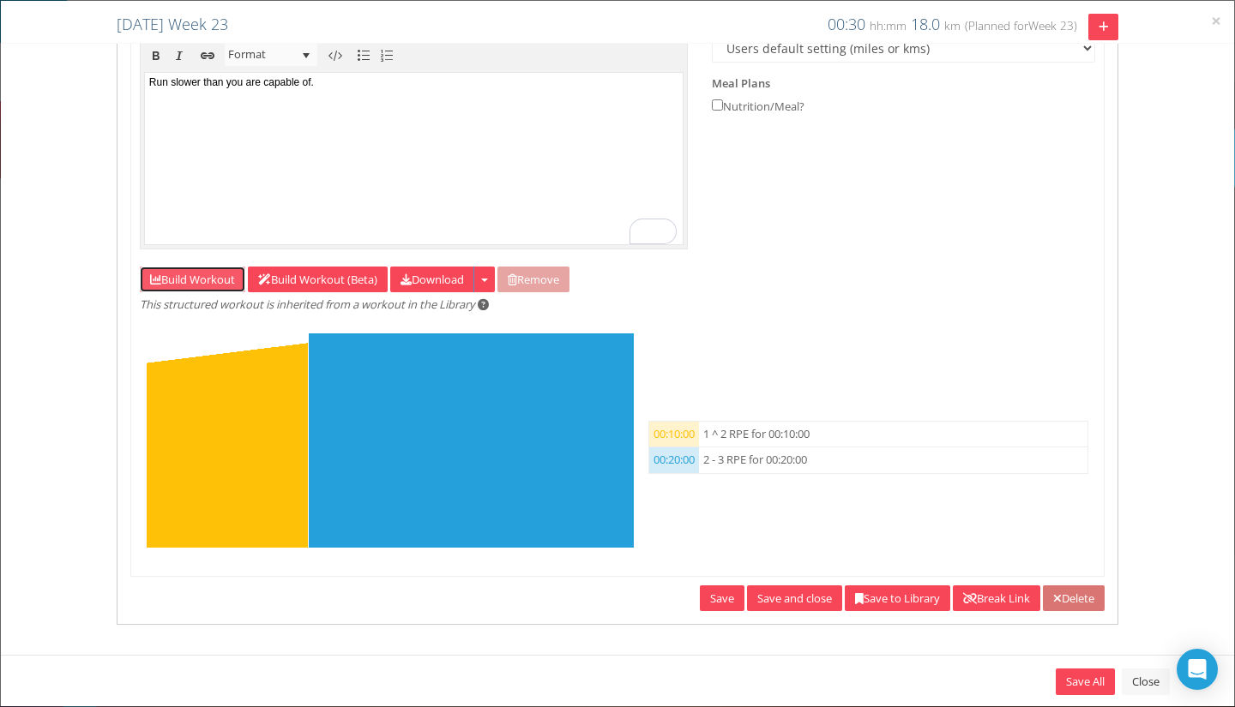
click at [164, 281] on link "Build Workout" at bounding box center [192, 280] width 105 height 27
select select "RPE"
select select "Work"
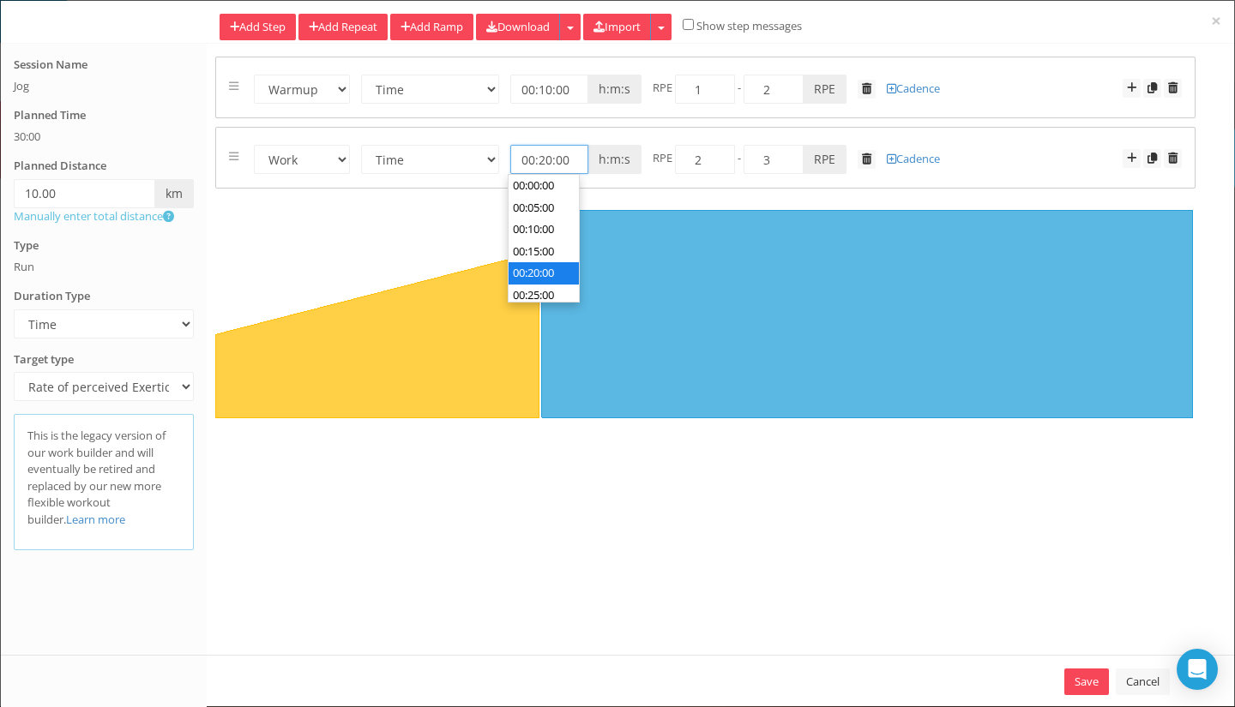
scroll to position [65, 0]
drag, startPoint x: 561, startPoint y: 165, endPoint x: 509, endPoint y: 167, distance: 52.4
click at [509, 167] on form "Warmup Work Rest Cooldown Time Distance Open/Lap Button 00:20:00 h:m:s km miles…" at bounding box center [705, 157] width 953 height 33
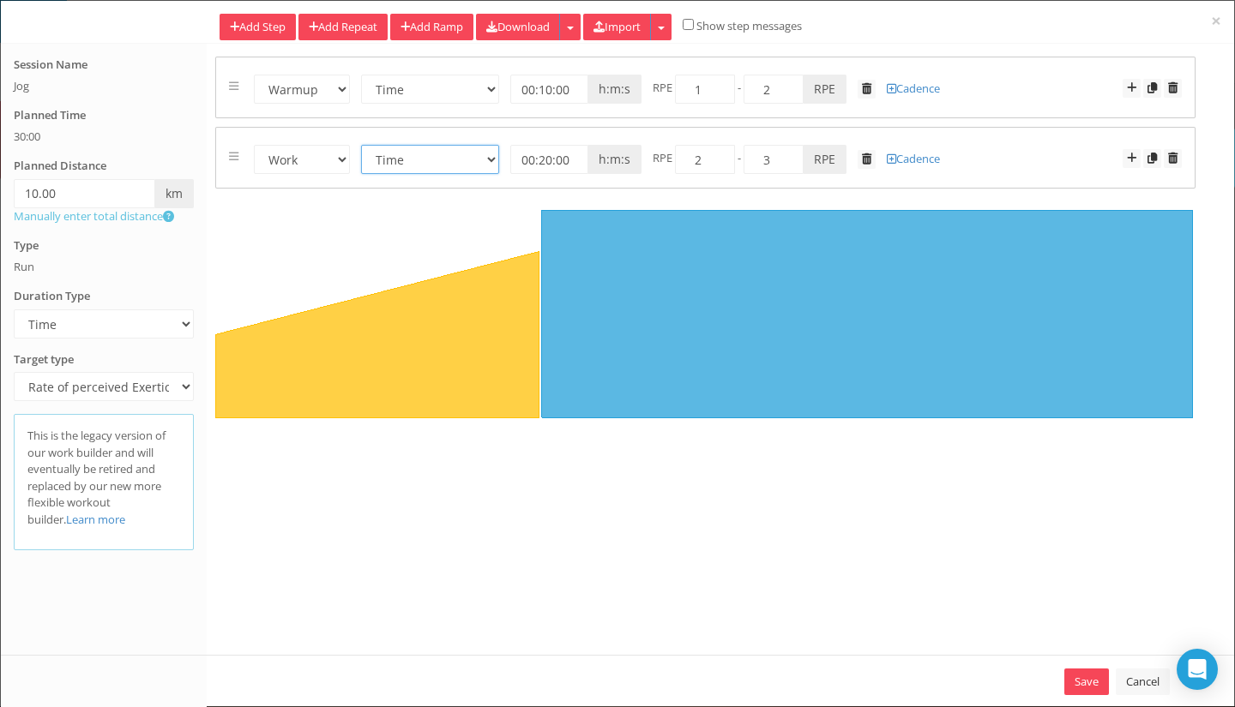
click at [491, 160] on select "Time Distance Open/Lap Button" at bounding box center [430, 159] width 138 height 29
click at [361, 145] on select "Time Distance Open/Lap Button" at bounding box center [430, 159] width 138 height 29
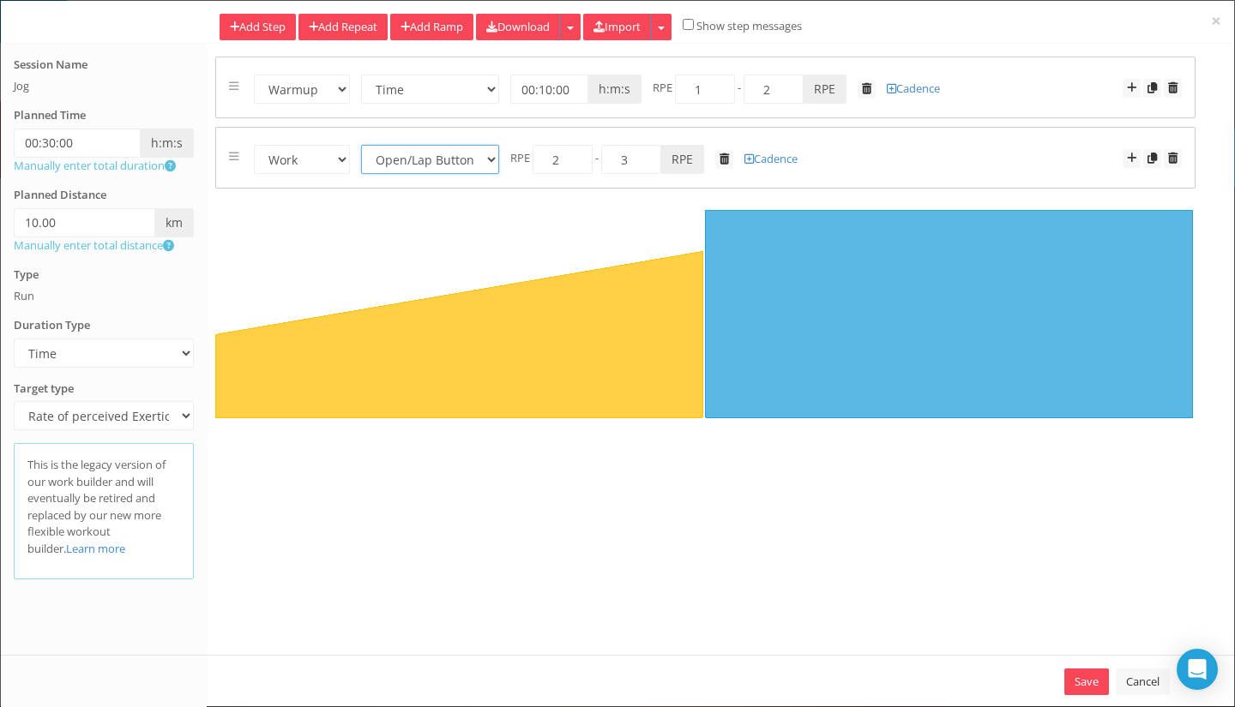
click at [493, 152] on select "Time Distance Open/Lap Button" at bounding box center [430, 159] width 138 height 29
select select "Distance"
click at [361, 145] on select "Time Distance Open/Lap Button" at bounding box center [430, 159] width 138 height 29
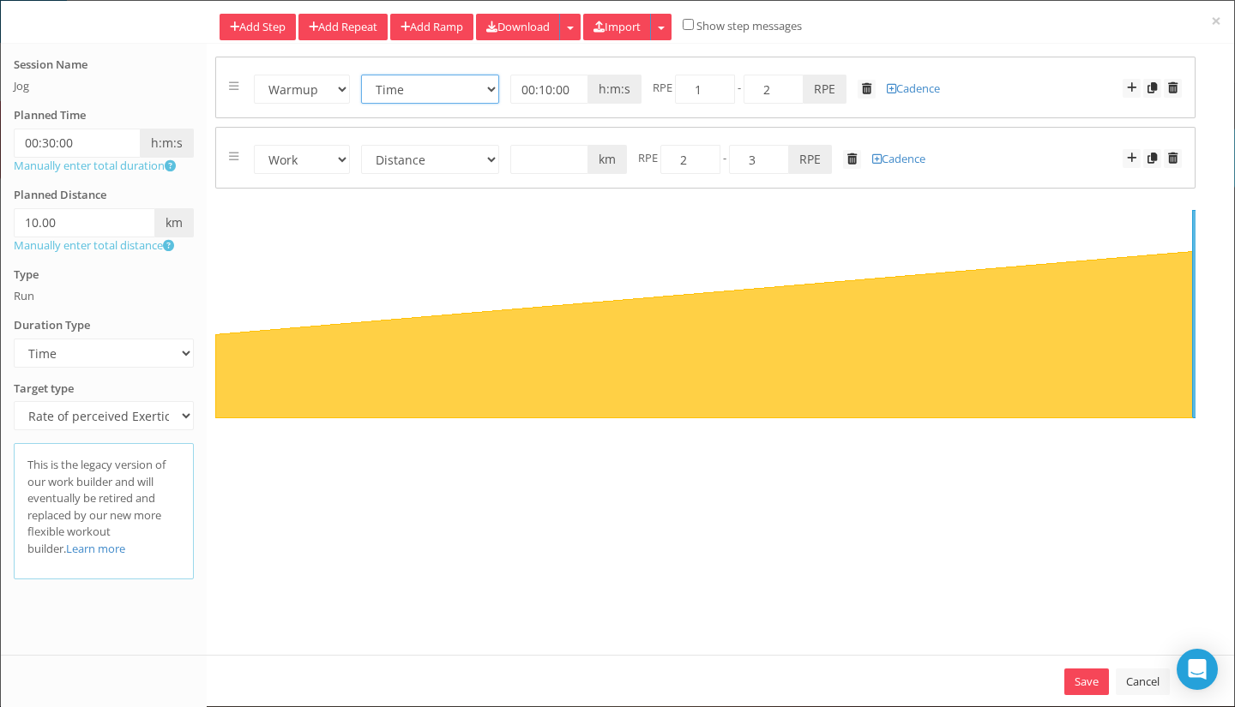
click at [495, 91] on select "Time Distance Open/Lap Button" at bounding box center [430, 89] width 138 height 29
select select "Distance"
click at [361, 75] on select "Time Distance Open/Lap Button" at bounding box center [430, 89] width 138 height 29
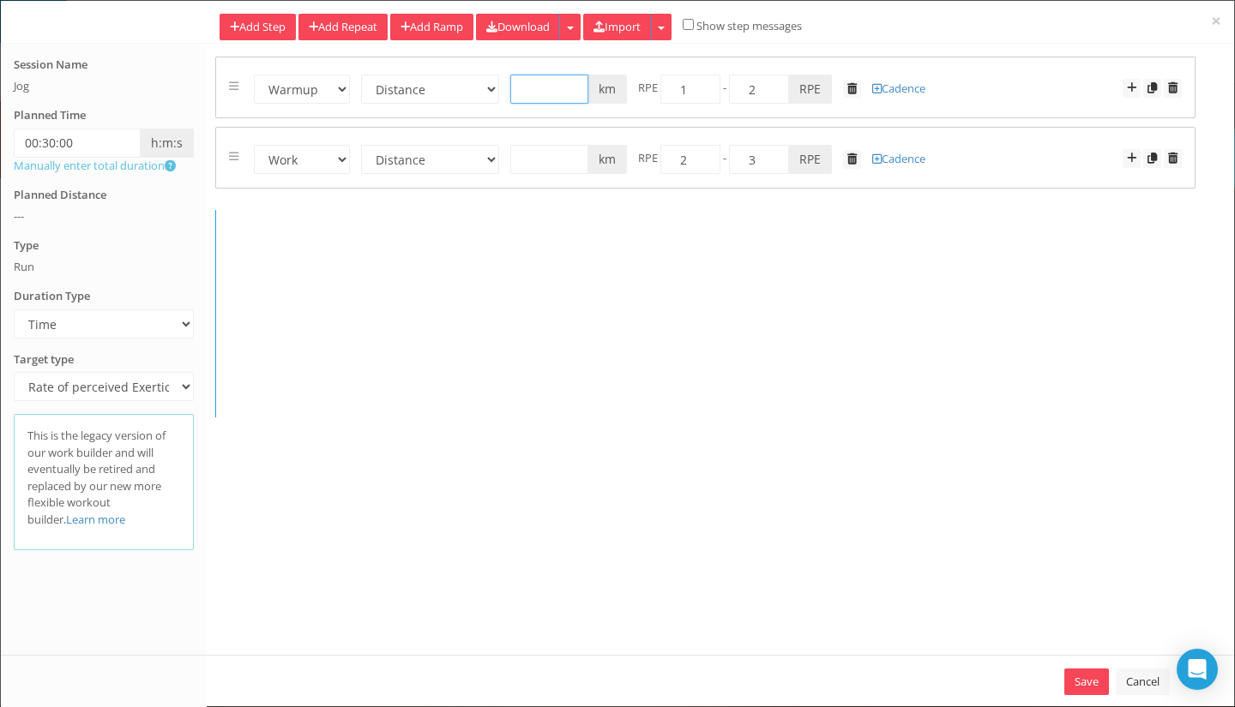
click at [553, 93] on input "text" at bounding box center [549, 89] width 78 height 29
type input "2"
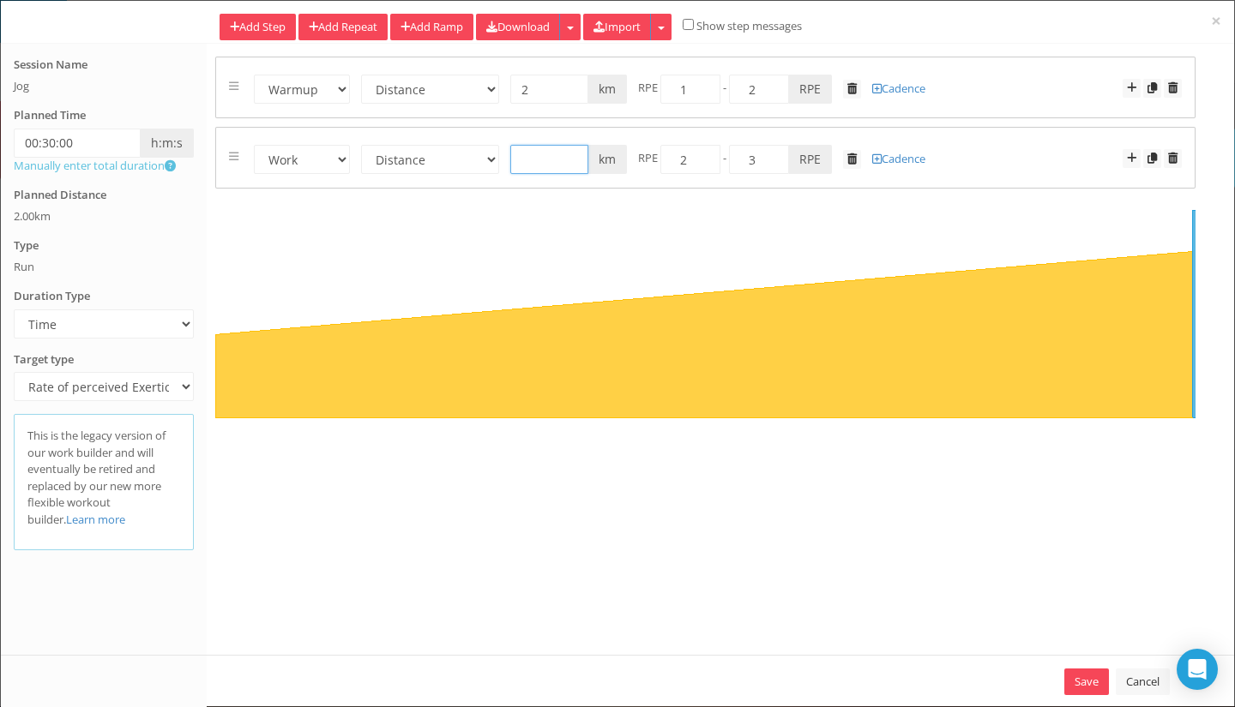
click at [558, 166] on input "text" at bounding box center [549, 159] width 78 height 29
type input "8"
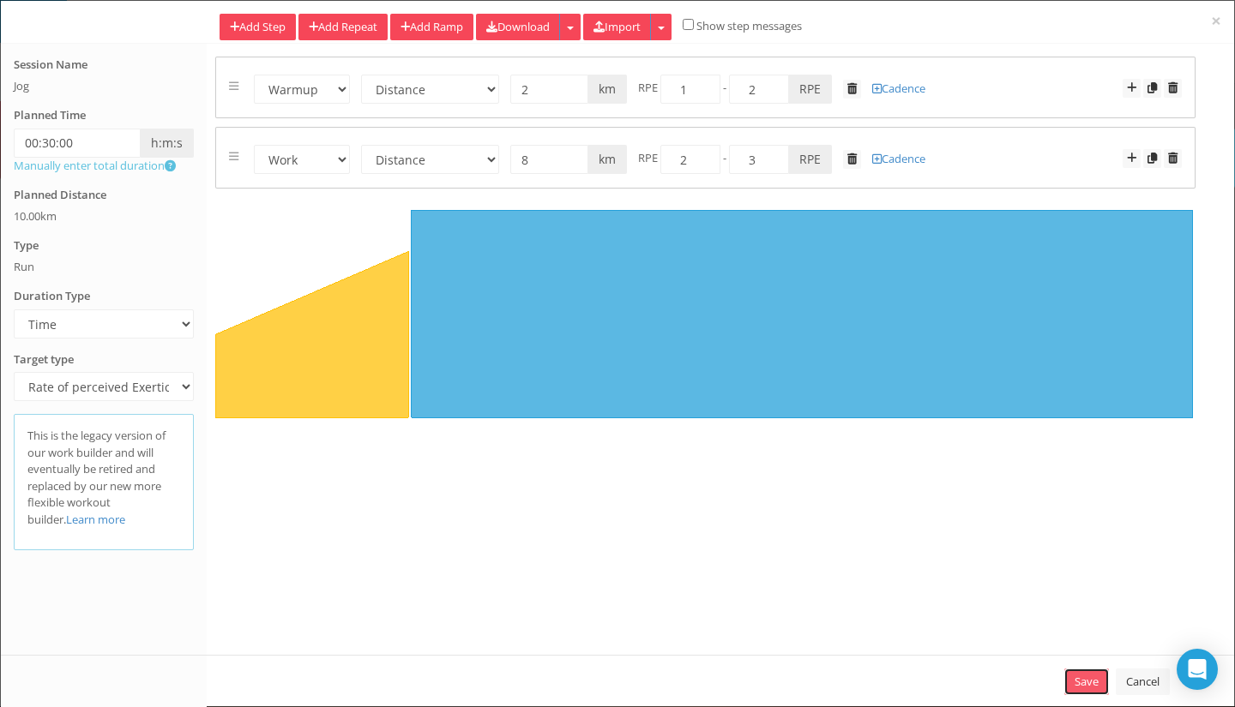
click at [1070, 681] on link "Save" at bounding box center [1086, 682] width 45 height 27
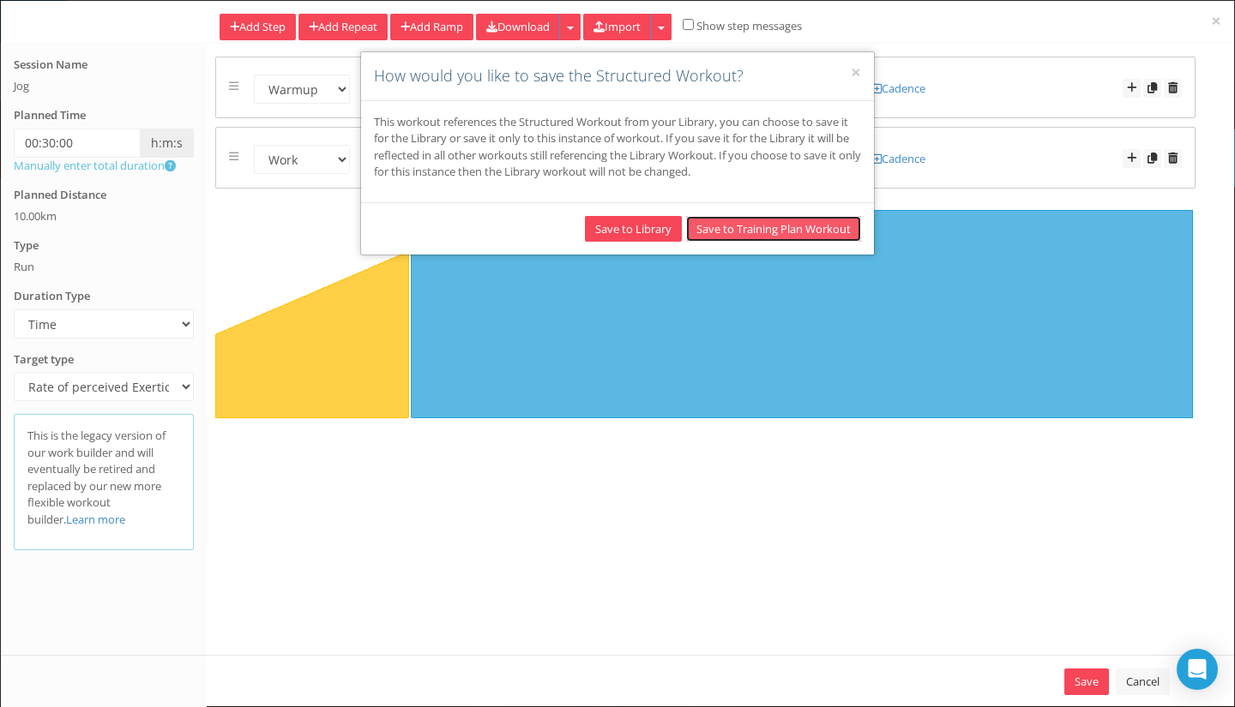
click at [780, 226] on button "Save to Training Plan Workout" at bounding box center [773, 229] width 175 height 27
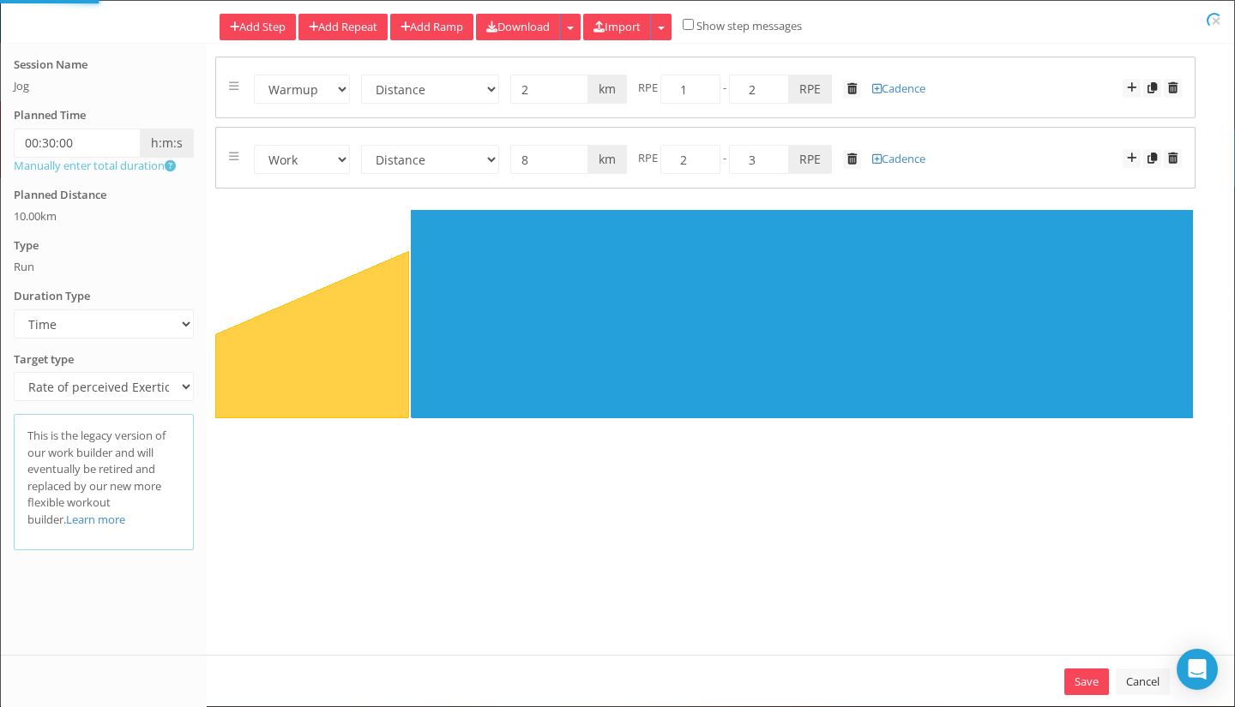
select select "Distance"
select select "Work"
select select "Distance"
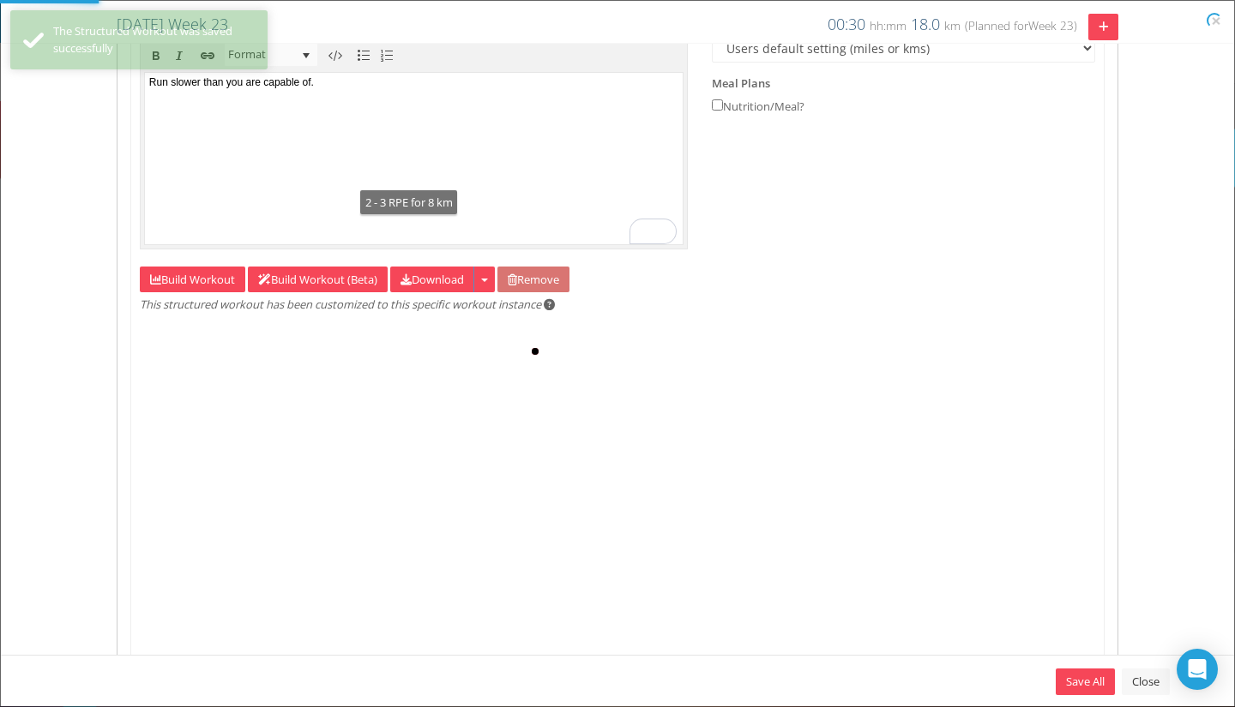
type input "10"
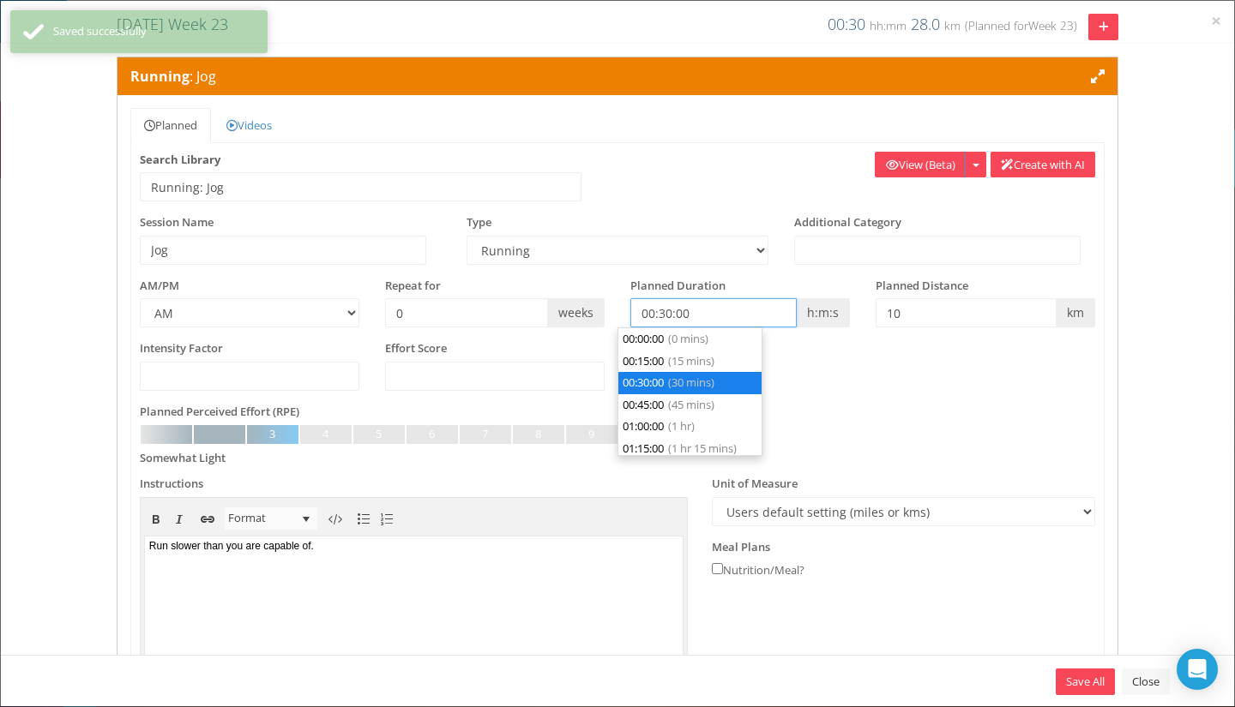
scroll to position [21, 0]
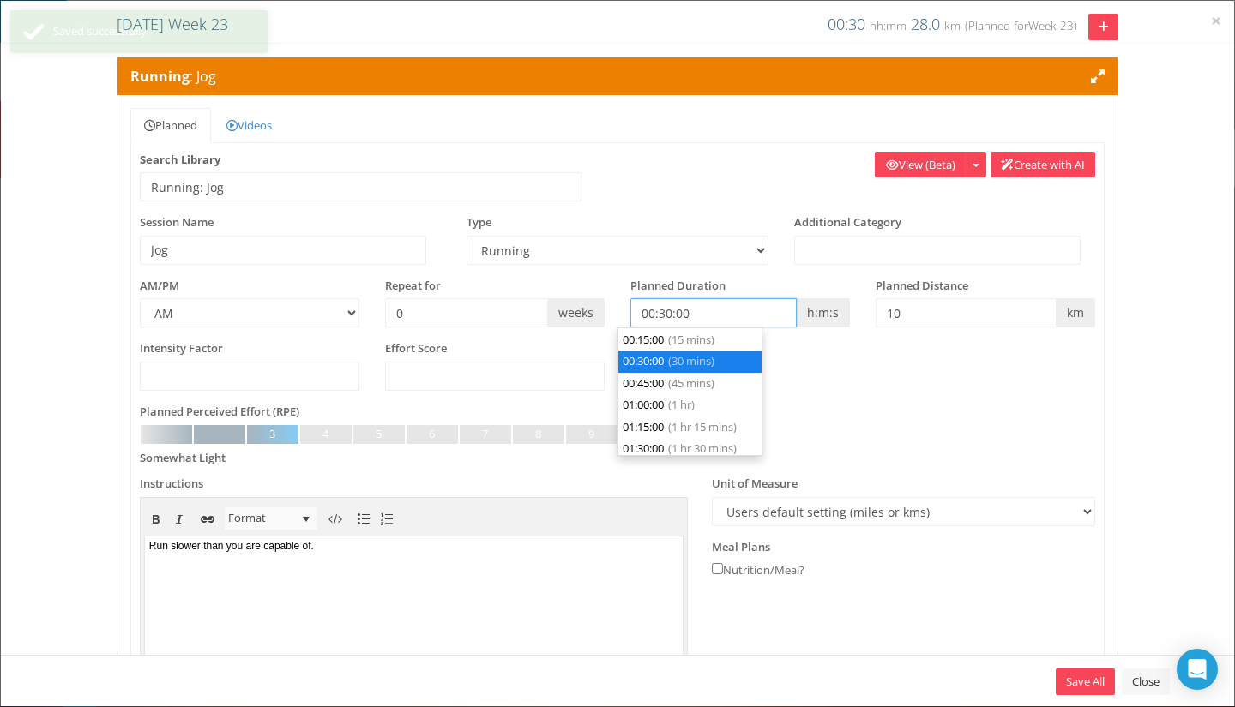
drag, startPoint x: 743, startPoint y: 315, endPoint x: 757, endPoint y: 250, distance: 65.9
click at [596, 286] on div "AM/PM AM PM Repeat for 0 weeks h:m:s m" at bounding box center [617, 309] width 981 height 63
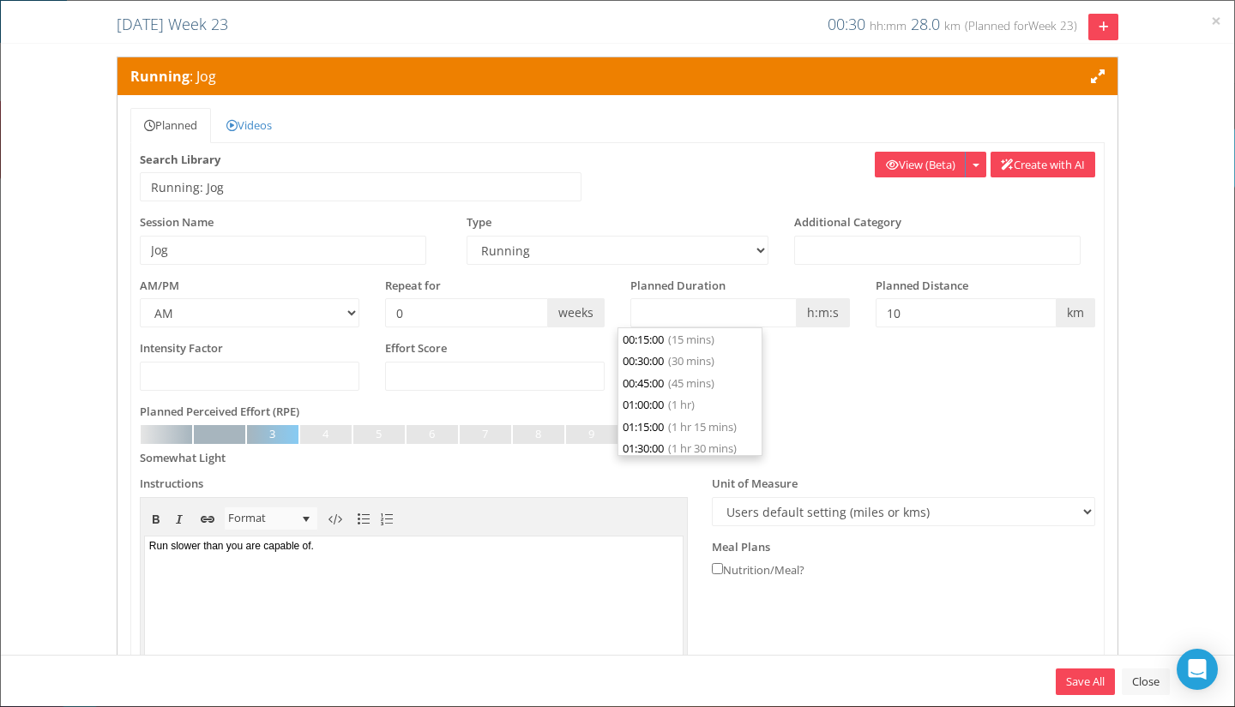
type input "00:00:00"
click at [1155, 263] on div "Running : Jog Planned Videos Recipe Feedback Privacy" at bounding box center [617, 582] width 1233 height 1050
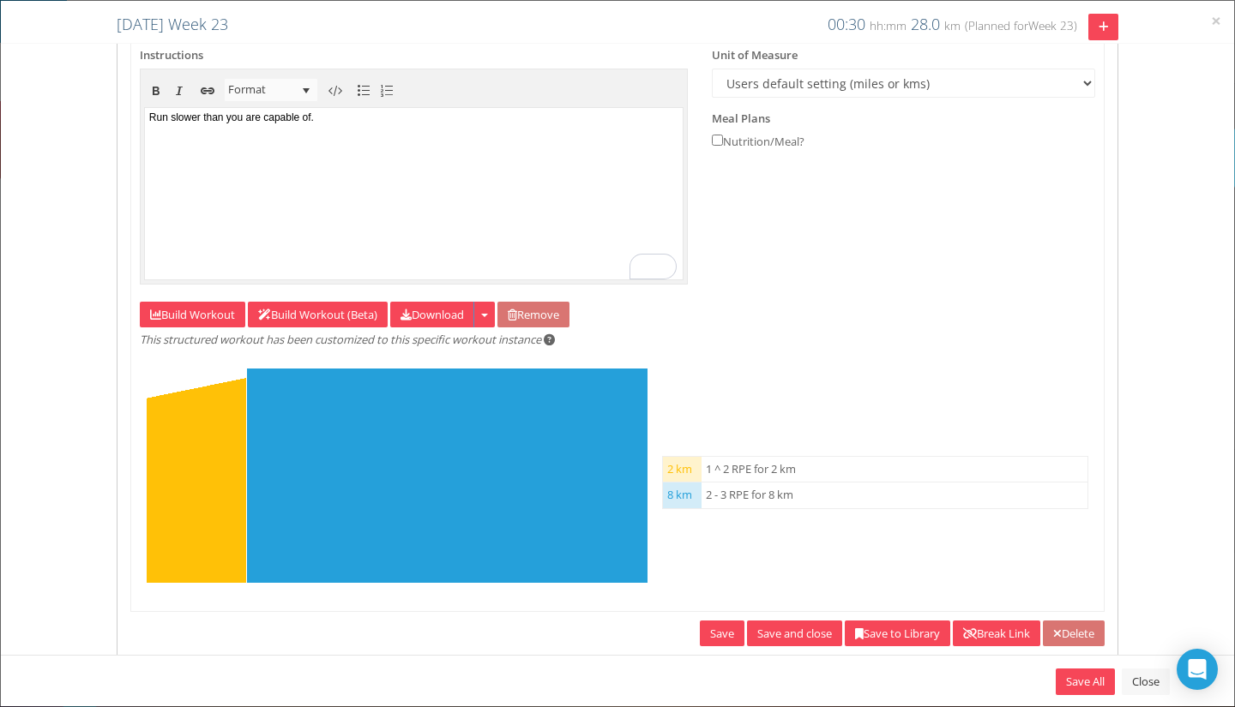
scroll to position [464, 0]
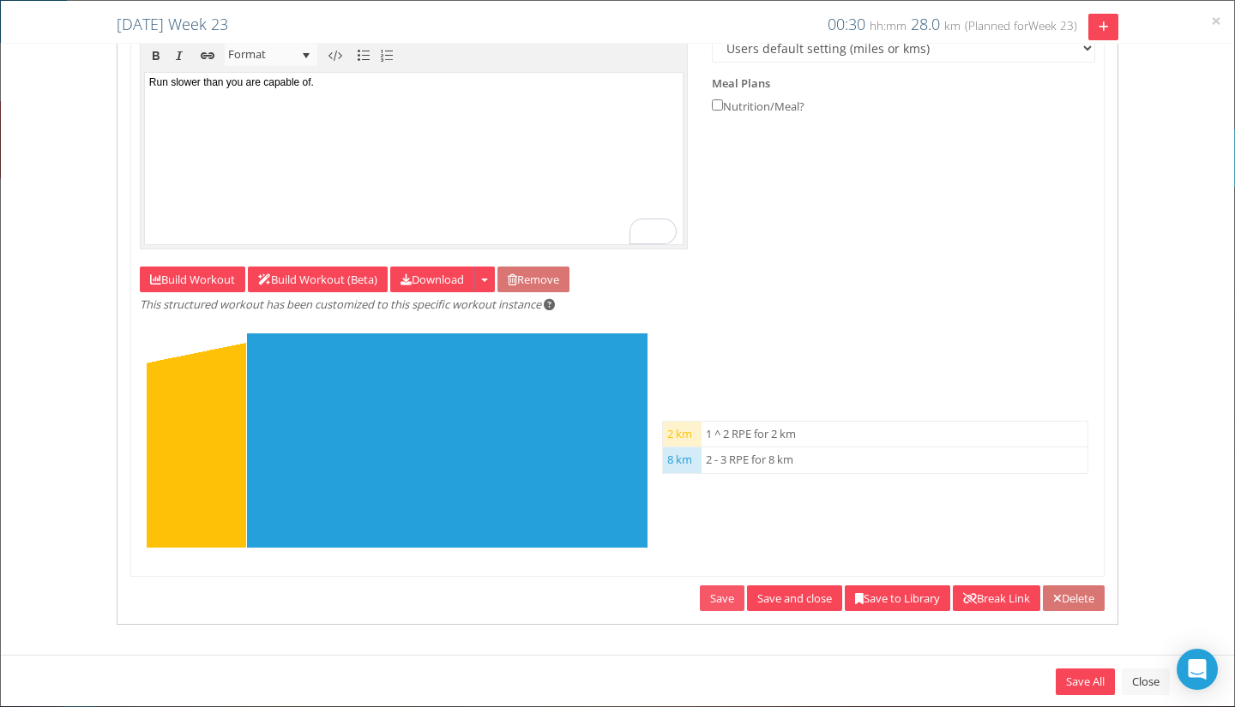
click at [701, 600] on link "Save" at bounding box center [722, 599] width 45 height 27
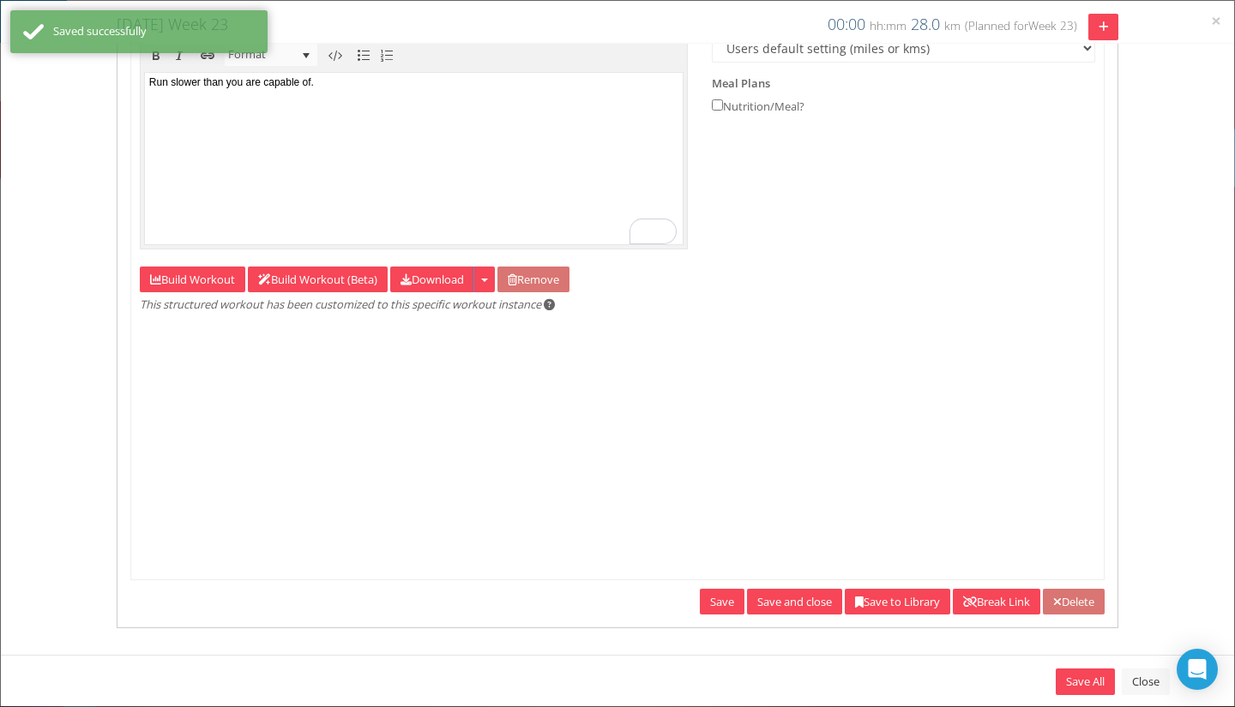
scroll to position [0, 0]
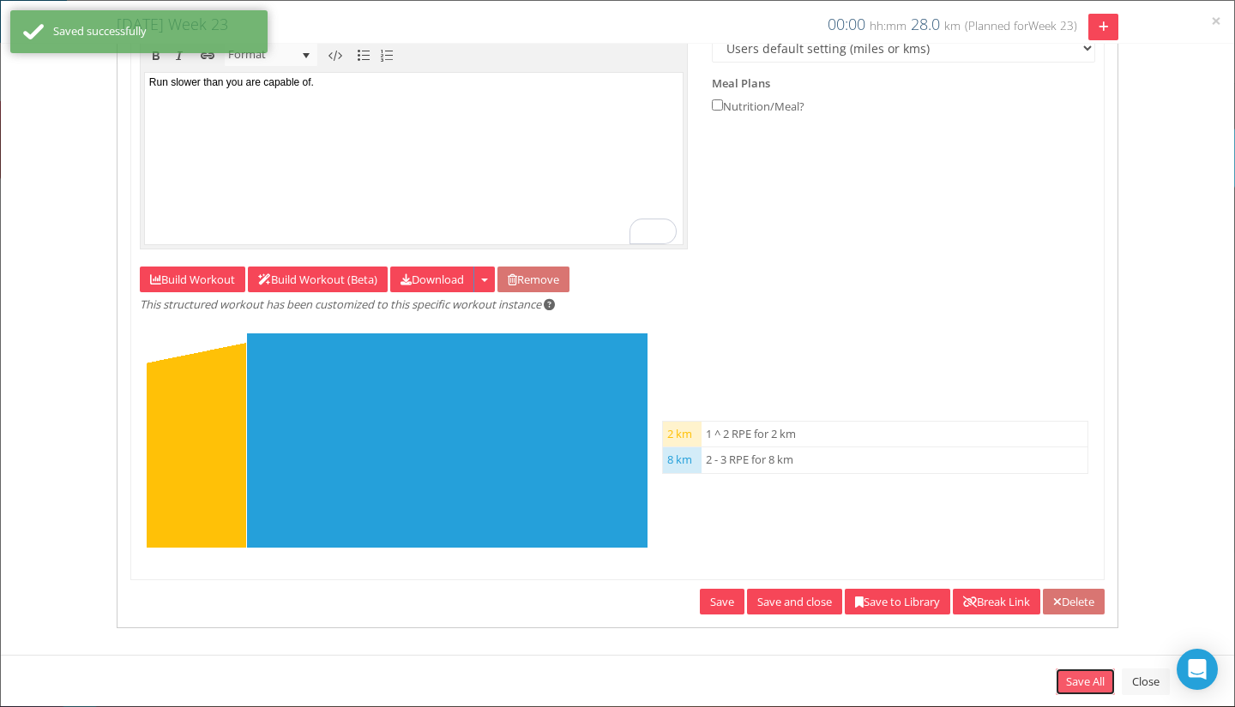
click at [1089, 687] on link "Save All" at bounding box center [1085, 682] width 59 height 27
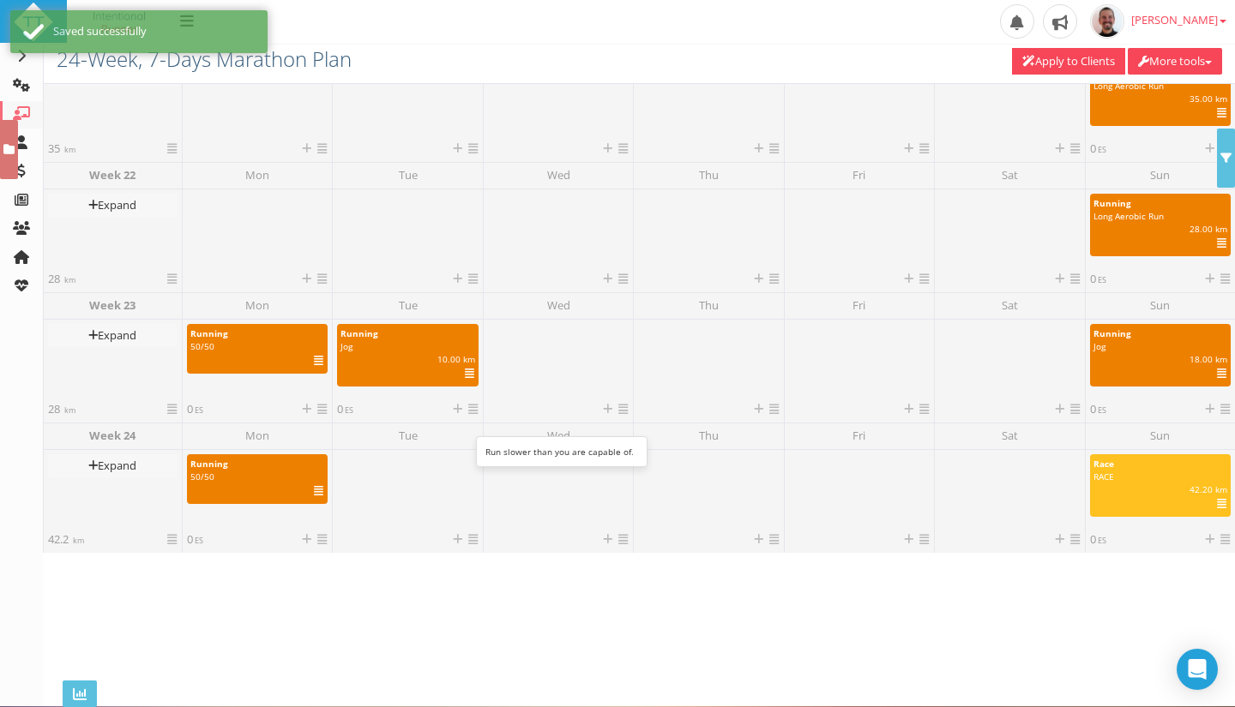
click at [466, 375] on icon at bounding box center [469, 374] width 9 height 1
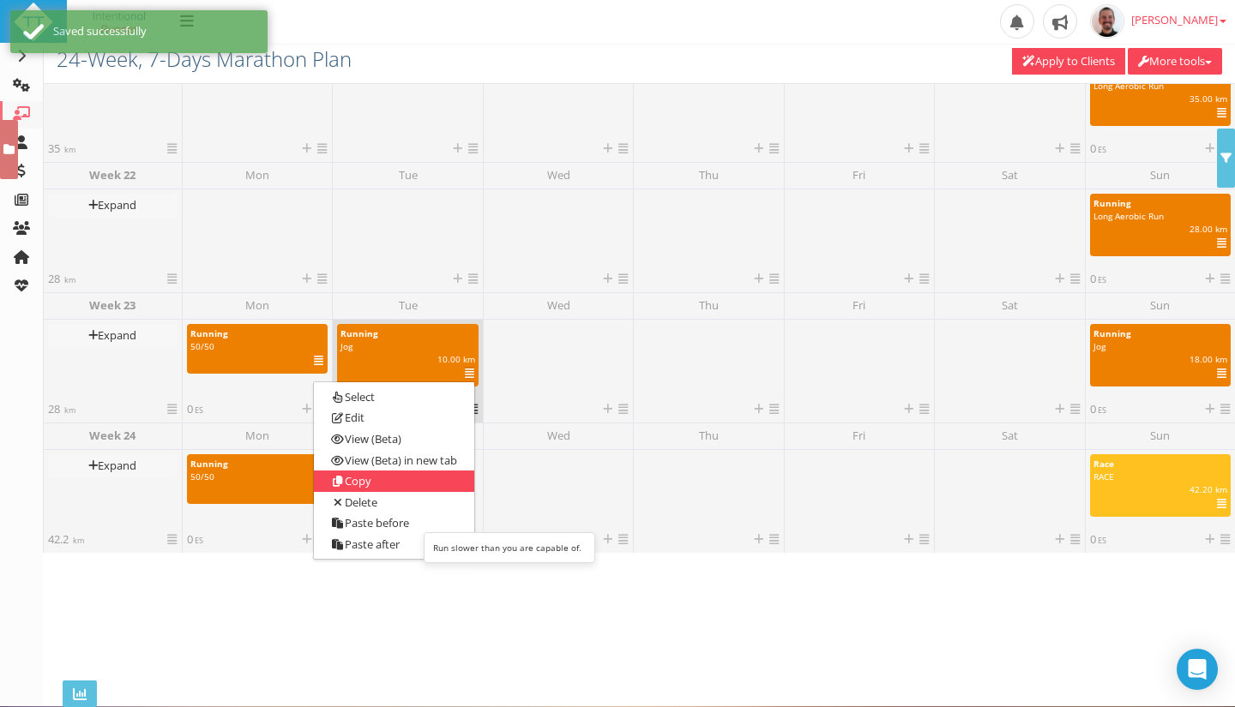
click at [413, 475] on link "Copy" at bounding box center [394, 481] width 160 height 21
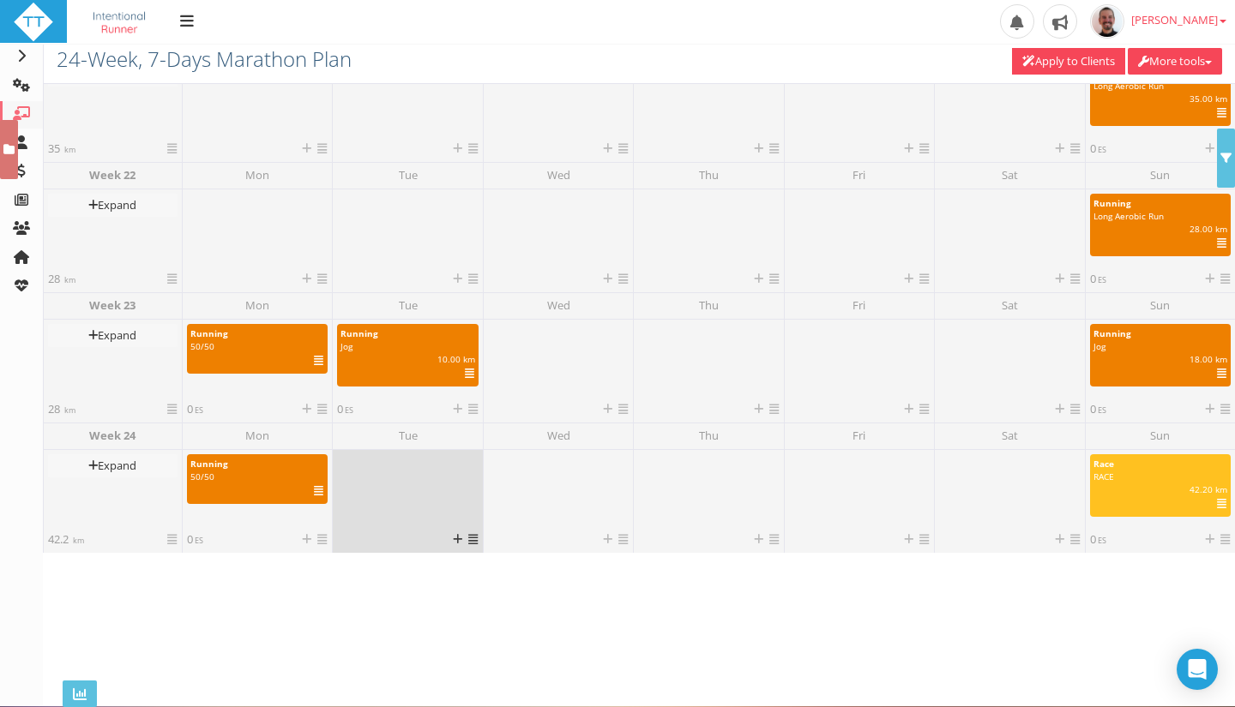
click at [471, 541] on icon at bounding box center [472, 539] width 9 height 11
click at [518, 600] on link "Paste" at bounding box center [500, 608] width 103 height 21
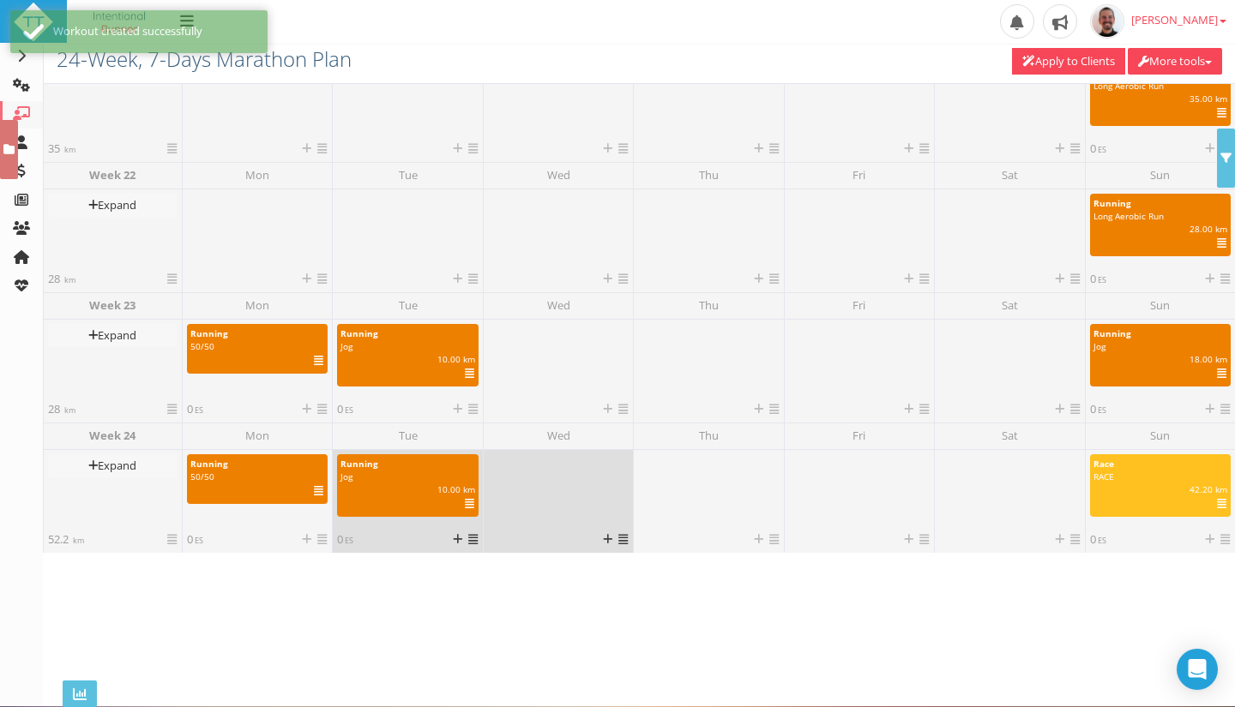
click at [618, 533] on link at bounding box center [622, 539] width 9 height 15
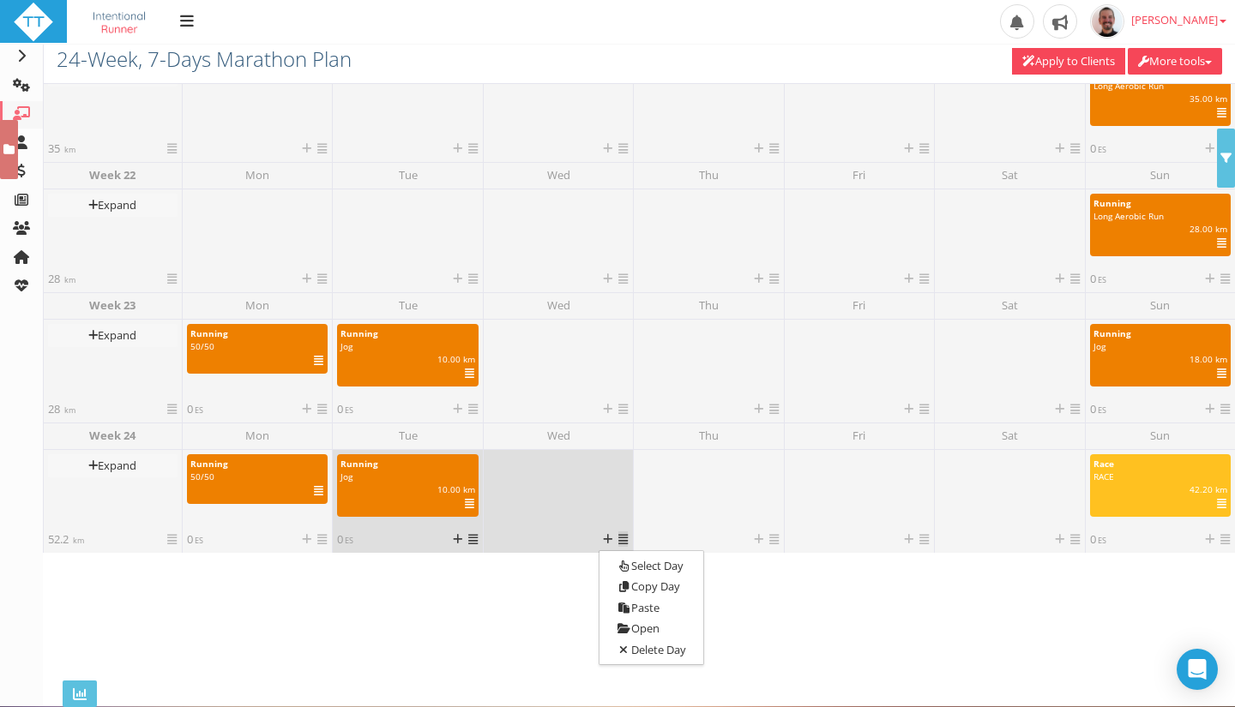
click at [557, 510] on div at bounding box center [558, 492] width 141 height 77
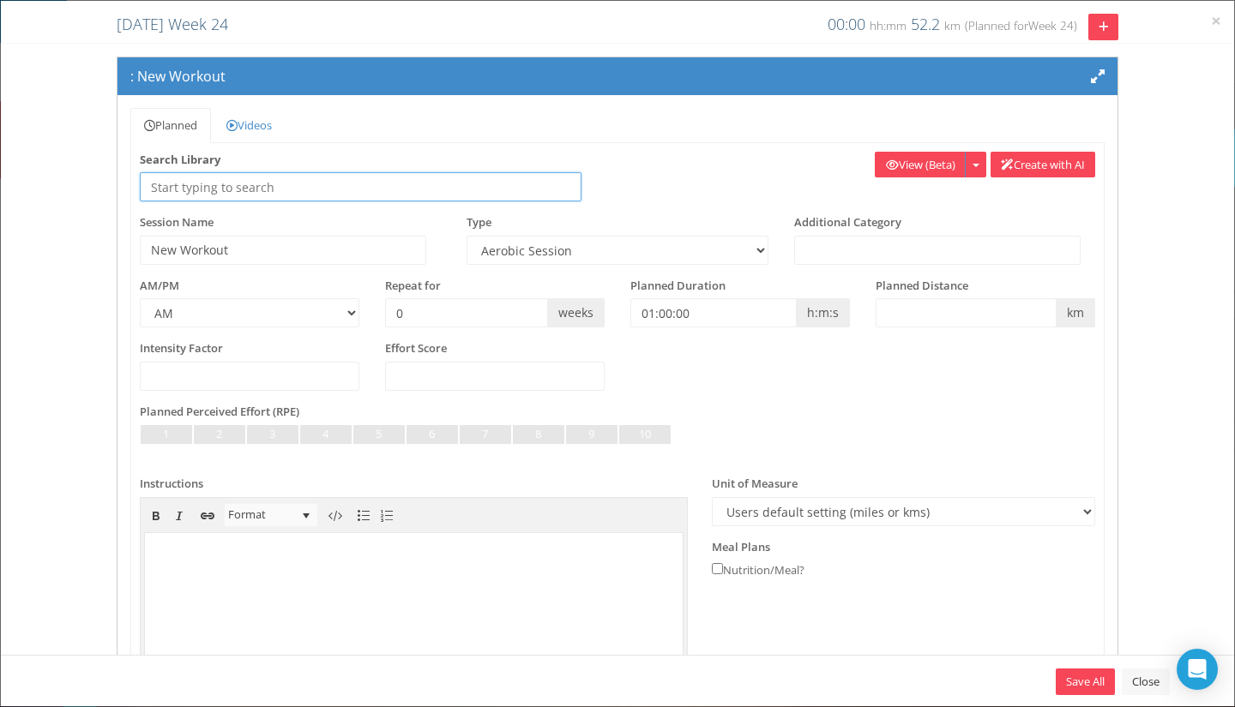
click at [301, 192] on input "text" at bounding box center [361, 186] width 442 height 29
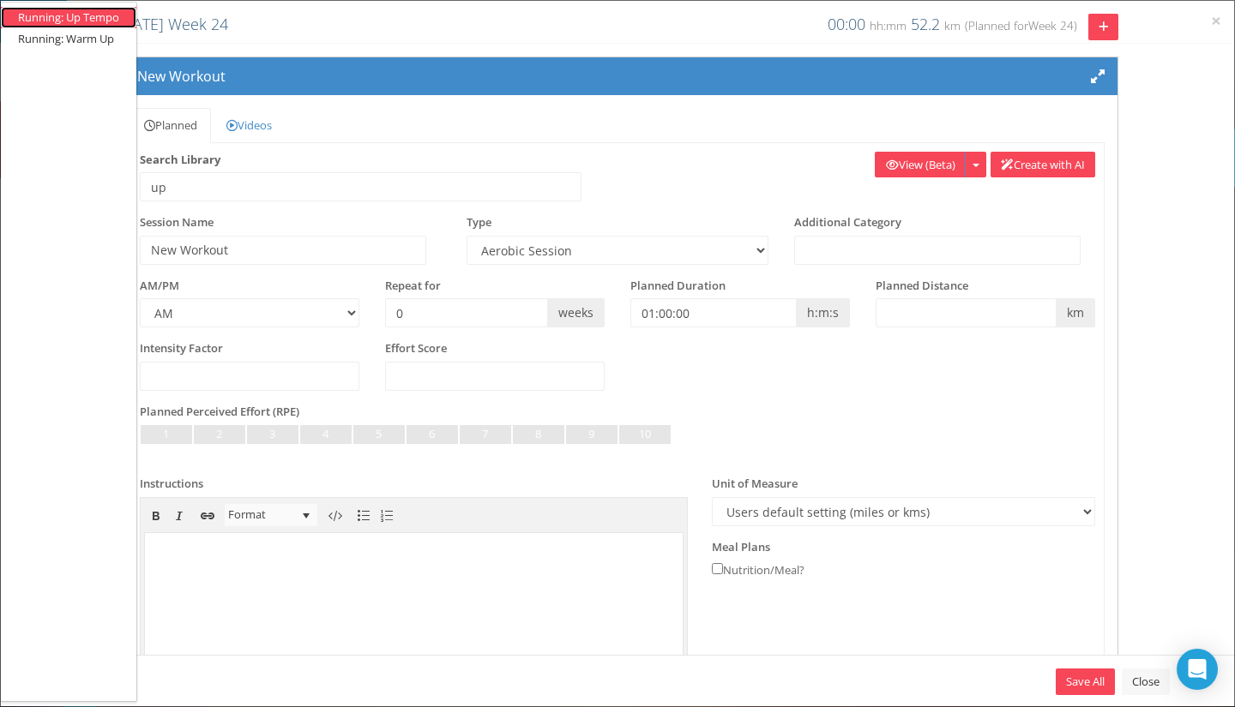
click at [112, 18] on li "Running: Up Tempo" at bounding box center [68, 17] width 101 height 16
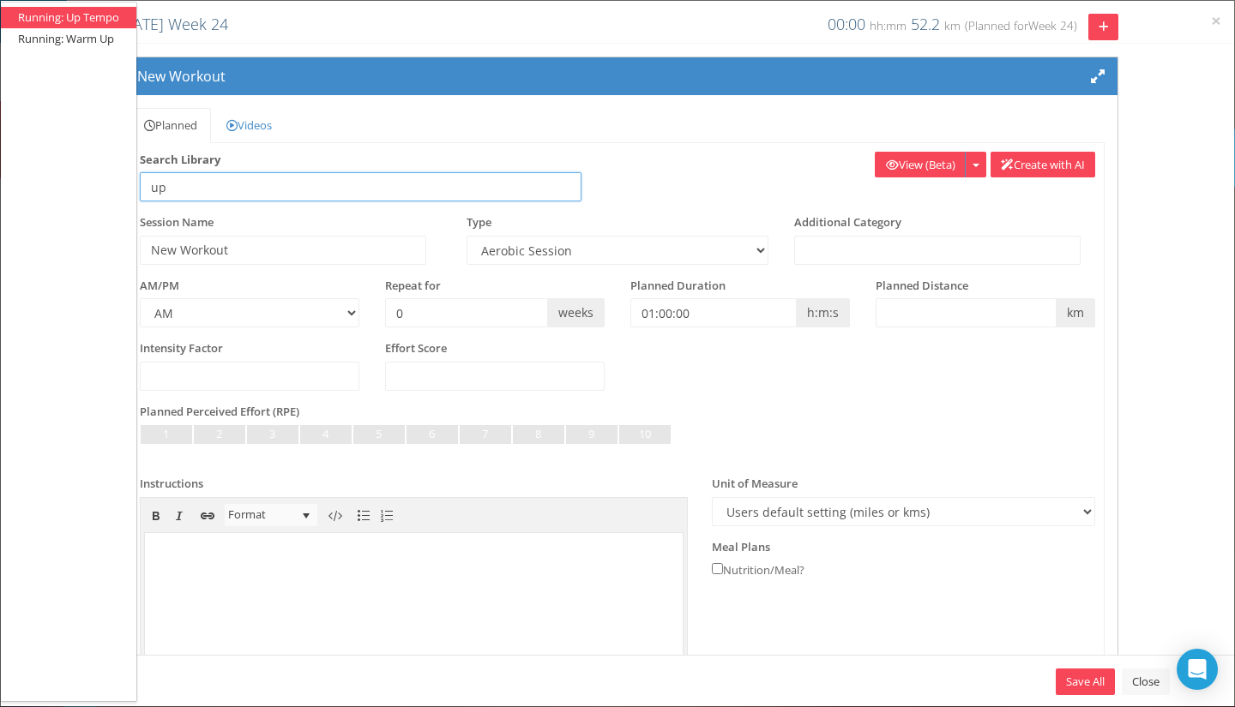
type input "Running: Up Tempo"
type input "Up Tempo"
select select "91939a62-6b13-49b7-8155-451fdc1cad9e"
select select
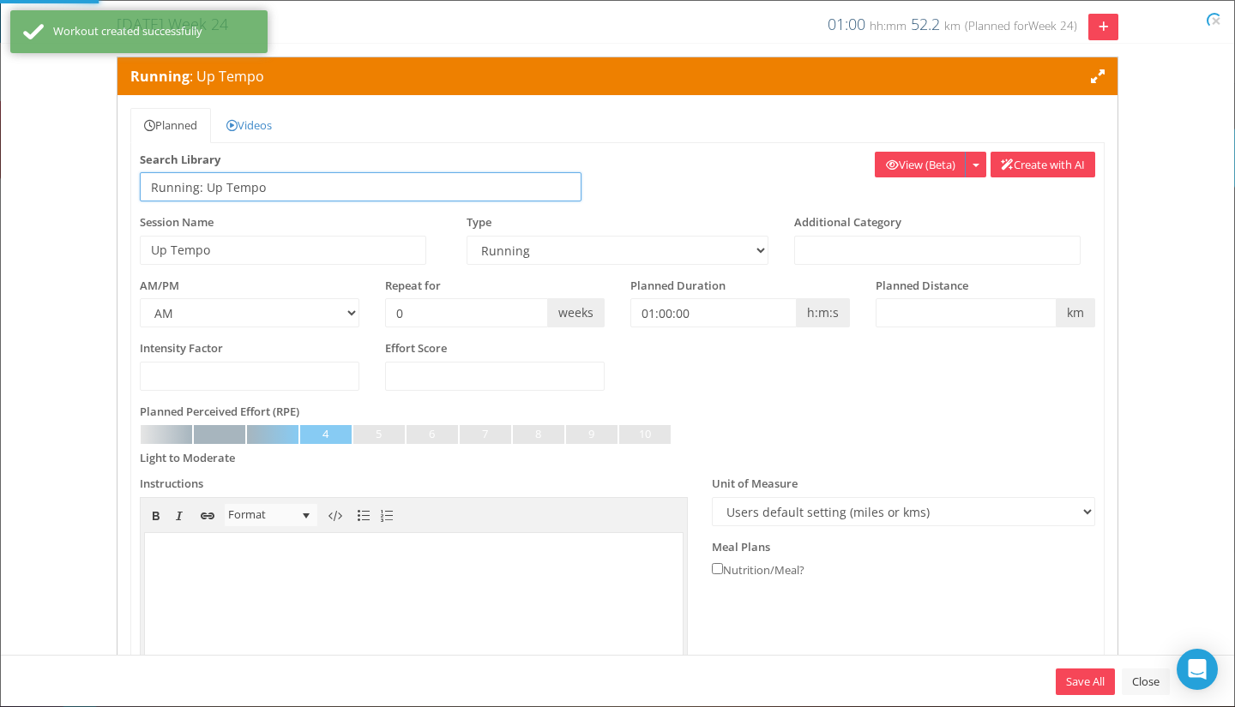
select select "91939a62-6b13-49b7-8155-451fdc1cad9e"
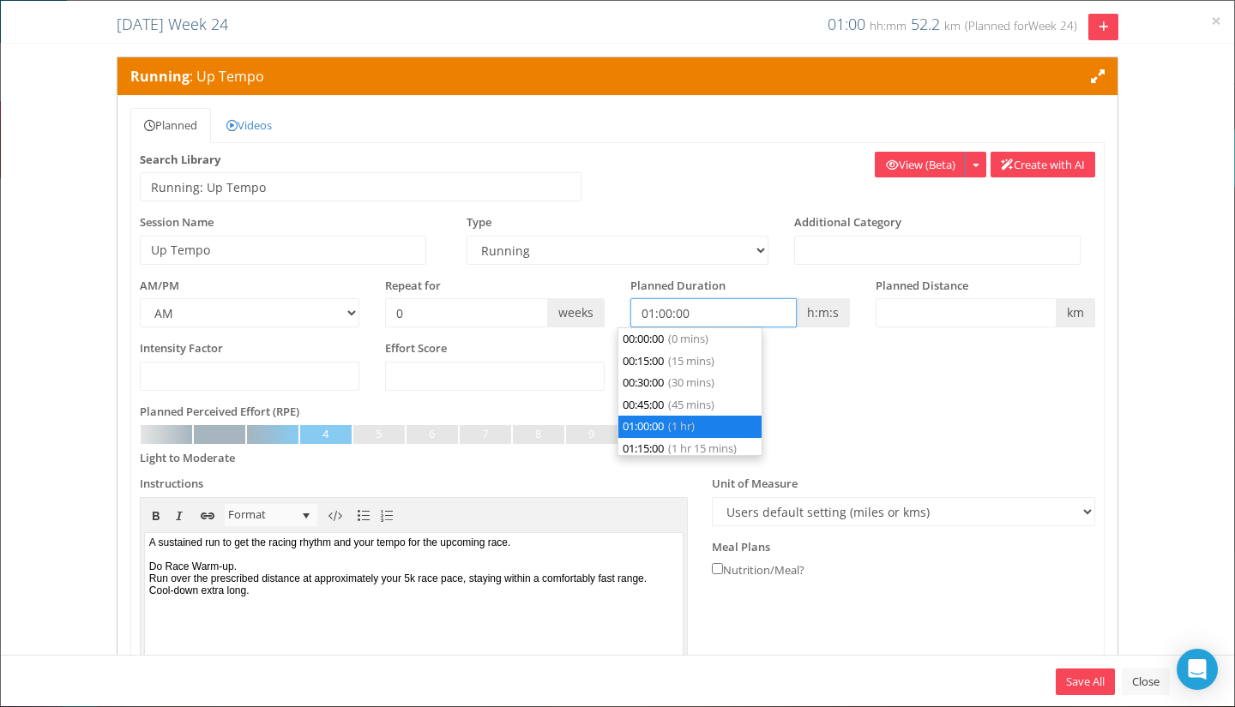
scroll to position [65, 0]
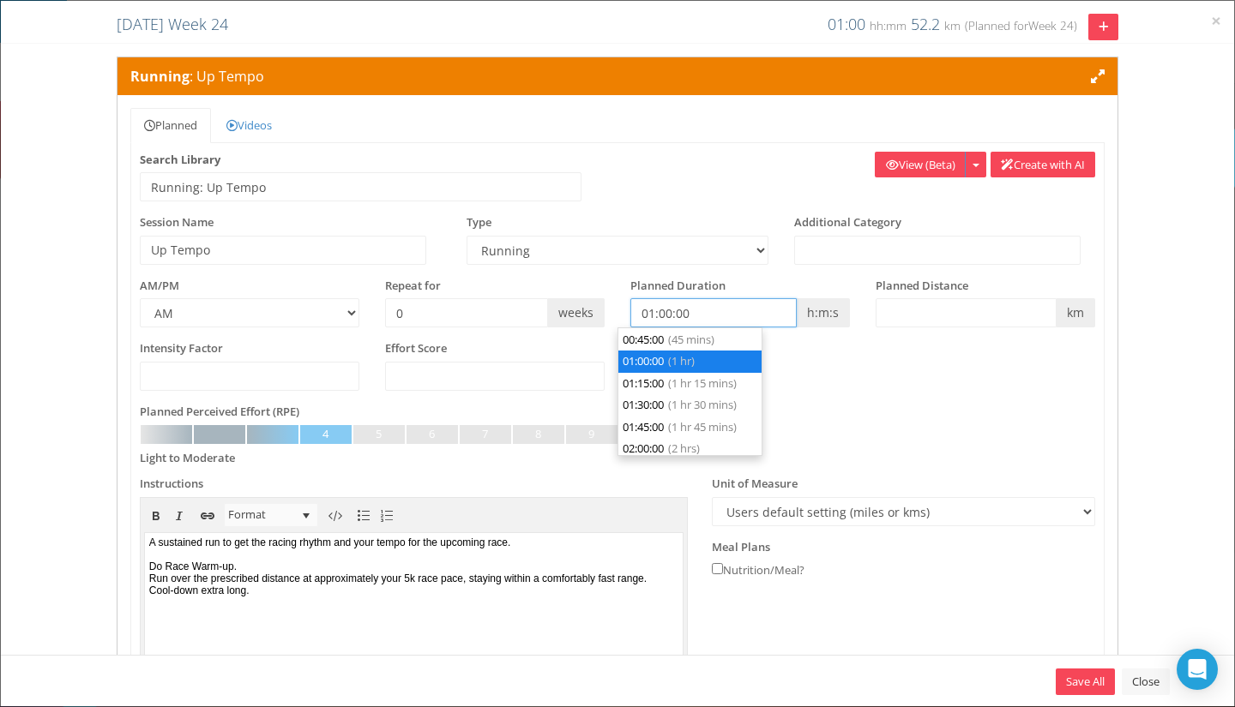
drag, startPoint x: 719, startPoint y: 304, endPoint x: 603, endPoint y: 316, distance: 116.5
click at [603, 316] on div "AM/PM AM PM Repeat for 0 weeks h:m:s m" at bounding box center [617, 309] width 981 height 63
type input "00:00:00"
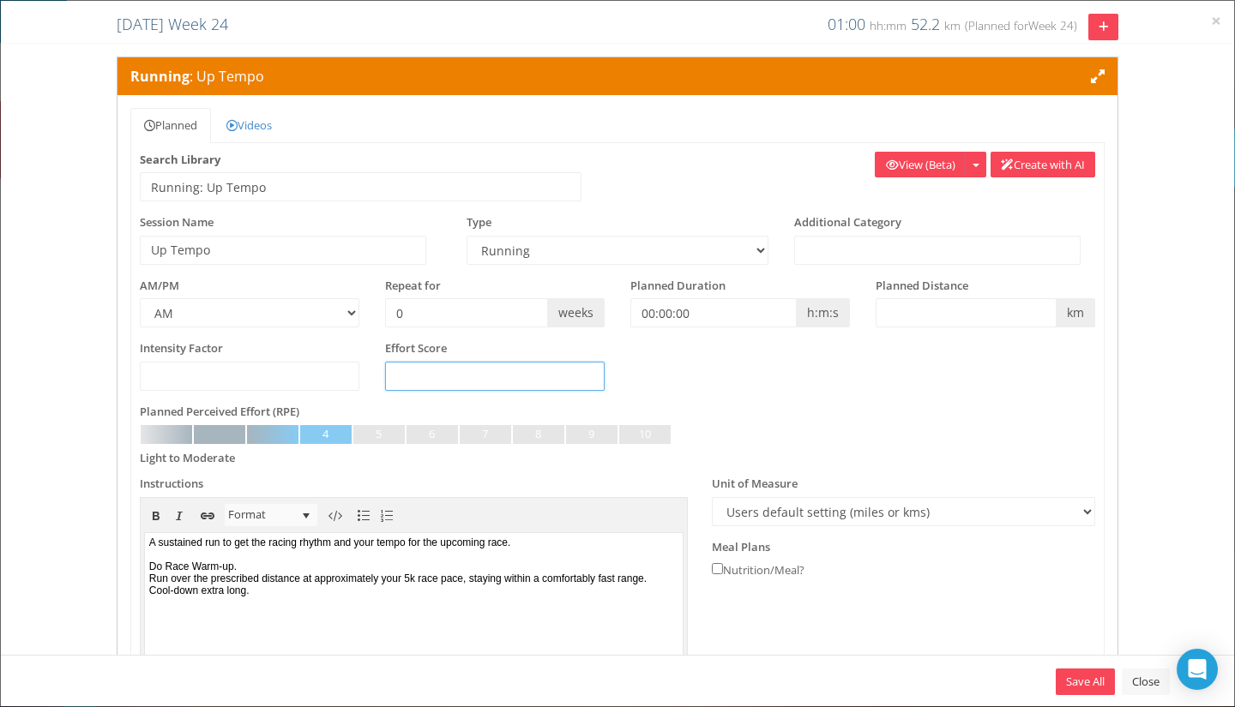
drag, startPoint x: 925, startPoint y: 388, endPoint x: 983, endPoint y: 383, distance: 57.7
click at [928, 388] on div "Intensity Factor Effort Score" at bounding box center [617, 371] width 981 height 63
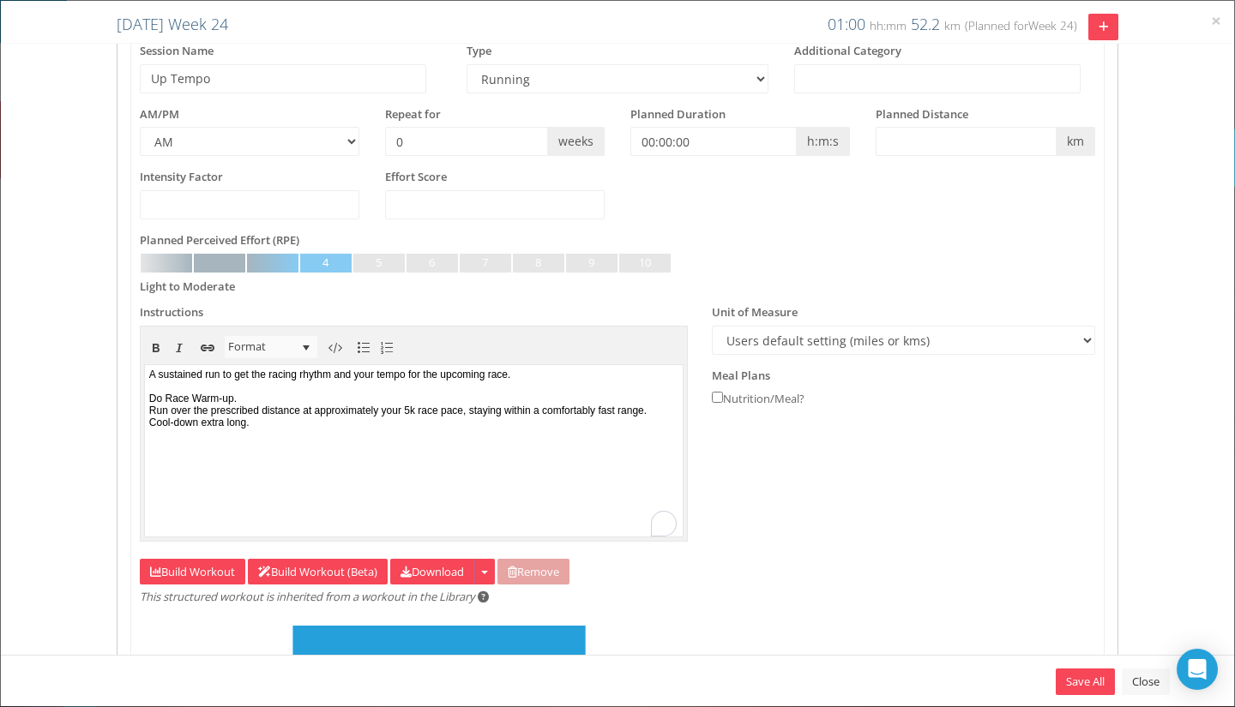
click at [617, 378] on body "A sustained run to get the racing rhythm and your tempo for the upcoming race. …" at bounding box center [413, 449] width 539 height 171
drag, startPoint x: 322, startPoint y: 471, endPoint x: 308, endPoint y: 473, distance: 14.0
click at [325, 441] on div at bounding box center [413, 435] width 530 height 12
click at [308, 441] on div at bounding box center [413, 435] width 530 height 12
click at [314, 441] on div at bounding box center [413, 435] width 530 height 12
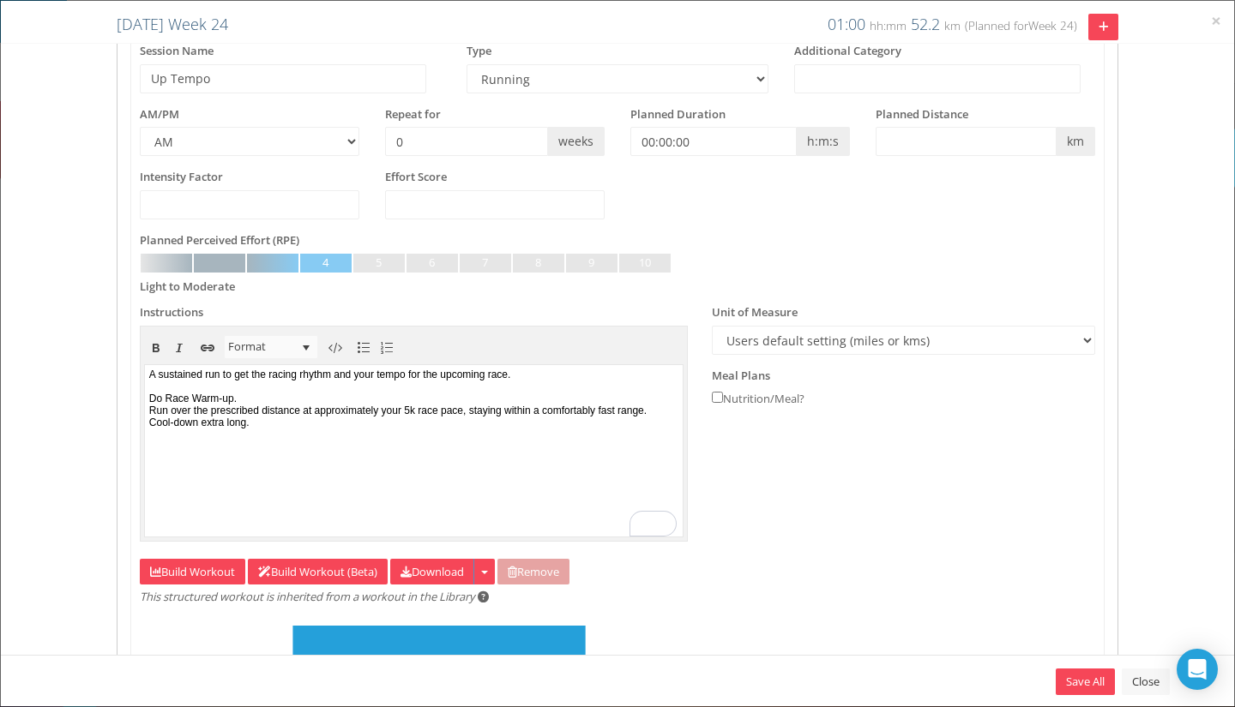
drag, startPoint x: 320, startPoint y: 415, endPoint x: 367, endPoint y: 415, distance: 47.2
click at [318, 413] on body "A sustained run to get the racing rhythm and your tempo for the upcoming race. …" at bounding box center [413, 449] width 539 height 171
drag, startPoint x: 436, startPoint y: 408, endPoint x: 490, endPoint y: 424, distance: 56.4
click at [435, 408] on body "A sustained run to get the racing rhythm and your tempo for the upcoming race. …" at bounding box center [413, 449] width 539 height 171
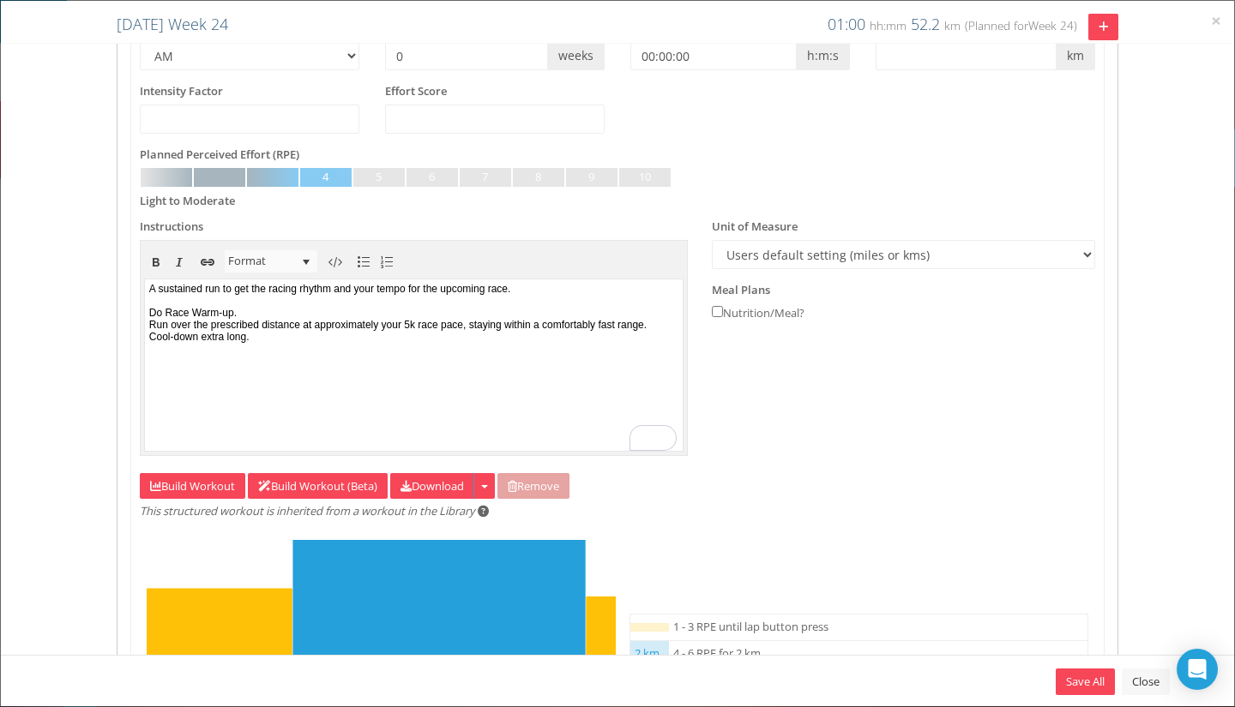
scroll to position [429, 0]
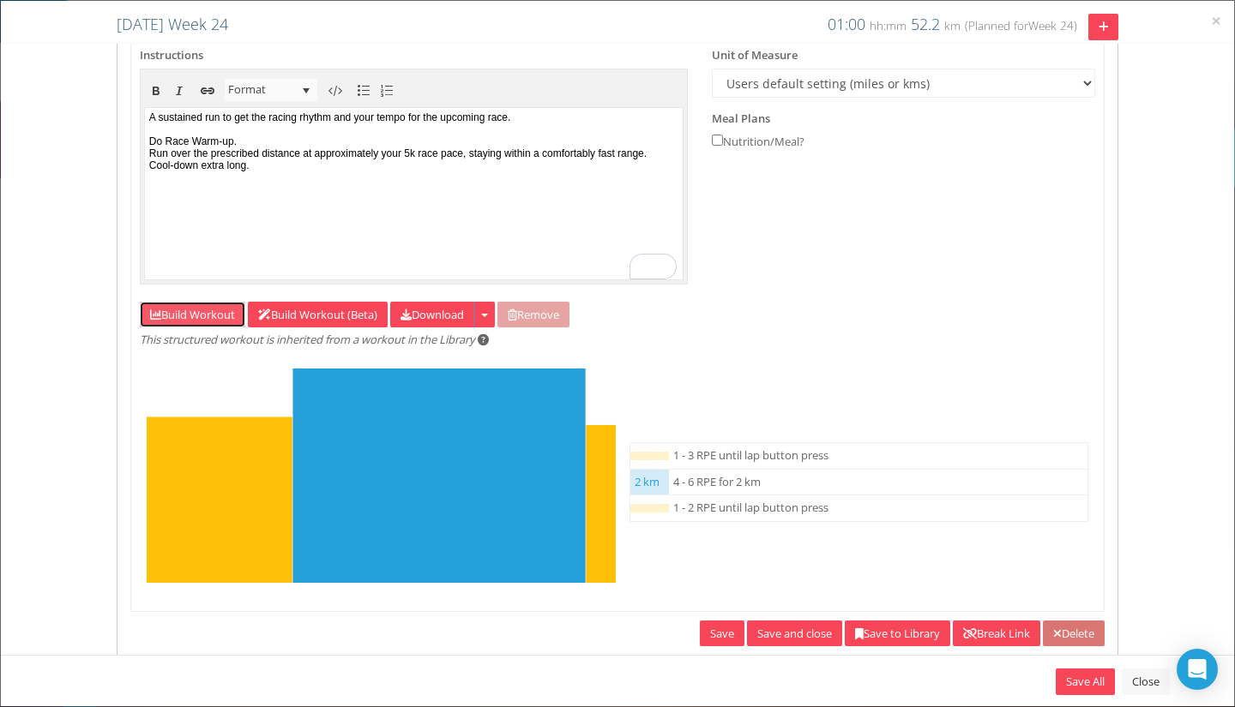
click at [231, 313] on link "Build Workout" at bounding box center [192, 315] width 105 height 27
type input "00:00:00"
select select "Open"
select select "Work"
select select "Distance"
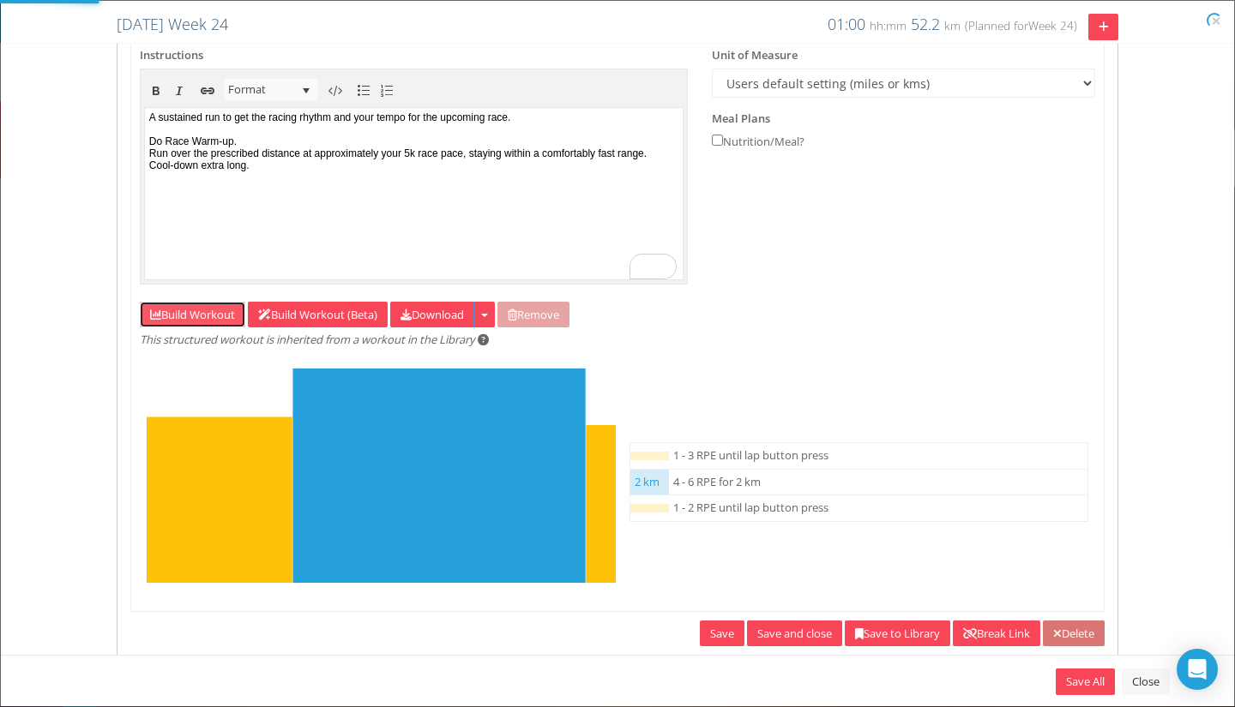
select select "Cooldown"
select select "Open"
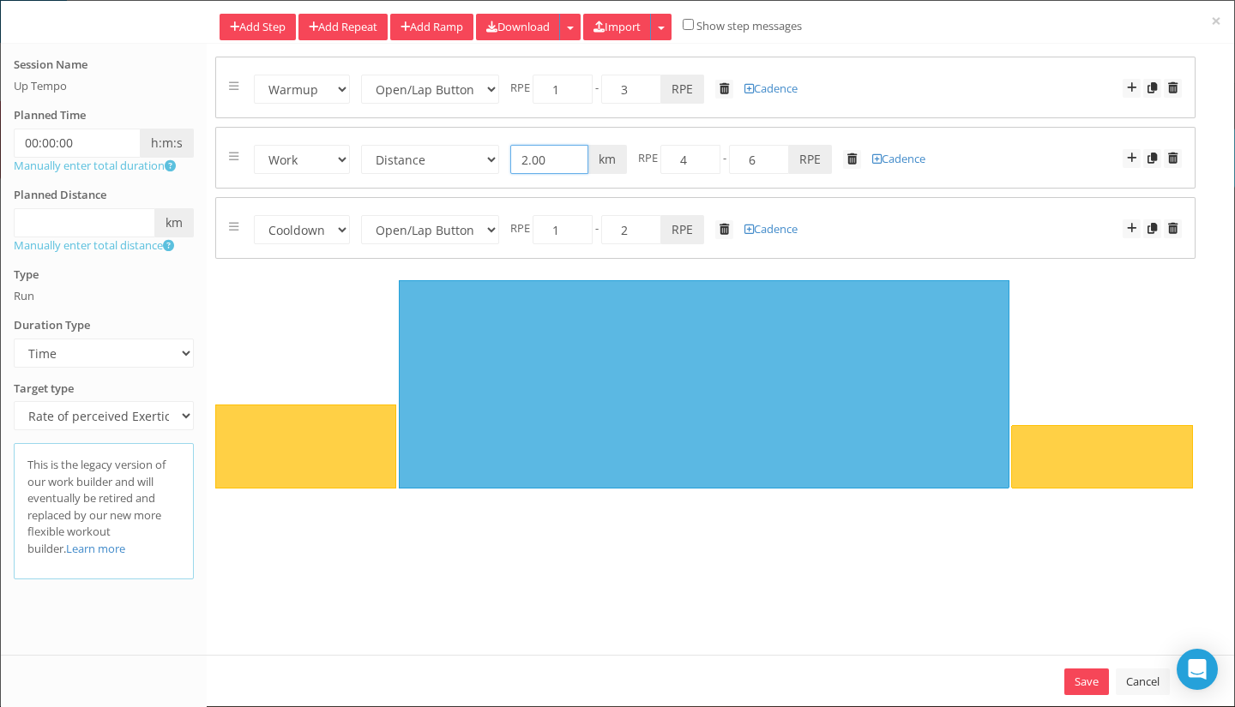
drag, startPoint x: 552, startPoint y: 159, endPoint x: 501, endPoint y: 163, distance: 51.6
click at [501, 163] on form "Warmup Work Rest Cooldown Time Distance Open/Lap Button 00:30:00 h:m:s 2.00 km …" at bounding box center [705, 157] width 953 height 33
type input "3.00"
click at [458, 225] on select "Time Distance Open/Lap Button" at bounding box center [430, 229] width 138 height 29
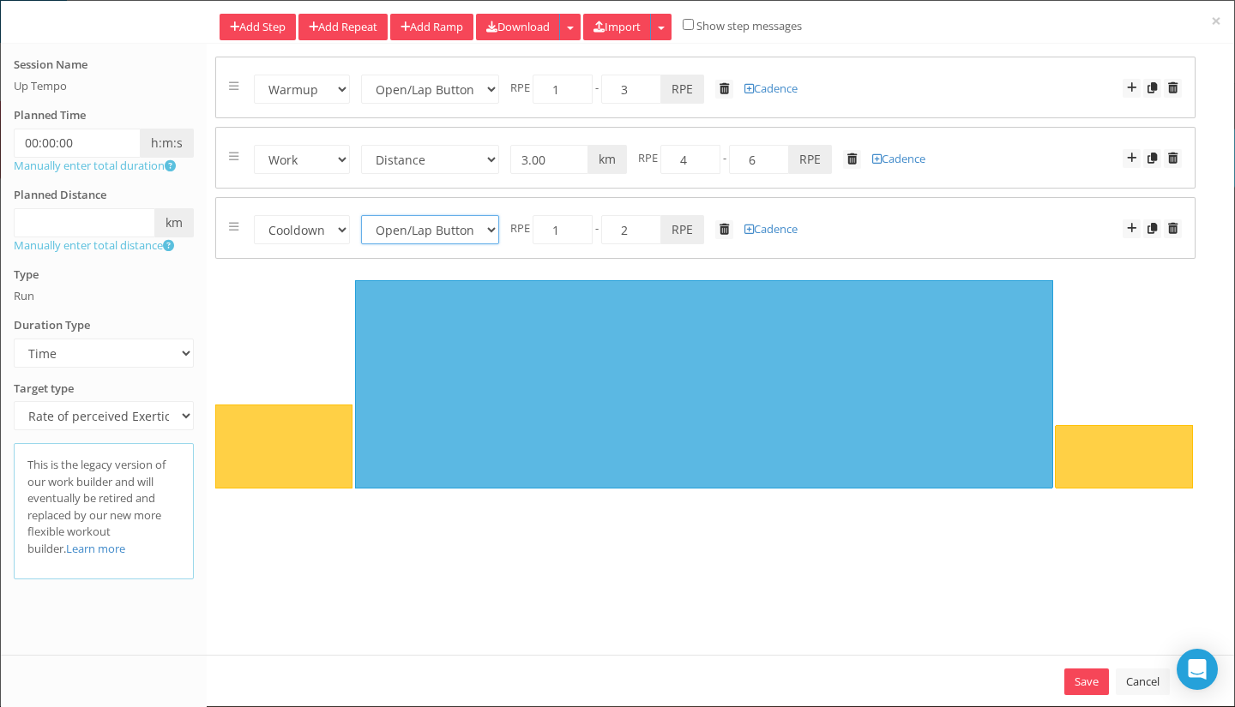
select select "Distance"
click at [361, 215] on select "Time Distance Open/Lap Button" at bounding box center [430, 229] width 138 height 29
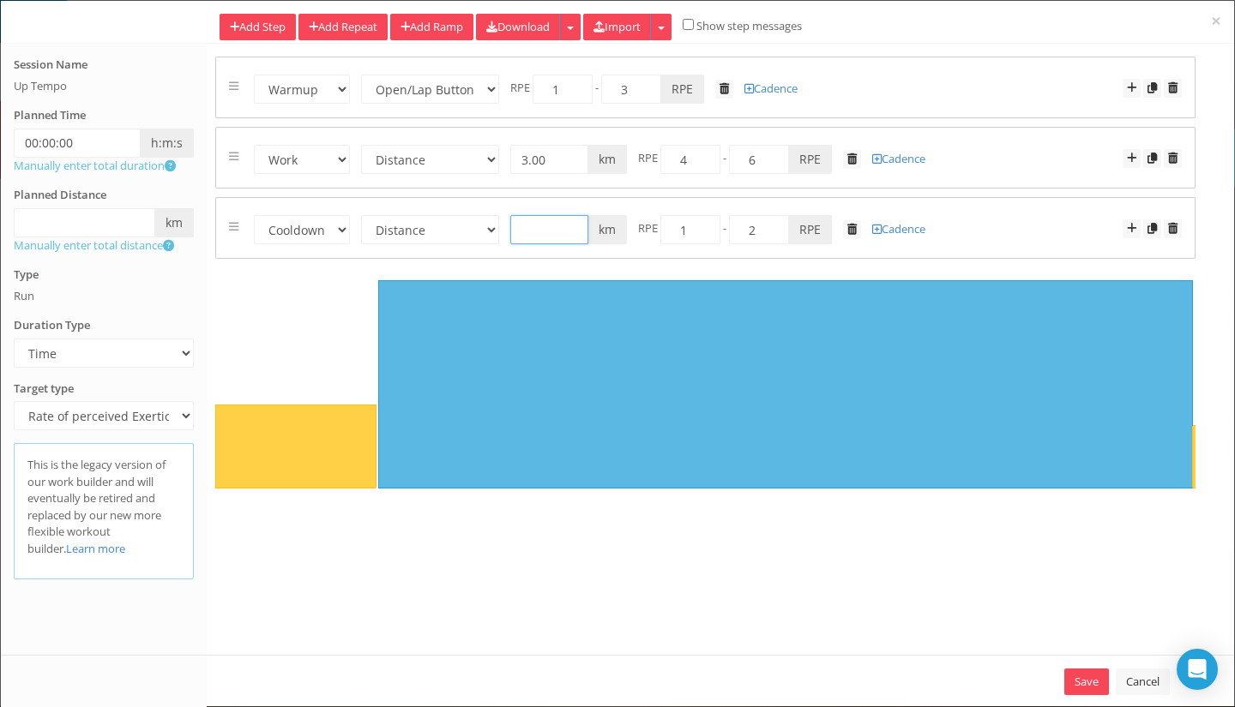
click at [537, 232] on input "text" at bounding box center [549, 229] width 78 height 29
type input "5"
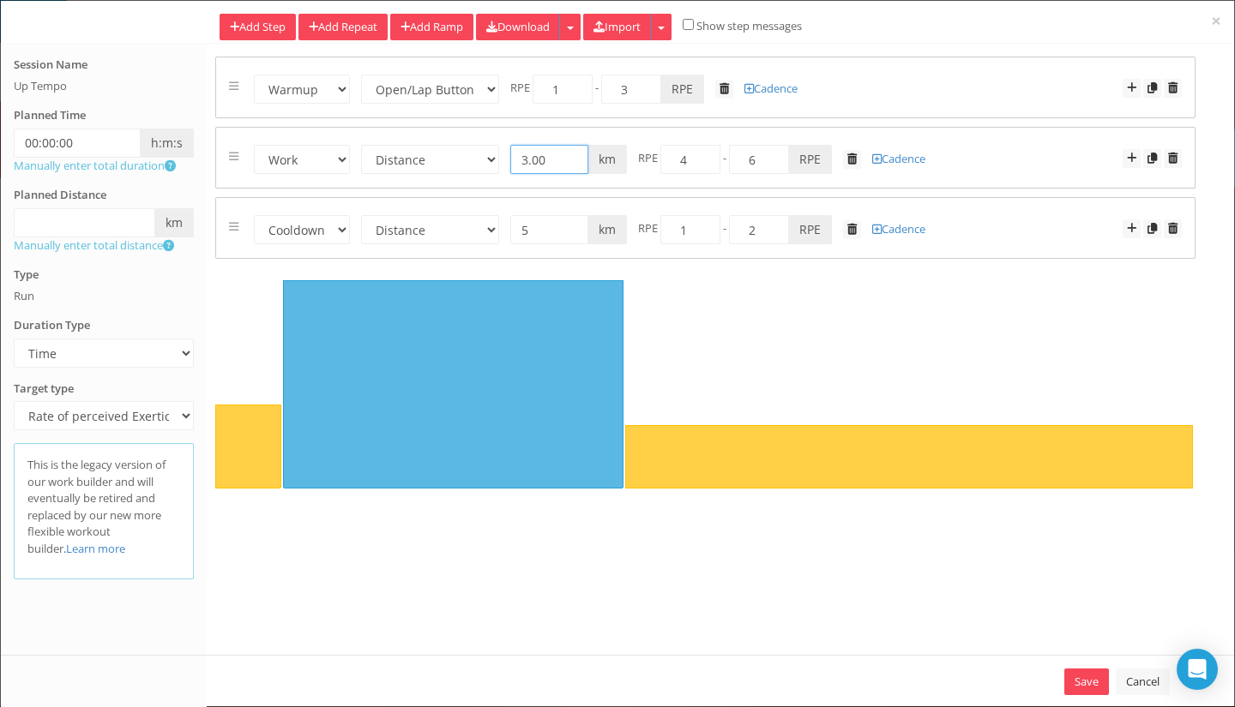
drag, startPoint x: 561, startPoint y: 163, endPoint x: 509, endPoint y: 162, distance: 52.3
click at [503, 164] on form "Warmup Work Rest Cooldown Time Distance Open/Lap Button 00:30:00 h:m:s 3.00 km …" at bounding box center [705, 157] width 953 height 33
type input "5"
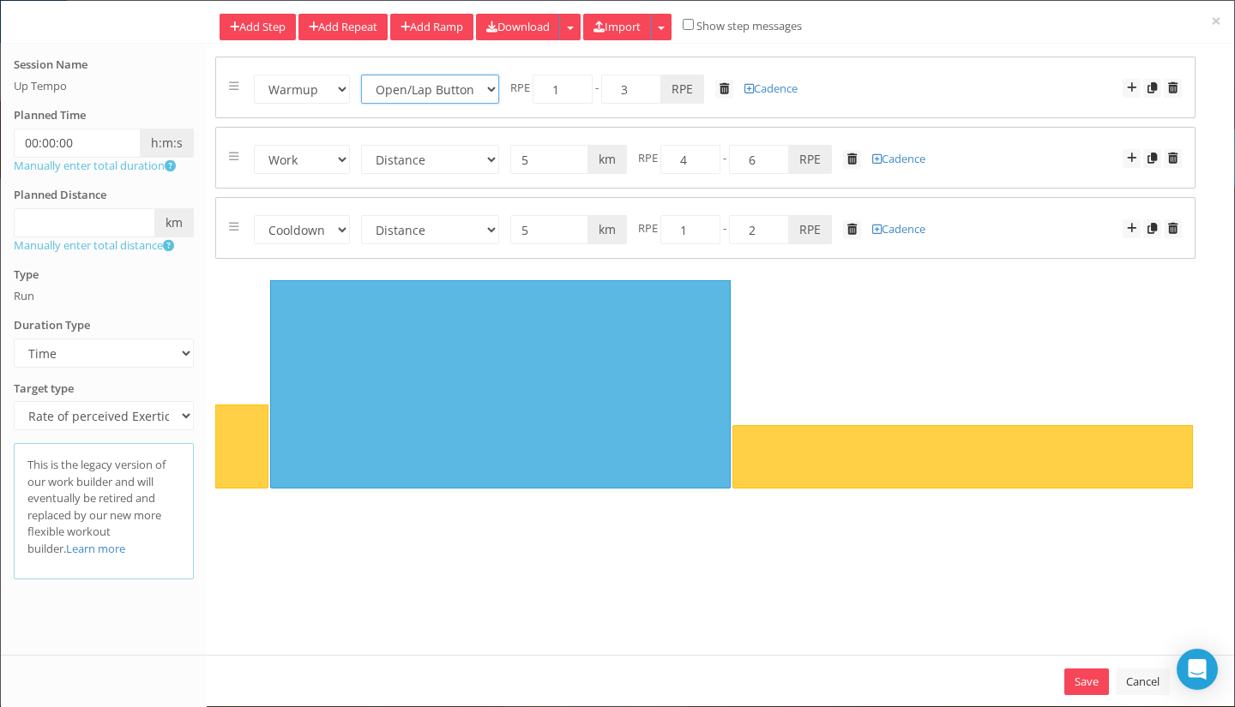
click at [485, 87] on select "Time Distance Open/Lap Button" at bounding box center [430, 89] width 138 height 29
select select "Distance"
click at [361, 75] on select "Time Distance Open/Lap Button" at bounding box center [430, 89] width 138 height 29
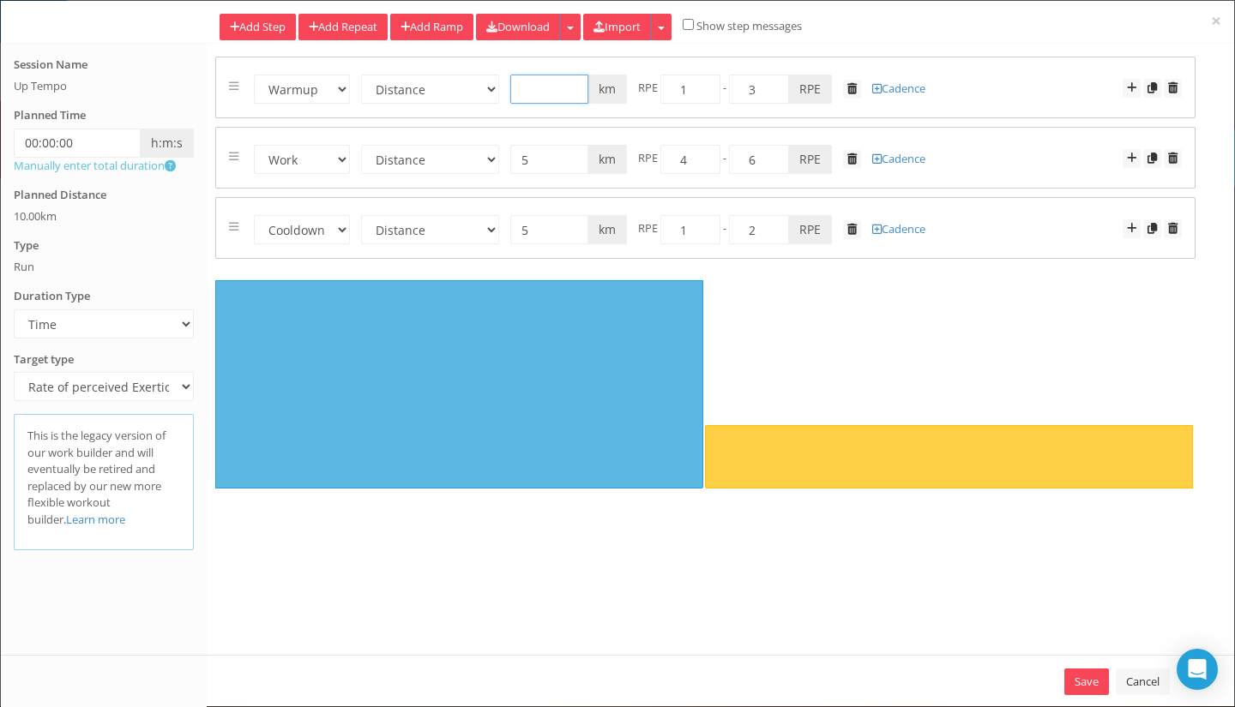
click at [520, 85] on input "text" at bounding box center [549, 89] width 78 height 29
type input "3"
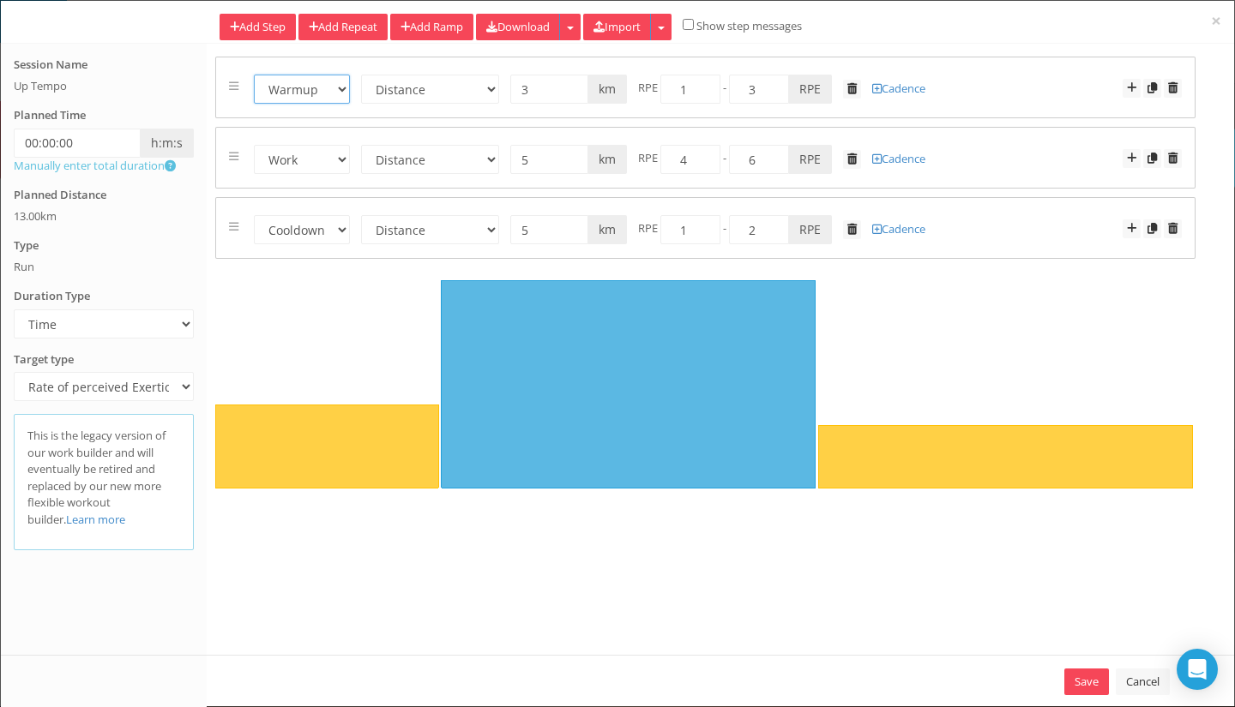
click at [338, 90] on select "Warmup Work Rest Cooldown" at bounding box center [302, 89] width 96 height 29
click at [334, 90] on select "Warmup Work Rest Cooldown" at bounding box center [302, 89] width 96 height 29
click at [1203, 261] on div "Warmup Work Rest Cooldown Time Distance Open/Lap Button 00:15:00 h:m:s 3 km mil…" at bounding box center [705, 162] width 1006 height 211
click at [473, 18] on link "Add Ramp" at bounding box center [431, 27] width 83 height 27
select select "Work"
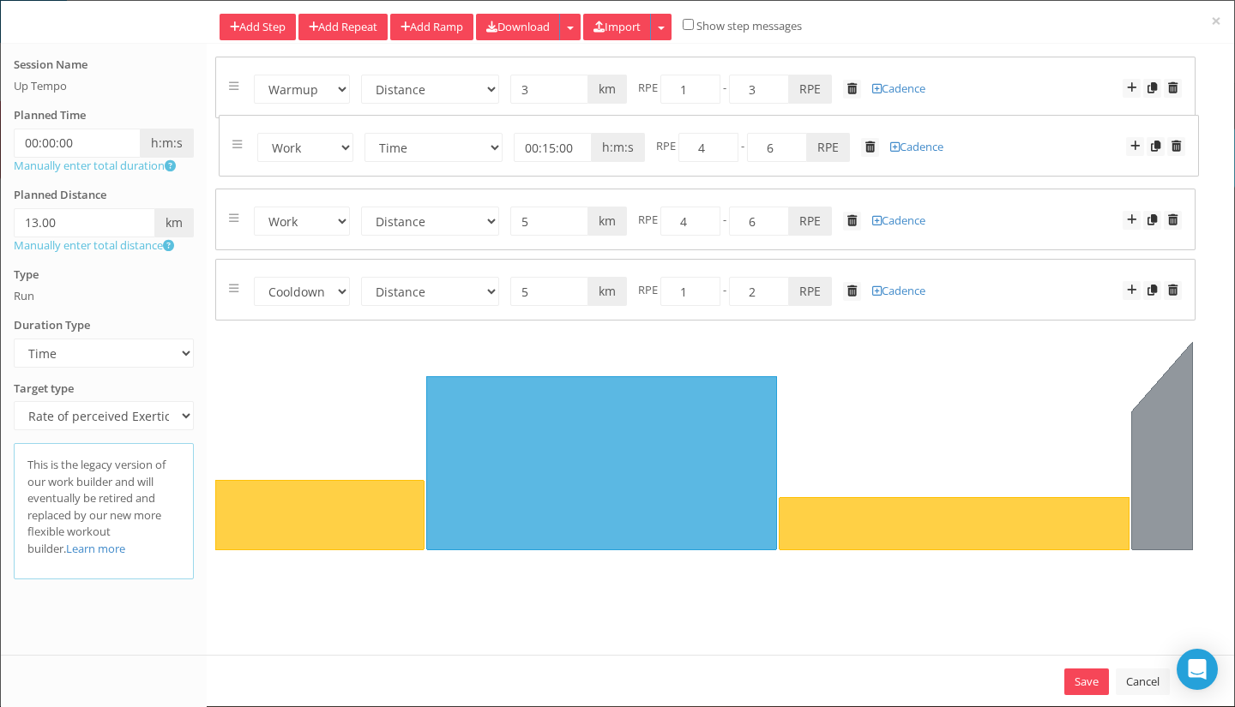
drag, startPoint x: 232, startPoint y: 293, endPoint x: 232, endPoint y: 141, distance: 151.8
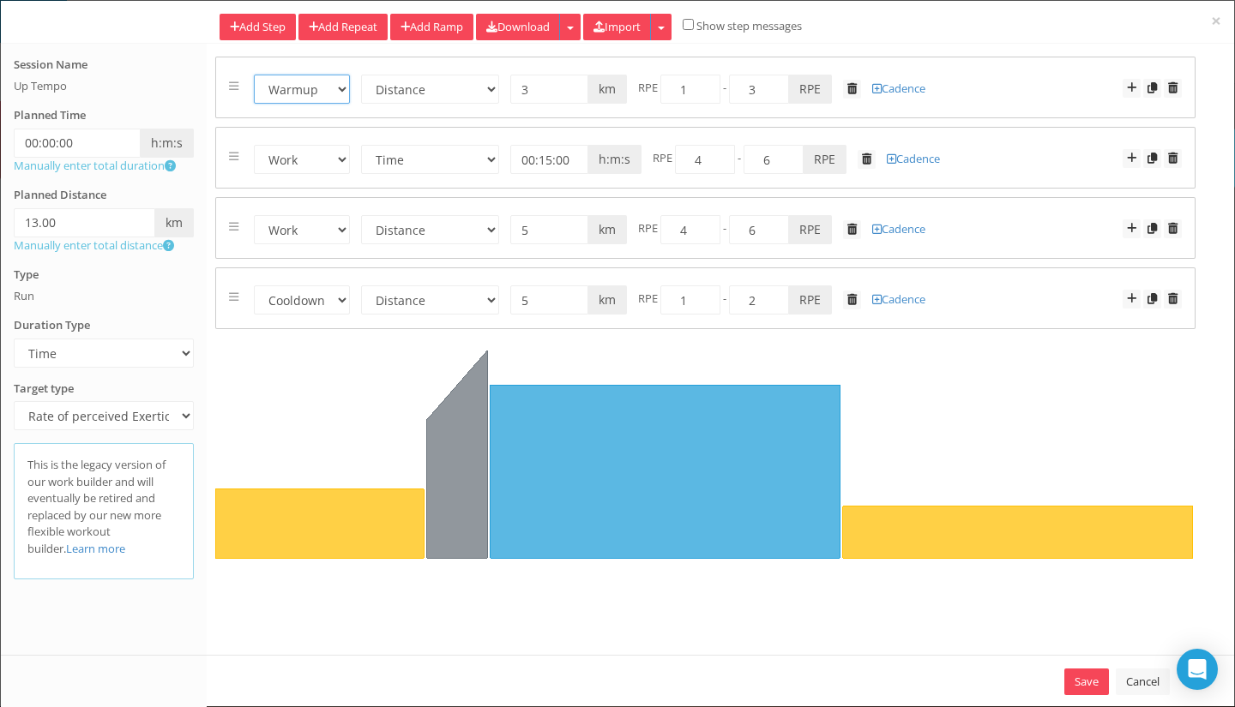
click at [312, 90] on select "Warmup Work Rest Cooldown" at bounding box center [302, 89] width 96 height 29
click at [310, 101] on select "Warmup Work Rest Cooldown" at bounding box center [302, 89] width 96 height 29
click at [310, 158] on select "Warmup Work Rest Cooldown" at bounding box center [302, 159] width 96 height 29
select select "Warmup"
click at [254, 145] on select "Warmup Work Rest Cooldown" at bounding box center [302, 159] width 96 height 29
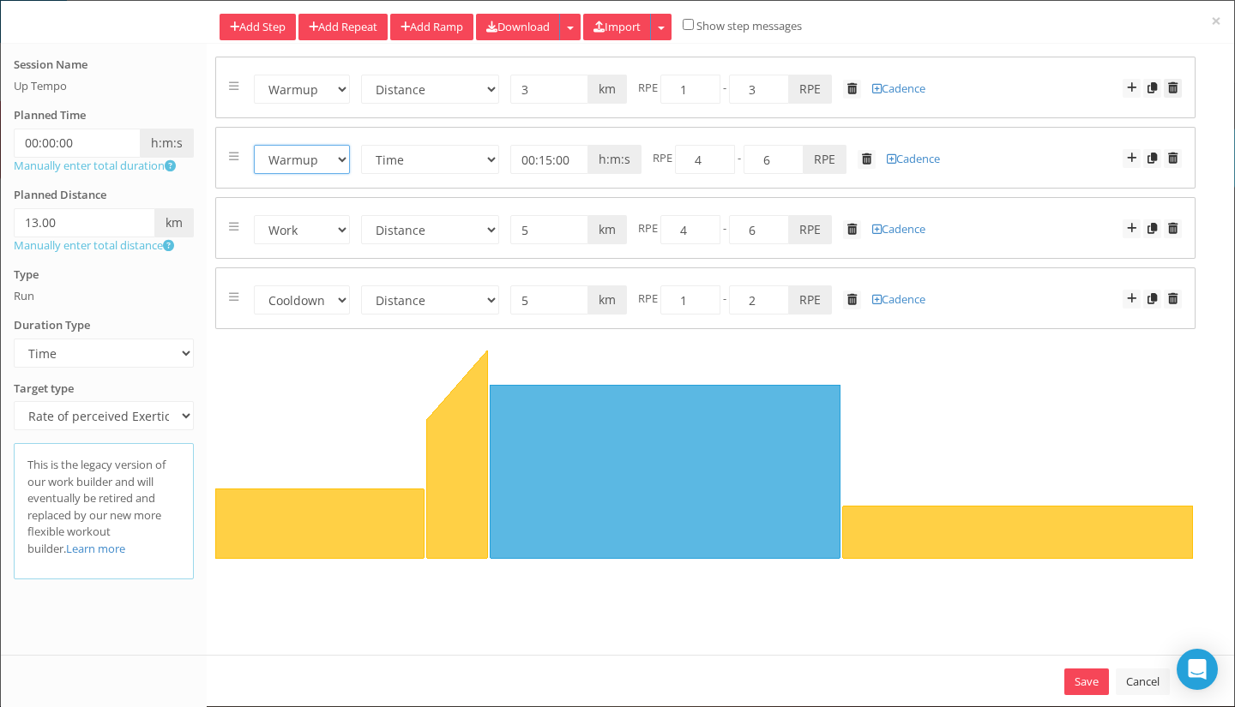
click at [1174, 95] on link at bounding box center [1173, 88] width 18 height 19
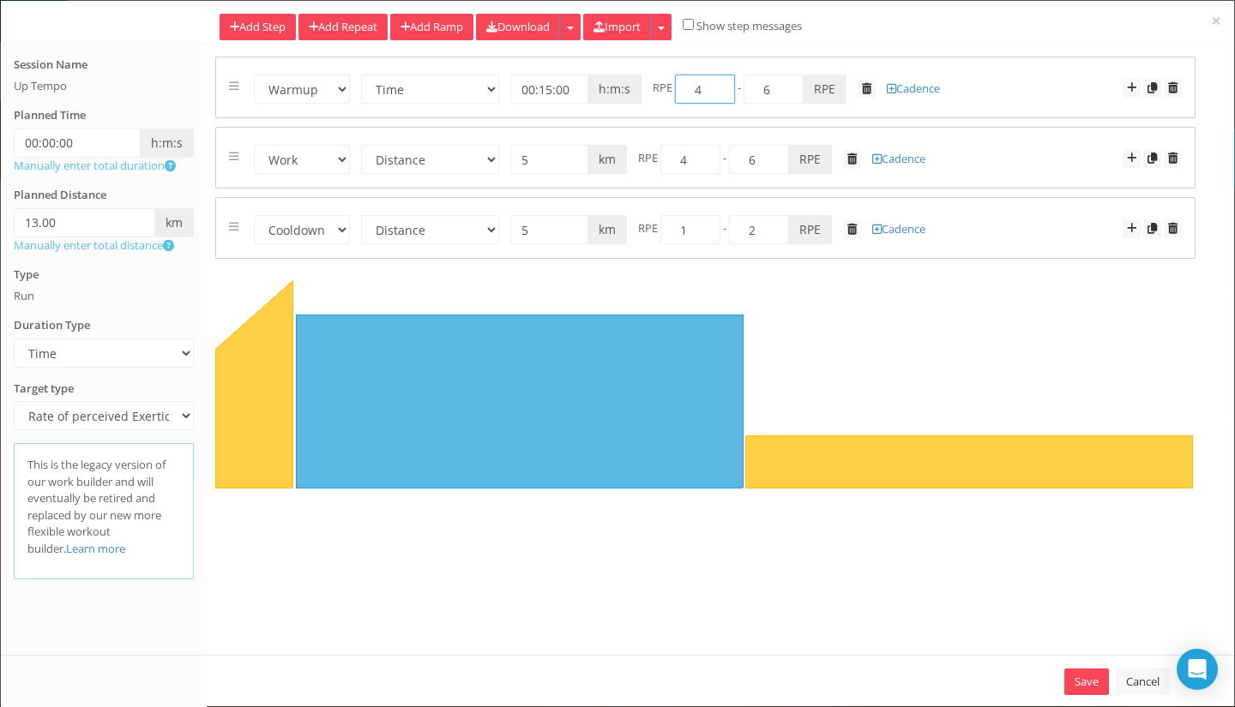
drag, startPoint x: 707, startPoint y: 92, endPoint x: 695, endPoint y: 93, distance: 12.0
click at [695, 93] on input "4" at bounding box center [705, 89] width 60 height 29
type input "1"
drag, startPoint x: 767, startPoint y: 87, endPoint x: 756, endPoint y: 90, distance: 11.4
click at [756, 90] on input "6" at bounding box center [773, 89] width 60 height 29
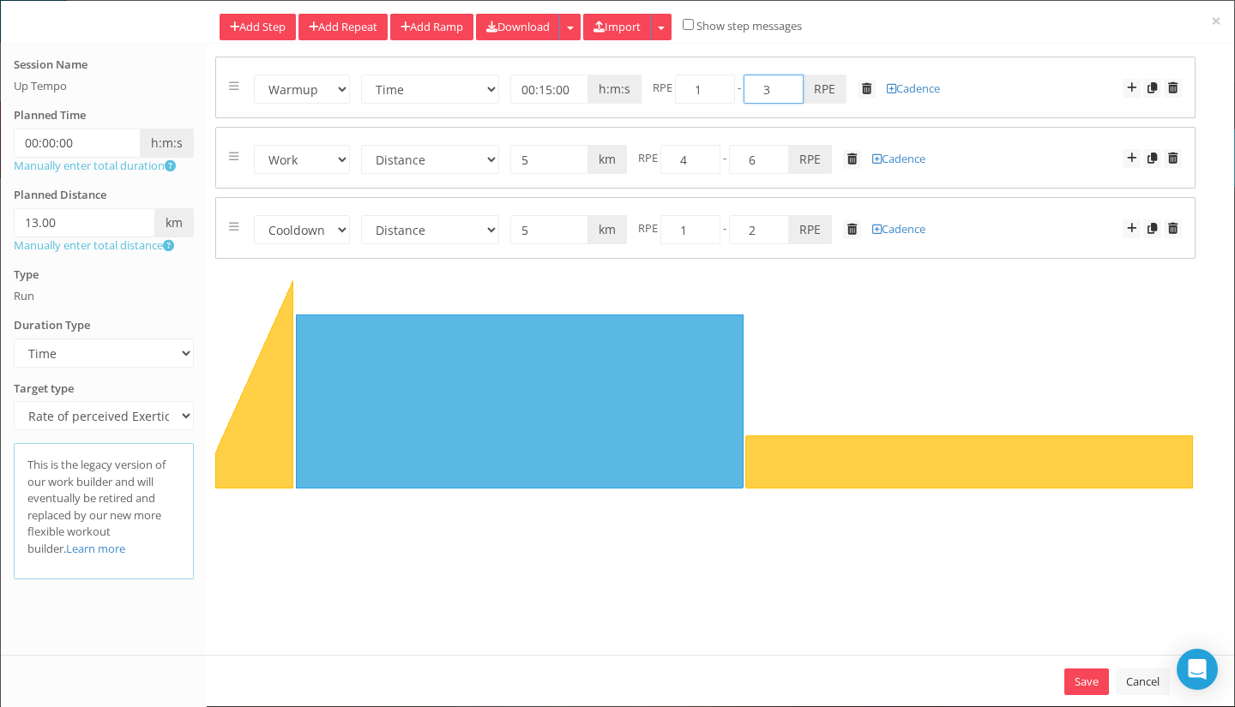
type input "3"
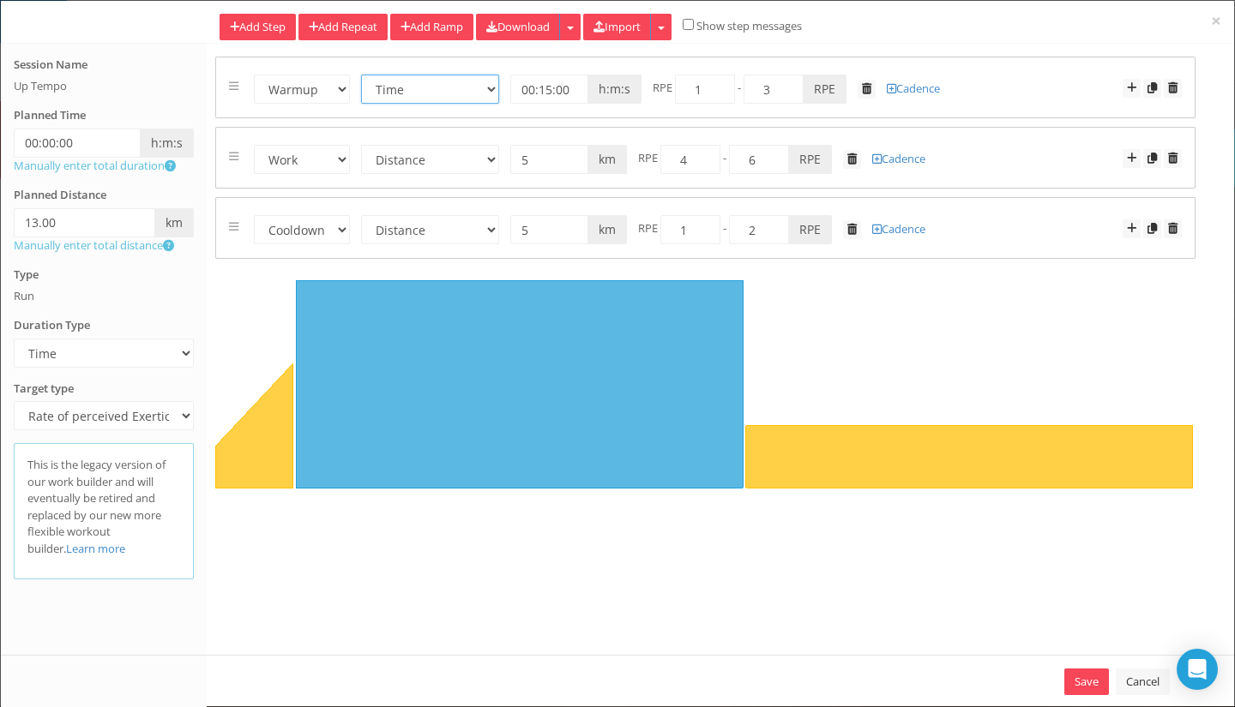
click at [454, 86] on select "Time Distance Open/Lap Button" at bounding box center [430, 89] width 138 height 29
select select "Distance"
click at [361, 75] on select "Time Distance Open/Lap Button" at bounding box center [430, 89] width 138 height 29
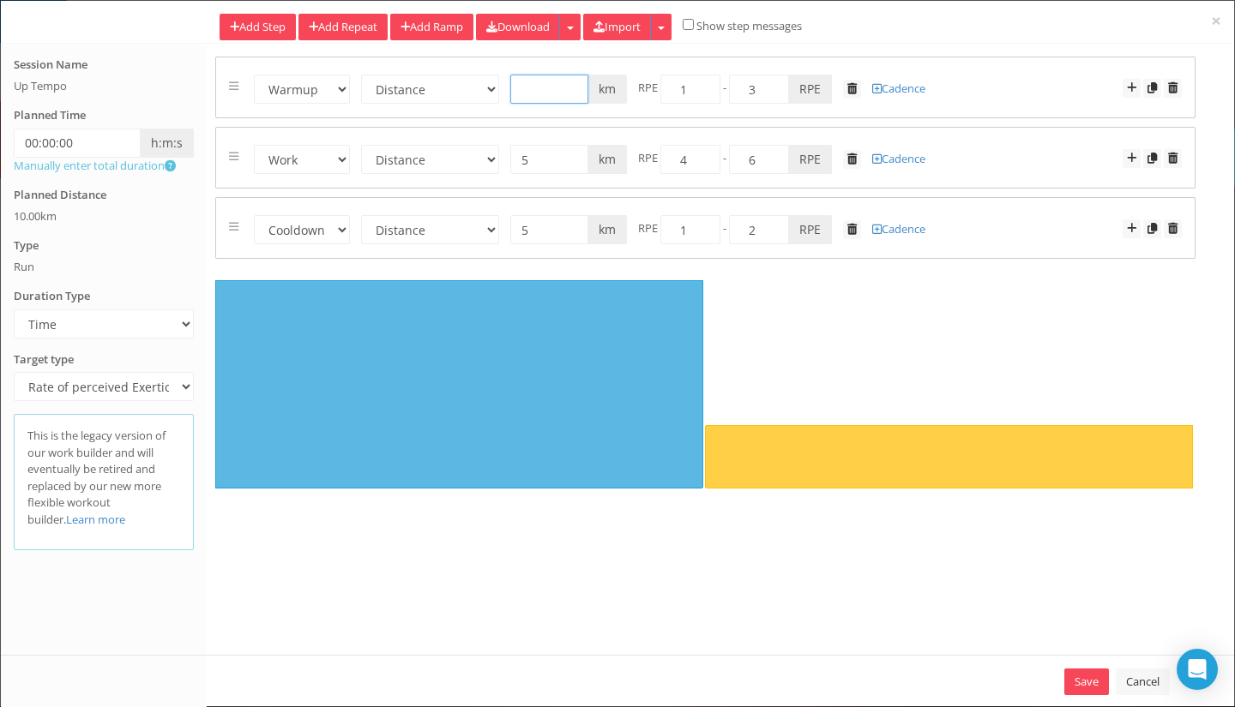
click at [528, 87] on input "text" at bounding box center [549, 89] width 78 height 29
type input "3"
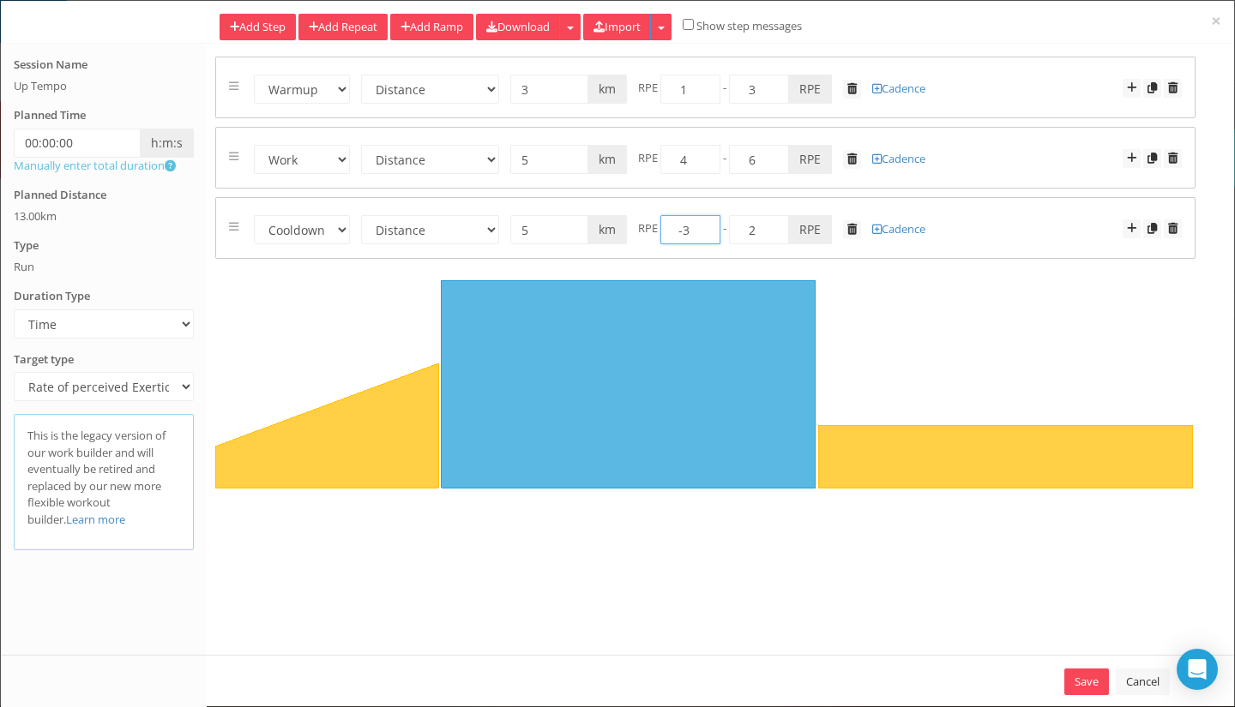
drag, startPoint x: 694, startPoint y: 237, endPoint x: 676, endPoint y: 230, distance: 19.3
click at [675, 237] on input "-3" at bounding box center [690, 229] width 60 height 29
drag, startPoint x: 677, startPoint y: 226, endPoint x: 695, endPoint y: 227, distance: 17.2
click at [696, 229] on input "1" at bounding box center [690, 229] width 60 height 29
type input "2"
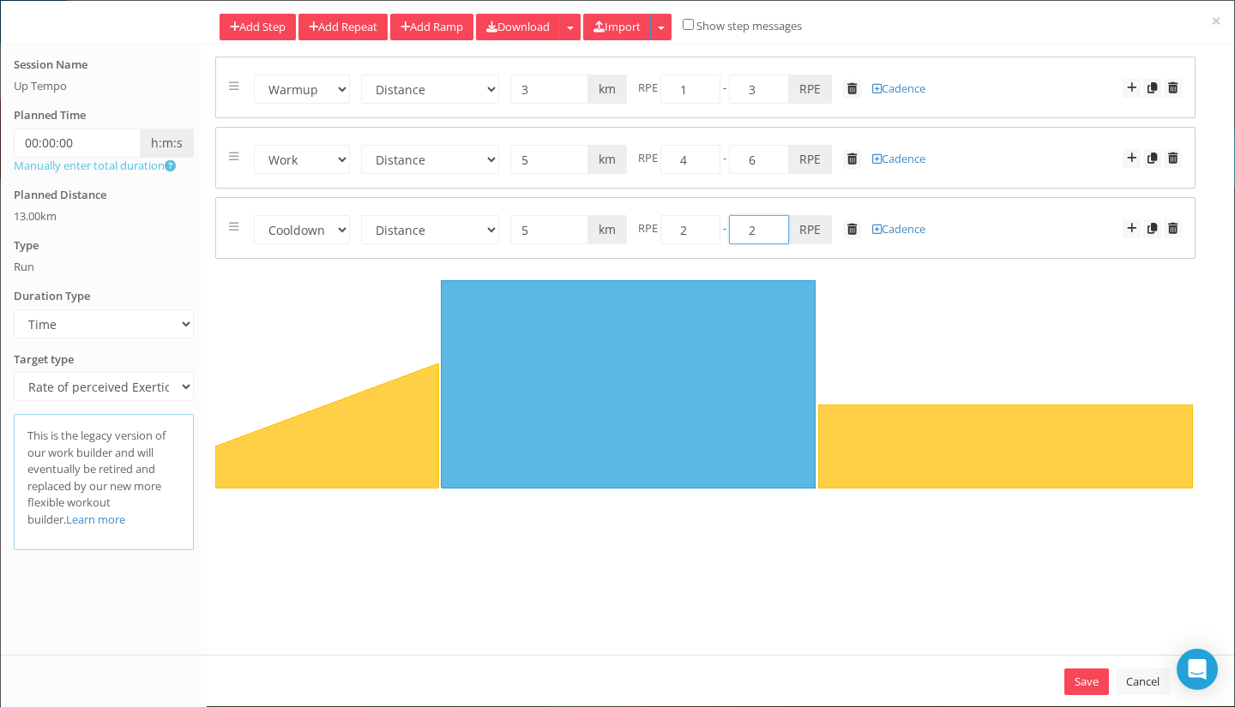
drag, startPoint x: 750, startPoint y: 232, endPoint x: 765, endPoint y: 222, distance: 17.4
click at [765, 222] on input "2" at bounding box center [759, 229] width 60 height 29
type input "3"
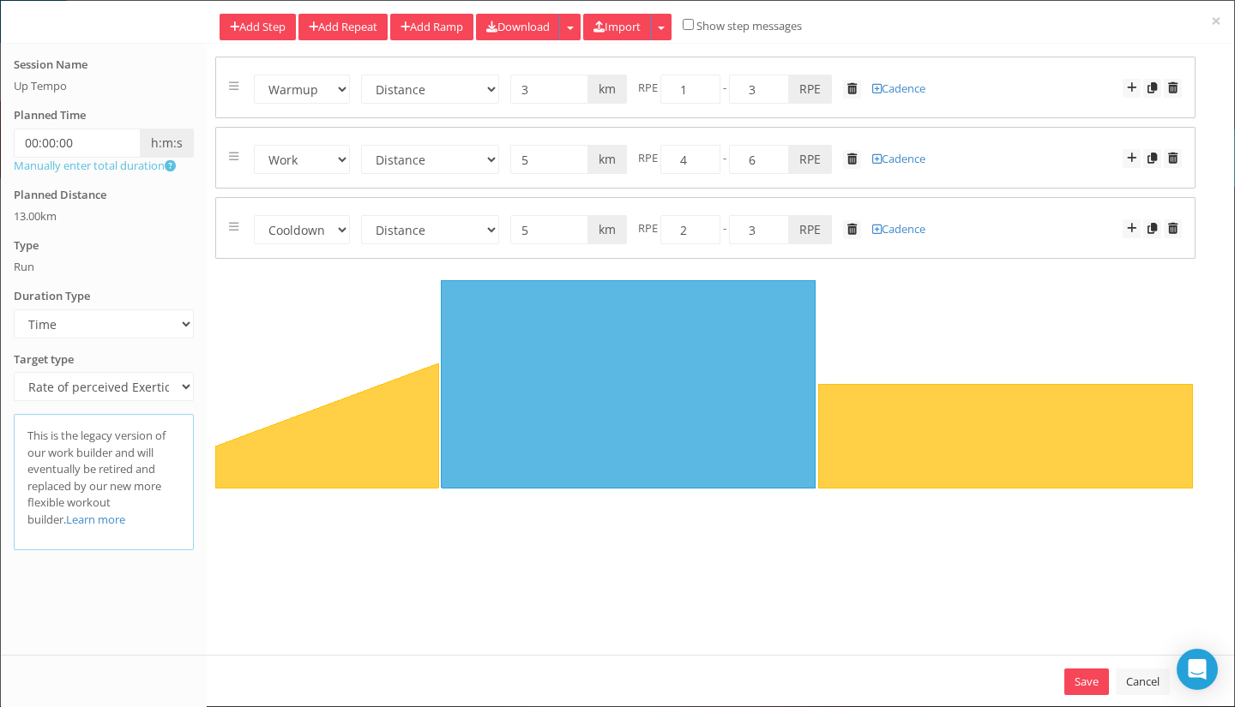
drag, startPoint x: 1207, startPoint y: 268, endPoint x: 1203, endPoint y: 280, distance: 13.3
click at [1205, 268] on div at bounding box center [705, 388] width 1006 height 240
click at [1086, 689] on link "Save" at bounding box center [1086, 682] width 45 height 27
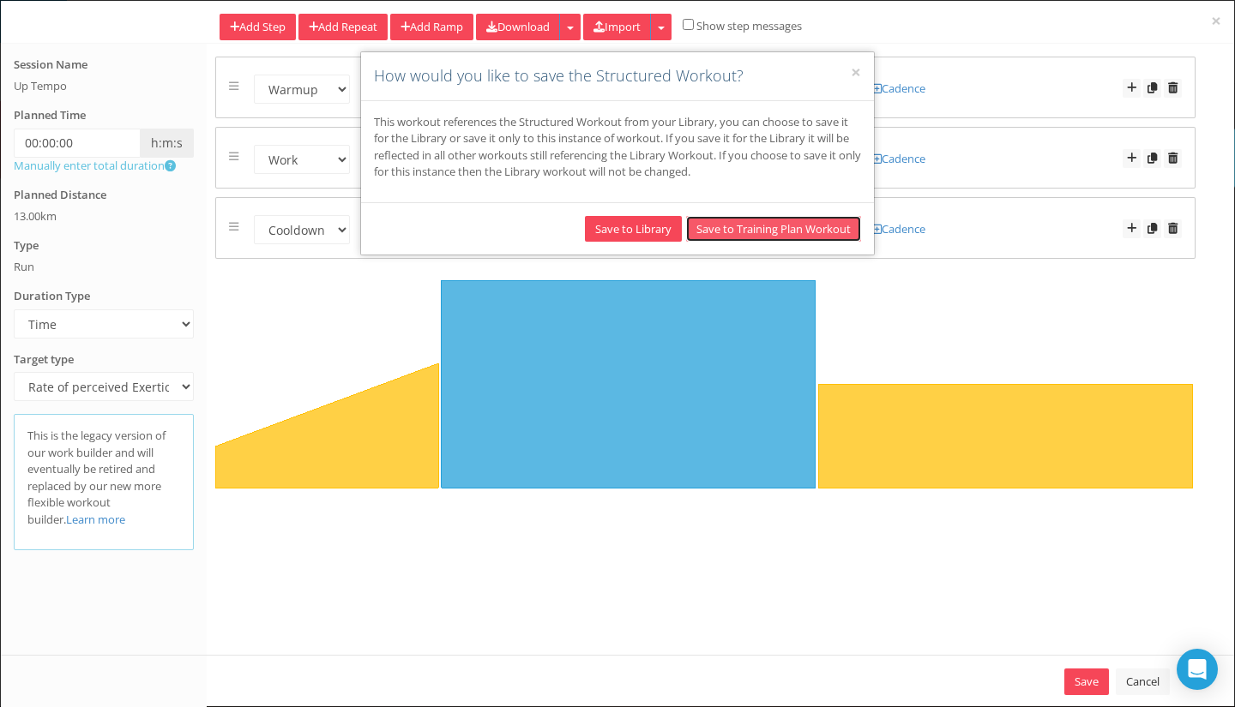
click at [746, 226] on button "Save to Training Plan Workout" at bounding box center [773, 229] width 175 height 27
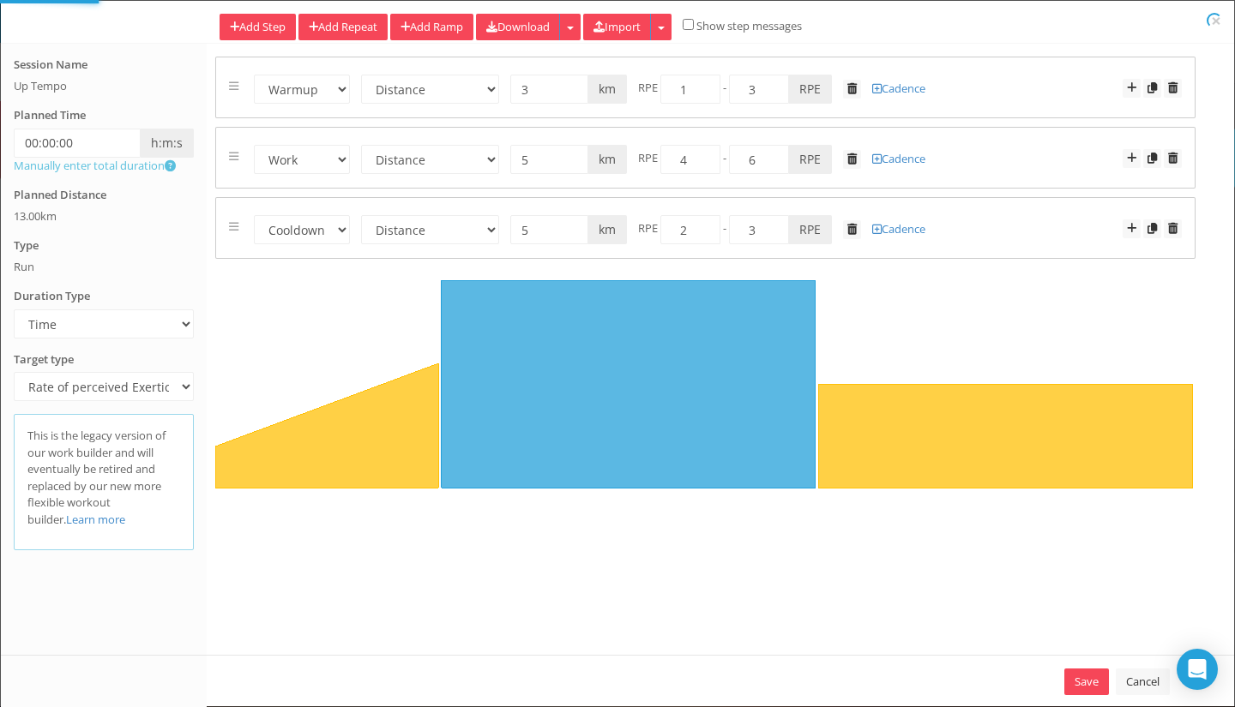
type input "13"
select select "Distance"
select select "Work"
select select "Distance"
select select "Cooldown"
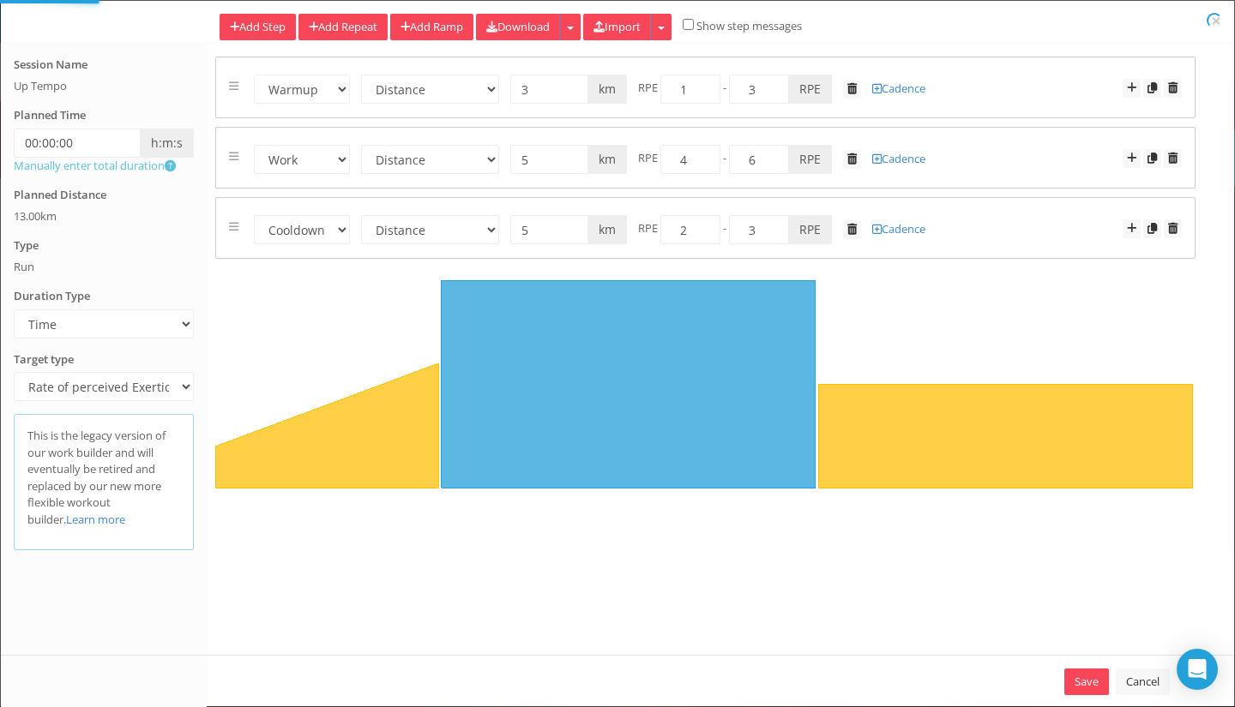
select select "Distance"
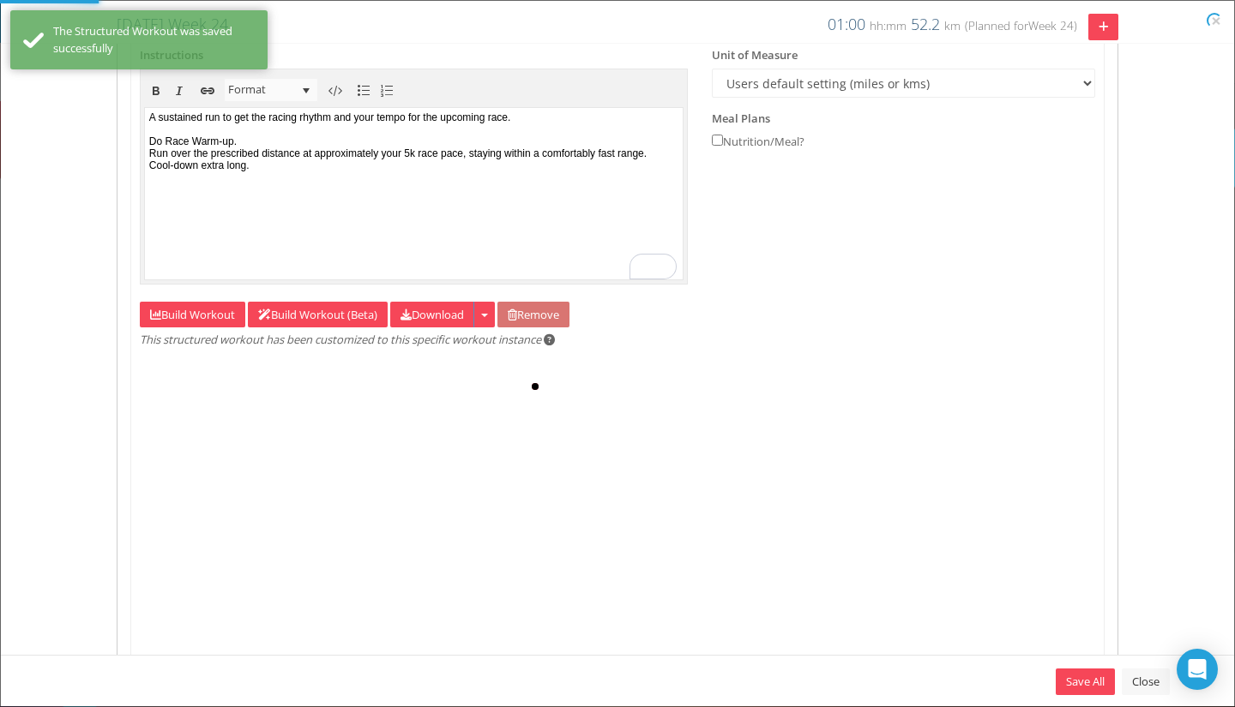
type input "13"
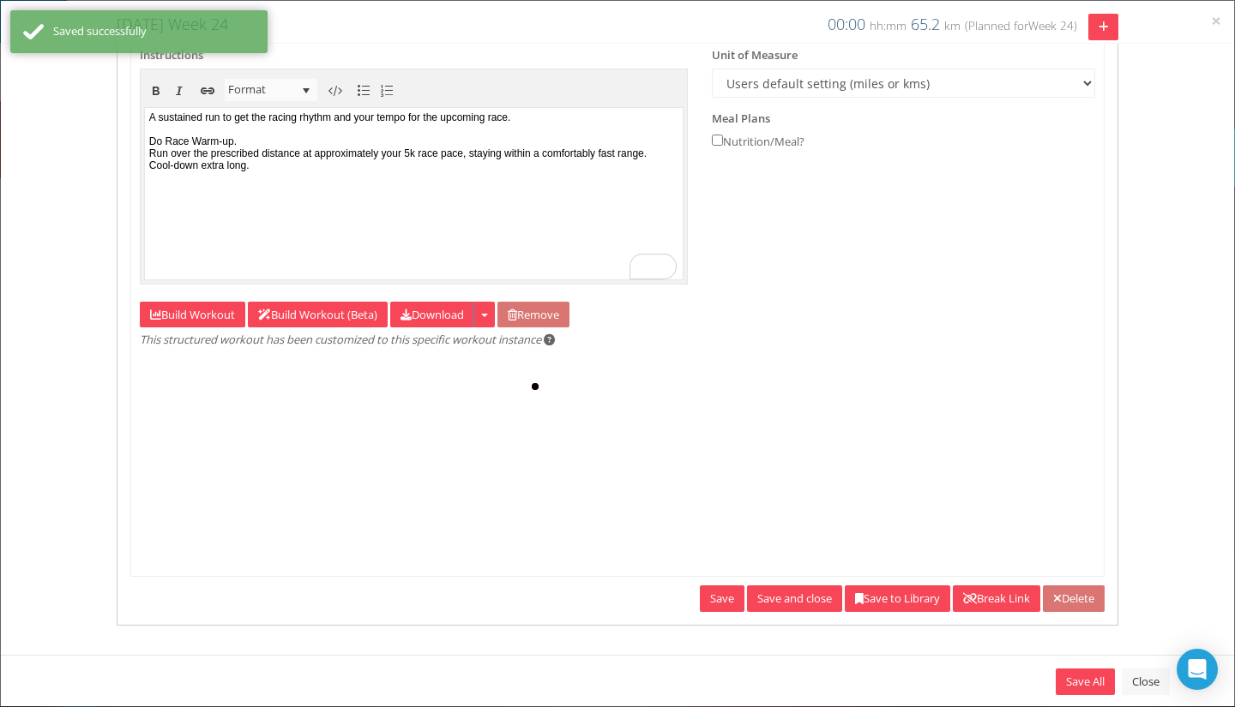
scroll to position [0, 0]
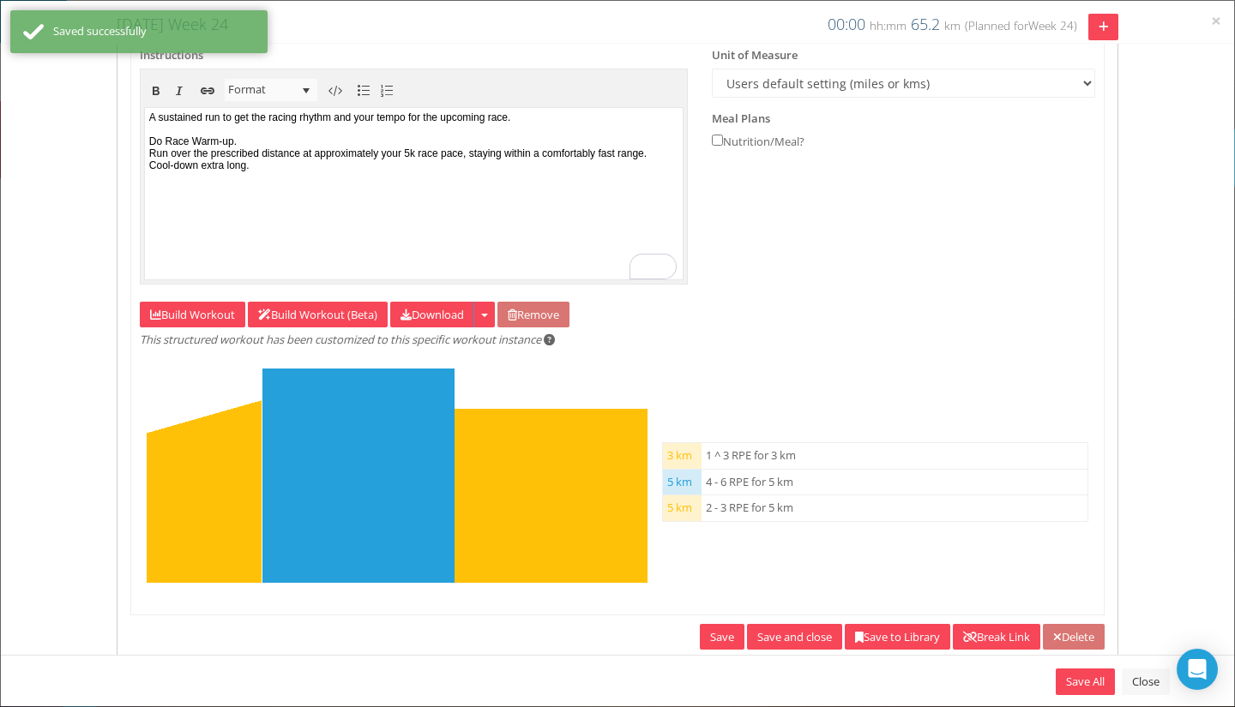
click at [387, 184] on div at bounding box center [413, 178] width 530 height 12
drag, startPoint x: 332, startPoint y: 196, endPoint x: 466, endPoint y: 170, distance: 136.2
click at [340, 192] on body "A sustained run to get the racing rhythm and your tempo for the upcoming race. …" at bounding box center [413, 192] width 539 height 171
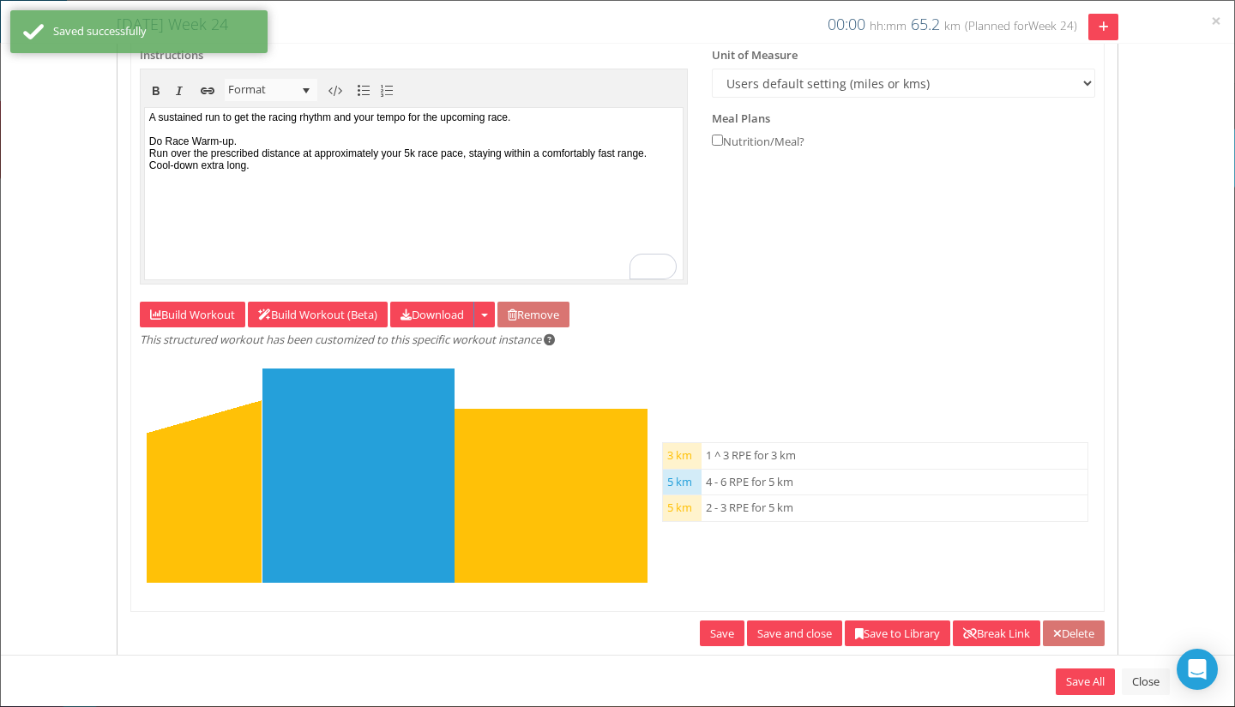
click at [473, 166] on body "A sustained run to get the racing rhythm and your tempo for the upcoming race. …" at bounding box center [413, 192] width 539 height 171
click at [466, 163] on body "A sustained run to get the racing rhythm and your tempo for the upcoming race. …" at bounding box center [413, 192] width 539 height 171
click at [489, 160] on body "A sustained run to get the racing rhythm and your tempo for the upcoming race. …" at bounding box center [413, 192] width 539 height 171
drag, startPoint x: 575, startPoint y: 138, endPoint x: 593, endPoint y: 127, distance: 21.2
click at [581, 135] on body "A sustained run to get the racing rhythm and your tempo for the upcoming race. …" at bounding box center [413, 192] width 539 height 171
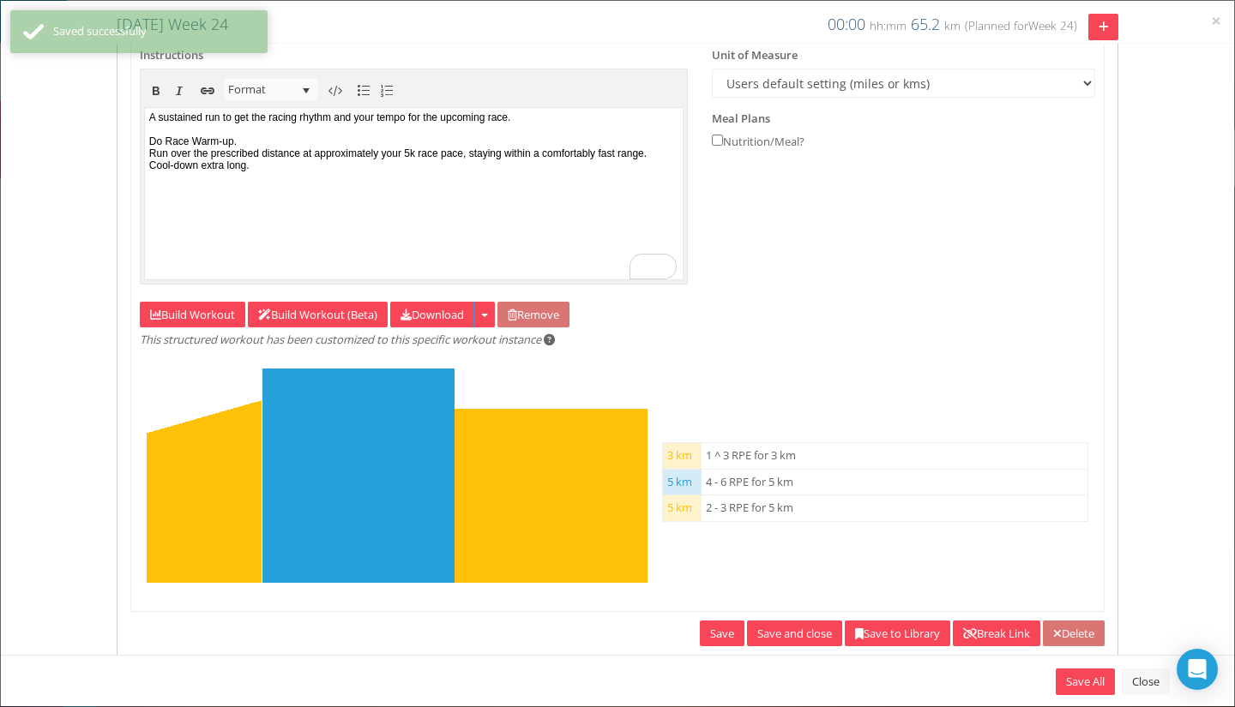
click at [602, 118] on body "A sustained run to get the racing rhythm and your tempo for the upcoming race. …" at bounding box center [413, 192] width 539 height 171
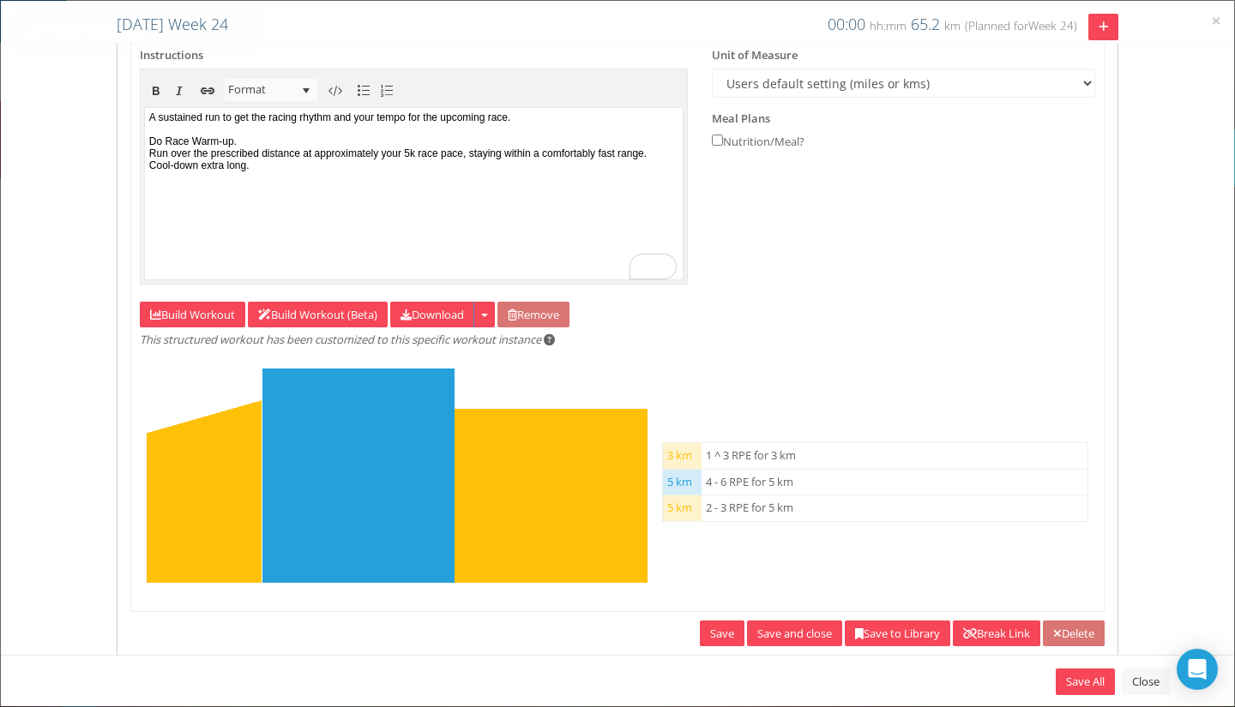
click at [605, 121] on body "A sustained run to get the racing rhythm and your tempo for the upcoming race. …" at bounding box center [413, 192] width 539 height 171
click at [622, 116] on body "A sustained run to get the racing rhythm and your tempo for the upcoming race. …" at bounding box center [413, 192] width 539 height 171
click at [608, 119] on body "A sustained run to get the racing rhythm and your tempo for the upcoming race. …" at bounding box center [413, 192] width 539 height 171
click at [573, 188] on body "A sustained run to get the racing rhythm and your tempo for the upcoming race. …" at bounding box center [413, 192] width 539 height 171
click at [587, 160] on body "A sustained run to get the racing rhythm and your tempo for the upcoming race. …" at bounding box center [413, 192] width 539 height 171
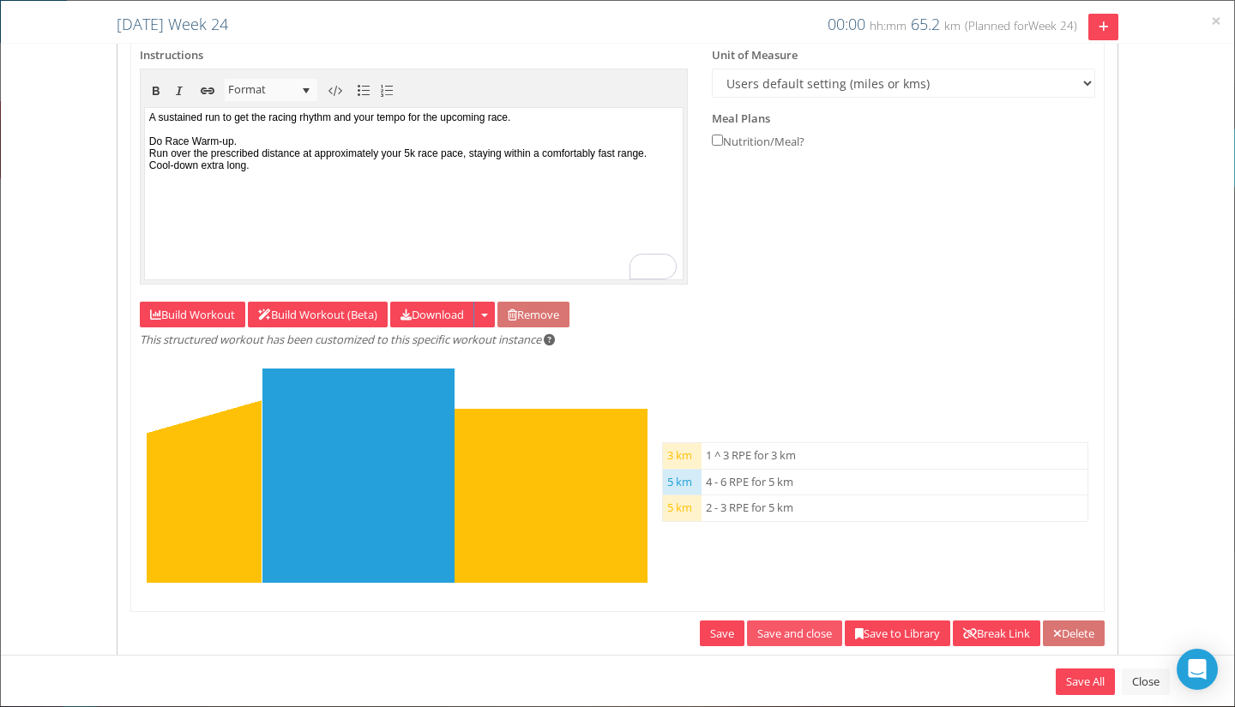
click at [757, 639] on link "Save and close" at bounding box center [794, 634] width 95 height 27
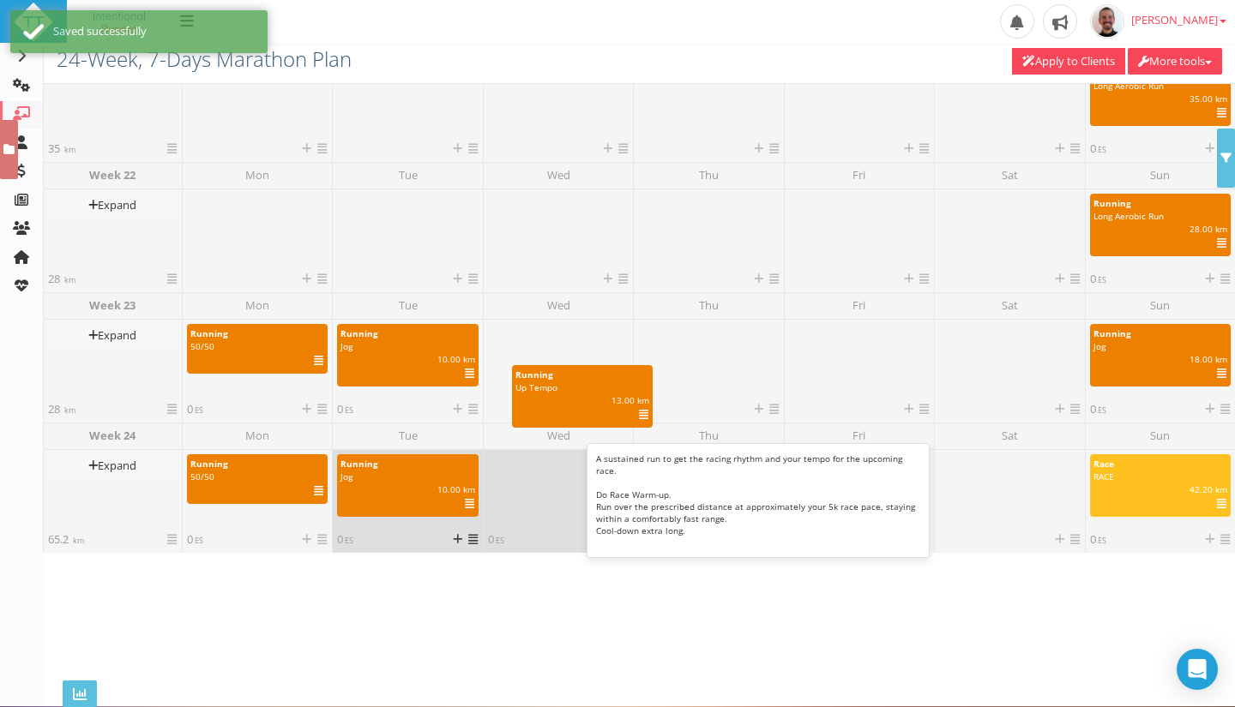
drag, startPoint x: 551, startPoint y: 470, endPoint x: 575, endPoint y: 381, distance: 92.4
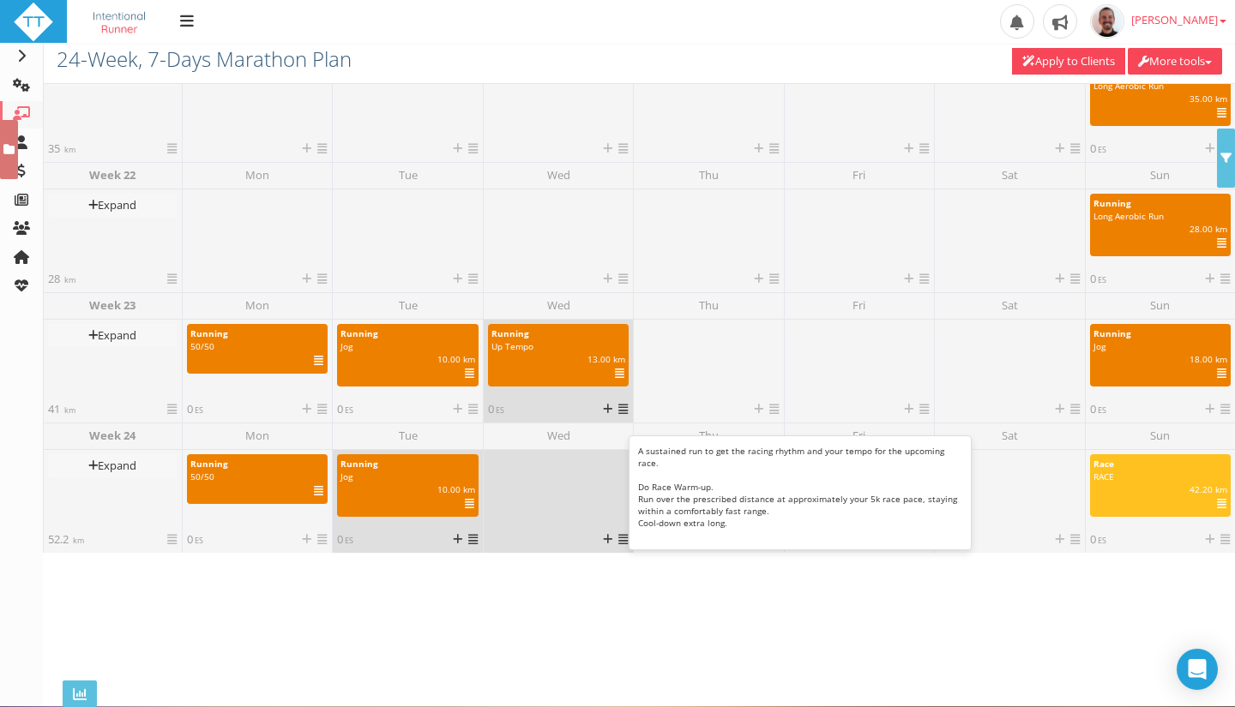
click at [617, 374] on icon at bounding box center [619, 374] width 9 height 1
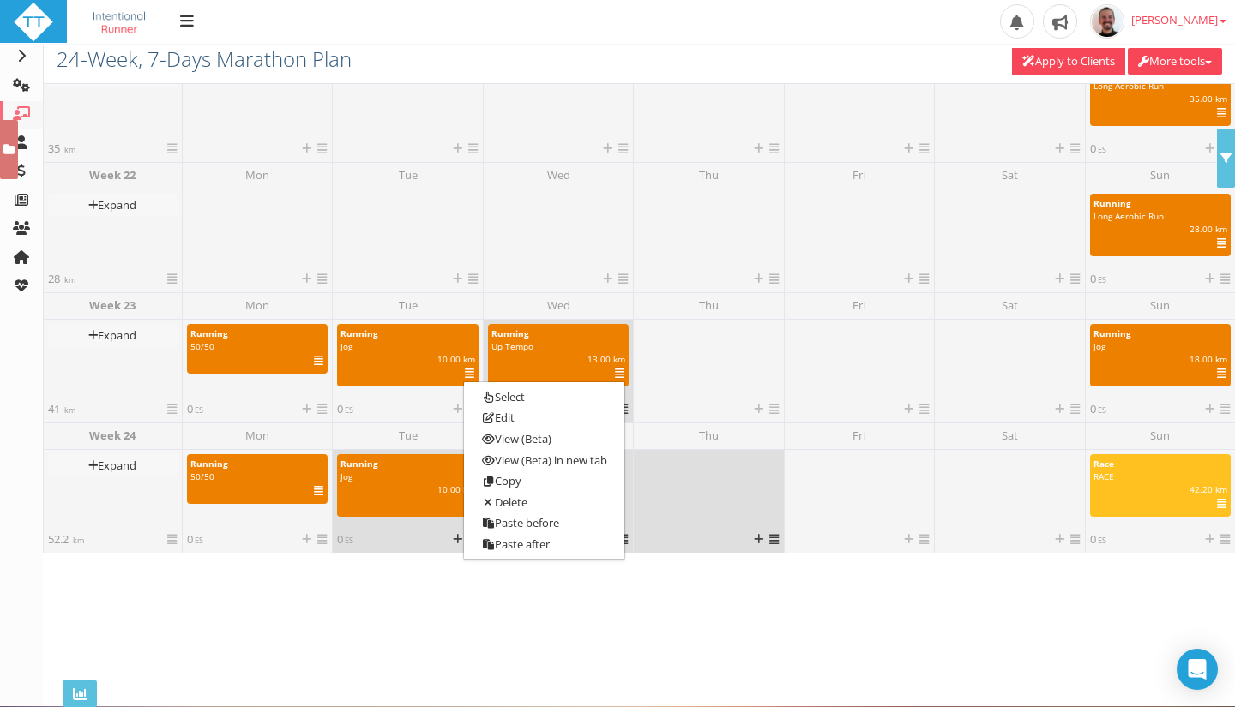
click at [670, 510] on div at bounding box center [708, 492] width 141 height 77
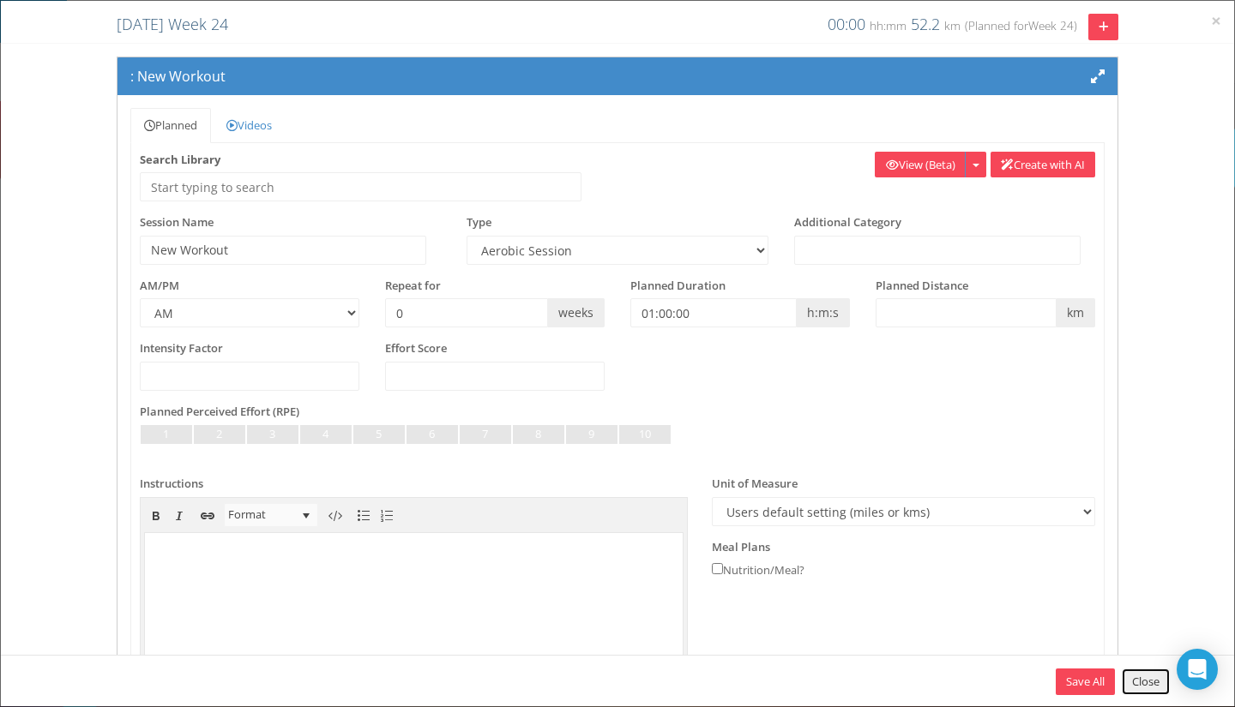
click at [1137, 675] on link "Close" at bounding box center [1146, 682] width 48 height 27
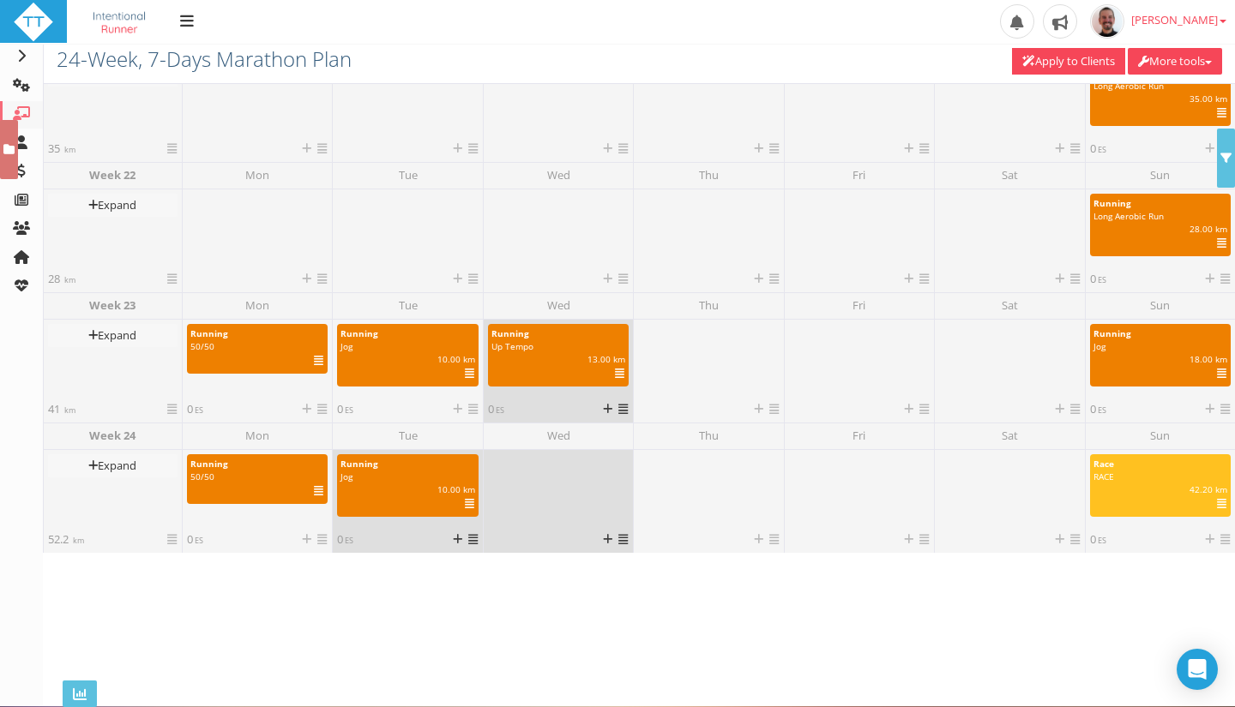
click at [622, 539] on icon at bounding box center [622, 539] width 9 height 11
click at [635, 608] on link "Paste" at bounding box center [650, 608] width 103 height 21
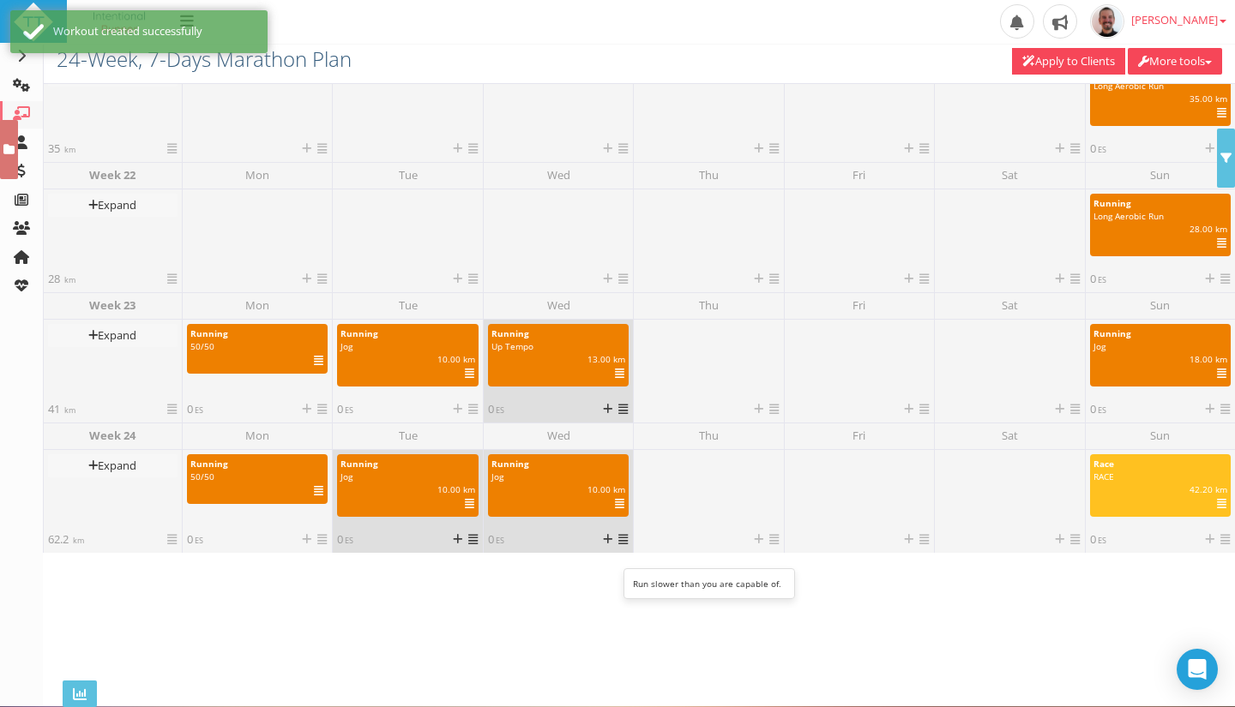
click at [615, 505] on icon at bounding box center [619, 504] width 9 height 1
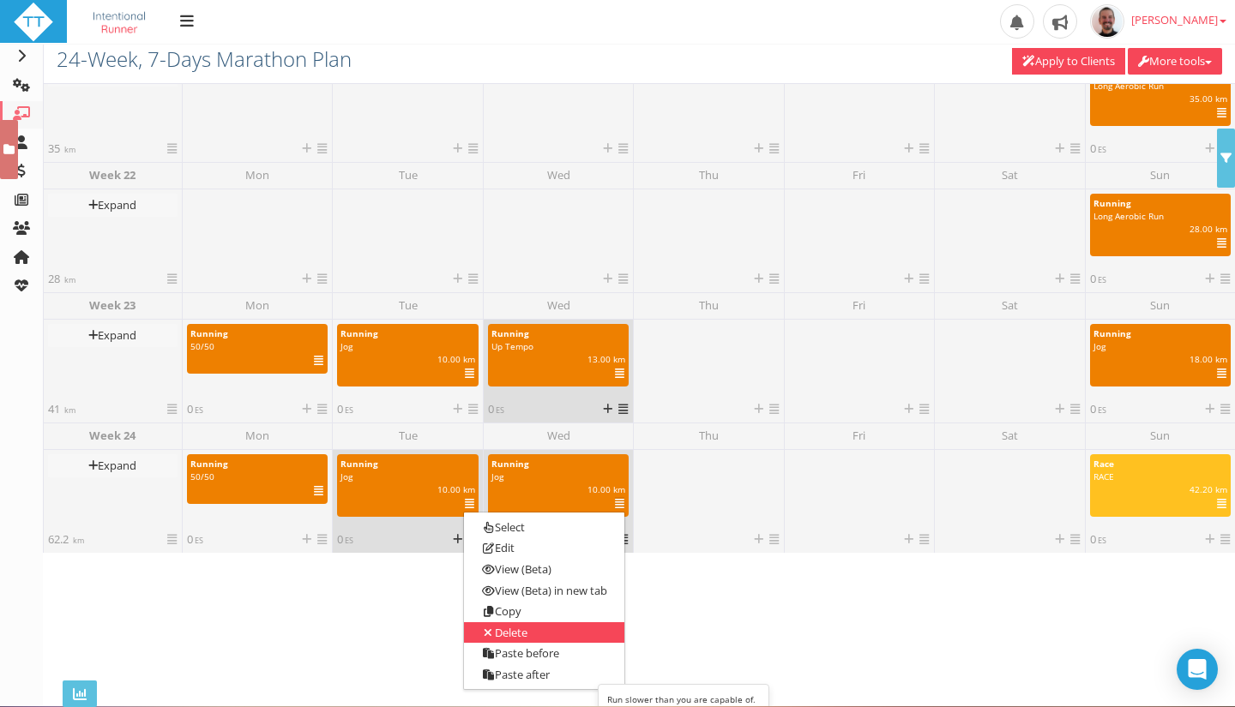
click at [583, 642] on link "Delete" at bounding box center [544, 633] width 160 height 21
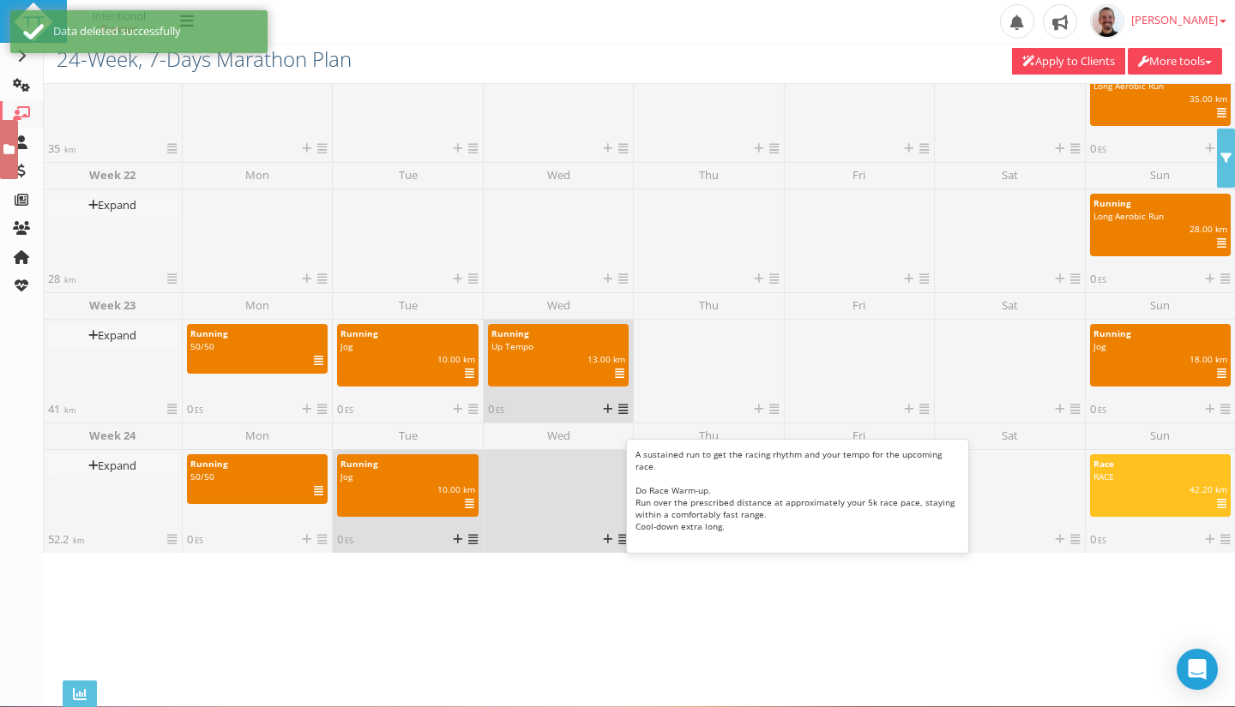
click at [617, 374] on icon at bounding box center [619, 374] width 9 height 1
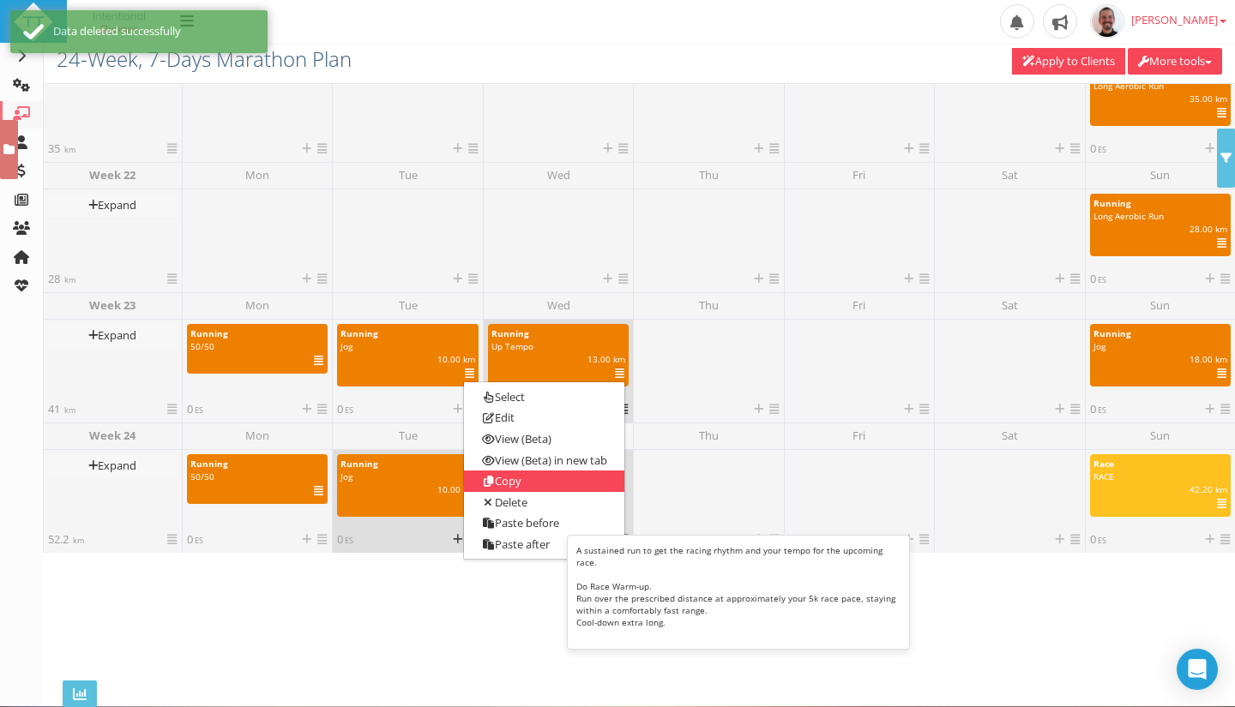
click at [557, 477] on link "Copy" at bounding box center [544, 481] width 160 height 21
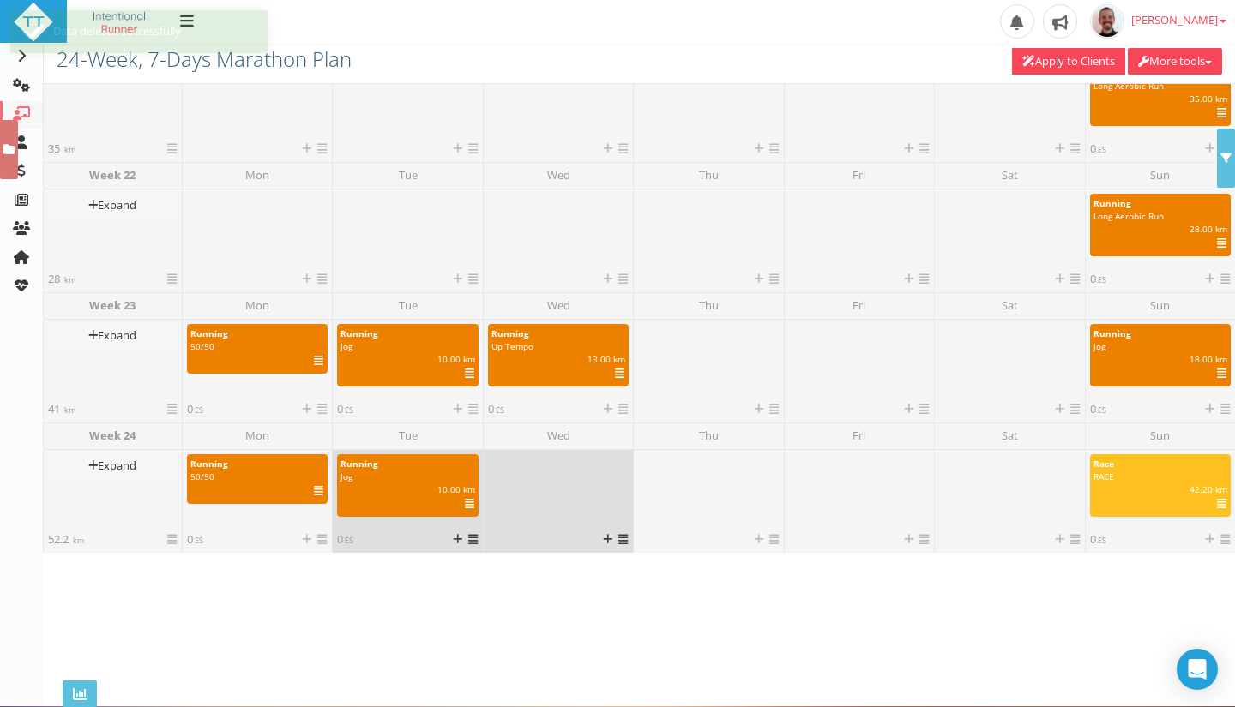
click at [623, 538] on icon at bounding box center [622, 539] width 9 height 11
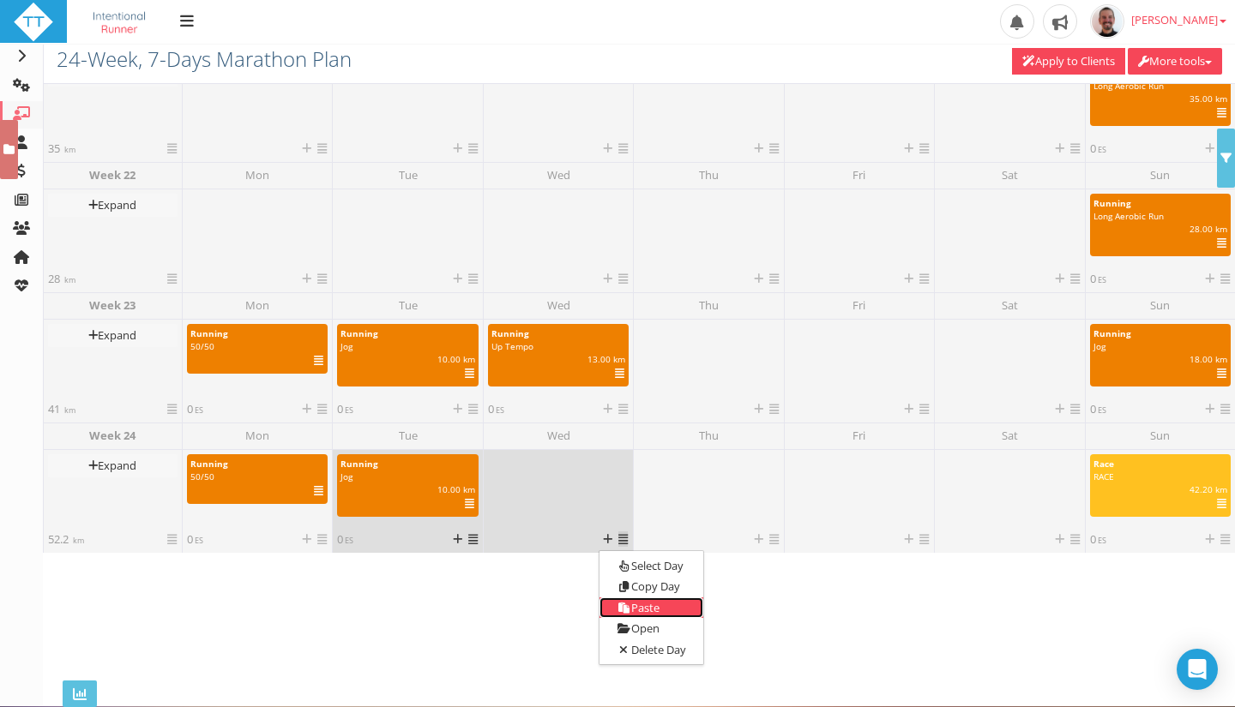
click at [676, 599] on link "Paste" at bounding box center [650, 608] width 103 height 21
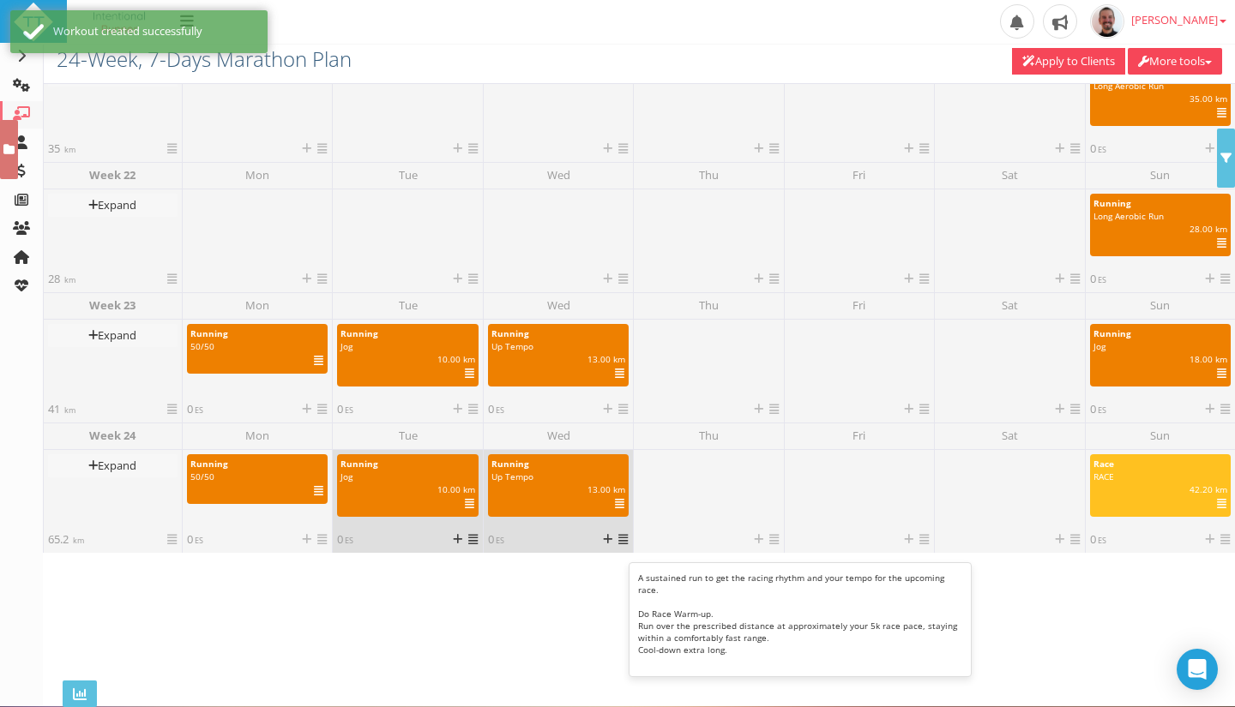
click at [617, 504] on icon at bounding box center [619, 504] width 9 height 1
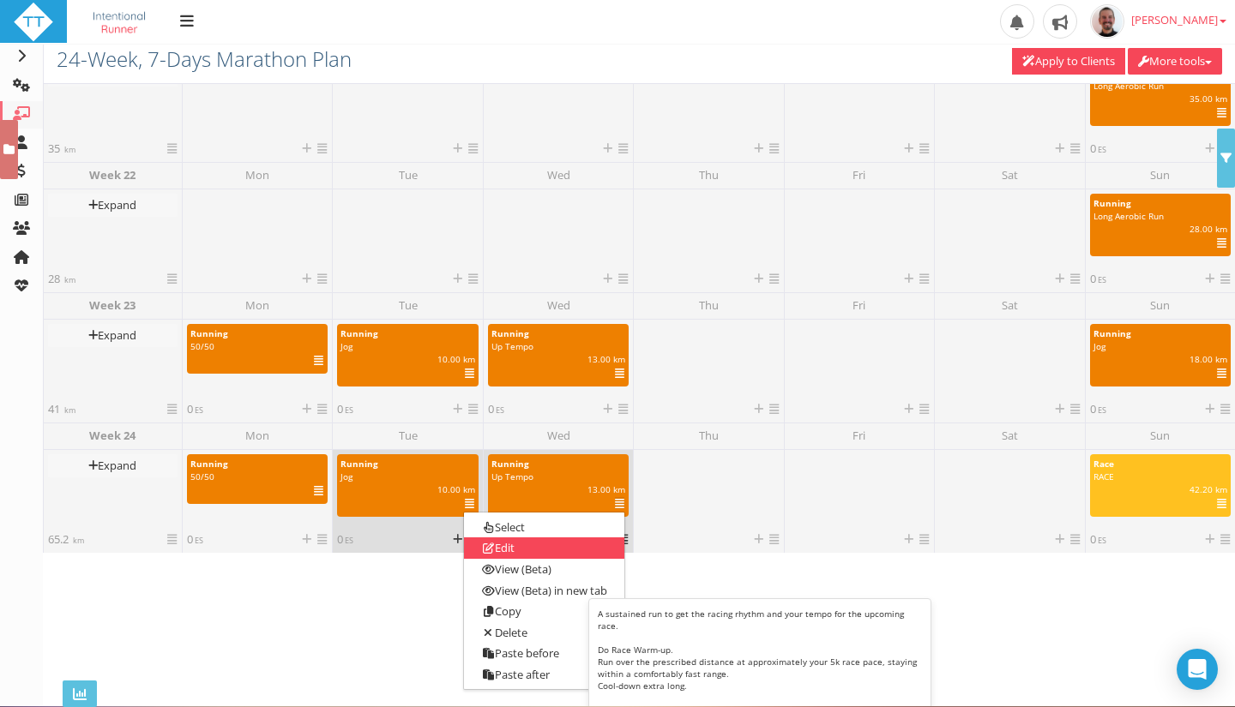
click at [579, 544] on link "Edit" at bounding box center [544, 548] width 160 height 21
select select "91939a62-6b13-49b7-8155-451fdc1cad9e"
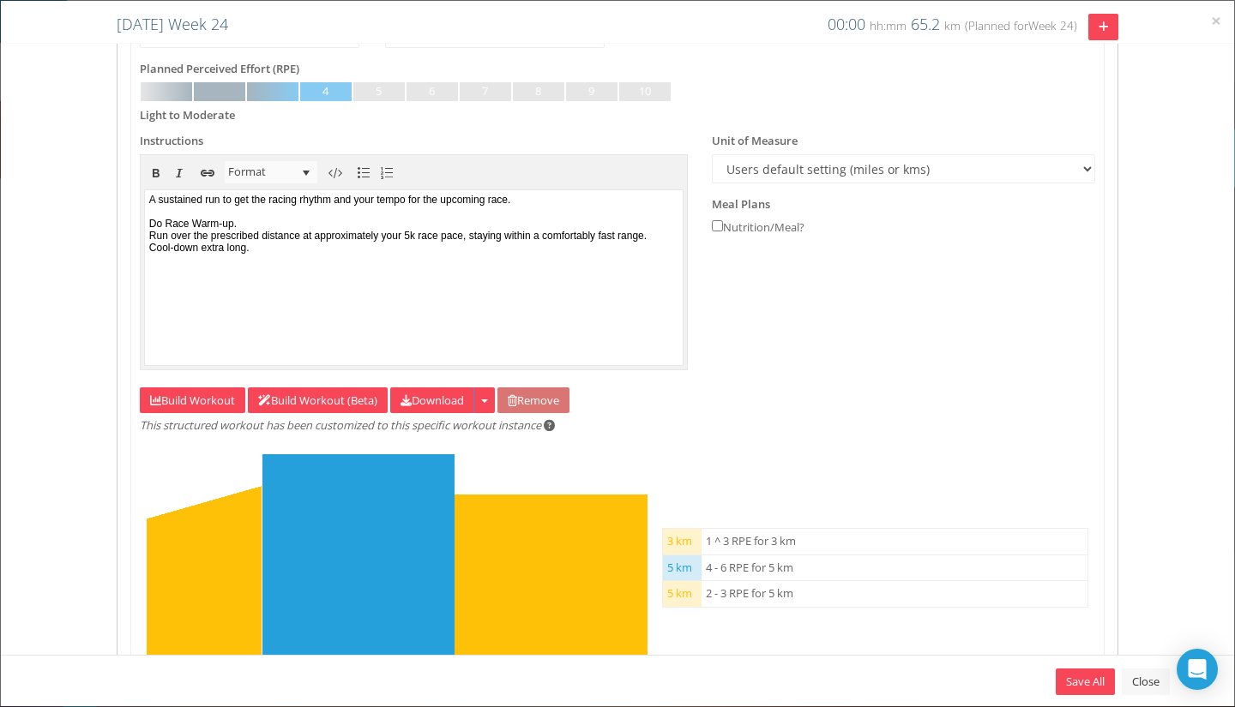
scroll to position [464, 0]
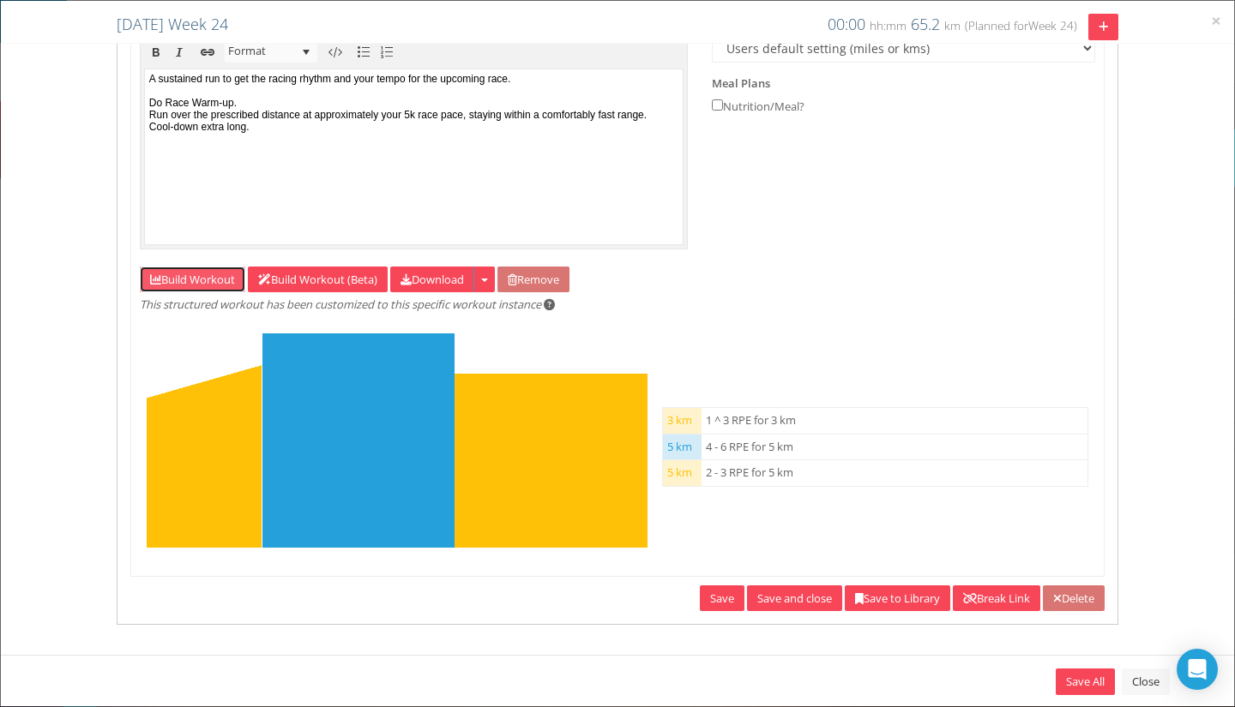
click at [197, 280] on link "Build Workout" at bounding box center [192, 280] width 105 height 27
select select "Distance"
select select "Work"
select select "Distance"
select select "Cooldown"
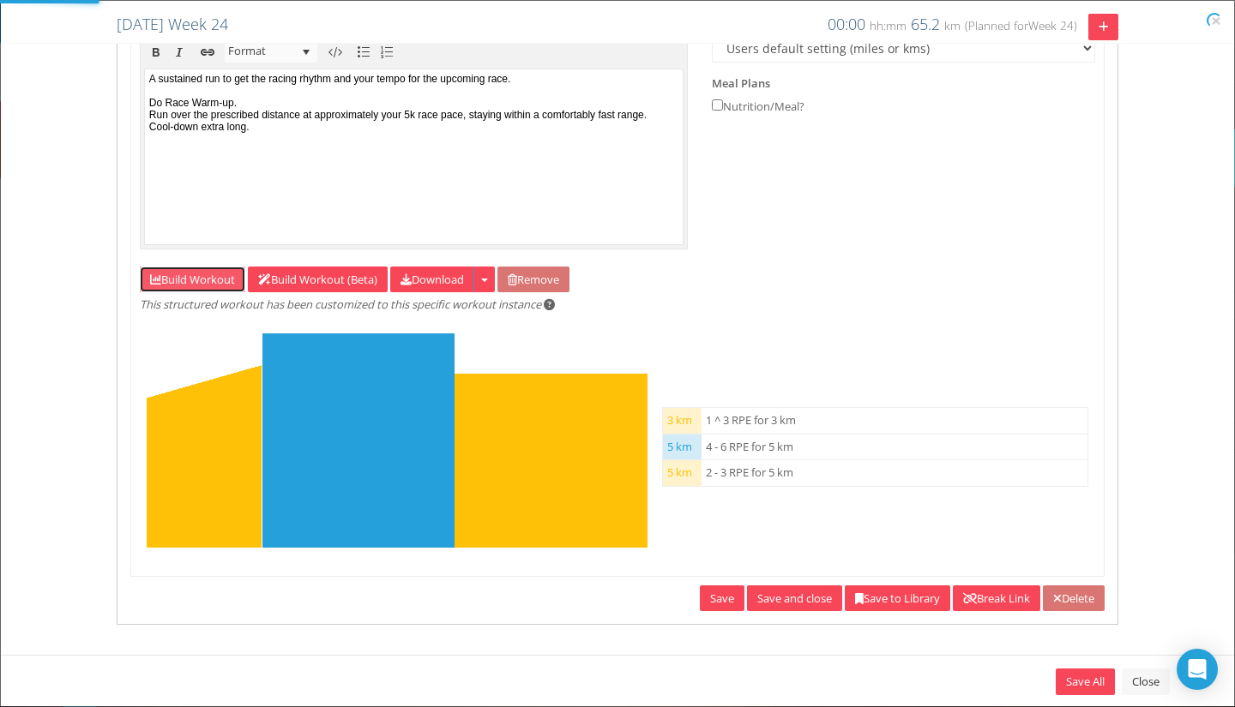
select select "Distance"
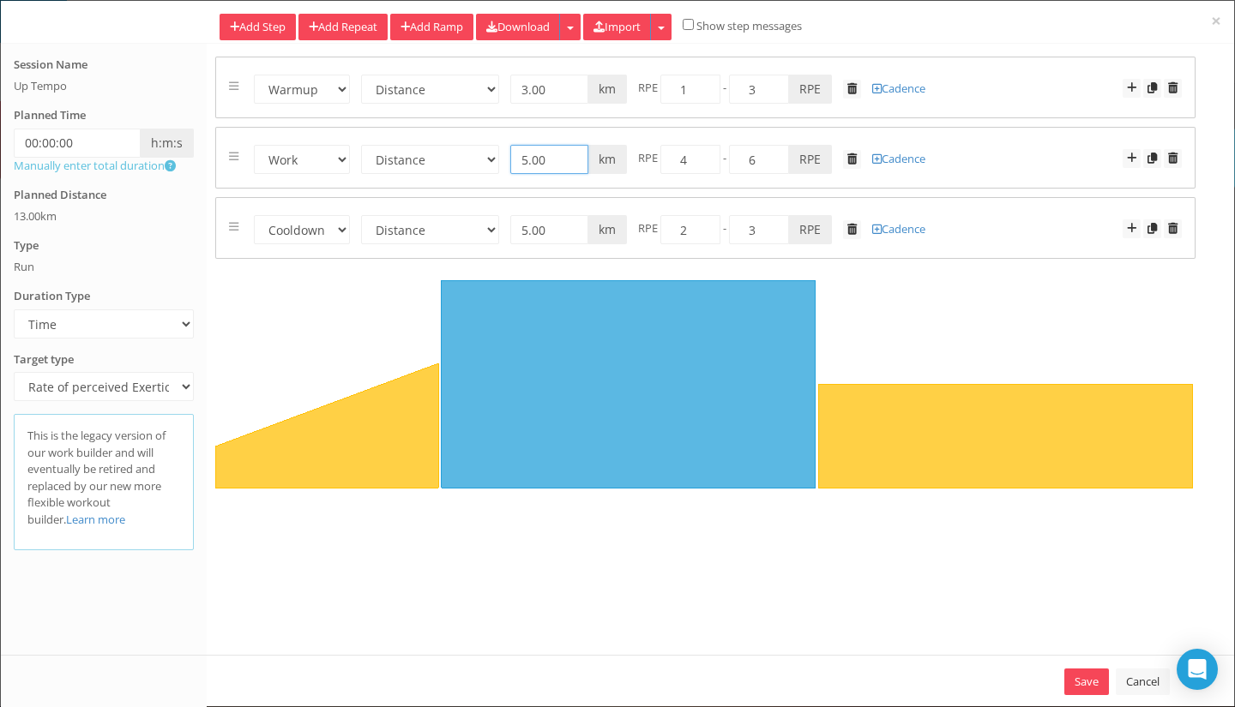
drag, startPoint x: 567, startPoint y: 159, endPoint x: 513, endPoint y: 160, distance: 54.0
click at [513, 160] on input "5.00" at bounding box center [549, 159] width 78 height 29
type input "2"
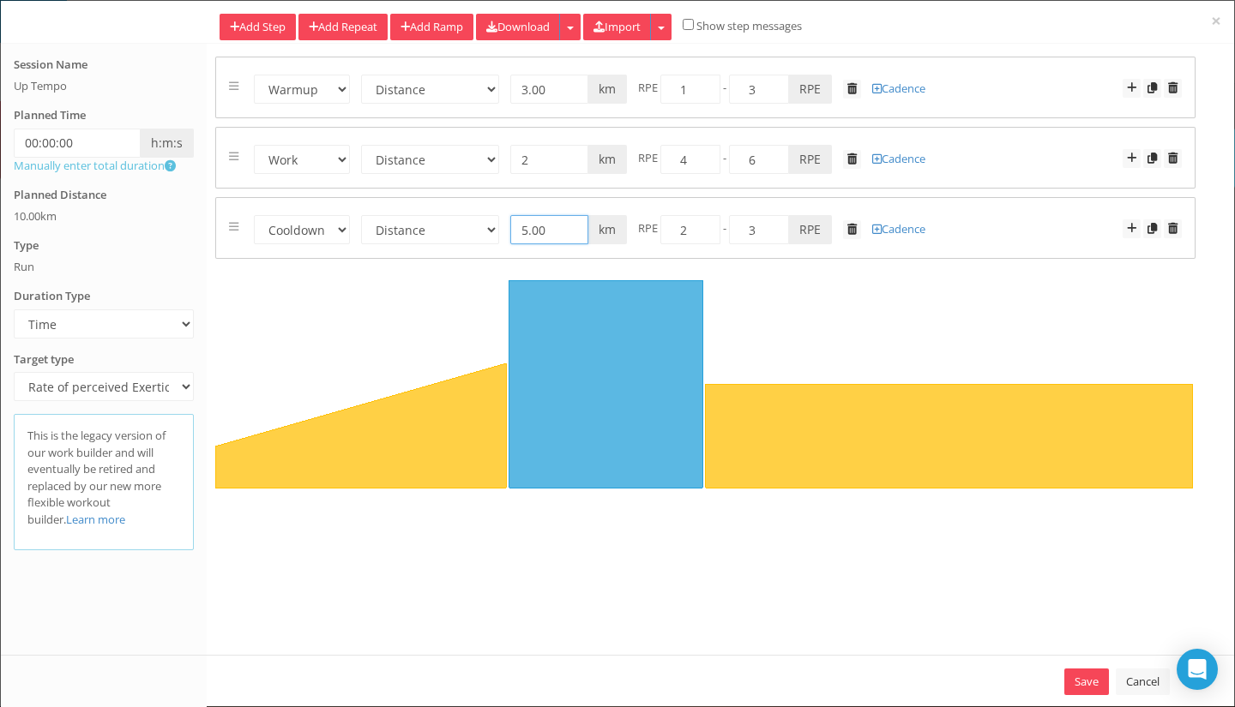
drag, startPoint x: 570, startPoint y: 226, endPoint x: 504, endPoint y: 232, distance: 66.3
click at [504, 232] on form "Warmup Work Rest Cooldown Time Distance Open/Lap Button 00:15:00 h:m:s 5.00 km …" at bounding box center [705, 227] width 953 height 33
type input "3"
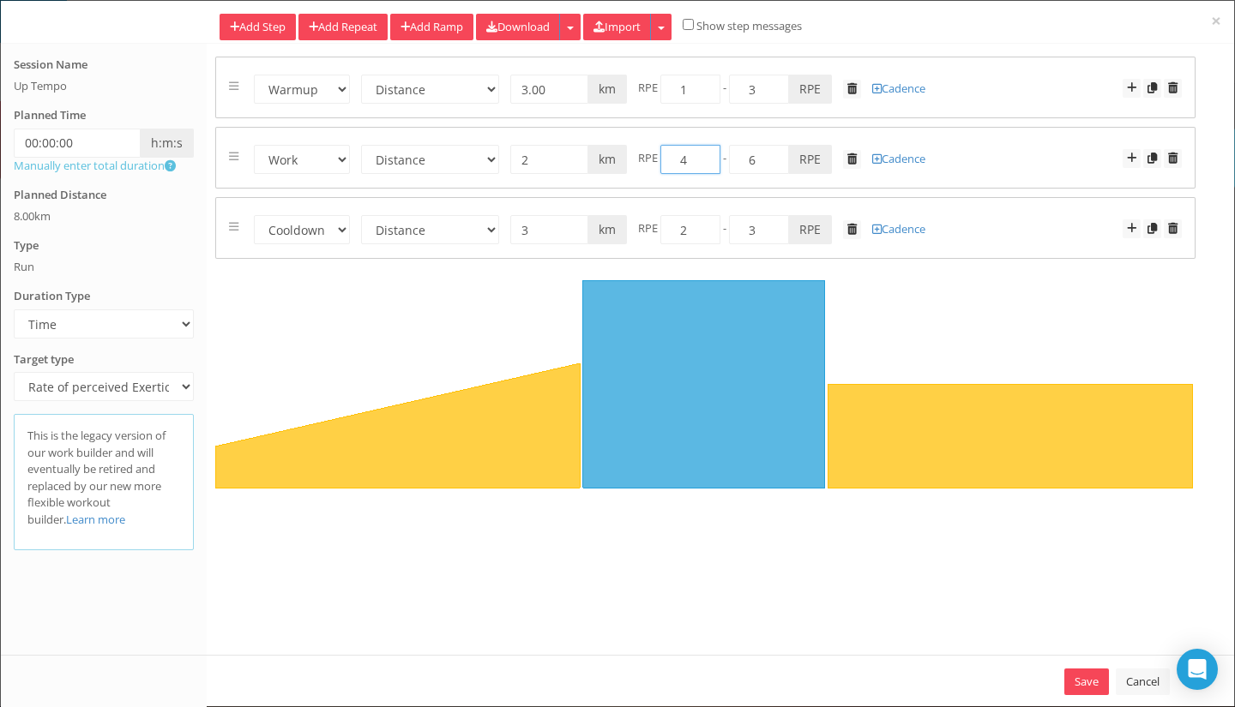
drag, startPoint x: 690, startPoint y: 159, endPoint x: 683, endPoint y: 172, distance: 15.0
click at [673, 164] on input "4" at bounding box center [690, 159] width 60 height 29
click at [1074, 677] on link "Save" at bounding box center [1086, 682] width 45 height 27
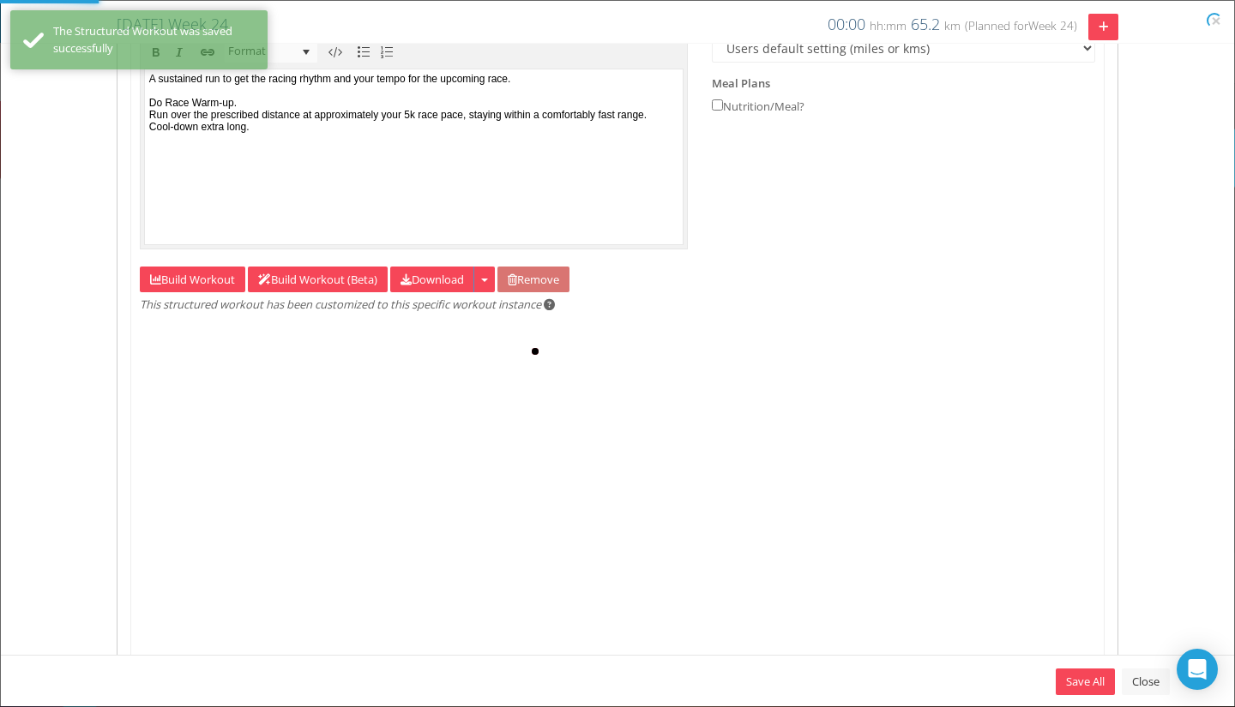
type input "8"
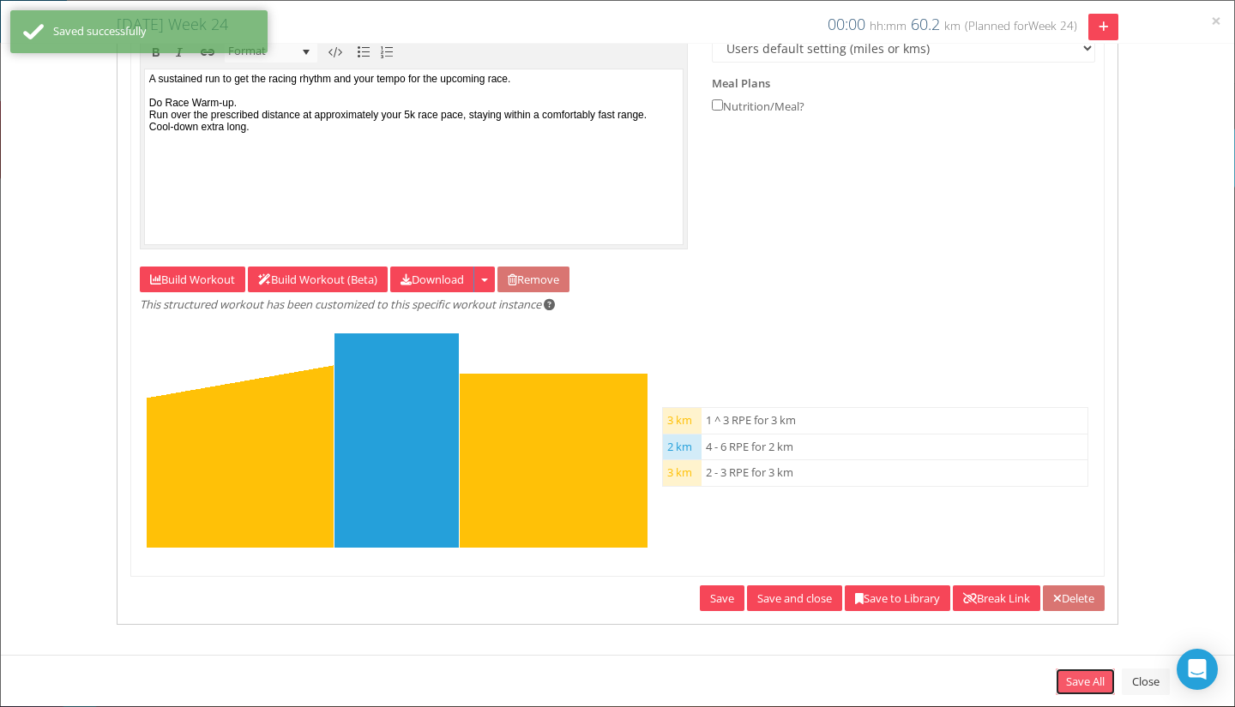
click at [1090, 684] on link "Save All" at bounding box center [1085, 682] width 59 height 27
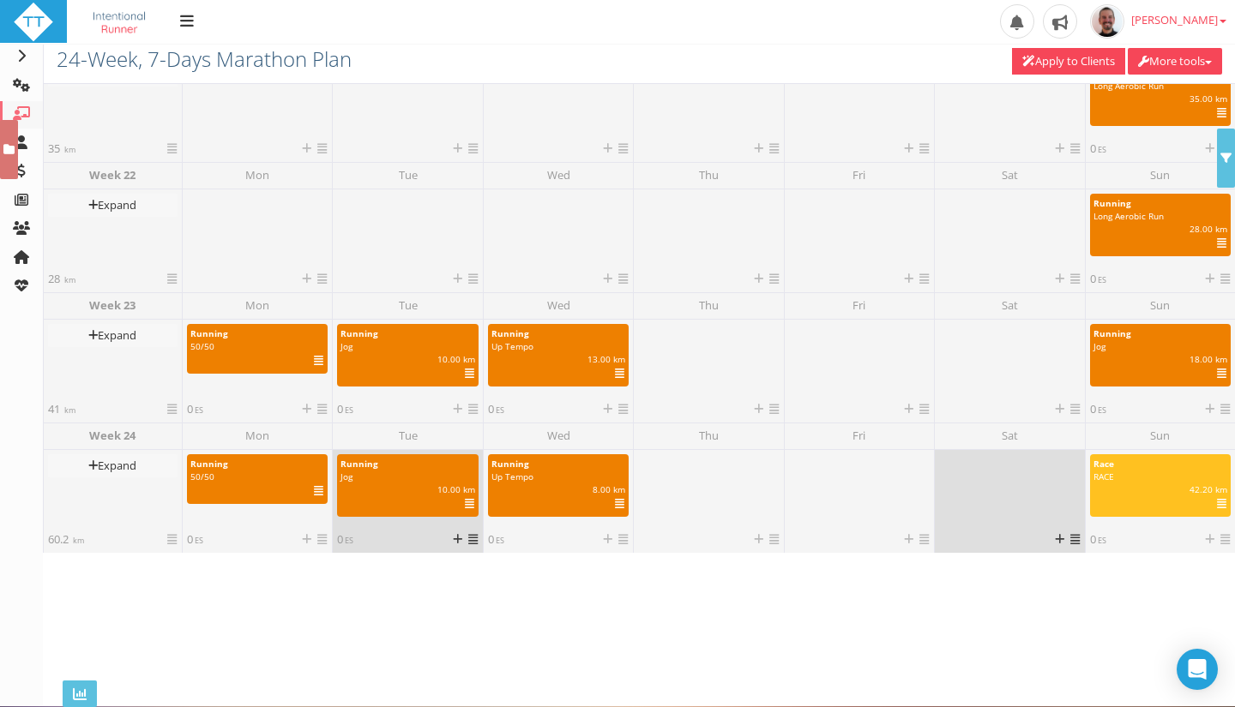
click at [1072, 543] on icon at bounding box center [1074, 539] width 9 height 11
click at [1055, 545] on icon at bounding box center [1059, 539] width 9 height 11
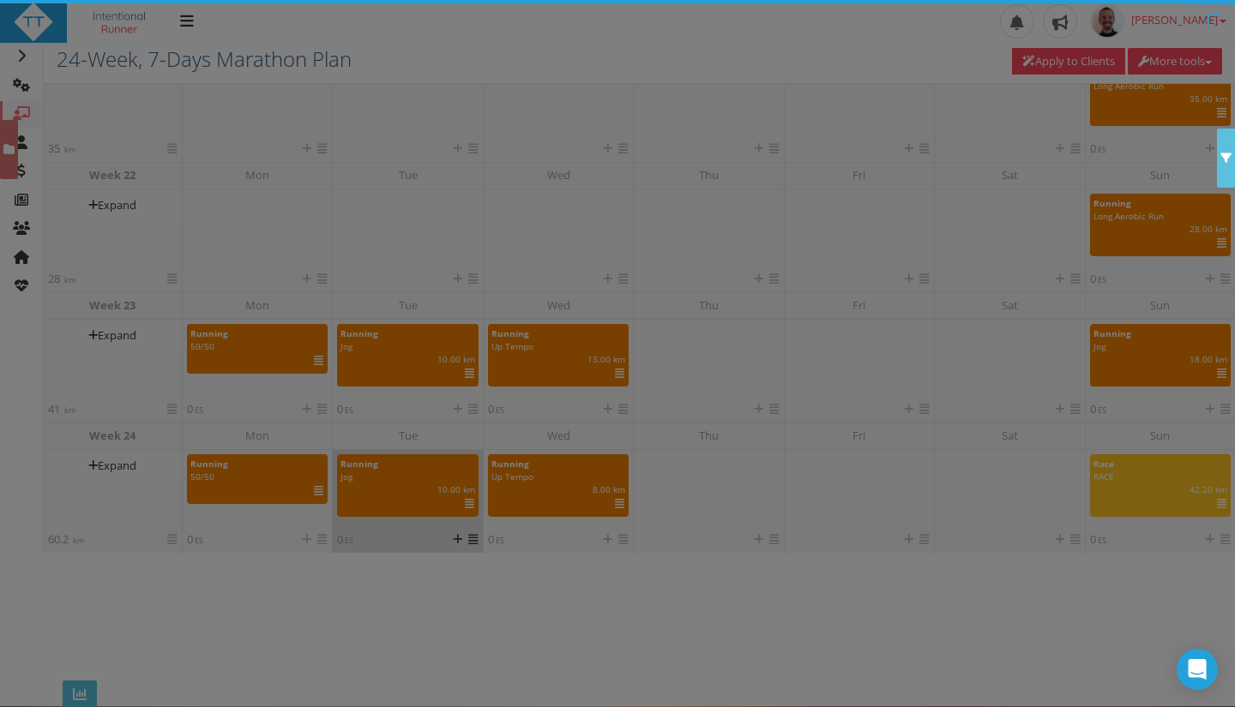
scroll to position [141, 0]
click at [0, 0] on div "× Saturday Week 24 Saturday Week 24 00:00 hh:mm 60.2 km 37.4 miles (Planned for…" at bounding box center [0, 0] width 0 height 0
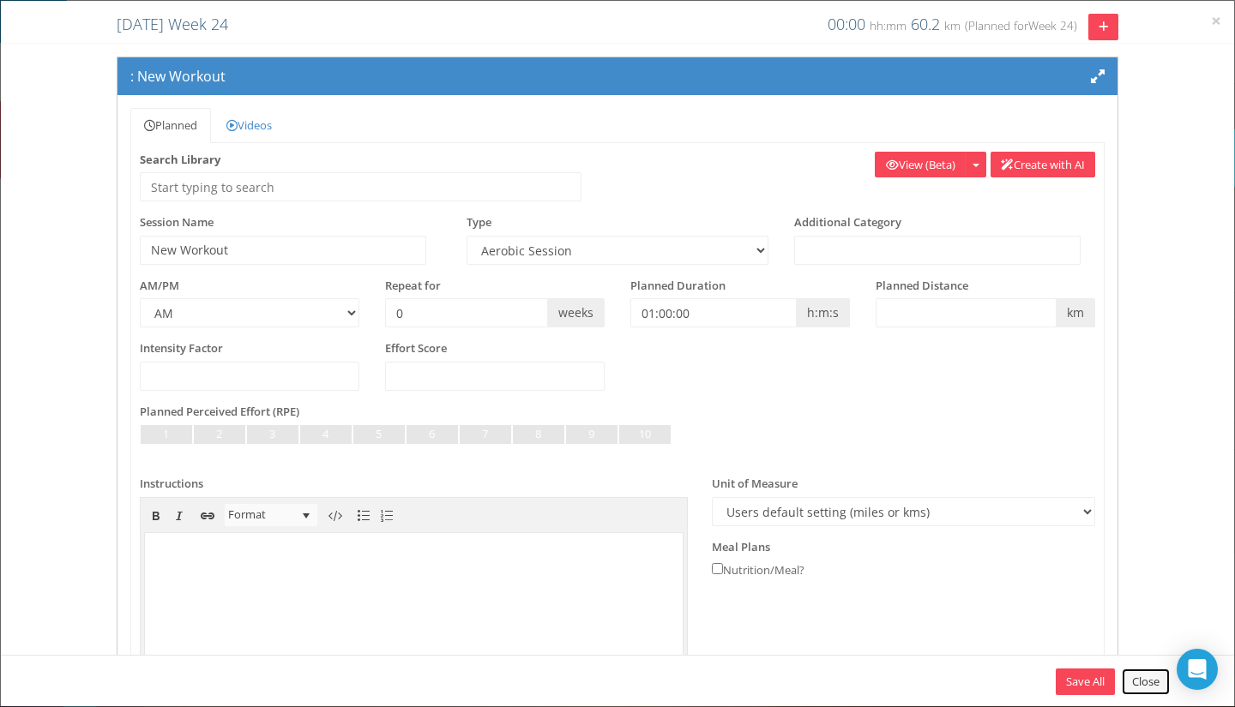
drag, startPoint x: 1130, startPoint y: 673, endPoint x: 1222, endPoint y: 640, distance: 97.7
click at [1131, 674] on link "Close" at bounding box center [1146, 682] width 48 height 27
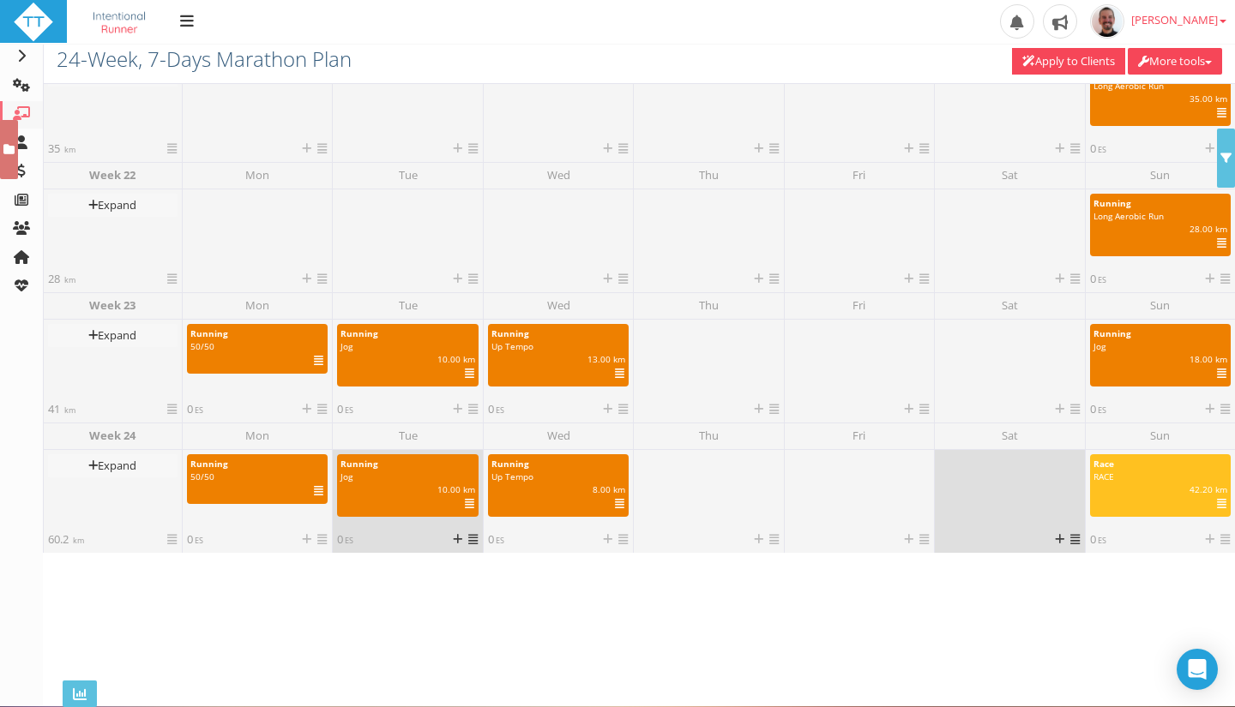
click at [996, 524] on div at bounding box center [1009, 492] width 141 height 77
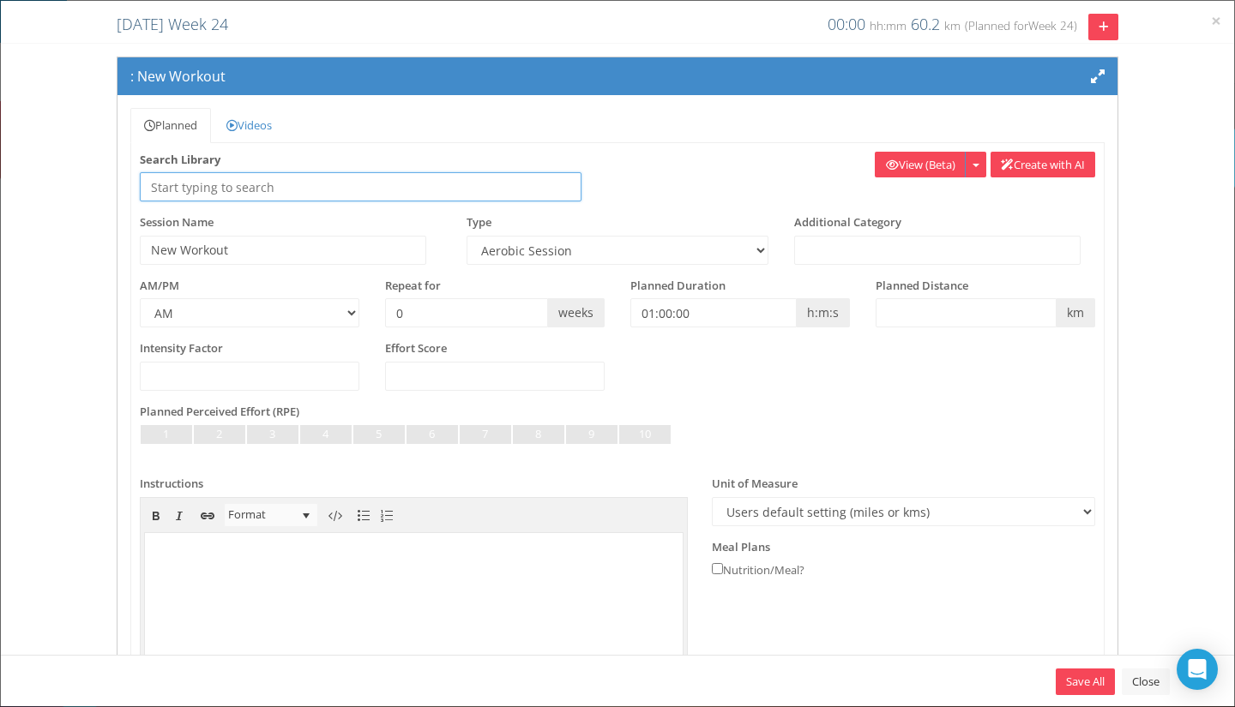
click at [221, 181] on input "text" at bounding box center [361, 186] width 442 height 29
type input "rest"
drag, startPoint x: 226, startPoint y: 179, endPoint x: 114, endPoint y: 191, distance: 113.0
click at [111, 195] on div ": New Workout Planned Videos Recipe Feedback Privacy Search Library rest" at bounding box center [617, 444] width 1027 height 775
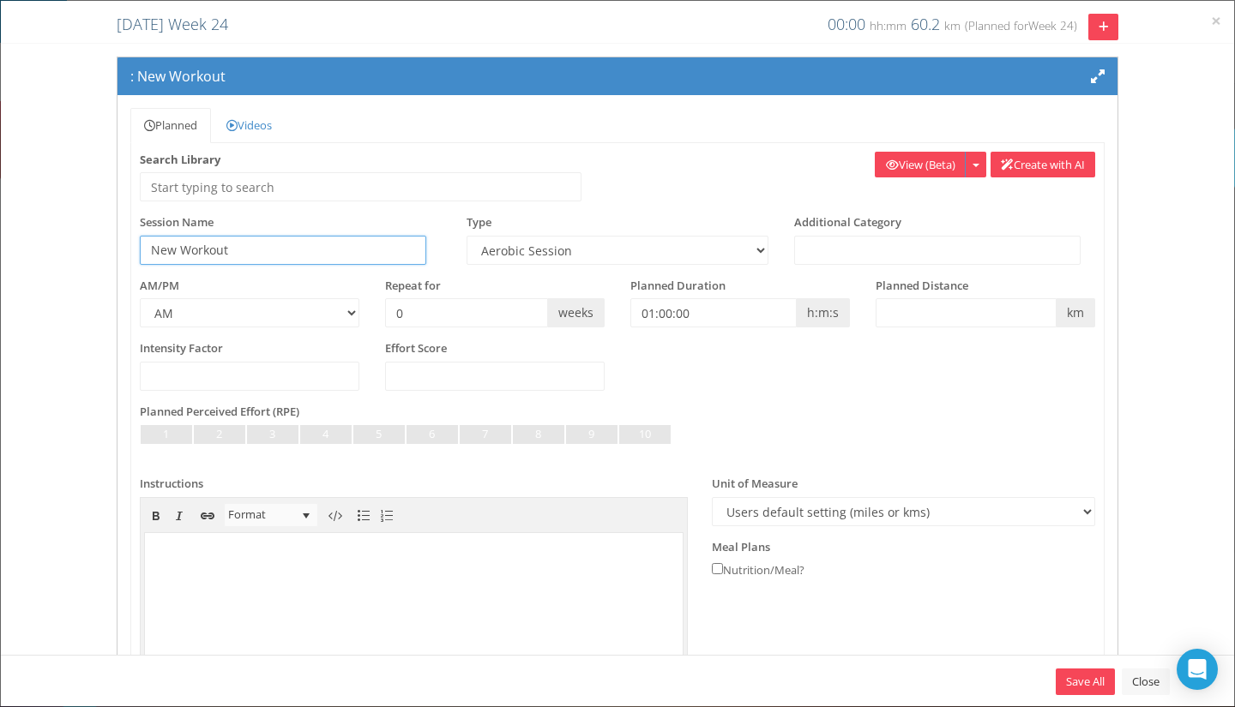
click at [245, 244] on input "New Workout" at bounding box center [283, 250] width 286 height 29
drag, startPoint x: 328, startPoint y: 253, endPoint x: 307, endPoint y: 259, distance: 22.3
click at [307, 259] on input "New Workout" at bounding box center [283, 250] width 286 height 29
click at [1136, 677] on link "Close" at bounding box center [1146, 682] width 48 height 27
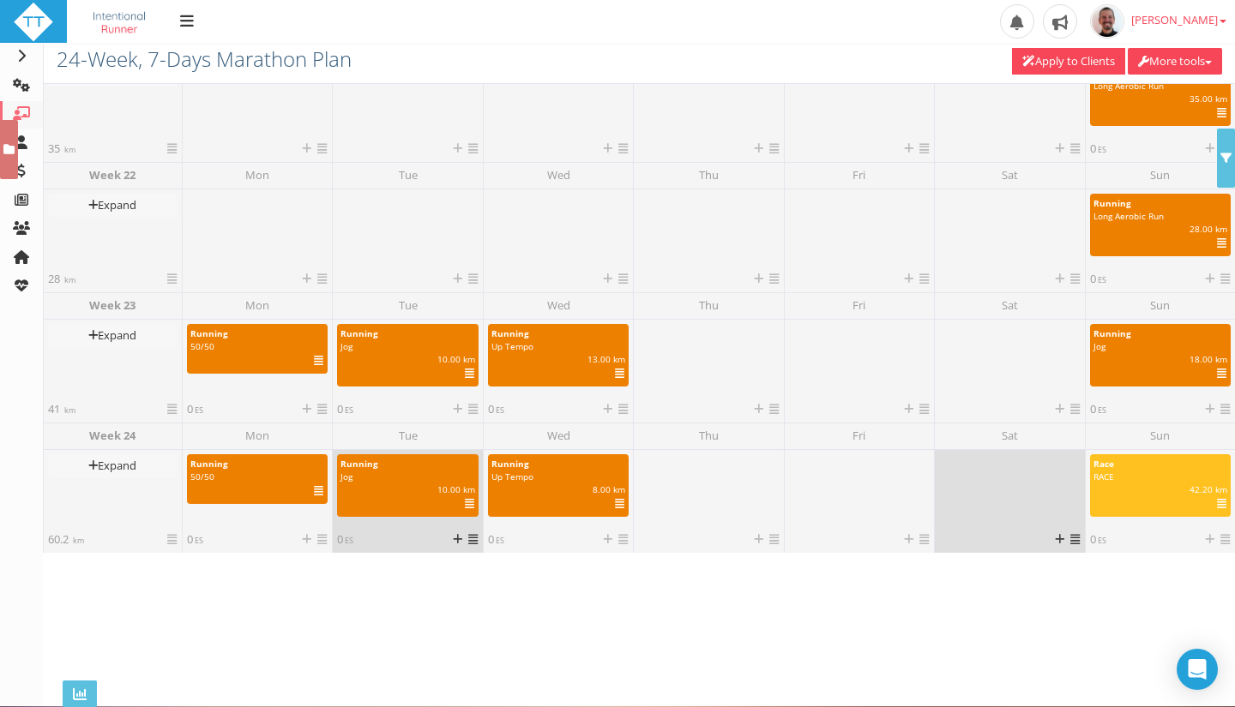
click at [992, 496] on div at bounding box center [1009, 492] width 141 height 77
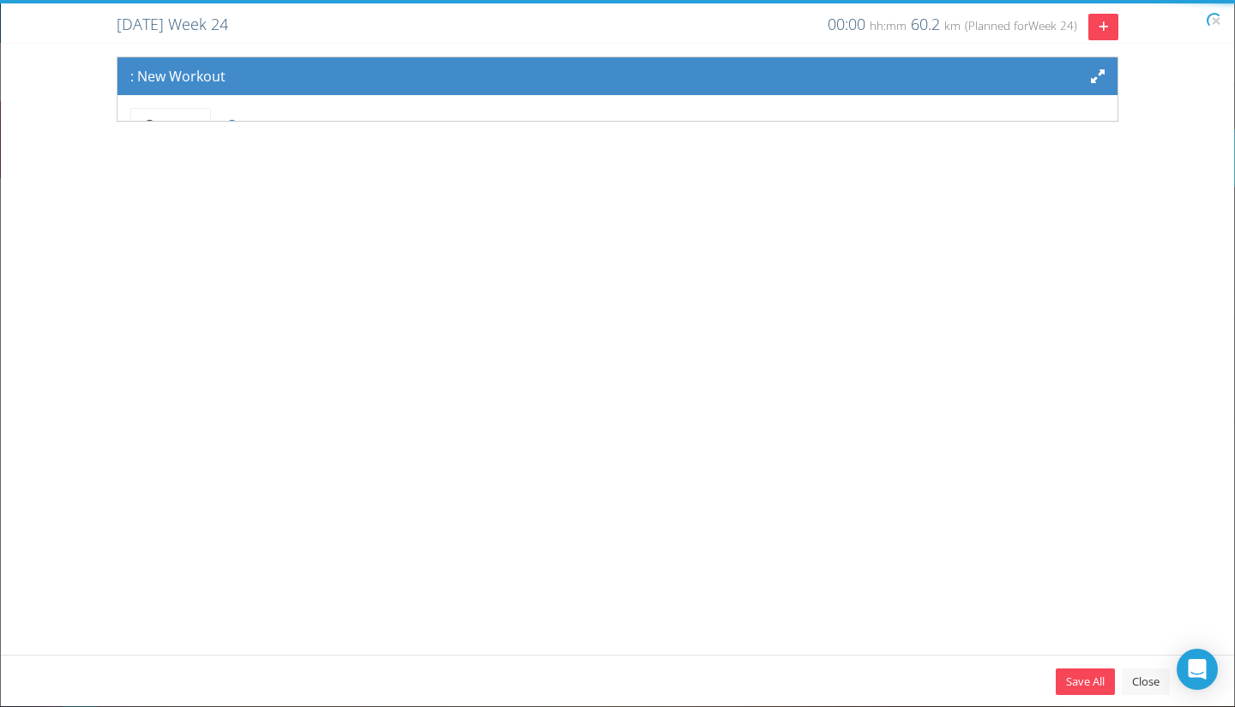
click at [1053, 540] on body "Upload Logo Toggle navigation Toggle navigation Paul RYKEN Profile Billing User…" at bounding box center [617, 353] width 1235 height 707
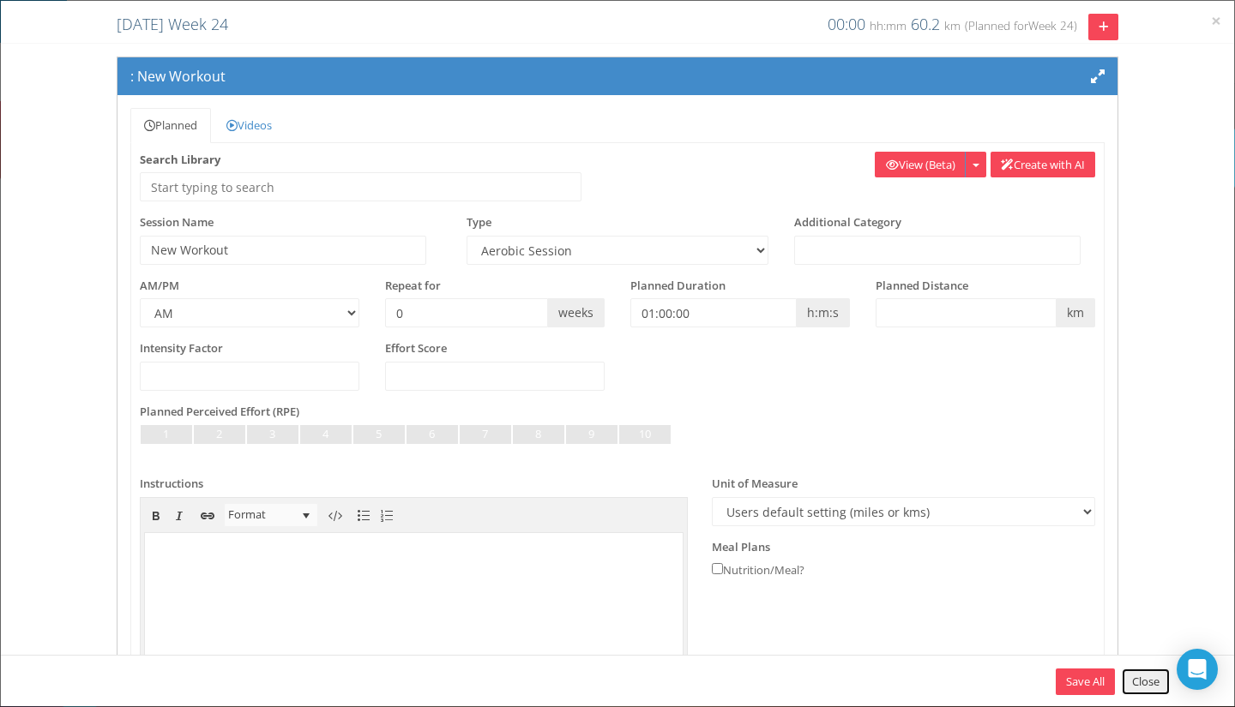
click at [1149, 693] on link "Close" at bounding box center [1146, 682] width 48 height 27
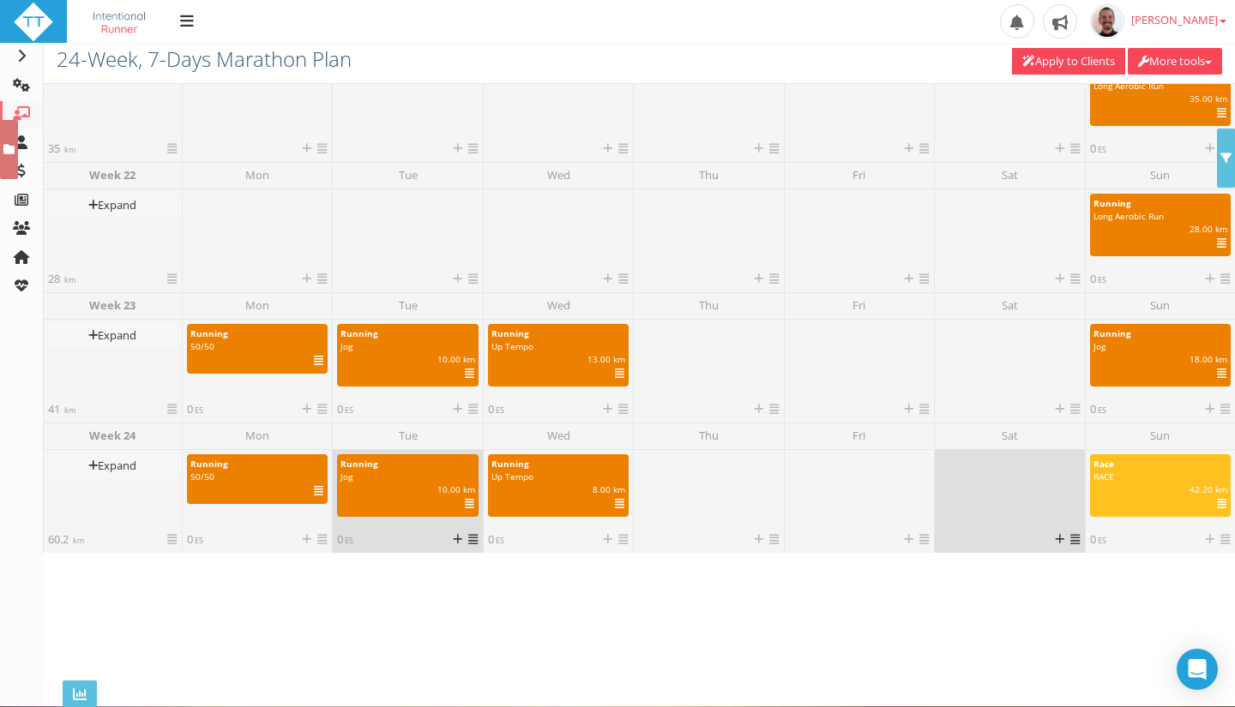
click at [1074, 545] on div "Select Day Copy Day Paste Open Delete Day" at bounding box center [1009, 501] width 150 height 103
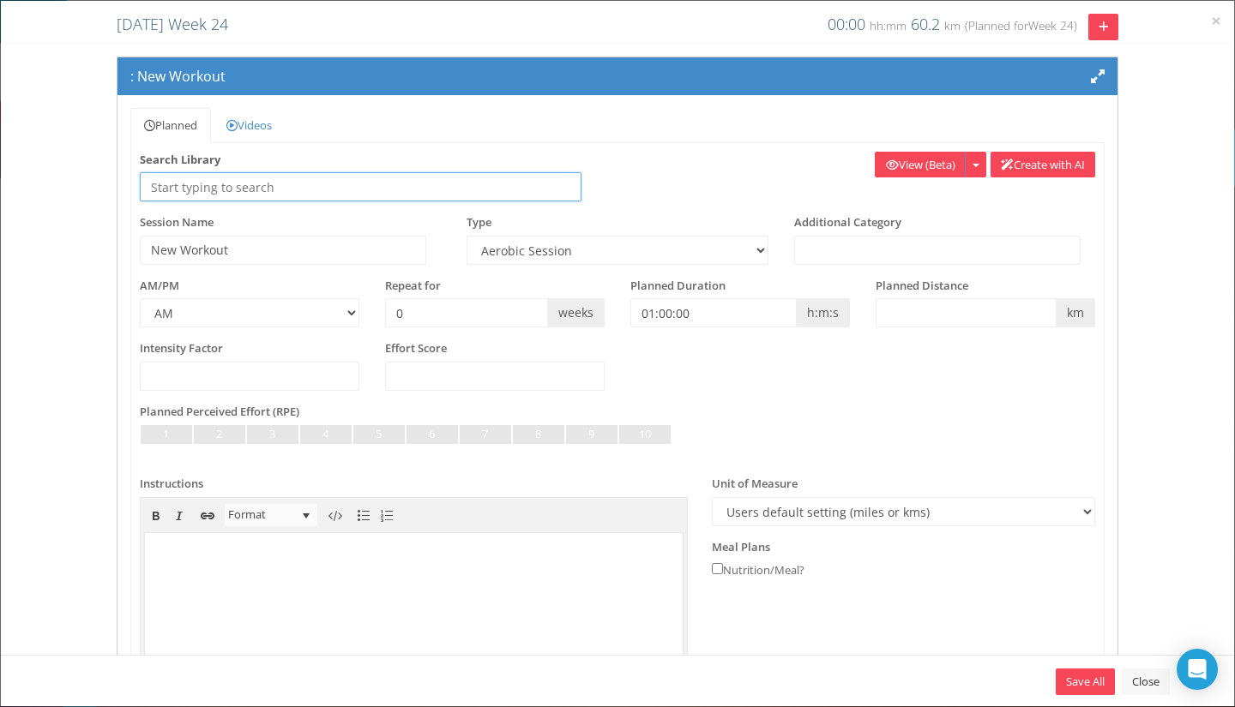
click at [363, 181] on input "text" at bounding box center [361, 186] width 442 height 29
click at [378, 188] on input "text" at bounding box center [361, 186] width 442 height 29
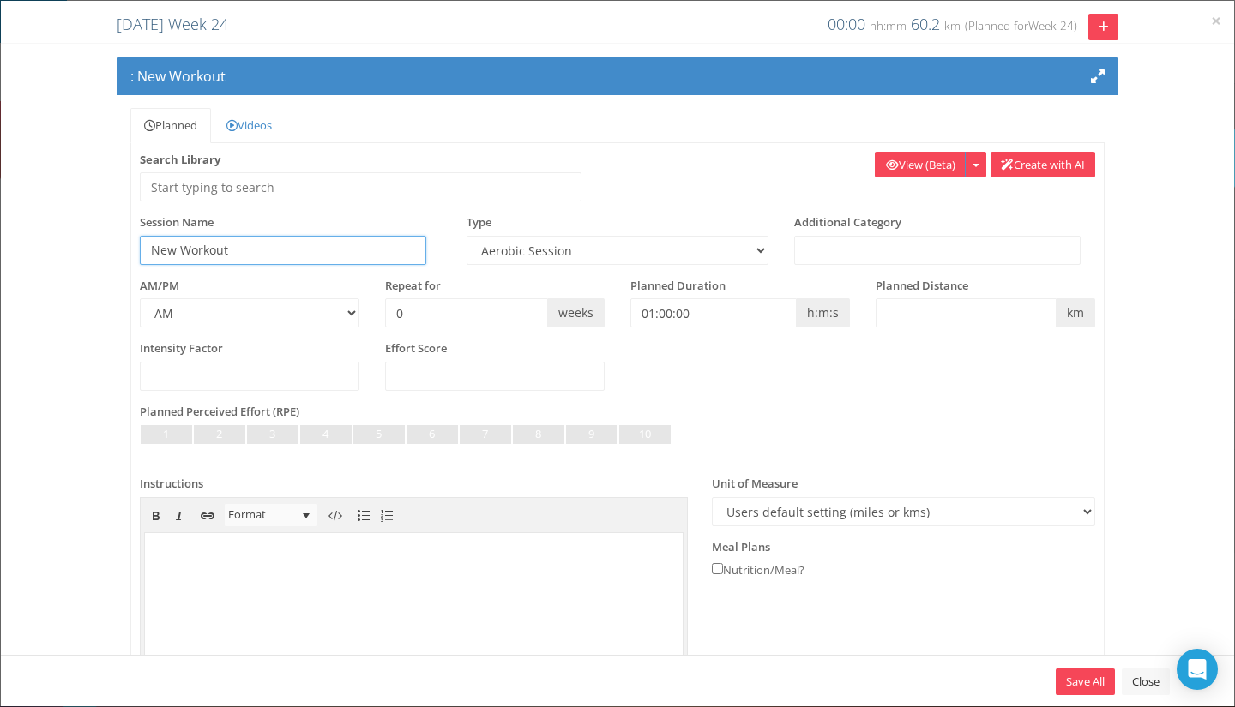
drag, startPoint x: 262, startPoint y: 260, endPoint x: 0, endPoint y: 226, distance: 264.6
click at [44, 267] on div ": New Workout Planned Videos Recipe Feedback Privacy" at bounding box center [617, 444] width 1233 height 775
type input "REST DAY"
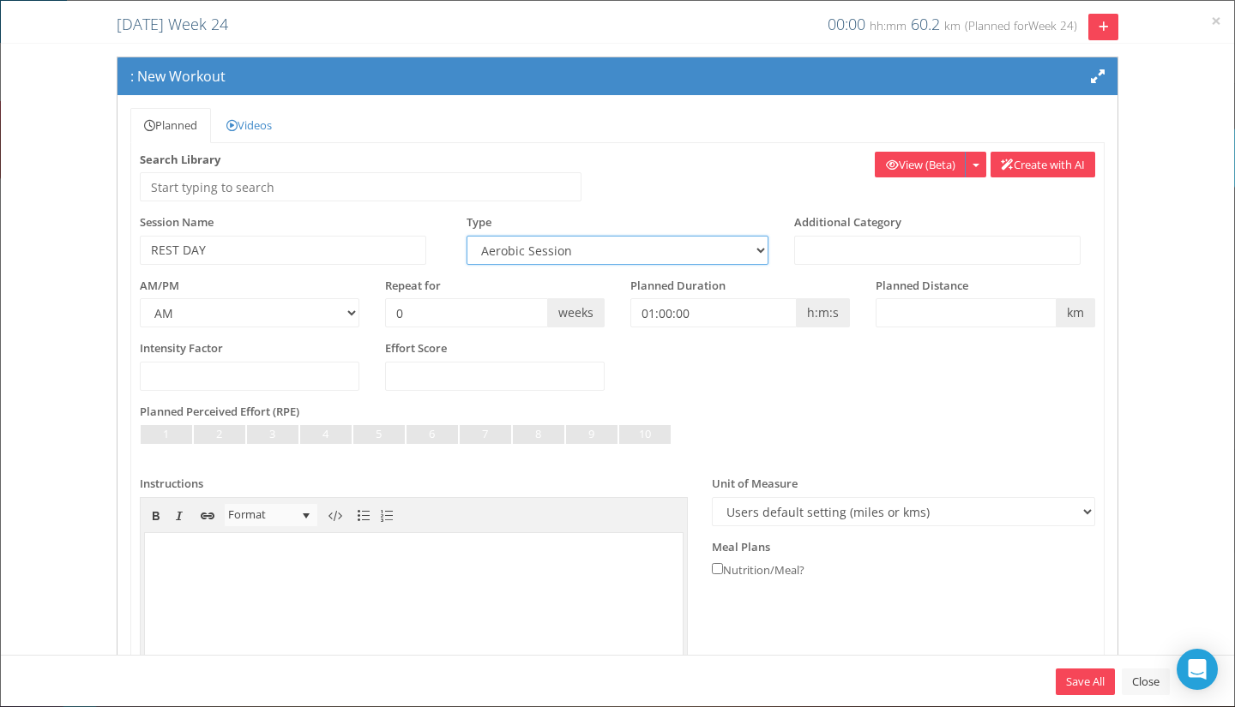
click at [496, 253] on select "Aerobic Session Alpine Climbing Anaerobic Assessment Availability Bike Paddle B…" at bounding box center [616, 250] width 301 height 29
select select "55147aa4-4fba-437f-b3f6-c282fe7f7bf0"
click at [466, 236] on select "Aerobic Session Alpine Climbing Anaerobic Assessment Availability Bike Paddle B…" at bounding box center [616, 250] width 301 height 29
click at [349, 310] on select "AM PM" at bounding box center [250, 312] width 220 height 29
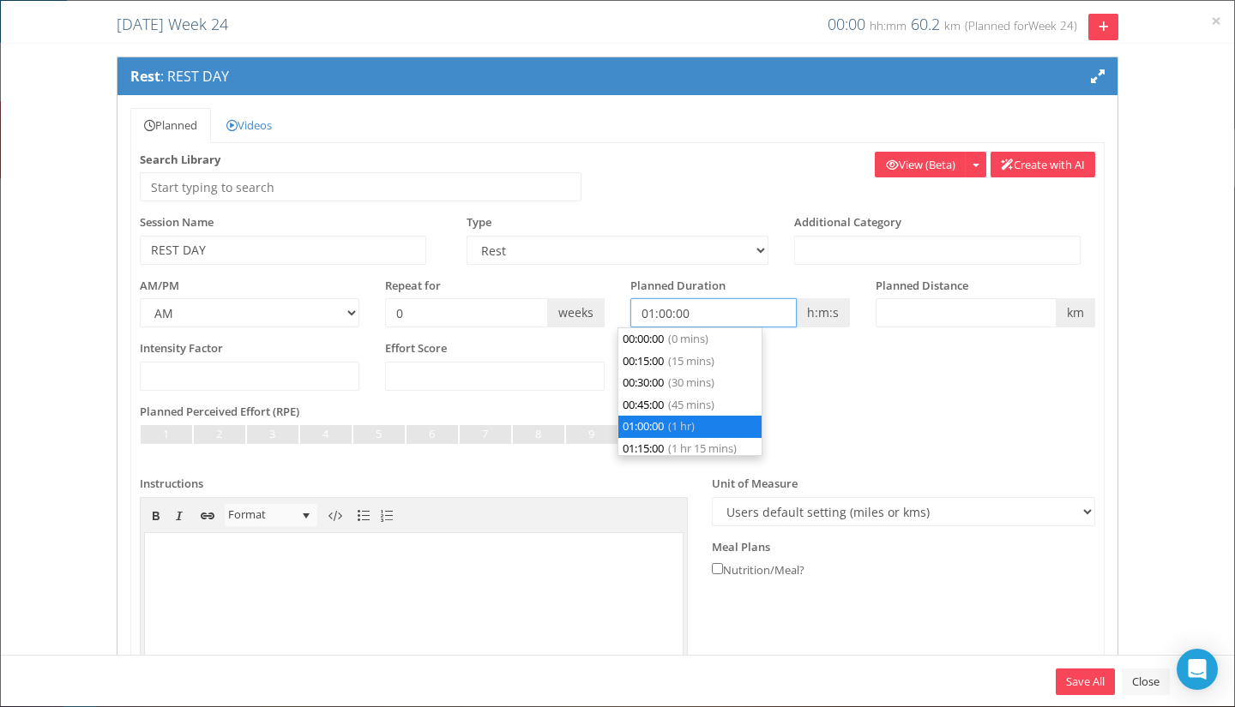
scroll to position [65, 0]
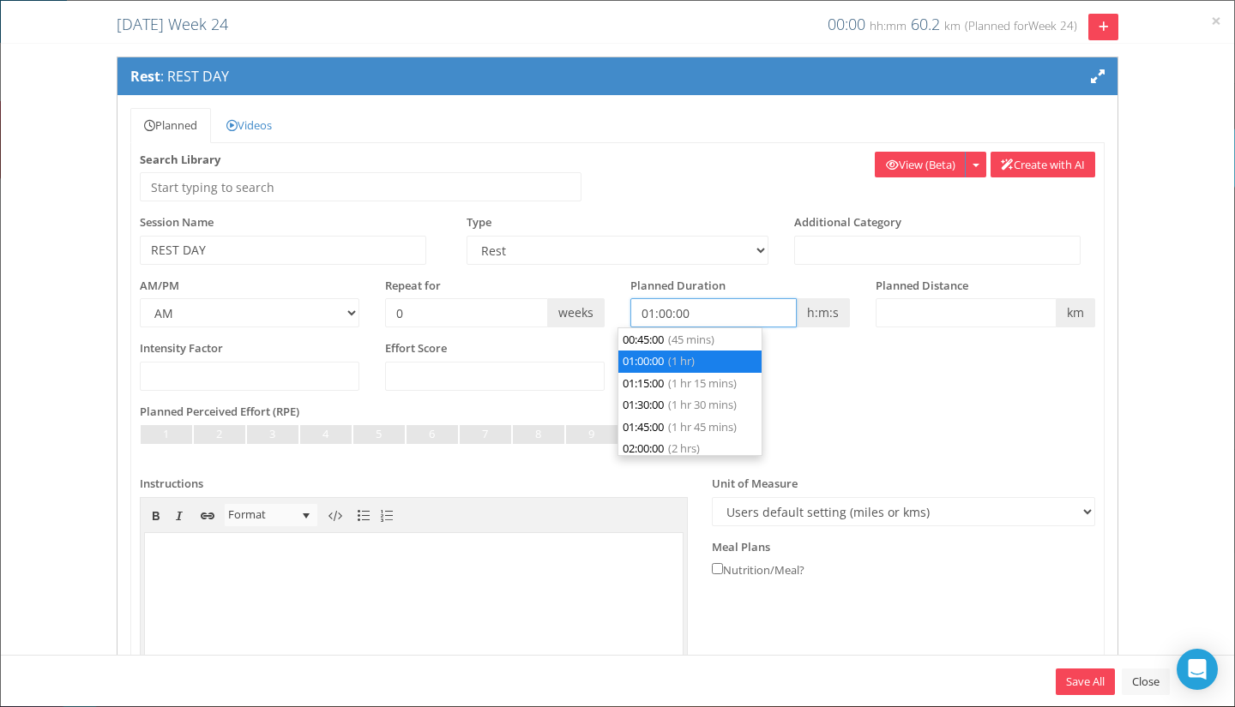
drag, startPoint x: 678, startPoint y: 304, endPoint x: 498, endPoint y: 322, distance: 180.9
click at [498, 322] on div "AM/PM AM PM Repeat for 0 weeks h:m:s m" at bounding box center [617, 309] width 981 height 63
type input "00:00:00"
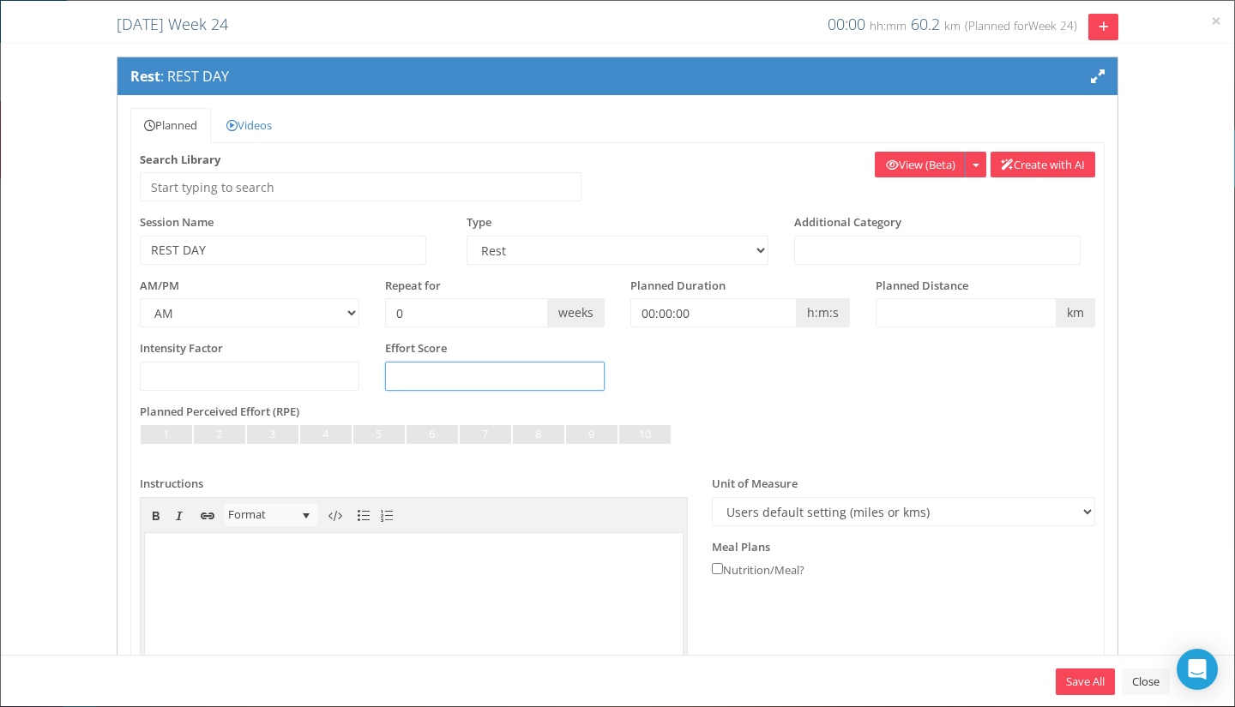
click at [916, 370] on div "Intensity Factor Effort Score" at bounding box center [617, 371] width 981 height 63
click at [939, 383] on div "Intensity Factor Effort Score" at bounding box center [617, 371] width 981 height 63
click at [965, 167] on button "button" at bounding box center [975, 165] width 21 height 27
click at [1157, 215] on div "Rest : REST DAY Planned Videos Recipe Feedback Privacy" at bounding box center [617, 444] width 1233 height 775
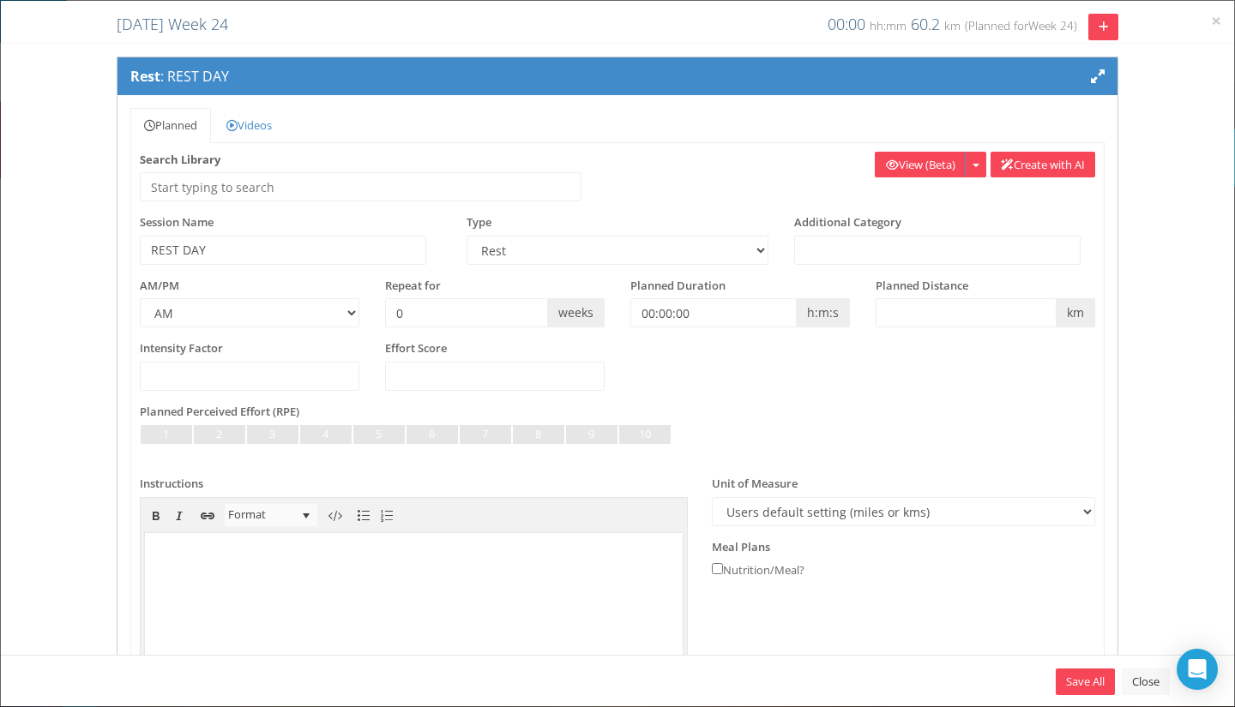
scroll to position [172, 0]
select select "55147aa4-4fba-437f-b3f6-c282fe7f7bf0"
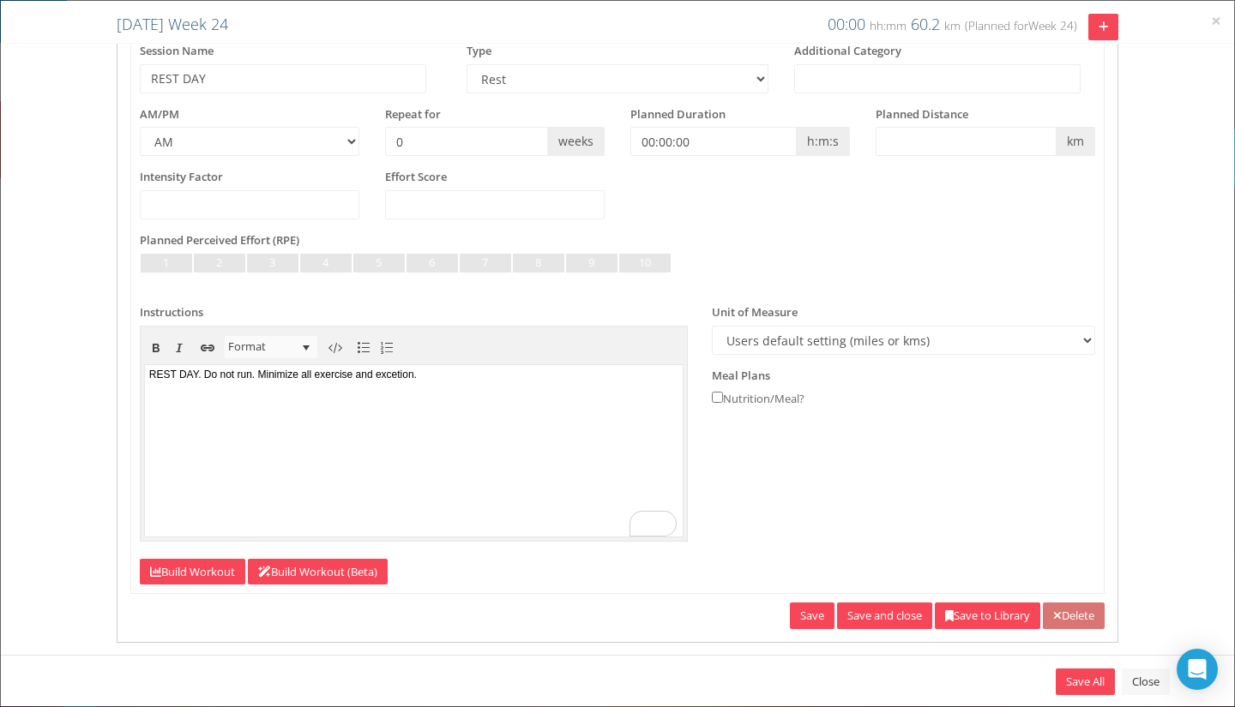
click at [516, 377] on body "REST DAY. Do not run. Minimize all exercise and excetion." at bounding box center [413, 449] width 539 height 171
click at [856, 609] on link "Save and close" at bounding box center [884, 616] width 95 height 27
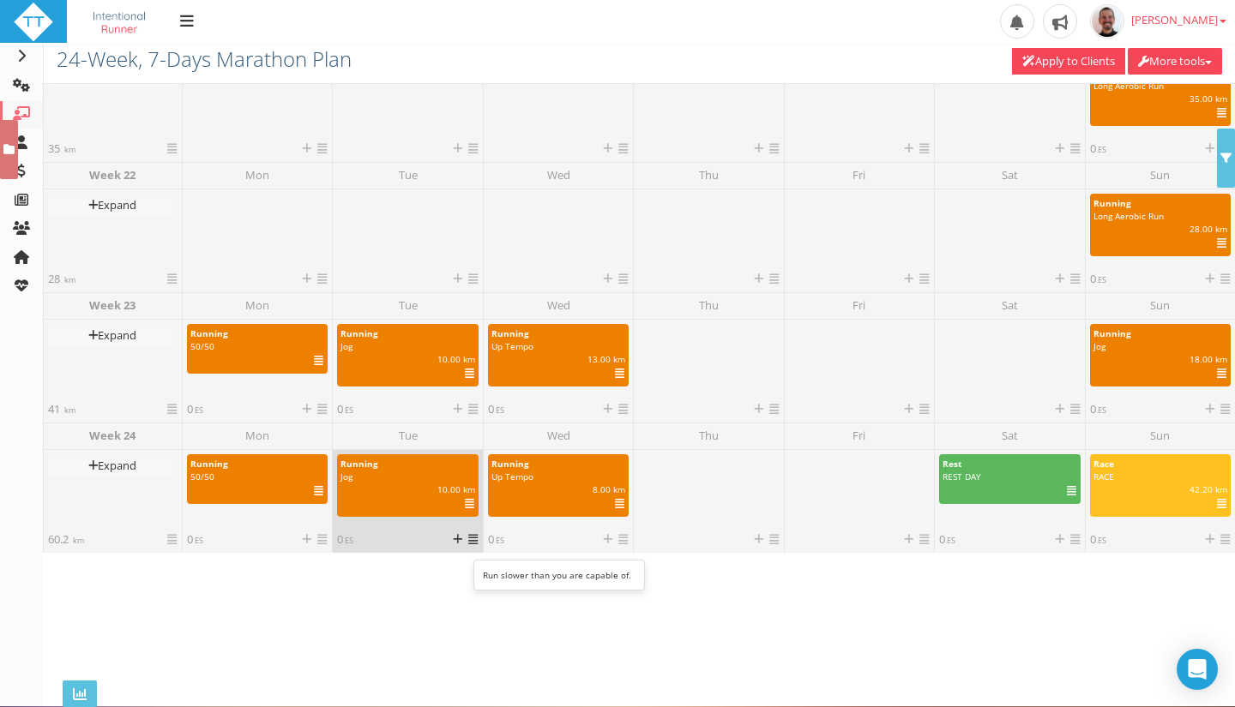
click at [468, 504] on icon at bounding box center [469, 504] width 9 height 1
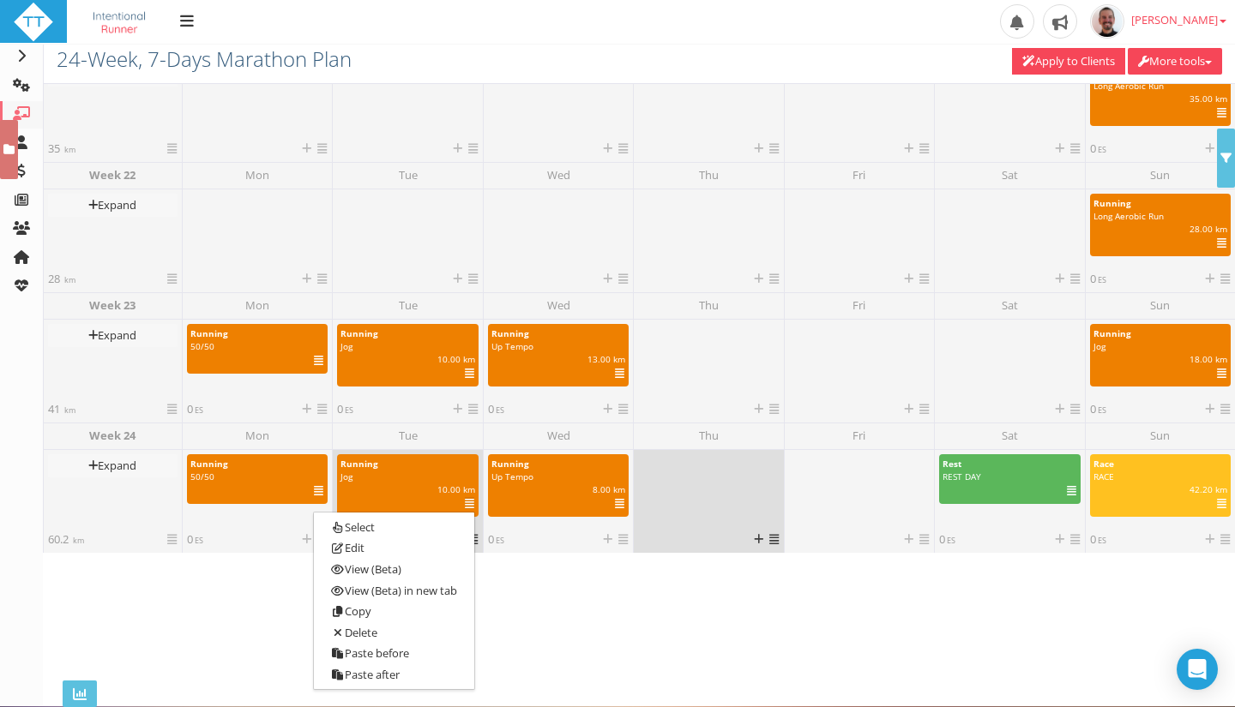
click at [769, 541] on icon at bounding box center [773, 539] width 9 height 11
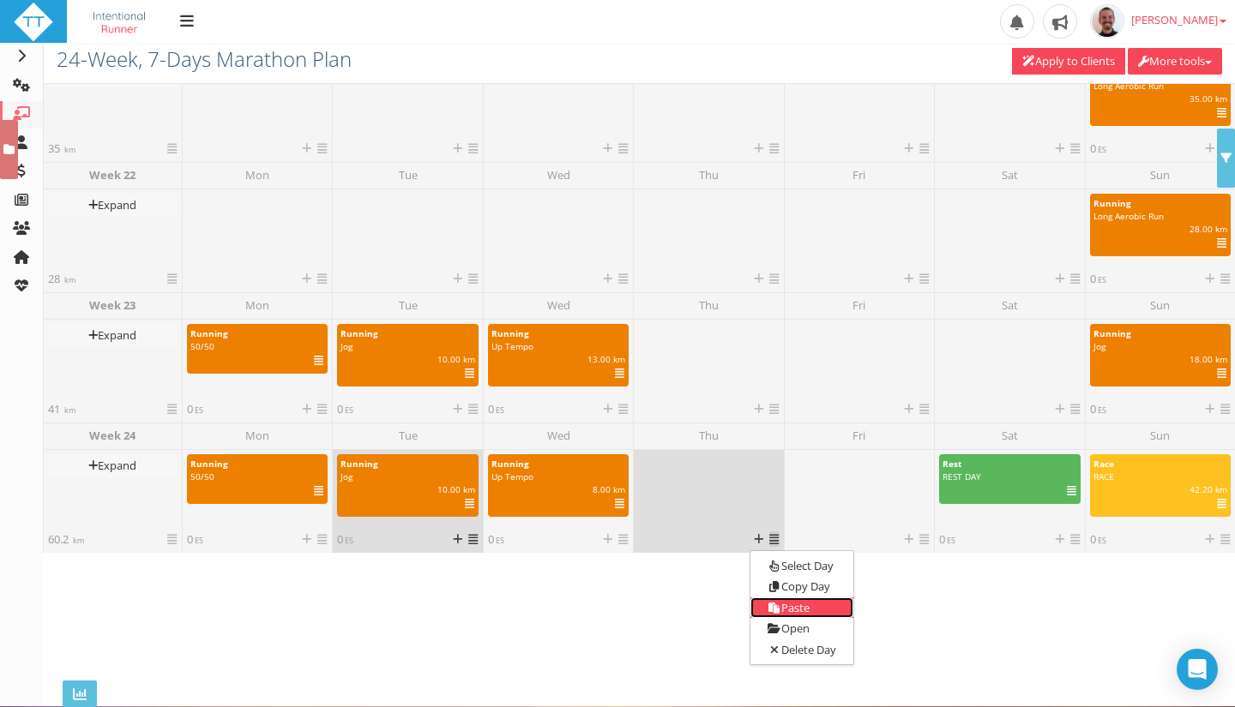
click at [799, 604] on link "Paste" at bounding box center [801, 608] width 103 height 21
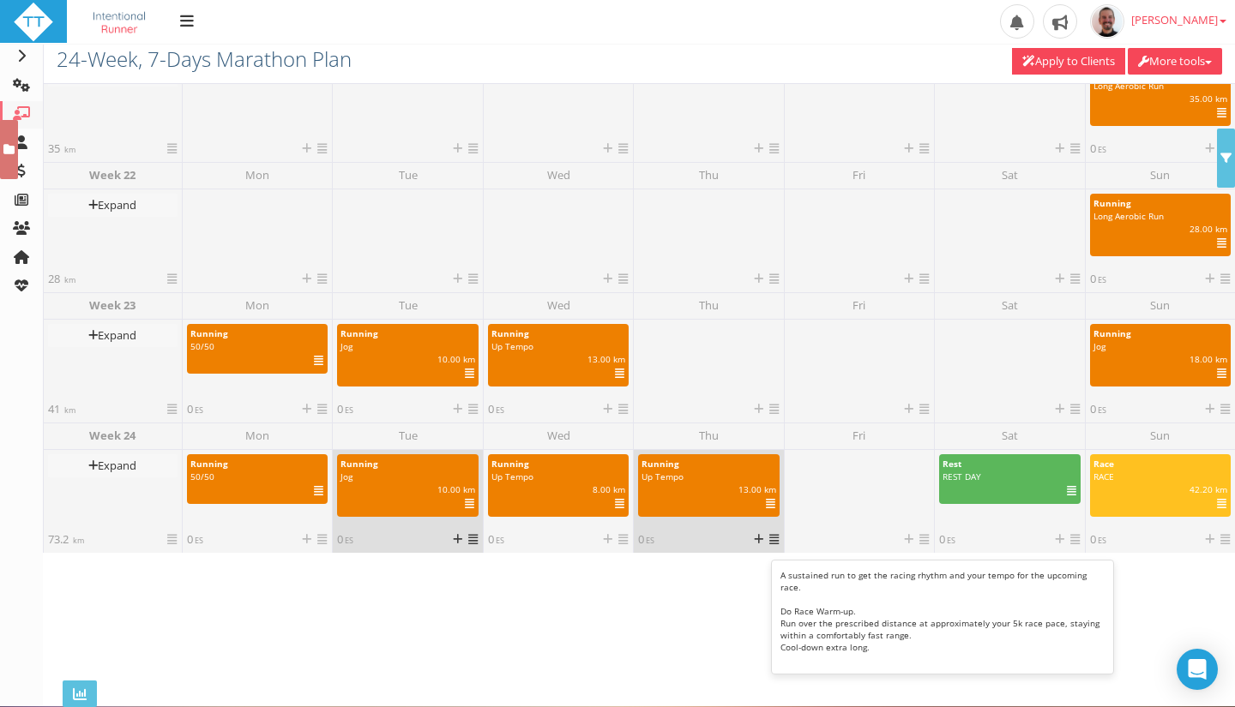
click at [766, 504] on icon at bounding box center [770, 504] width 9 height 1
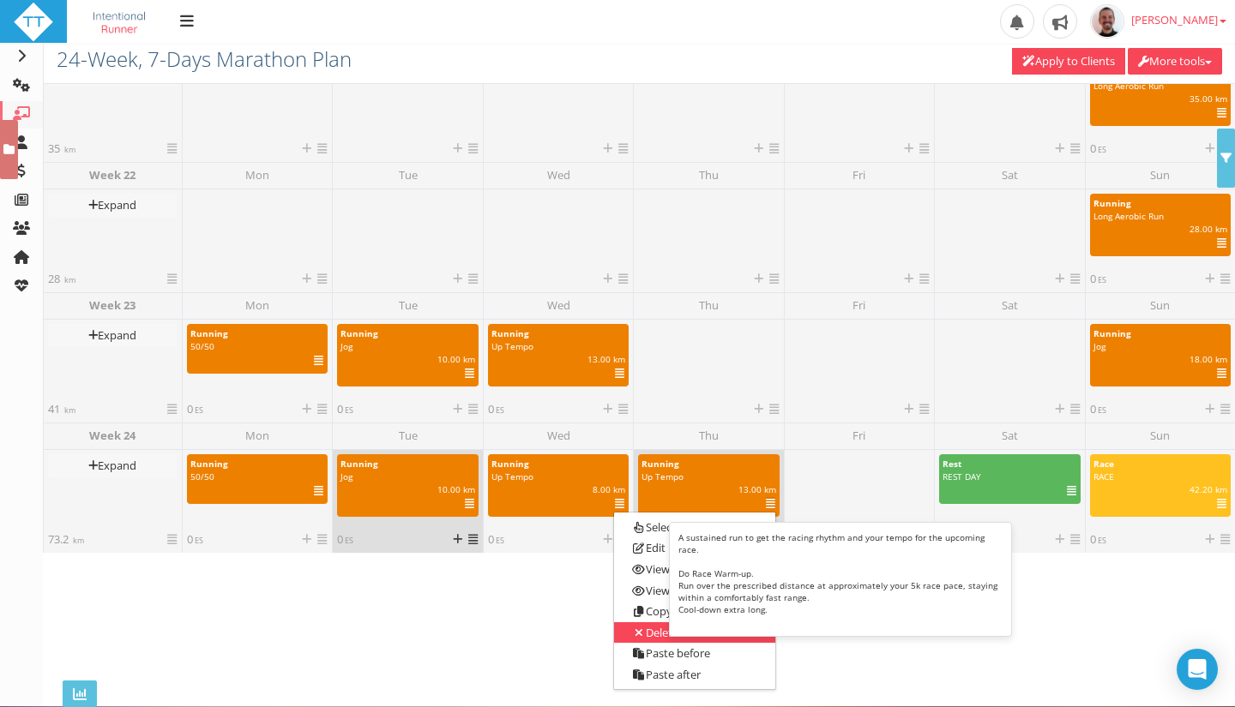
click at [650, 631] on link "Delete" at bounding box center [694, 633] width 160 height 21
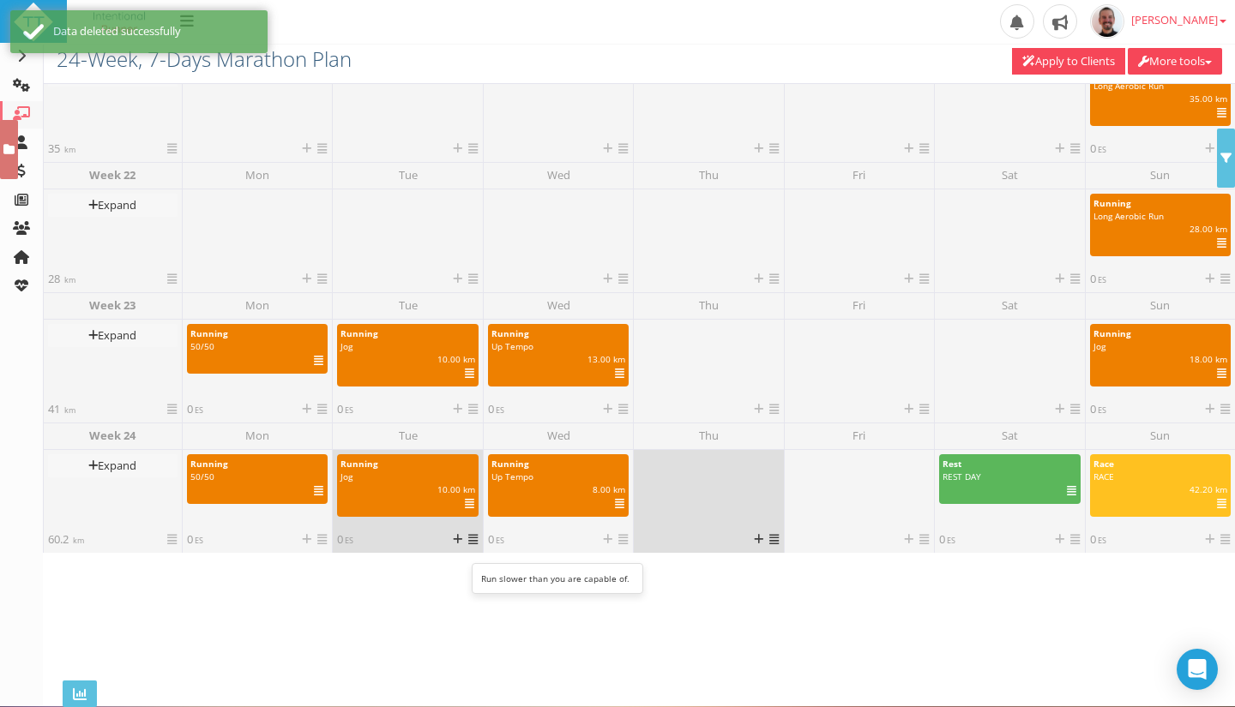
click at [468, 504] on icon at bounding box center [469, 504] width 9 height 1
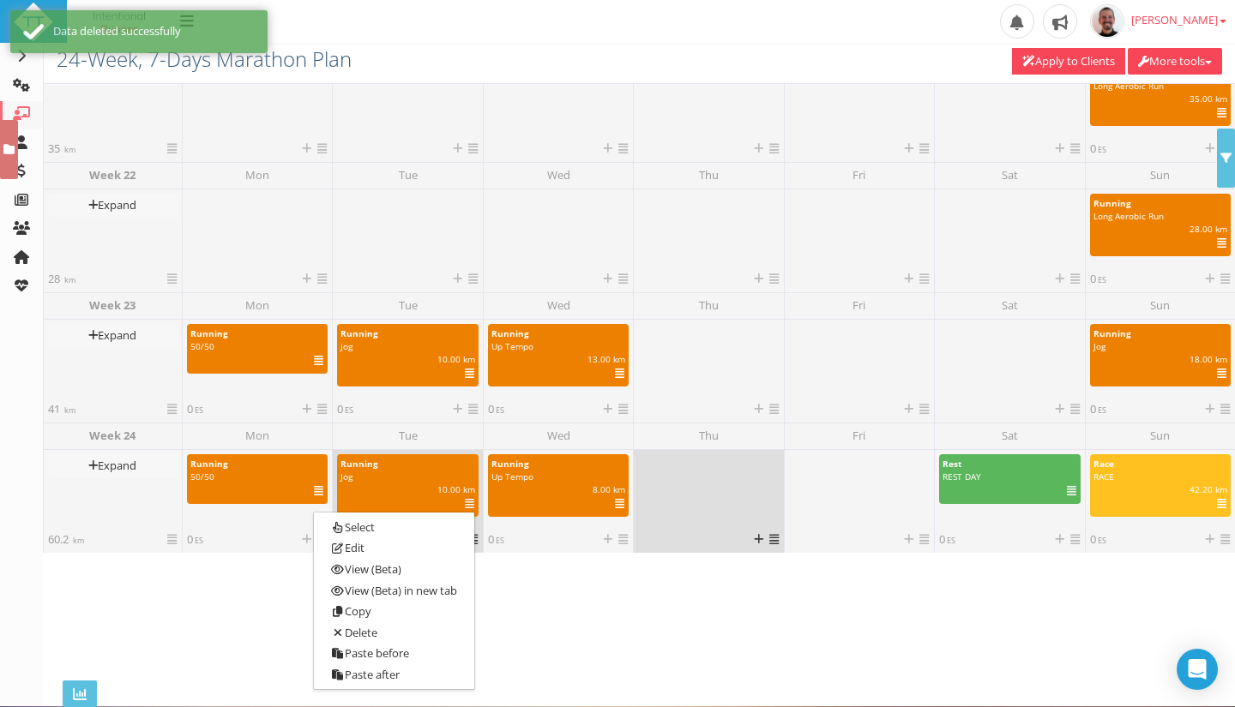
click at [769, 547] on link at bounding box center [773, 539] width 9 height 15
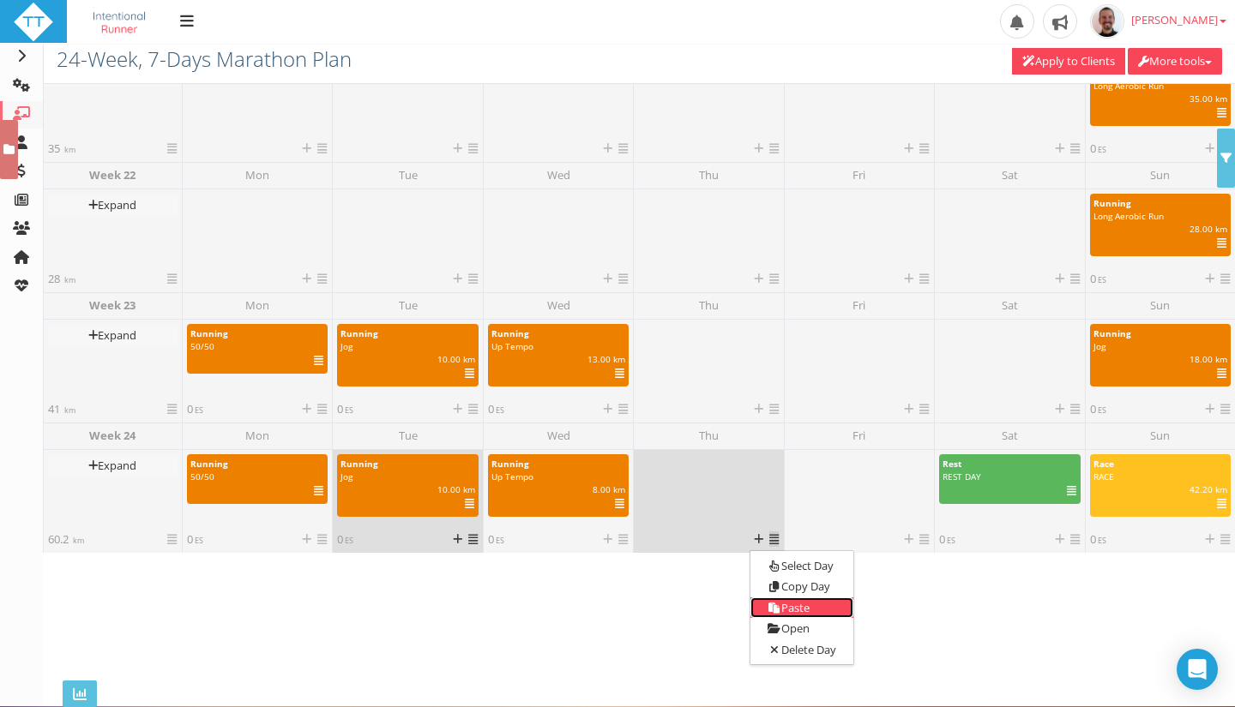
click at [772, 604] on icon at bounding box center [774, 608] width 14 height 11
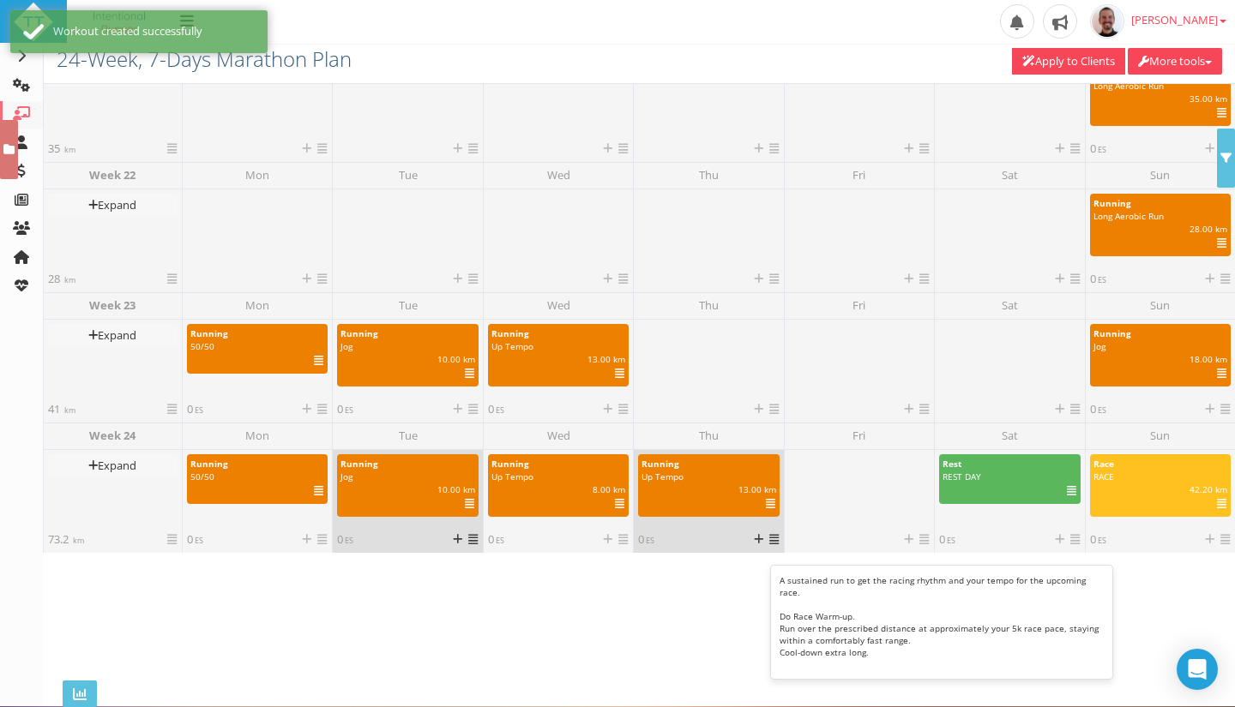
click at [768, 505] on icon at bounding box center [770, 504] width 9 height 1
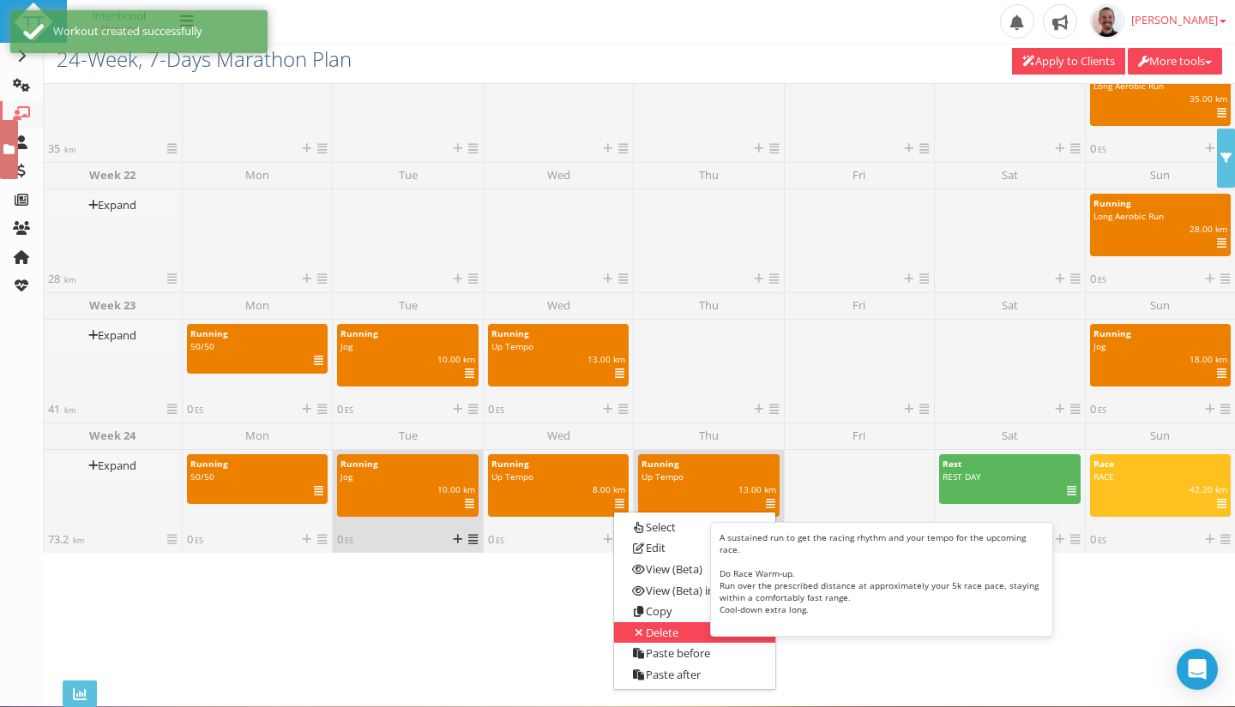
click at [674, 629] on link "Delete" at bounding box center [694, 633] width 160 height 21
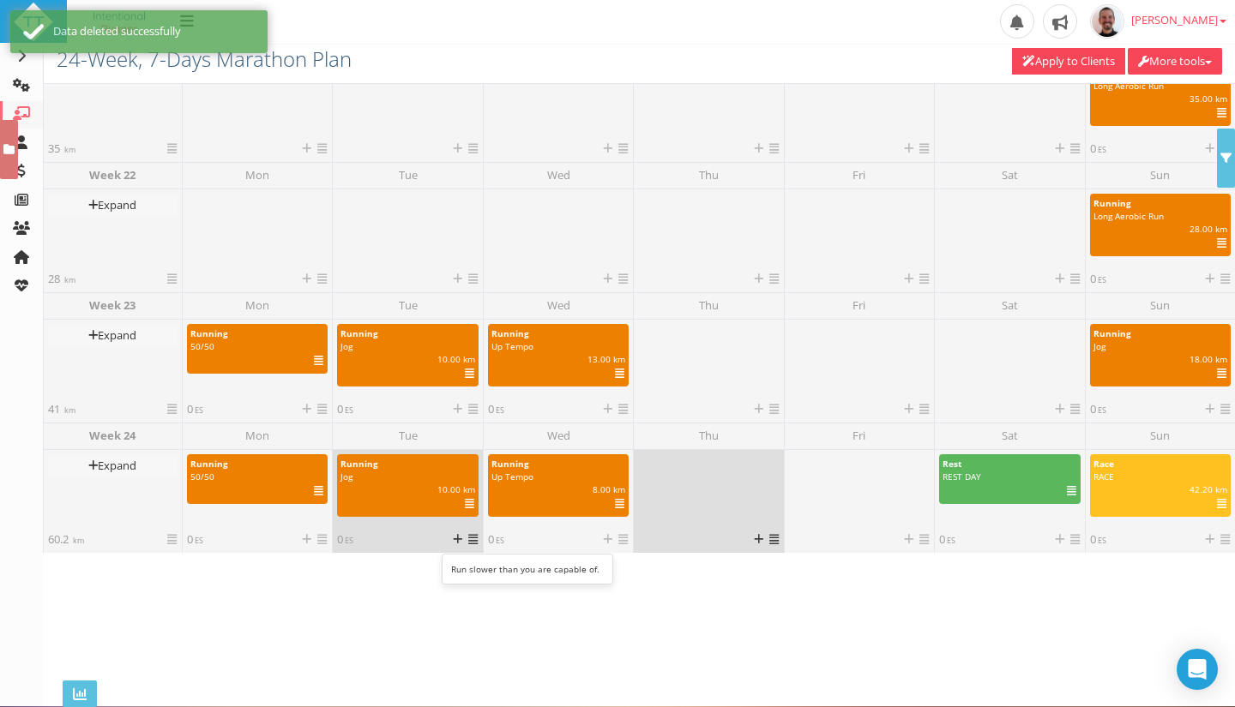
drag, startPoint x: 417, startPoint y: 492, endPoint x: 466, endPoint y: 505, distance: 51.4
click at [466, 505] on icon at bounding box center [469, 504] width 9 height 1
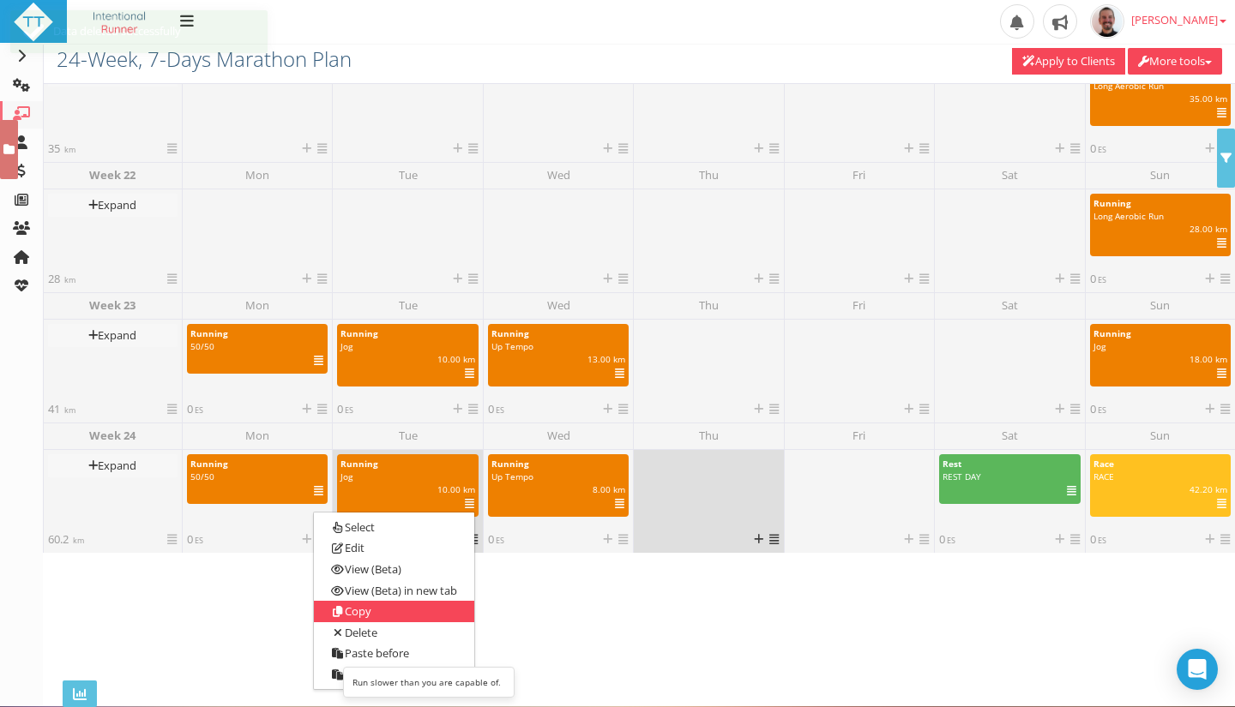
click at [331, 611] on icon at bounding box center [338, 611] width 14 height 11
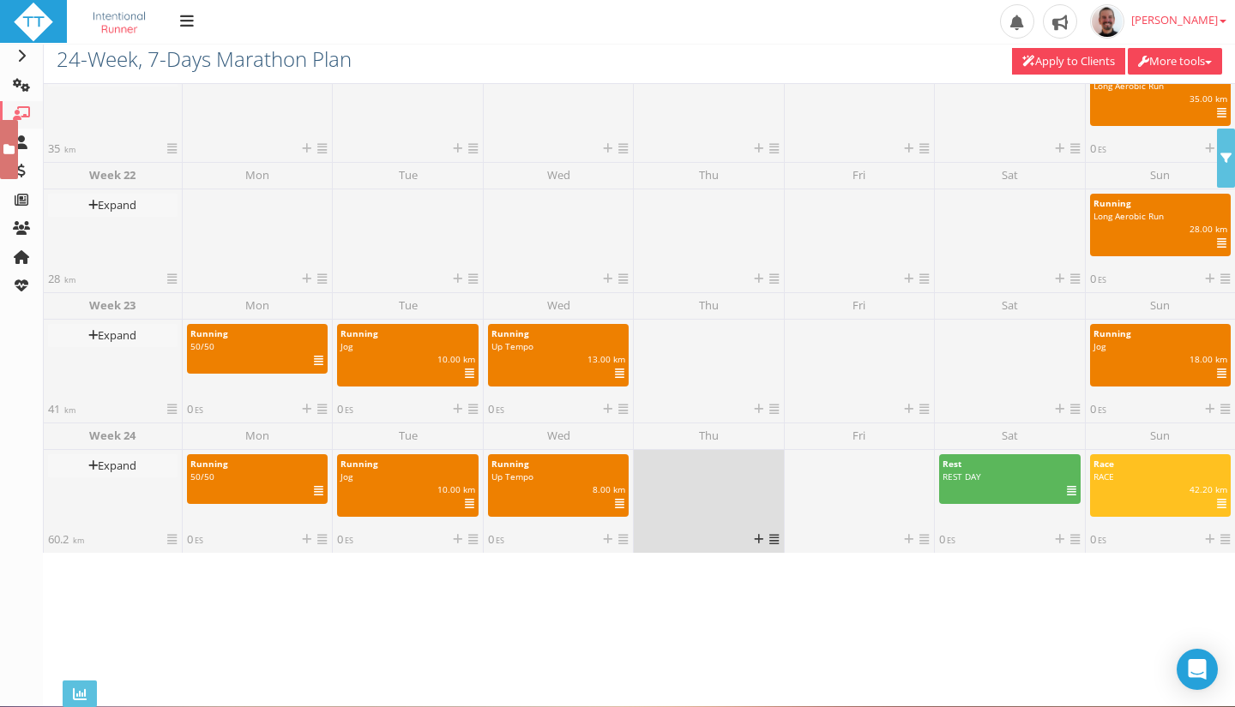
click at [772, 543] on icon at bounding box center [773, 539] width 9 height 11
click at [776, 607] on link "Paste" at bounding box center [801, 608] width 103 height 21
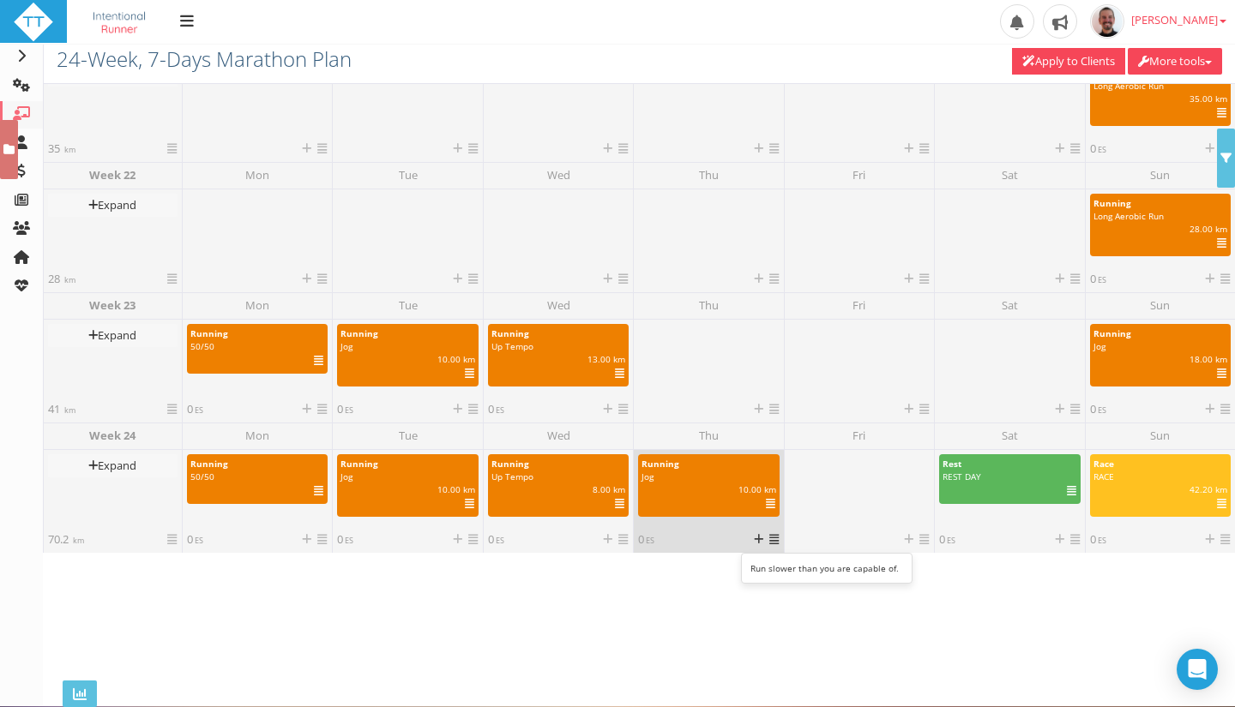
click at [717, 494] on div "10.00 km | | ES | IF" at bounding box center [709, 490] width 160 height 13
select select "91939a62-6b13-49b7-8155-451fdc1cad9e"
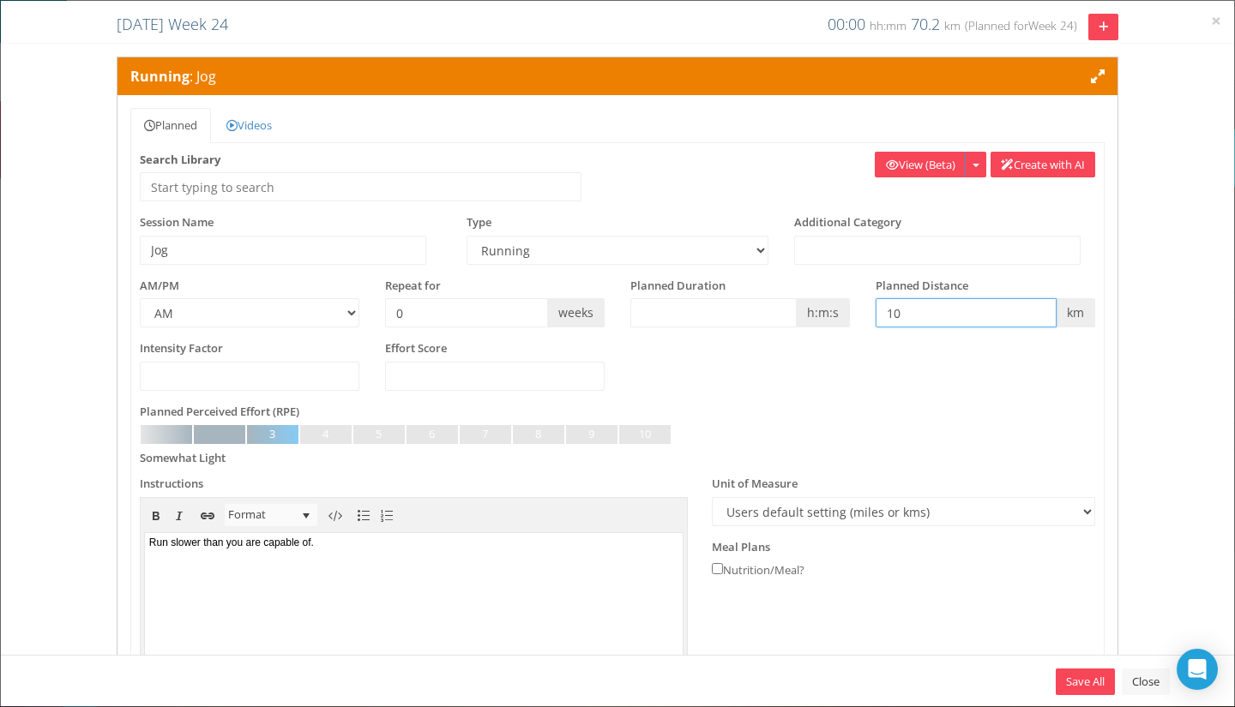
drag, startPoint x: 940, startPoint y: 324, endPoint x: 862, endPoint y: 322, distance: 78.1
click at [863, 322] on div "Planned Distance 10 km 6.214 miles 10000 m 10936 yds" at bounding box center [985, 303] width 245 height 51
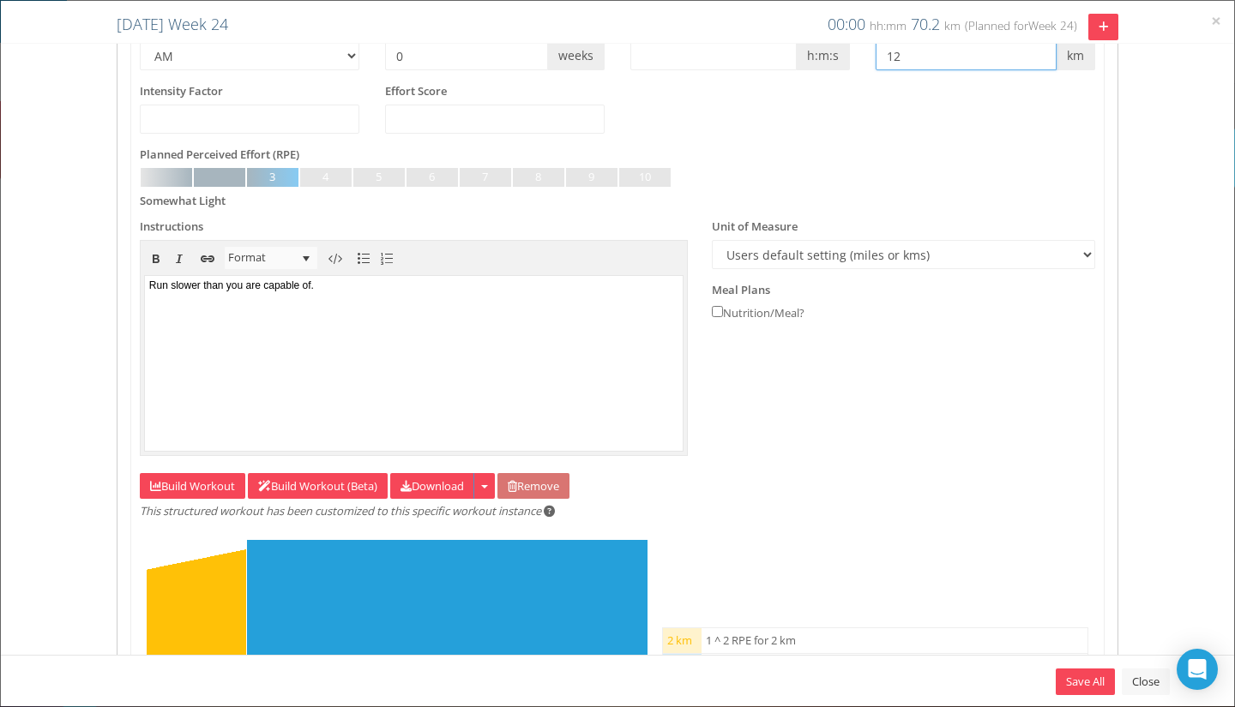
scroll to position [429, 0]
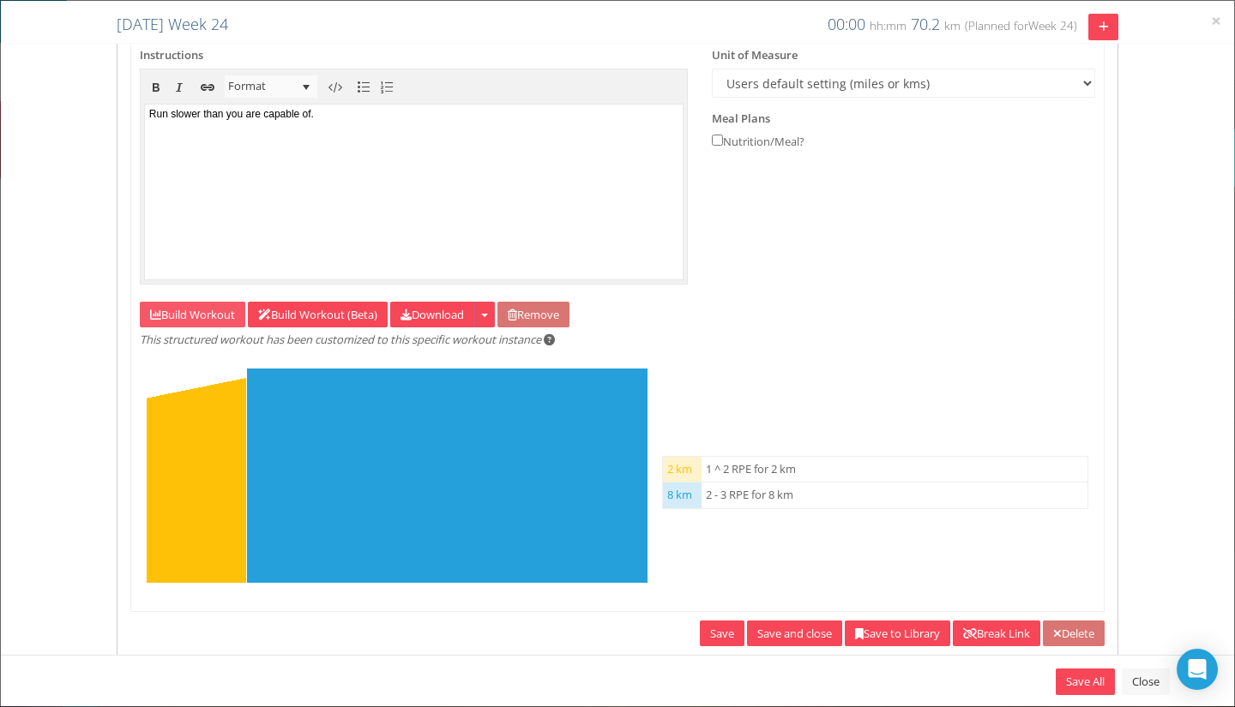
type input "12"
click at [168, 314] on link "Build Workout" at bounding box center [192, 315] width 105 height 27
select select "Distance"
select select "Work"
select select "Distance"
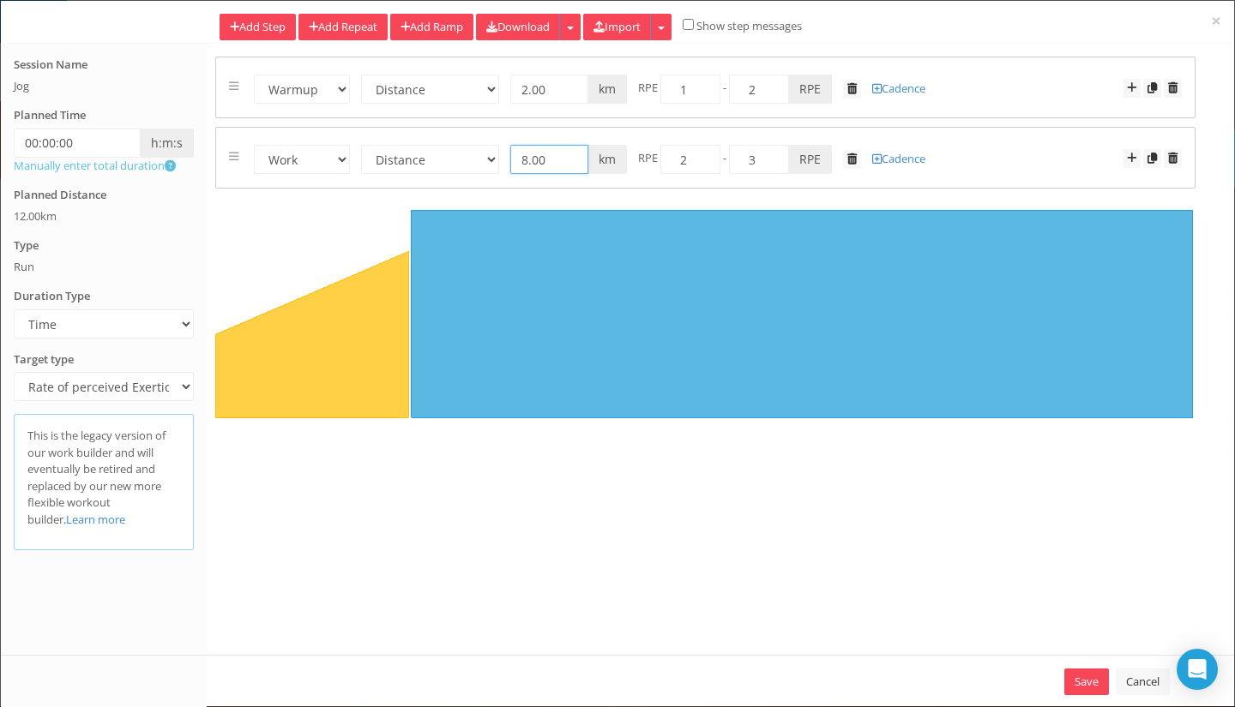
click at [487, 151] on form "Warmup Work Rest Cooldown Time Distance Open/Lap Button 00:20:00 h:m:s 8.00 km …" at bounding box center [705, 157] width 953 height 33
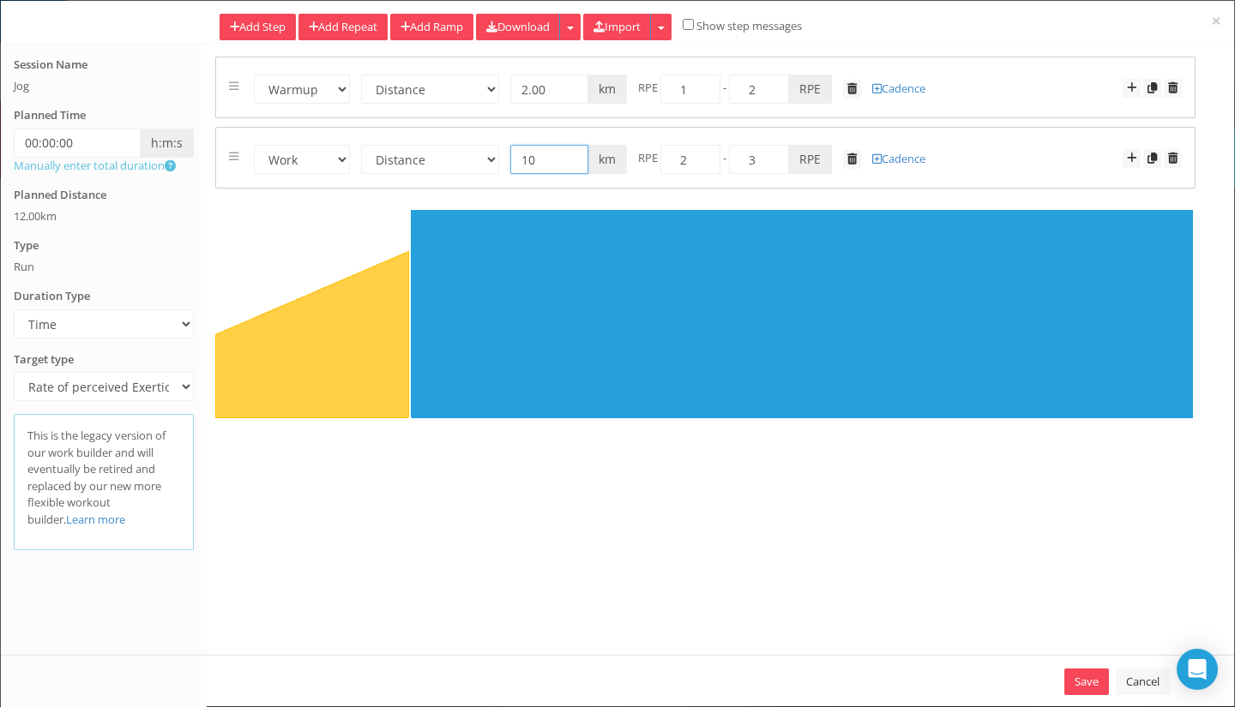
type input "10"
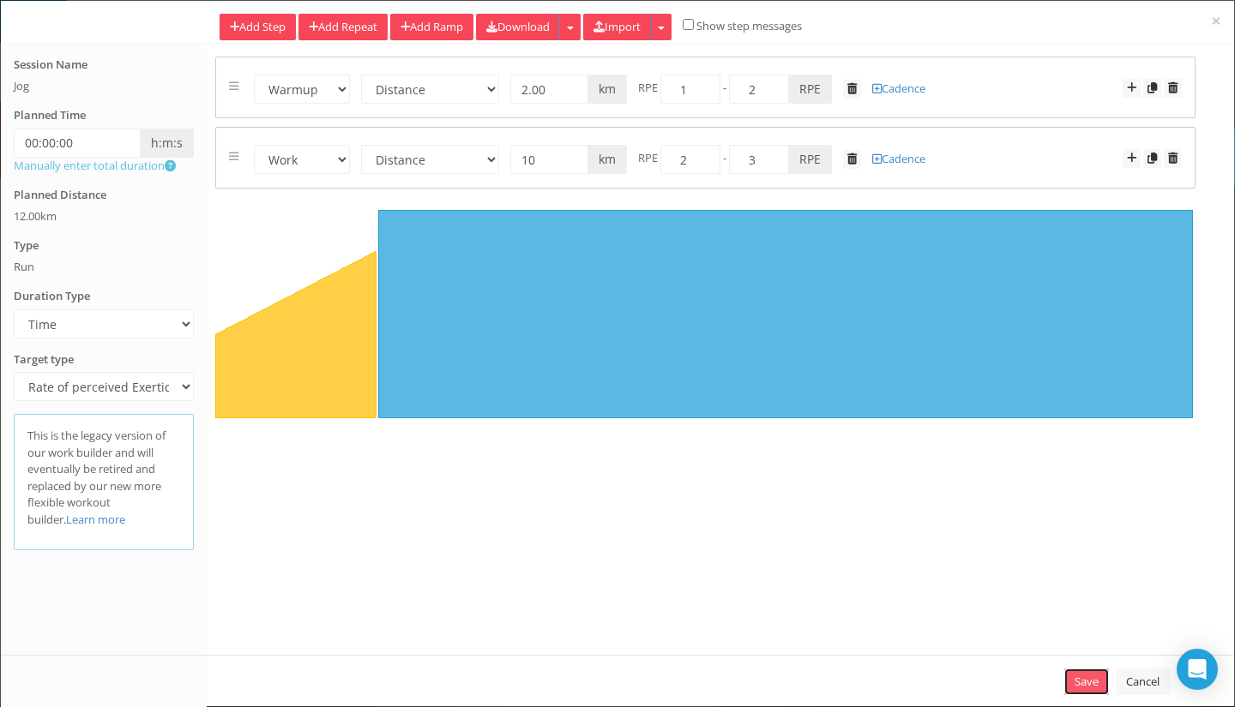
click at [1086, 684] on link "Save" at bounding box center [1086, 682] width 45 height 27
select select "Distance"
select select "Work"
select select "Distance"
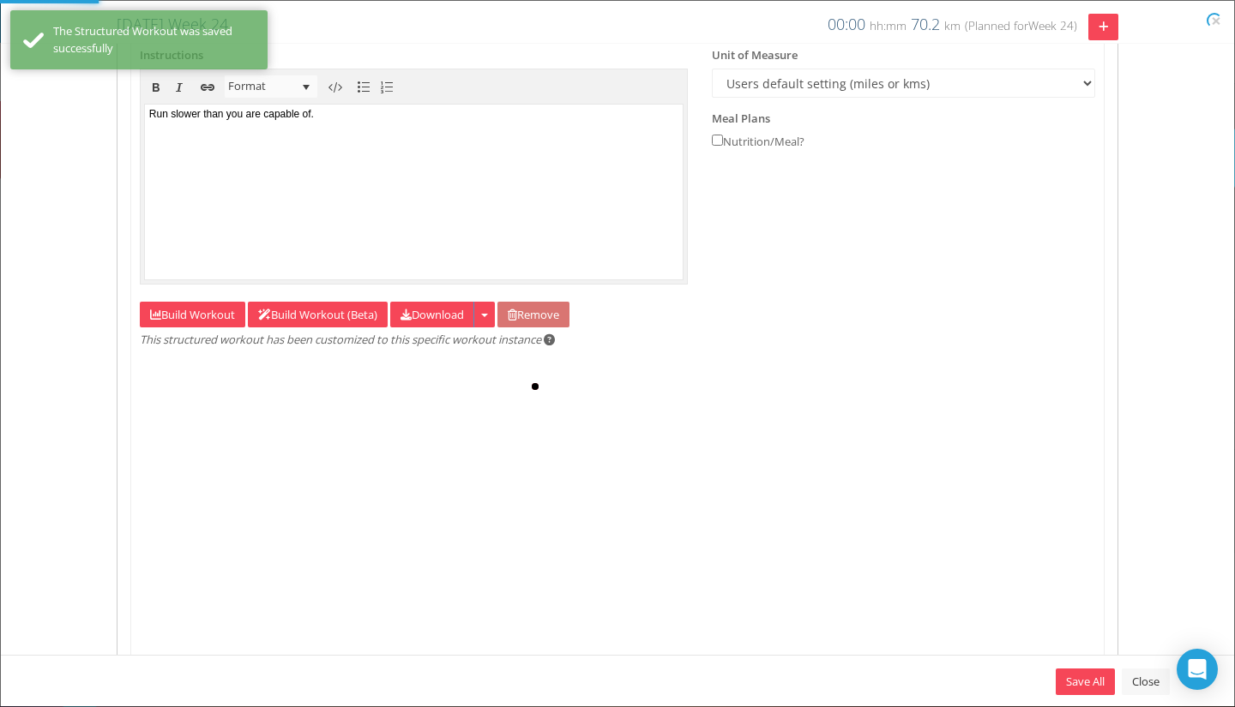
type input "12"
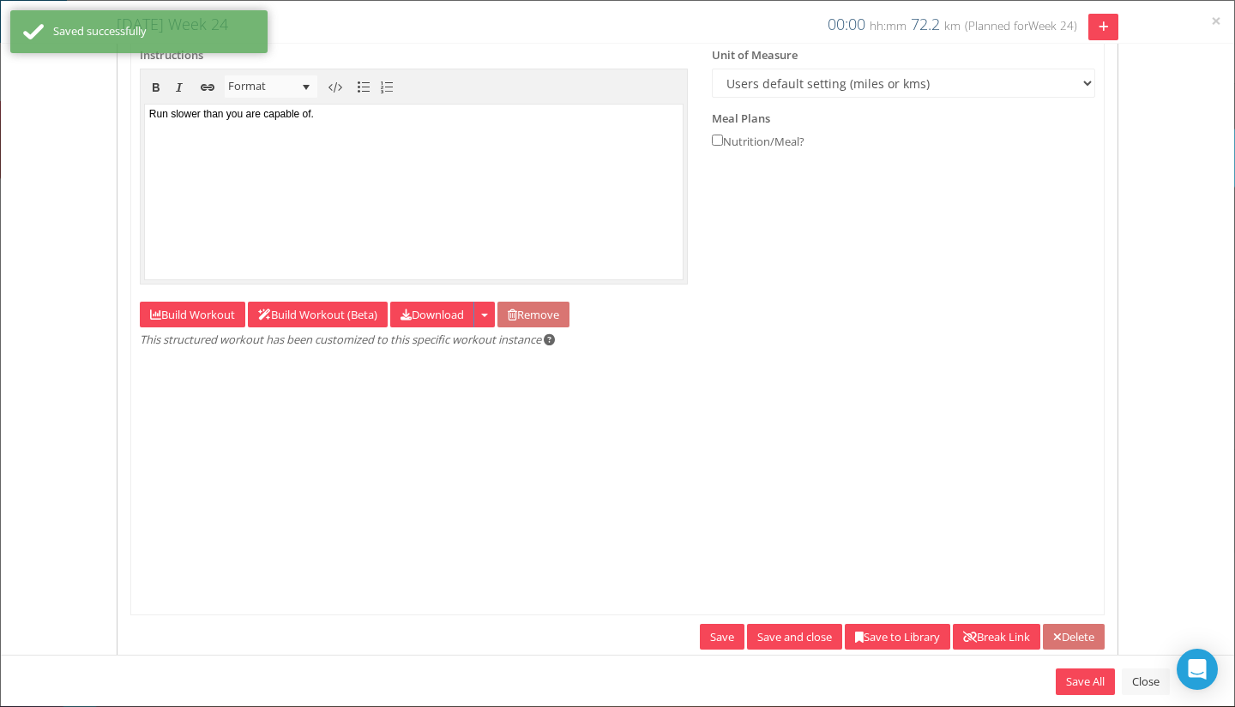
scroll to position [0, 0]
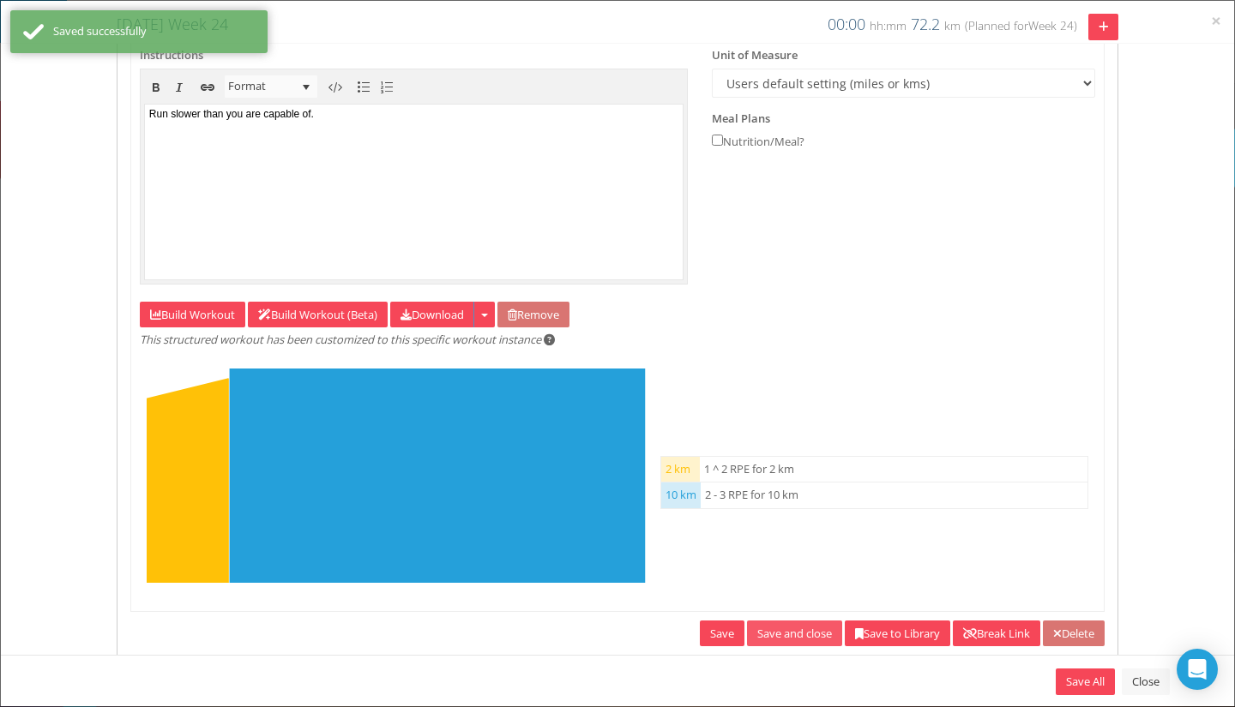
click at [758, 640] on link "Save and close" at bounding box center [794, 634] width 95 height 27
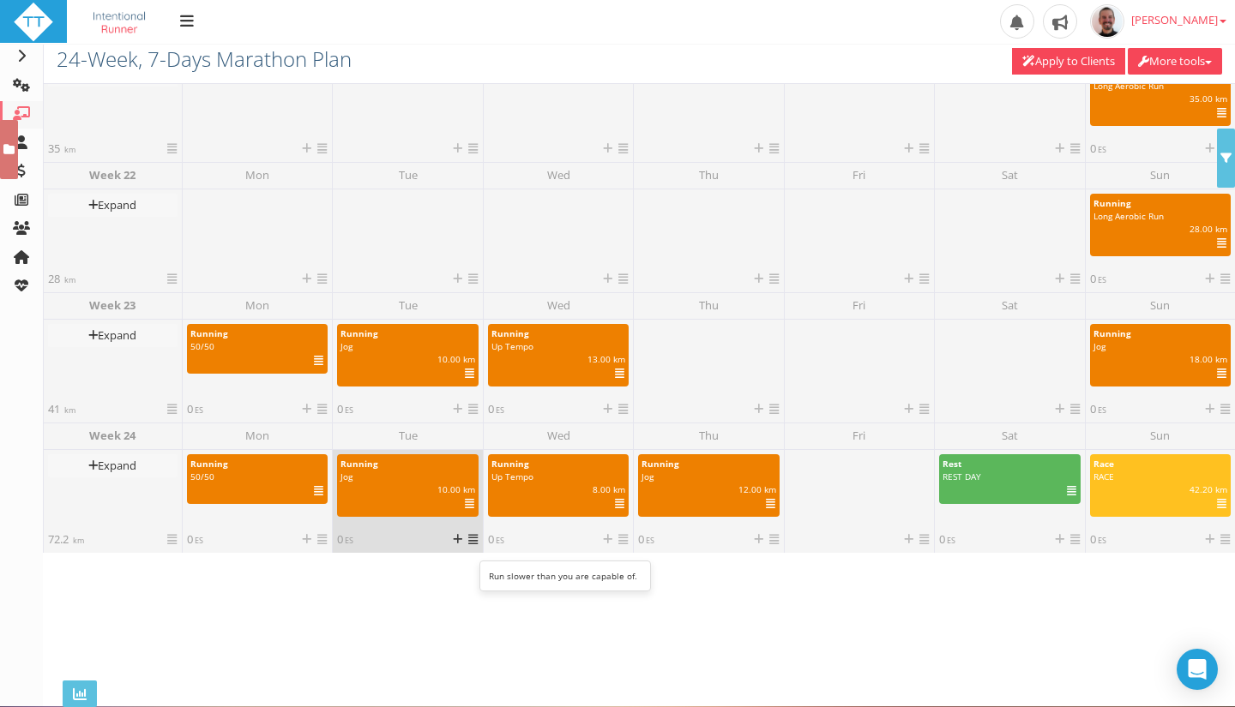
click at [467, 504] on icon at bounding box center [469, 504] width 9 height 1
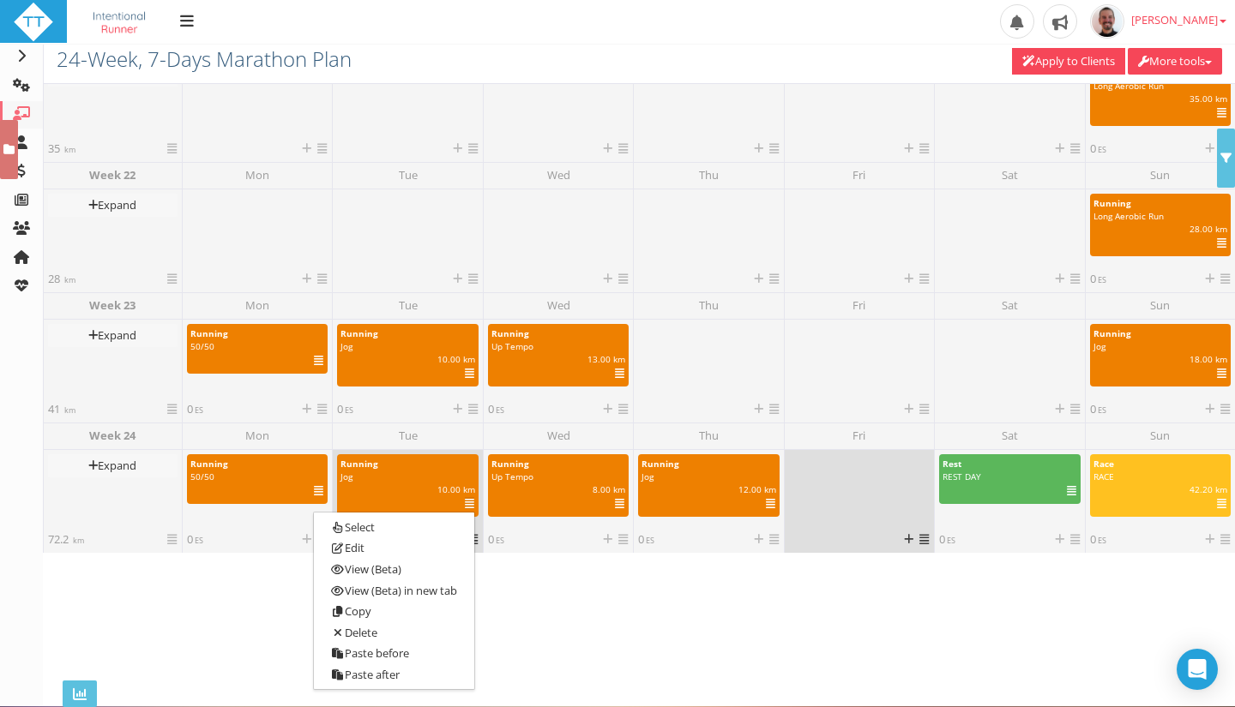
click at [924, 539] on icon at bounding box center [923, 539] width 9 height 11
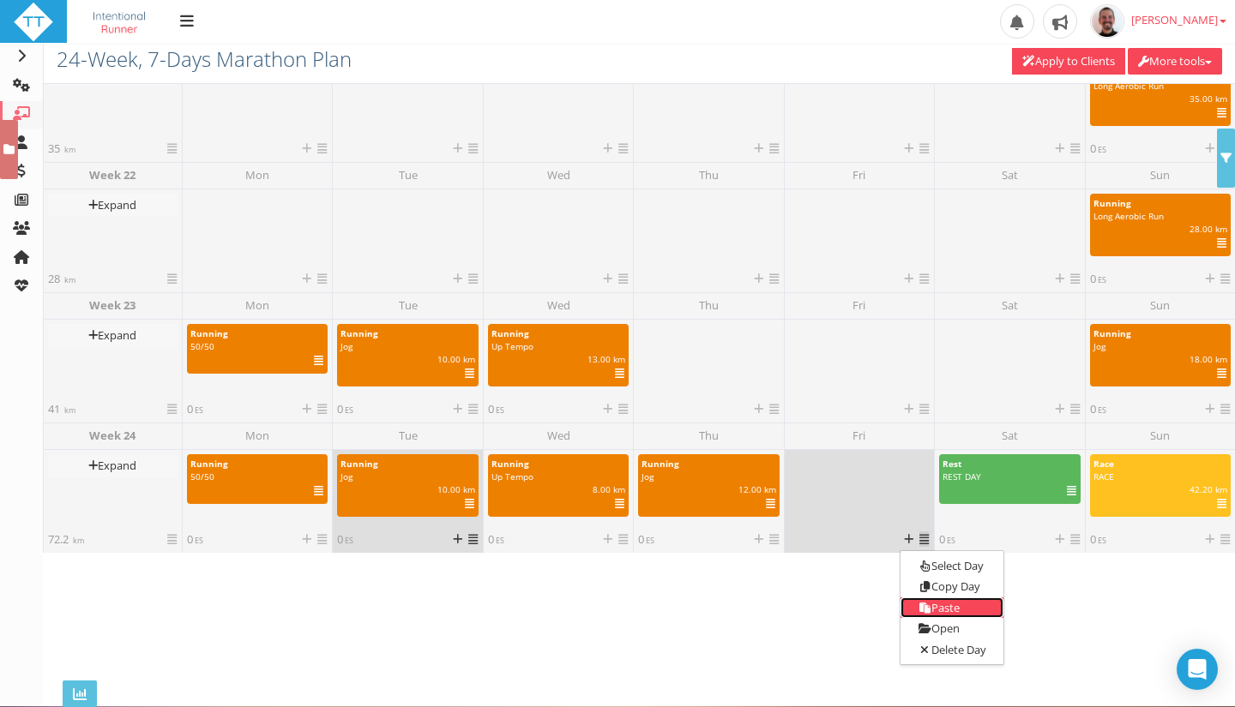
click at [935, 599] on link "Paste" at bounding box center [951, 608] width 103 height 21
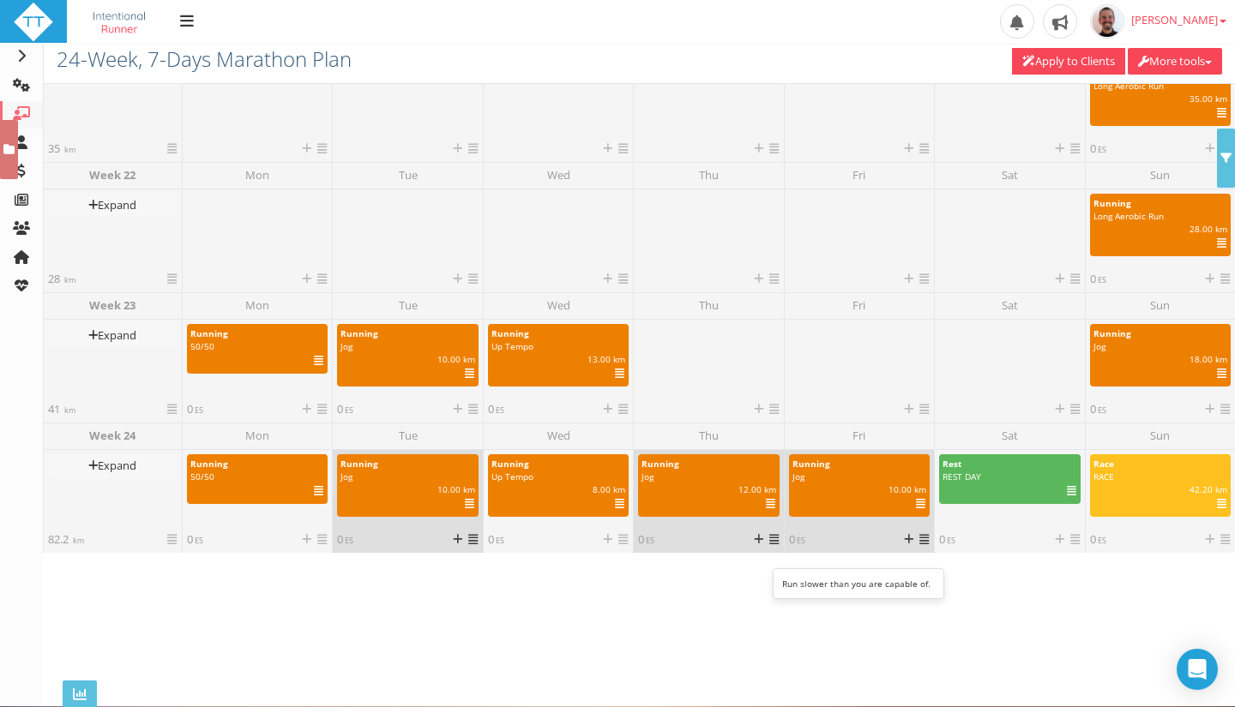
click at [766, 505] on icon at bounding box center [770, 504] width 9 height 1
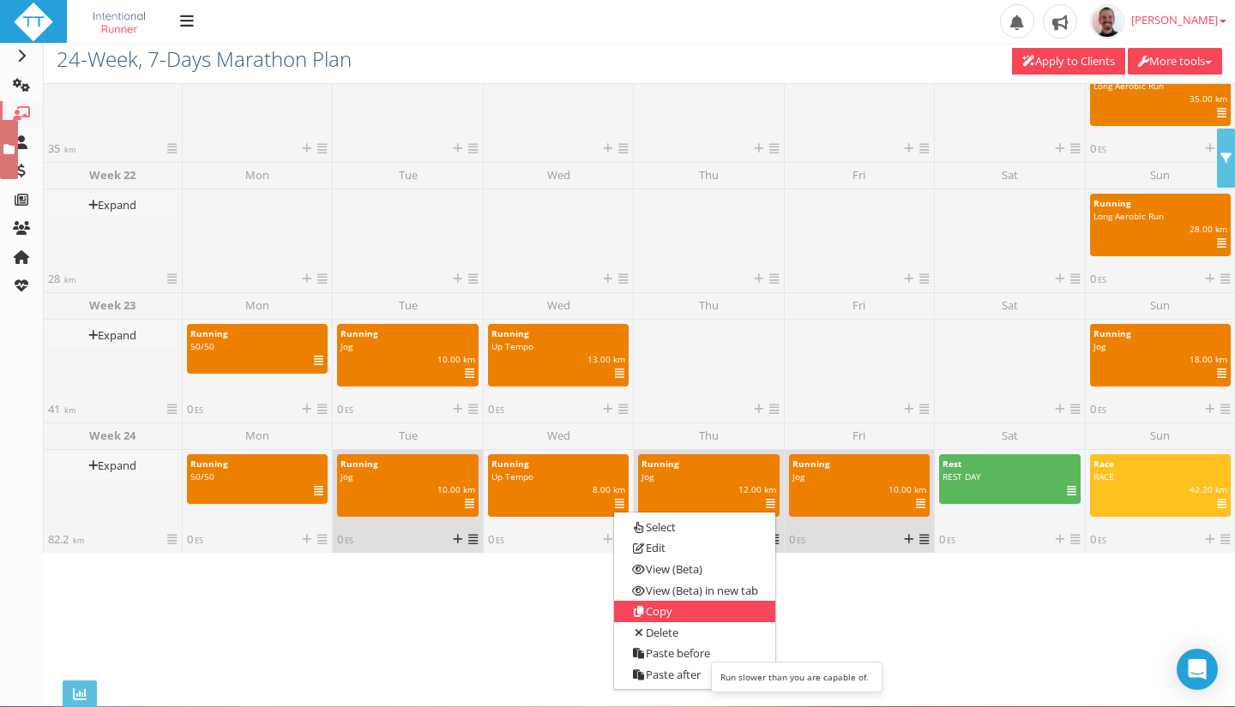
click at [690, 618] on link "Copy" at bounding box center [694, 611] width 160 height 21
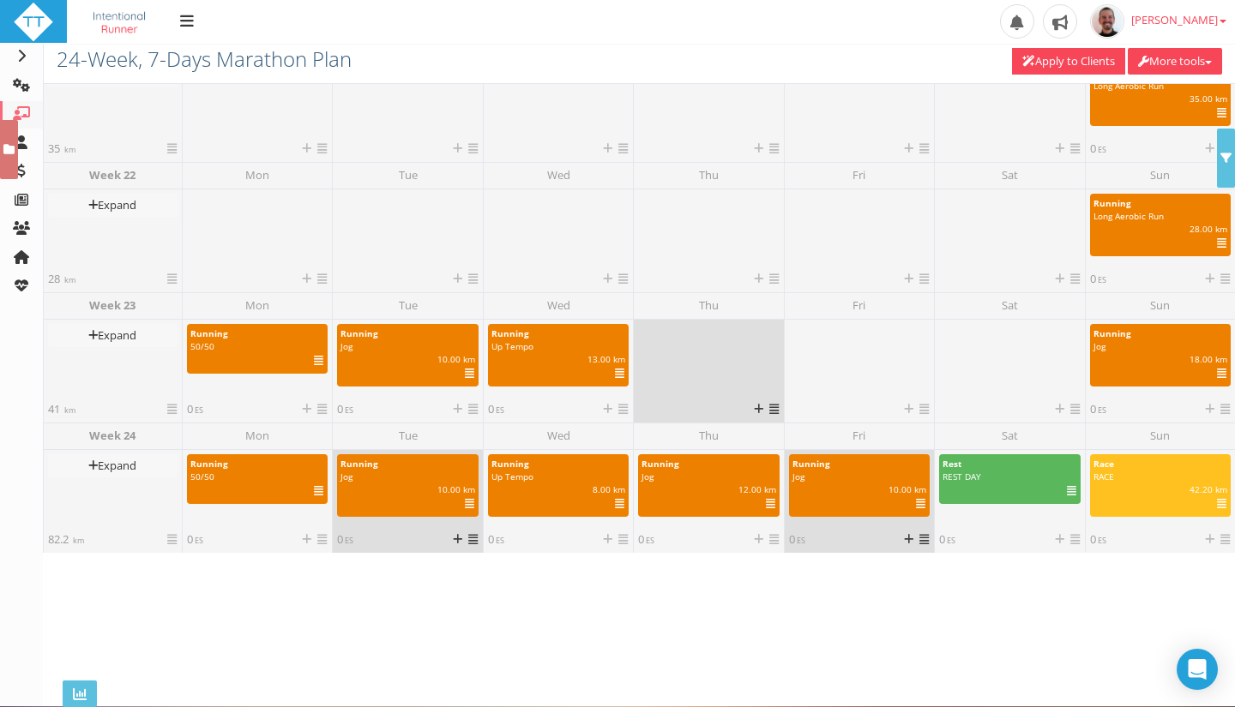
click at [772, 406] on icon at bounding box center [773, 409] width 9 height 11
click at [783, 477] on link "Paste" at bounding box center [801, 477] width 103 height 21
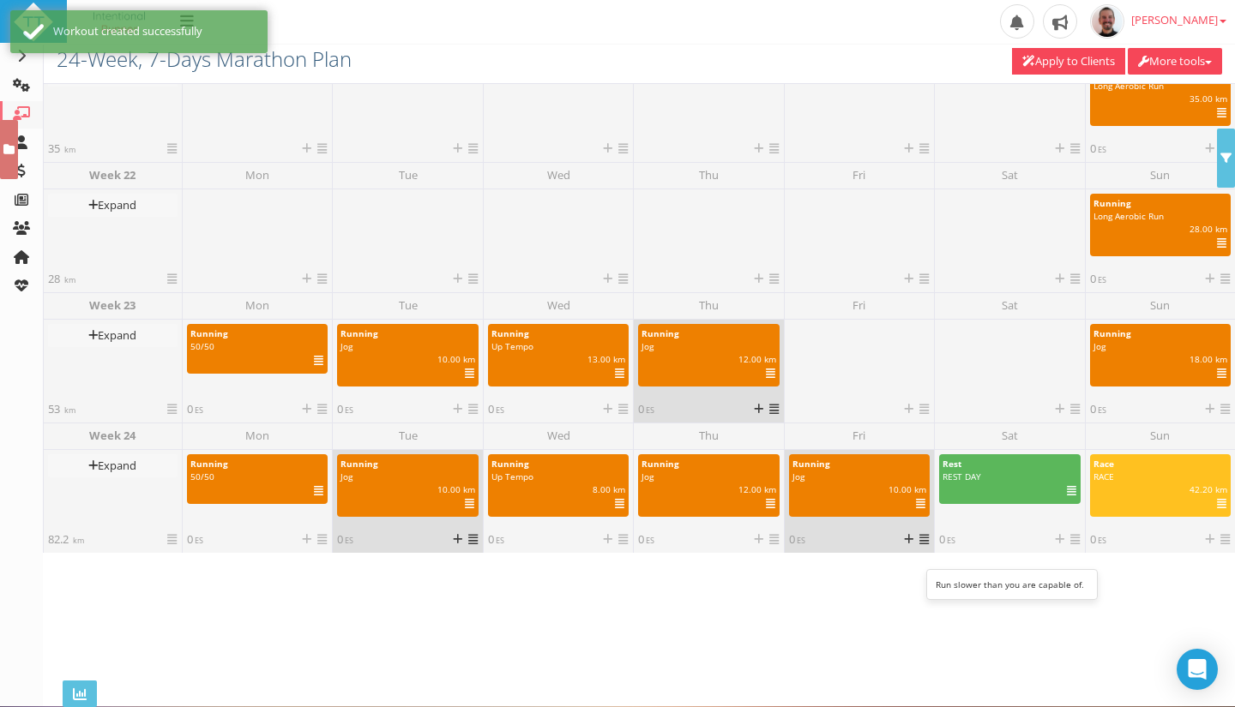
click at [916, 504] on icon at bounding box center [920, 504] width 9 height 1
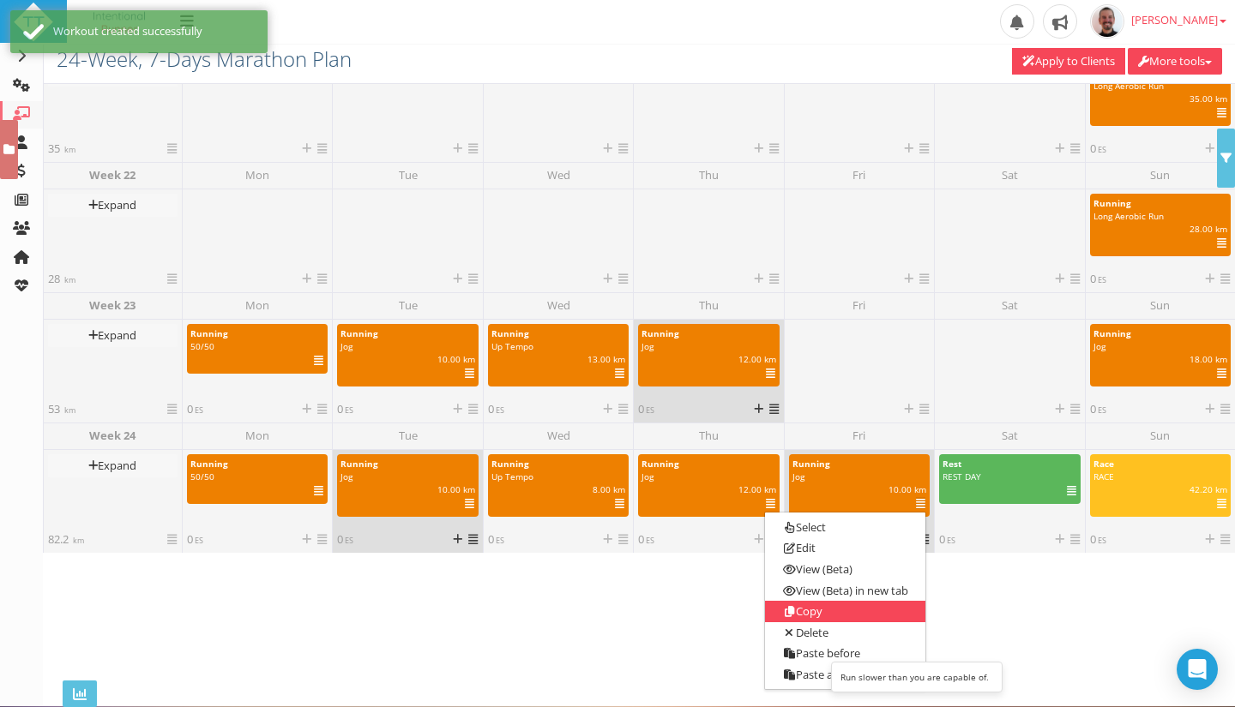
click at [824, 613] on link "Copy" at bounding box center [845, 611] width 160 height 21
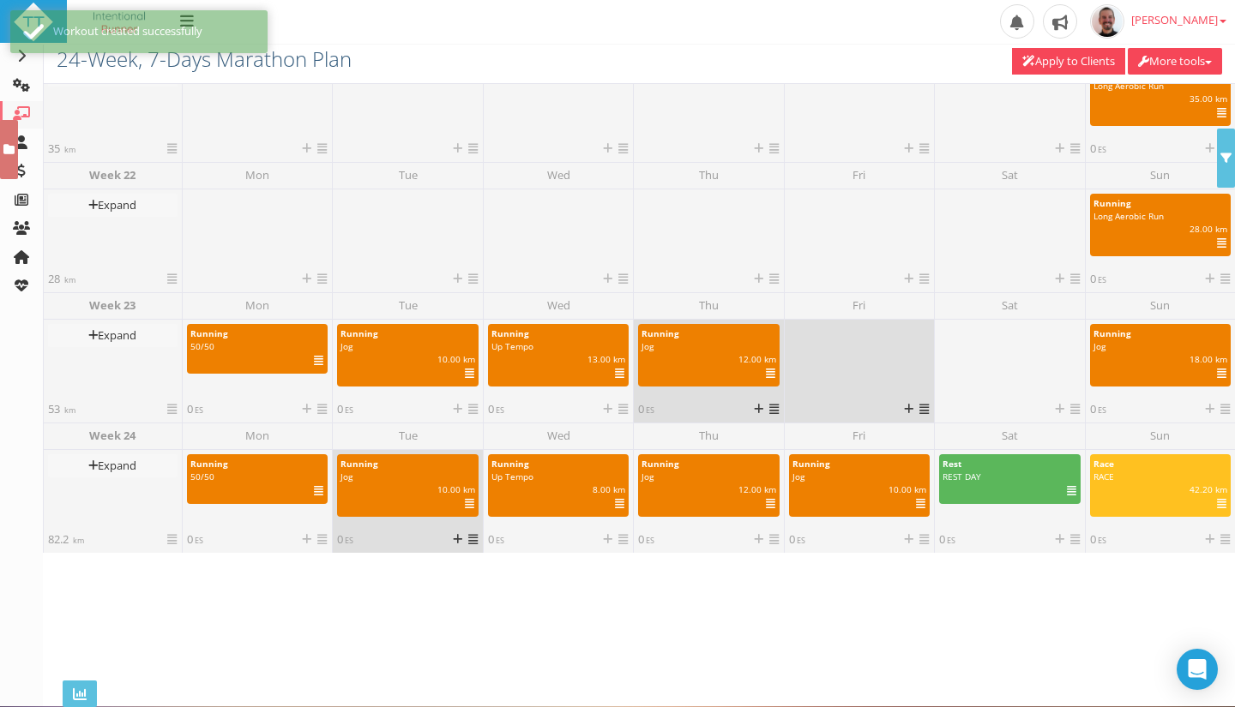
click at [919, 415] on link at bounding box center [923, 408] width 9 height 15
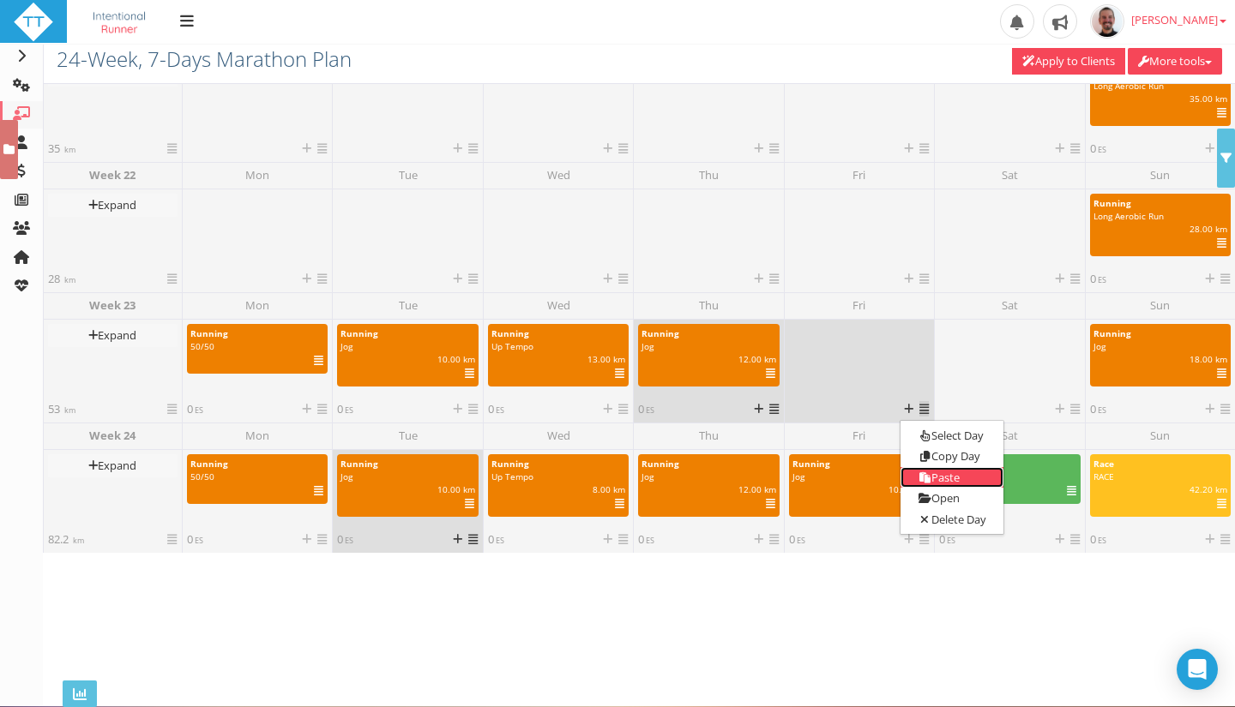
click at [932, 482] on link "Paste" at bounding box center [951, 477] width 103 height 21
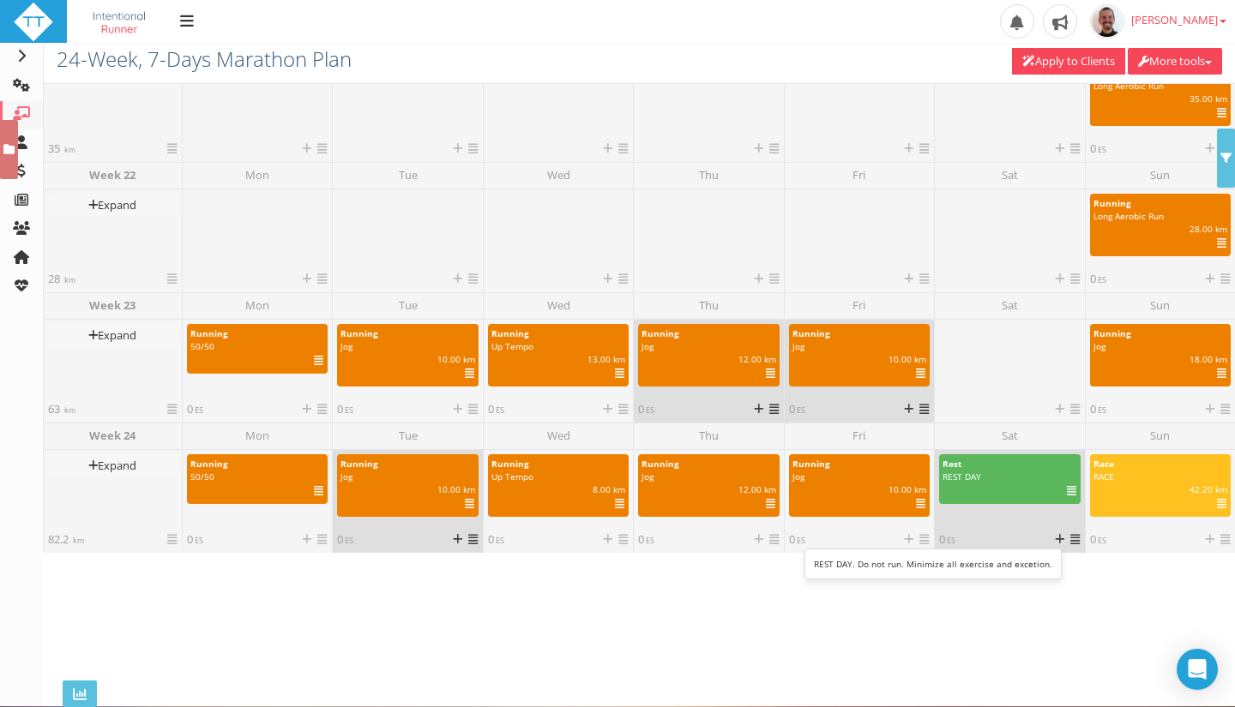
click at [1067, 491] on icon at bounding box center [1071, 491] width 9 height 1
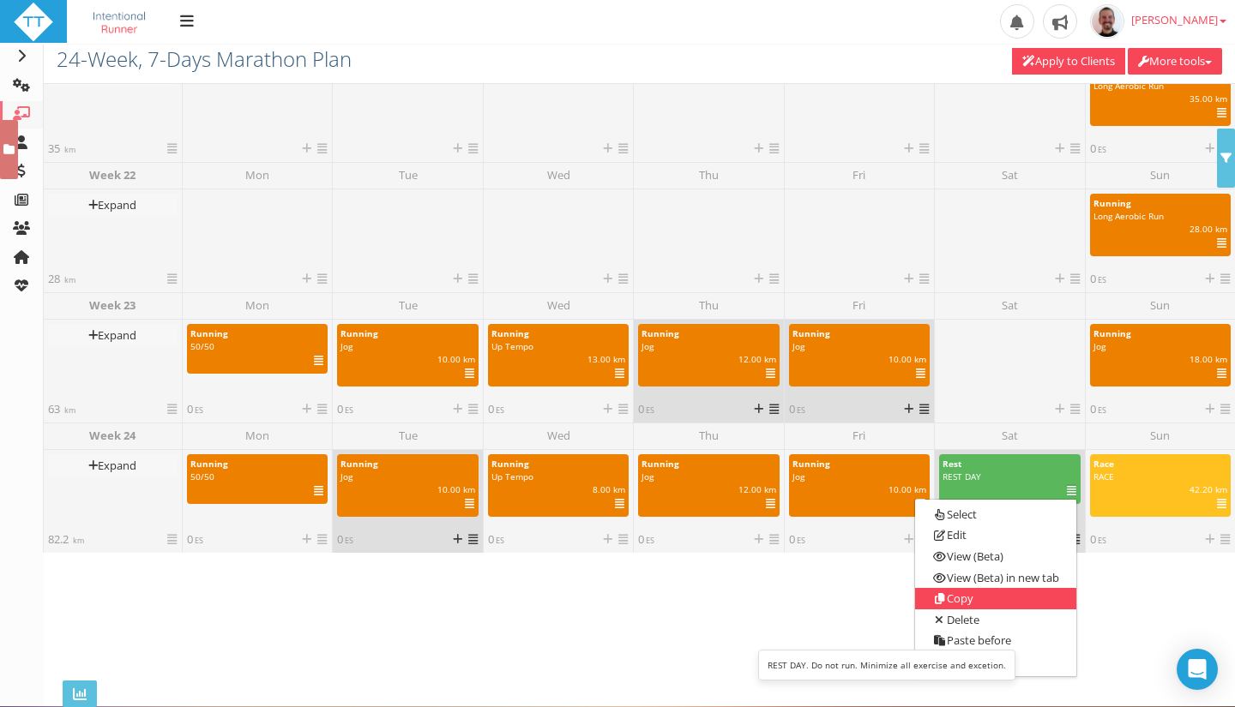
click at [994, 599] on link "Copy" at bounding box center [995, 598] width 160 height 21
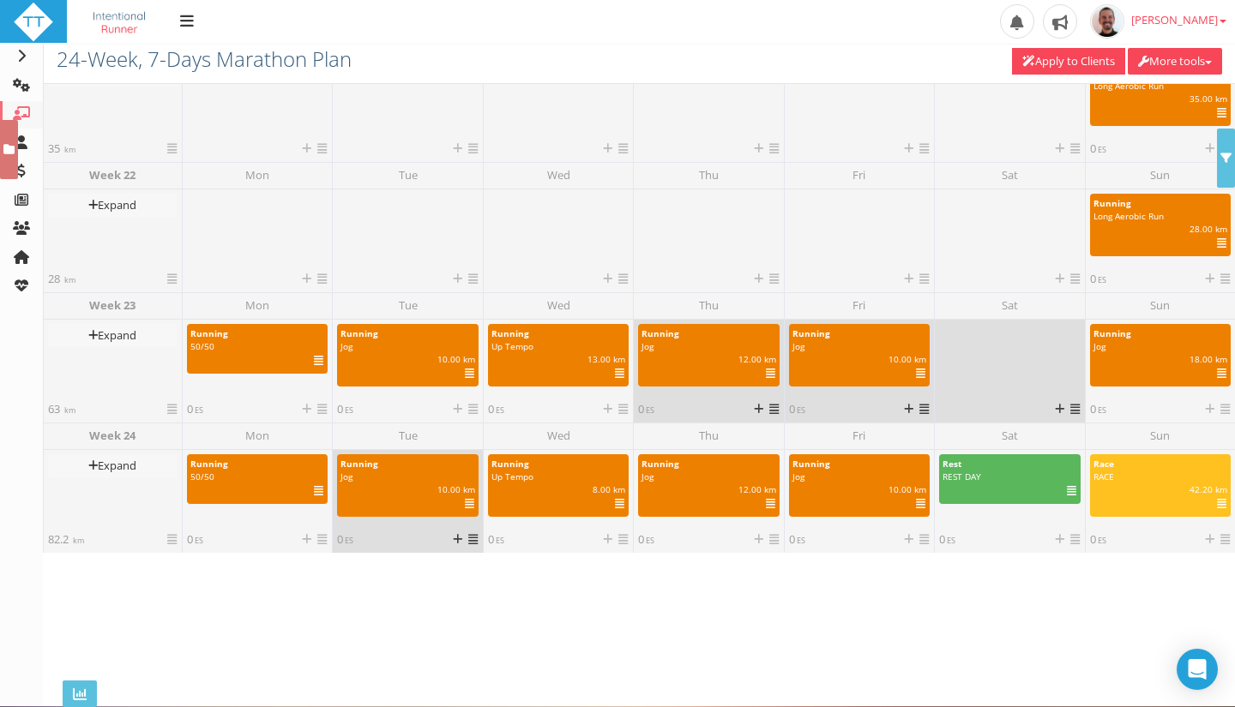
click at [1070, 415] on link at bounding box center [1074, 408] width 9 height 15
click at [1095, 479] on link "Paste" at bounding box center [1102, 477] width 103 height 21
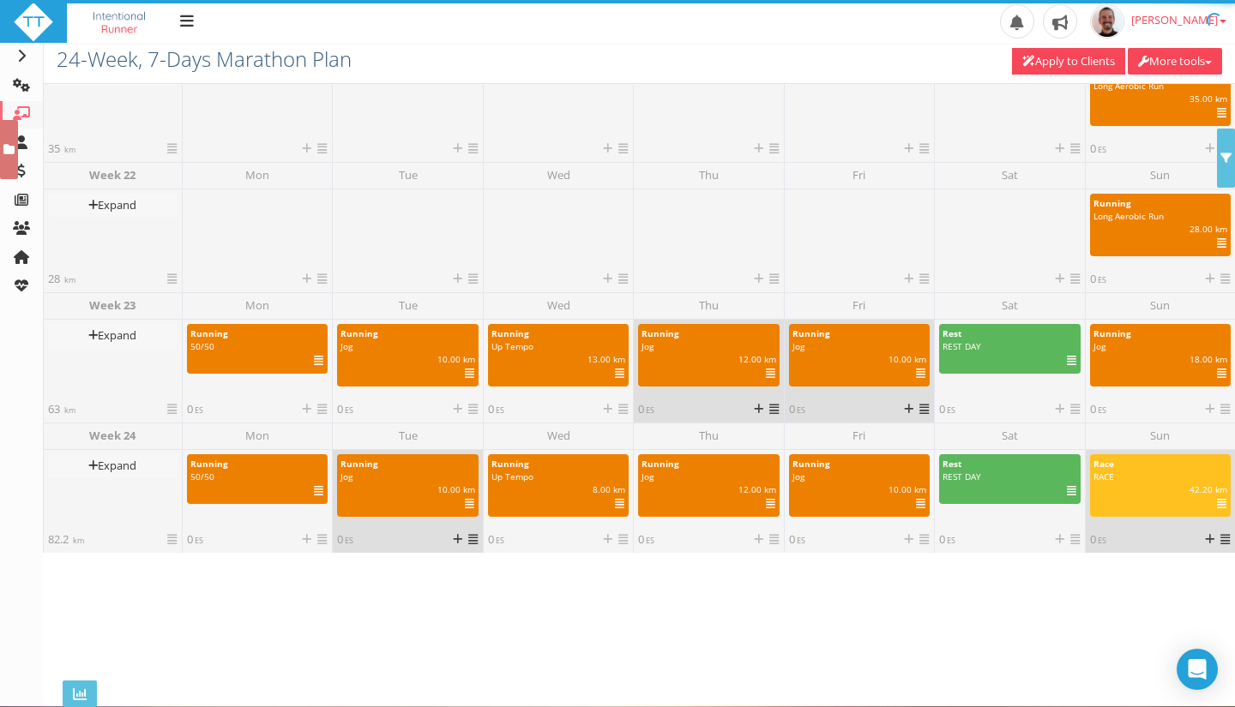
click at [1093, 476] on span "RACE" at bounding box center [1103, 477] width 21 height 12
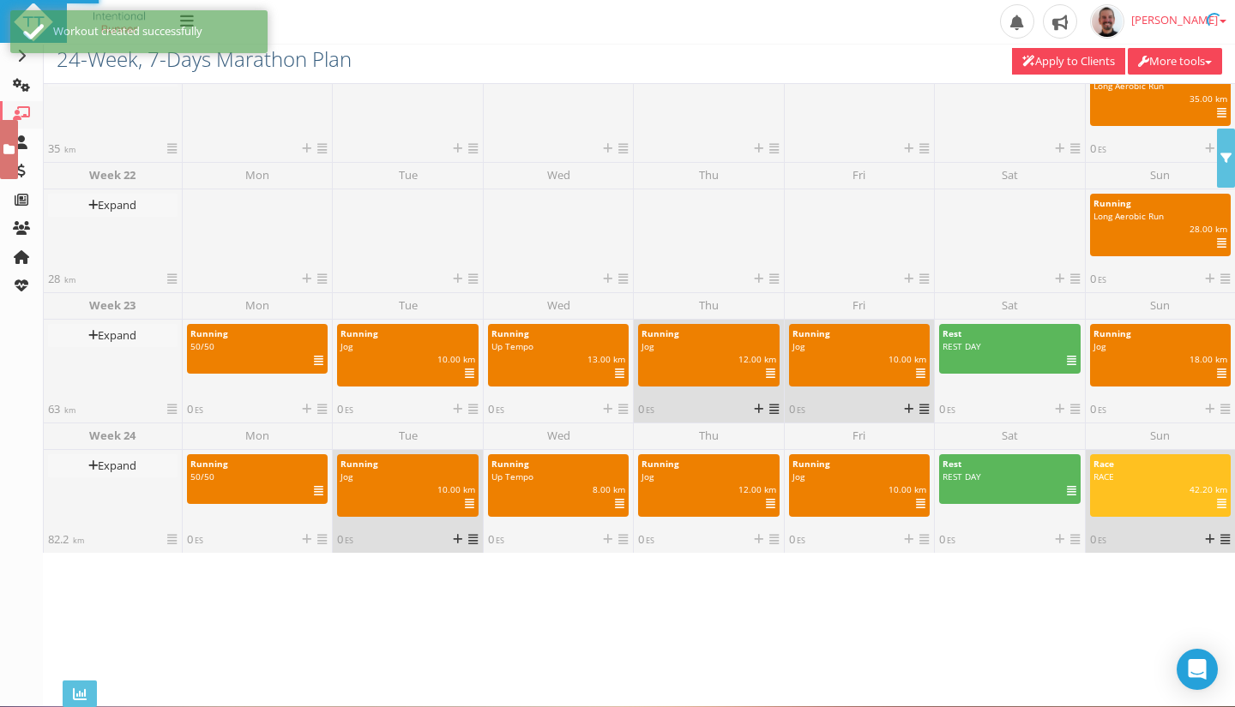
select select "207ee82a-8f61-4e76-893a-8342fc3772e7"
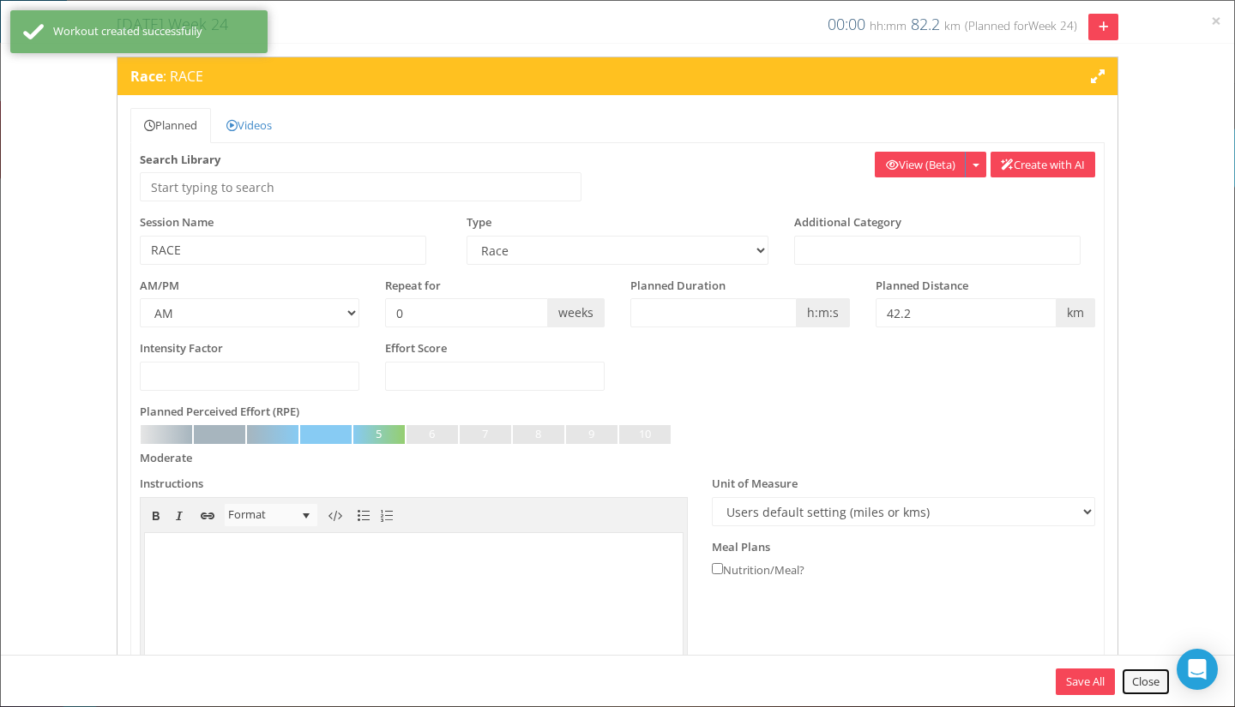
drag, startPoint x: 1135, startPoint y: 686, endPoint x: 1160, endPoint y: 619, distance: 71.4
click at [1135, 688] on link "Close" at bounding box center [1146, 682] width 48 height 27
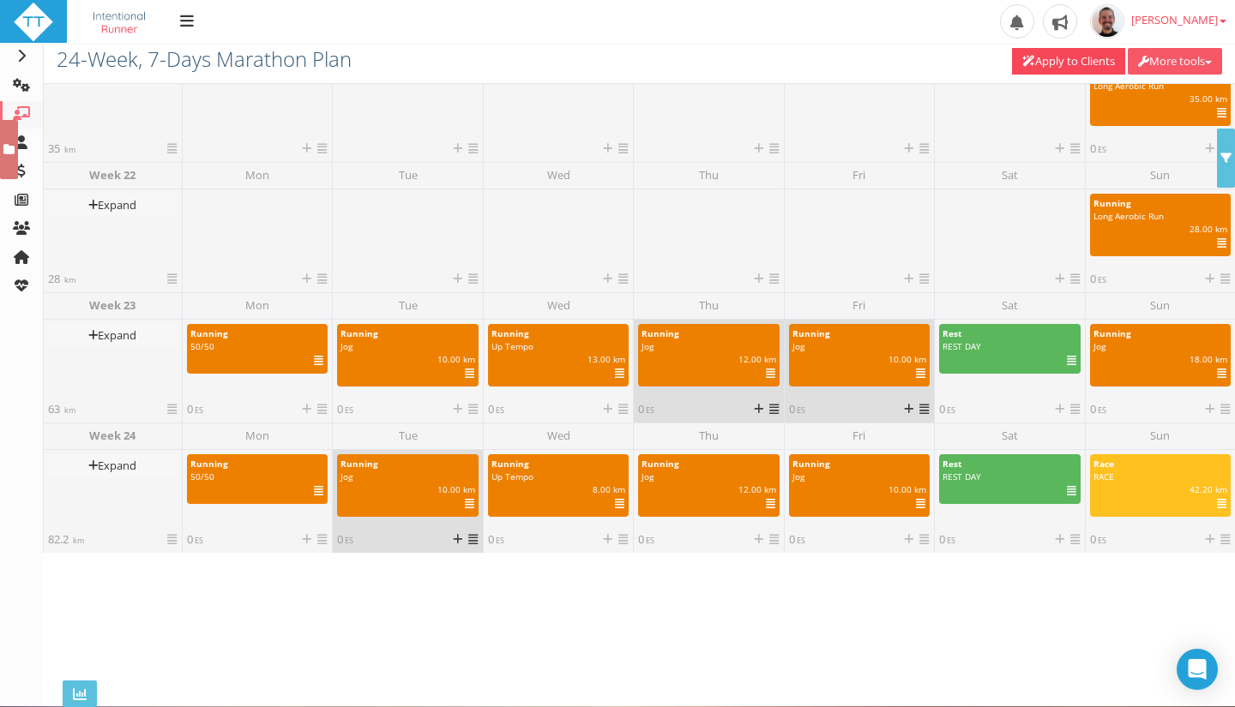
click at [1195, 62] on button "More tools" at bounding box center [1175, 61] width 94 height 27
click at [1197, 60] on button "More tools" at bounding box center [1175, 61] width 94 height 27
